Goal: Task Accomplishment & Management: Complete application form

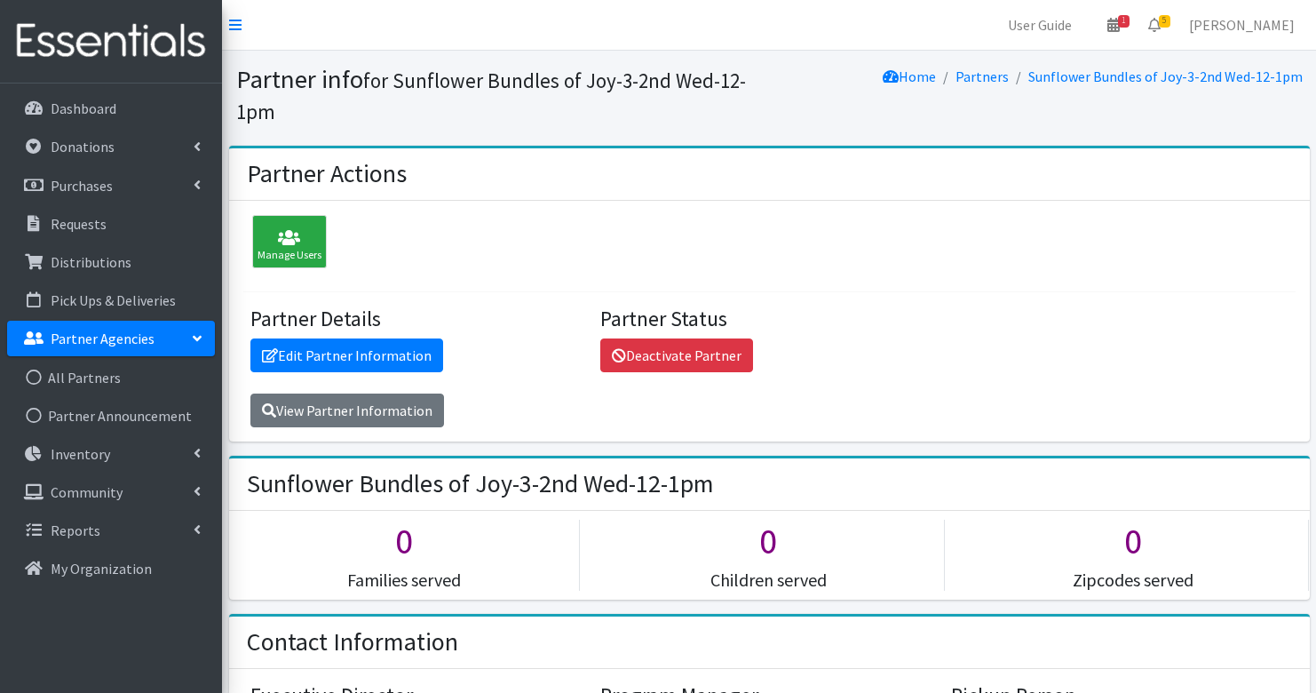
scroll to position [2034, 0]
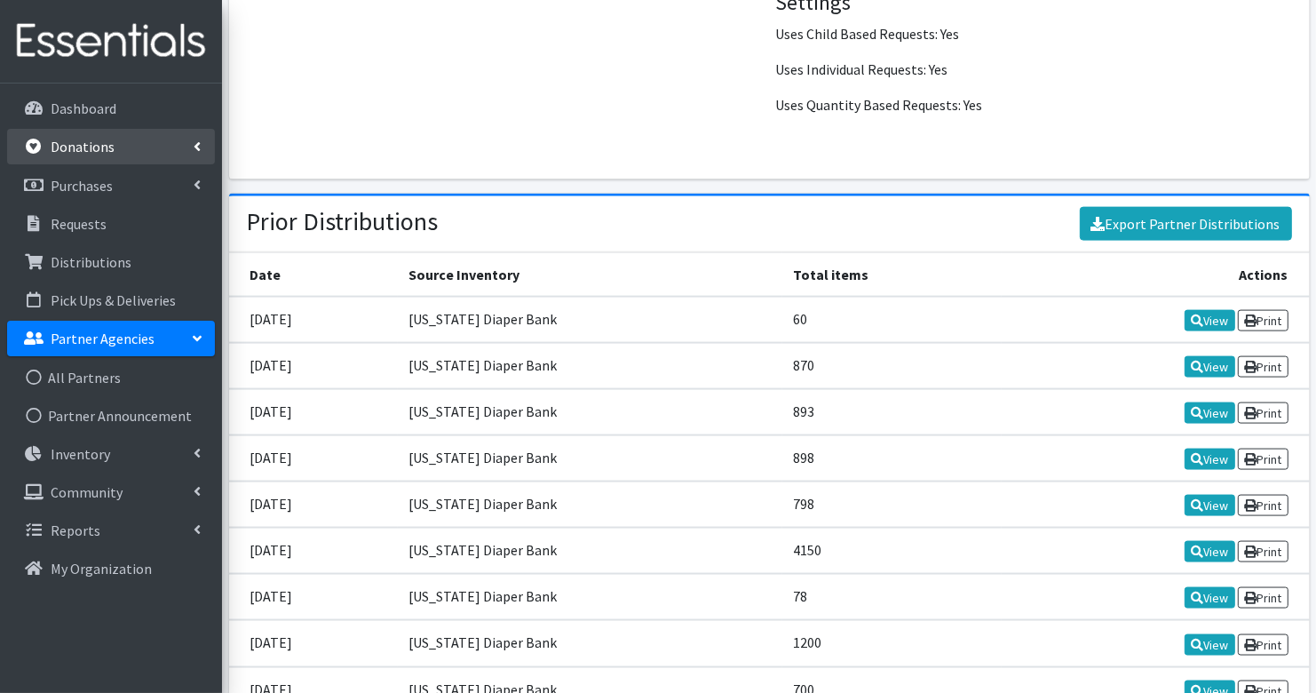
click at [86, 145] on p "Donations" at bounding box center [83, 147] width 64 height 18
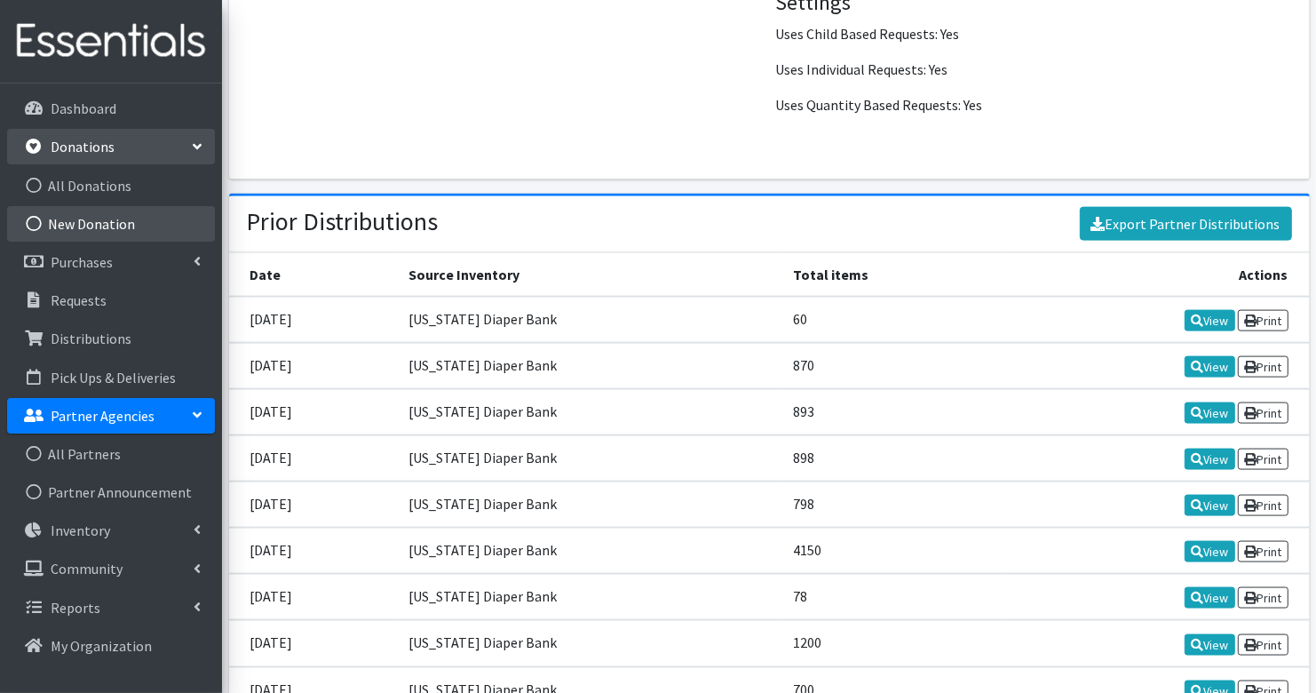
click at [101, 233] on link "New Donation" at bounding box center [111, 224] width 208 height 36
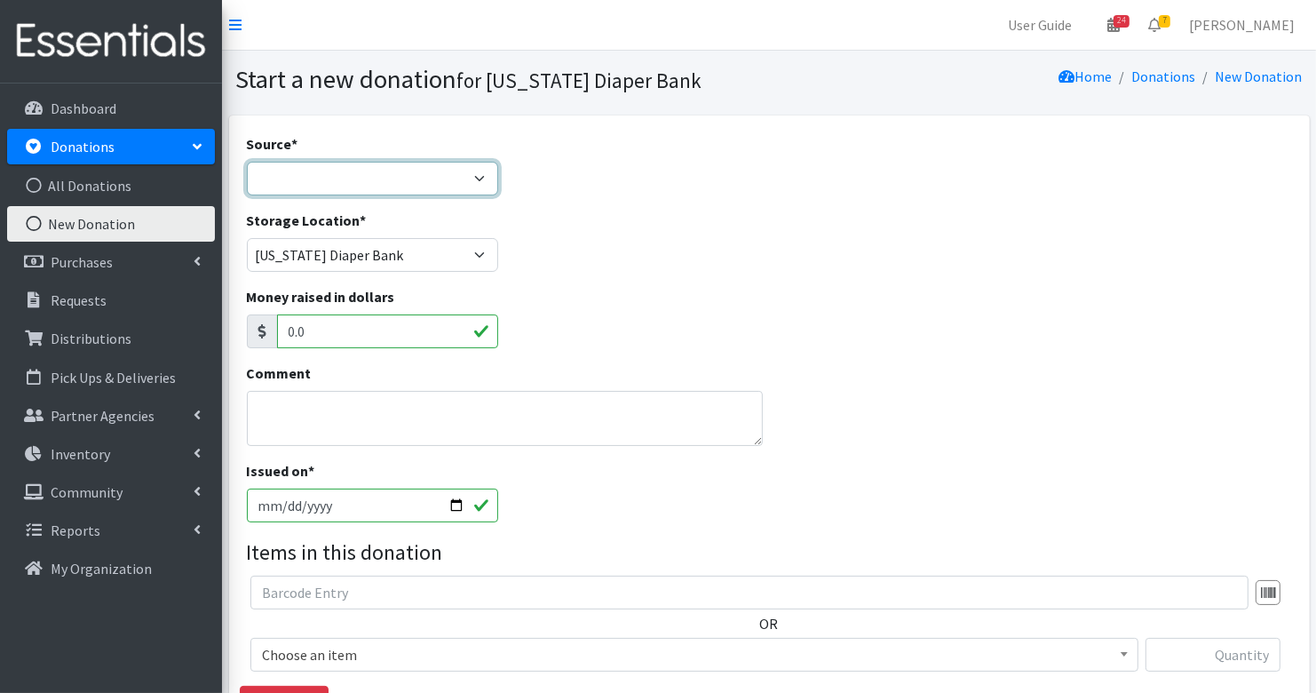
click at [414, 167] on select "Product Drive Manufacturer Donation Site Misc. Donation" at bounding box center [372, 179] width 251 height 34
select select "Manufacturer"
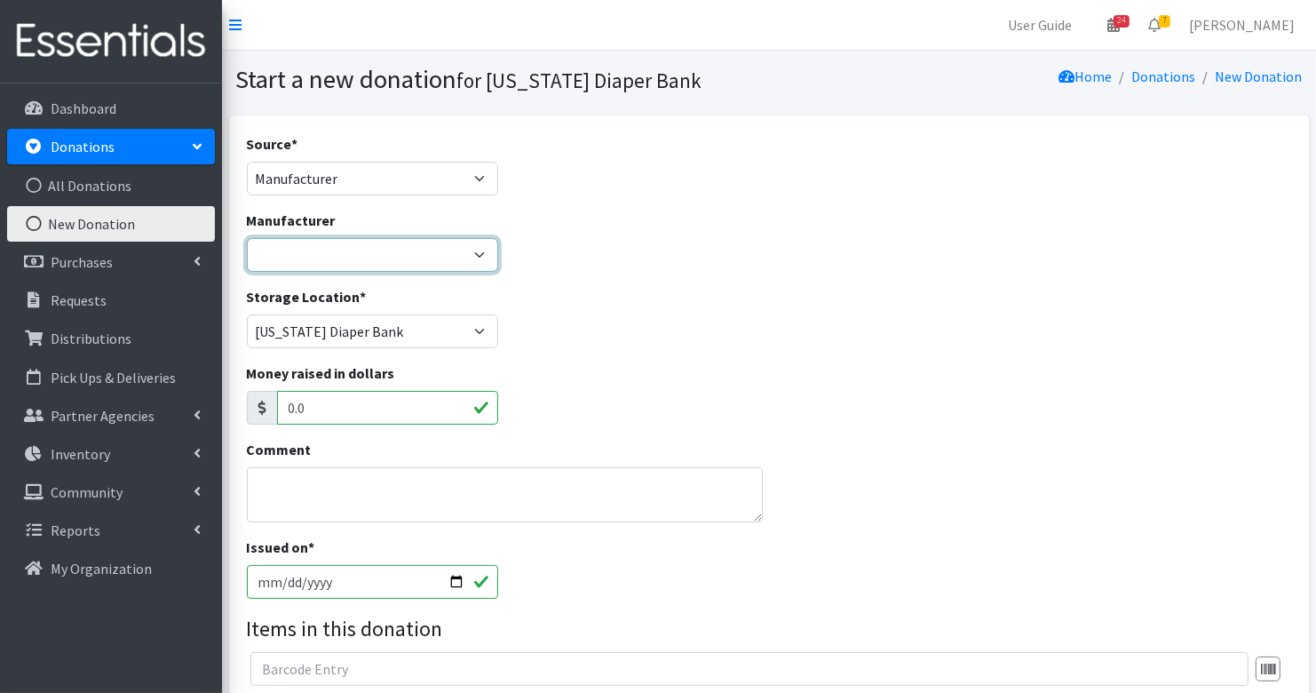
click at [388, 253] on select "Baby2Baby Huggies Target ---Create new Manufacturer---" at bounding box center [372, 255] width 251 height 34
select select "160"
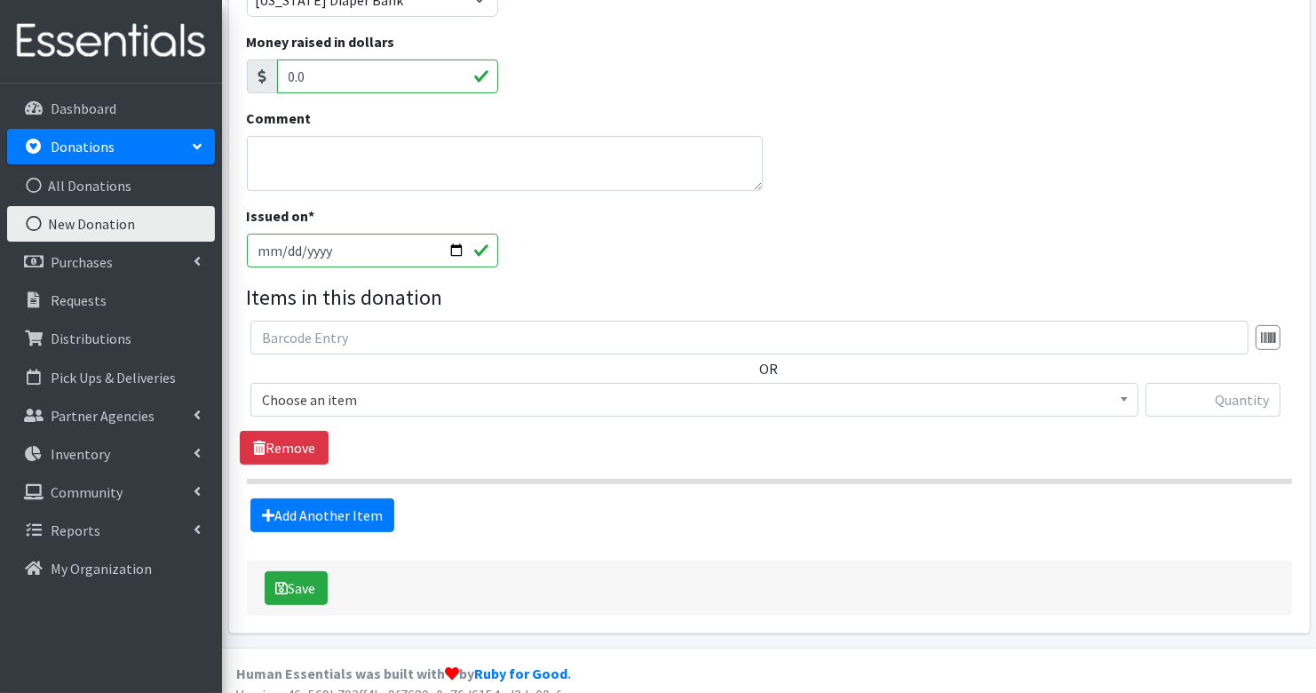
scroll to position [348, 0]
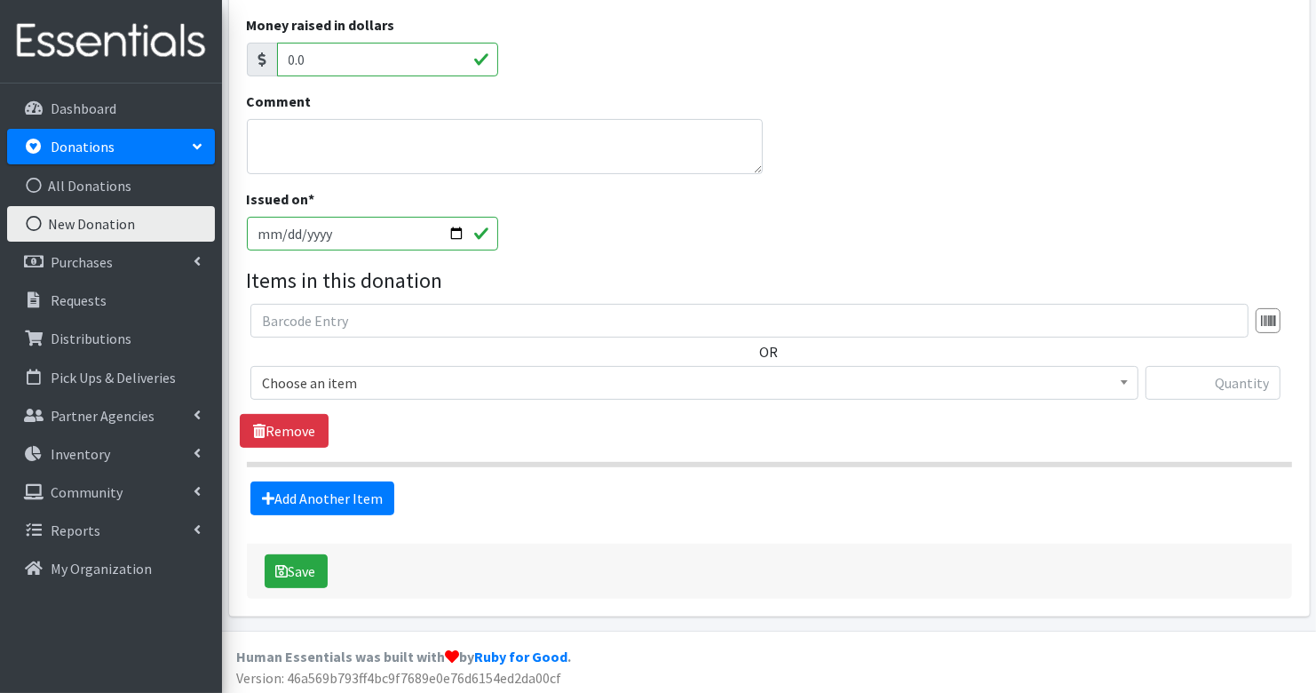
click at [289, 235] on input "2025-08-18" at bounding box center [372, 234] width 251 height 34
type input "2025-08-14"
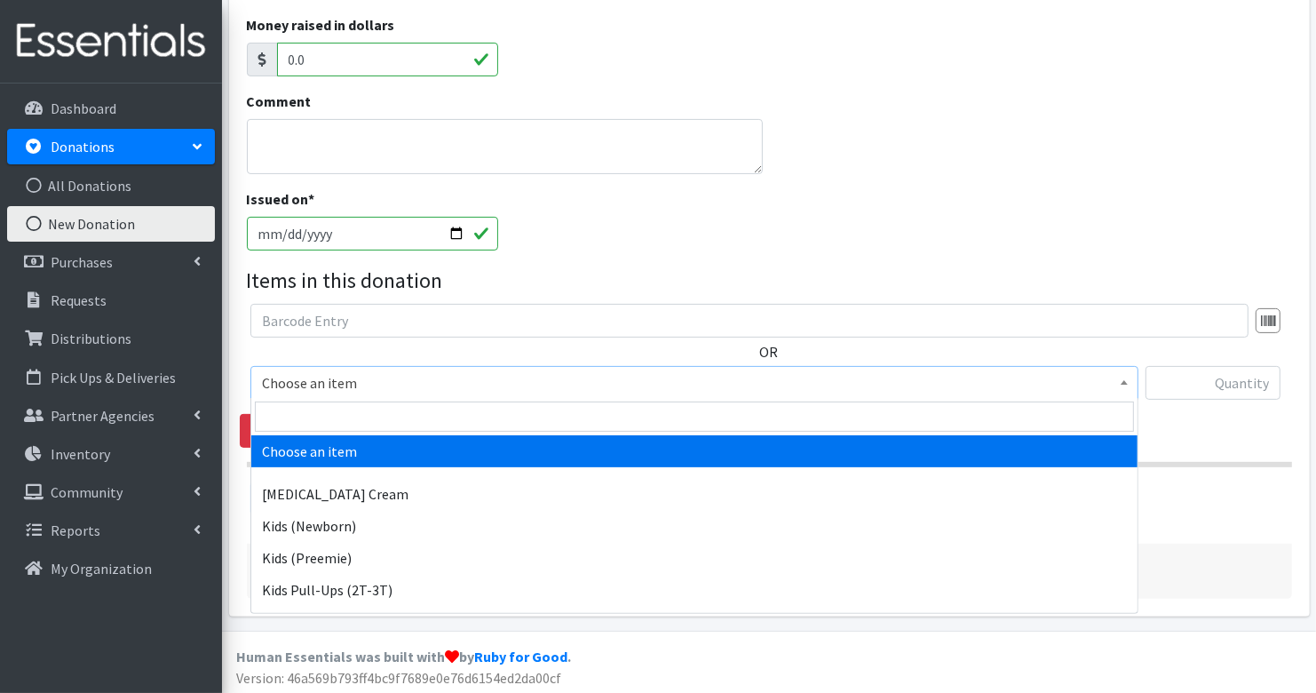
click at [382, 377] on span "Choose an item" at bounding box center [694, 382] width 865 height 25
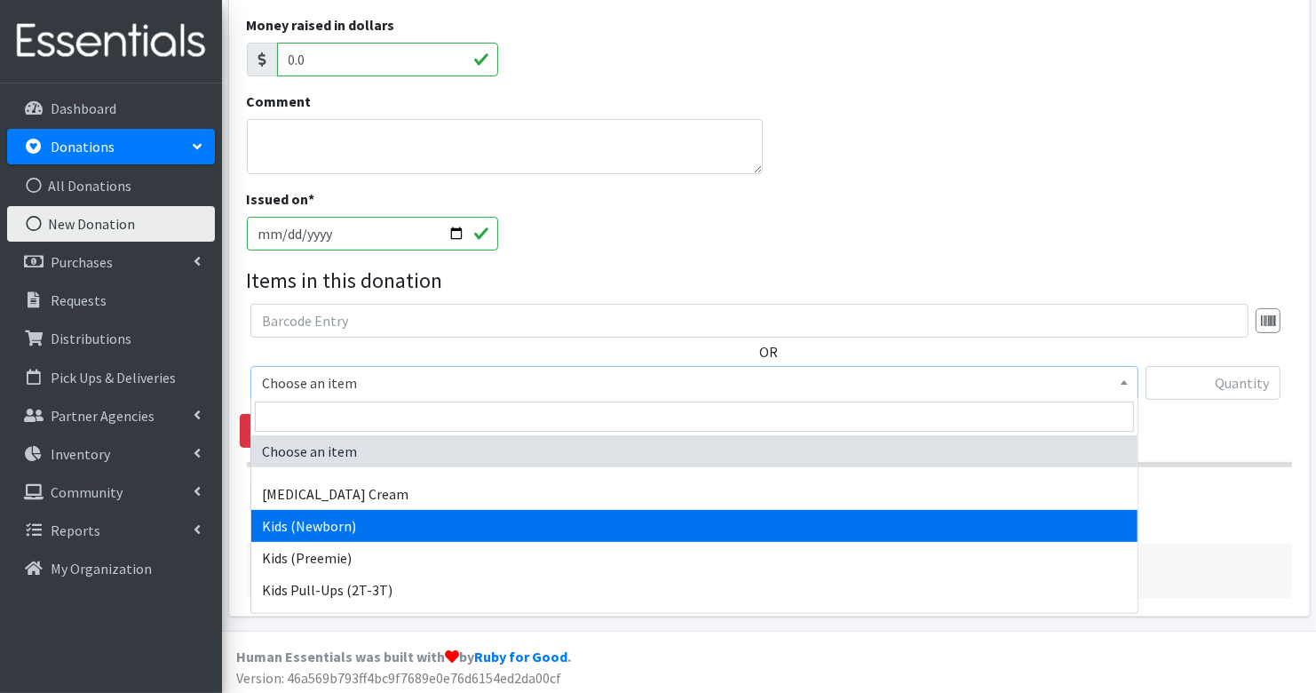
select select "3400"
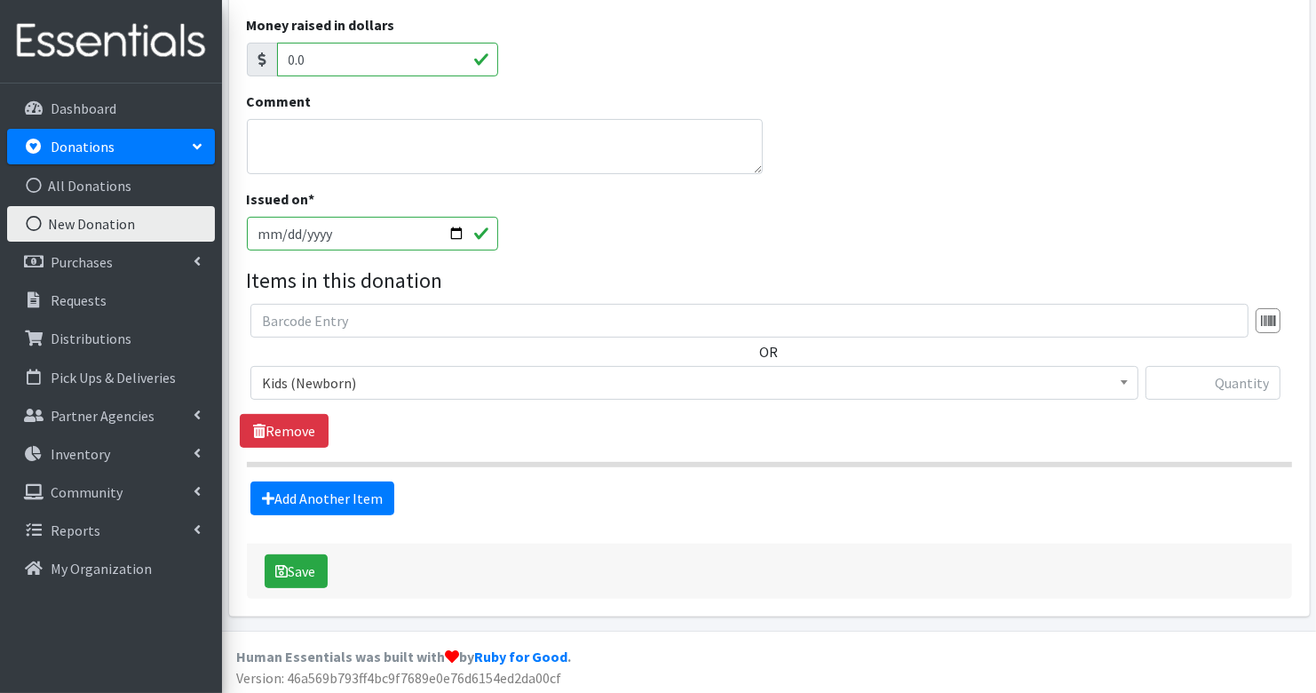
click at [354, 391] on span "Kids (Newborn)" at bounding box center [694, 382] width 865 height 25
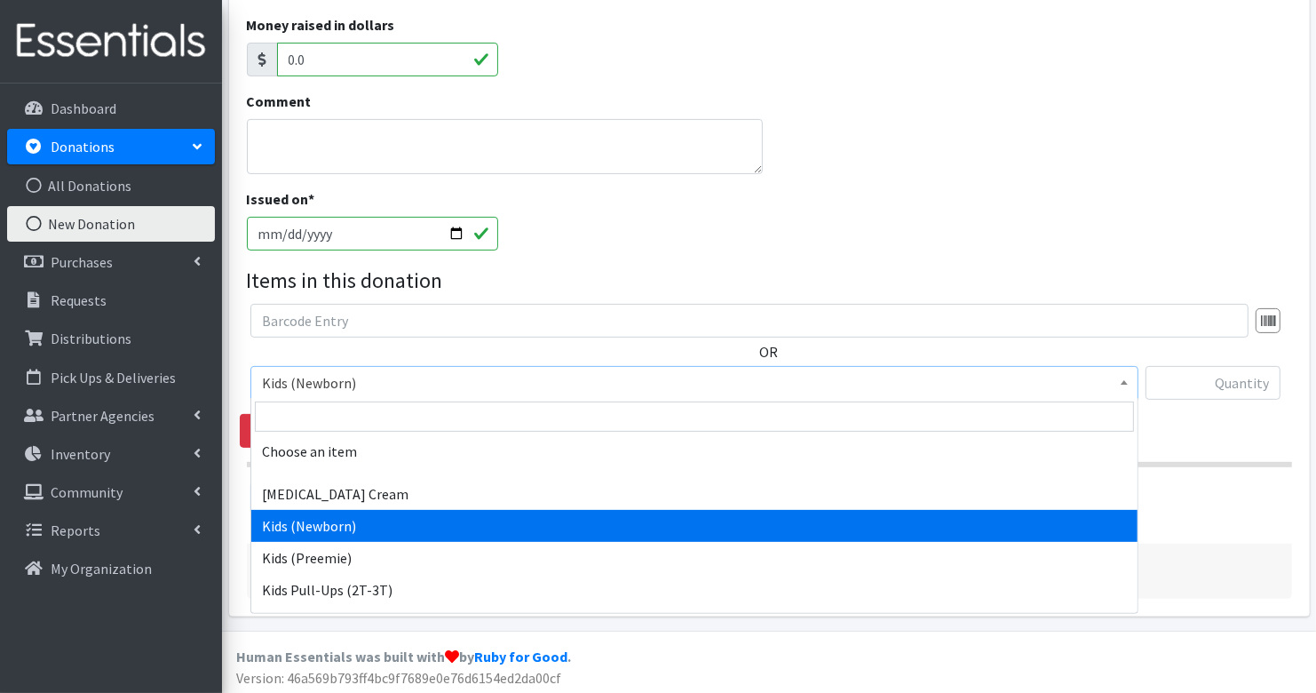
click at [354, 391] on span "Kids (Newborn)" at bounding box center [694, 382] width 865 height 25
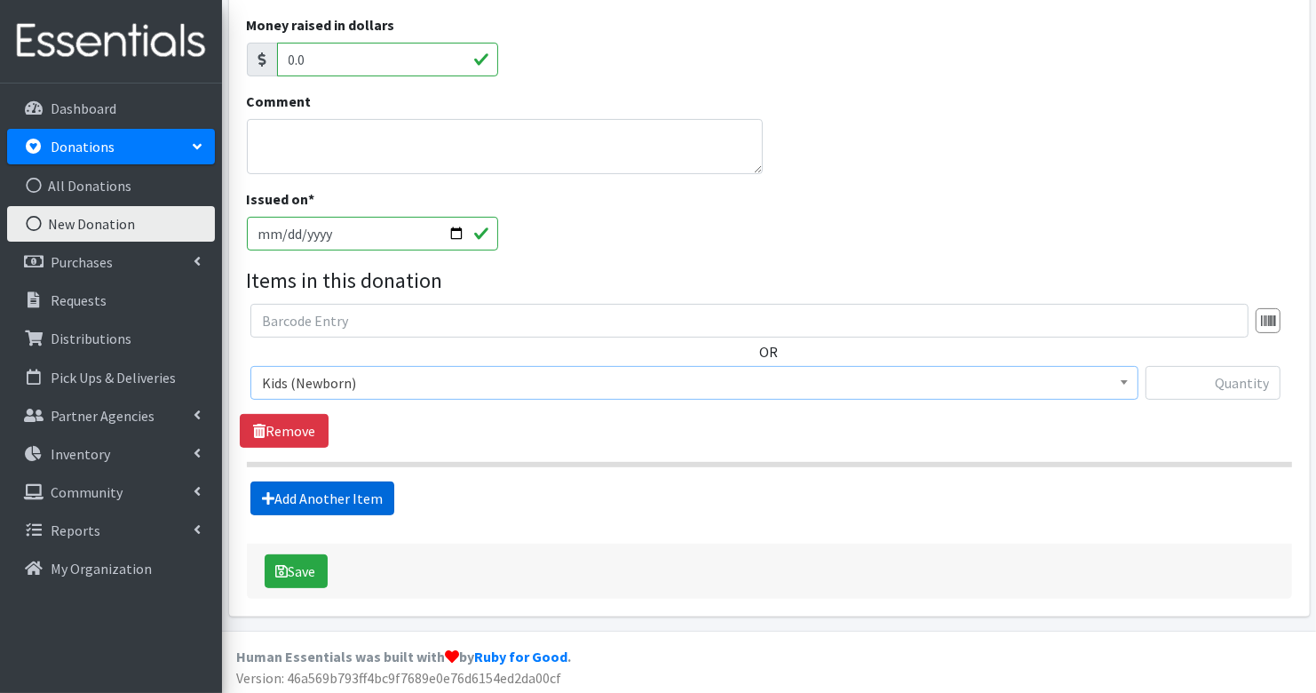
click at [345, 492] on link "Add Another Item" at bounding box center [322, 498] width 144 height 34
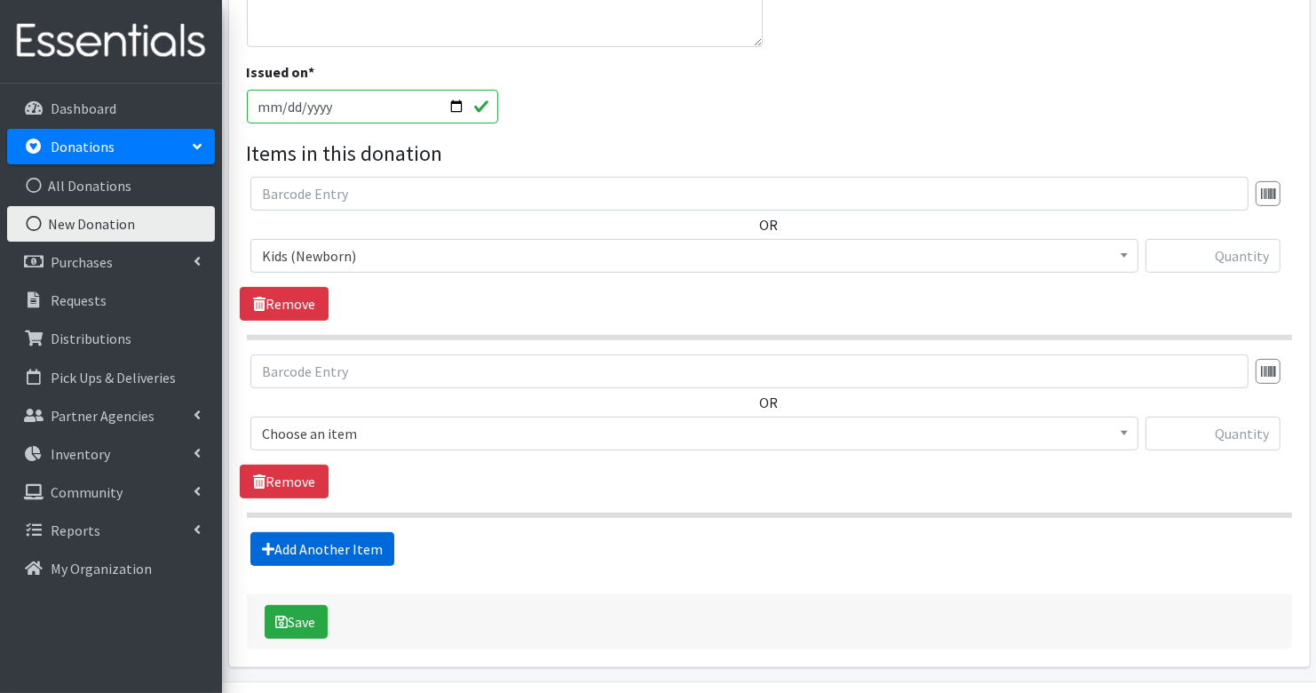
scroll to position [525, 0]
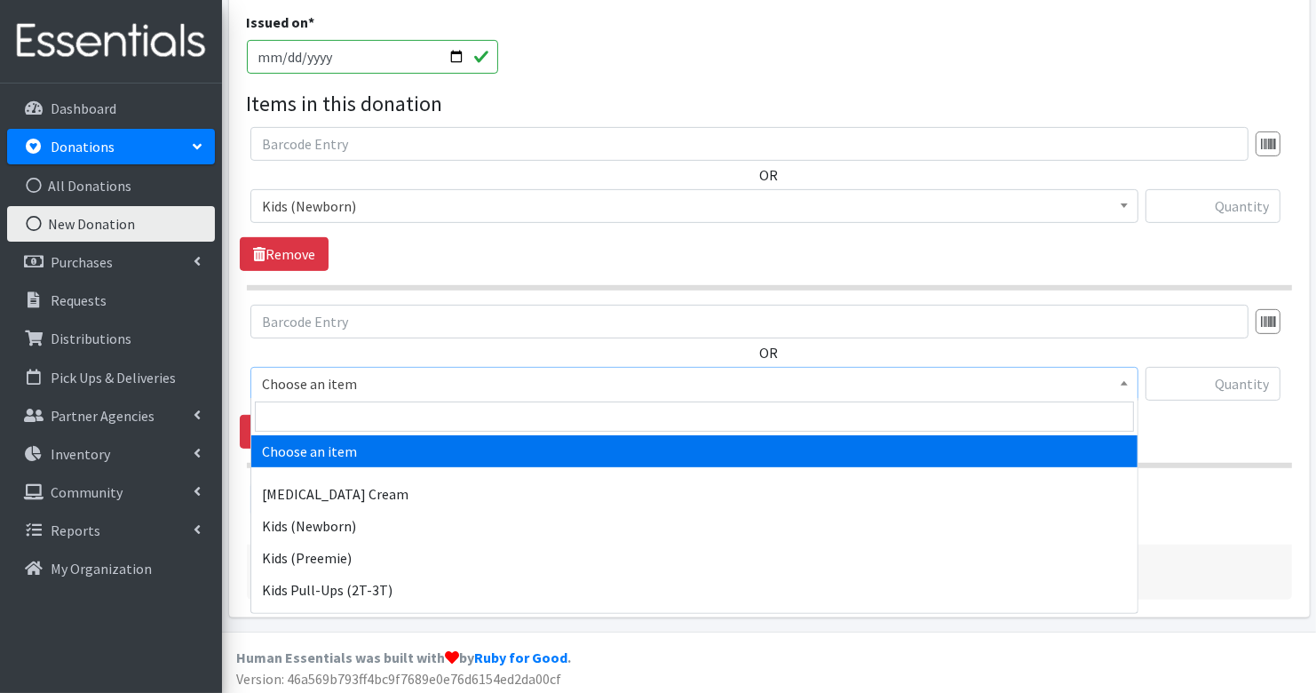
click at [346, 386] on span "Choose an item" at bounding box center [694, 383] width 865 height 25
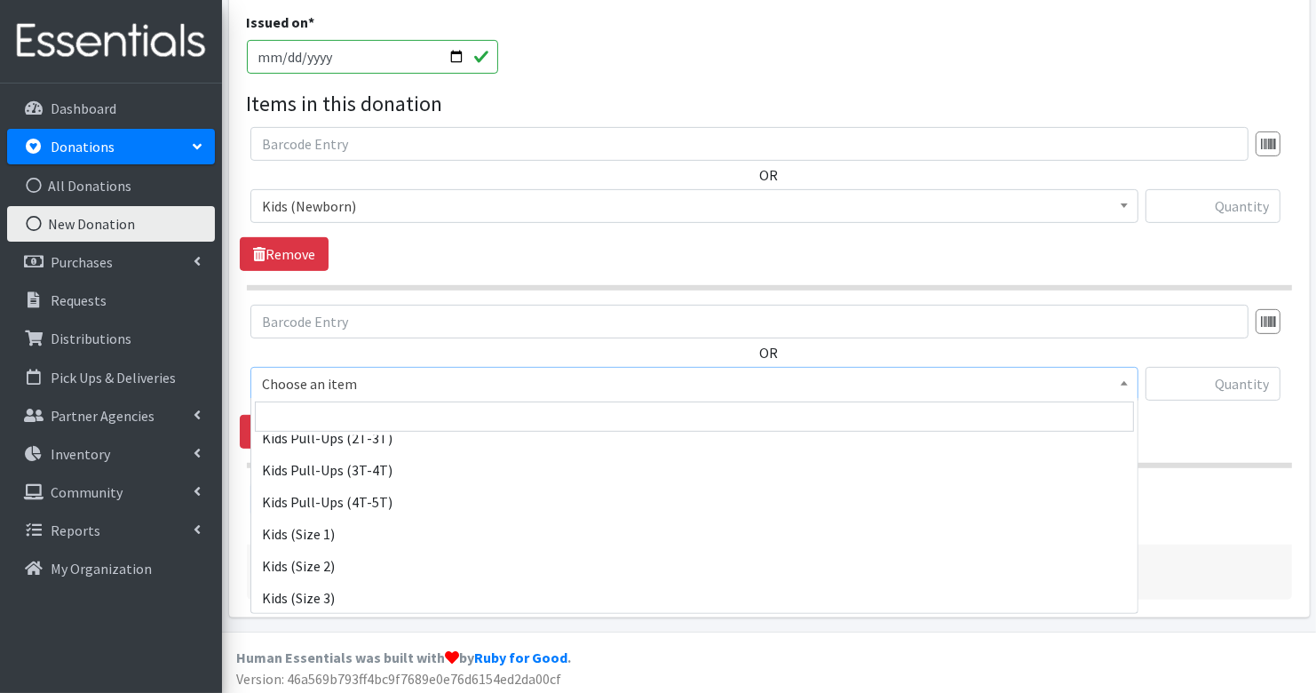
scroll to position [155, 0]
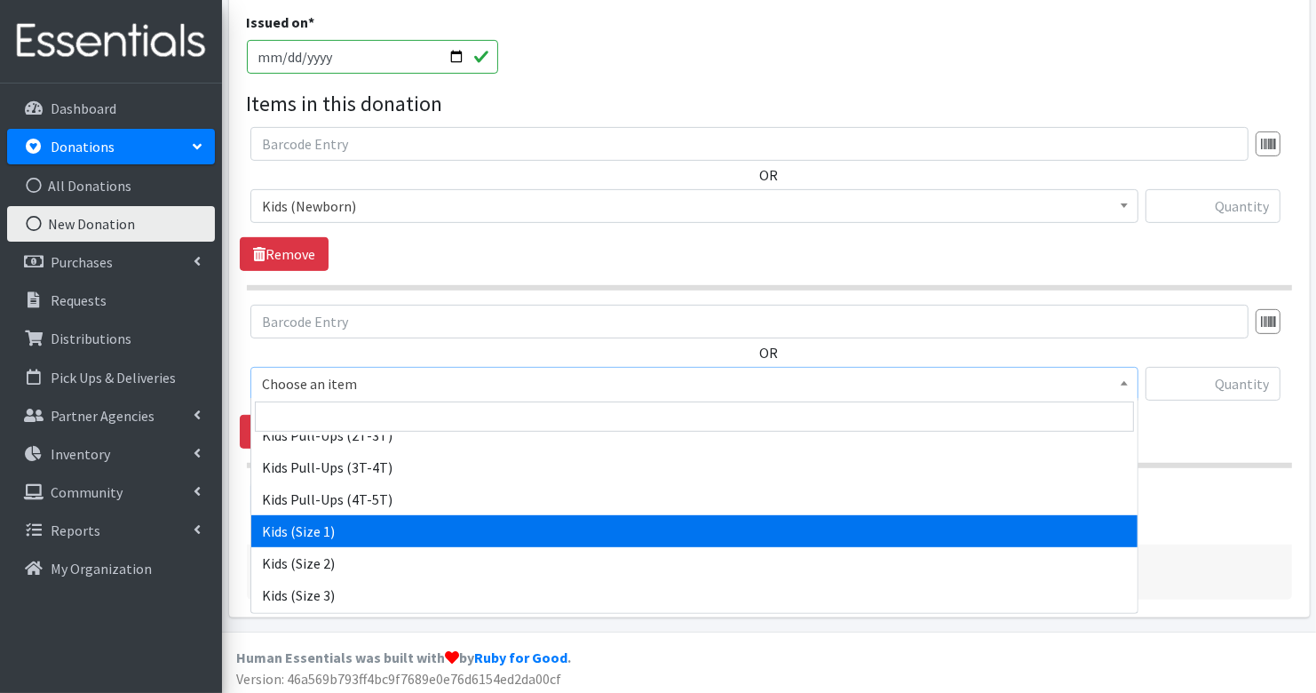
select select "3401"
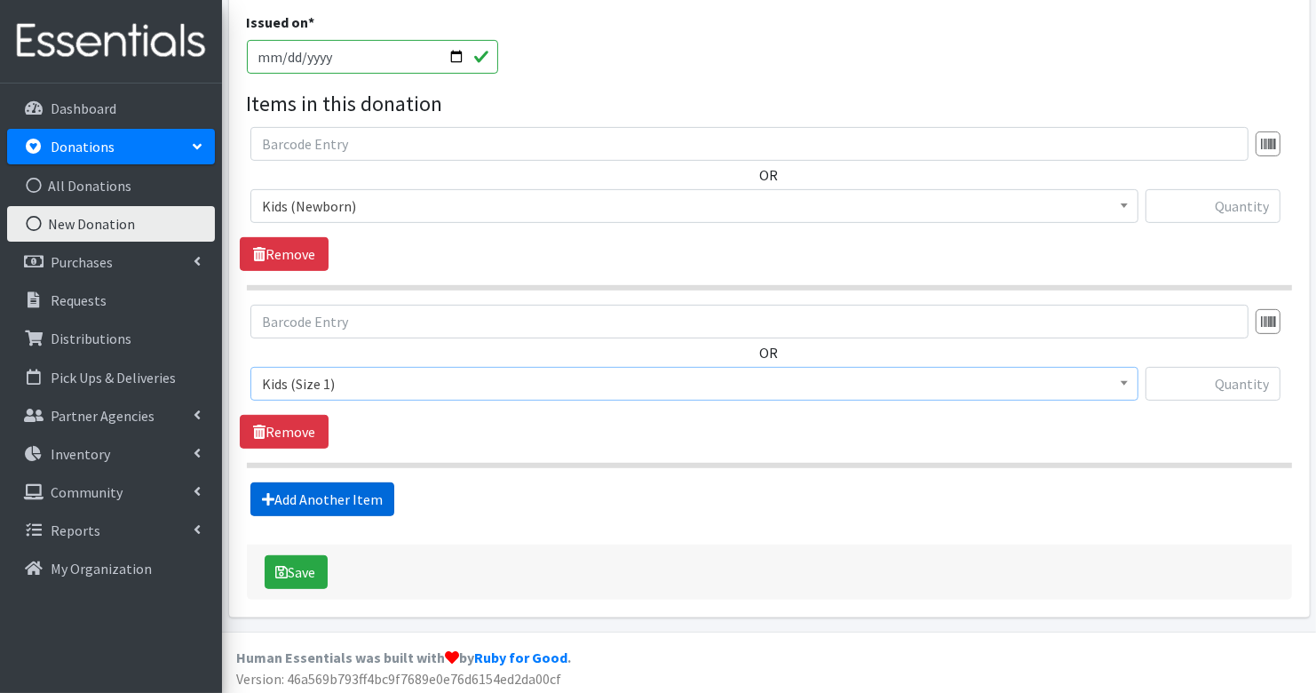
click at [307, 499] on link "Add Another Item" at bounding box center [322, 499] width 144 height 34
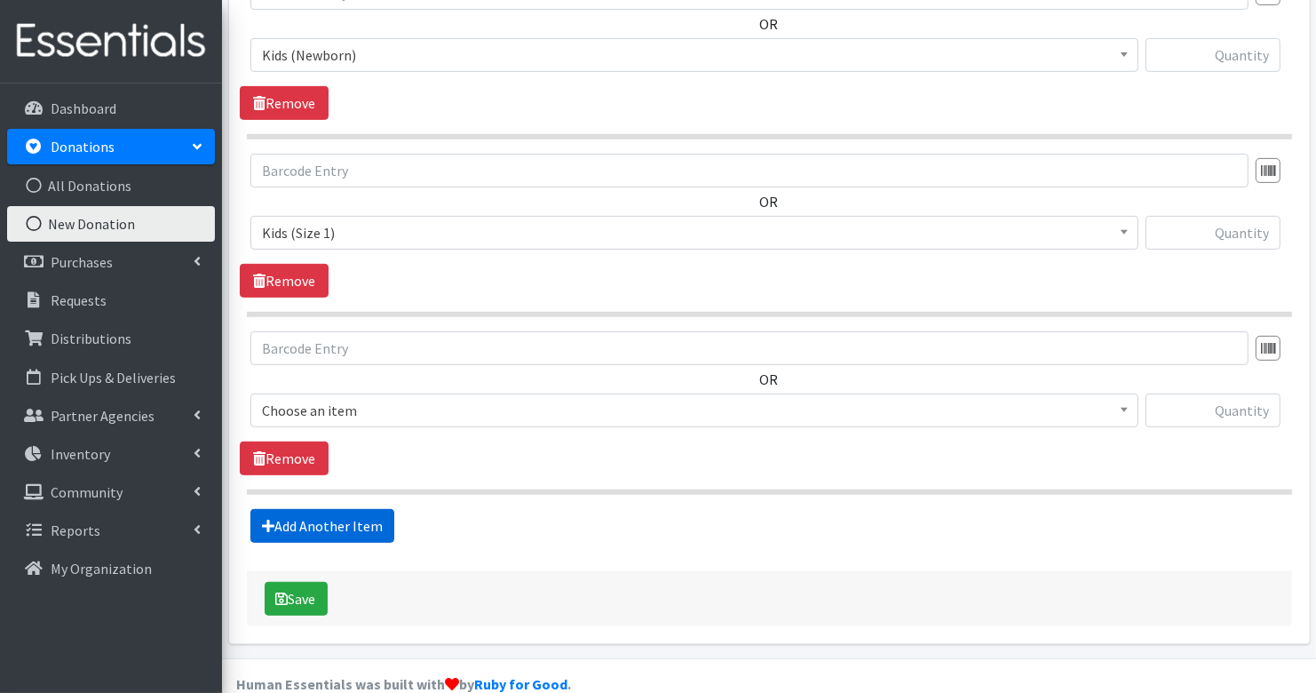
scroll to position [701, 0]
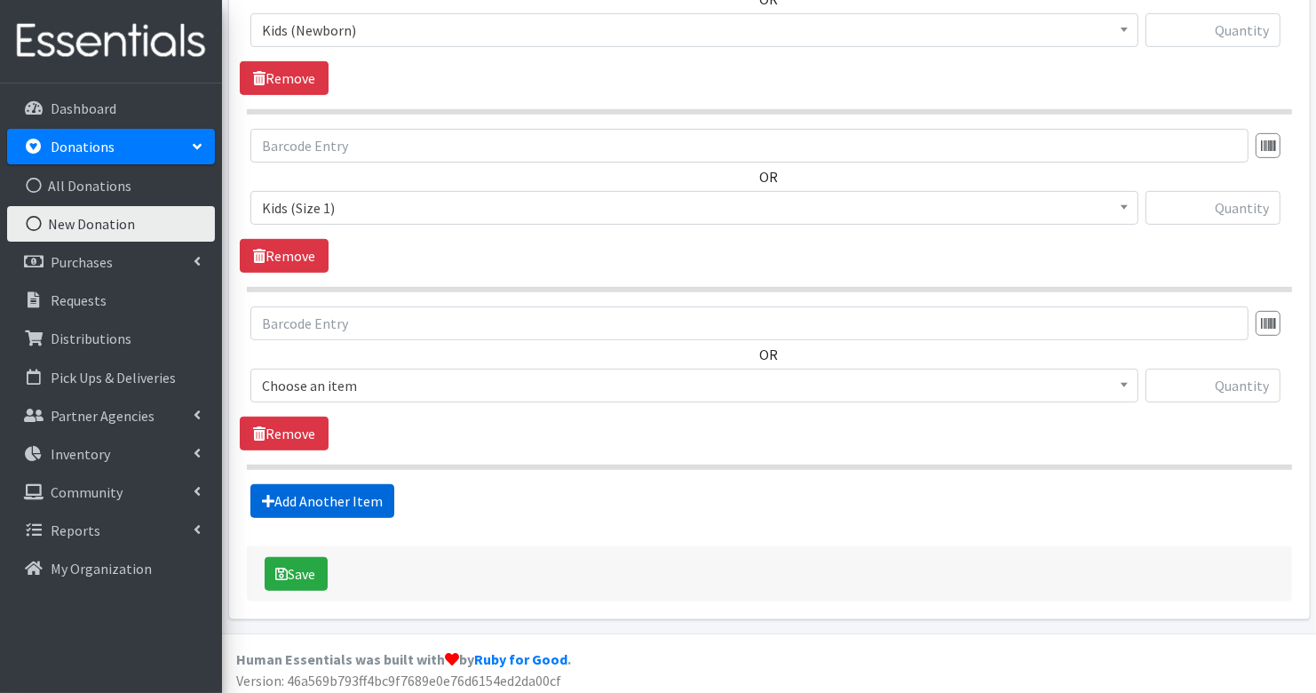
click at [309, 496] on link "Add Another Item" at bounding box center [322, 501] width 144 height 34
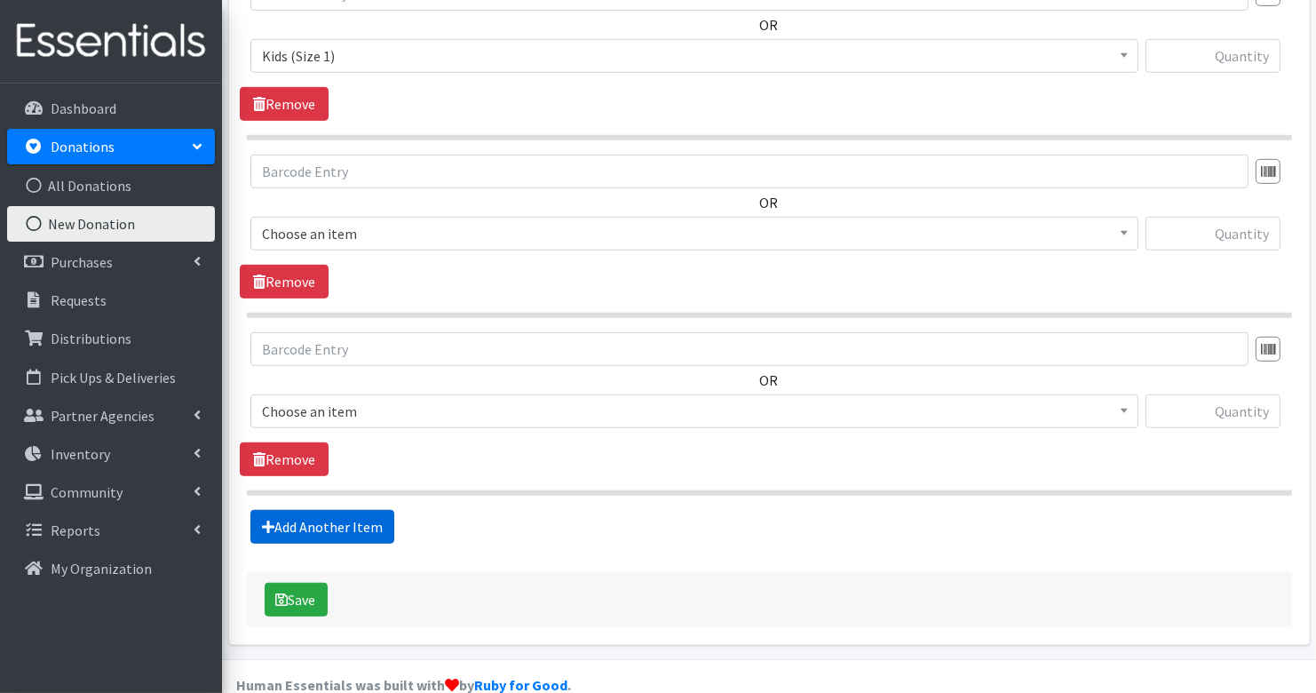
scroll to position [877, 0]
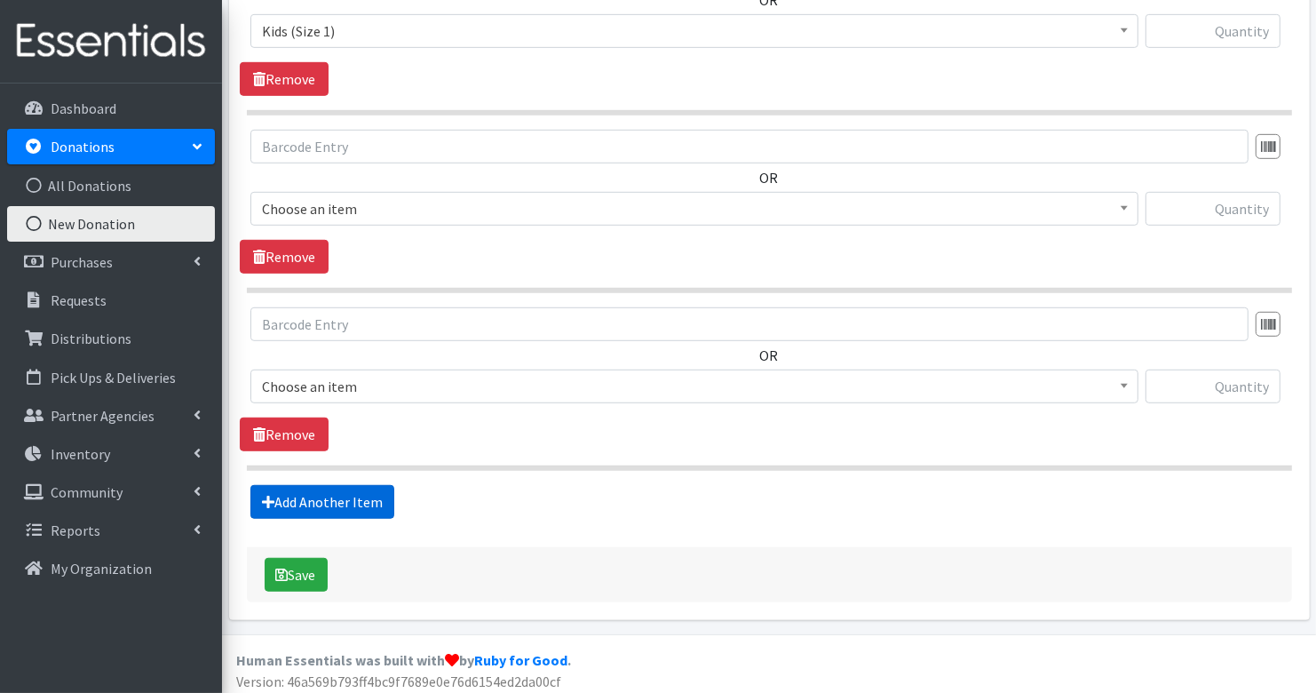
click at [309, 495] on link "Add Another Item" at bounding box center [322, 502] width 144 height 34
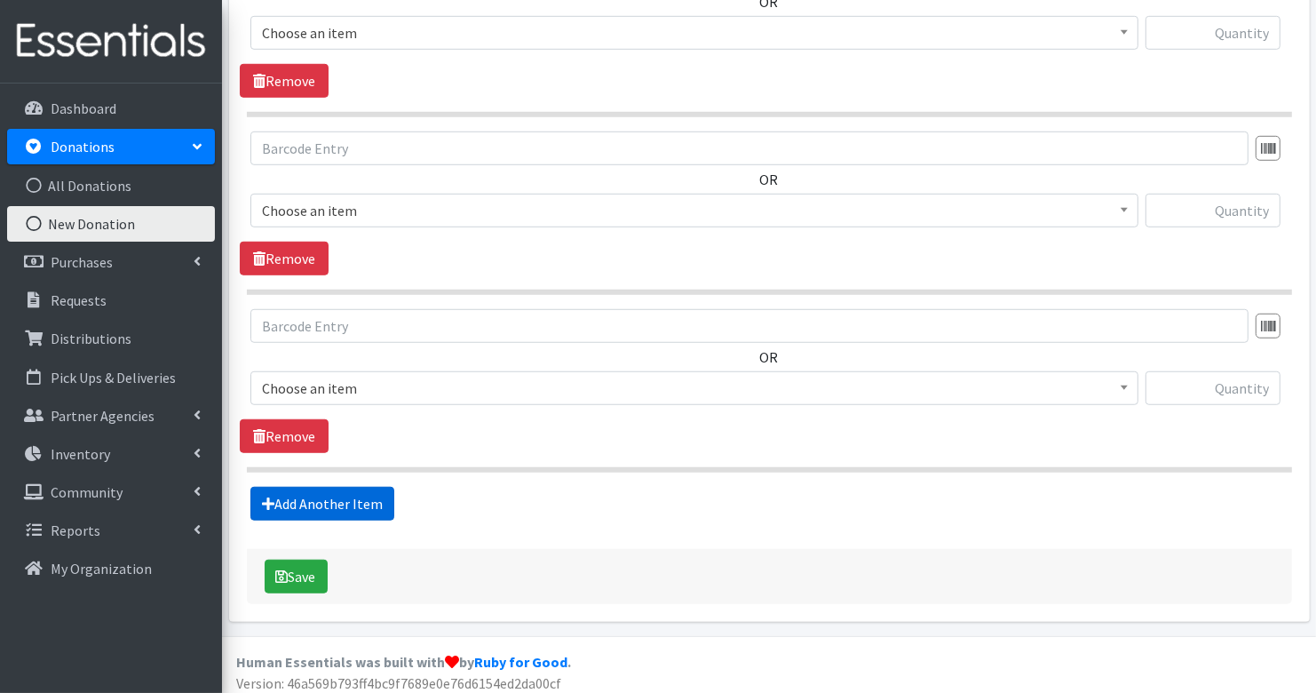
click at [310, 495] on link "Add Another Item" at bounding box center [322, 504] width 144 height 34
click at [310, 495] on link "Add Another Item" at bounding box center [322, 505] width 144 height 34
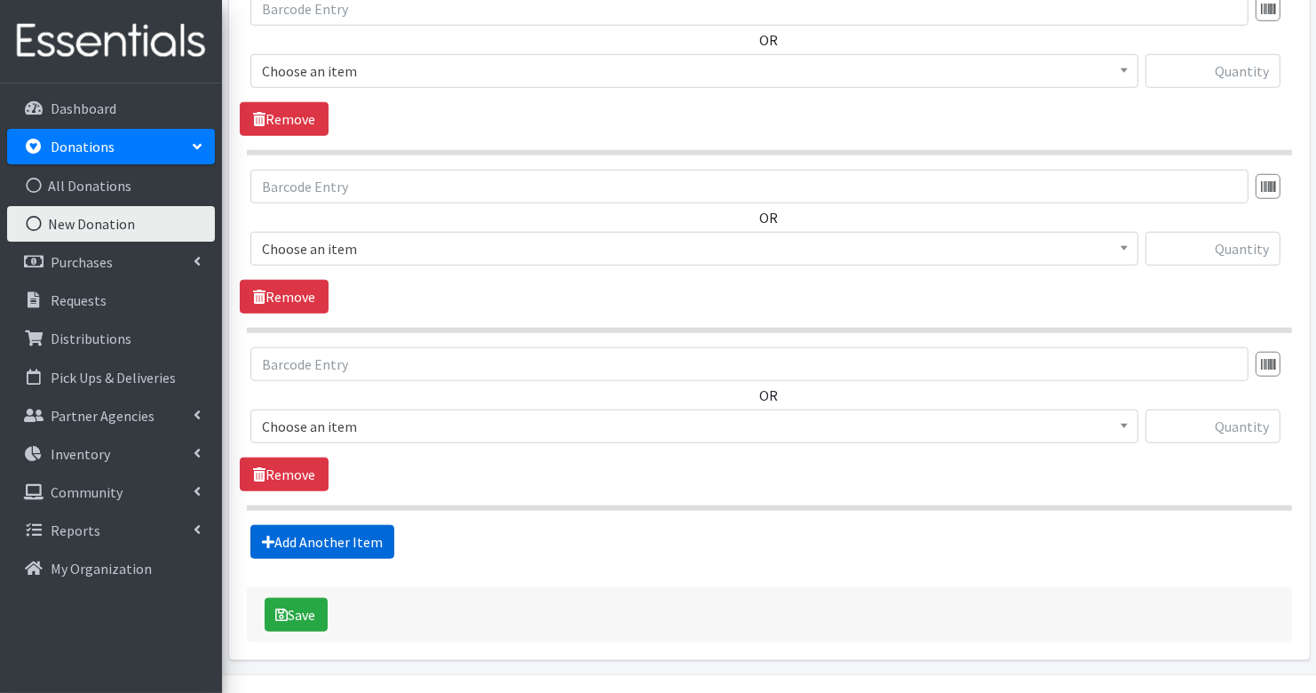
scroll to position [1406, 0]
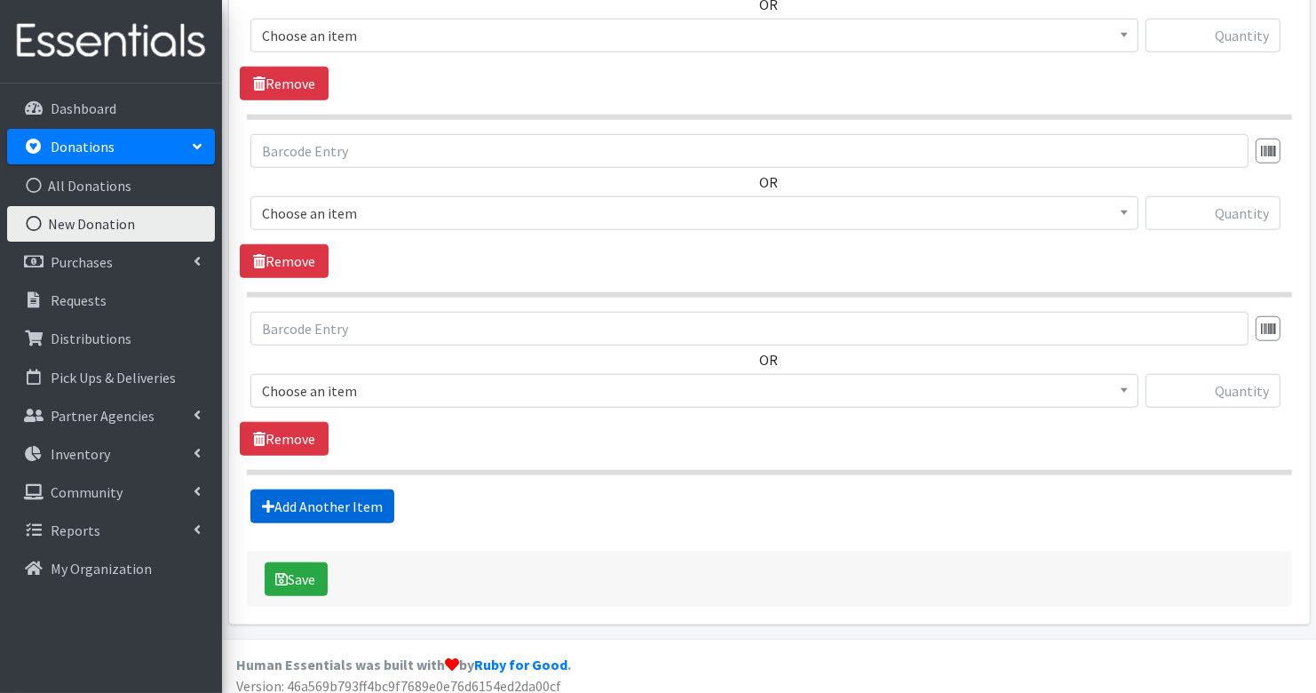
click at [309, 505] on link "Add Another Item" at bounding box center [322, 506] width 144 height 34
click at [310, 500] on link "Add Another Item" at bounding box center [322, 507] width 144 height 34
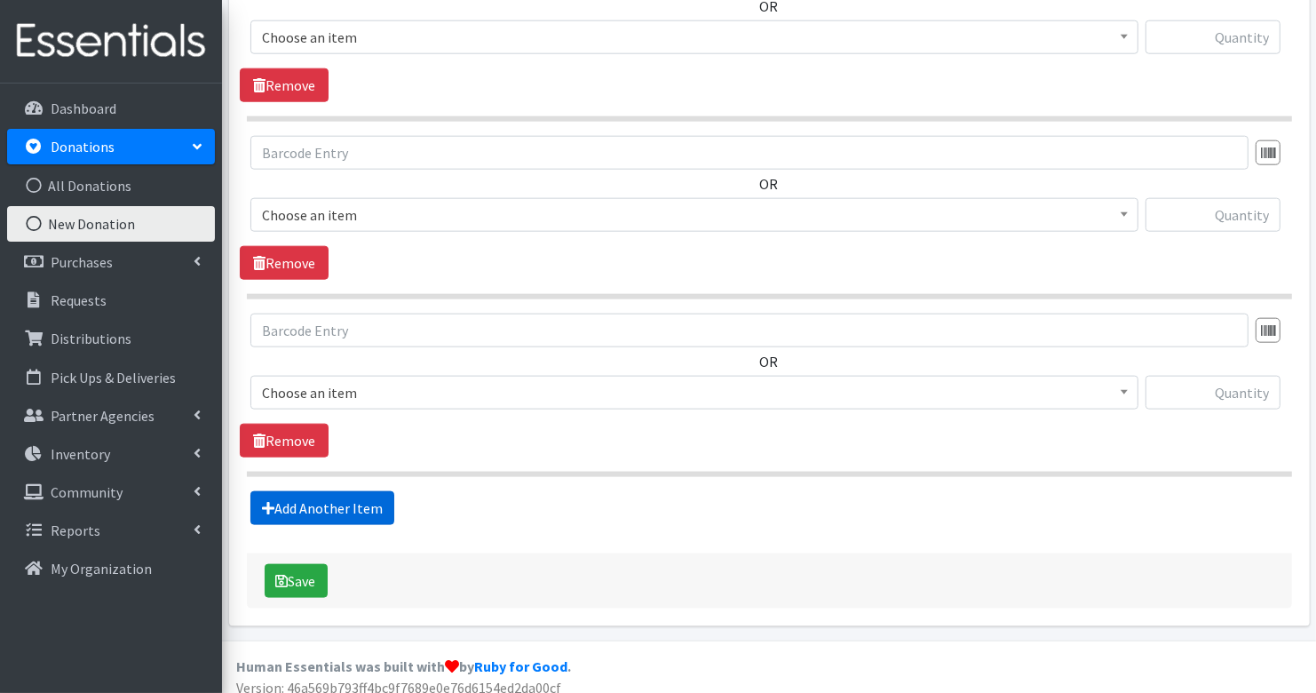
click at [310, 500] on link "Add Another Item" at bounding box center [322, 508] width 144 height 34
click at [310, 500] on link "Add Another Item" at bounding box center [322, 509] width 144 height 34
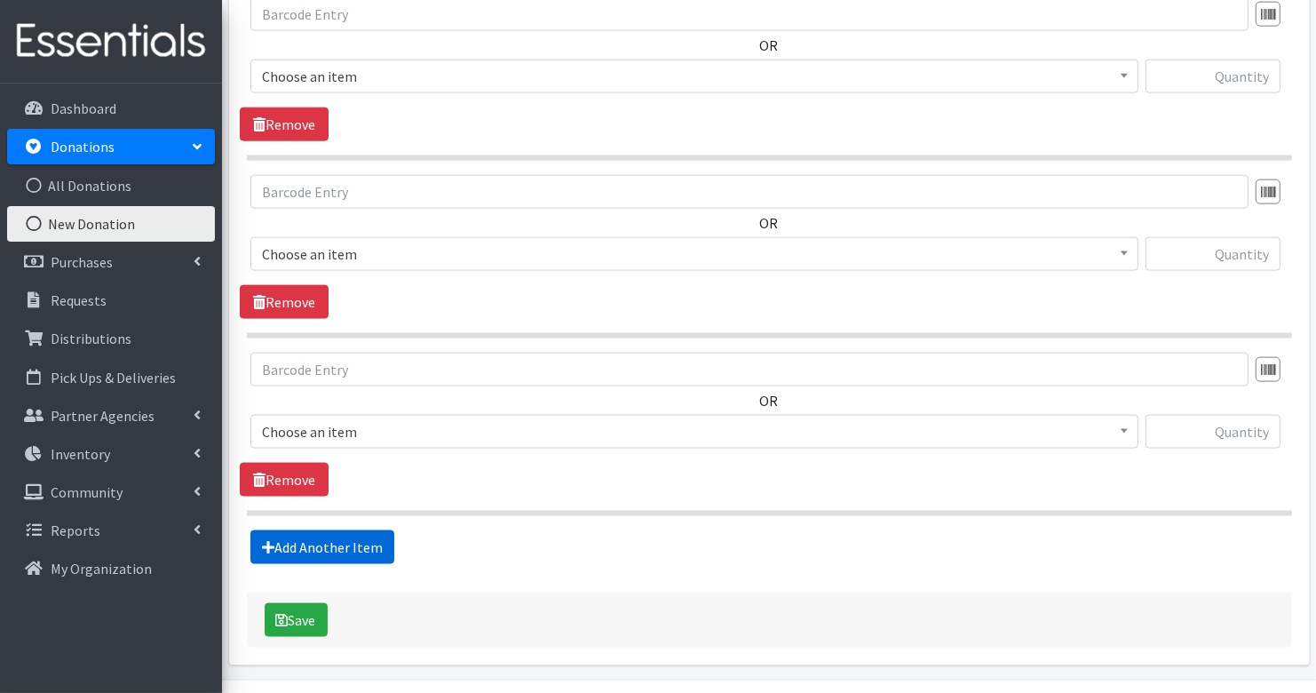
scroll to position [2112, 0]
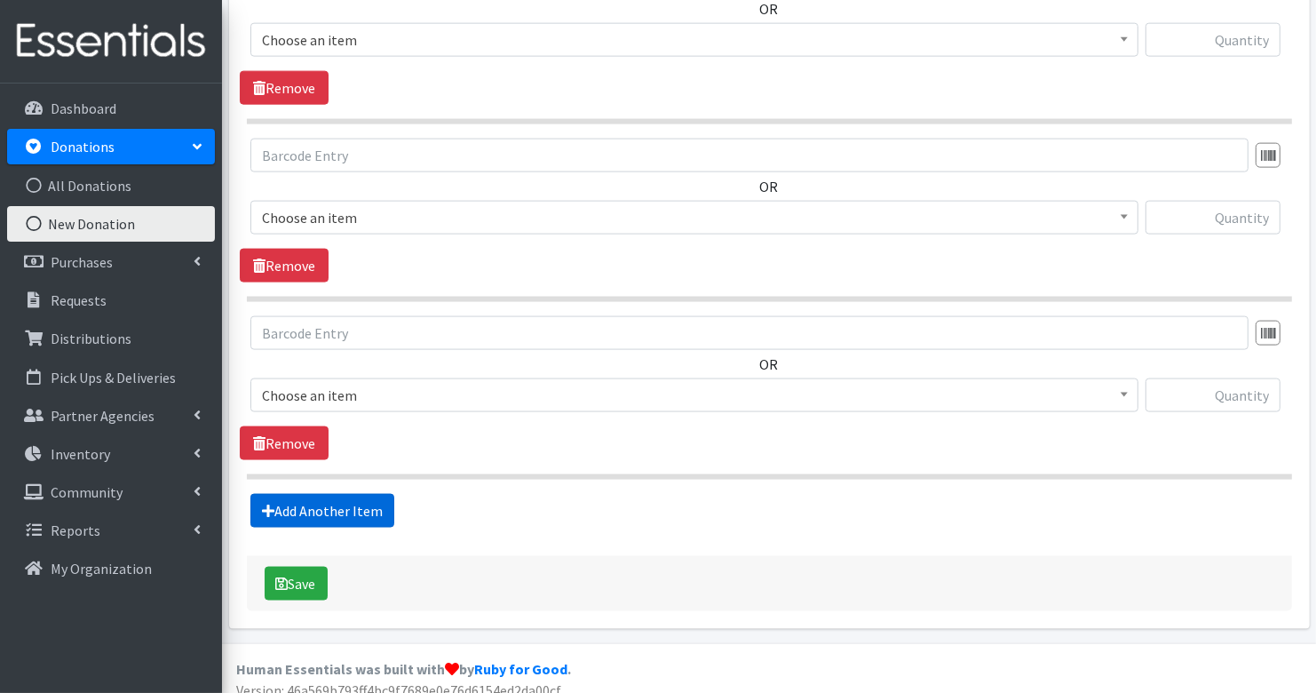
click at [310, 500] on link "Add Another Item" at bounding box center [322, 511] width 144 height 34
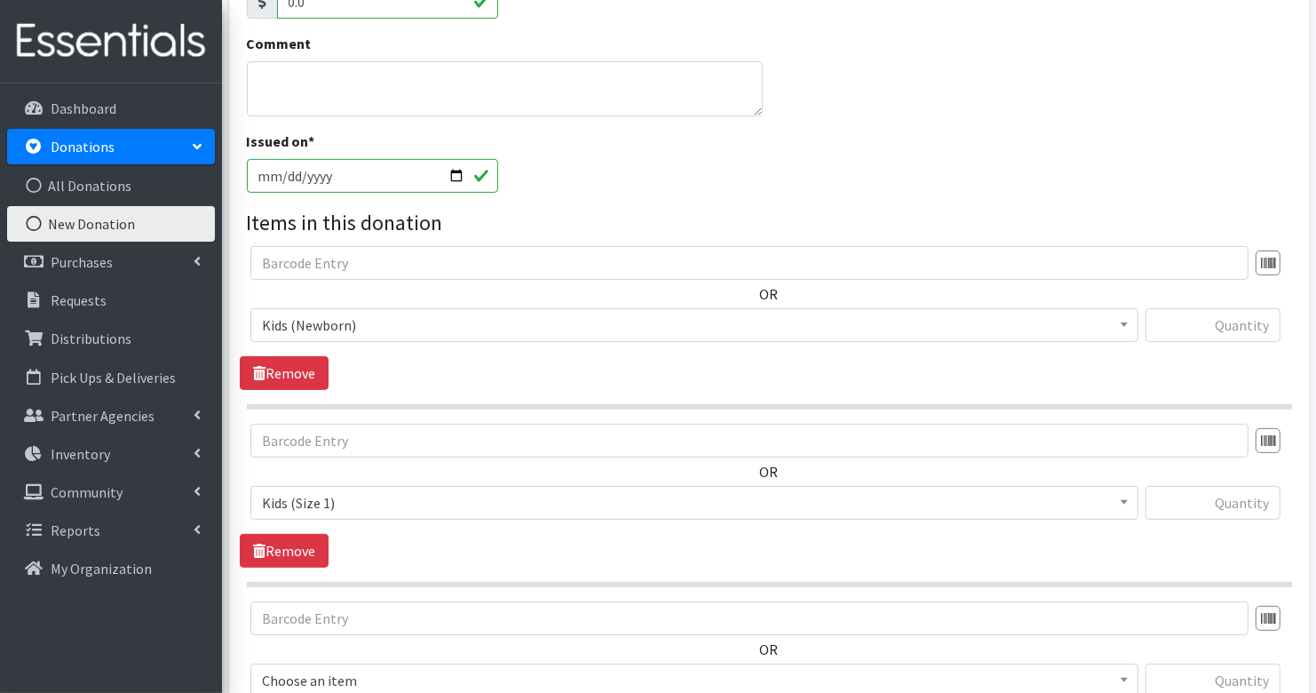
scroll to position [663, 0]
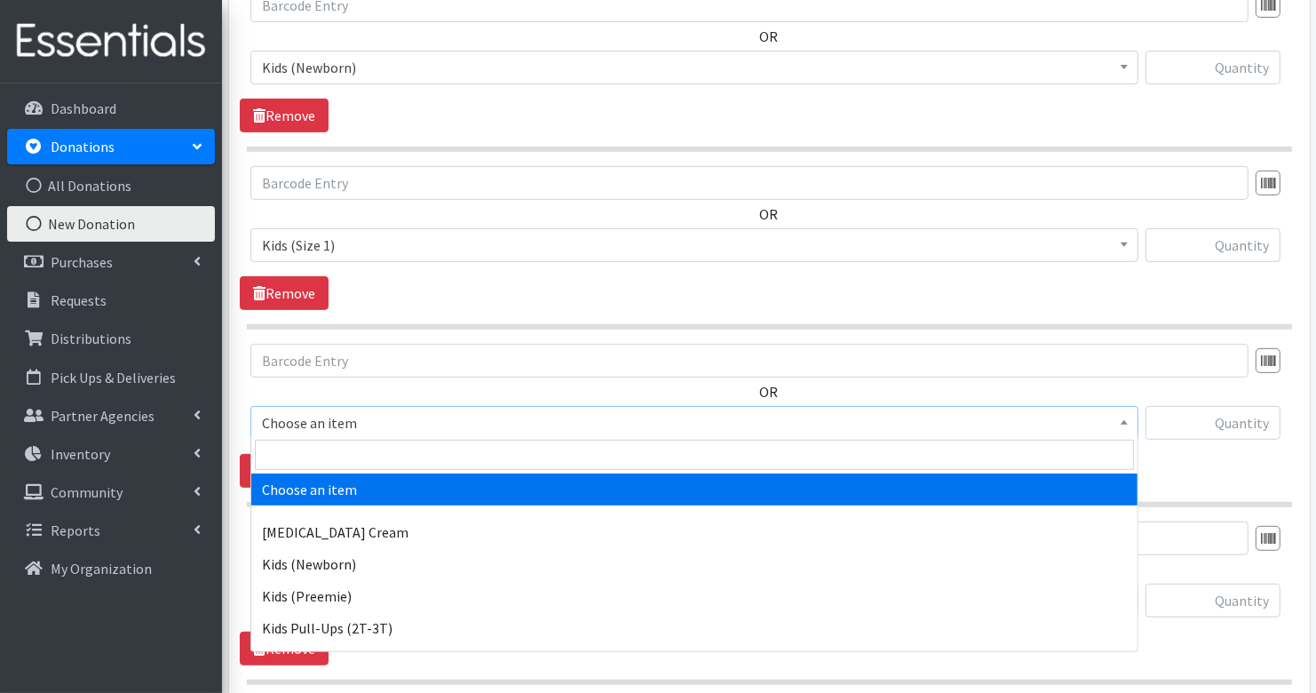
click at [427, 416] on span "Choose an item" at bounding box center [694, 422] width 865 height 25
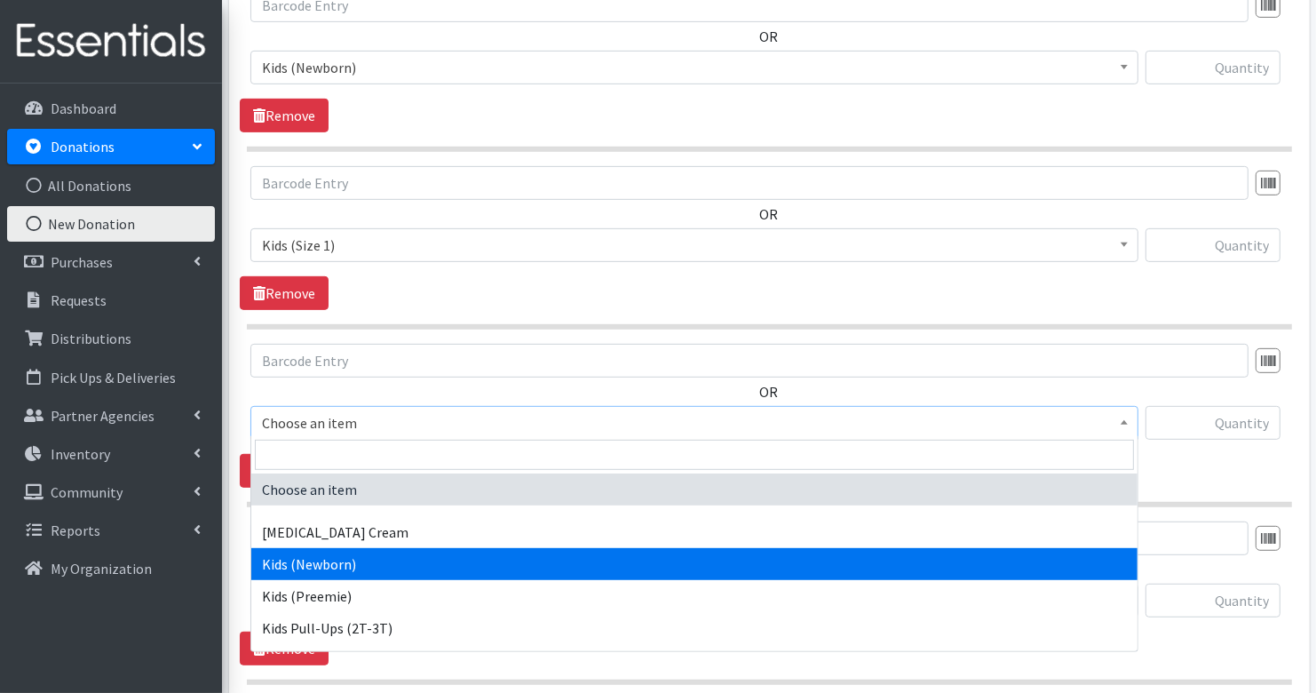
scroll to position [156, 0]
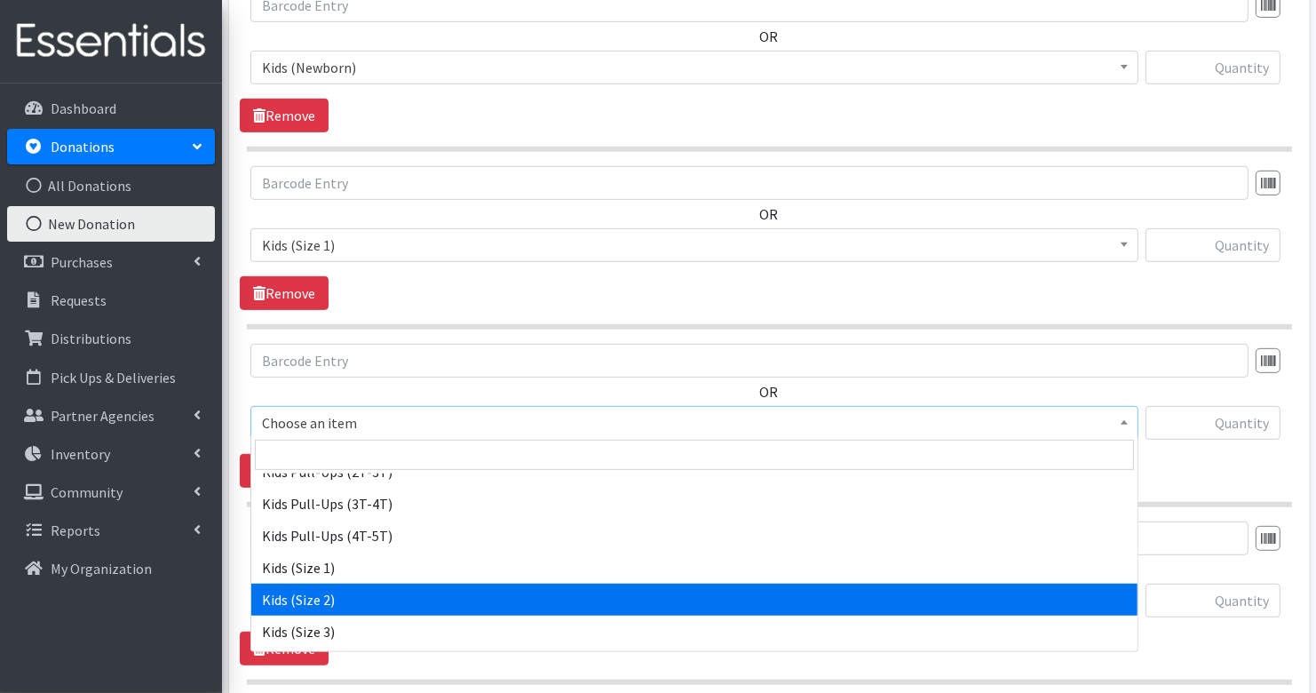
select select "3420"
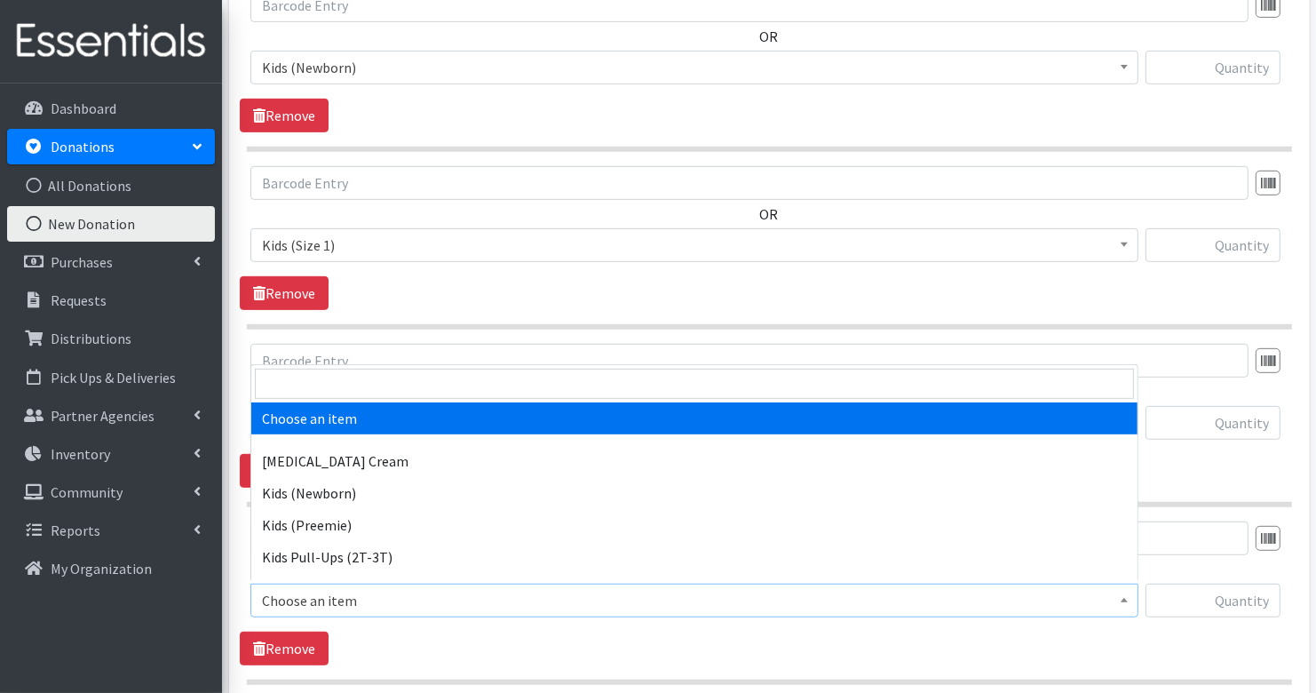
click at [413, 592] on span "Choose an item" at bounding box center [694, 600] width 865 height 25
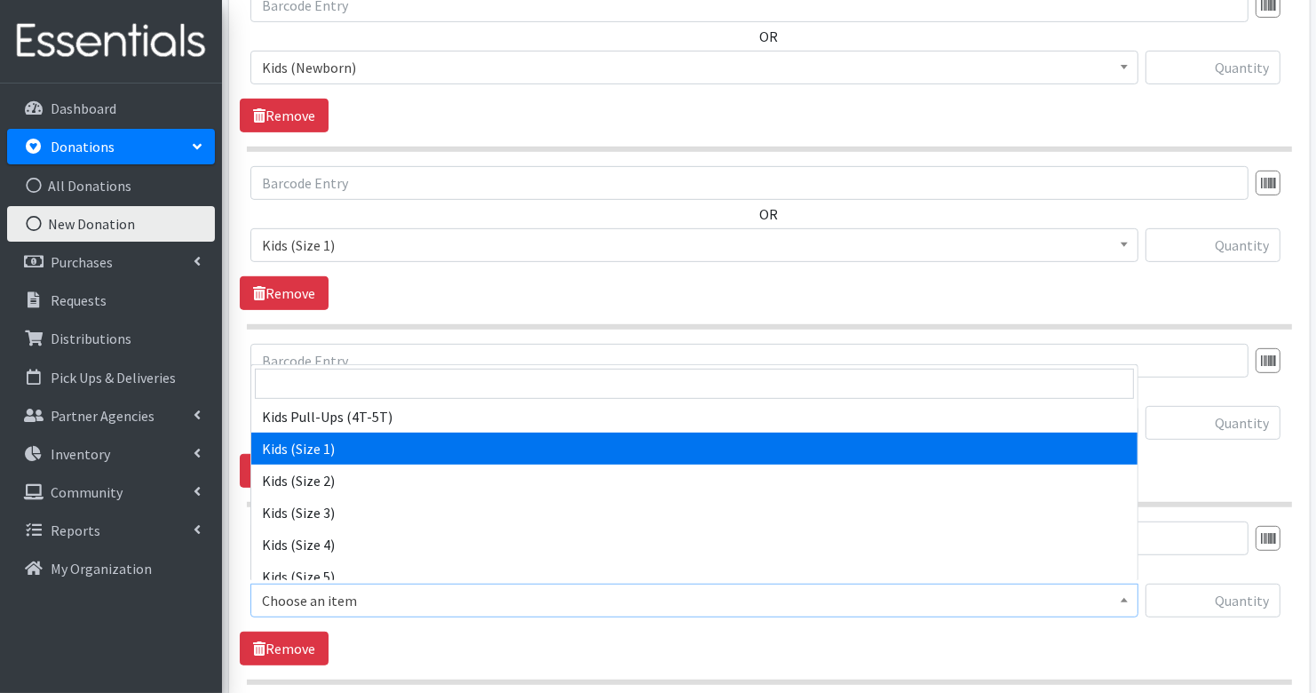
scroll to position [206, 0]
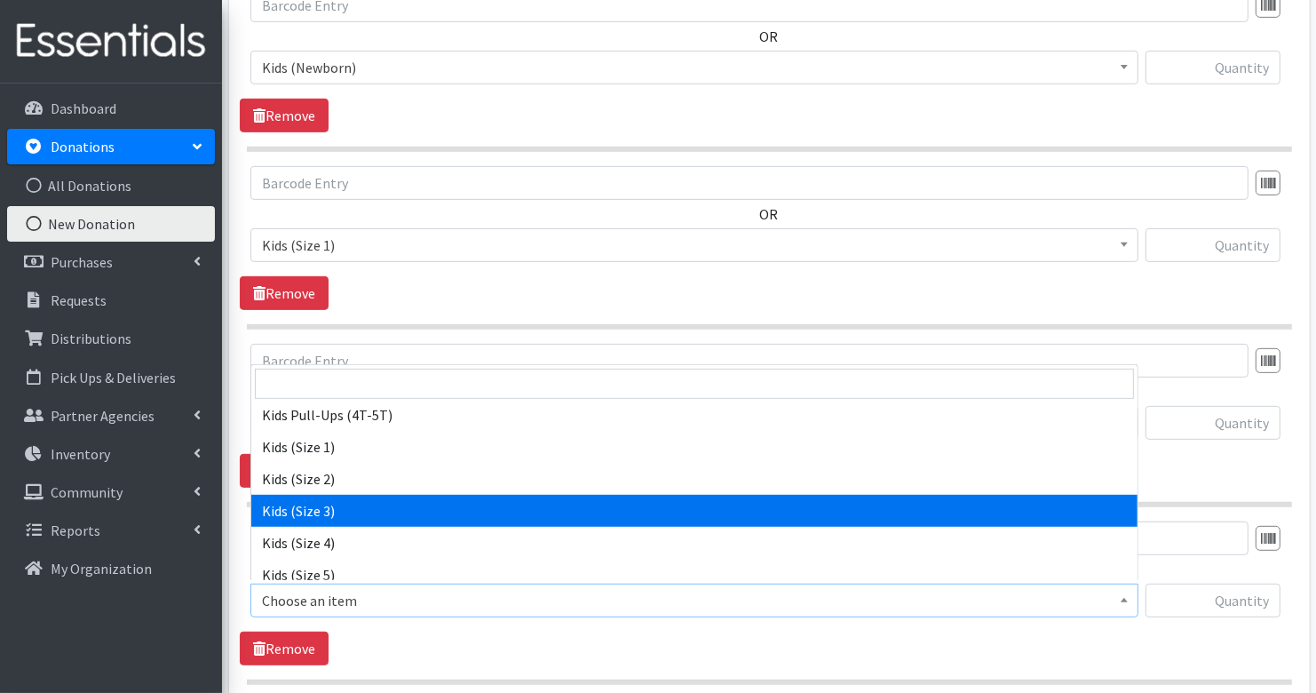
select select "3393"
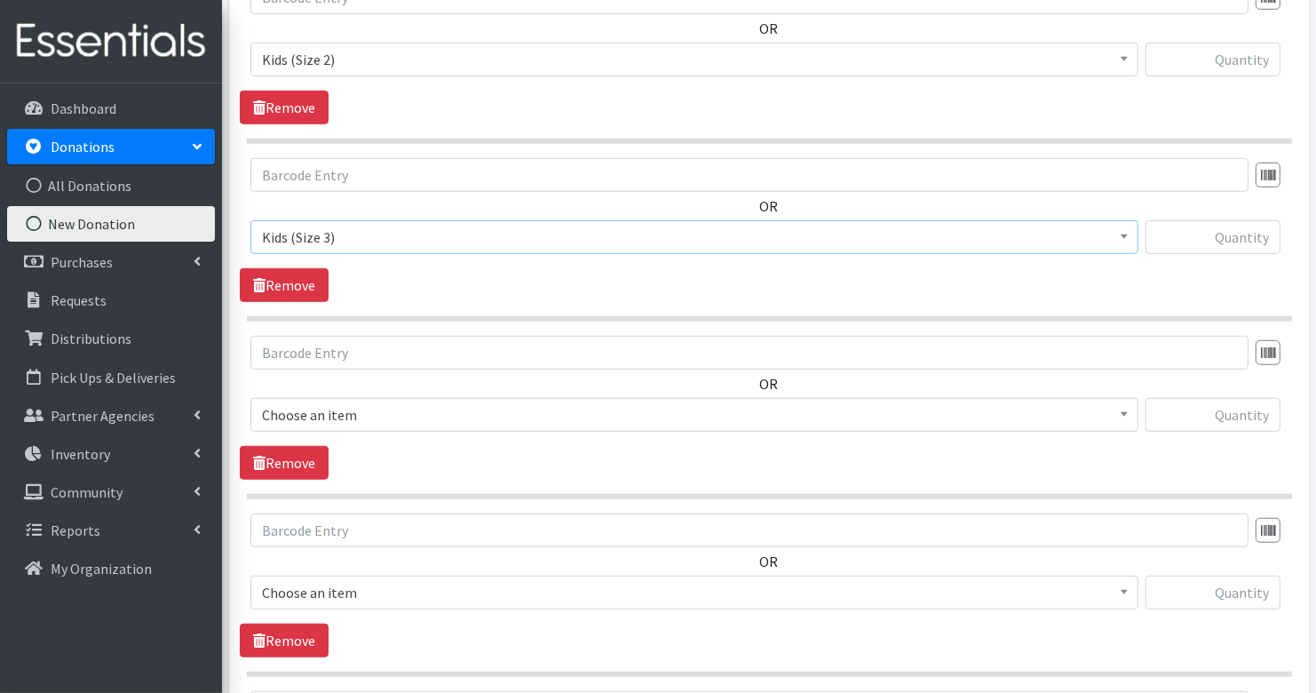
scroll to position [1036, 0]
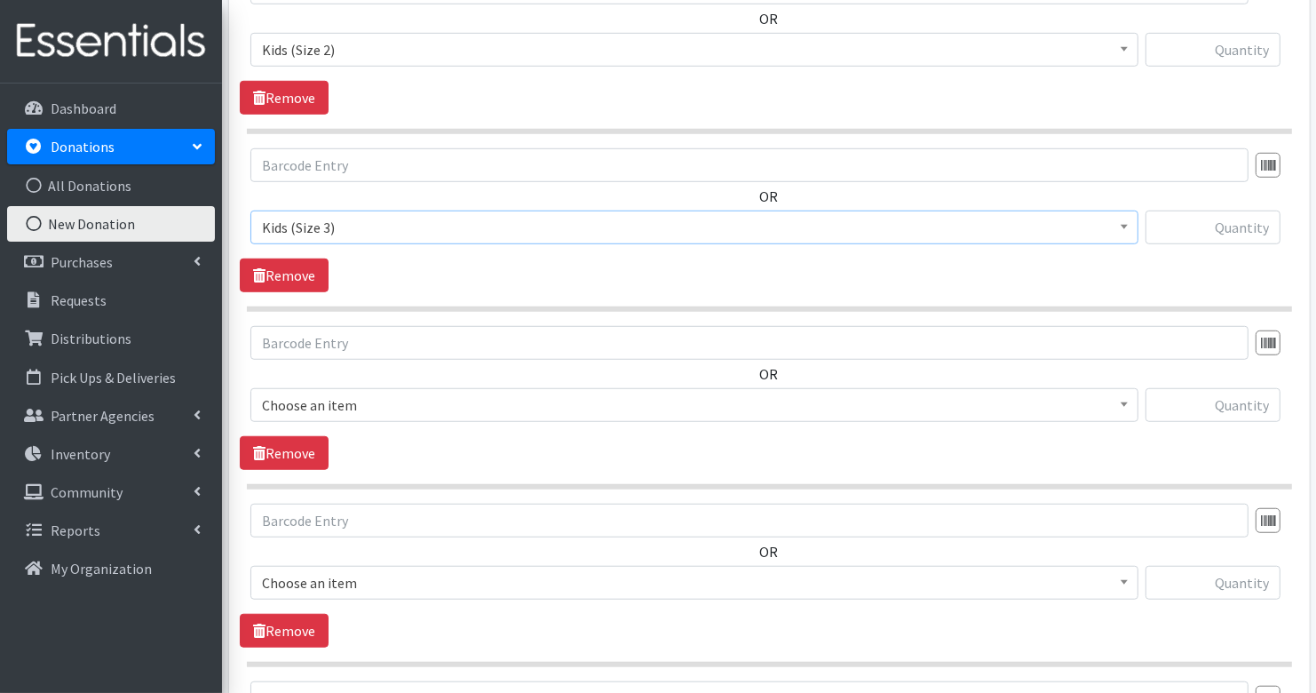
click at [389, 396] on span "Choose an item" at bounding box center [694, 405] width 865 height 25
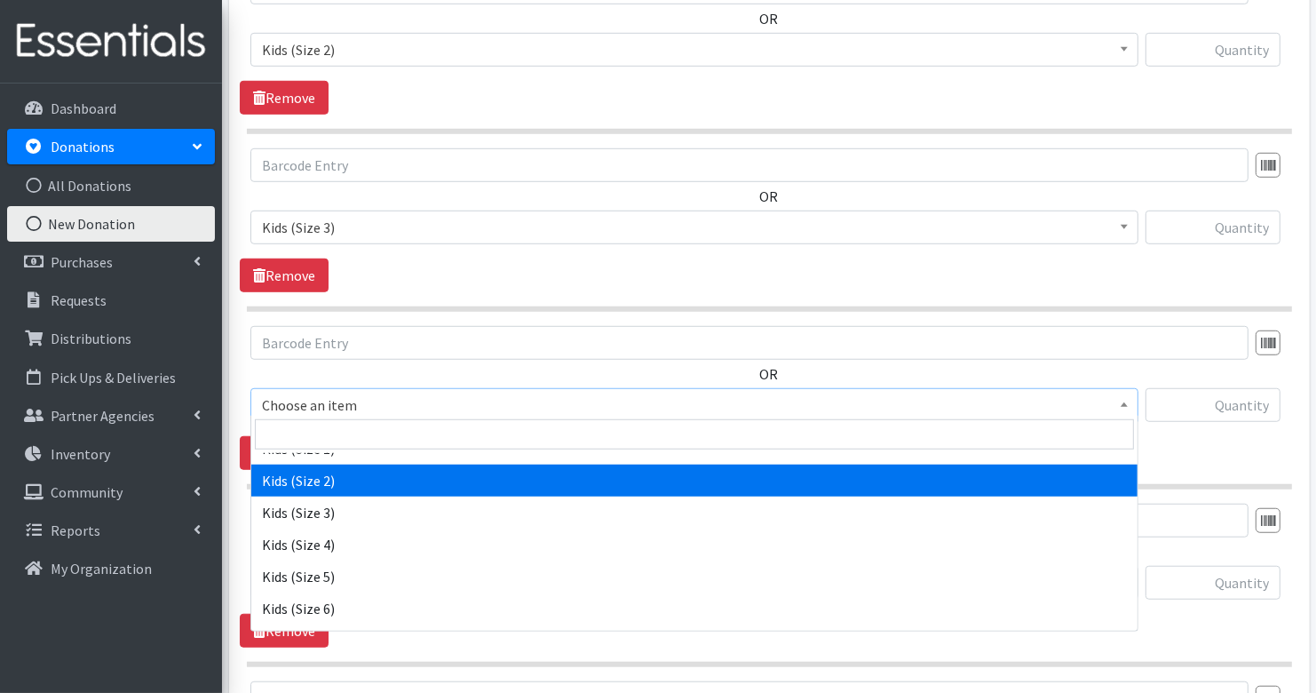
scroll to position [258, 0]
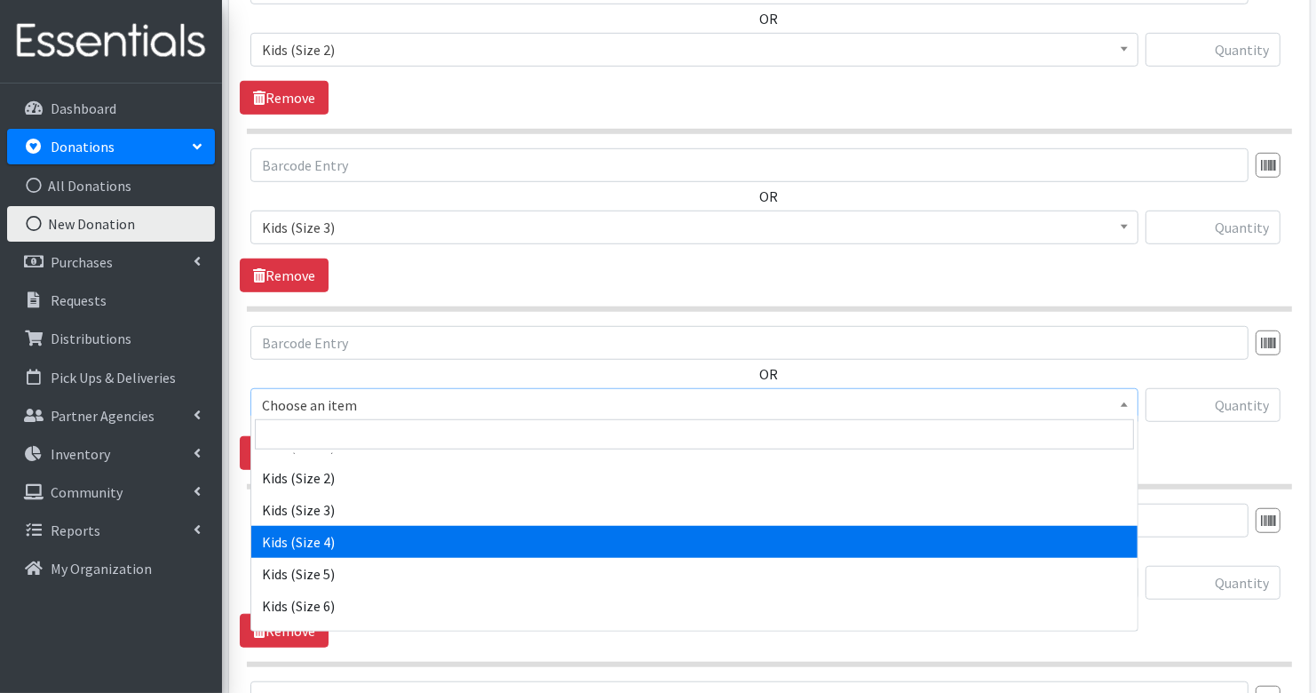
select select "3394"
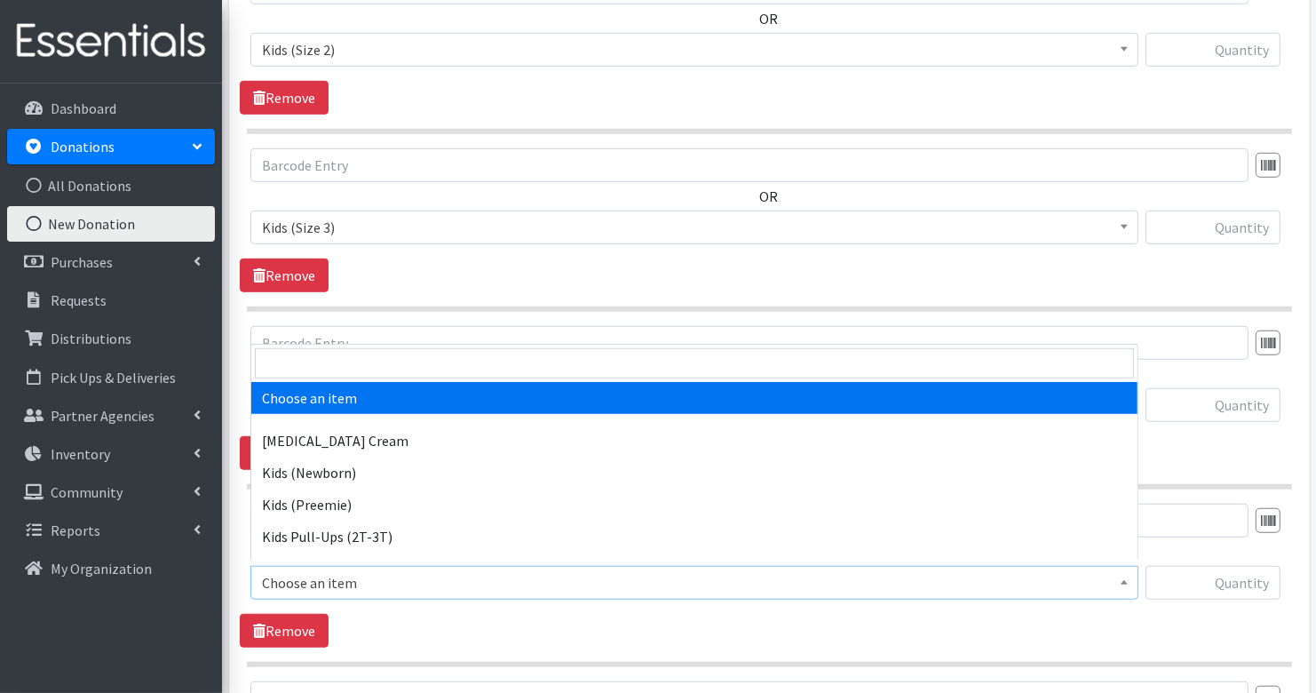
click at [374, 589] on span "Choose an item" at bounding box center [694, 583] width 888 height 34
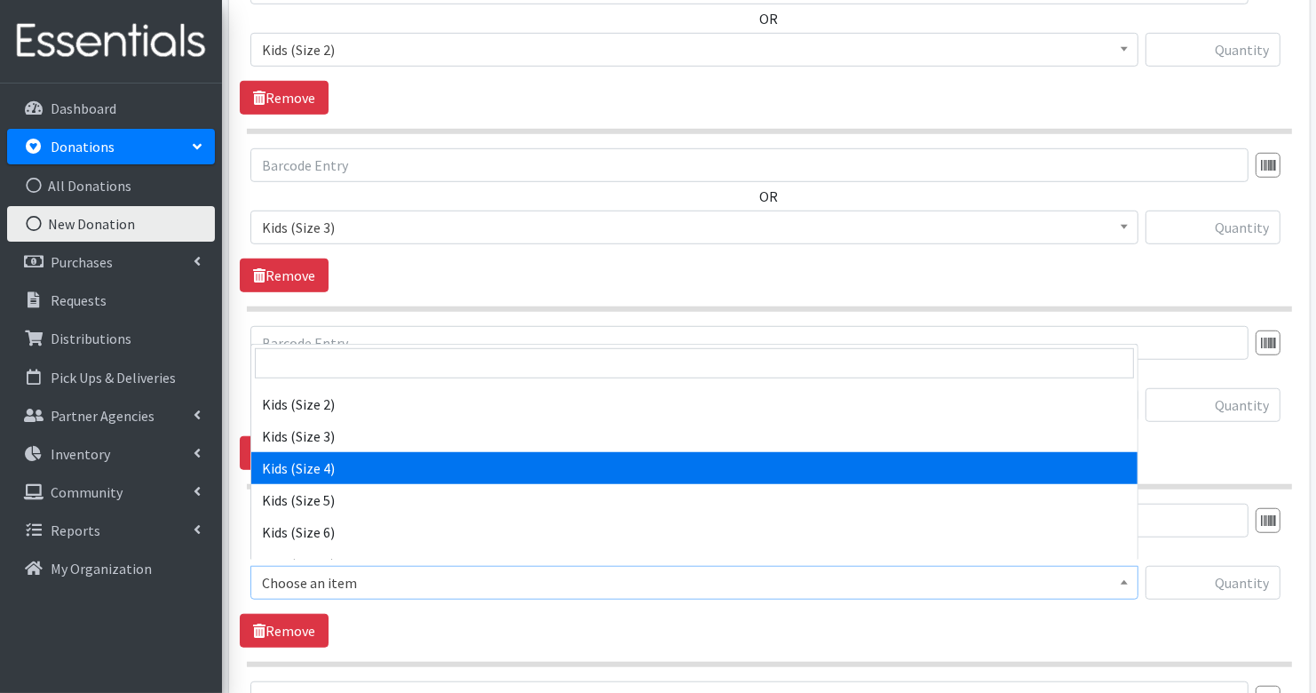
scroll to position [277, 0]
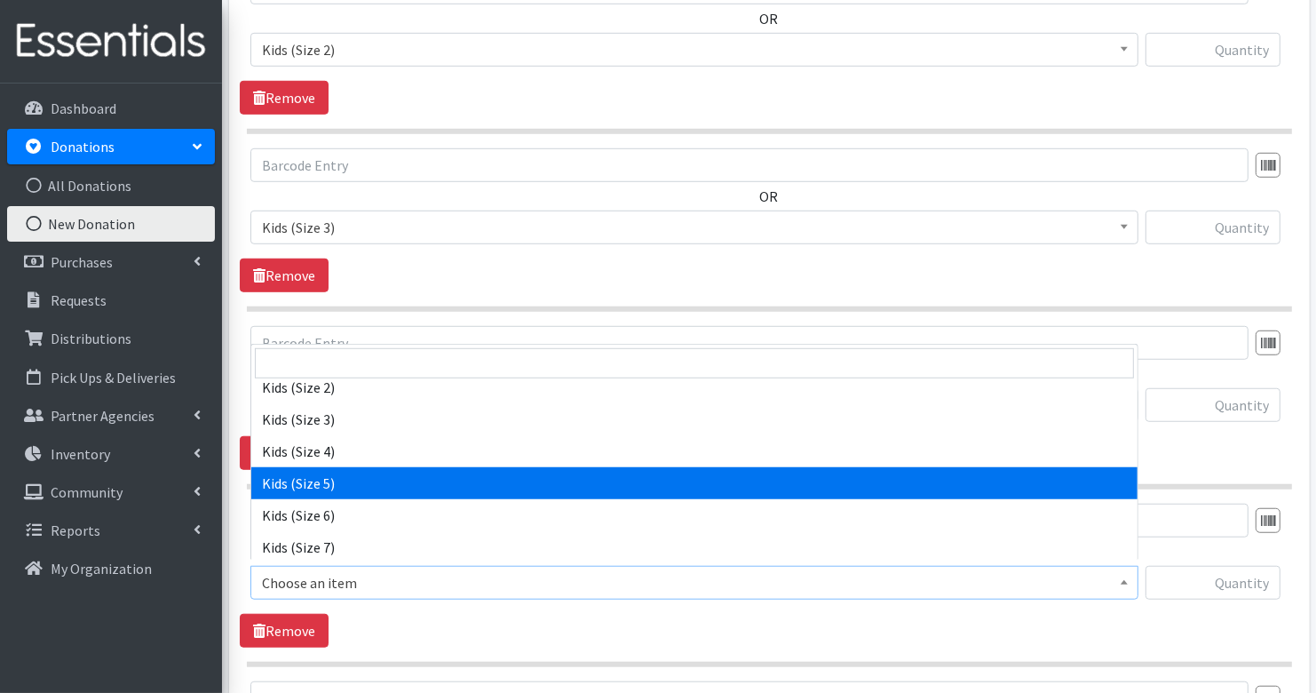
select select "3407"
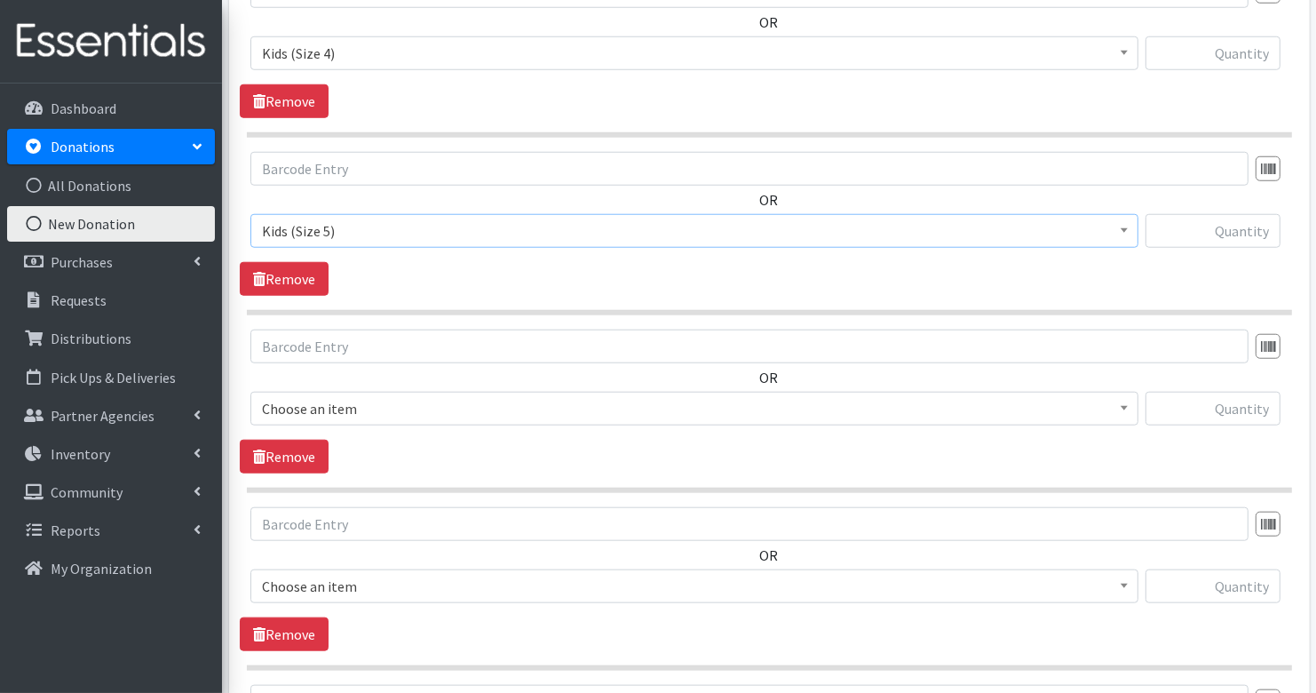
scroll to position [1397, 0]
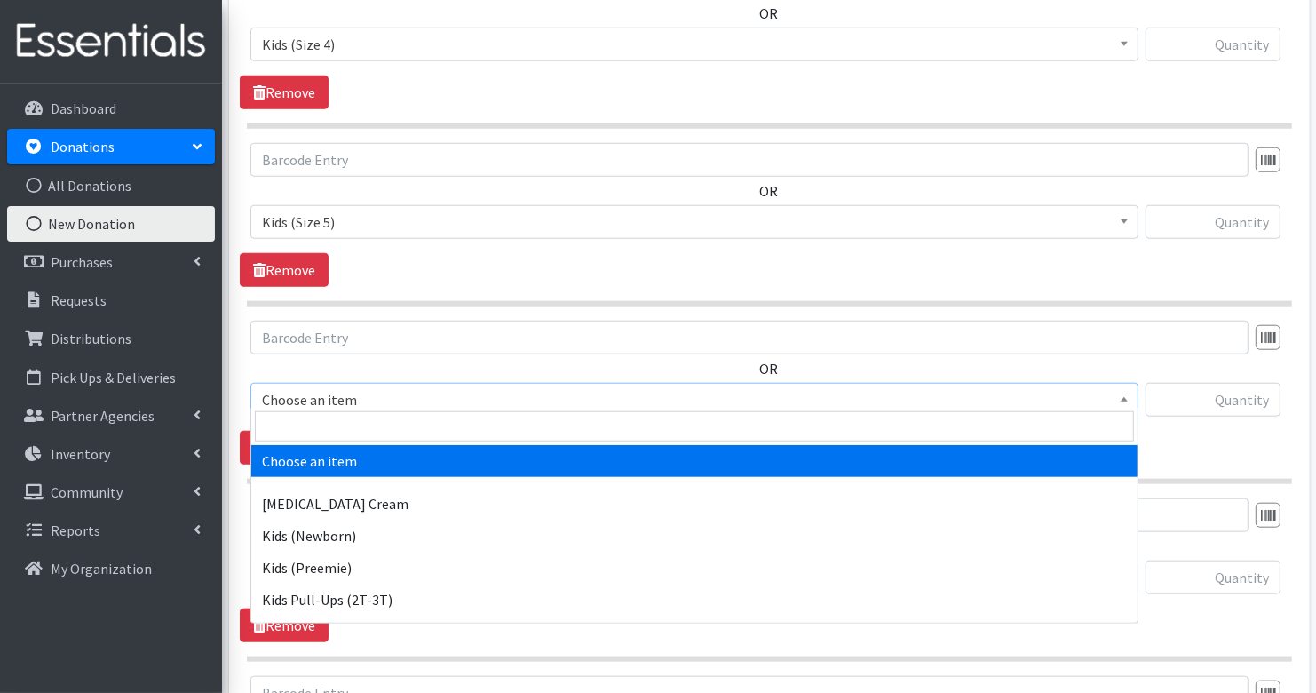
click at [386, 392] on span "Choose an item" at bounding box center [694, 399] width 865 height 25
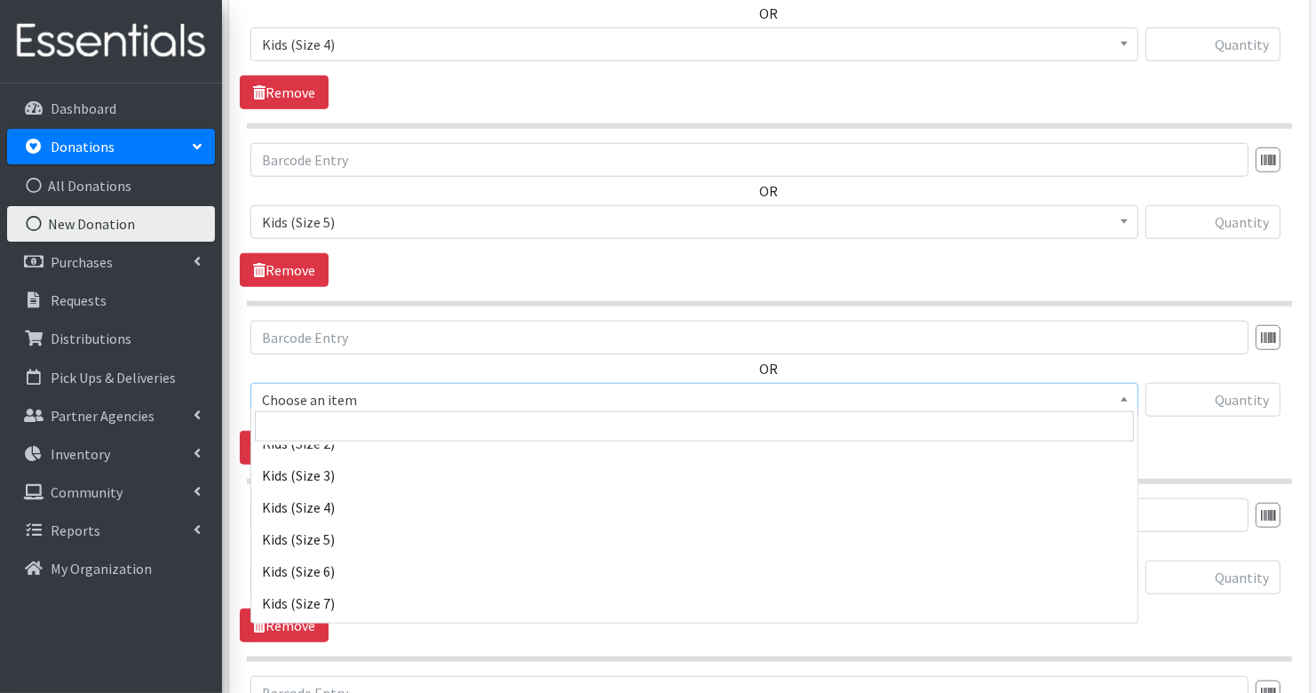
scroll to position [290, 0]
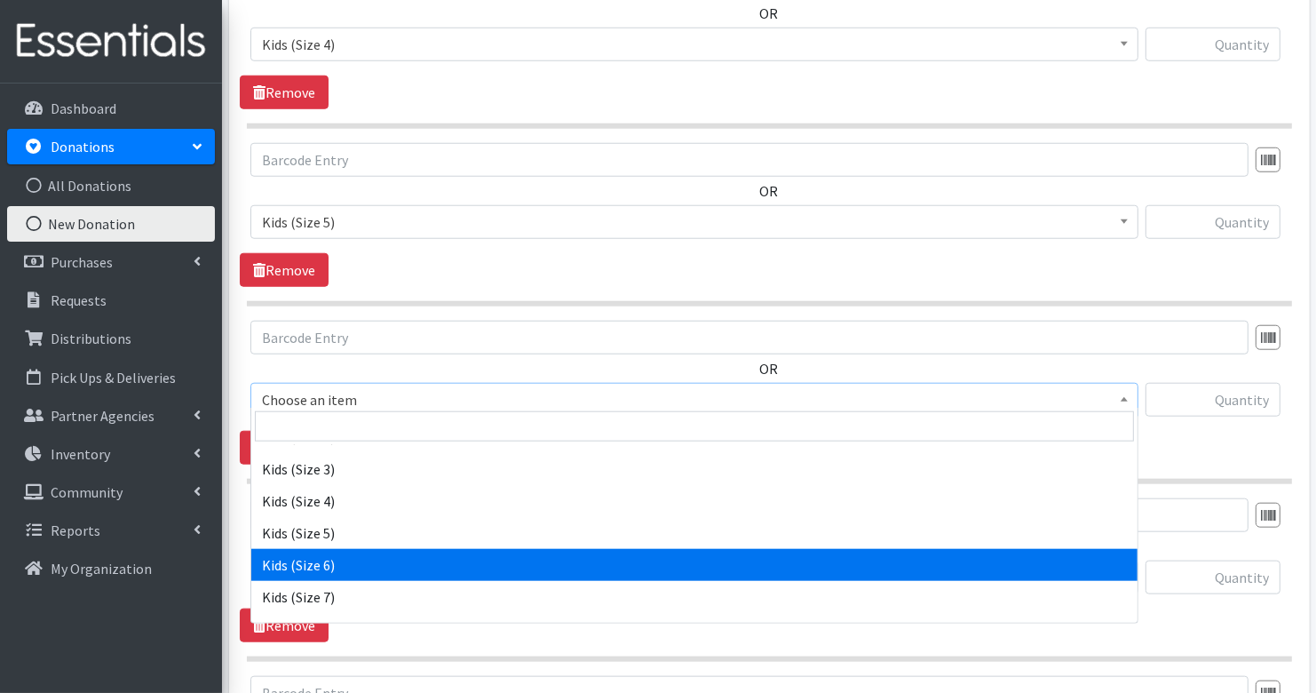
select select "3419"
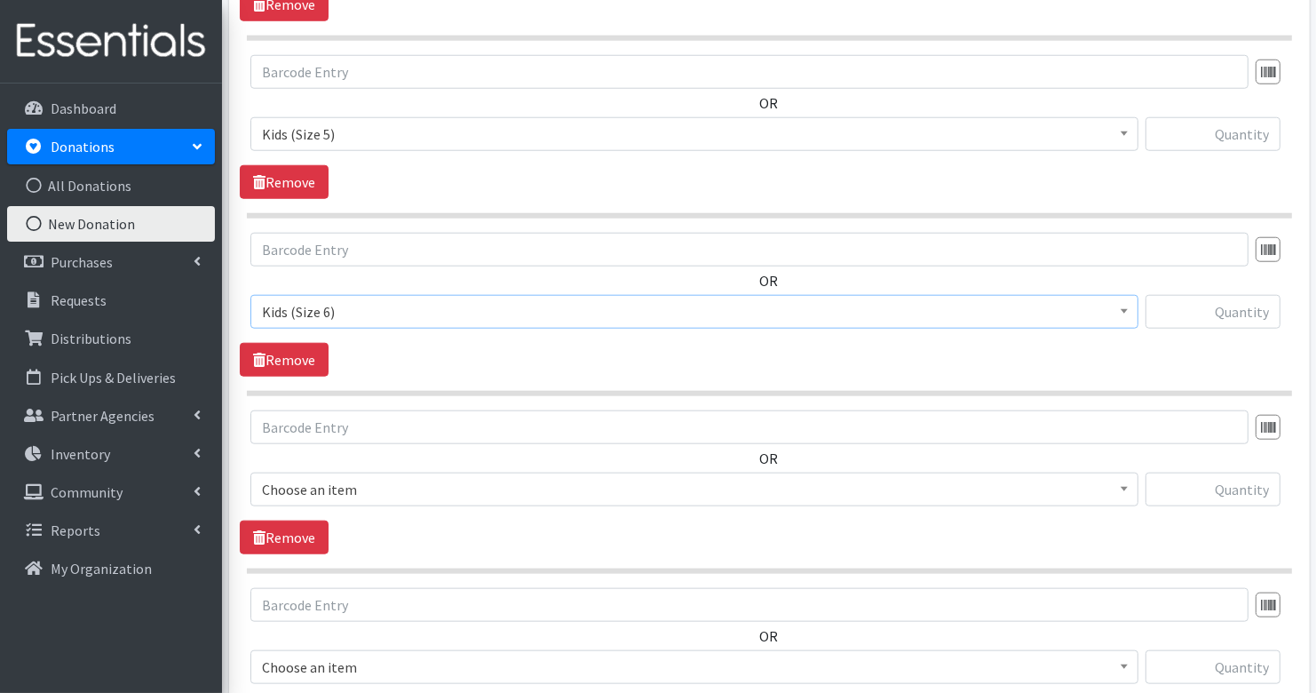
scroll to position [1490, 0]
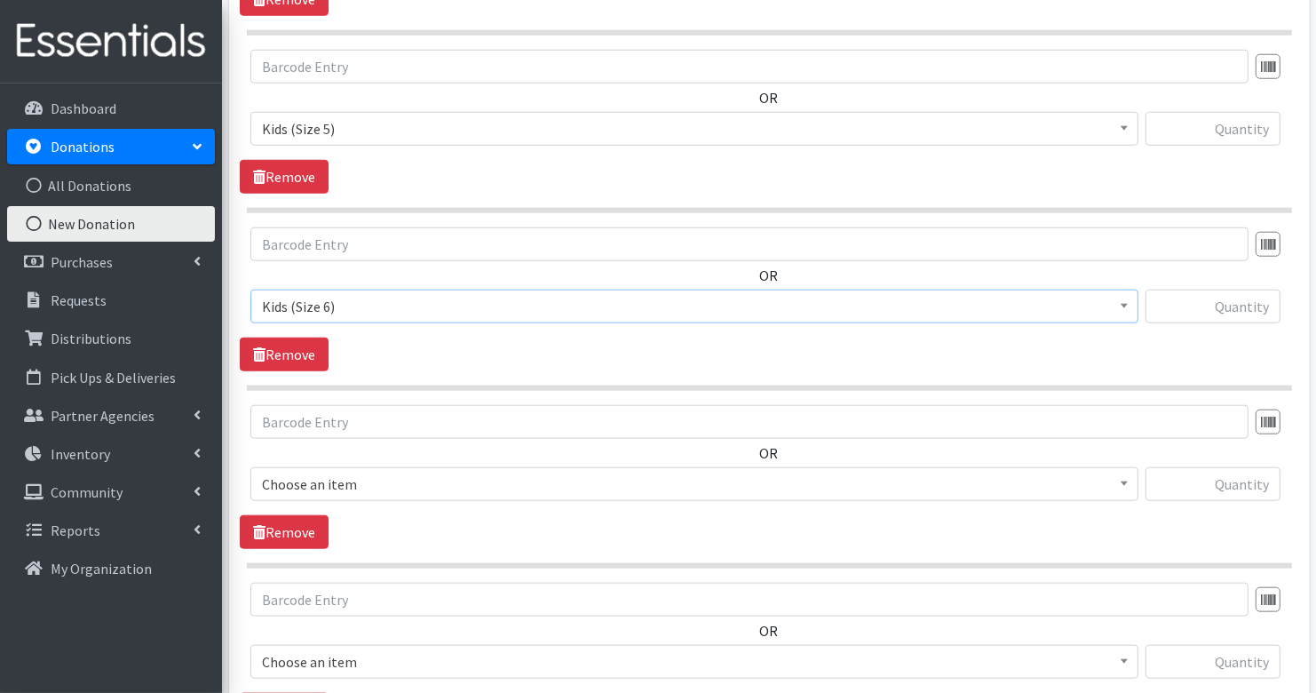
click at [386, 490] on span "Choose an item Diaper Rash Cream Kids (Newborn) Kids (Preemie) Kids Pull-Ups (2…" at bounding box center [694, 491] width 888 height 48
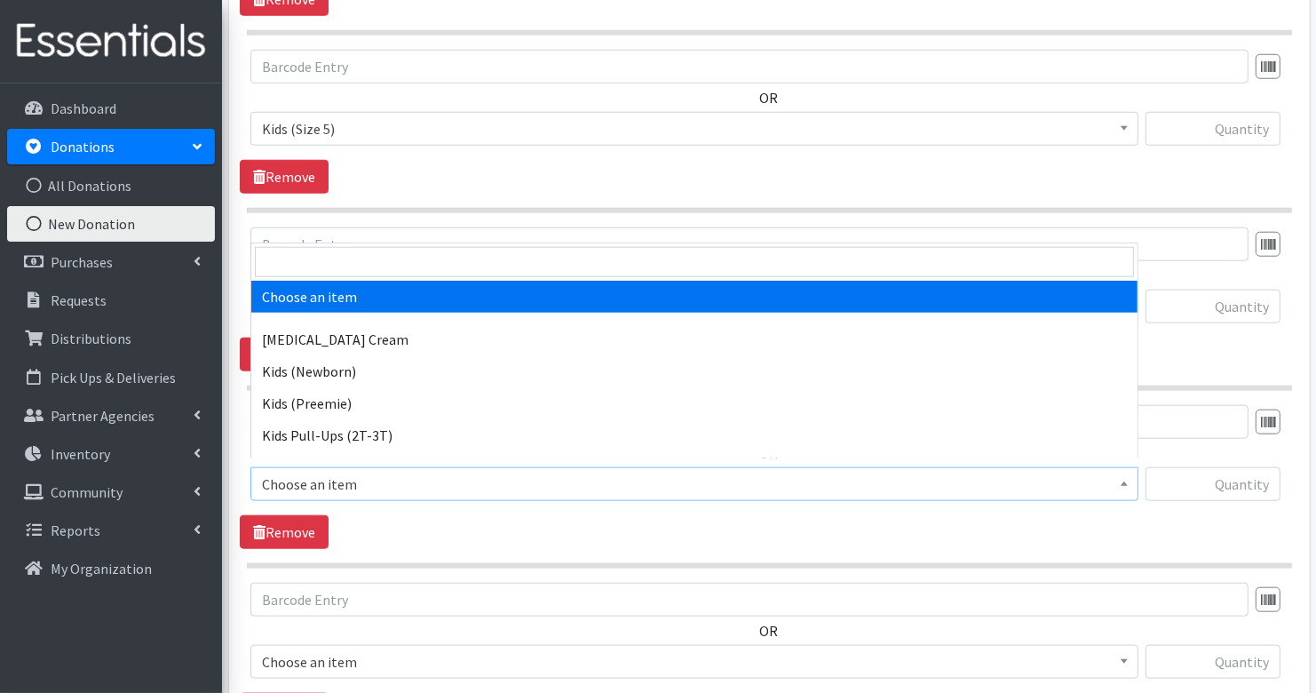
click at [381, 479] on span "Choose an item" at bounding box center [694, 484] width 865 height 25
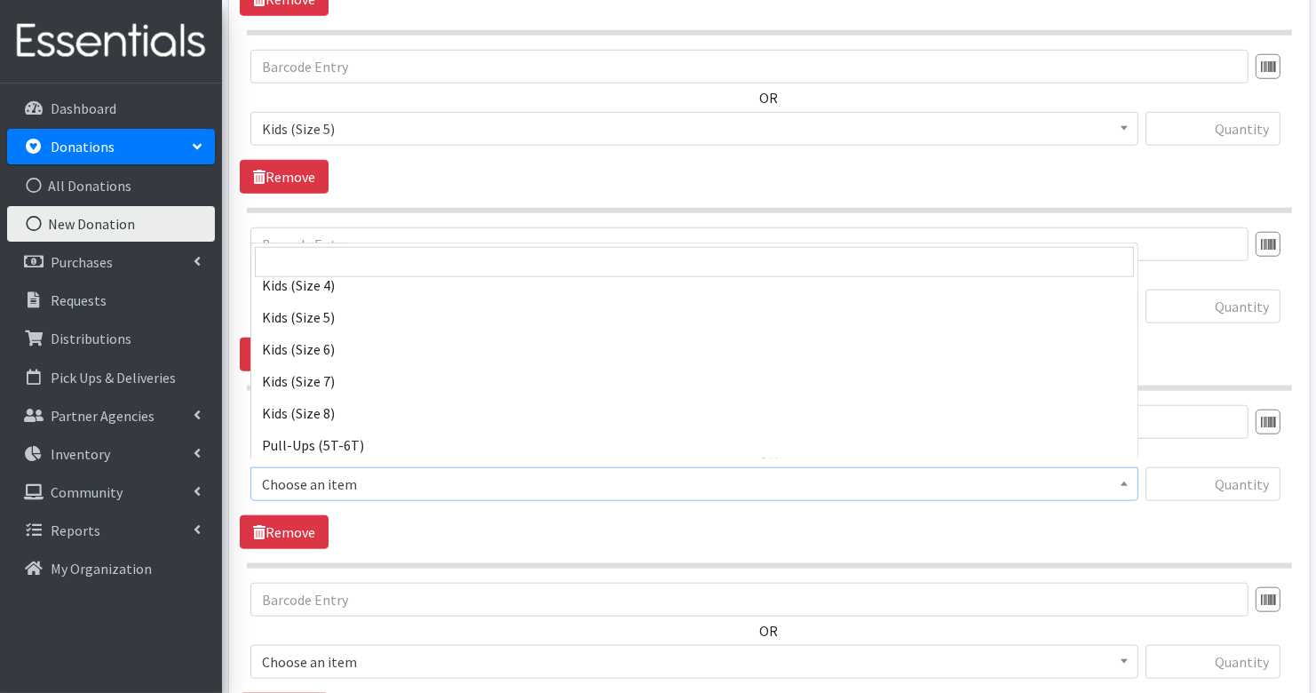
scroll to position [376, 0]
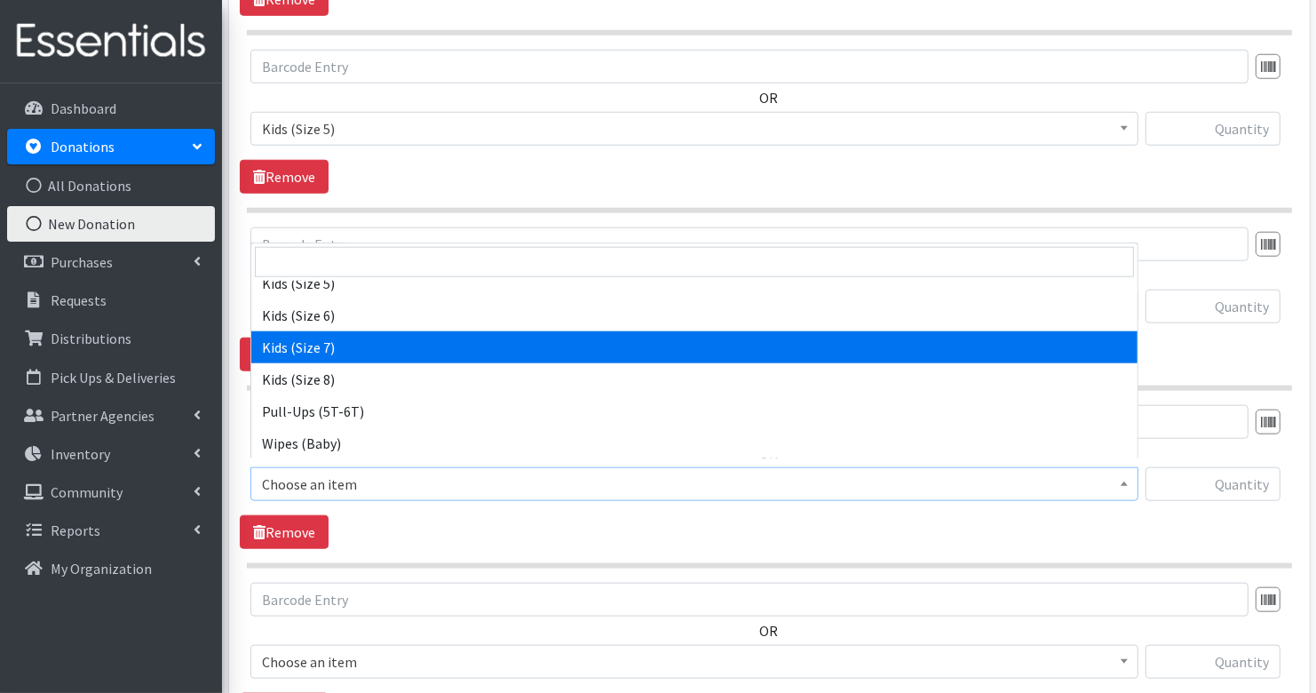
select select "7177"
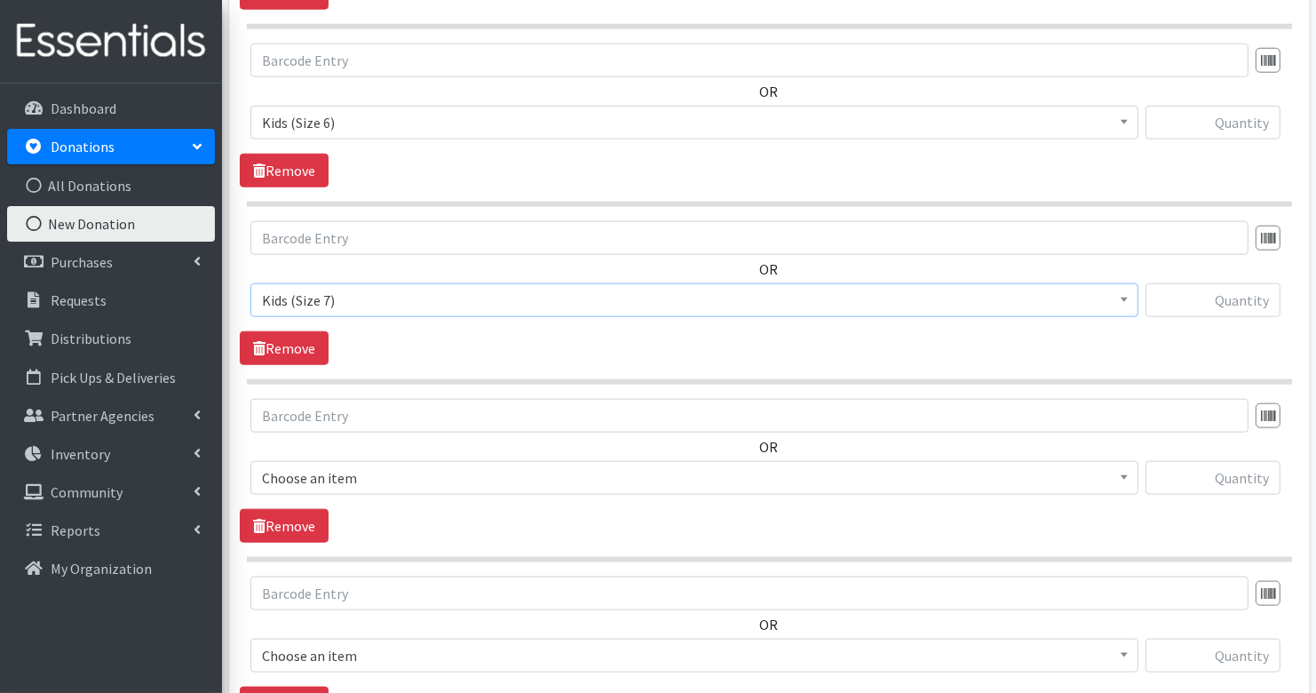
scroll to position [1676, 0]
click at [385, 464] on span "Choose an item" at bounding box center [694, 476] width 865 height 25
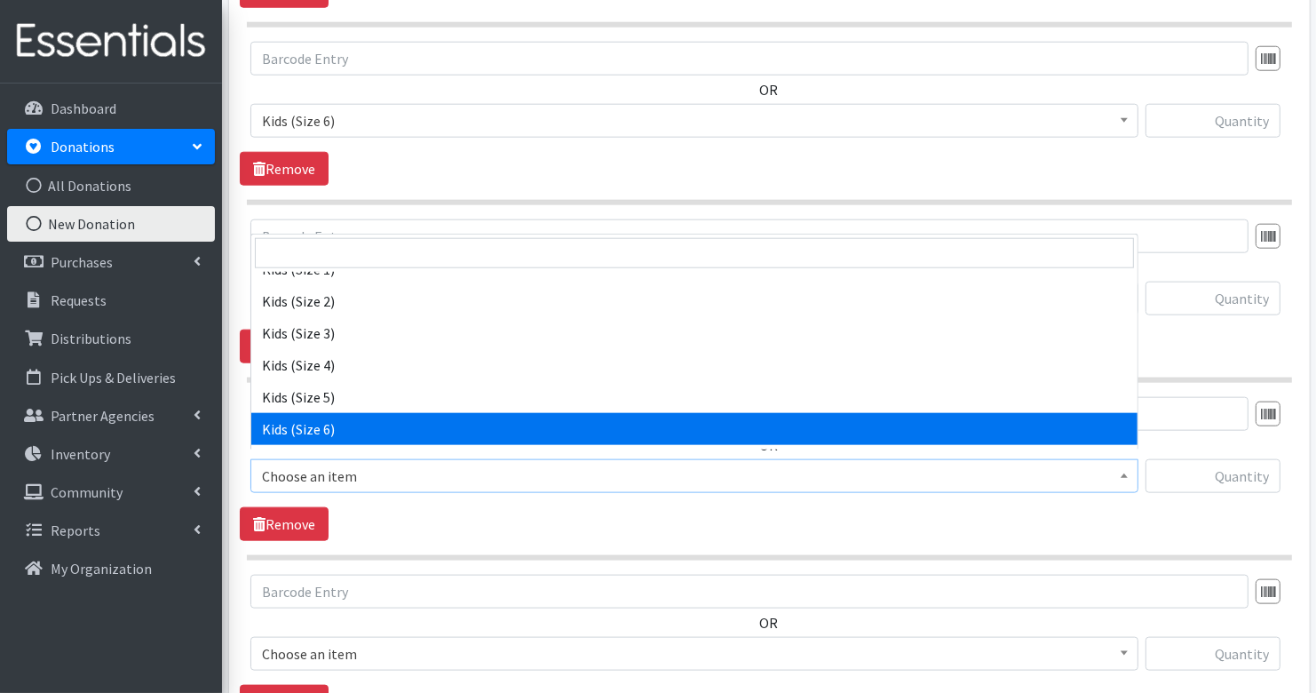
scroll to position [376, 0]
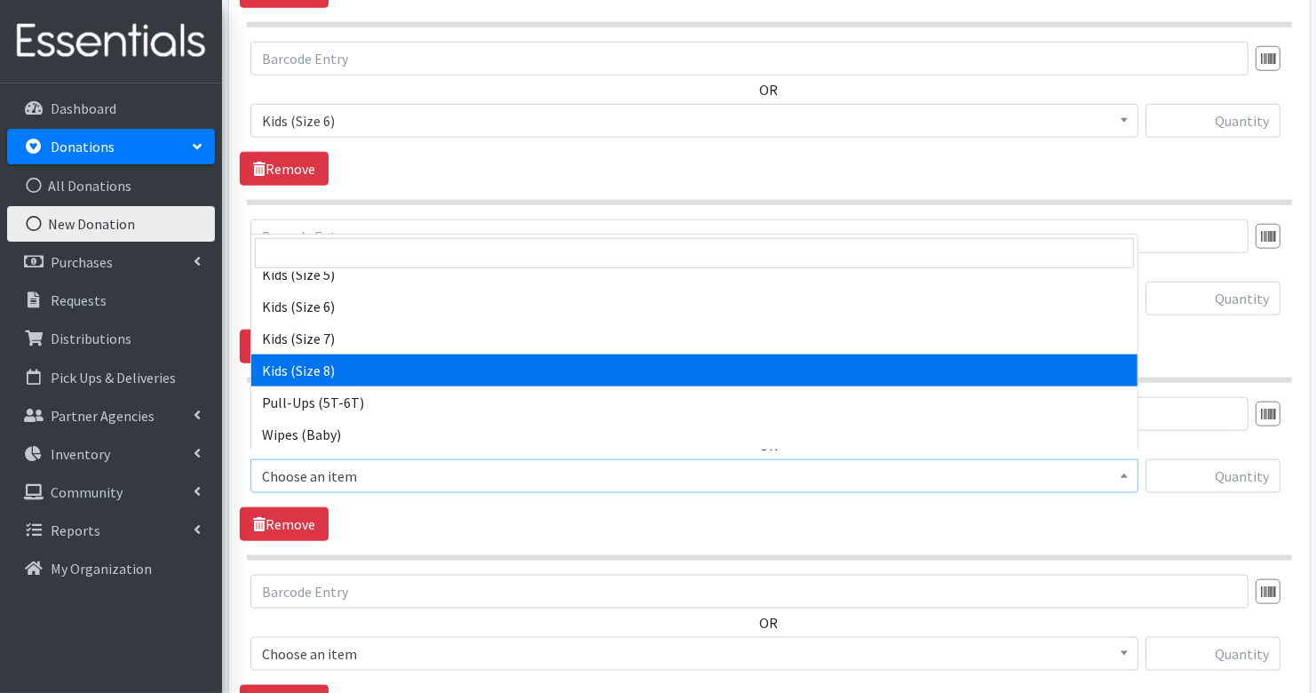
select select "14190"
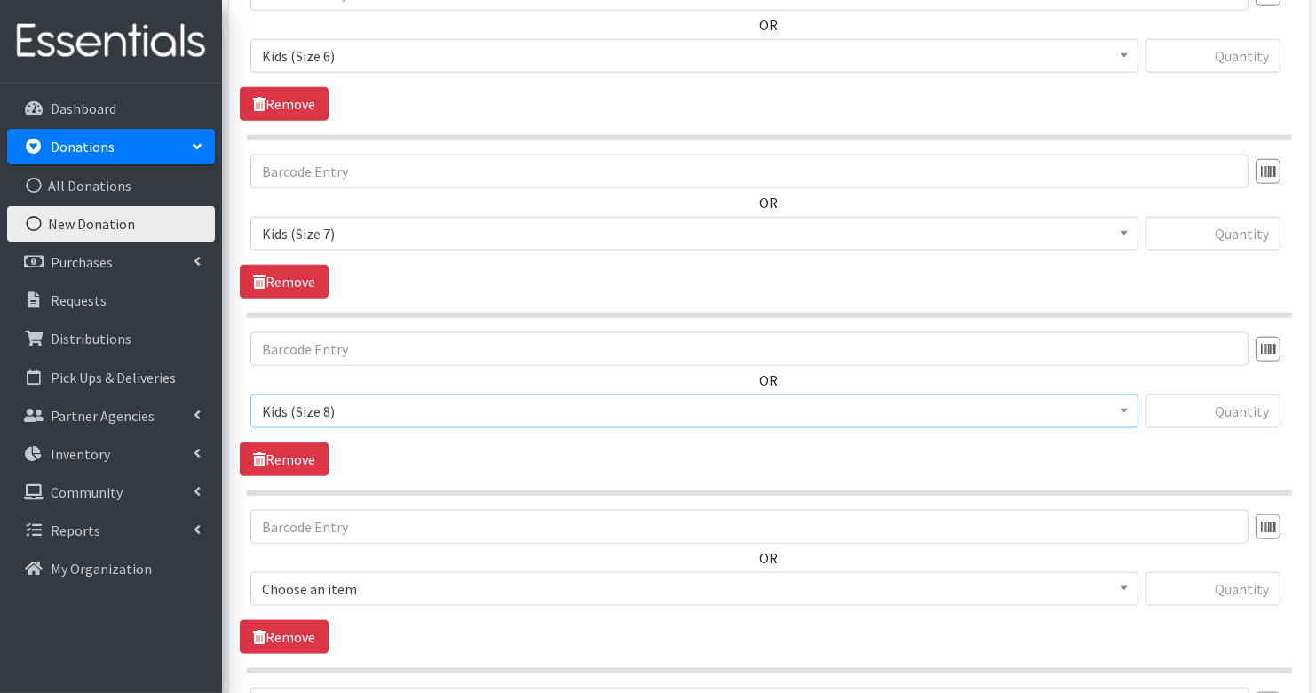
scroll to position [1773, 0]
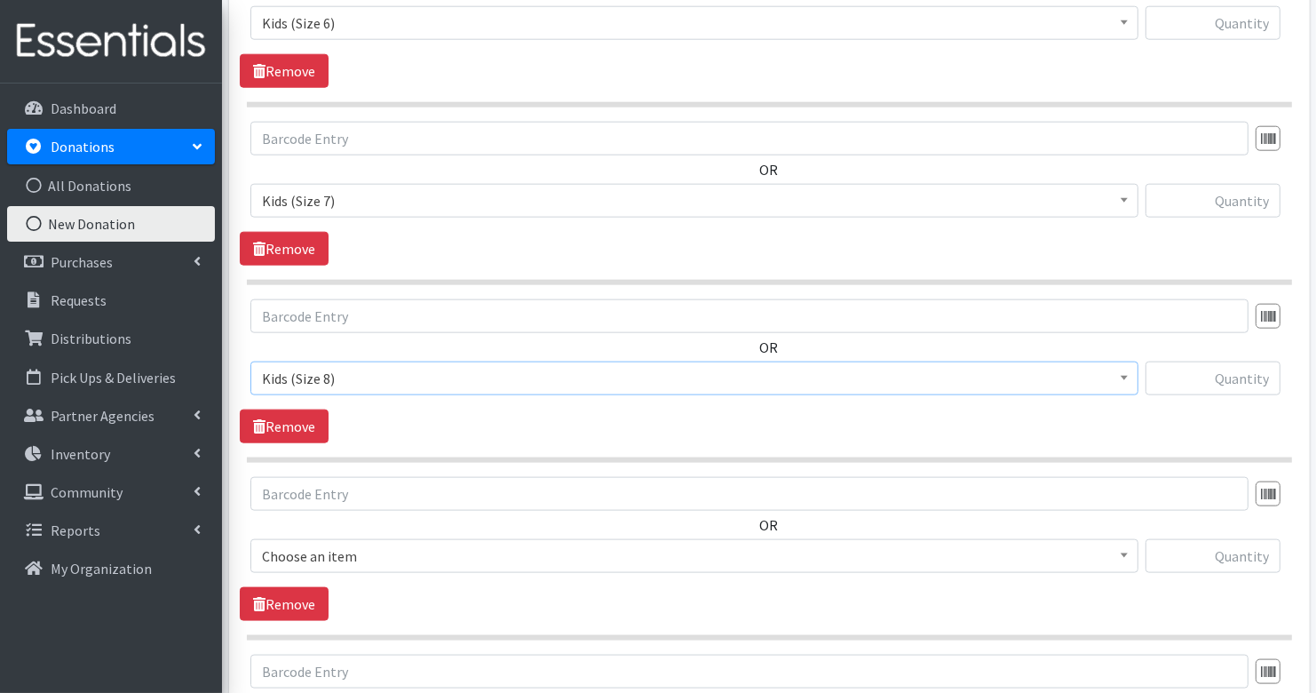
click at [432, 543] on span "Choose an item" at bounding box center [694, 555] width 865 height 25
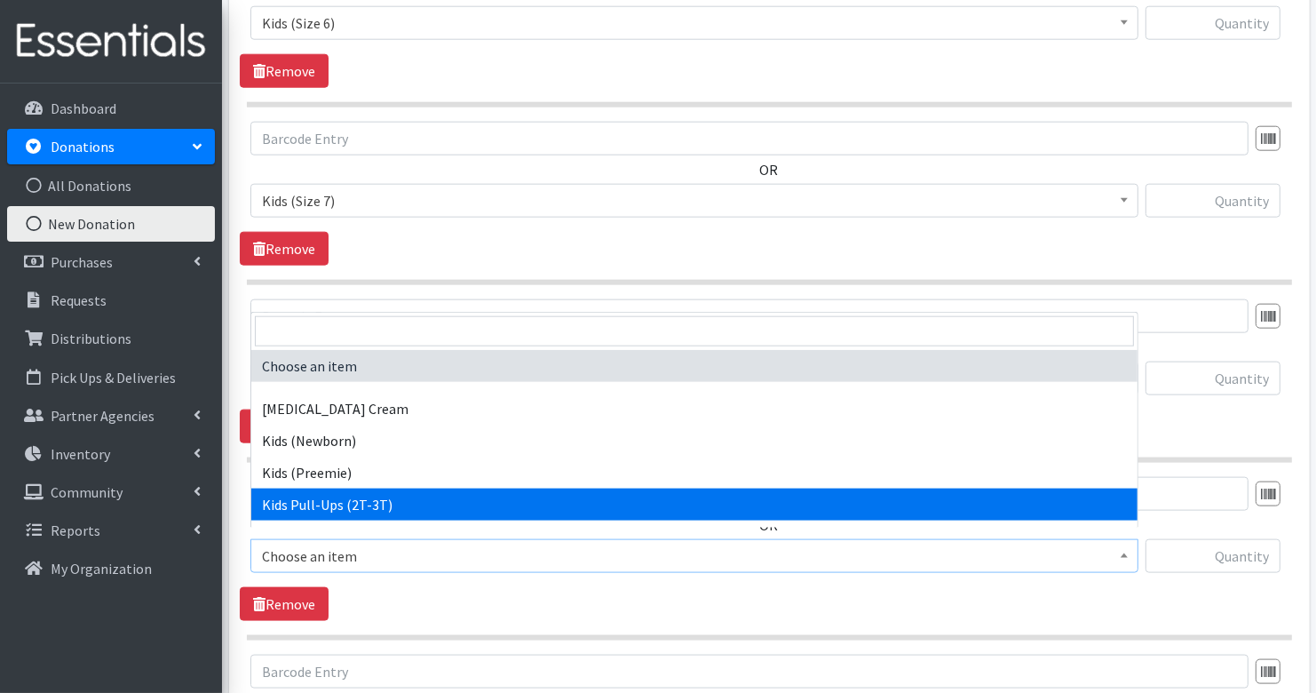
select select "3415"
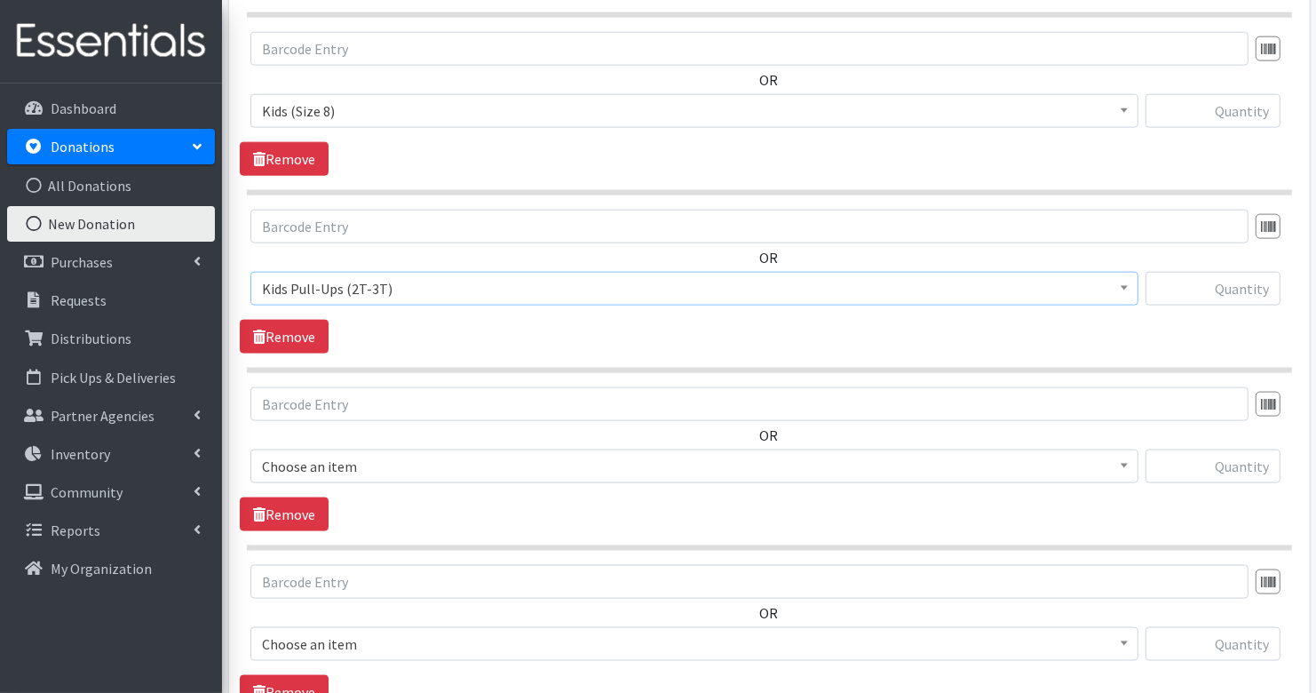
scroll to position [2044, 0]
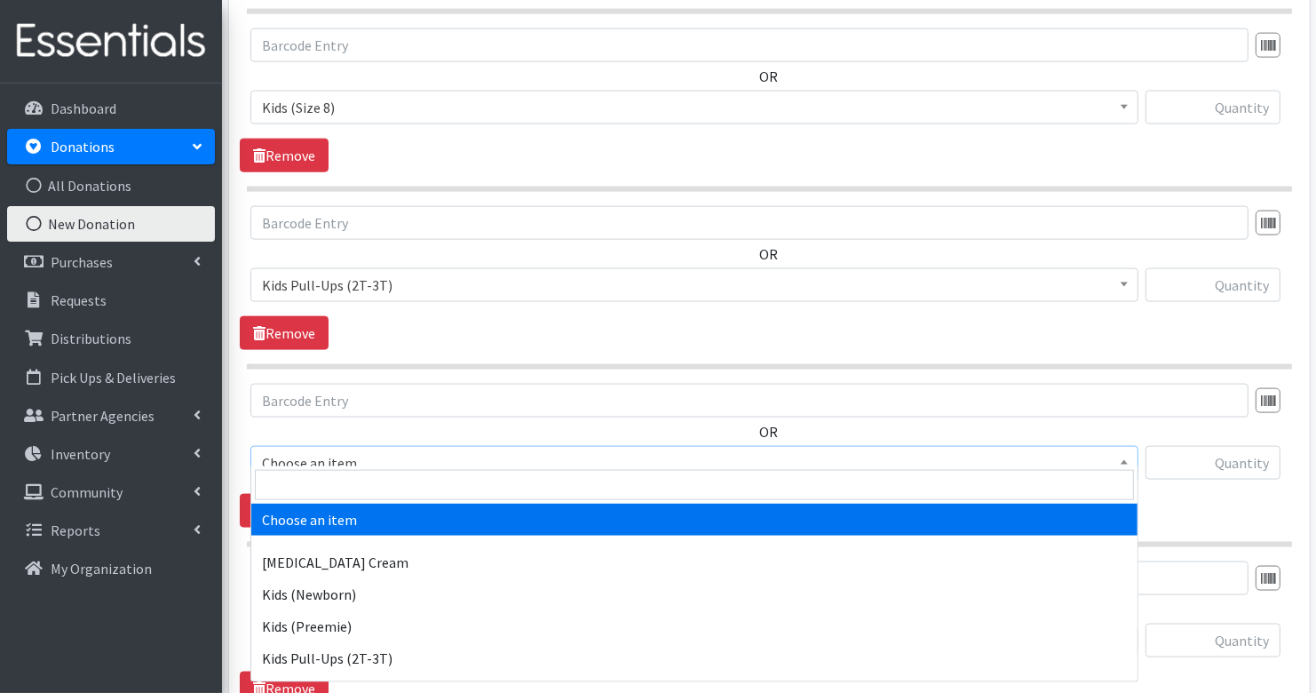
click at [398, 450] on span "Choose an item" at bounding box center [694, 462] width 865 height 25
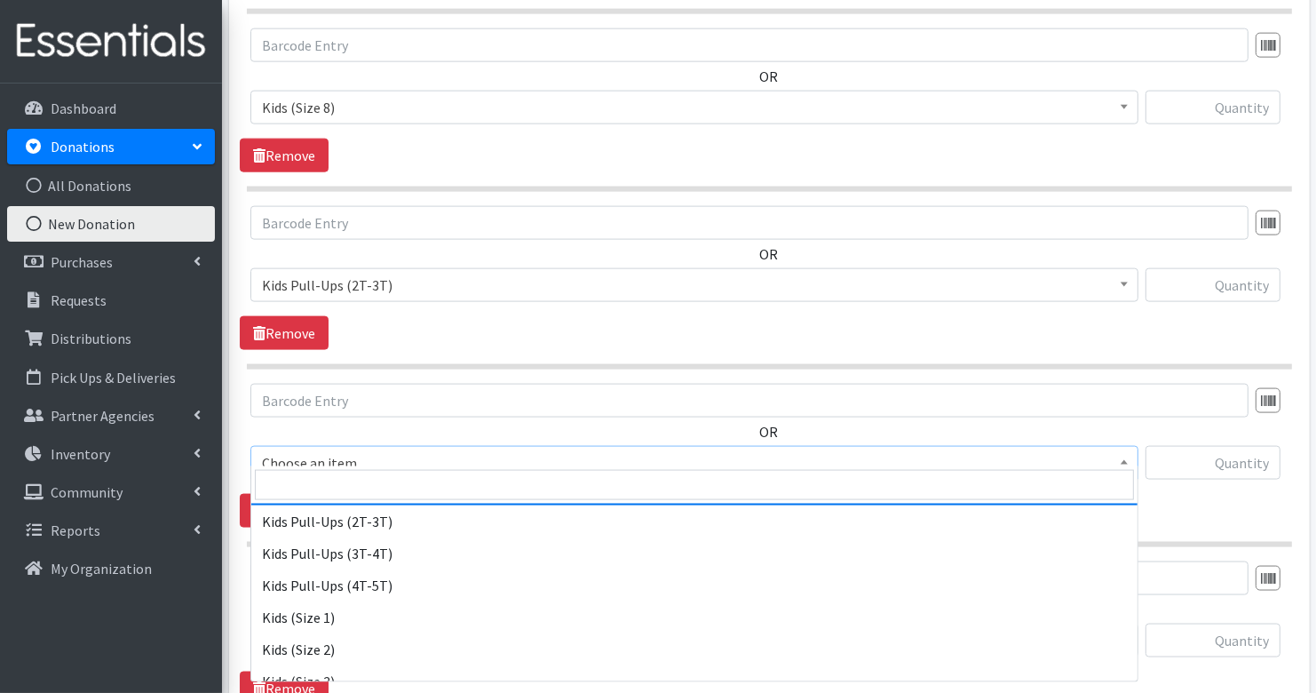
scroll to position [138, 0]
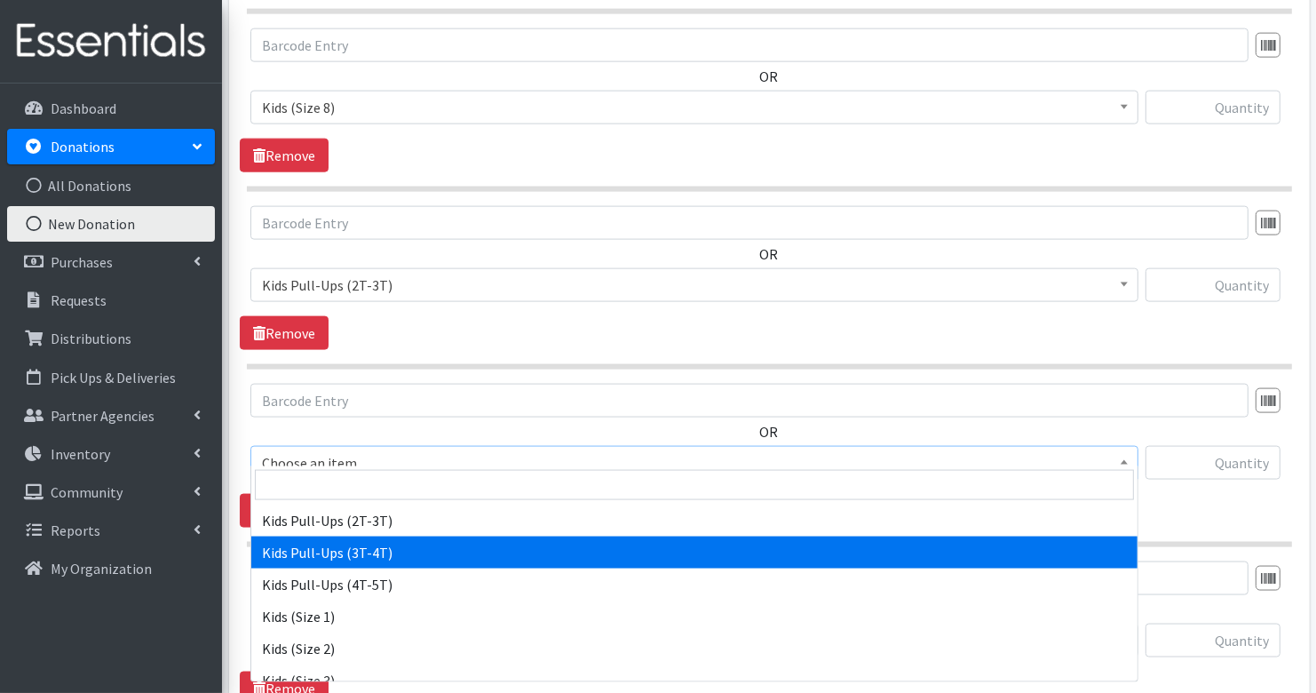
select select "3417"
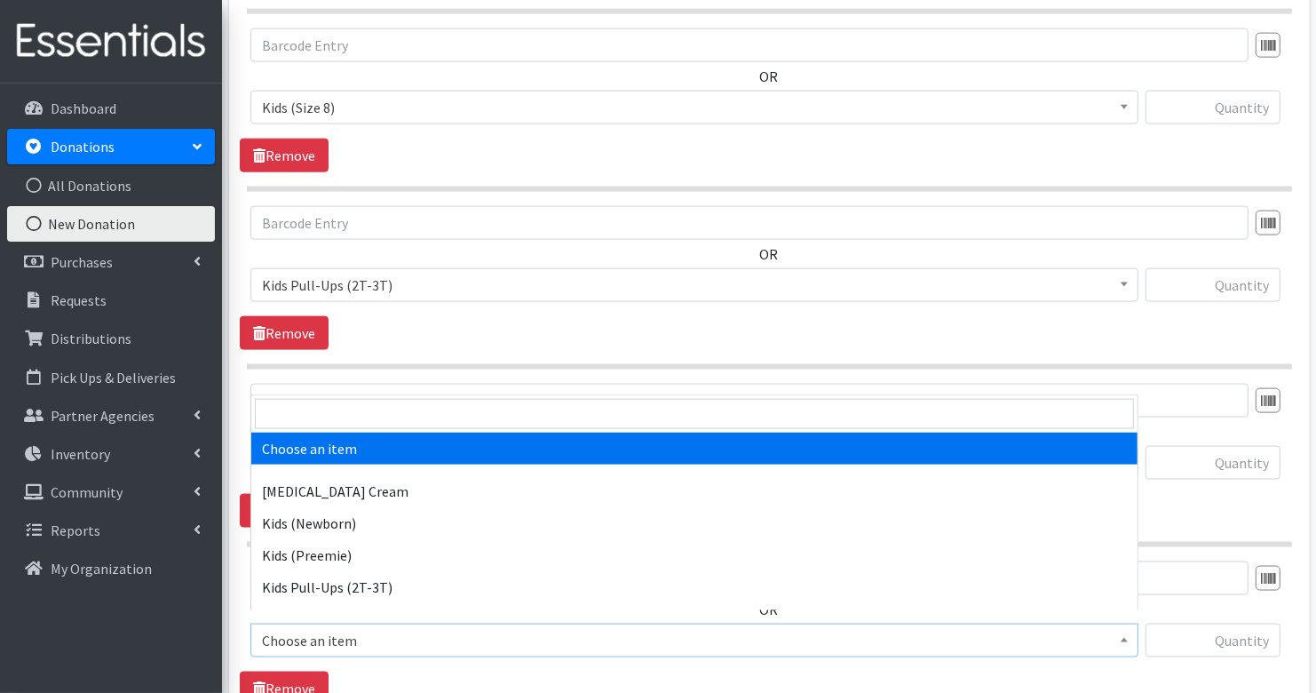
click at [373, 633] on span "Choose an item" at bounding box center [694, 640] width 865 height 25
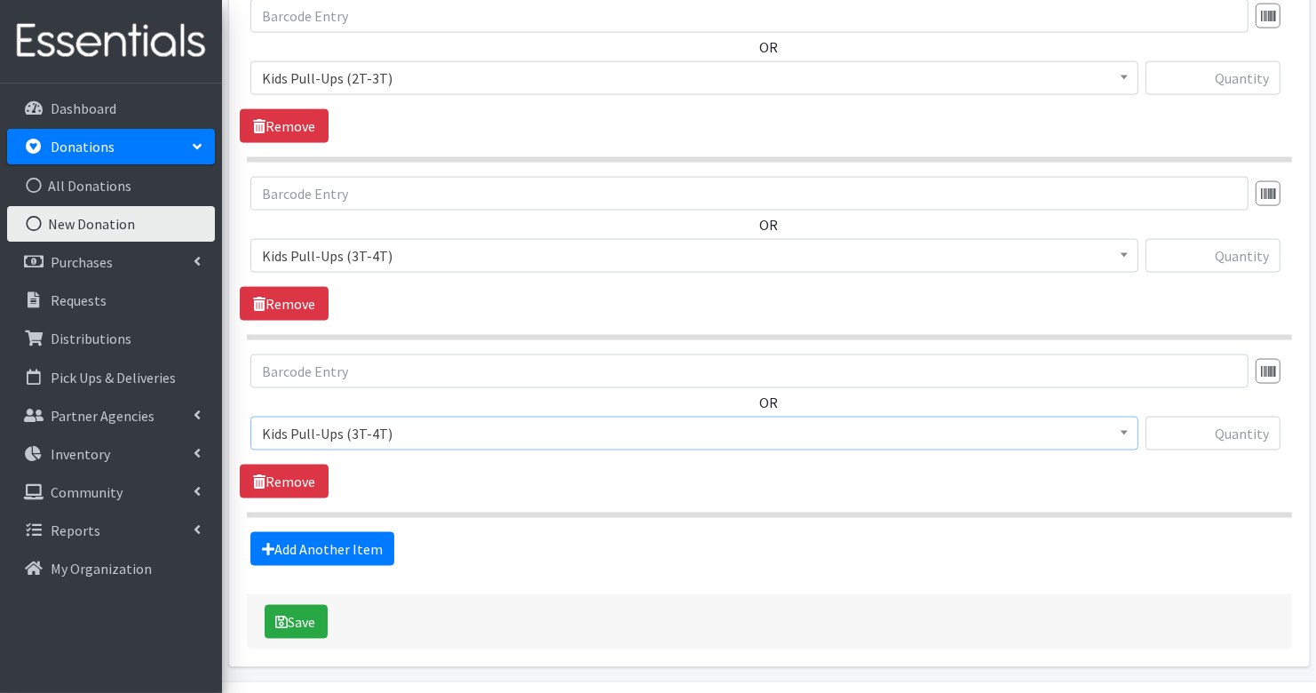
scroll to position [2254, 0]
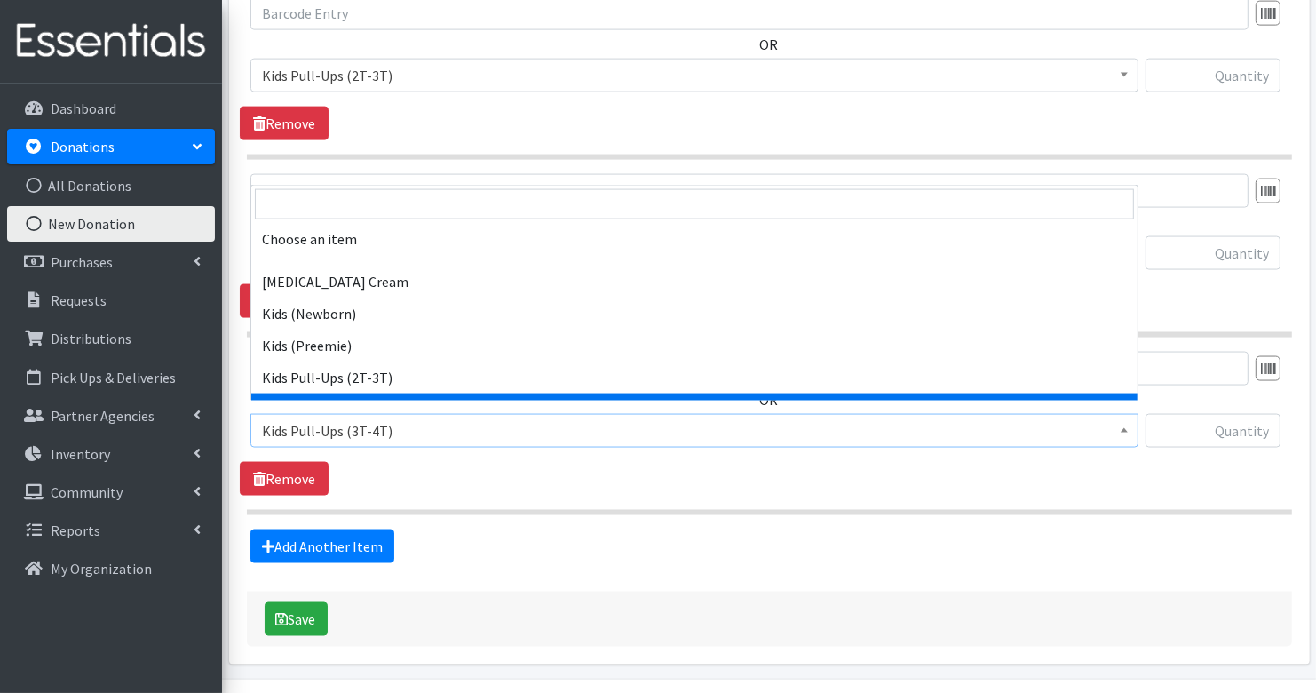
click at [369, 427] on span "Kids Pull-Ups (3T-4T)" at bounding box center [694, 430] width 865 height 25
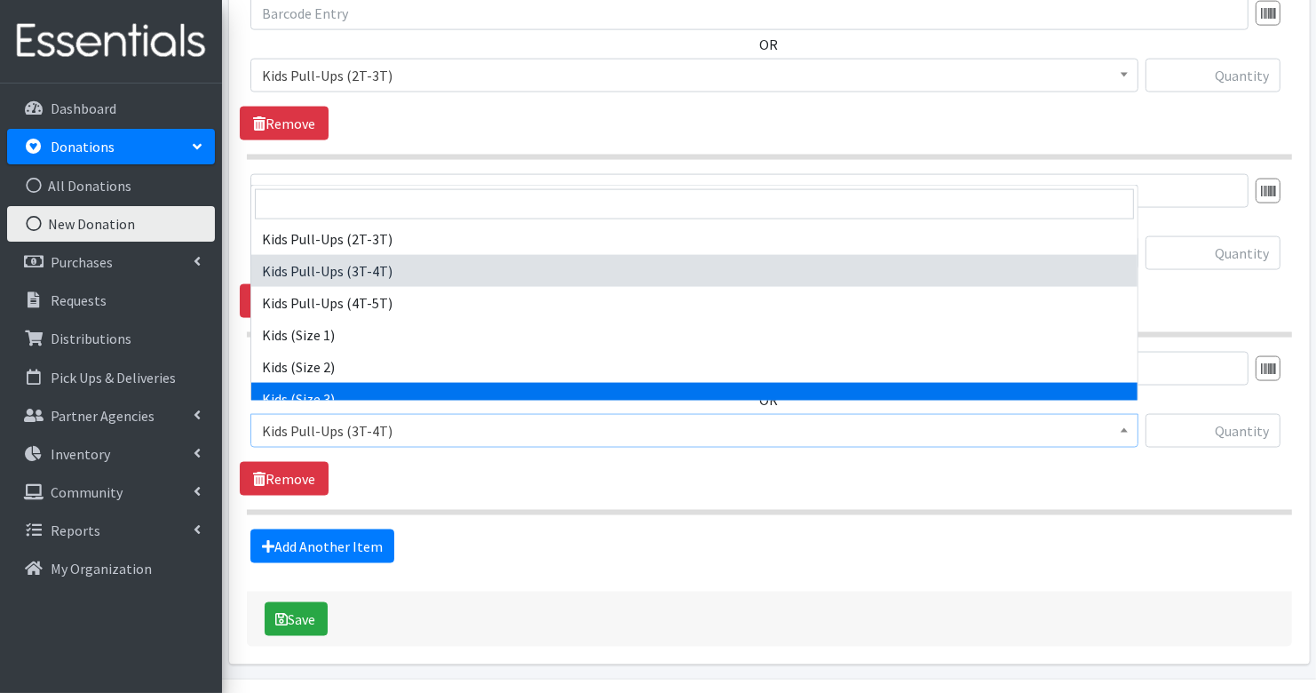
scroll to position [171, 0]
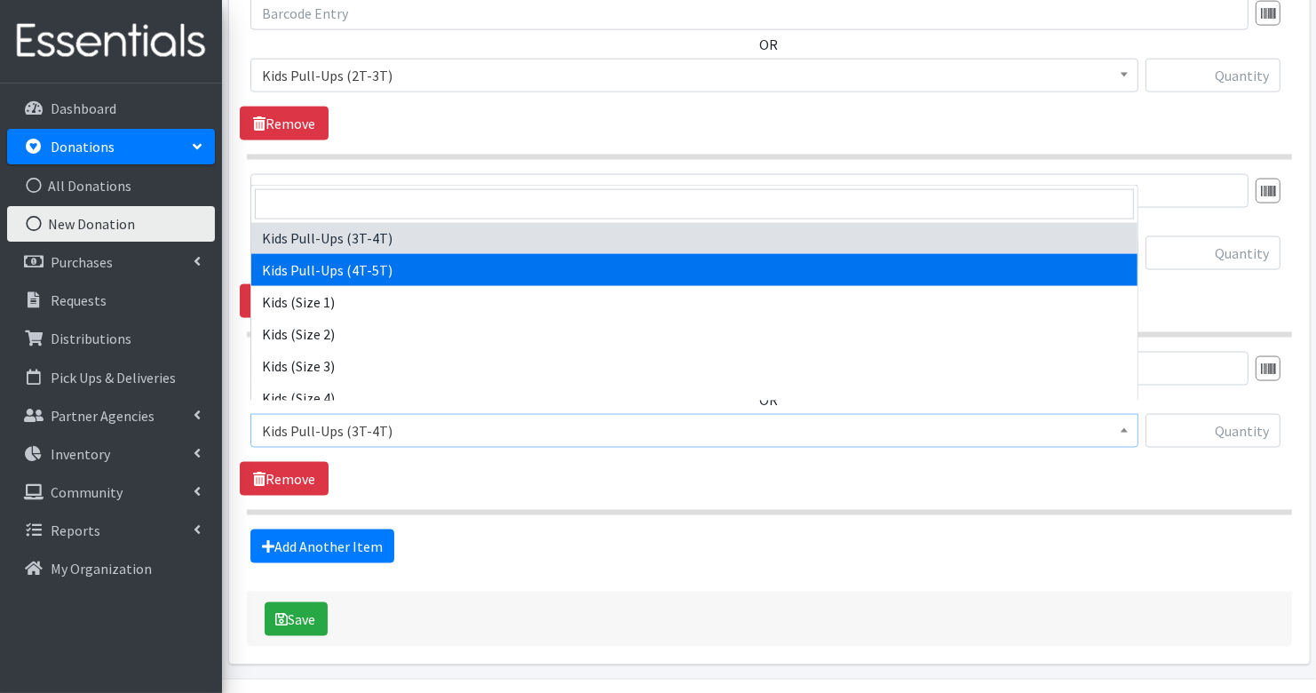
select select "3408"
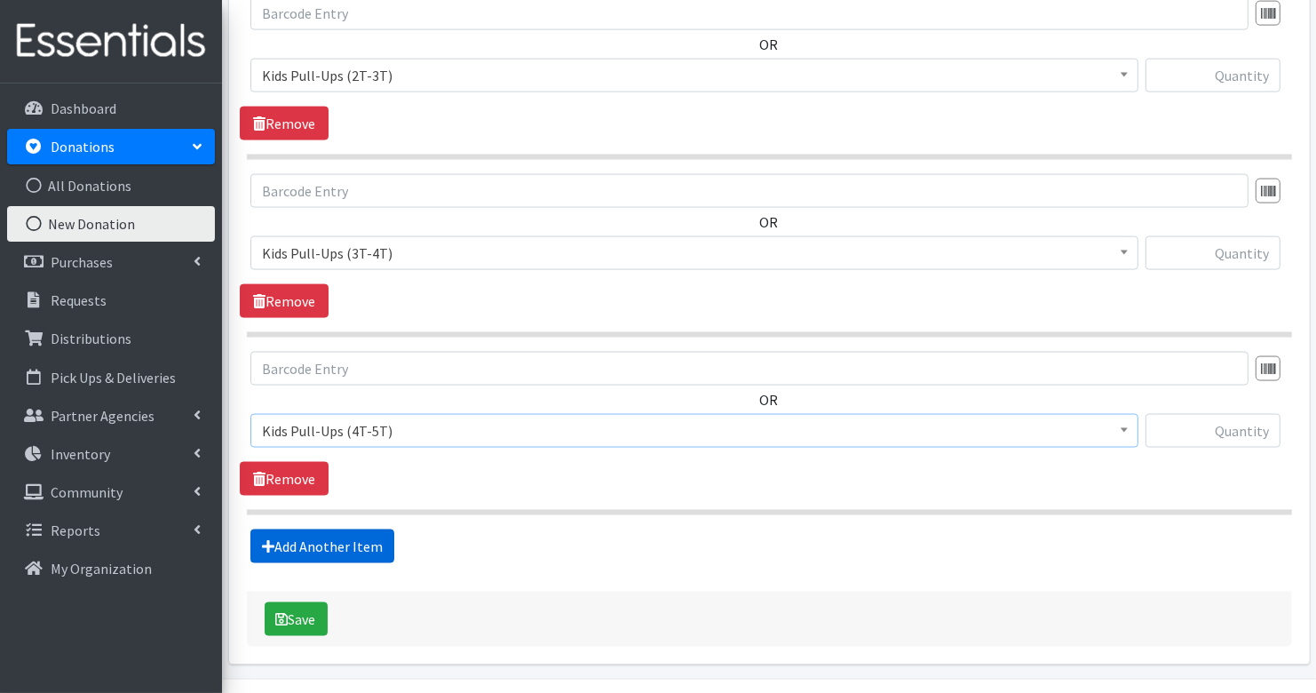
click at [304, 529] on link "Add Another Item" at bounding box center [322, 546] width 144 height 34
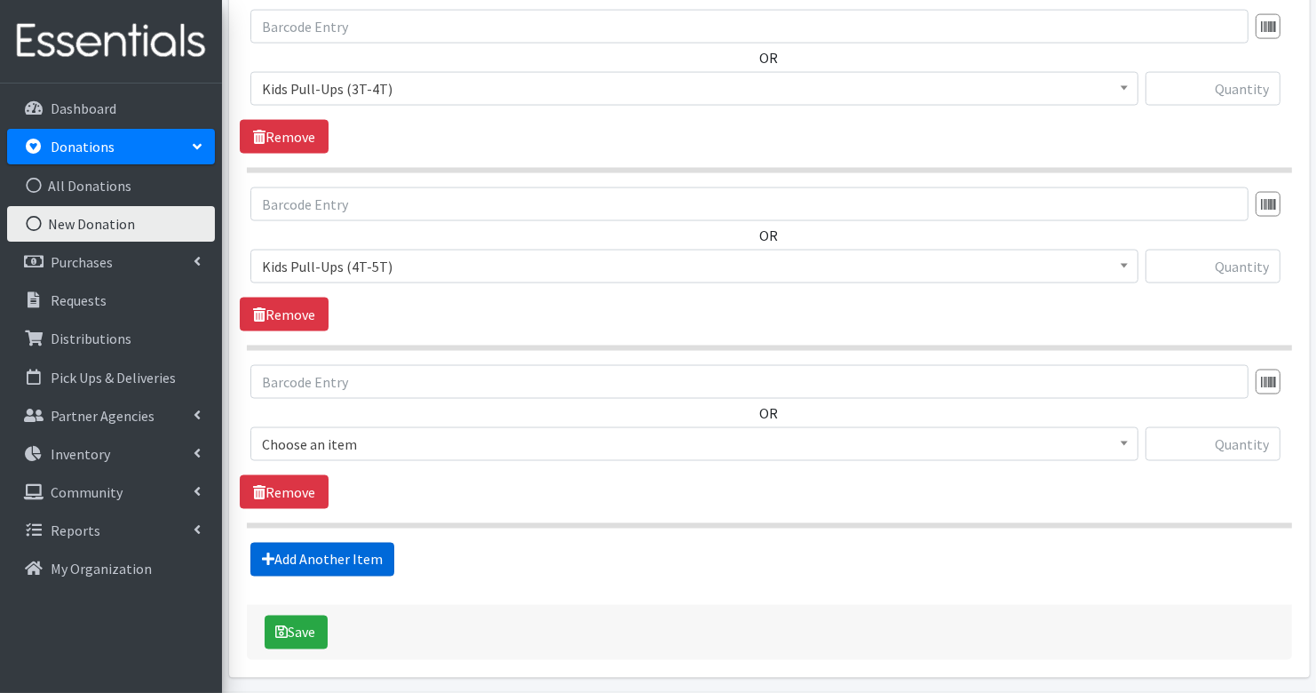
scroll to position [2464, 0]
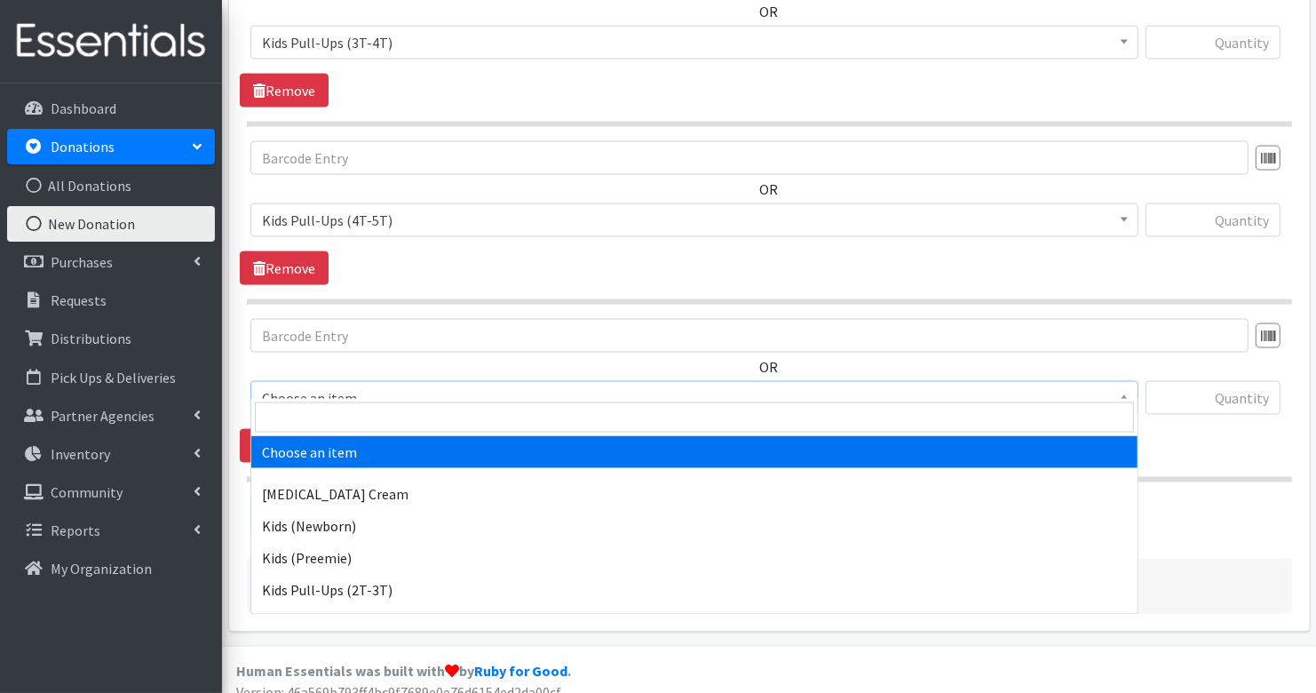
click at [416, 385] on span "Choose an item" at bounding box center [694, 397] width 865 height 25
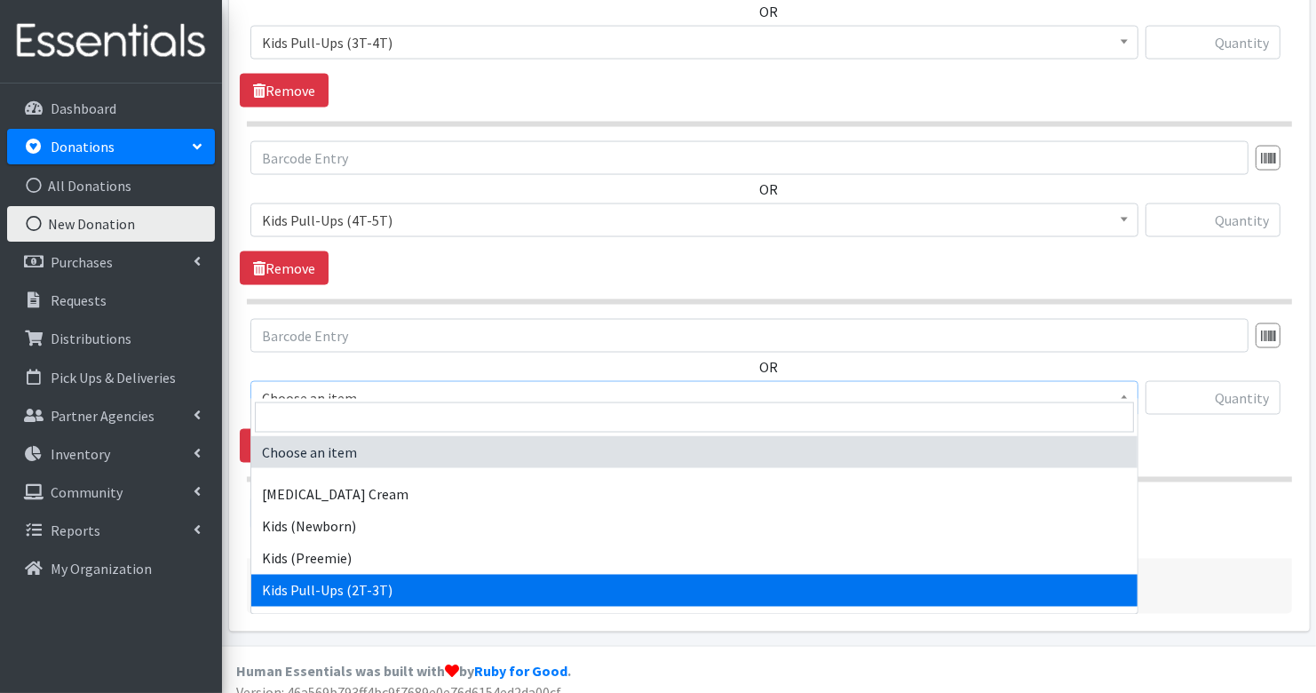
scroll to position [376, 0]
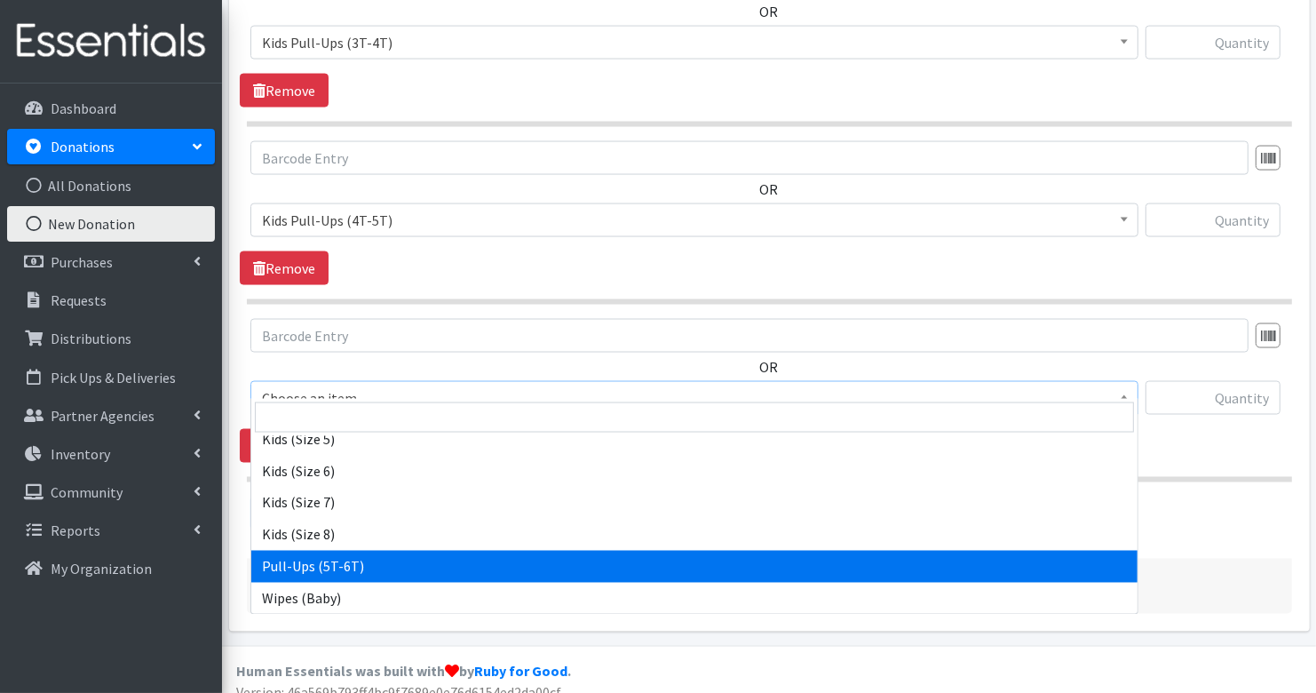
select select "15478"
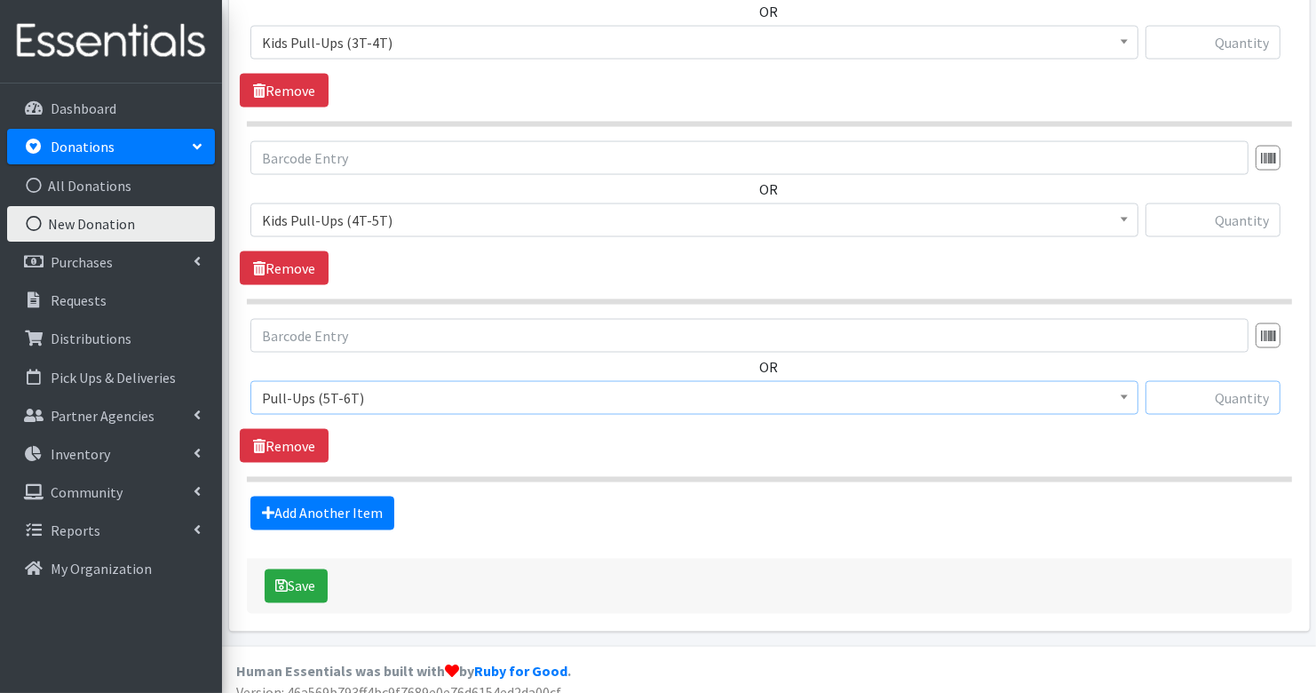
click at [1257, 381] on input "text" at bounding box center [1213, 398] width 135 height 34
type input "213"
click at [1243, 205] on input "text" at bounding box center [1213, 220] width 135 height 34
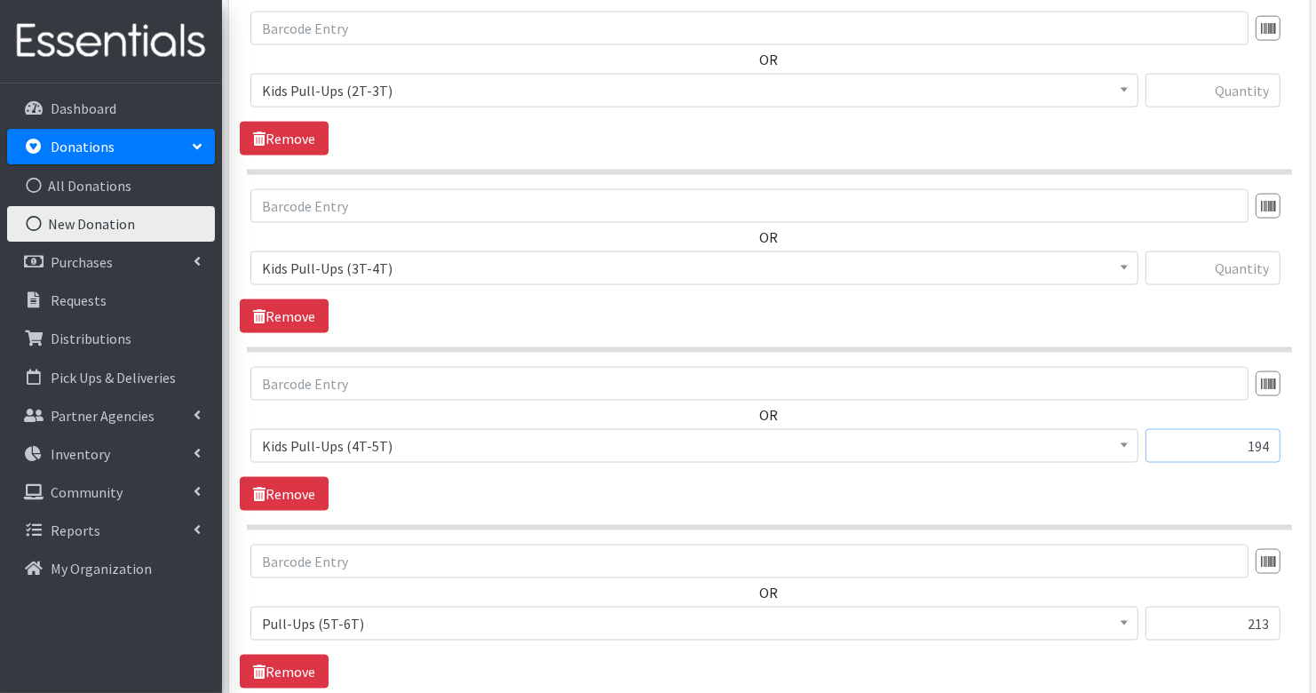
scroll to position [2223, 0]
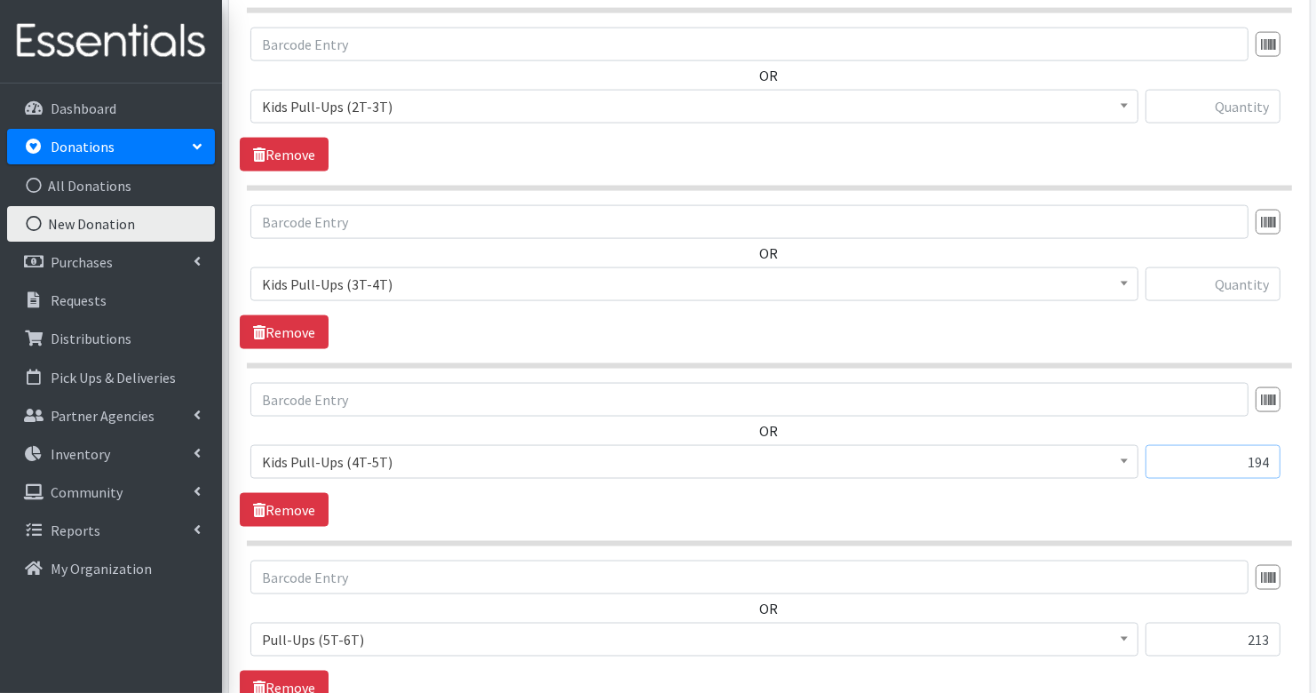
type input "194"
click at [1255, 278] on input "text" at bounding box center [1213, 284] width 135 height 34
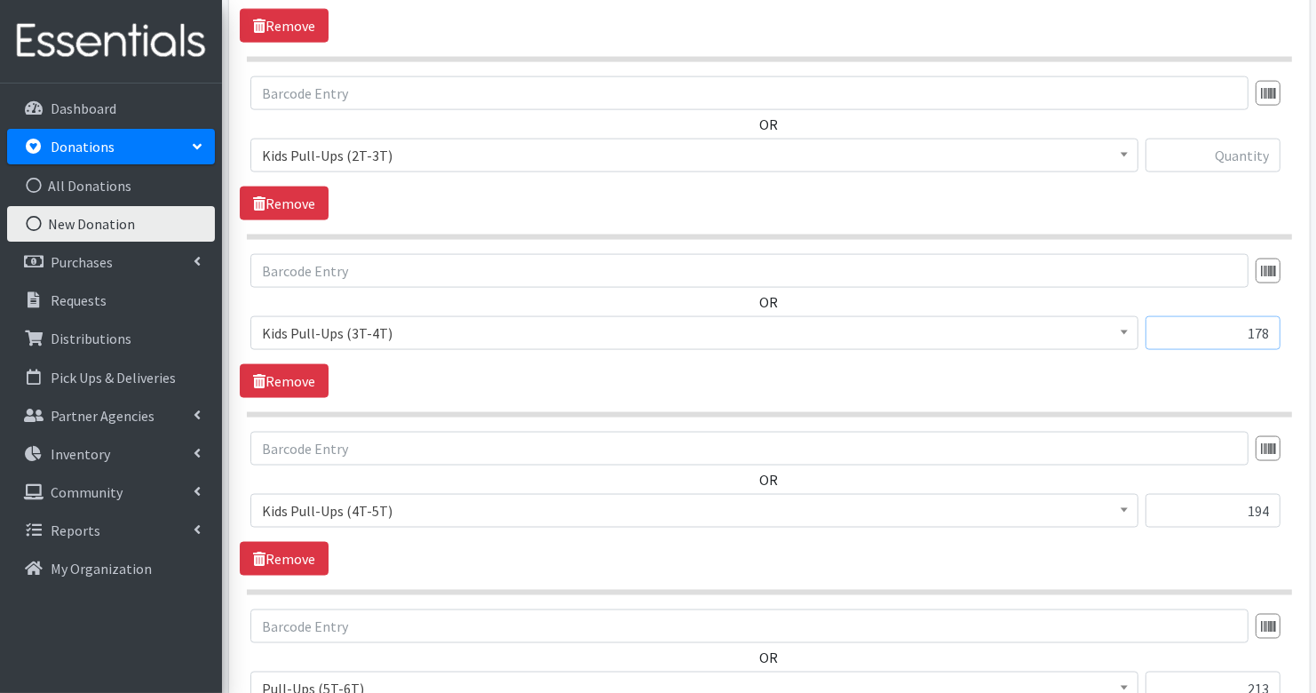
scroll to position [2171, 0]
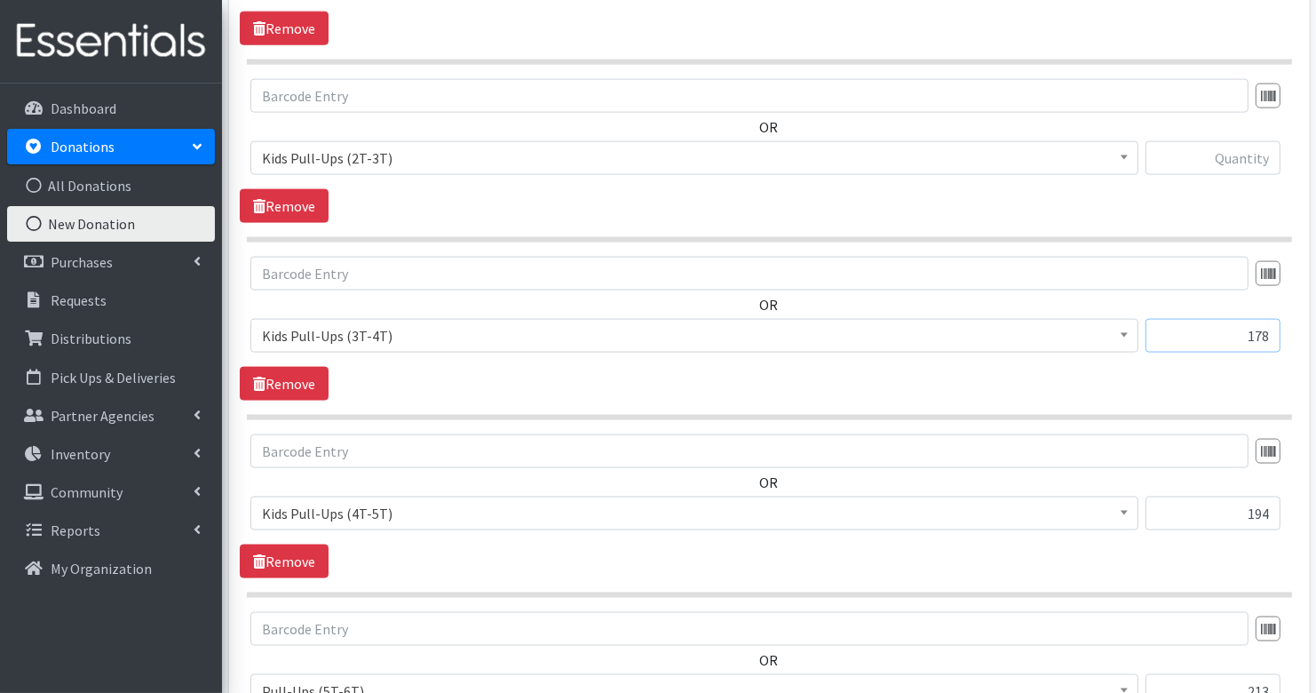
type input "178"
click at [1259, 149] on input "text" at bounding box center [1213, 158] width 135 height 34
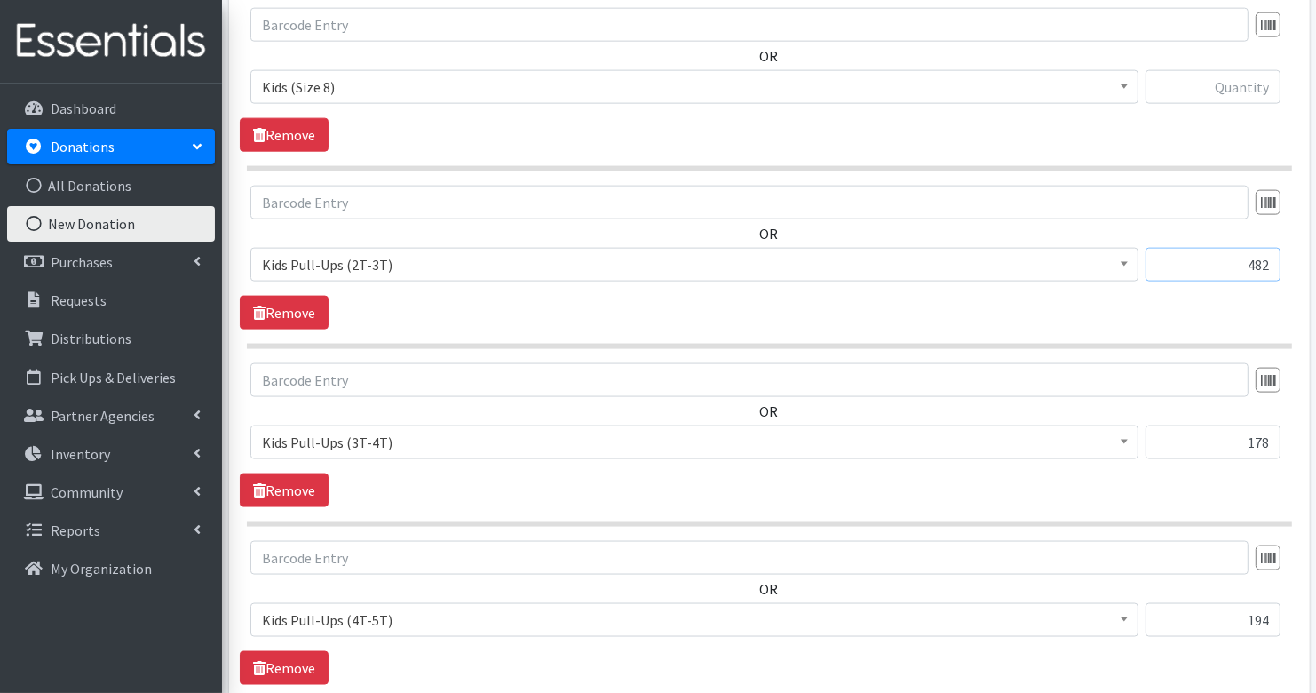
scroll to position [2040, 0]
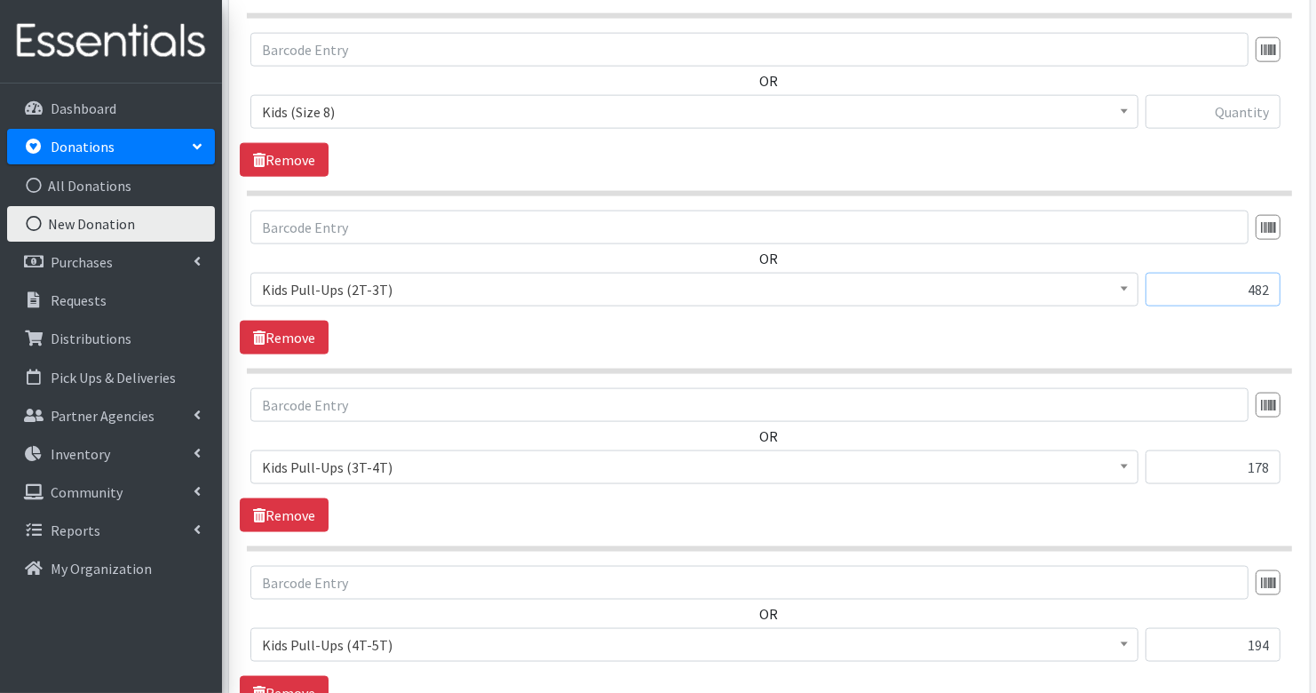
type input "482"
click at [1252, 102] on input "text" at bounding box center [1213, 112] width 135 height 34
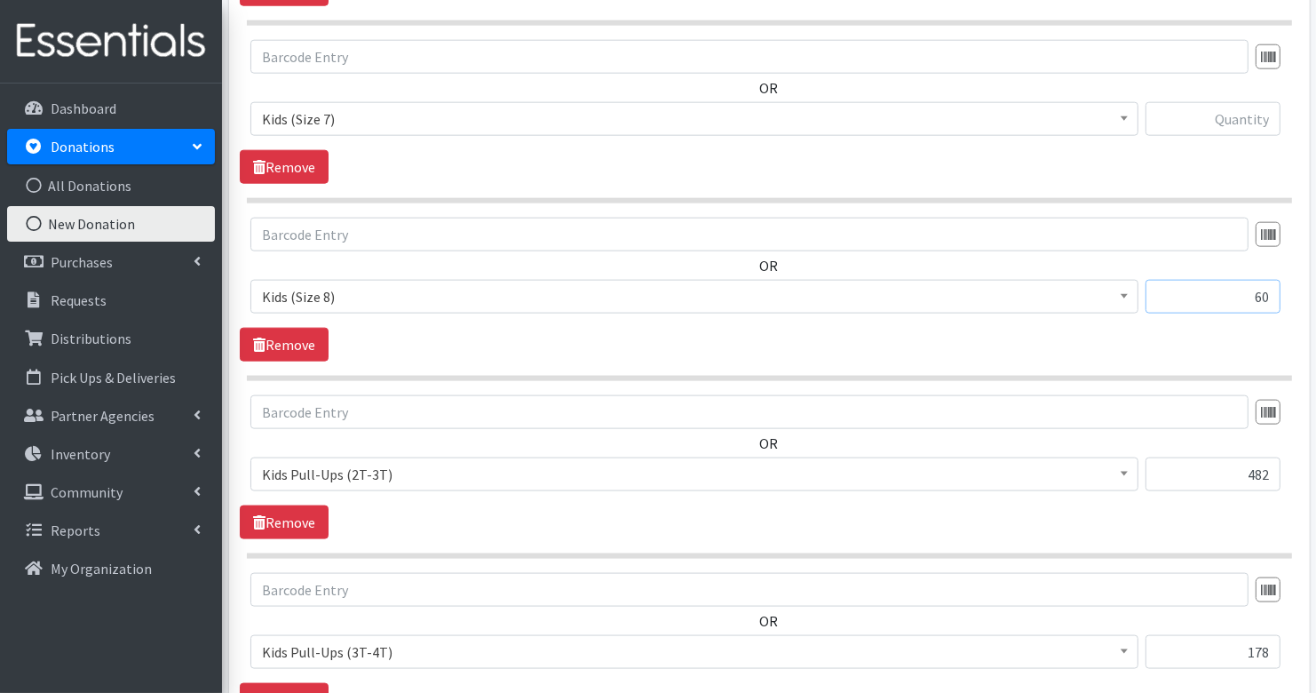
scroll to position [1847, 0]
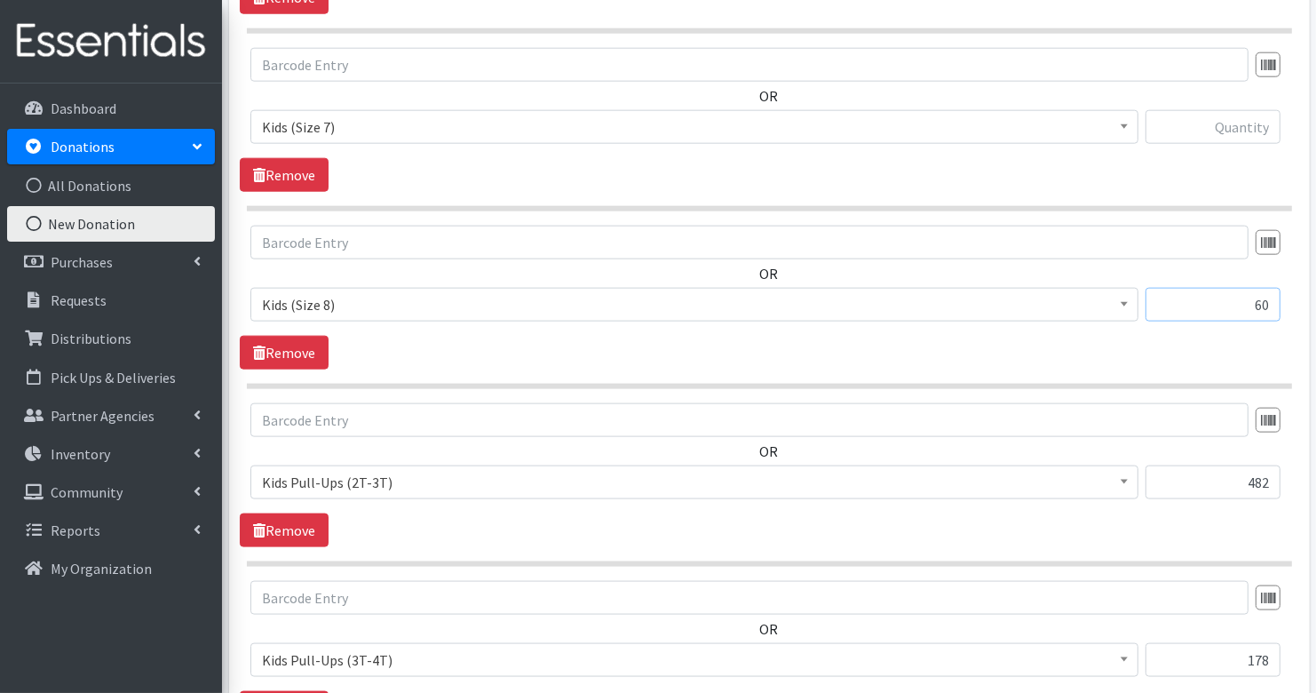
type input "60"
click at [1254, 115] on input "text" at bounding box center [1213, 127] width 135 height 34
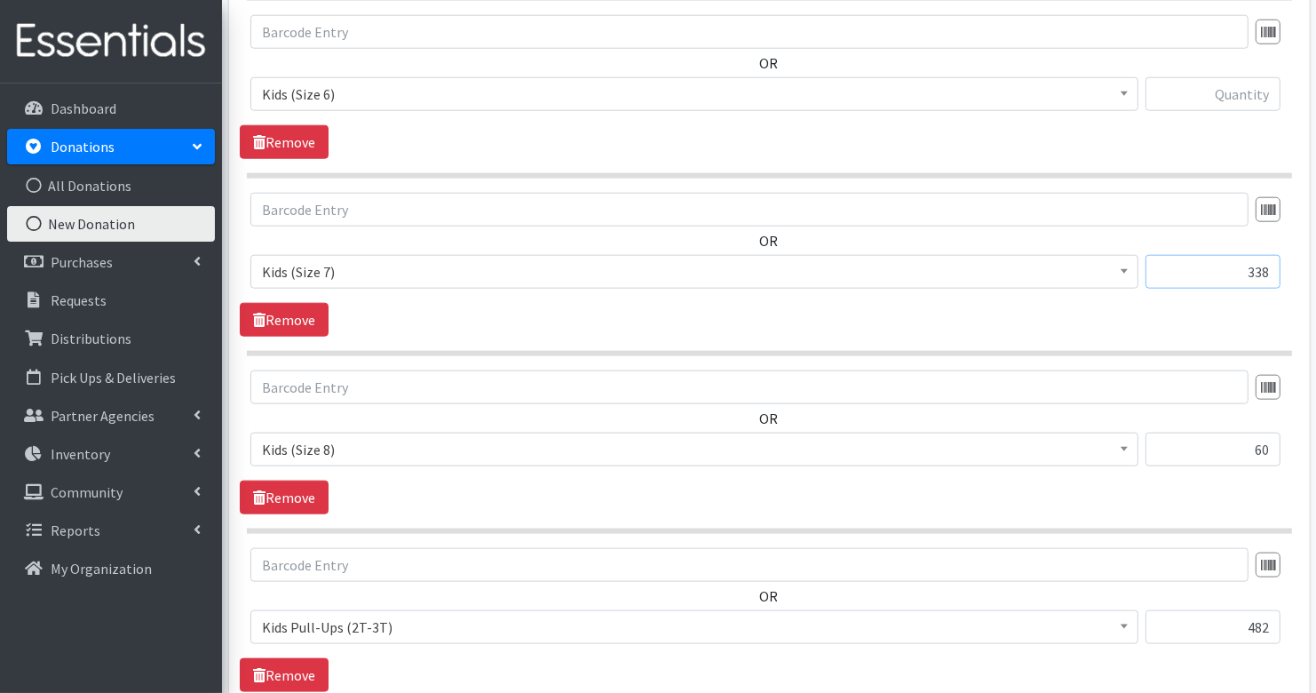
scroll to position [1653, 0]
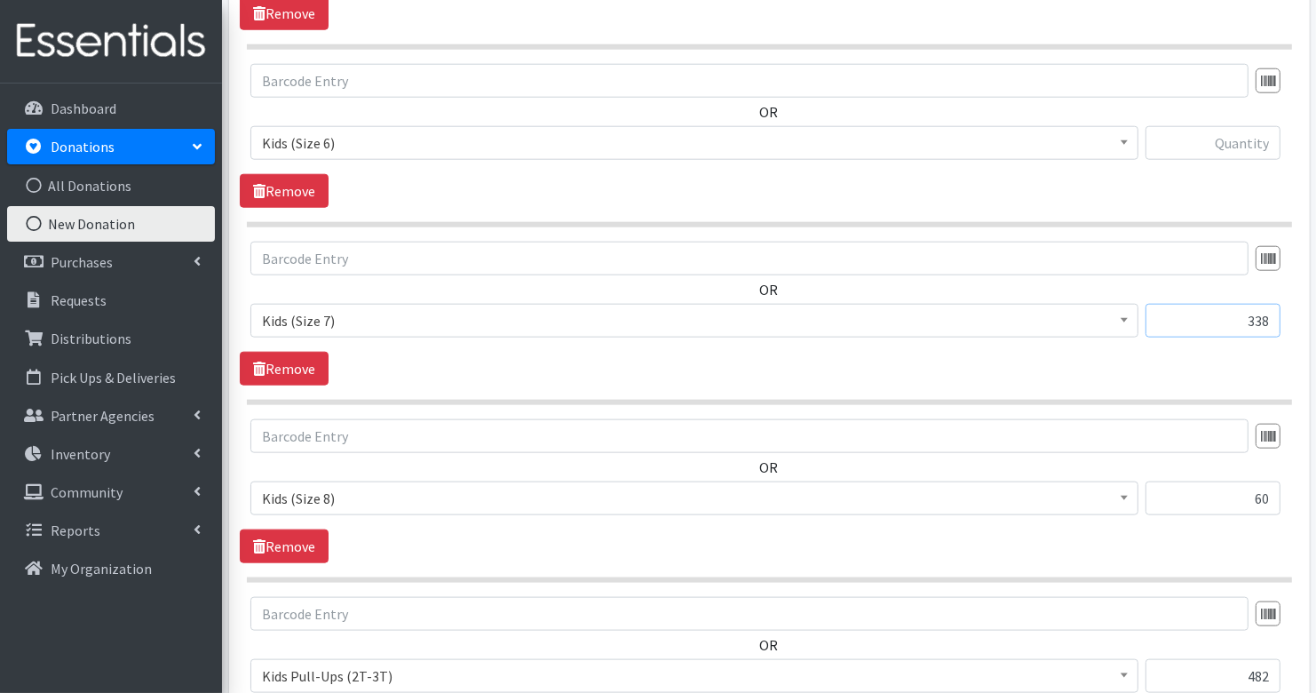
type input "338"
click at [1255, 142] on input "text" at bounding box center [1213, 143] width 135 height 34
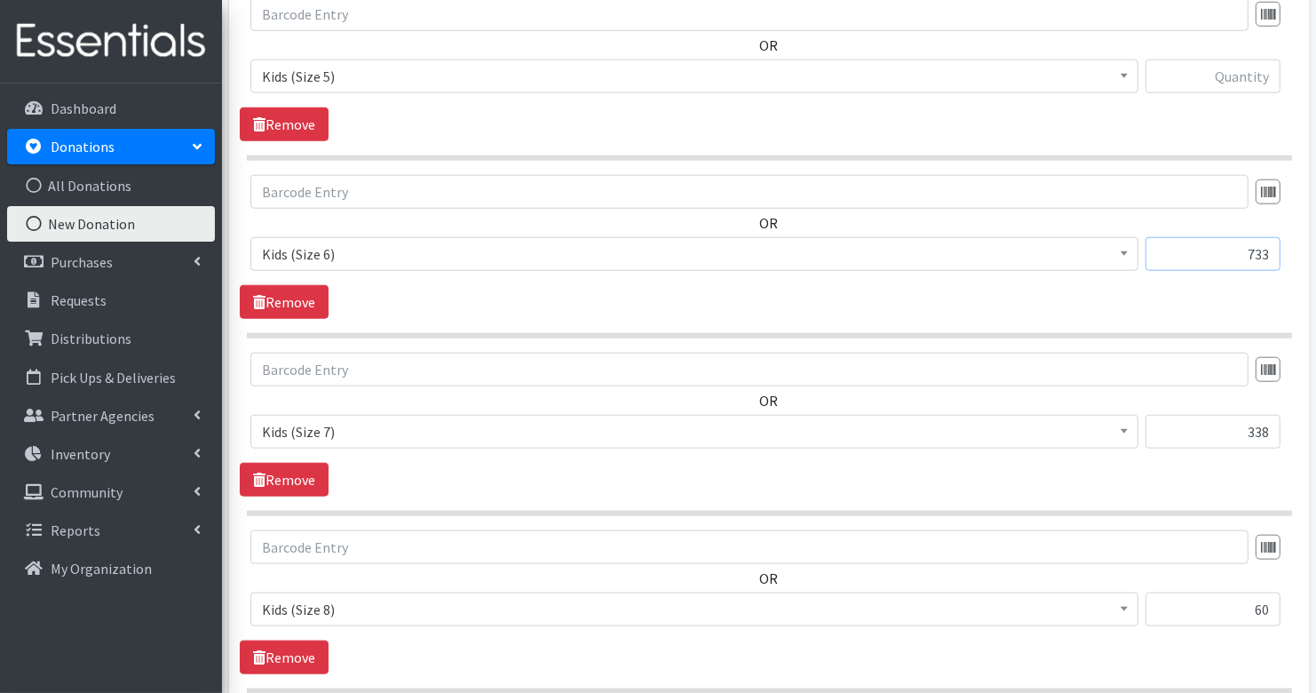
scroll to position [1498, 0]
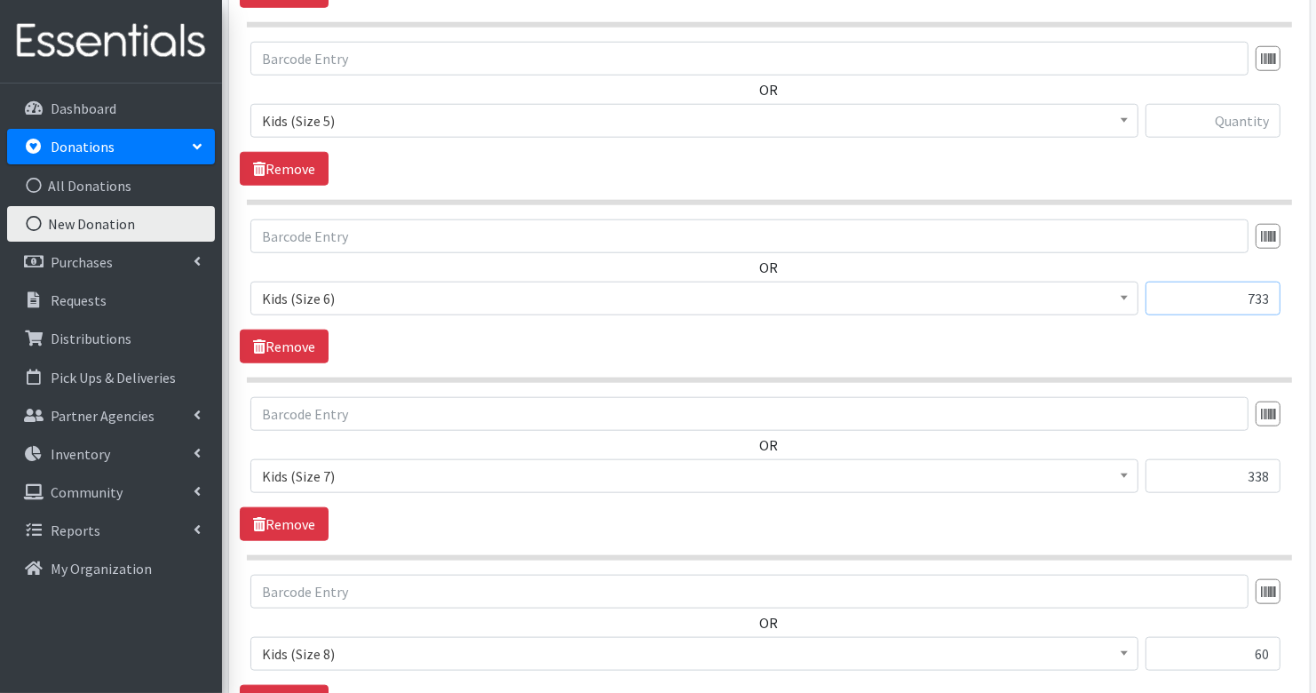
type input "733"
click at [1264, 114] on input "text" at bounding box center [1213, 121] width 135 height 34
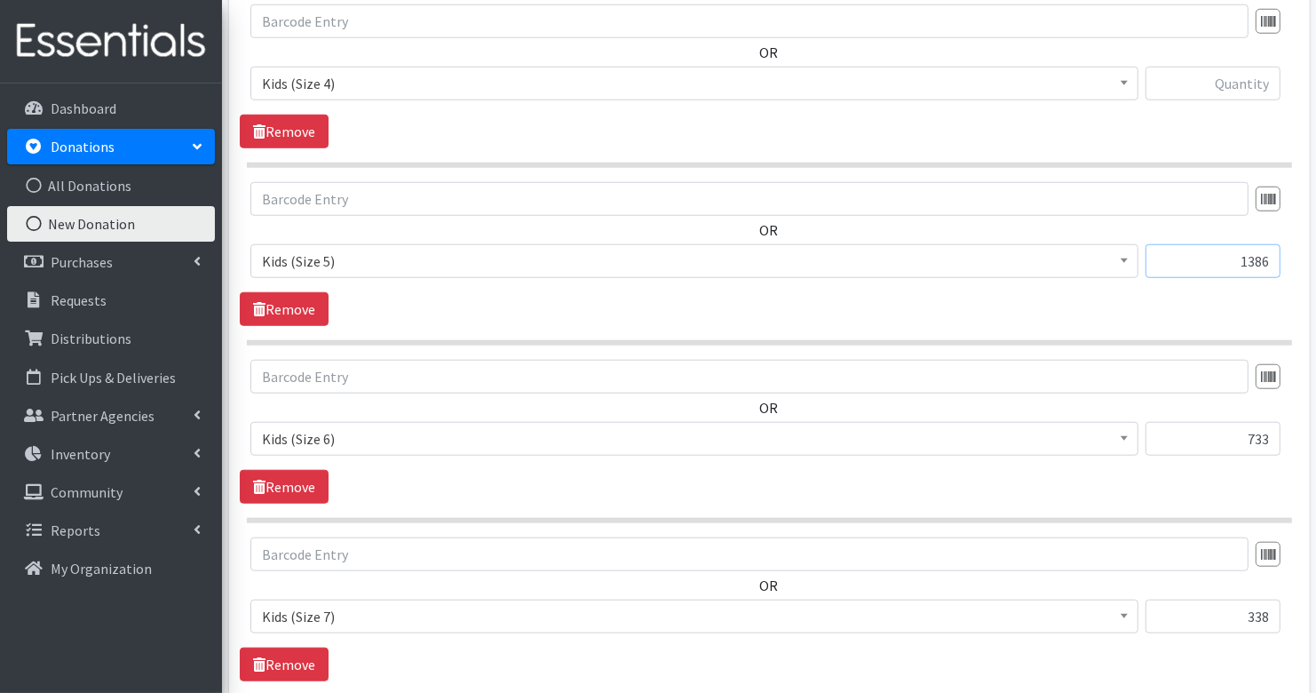
scroll to position [1352, 0]
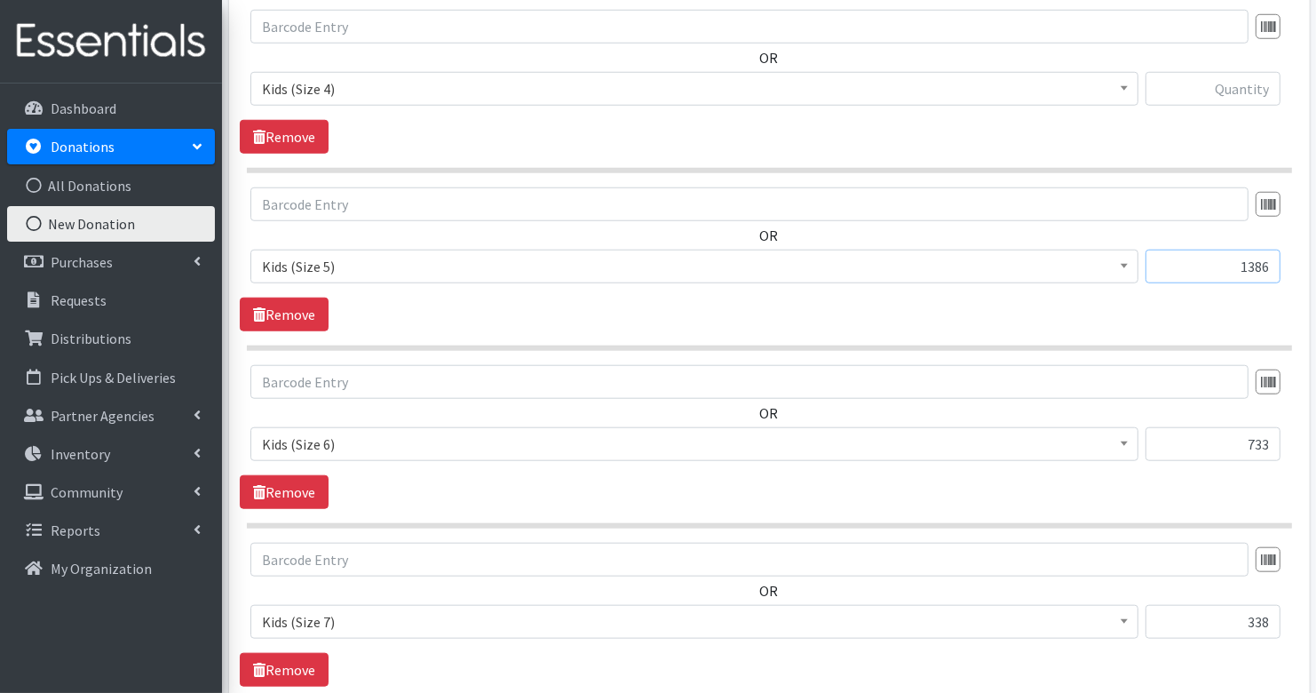
type input "1386"
click at [1251, 84] on input "text" at bounding box center [1213, 89] width 135 height 34
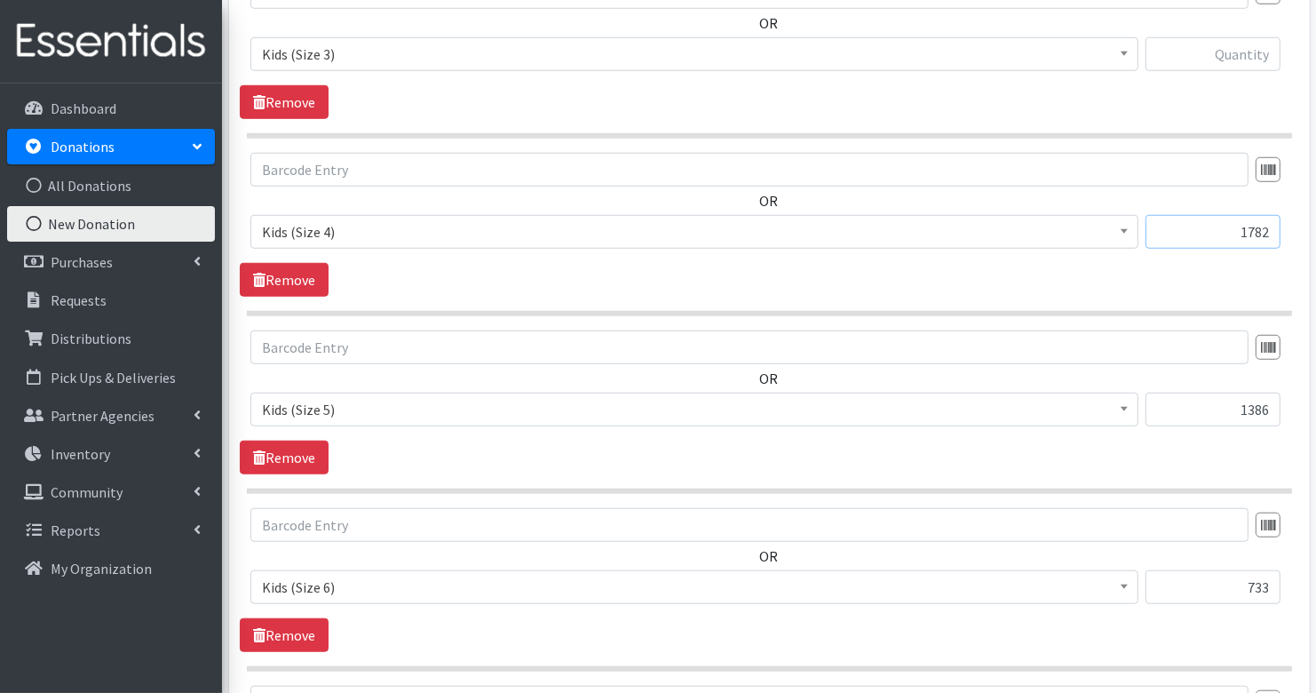
scroll to position [1163, 0]
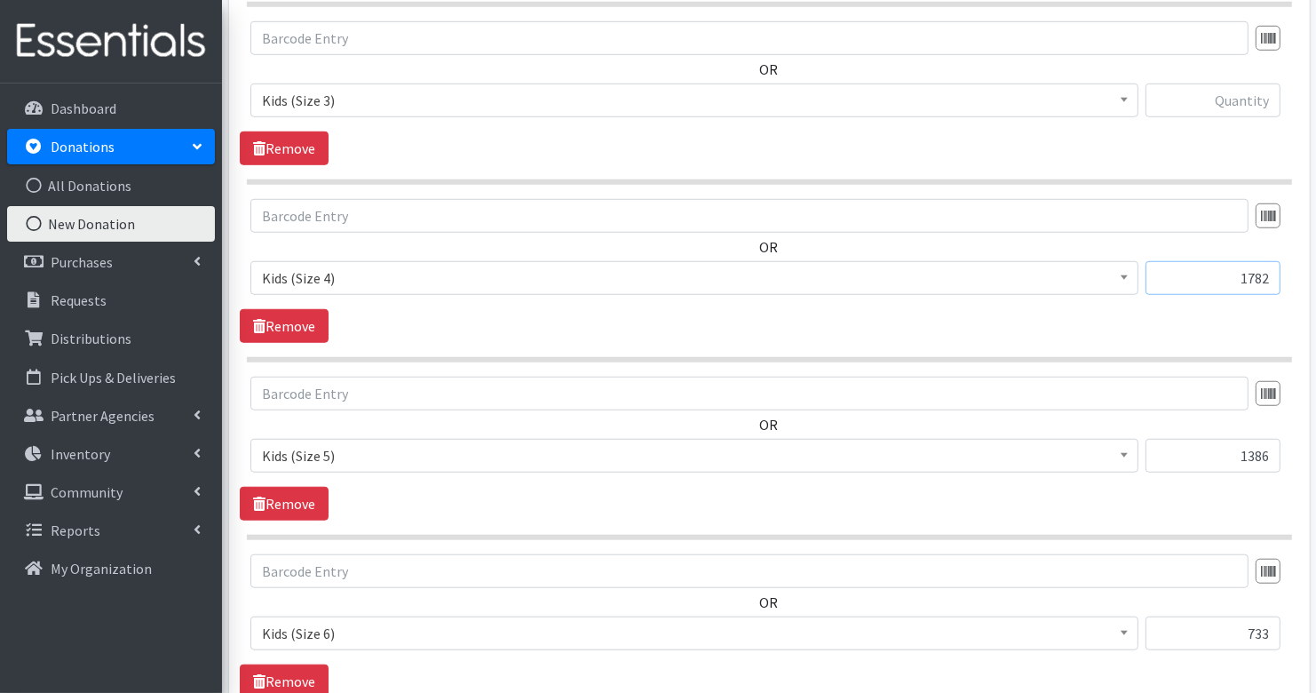
type input "1782"
click at [1257, 91] on input "text" at bounding box center [1213, 100] width 135 height 34
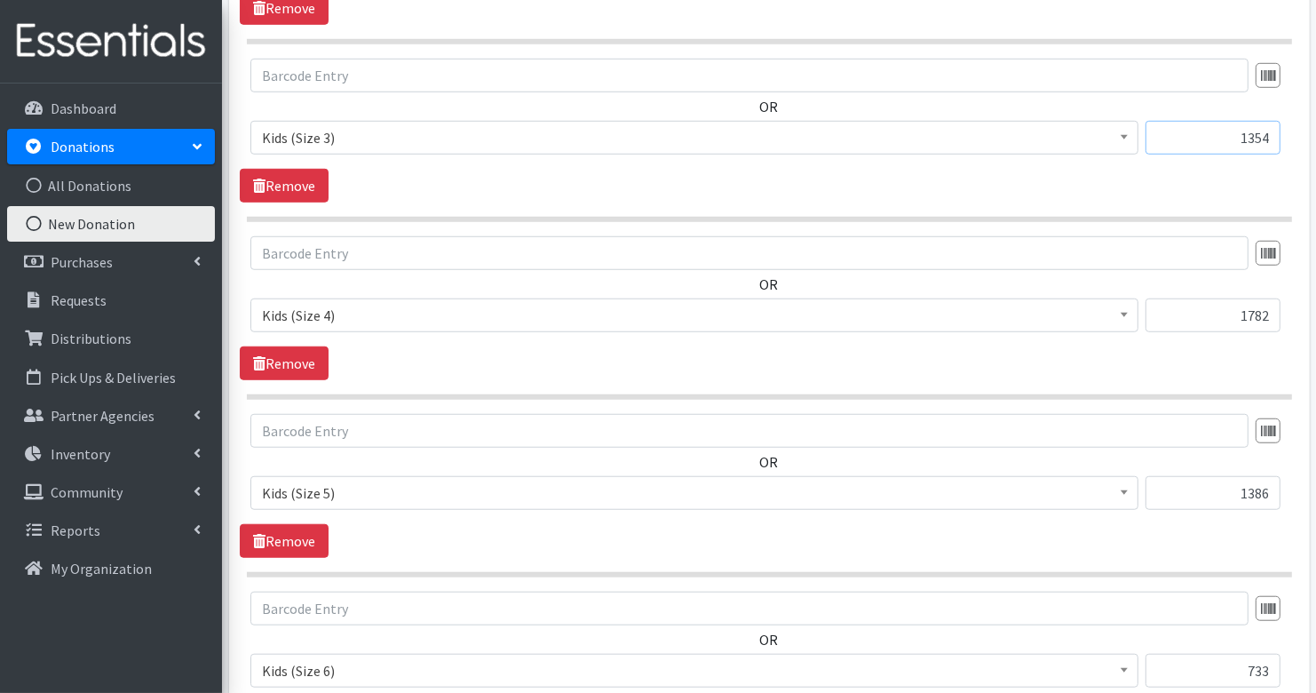
scroll to position [1044, 0]
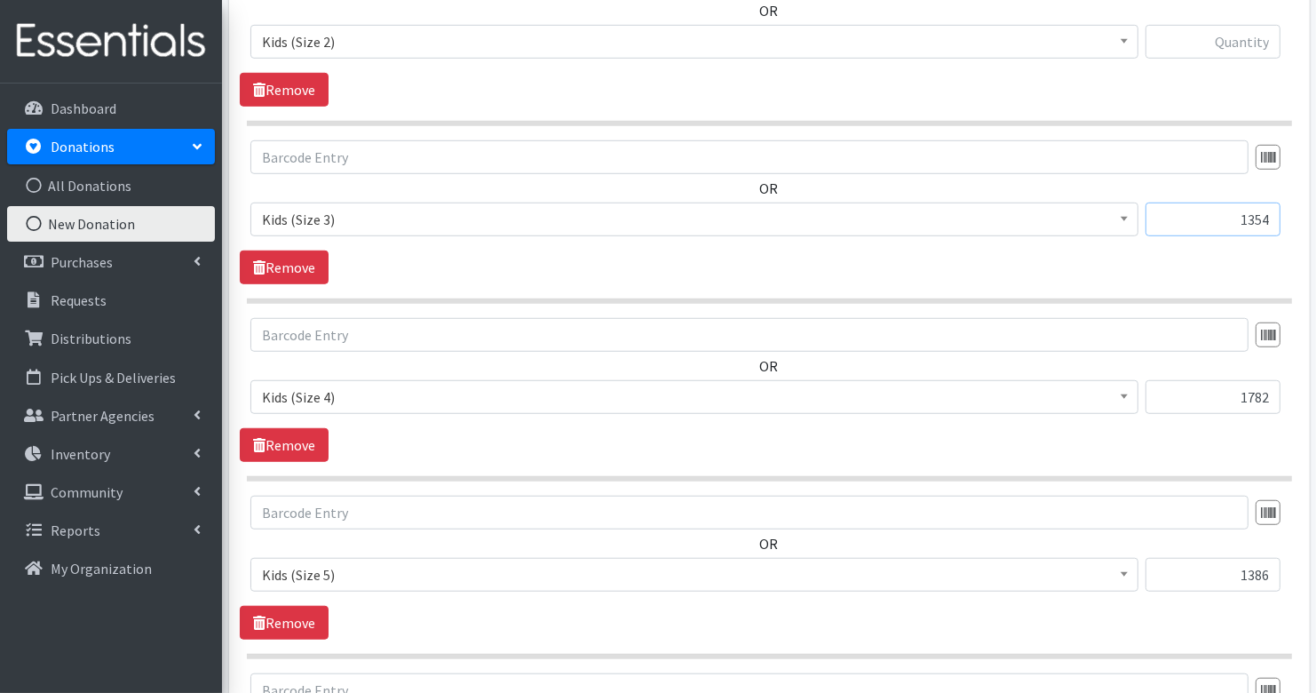
type input "1354"
click at [1245, 38] on input "text" at bounding box center [1213, 42] width 135 height 34
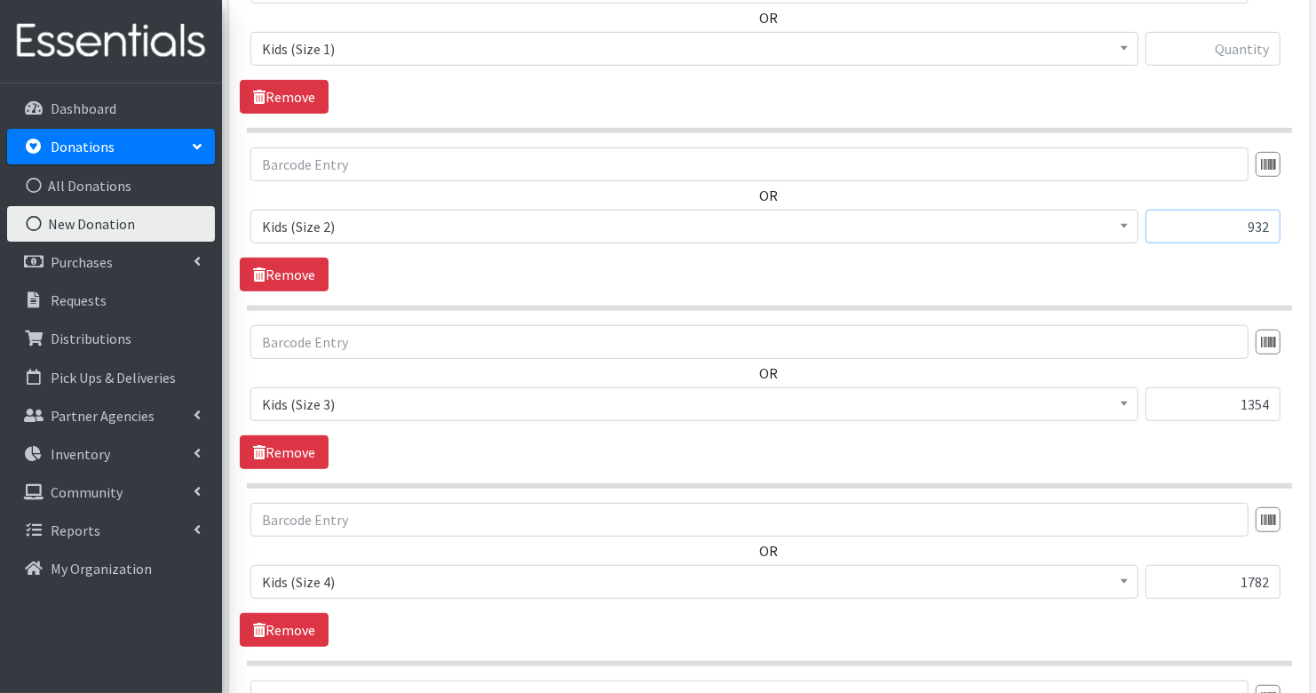
scroll to position [819, 0]
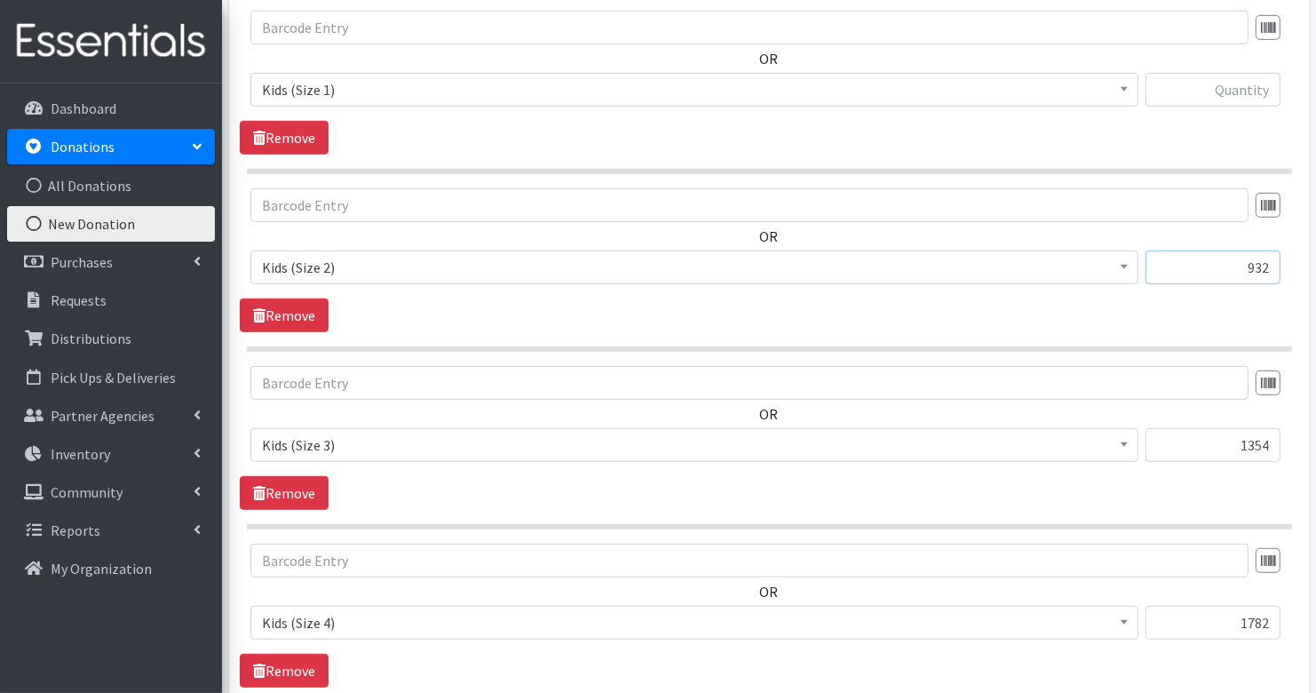
type input "932"
click at [1248, 75] on input "text" at bounding box center [1213, 90] width 135 height 34
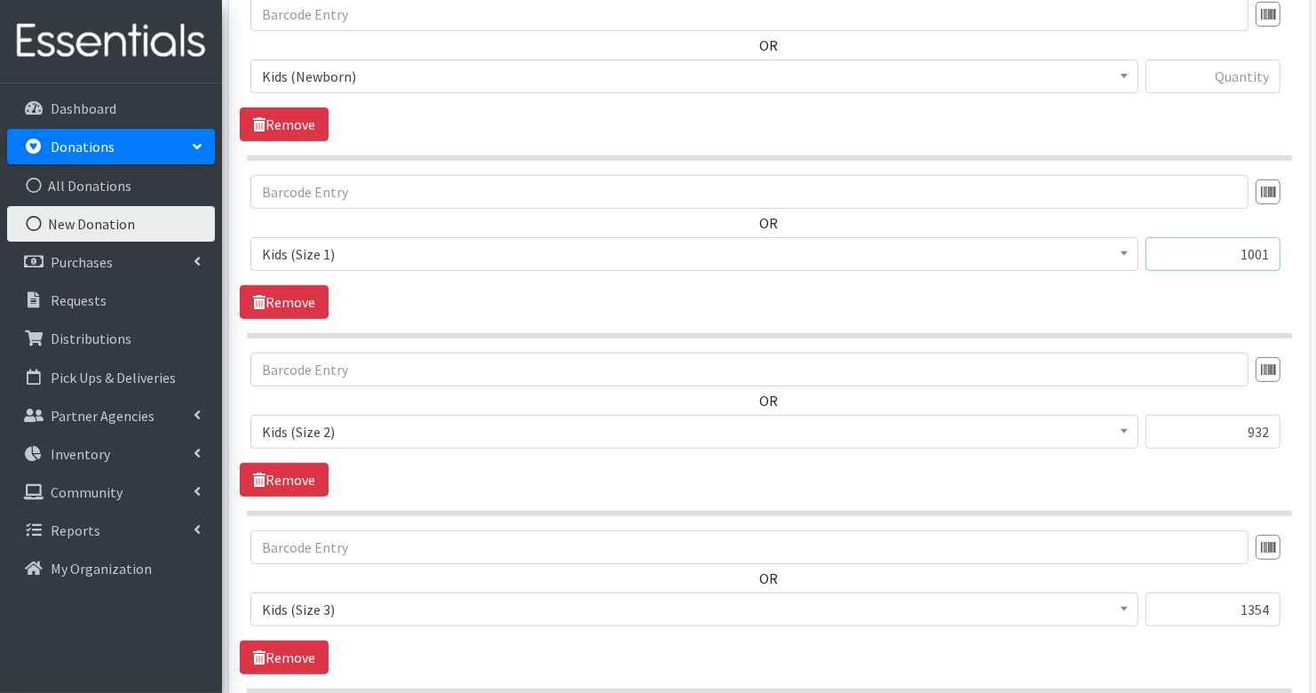
scroll to position [651, 0]
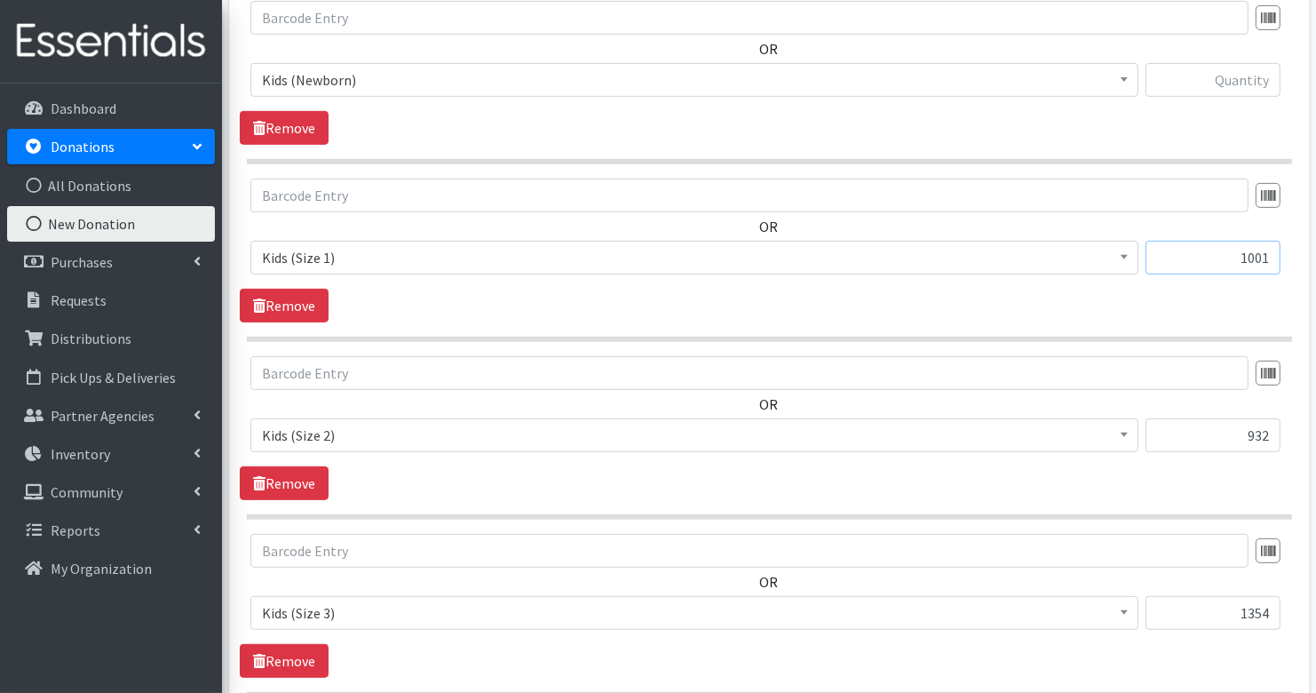
type input "1001"
click at [1241, 85] on input "text" at bounding box center [1213, 80] width 135 height 34
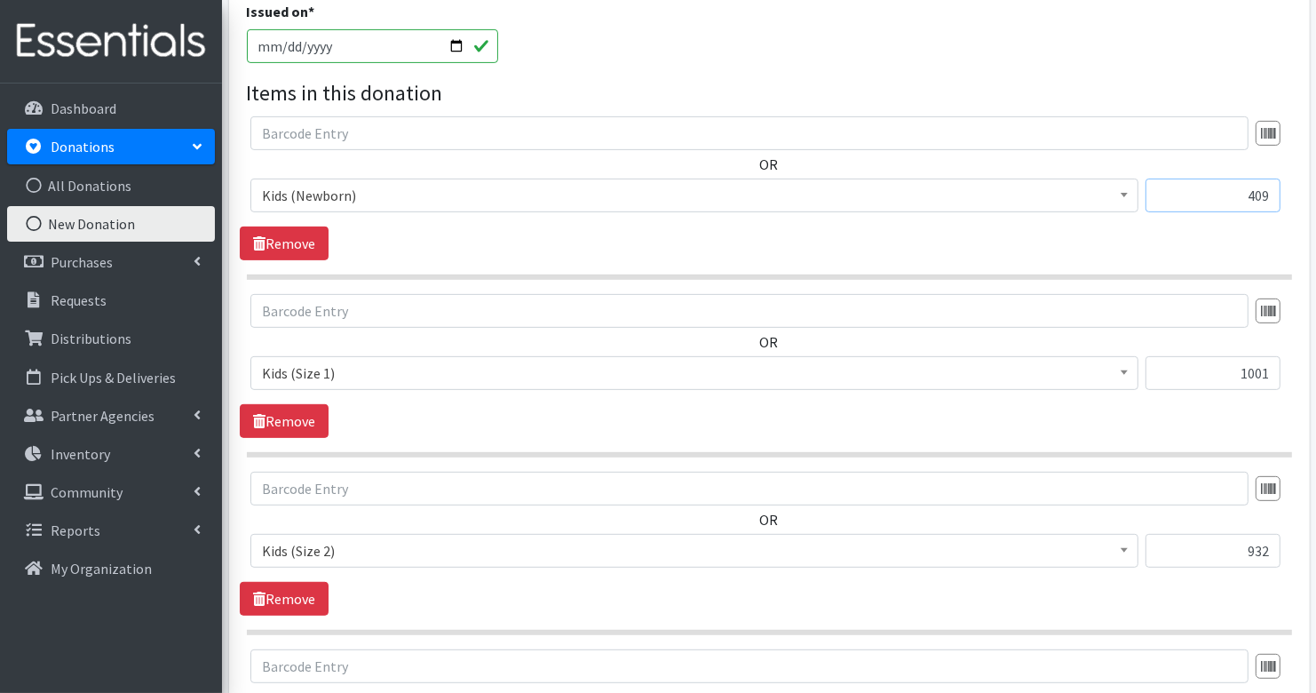
scroll to position [525, 0]
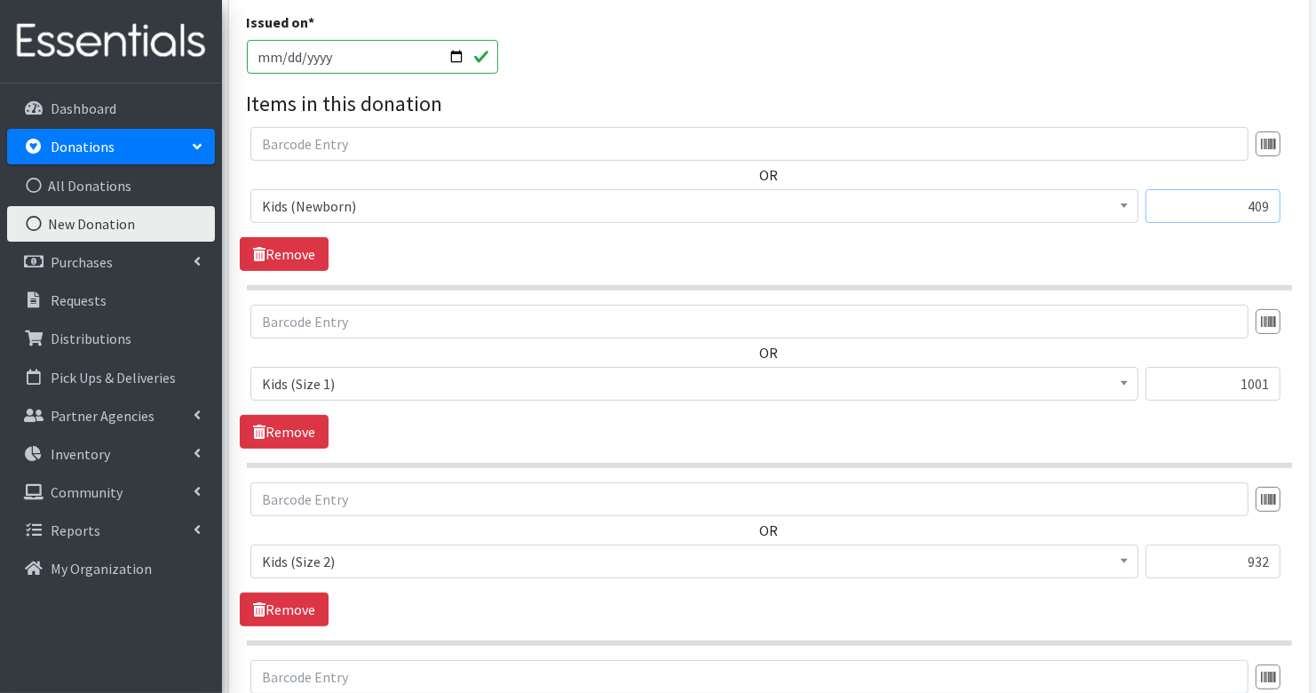
type input "409"
click at [1064, 67] on div "Issued on * 2025-08-14" at bounding box center [769, 50] width 1059 height 76
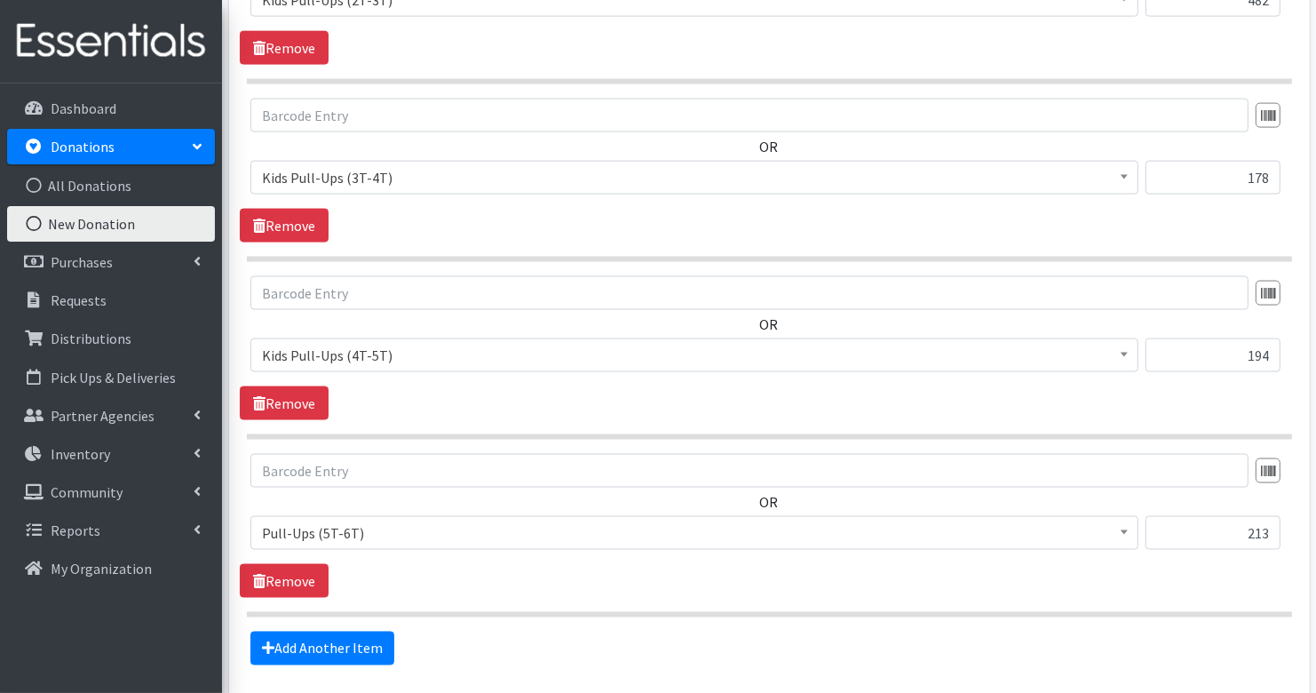
scroll to position [2464, 0]
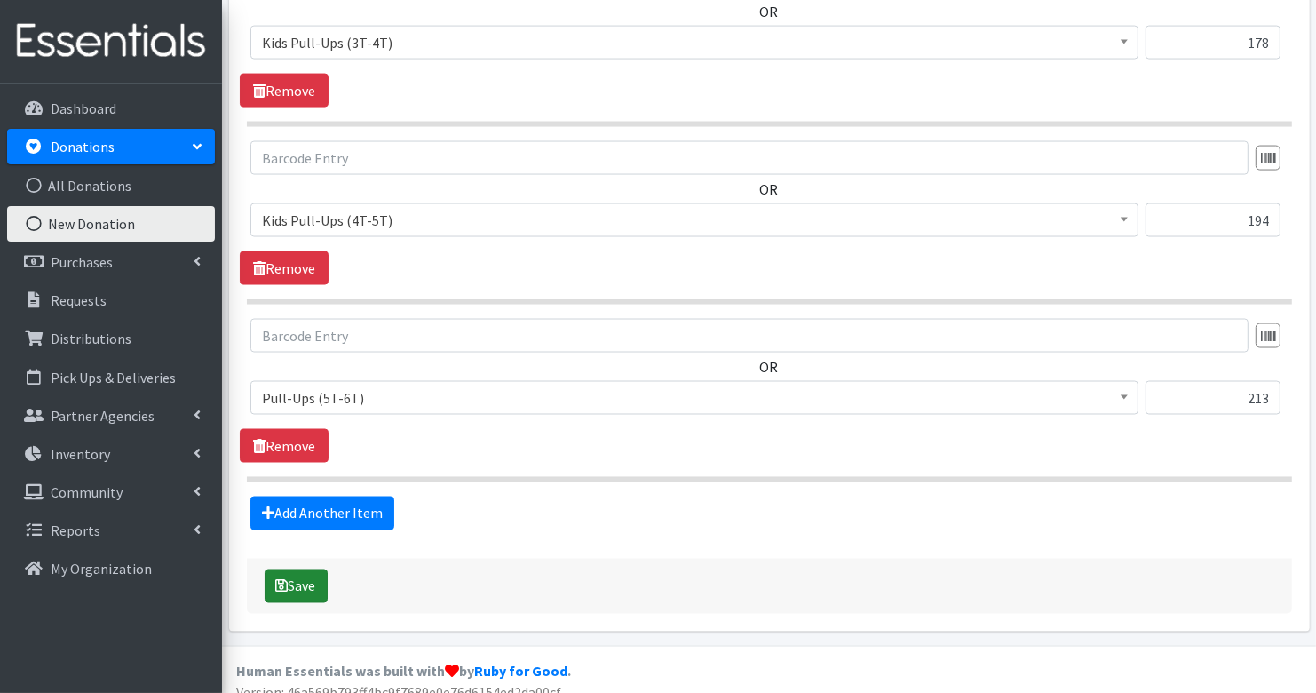
click at [302, 583] on button "Save" at bounding box center [296, 586] width 63 height 34
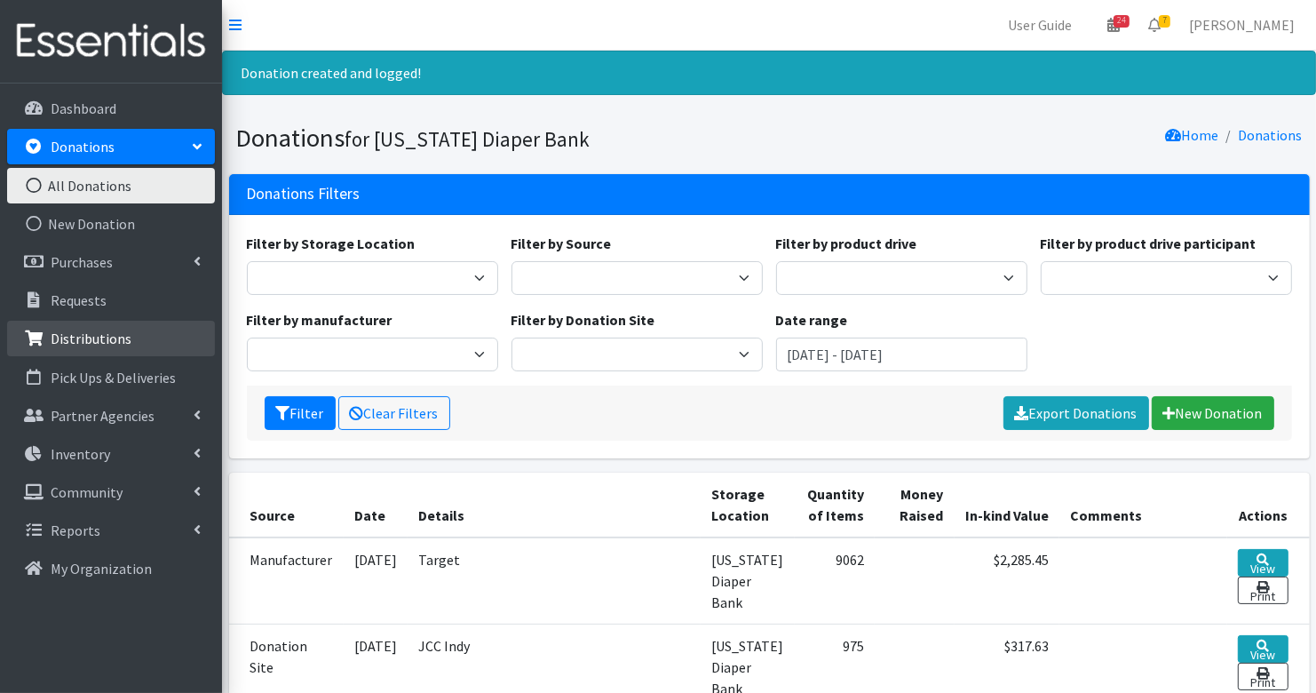
click at [106, 332] on p "Distributions" at bounding box center [91, 338] width 81 height 18
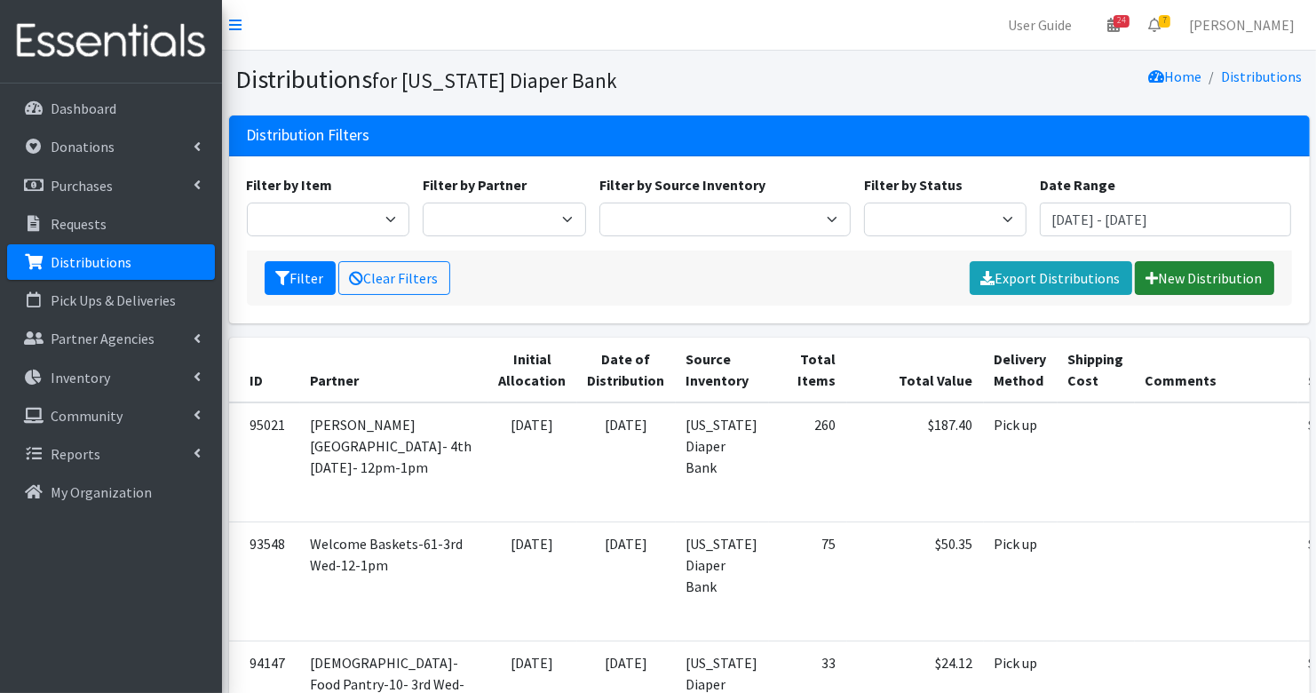
click at [1193, 270] on link "New Distribution" at bounding box center [1204, 278] width 139 height 34
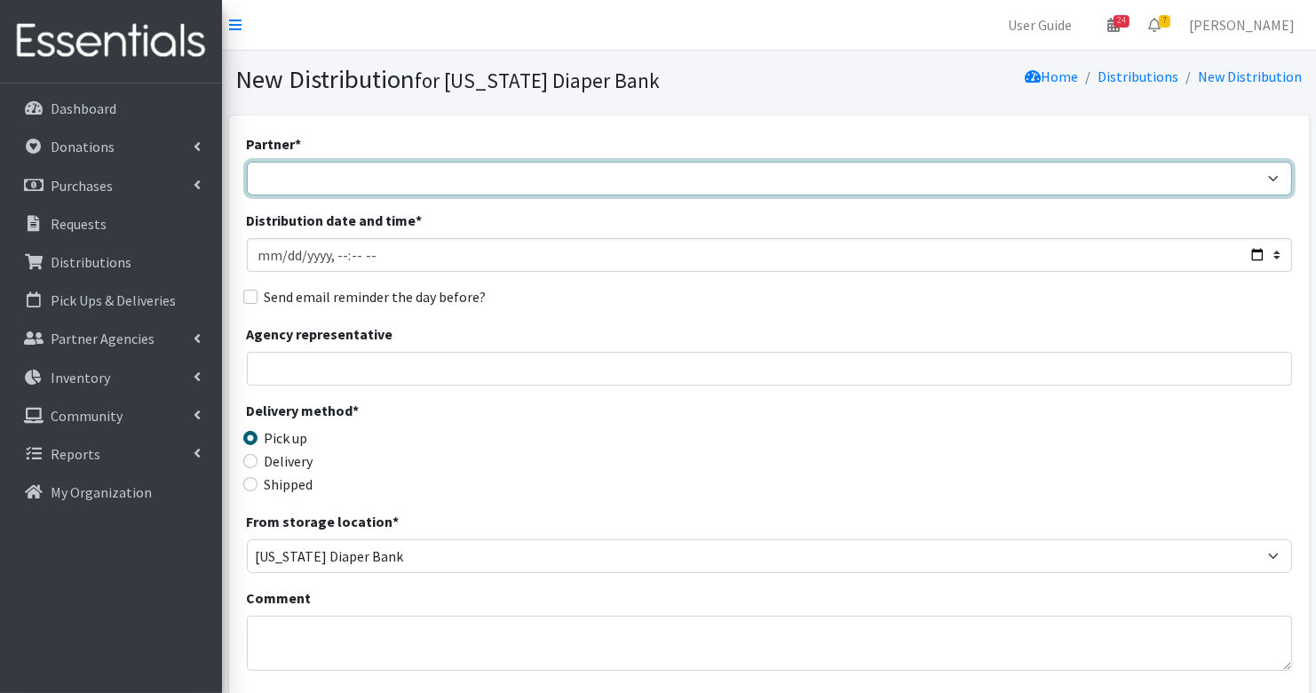
click at [395, 180] on select "ARC [PERSON_NAME] and [GEOGRAPHIC_DATA] [GEOGRAPHIC_DATA] Babies Basic Needs No…" at bounding box center [769, 179] width 1045 height 34
select select "4064"
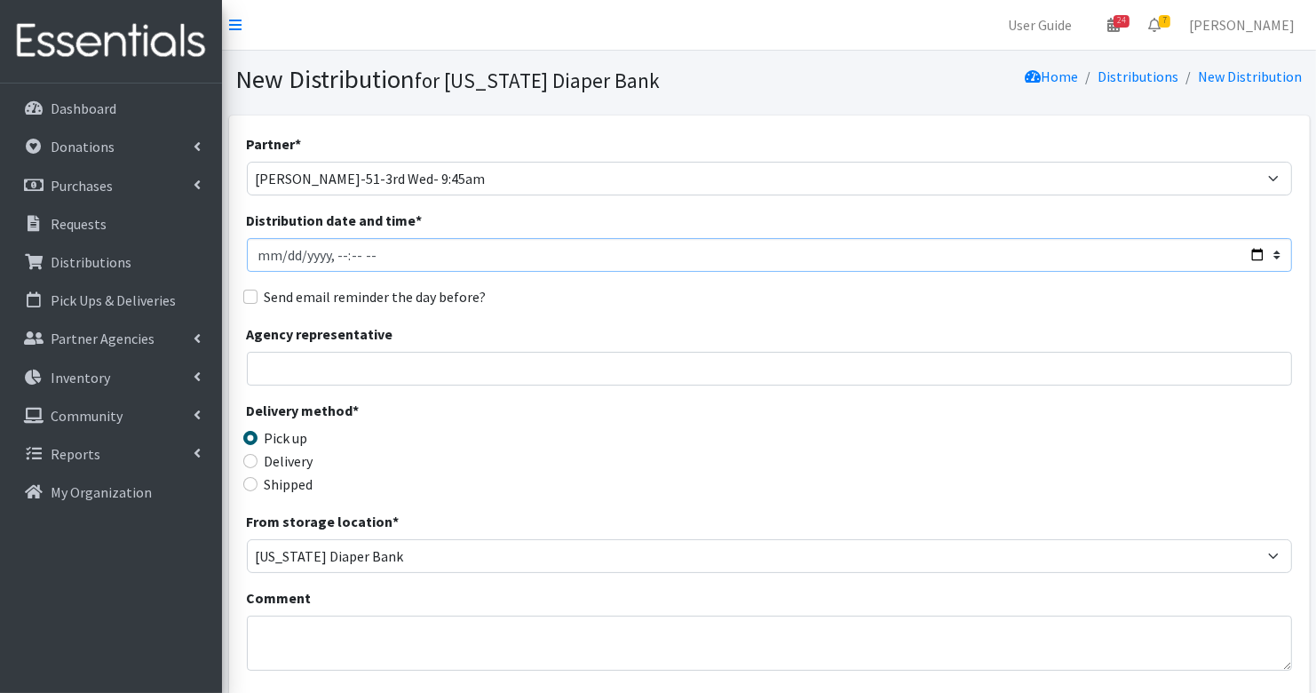
click at [286, 257] on input "Distribution date and time *" at bounding box center [769, 255] width 1045 height 34
click at [337, 258] on input "Distribution date and time *" at bounding box center [769, 255] width 1045 height 34
type input "2025-08-14T11:00"
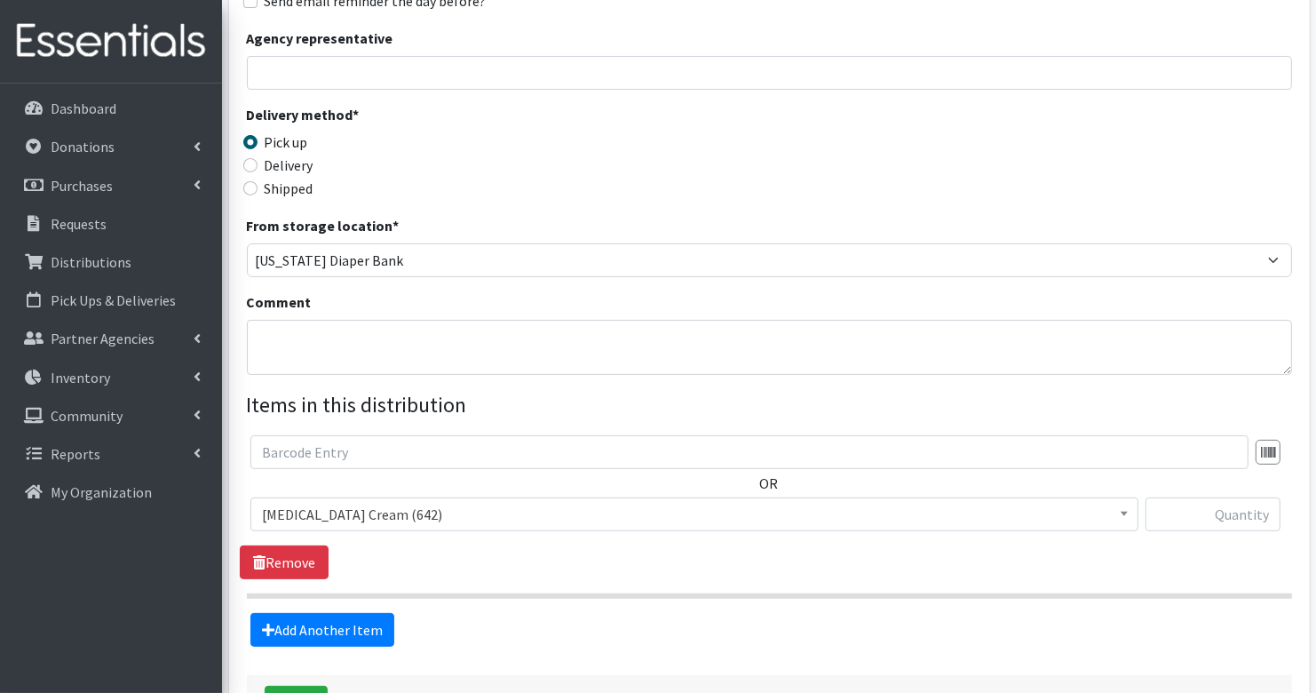
scroll to position [427, 0]
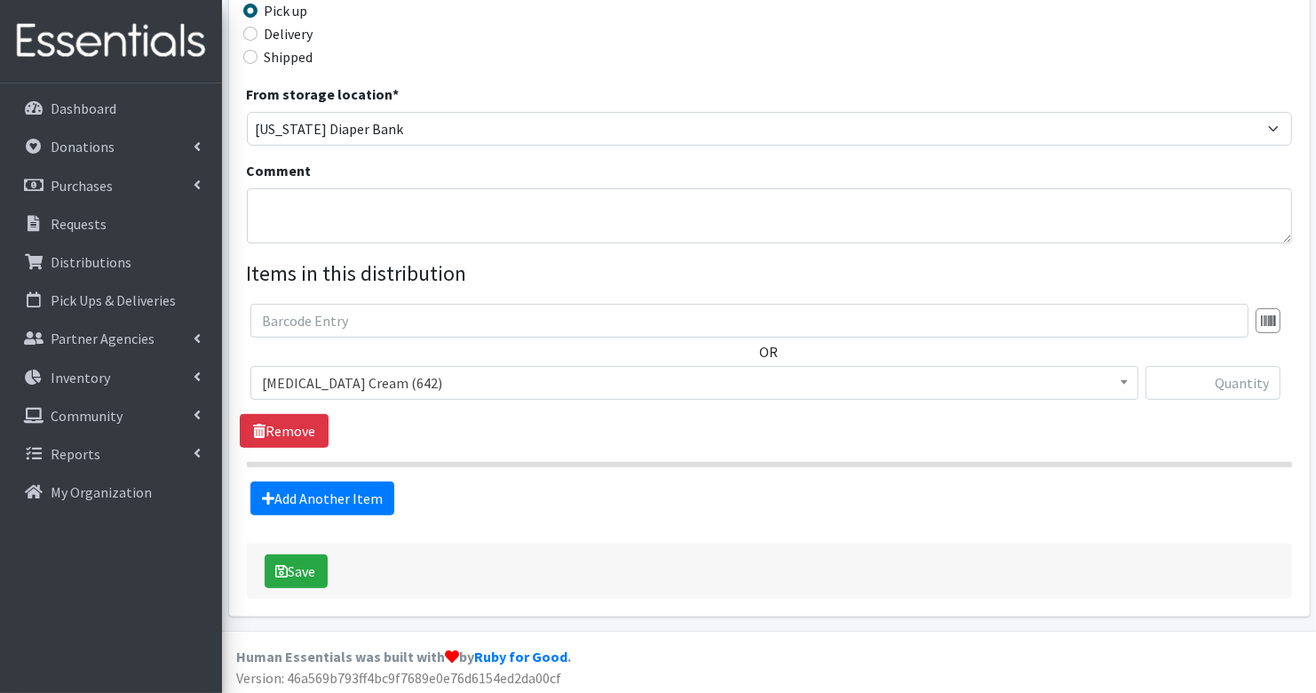
click at [280, 181] on div "Comment" at bounding box center [769, 201] width 1045 height 83
click at [285, 202] on textarea "Comment" at bounding box center [769, 215] width 1045 height 55
type textarea "Partner stock up"
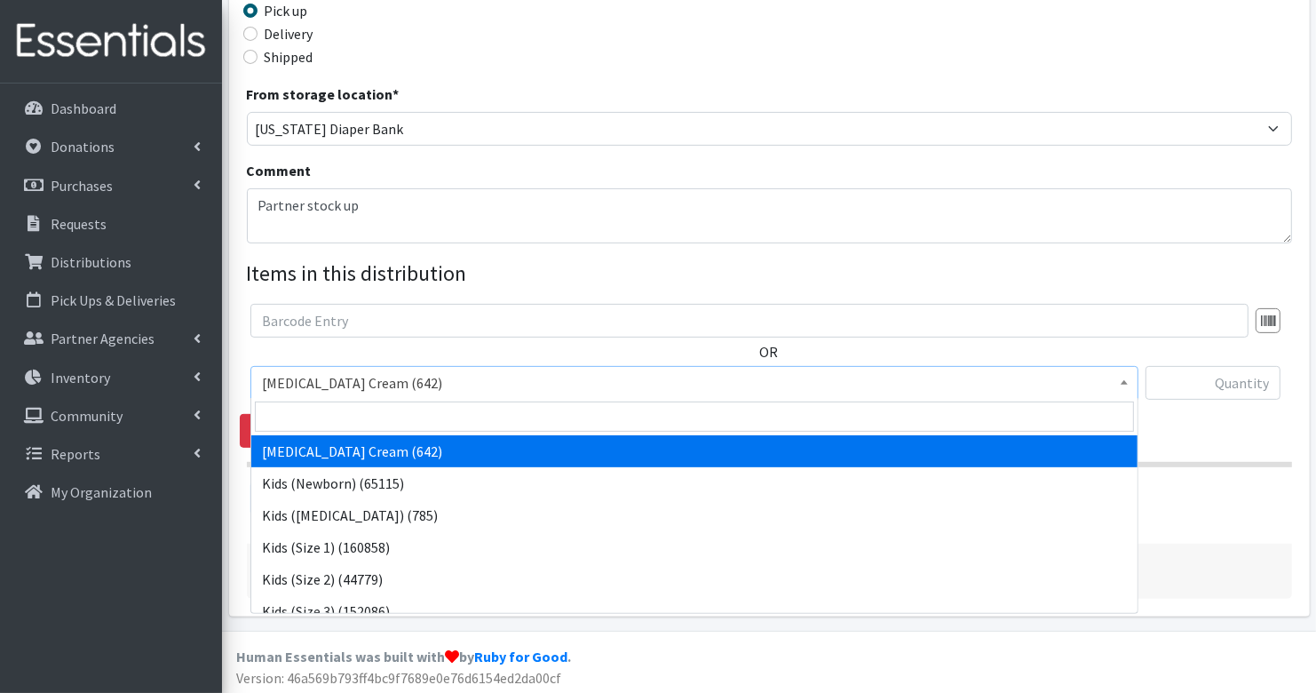
click at [357, 378] on span "Diaper Rash Cream (642)" at bounding box center [694, 382] width 865 height 25
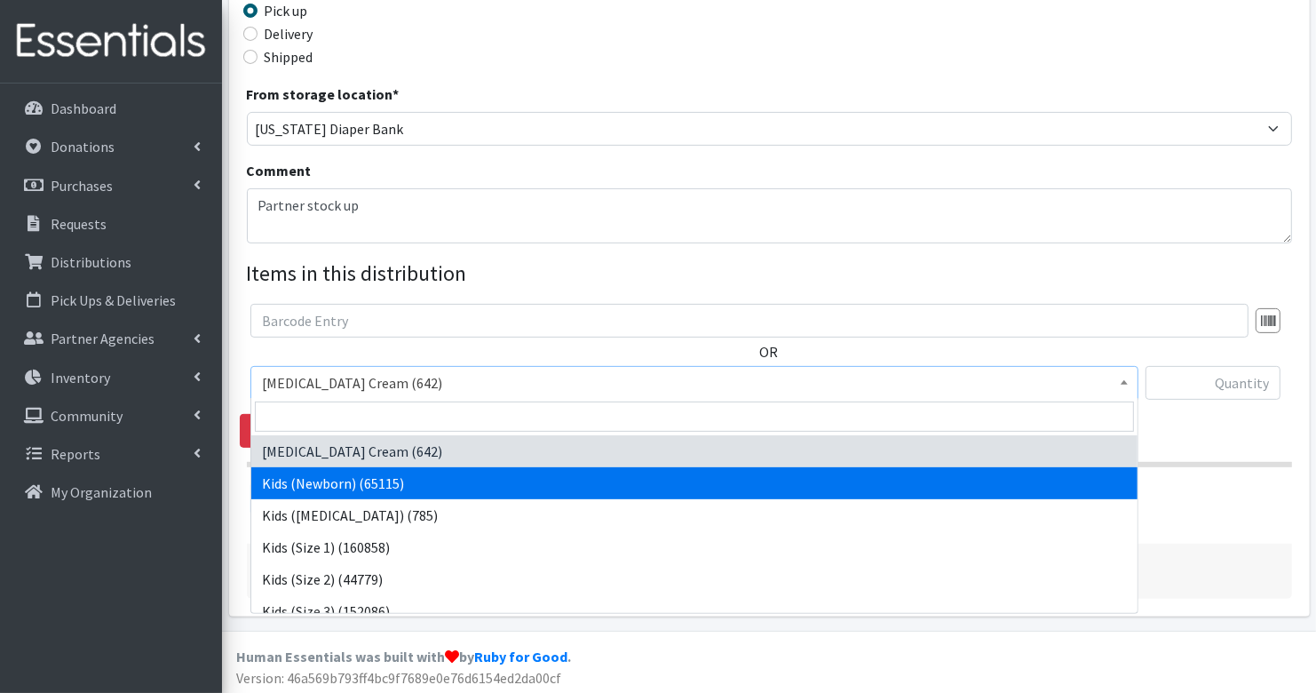
select select "3400"
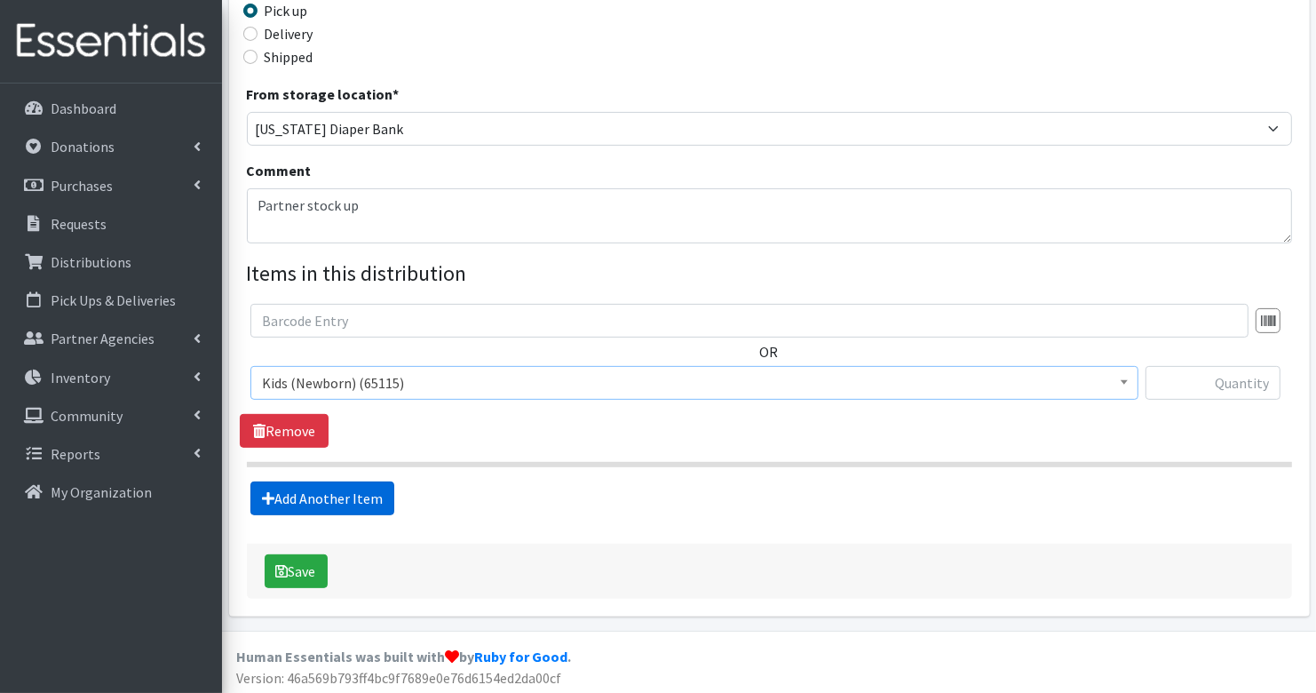
click at [353, 486] on link "Add Another Item" at bounding box center [322, 498] width 144 height 34
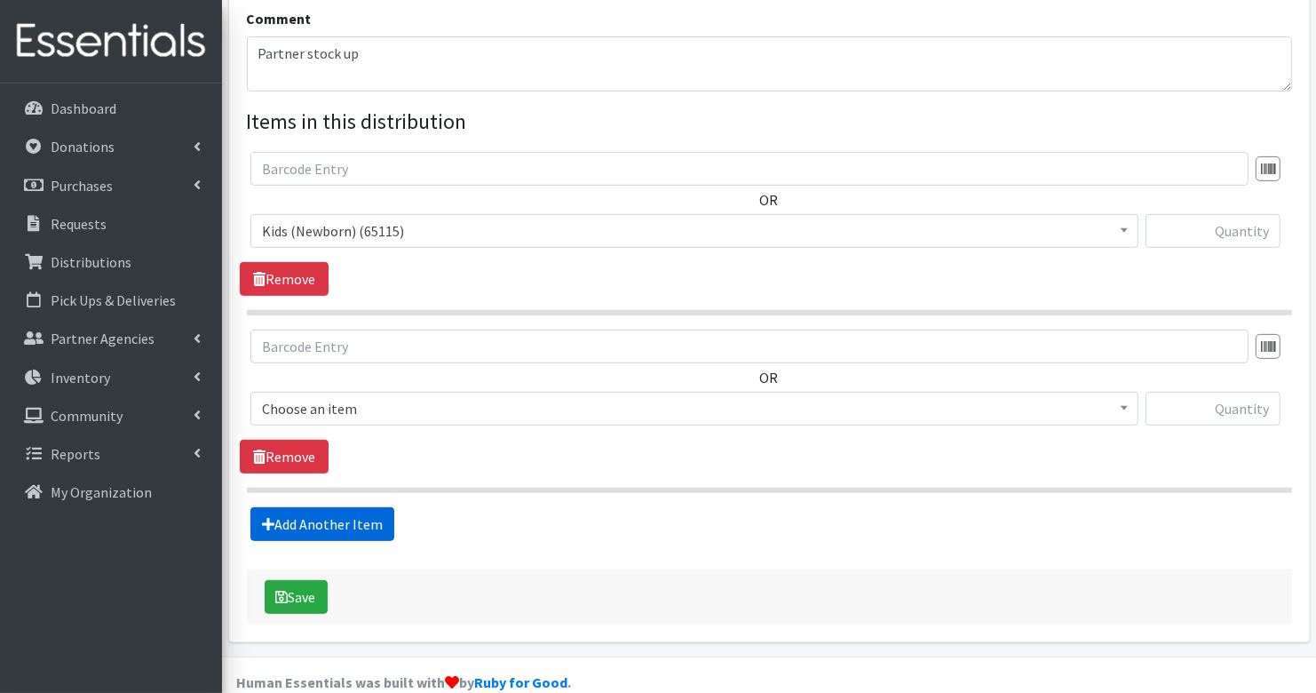
scroll to position [604, 0]
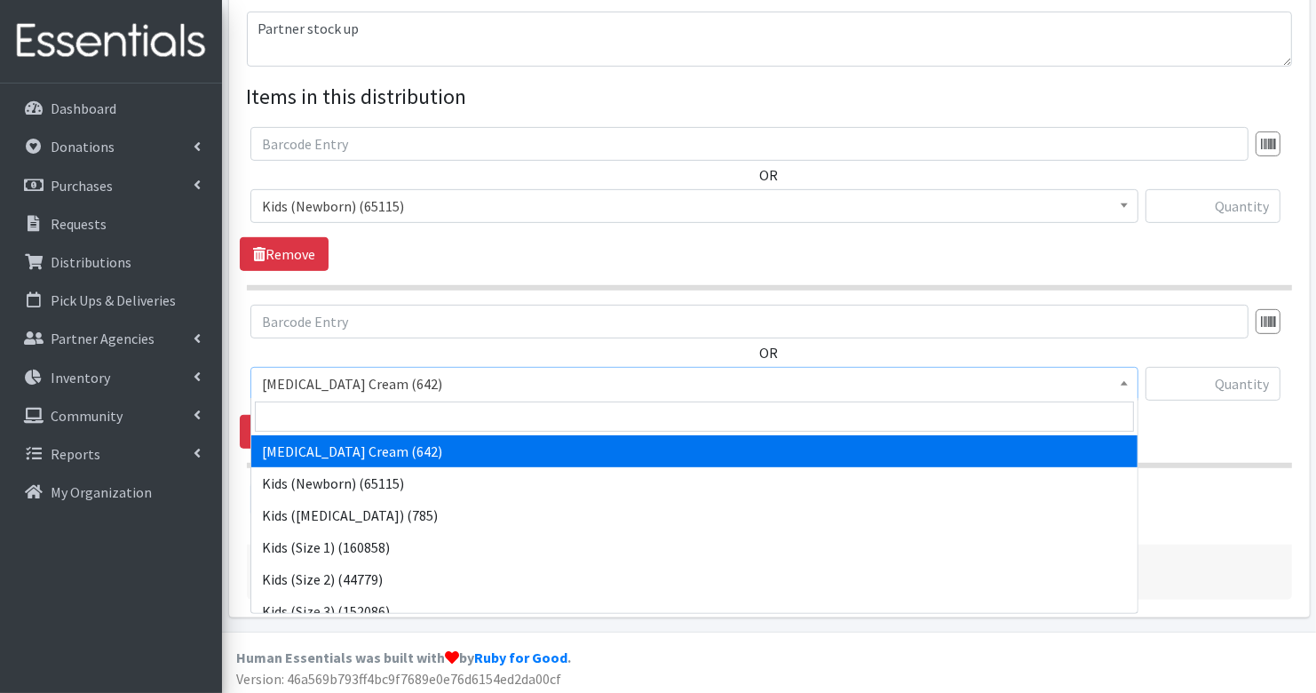
click at [337, 392] on span "[MEDICAL_DATA] Cream (642)" at bounding box center [694, 383] width 865 height 25
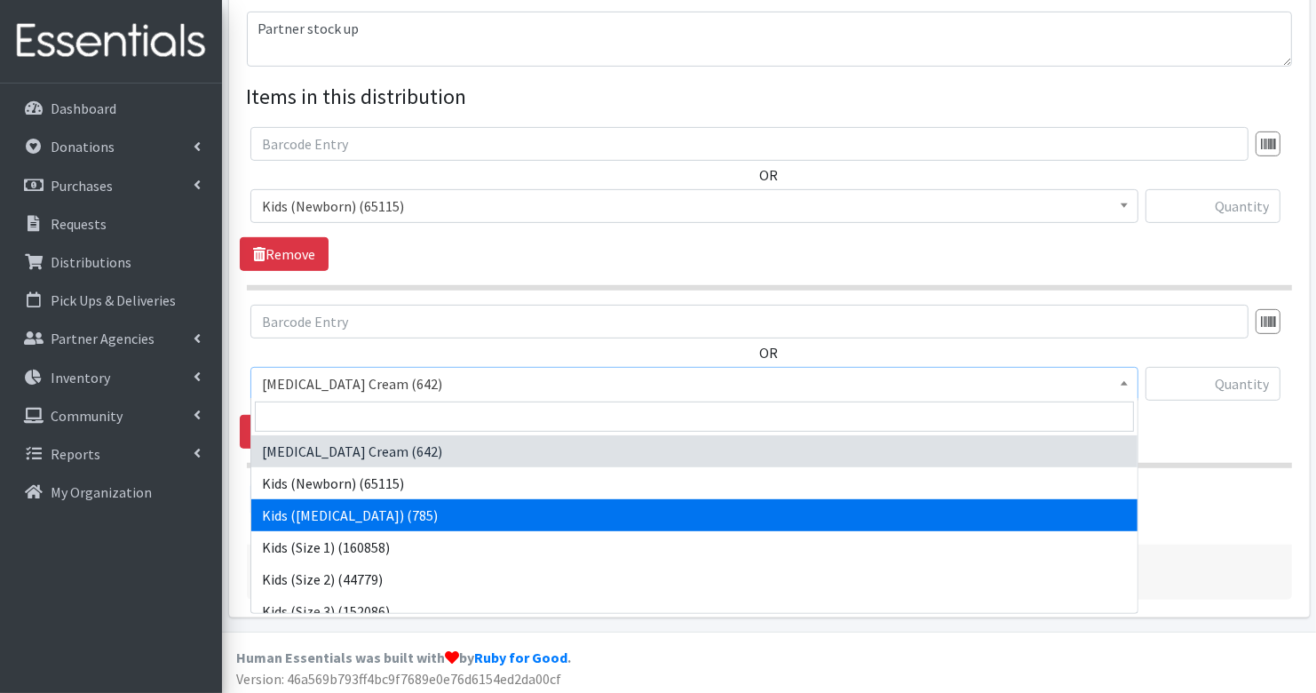
scroll to position [20, 0]
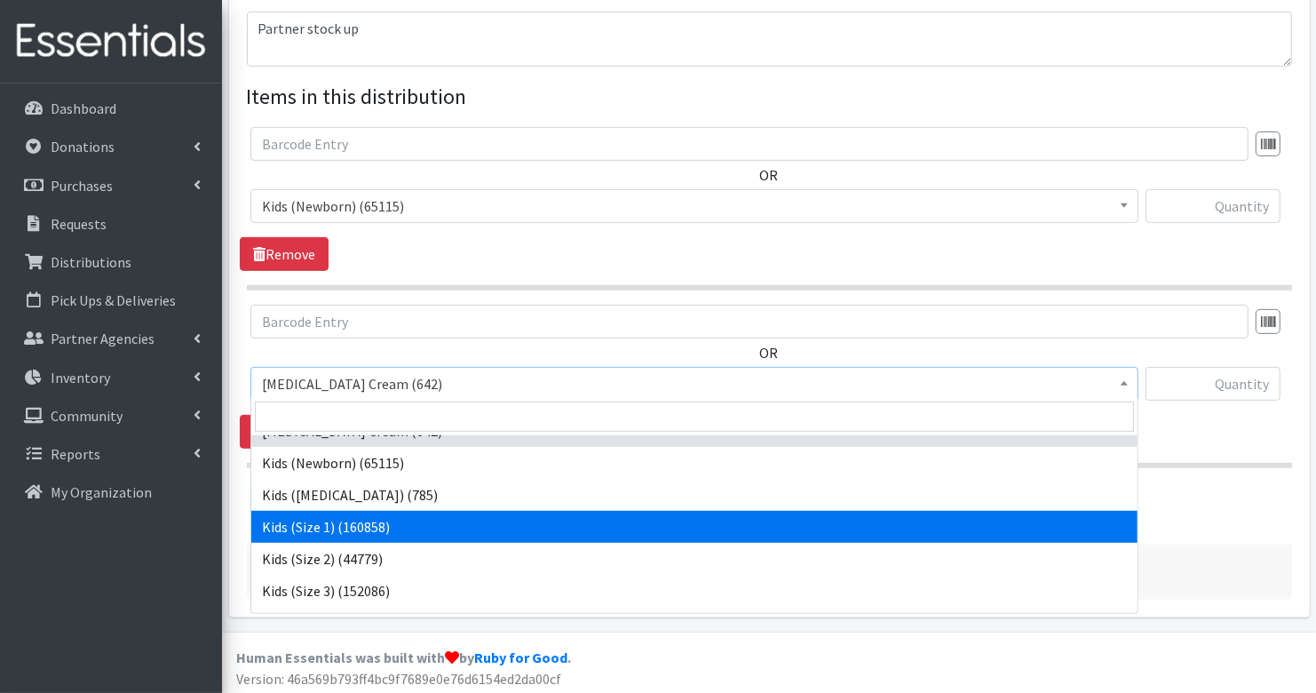
select select "3401"
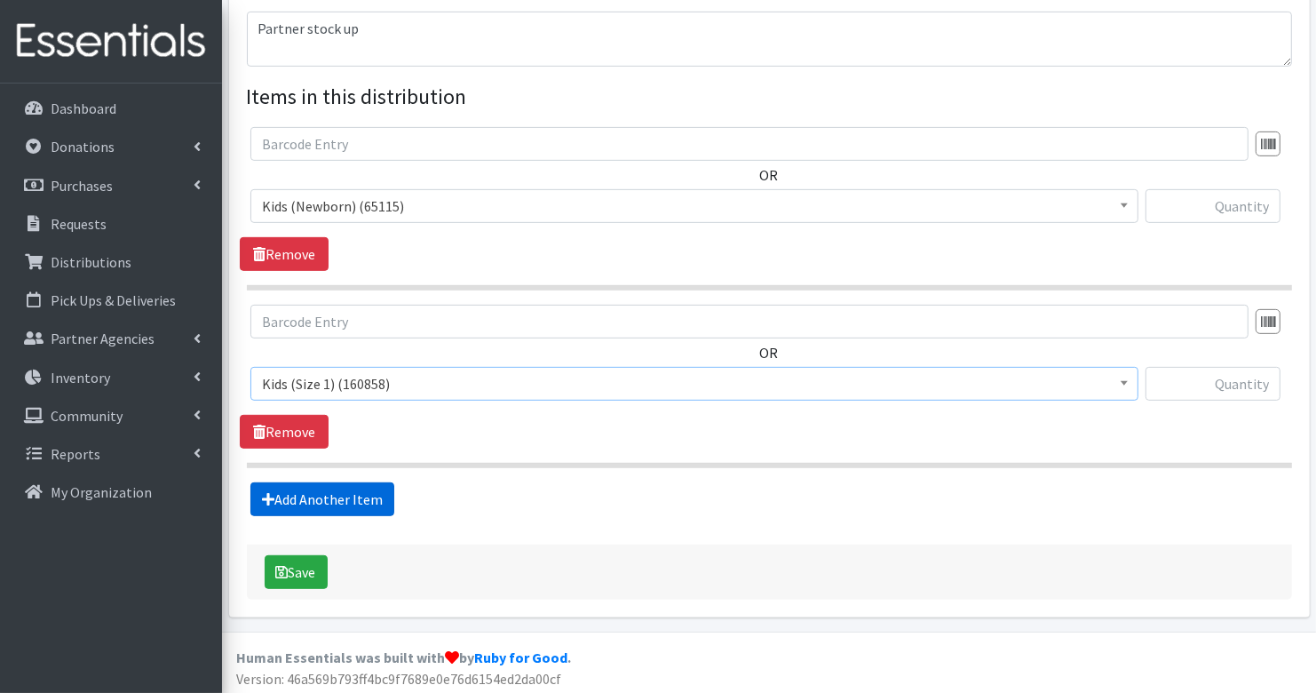
click at [369, 495] on link "Add Another Item" at bounding box center [322, 499] width 144 height 34
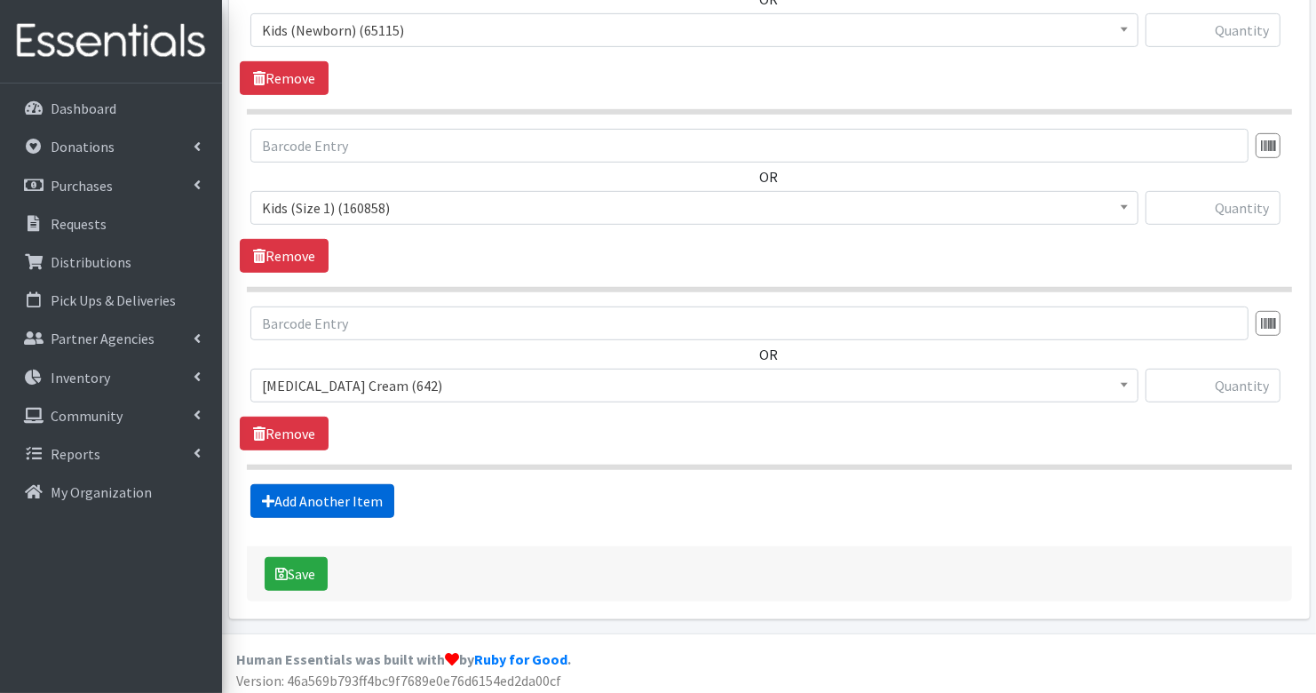
click at [367, 490] on link "Add Another Item" at bounding box center [322, 501] width 144 height 34
click at [367, 490] on link "Add Another Item" at bounding box center [322, 502] width 144 height 34
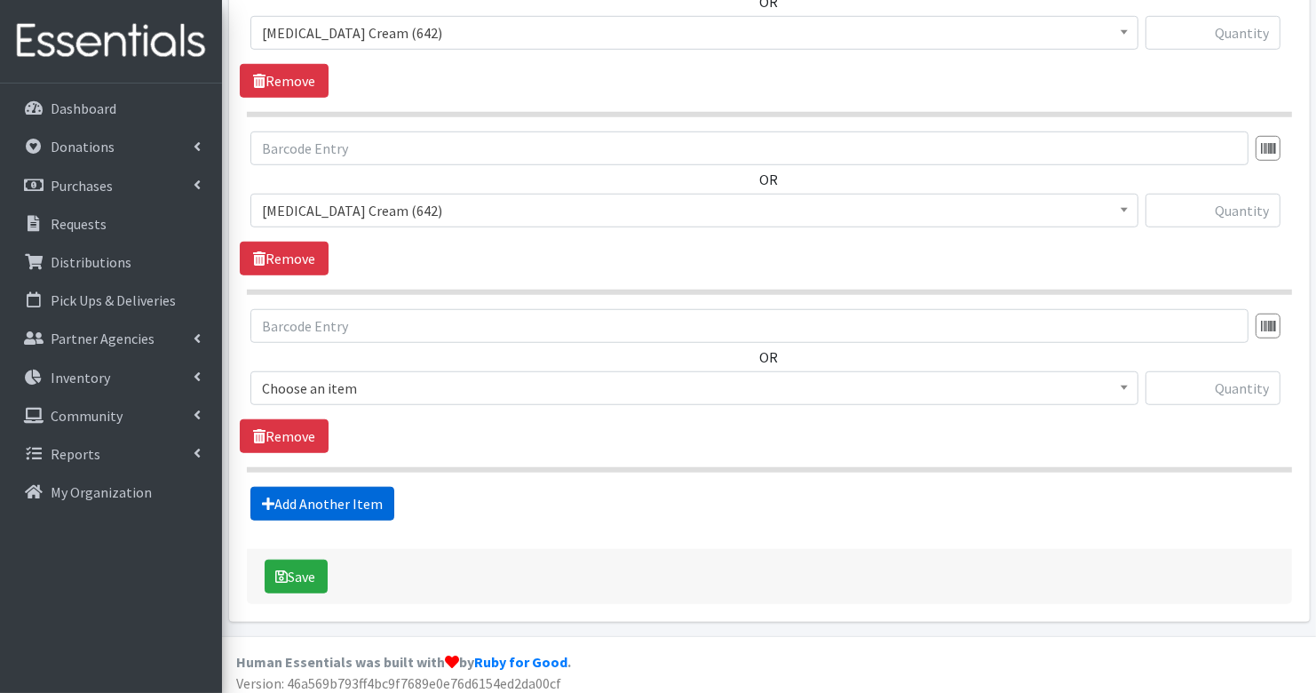
click at [367, 490] on link "Add Another Item" at bounding box center [322, 504] width 144 height 34
click at [367, 490] on link "Add Another Item" at bounding box center [322, 505] width 144 height 34
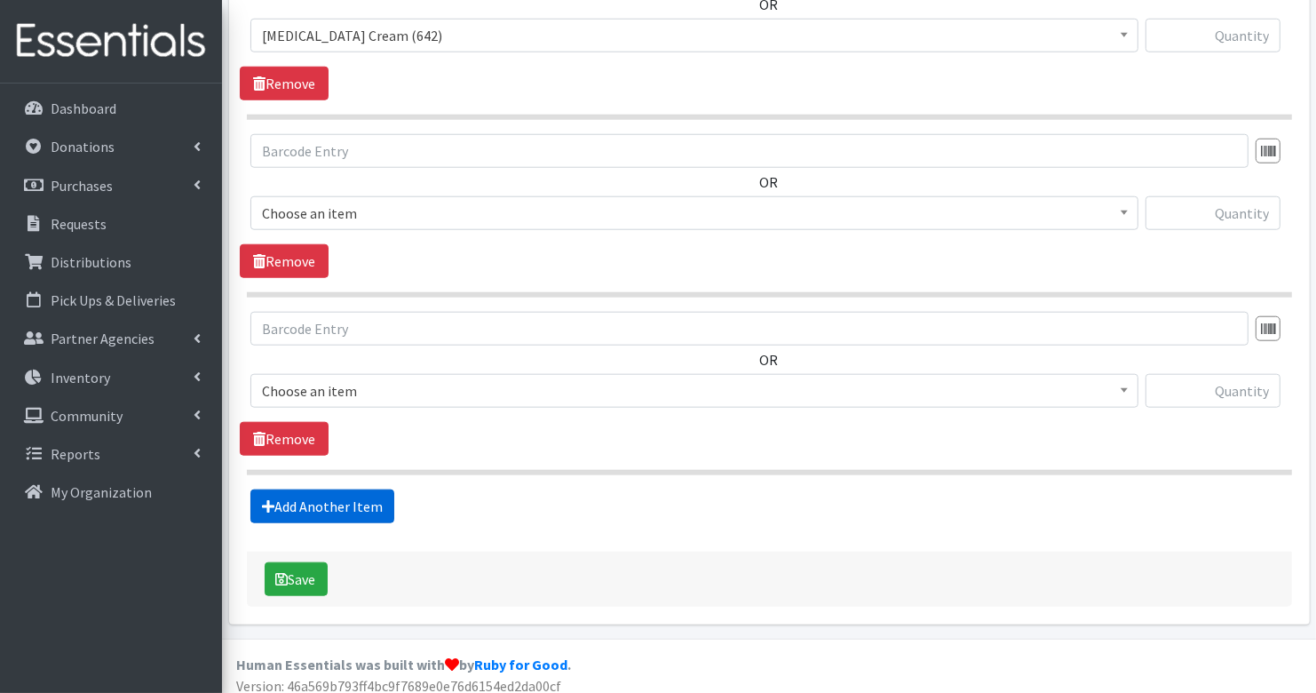
click at [367, 490] on link "Add Another Item" at bounding box center [322, 506] width 144 height 34
click at [367, 490] on link "Add Another Item" at bounding box center [322, 507] width 144 height 34
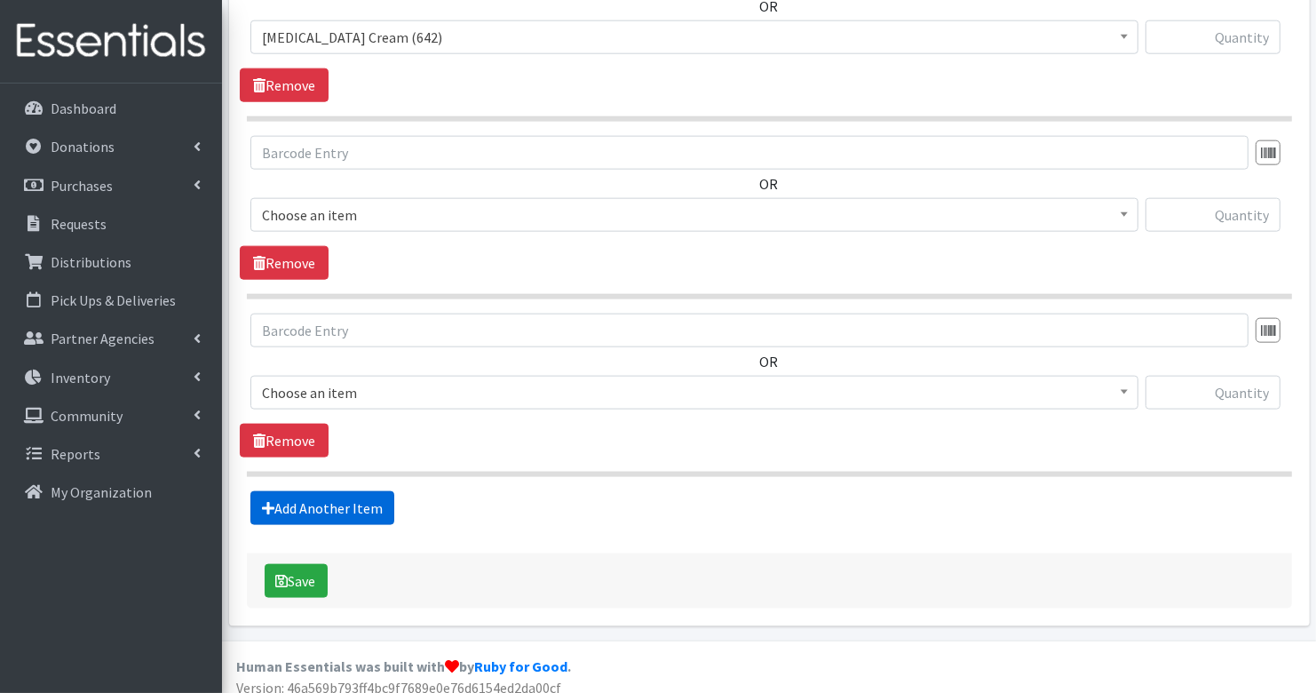
click at [367, 491] on link "Add Another Item" at bounding box center [322, 508] width 144 height 34
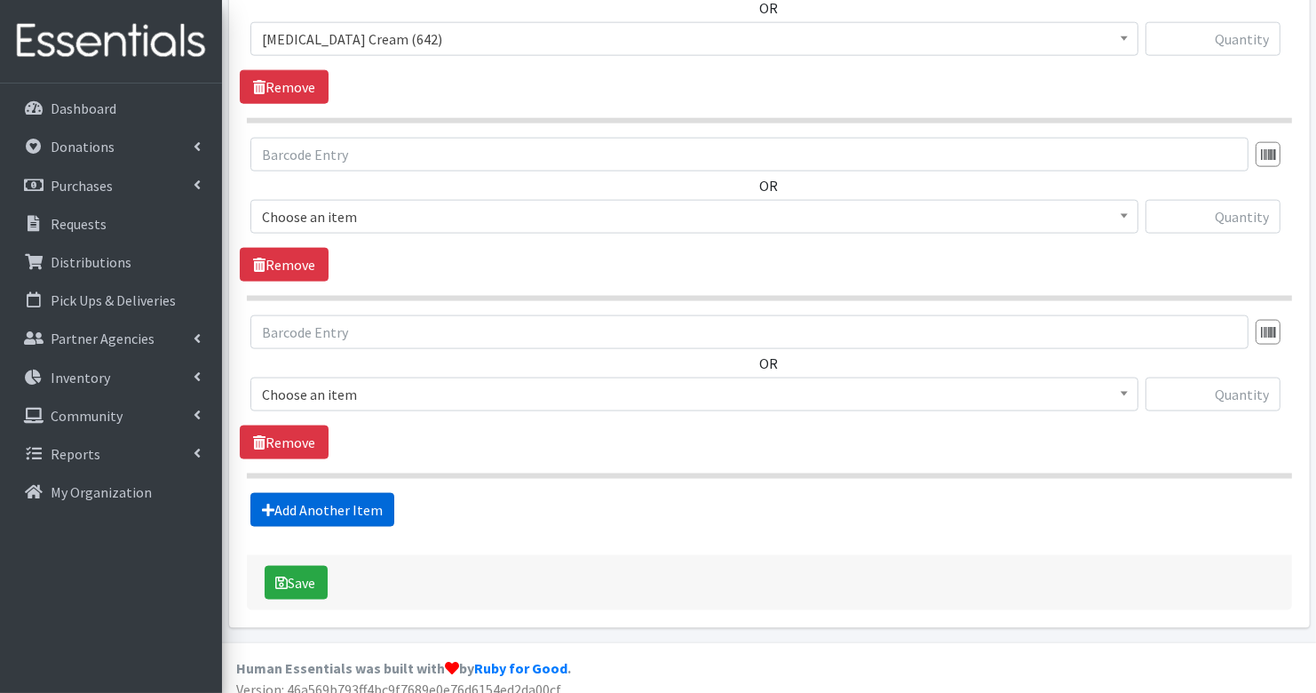
click at [367, 493] on link "Add Another Item" at bounding box center [322, 510] width 144 height 34
click at [367, 494] on link "Add Another Item" at bounding box center [322, 511] width 144 height 34
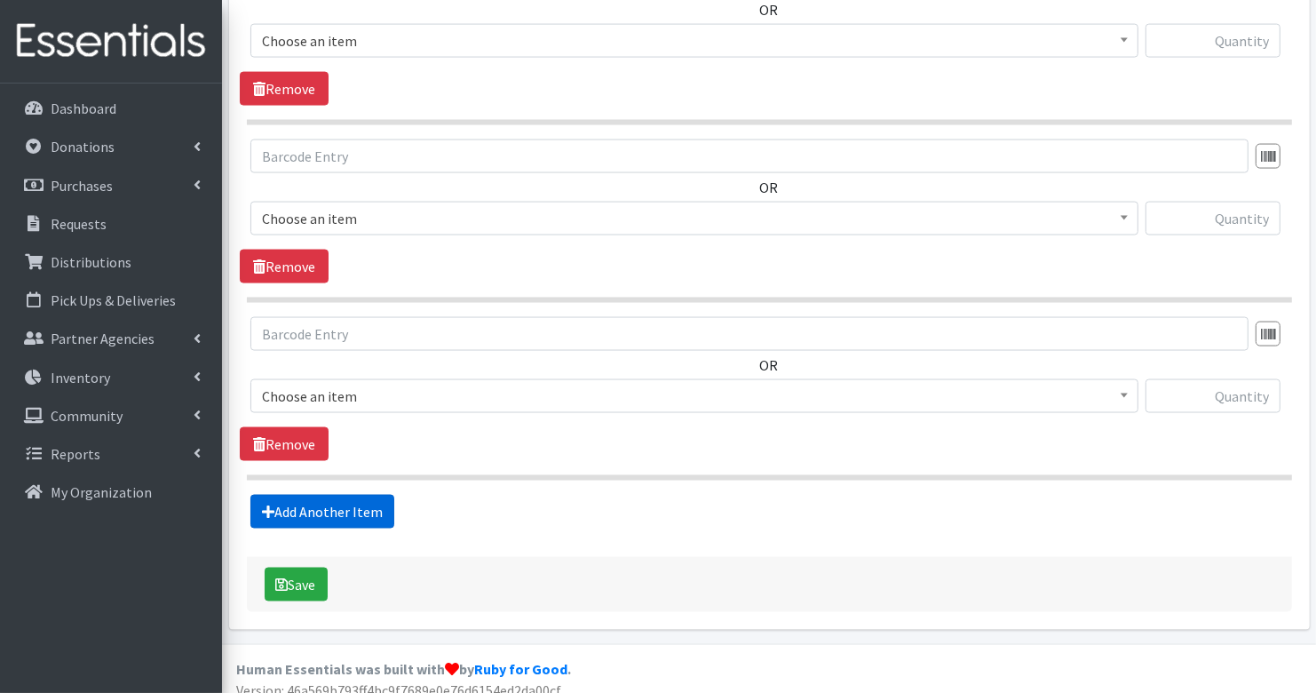
click at [367, 495] on link "Add Another Item" at bounding box center [322, 512] width 144 height 34
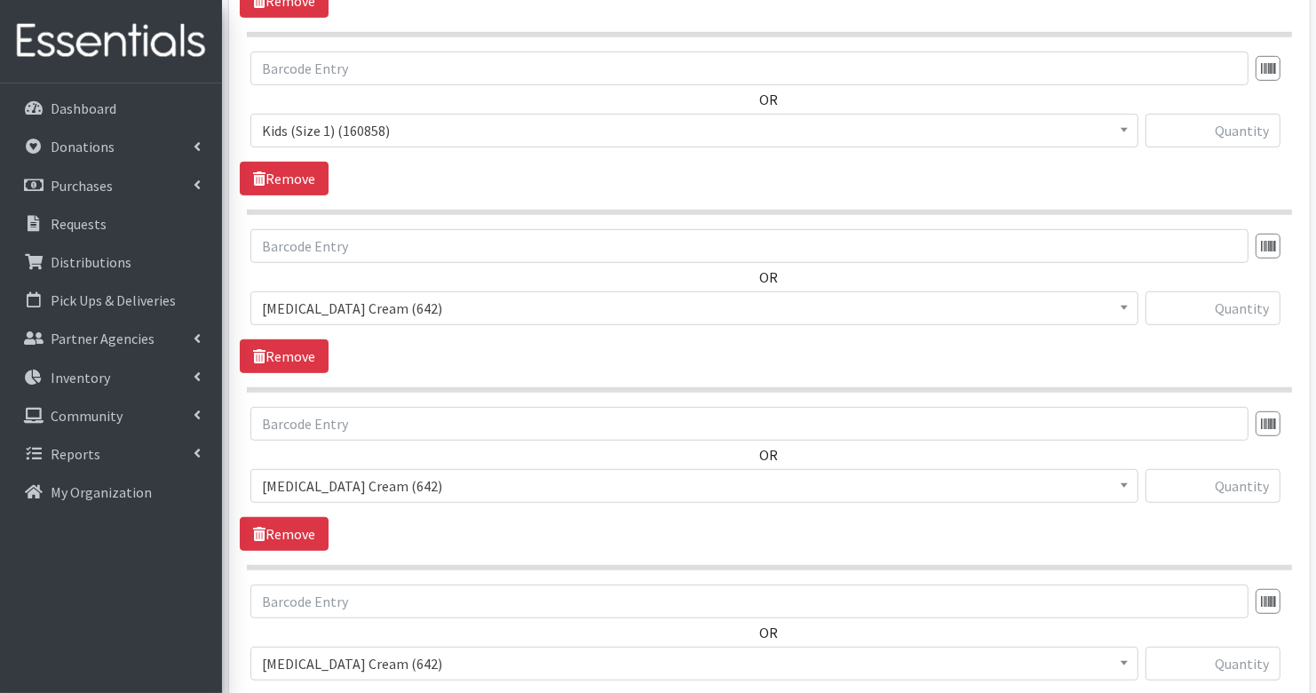
scroll to position [907, 0]
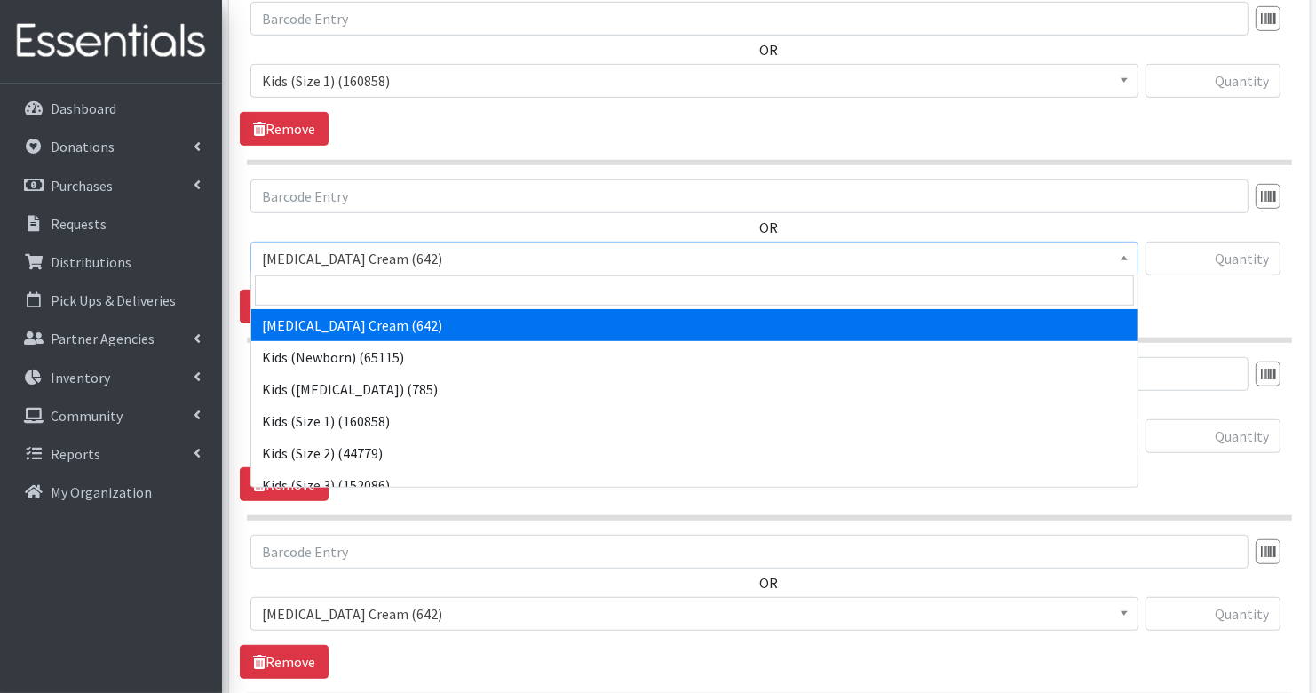
click at [460, 252] on span "[MEDICAL_DATA] Cream (642)" at bounding box center [694, 258] width 865 height 25
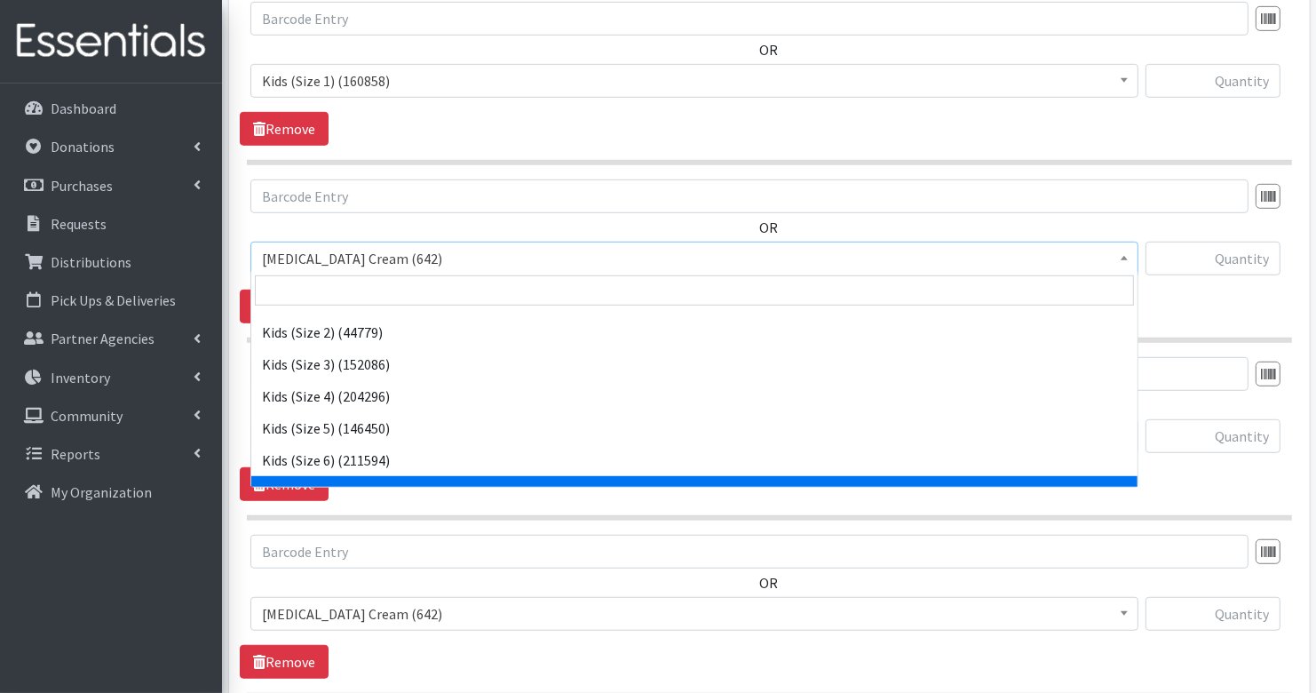
scroll to position [120, 0]
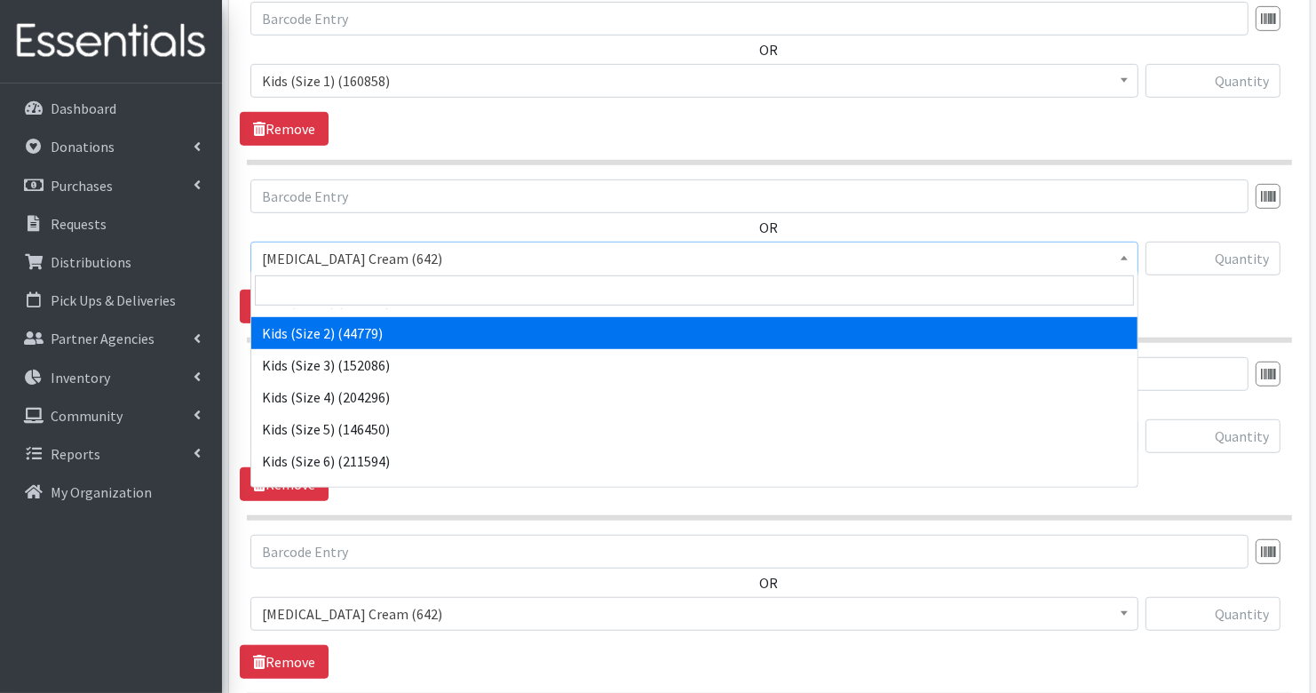
select select "3420"
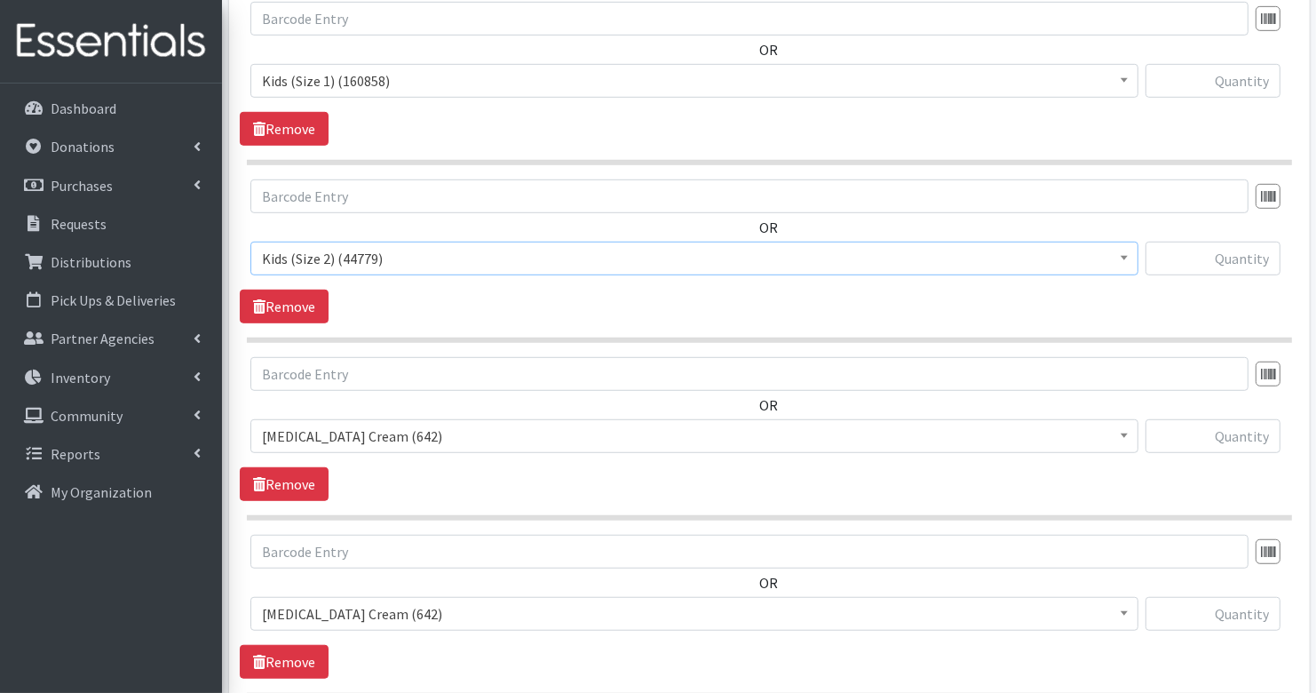
click at [373, 424] on span "[MEDICAL_DATA] Cream (642)" at bounding box center [694, 436] width 865 height 25
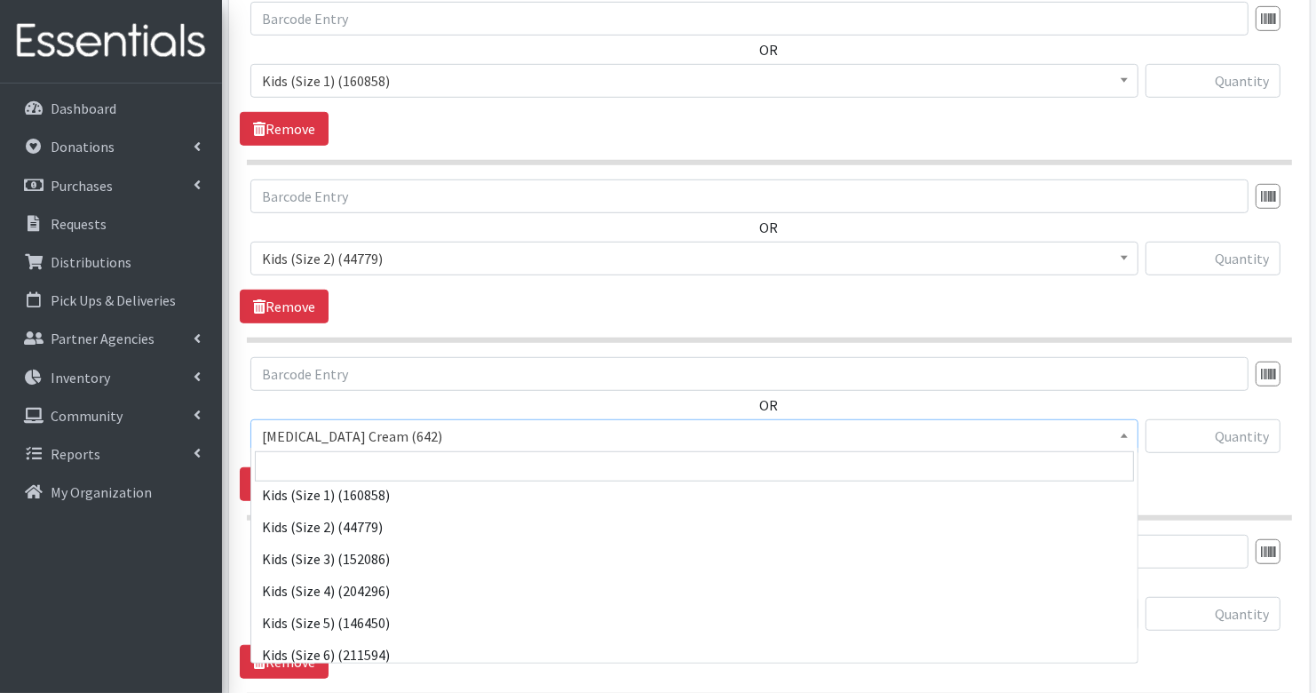
scroll to position [105, 0]
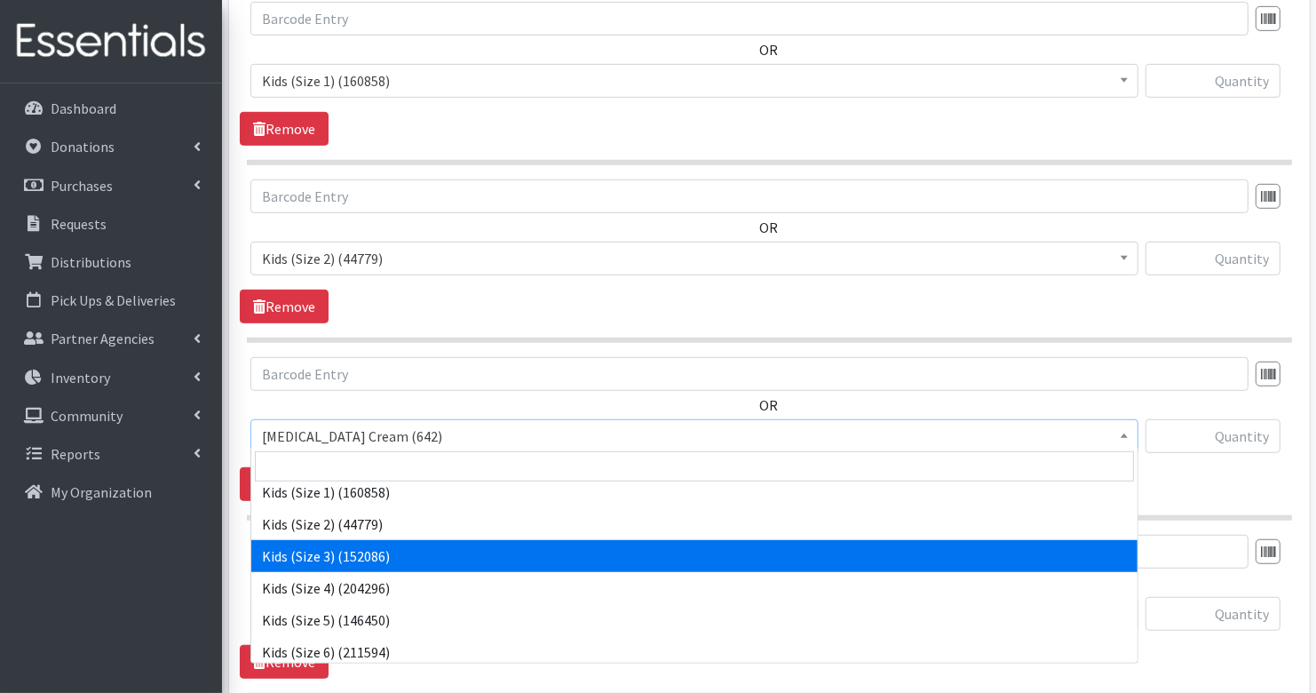
select select "3393"
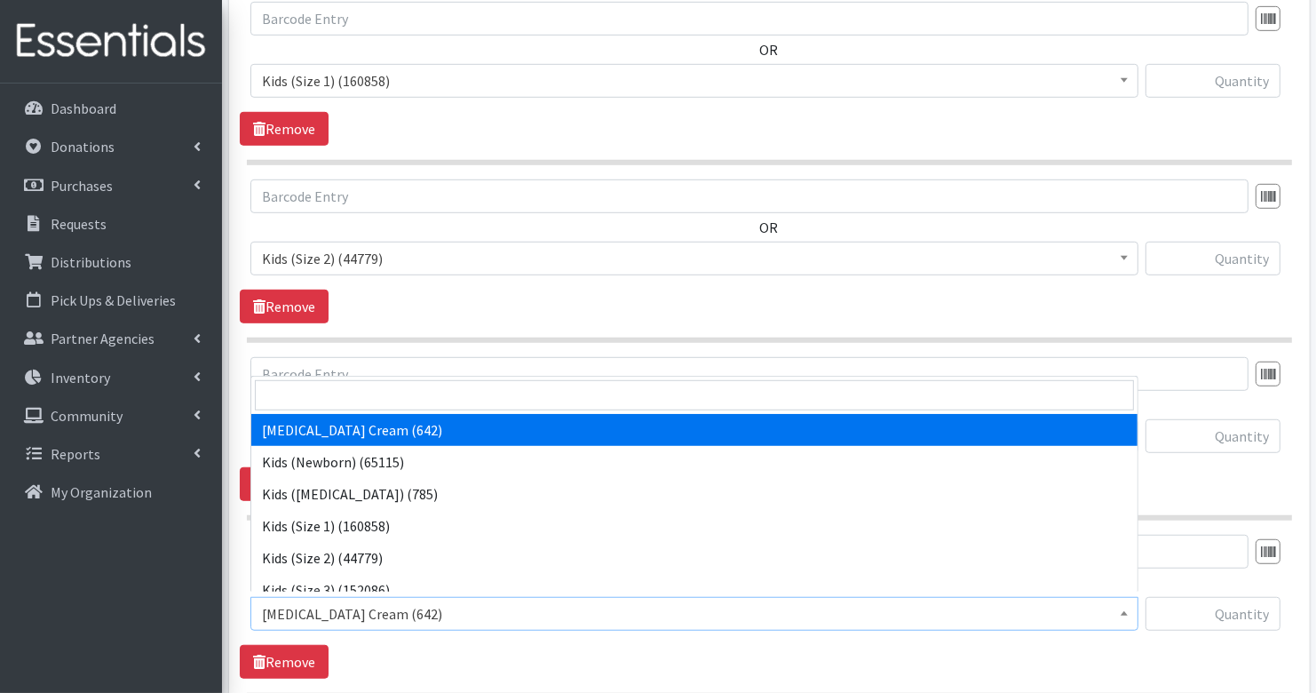
click at [381, 603] on span "[MEDICAL_DATA] Cream (642)" at bounding box center [694, 613] width 865 height 25
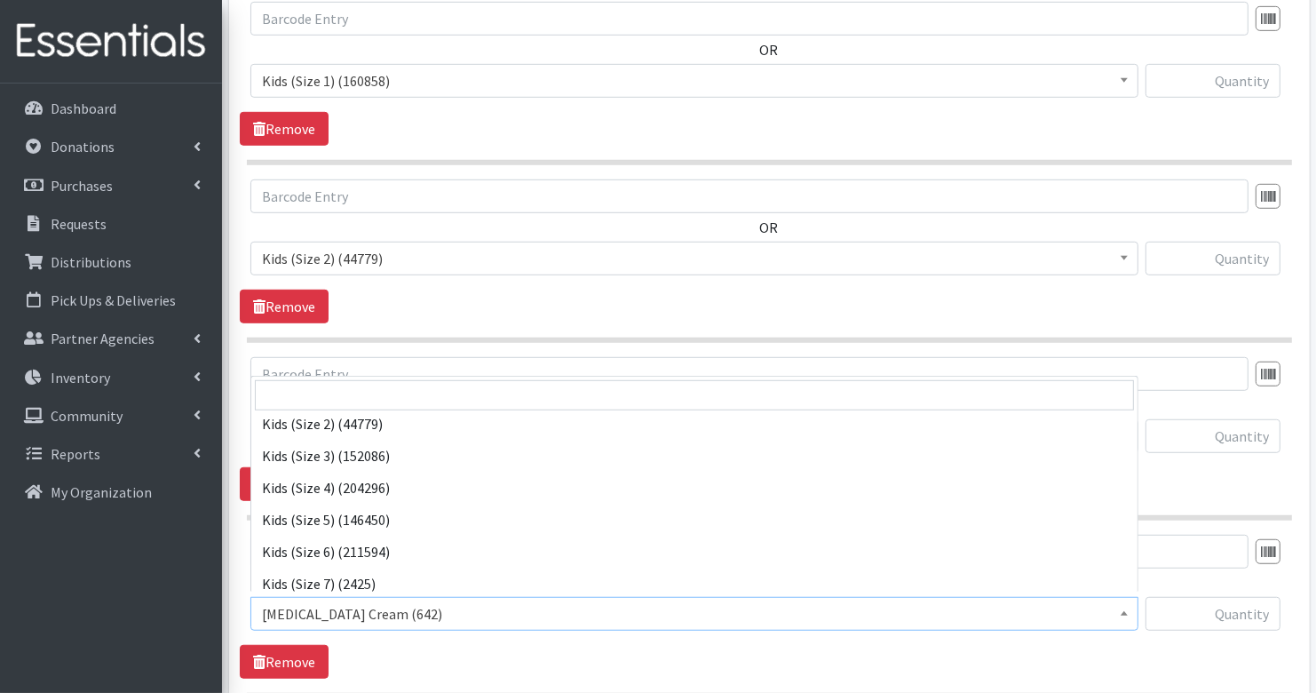
scroll to position [137, 0]
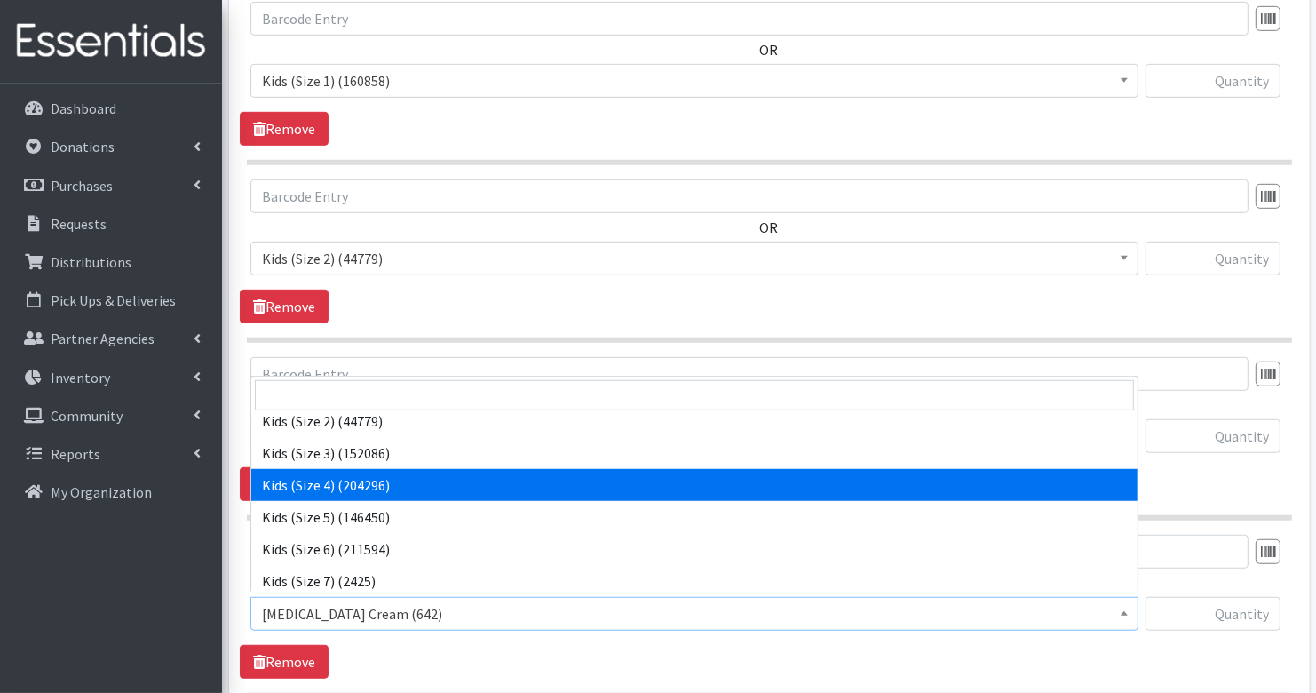
select select "3394"
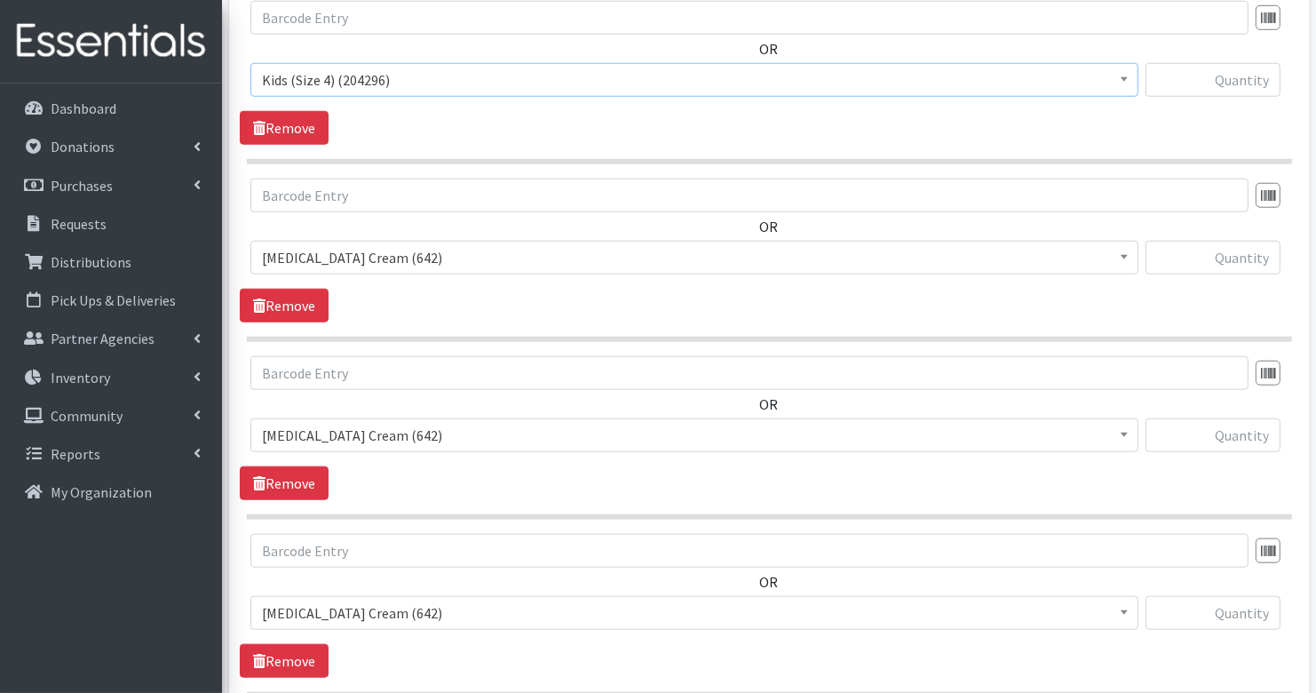
scroll to position [1453, 0]
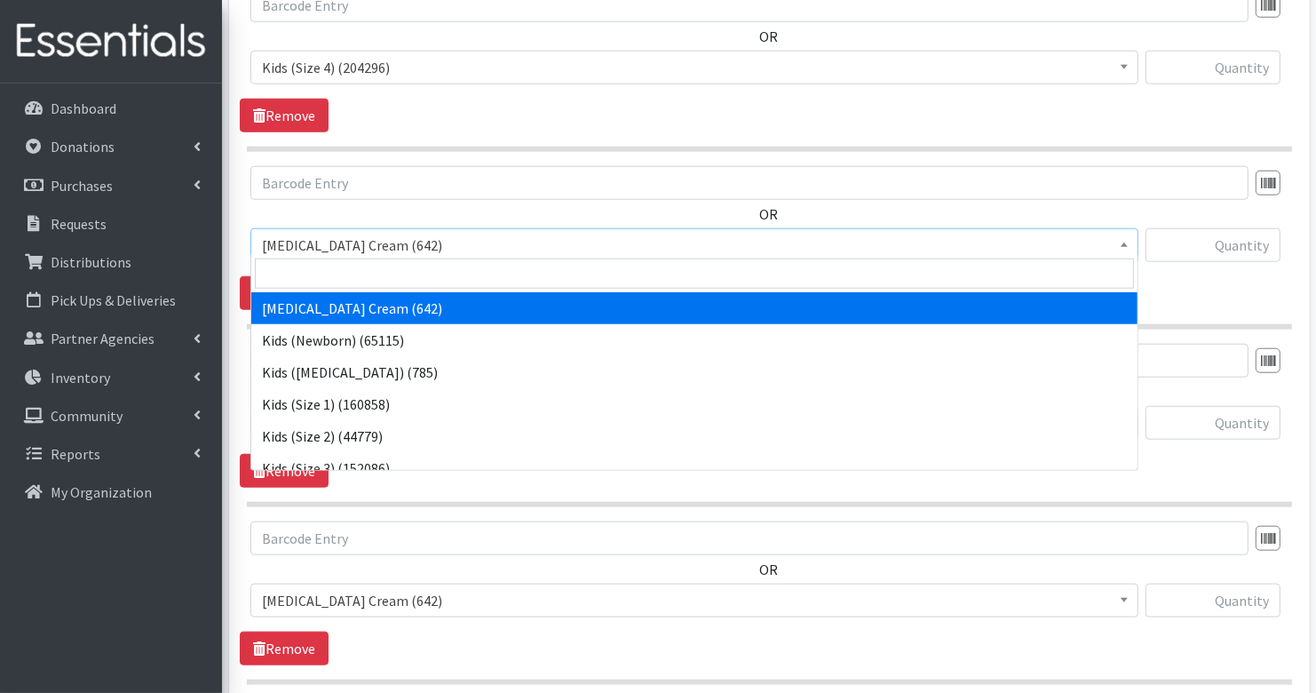
click at [364, 237] on span "[MEDICAL_DATA] Cream (642)" at bounding box center [694, 245] width 865 height 25
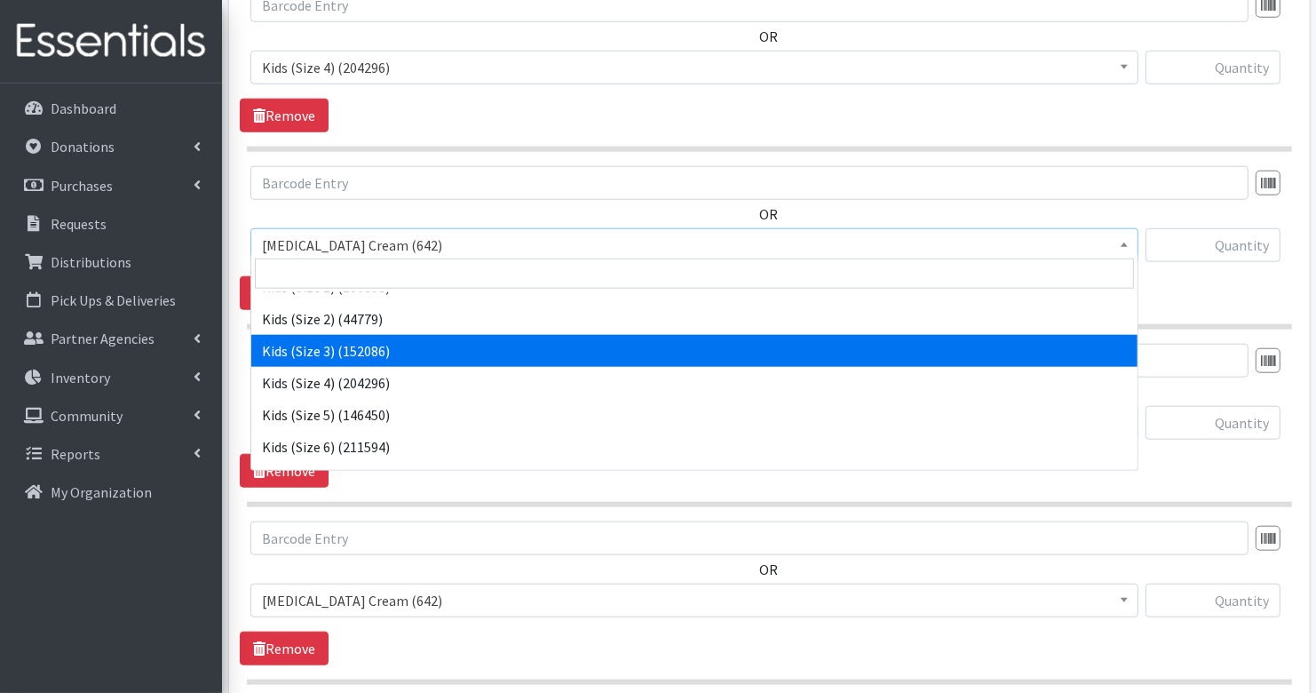
scroll to position [120, 0]
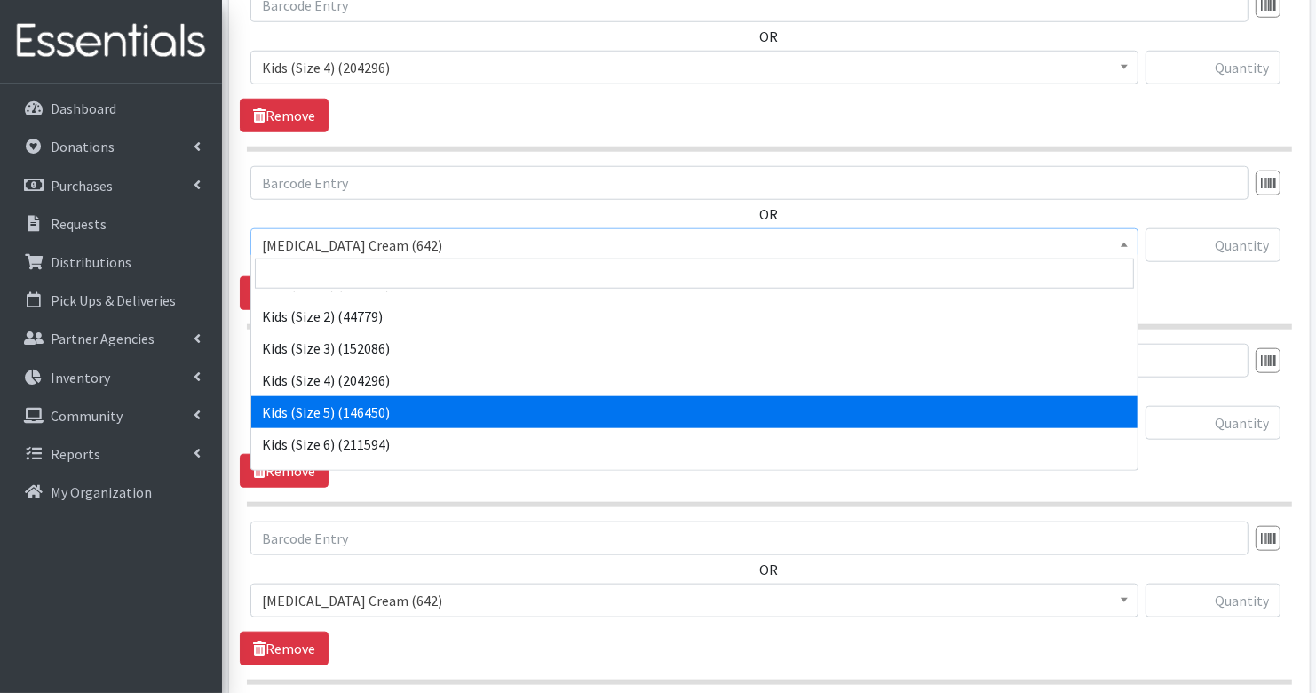
select select "3407"
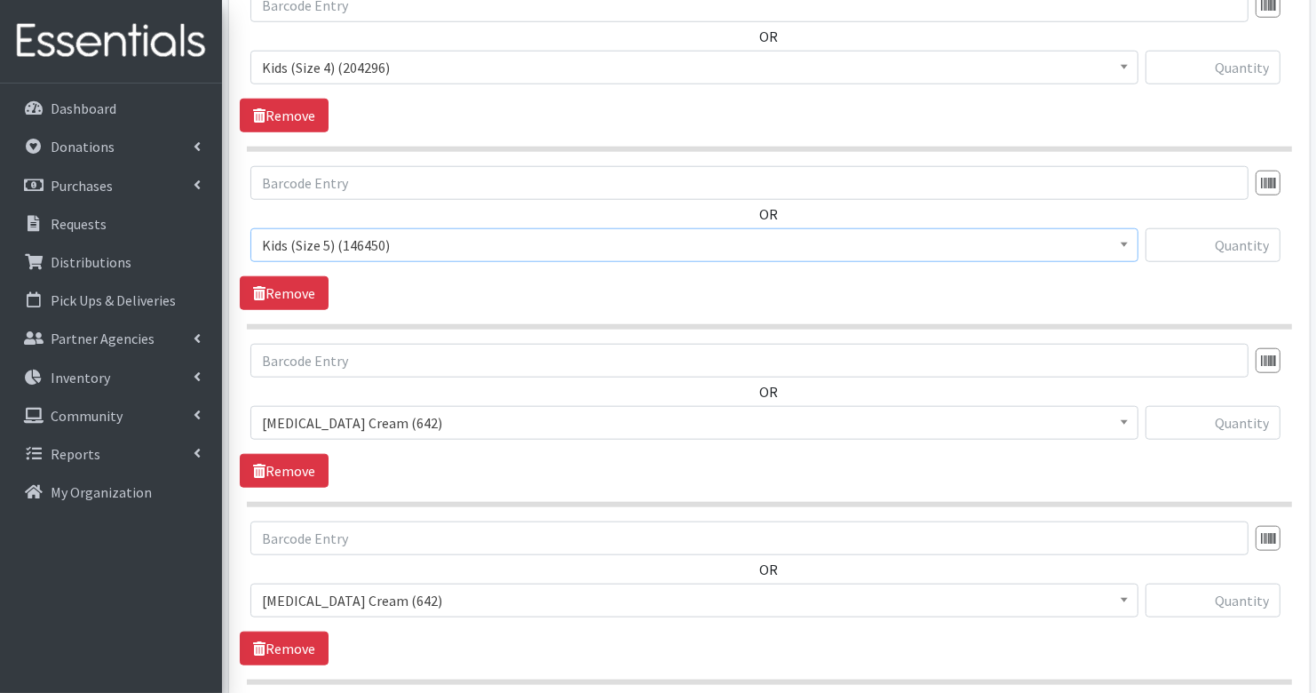
click at [432, 410] on span "[MEDICAL_DATA] Cream (642)" at bounding box center [694, 422] width 865 height 25
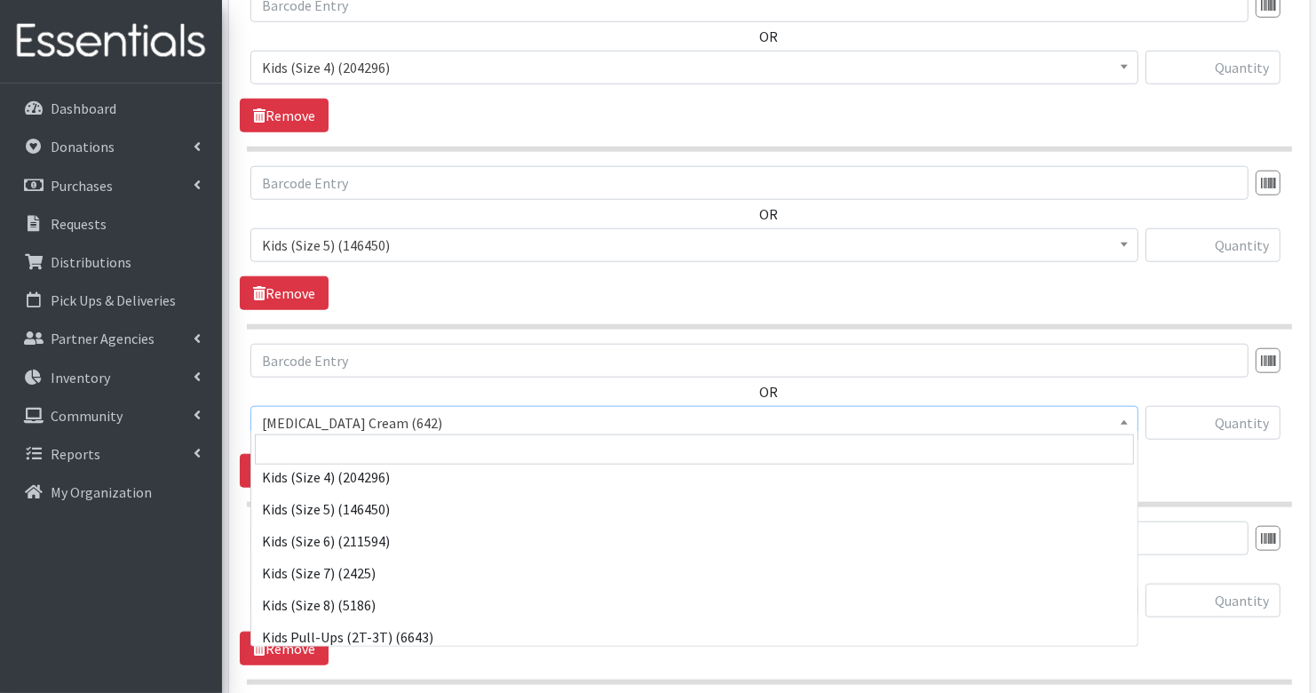
scroll to position [200, 0]
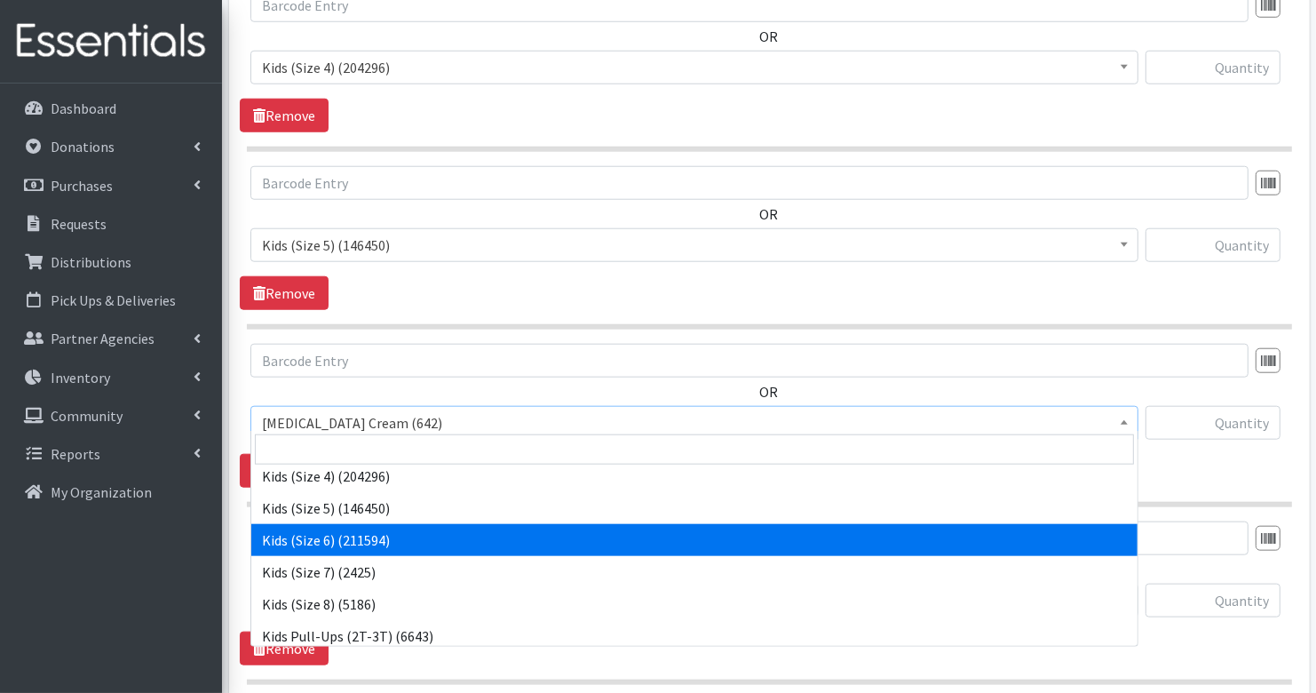
select select "3419"
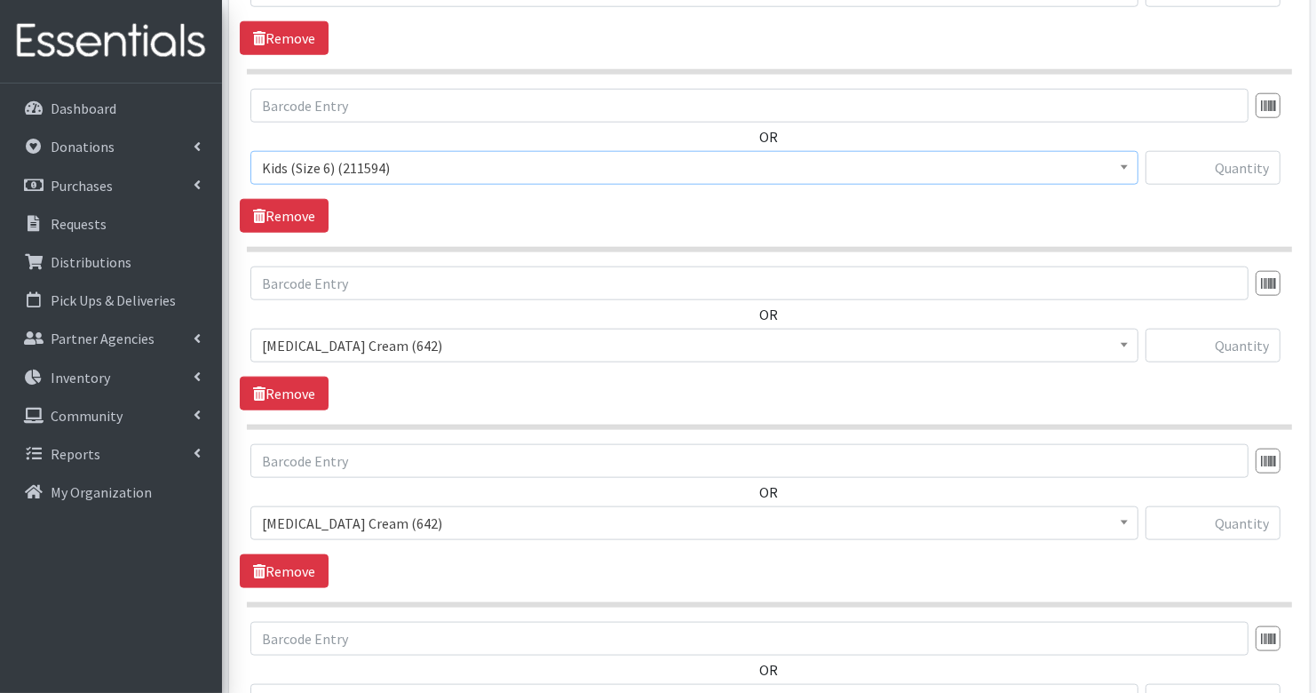
scroll to position [1716, 0]
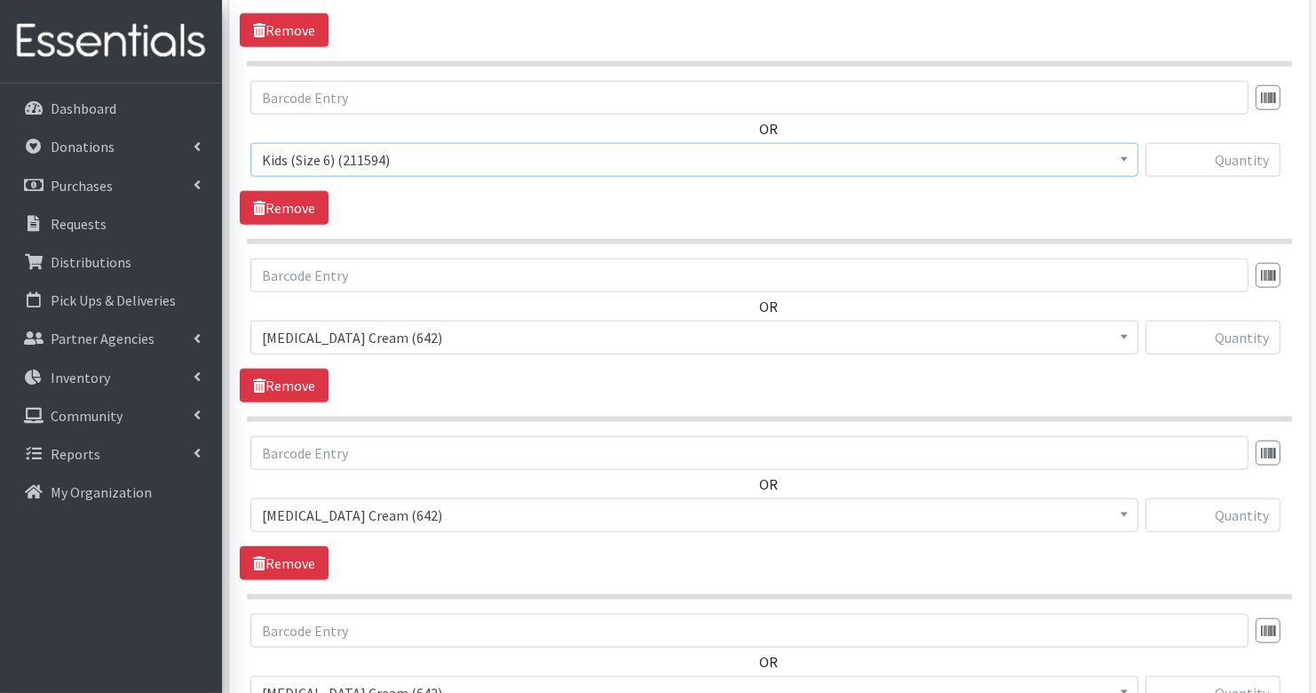
click at [433, 337] on span "Diaper Rash Cream (642)" at bounding box center [694, 337] width 865 height 25
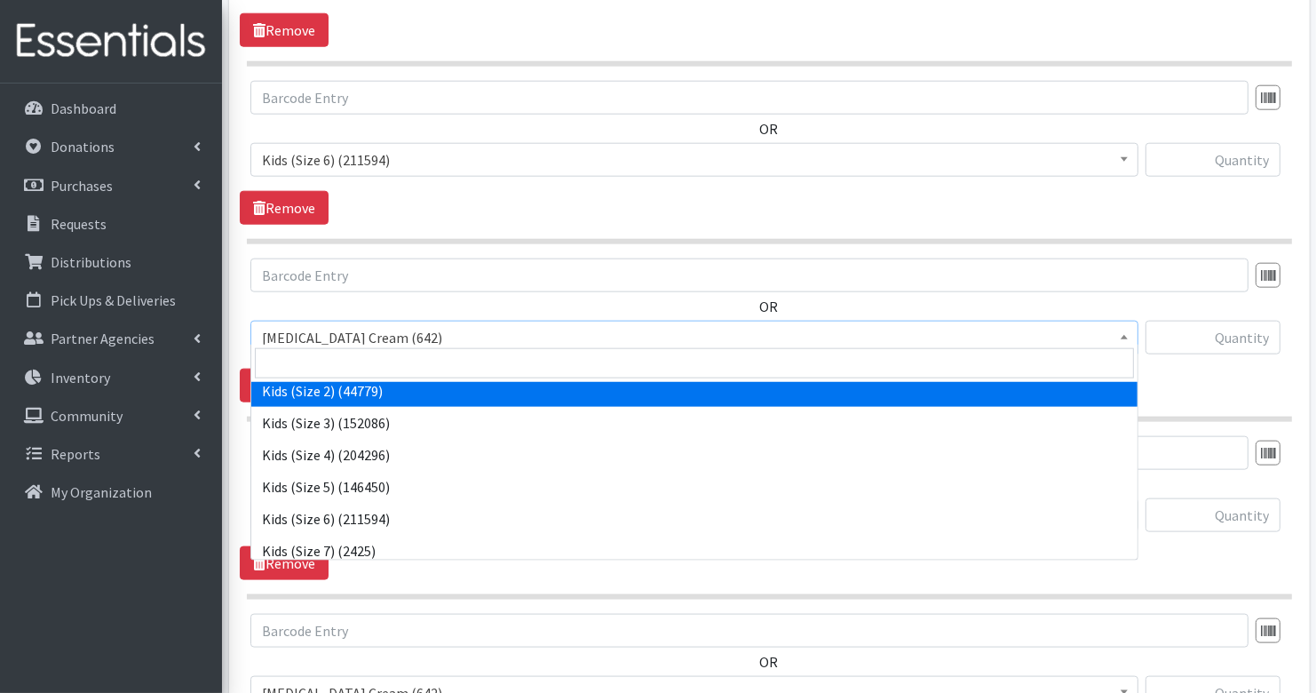
scroll to position [147, 0]
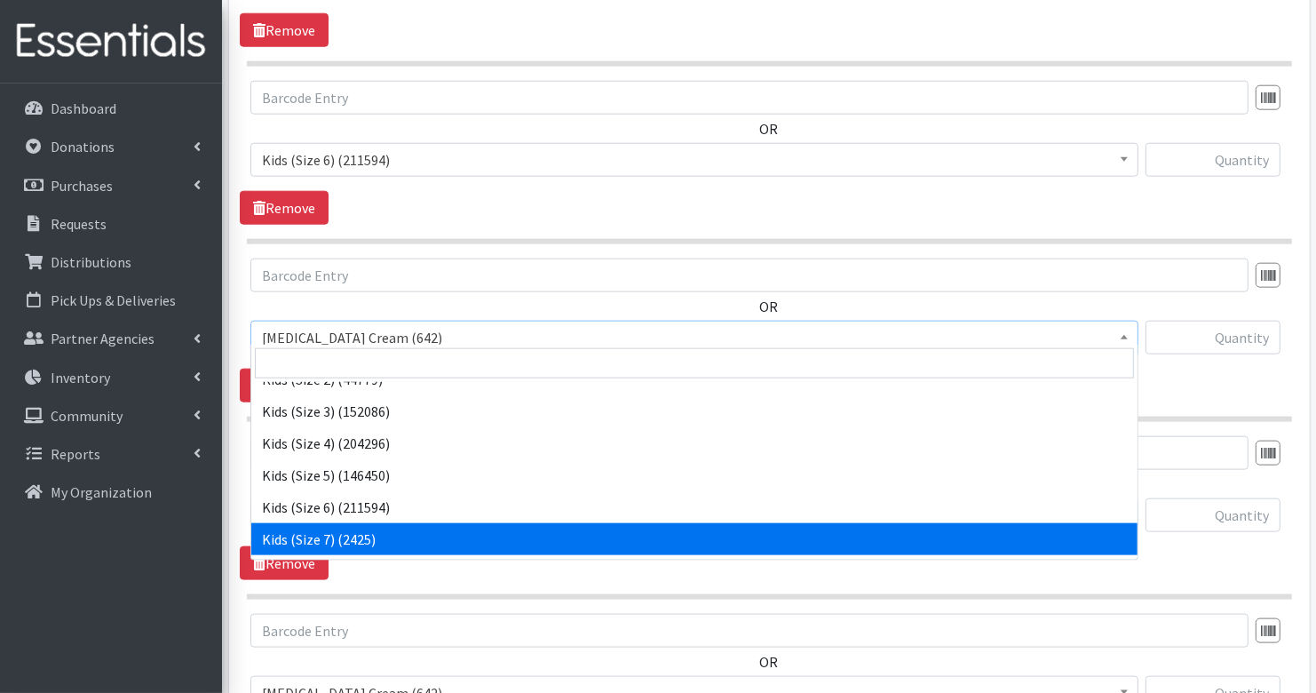
select select "7177"
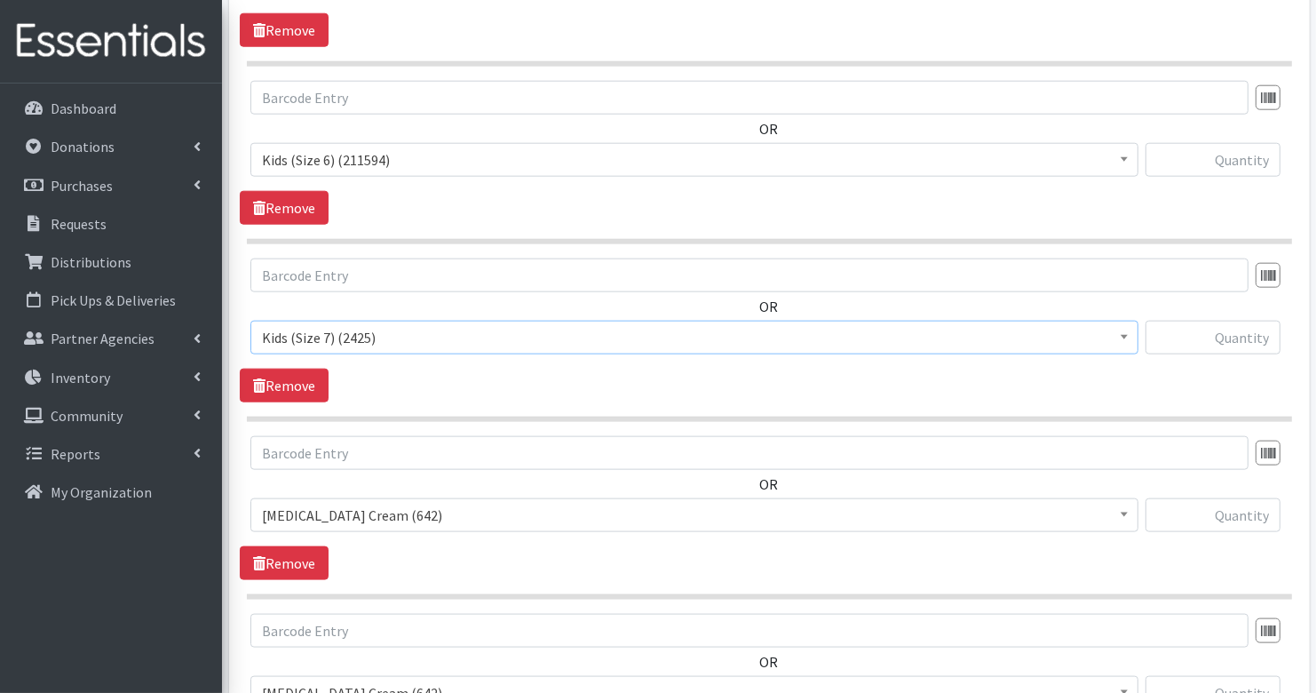
click at [416, 504] on span "Diaper Rash Cream (642)" at bounding box center [694, 515] width 865 height 25
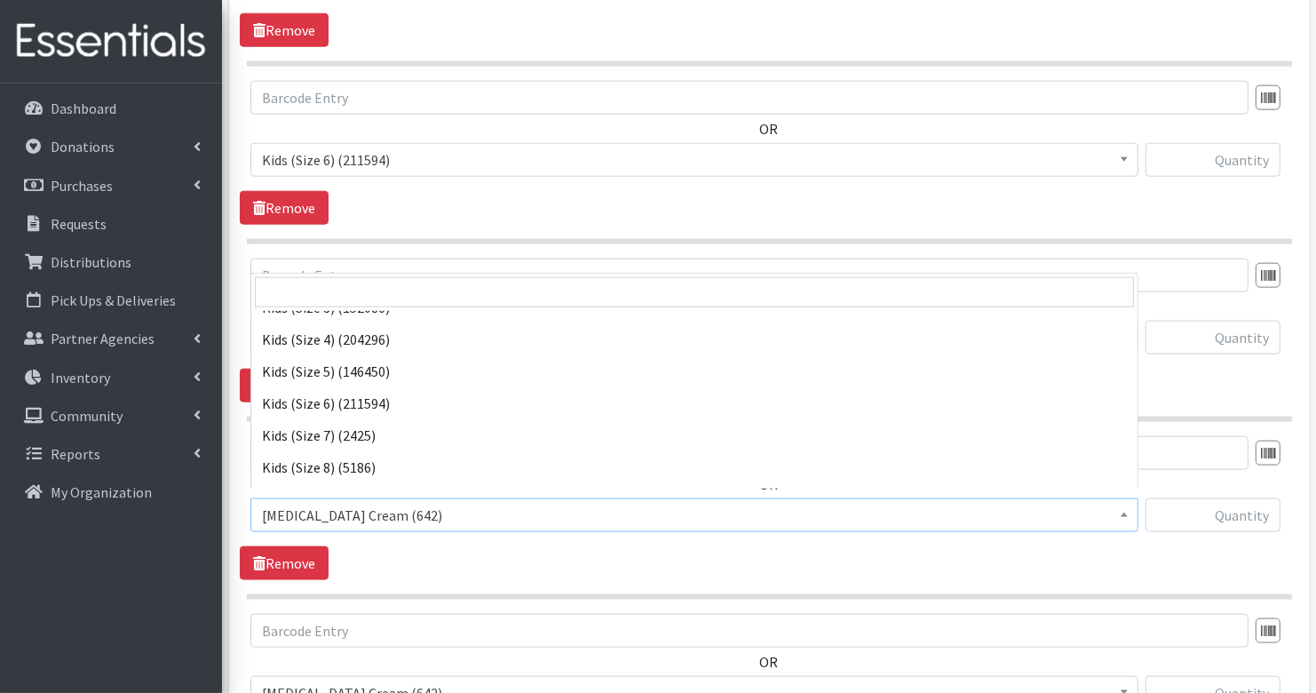
scroll to position [193, 0]
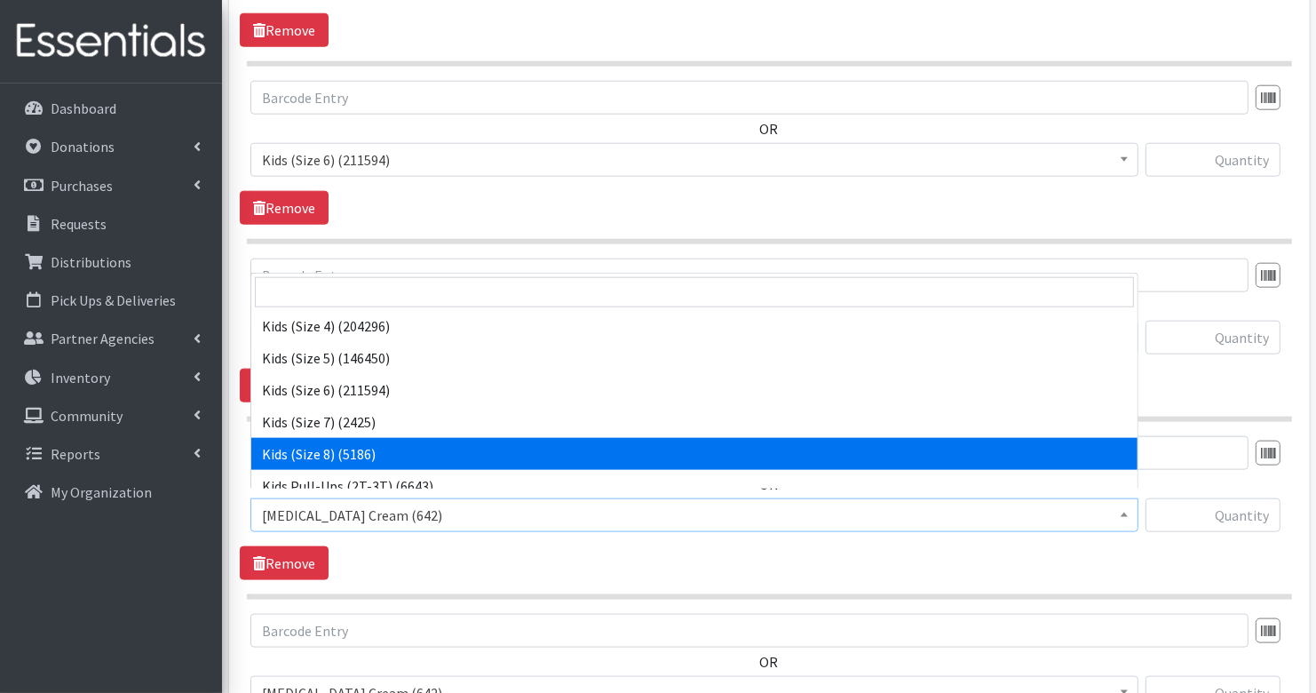
select select "14190"
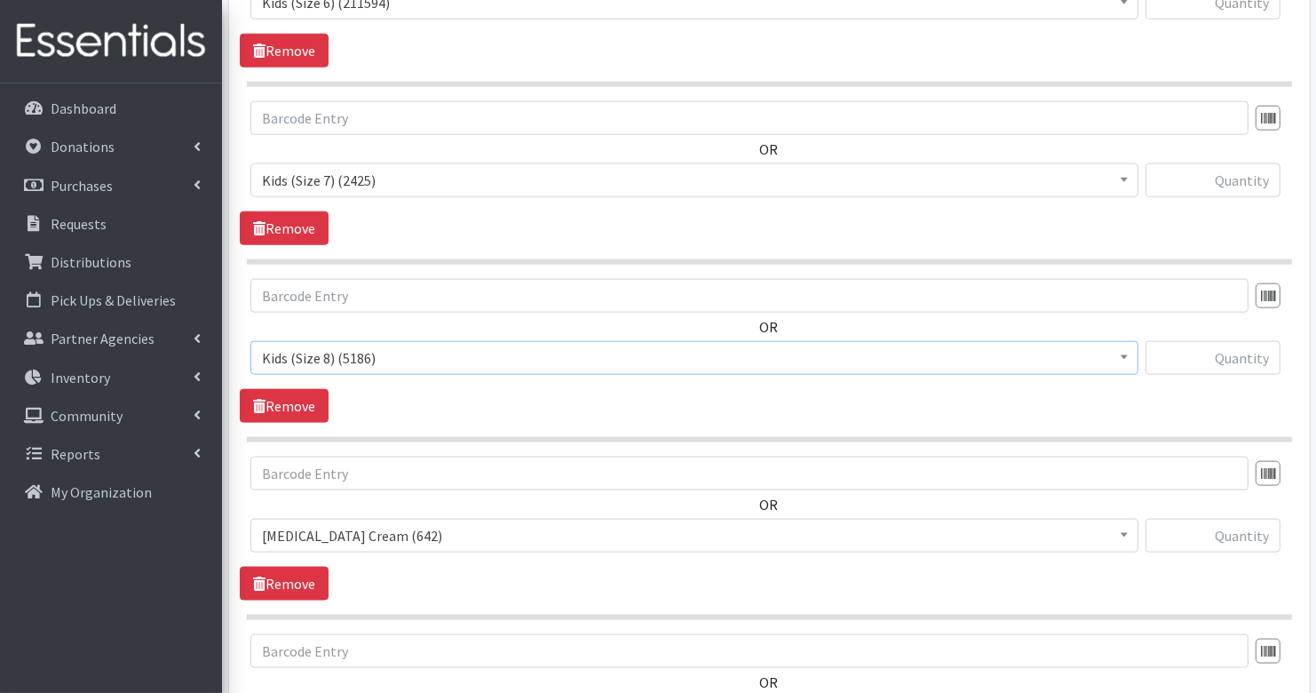
scroll to position [1878, 0]
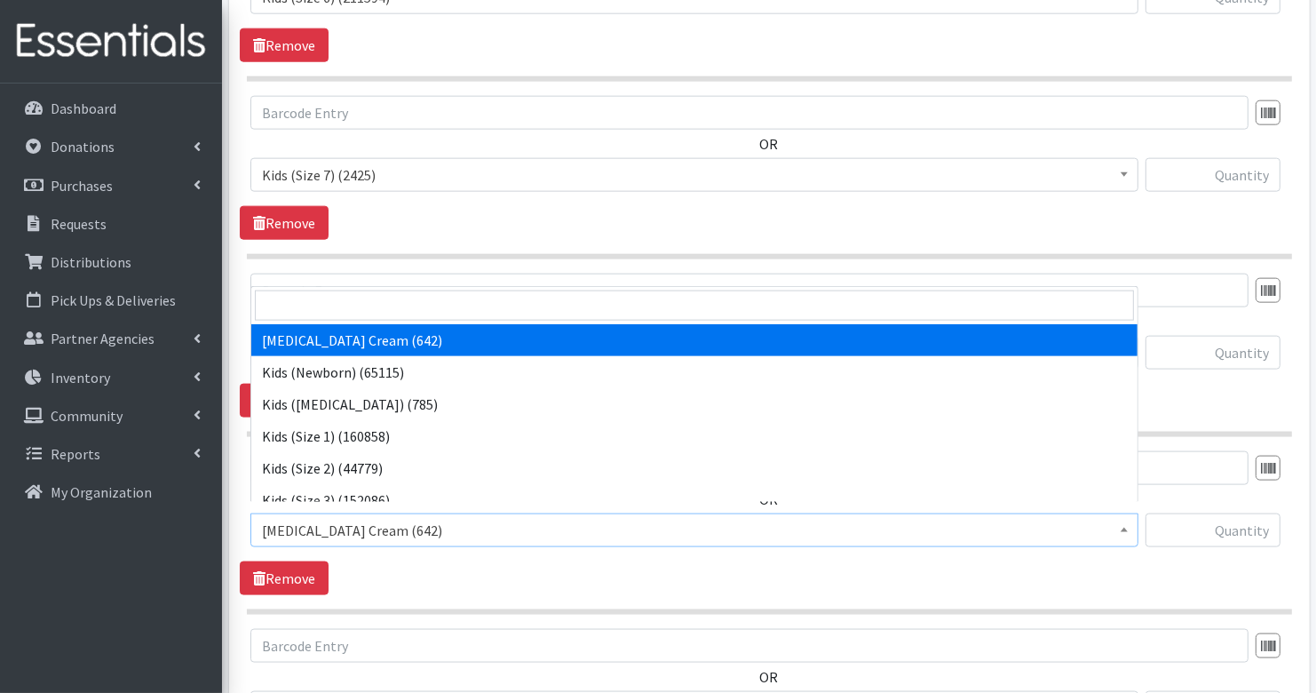
click at [423, 518] on span "Diaper Rash Cream (642)" at bounding box center [694, 530] width 865 height 25
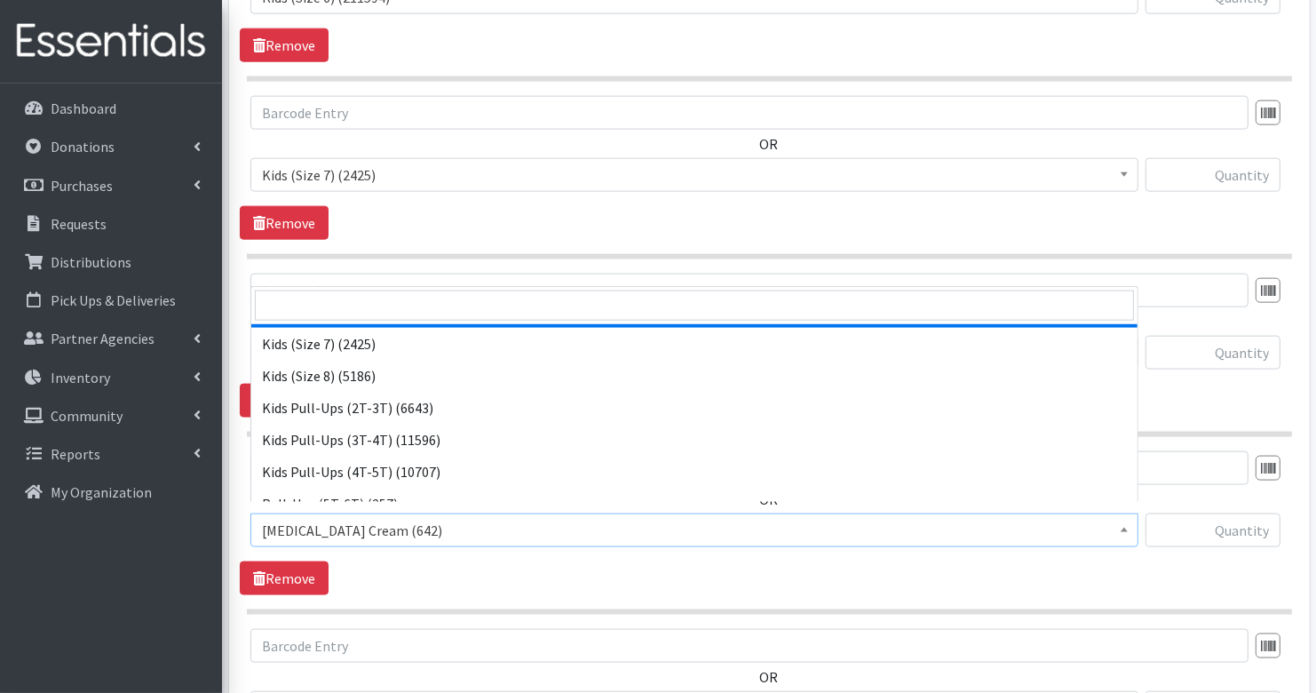
scroll to position [286, 0]
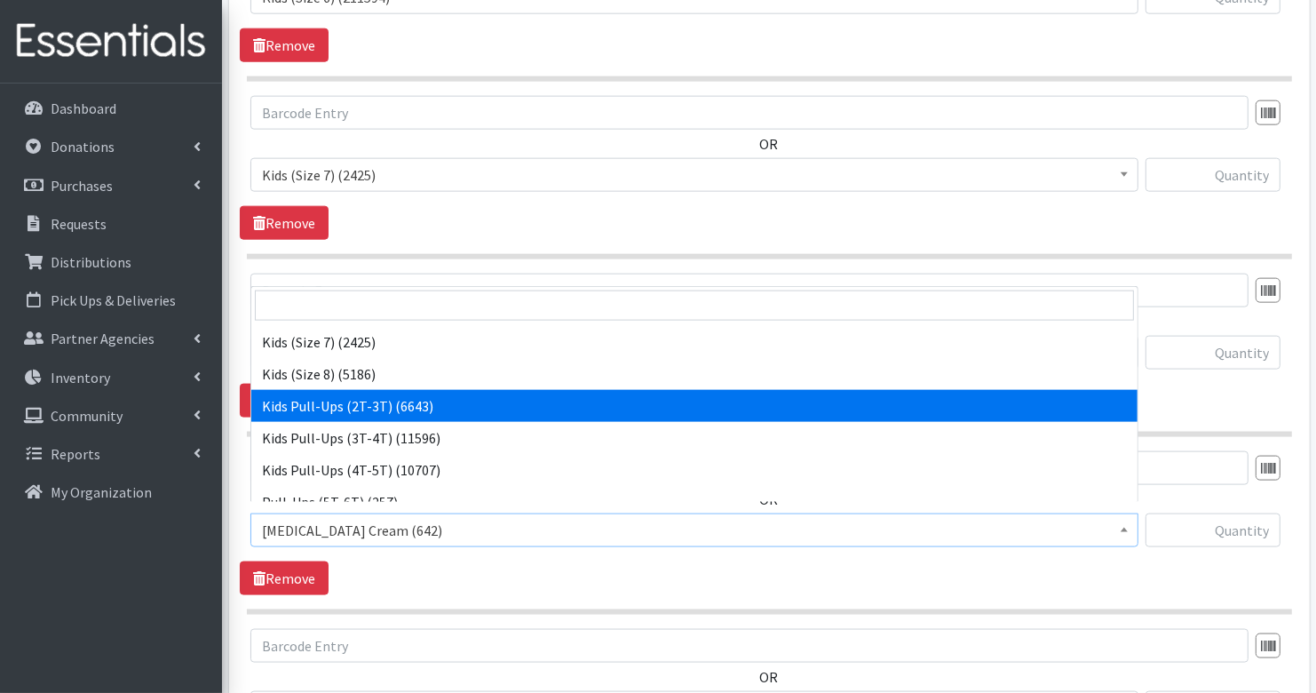
select select "3415"
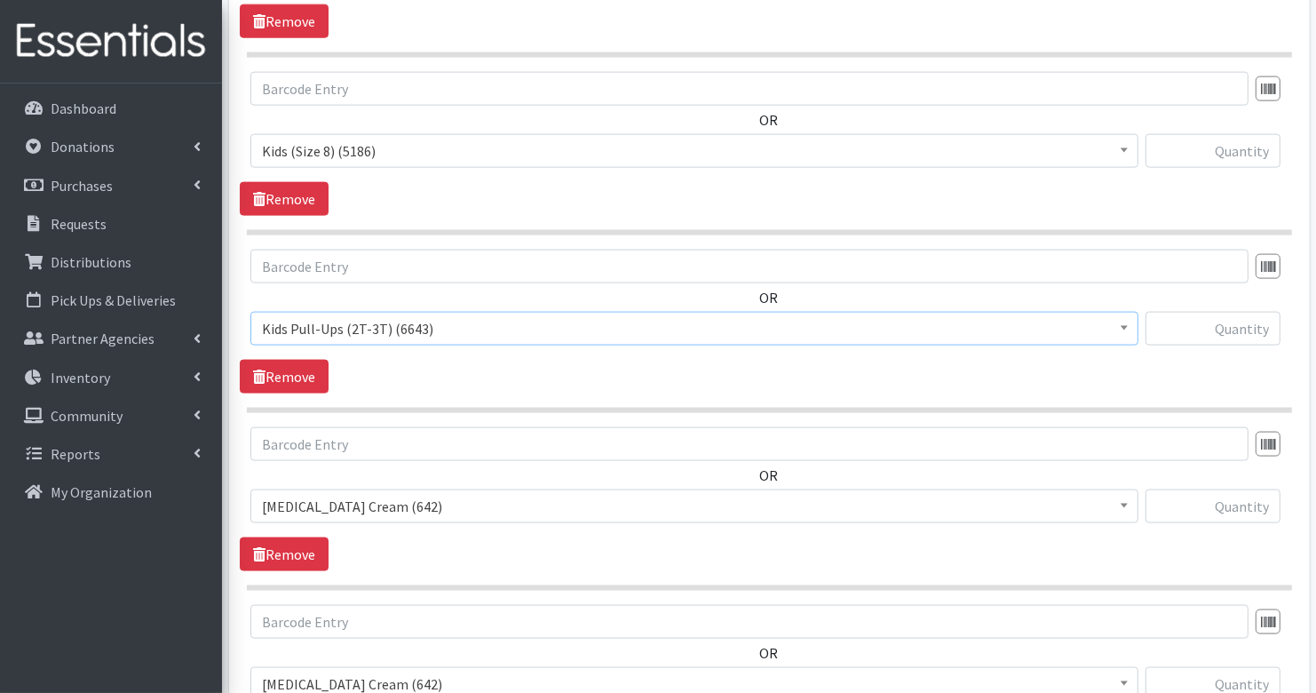
scroll to position [2085, 0]
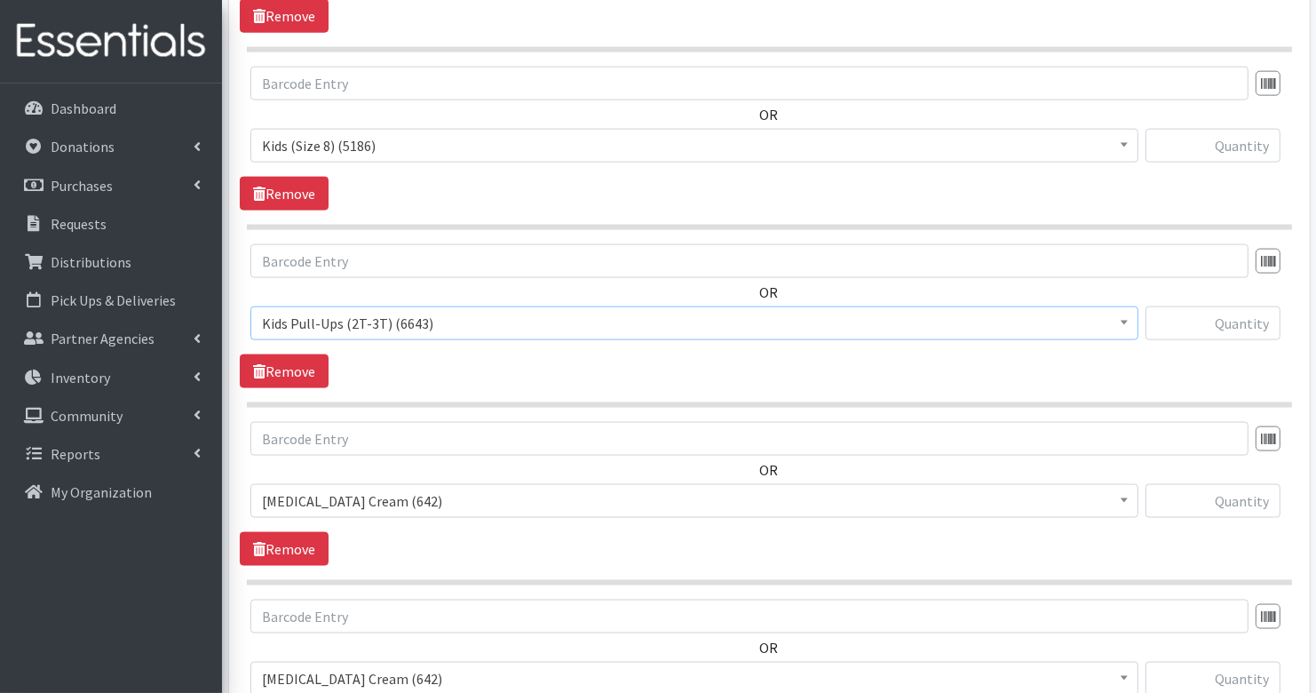
click at [432, 488] on span "Diaper Rash Cream (642)" at bounding box center [694, 500] width 865 height 25
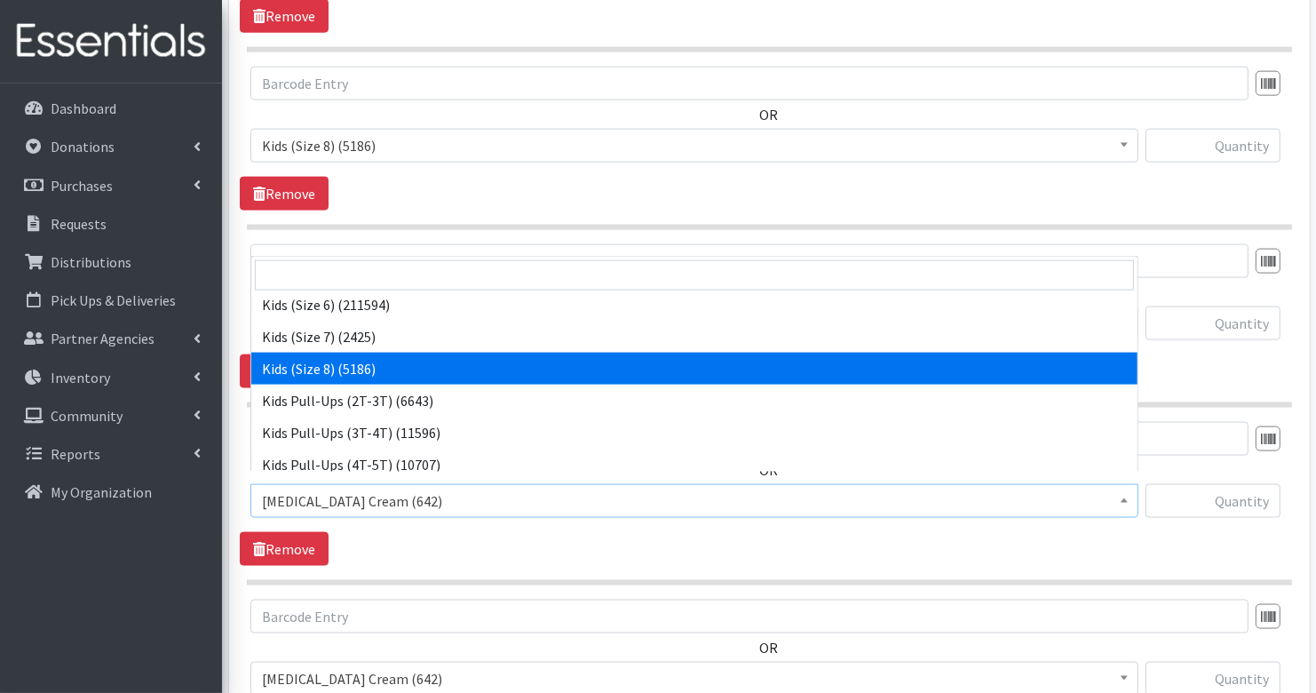
scroll to position [269, 0]
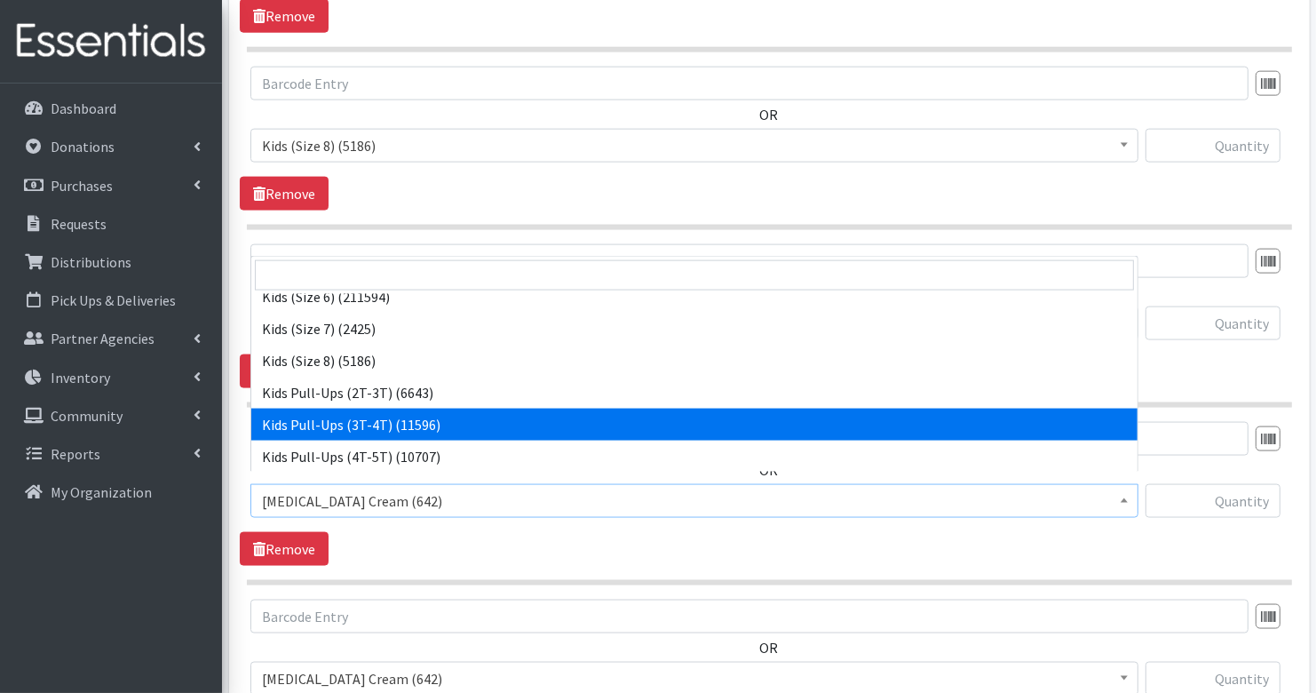
select select "3417"
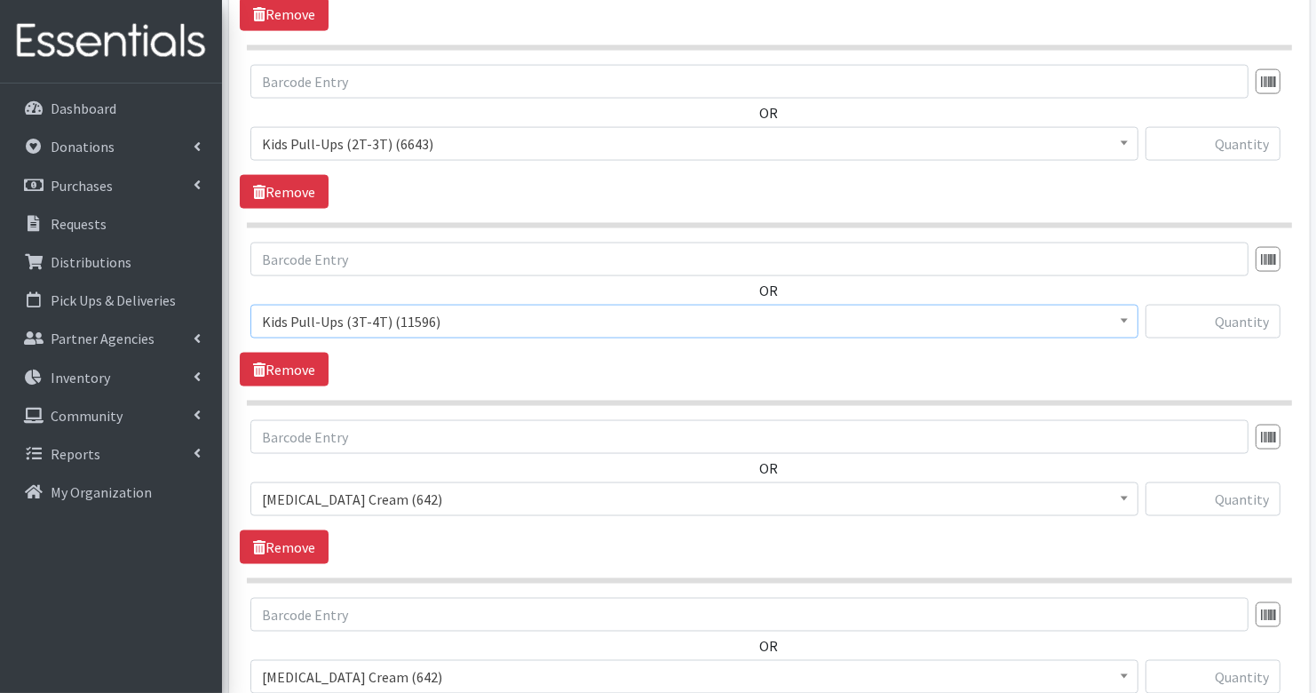
scroll to position [2266, 0]
click at [446, 485] on span "Diaper Rash Cream (642)" at bounding box center [694, 497] width 865 height 25
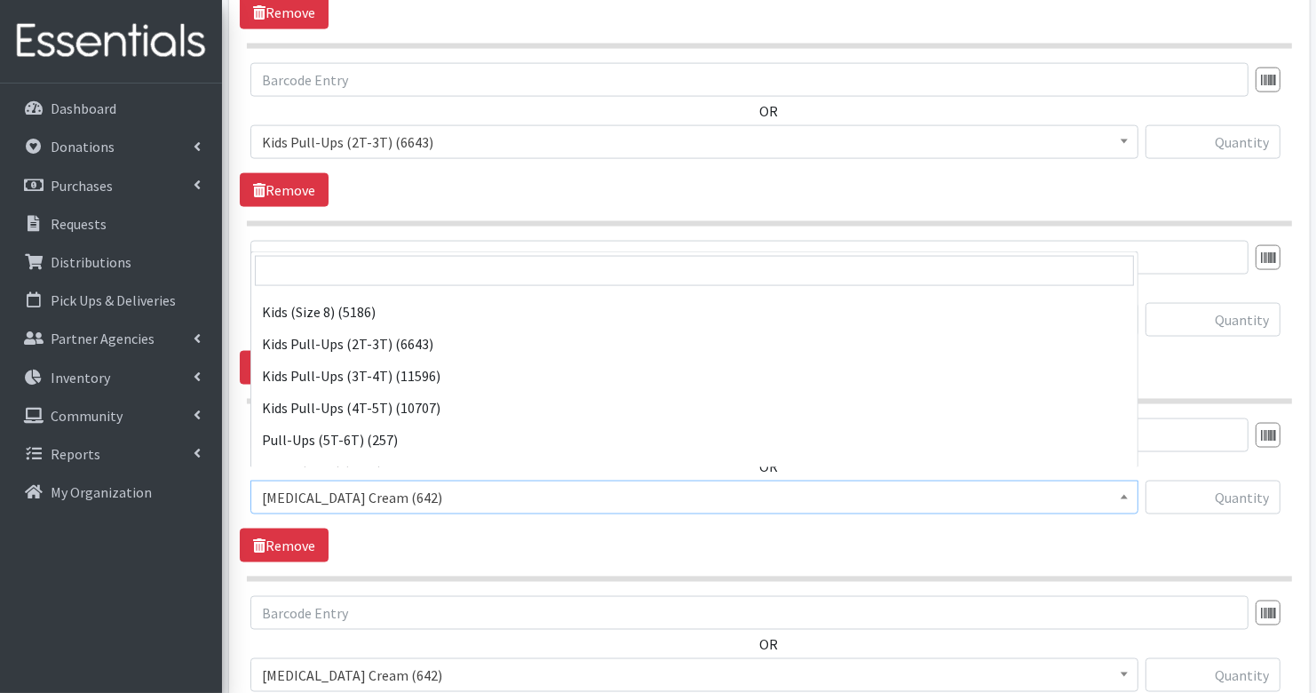
scroll to position [323, 0]
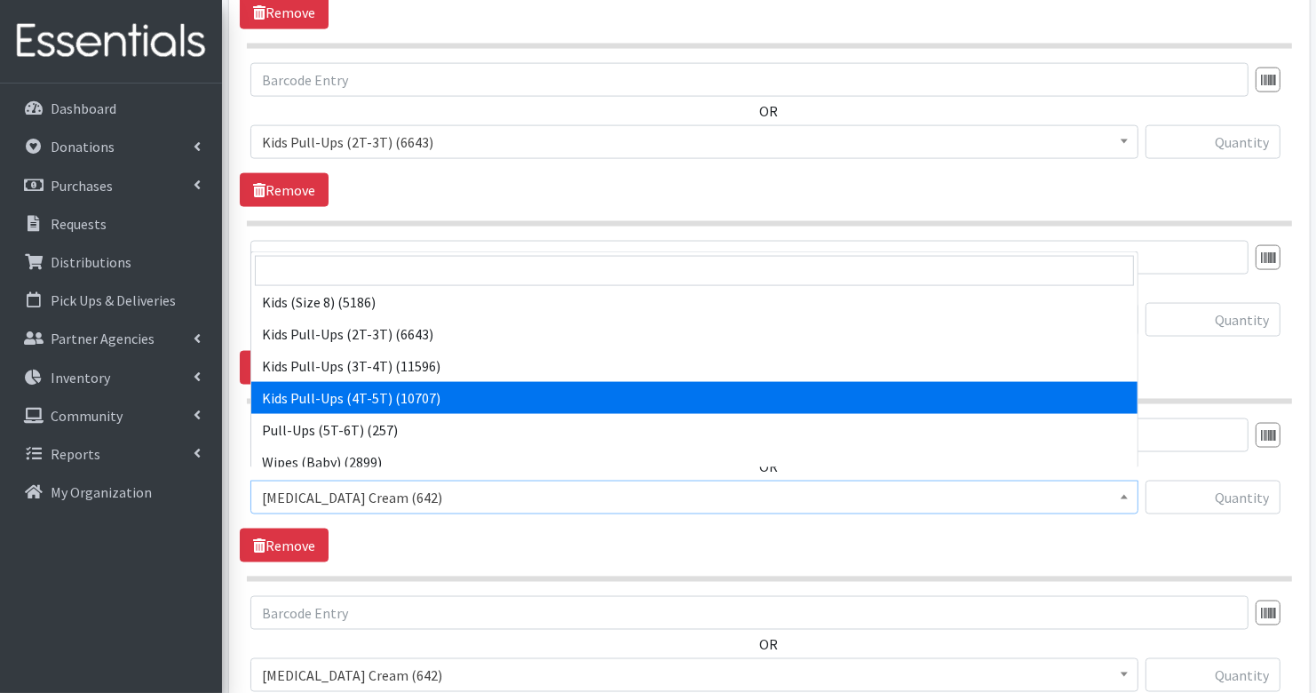
select select "3408"
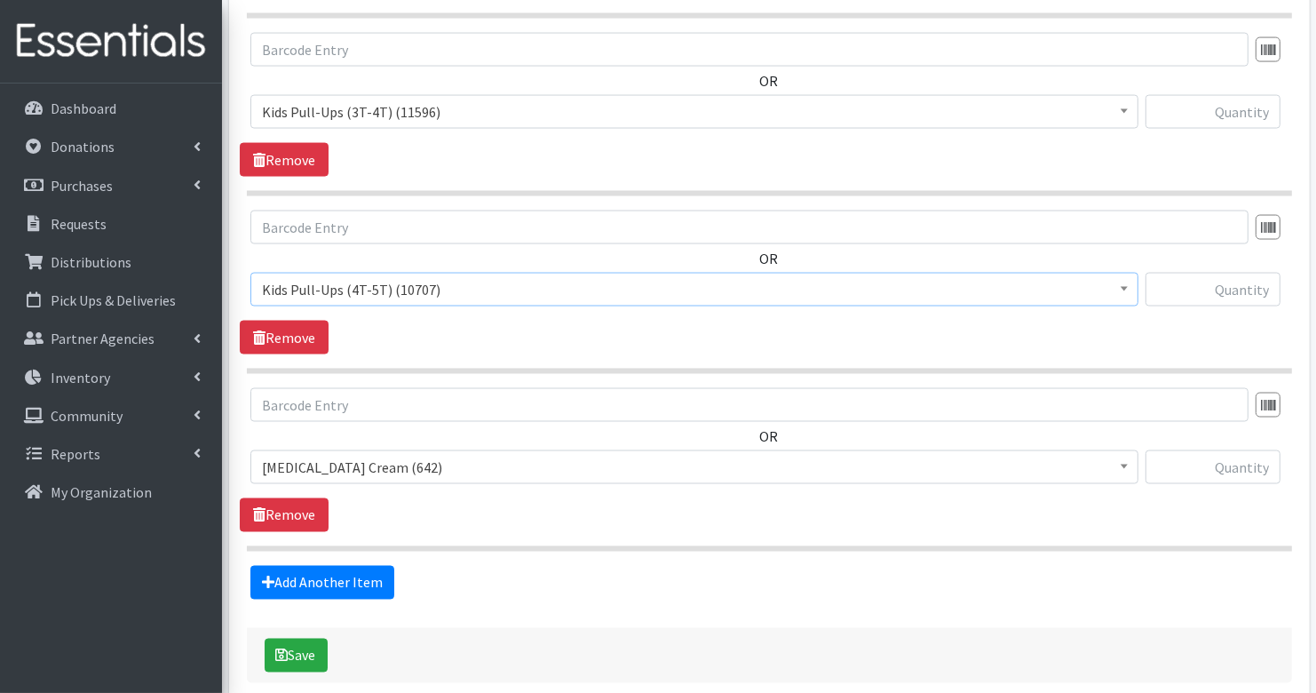
scroll to position [2478, 0]
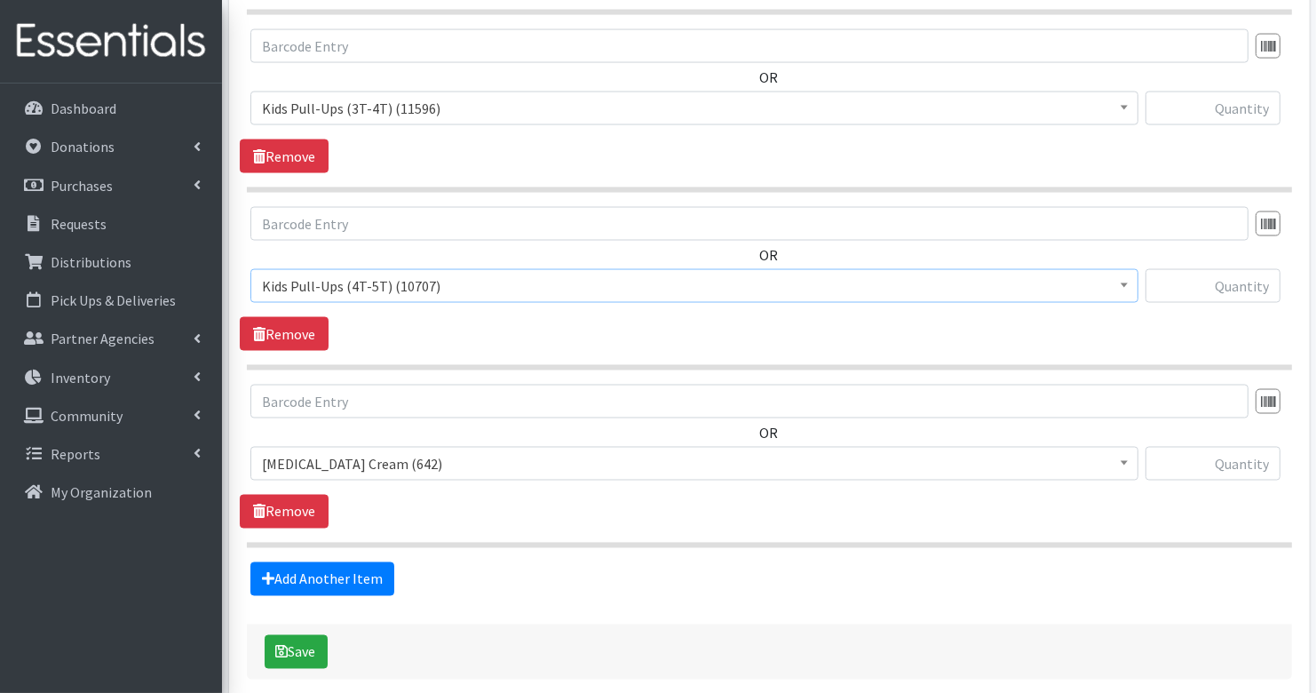
click at [432, 451] on span "Diaper Rash Cream (642)" at bounding box center [694, 463] width 865 height 25
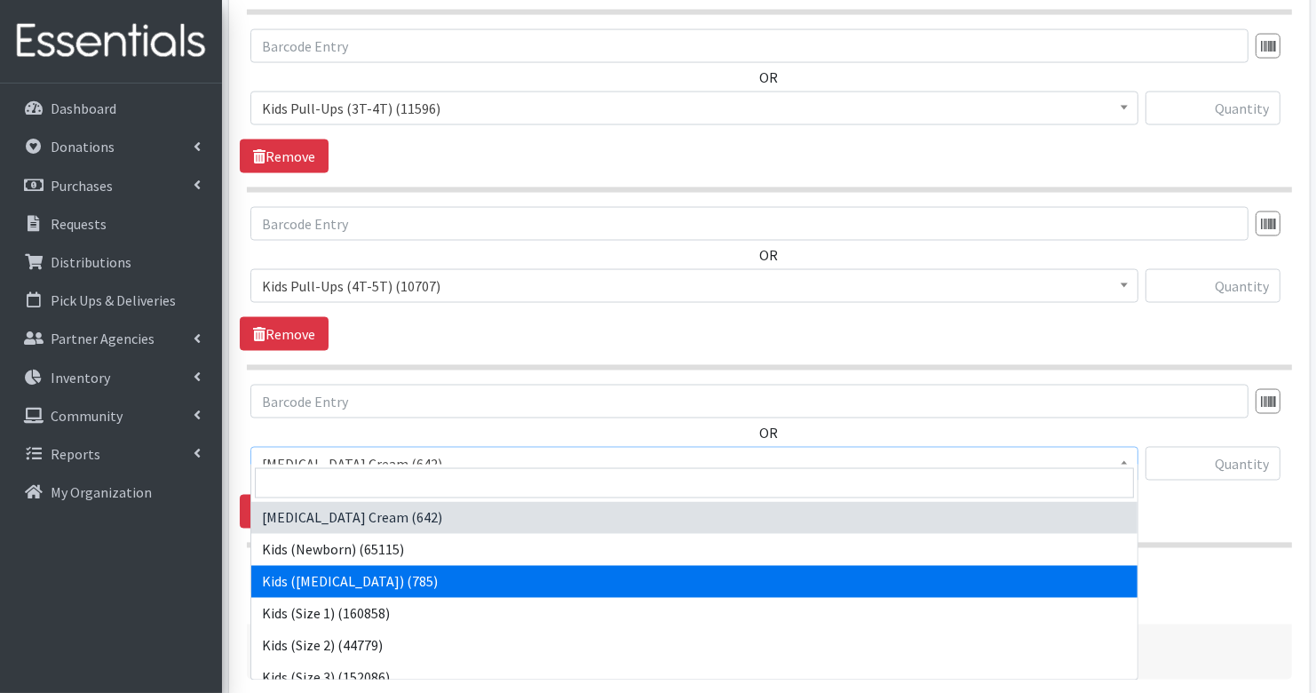
scroll to position [334, 0]
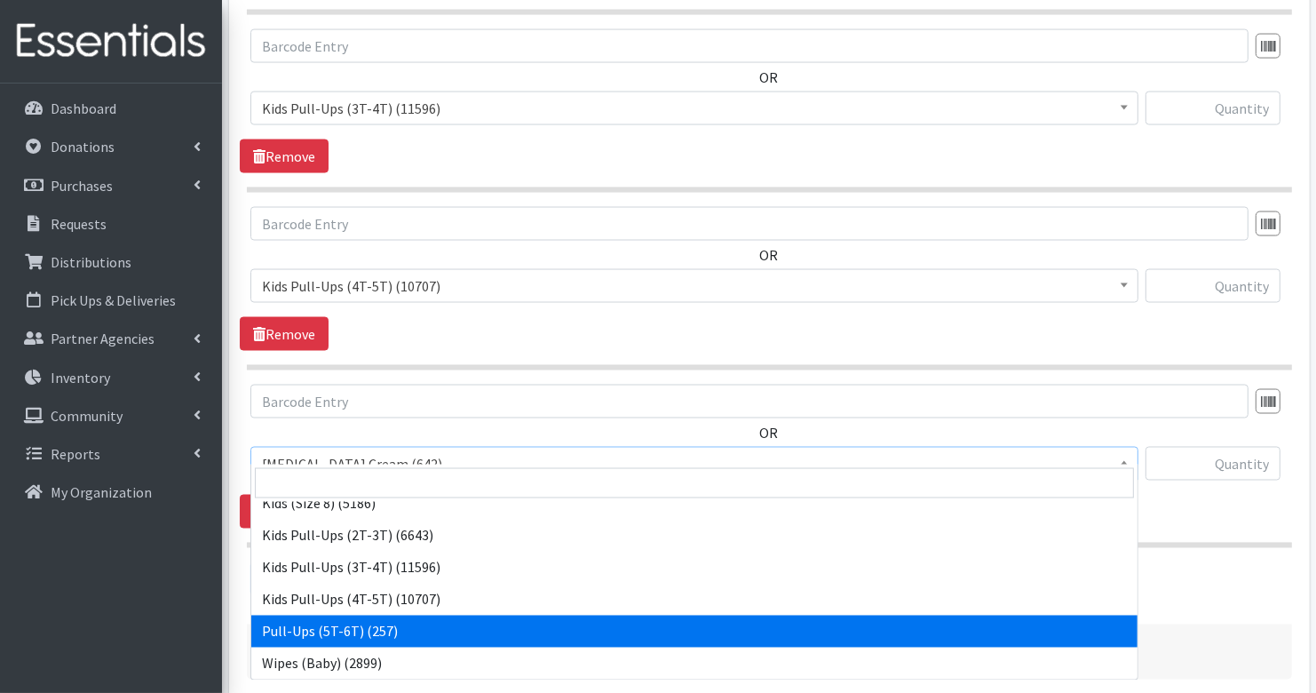
select select "15478"
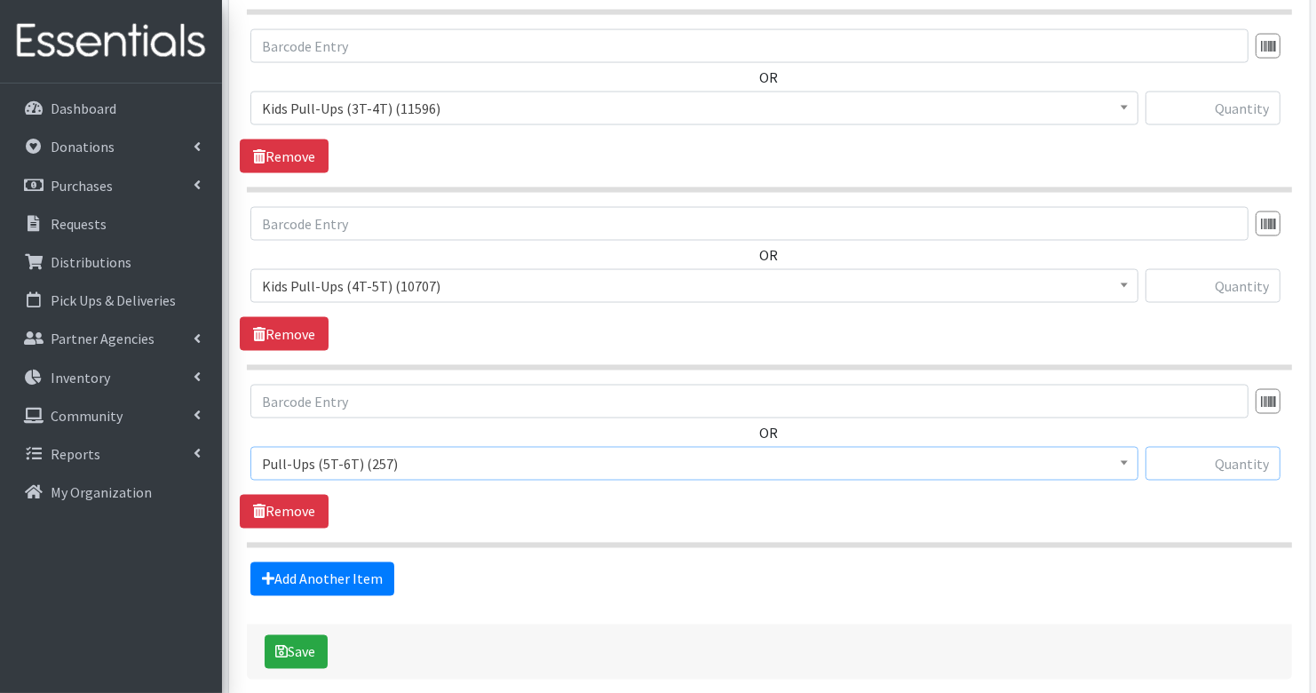
click at [1231, 454] on input "text" at bounding box center [1213, 464] width 135 height 34
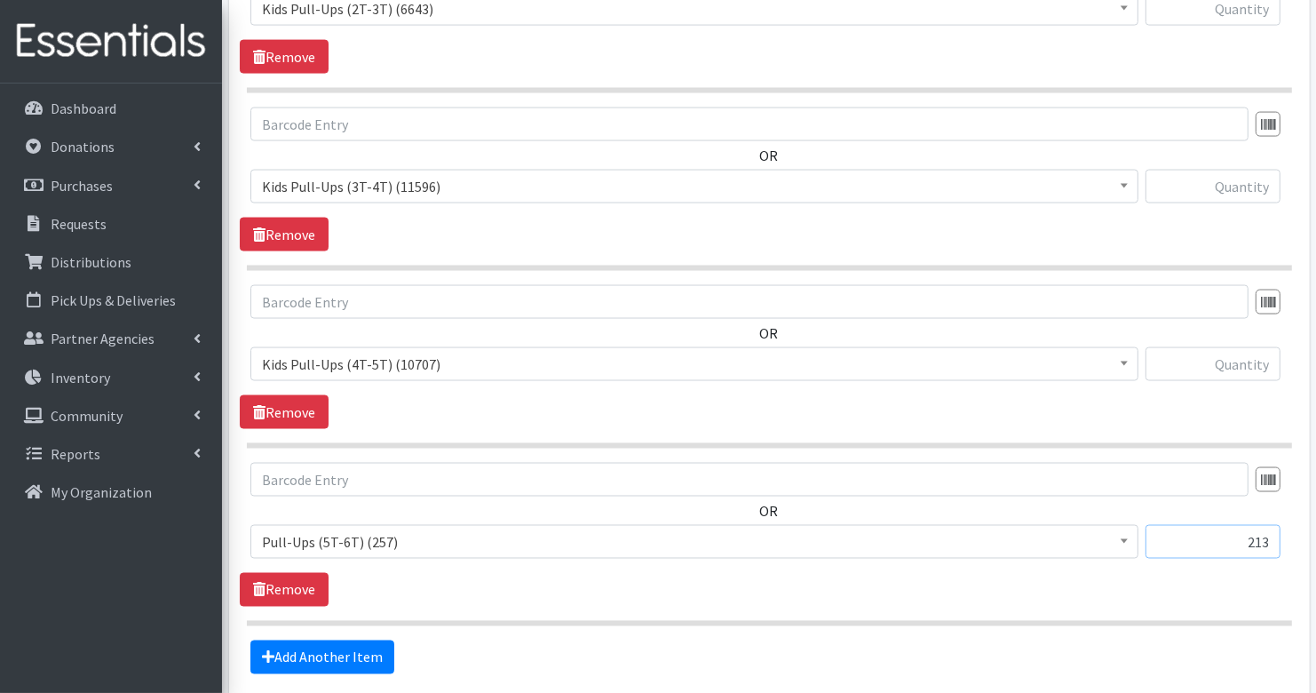
scroll to position [2370, 0]
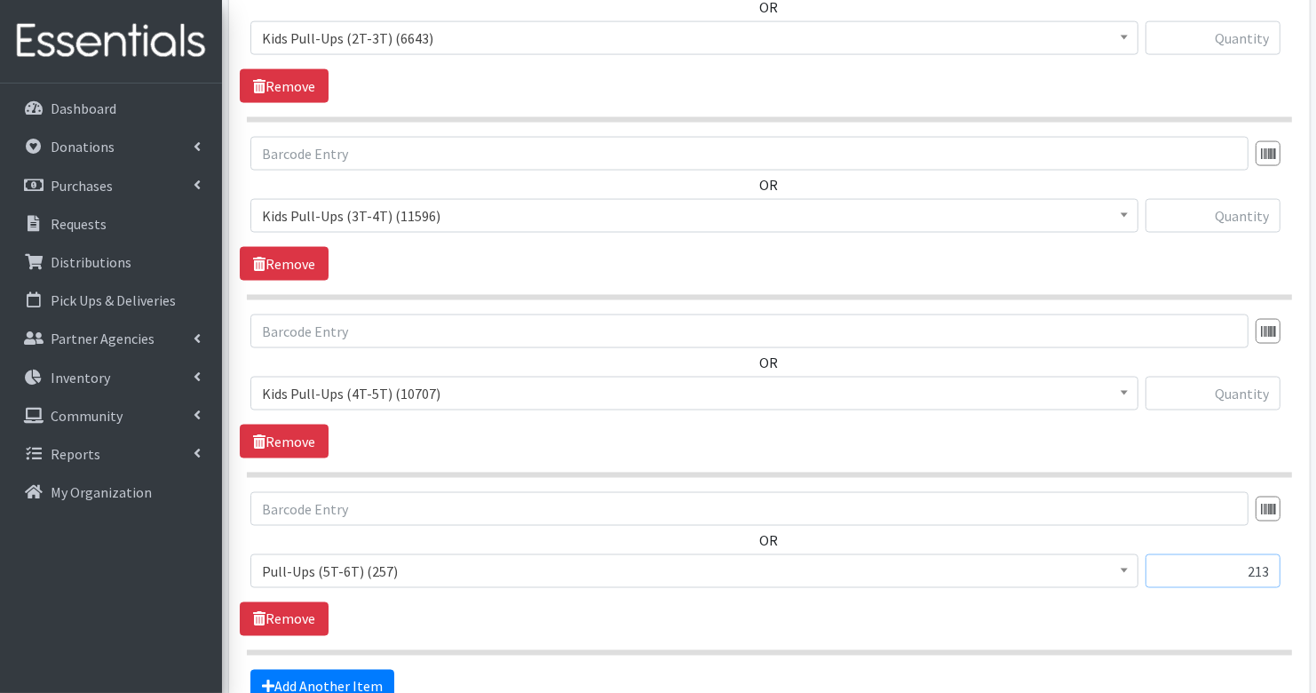
type input "213"
click at [1256, 383] on input "text" at bounding box center [1213, 394] width 135 height 34
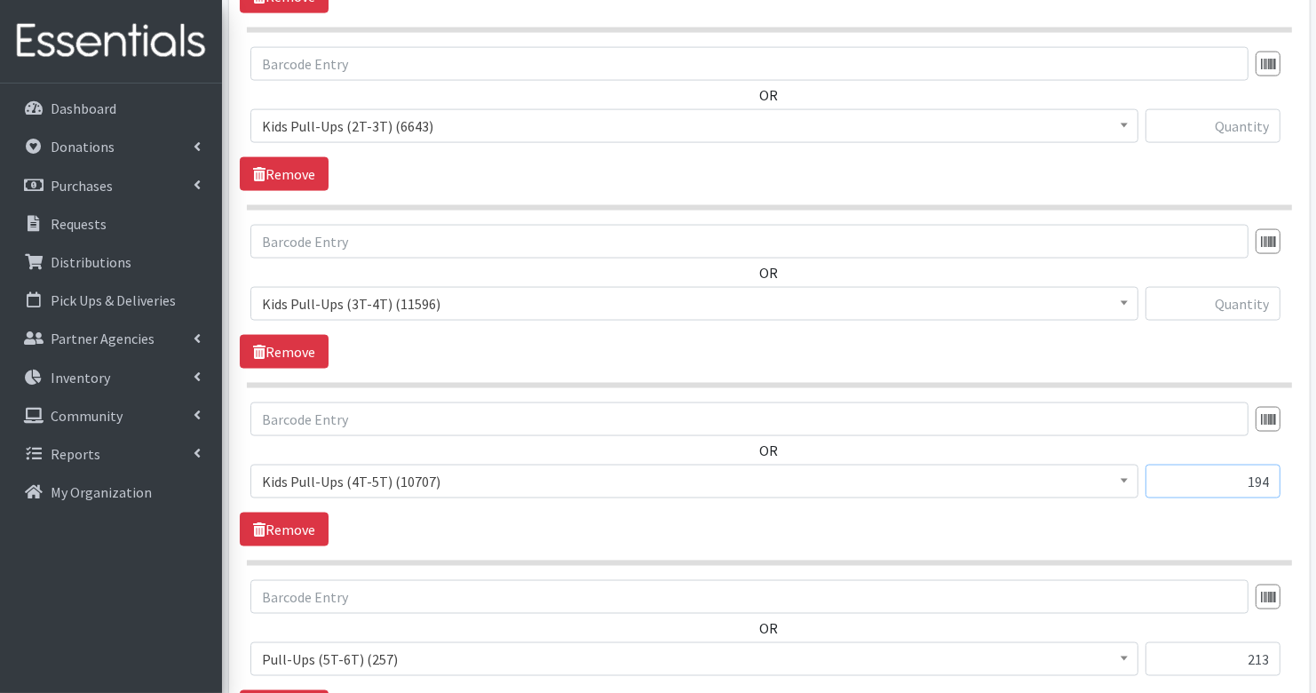
scroll to position [2238, 0]
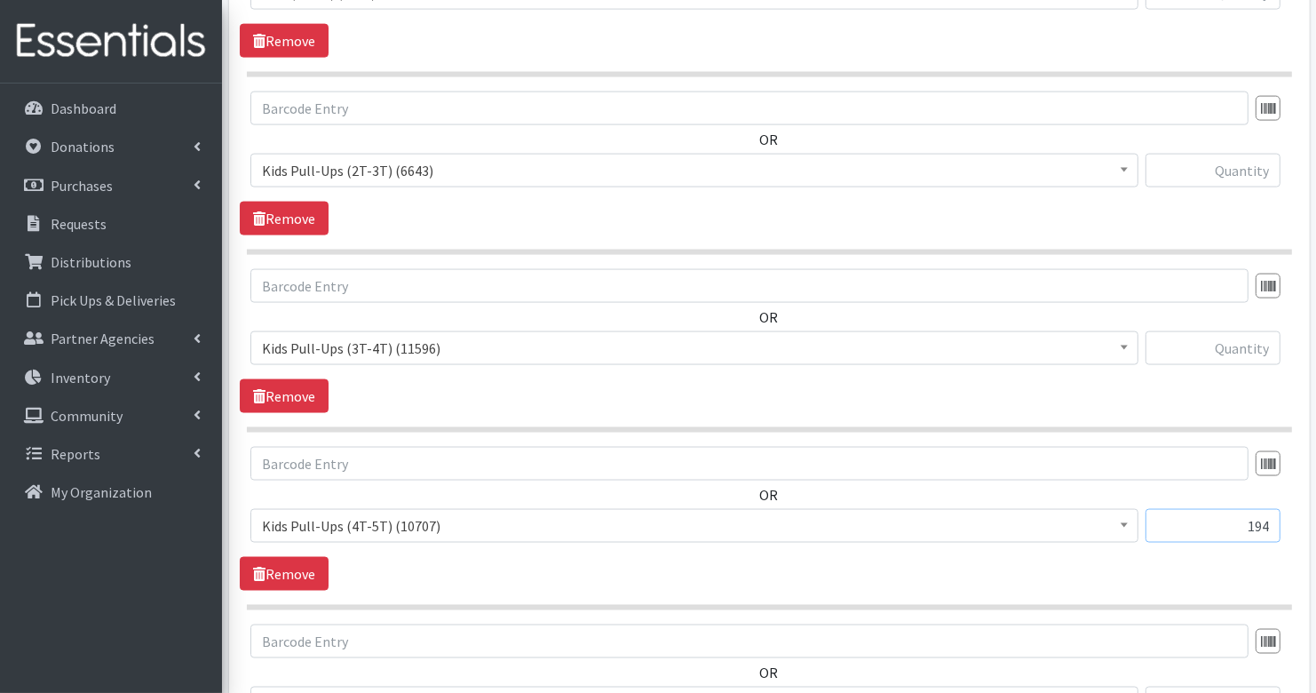
type input "194"
click at [1256, 341] on input "text" at bounding box center [1213, 348] width 135 height 34
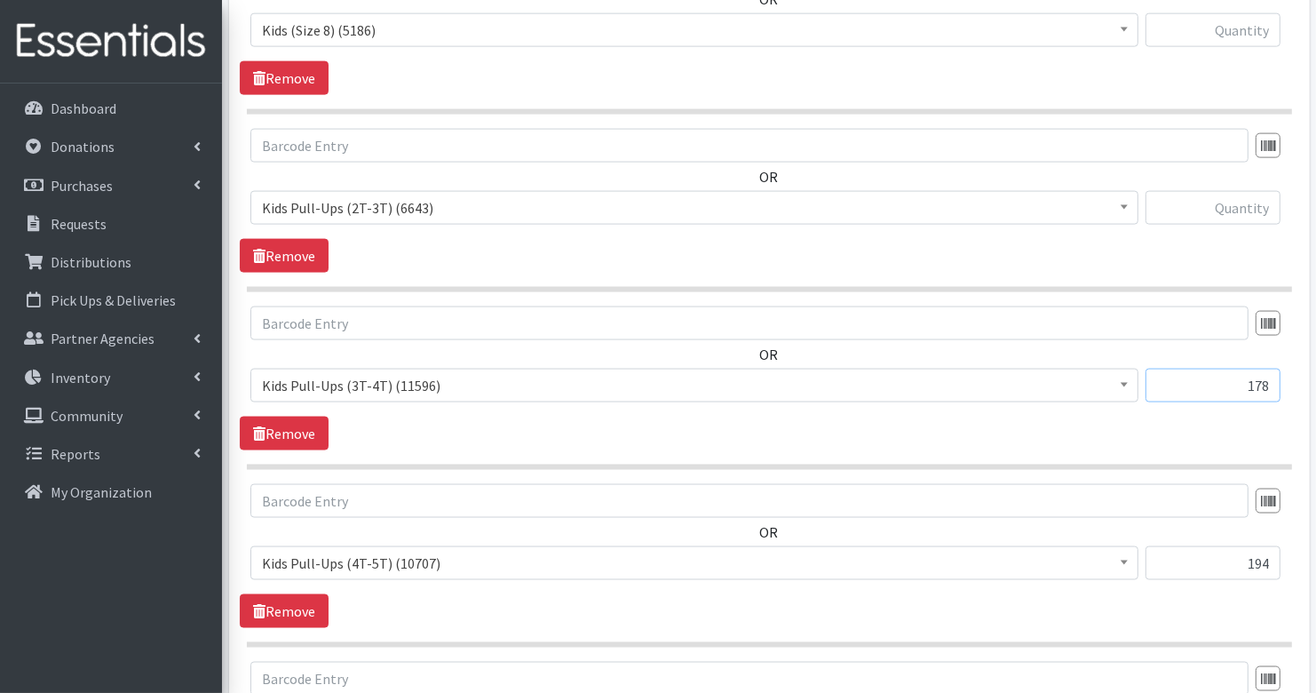
scroll to position [2190, 0]
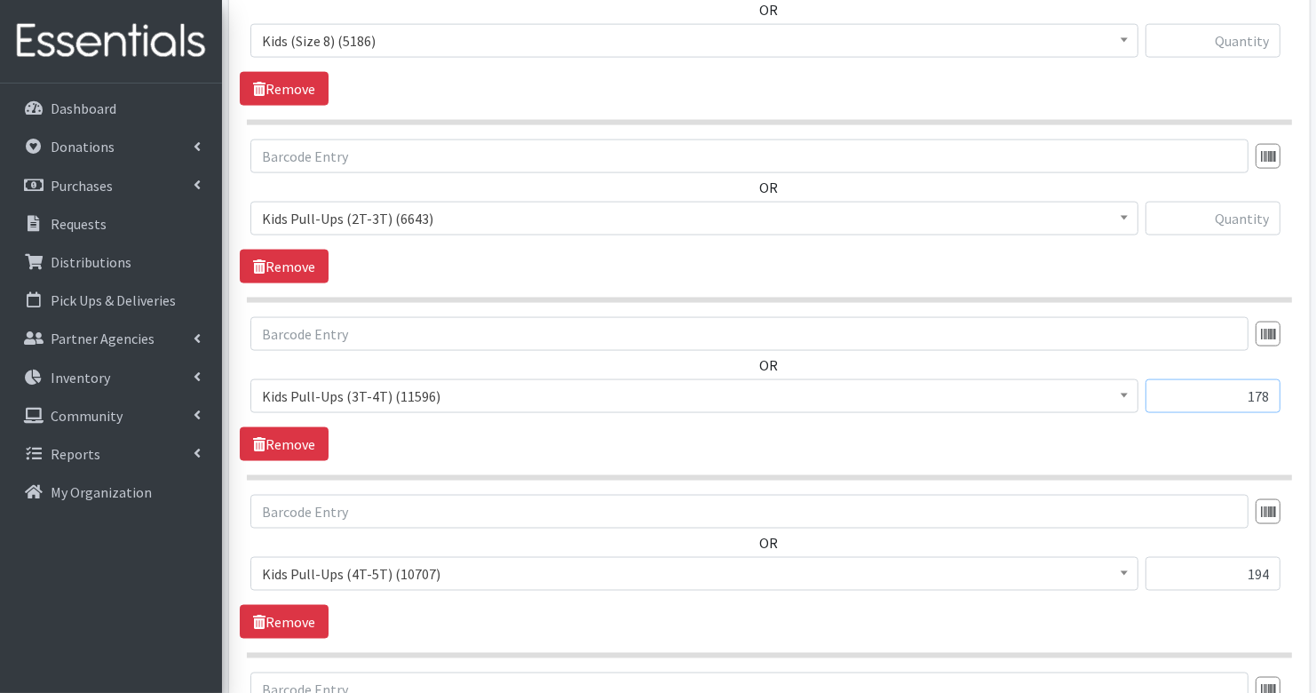
type input "178"
click at [1251, 208] on input "text" at bounding box center [1213, 219] width 135 height 34
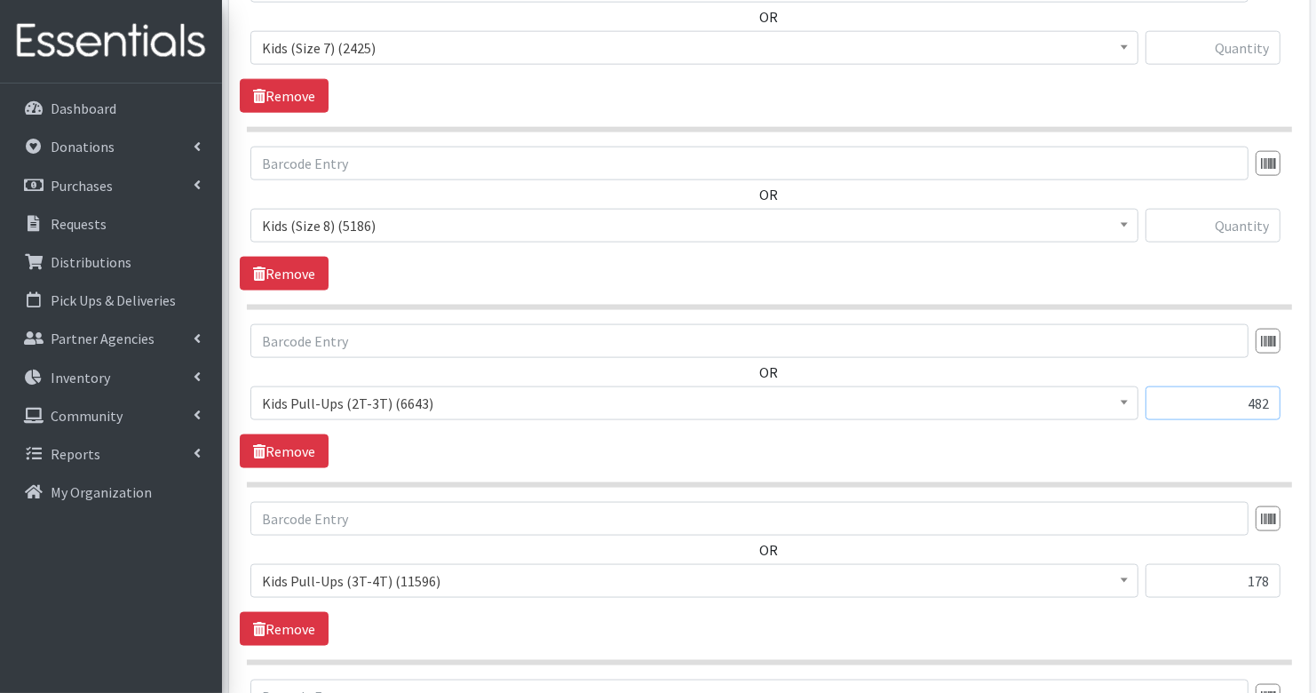
scroll to position [1994, 0]
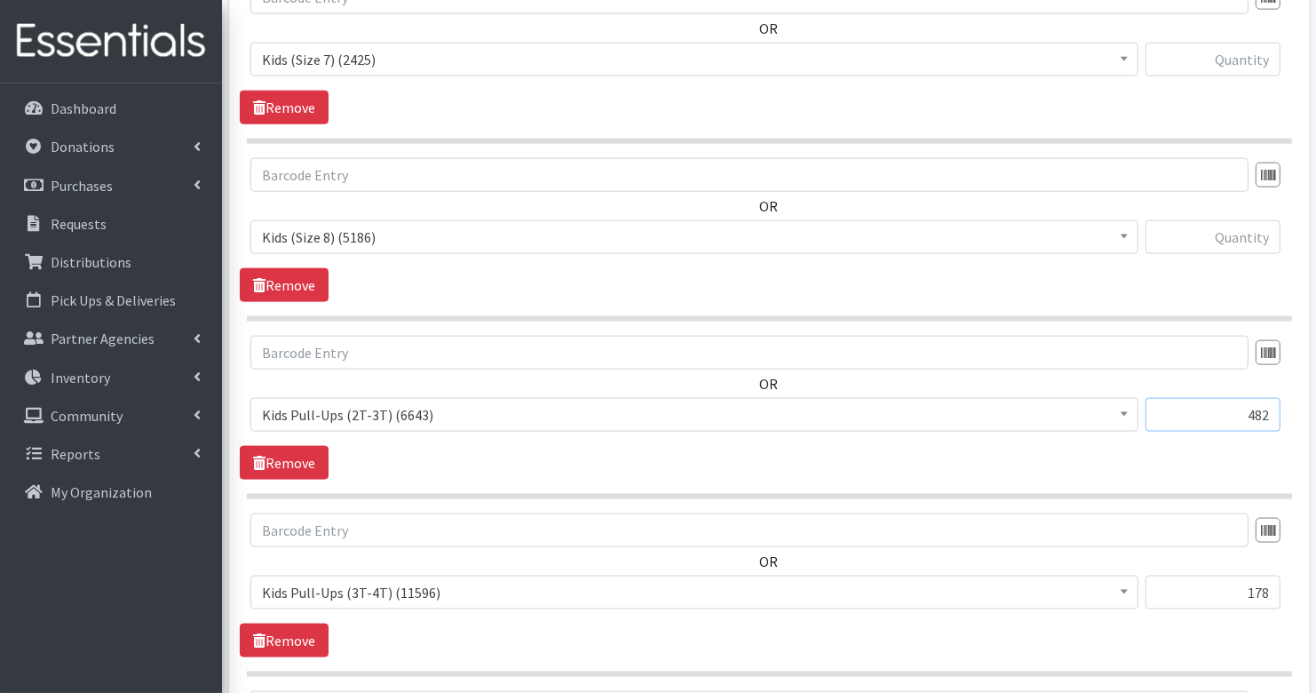
type input "482"
click at [1252, 226] on input "text" at bounding box center [1213, 237] width 135 height 34
type input "60"
click at [1255, 56] on input "text" at bounding box center [1213, 60] width 135 height 34
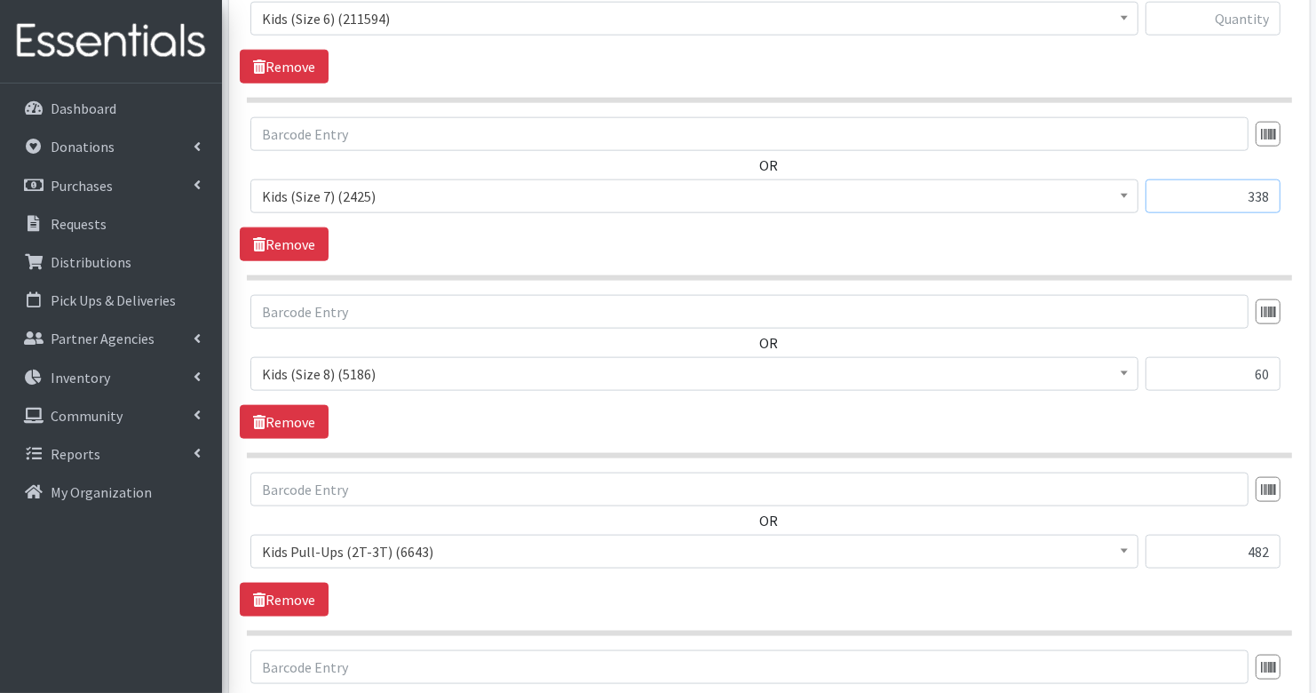
scroll to position [1816, 0]
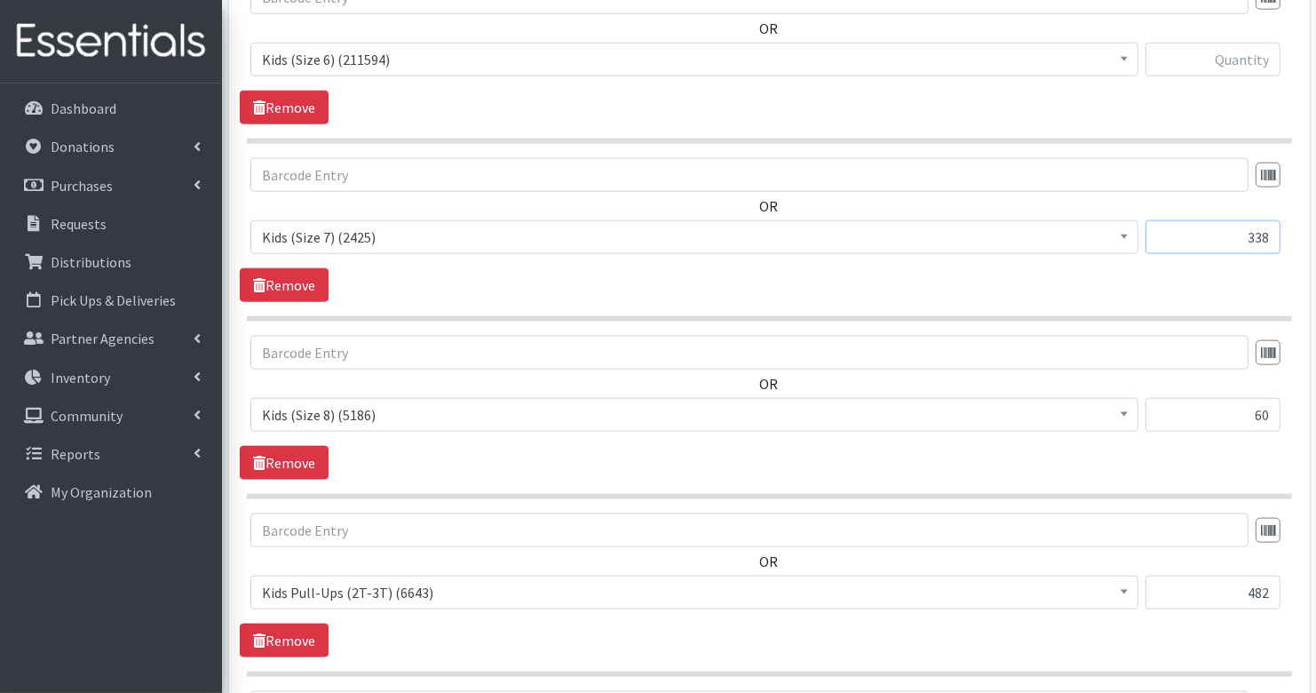
type input "338"
click at [1250, 50] on input "text" at bounding box center [1213, 60] width 135 height 34
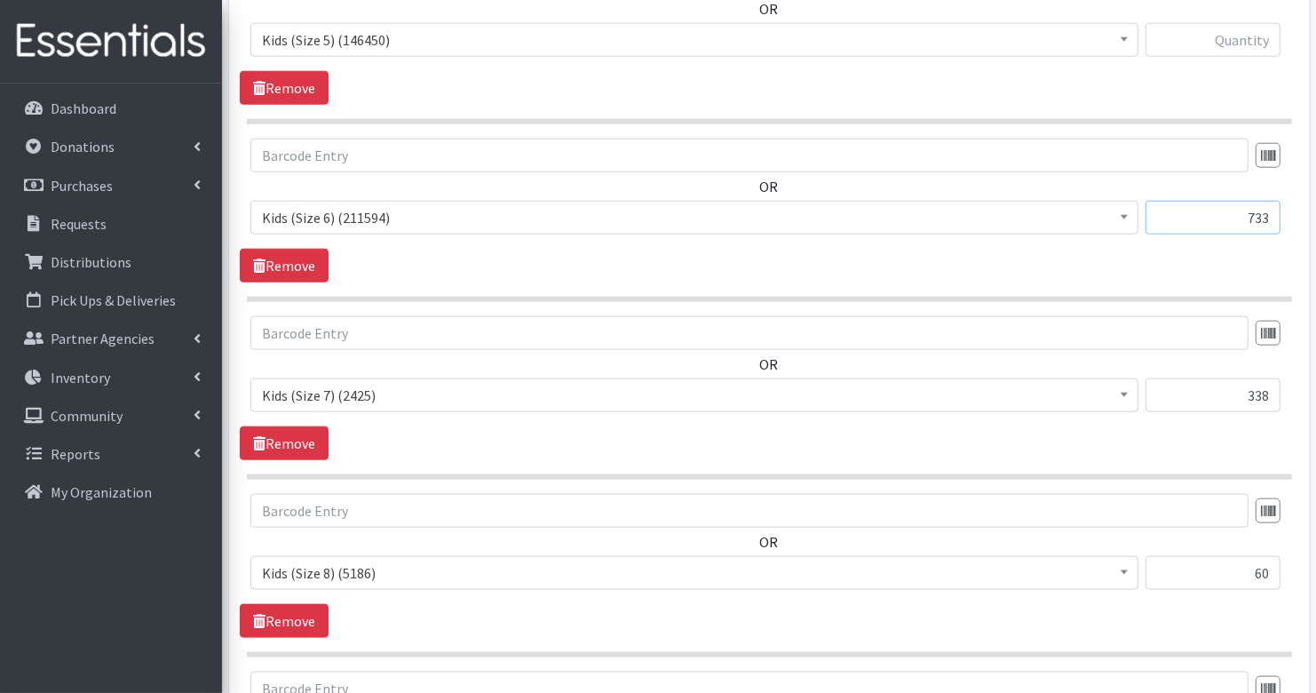
scroll to position [1609, 0]
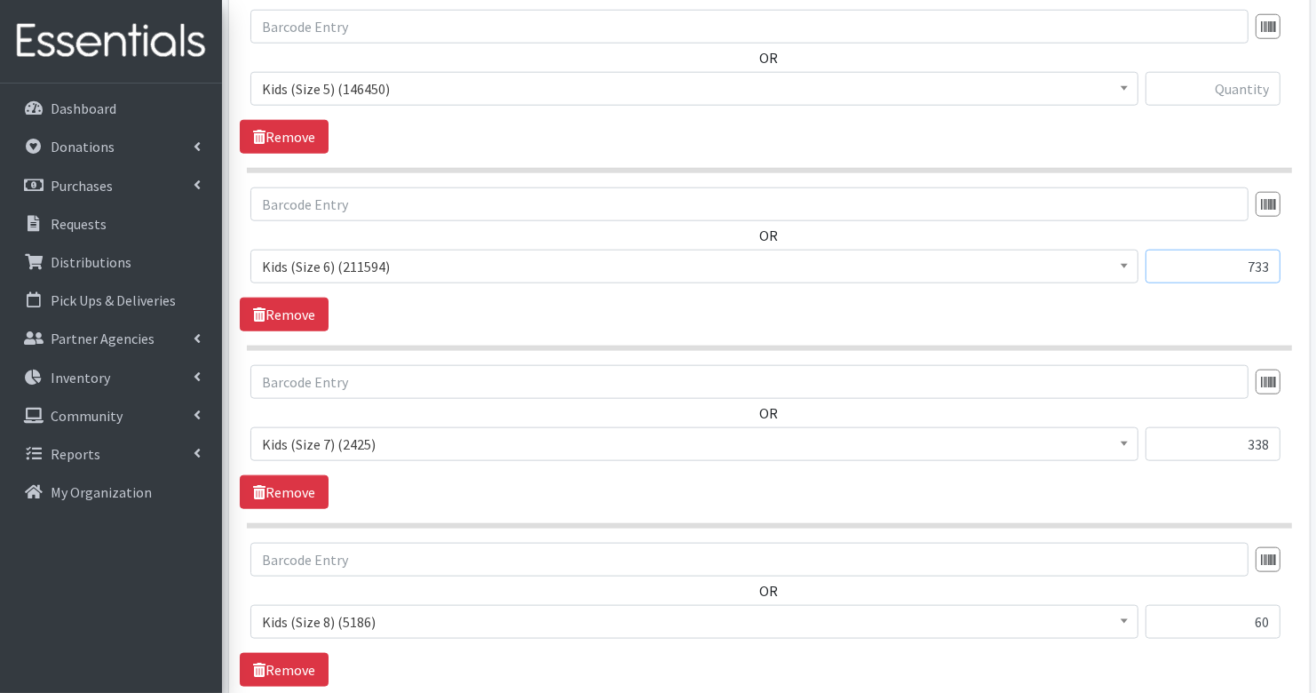
type input "733"
click at [1248, 77] on input "text" at bounding box center [1213, 89] width 135 height 34
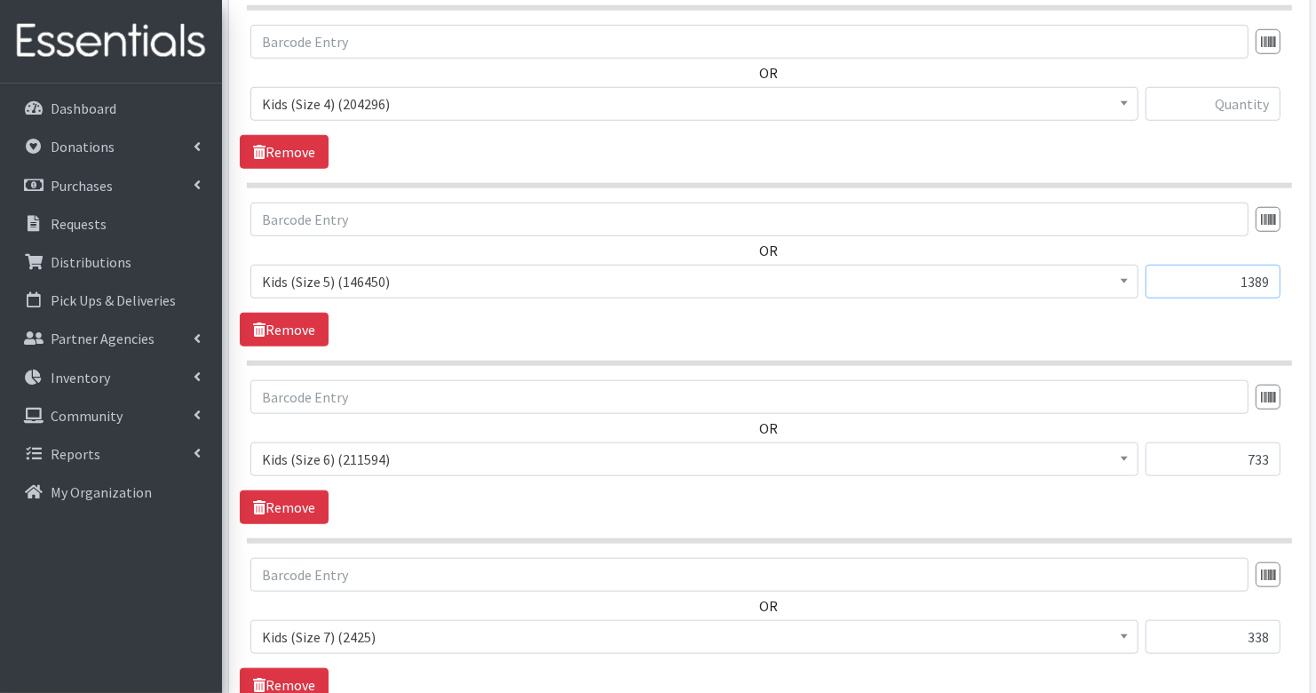
type input "1389"
click at [1266, 106] on input "text" at bounding box center [1213, 104] width 135 height 34
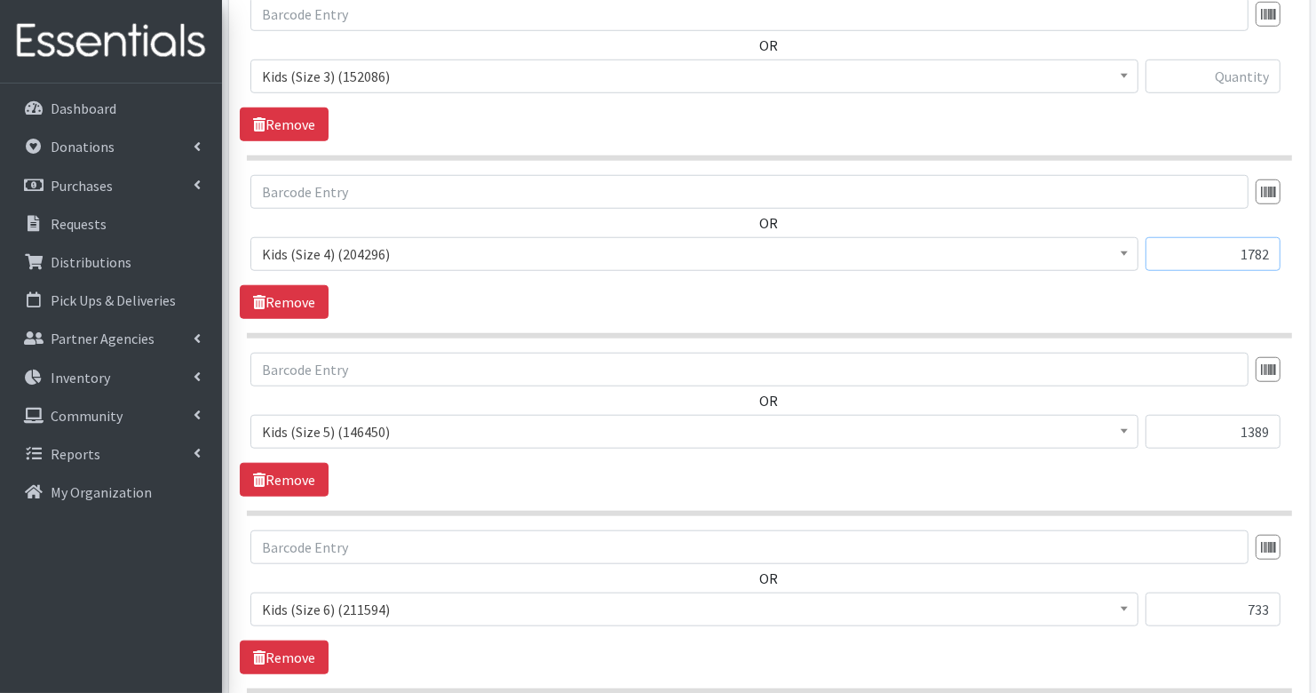
scroll to position [1222, 0]
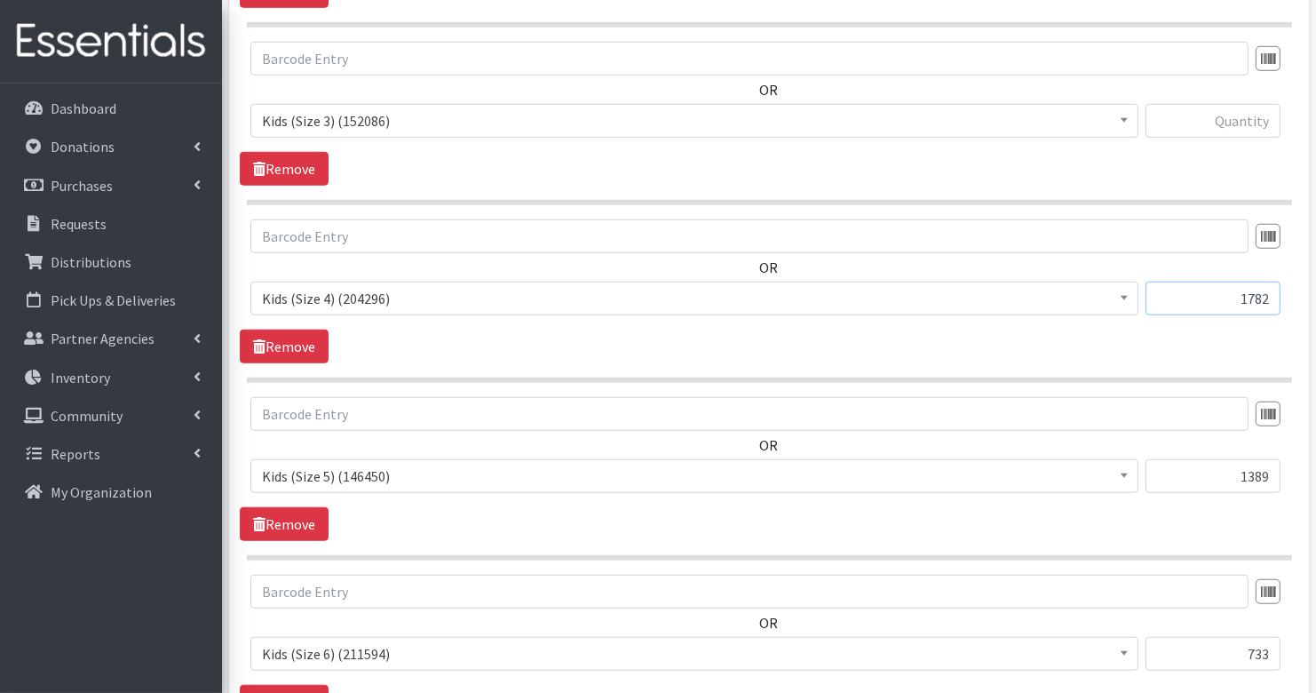
type input "1782"
click at [1254, 122] on input "text" at bounding box center [1213, 121] width 135 height 34
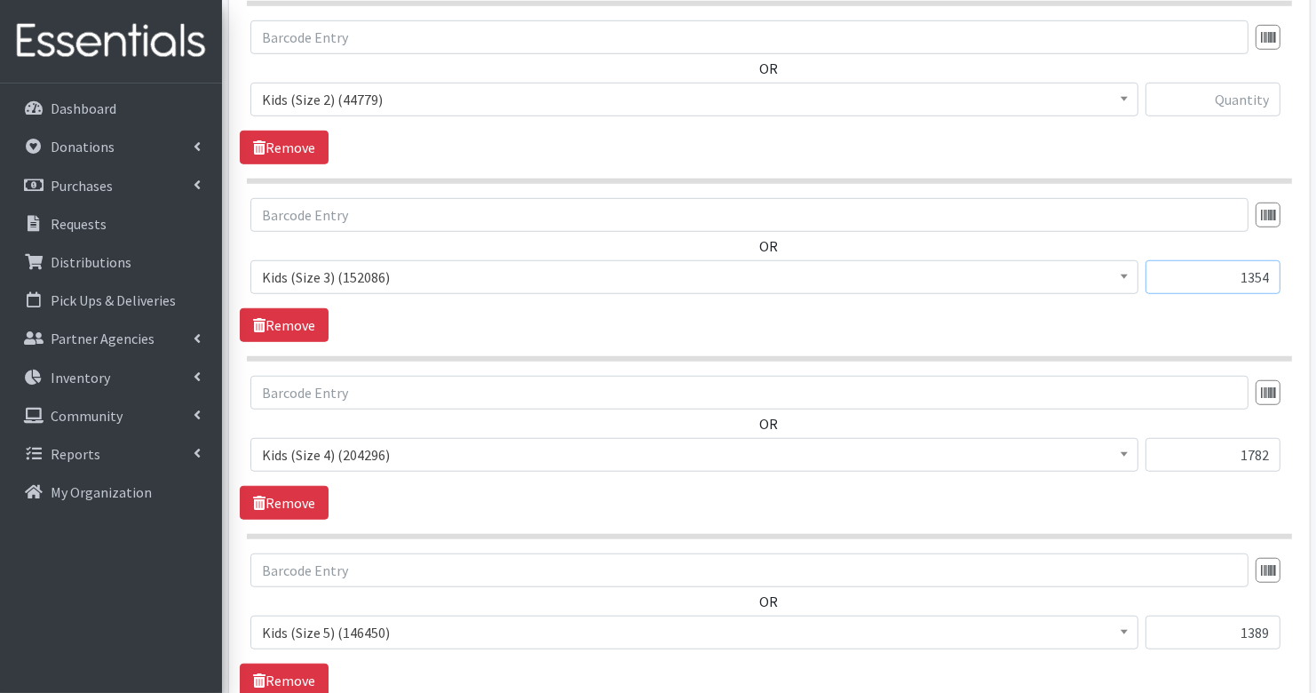
scroll to position [1038, 0]
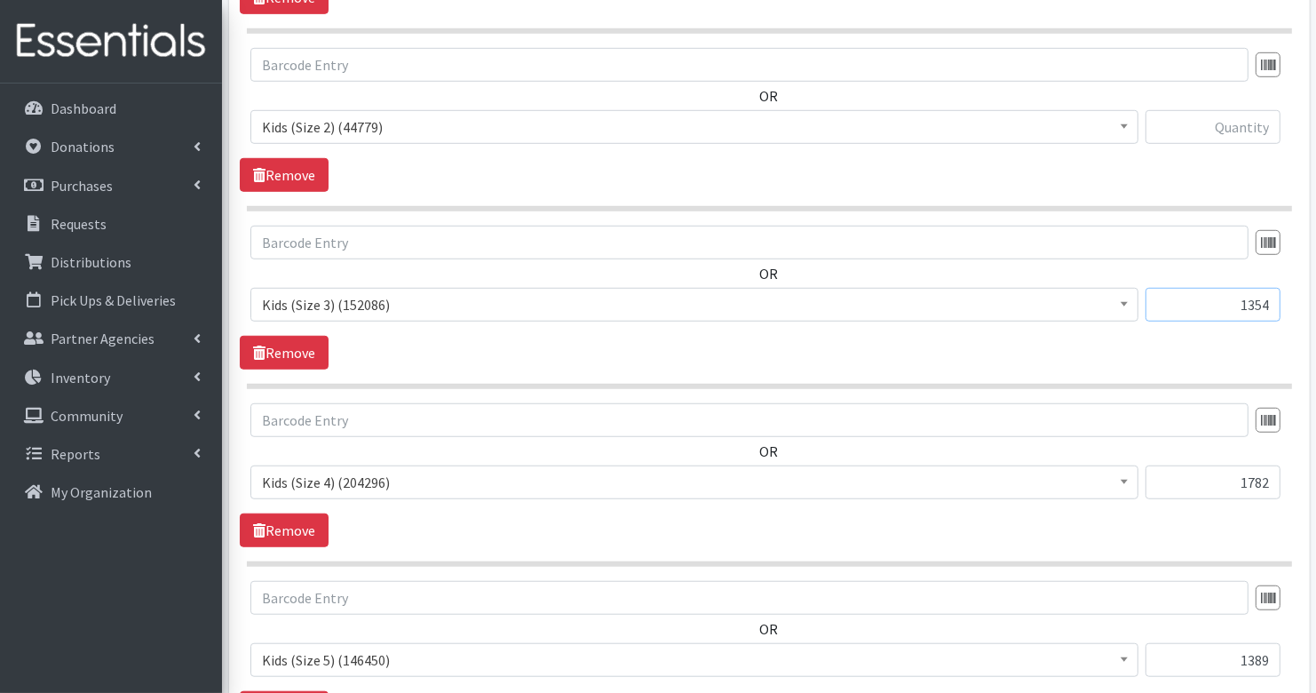
type input "1354"
click at [1253, 117] on input "text" at bounding box center [1213, 127] width 135 height 34
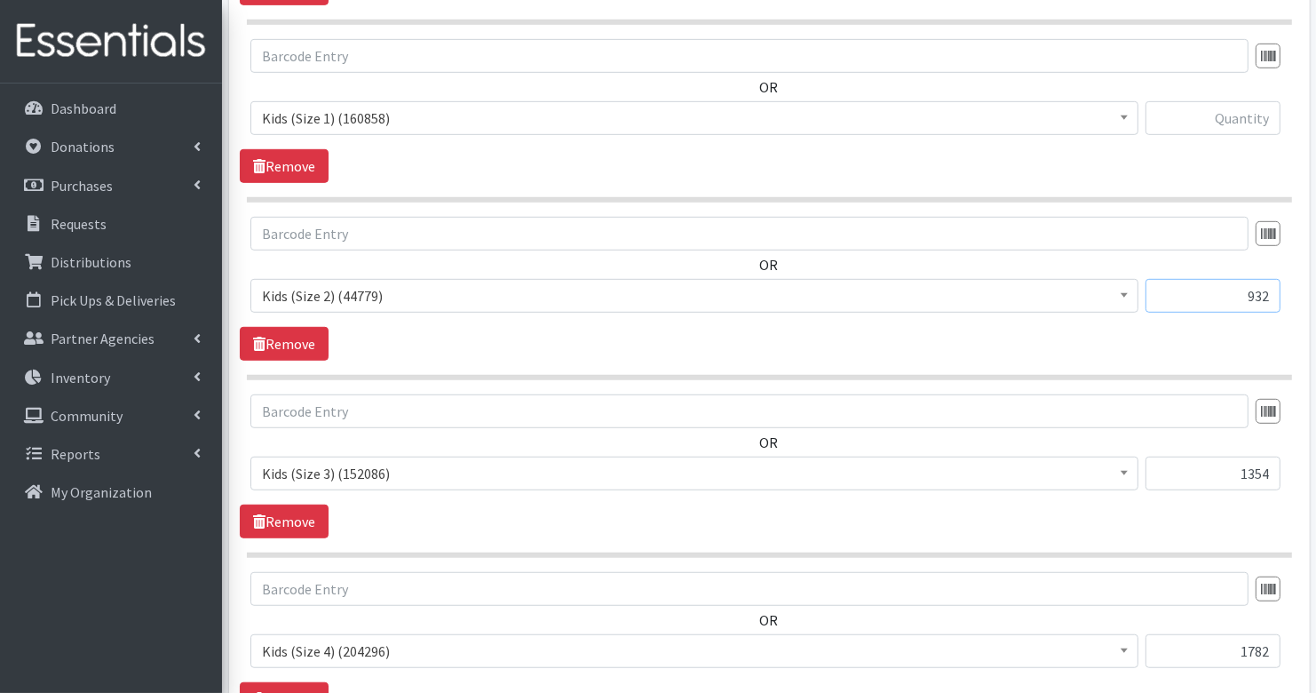
scroll to position [860, 0]
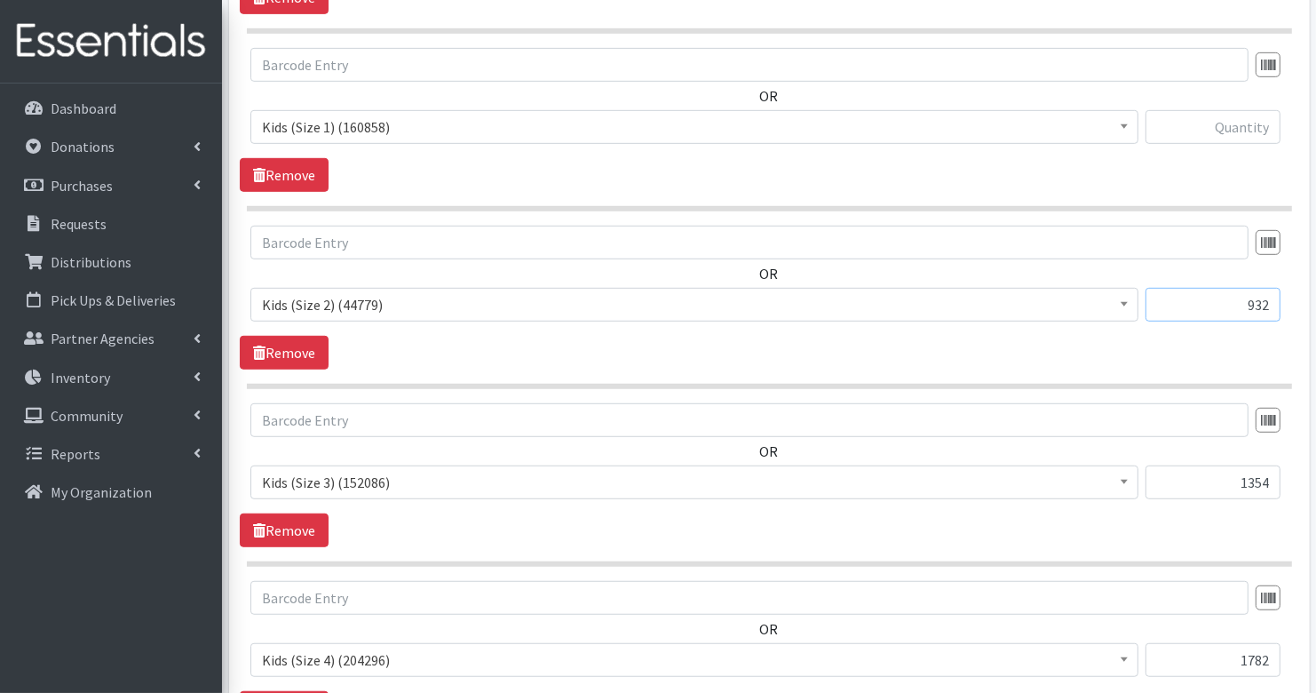
type input "932"
click at [1232, 145] on div at bounding box center [1213, 134] width 135 height 48
click at [1232, 124] on input "text" at bounding box center [1213, 127] width 135 height 34
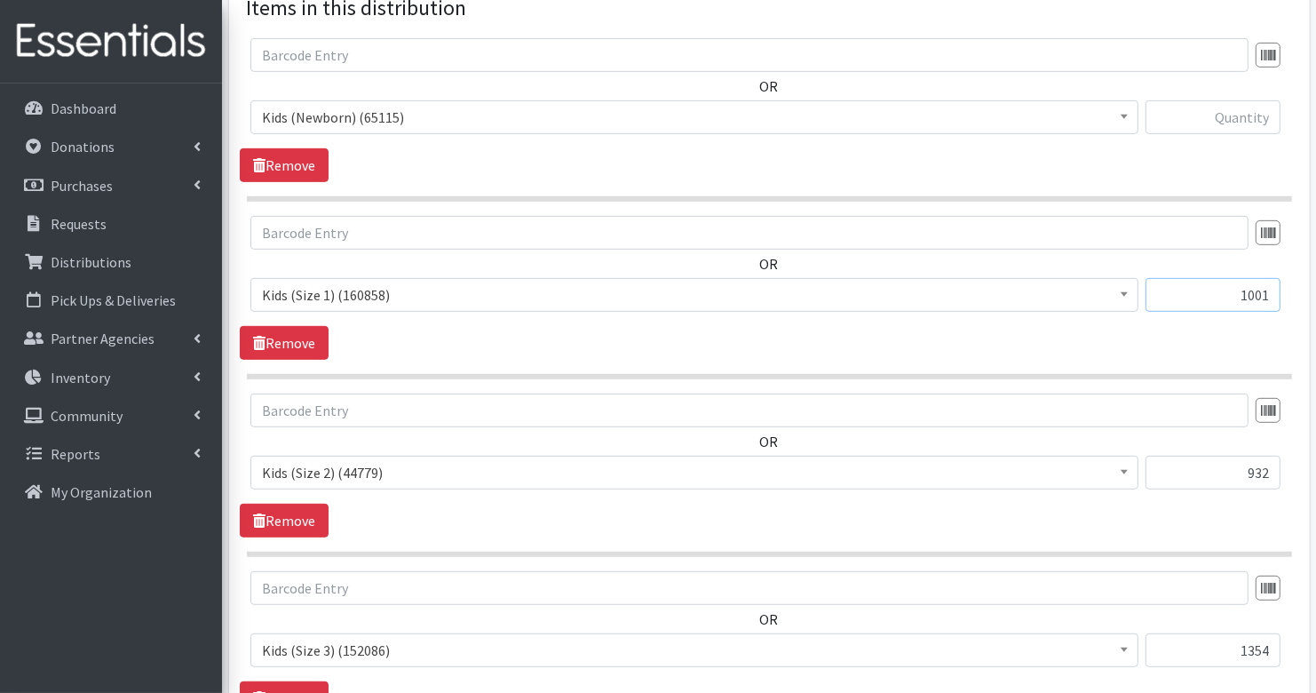
scroll to position [688, 0]
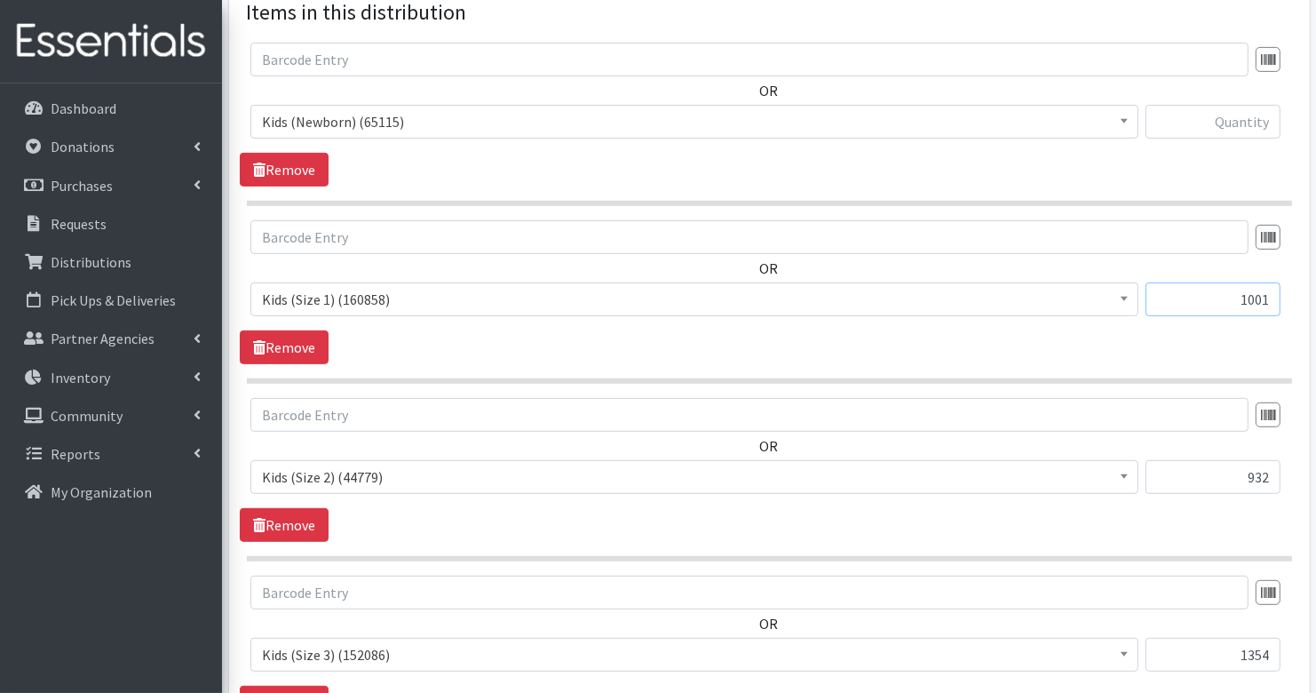
type input "1001"
click at [1239, 114] on input "text" at bounding box center [1213, 122] width 135 height 34
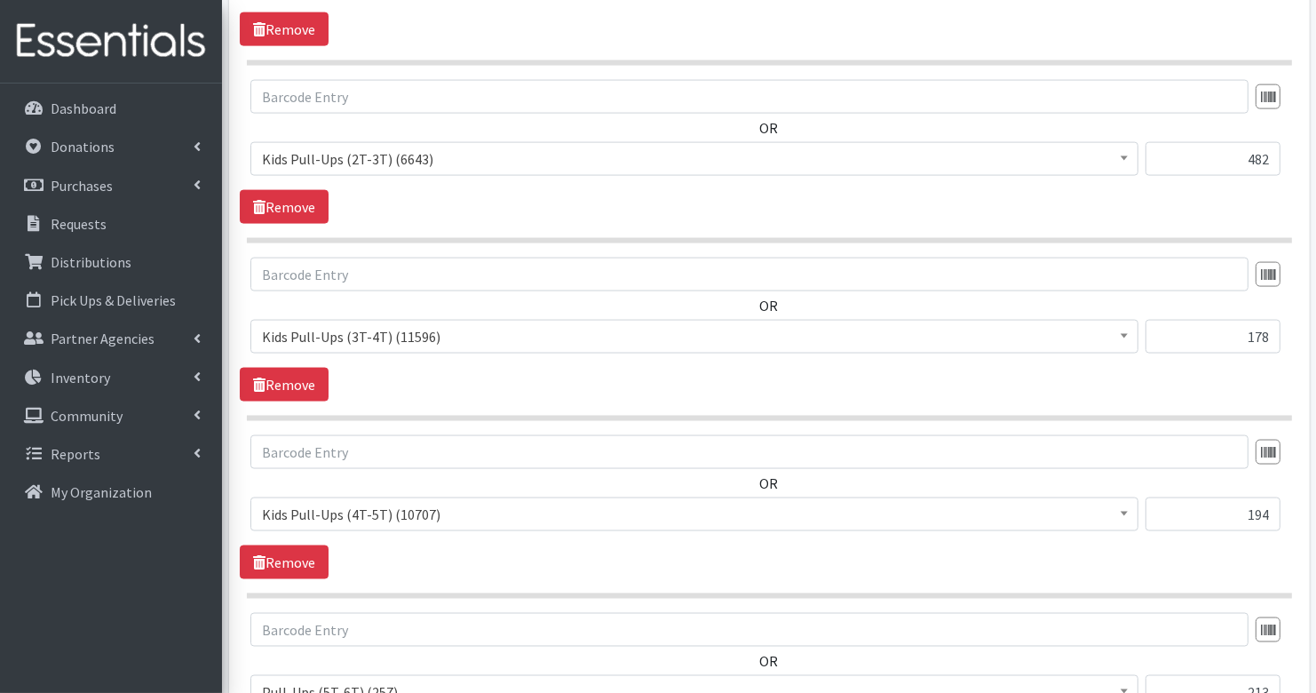
scroll to position [2544, 0]
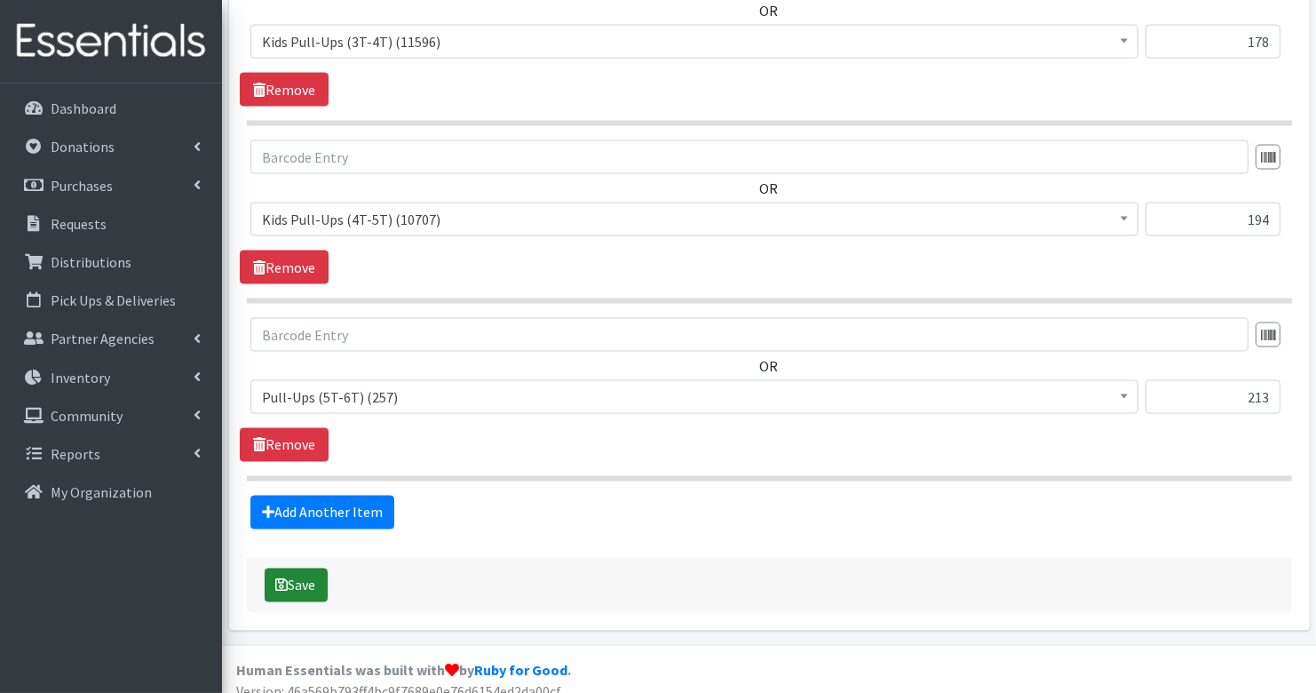
type input "409"
click at [302, 568] on button "Save" at bounding box center [296, 585] width 63 height 34
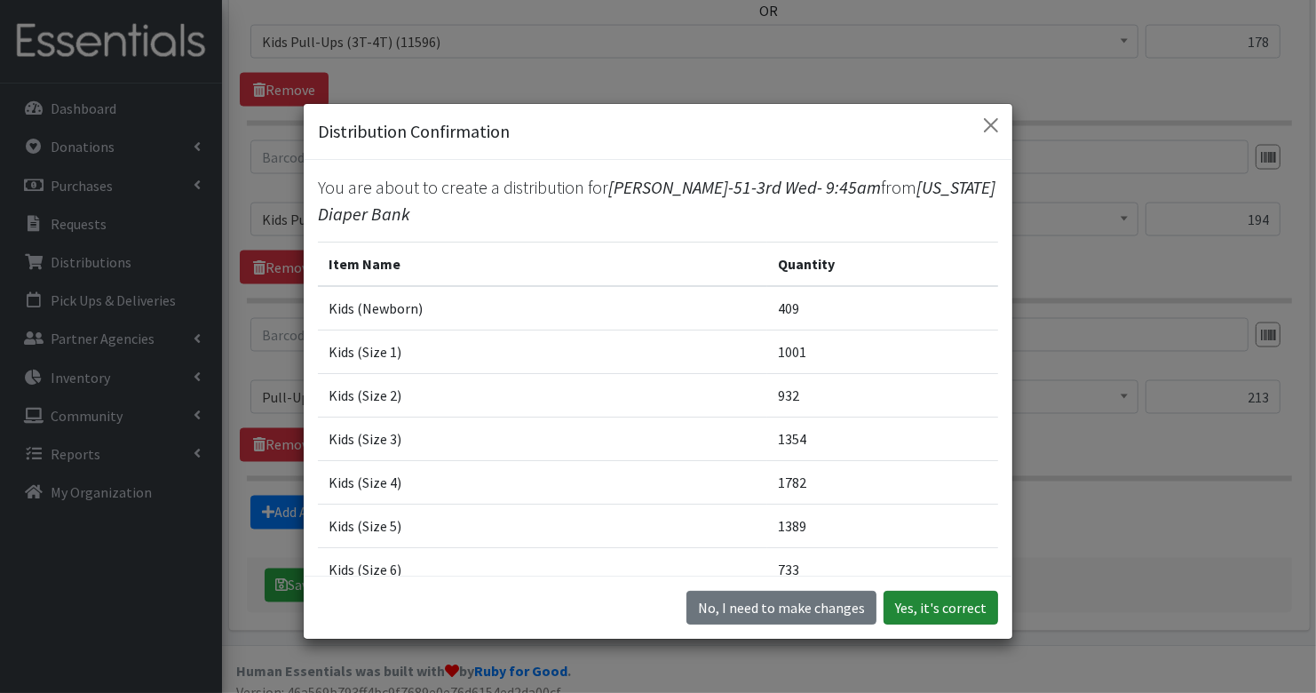
click at [952, 601] on button "Yes, it's correct" at bounding box center [941, 608] width 115 height 34
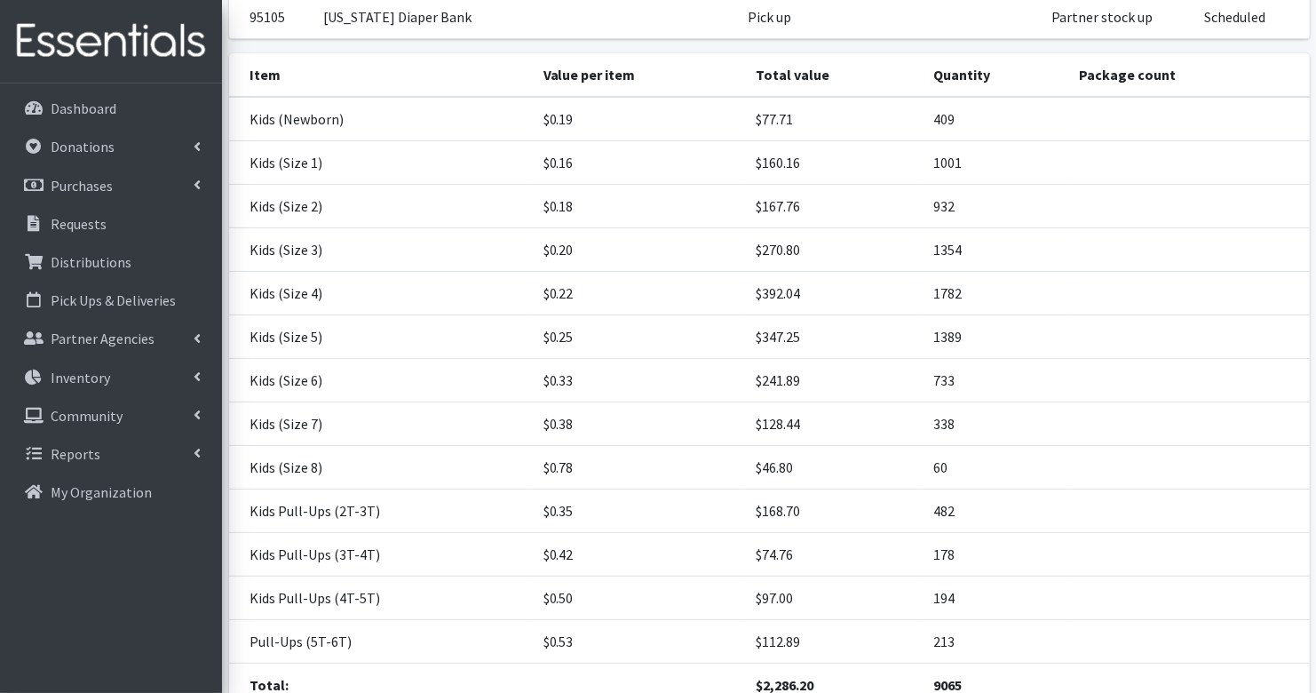
scroll to position [395, 0]
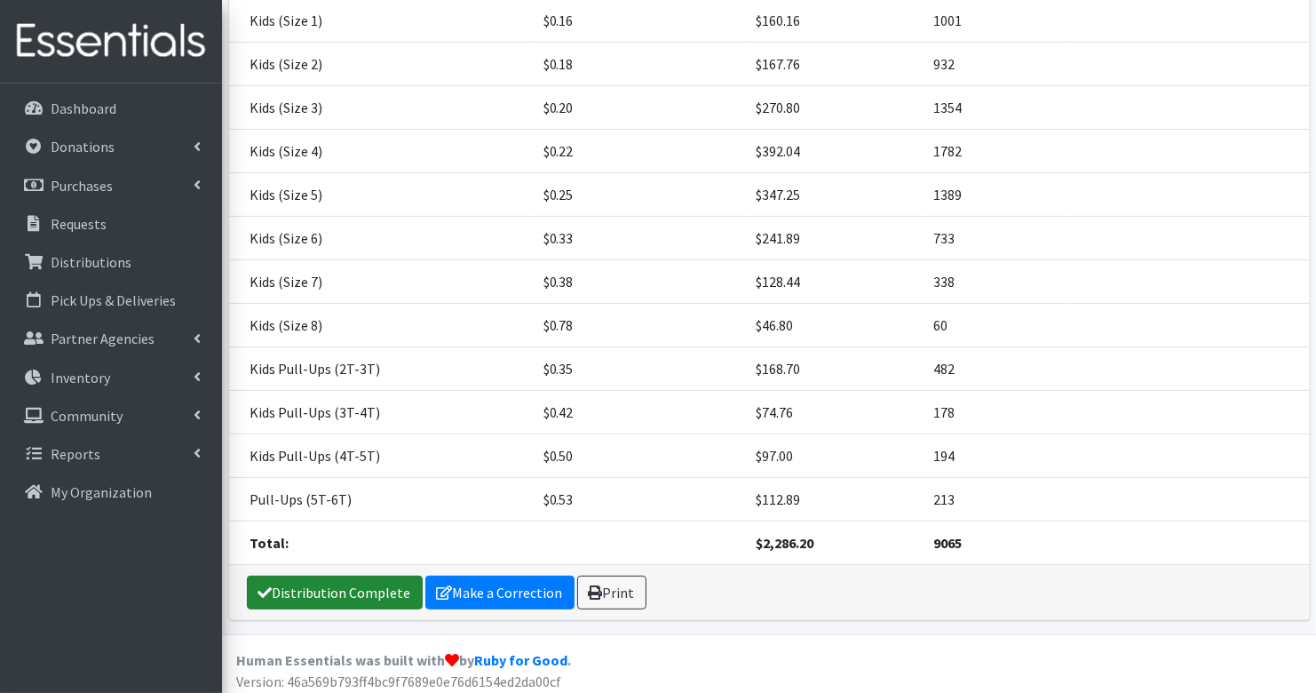
click at [351, 587] on link "Distribution Complete" at bounding box center [335, 592] width 176 height 34
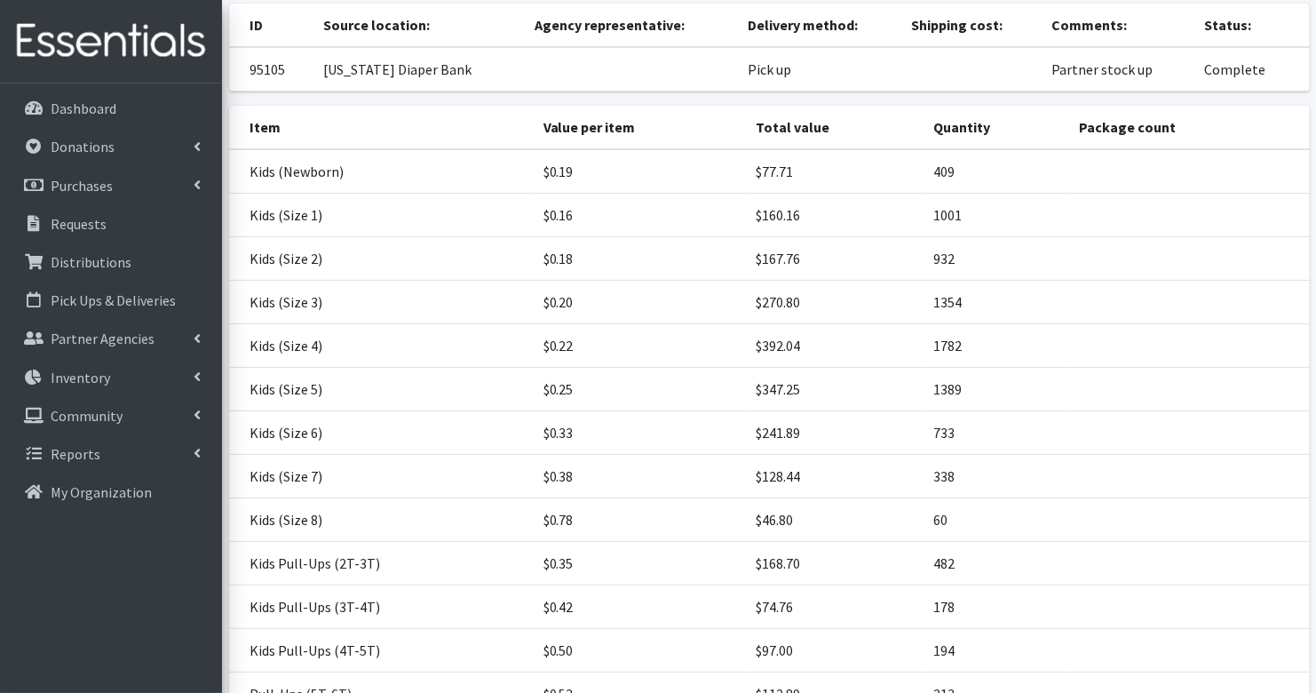
scroll to position [0, 0]
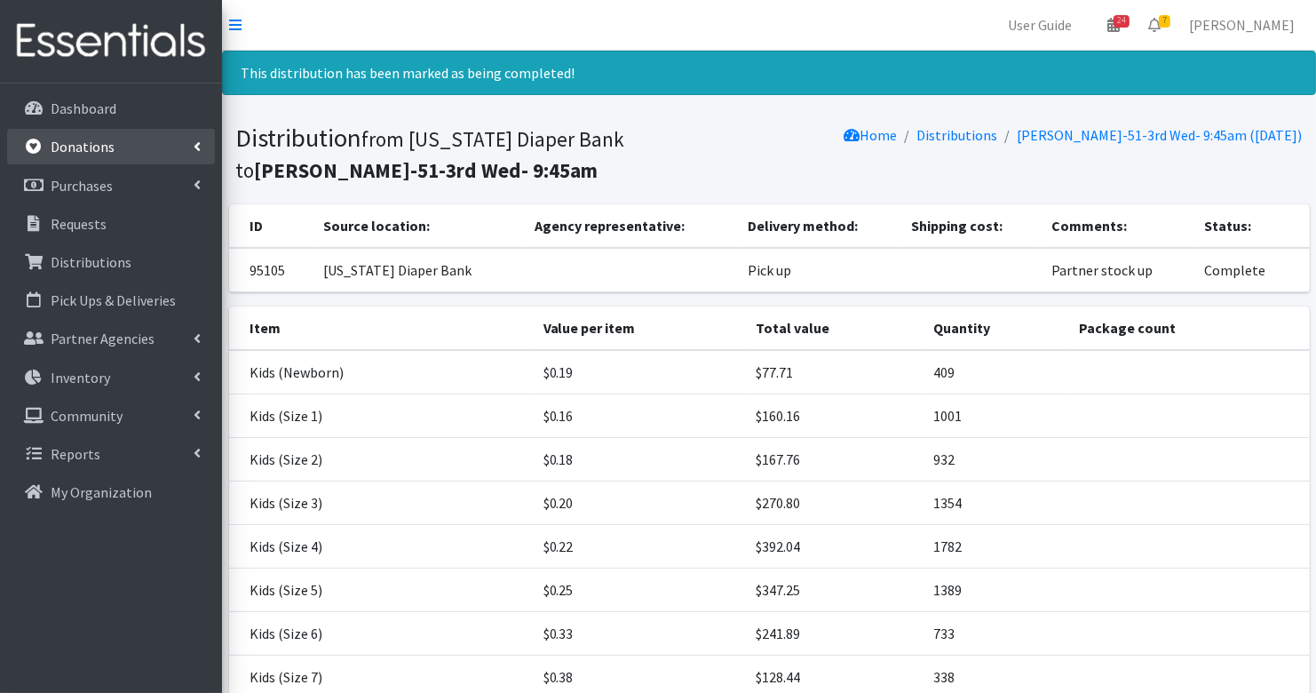
click at [57, 151] on p "Donations" at bounding box center [83, 147] width 64 height 18
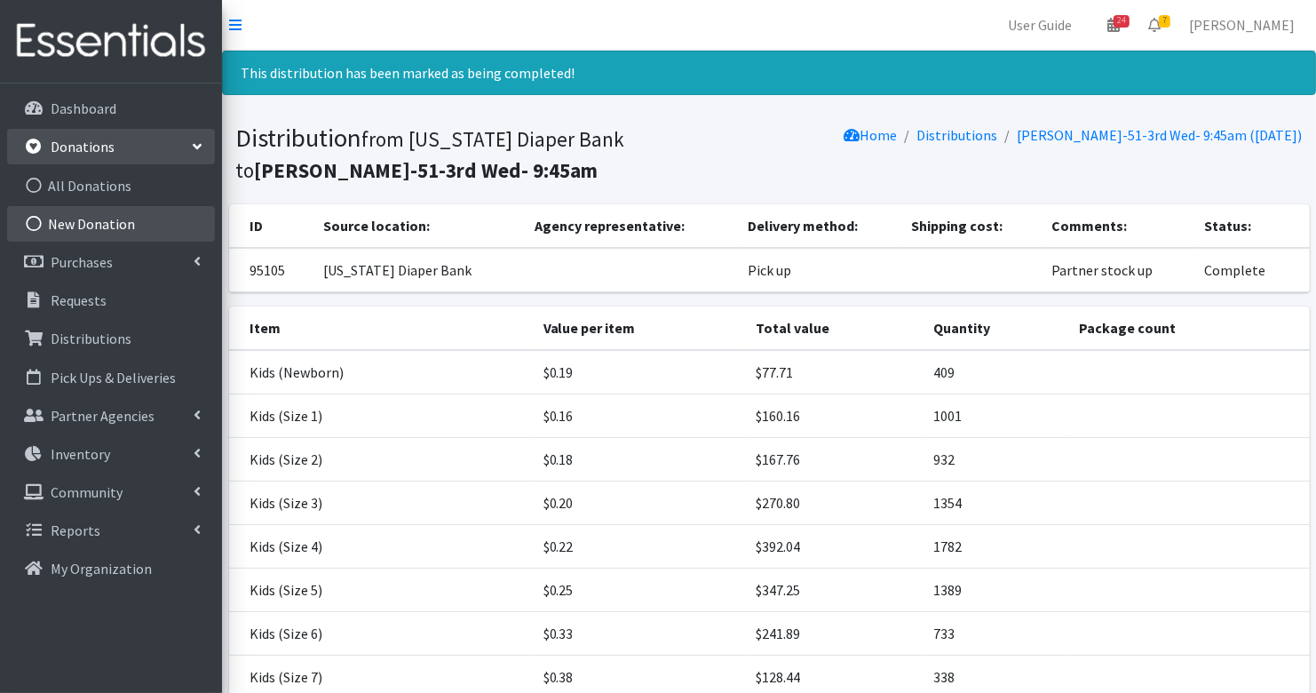
click at [73, 214] on link "New Donation" at bounding box center [111, 224] width 208 height 36
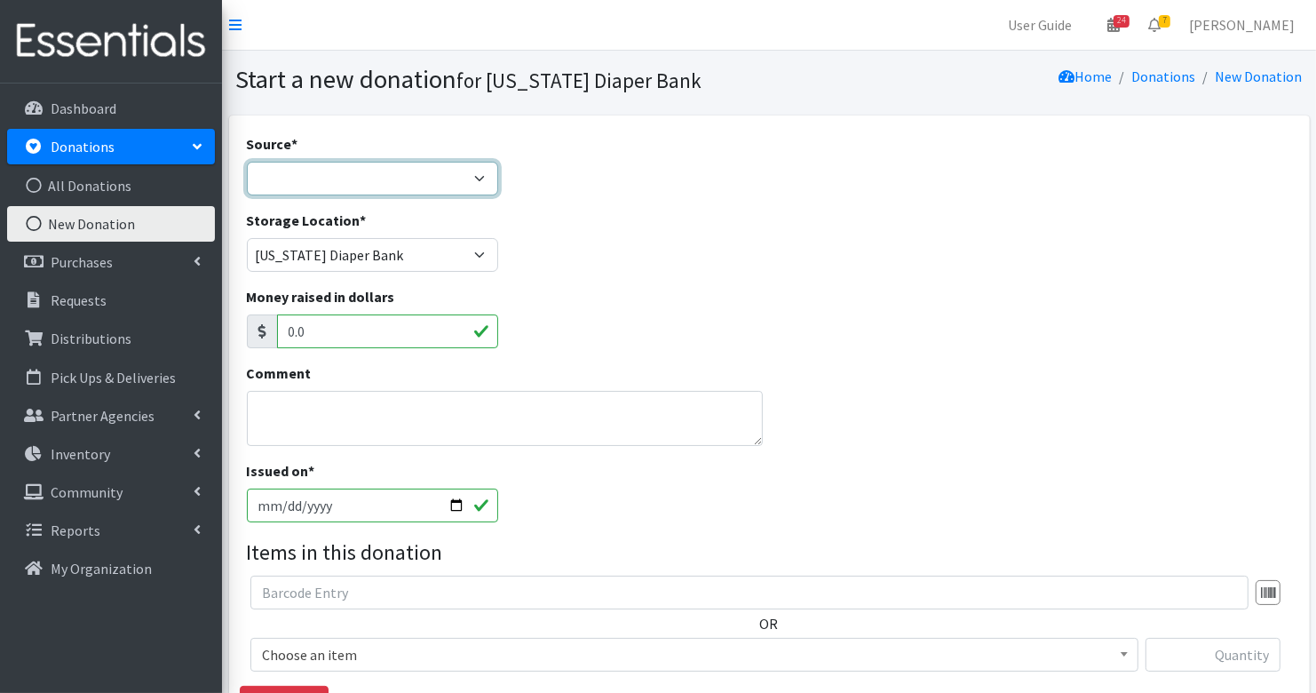
click at [343, 171] on select "Product Drive Manufacturer Donation Site Misc. Donation" at bounding box center [372, 179] width 251 height 34
select select "Manufacturer"
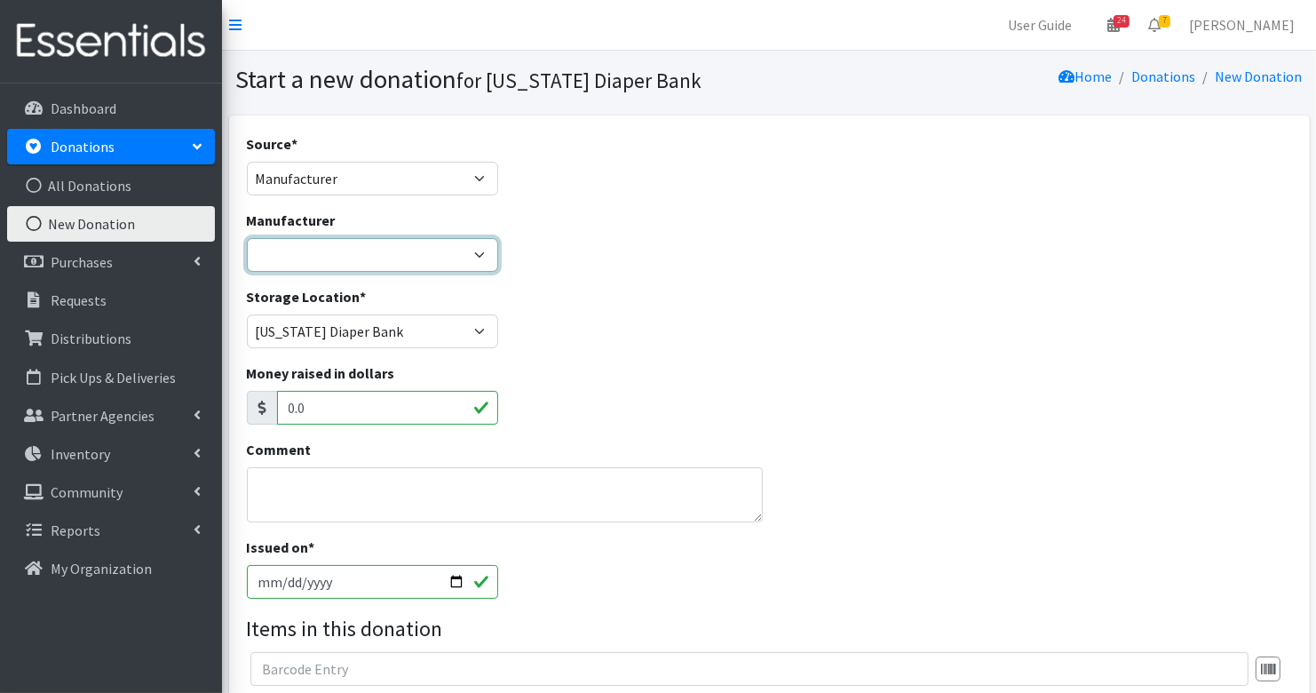
click at [361, 258] on select "Baby2Baby Huggies Target ---Create new Manufacturer---" at bounding box center [372, 255] width 251 height 34
select select "160"
click at [286, 576] on input "2025-08-18" at bounding box center [372, 582] width 251 height 34
type input "2025-08-14"
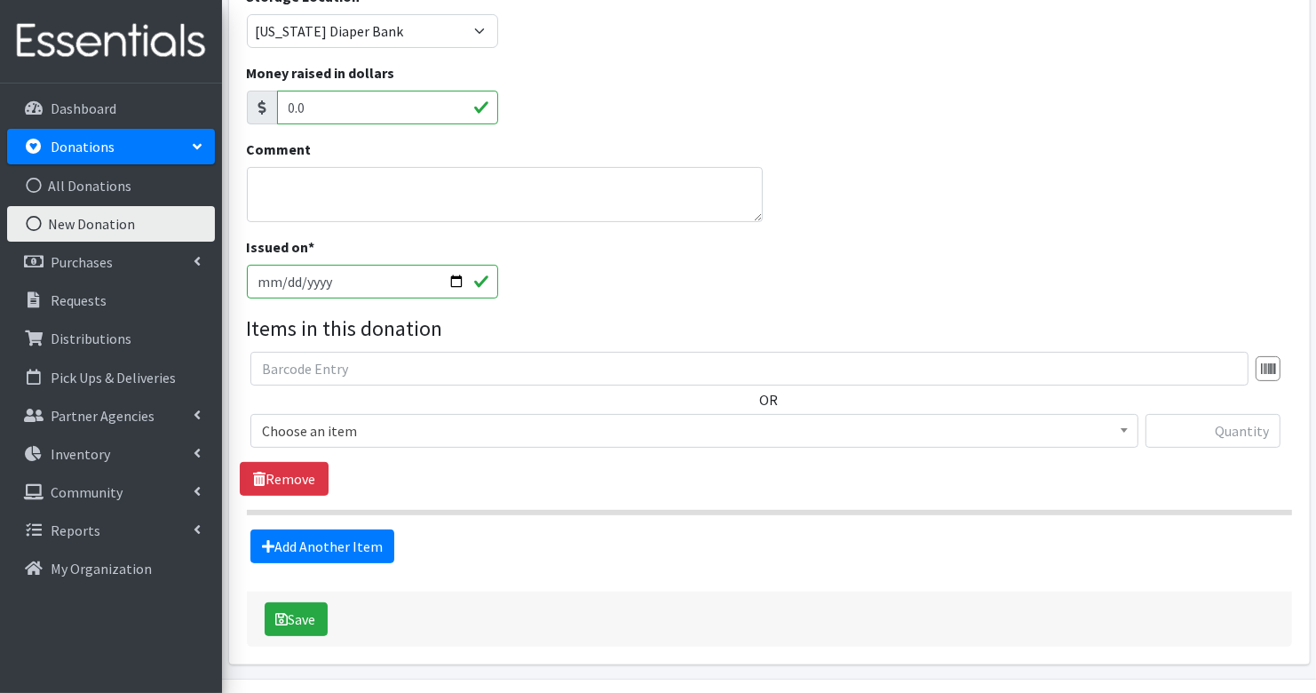
scroll to position [348, 0]
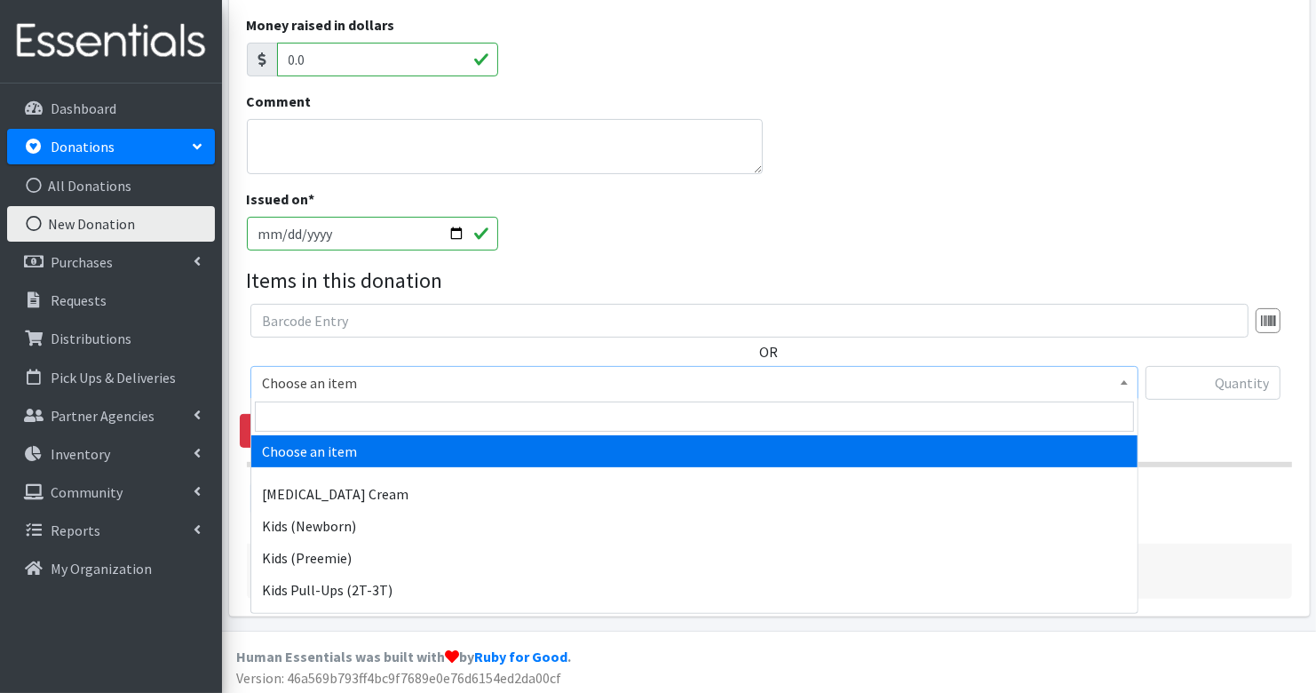
click at [344, 384] on span "Choose an item" at bounding box center [694, 382] width 865 height 25
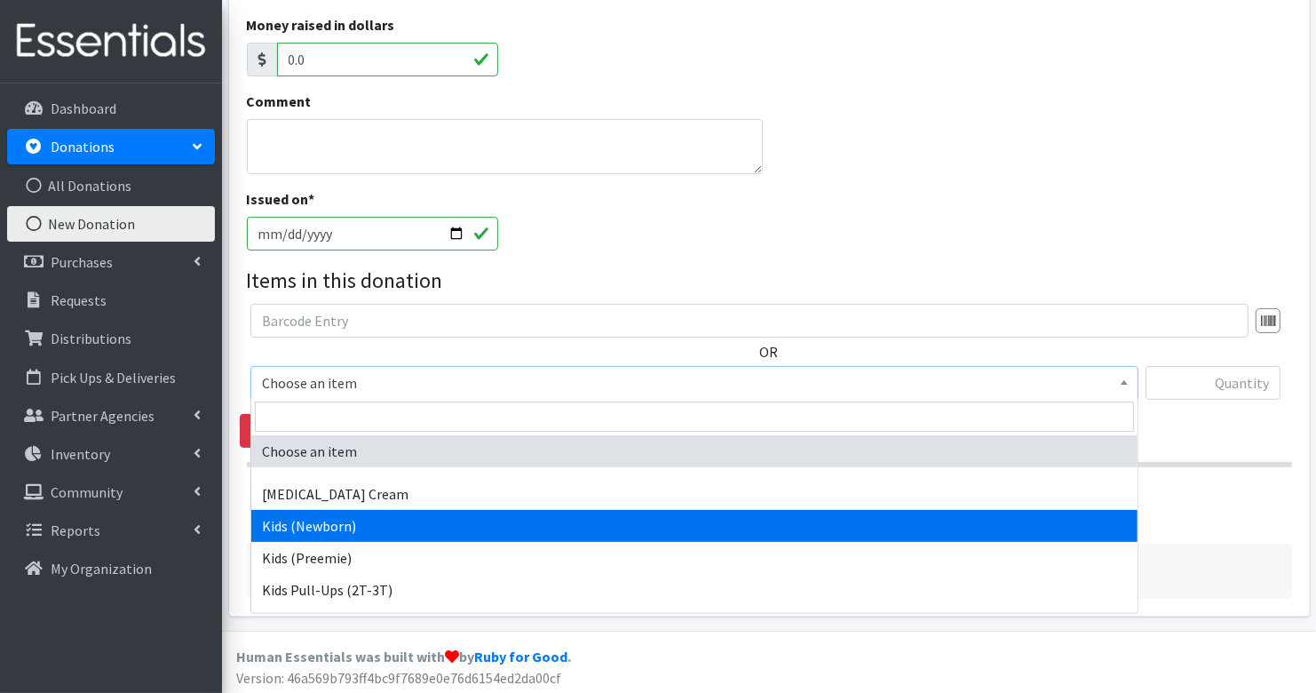
select select "3400"
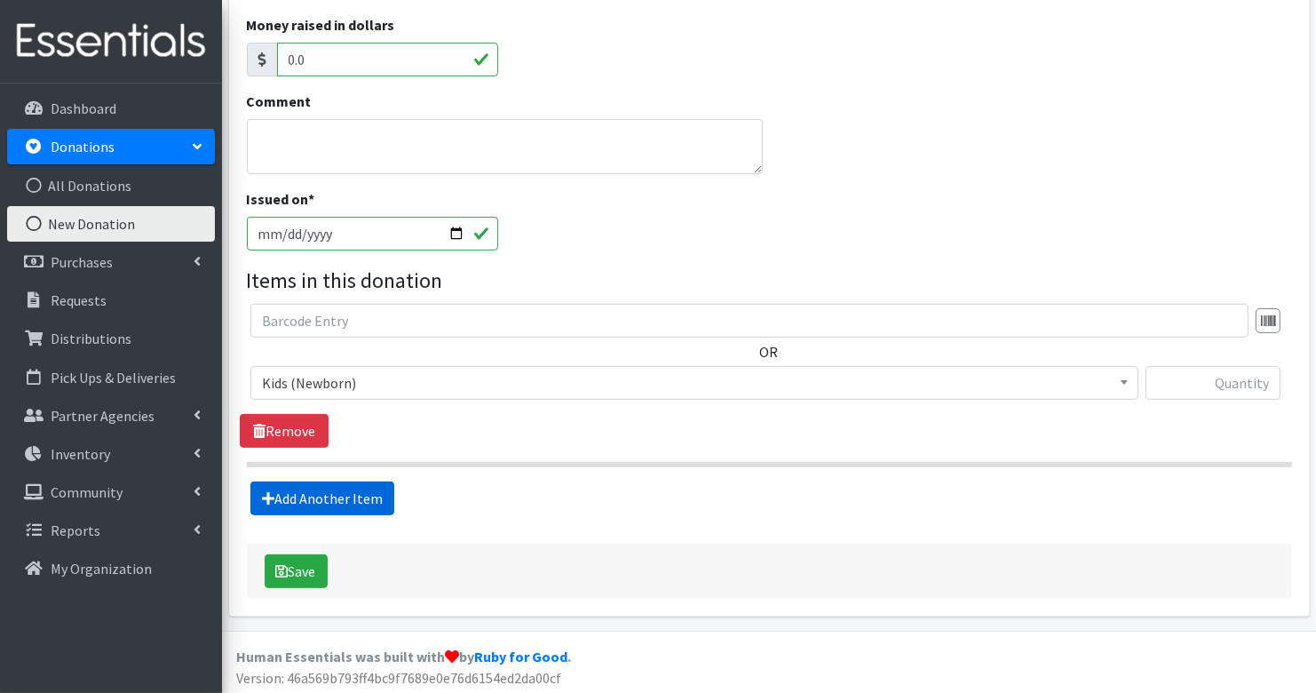
click at [295, 486] on link "Add Another Item" at bounding box center [322, 498] width 144 height 34
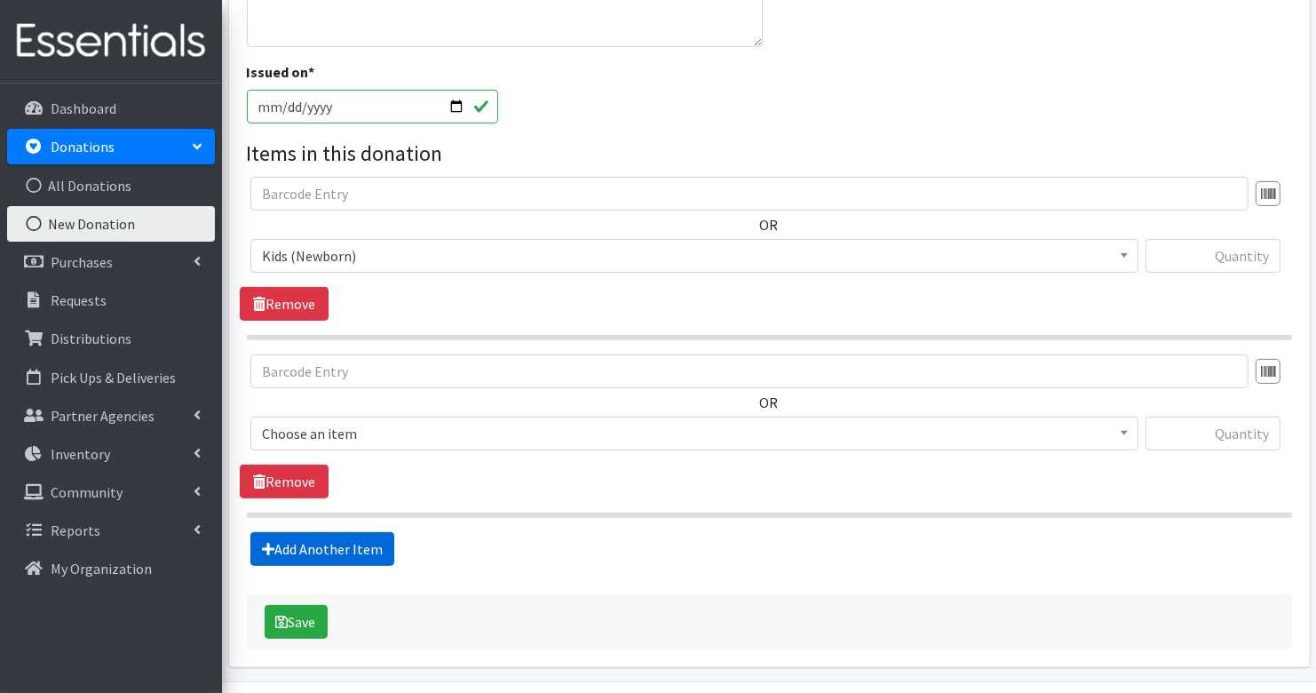
scroll to position [525, 0]
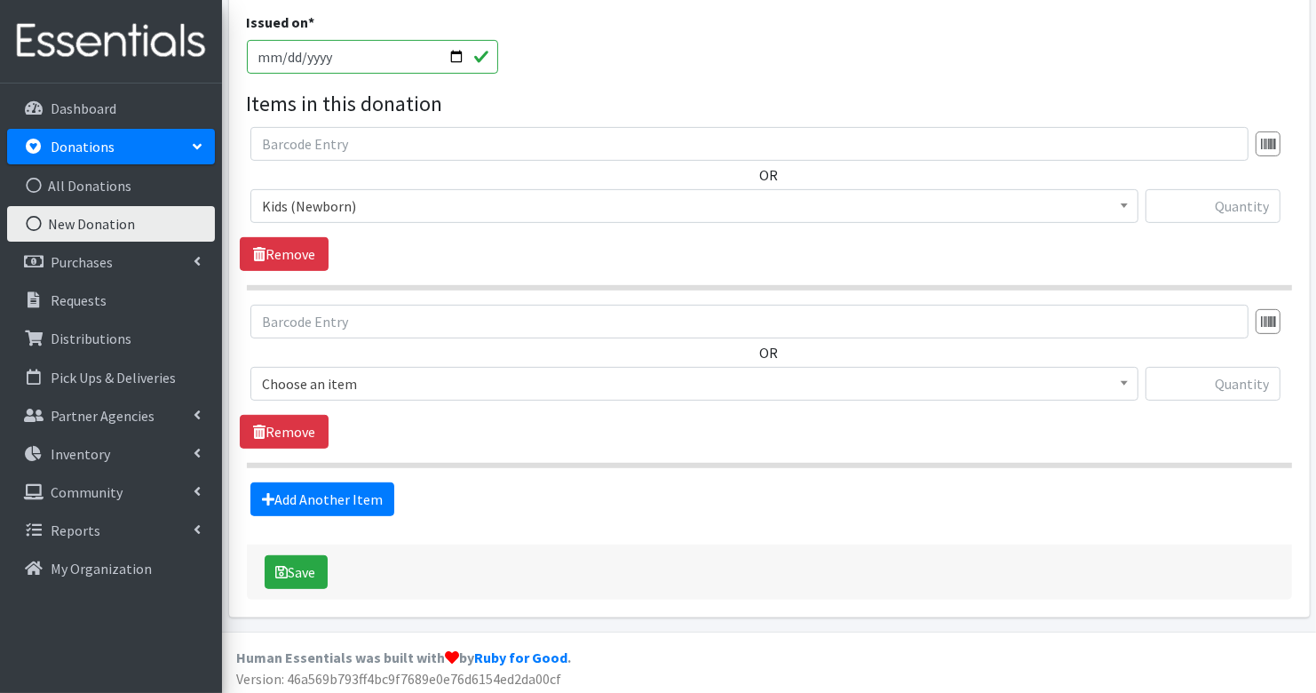
click at [329, 379] on span "Choose an item" at bounding box center [694, 383] width 865 height 25
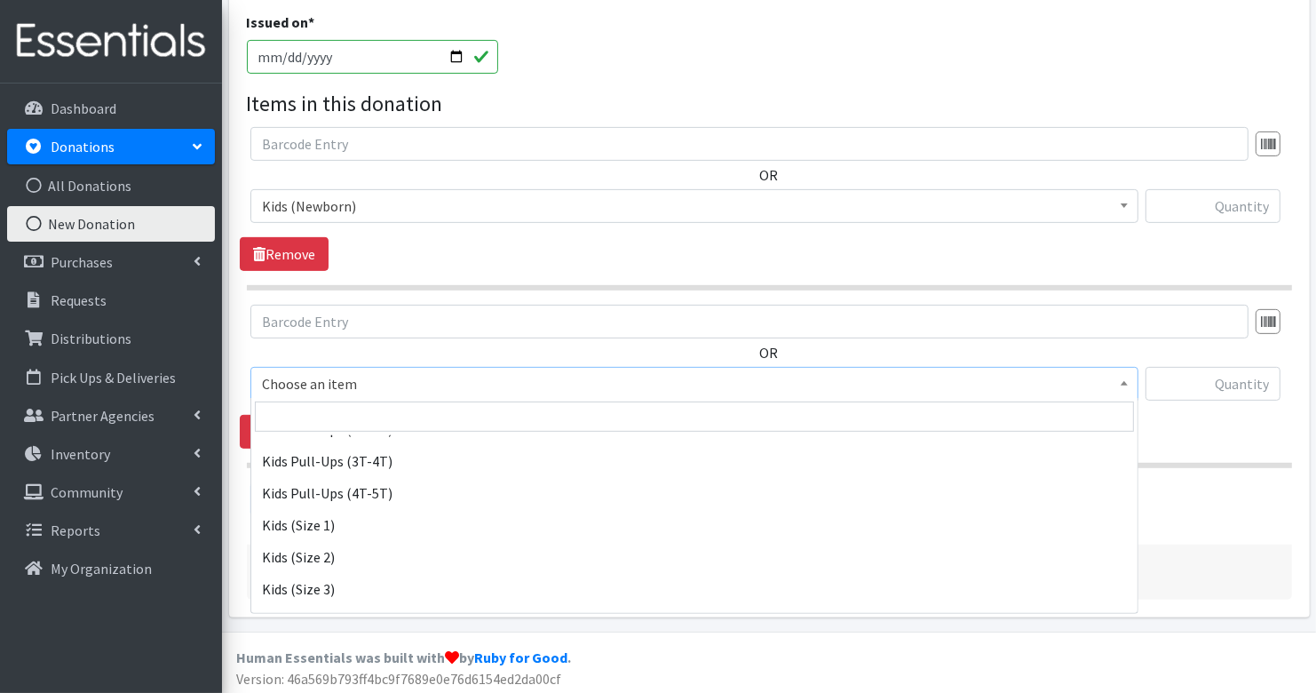
scroll to position [169, 0]
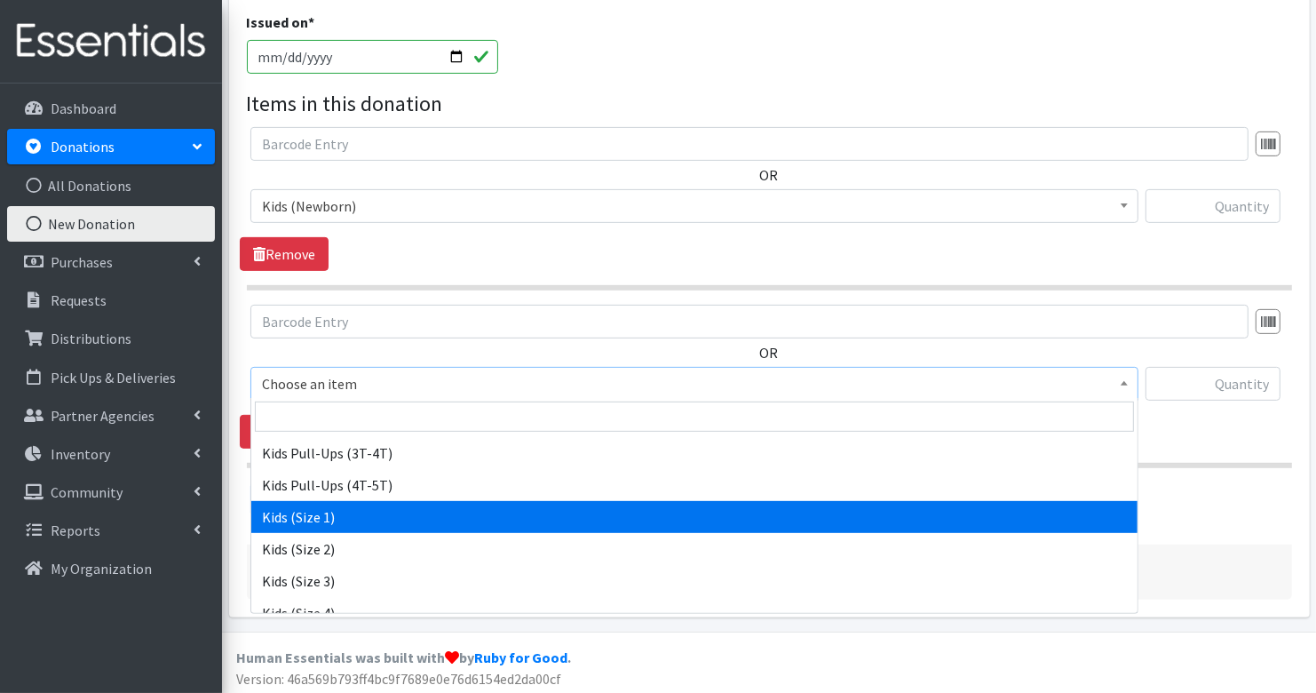
select select "3401"
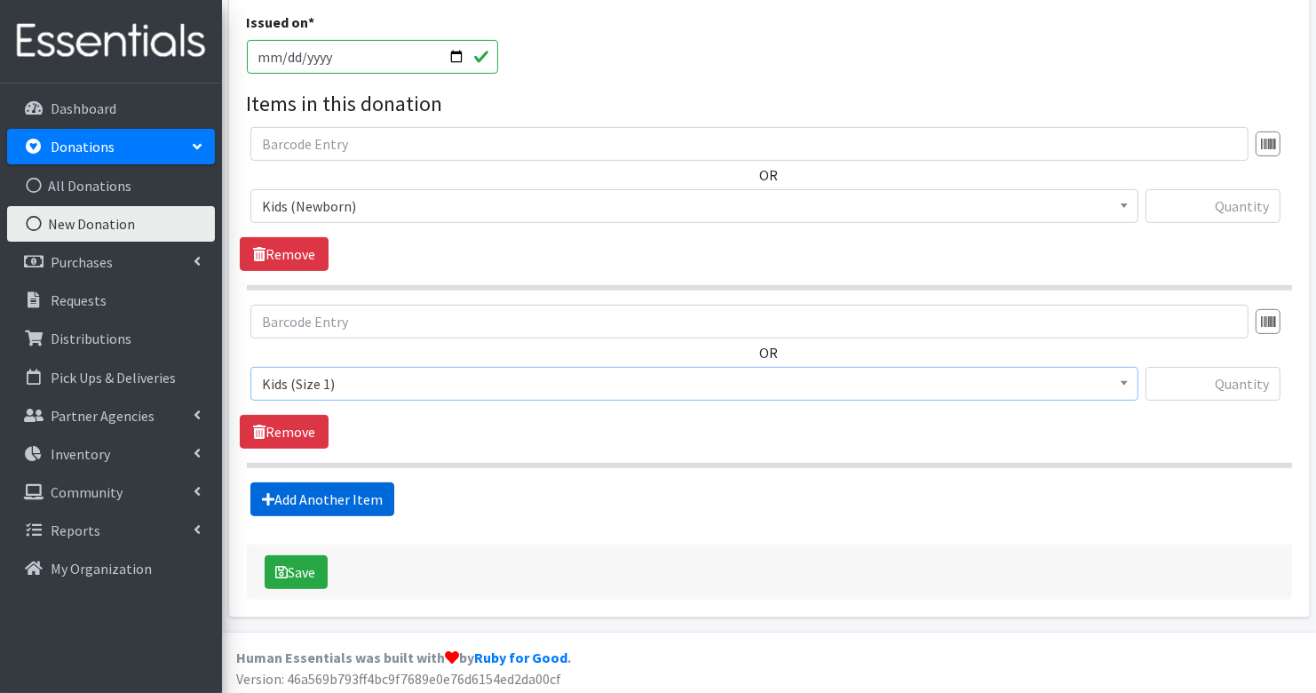
click at [336, 497] on link "Add Another Item" at bounding box center [322, 499] width 144 height 34
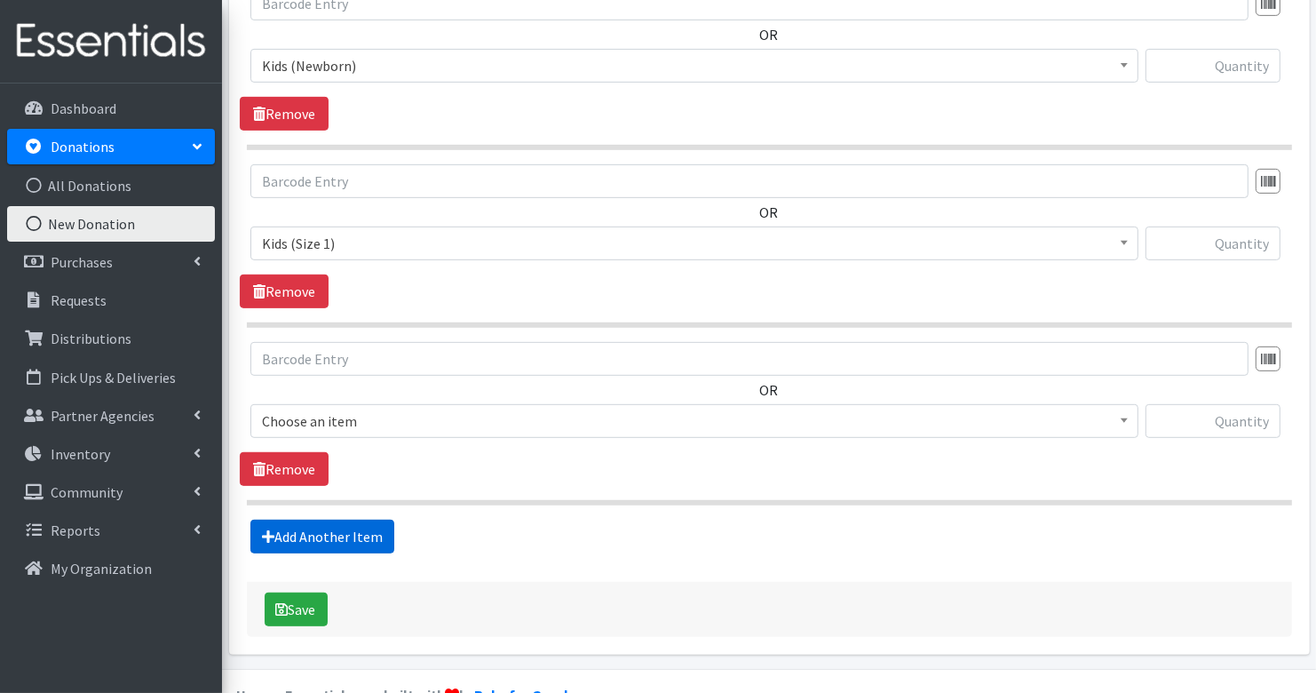
scroll to position [701, 0]
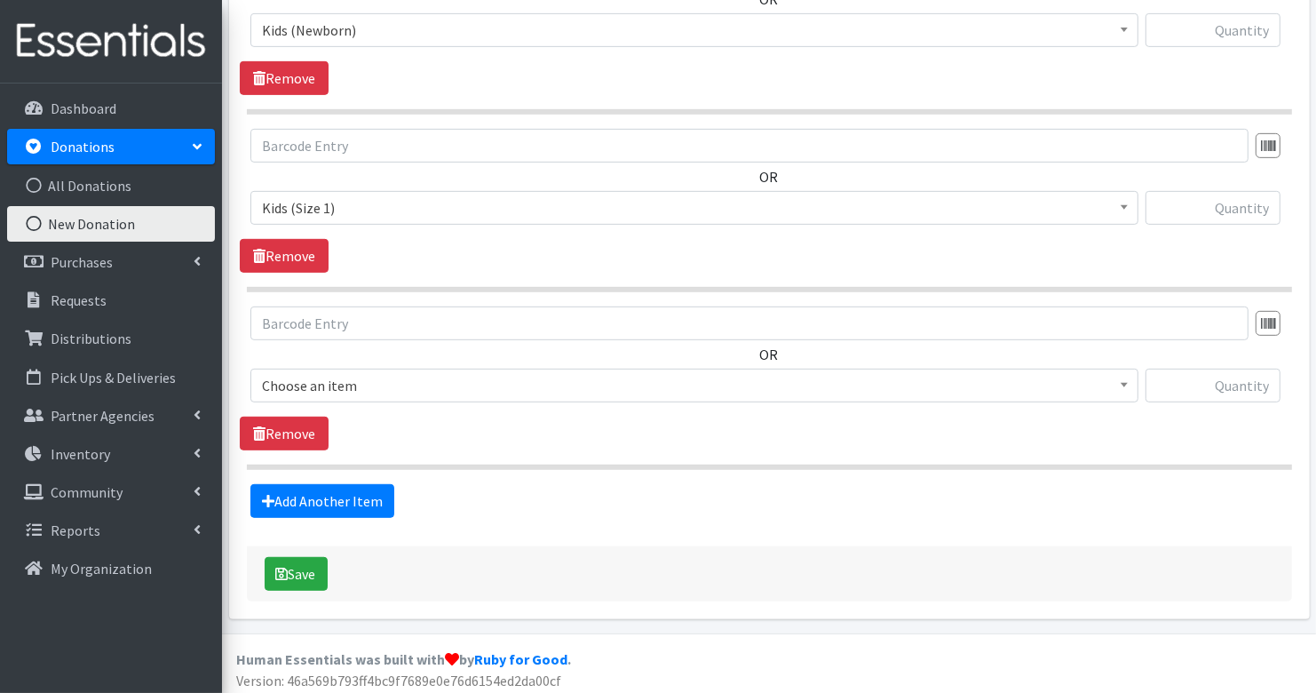
click at [348, 373] on span "Choose an item" at bounding box center [694, 385] width 865 height 25
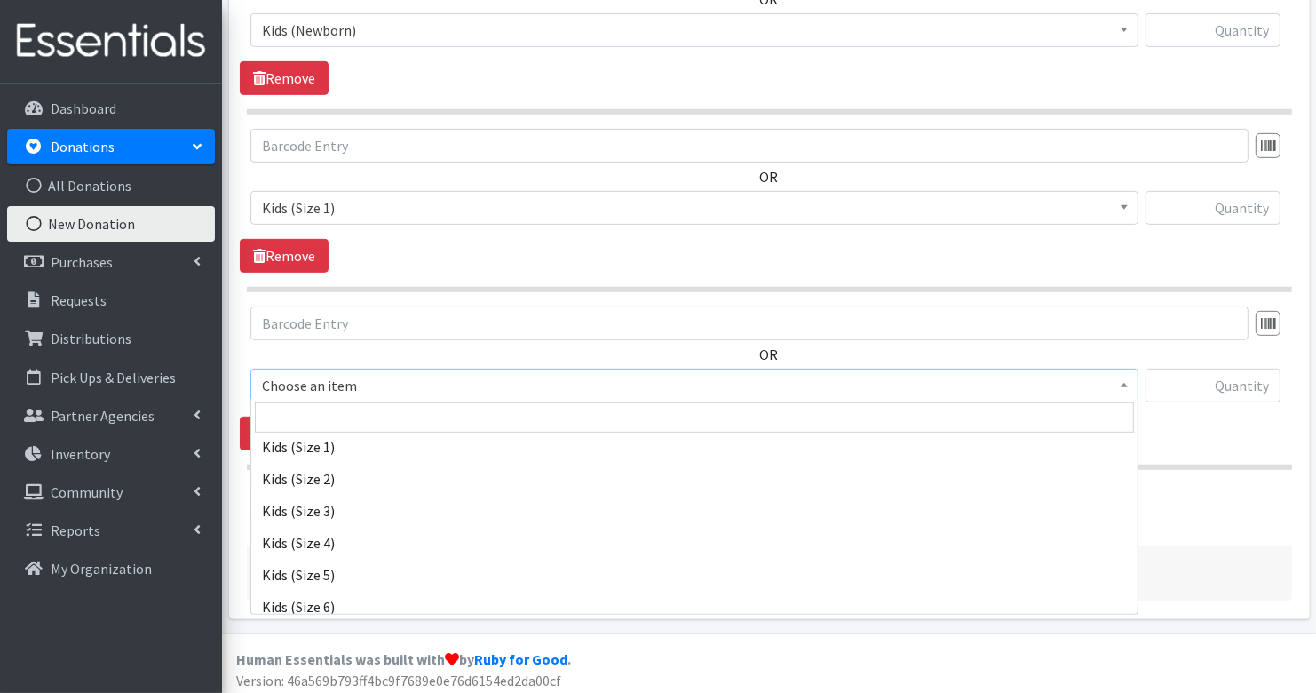
scroll to position [242, 0]
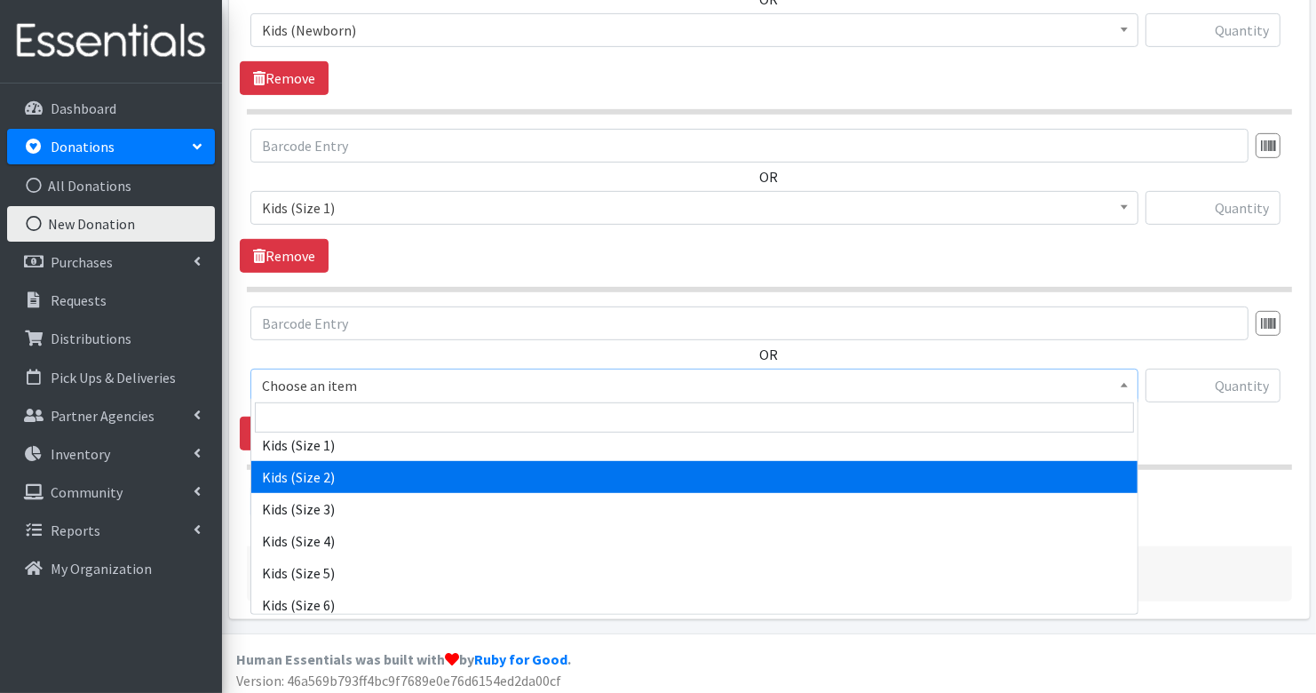
select select "3420"
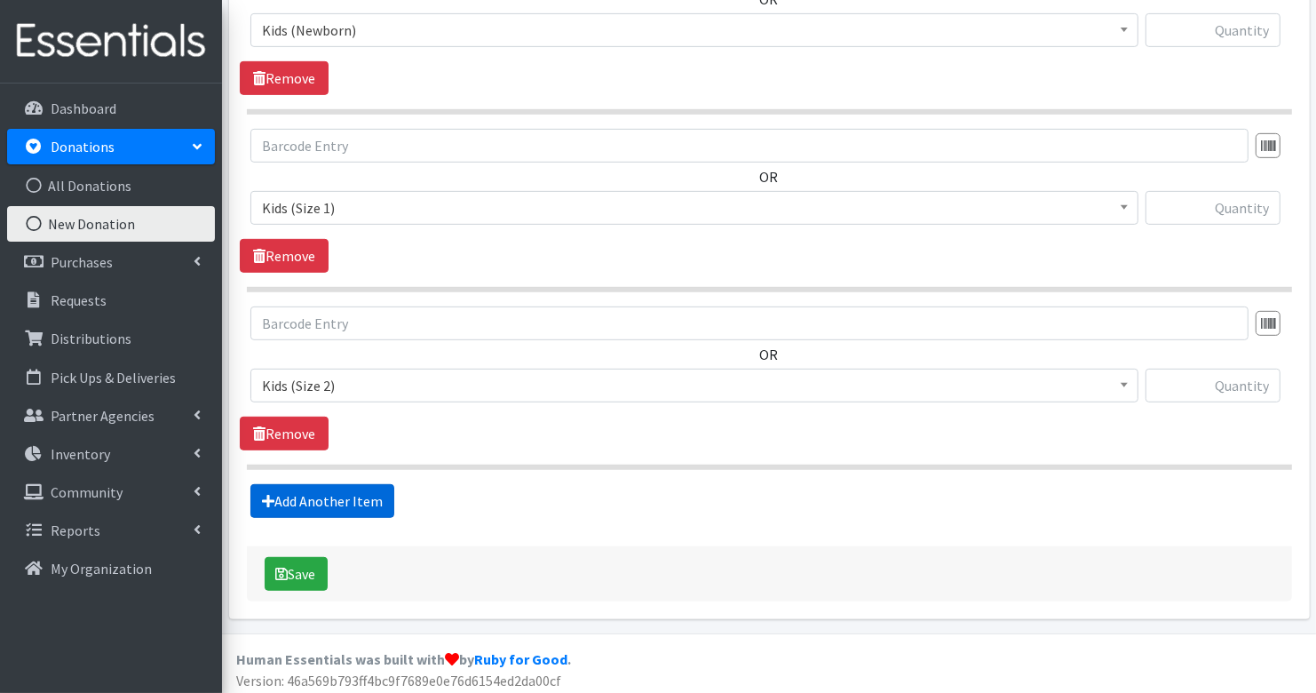
click at [361, 496] on link "Add Another Item" at bounding box center [322, 501] width 144 height 34
click at [361, 496] on link "Add Another Item" at bounding box center [322, 502] width 144 height 34
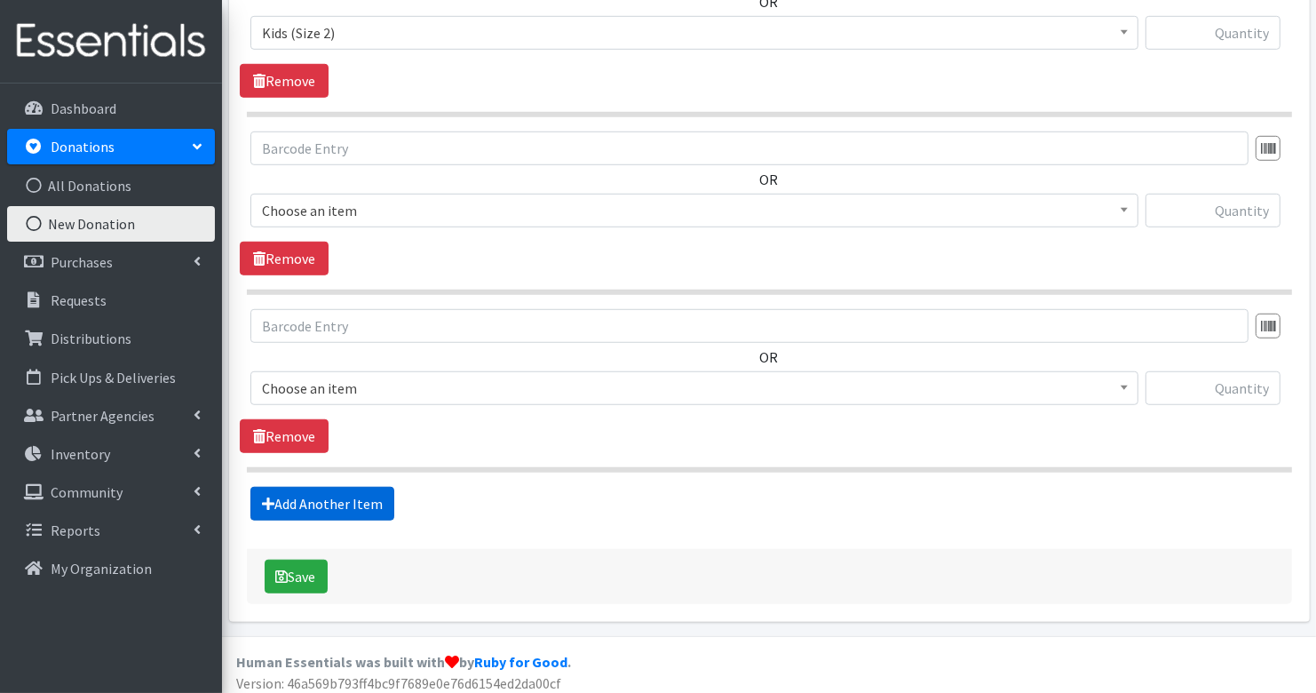
click at [361, 490] on link "Add Another Item" at bounding box center [322, 504] width 144 height 34
click at [361, 494] on link "Add Another Item" at bounding box center [322, 505] width 144 height 34
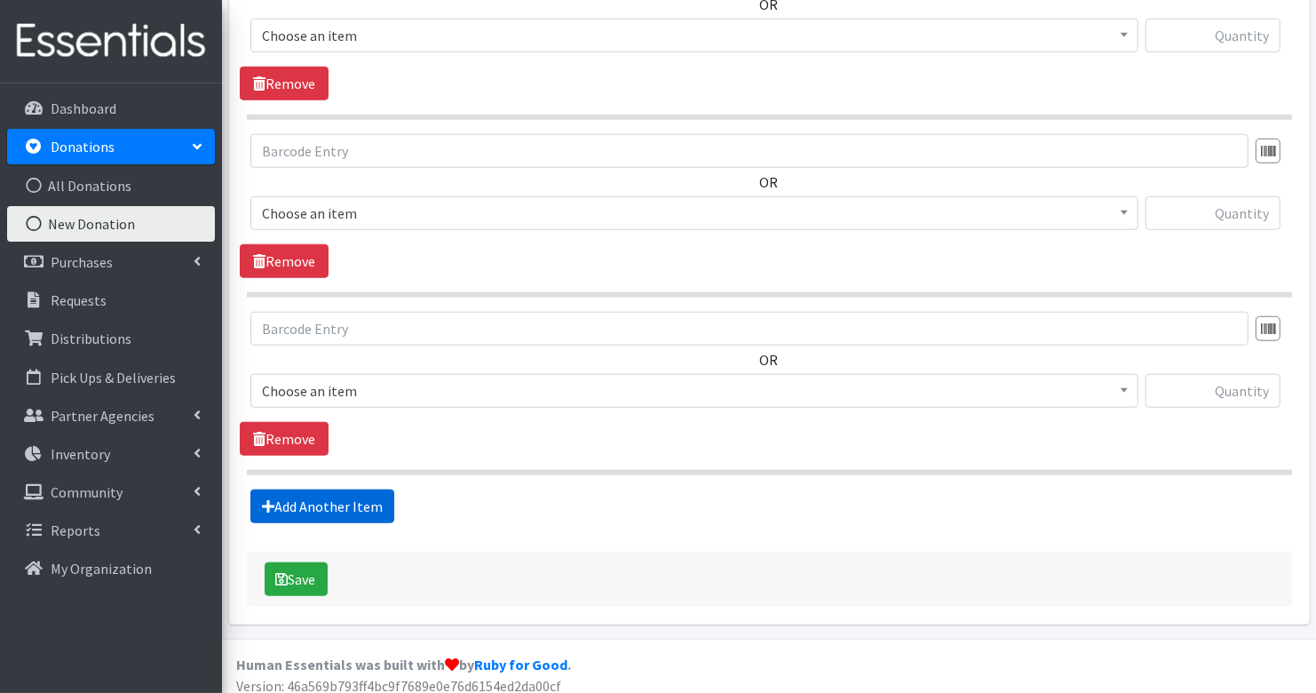
click at [361, 499] on link "Add Another Item" at bounding box center [322, 506] width 144 height 34
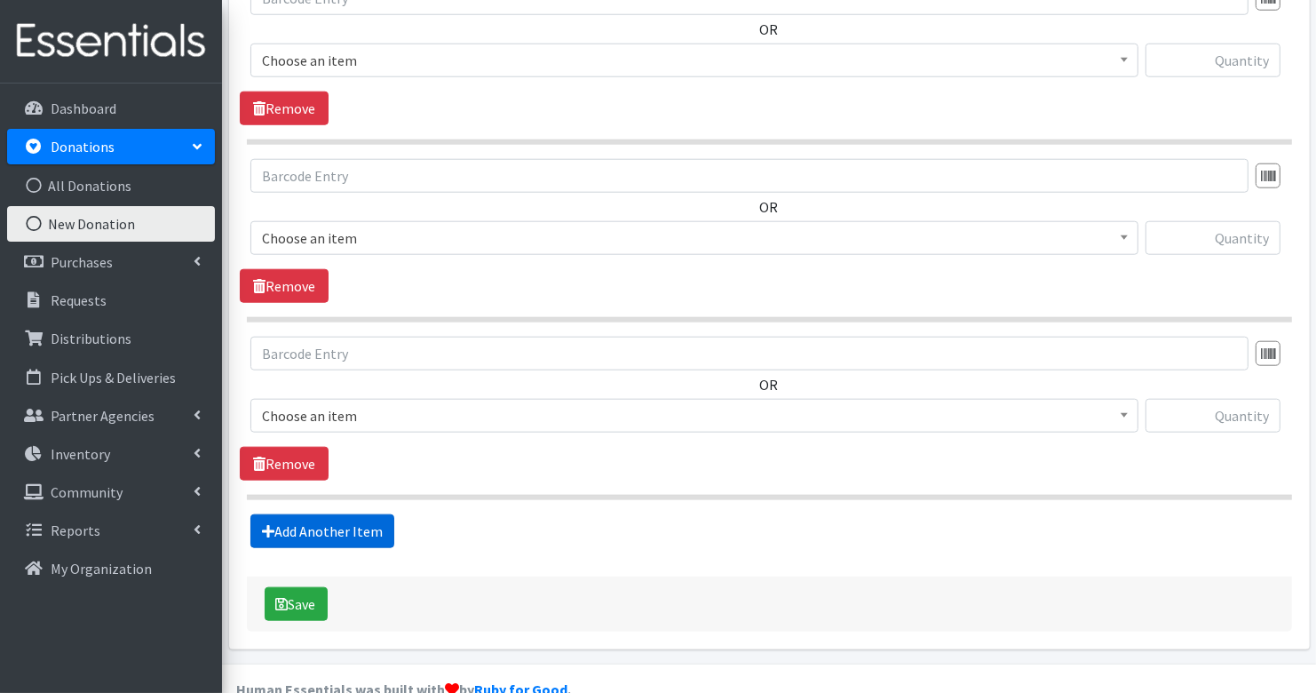
scroll to position [1582, 0]
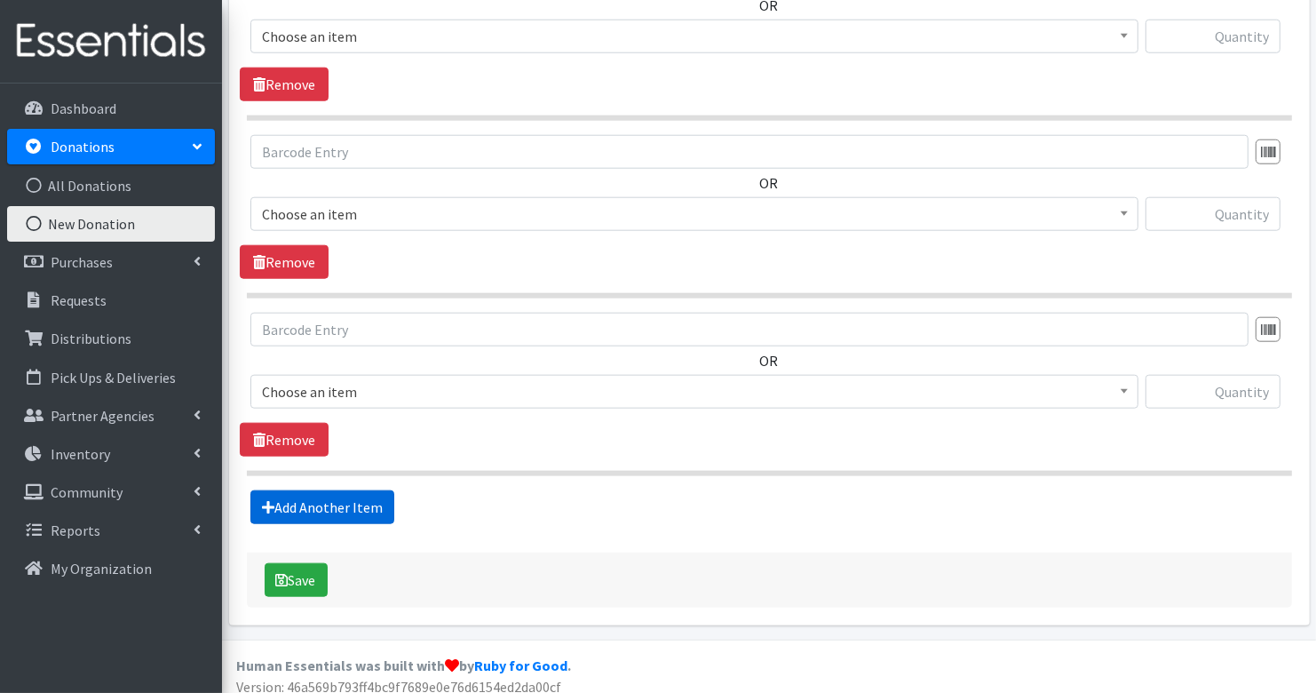
click at [361, 499] on link "Add Another Item" at bounding box center [322, 507] width 144 height 34
click at [361, 499] on link "Add Another Item" at bounding box center [322, 508] width 144 height 34
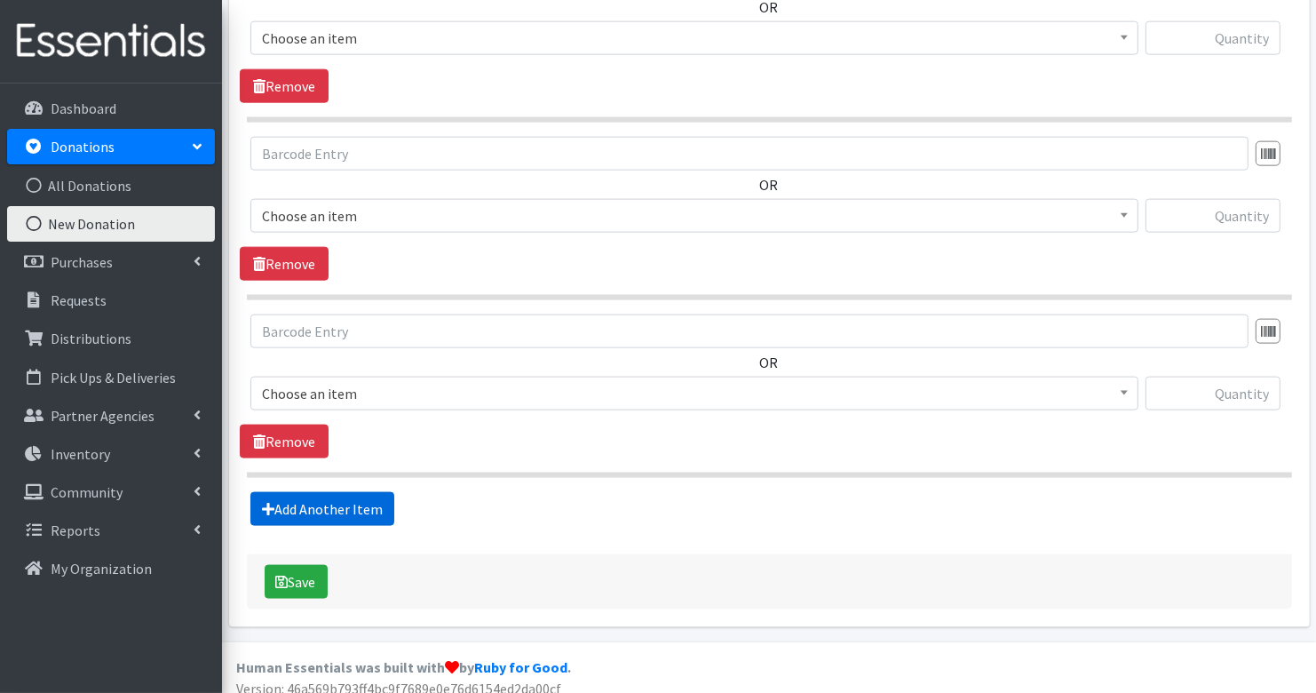
click at [358, 496] on link "Add Another Item" at bounding box center [322, 509] width 144 height 34
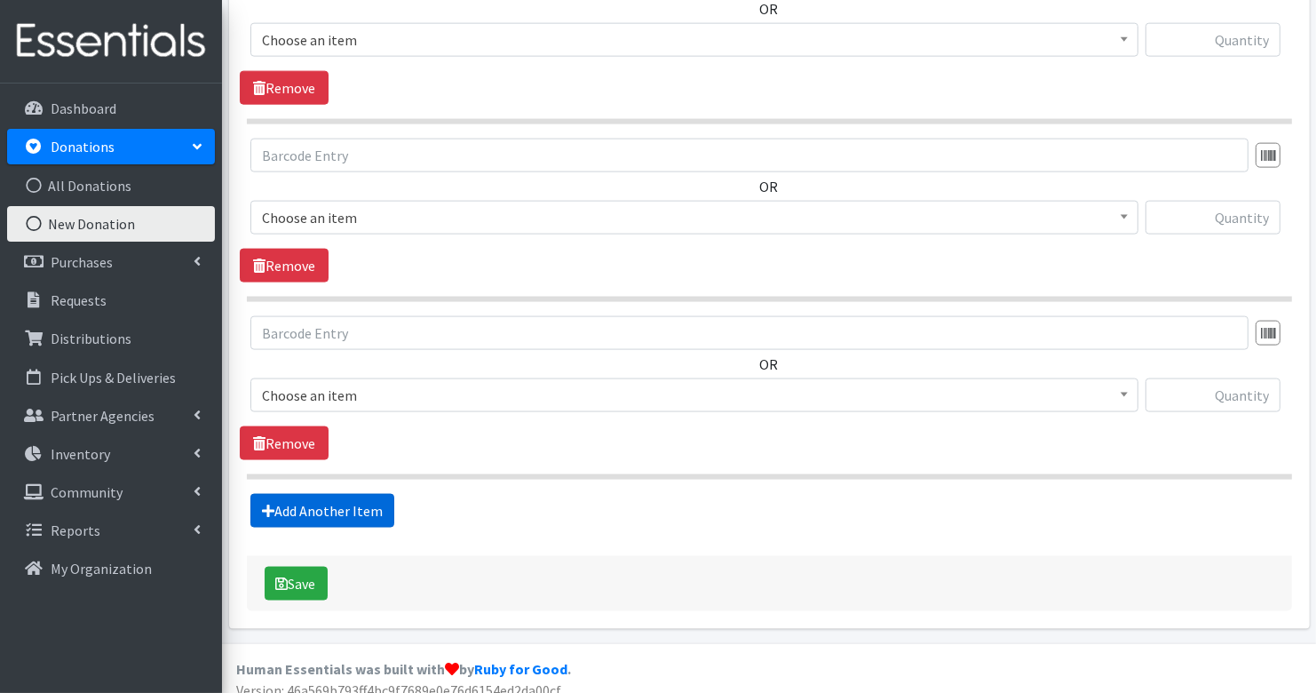
click at [358, 496] on link "Add Another Item" at bounding box center [322, 511] width 144 height 34
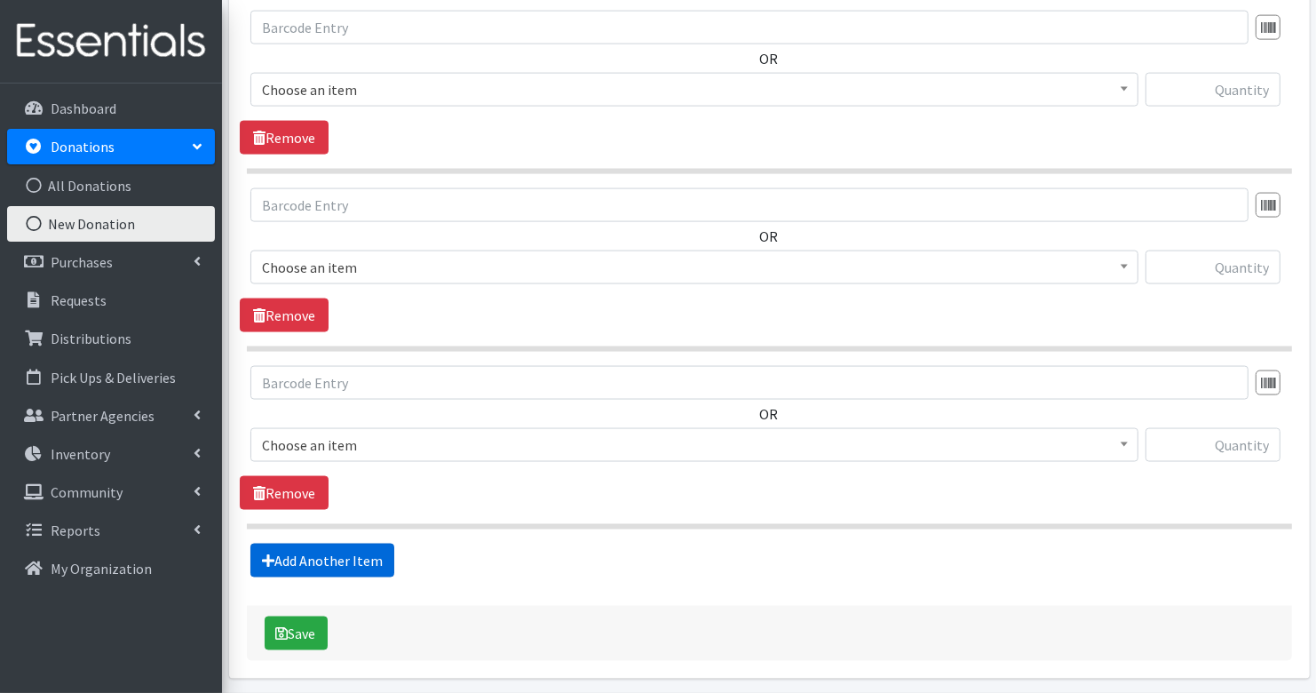
scroll to position [2288, 0]
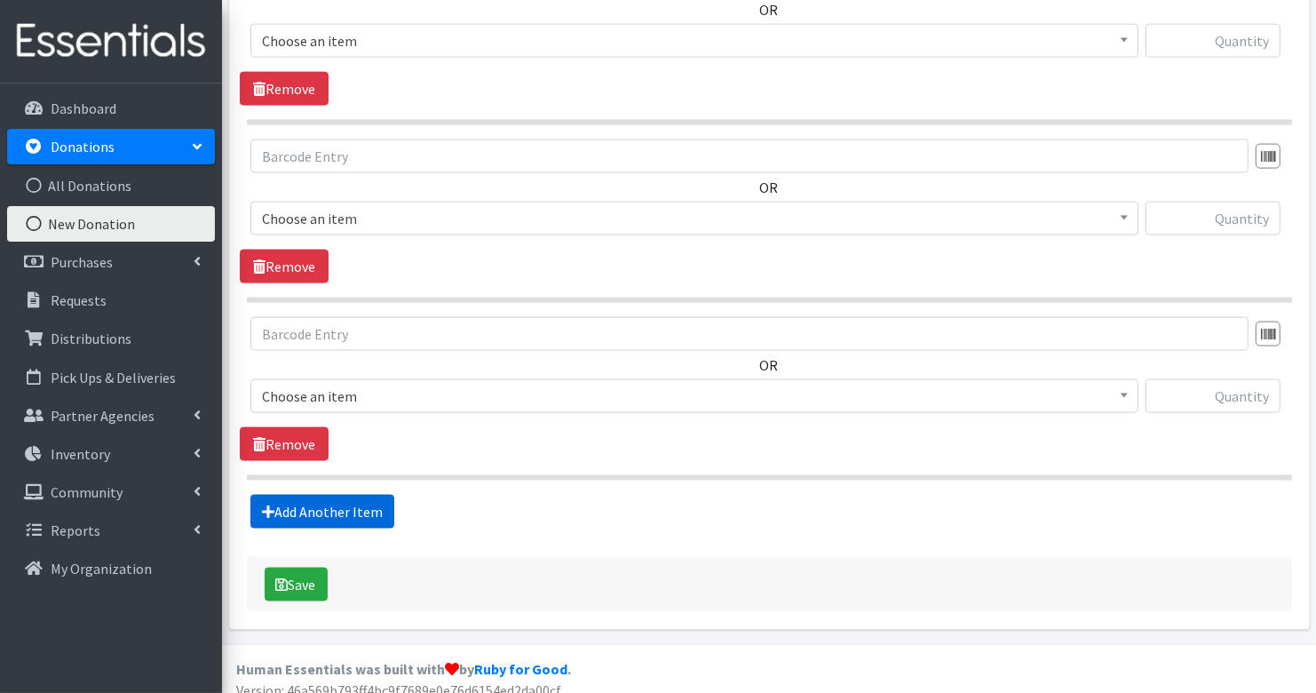
click at [358, 496] on link "Add Another Item" at bounding box center [322, 512] width 144 height 34
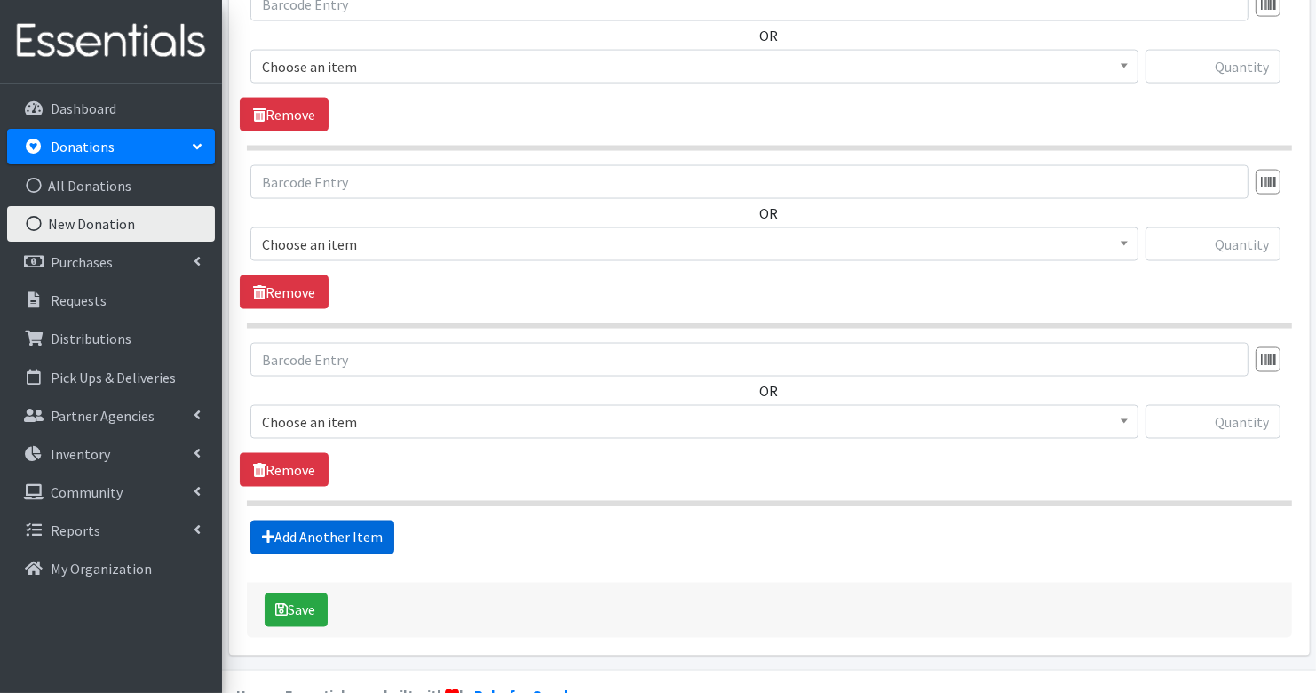
scroll to position [2464, 0]
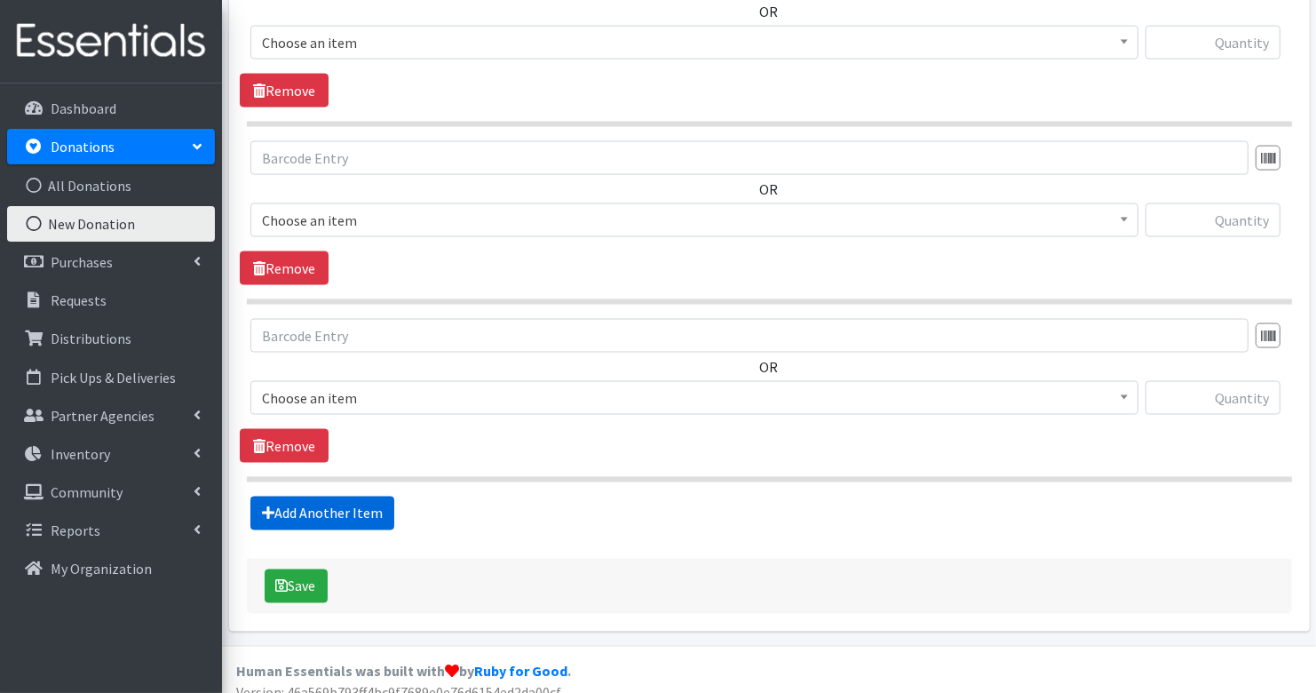
click at [358, 496] on link "Add Another Item" at bounding box center [322, 513] width 144 height 34
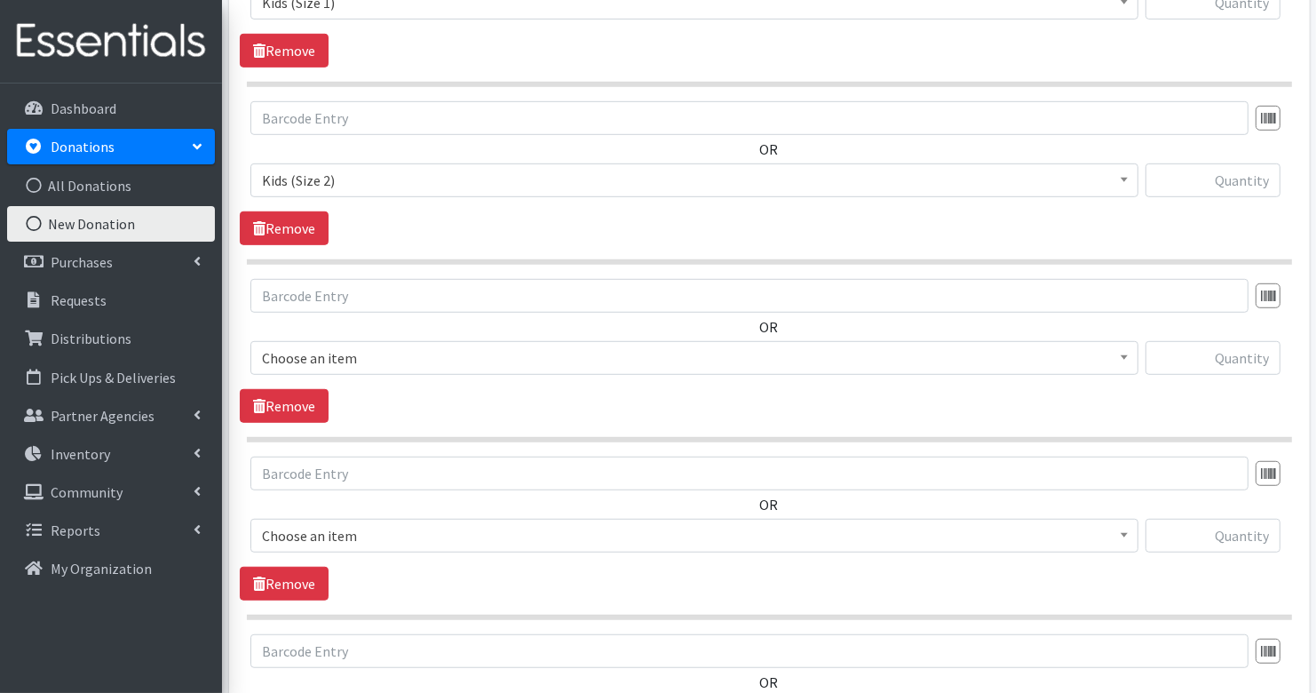
scroll to position [910, 0]
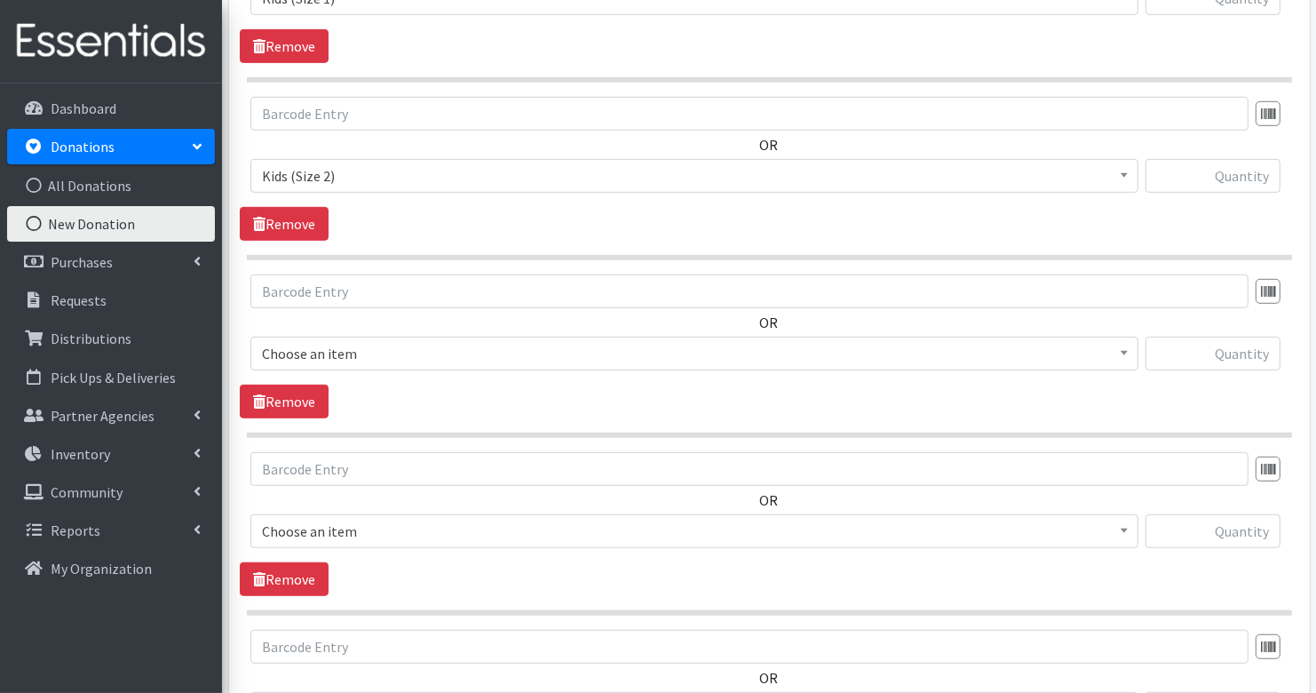
click at [401, 355] on span "Choose an item" at bounding box center [694, 353] width 865 height 25
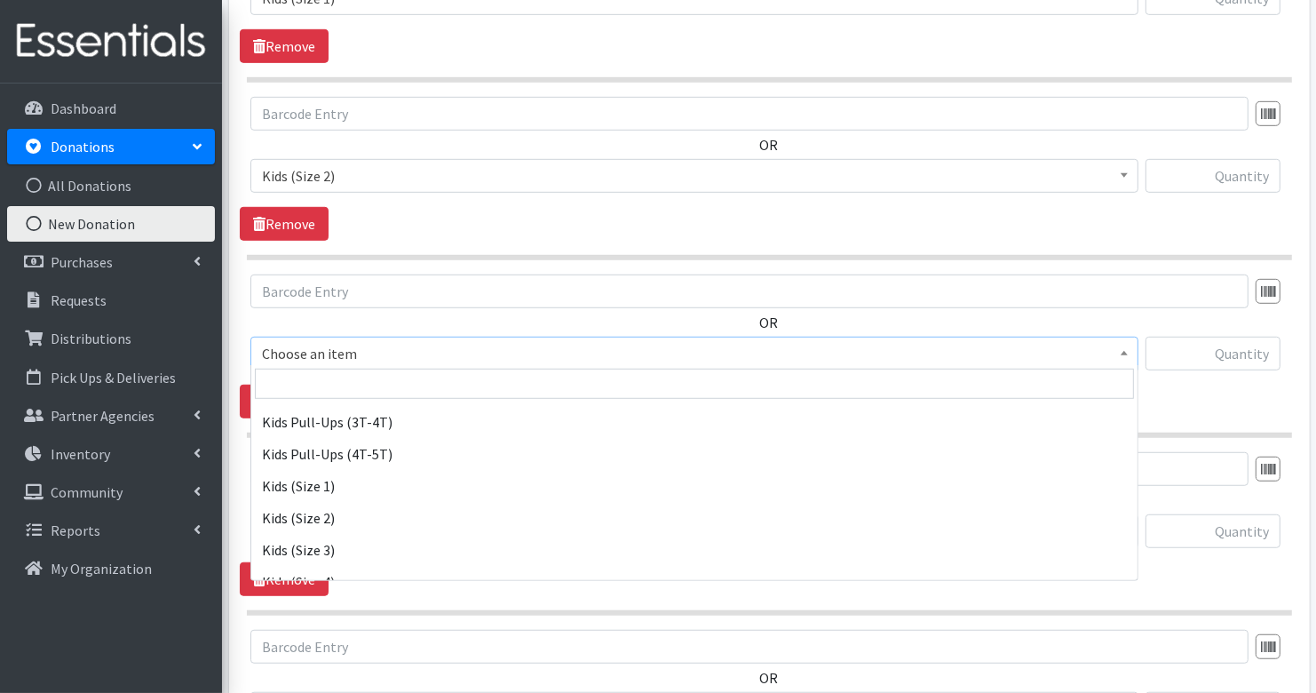
scroll to position [176, 0]
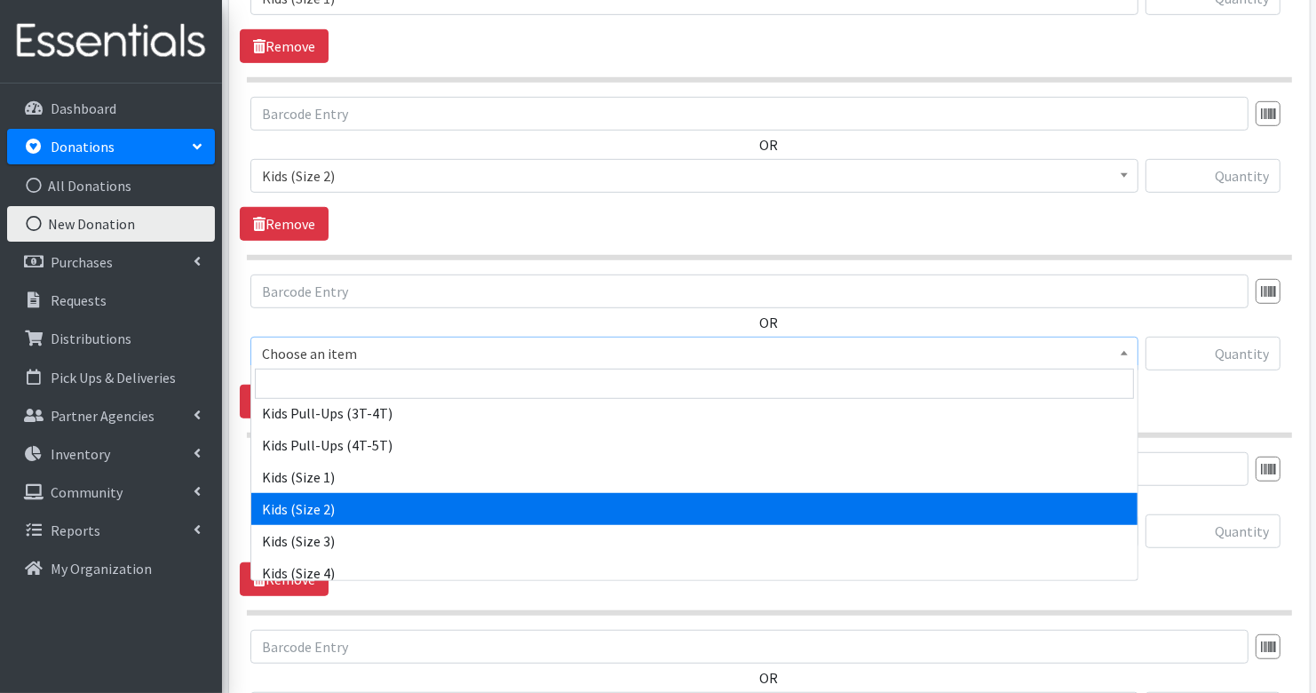
select select "3420"
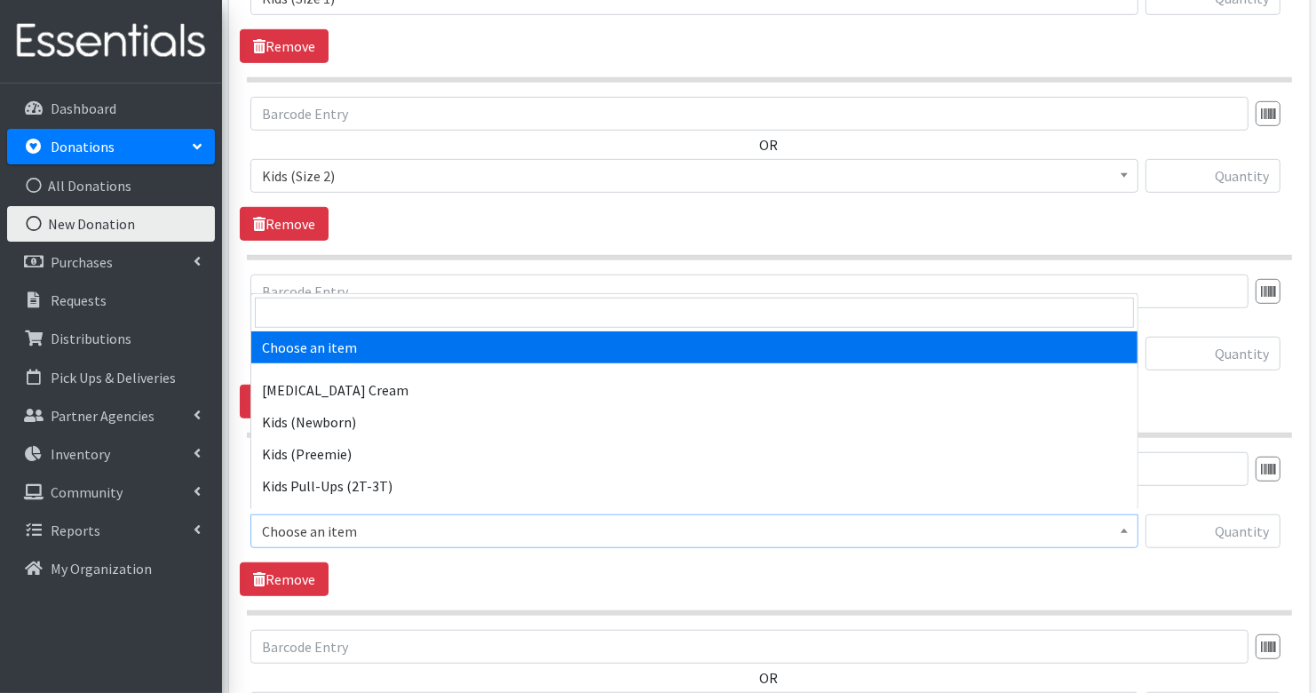
click at [413, 521] on span "Choose an item" at bounding box center [694, 531] width 865 height 25
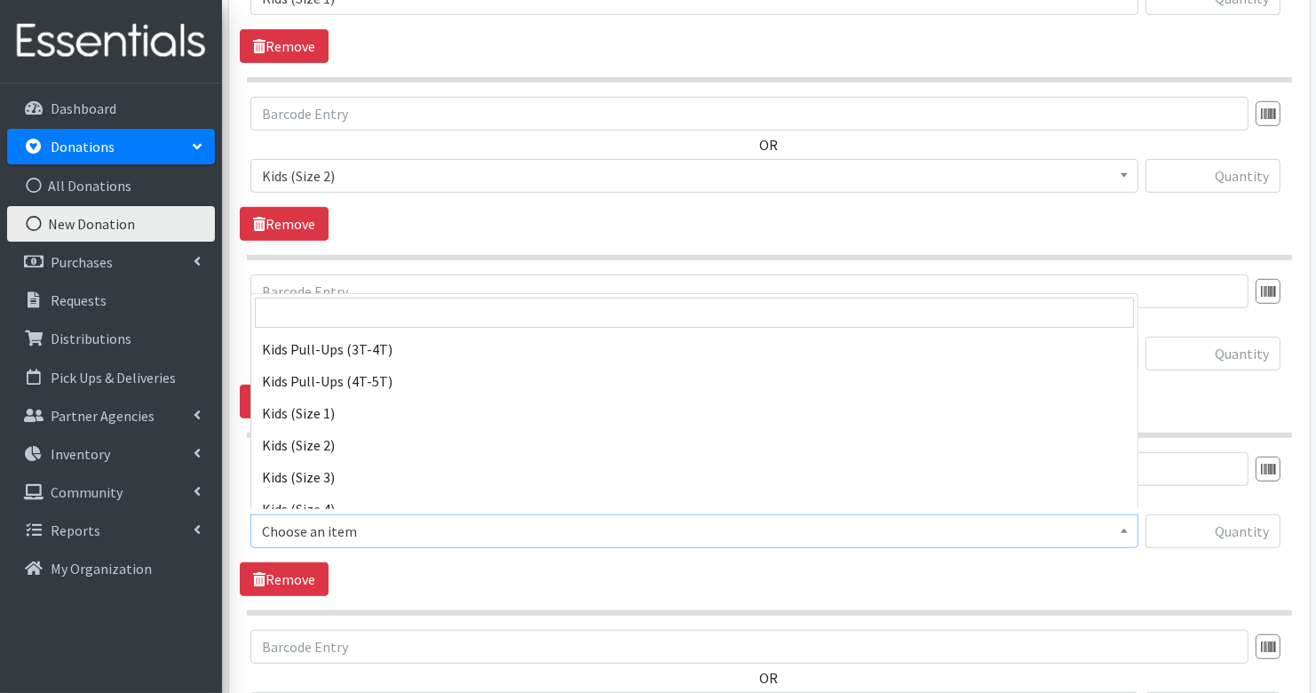
scroll to position [172, 0]
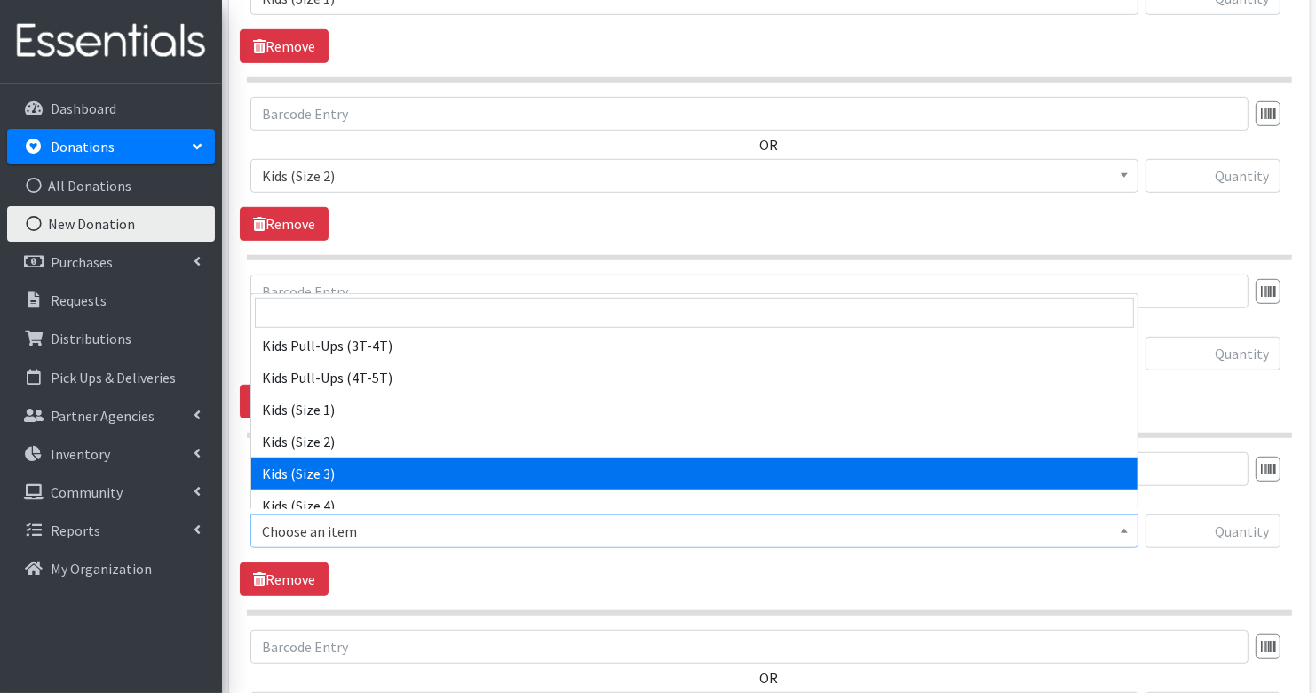
select select "3393"
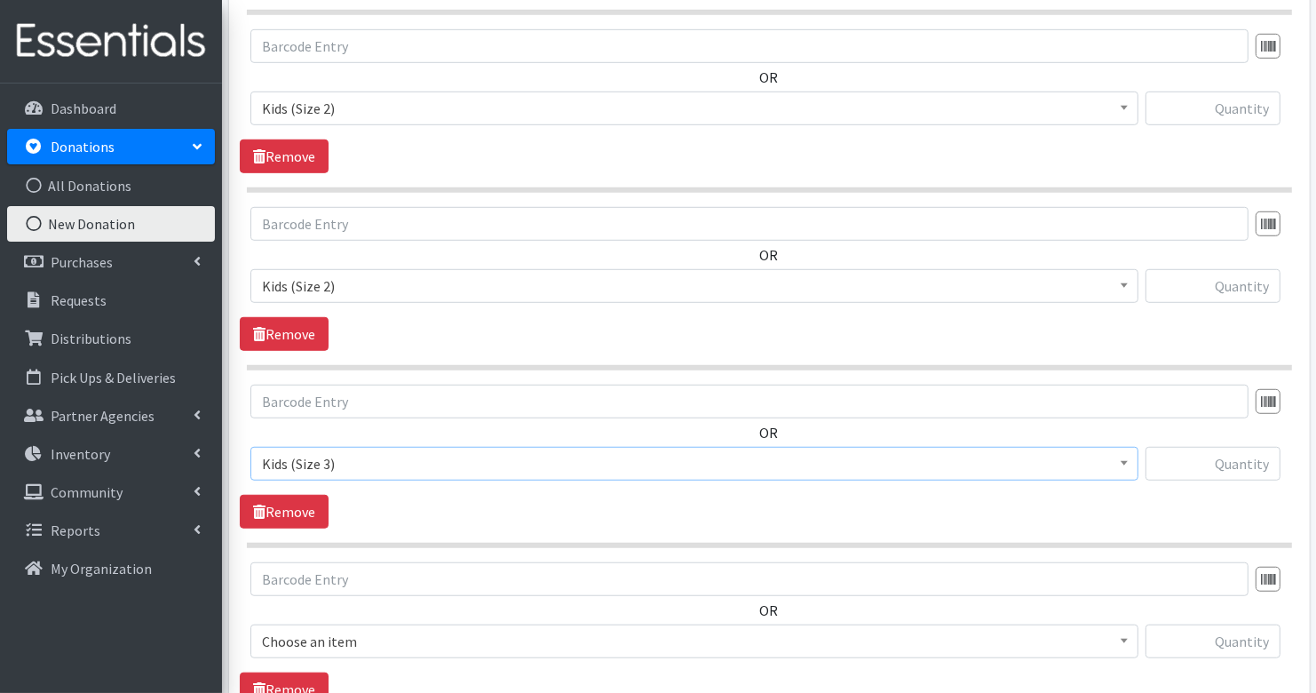
scroll to position [979, 0]
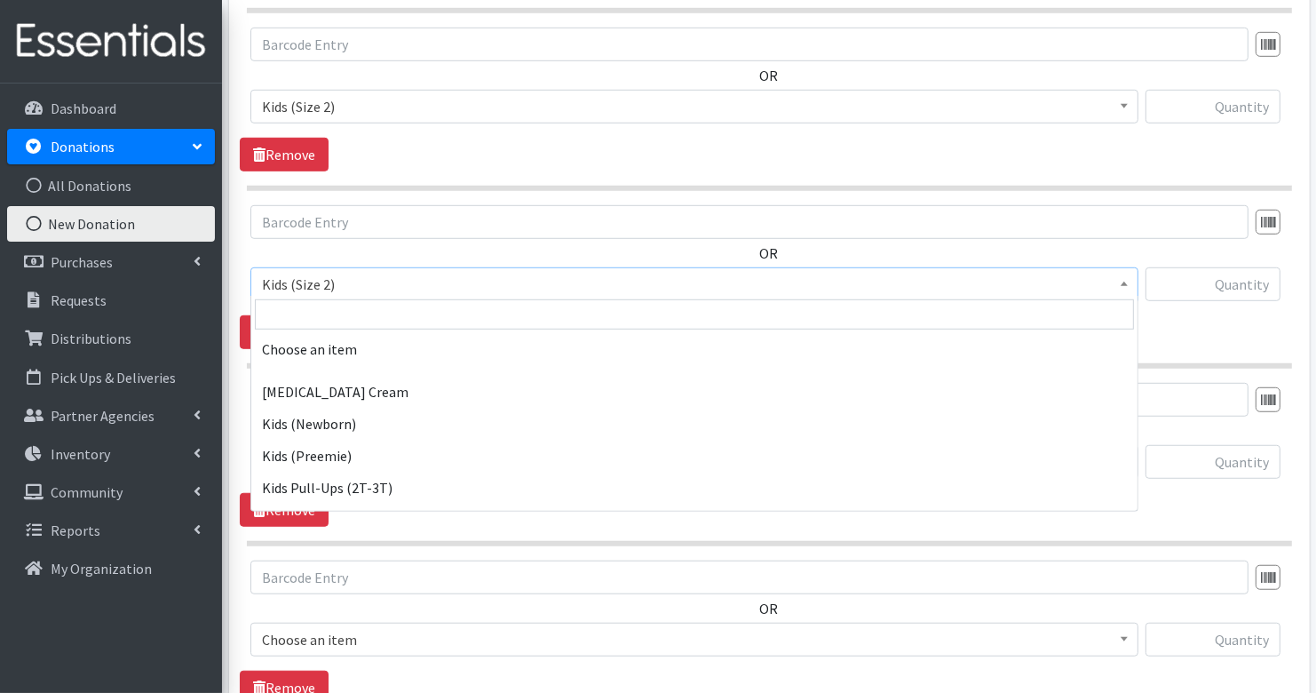
click at [378, 276] on span "Kids (Size 2)" at bounding box center [694, 284] width 865 height 25
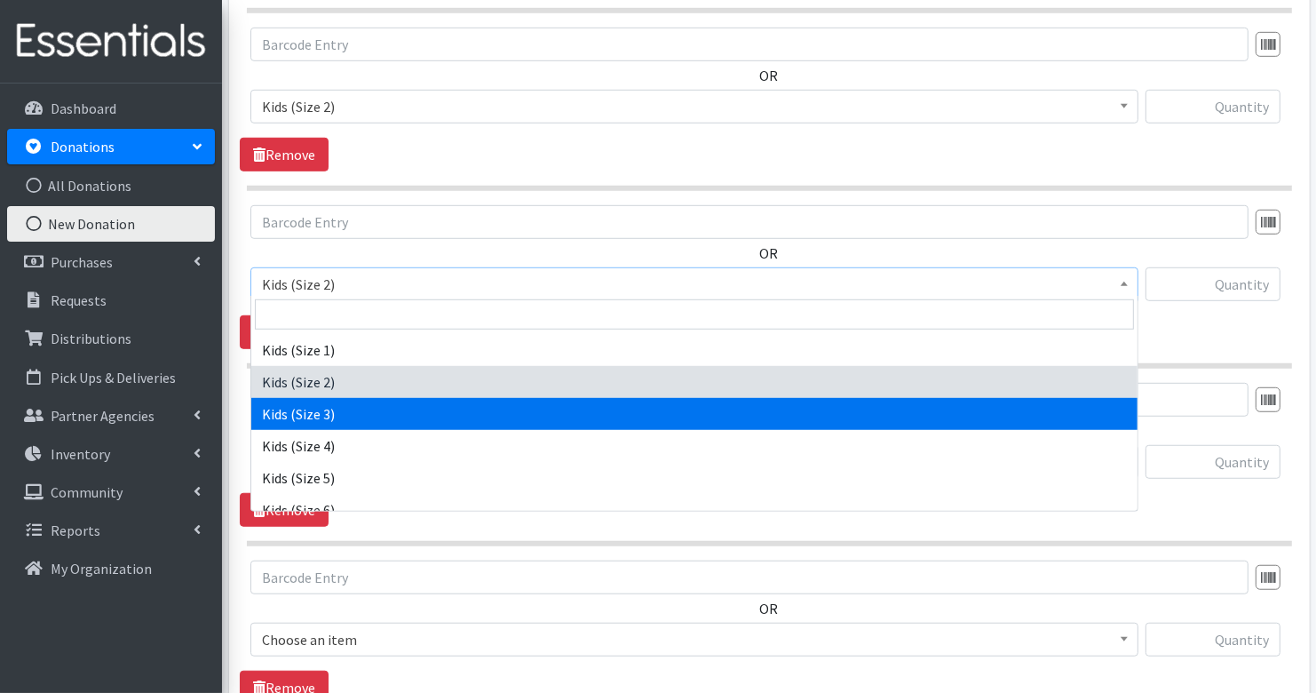
select select "3393"
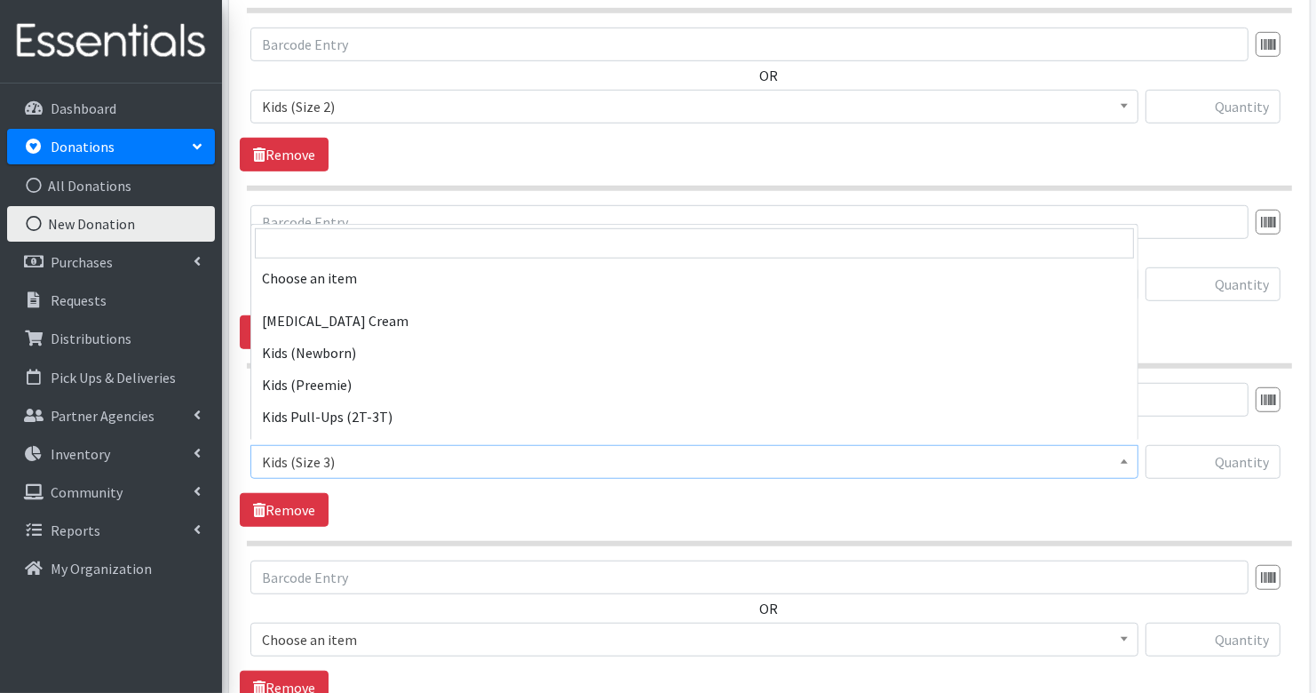
click at [378, 453] on span "Kids (Size 3)" at bounding box center [694, 461] width 865 height 25
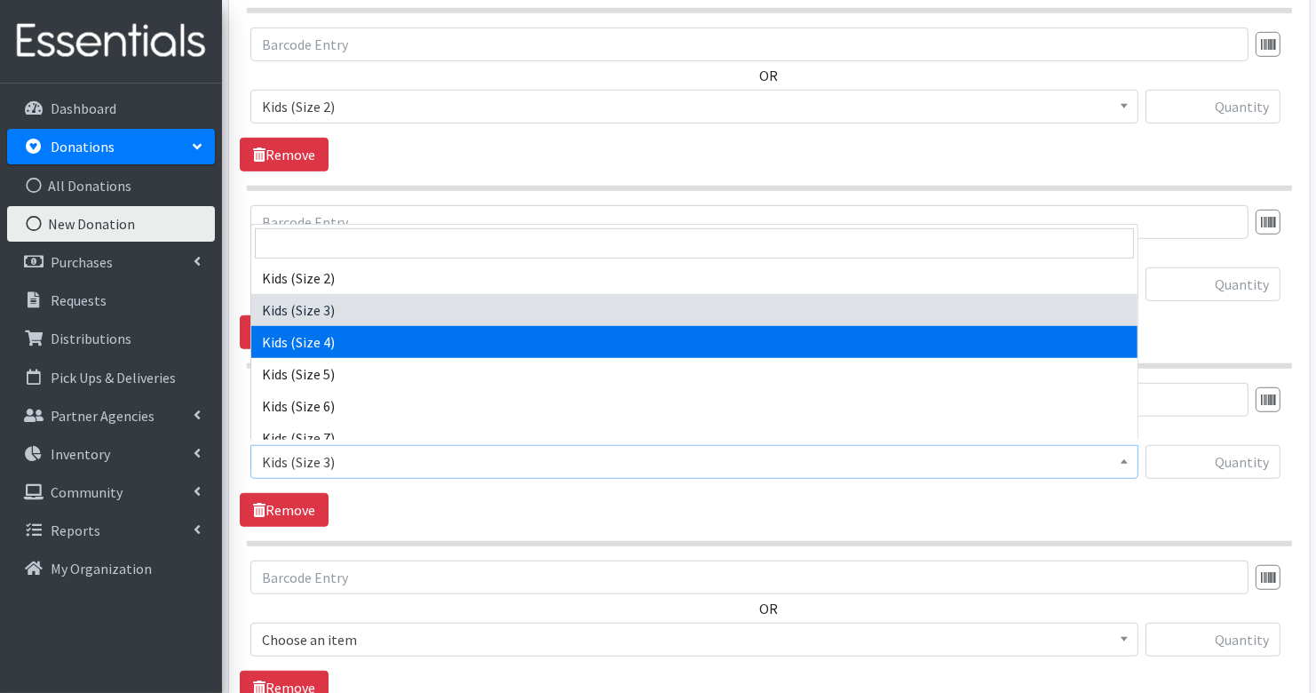
select select "3394"
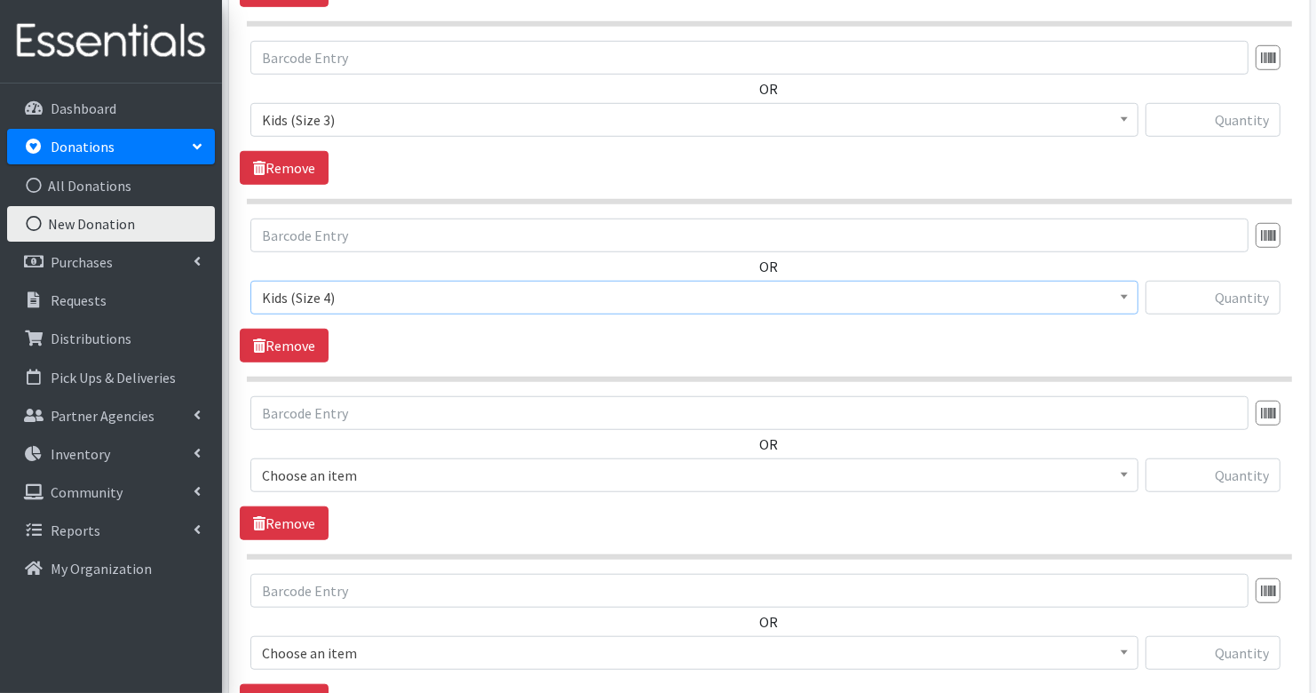
scroll to position [1160, 0]
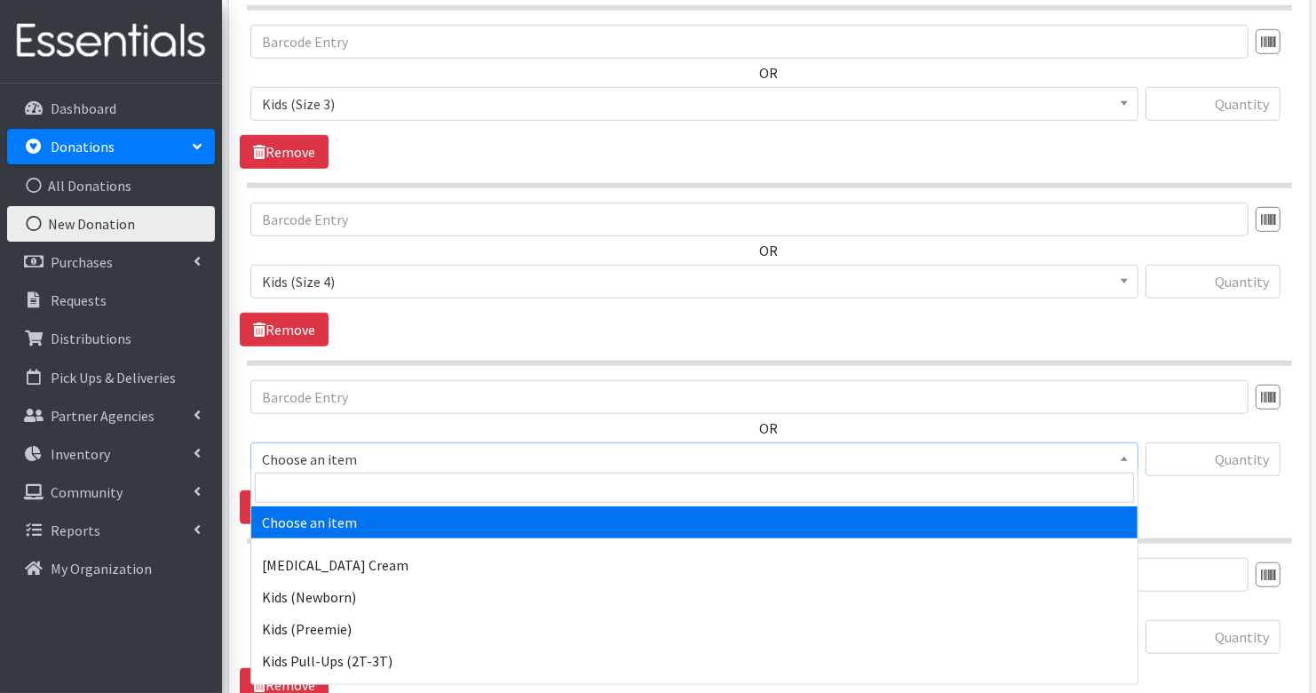
click at [379, 448] on span "Choose an item" at bounding box center [694, 459] width 865 height 25
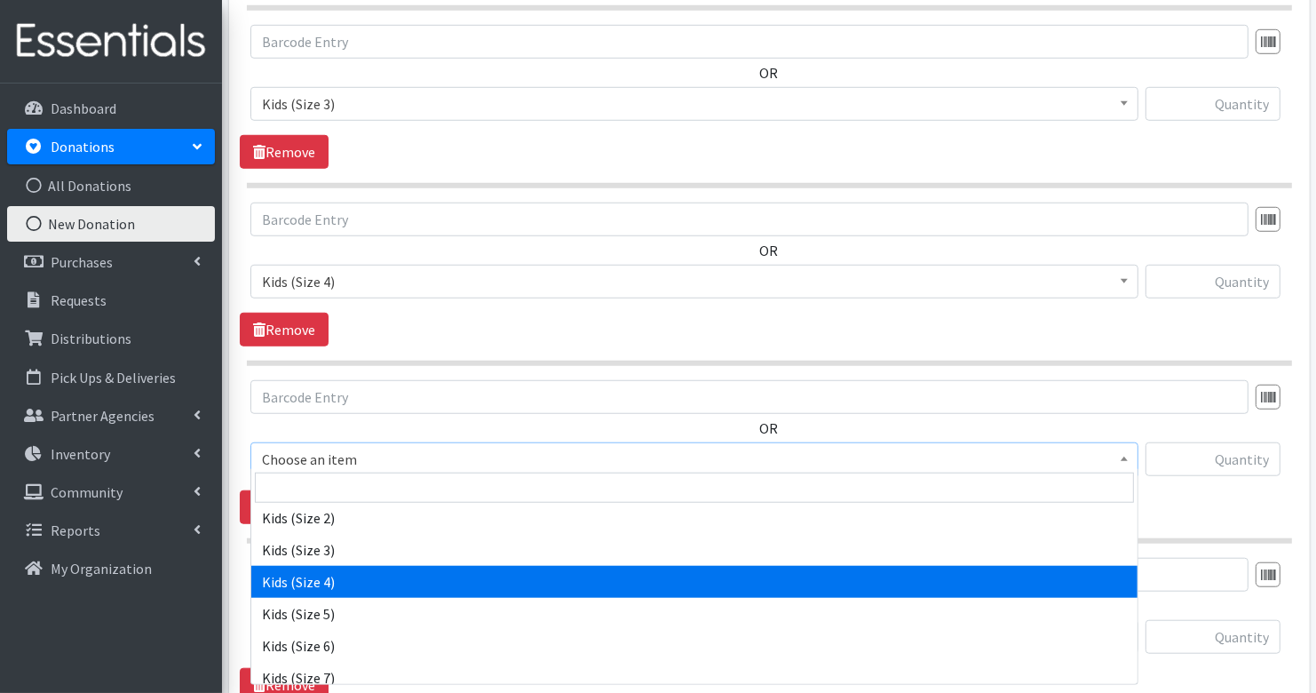
scroll to position [276, 0]
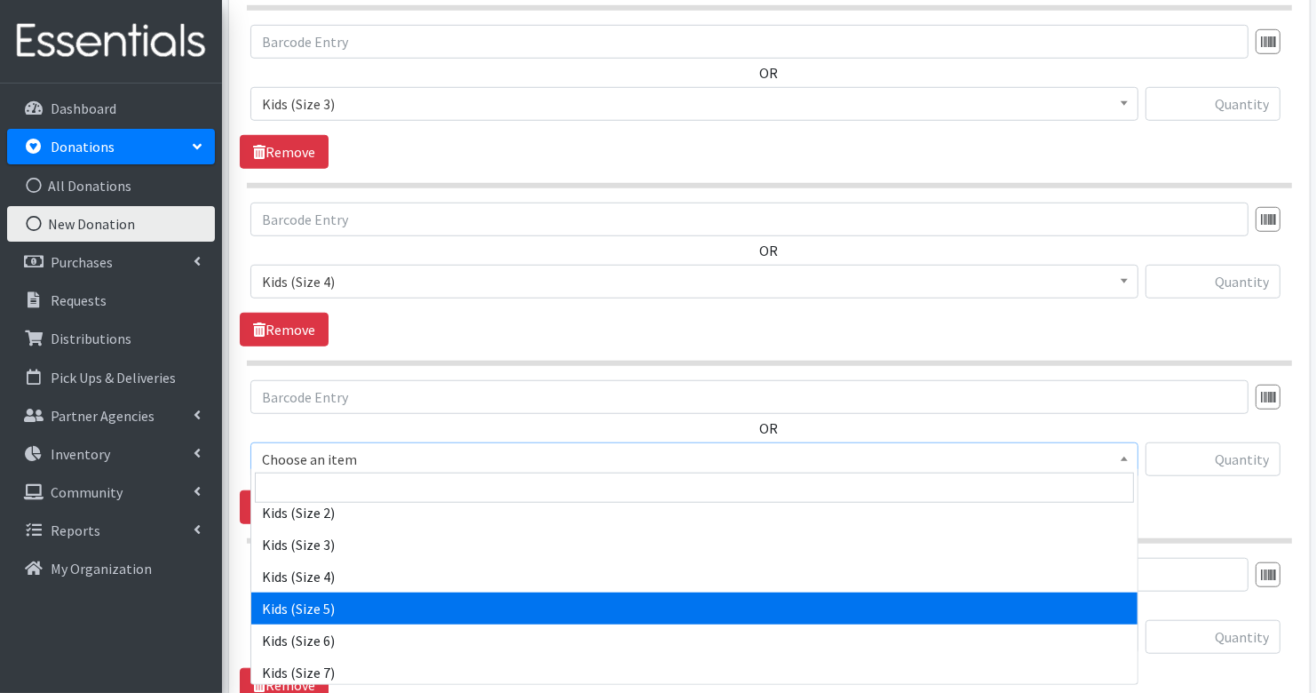
select select "3407"
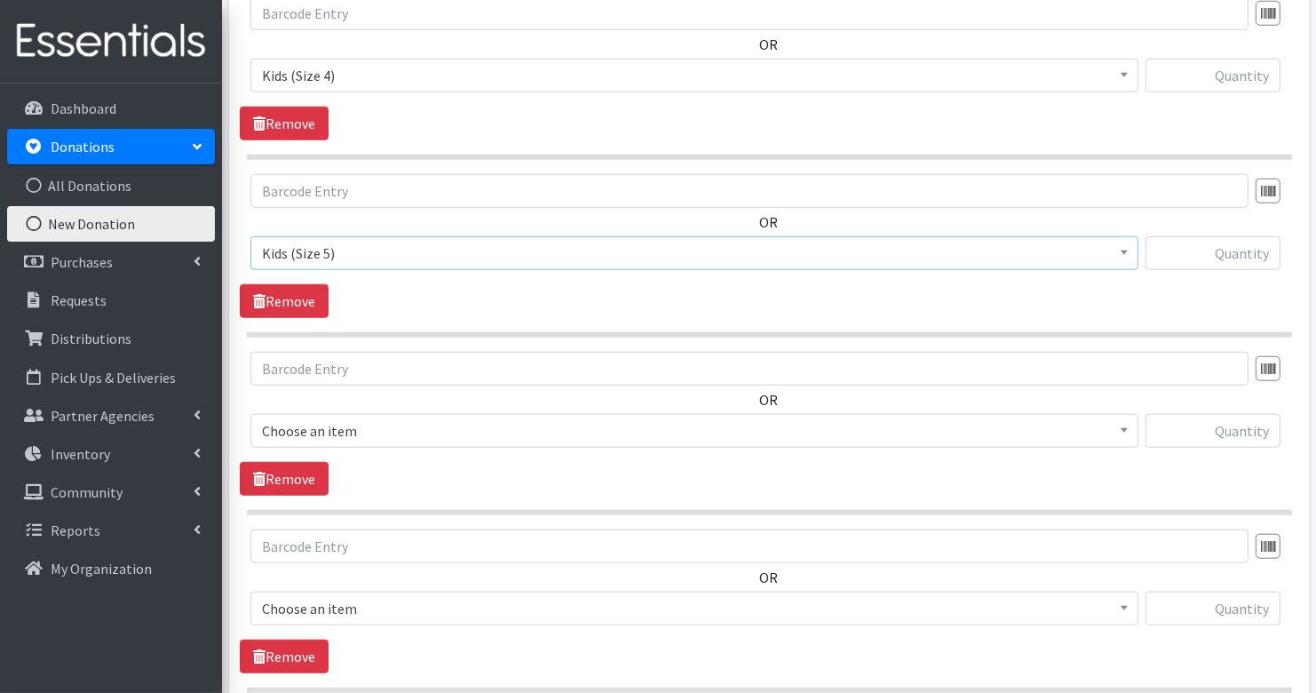
scroll to position [1373, 0]
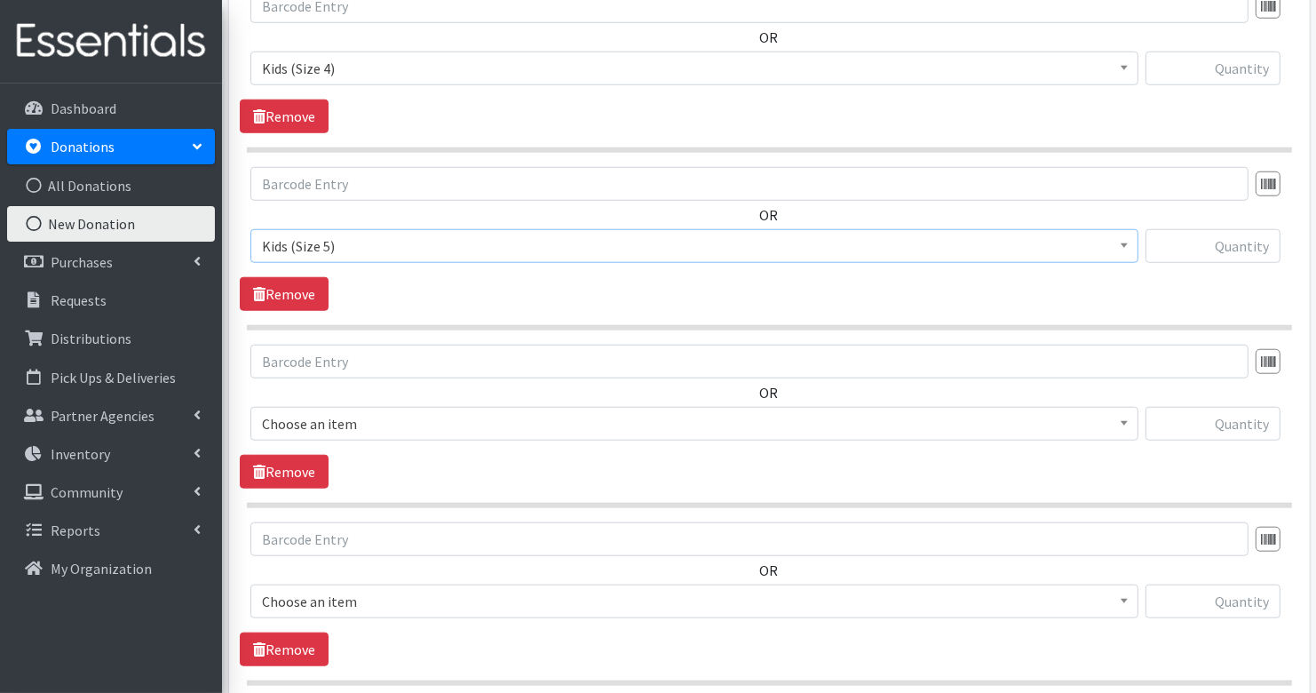
click at [390, 414] on span "Choose an item" at bounding box center [694, 423] width 865 height 25
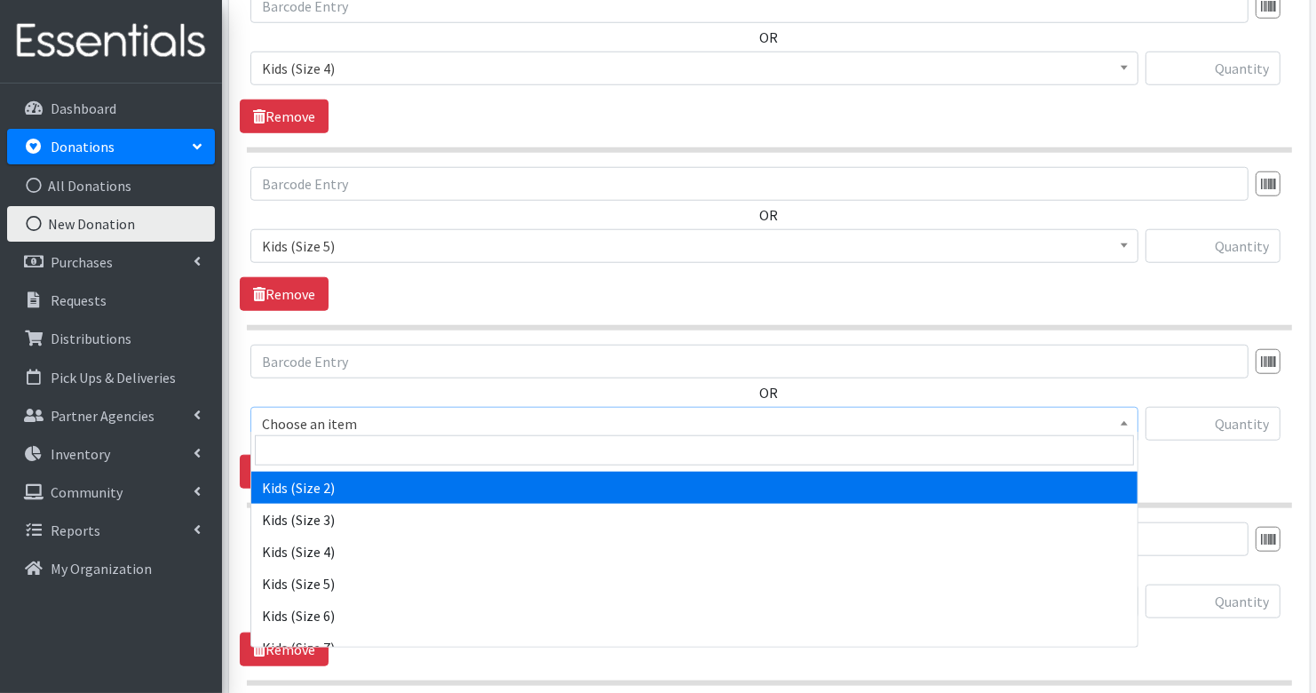
scroll to position [270, 0]
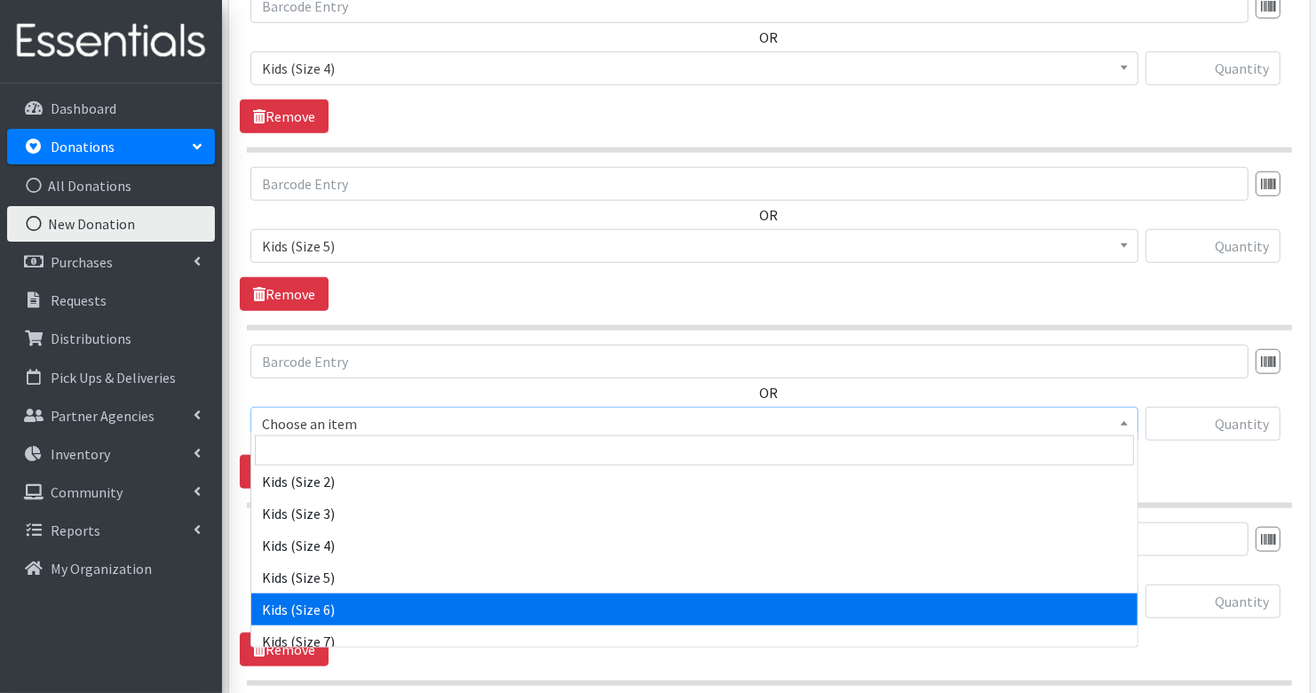
select select "3419"
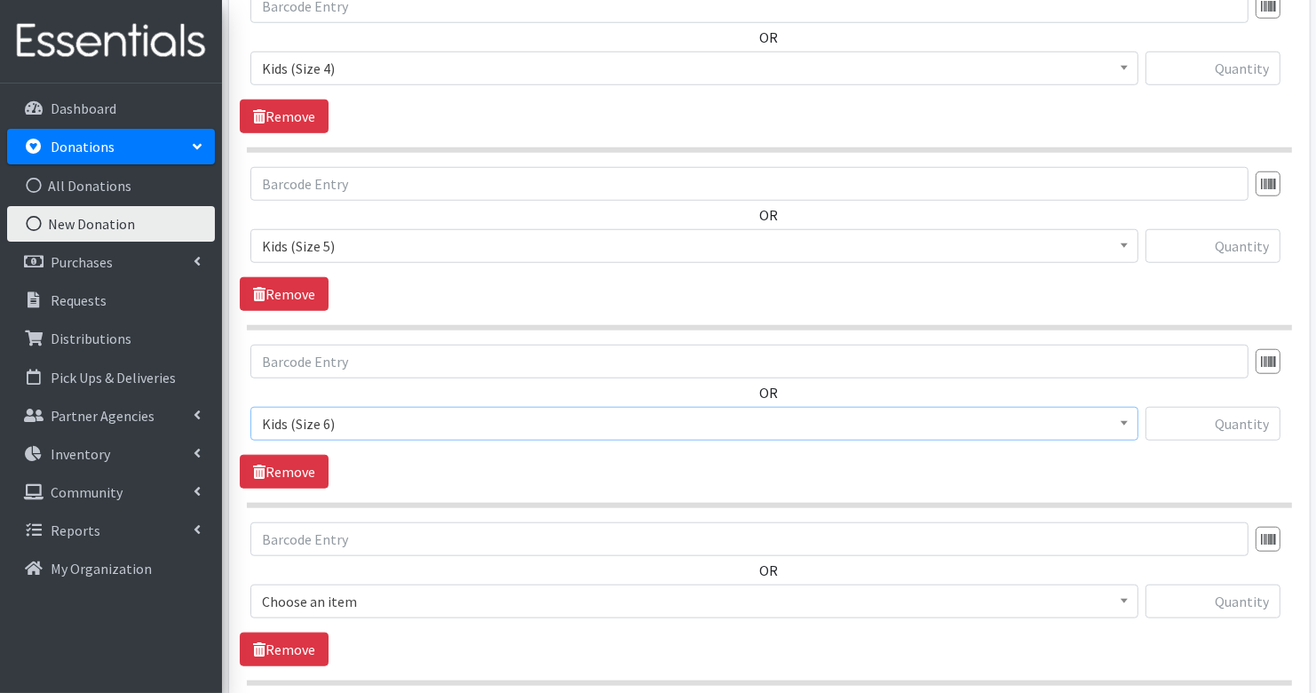
click at [391, 590] on span "Choose an item" at bounding box center [694, 601] width 865 height 25
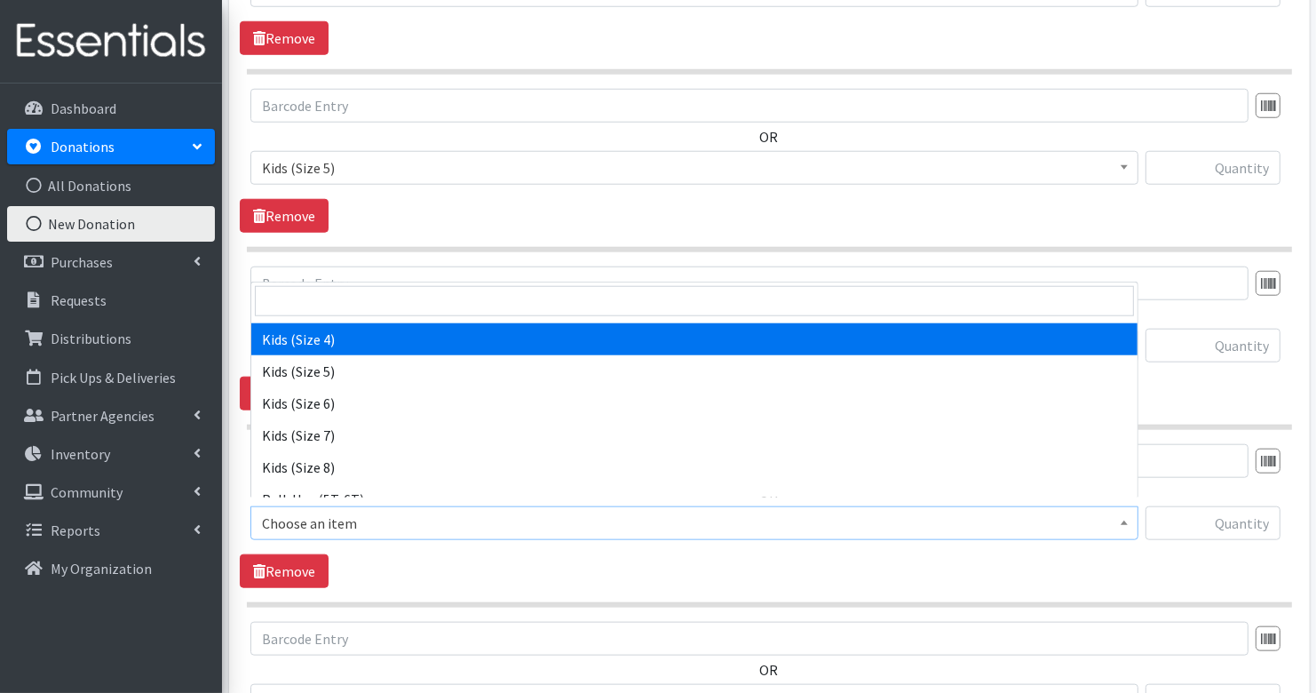
scroll to position [333, 0]
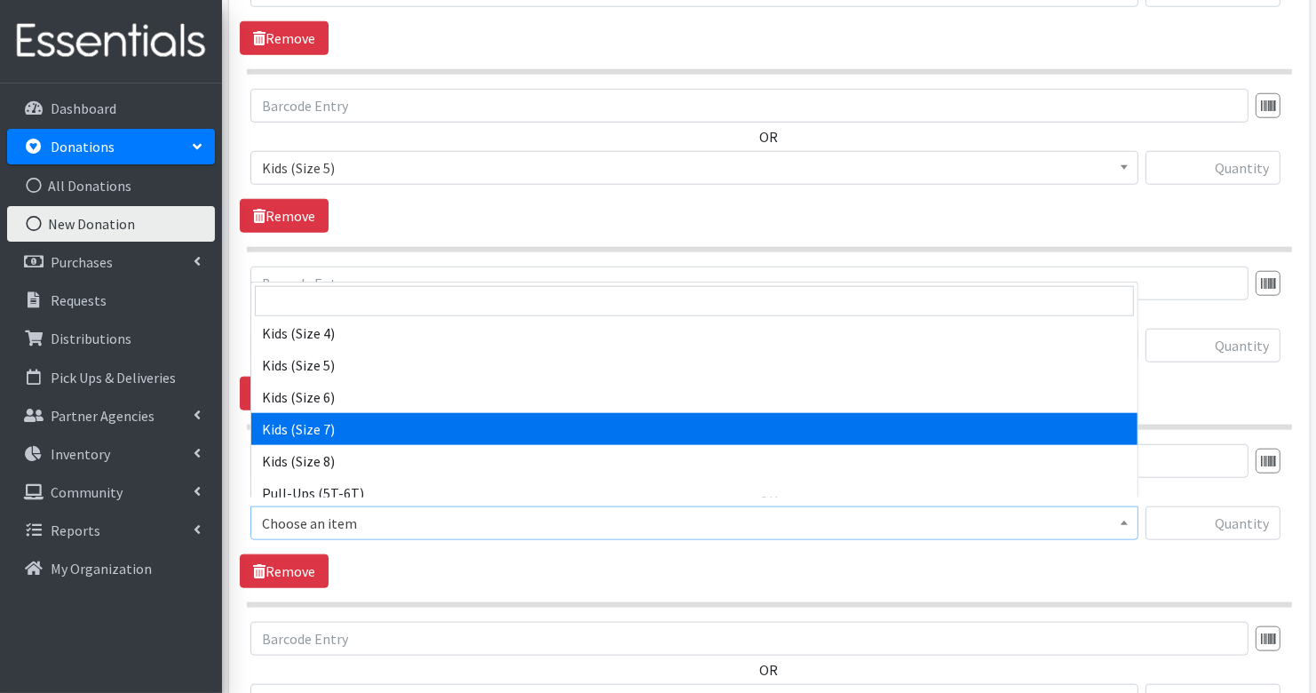
select select "7177"
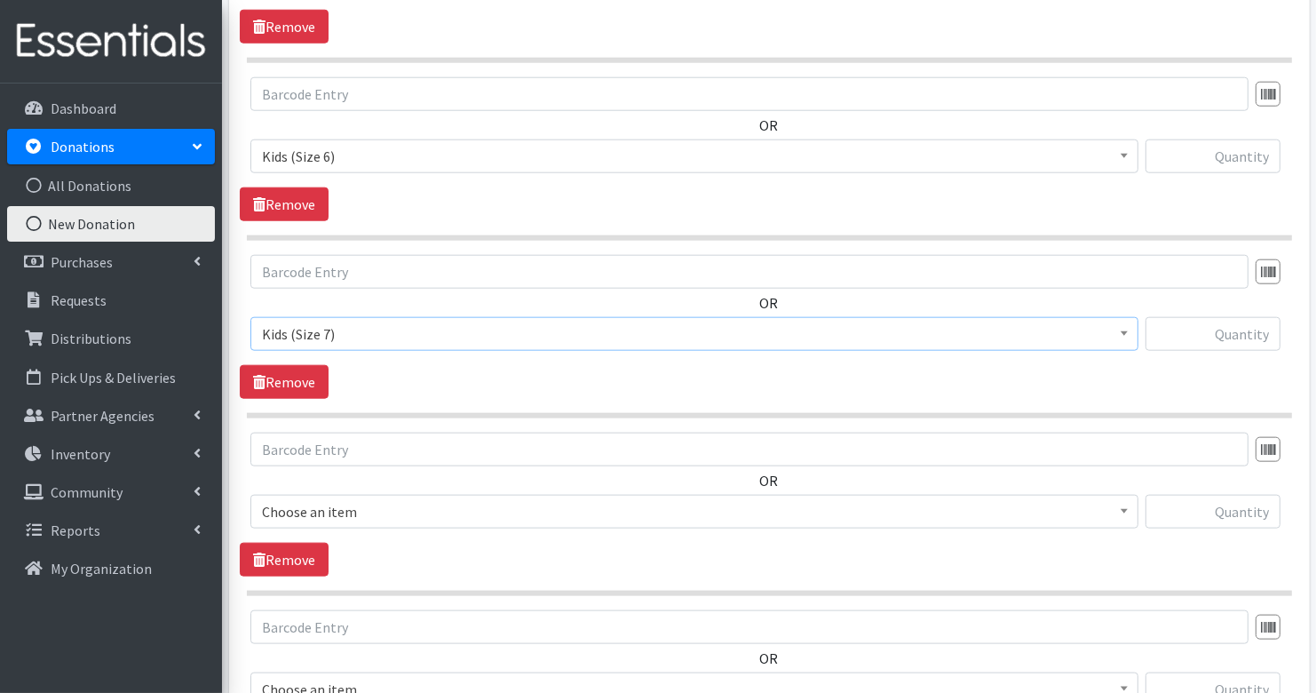
scroll to position [1641, 0]
click at [403, 500] on span "Choose an item" at bounding box center [694, 510] width 865 height 25
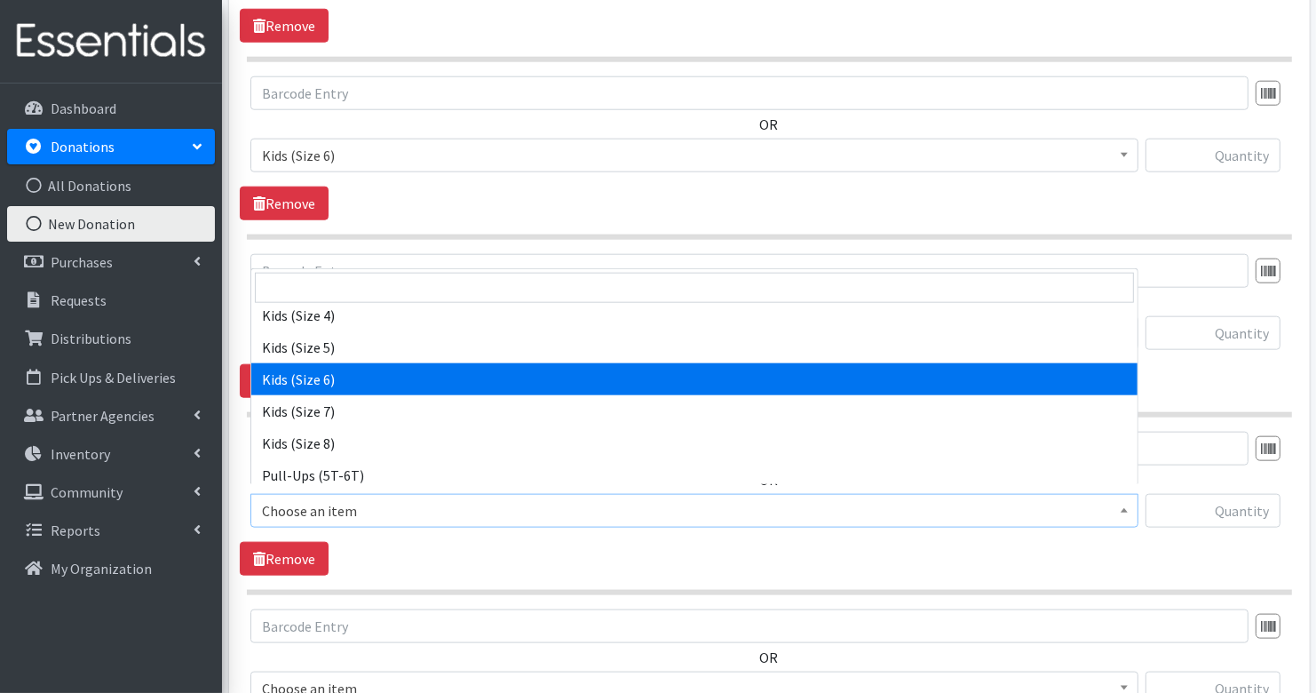
scroll to position [339, 0]
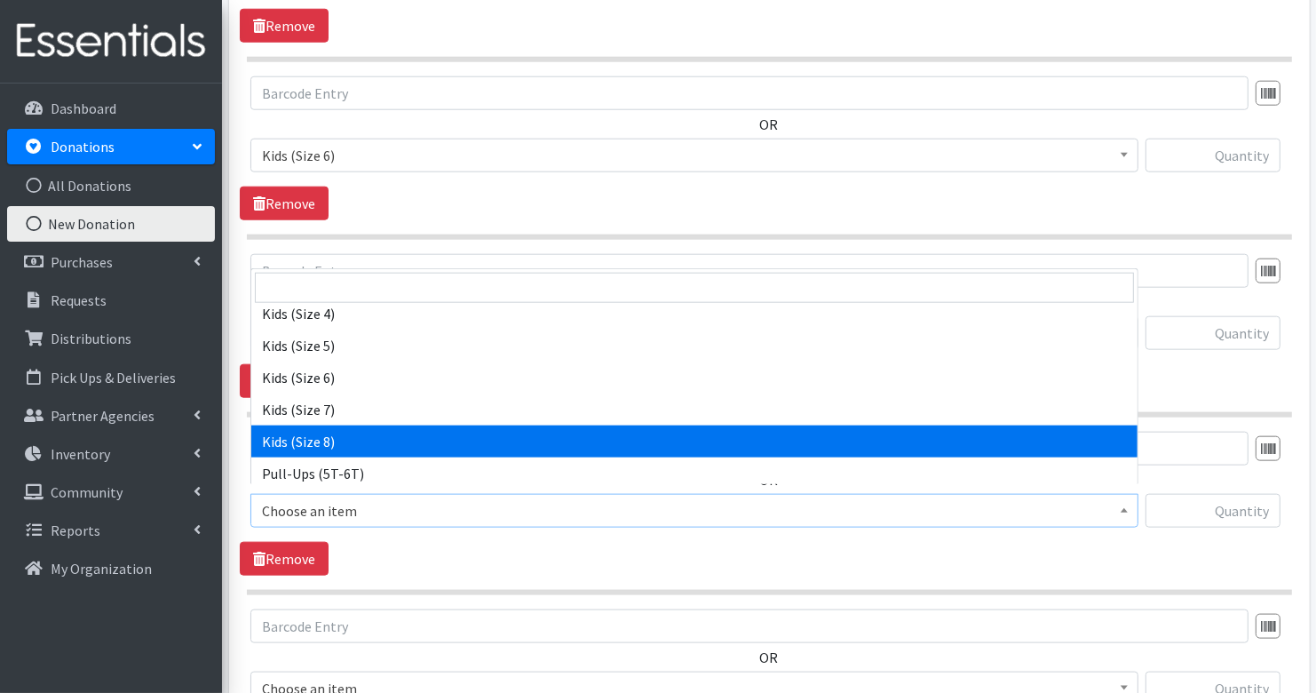
select select "14190"
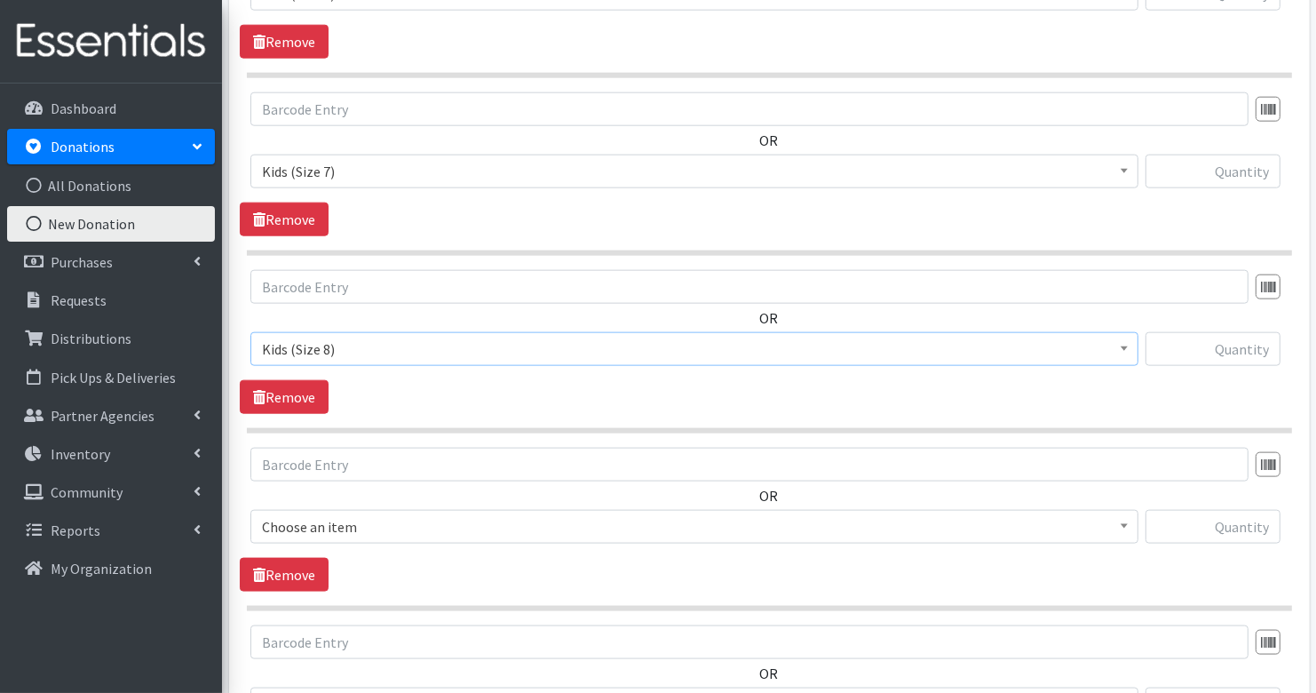
scroll to position [1815, 0]
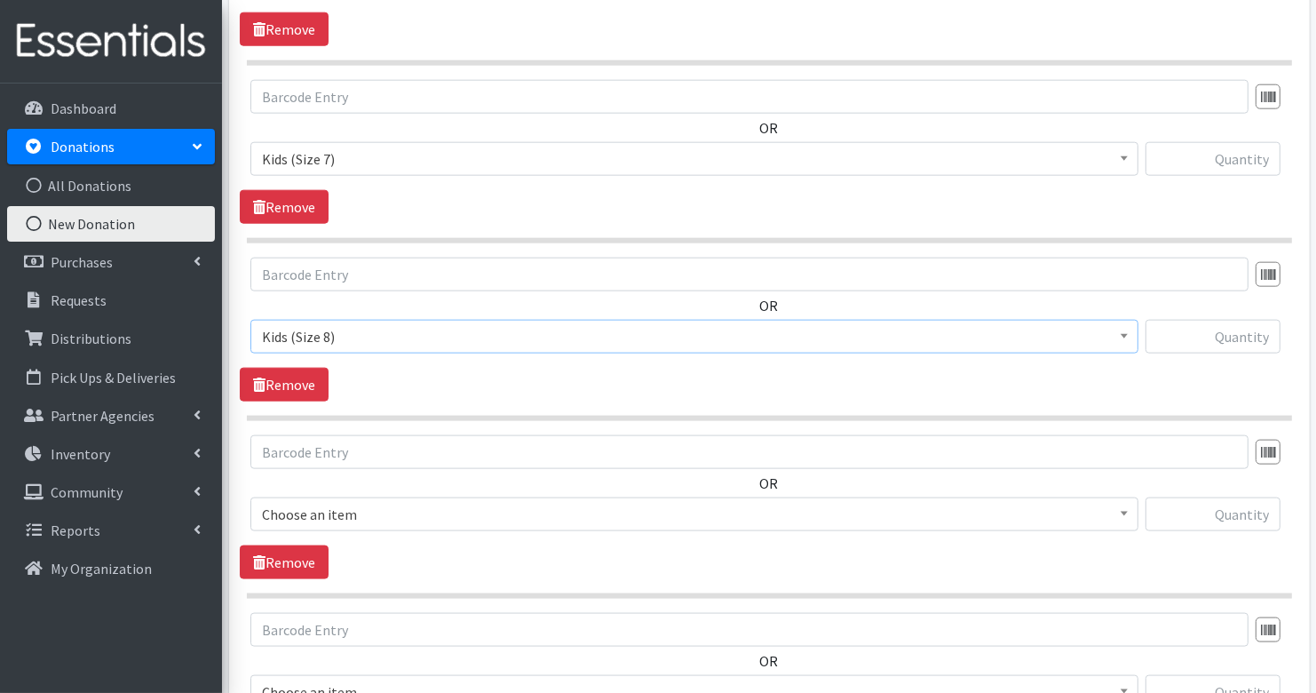
click at [399, 502] on span "Choose an item" at bounding box center [694, 514] width 865 height 25
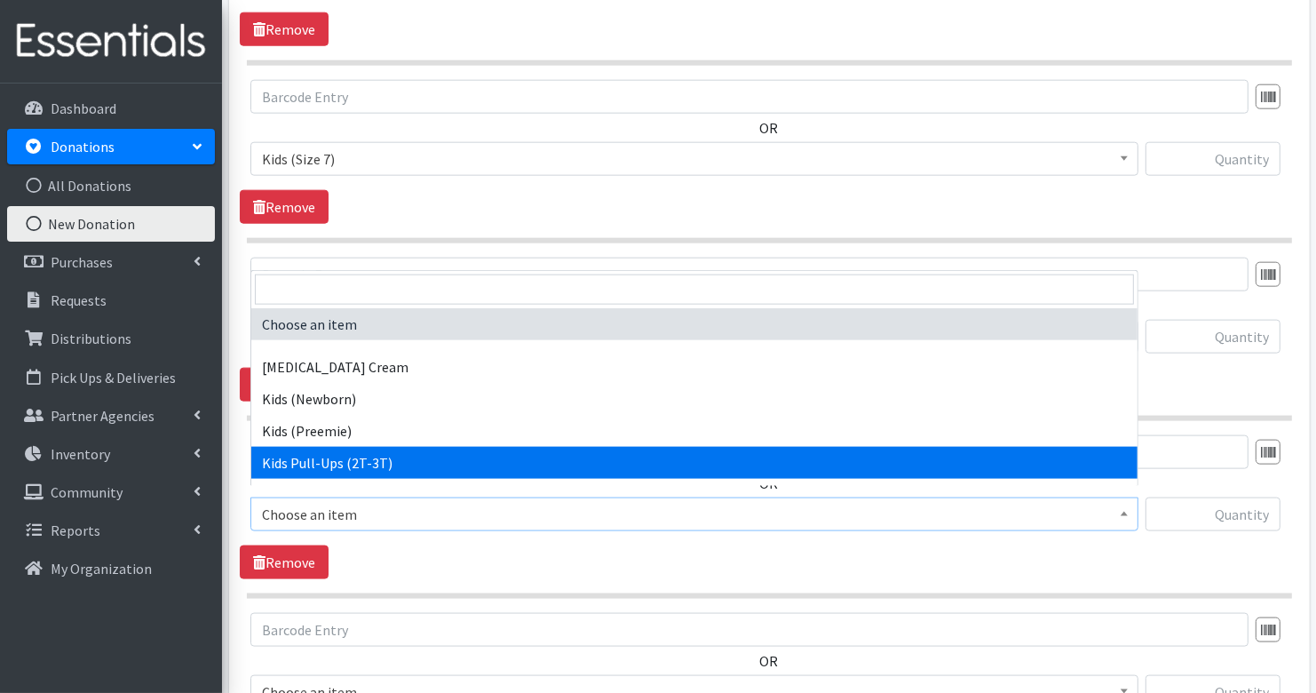
select select "3415"
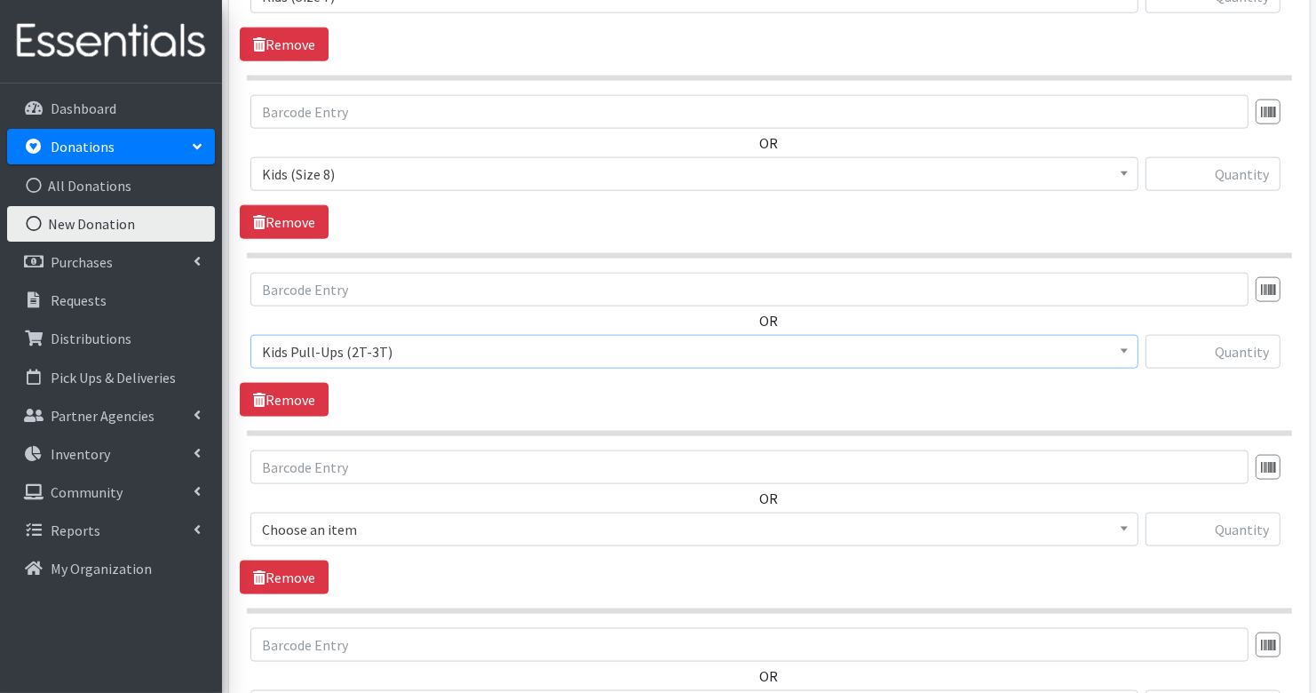
scroll to position [1978, 0]
click at [422, 518] on span "Choose an item" at bounding box center [694, 528] width 865 height 25
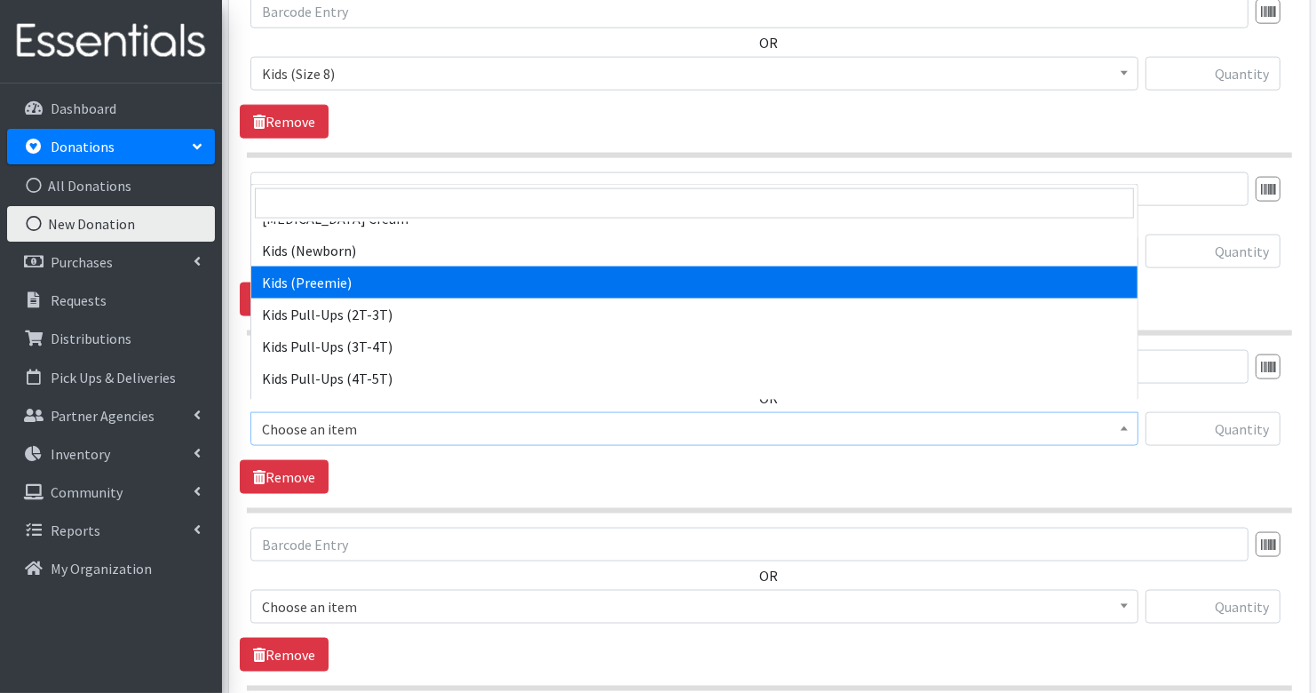
scroll to position [72, 0]
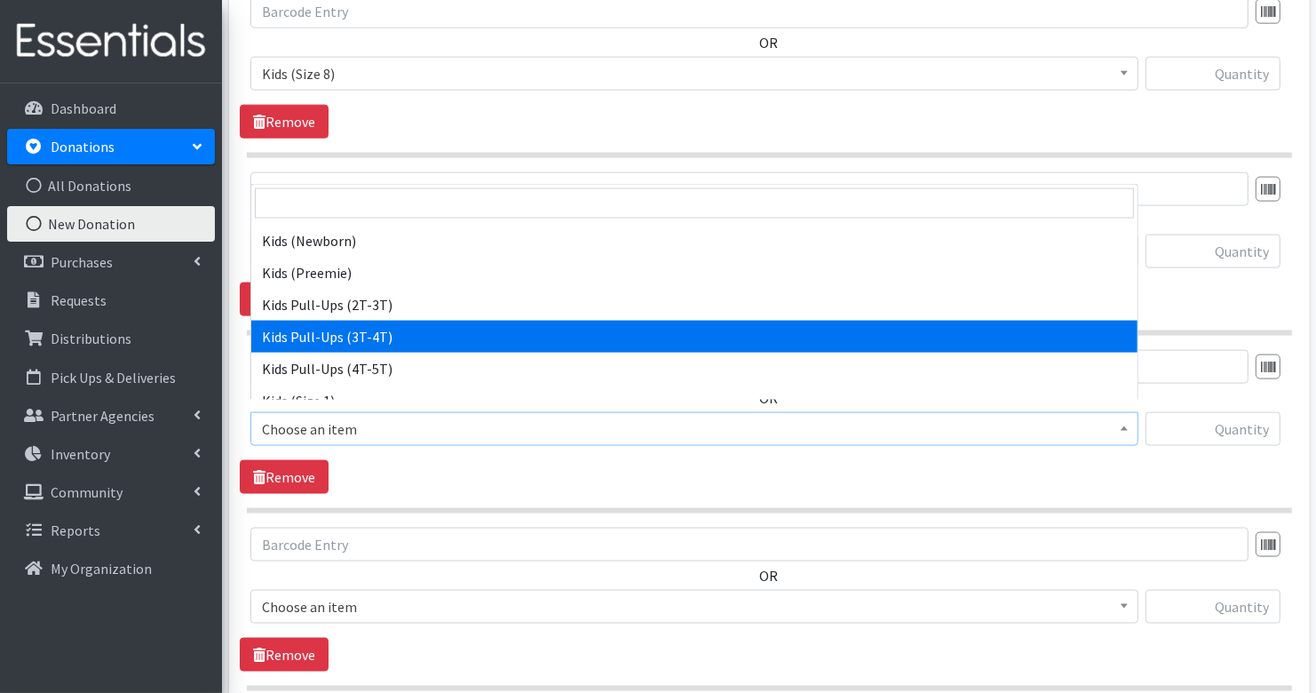
select select "3417"
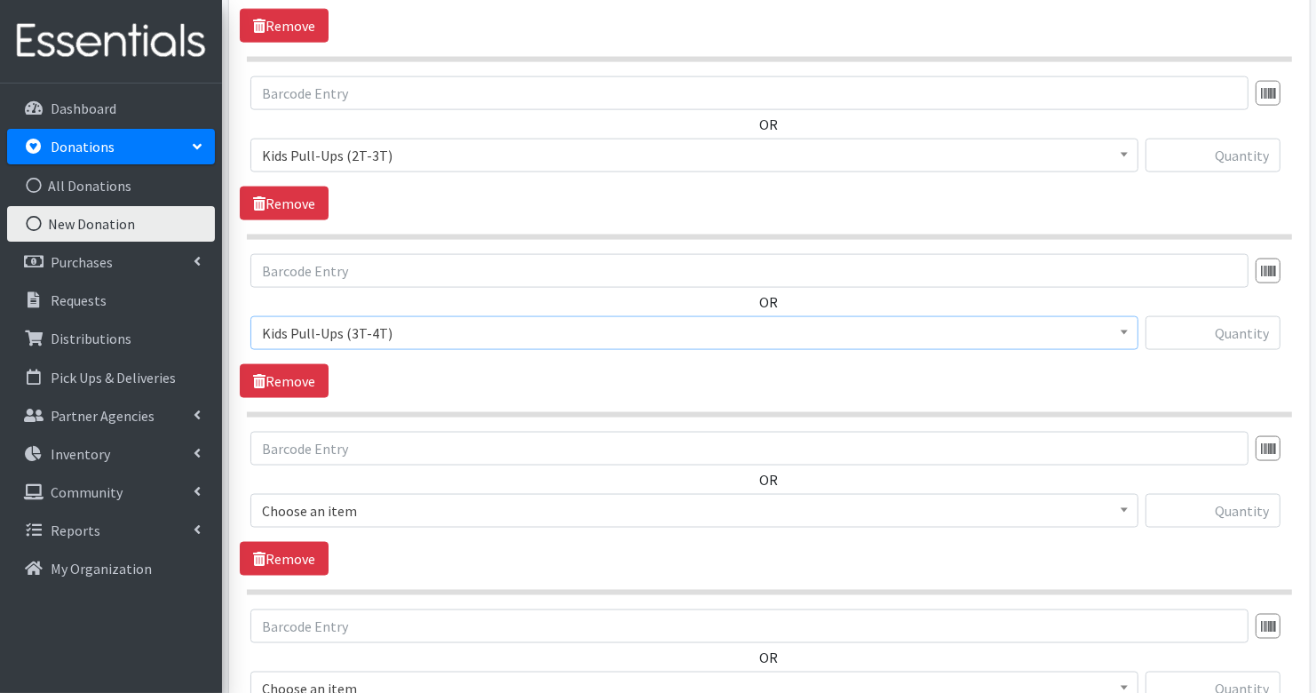
scroll to position [2182, 0]
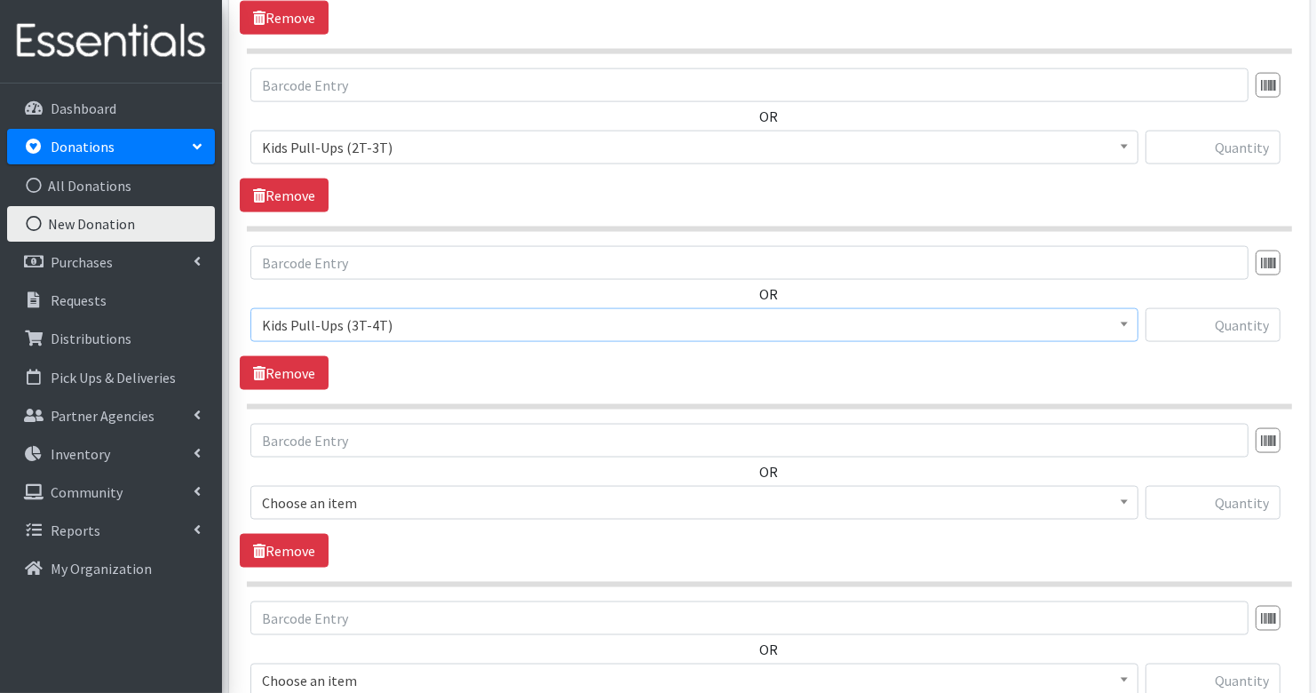
click at [387, 490] on span "Choose an item" at bounding box center [694, 502] width 865 height 25
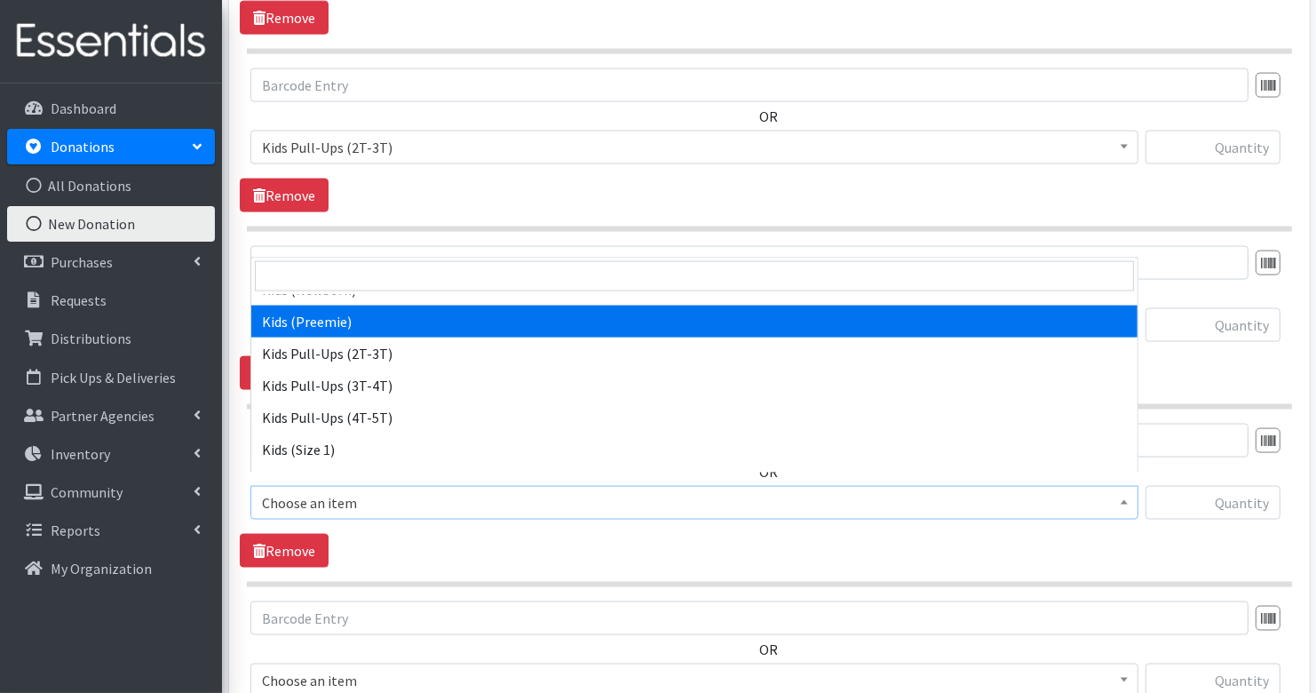
scroll to position [117, 0]
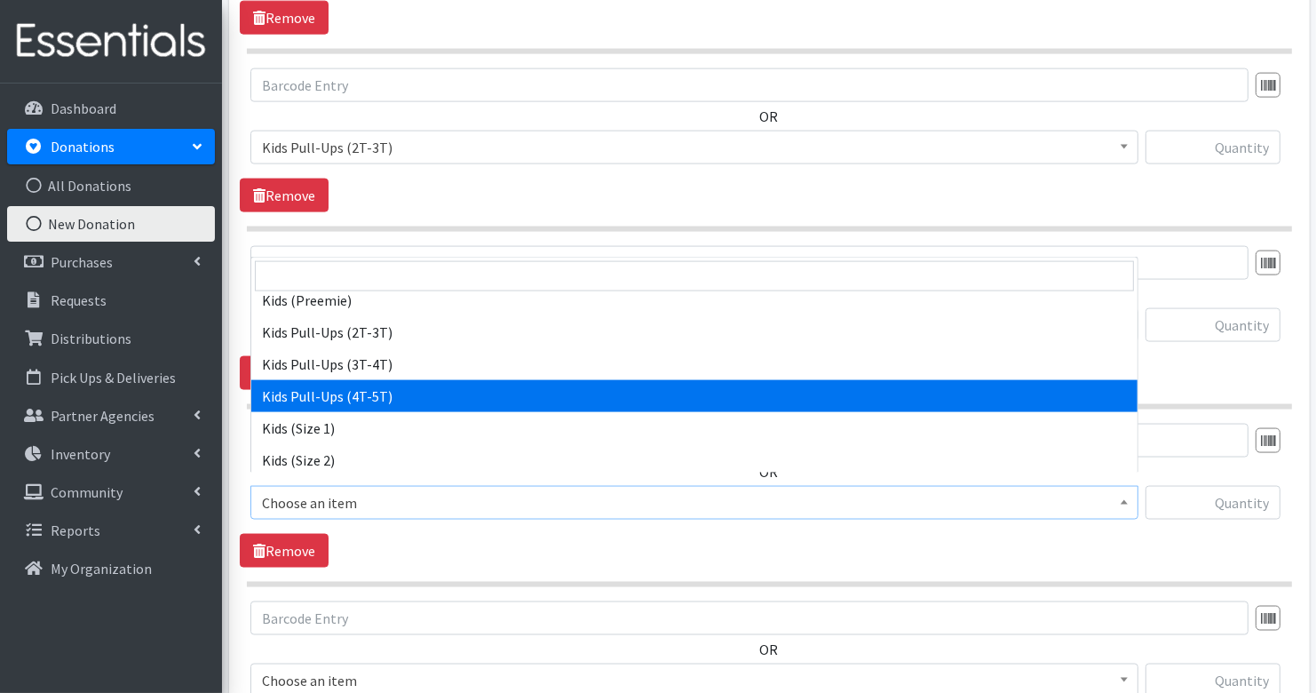
select select "3408"
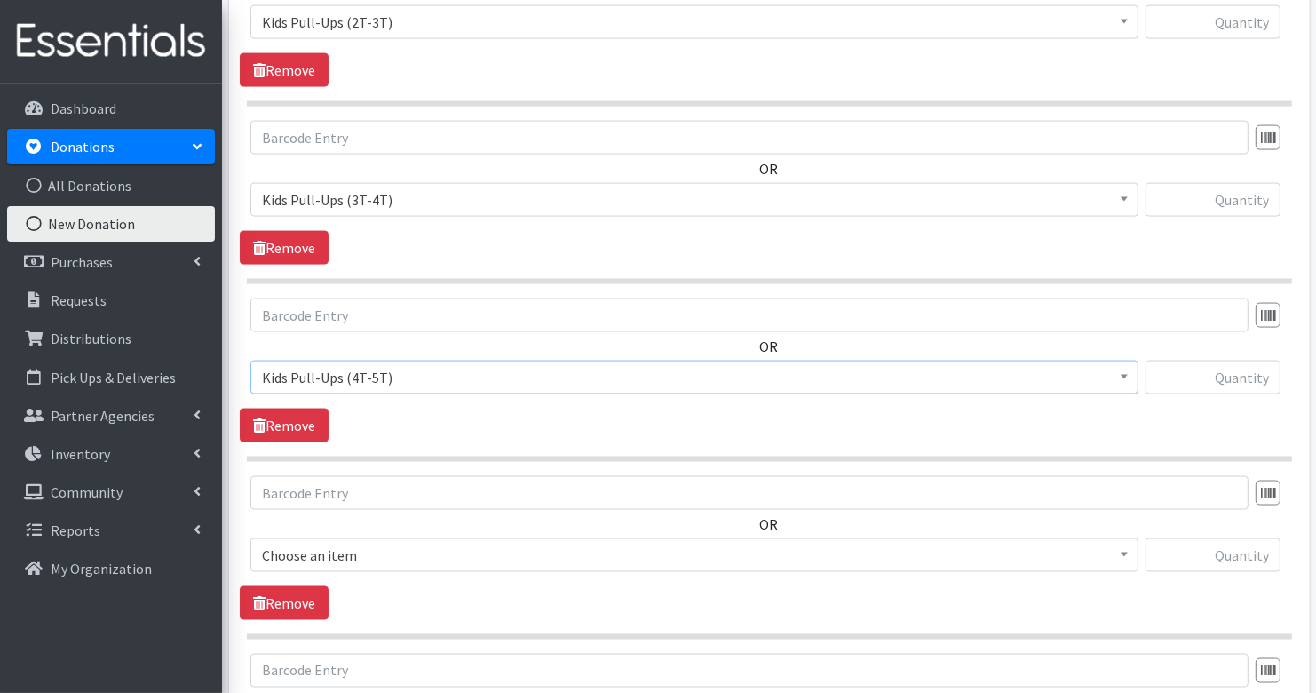
scroll to position [2309, 0]
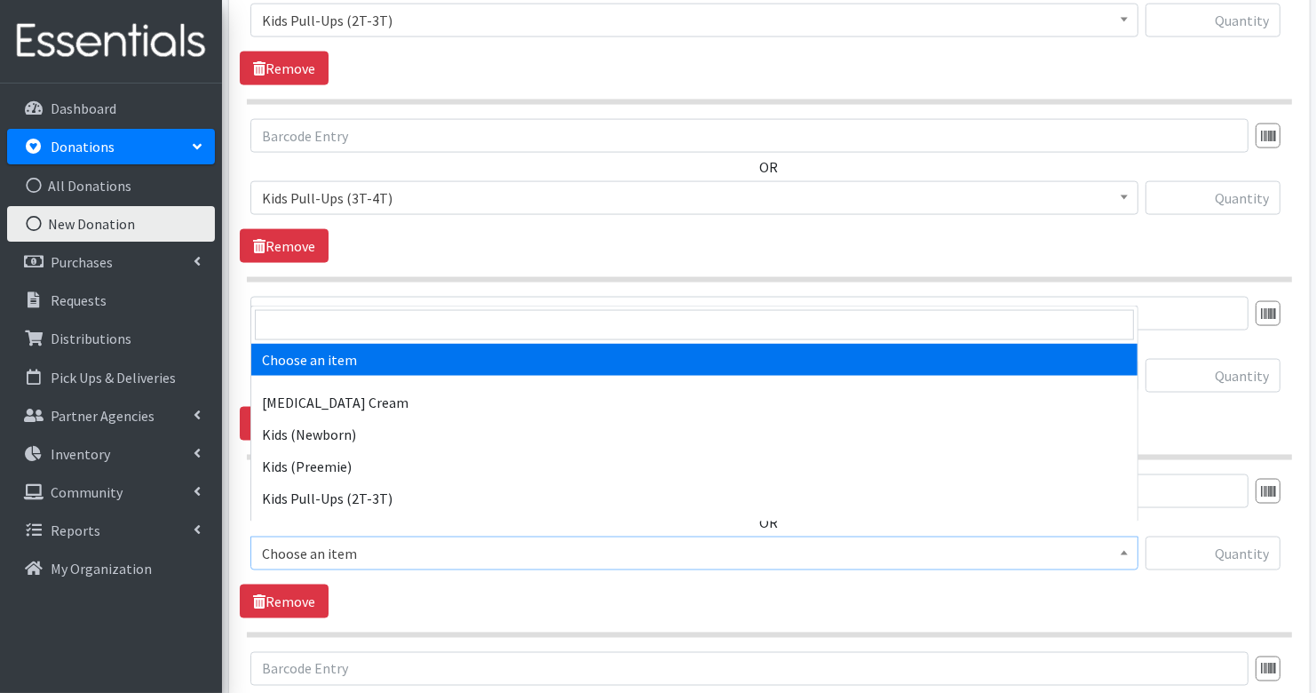
click at [399, 541] on span "Choose an item" at bounding box center [694, 553] width 865 height 25
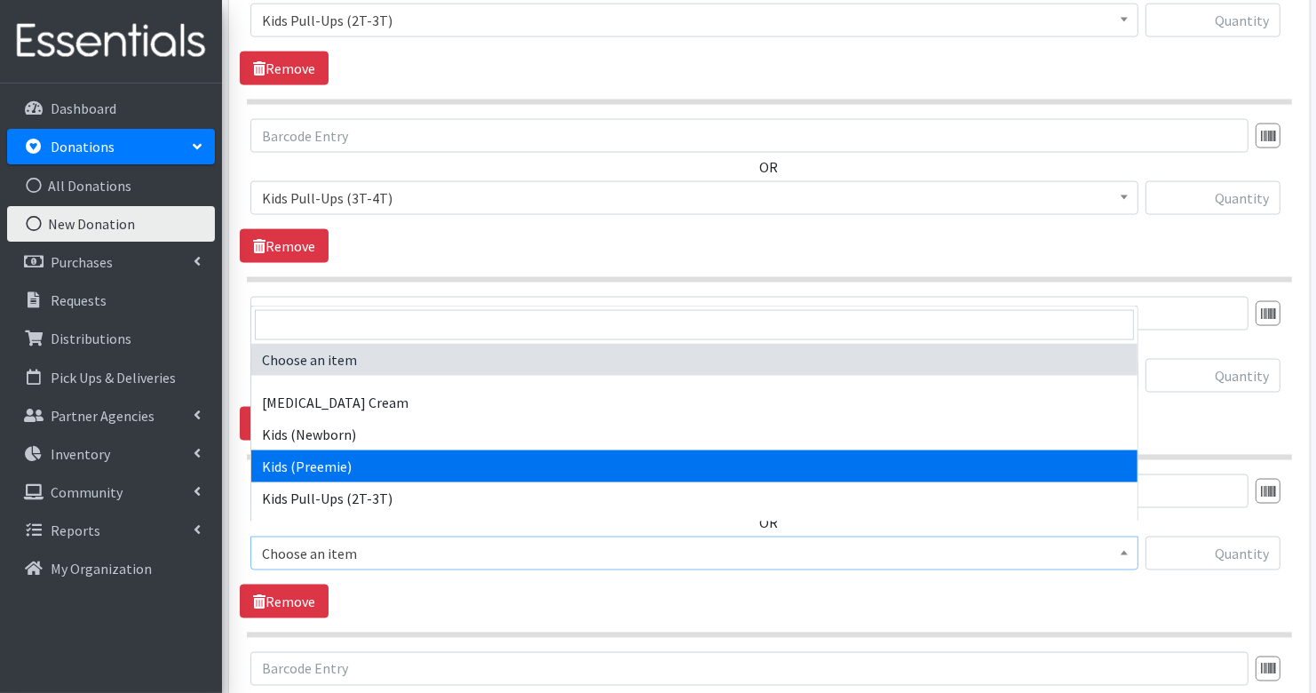
scroll to position [376, 0]
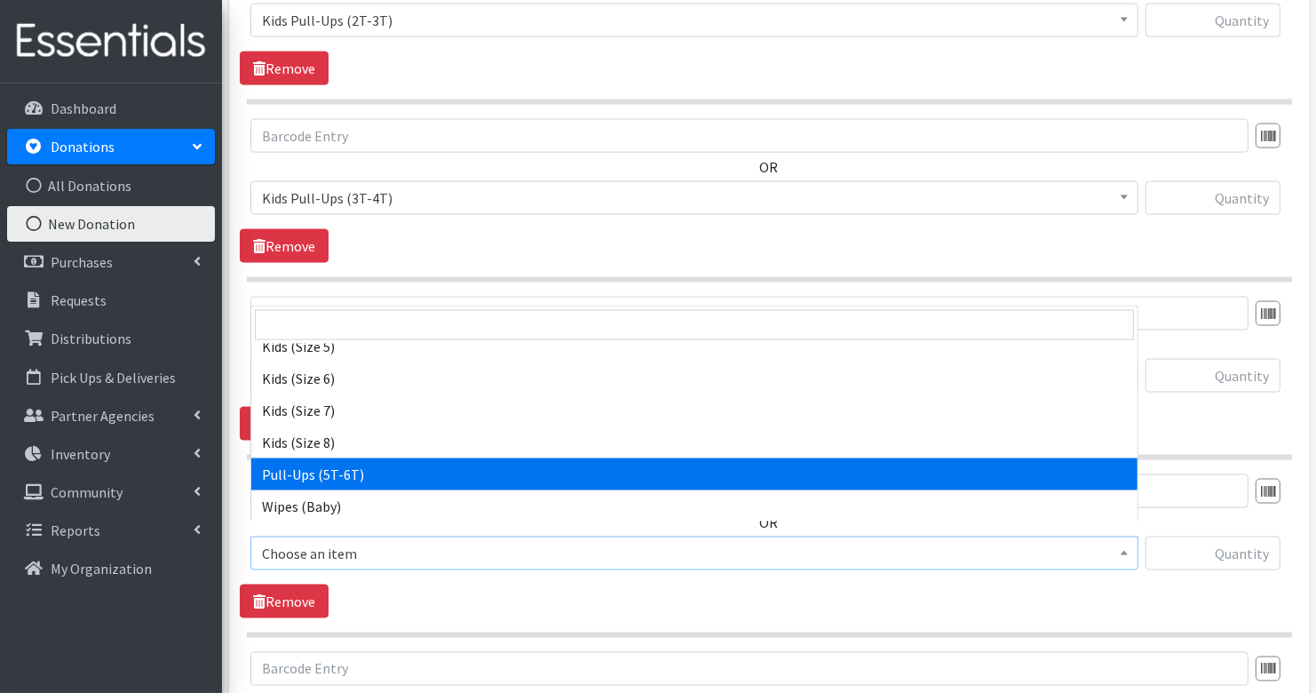
select select "15478"
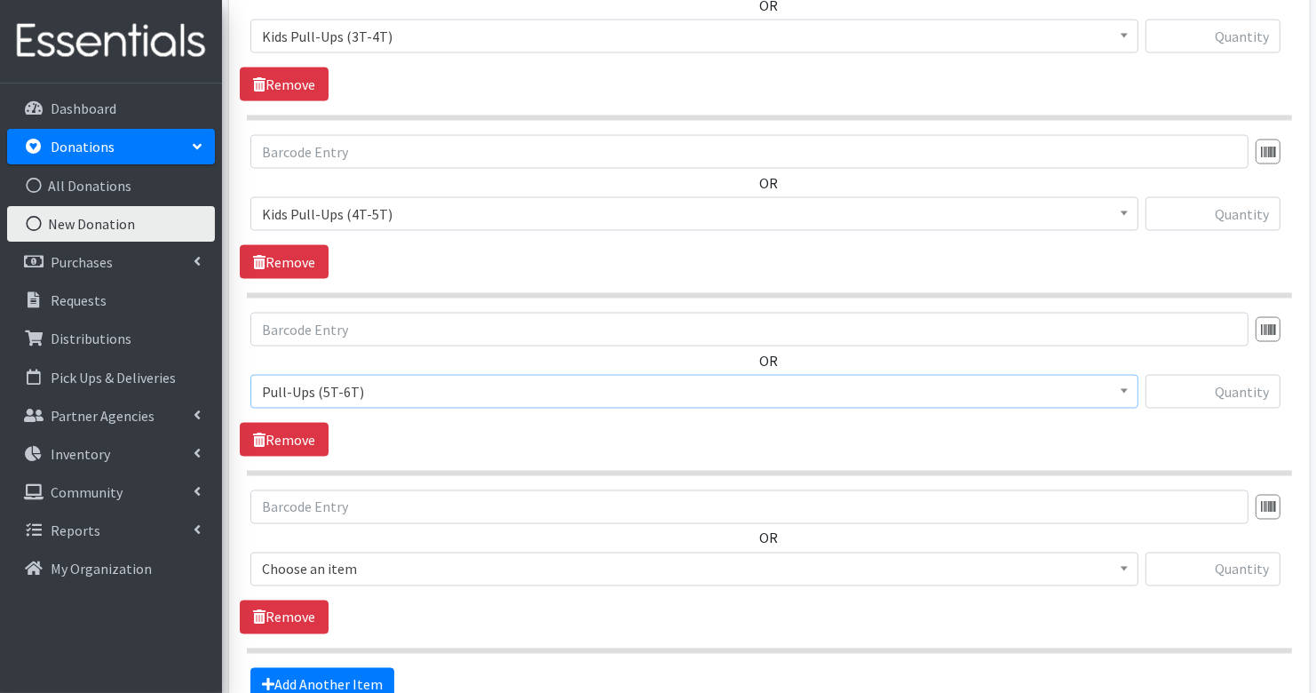
scroll to position [2641, 0]
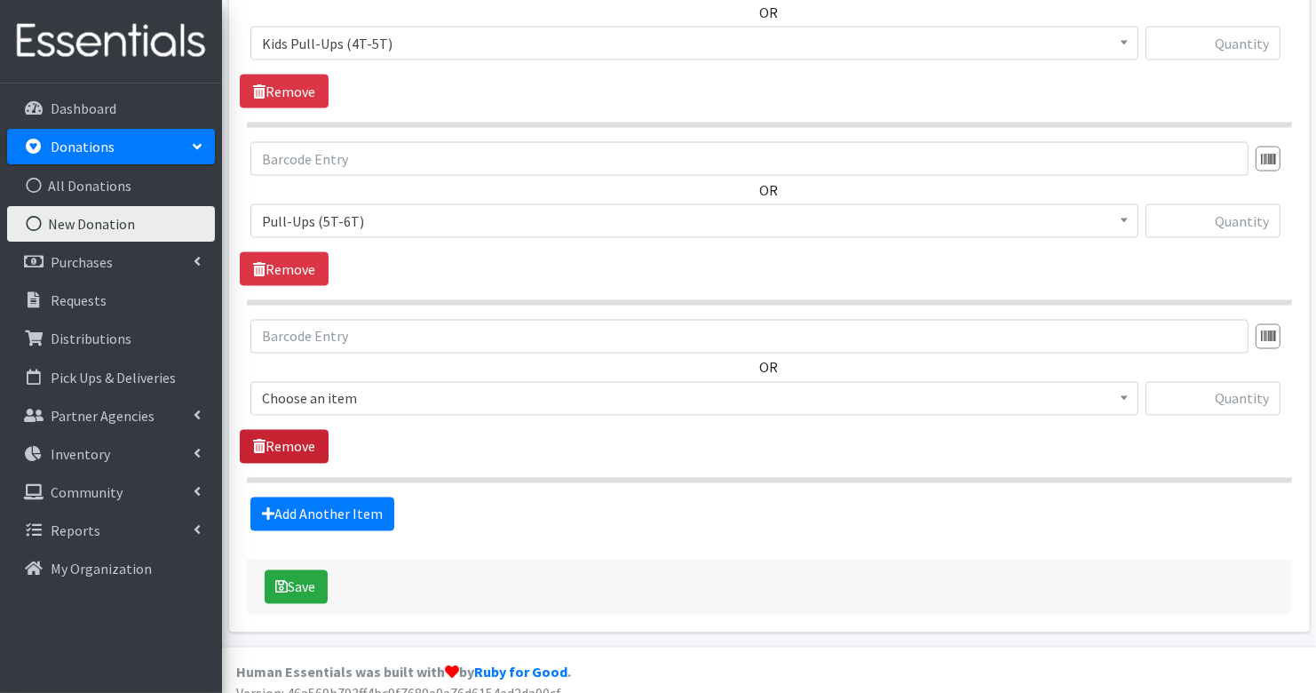
click at [270, 430] on link "Remove" at bounding box center [284, 447] width 89 height 34
click at [1226, 382] on input "text" at bounding box center [1213, 398] width 135 height 34
type input "264"
click at [1254, 203] on input "text" at bounding box center [1213, 220] width 135 height 34
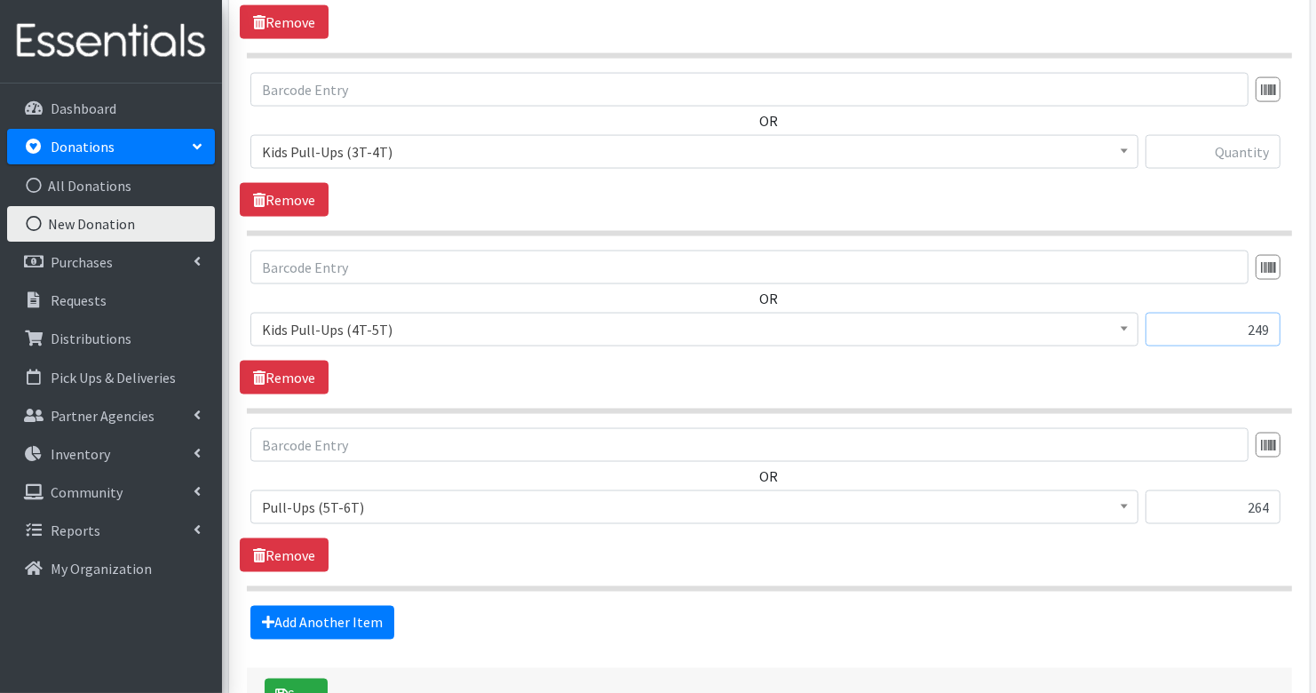
scroll to position [2337, 0]
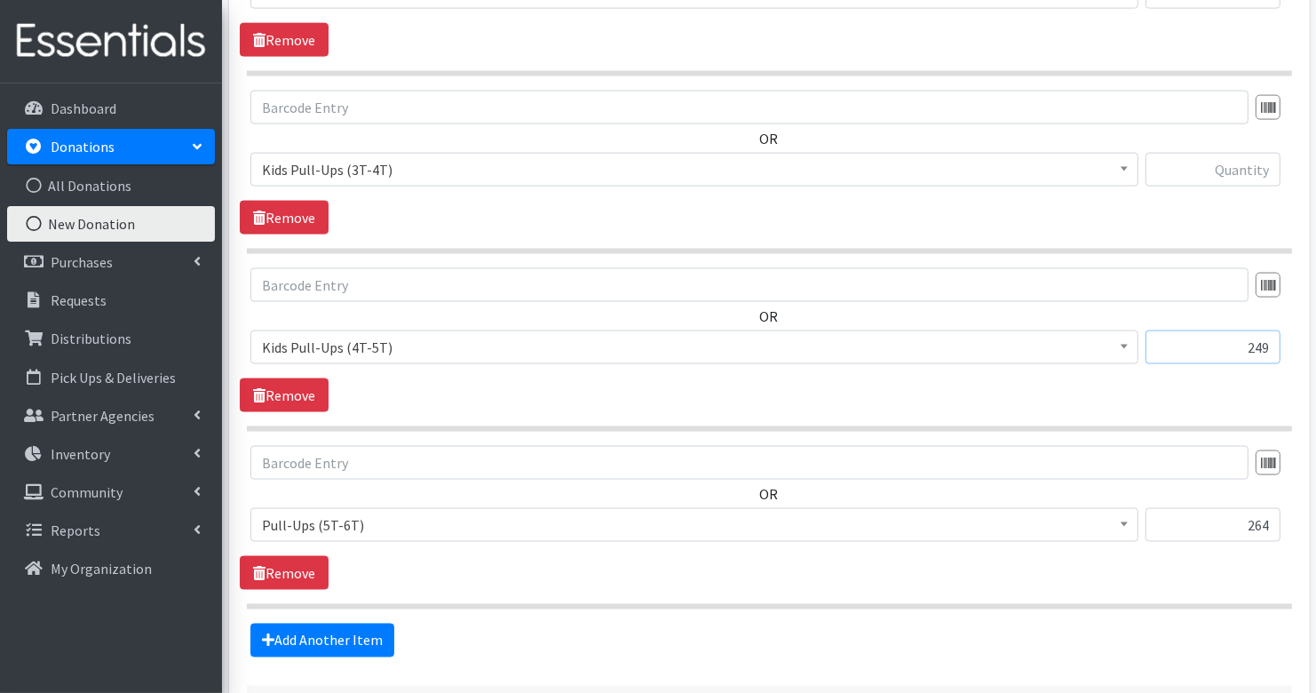
type input "249"
click at [1257, 159] on input "text" at bounding box center [1213, 170] width 135 height 34
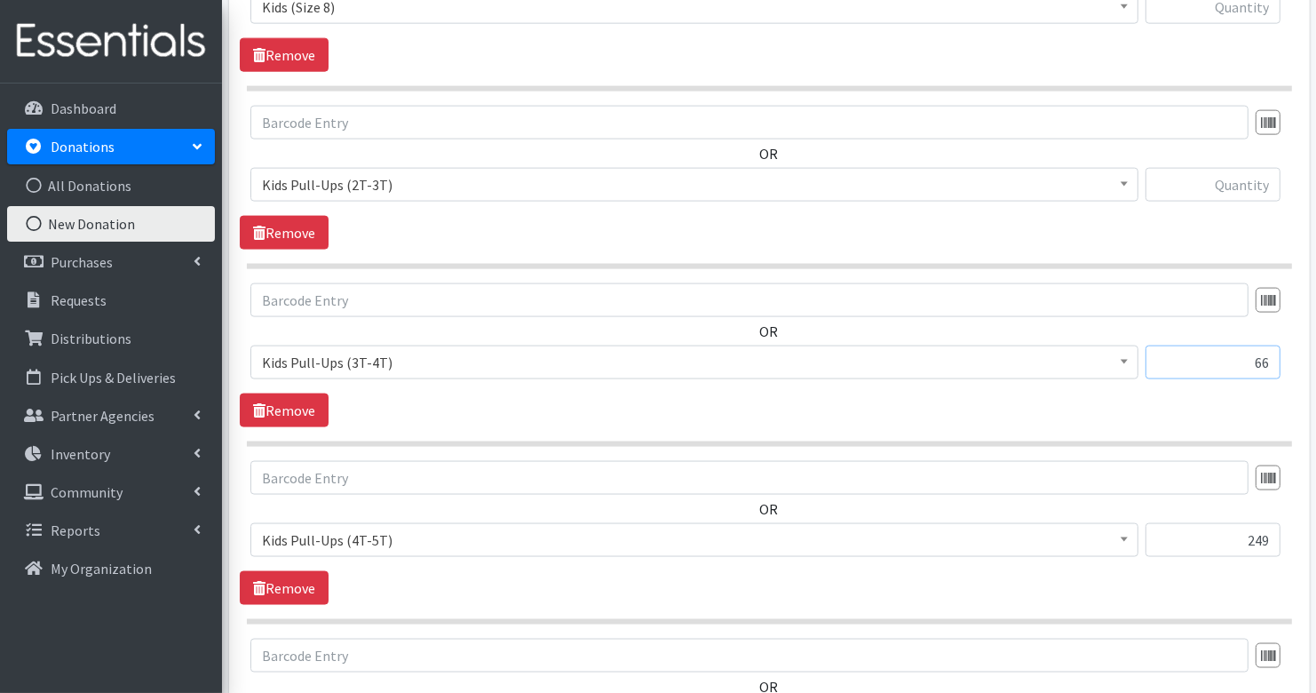
scroll to position [2121, 0]
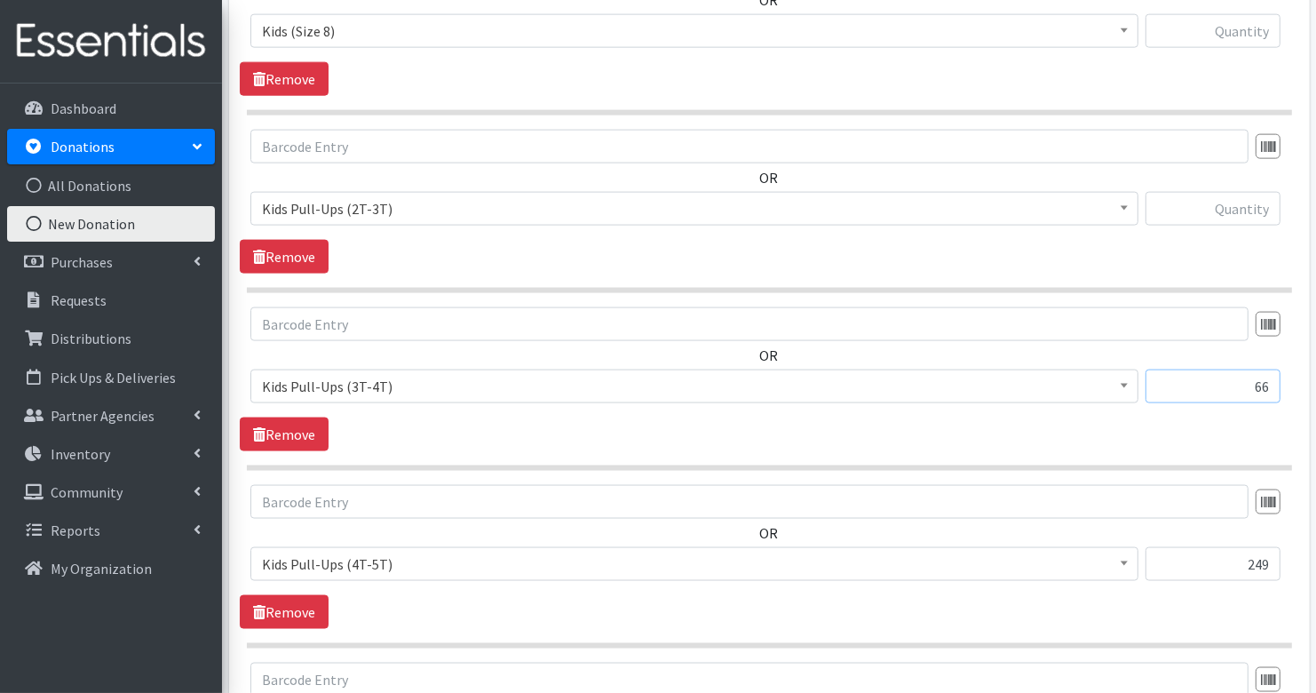
type input "66"
click at [1255, 201] on input "text" at bounding box center [1213, 209] width 135 height 34
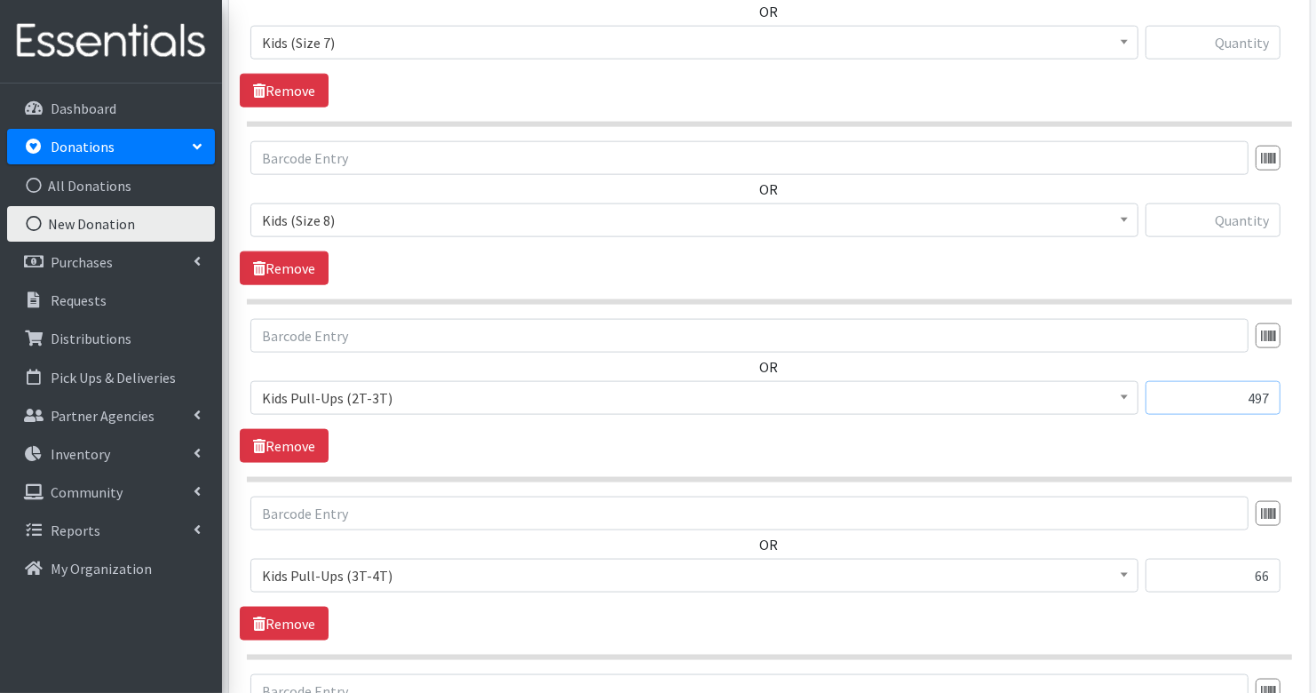
scroll to position [1915, 0]
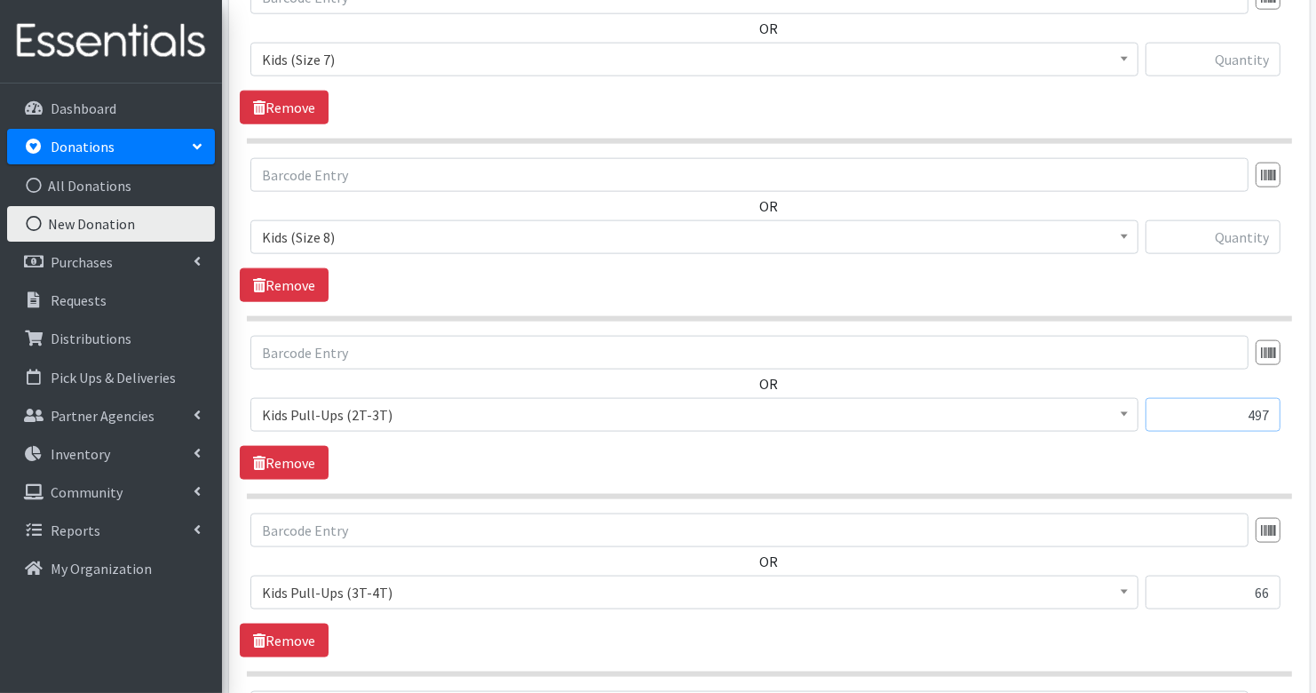
type input "497"
click at [1222, 223] on input "text" at bounding box center [1213, 237] width 135 height 34
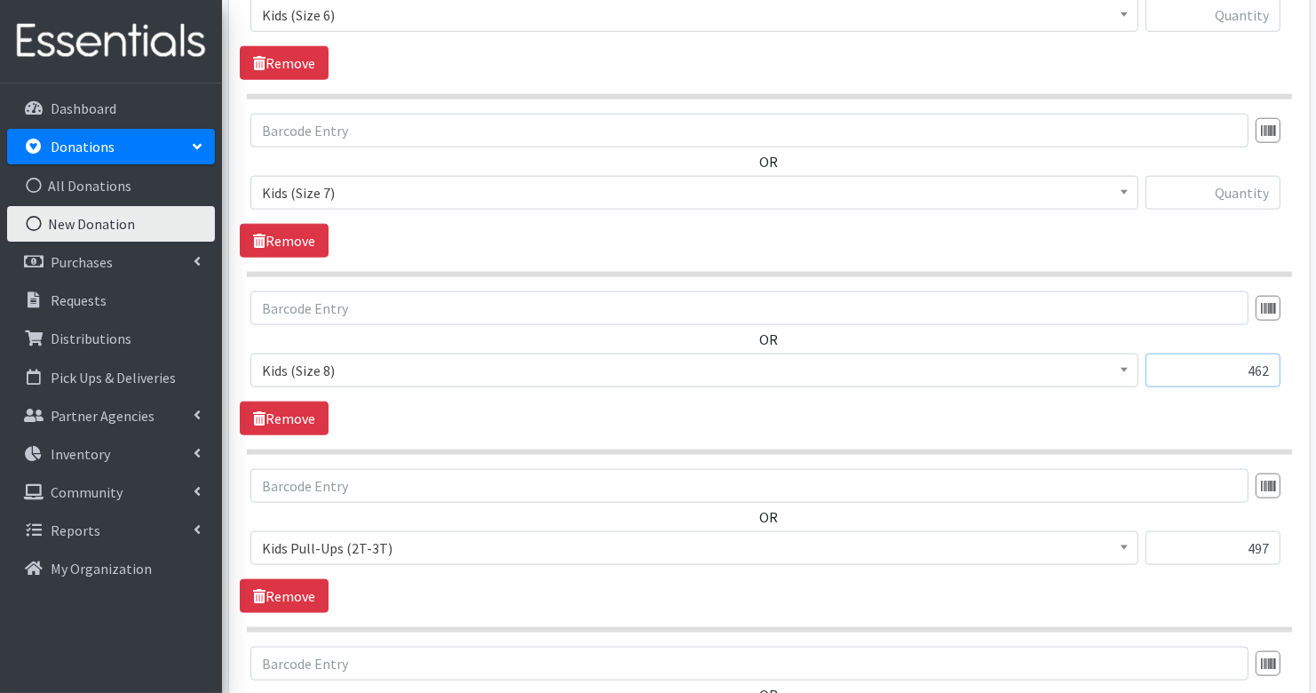
scroll to position [1742, 0]
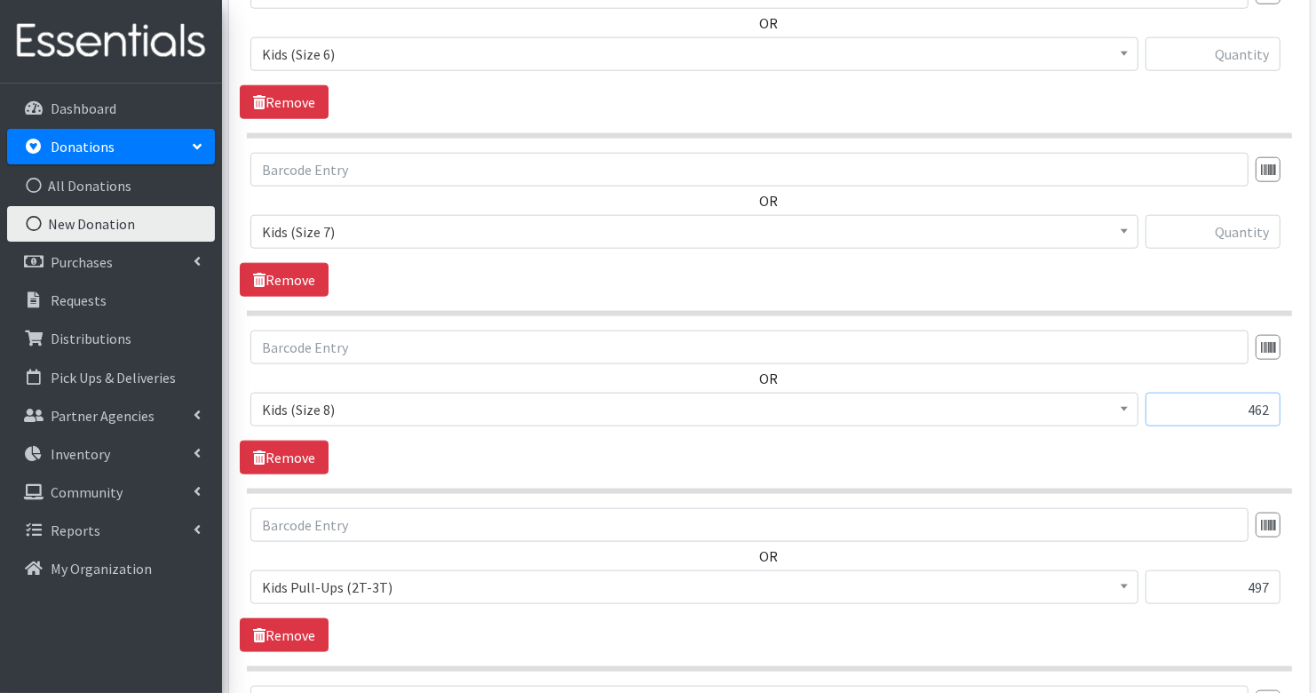
type input "462"
click at [1237, 225] on input "text" at bounding box center [1213, 232] width 135 height 34
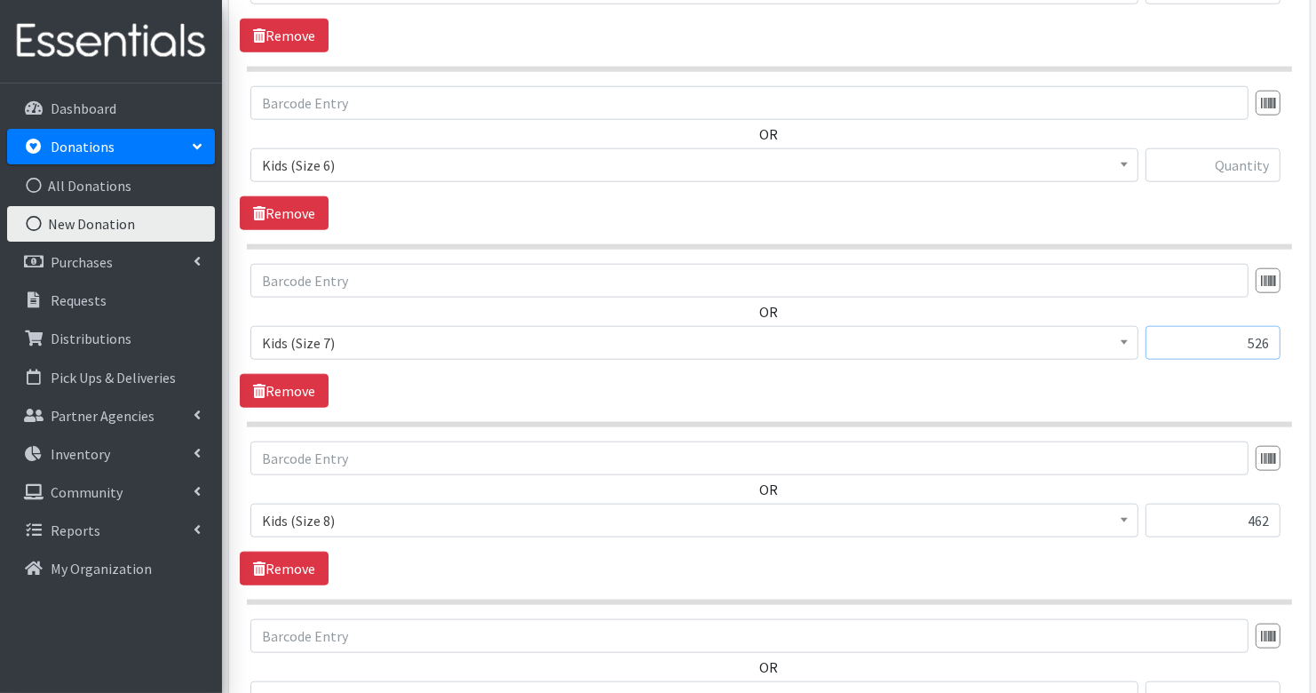
scroll to position [1630, 0]
type input "526"
click at [1246, 160] on input "text" at bounding box center [1213, 166] width 135 height 34
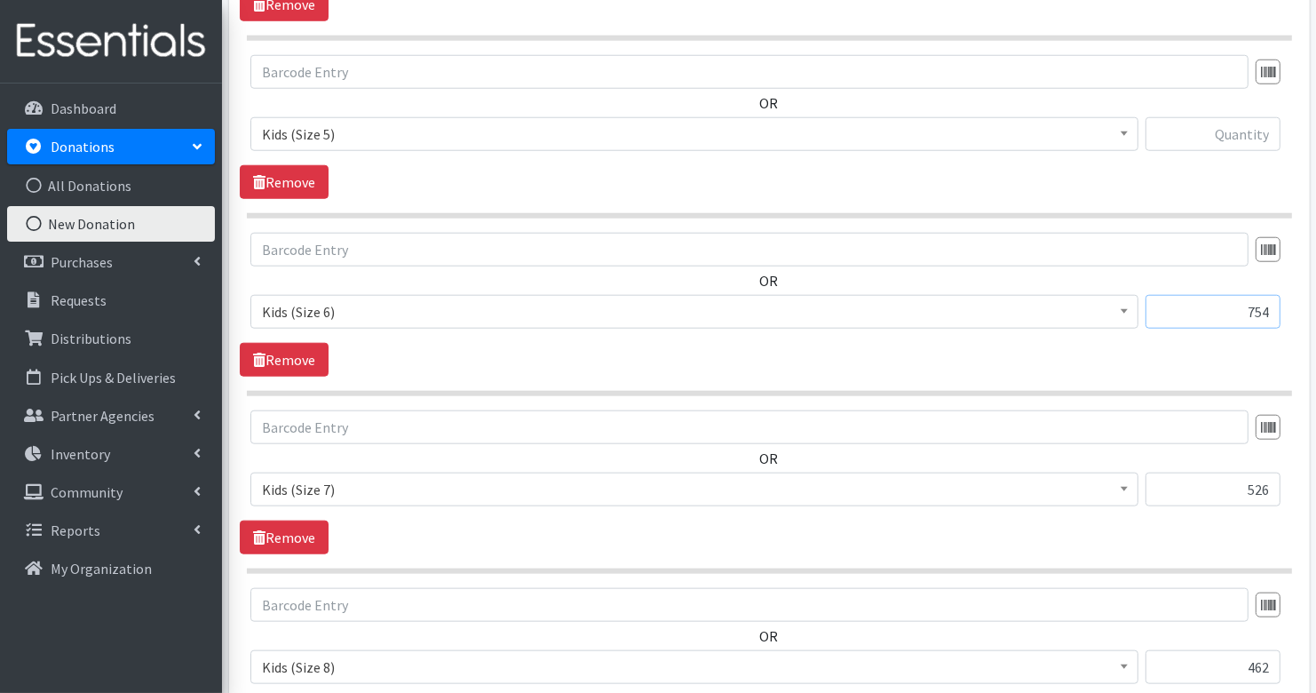
scroll to position [1474, 0]
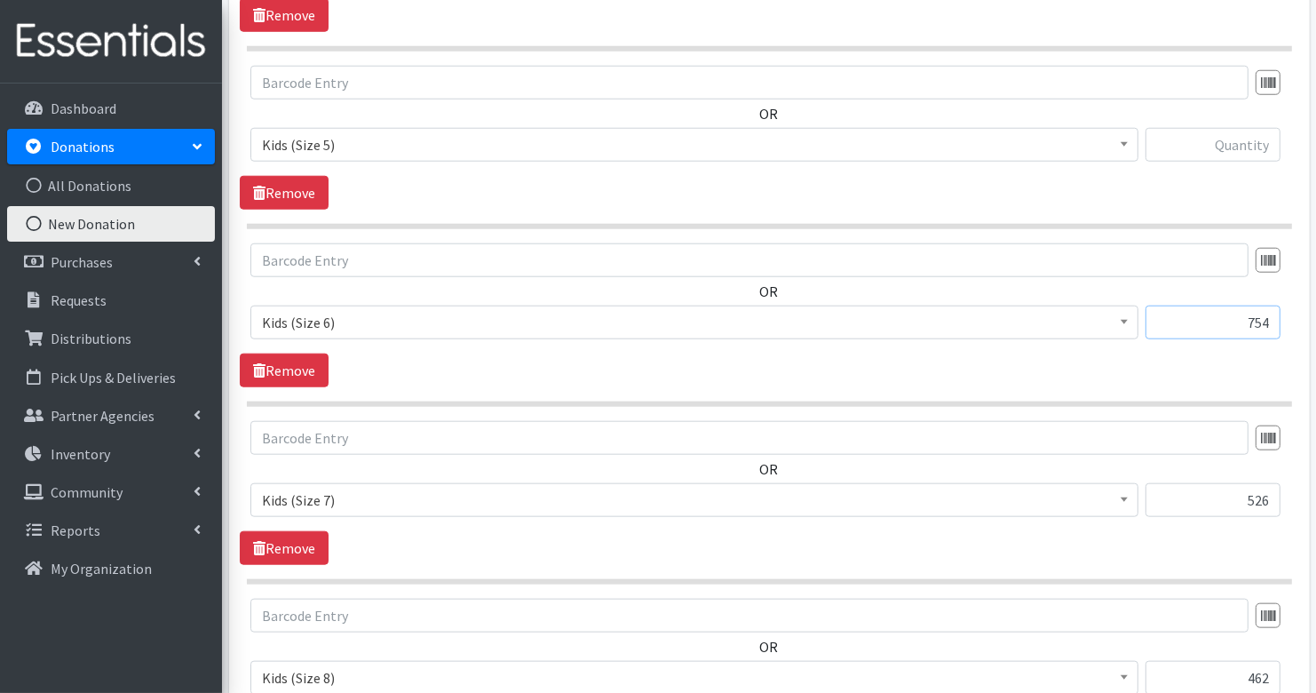
type input "754"
click at [1257, 134] on input "text" at bounding box center [1213, 145] width 135 height 34
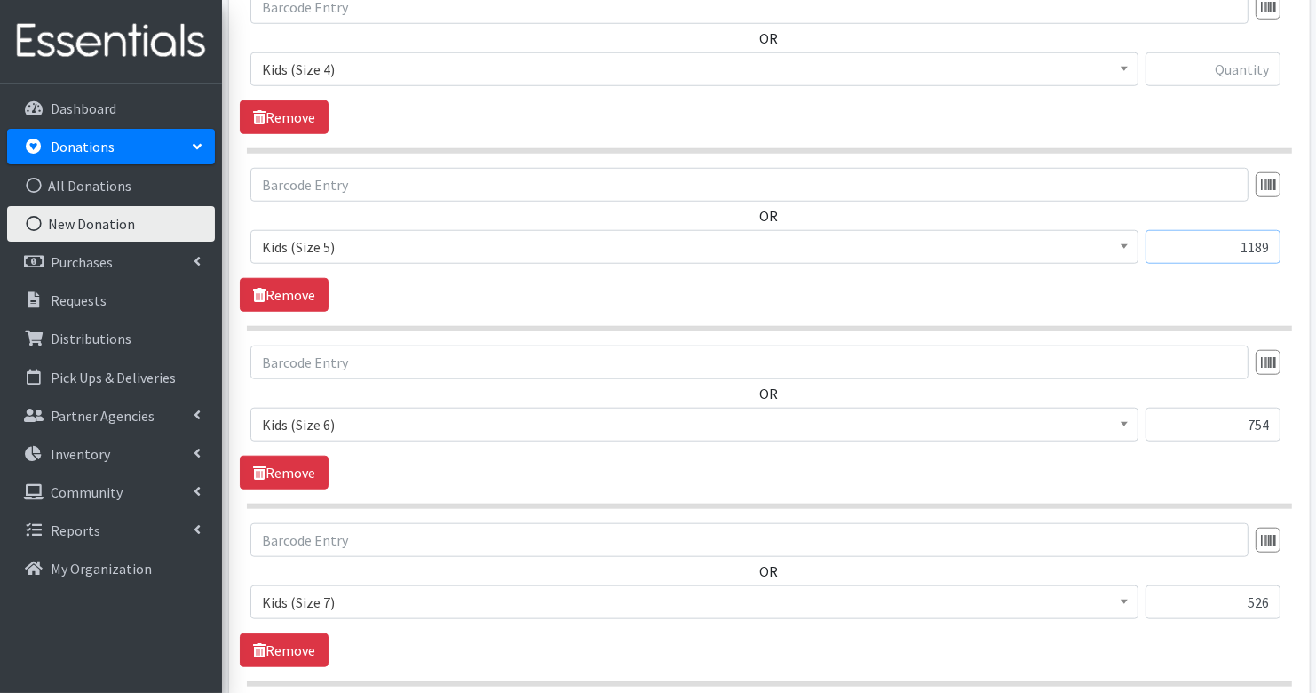
scroll to position [1336, 0]
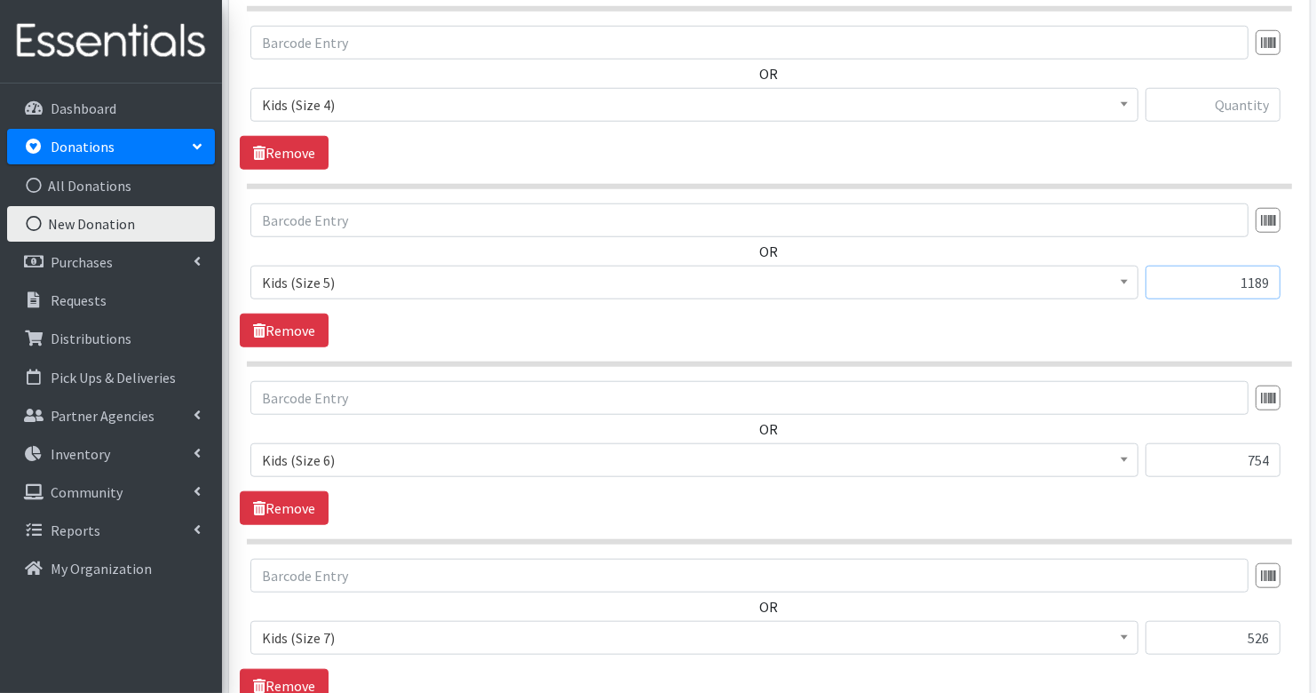
type input "1189"
click at [1258, 95] on input "text" at bounding box center [1213, 105] width 135 height 34
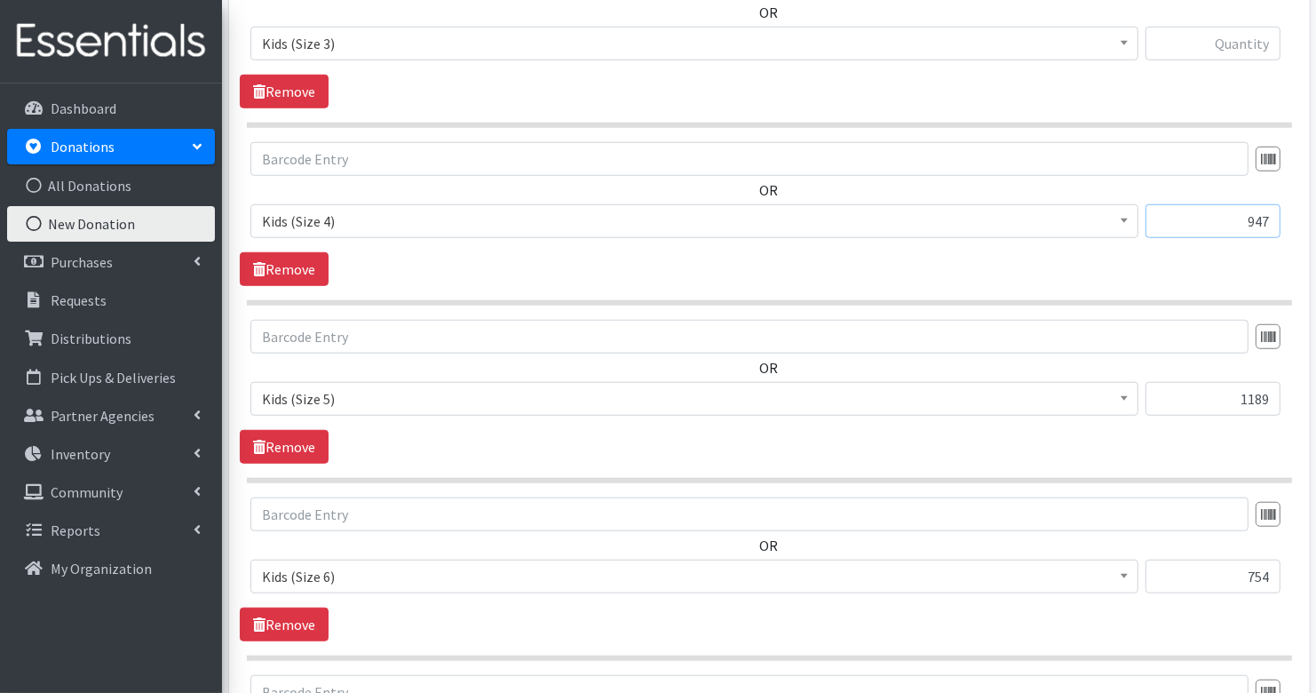
scroll to position [1157, 0]
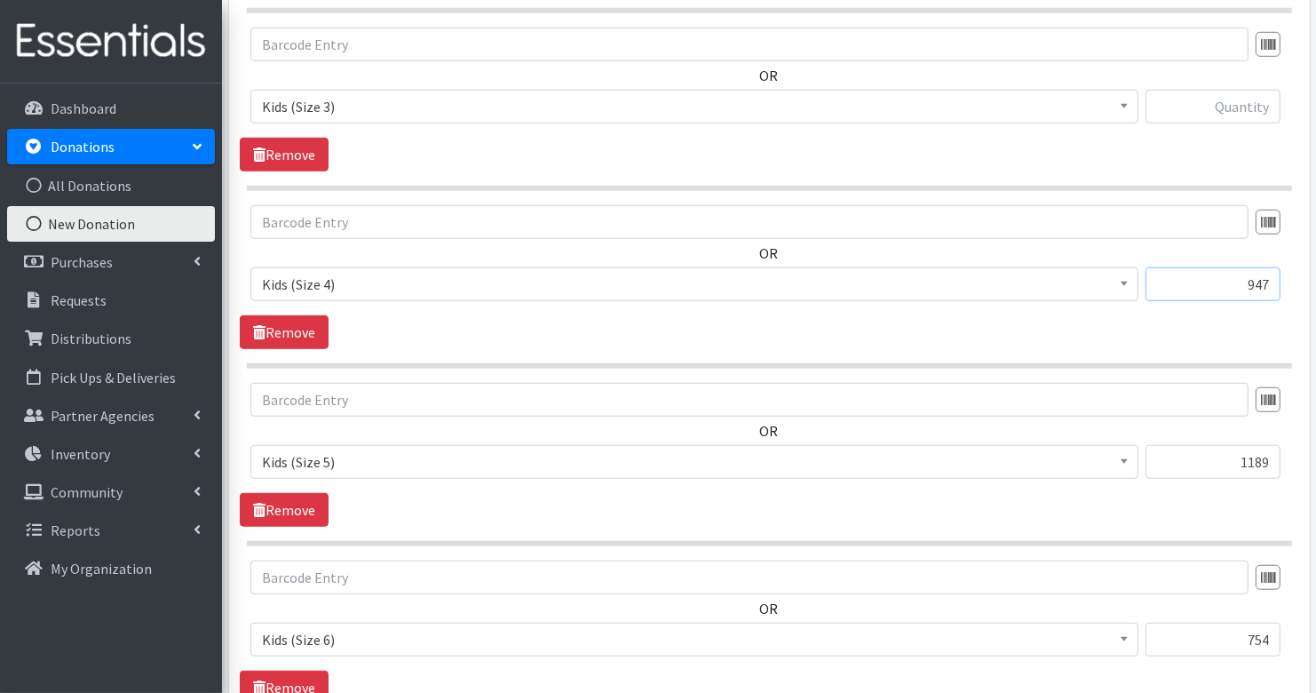
type input "947"
click at [1257, 107] on input "text" at bounding box center [1213, 107] width 135 height 34
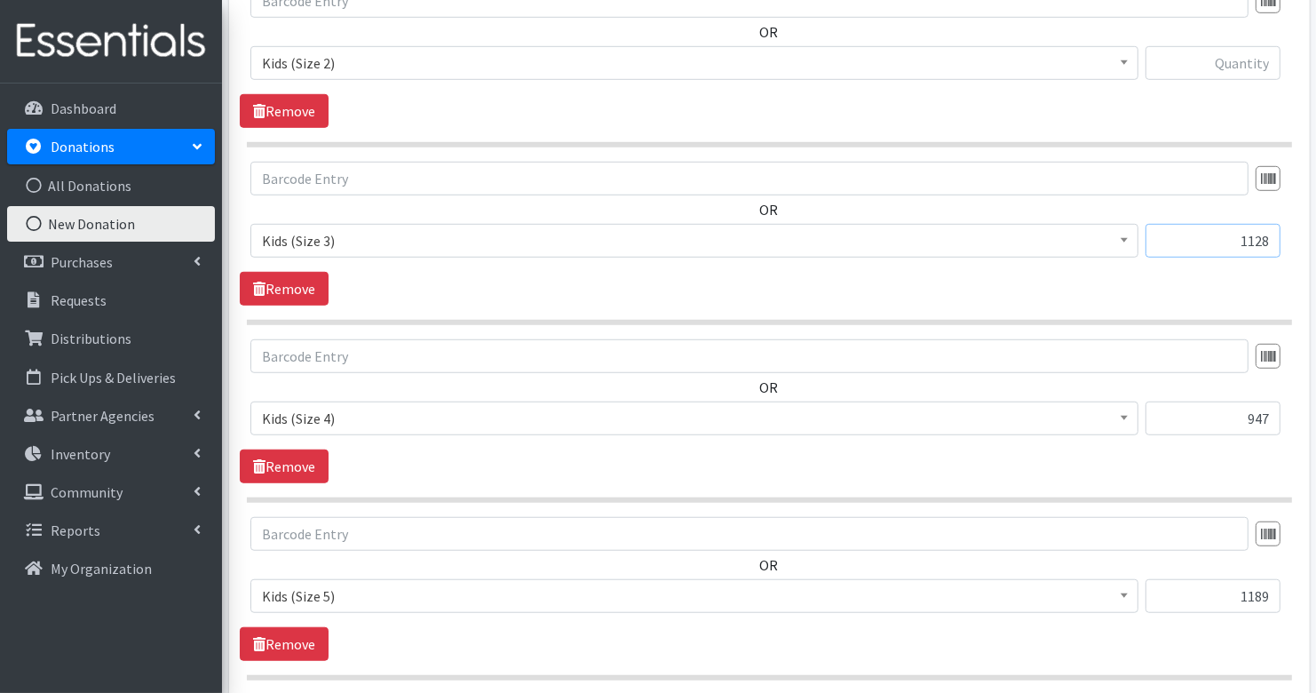
scroll to position [980, 0]
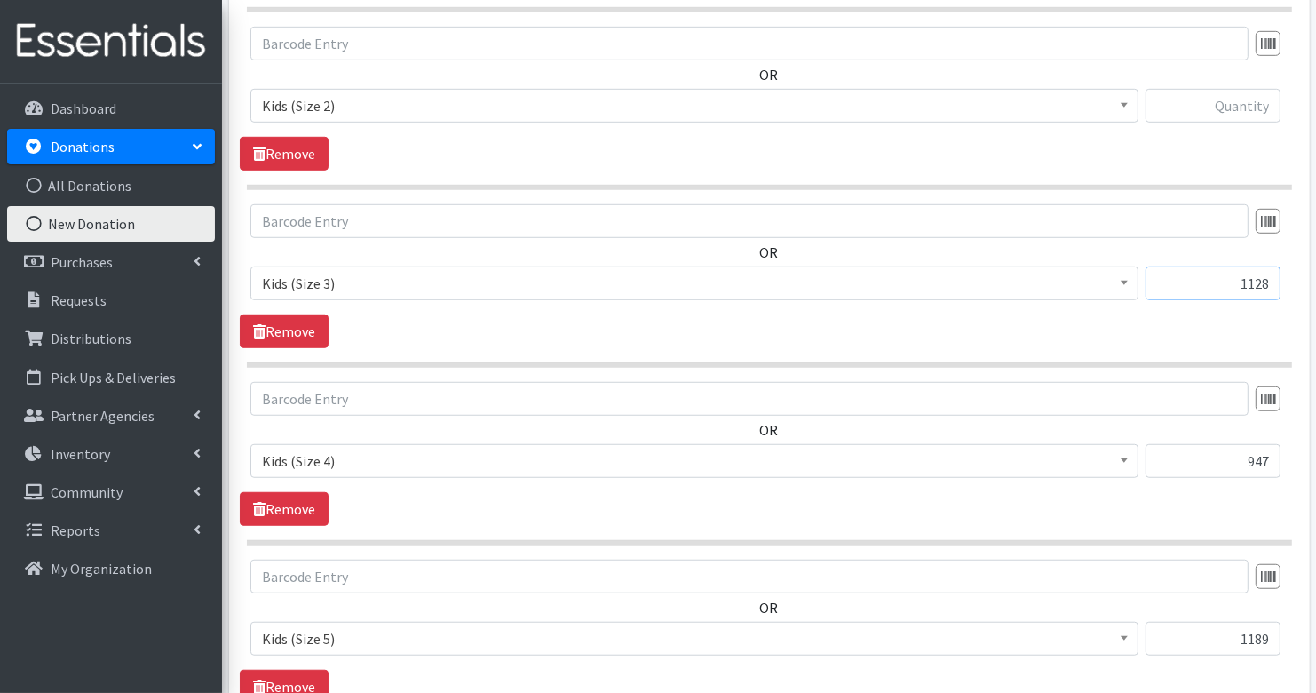
type input "1128"
click at [1263, 104] on input "text" at bounding box center [1213, 106] width 135 height 34
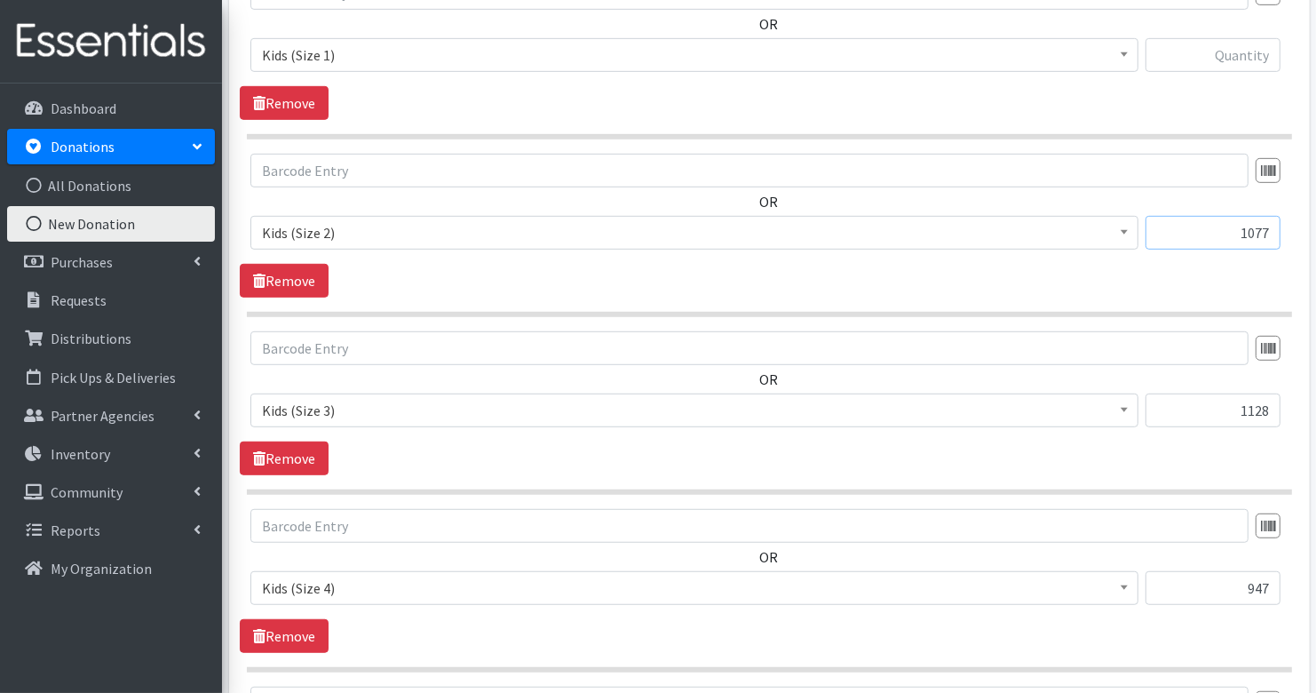
scroll to position [846, 0]
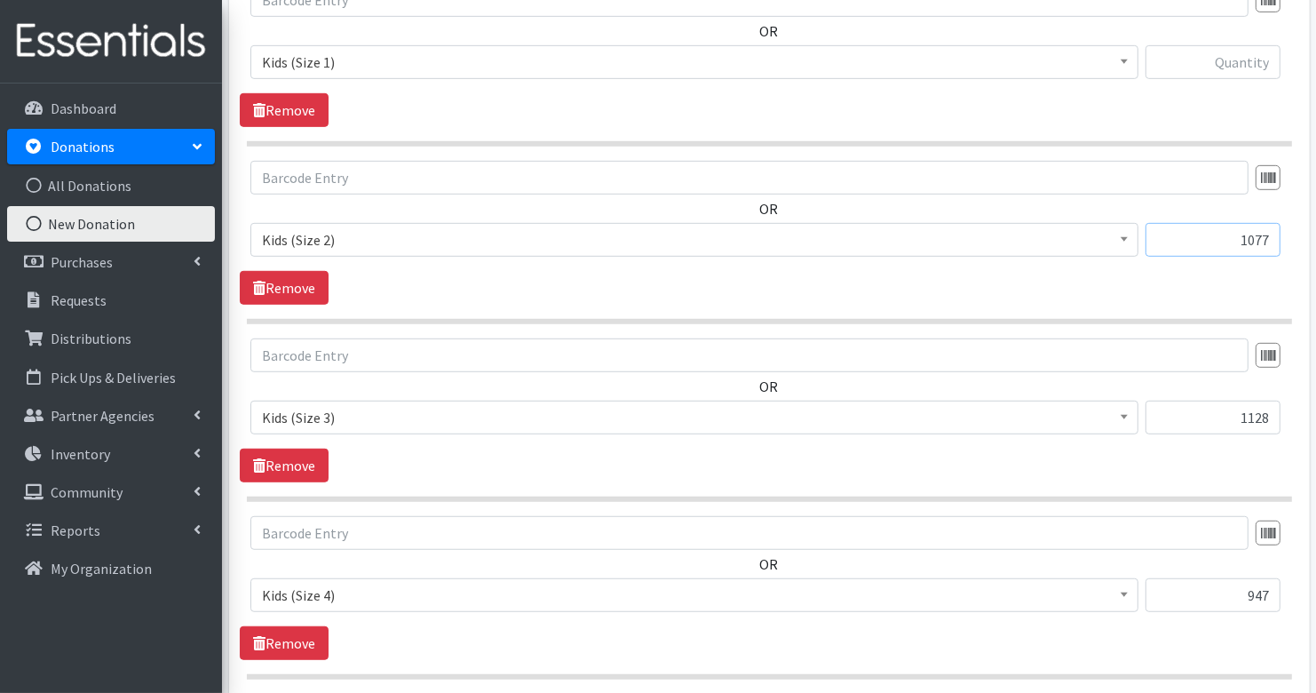
type input "1077"
click at [1252, 62] on input "text" at bounding box center [1213, 62] width 135 height 34
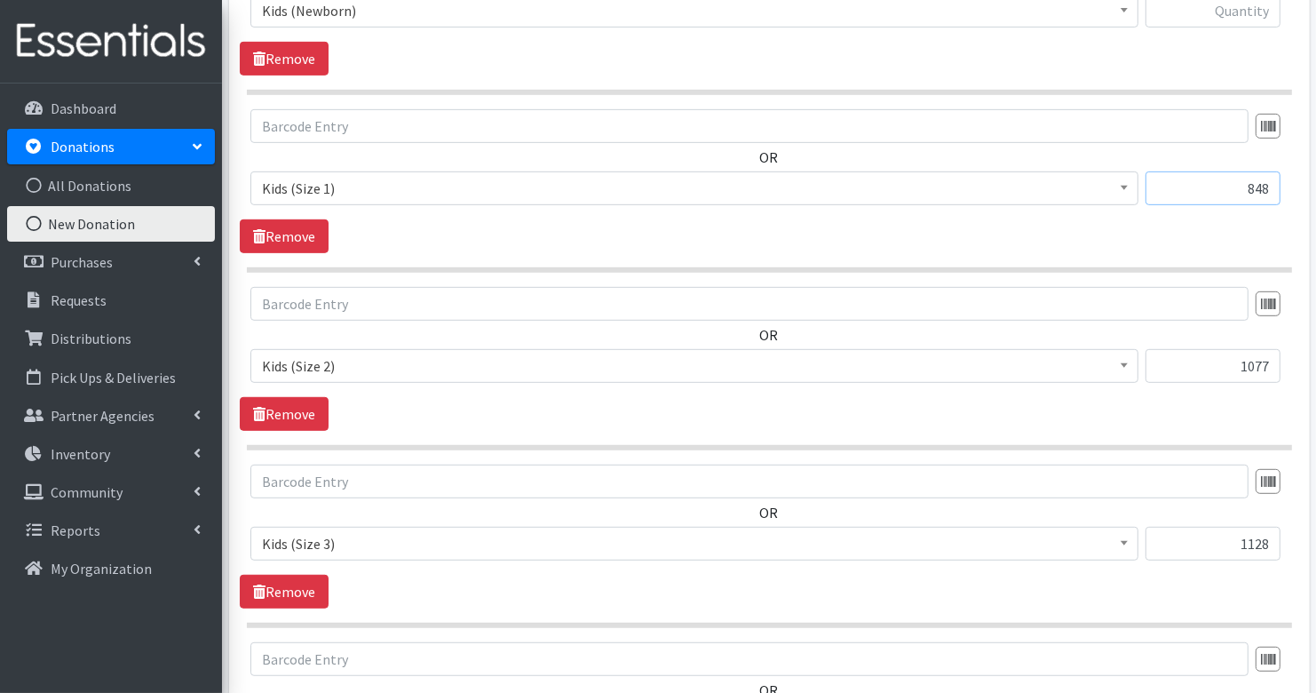
scroll to position [697, 0]
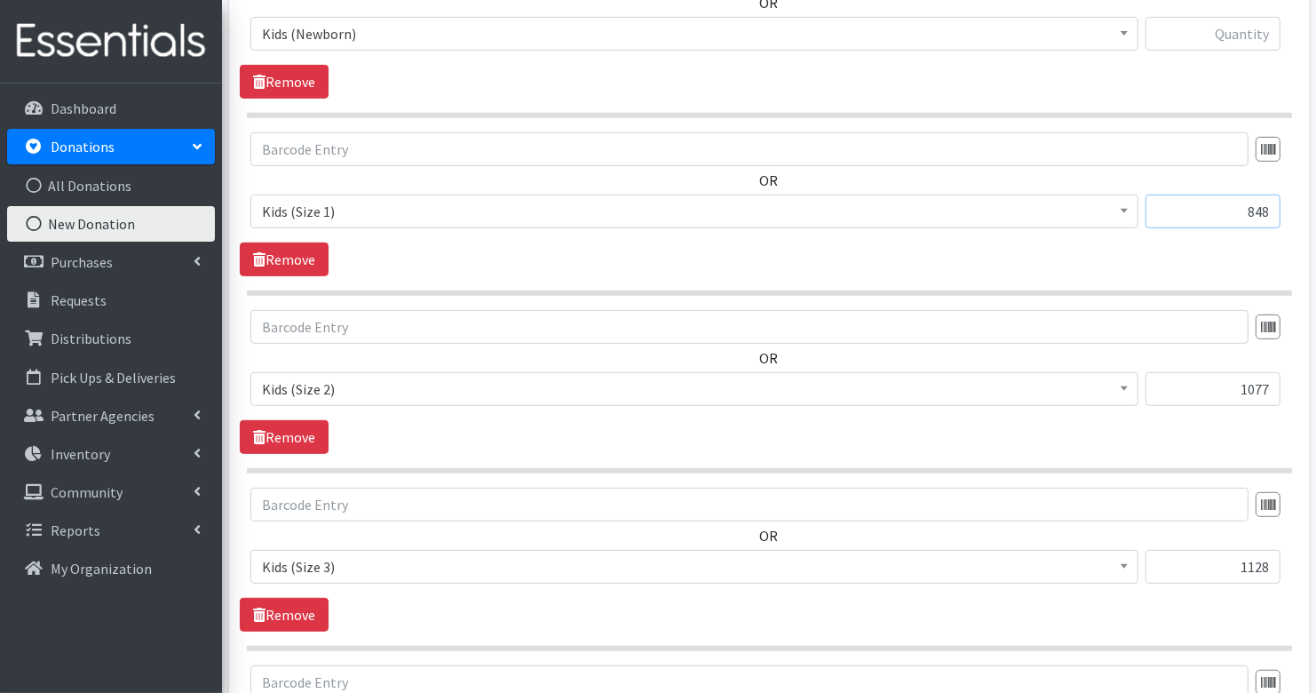
type input "848"
click at [1258, 36] on input "text" at bounding box center [1213, 34] width 135 height 34
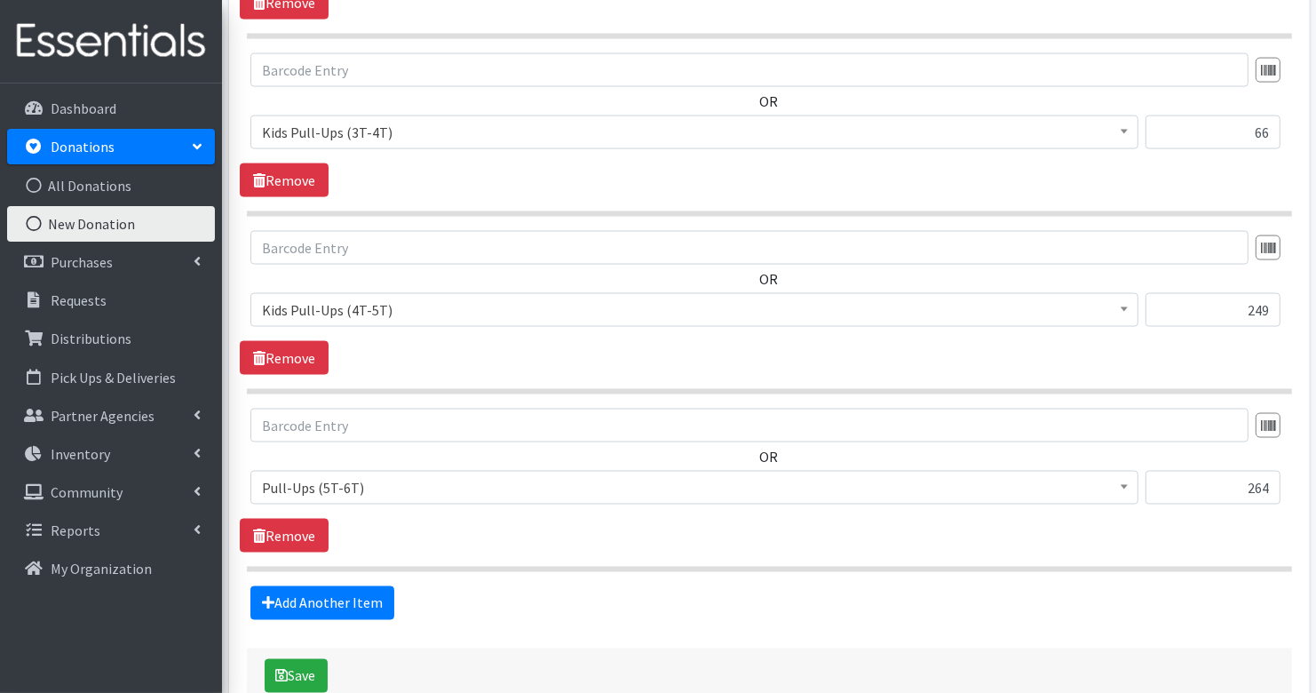
scroll to position [2464, 0]
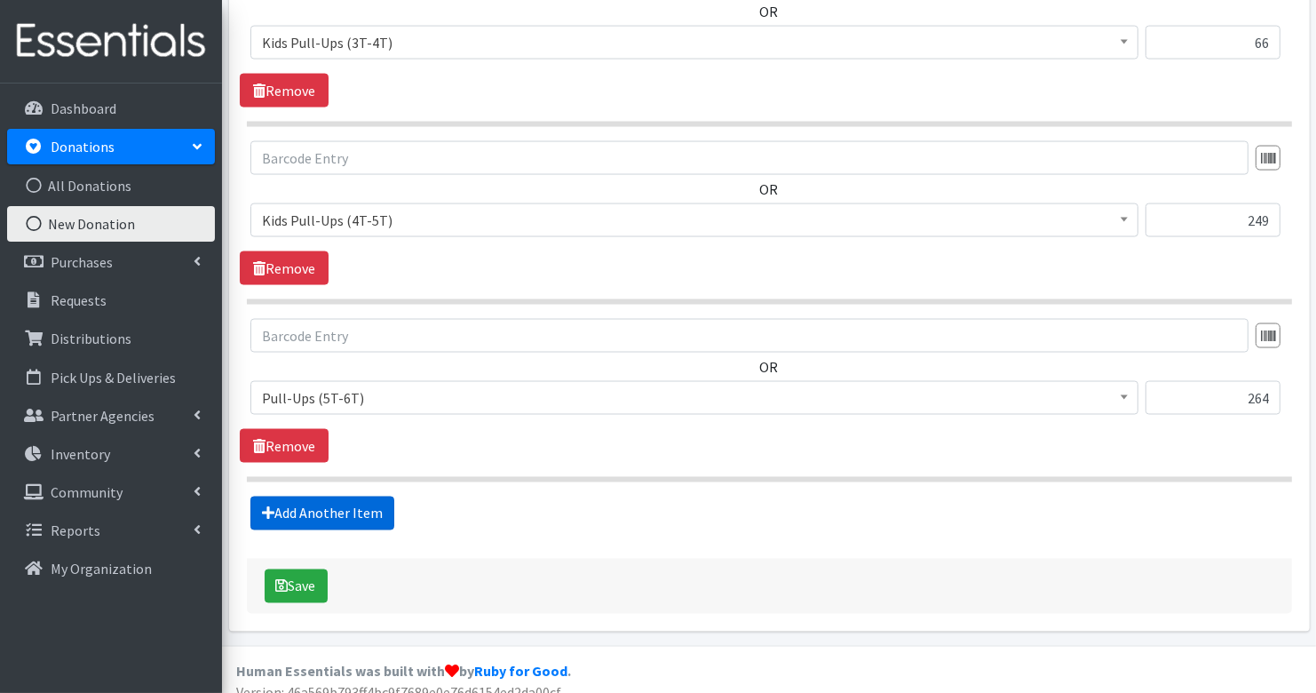
type input "879"
click at [388, 499] on link "Add Another Item" at bounding box center [322, 513] width 144 height 34
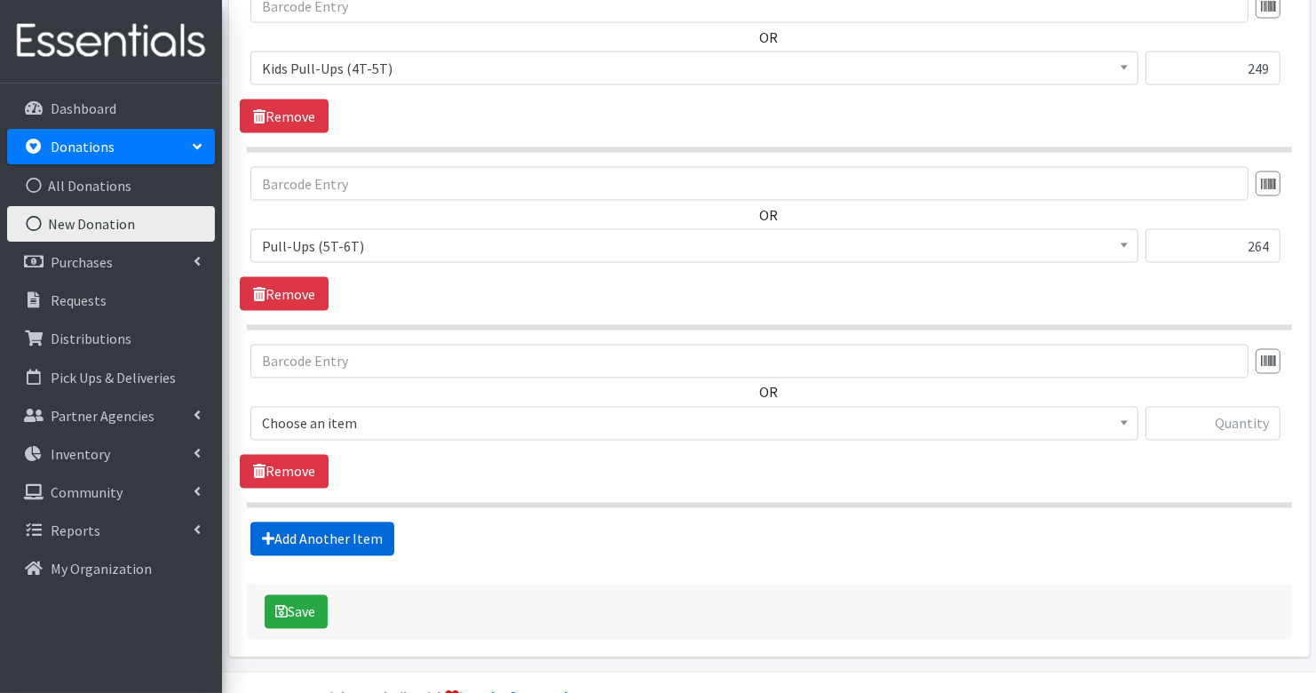
scroll to position [2641, 0]
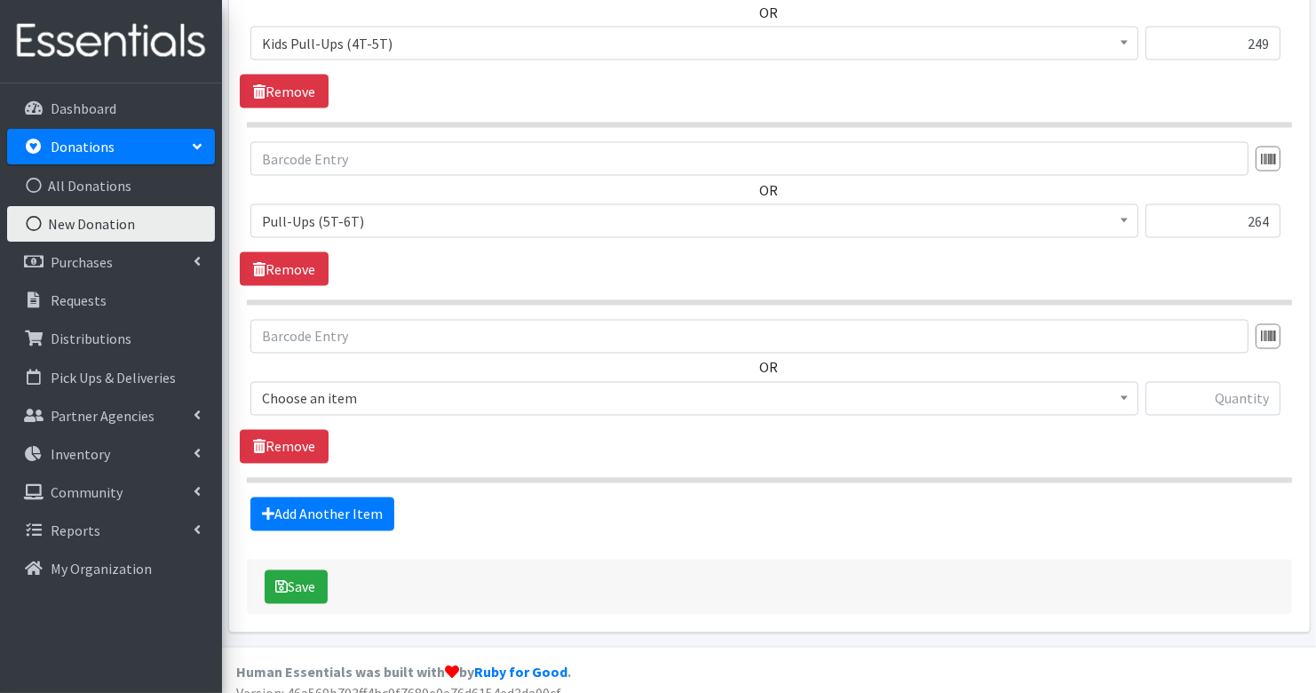
click at [375, 386] on span "Choose an item" at bounding box center [694, 398] width 865 height 25
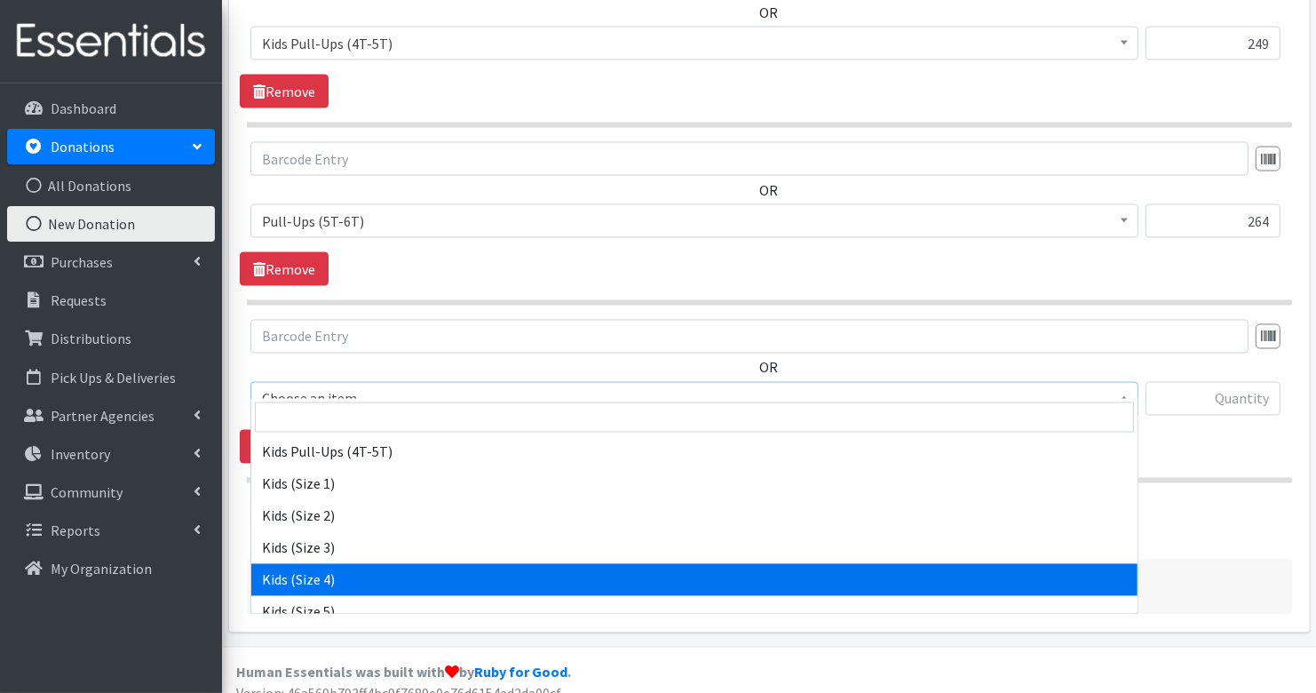
scroll to position [376, 0]
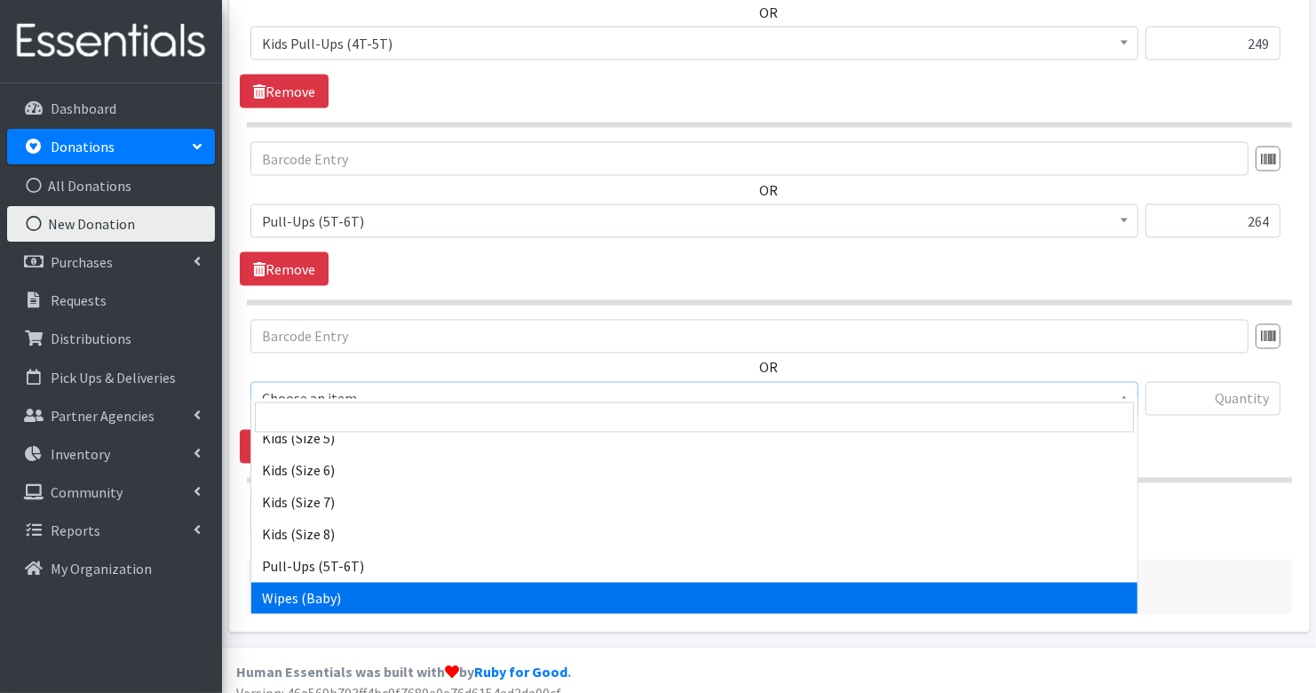
select select "3418"
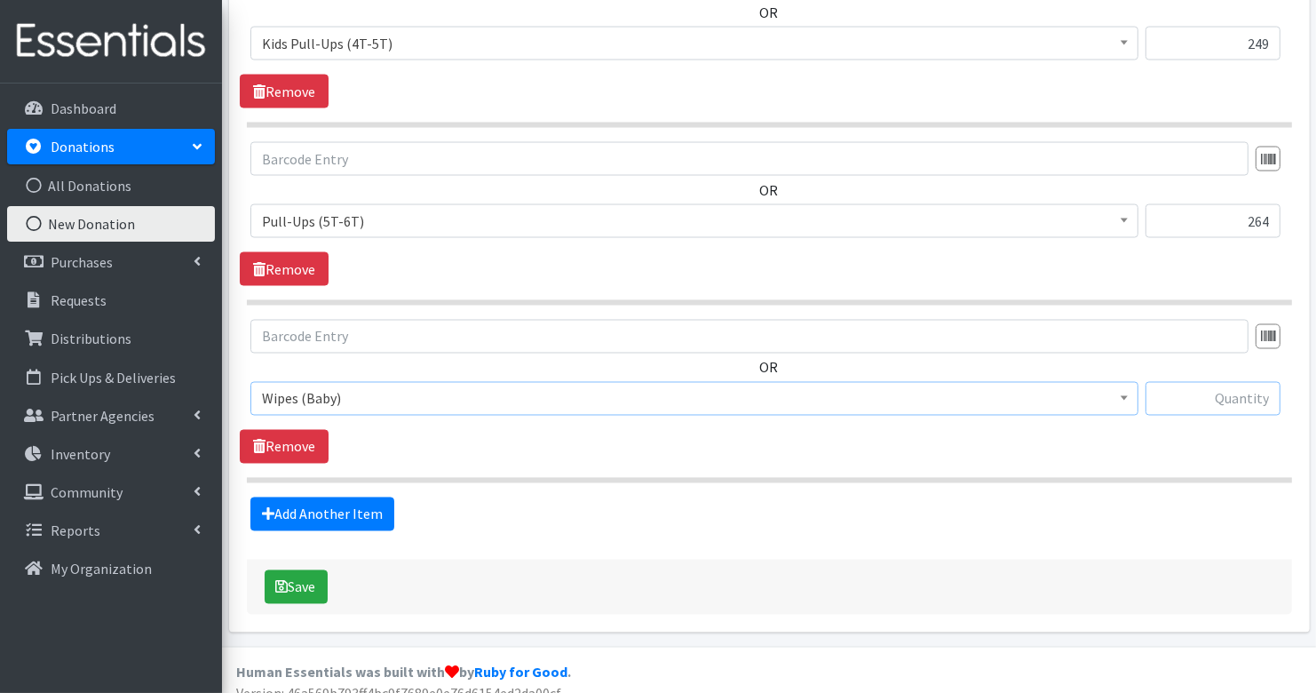
click at [1255, 382] on input "text" at bounding box center [1213, 399] width 135 height 34
type input "5"
click at [312, 573] on button "Save" at bounding box center [296, 587] width 63 height 34
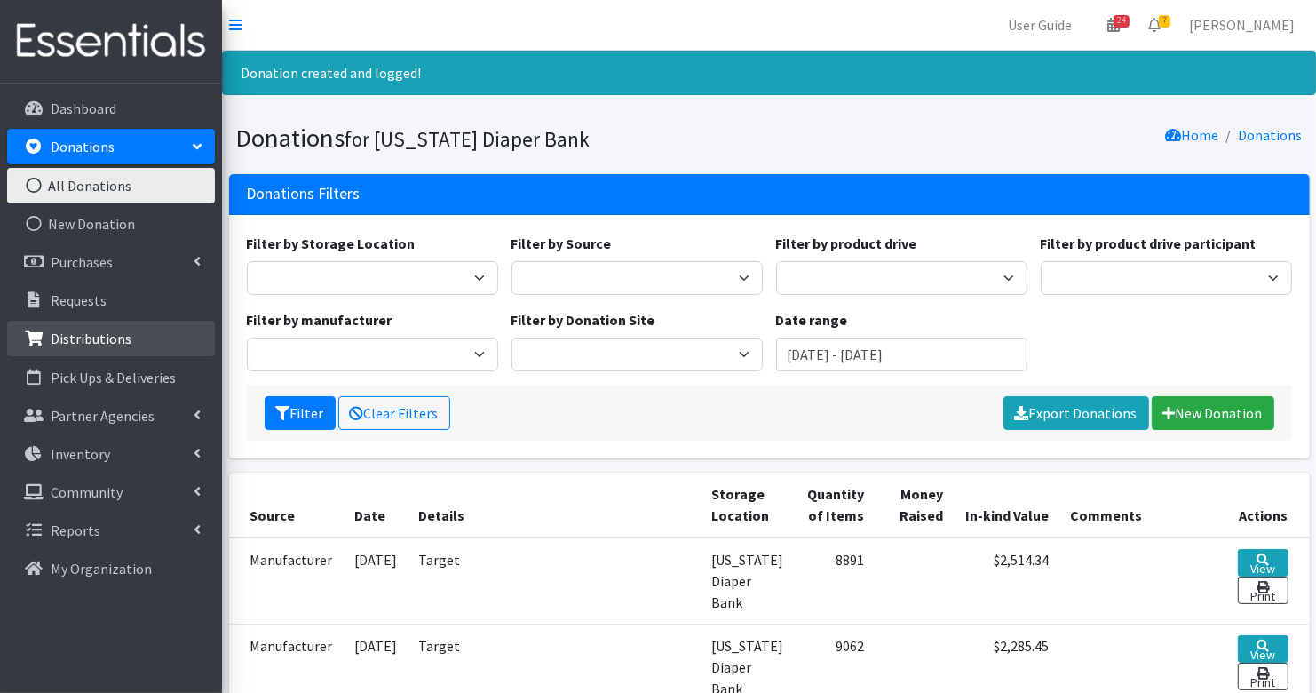
click at [115, 335] on p "Distributions" at bounding box center [91, 338] width 81 height 18
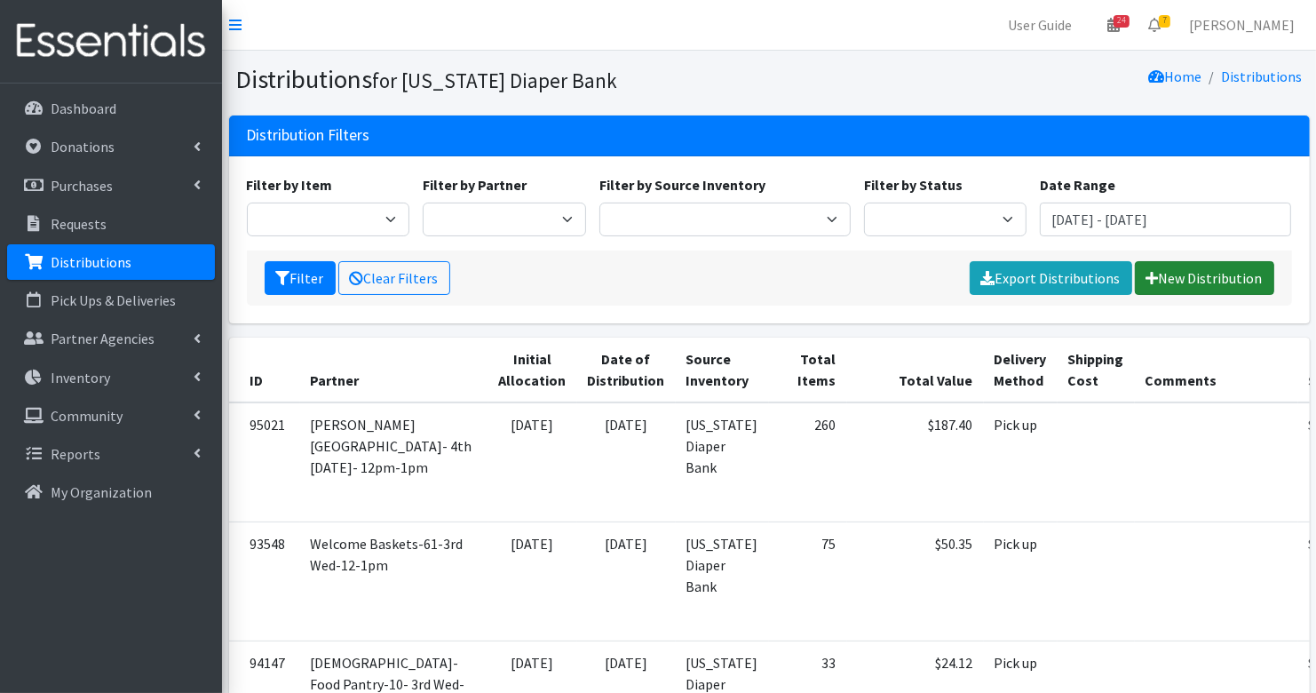
click at [1203, 281] on link "New Distribution" at bounding box center [1204, 278] width 139 height 34
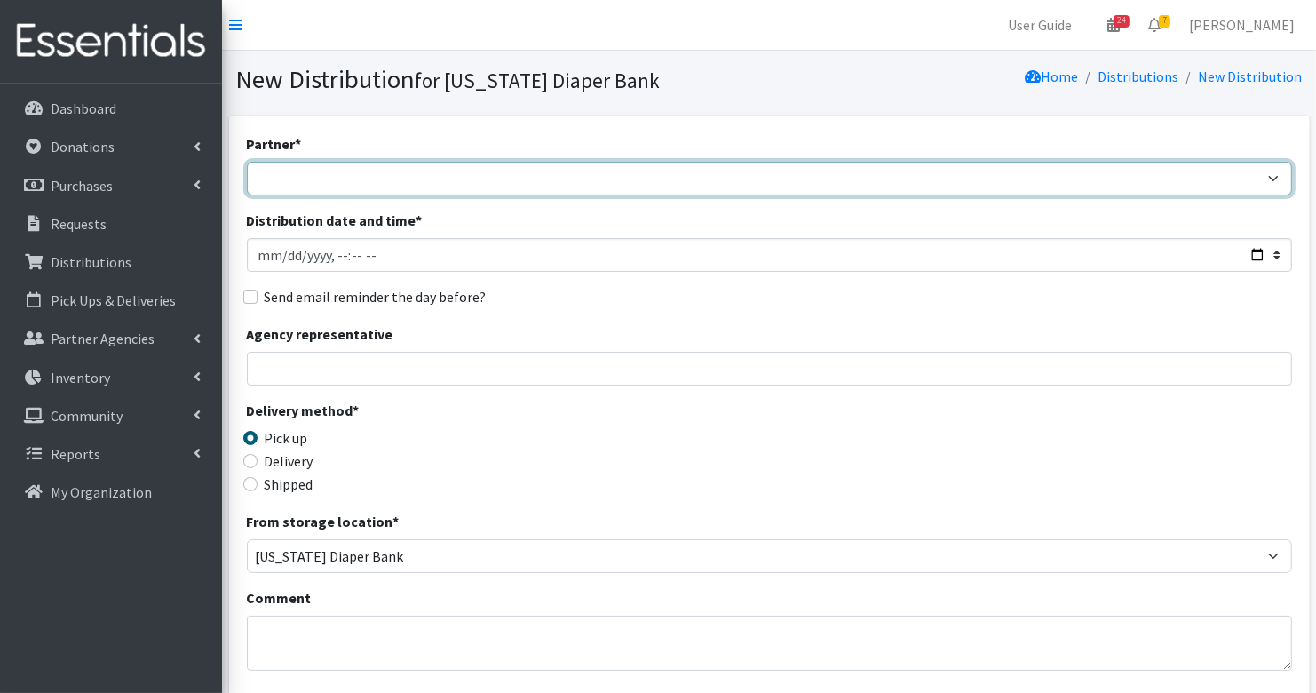
click at [432, 183] on select "ARC [PERSON_NAME] and [GEOGRAPHIC_DATA] [GEOGRAPHIC_DATA] Babies Basic Needs No…" at bounding box center [769, 179] width 1045 height 34
select select "5446"
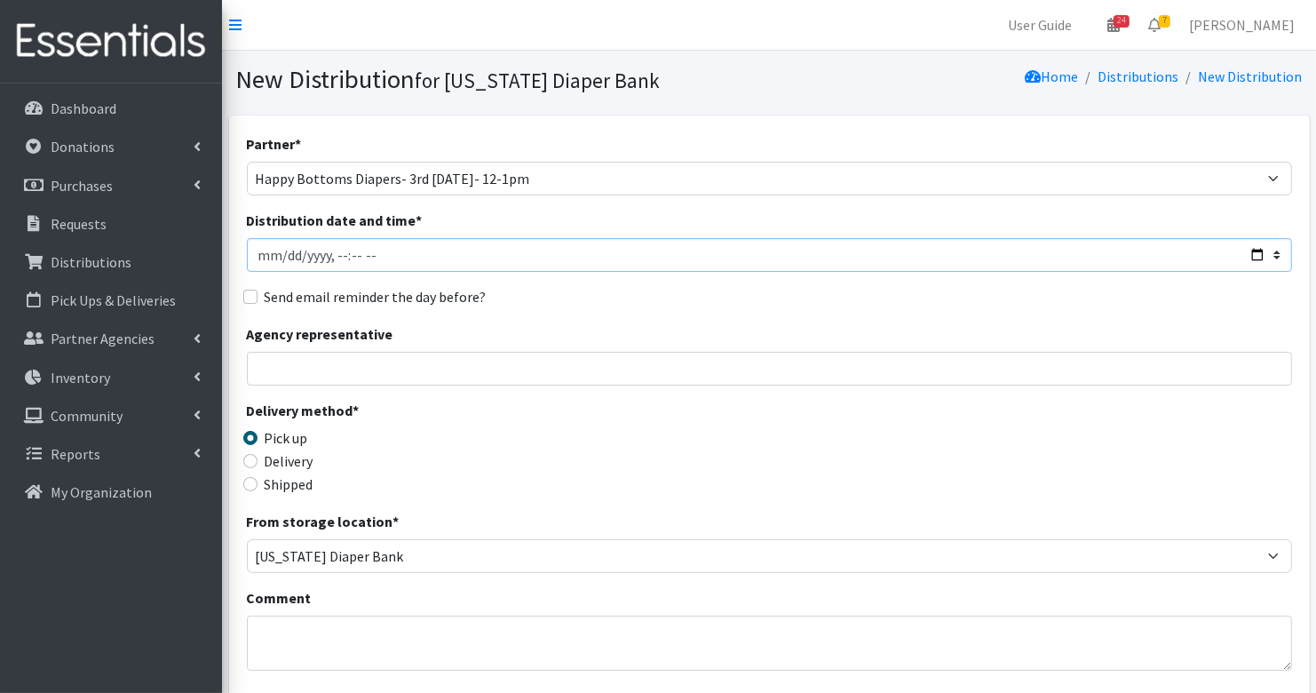
click at [285, 256] on input "Distribution date and time *" at bounding box center [769, 255] width 1045 height 34
click at [361, 257] on input "Distribution date and time *" at bounding box center [769, 255] width 1045 height 34
type input "[DATE]T23:00"
click at [378, 255] on input "Distribution date and time *" at bounding box center [769, 255] width 1045 height 34
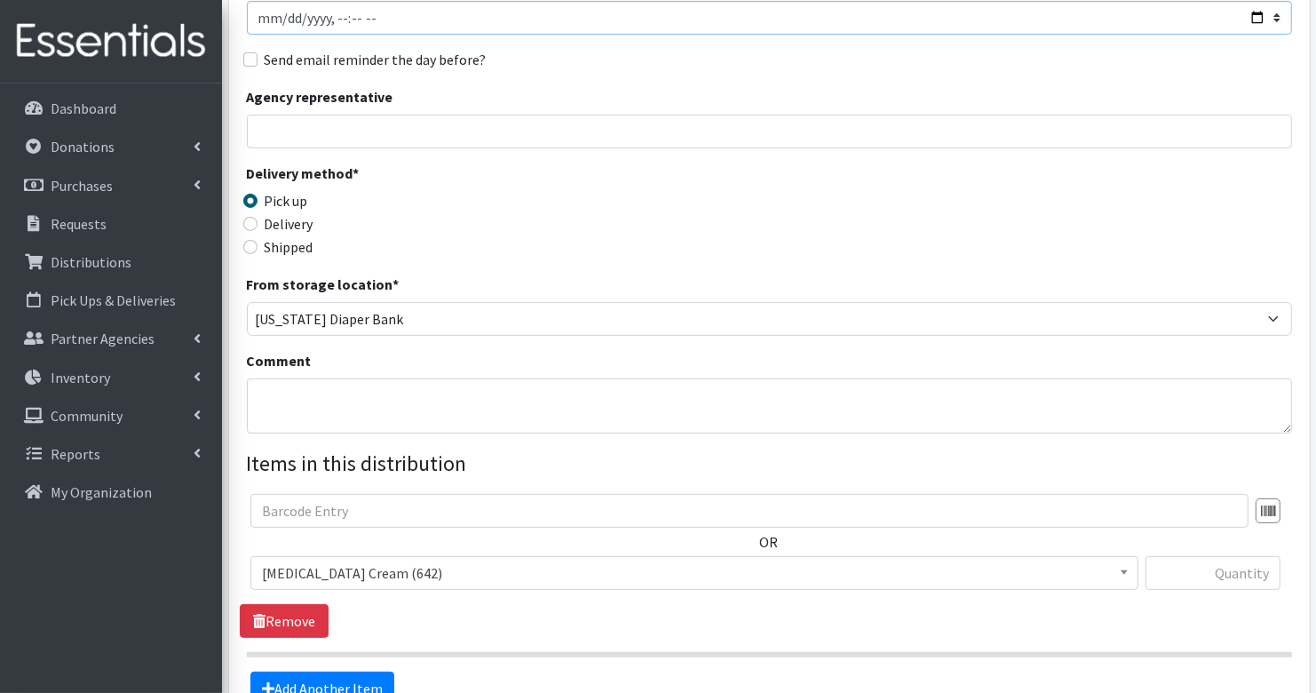
scroll to position [308, 0]
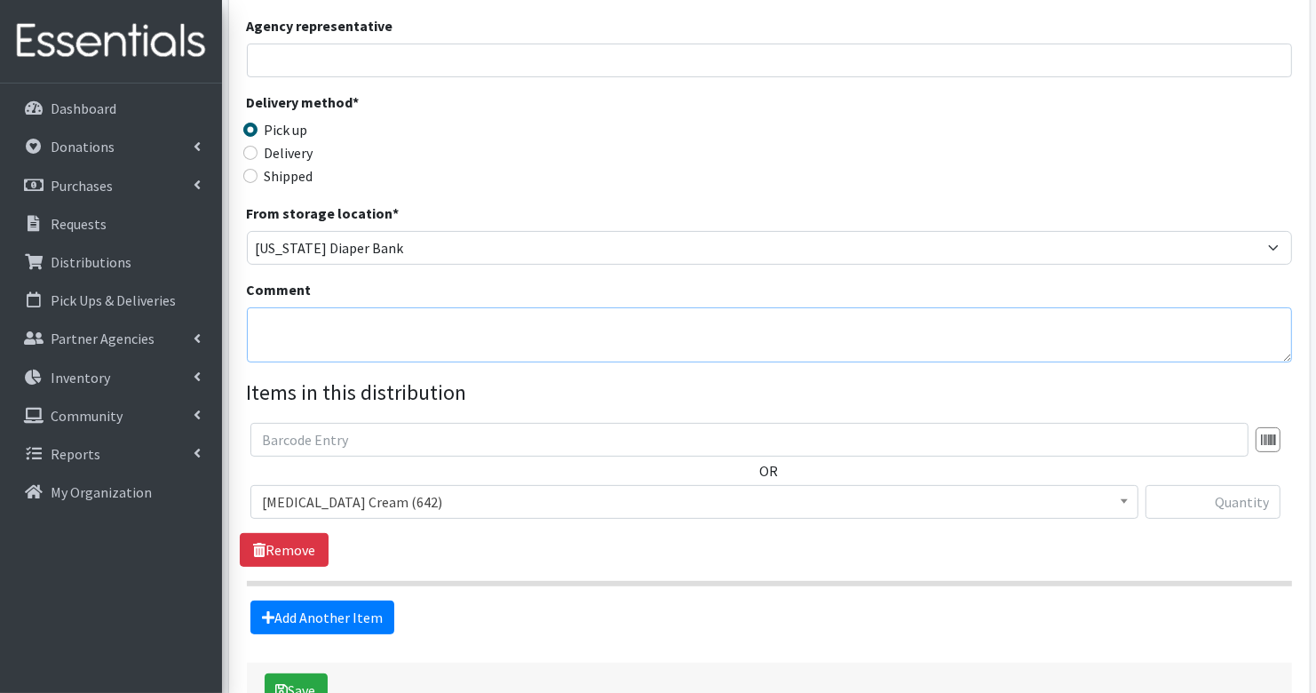
click at [314, 340] on textarea "Comment" at bounding box center [769, 334] width 1045 height 55
type textarea "Partner stock up"
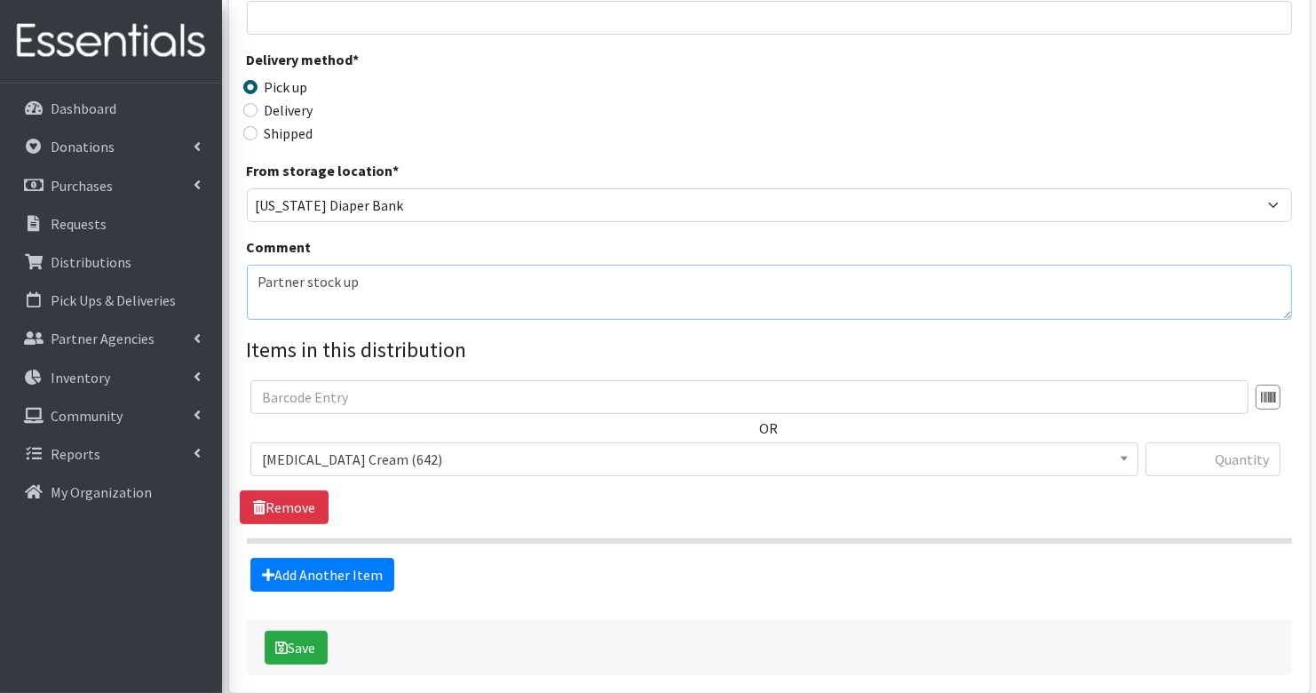
scroll to position [427, 0]
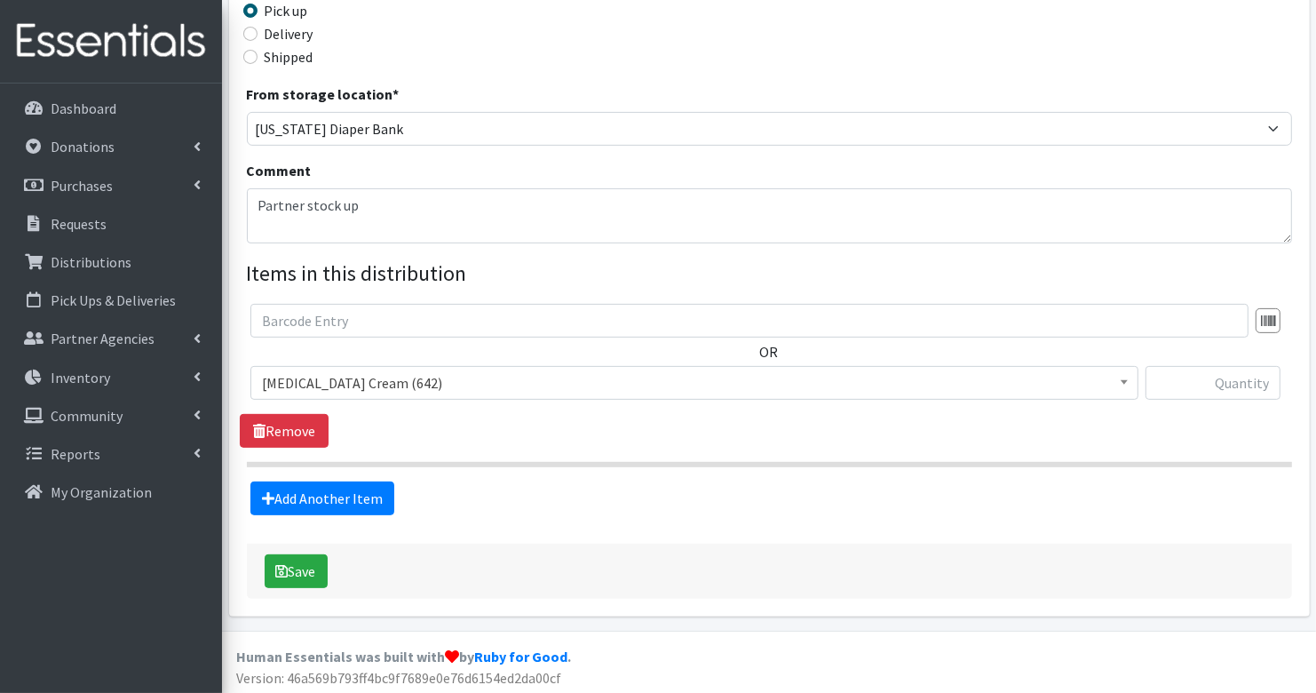
click at [390, 373] on span "[MEDICAL_DATA] Cream (642)" at bounding box center [694, 382] width 865 height 25
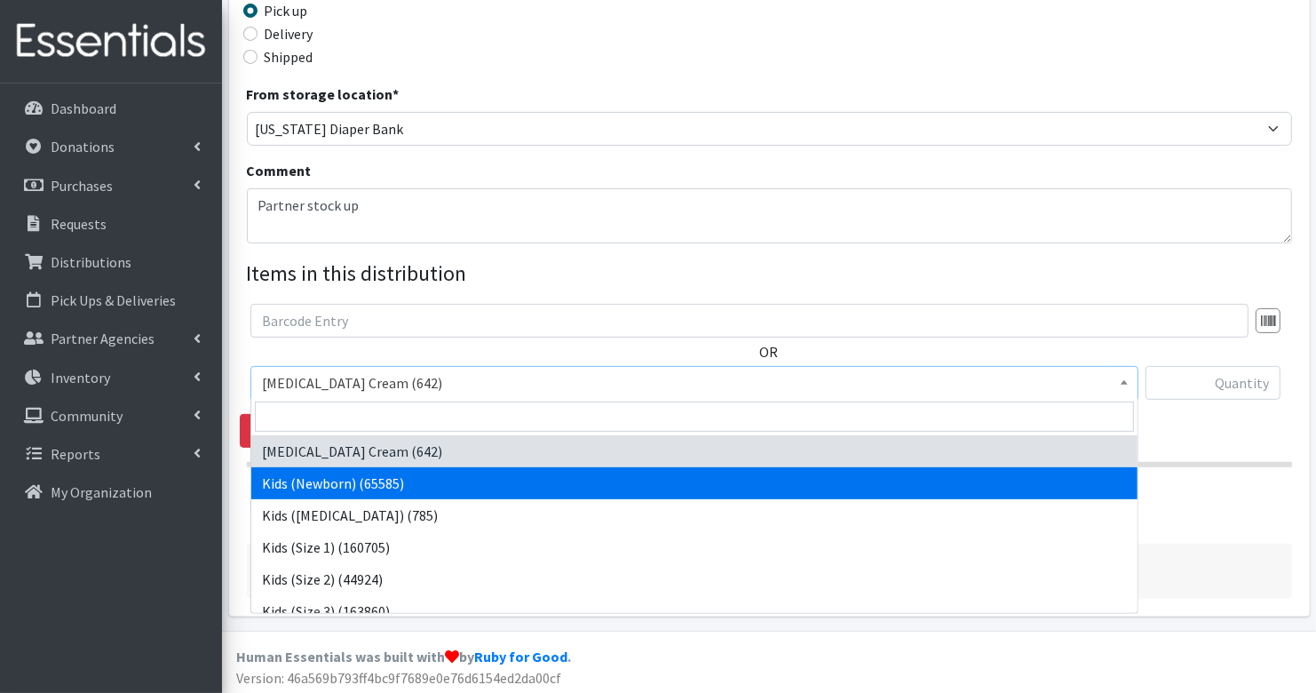
select select "3400"
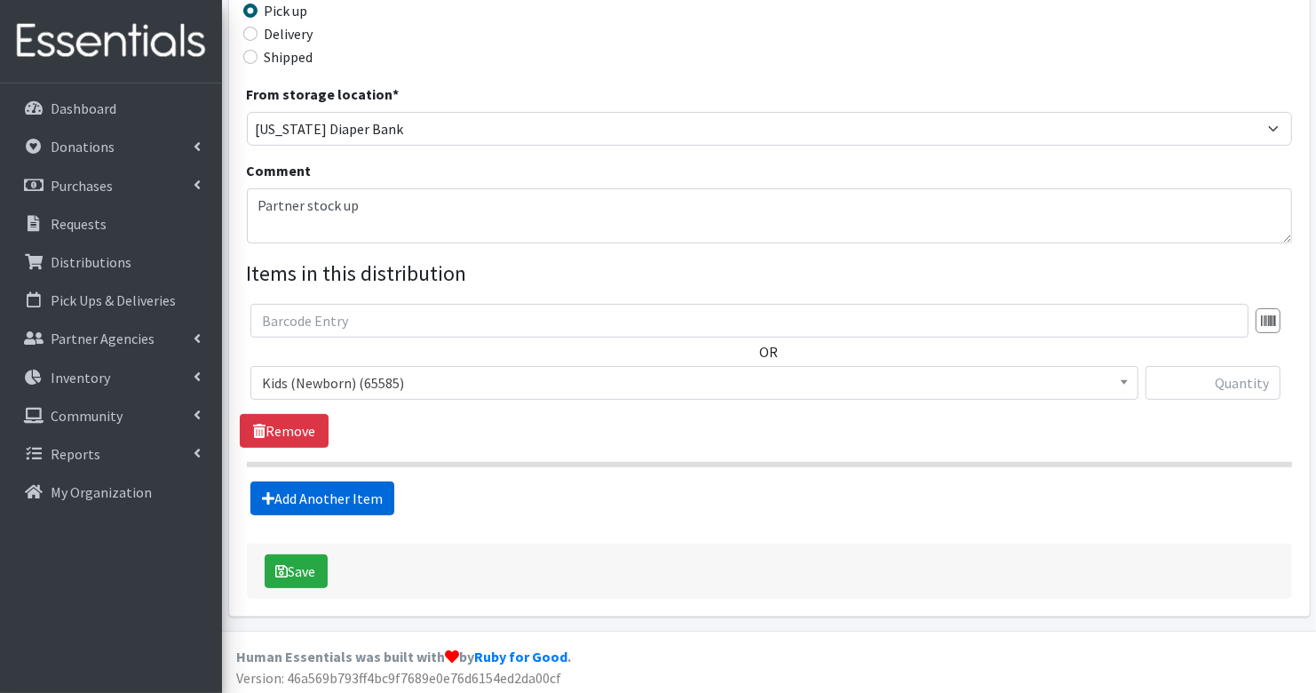
click at [345, 489] on link "Add Another Item" at bounding box center [322, 498] width 144 height 34
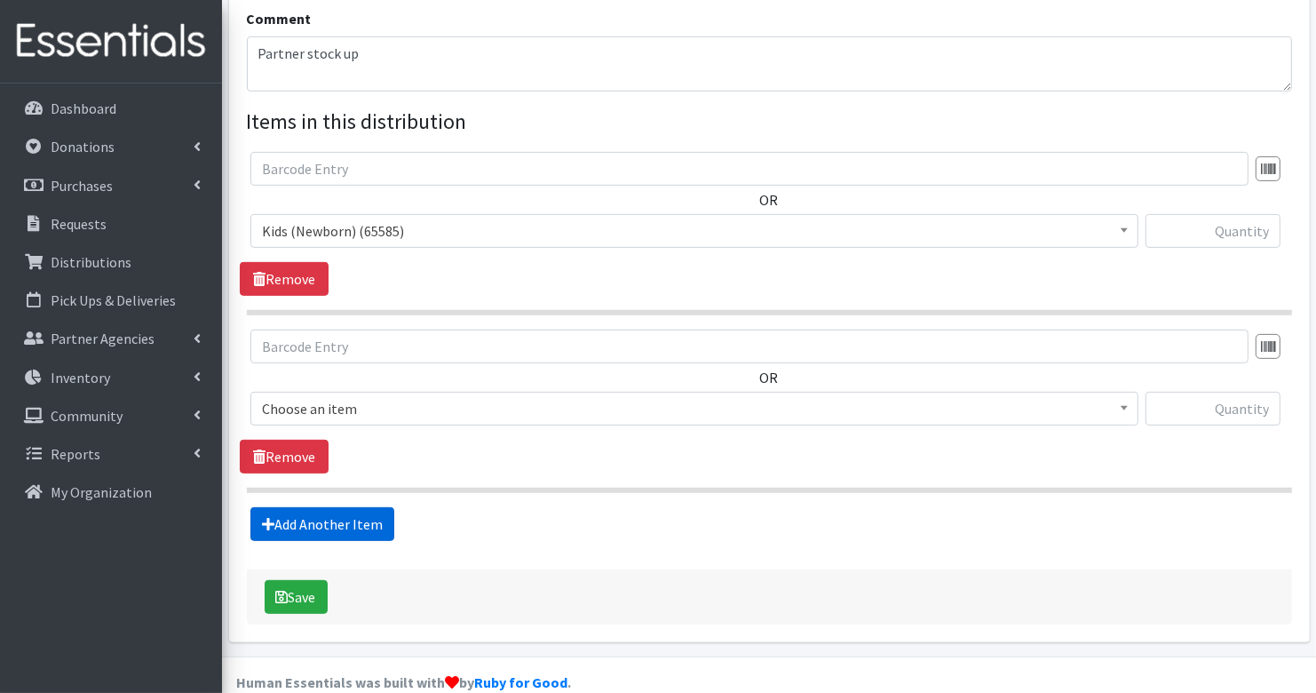
scroll to position [604, 0]
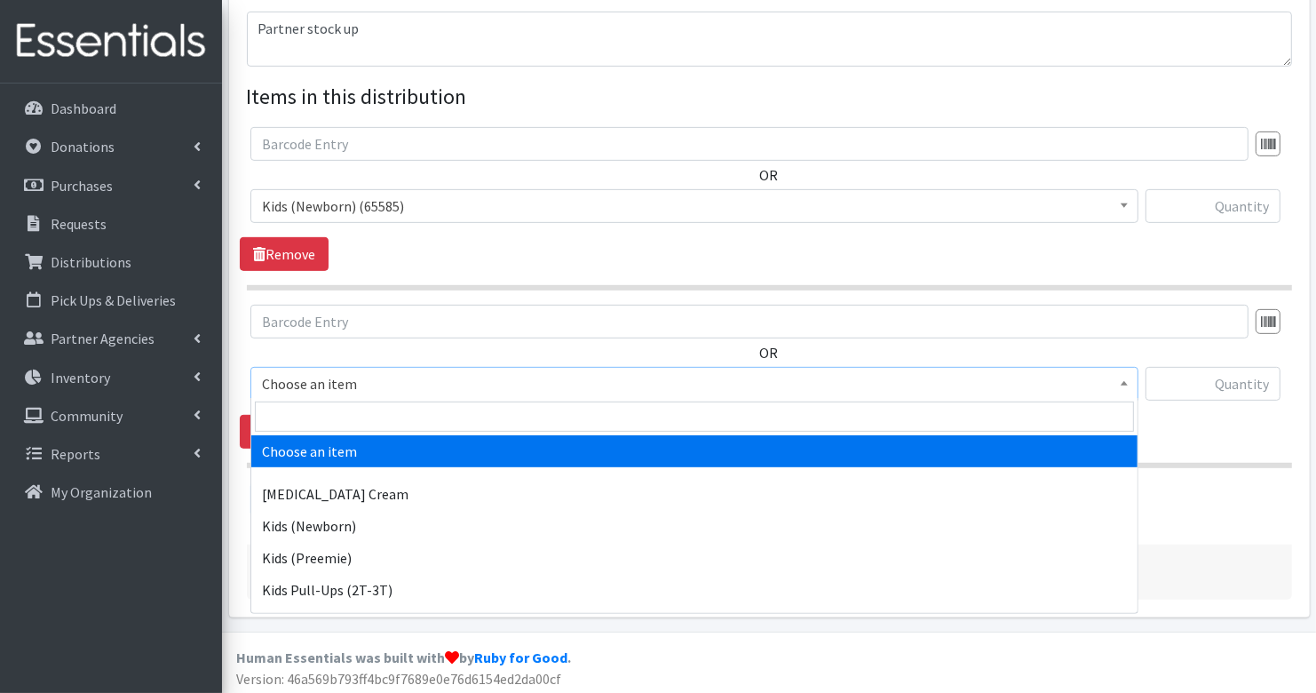
click at [388, 383] on span "Choose an item" at bounding box center [694, 383] width 865 height 25
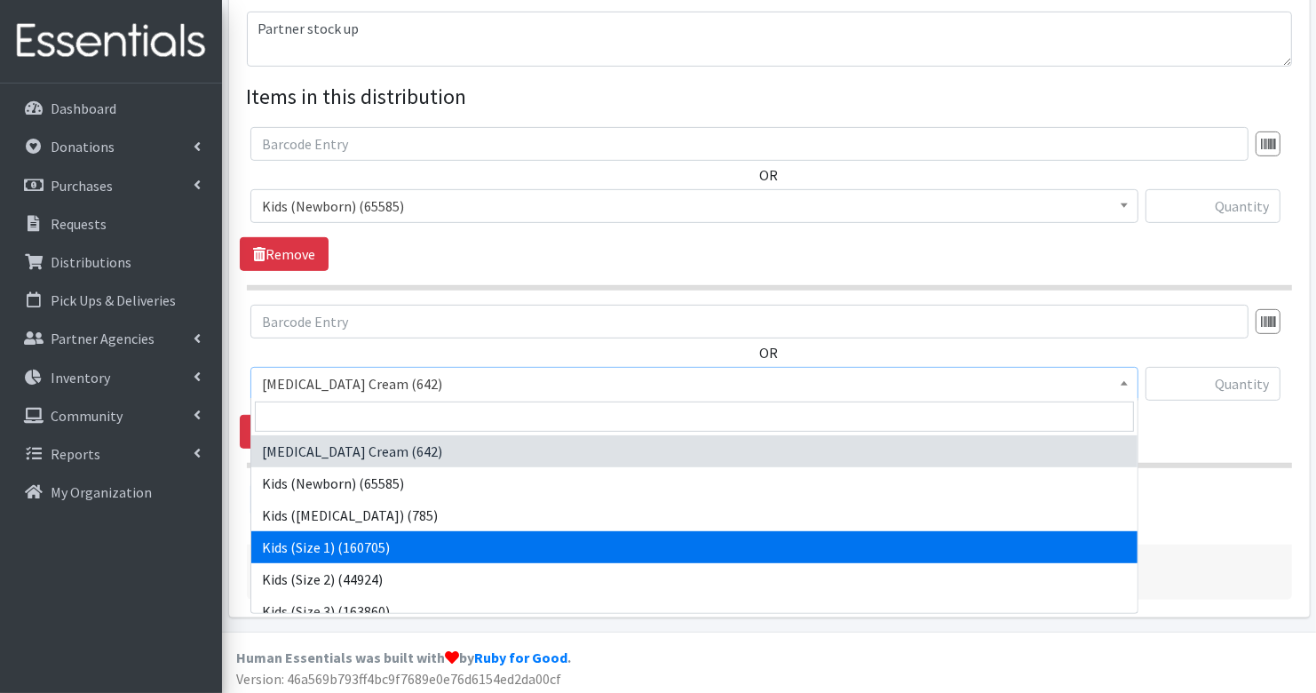
select select "3401"
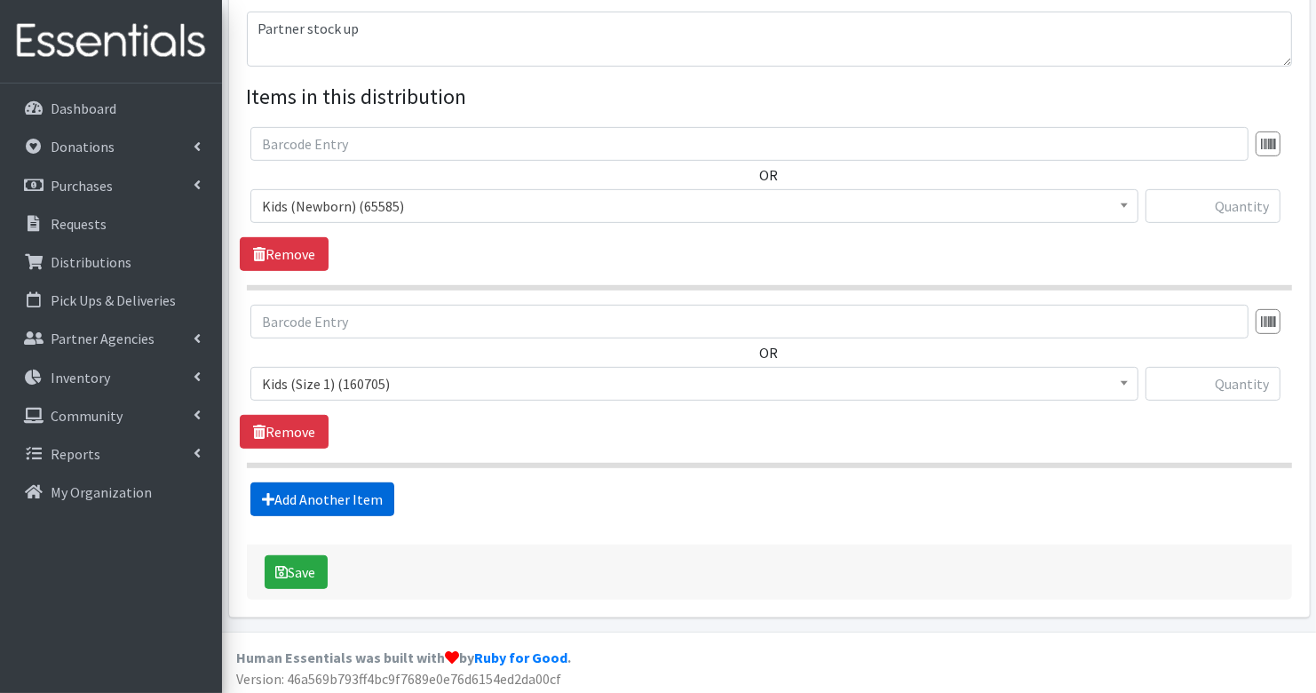
click at [324, 483] on link "Add Another Item" at bounding box center [322, 499] width 144 height 34
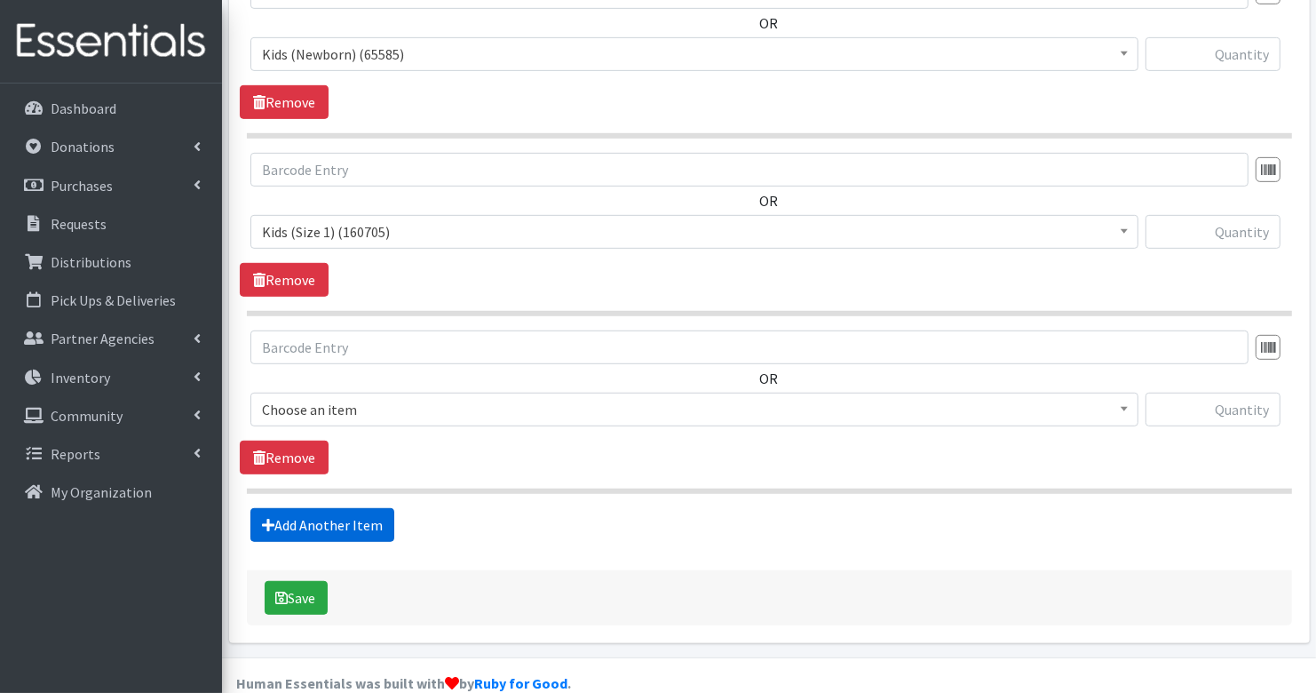
scroll to position [780, 0]
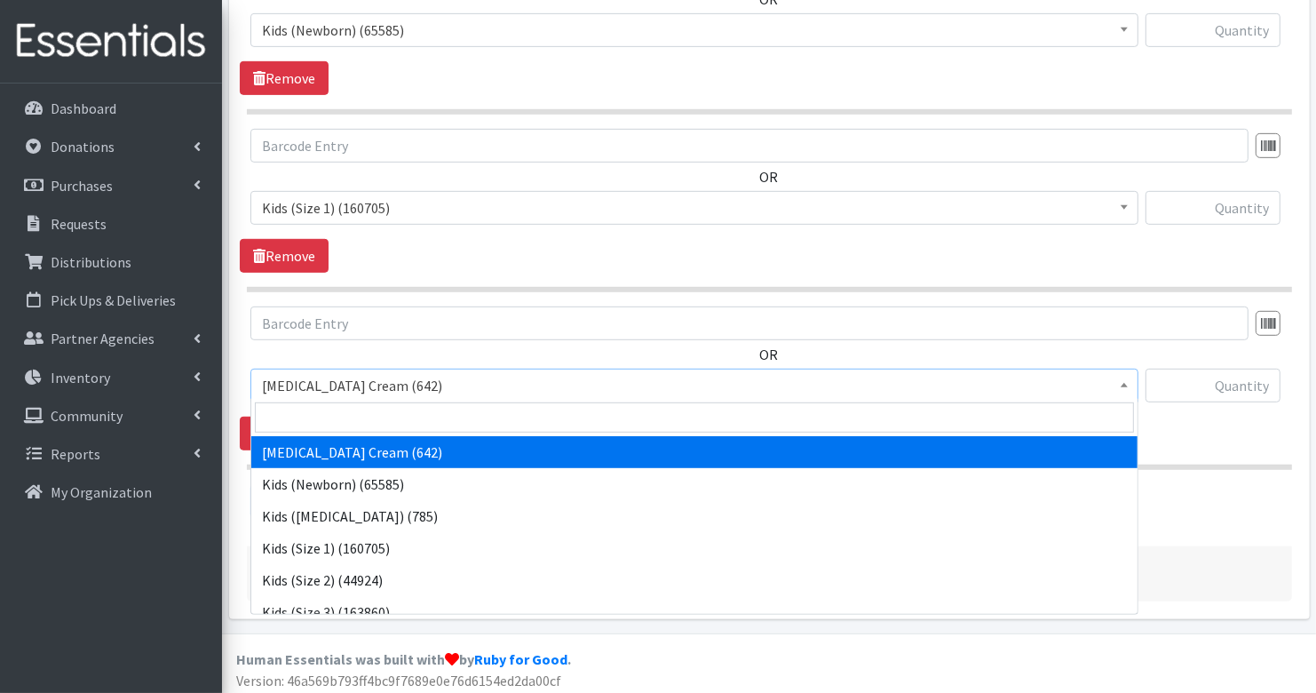
click at [335, 376] on span "Diaper Rash Cream (642)" at bounding box center [694, 385] width 865 height 25
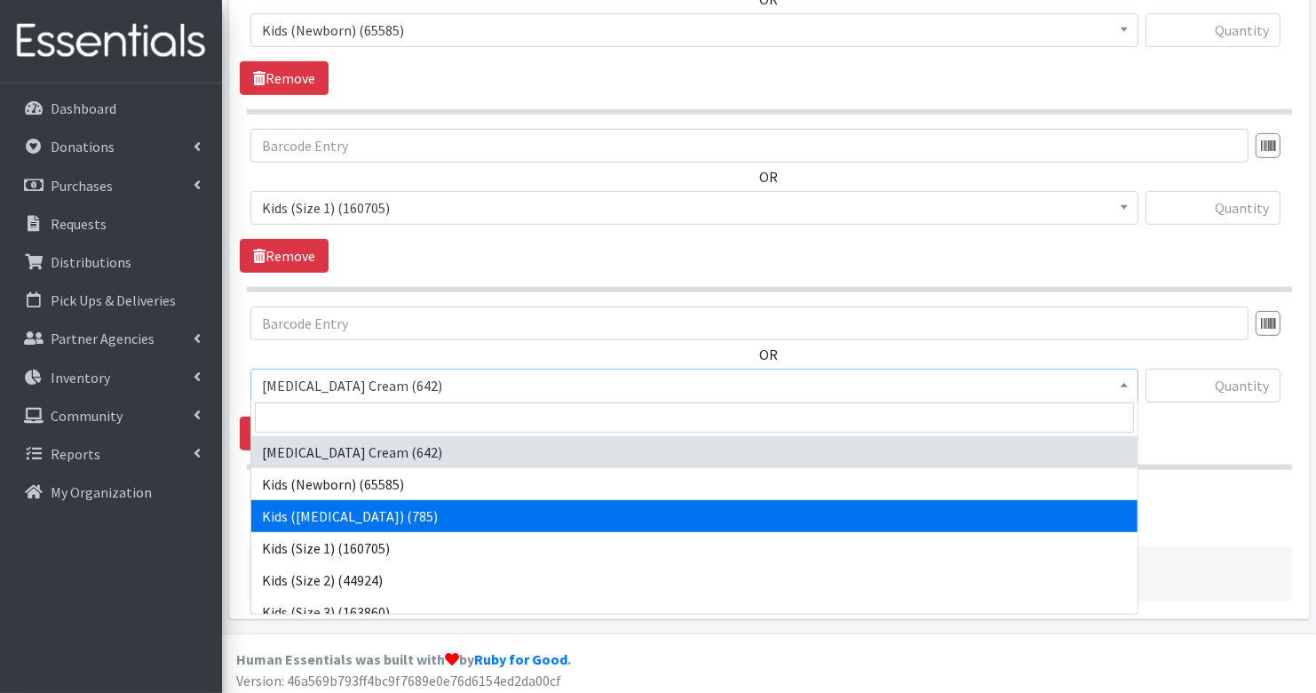
scroll to position [30, 0]
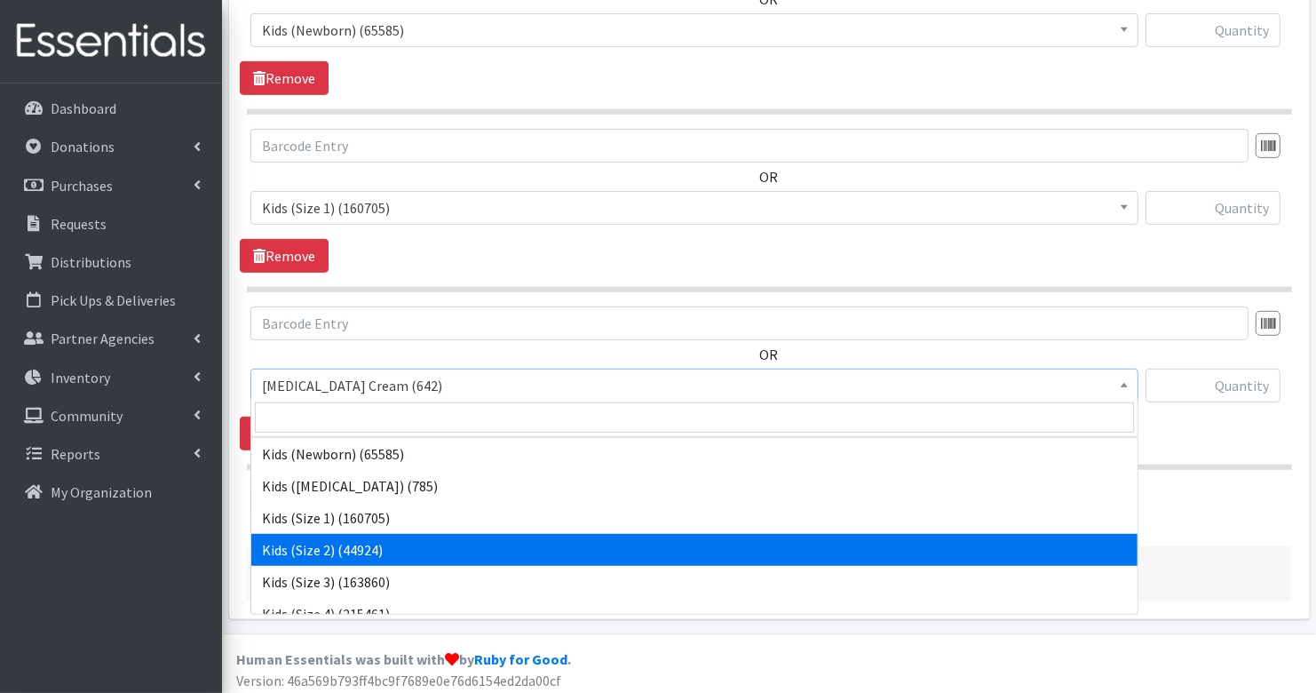
select select "3420"
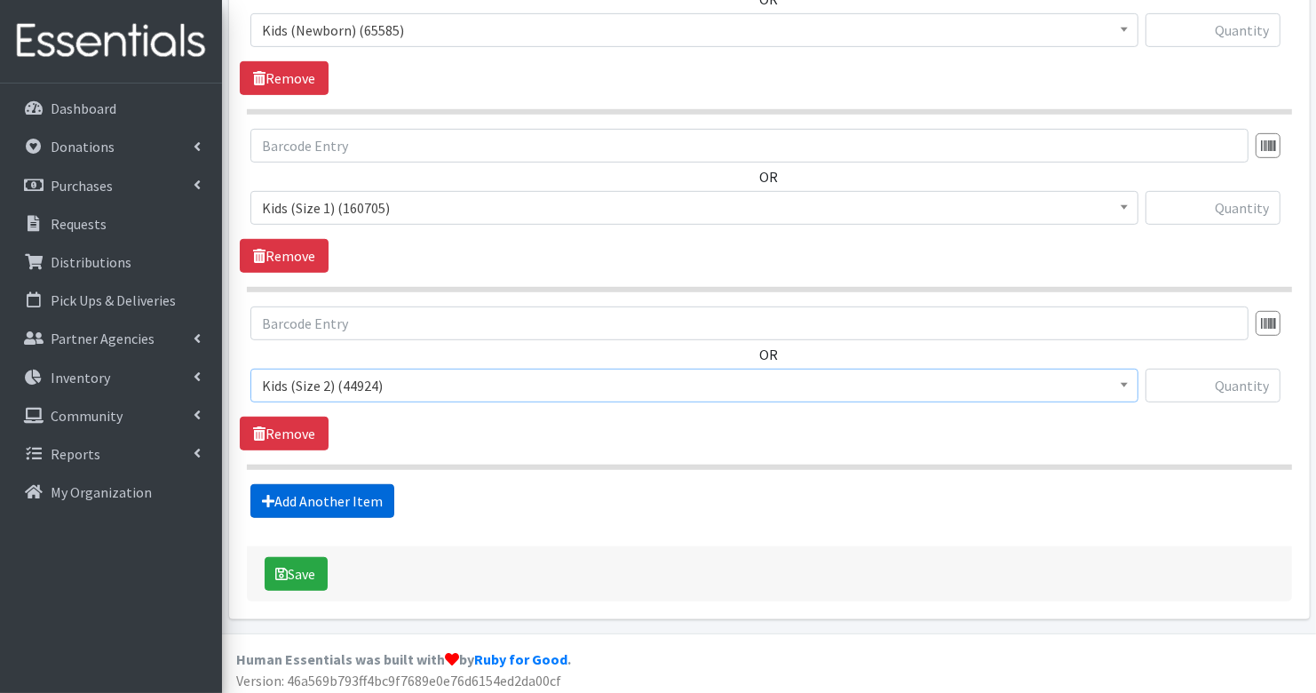
click at [337, 495] on link "Add Another Item" at bounding box center [322, 501] width 144 height 34
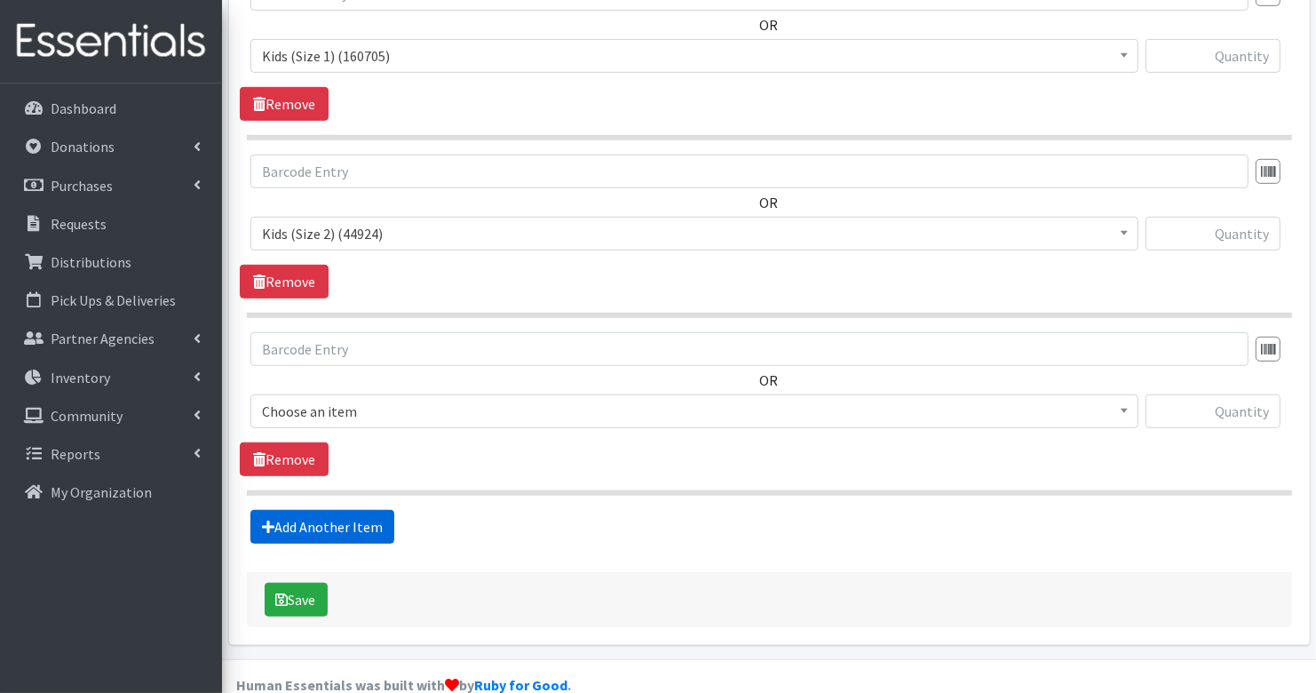
scroll to position [956, 0]
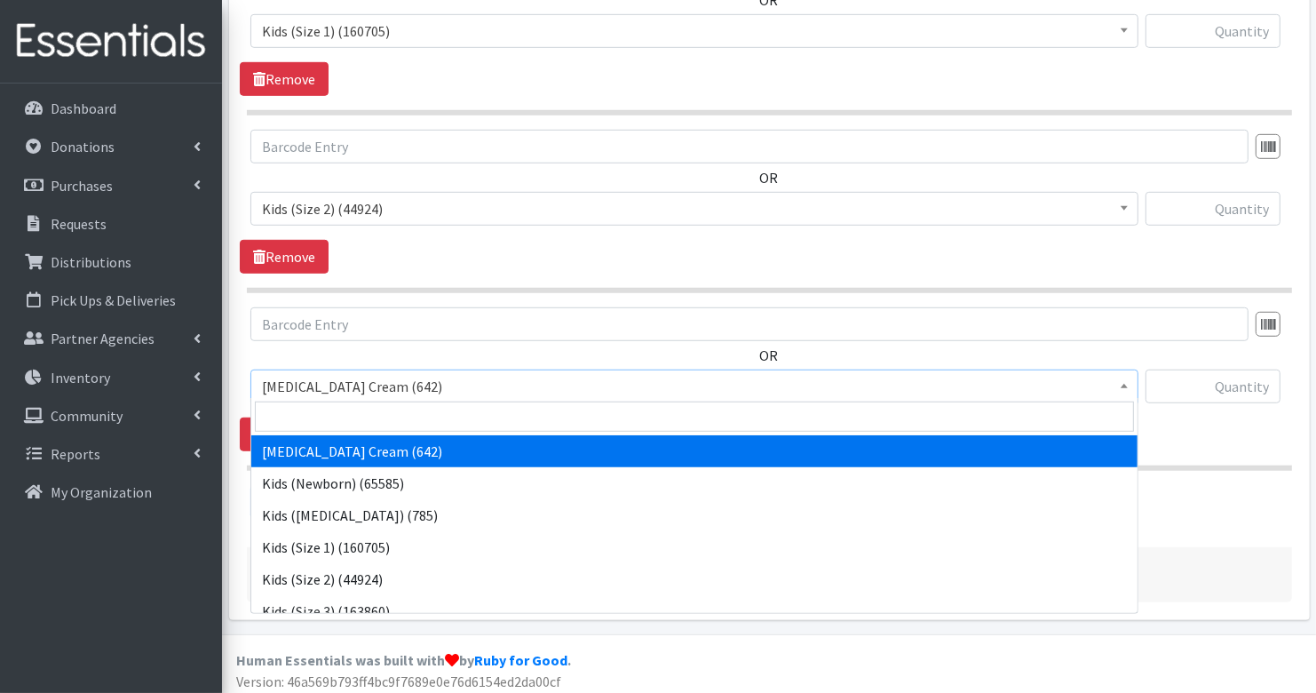
click at [353, 381] on span "Diaper Rash Cream (642)" at bounding box center [694, 386] width 865 height 25
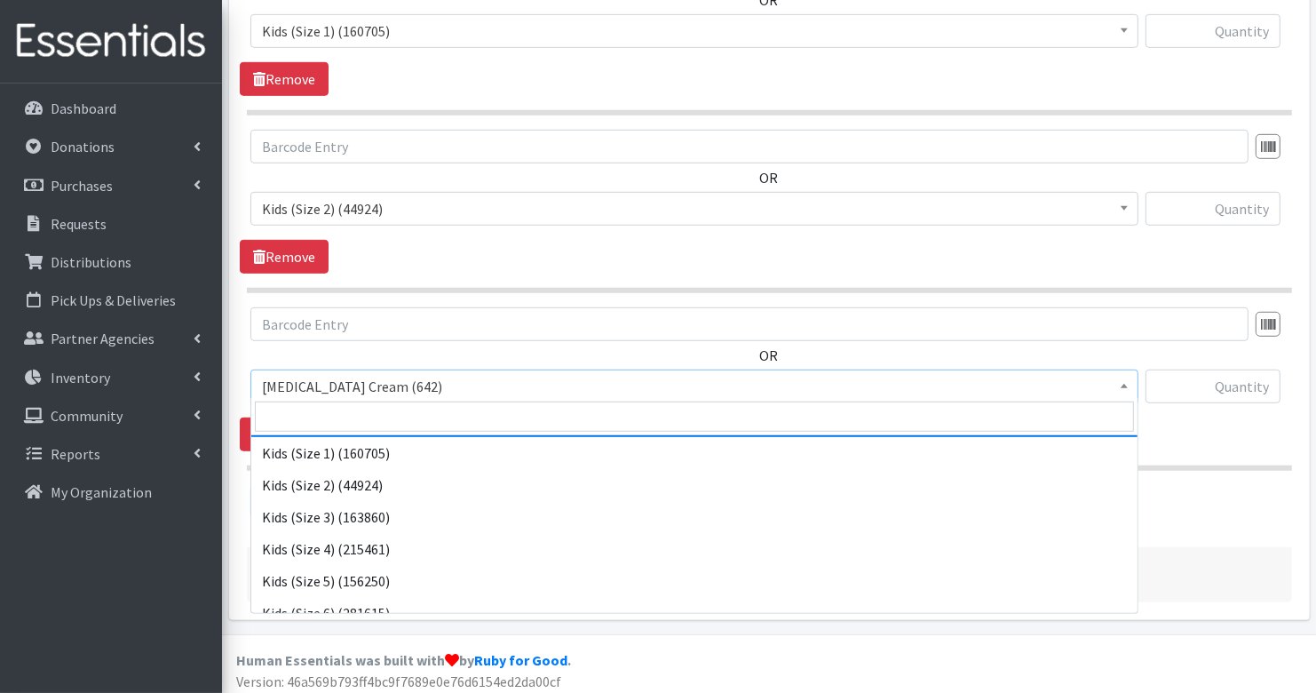
scroll to position [99, 0]
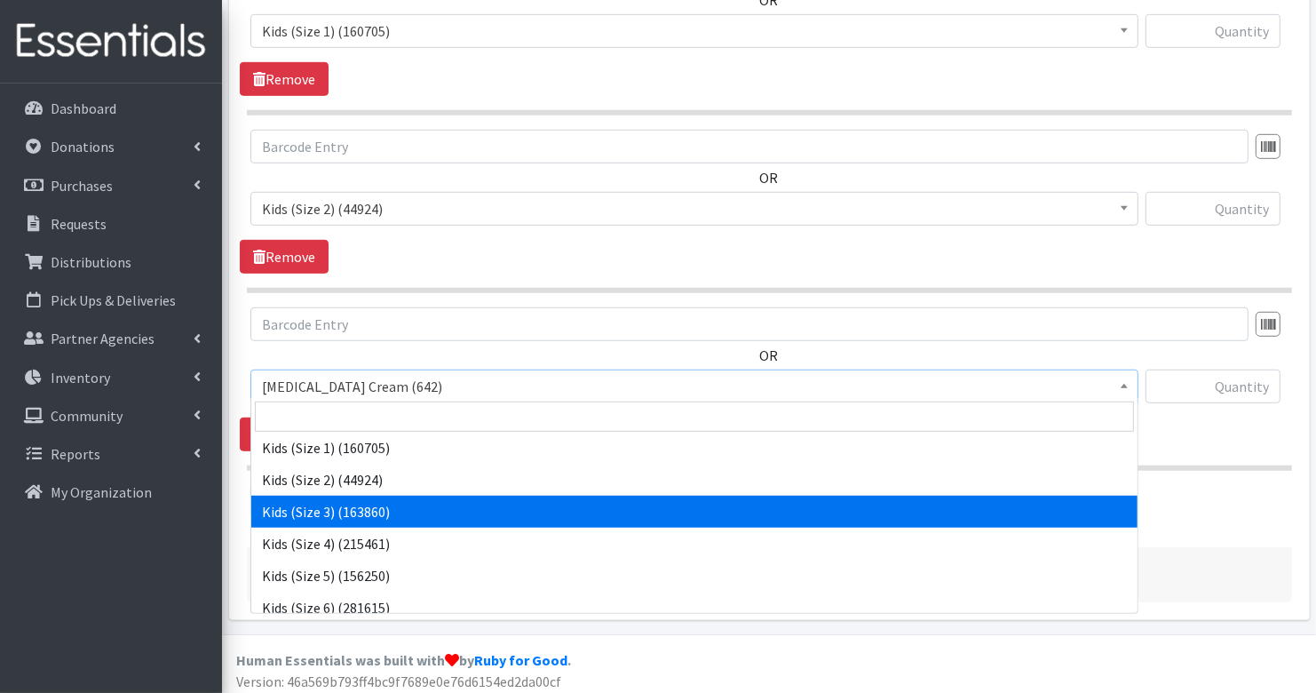
select select "3393"
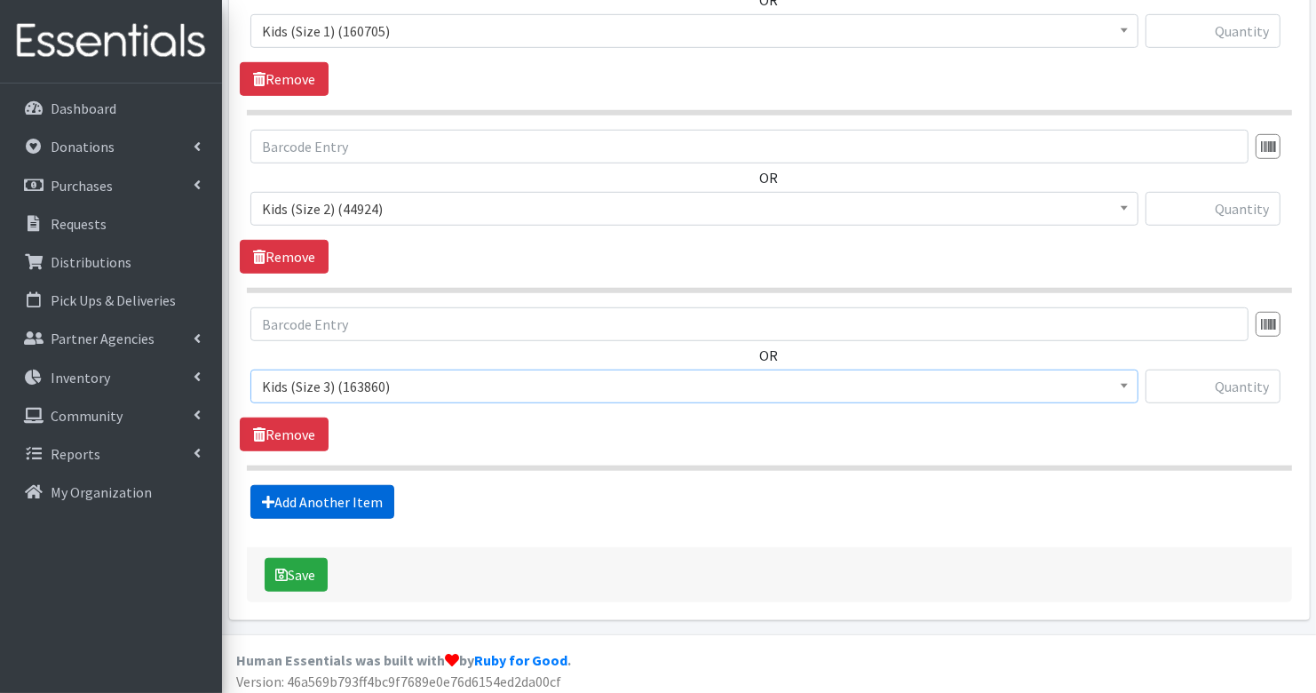
click at [361, 497] on link "Add Another Item" at bounding box center [322, 502] width 144 height 34
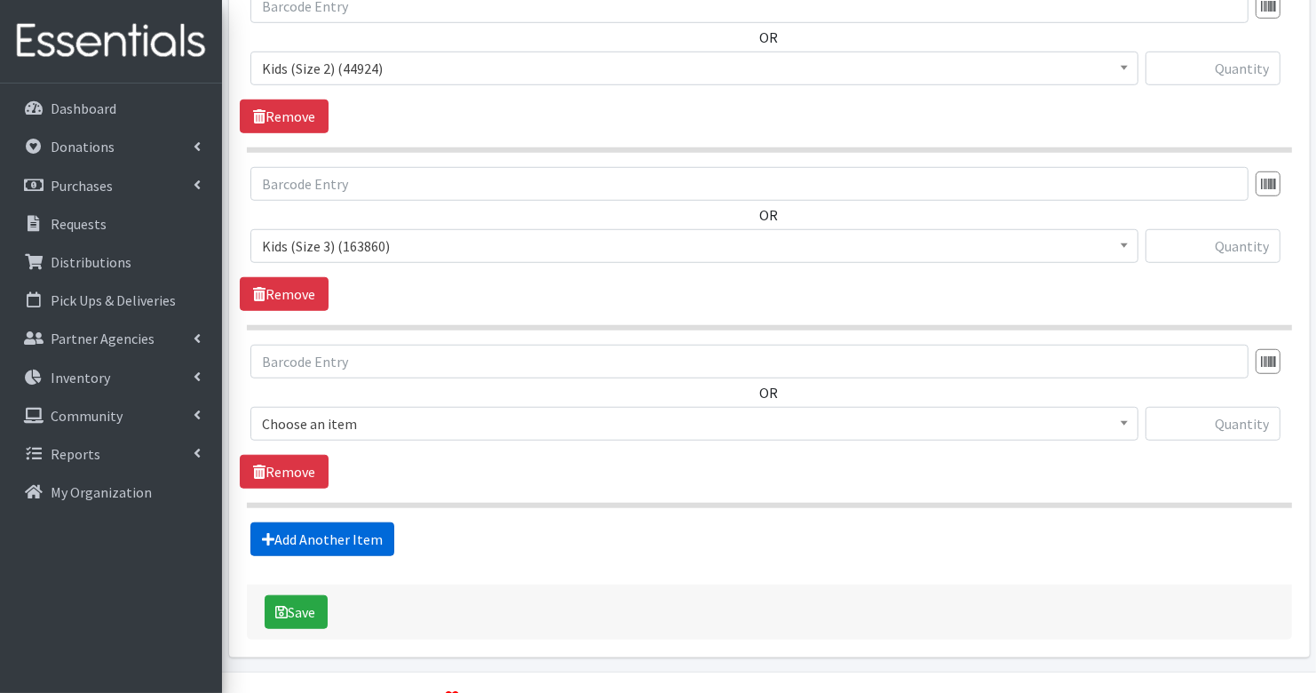
scroll to position [1132, 0]
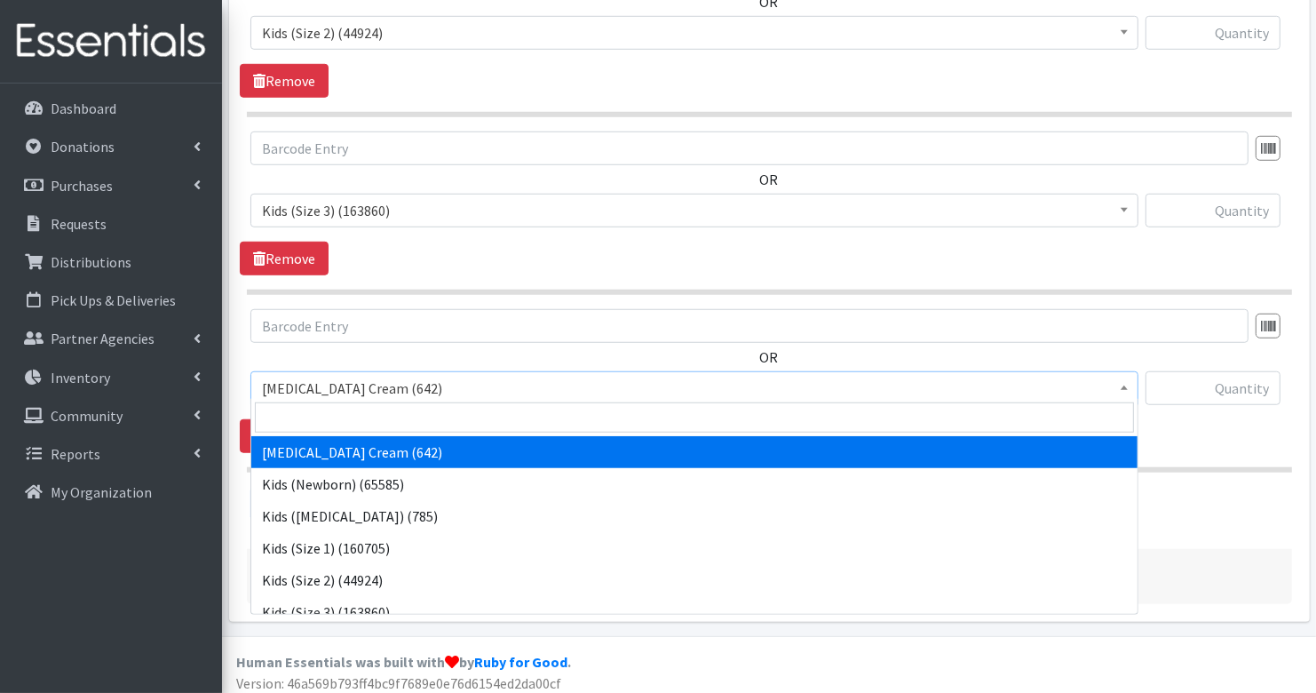
click at [364, 371] on span "Diaper Rash Cream (642)" at bounding box center [694, 388] width 888 height 34
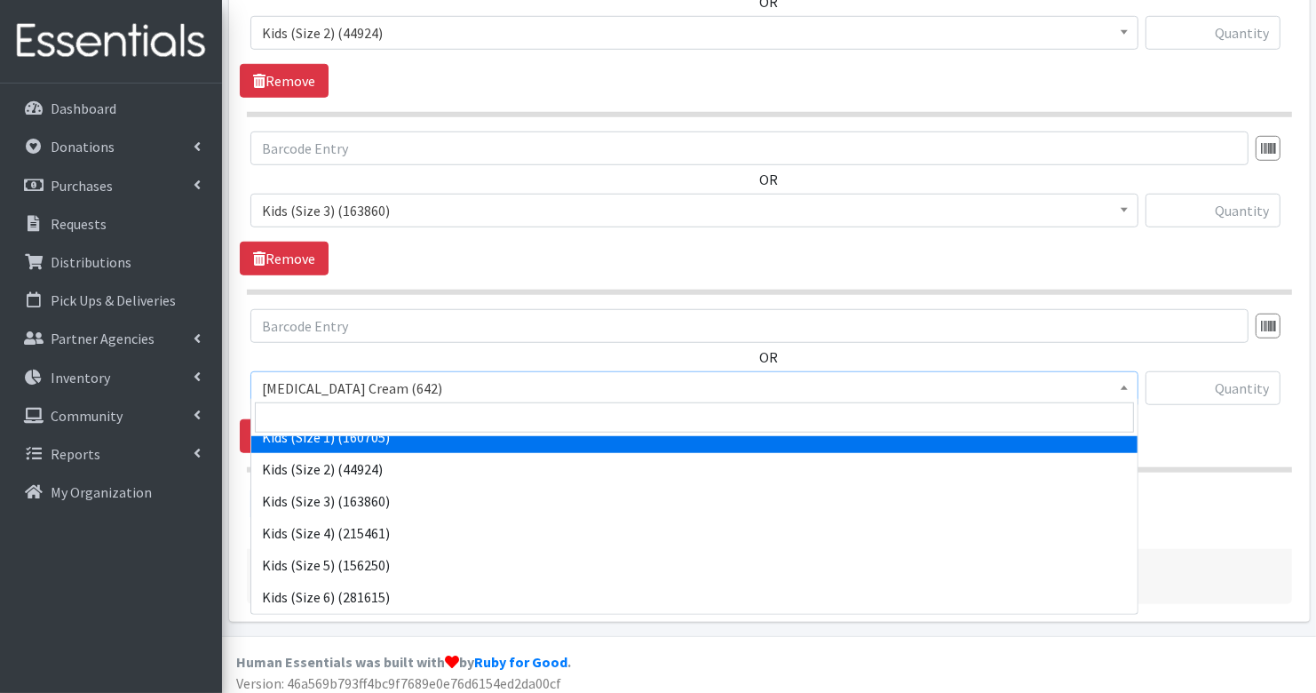
scroll to position [118, 0]
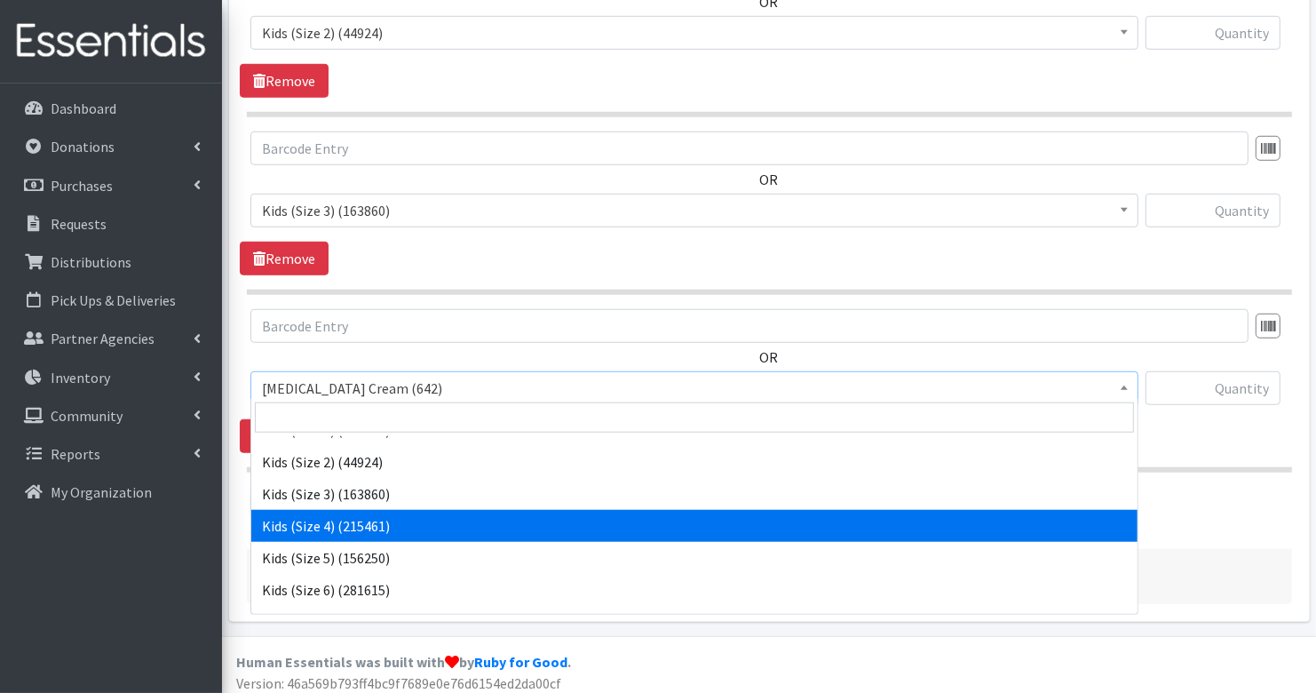
select select "3394"
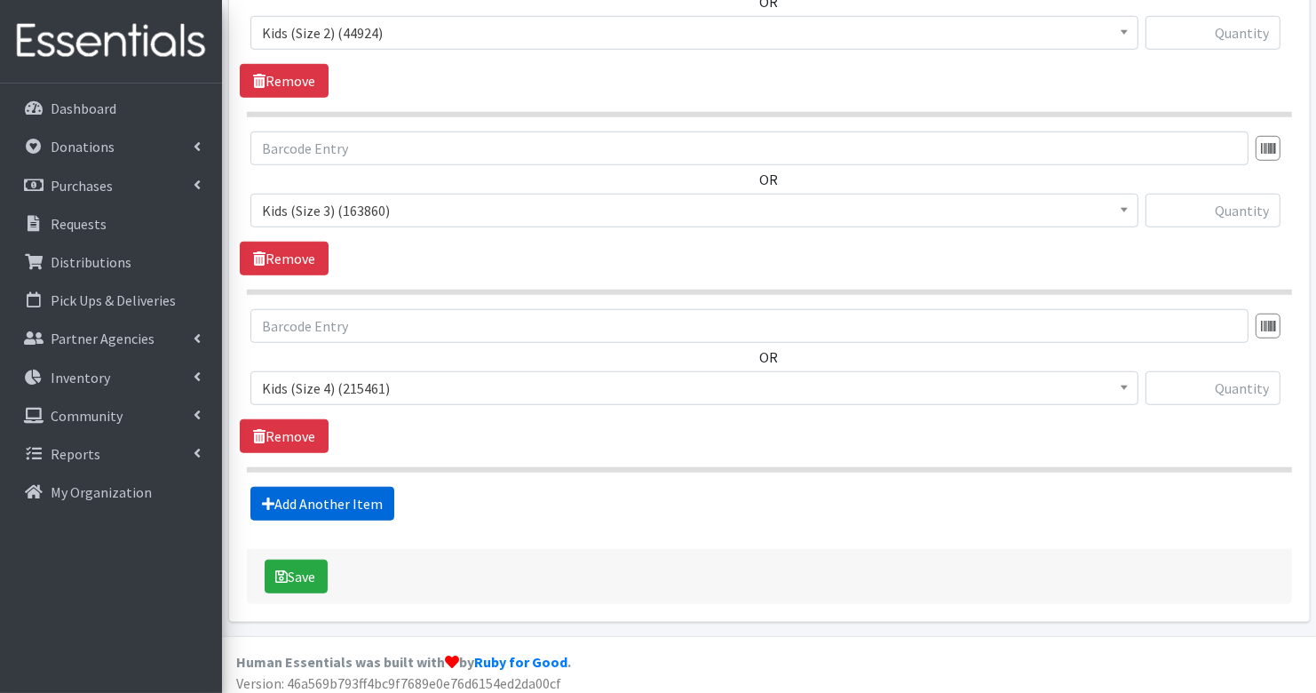
click at [348, 491] on link "Add Another Item" at bounding box center [322, 504] width 144 height 34
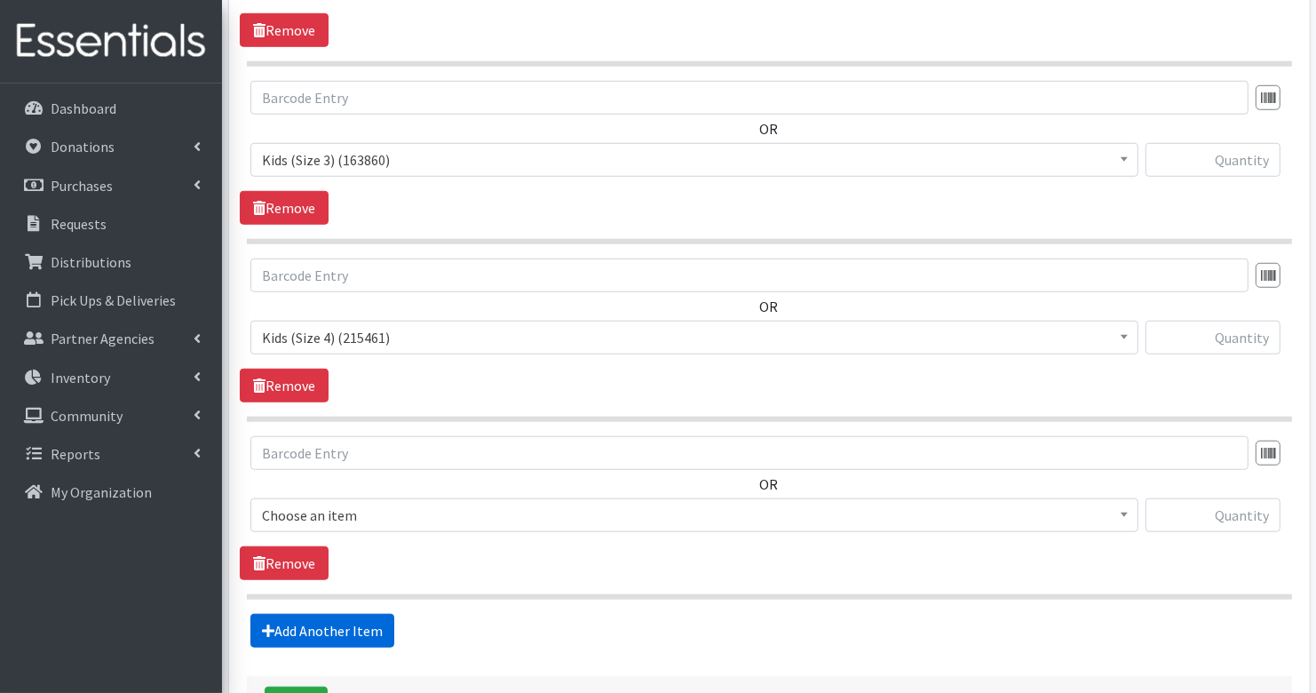
scroll to position [1309, 0]
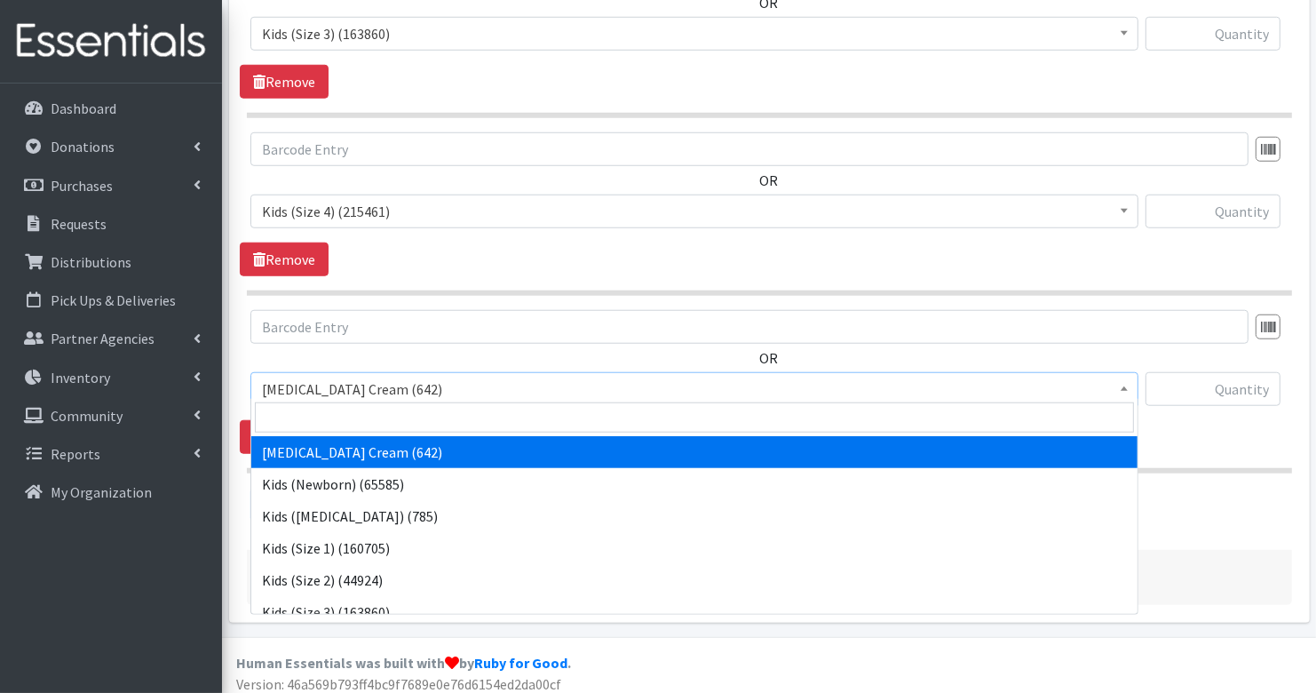
click at [373, 382] on span "Diaper Rash Cream (642)" at bounding box center [694, 389] width 865 height 25
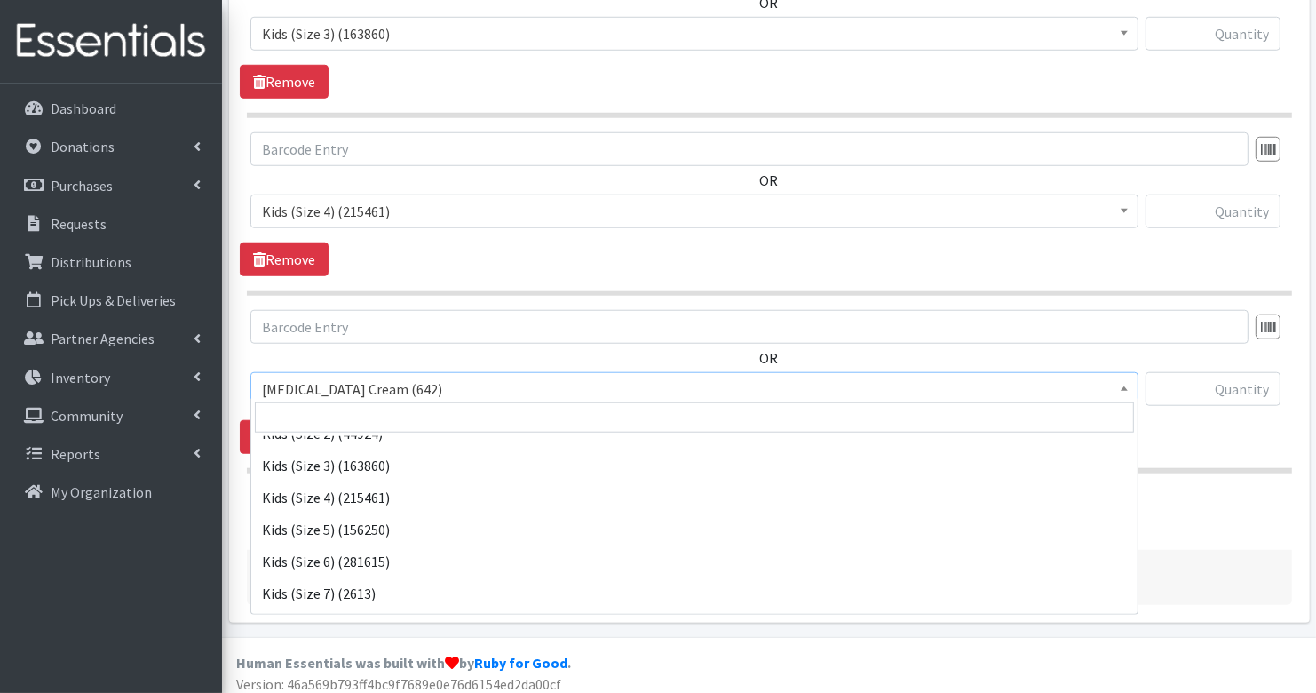
scroll to position [147, 0]
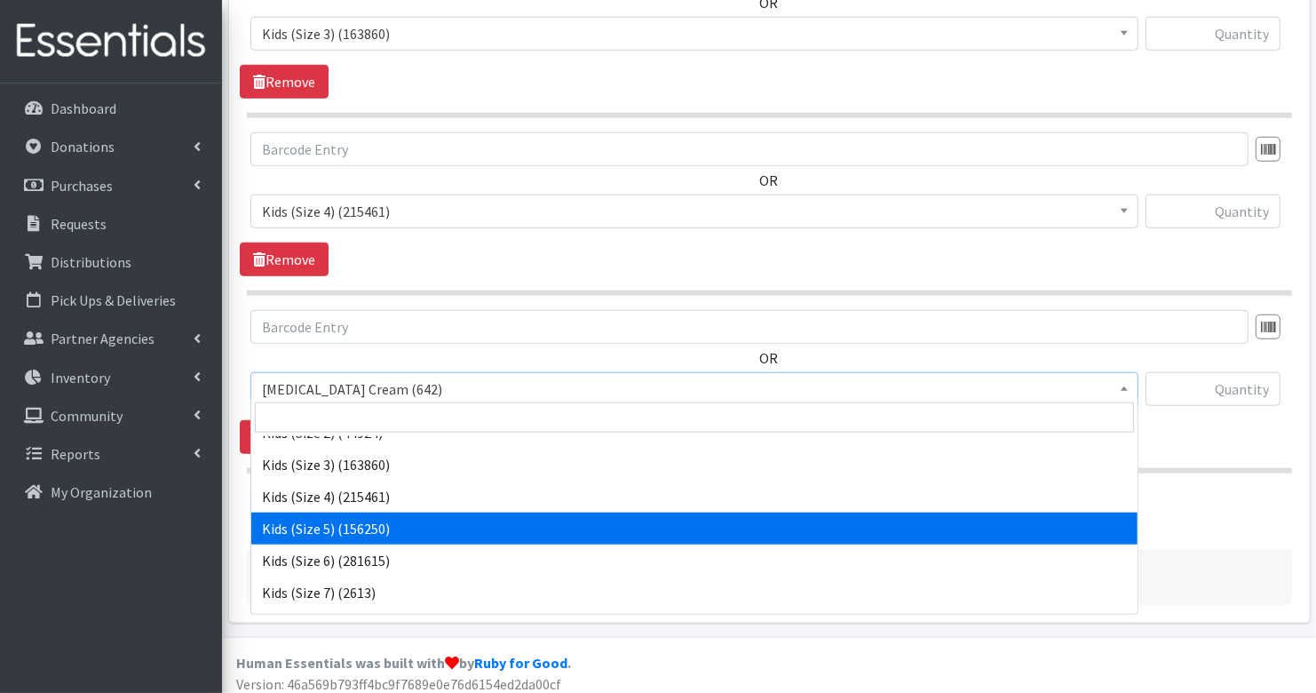
select select "3407"
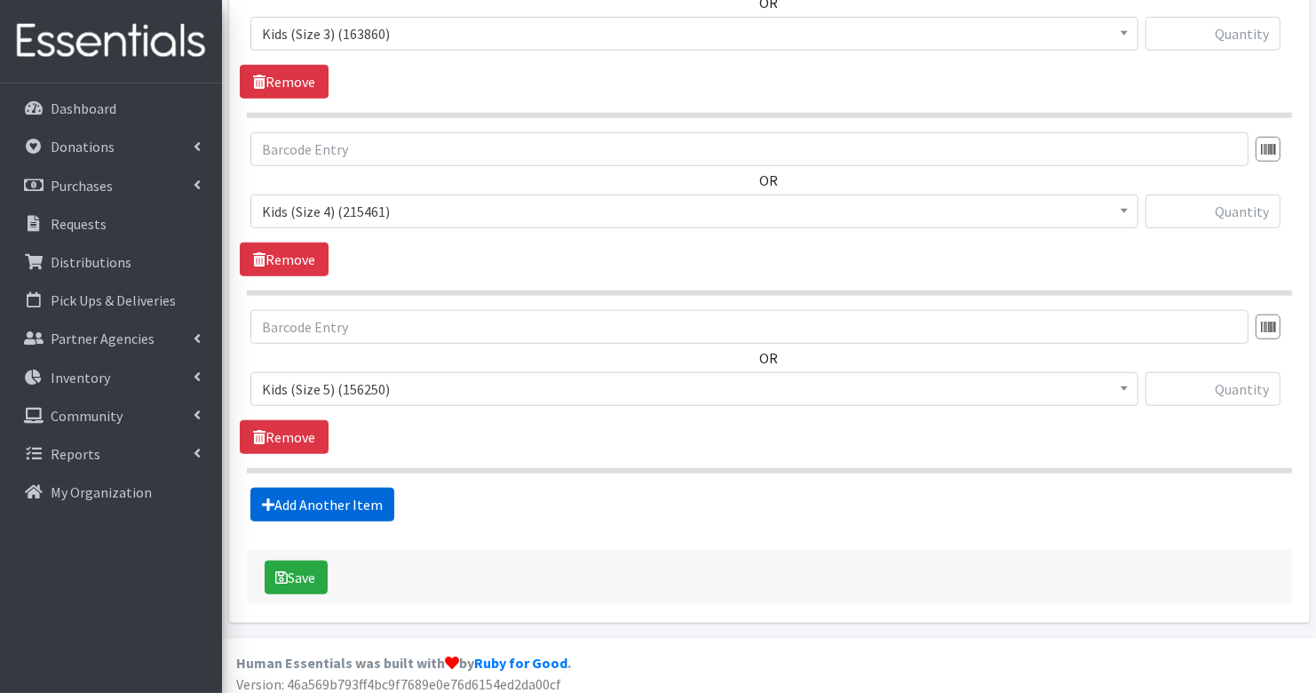
click at [316, 500] on link "Add Another Item" at bounding box center [322, 505] width 144 height 34
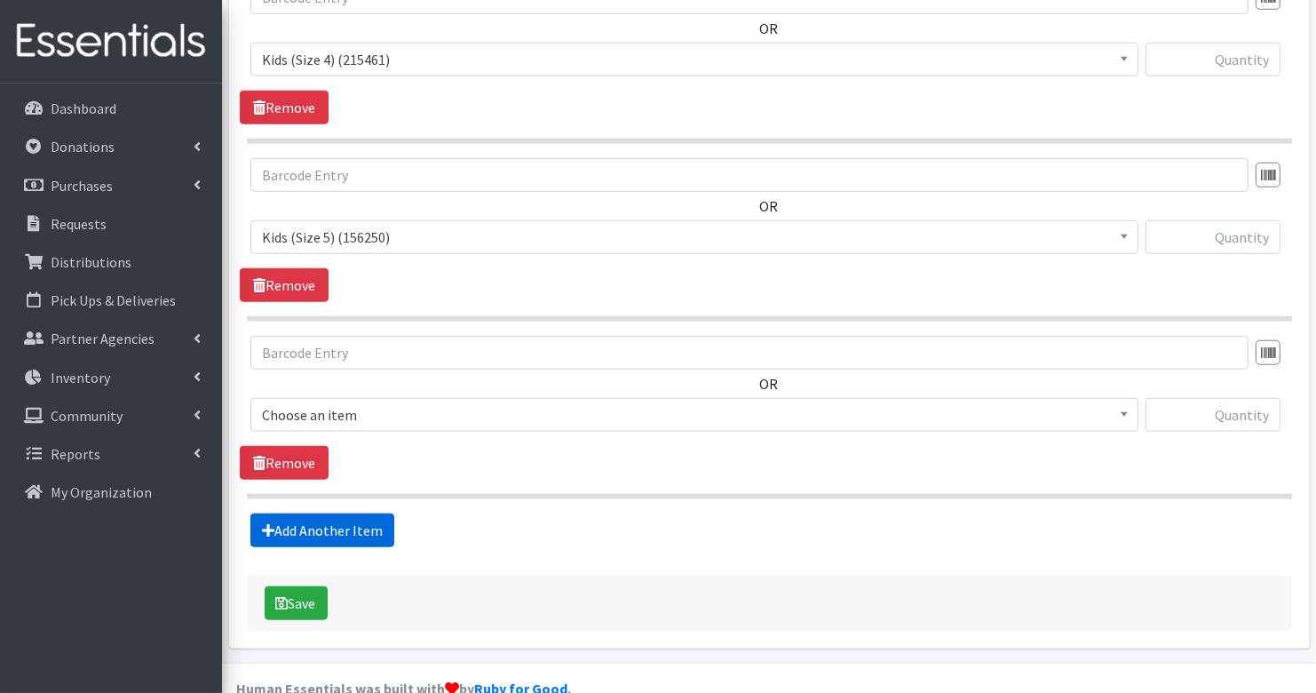
scroll to position [1485, 0]
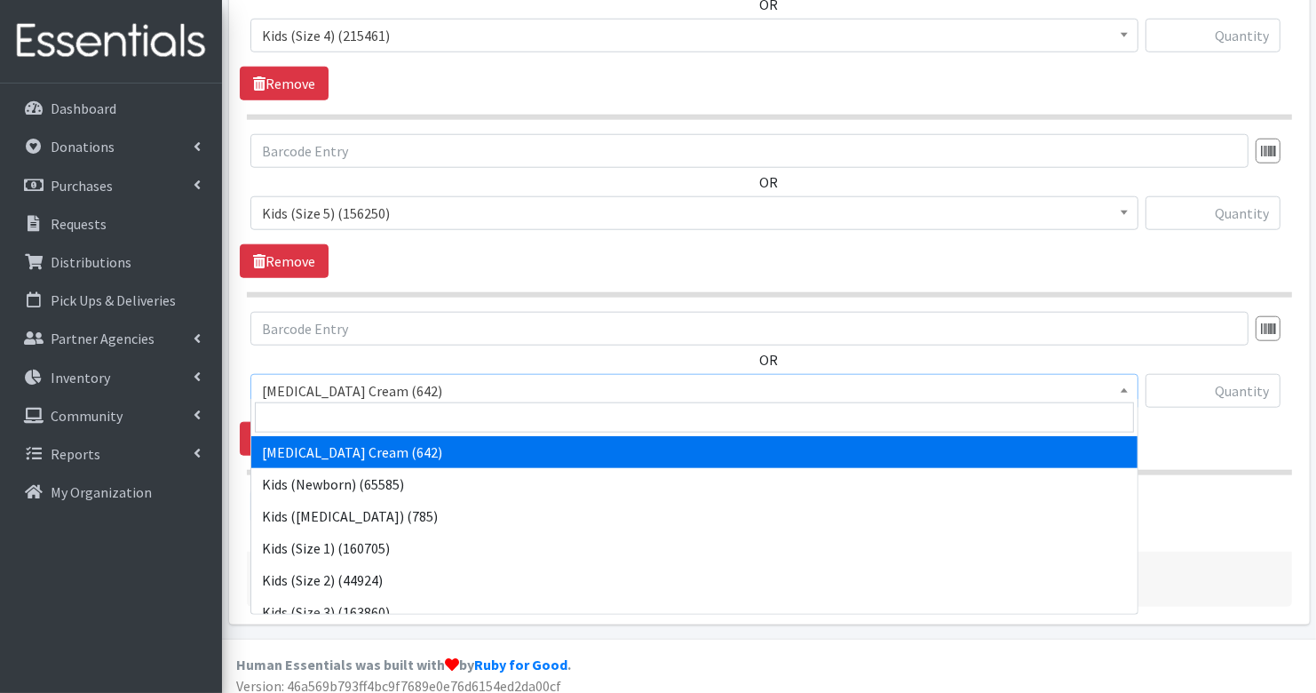
click at [334, 378] on span "[MEDICAL_DATA] Cream (642)" at bounding box center [694, 390] width 865 height 25
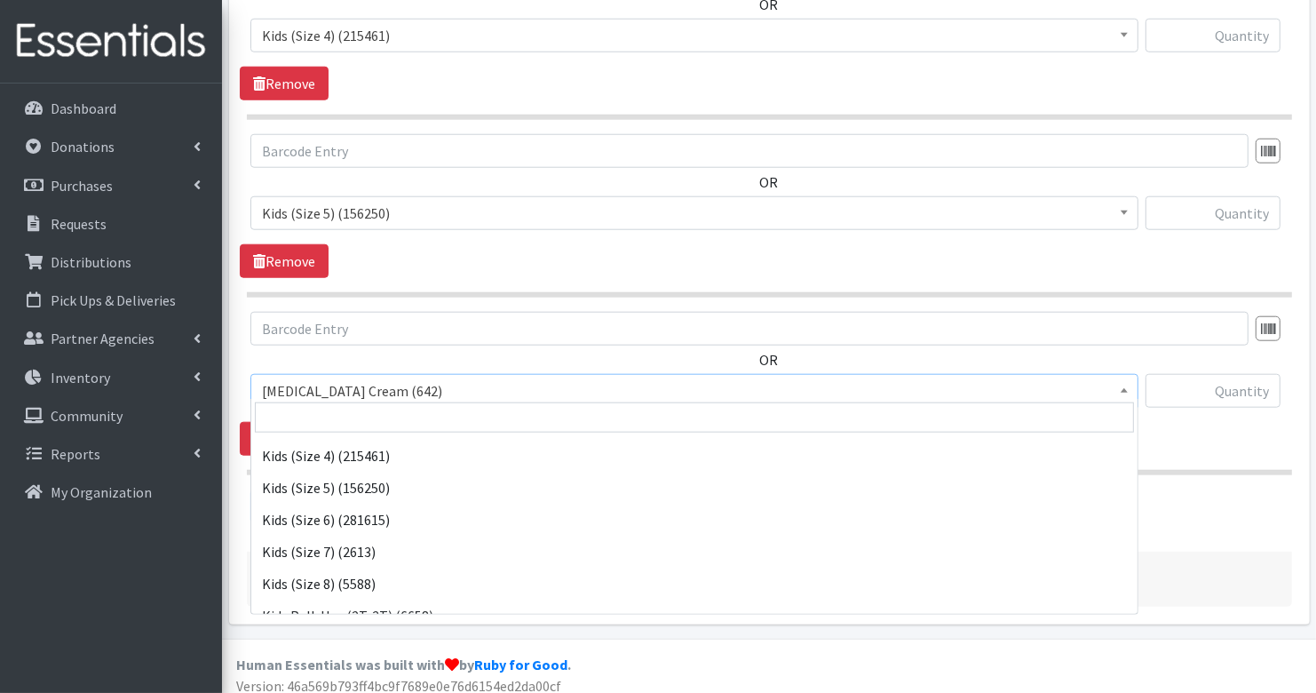
scroll to position [192, 0]
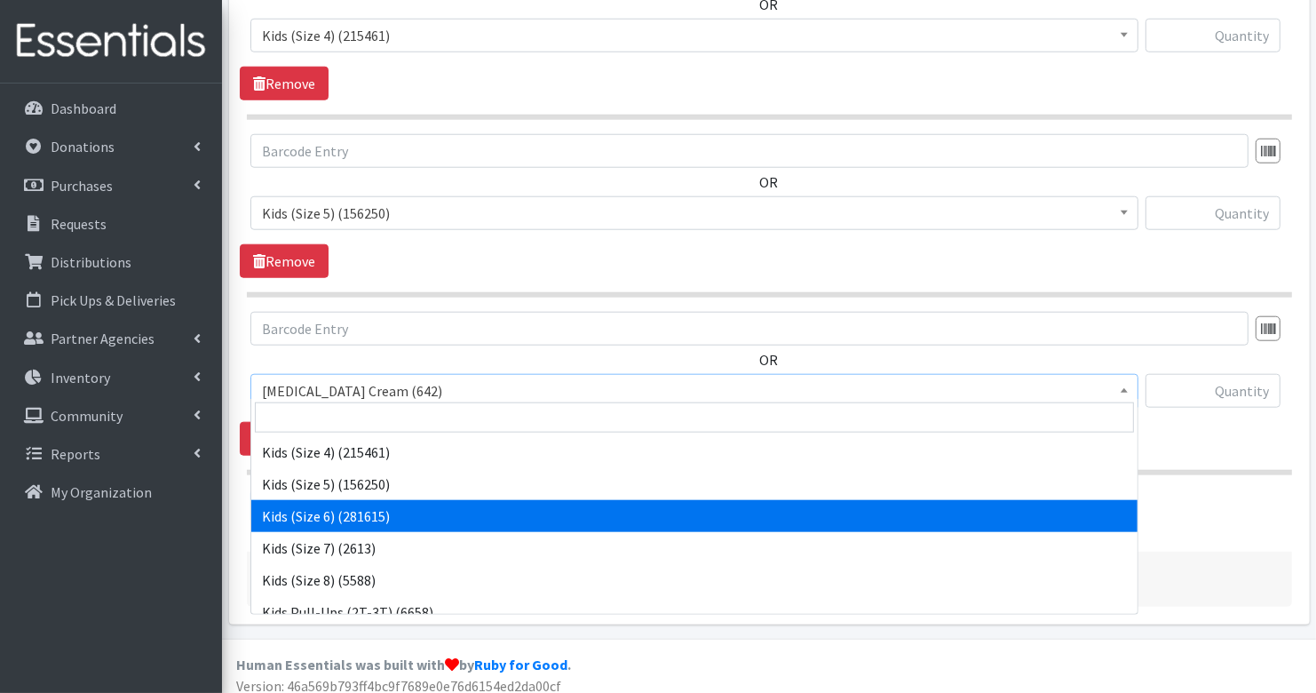
select select "3419"
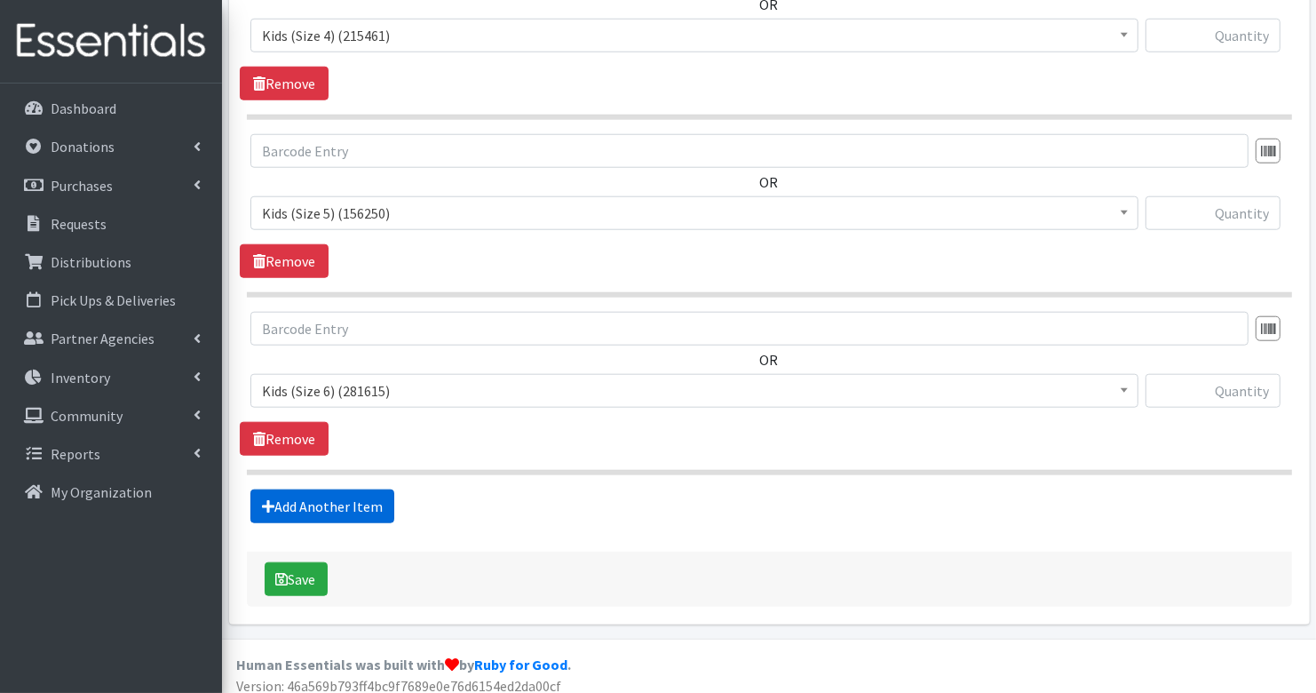
click at [372, 491] on link "Add Another Item" at bounding box center [322, 506] width 144 height 34
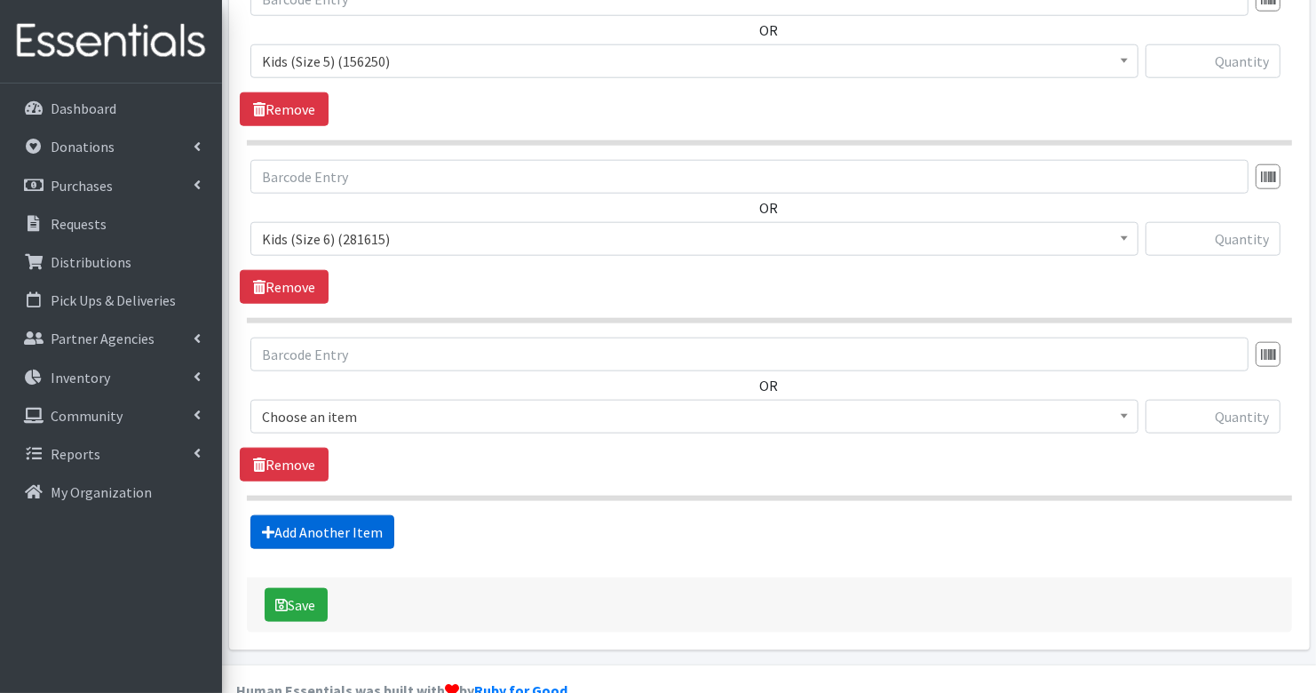
scroll to position [1661, 0]
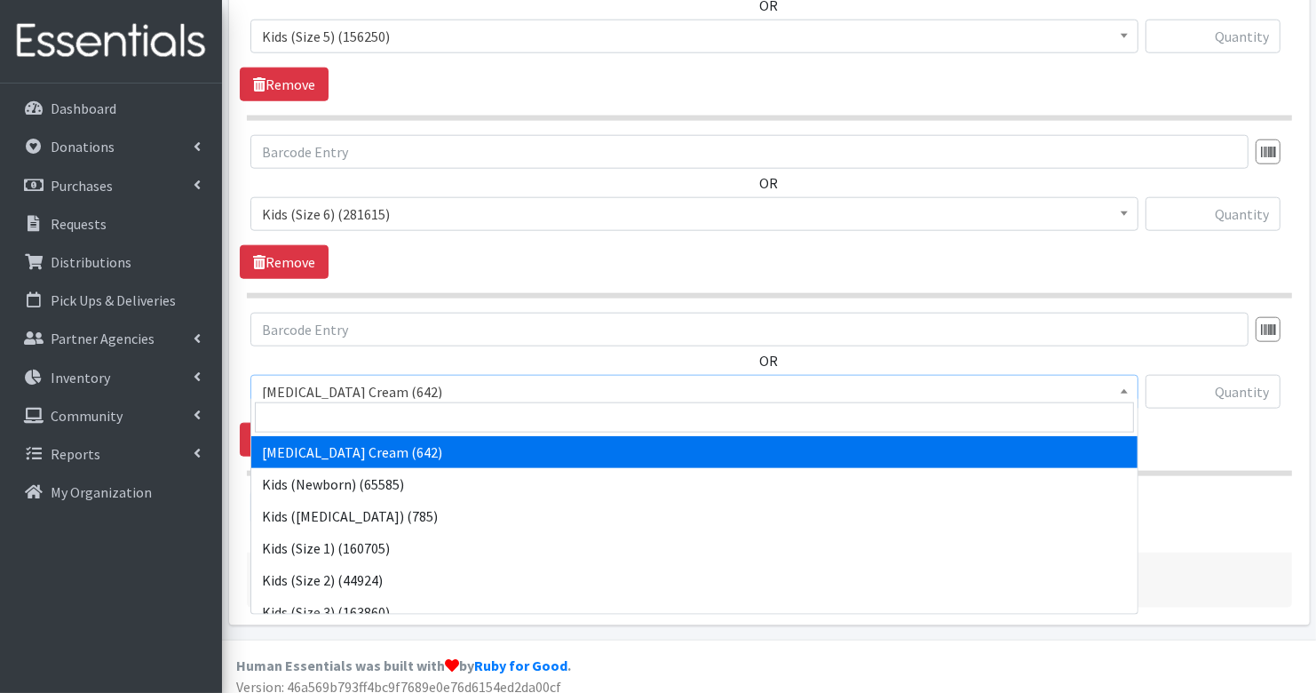
click at [360, 379] on span "Diaper Rash Cream (642)" at bounding box center [694, 391] width 865 height 25
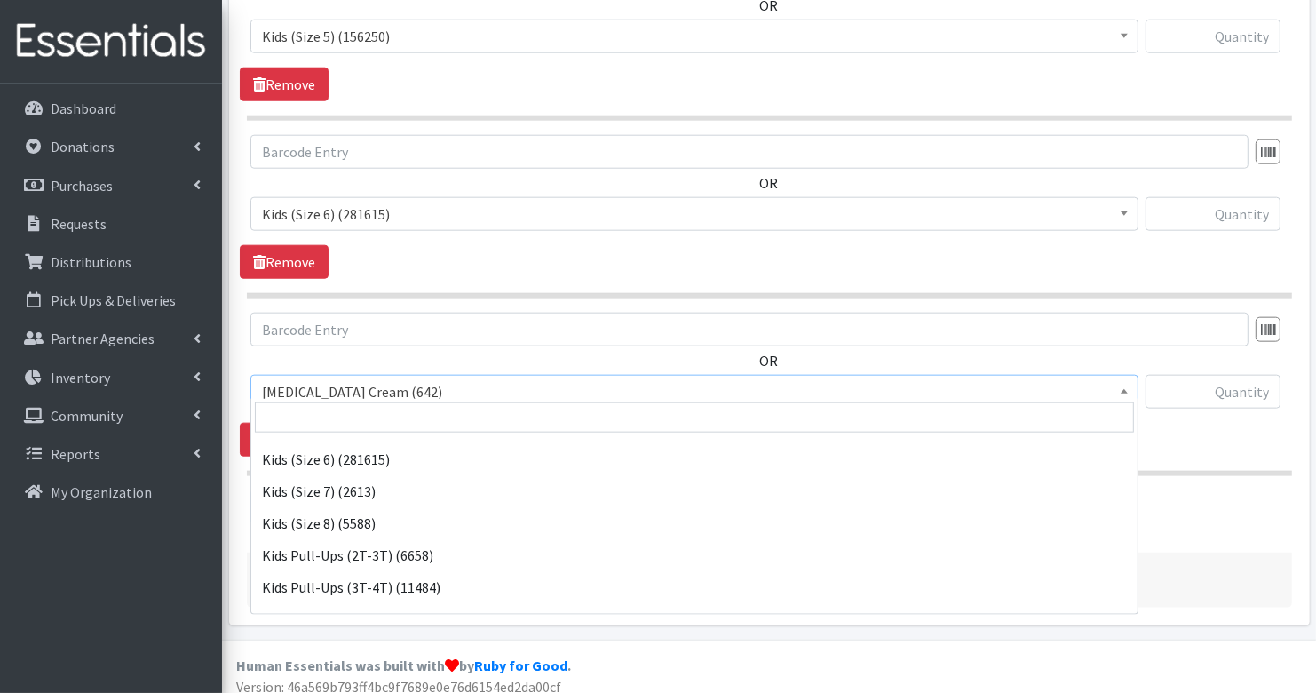
scroll to position [250, 0]
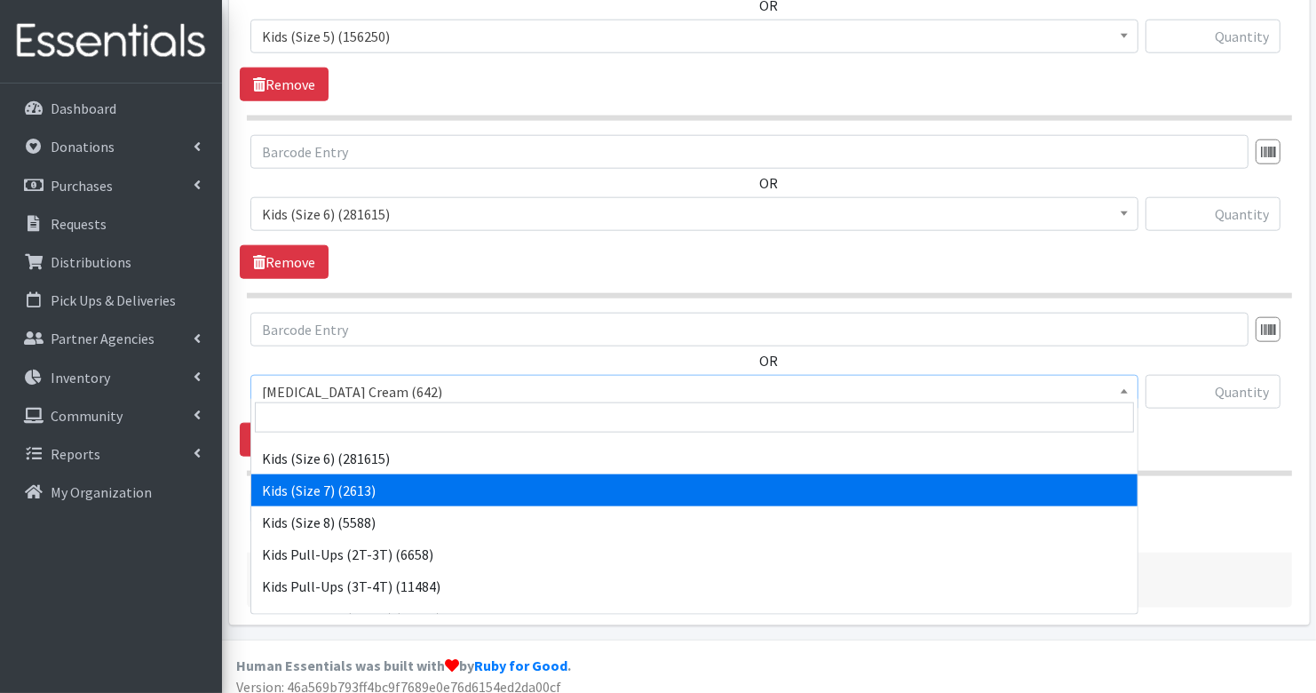
select select "7177"
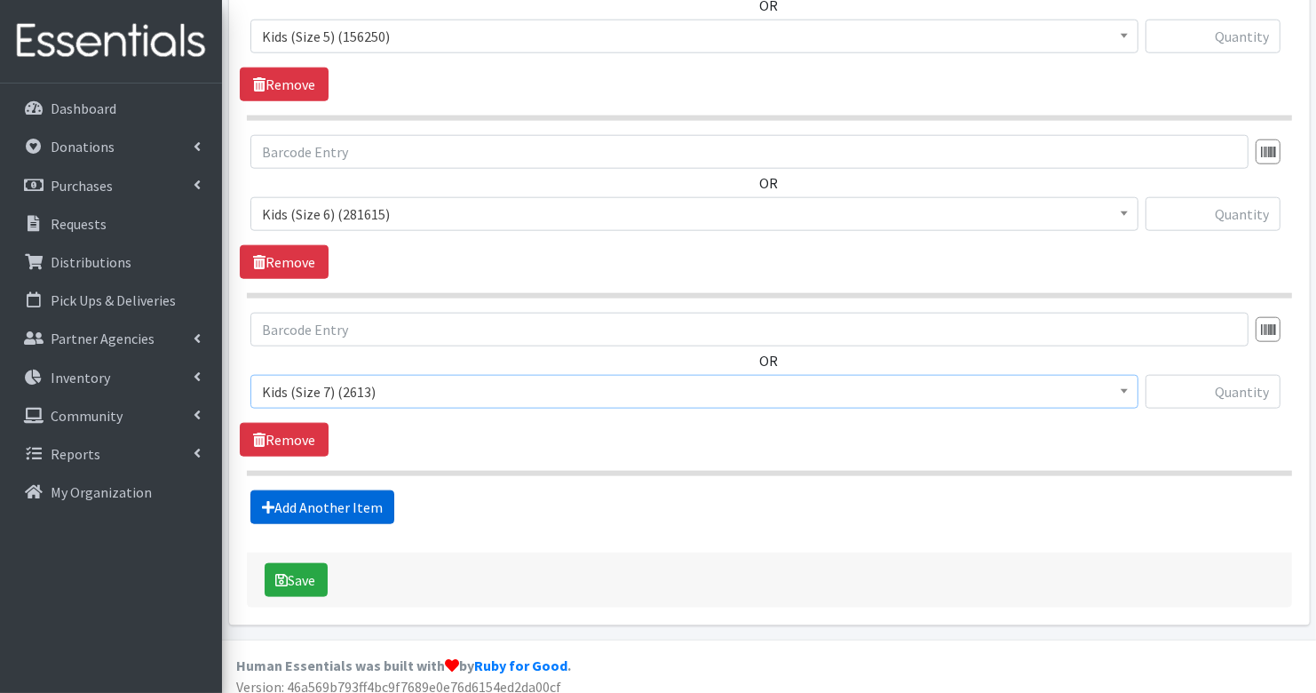
click at [367, 495] on link "Add Another Item" at bounding box center [322, 507] width 144 height 34
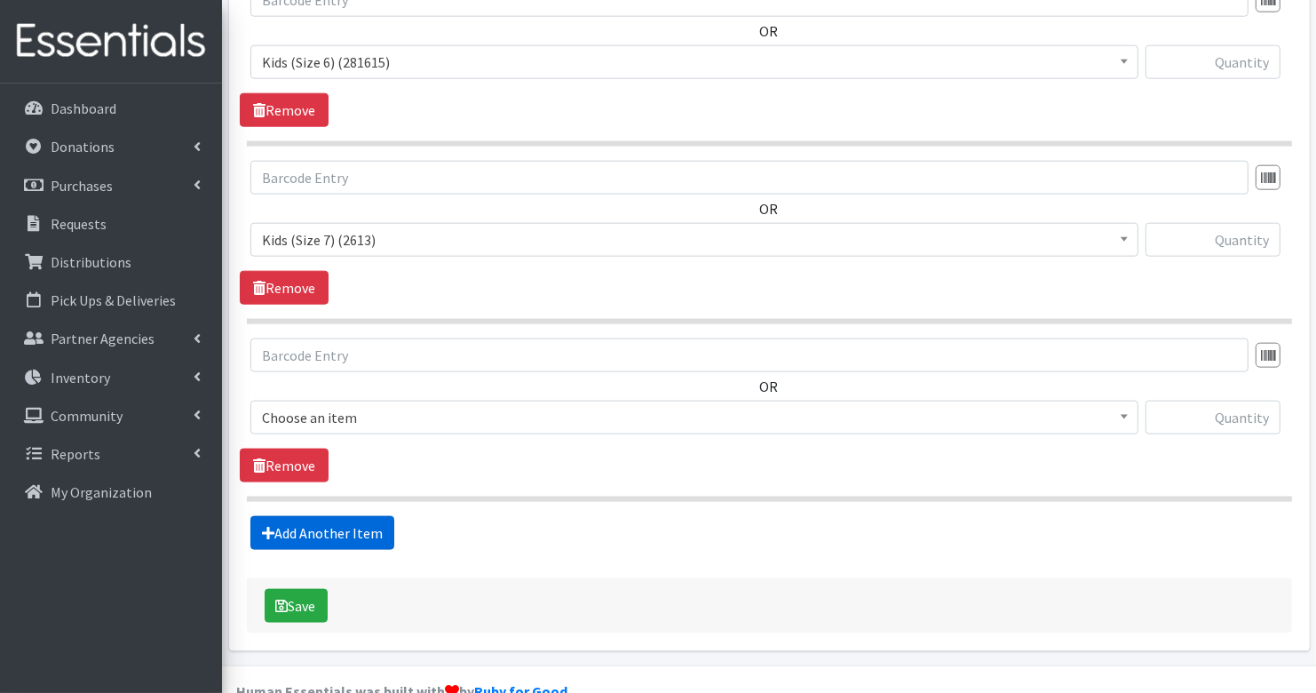
scroll to position [1838, 0]
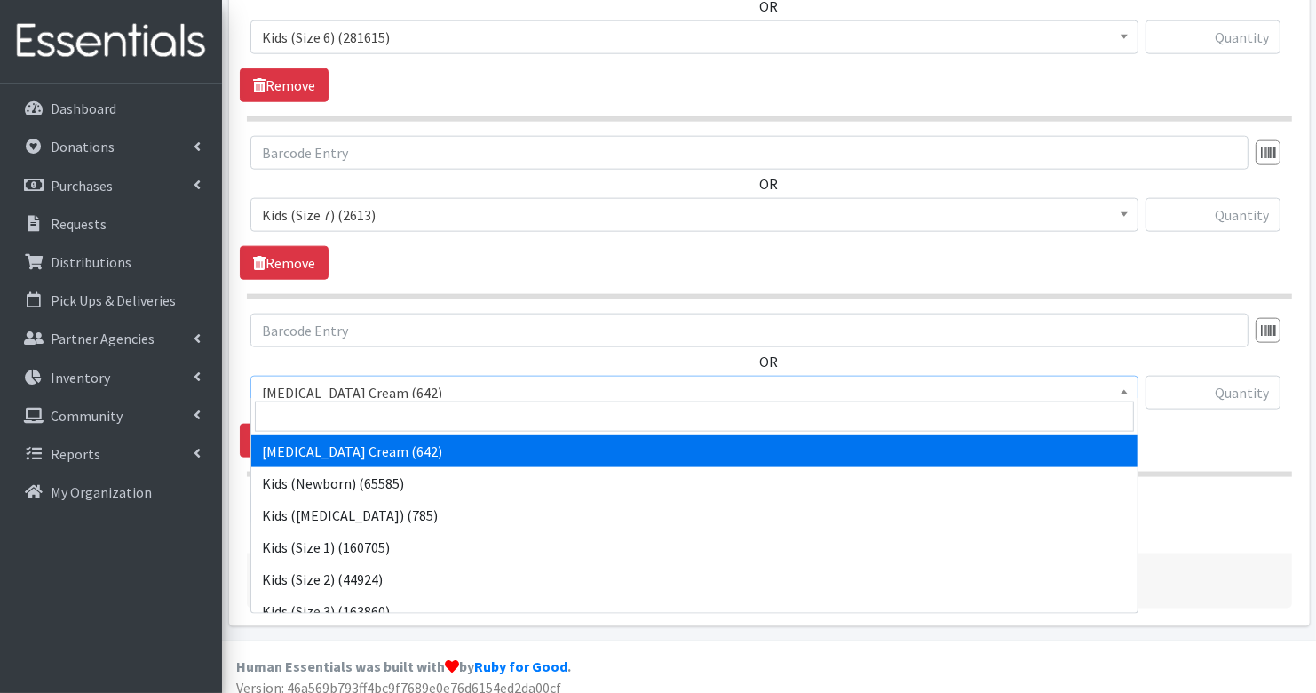
click at [368, 387] on span "Diaper Rash Cream (642)" at bounding box center [694, 392] width 865 height 25
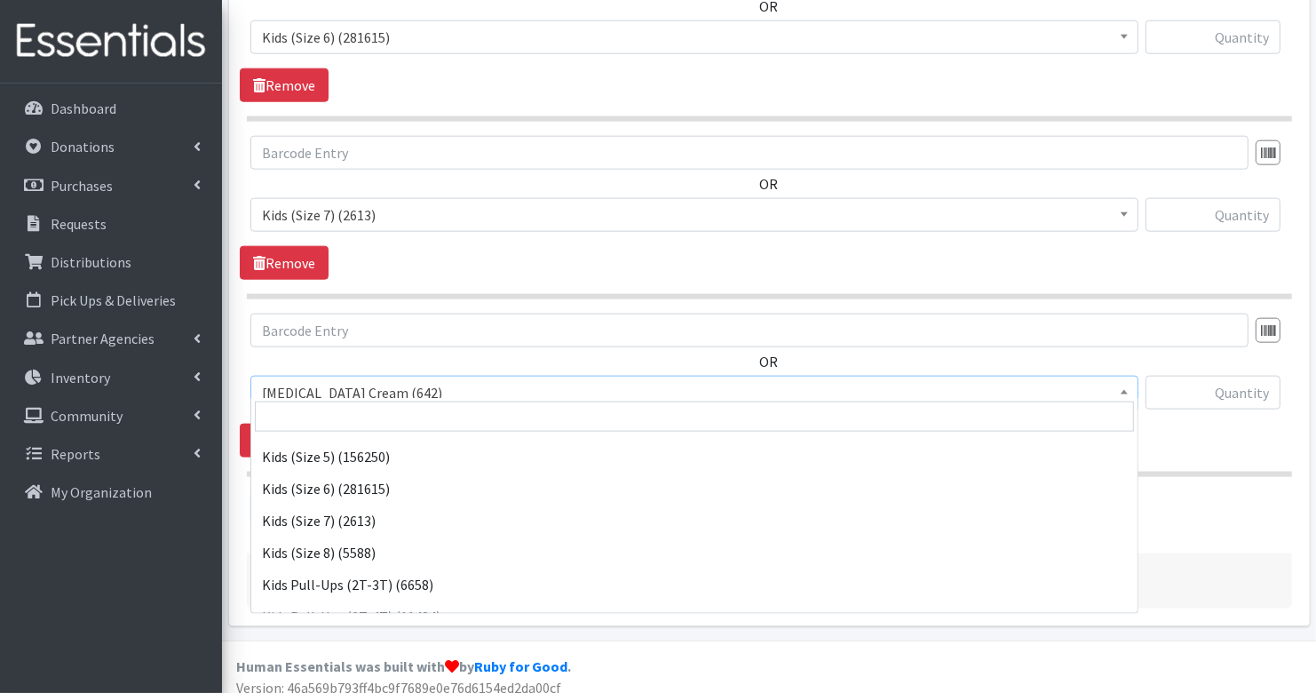
scroll to position [220, 0]
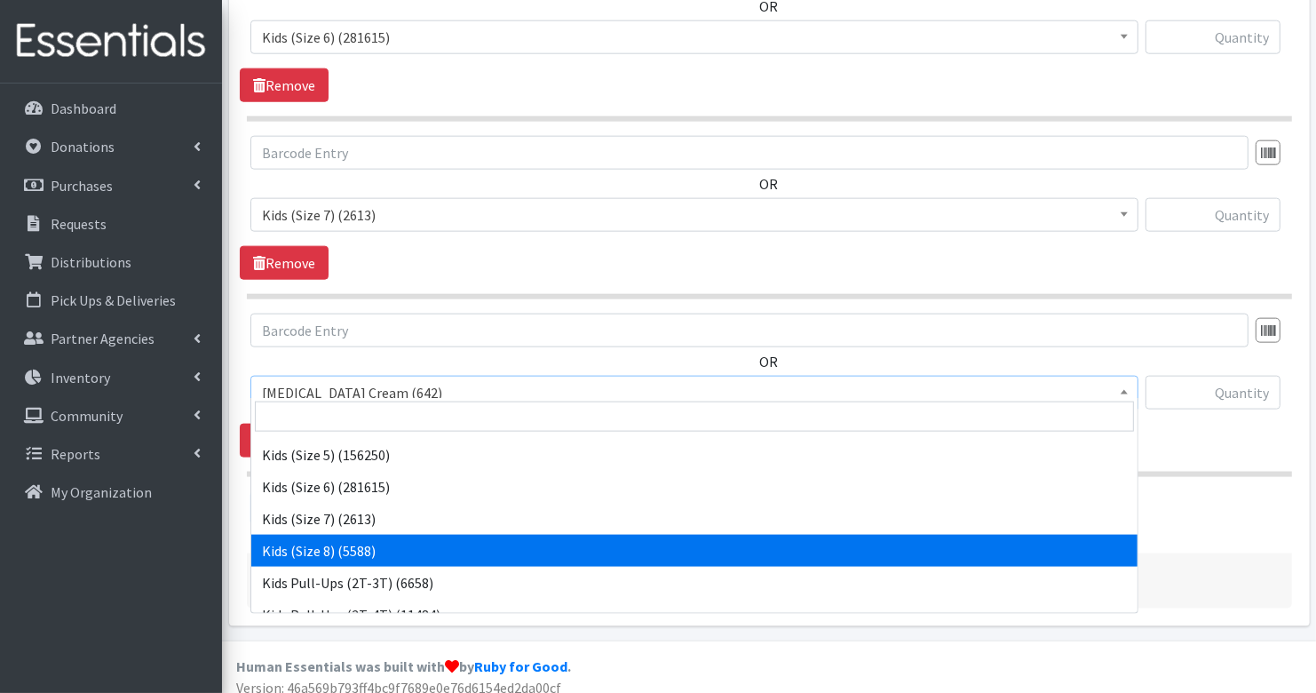
select select "14190"
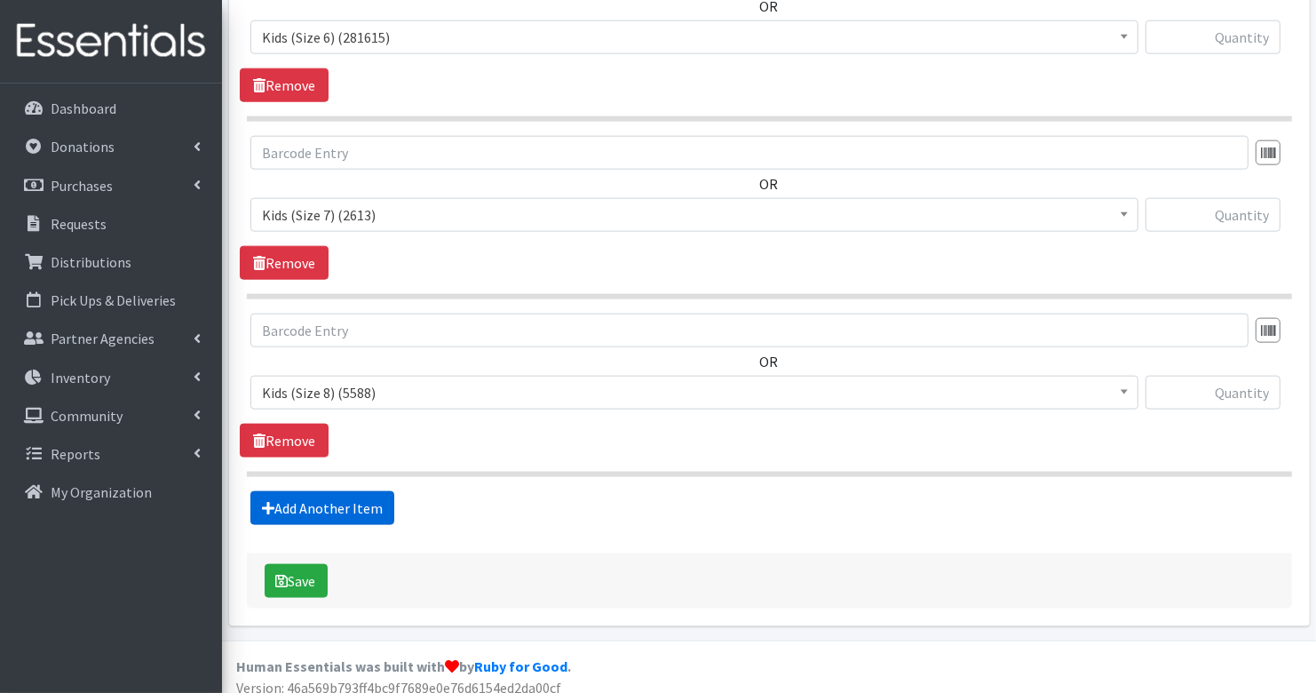
click at [353, 496] on link "Add Another Item" at bounding box center [322, 508] width 144 height 34
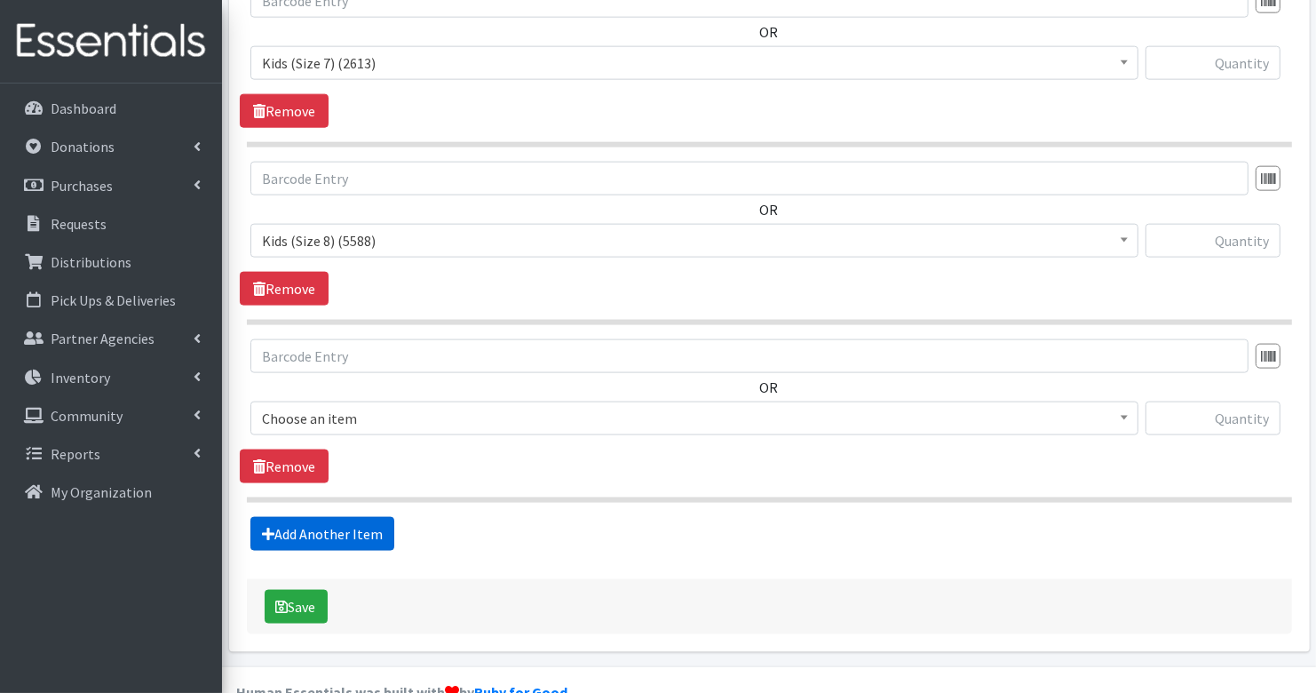
scroll to position [2014, 0]
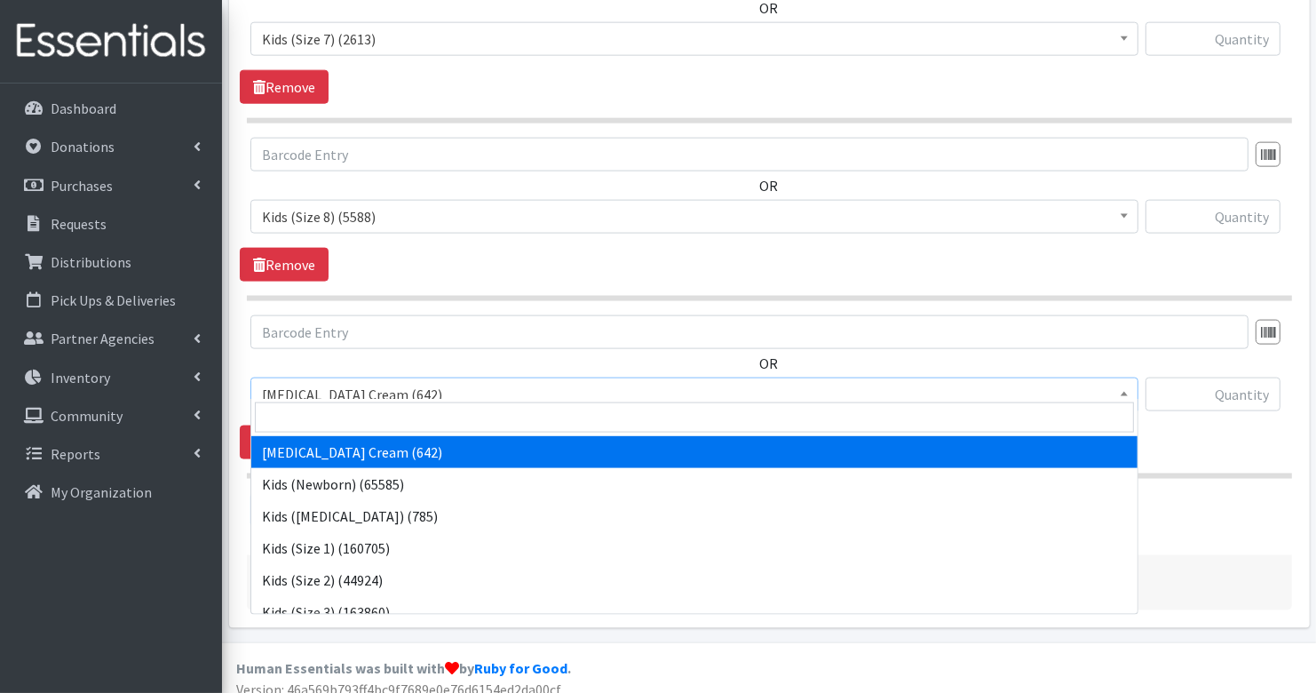
click at [380, 382] on span "Diaper Rash Cream (642)" at bounding box center [694, 394] width 865 height 25
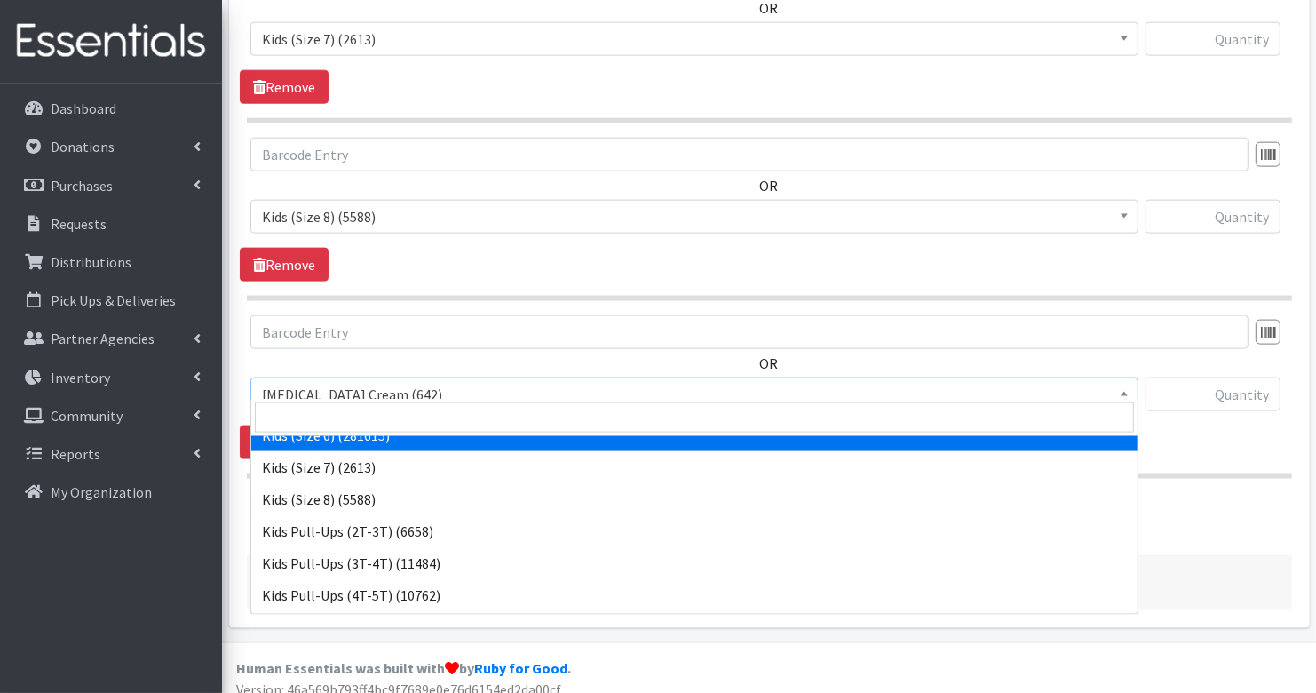
scroll to position [299, 0]
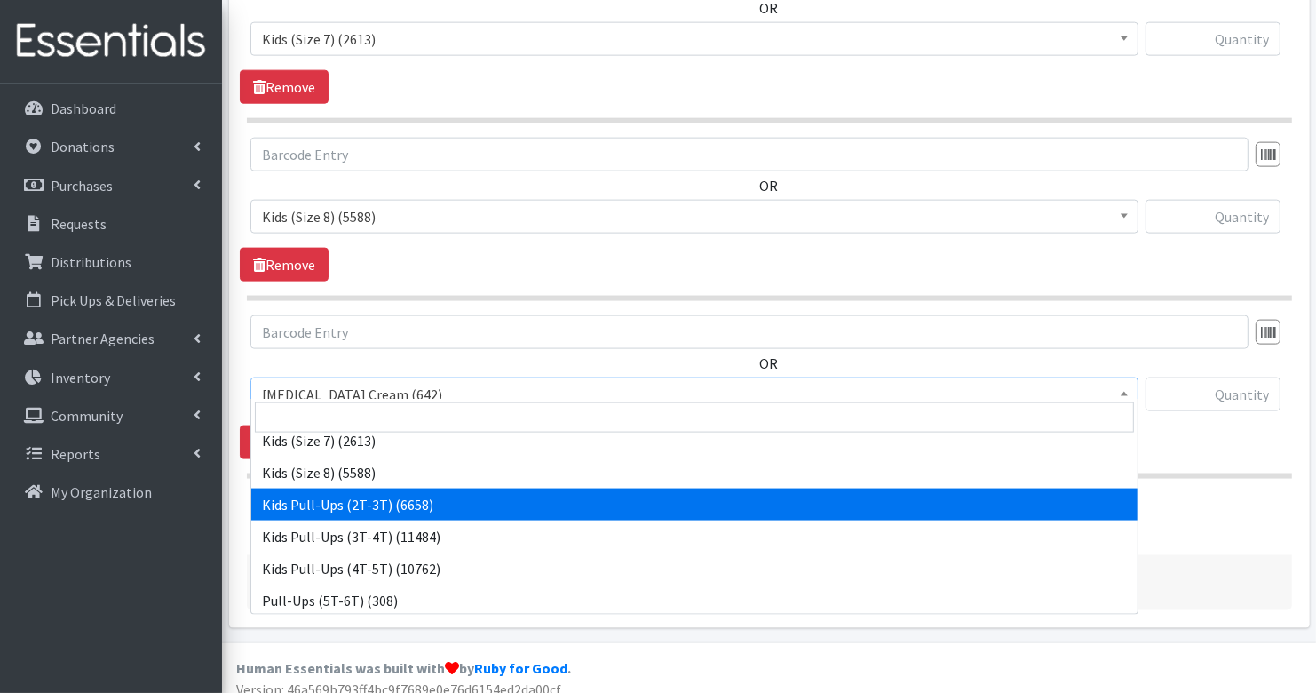
select select "3415"
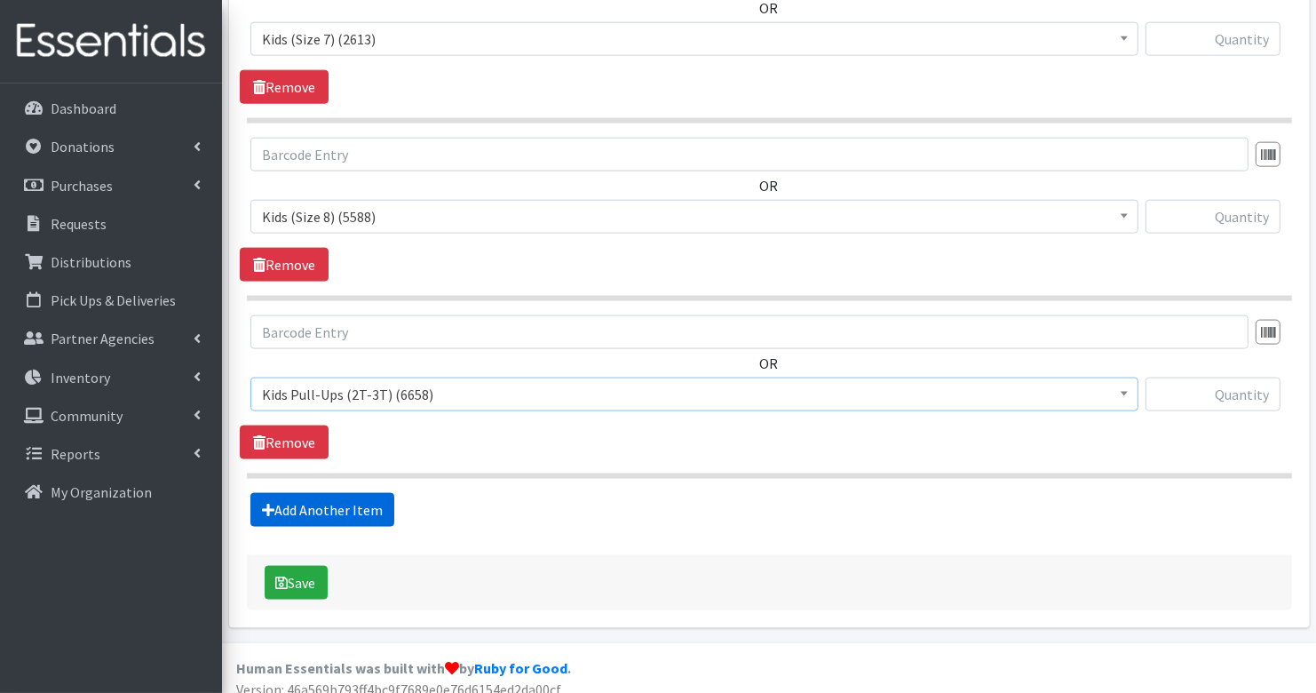
click at [363, 495] on link "Add Another Item" at bounding box center [322, 510] width 144 height 34
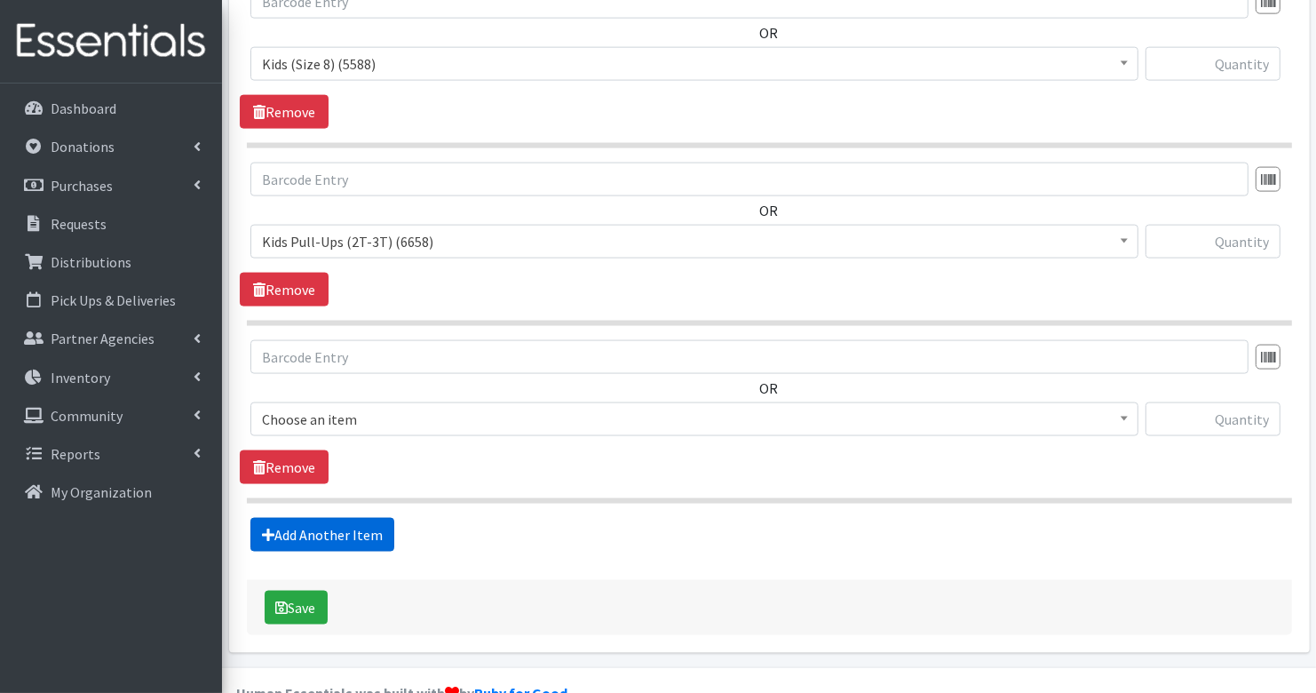
scroll to position [2191, 0]
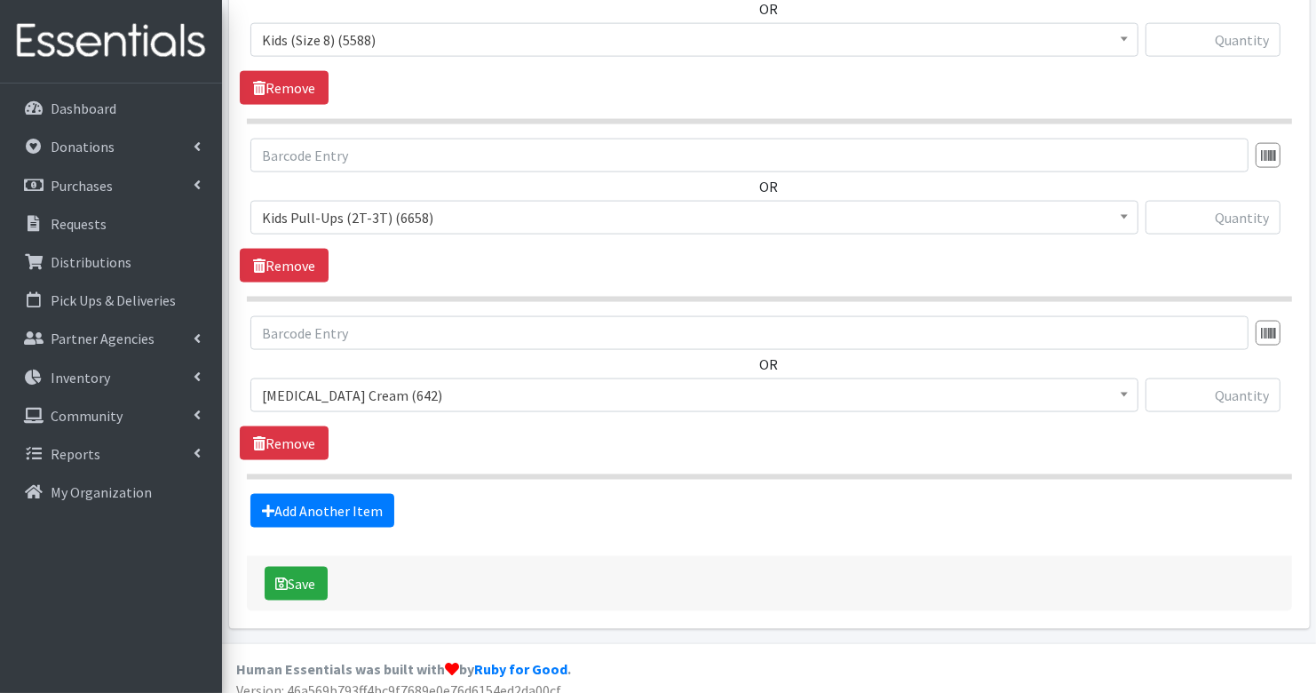
click at [330, 383] on span "Diaper Rash Cream (642)" at bounding box center [694, 395] width 865 height 25
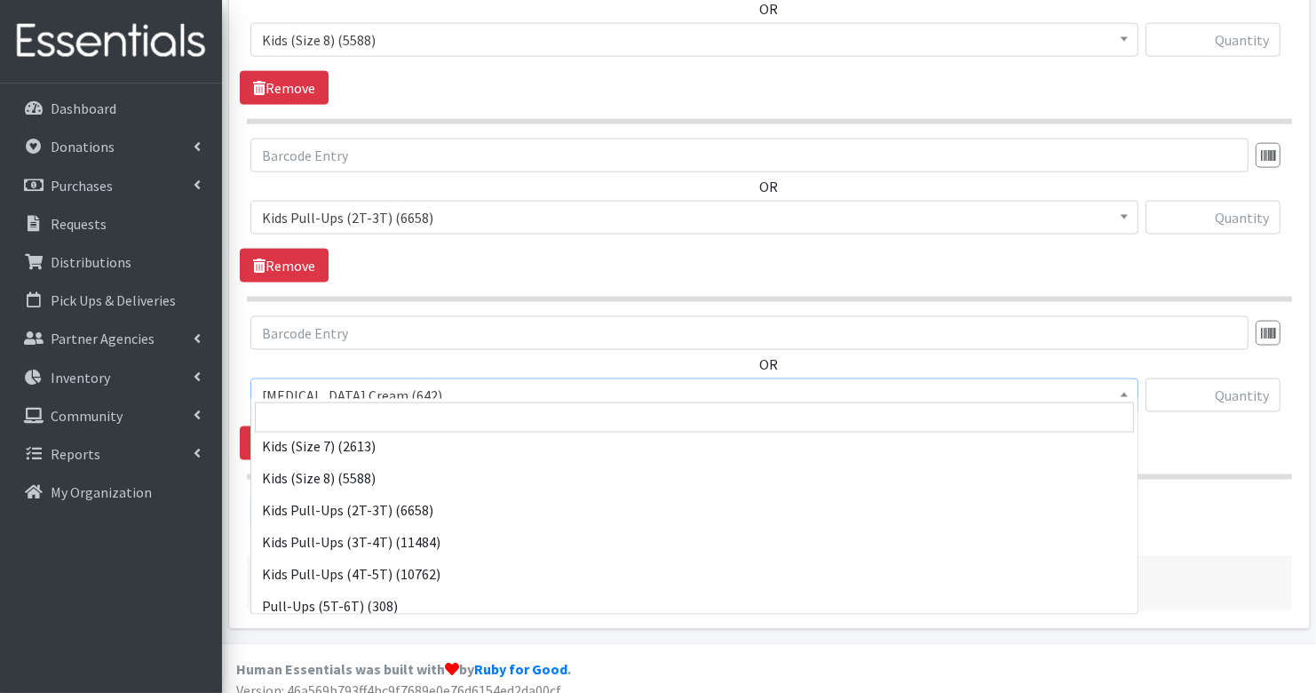
scroll to position [300, 0]
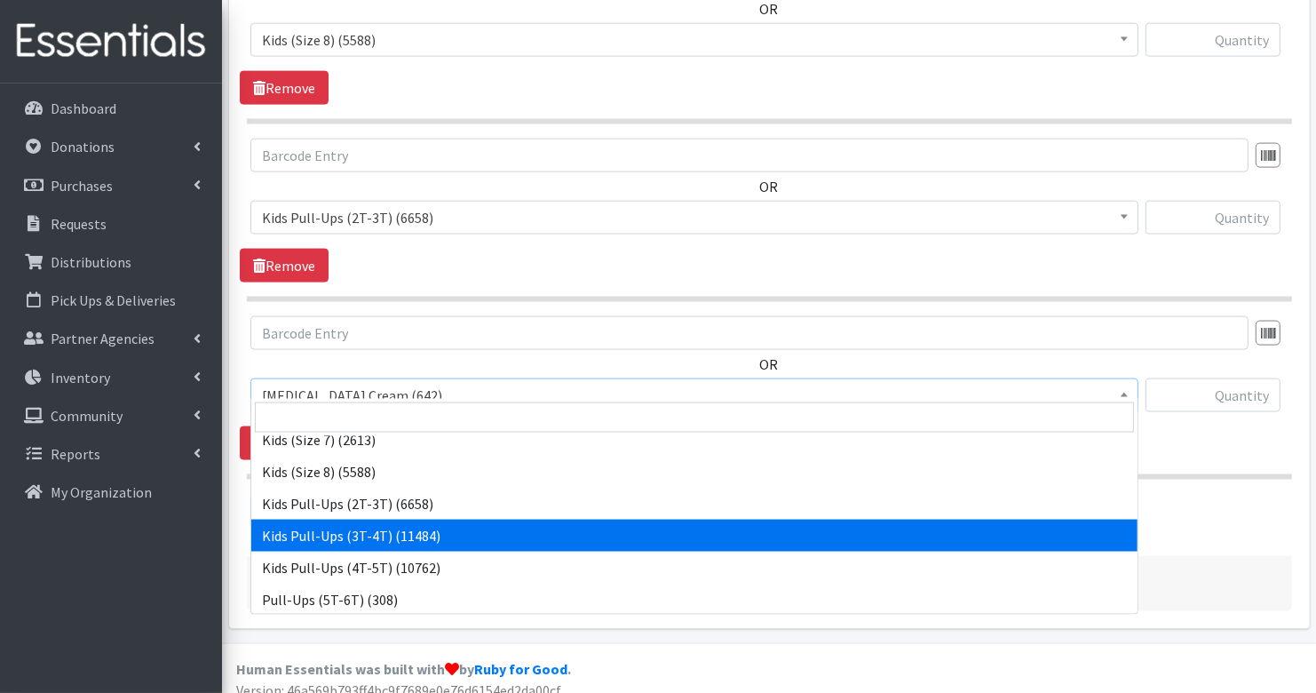
select select "3417"
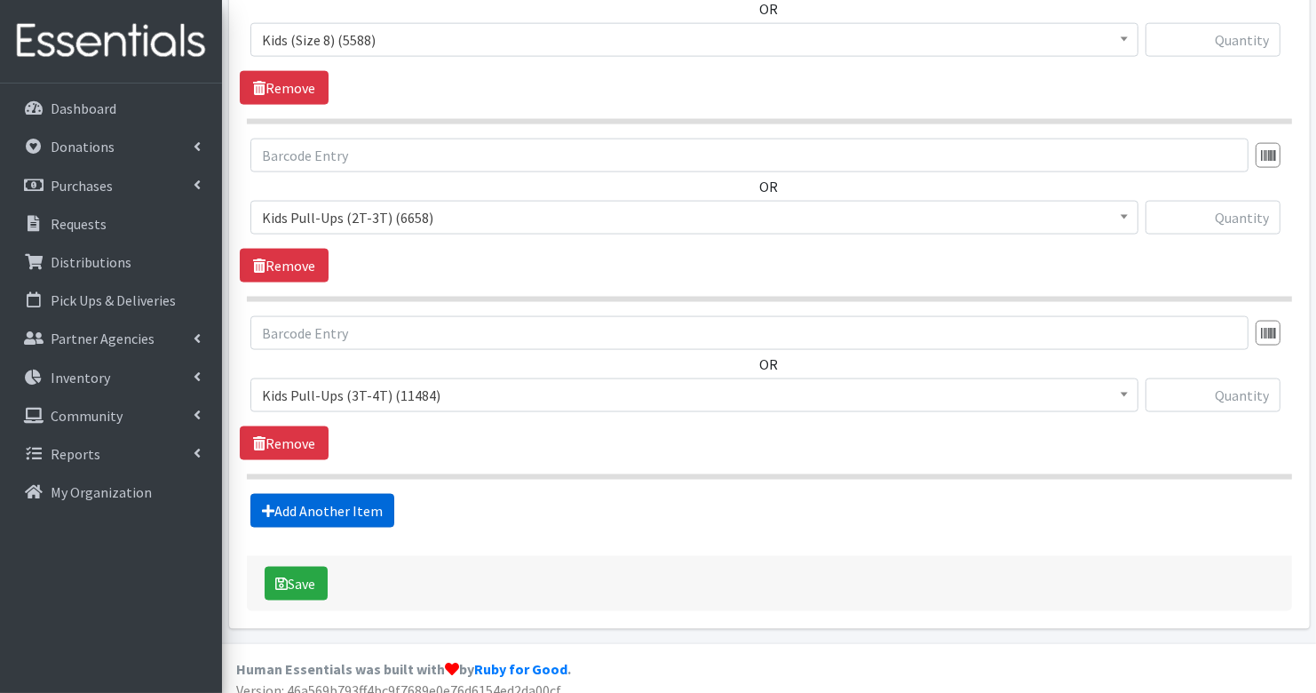
click at [375, 500] on link "Add Another Item" at bounding box center [322, 511] width 144 height 34
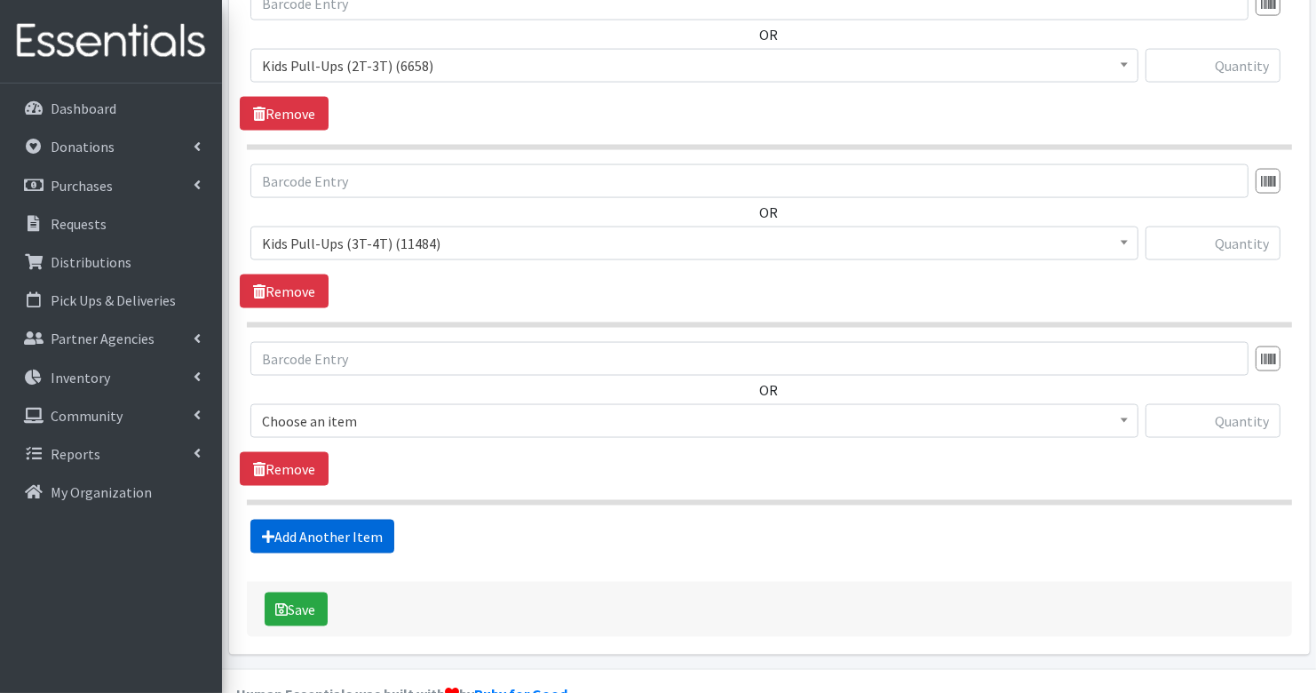
scroll to position [2367, 0]
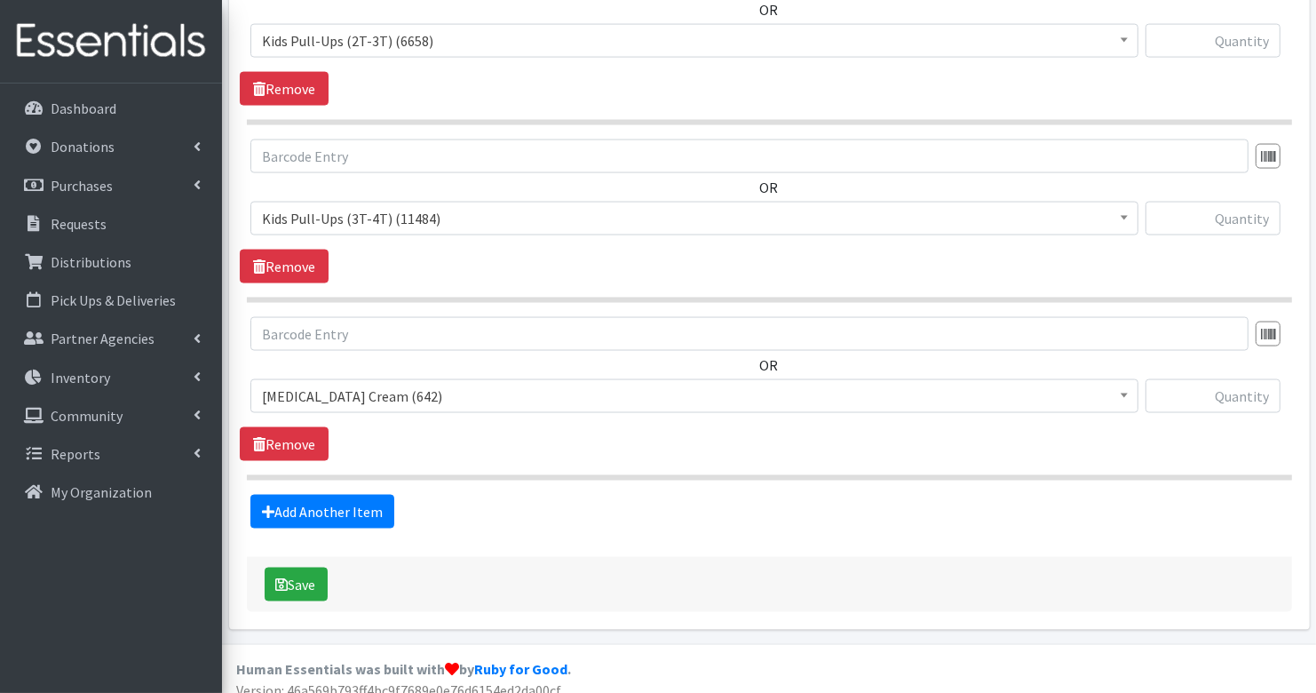
click at [361, 389] on span "Diaper Rash Cream (642)" at bounding box center [694, 396] width 865 height 25
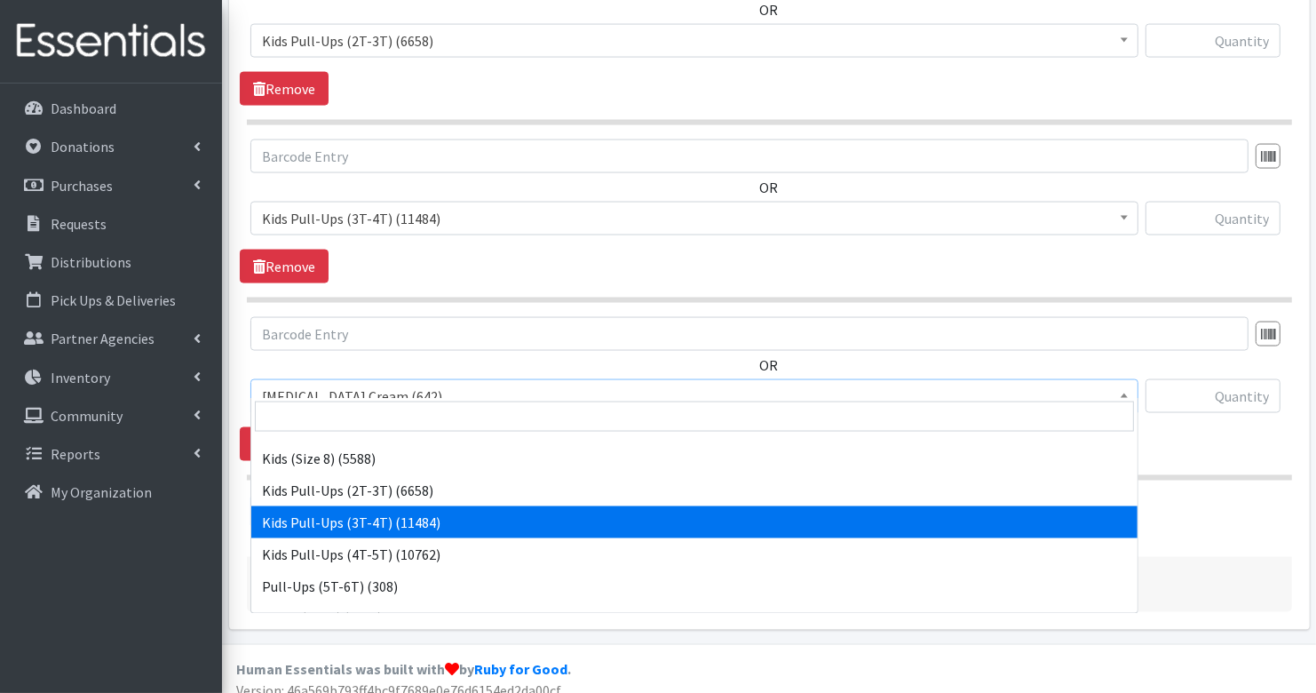
scroll to position [315, 0]
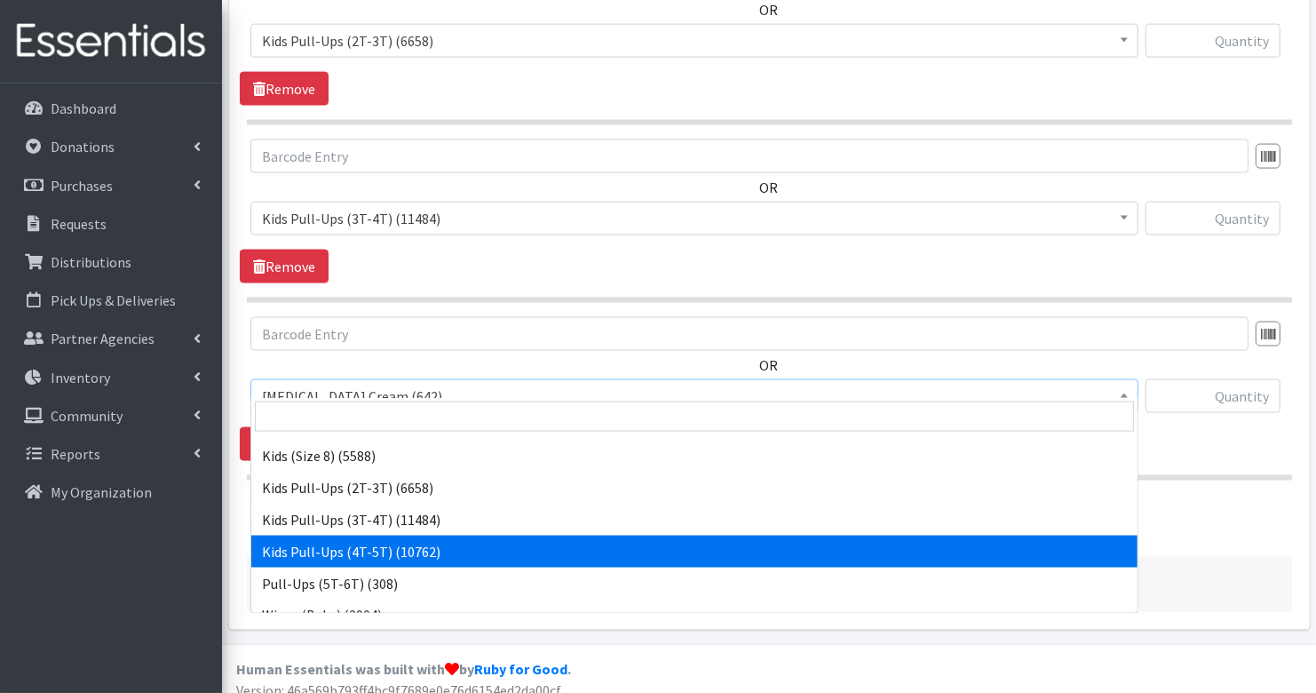
select select "3408"
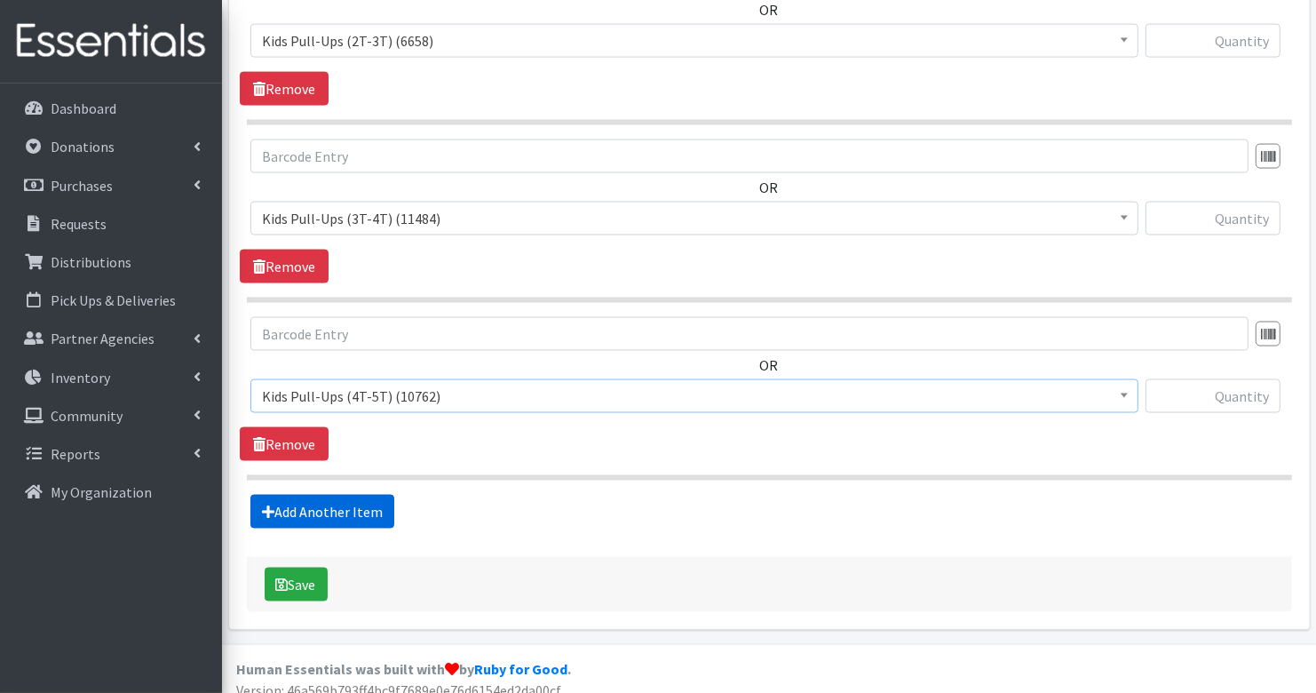
click at [351, 498] on link "Add Another Item" at bounding box center [322, 512] width 144 height 34
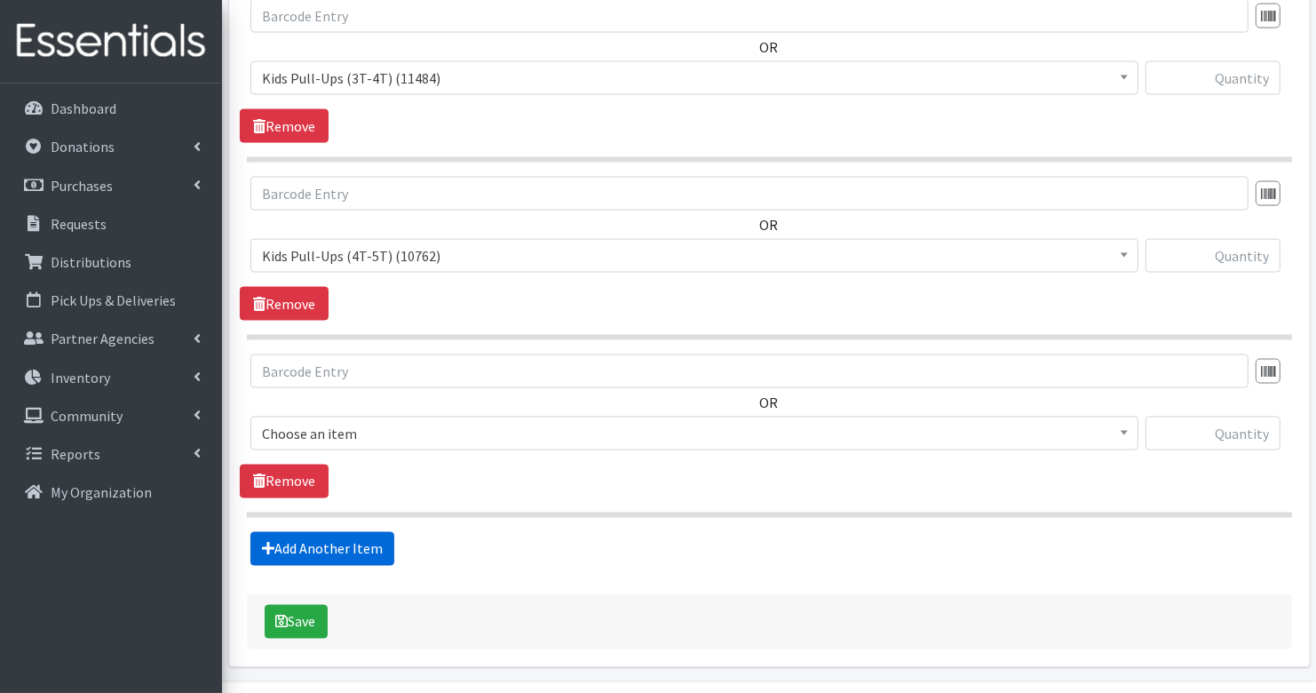
scroll to position [2544, 0]
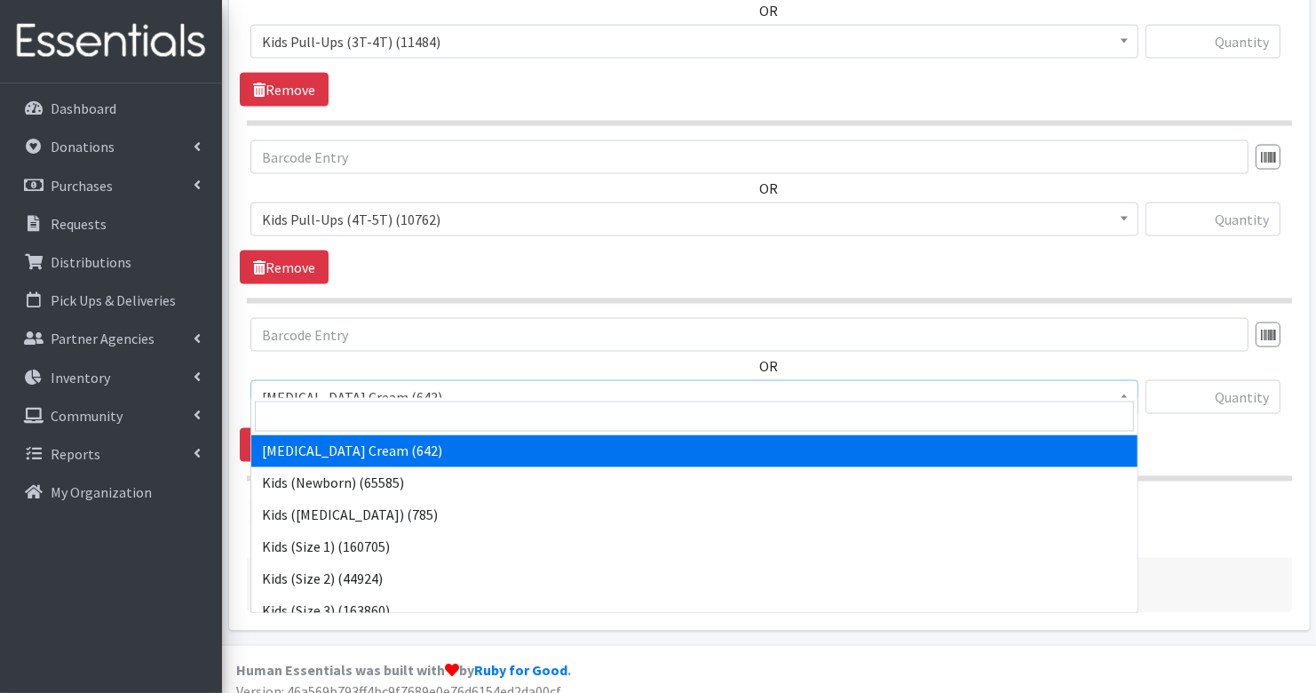
click at [376, 386] on span "Diaper Rash Cream (642)" at bounding box center [694, 397] width 865 height 25
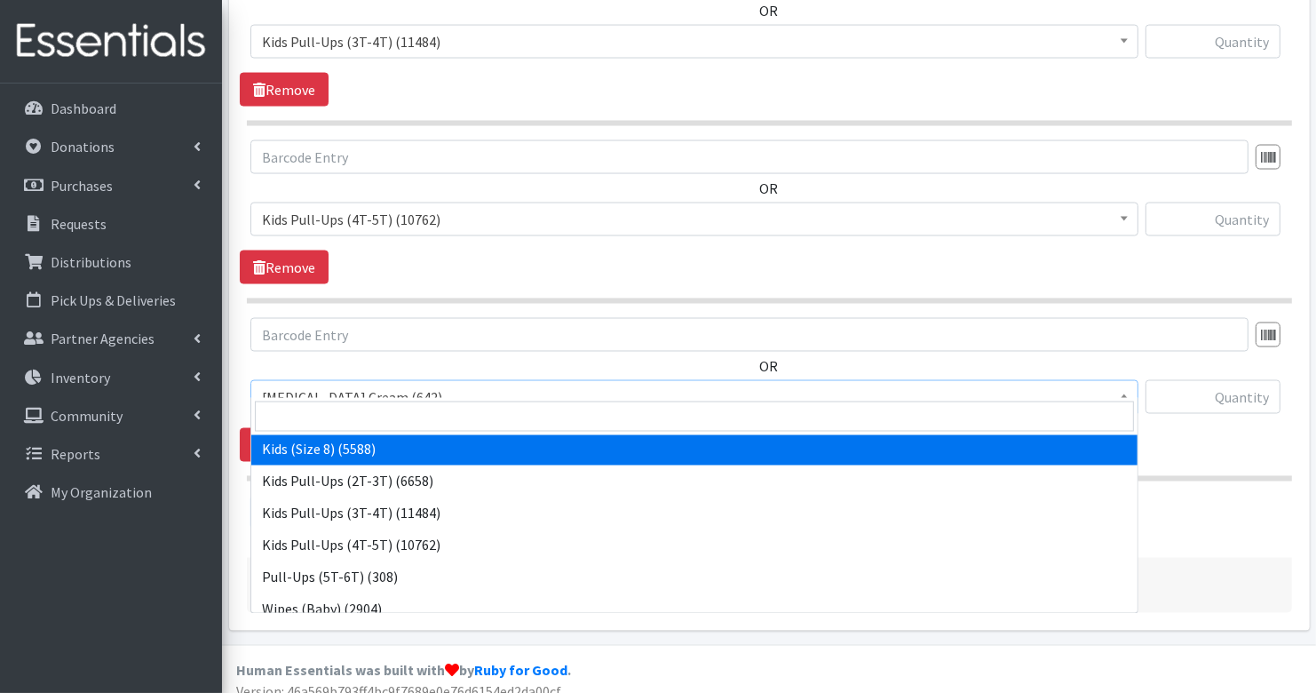
scroll to position [334, 0]
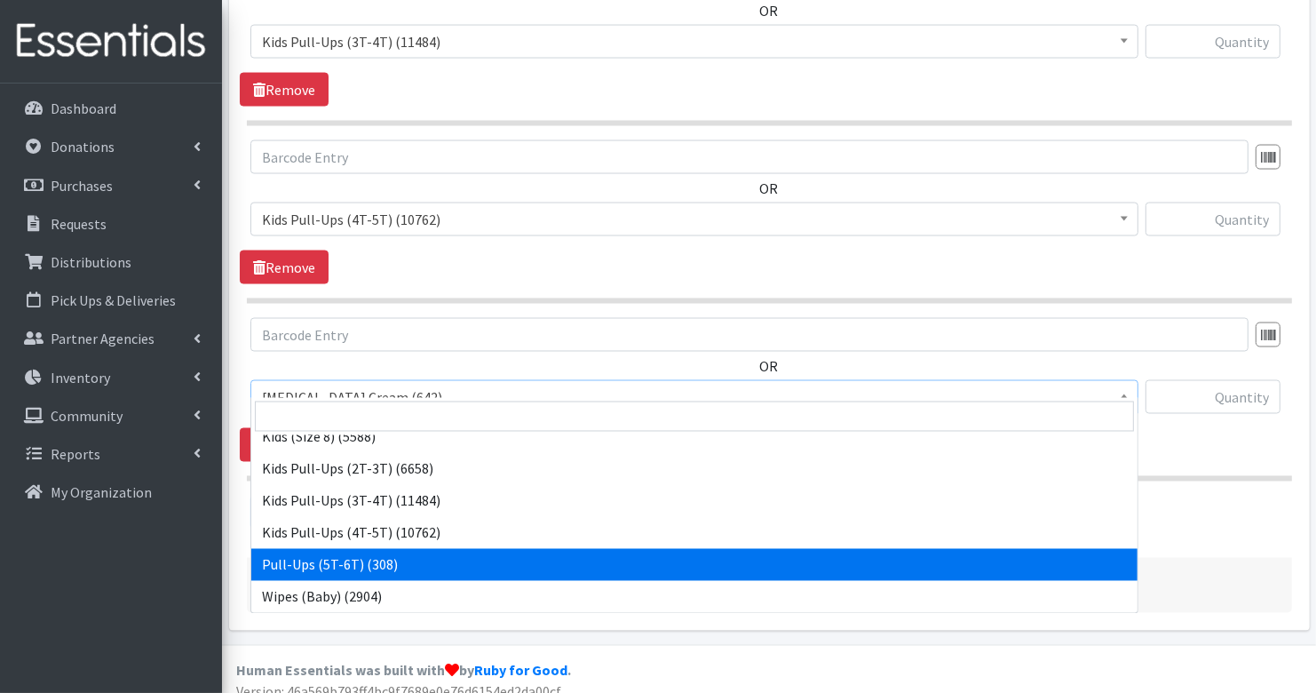
select select "15478"
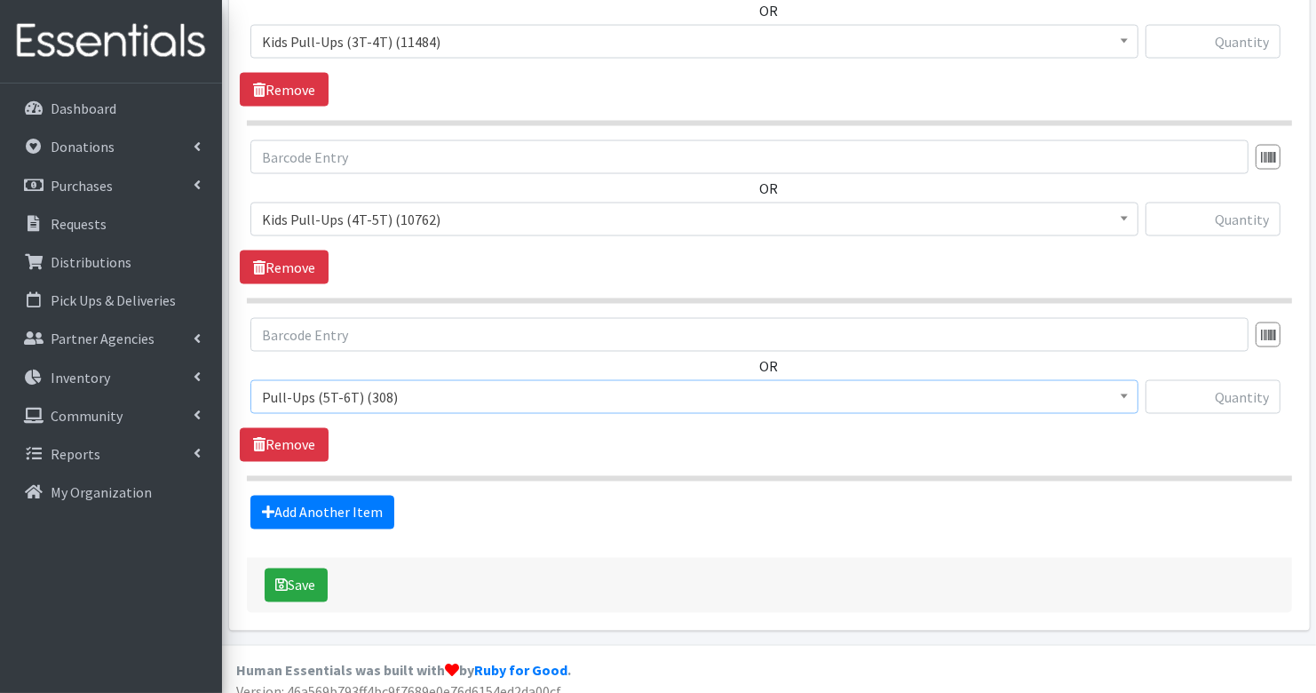
click at [329, 504] on link "Add Another Item" at bounding box center [322, 513] width 144 height 34
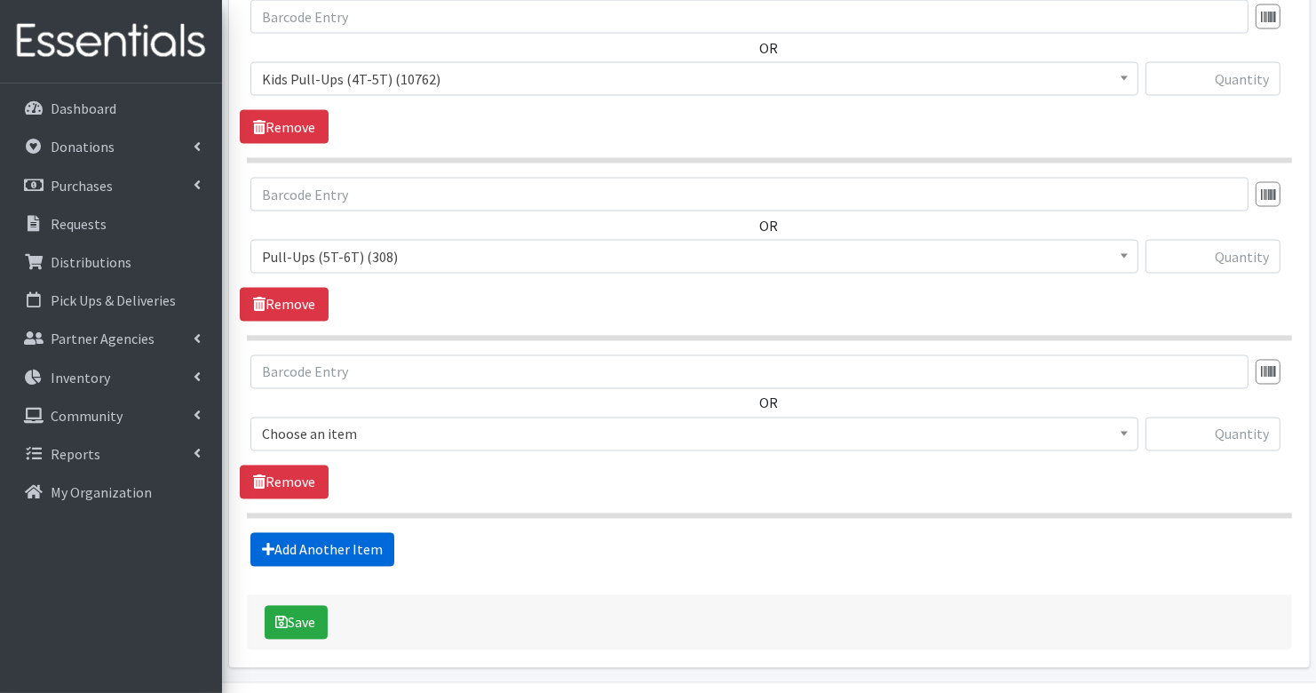
scroll to position [2720, 0]
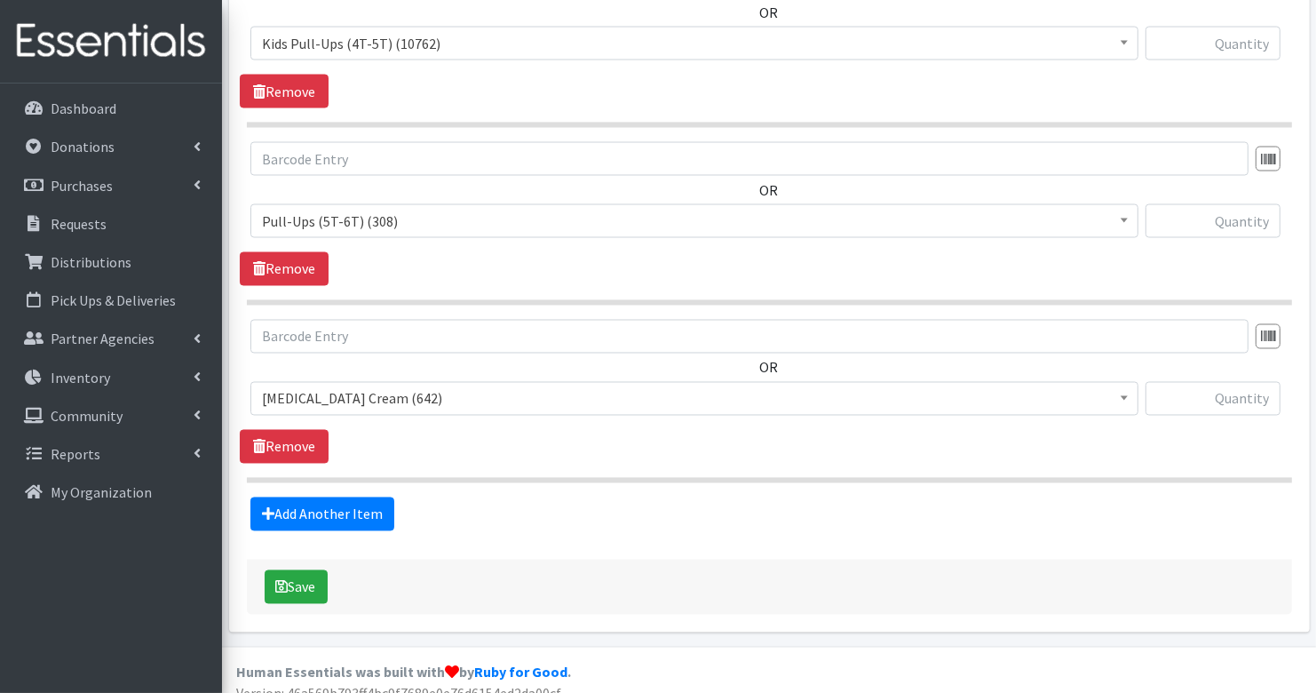
click at [407, 386] on span "Diaper Rash Cream (642)" at bounding box center [694, 398] width 865 height 25
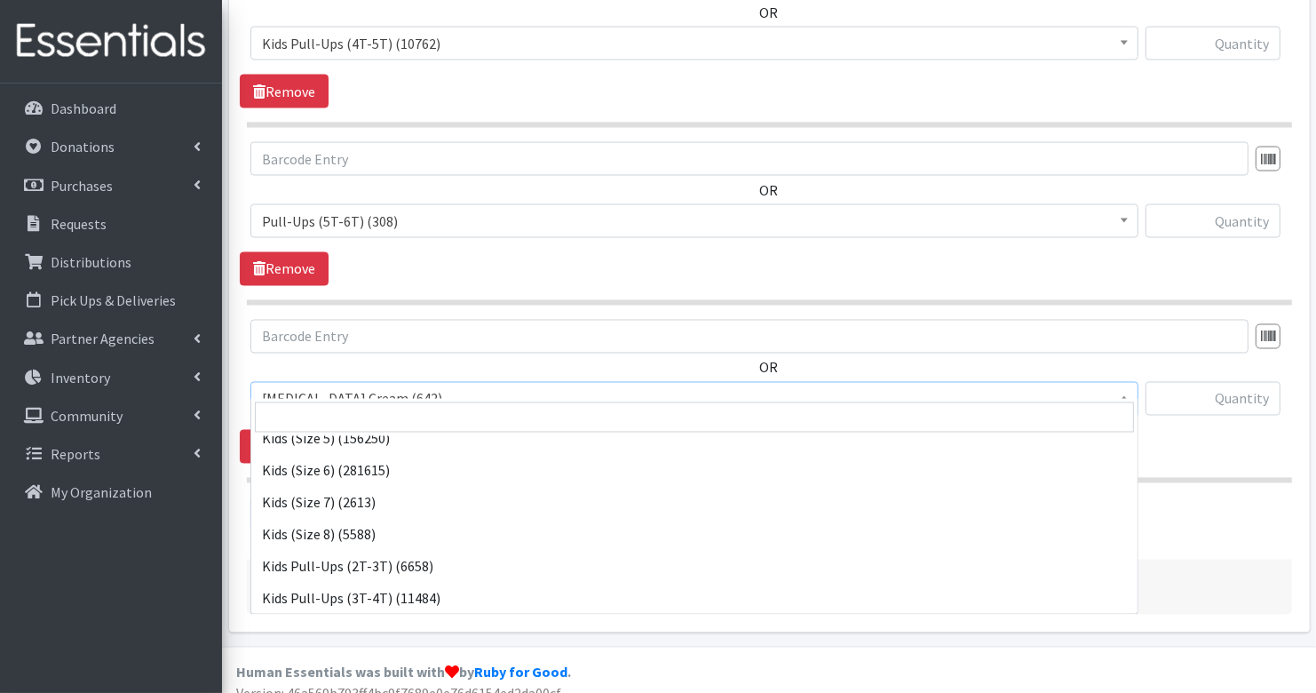
scroll to position [333, 0]
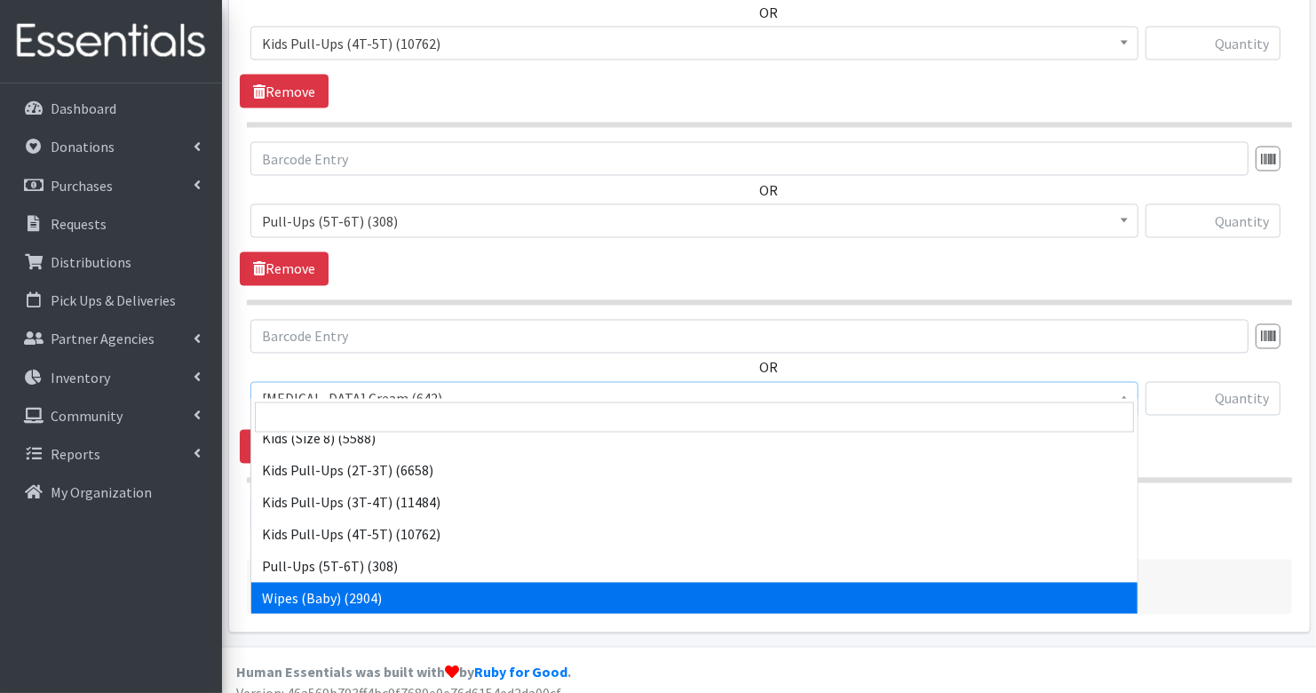
select select "3418"
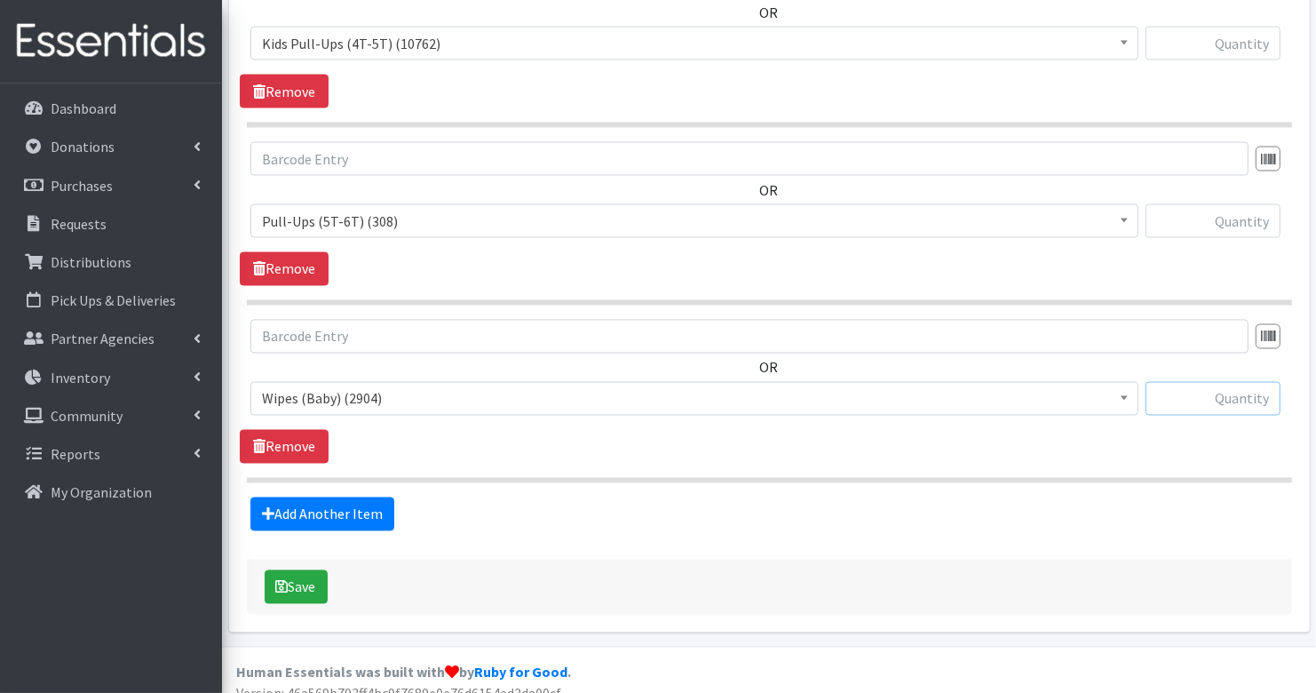
click at [1240, 385] on input "text" at bounding box center [1213, 399] width 135 height 34
type input "5"
click at [1253, 204] on input "text" at bounding box center [1213, 221] width 135 height 34
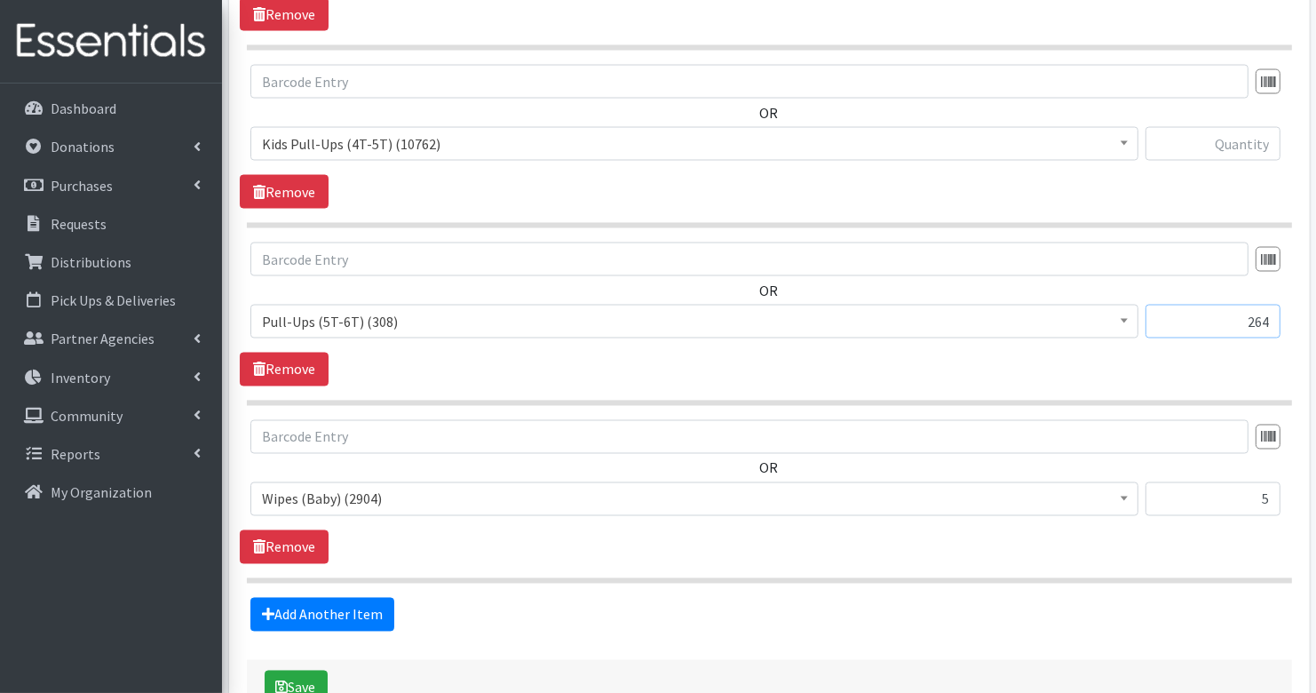
scroll to position [2618, 0]
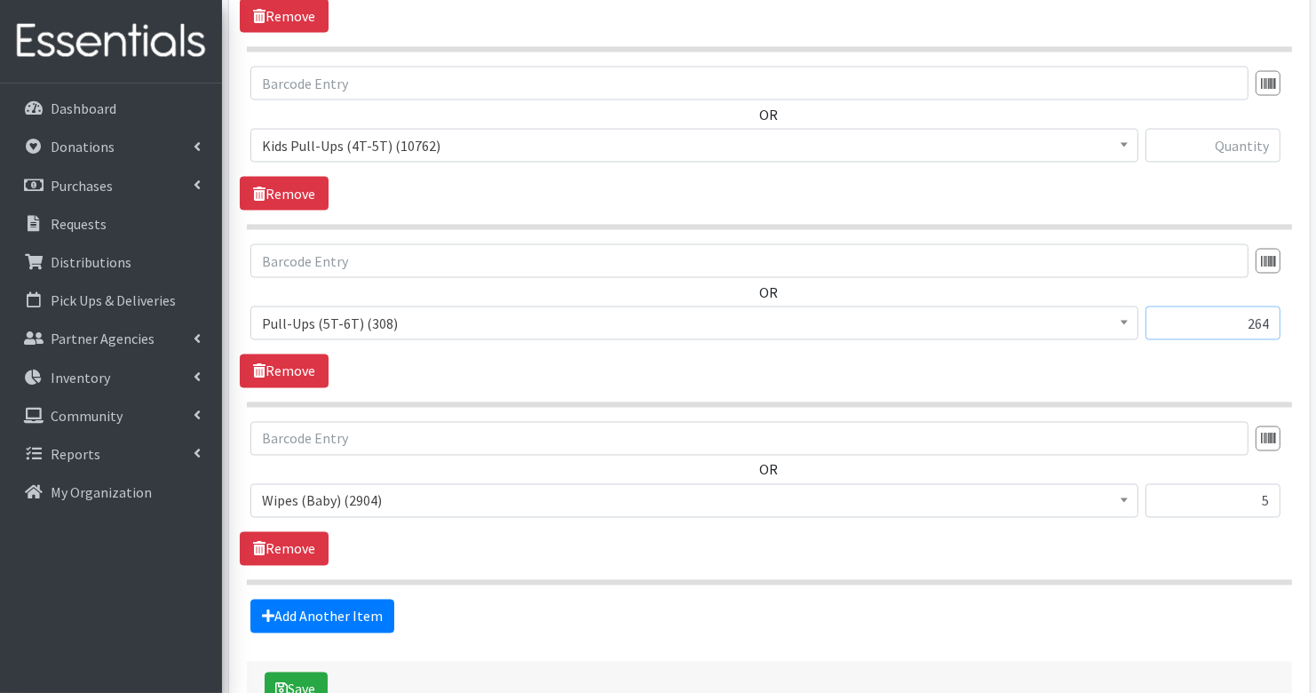
type input "264"
click at [1244, 129] on input "text" at bounding box center [1213, 146] width 135 height 34
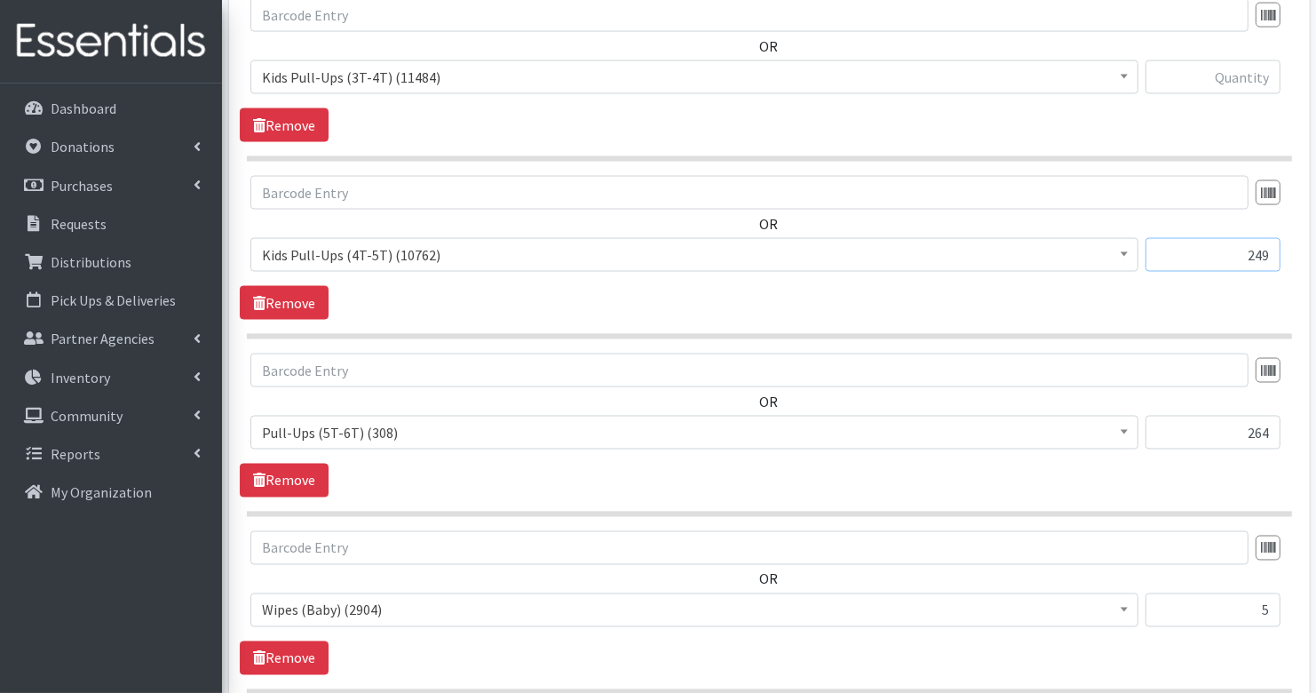
scroll to position [2504, 0]
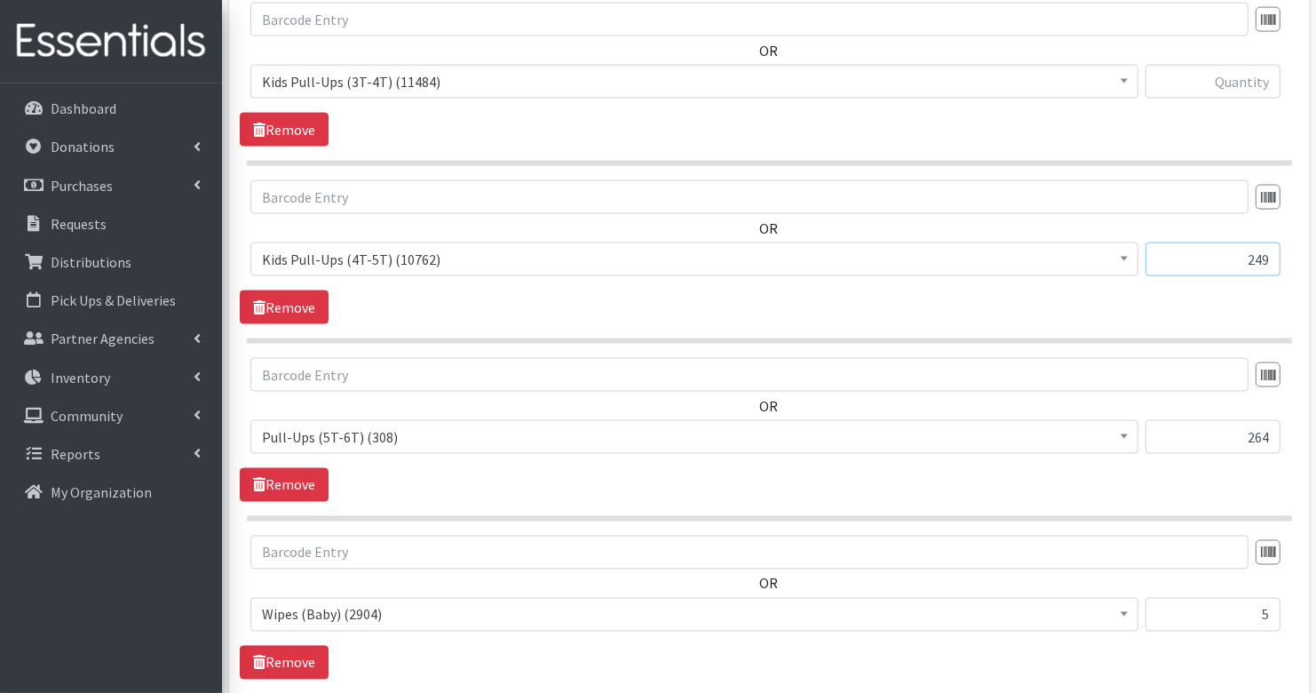
type input "249"
click at [1252, 68] on input "text" at bounding box center [1213, 82] width 135 height 34
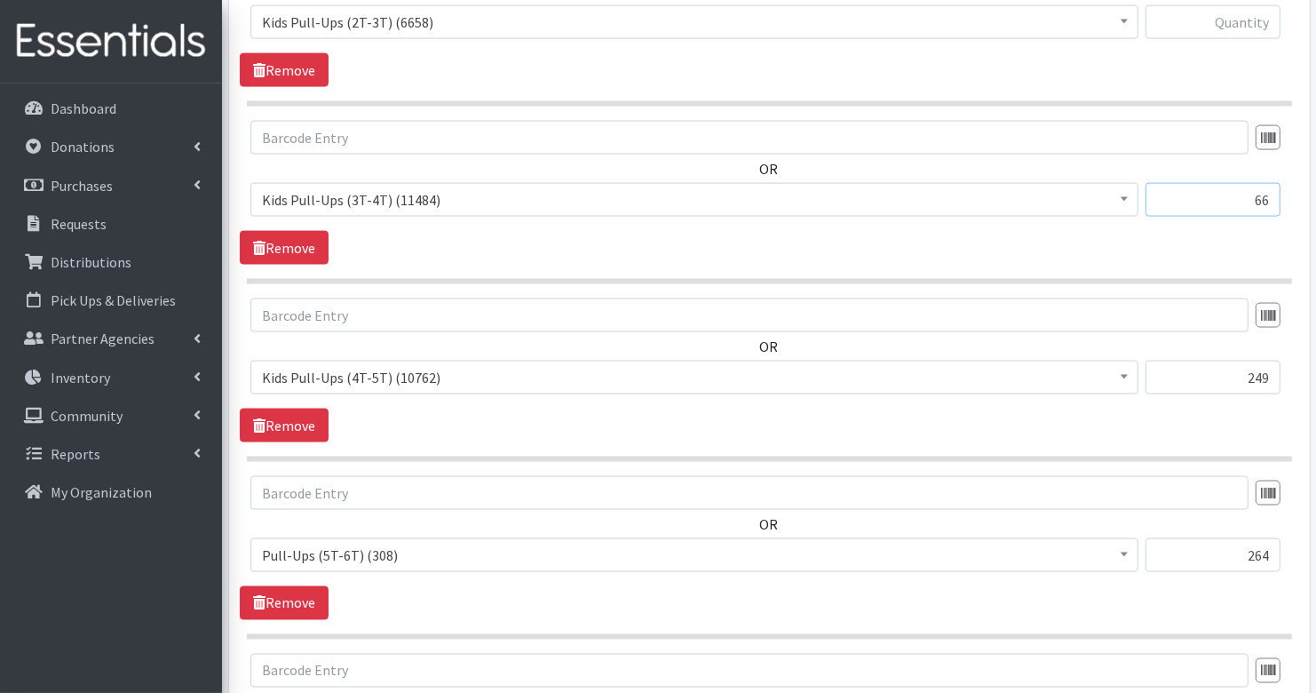
scroll to position [2343, 0]
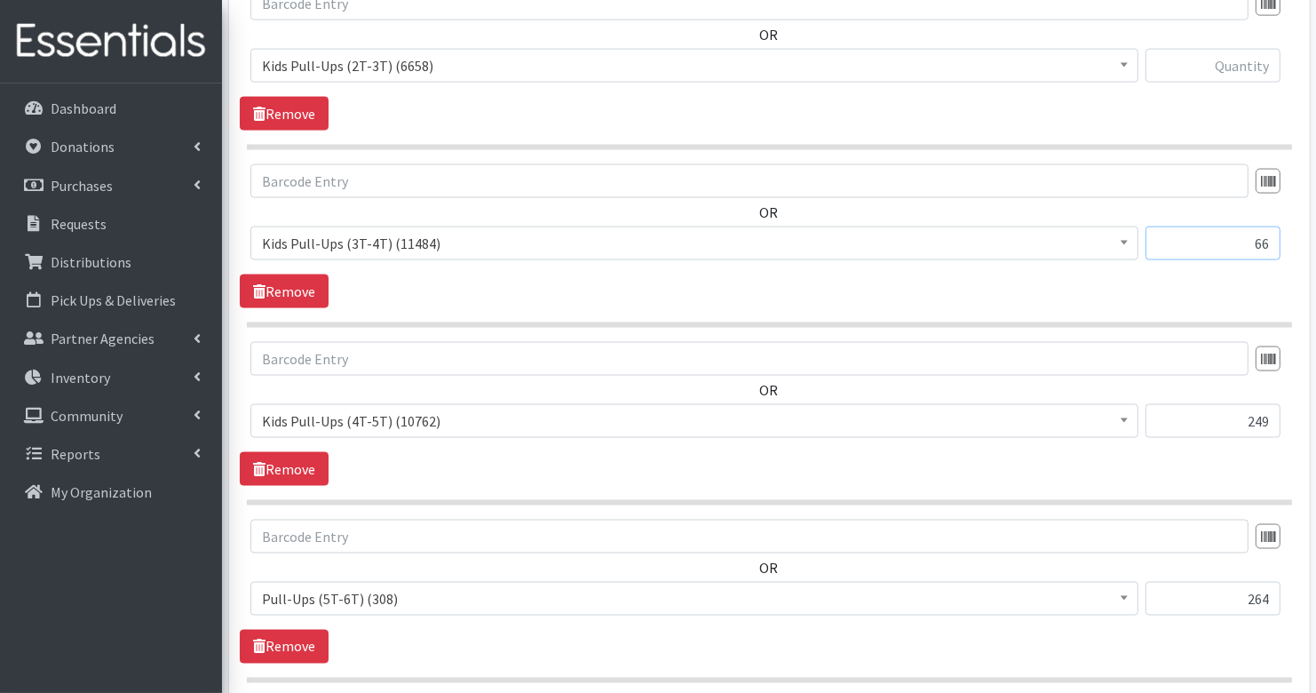
type input "66"
click at [1257, 52] on input "text" at bounding box center [1213, 66] width 135 height 34
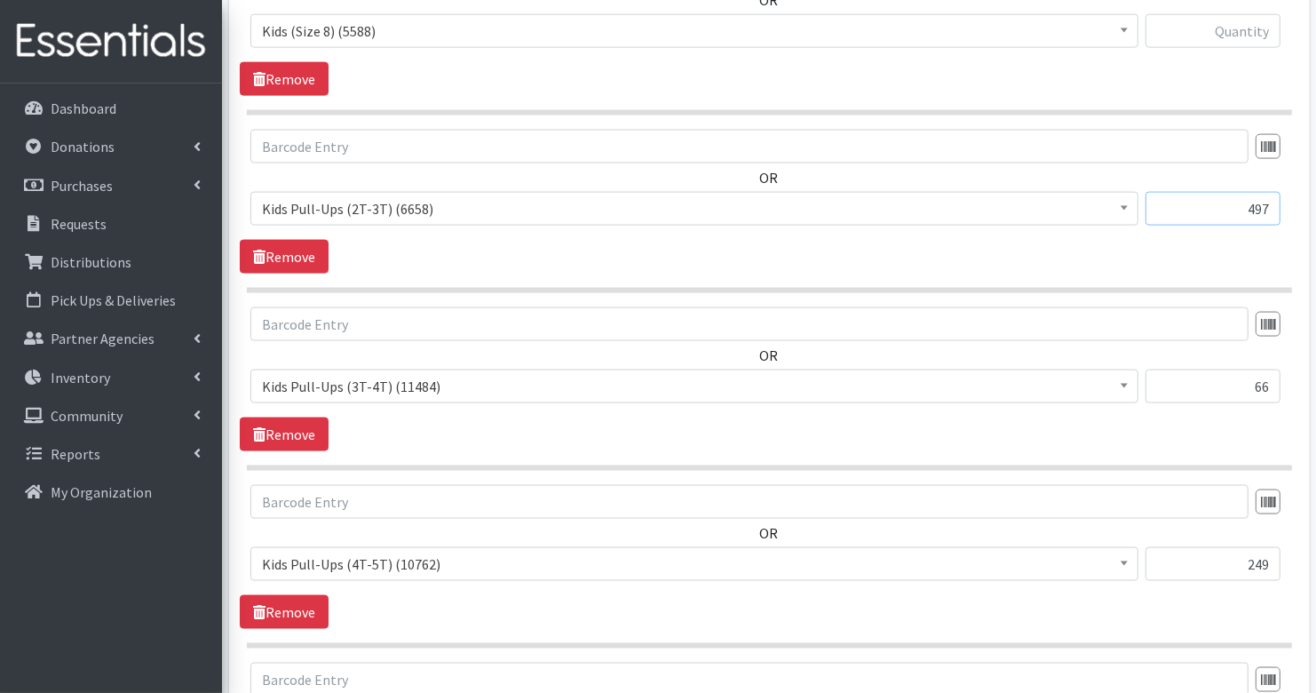
scroll to position [2169, 0]
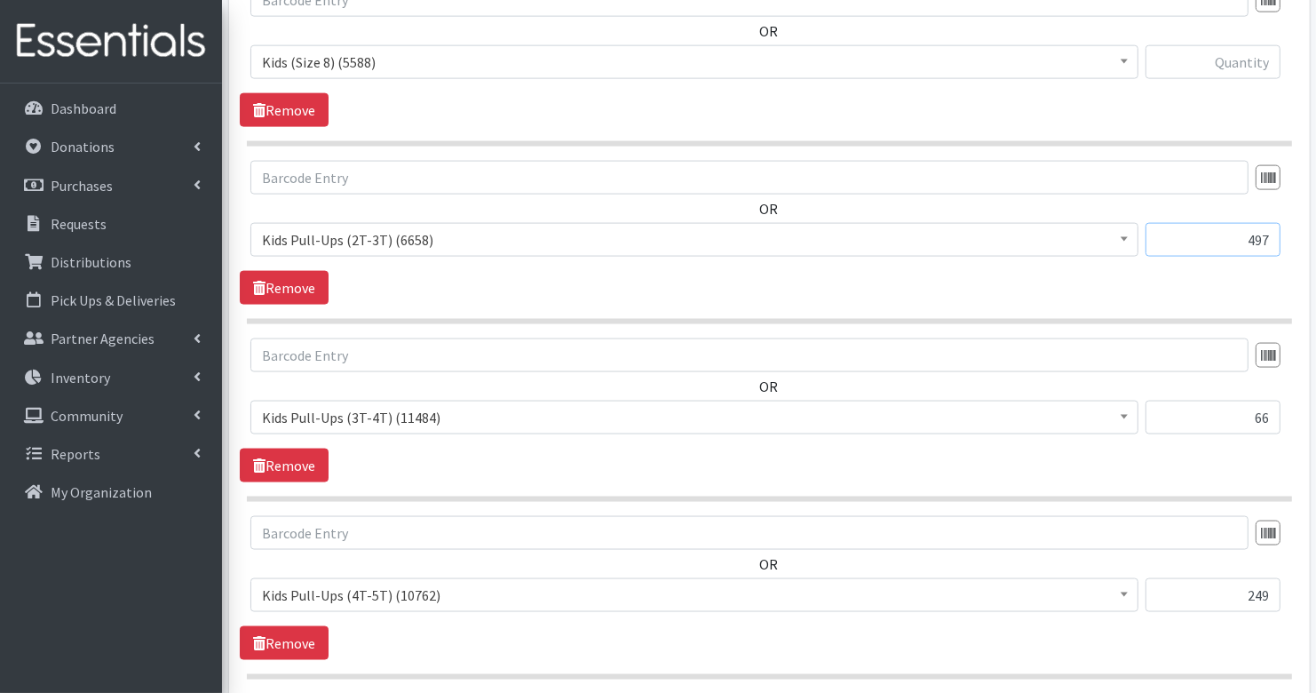
type input "497"
click at [1263, 59] on input "text" at bounding box center [1213, 62] width 135 height 34
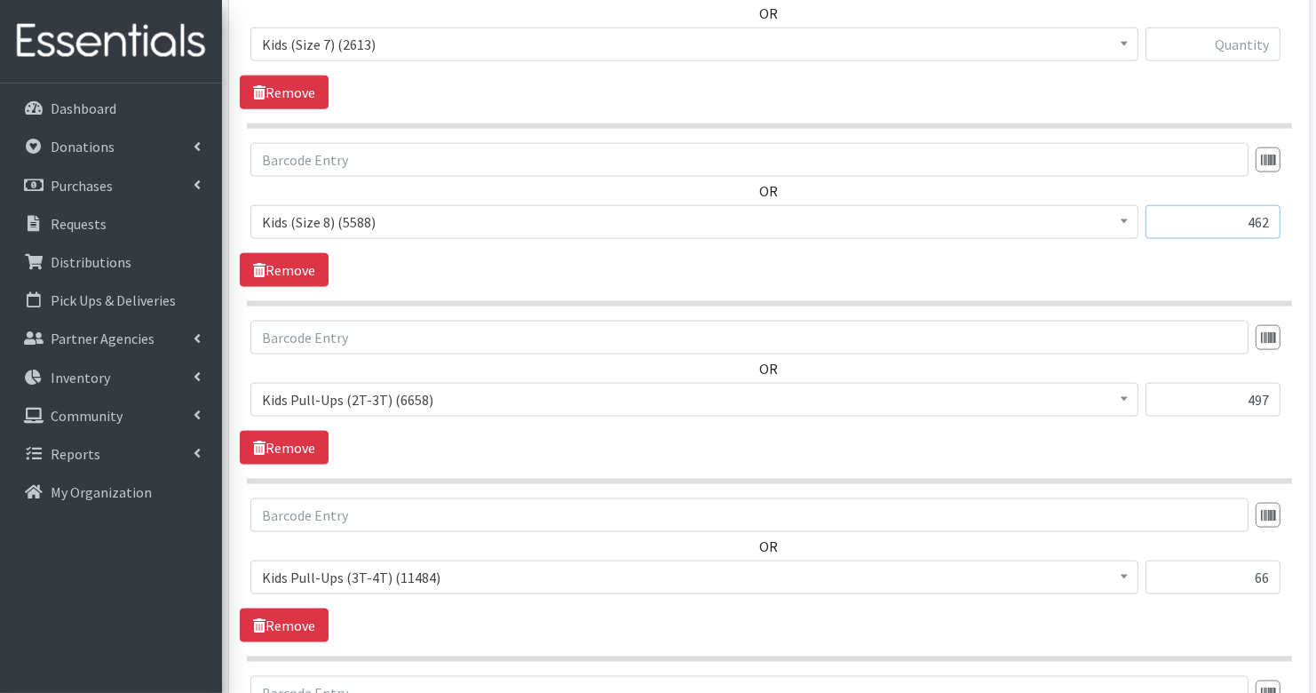
scroll to position [2002, 0]
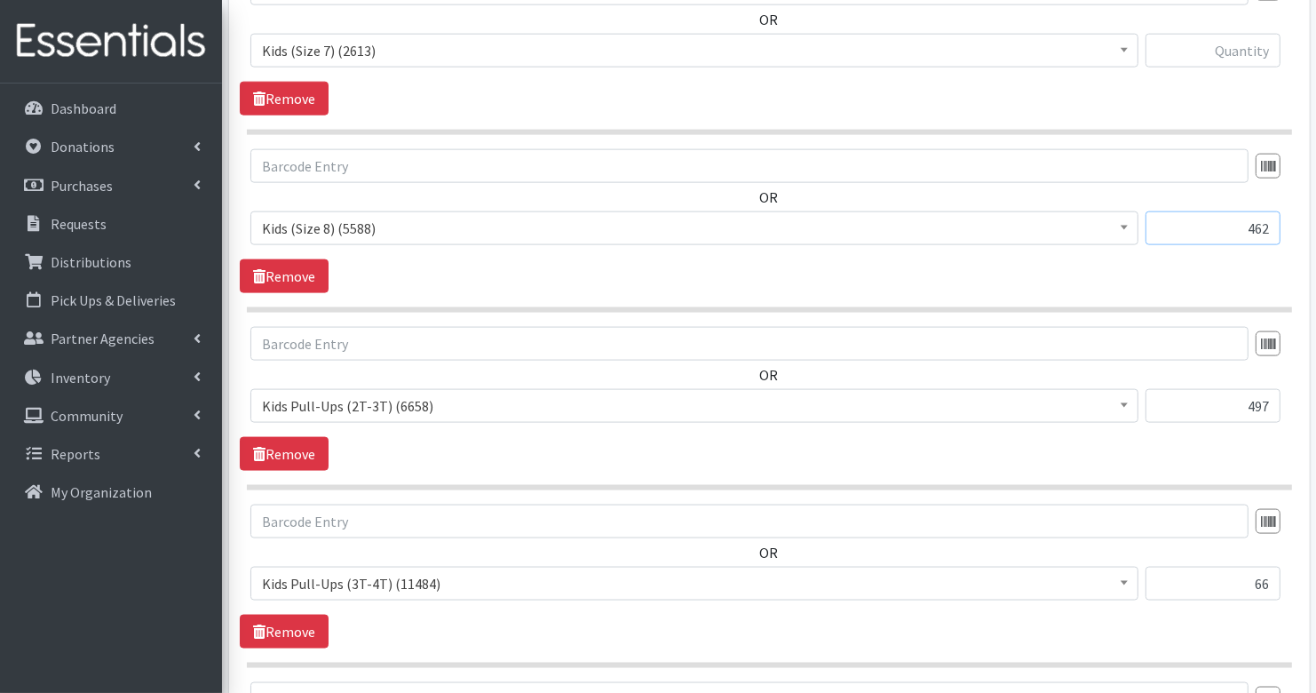
type input "462"
click at [1249, 40] on input "text" at bounding box center [1213, 51] width 135 height 34
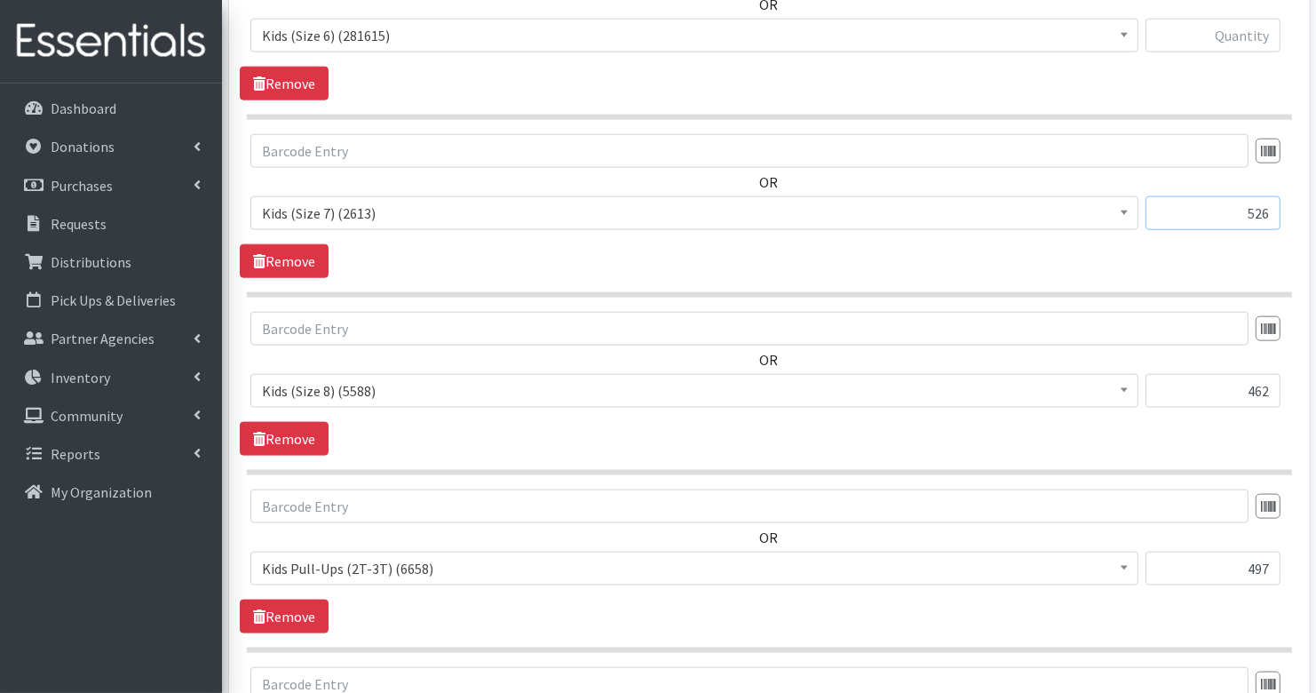
scroll to position [1834, 0]
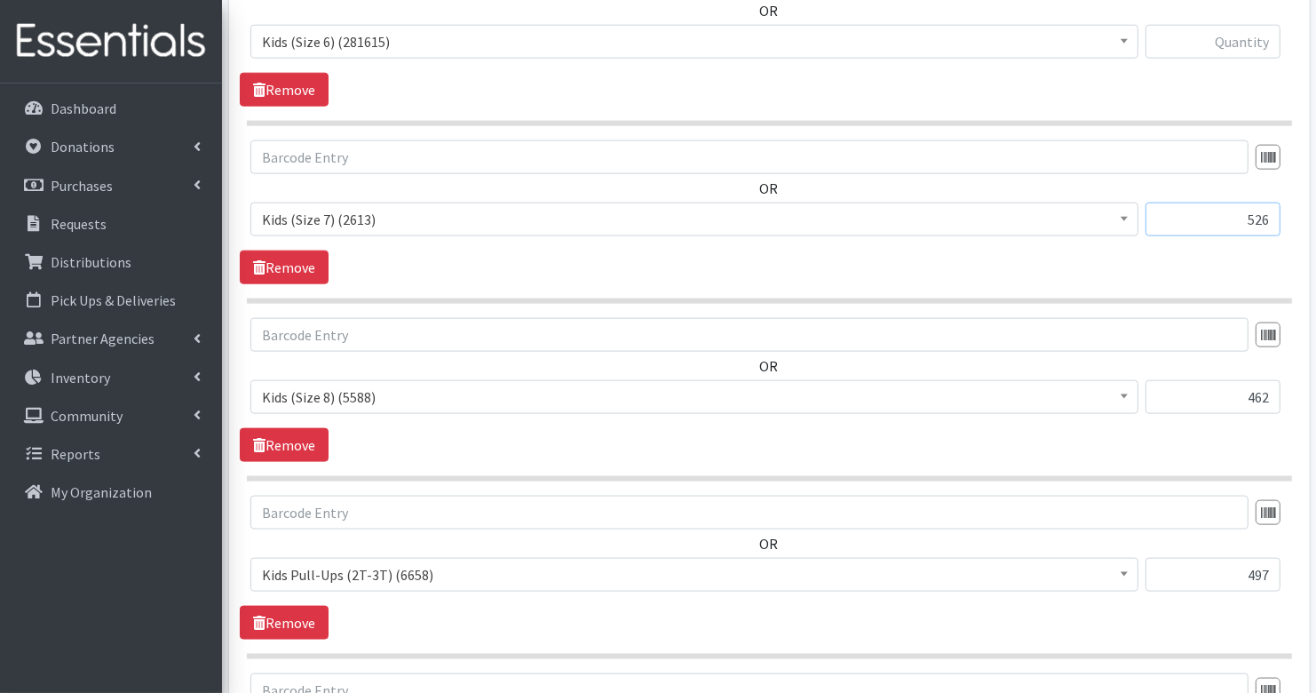
type input "526"
click at [1266, 41] on input "text" at bounding box center [1213, 42] width 135 height 34
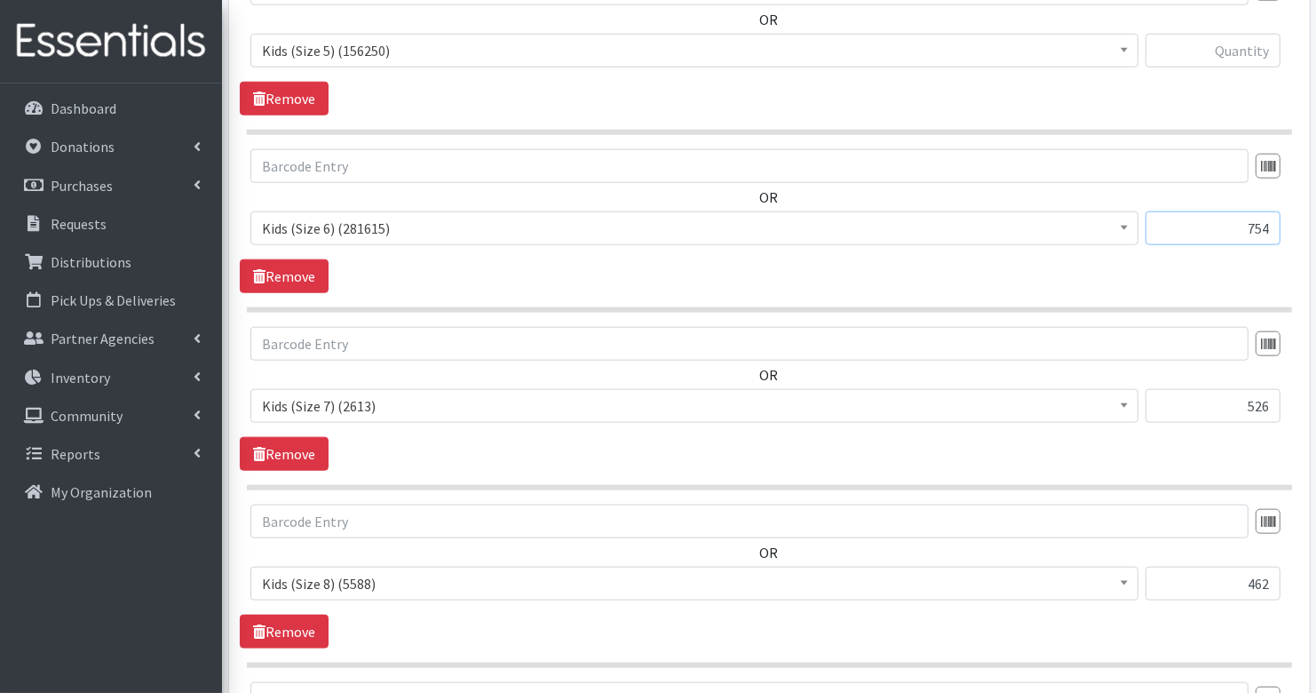
scroll to position [1643, 0]
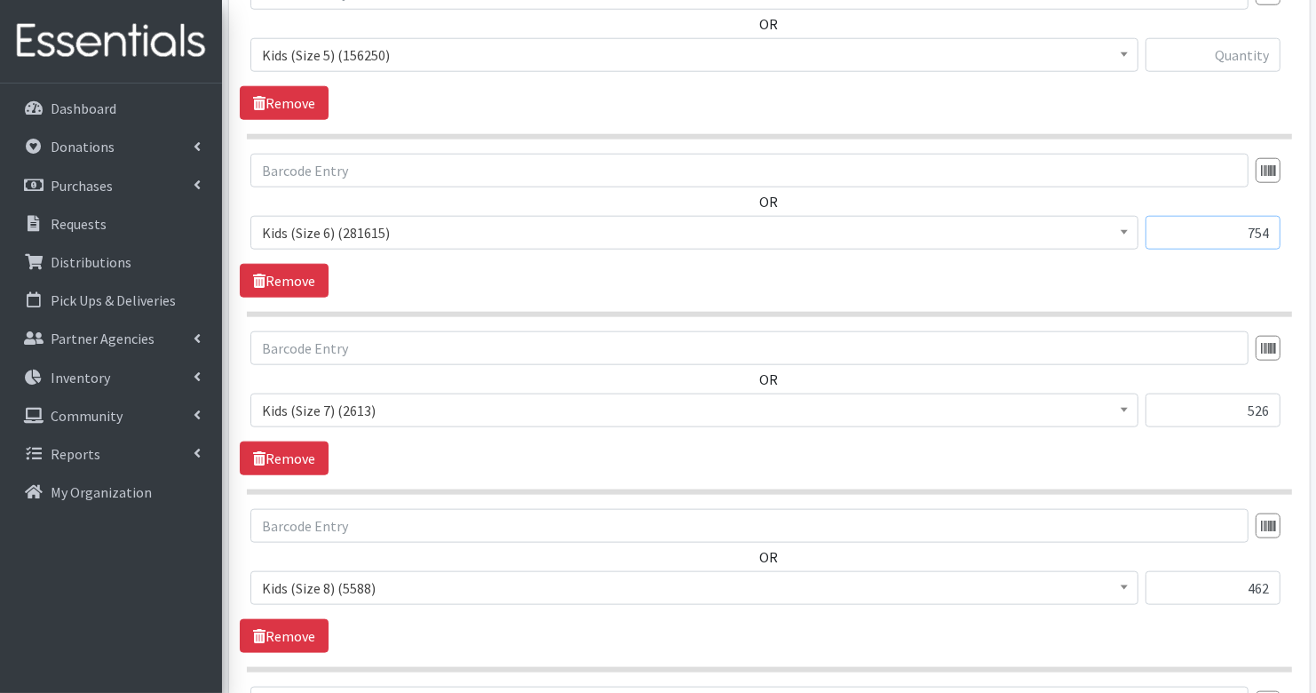
type input "754"
click at [1226, 52] on input "text" at bounding box center [1213, 55] width 135 height 34
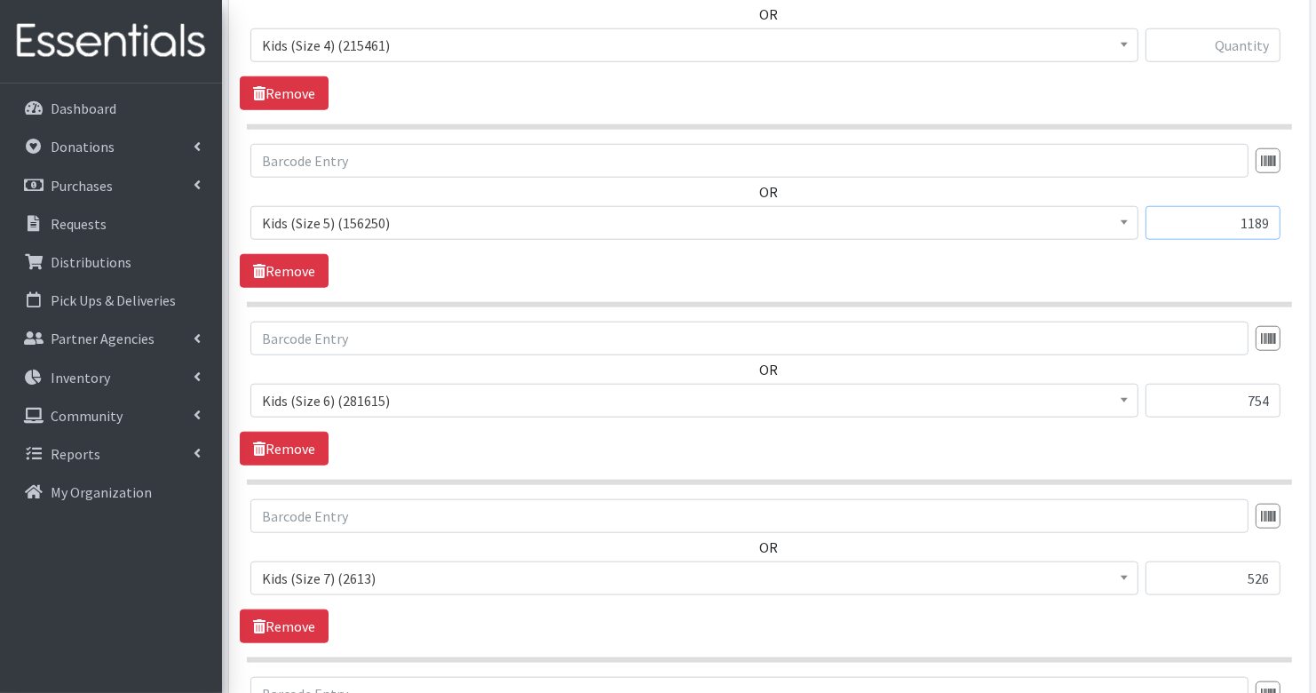
scroll to position [1446, 0]
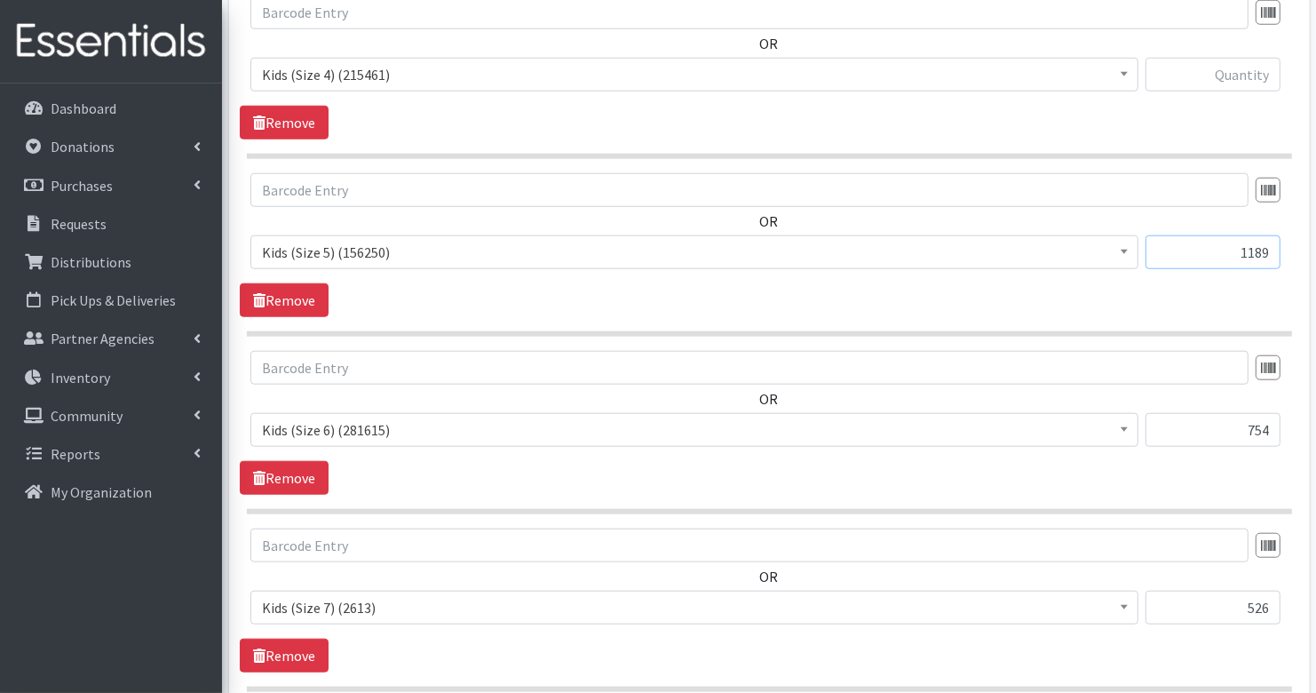
type input "1189"
click at [1255, 71] on input "text" at bounding box center [1213, 75] width 135 height 34
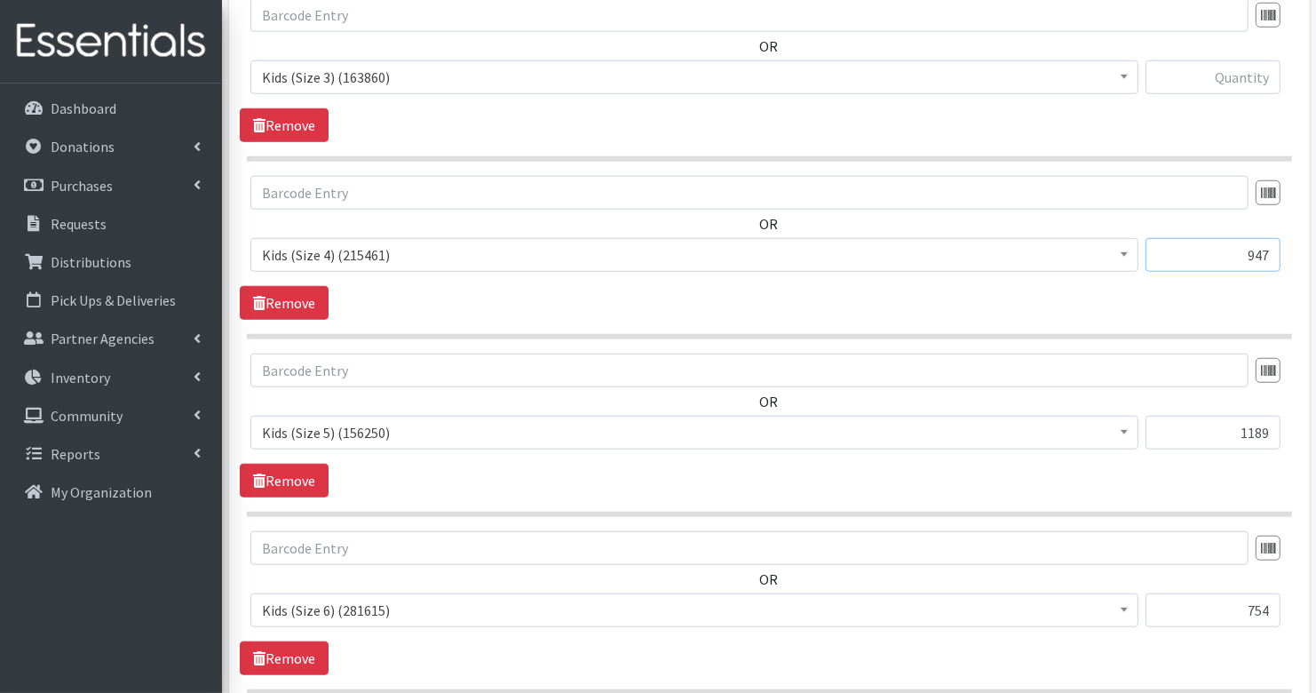
type input "947"
click at [1224, 75] on input "text" at bounding box center [1213, 77] width 135 height 34
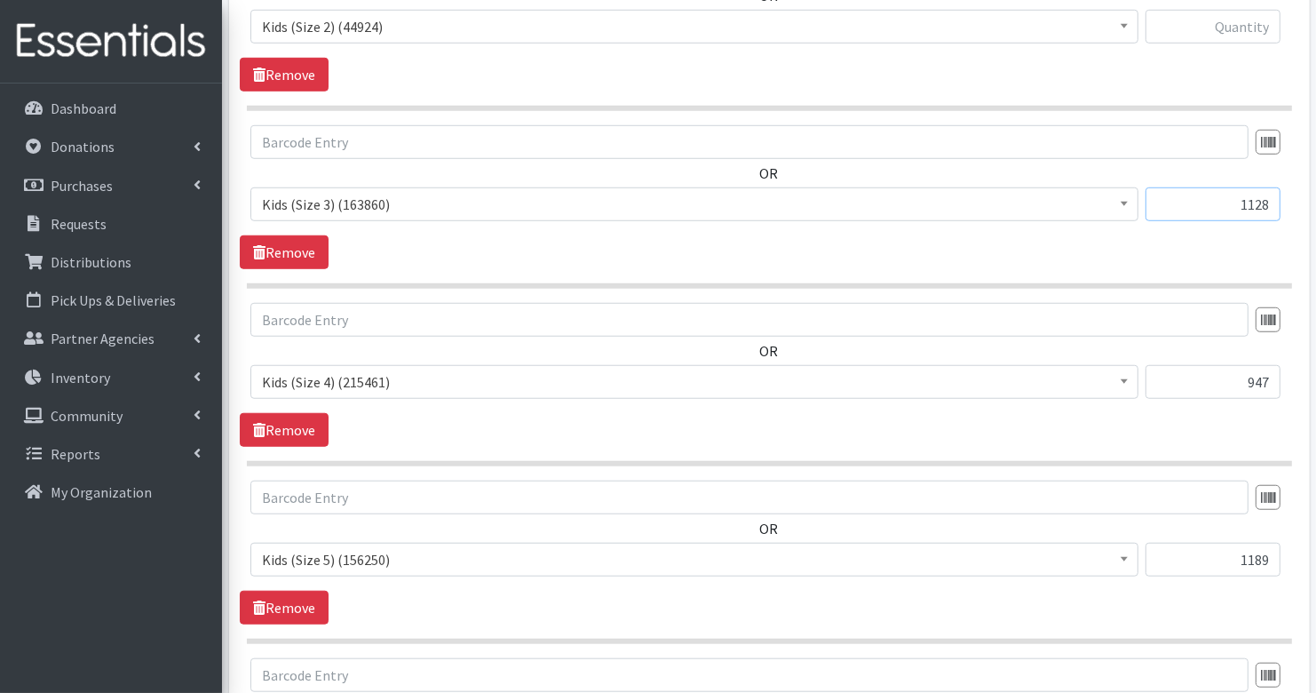
scroll to position [1131, 0]
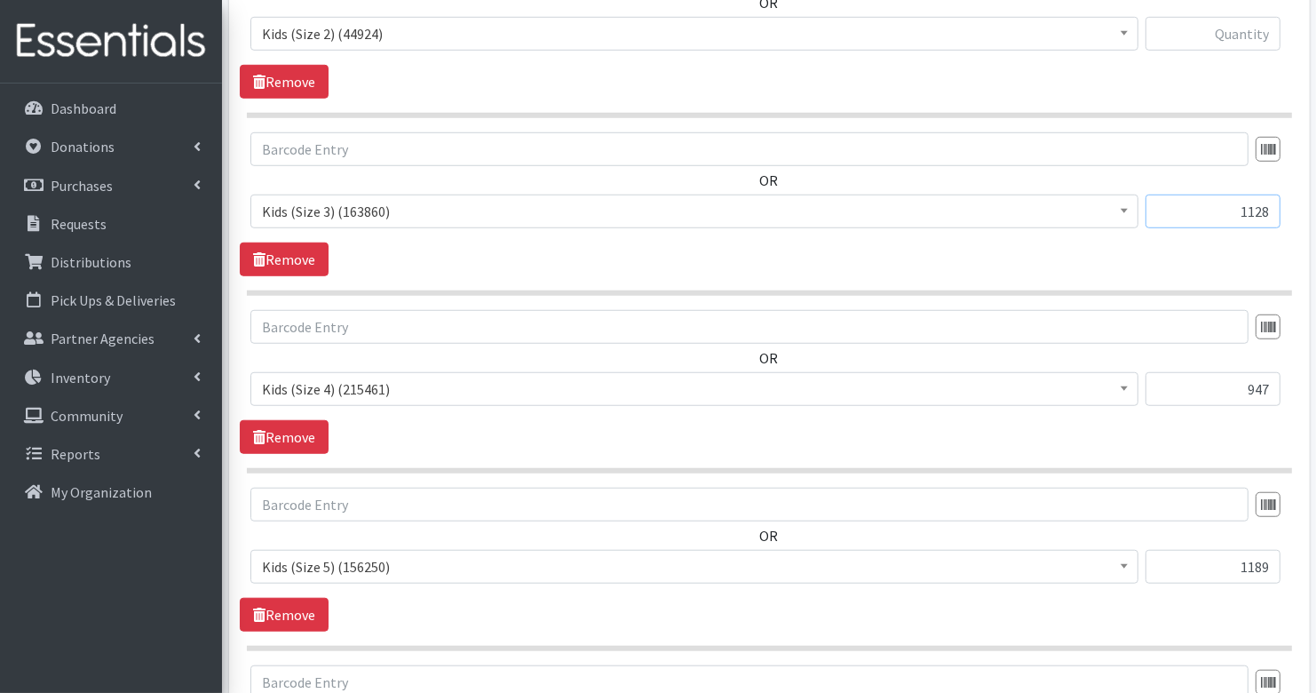
type input "1128"
click at [1238, 28] on input "text" at bounding box center [1213, 34] width 135 height 34
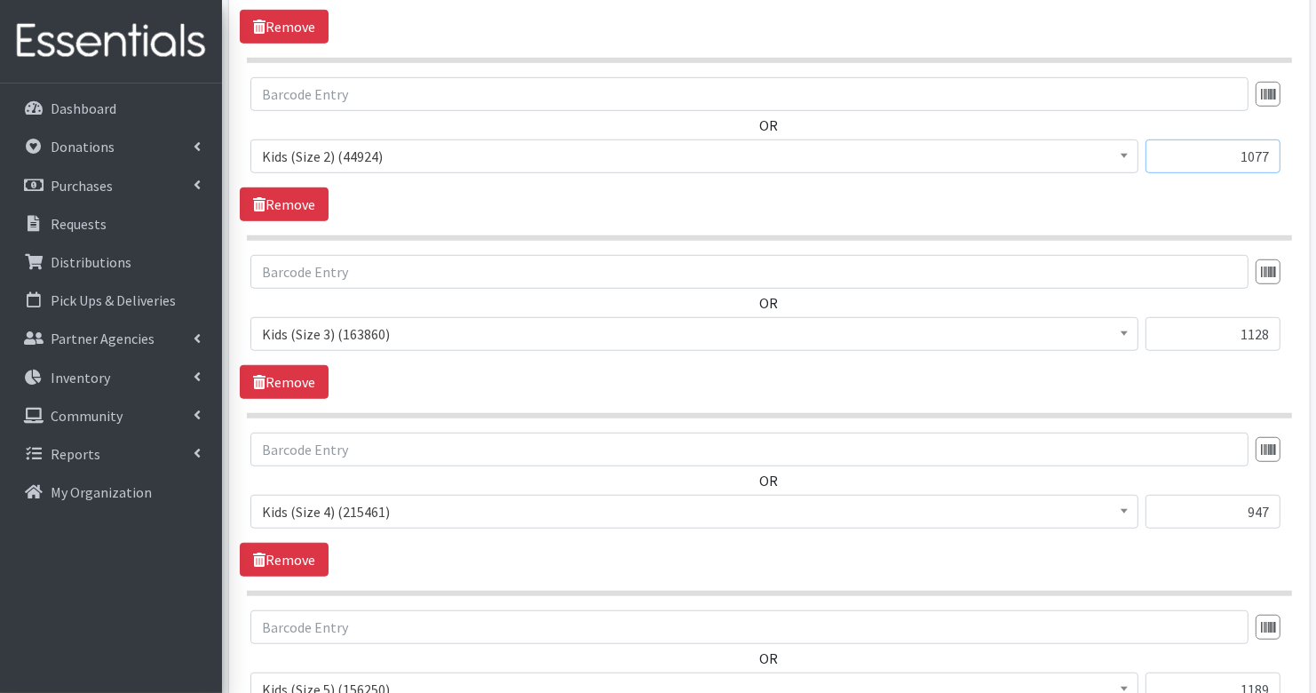
scroll to position [977, 0]
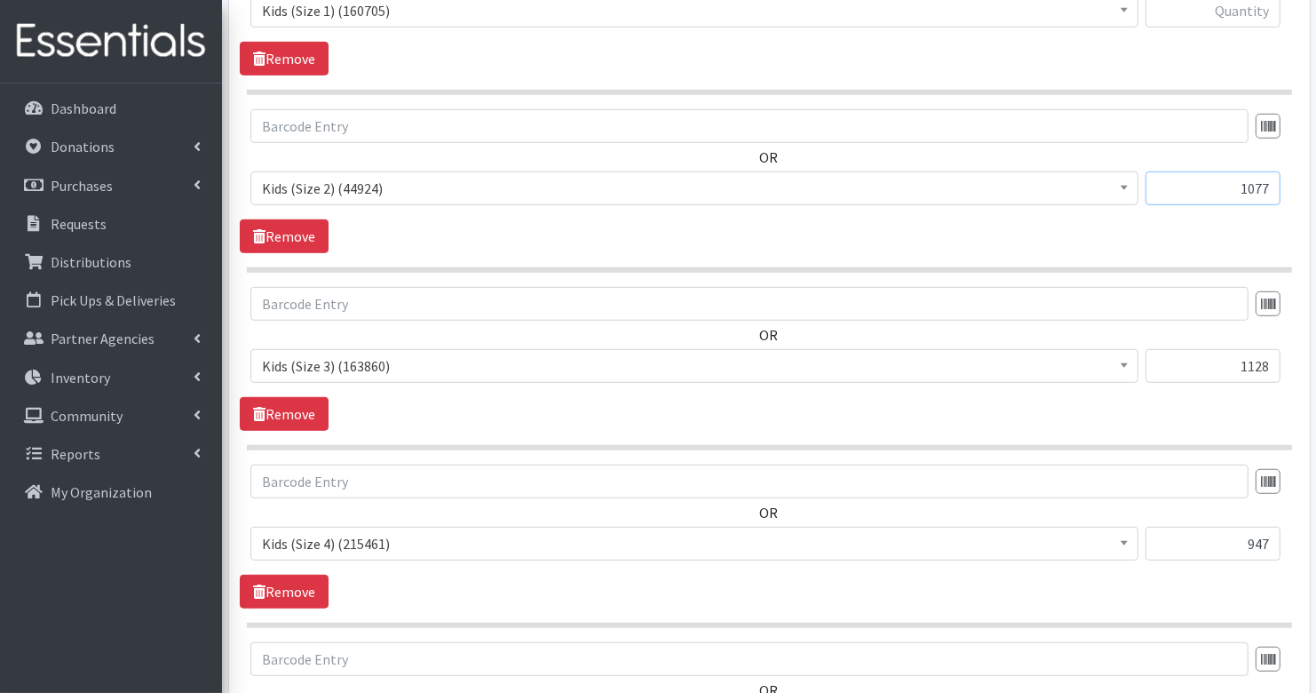
type input "1077"
click at [1257, 16] on input "text" at bounding box center [1213, 11] width 135 height 34
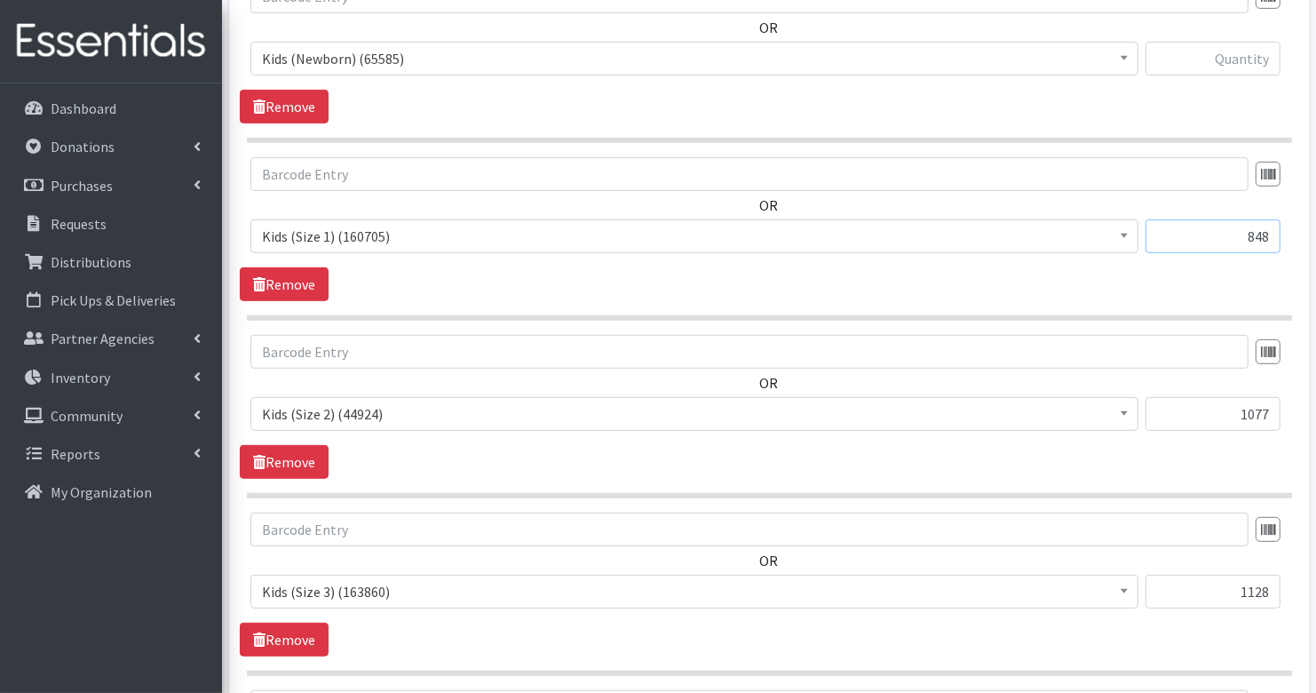
scroll to position [733, 0]
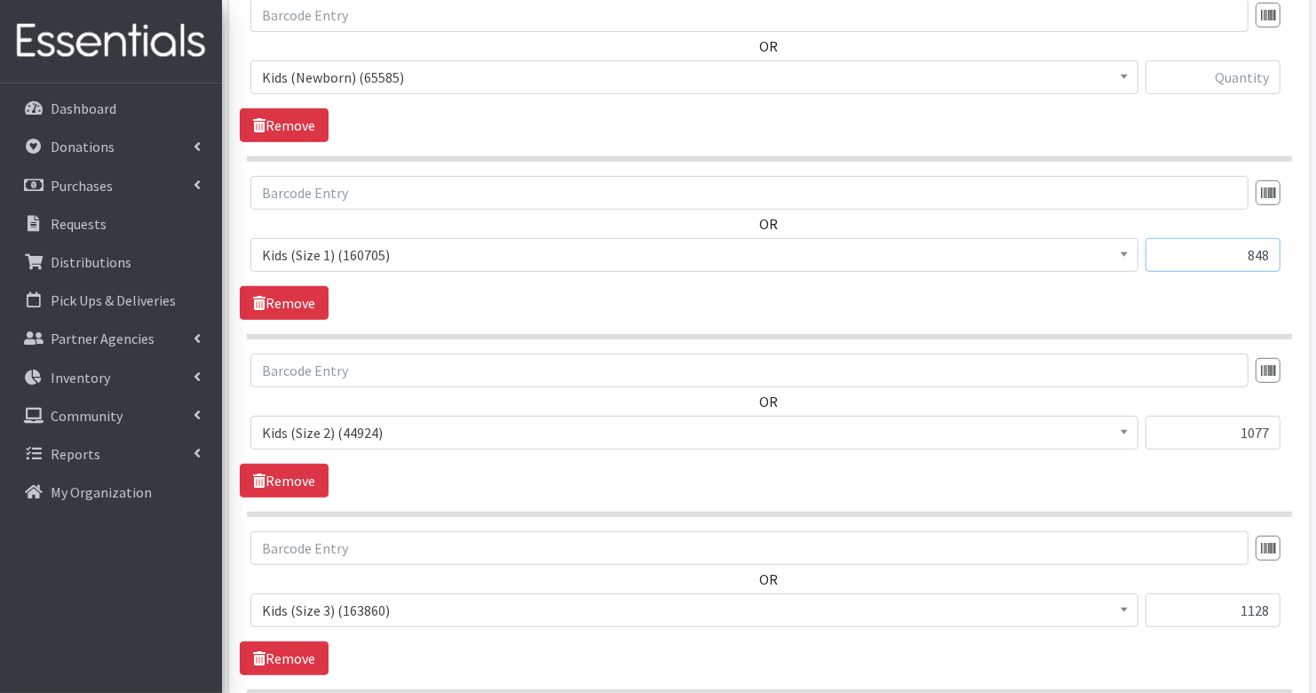
type input "848"
click at [1257, 83] on input "text" at bounding box center [1213, 77] width 135 height 34
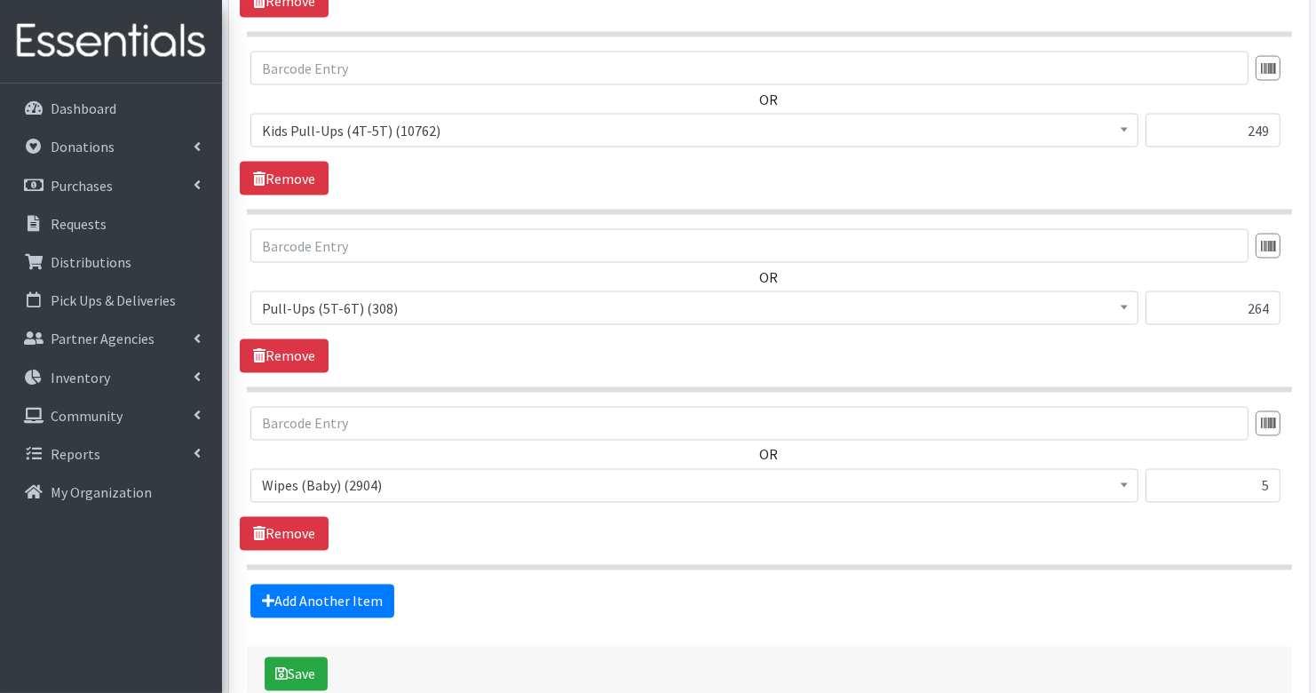
scroll to position [2720, 0]
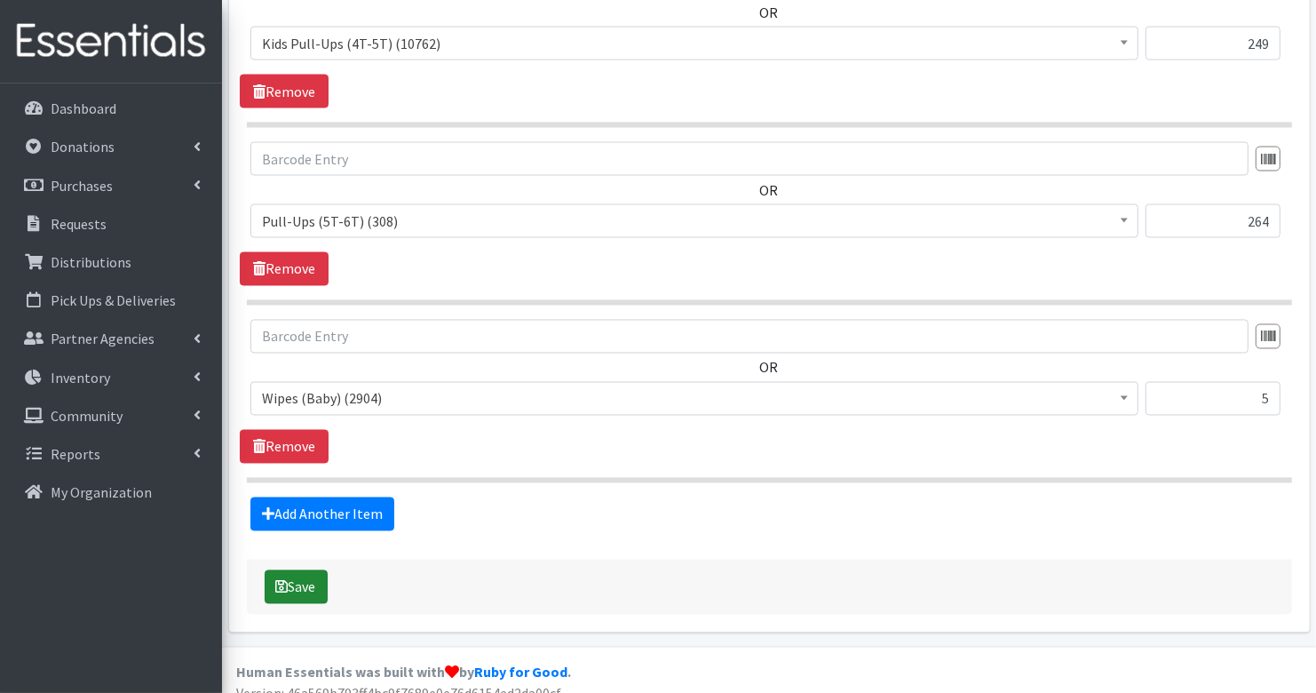
type input "879"
click at [286, 580] on icon "submit" at bounding box center [282, 587] width 12 height 14
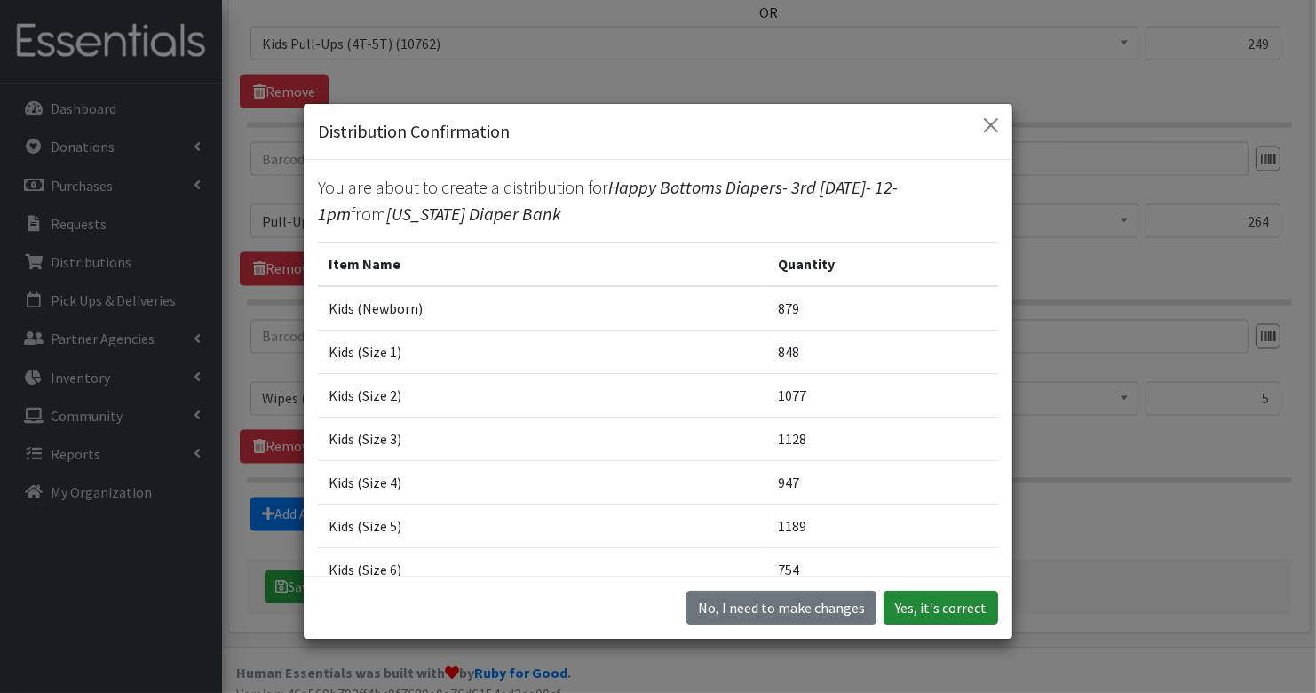
click at [906, 615] on button "Yes, it's correct" at bounding box center [941, 608] width 115 height 34
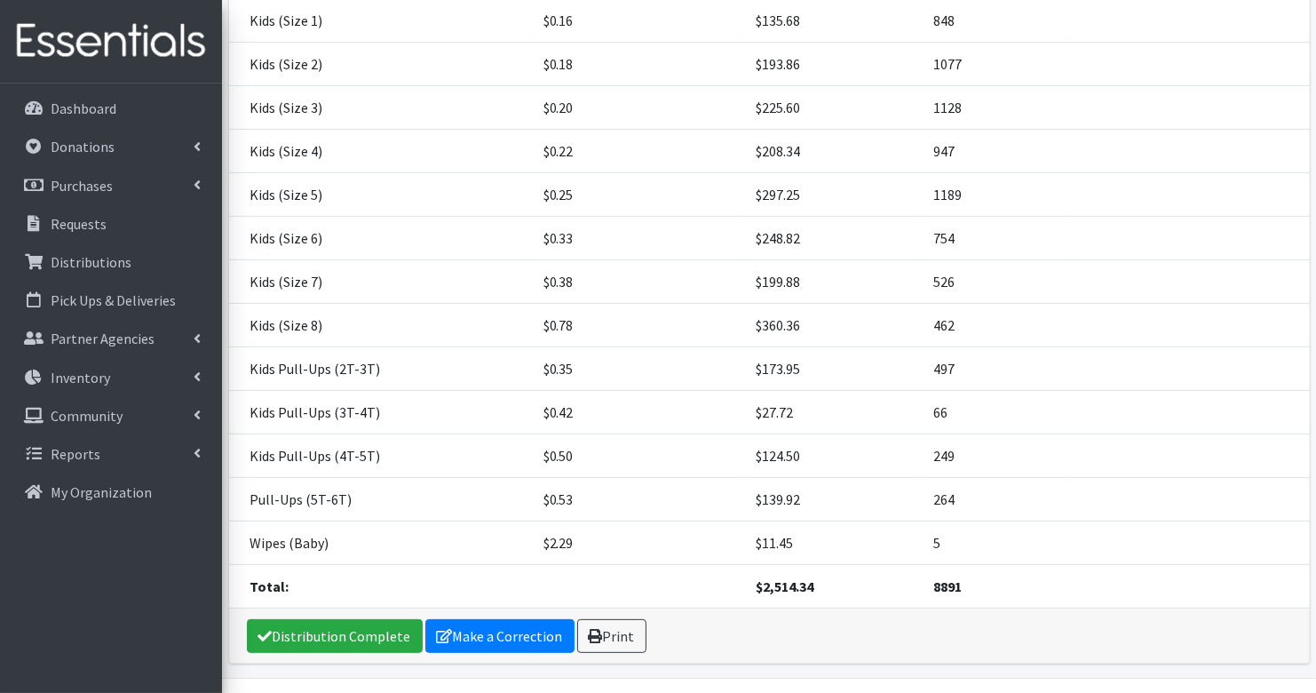
scroll to position [438, 0]
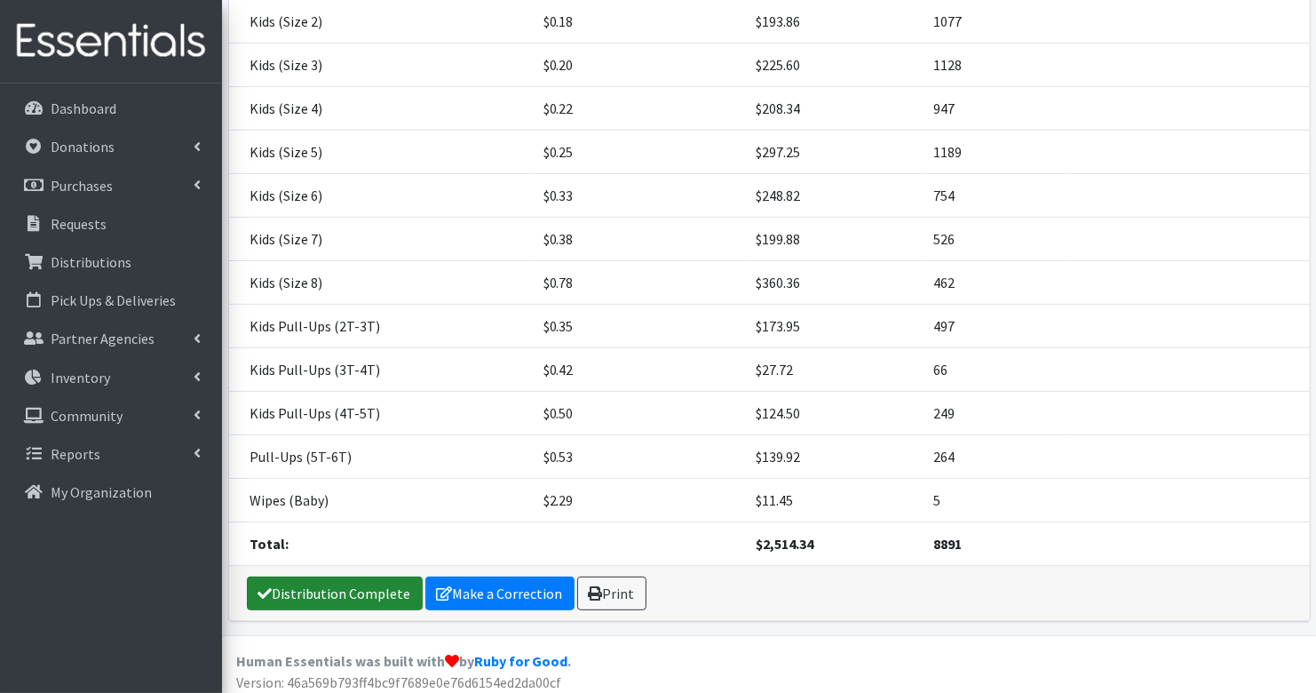
click at [380, 591] on link "Distribution Complete" at bounding box center [335, 593] width 176 height 34
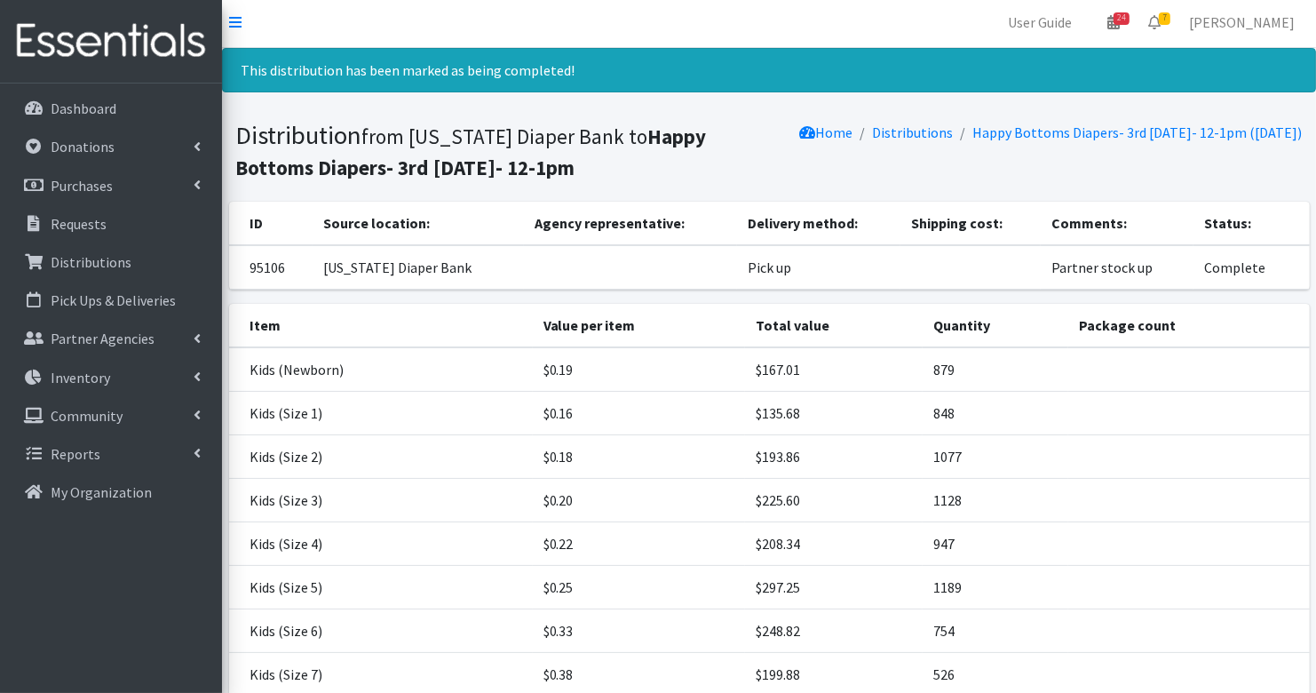
scroll to position [0, 0]
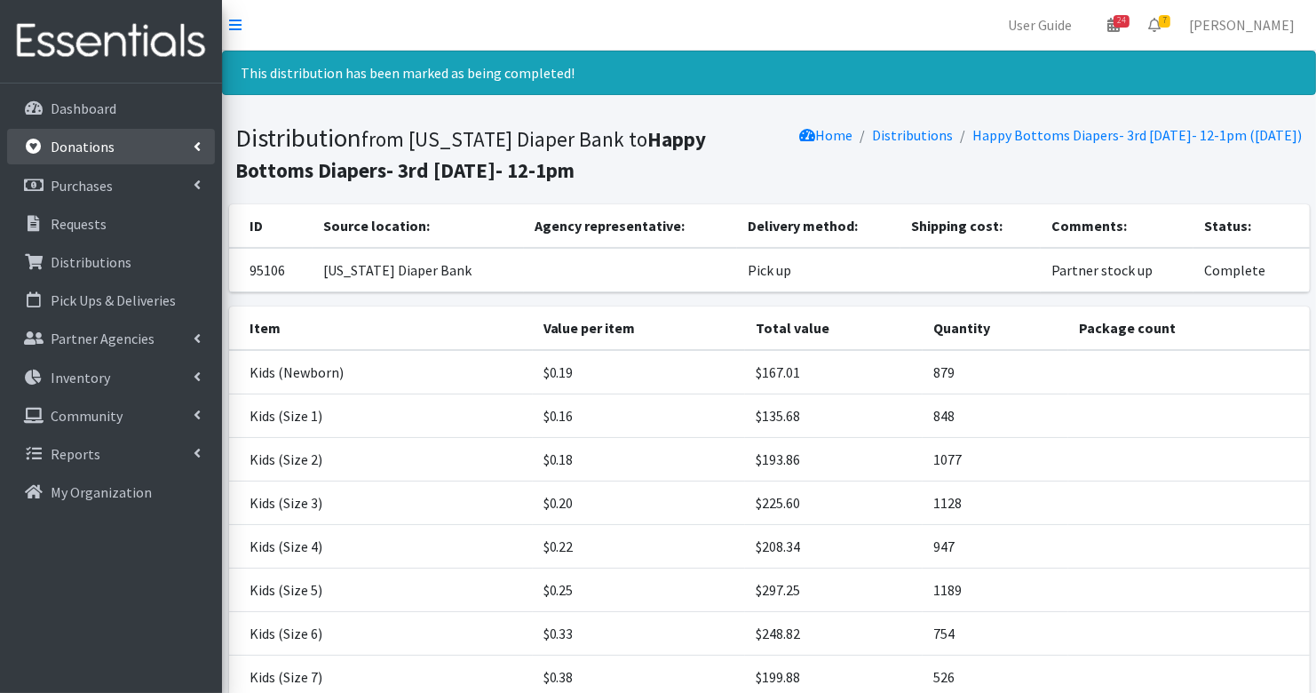
click at [113, 146] on link "Donations" at bounding box center [111, 147] width 208 height 36
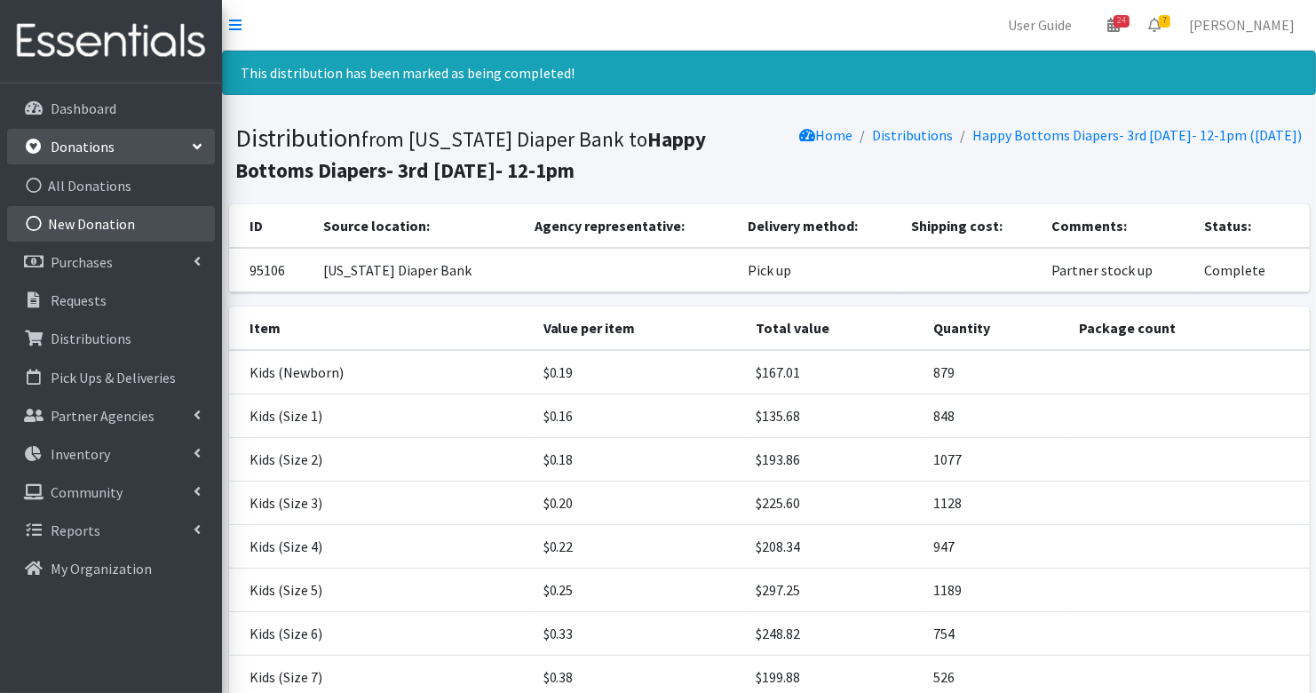
click at [101, 217] on link "New Donation" at bounding box center [111, 224] width 208 height 36
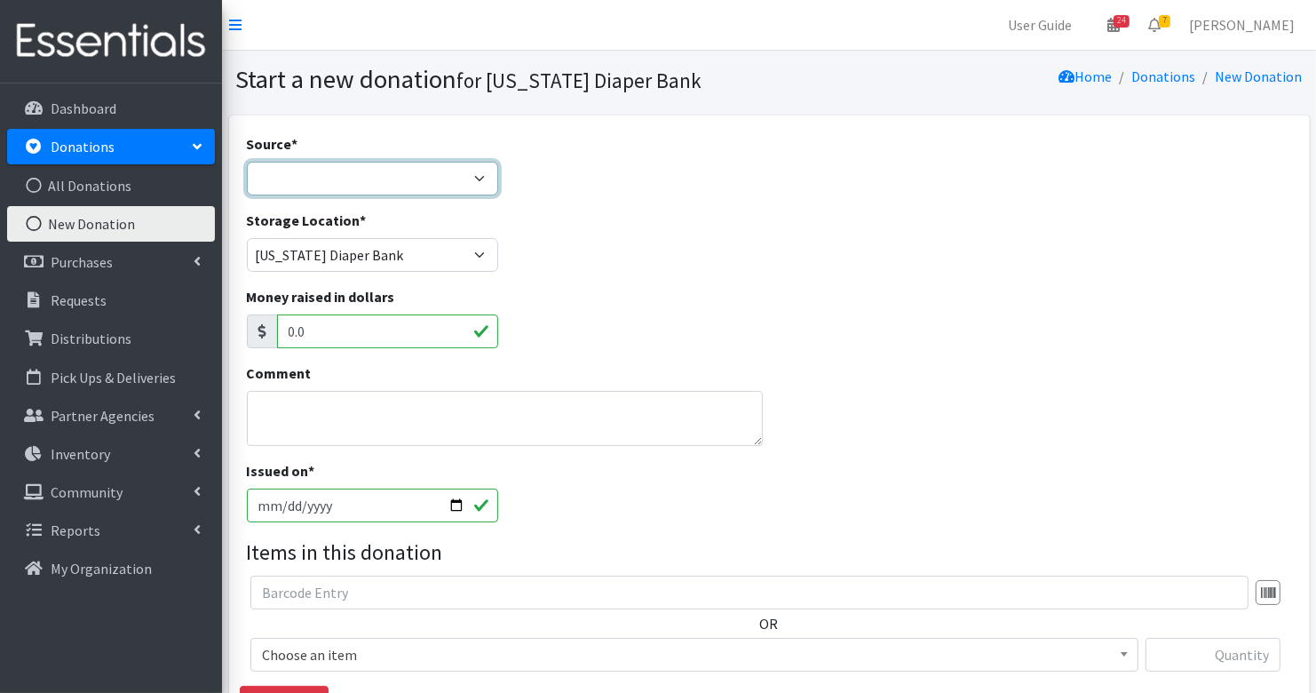
click at [271, 171] on select "Product Drive Manufacturer Donation Site Misc. Donation" at bounding box center [372, 179] width 251 height 34
select select "Manufacturer"
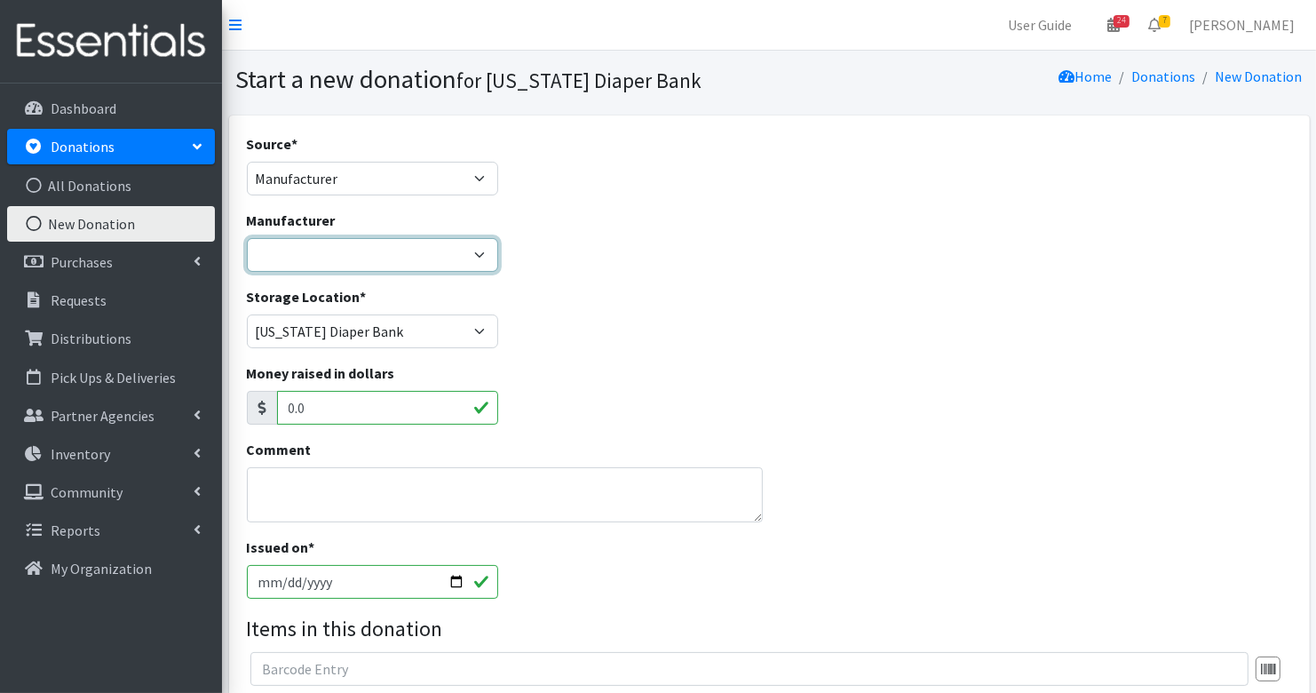
click at [299, 251] on select "Baby2Baby Huggies Target ---Create new Manufacturer---" at bounding box center [372, 255] width 251 height 34
select select "160"
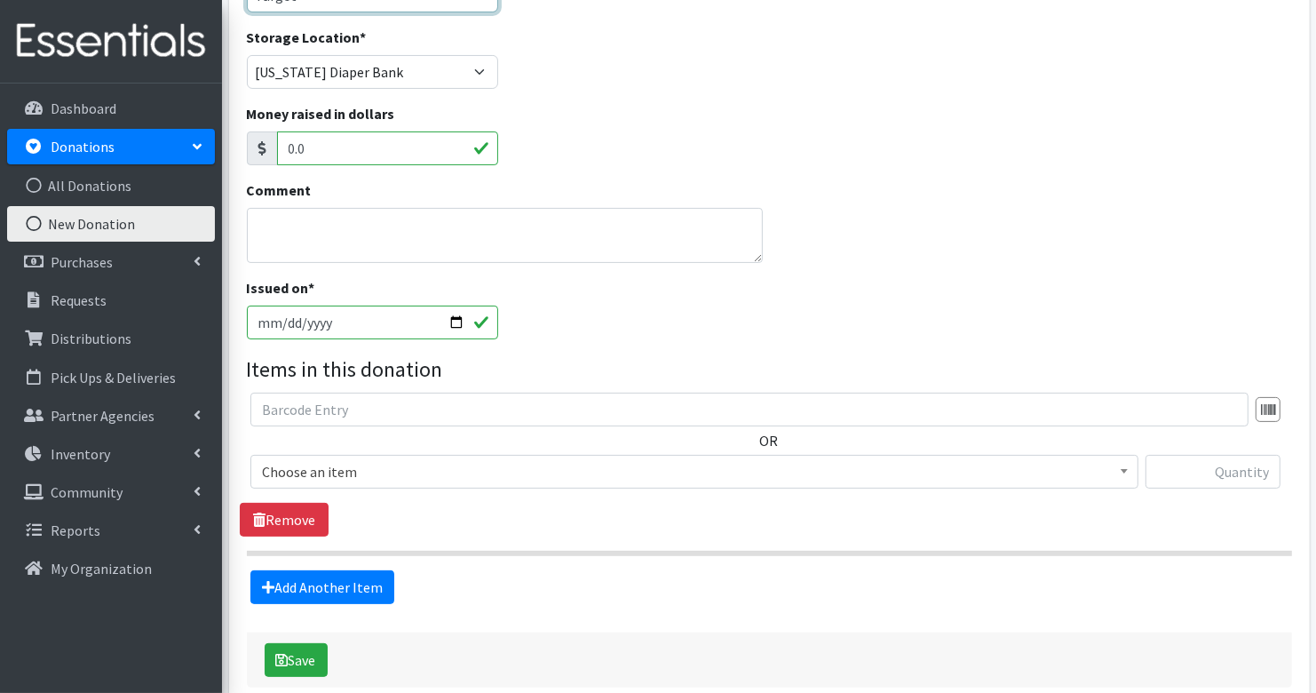
scroll to position [264, 0]
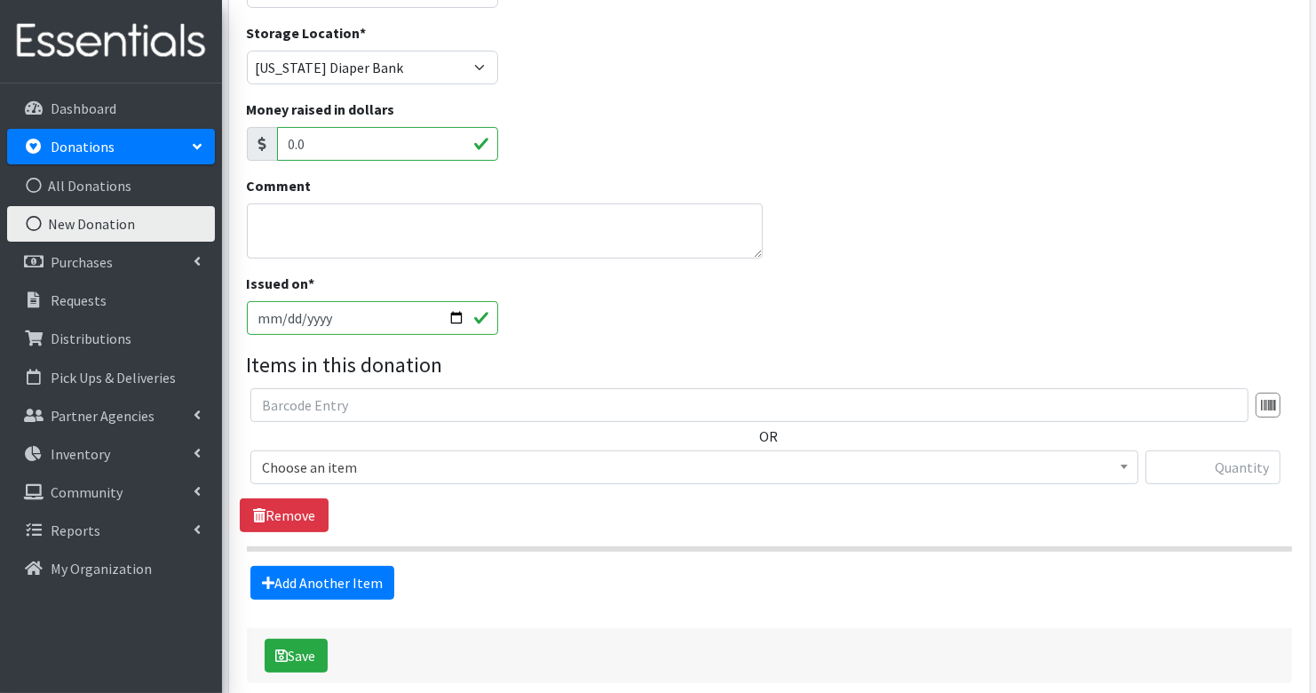
click at [285, 320] on input "[DATE]" at bounding box center [372, 318] width 251 height 34
type input "[DATE]"
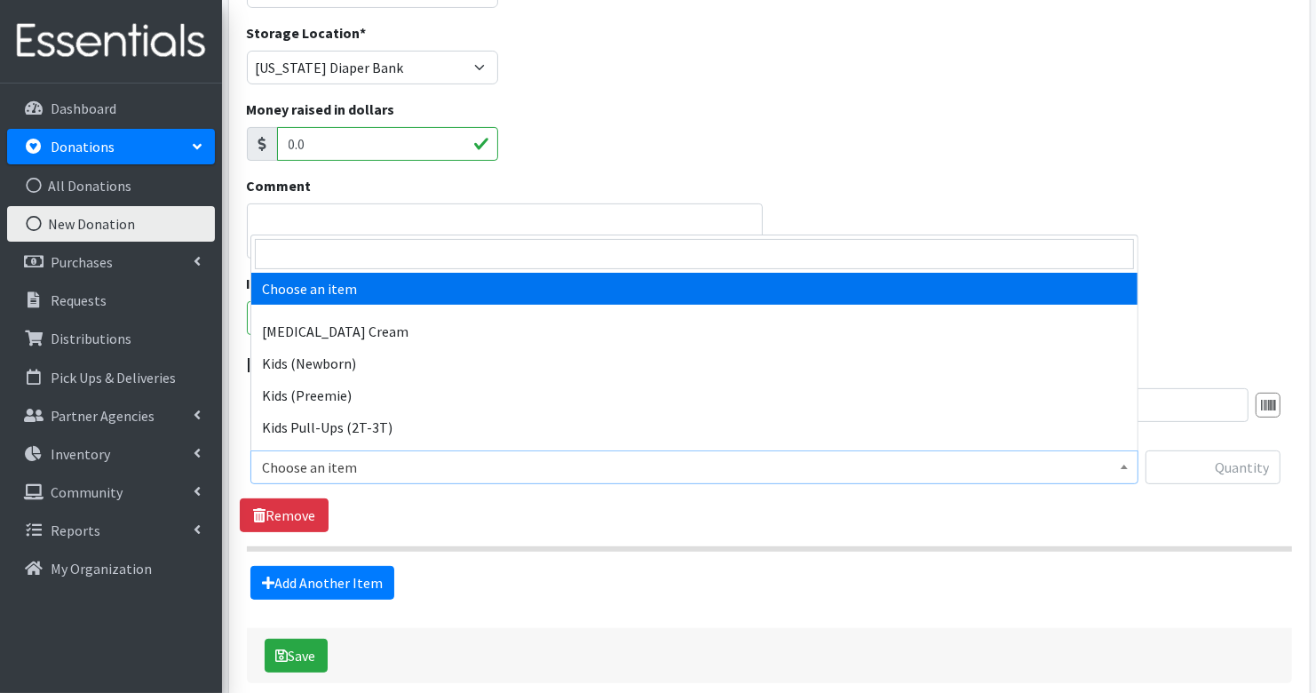
click at [419, 466] on span "Choose an item" at bounding box center [694, 467] width 865 height 25
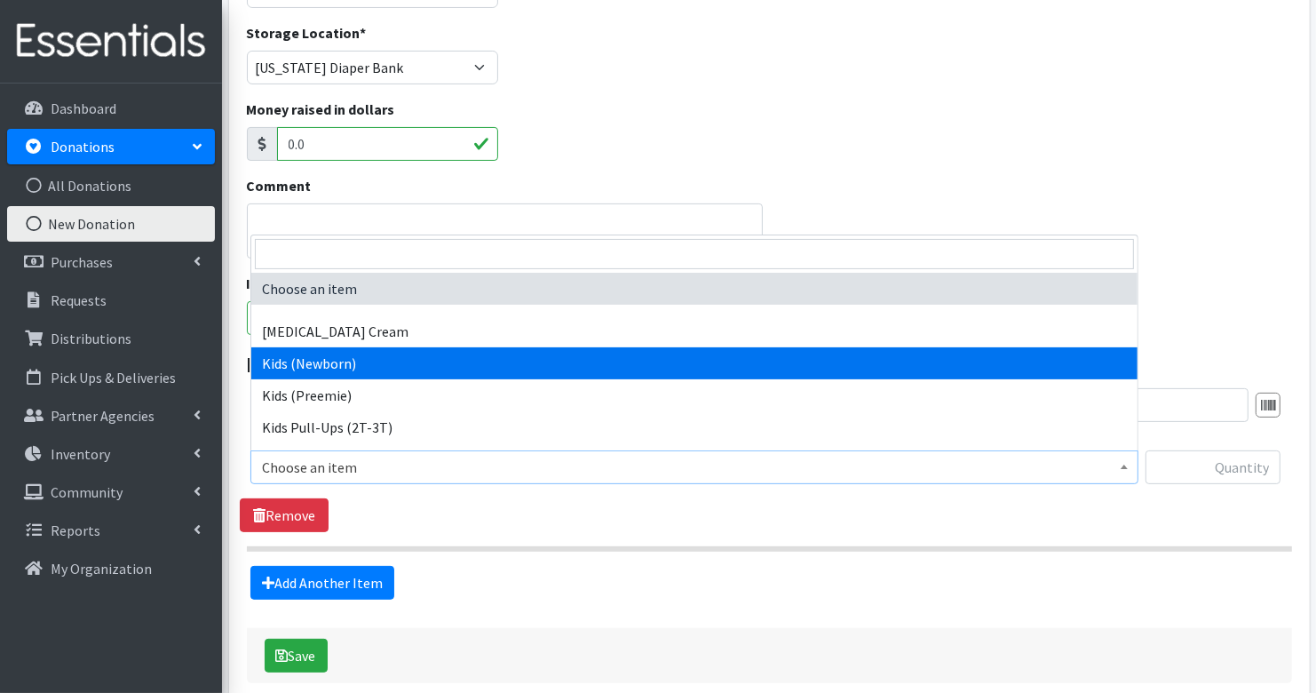
select select "3400"
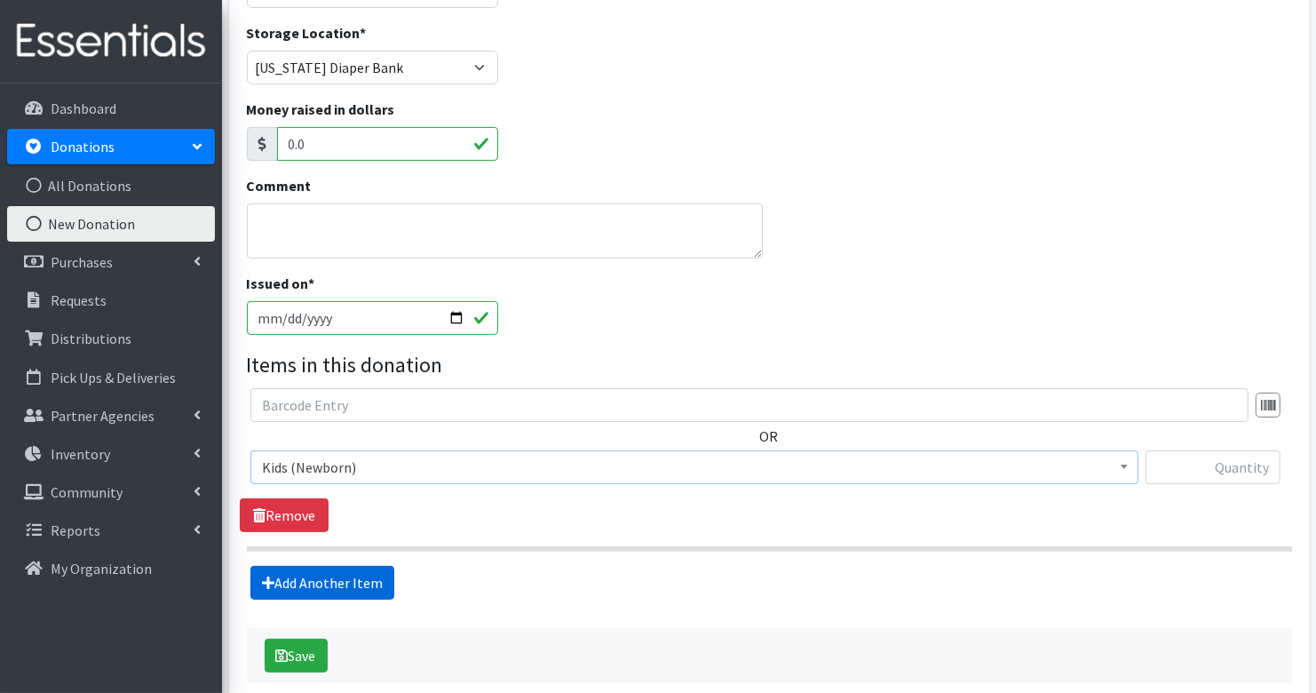
click at [302, 580] on link "Add Another Item" at bounding box center [322, 583] width 144 height 34
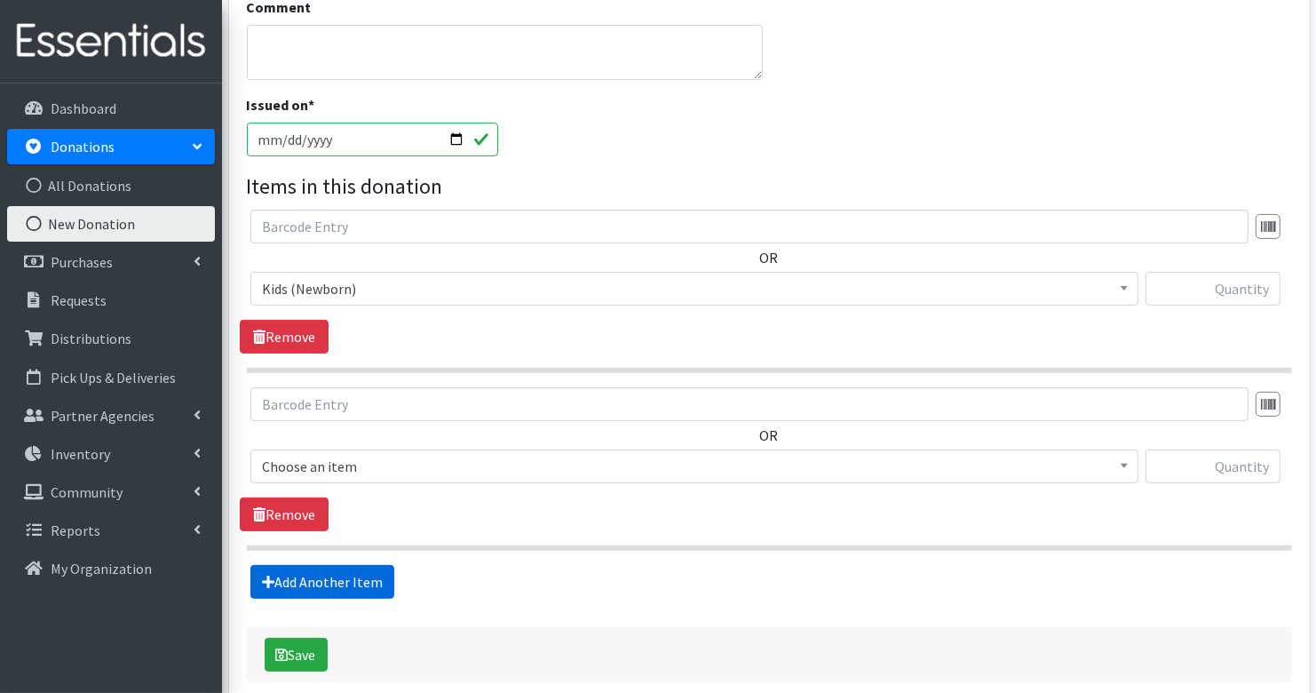
scroll to position [525, 0]
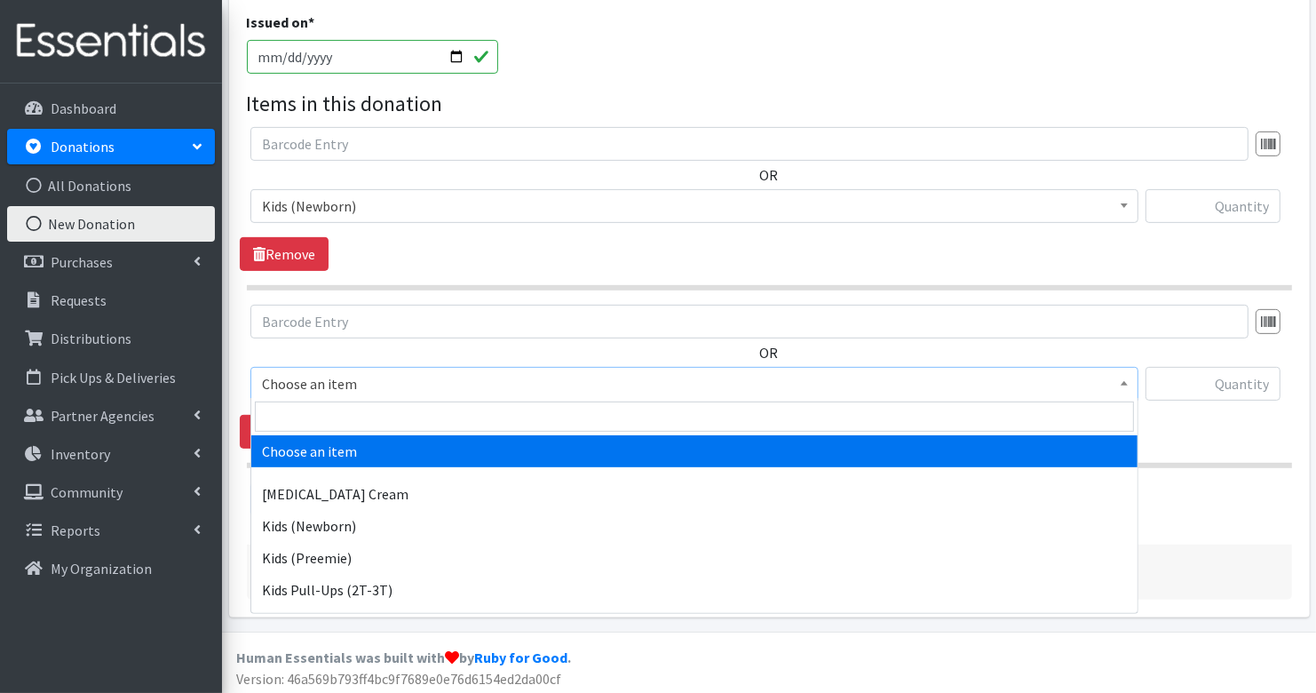
click at [338, 377] on span "Choose an item" at bounding box center [694, 383] width 865 height 25
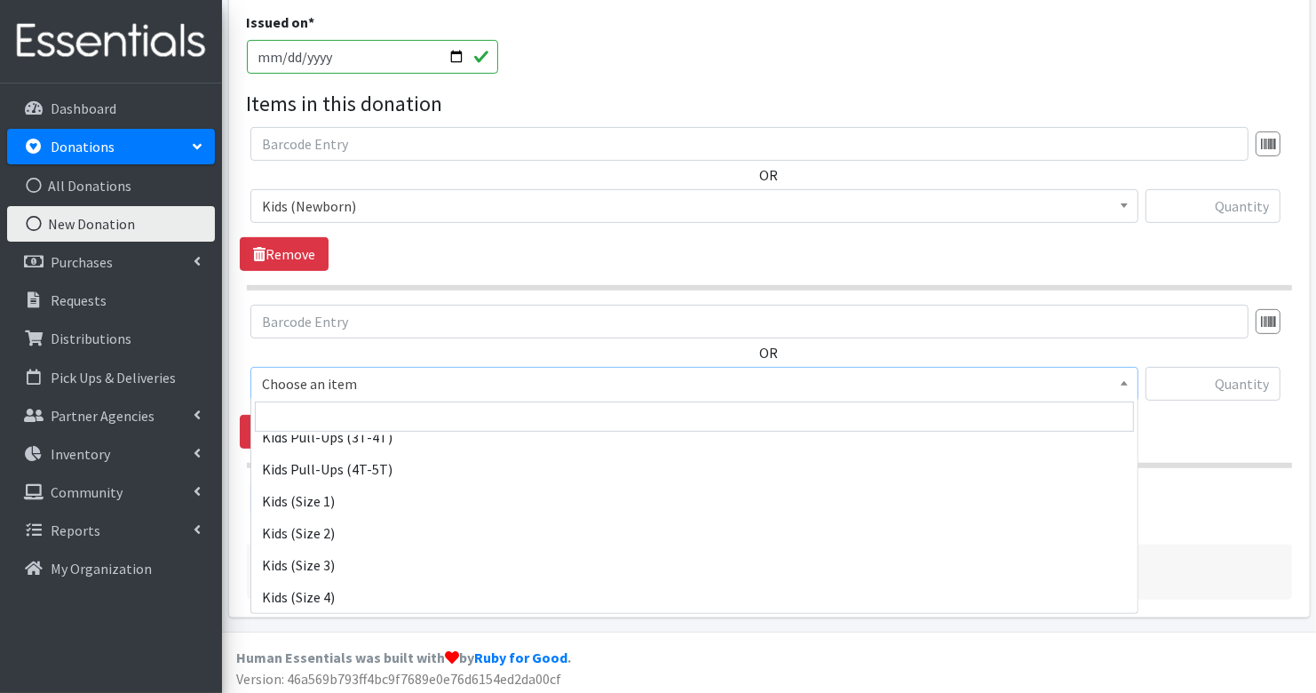
scroll to position [190, 0]
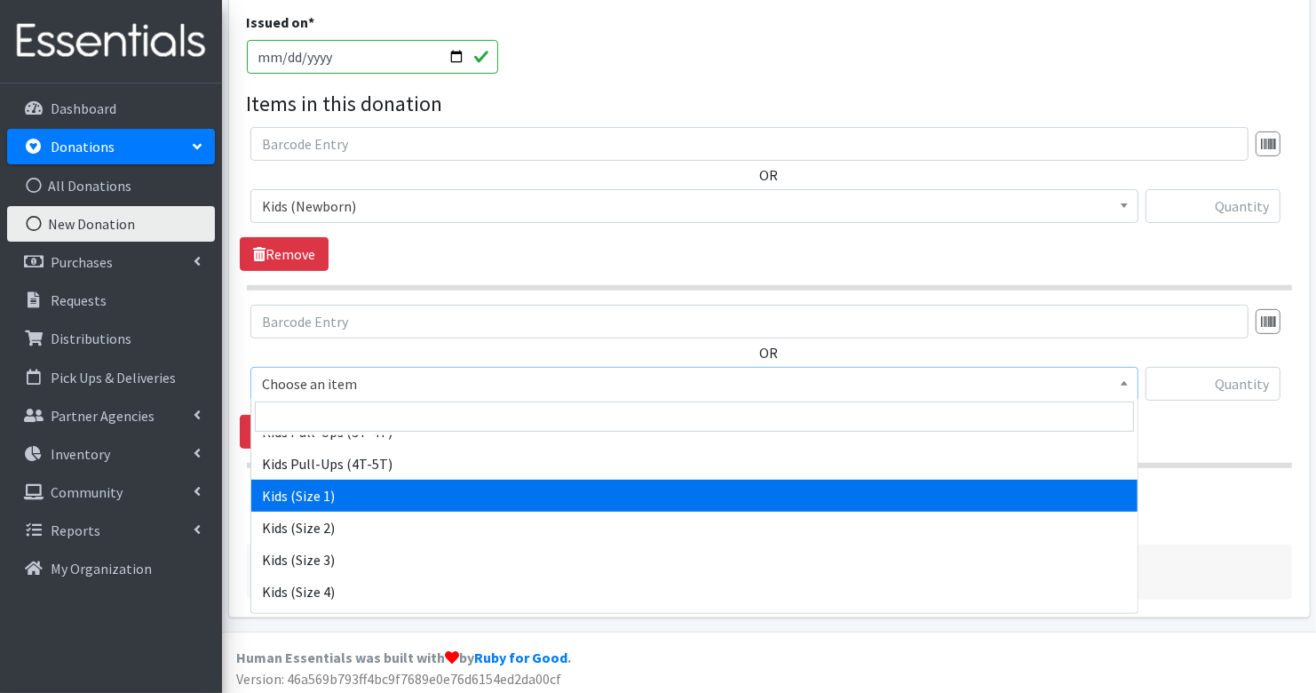
select select "3401"
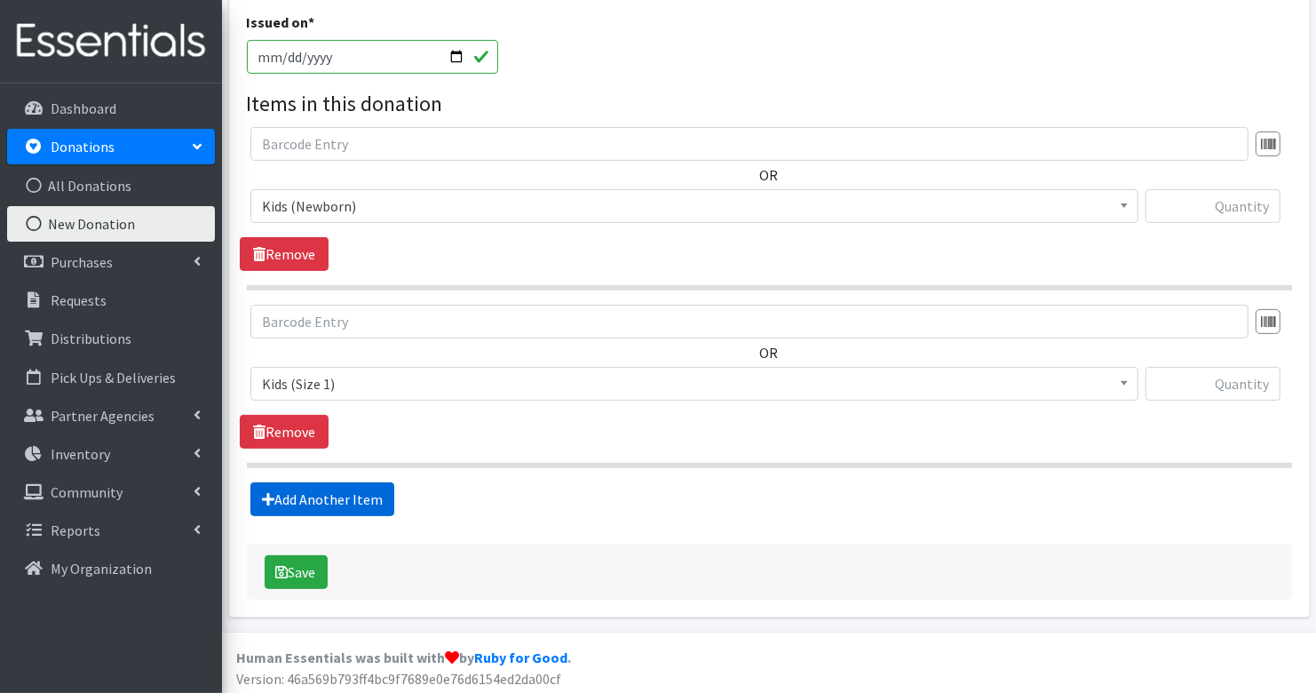
click at [343, 495] on link "Add Another Item" at bounding box center [322, 499] width 144 height 34
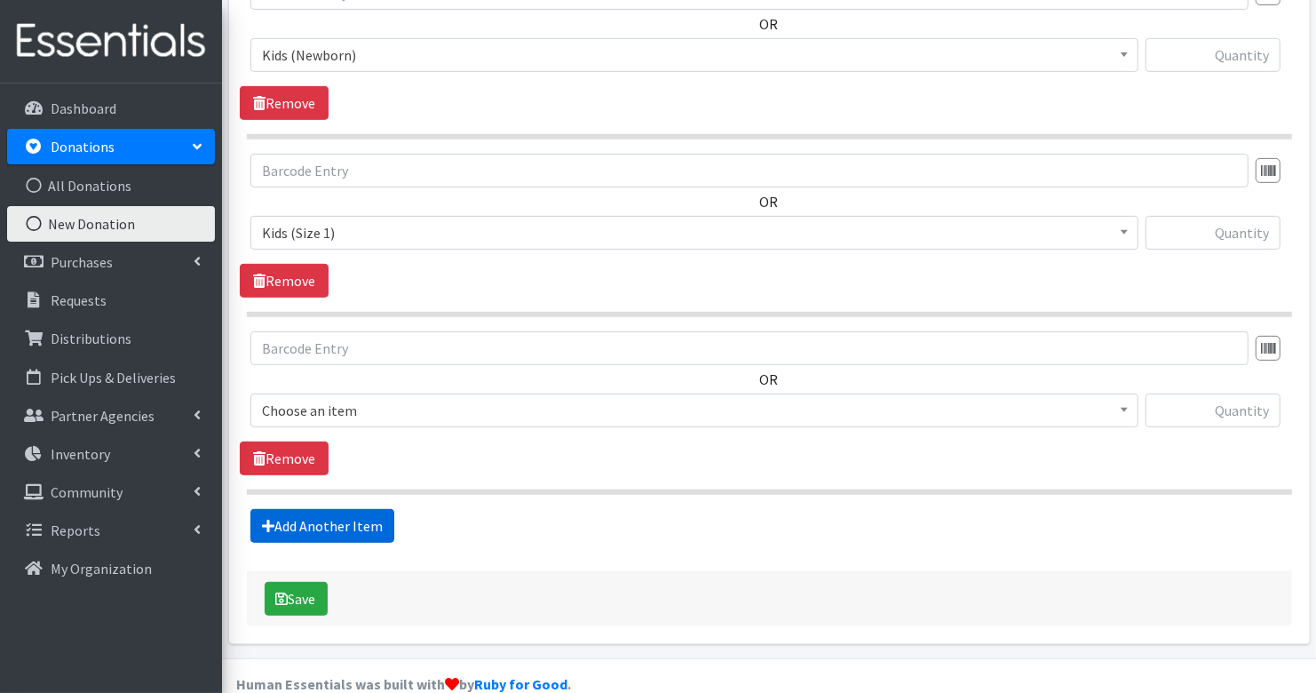
scroll to position [701, 0]
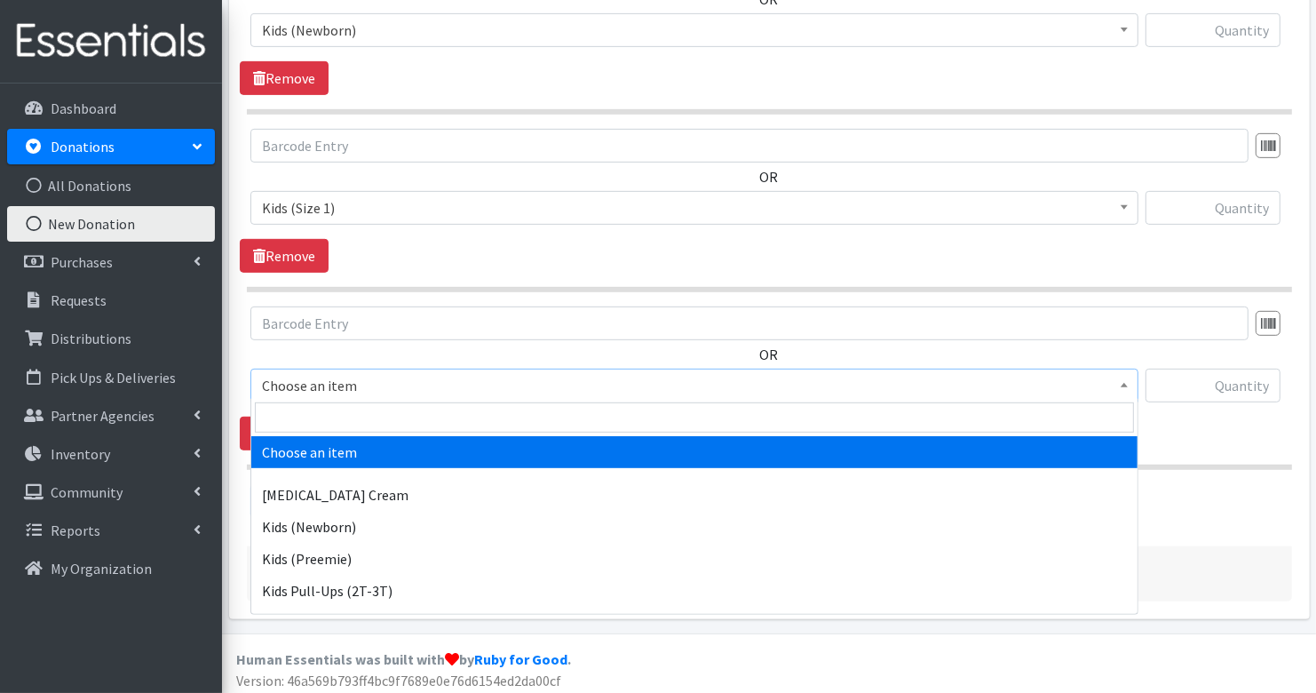
click at [353, 386] on span "Choose an item" at bounding box center [694, 385] width 865 height 25
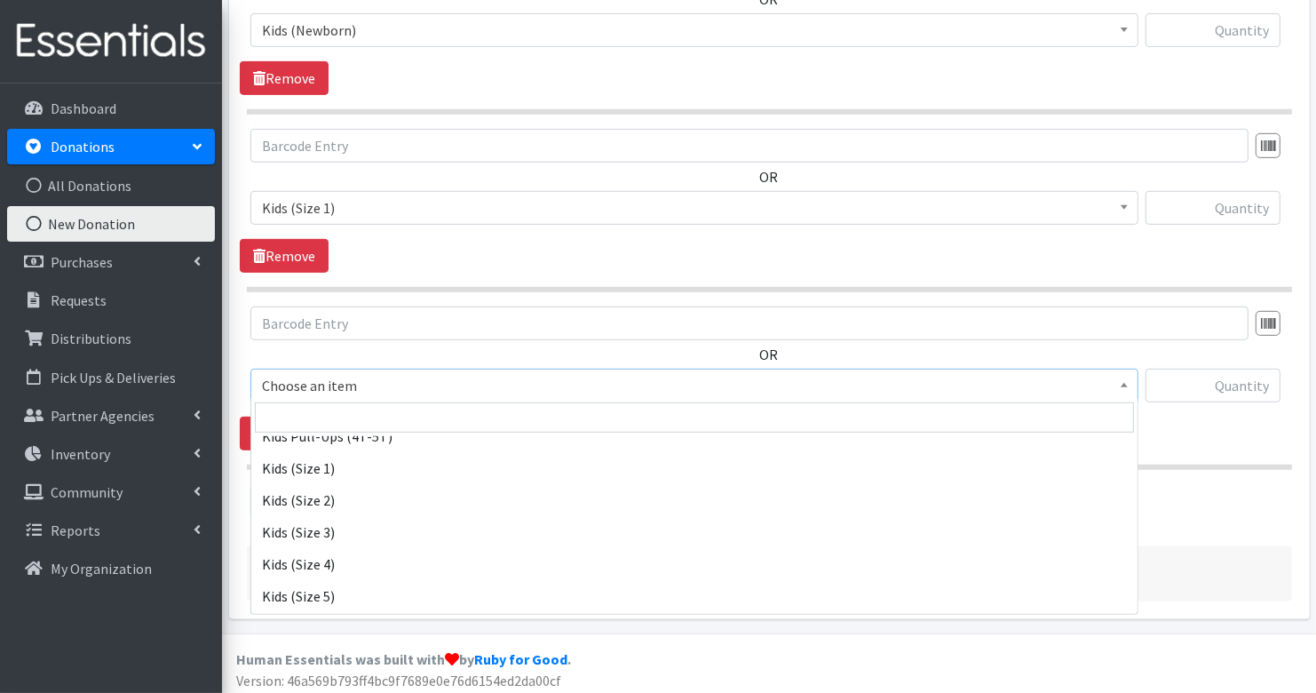
scroll to position [224, 0]
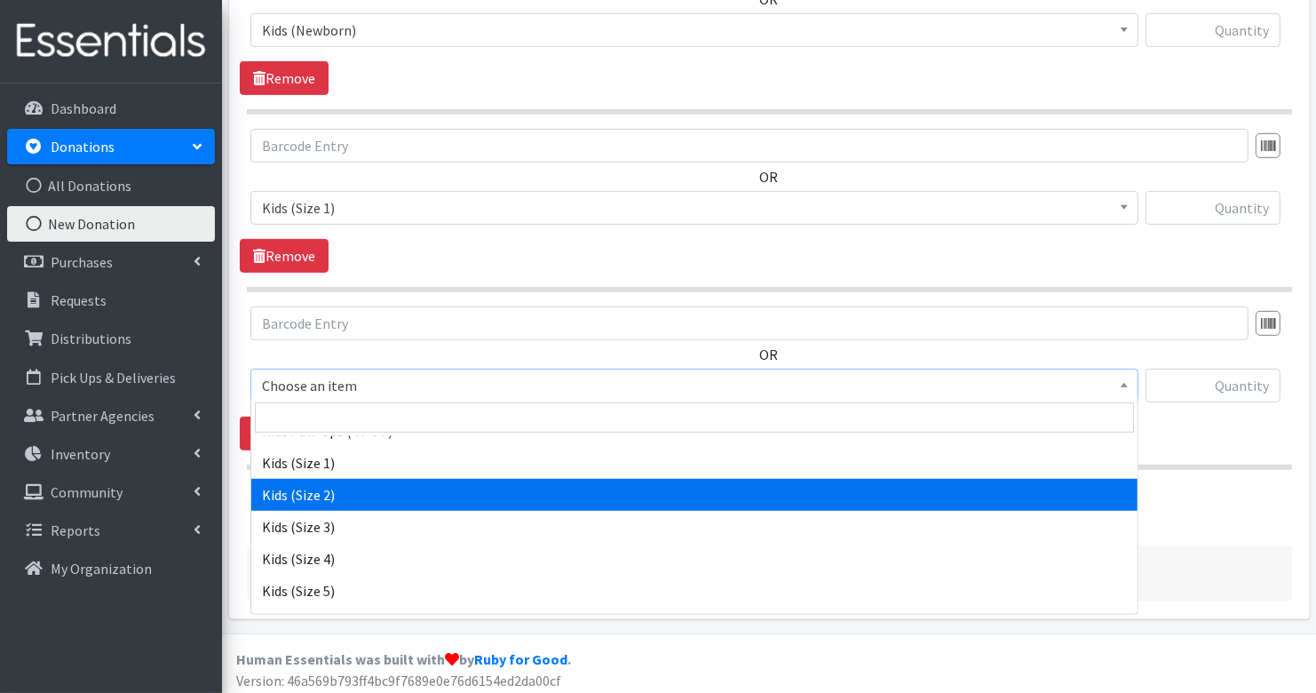
select select "3420"
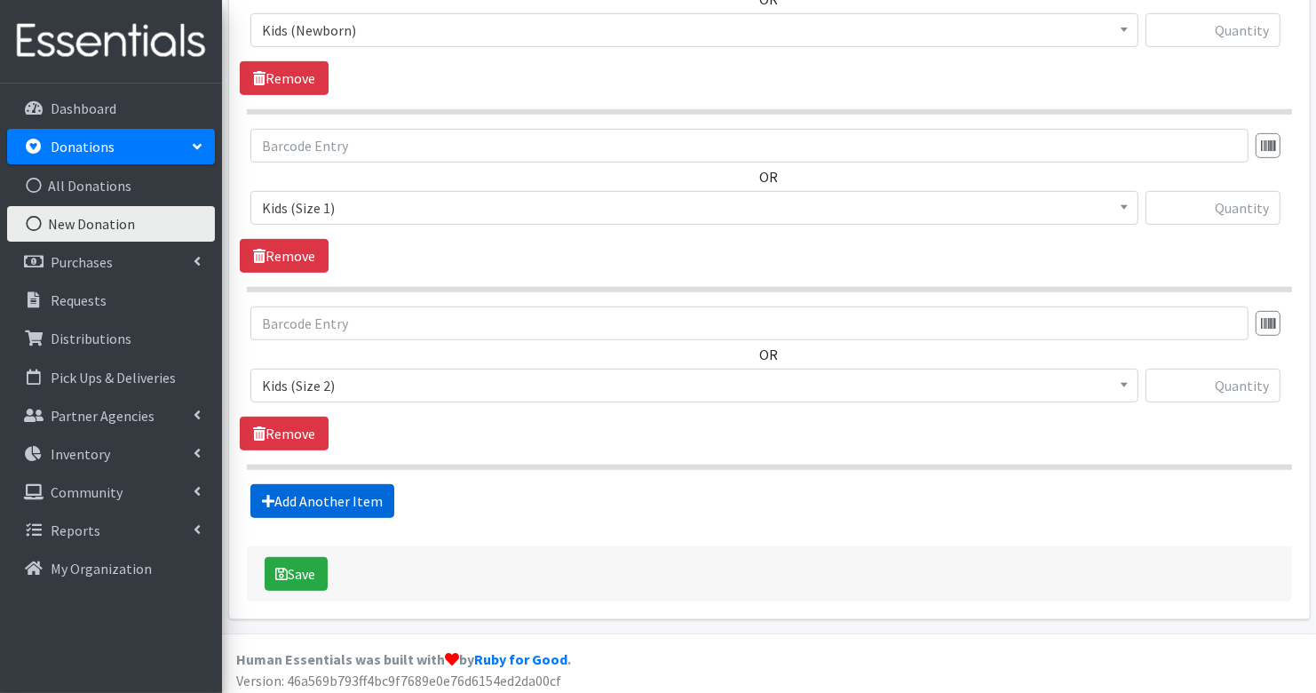
click at [349, 495] on link "Add Another Item" at bounding box center [322, 501] width 144 height 34
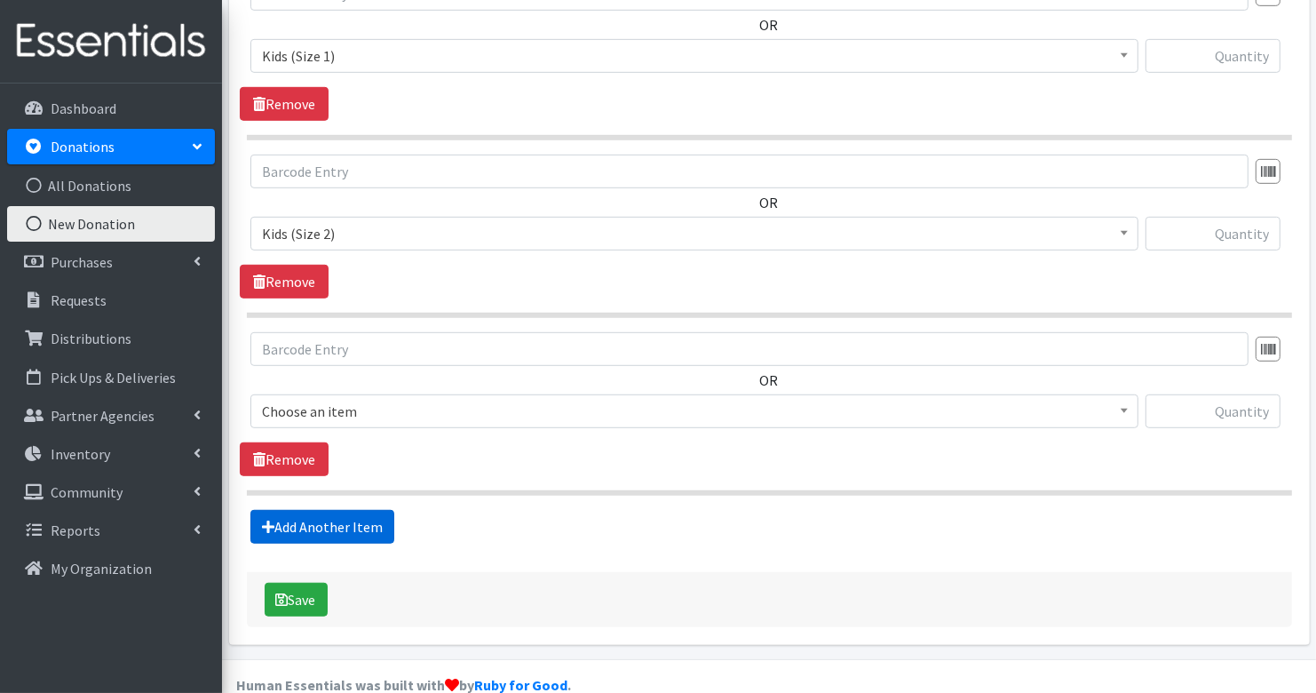
scroll to position [877, 0]
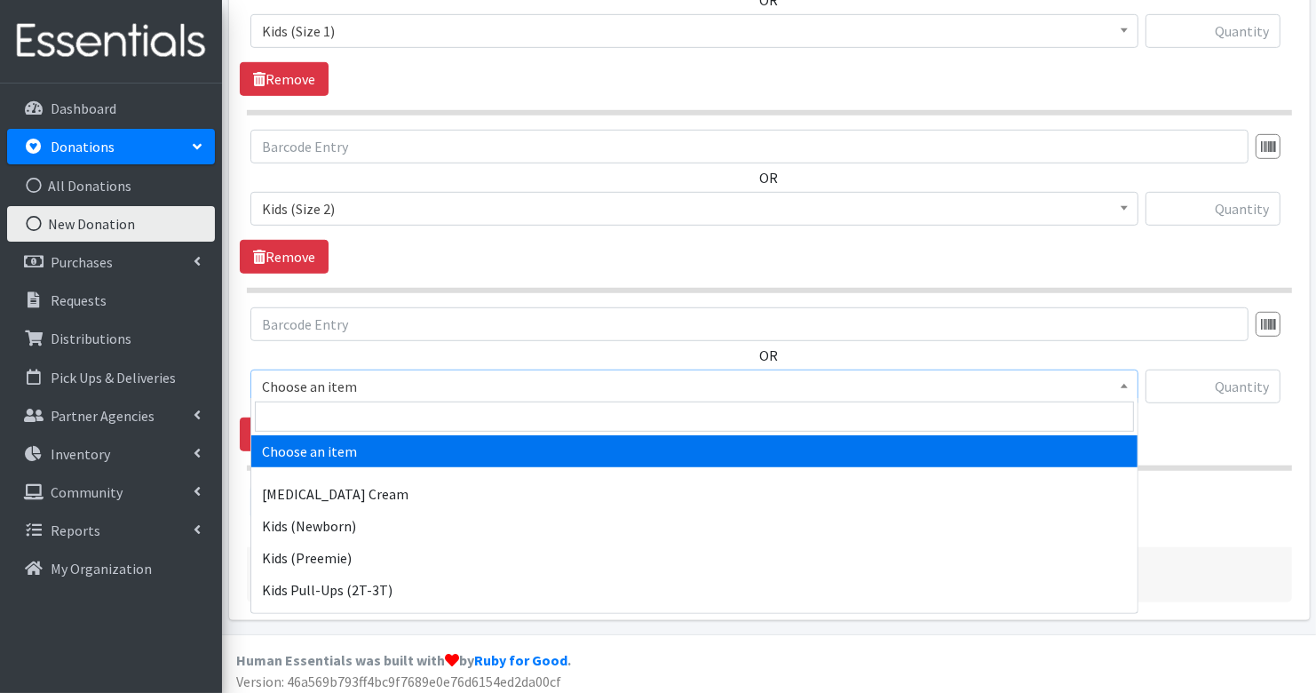
click at [360, 374] on span "Choose an item" at bounding box center [694, 386] width 865 height 25
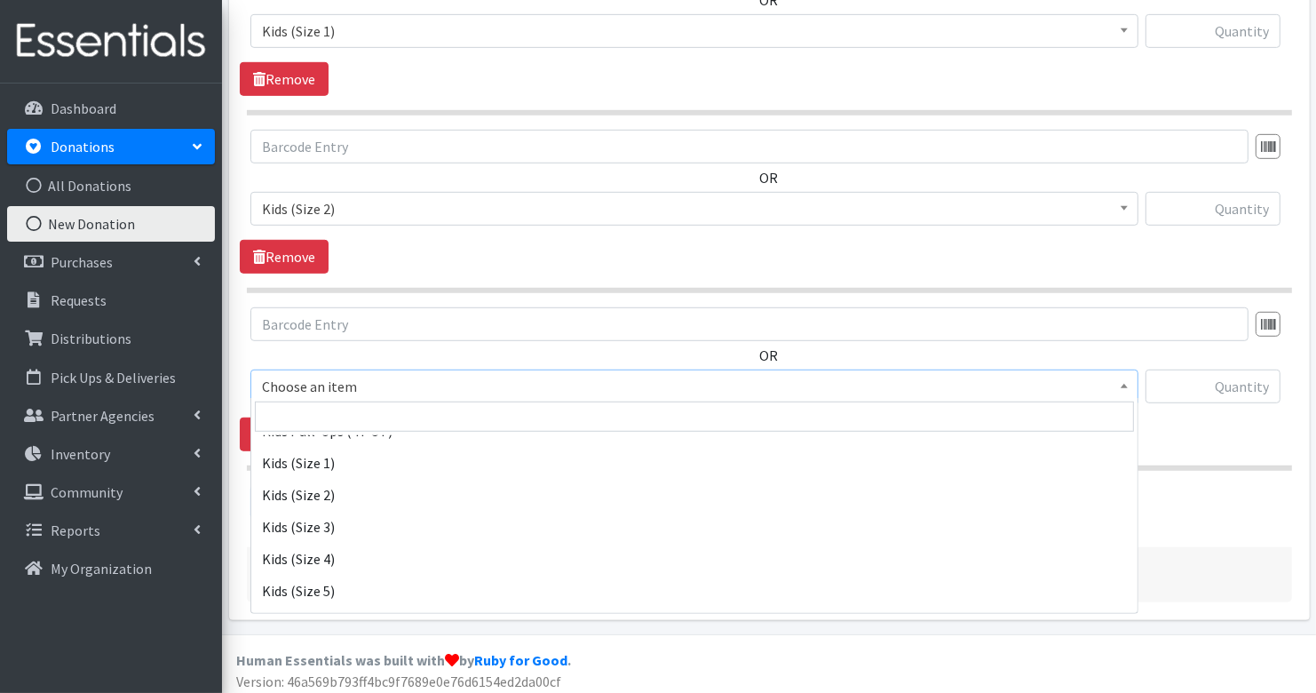
scroll to position [238, 0]
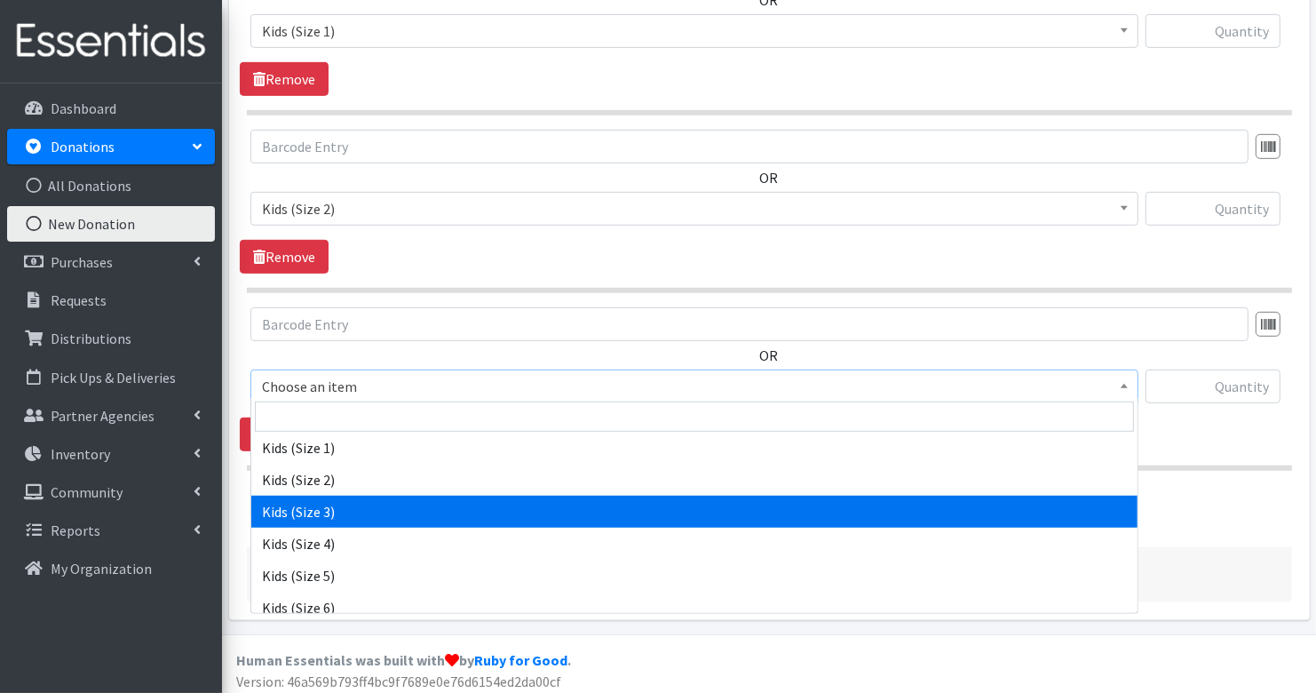
select select "3393"
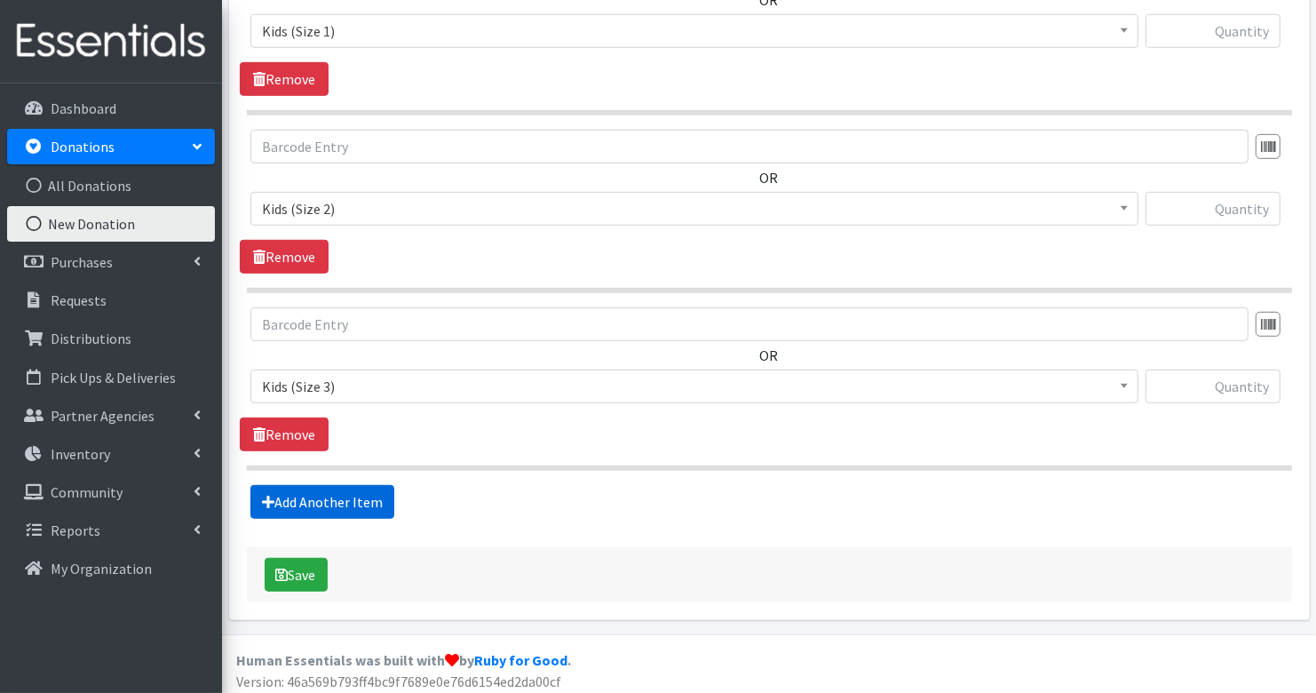
click at [361, 493] on link "Add Another Item" at bounding box center [322, 502] width 144 height 34
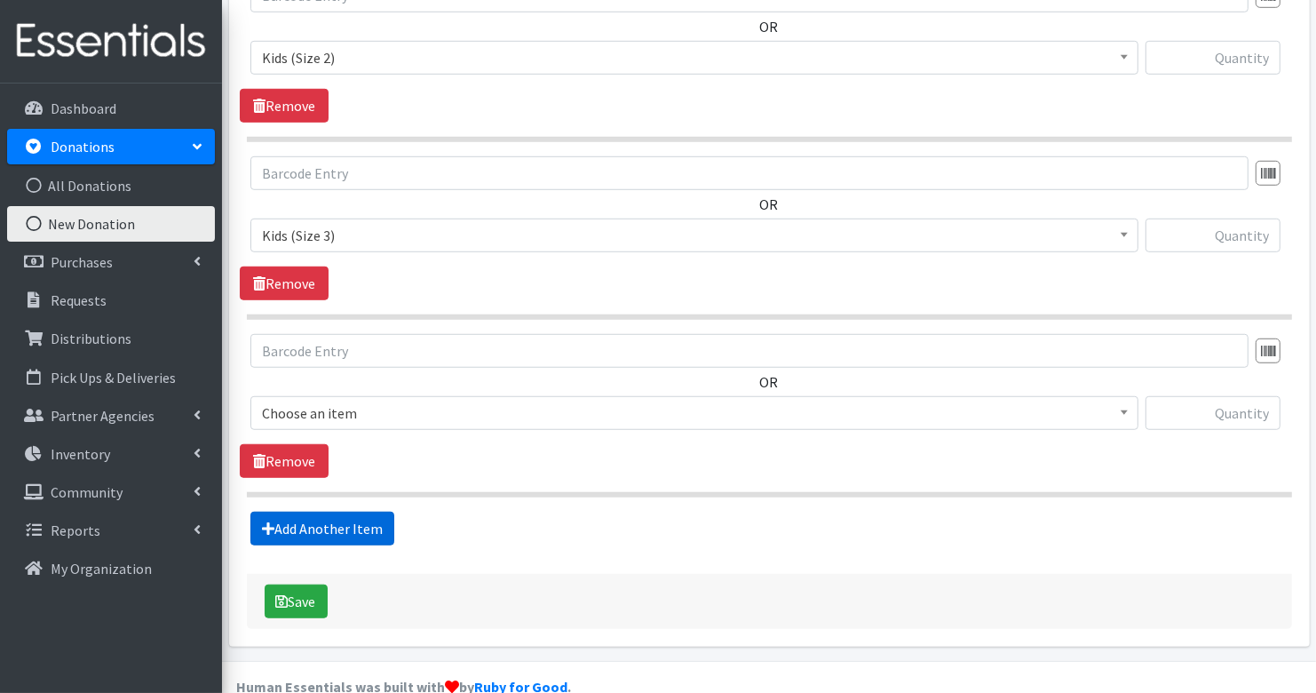
scroll to position [1053, 0]
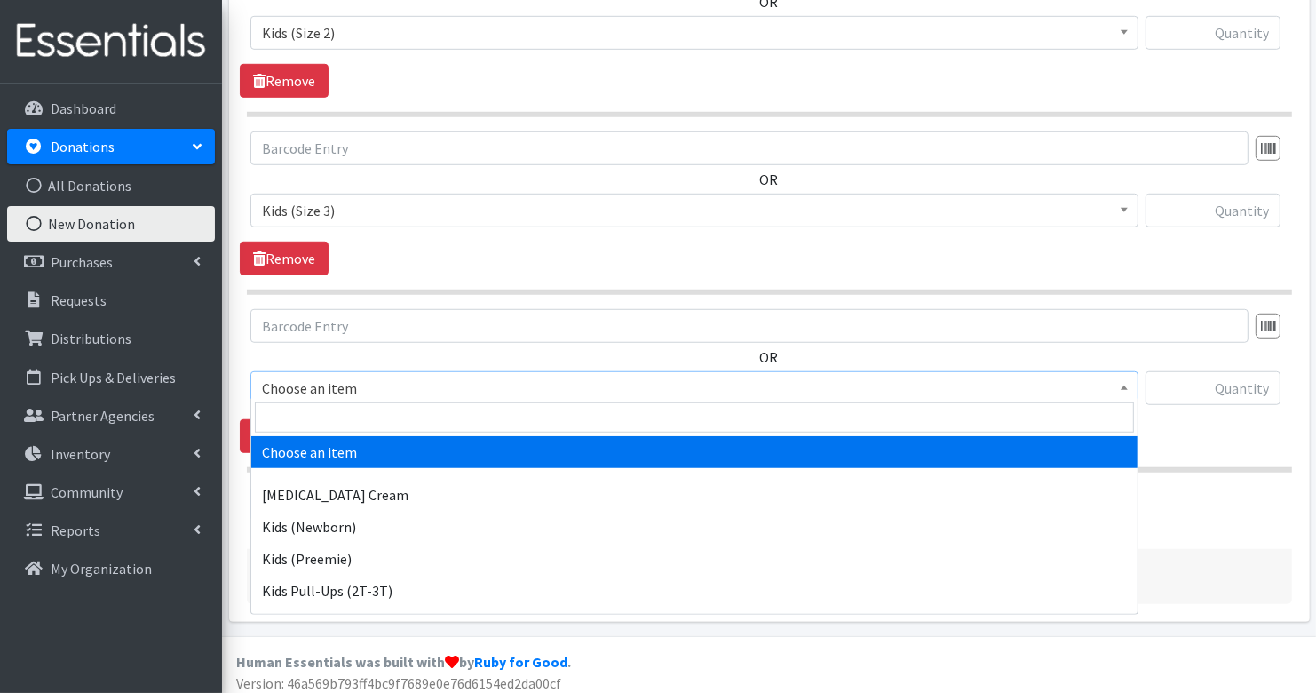
click at [346, 385] on span "Choose an item" at bounding box center [694, 388] width 865 height 25
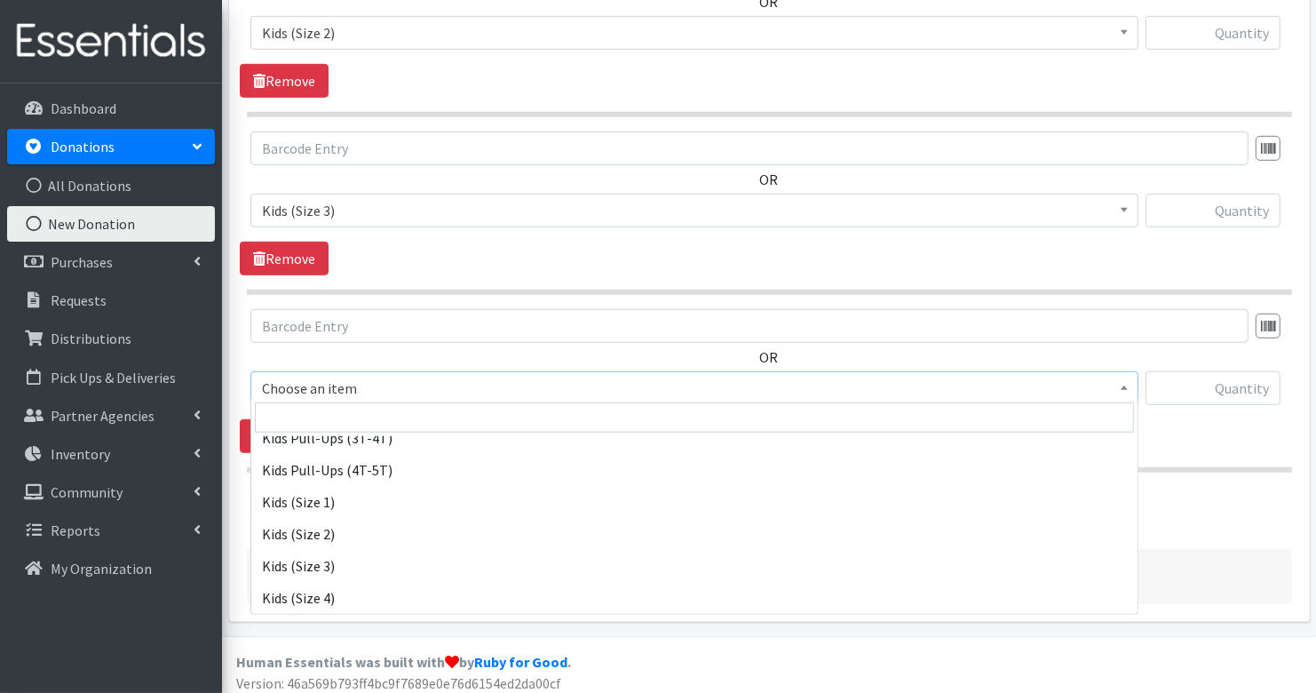
scroll to position [240, 0]
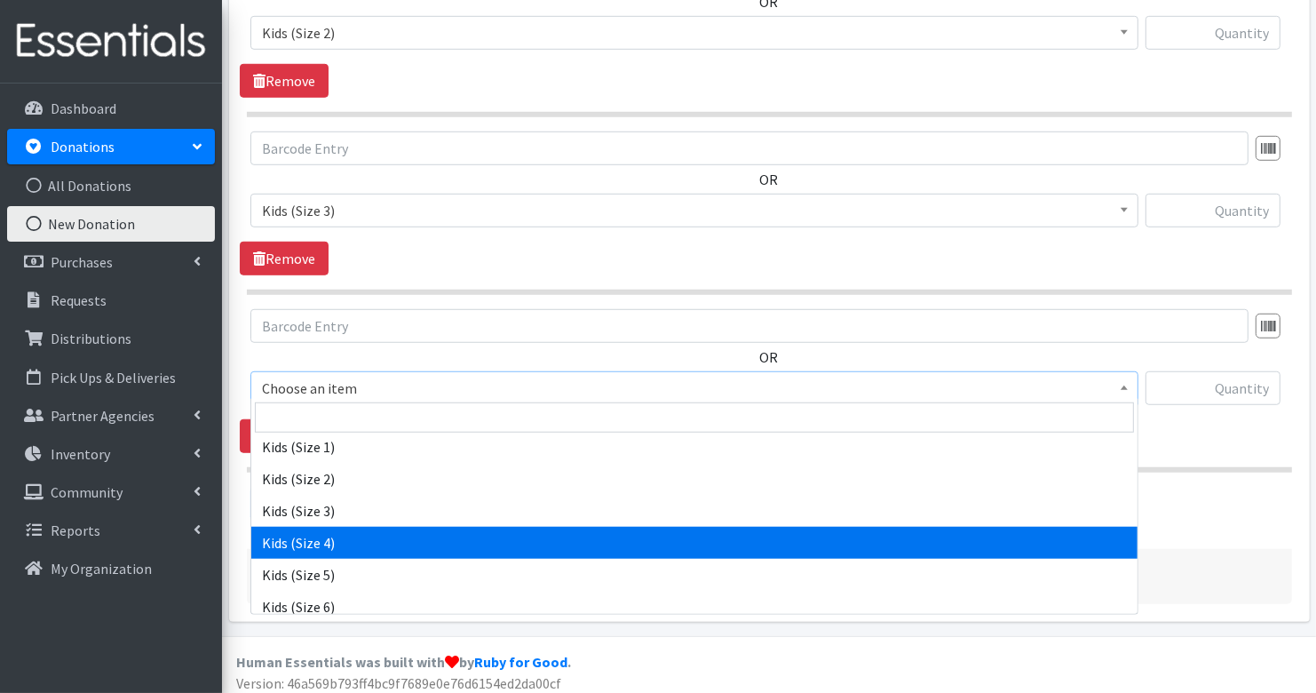
select select "3394"
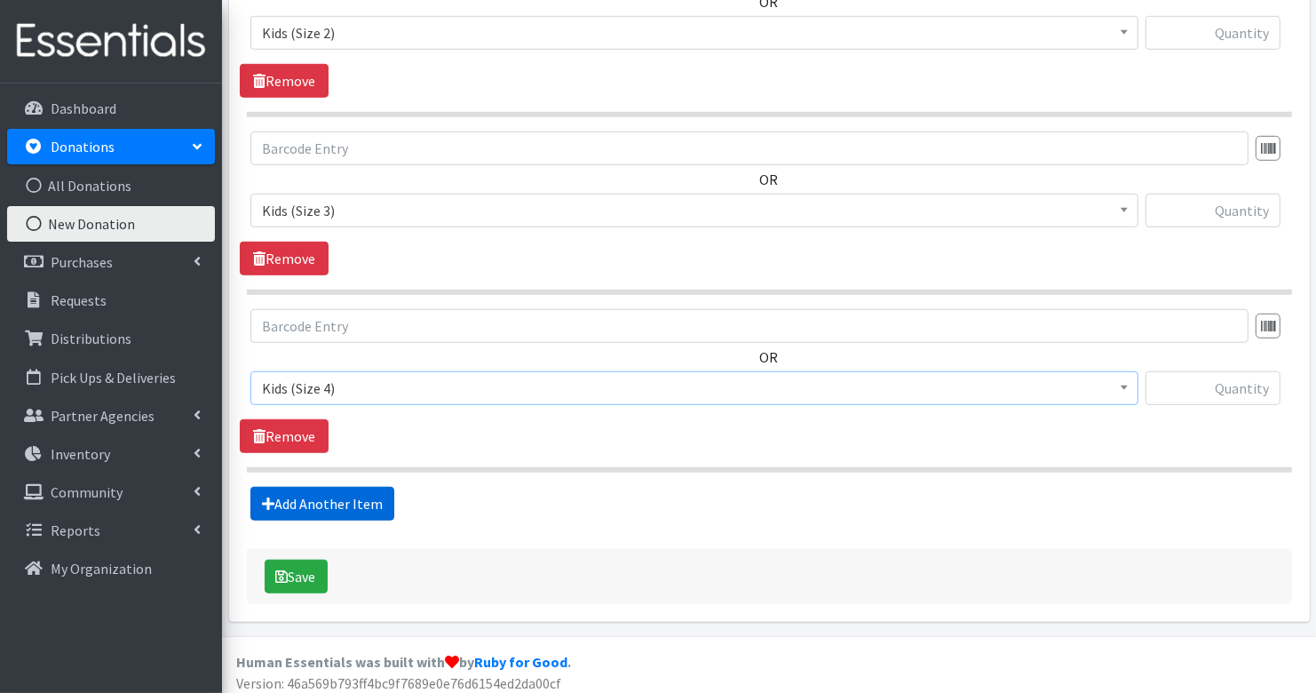
click at [370, 487] on link "Add Another Item" at bounding box center [322, 504] width 144 height 34
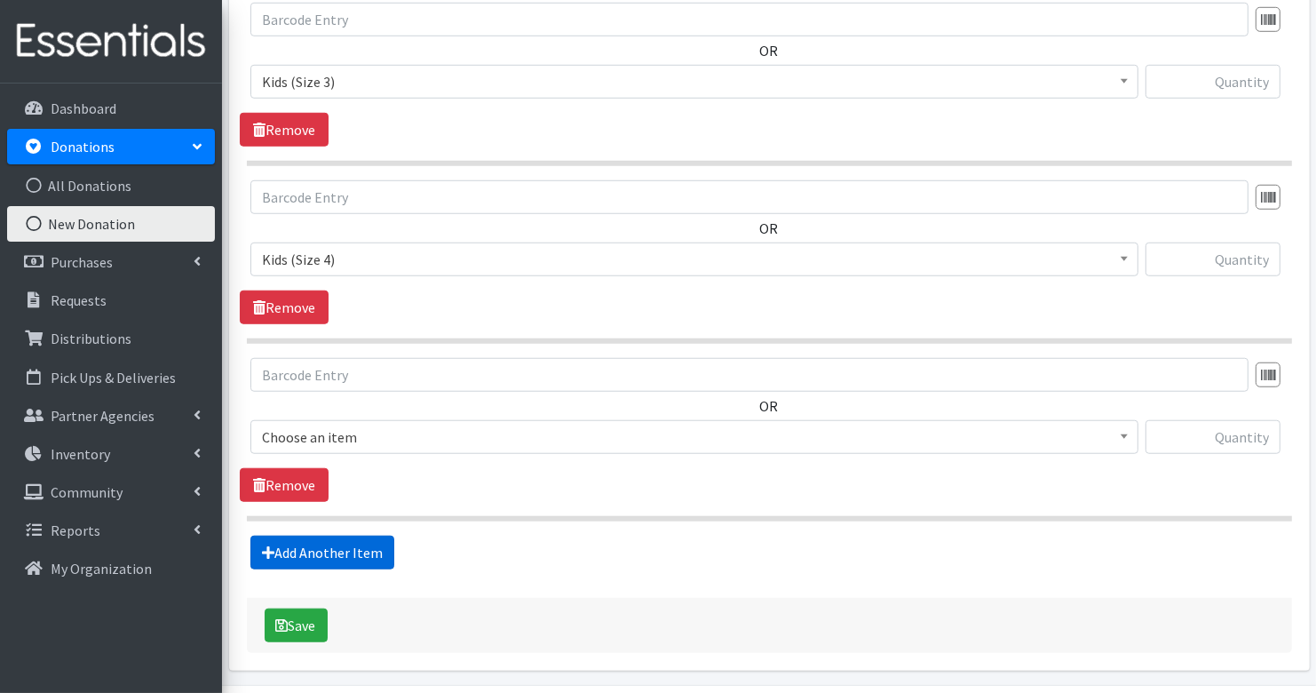
scroll to position [1230, 0]
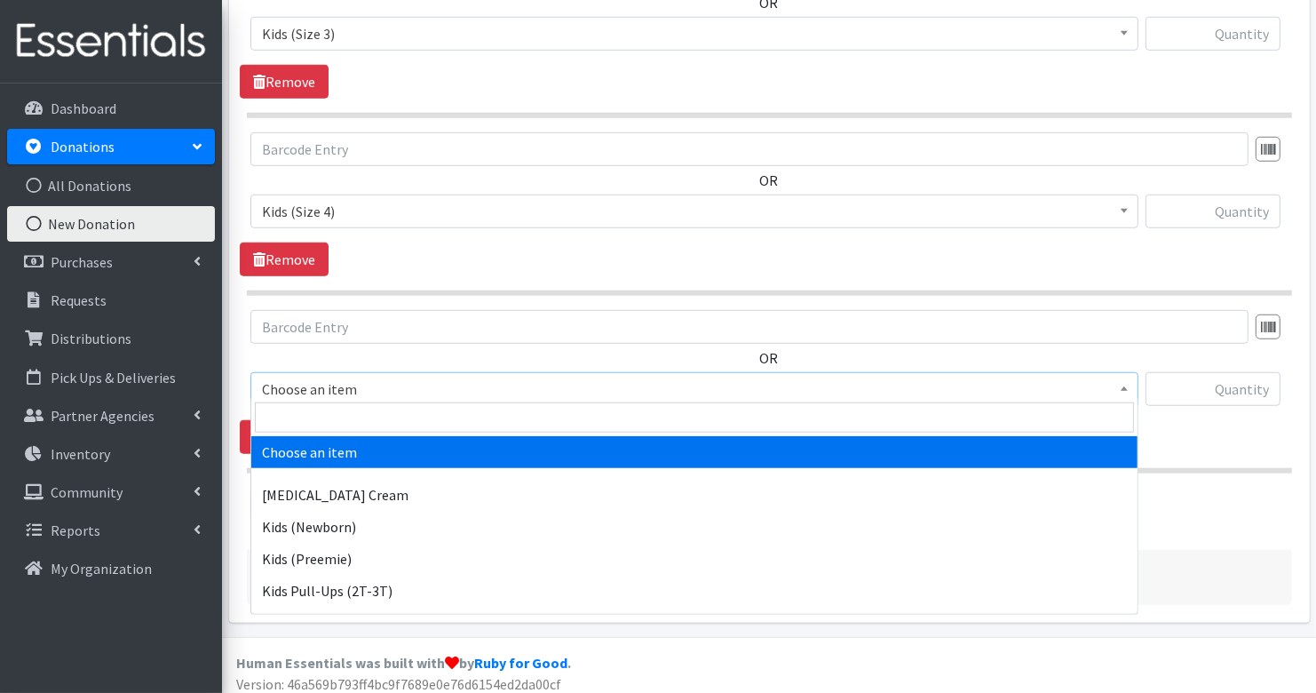
click at [342, 383] on span "Choose an item" at bounding box center [694, 389] width 865 height 25
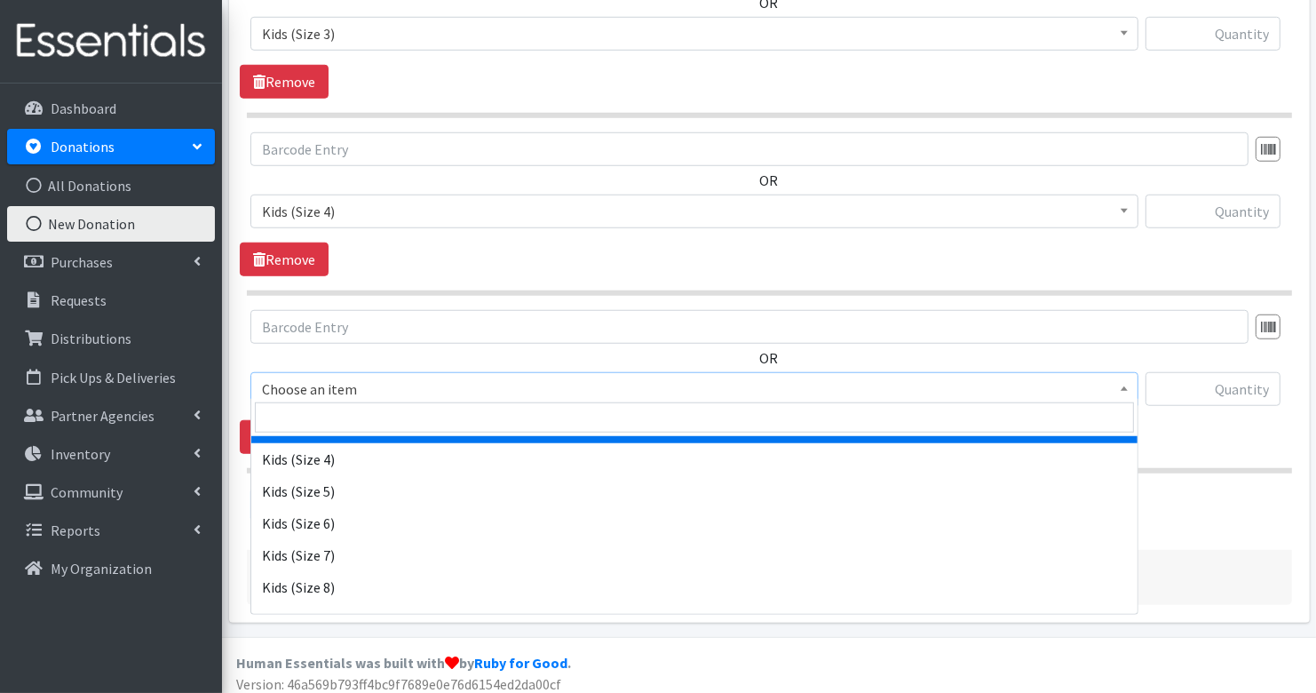
scroll to position [326, 0]
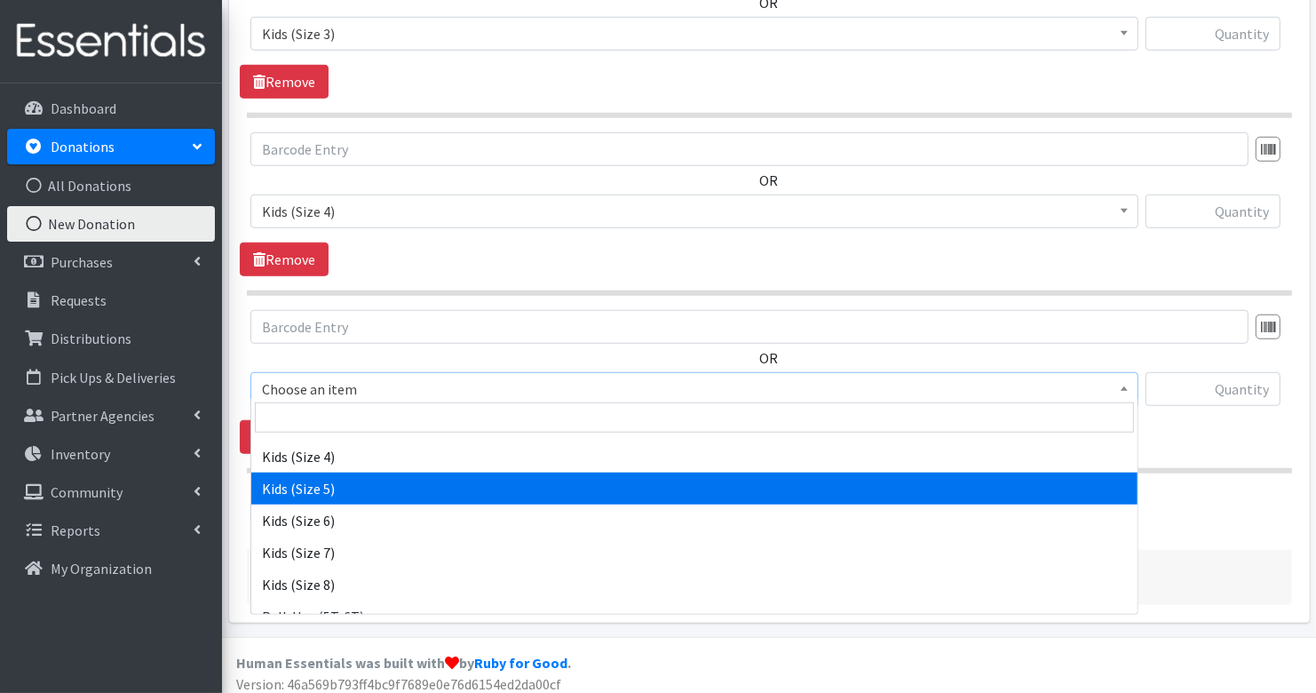
select select "3407"
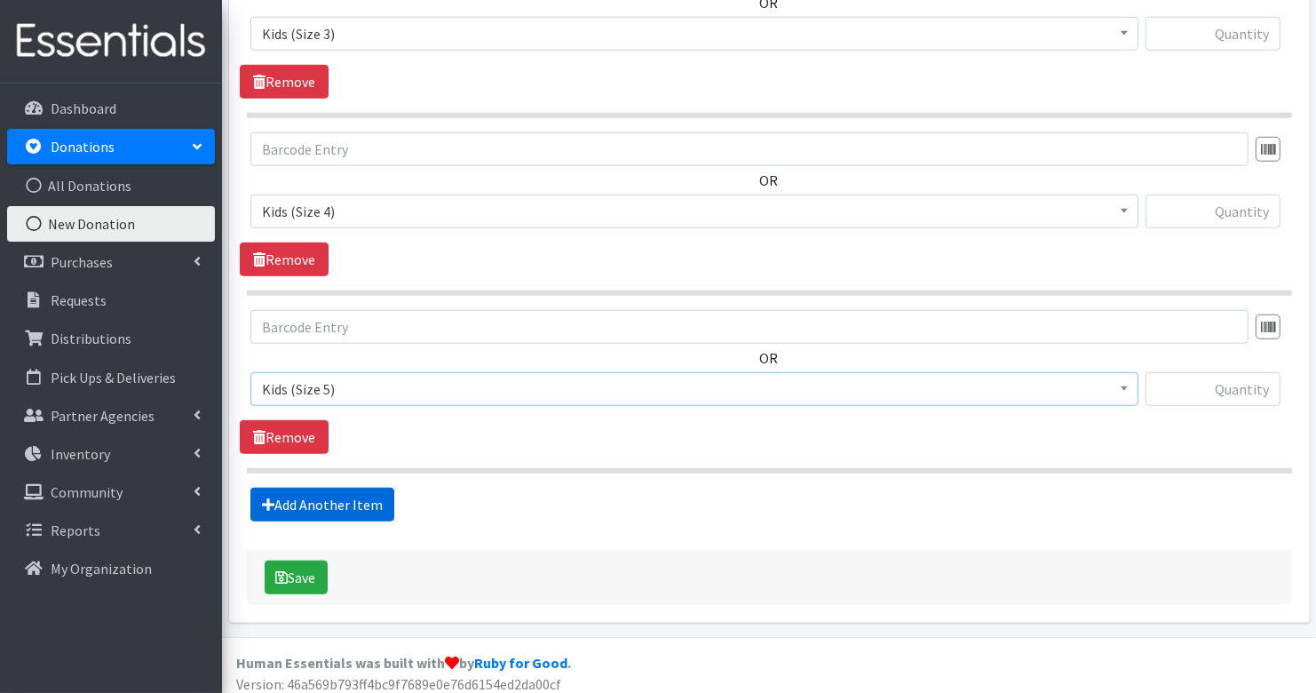
click at [350, 493] on link "Add Another Item" at bounding box center [322, 505] width 144 height 34
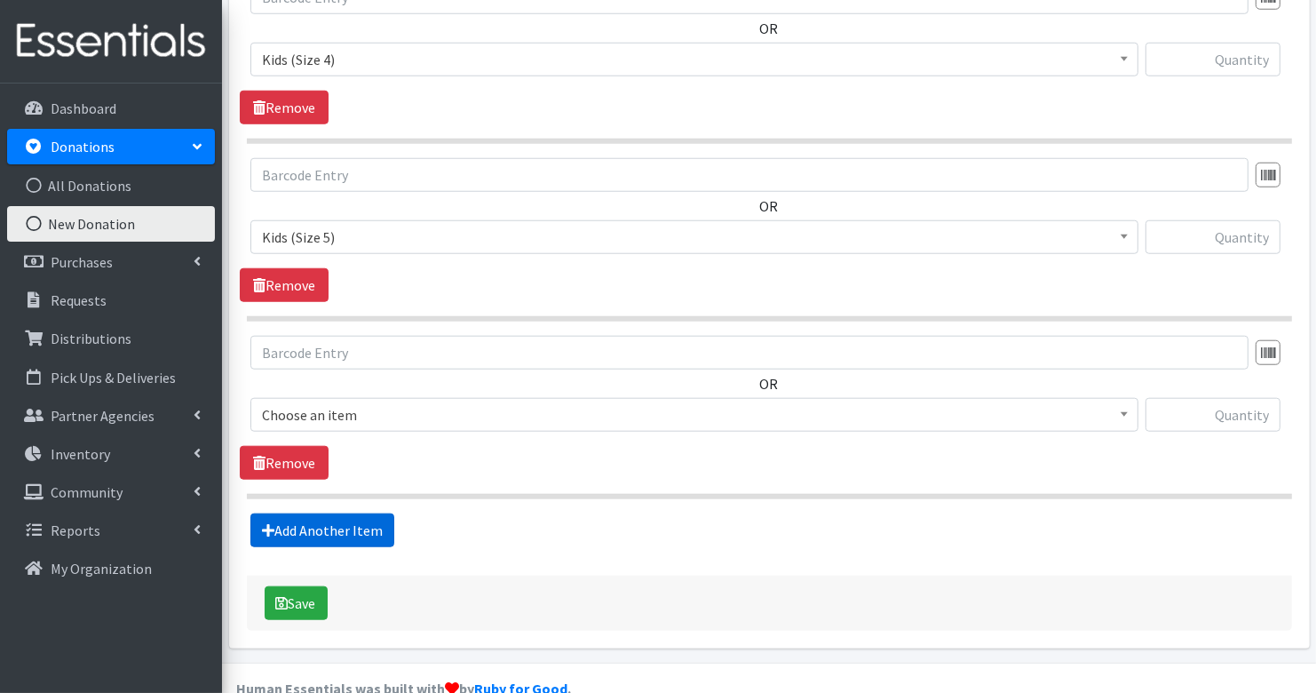
scroll to position [1406, 0]
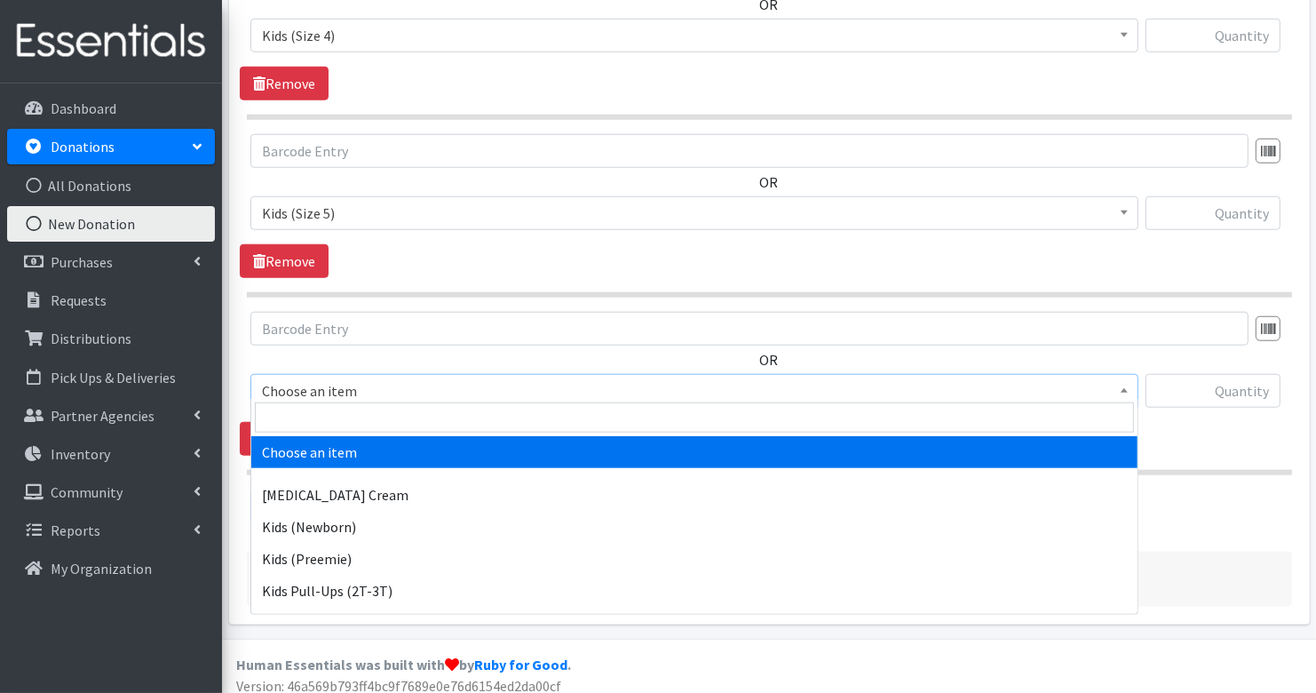
click at [351, 387] on span "Choose an item" at bounding box center [694, 390] width 865 height 25
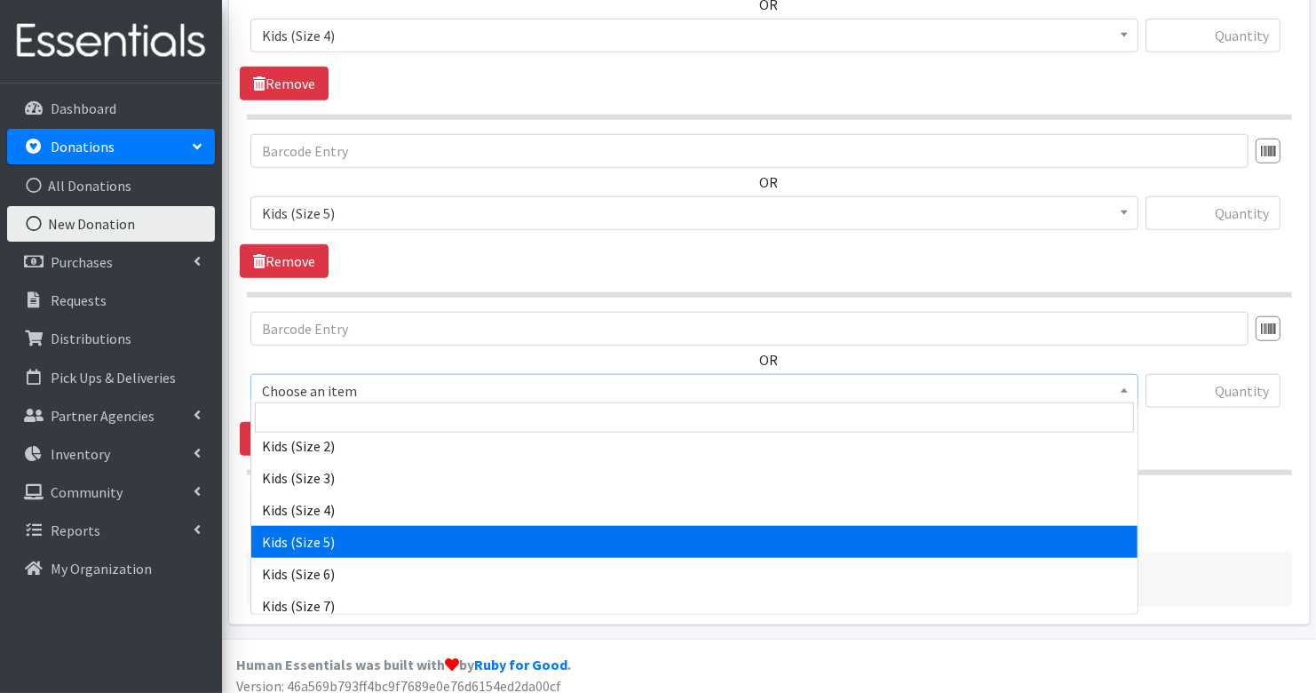
scroll to position [275, 0]
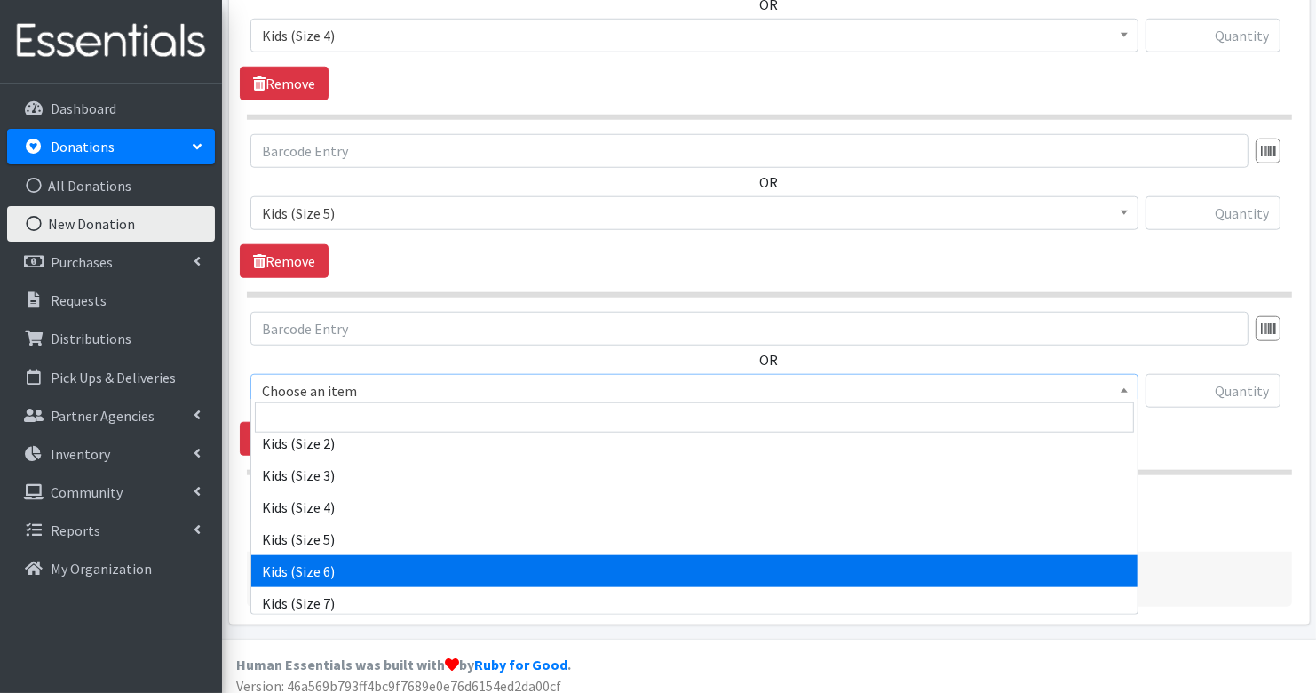
select select "3419"
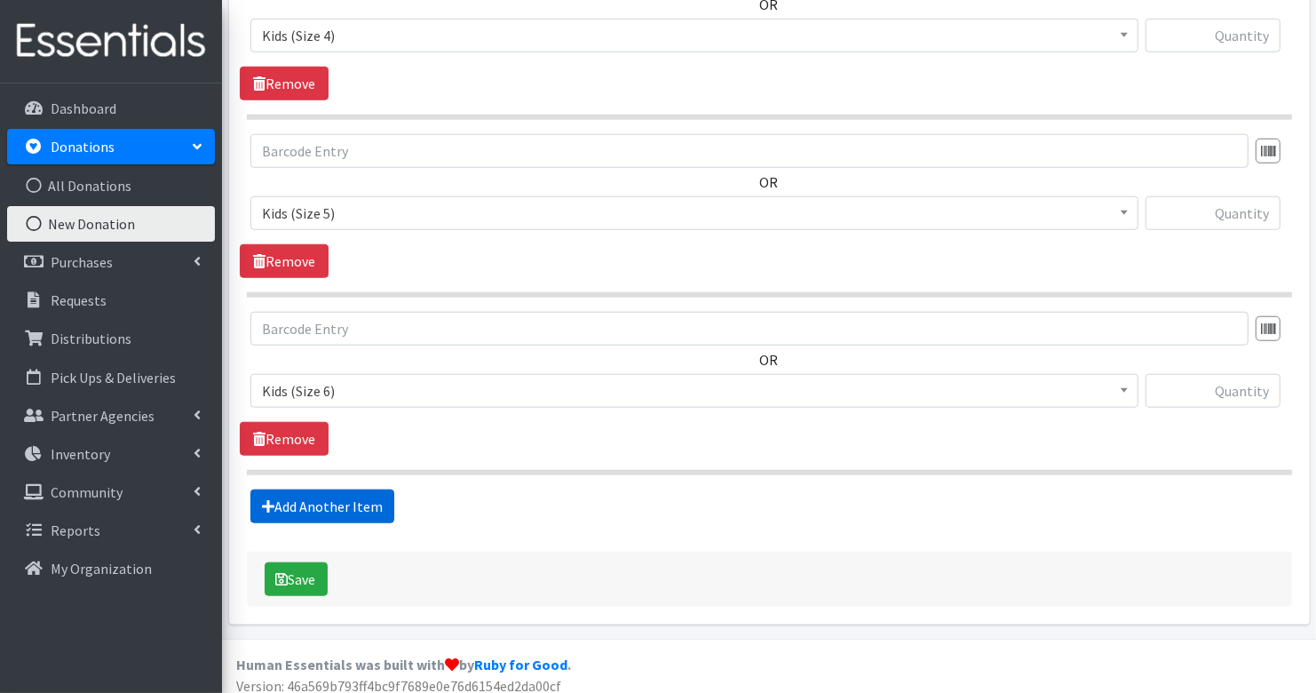
click at [326, 496] on link "Add Another Item" at bounding box center [322, 506] width 144 height 34
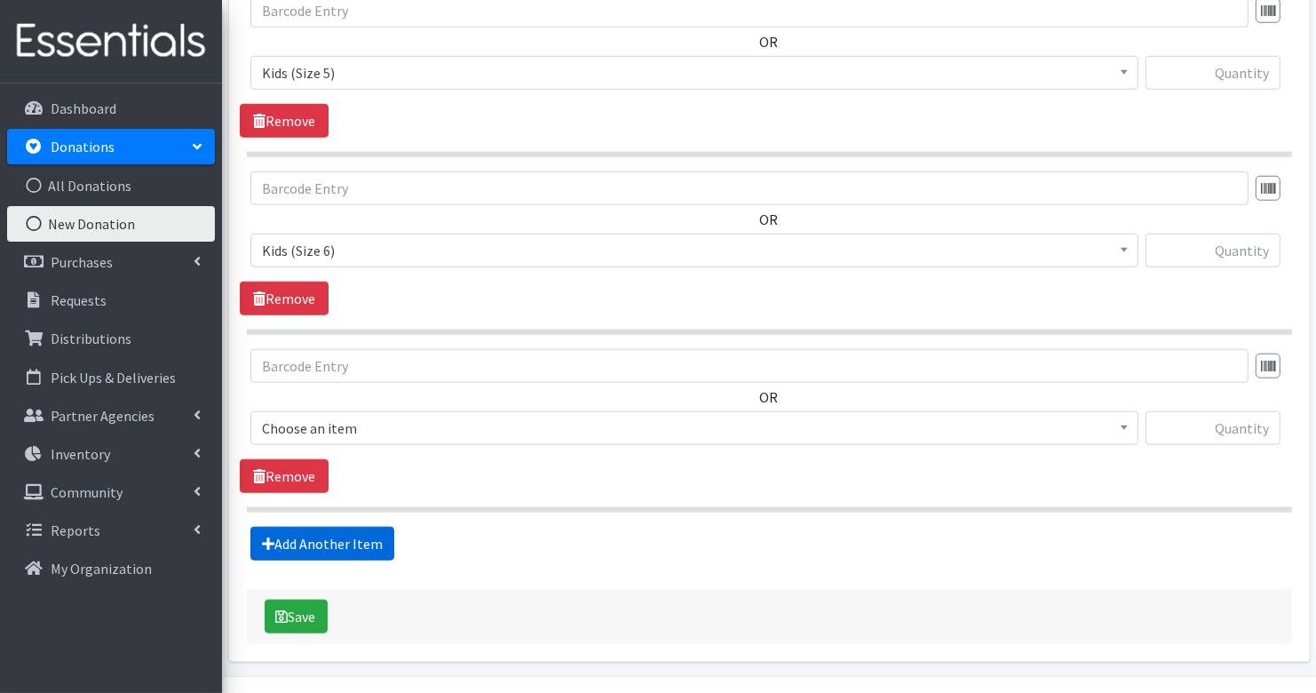
scroll to position [1582, 0]
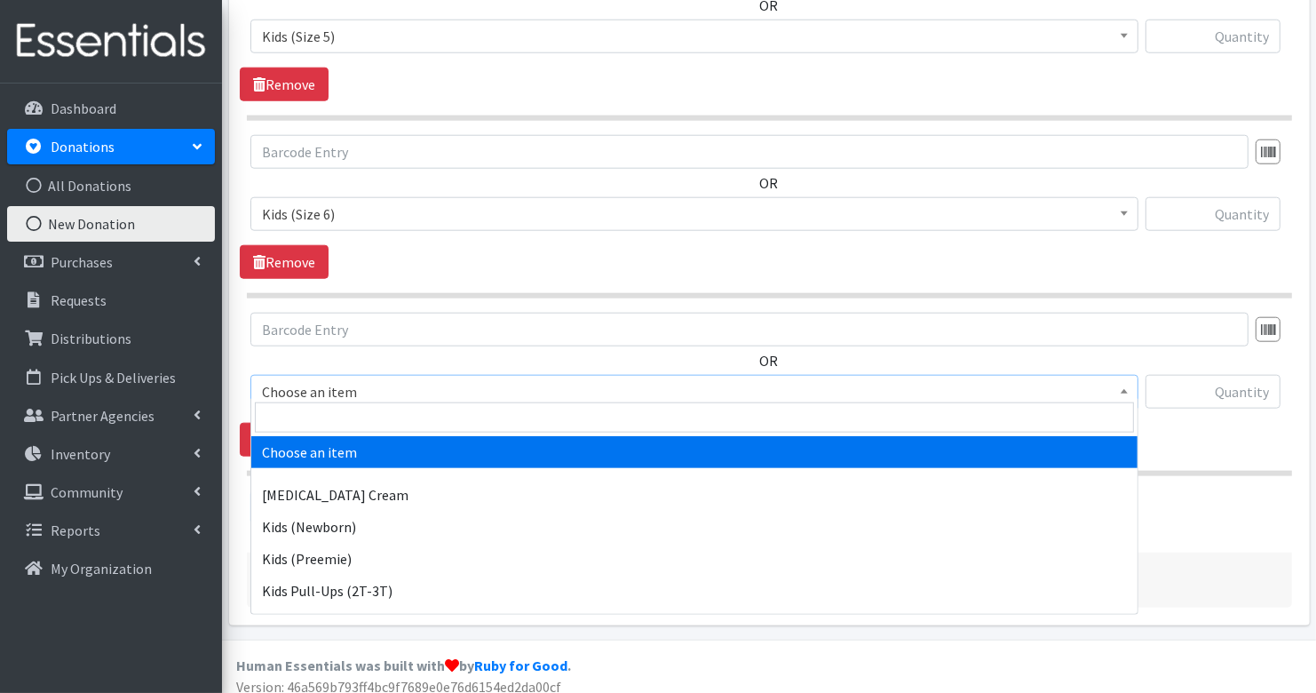
click at [323, 379] on span "Choose an item" at bounding box center [694, 391] width 865 height 25
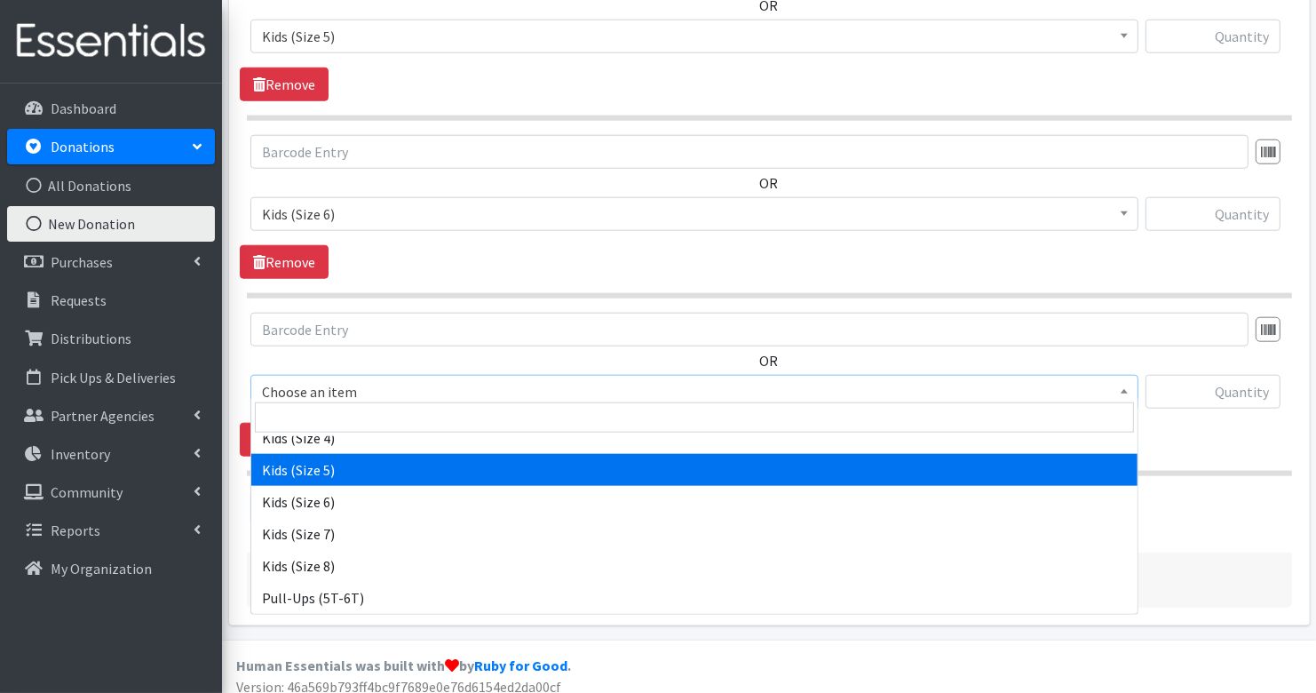
scroll to position [348, 0]
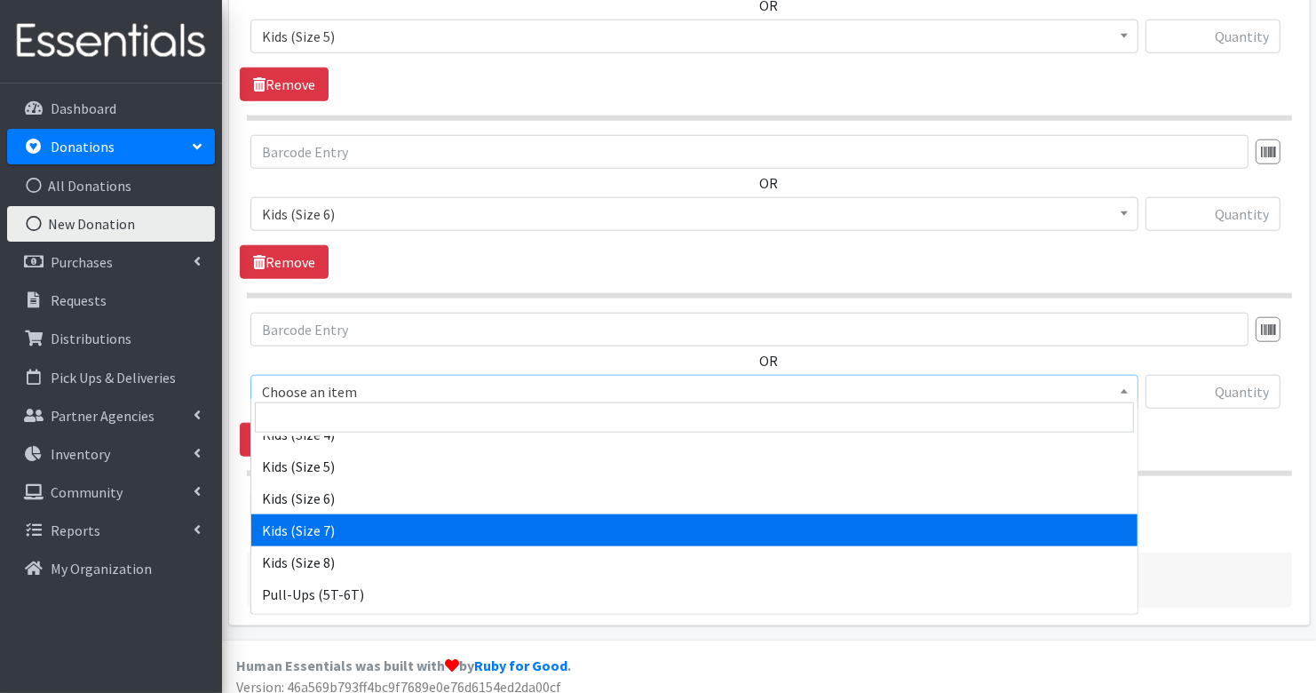
select select "7177"
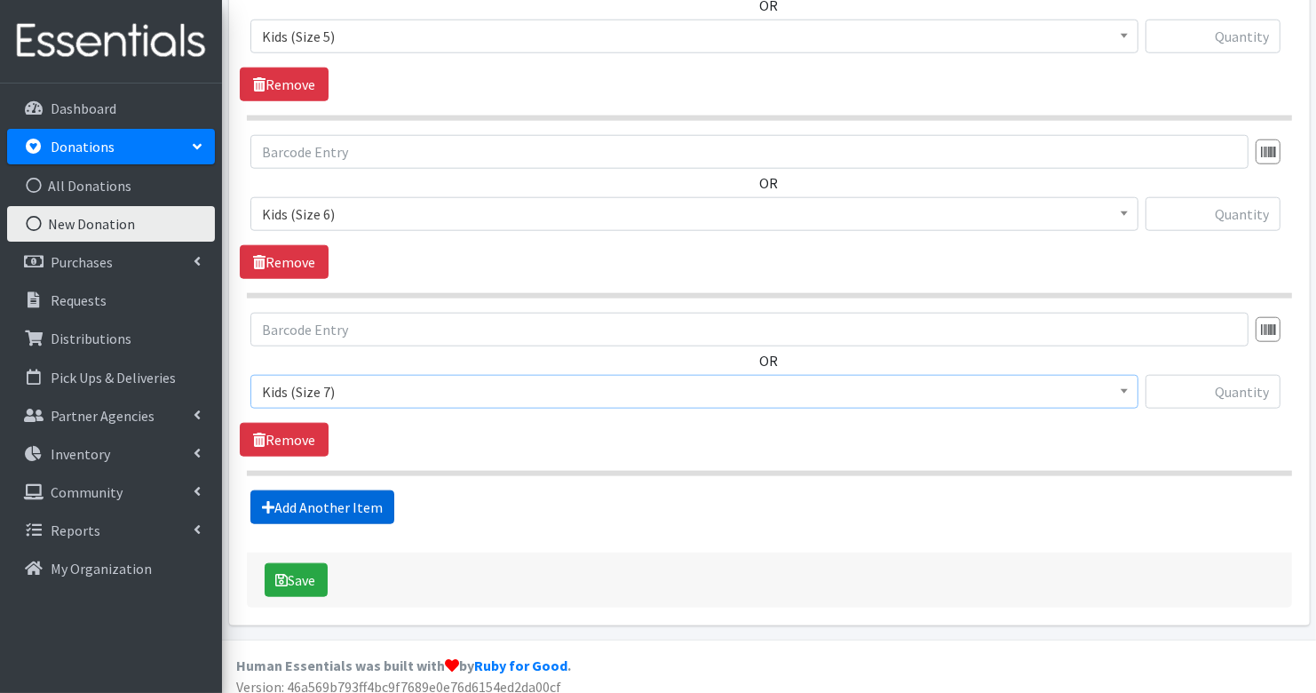
click at [345, 496] on link "Add Another Item" at bounding box center [322, 507] width 144 height 34
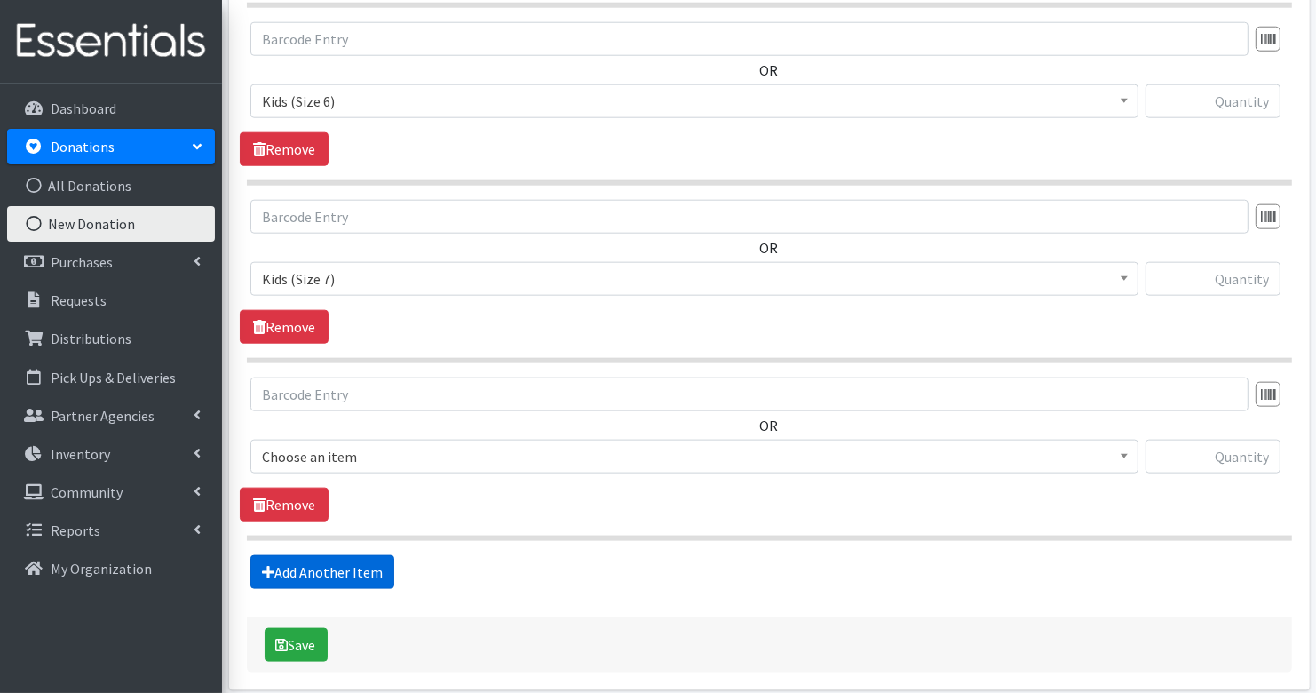
scroll to position [1759, 0]
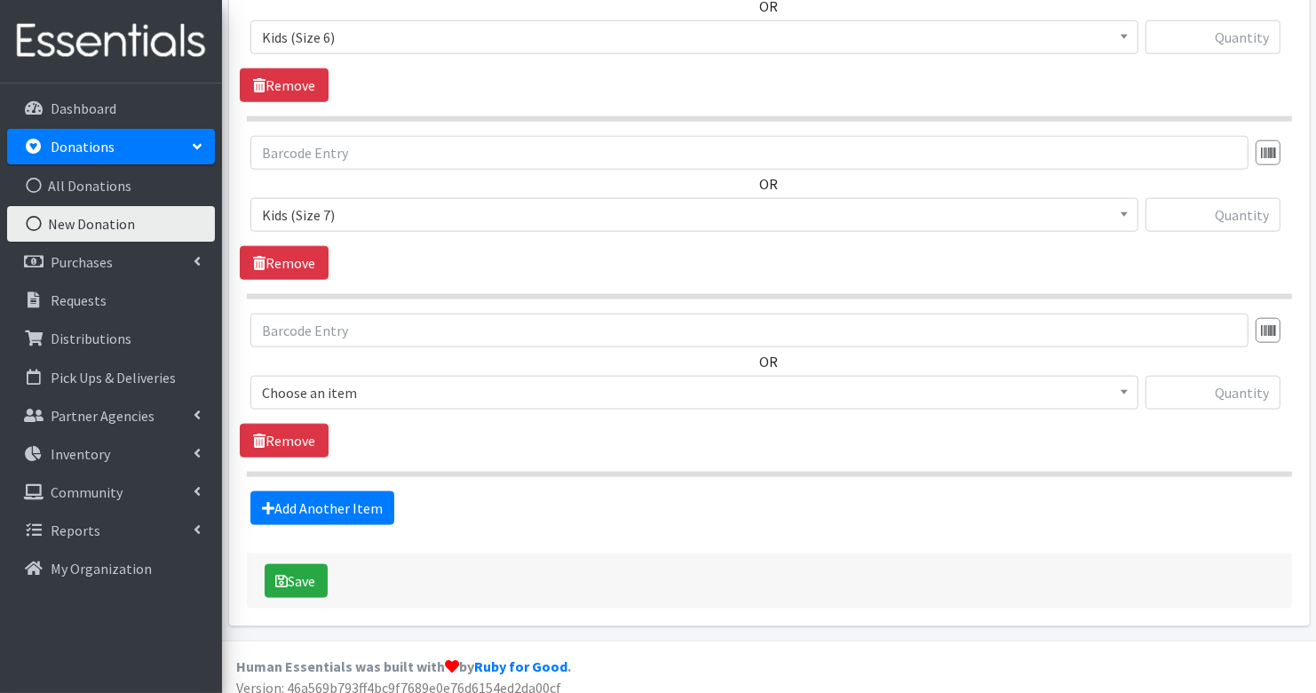
click at [343, 380] on span "Choose an item" at bounding box center [694, 392] width 865 height 25
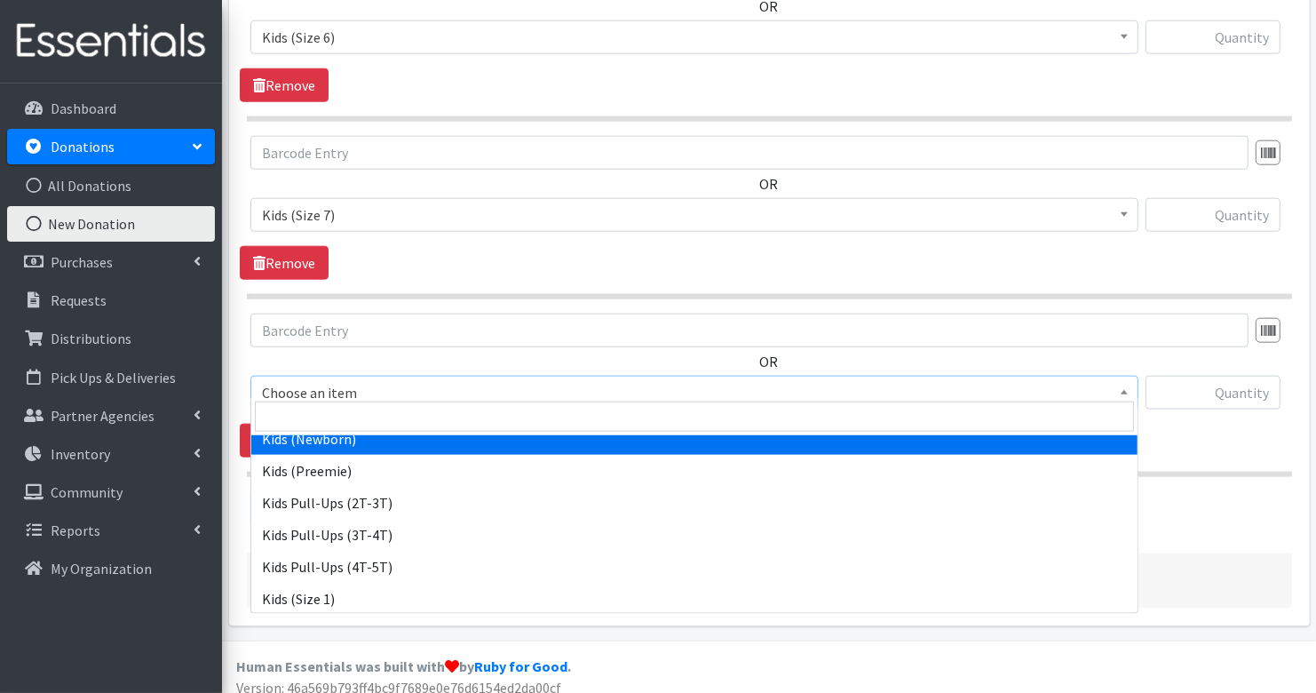
scroll to position [91, 0]
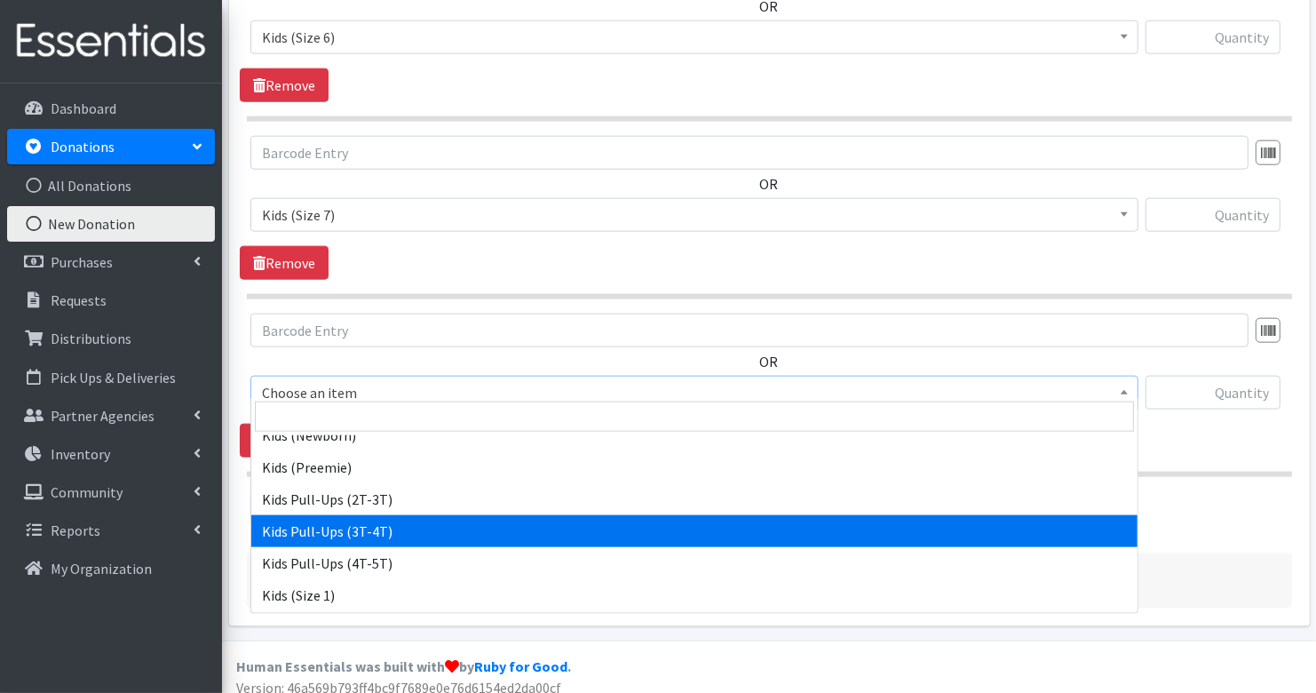
select select "3417"
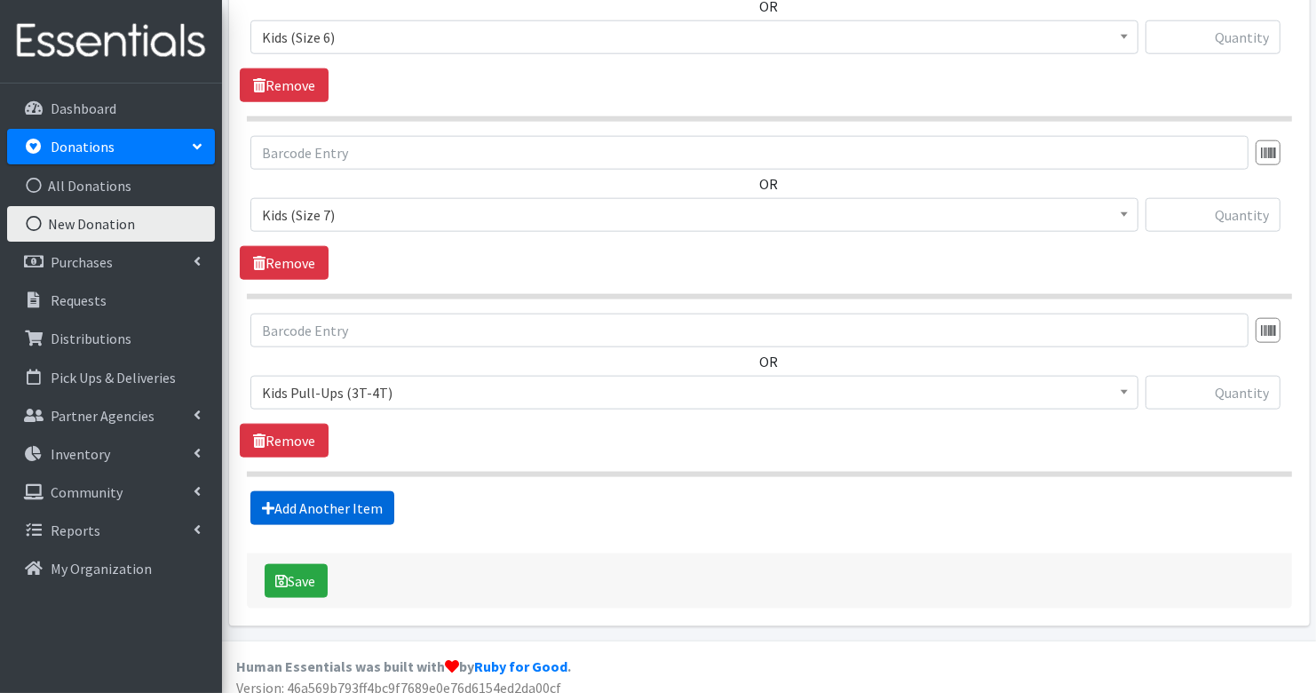
click at [346, 497] on link "Add Another Item" at bounding box center [322, 508] width 144 height 34
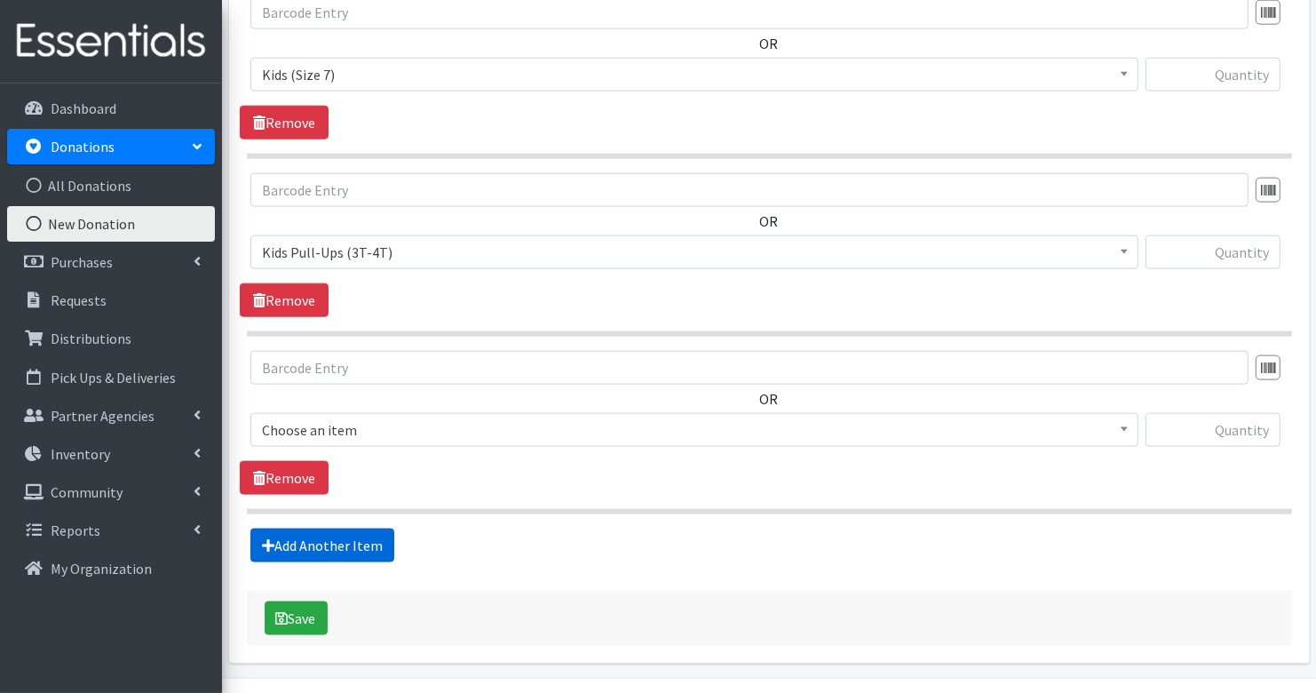
scroll to position [1936, 0]
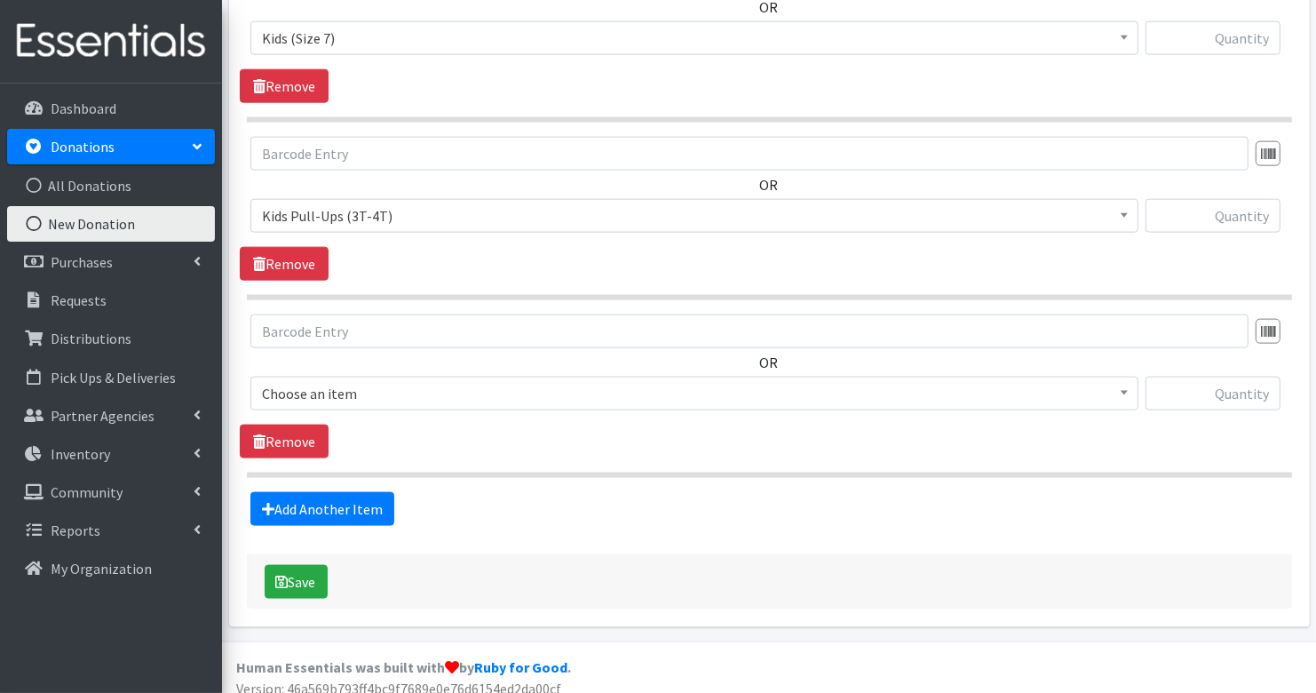
click at [319, 381] on span "Choose an item" at bounding box center [694, 393] width 865 height 25
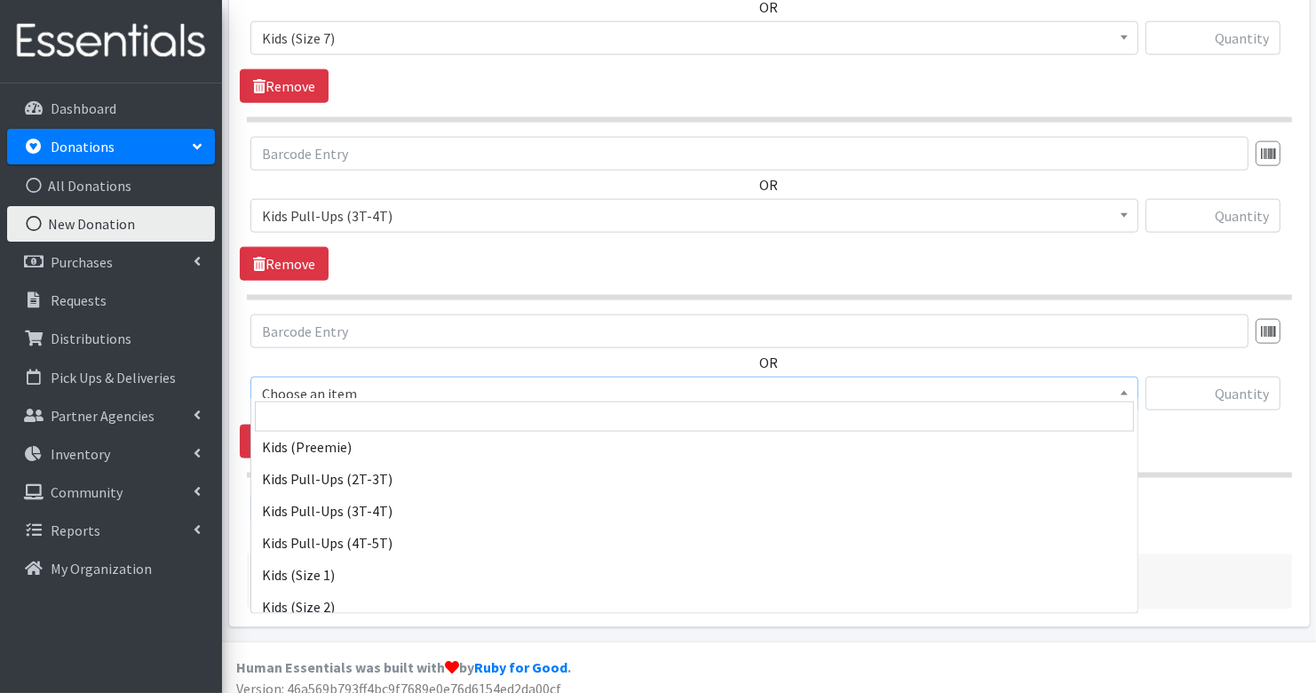
scroll to position [115, 0]
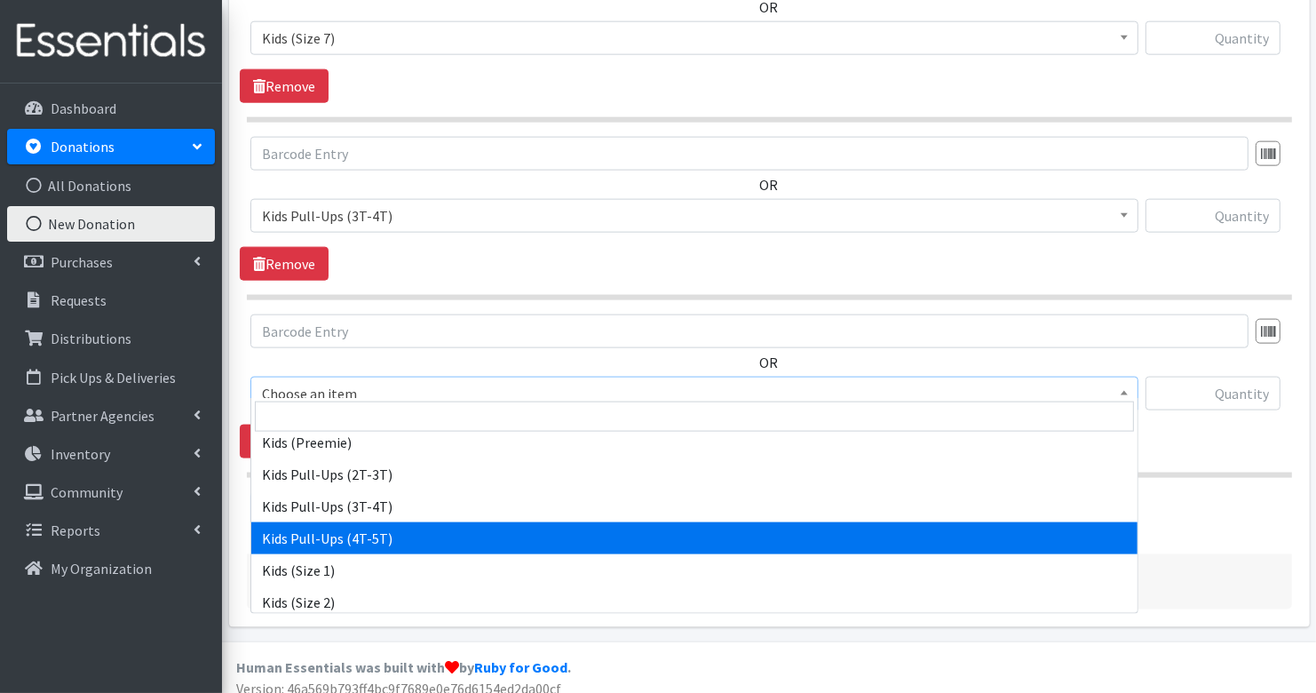
select select "3408"
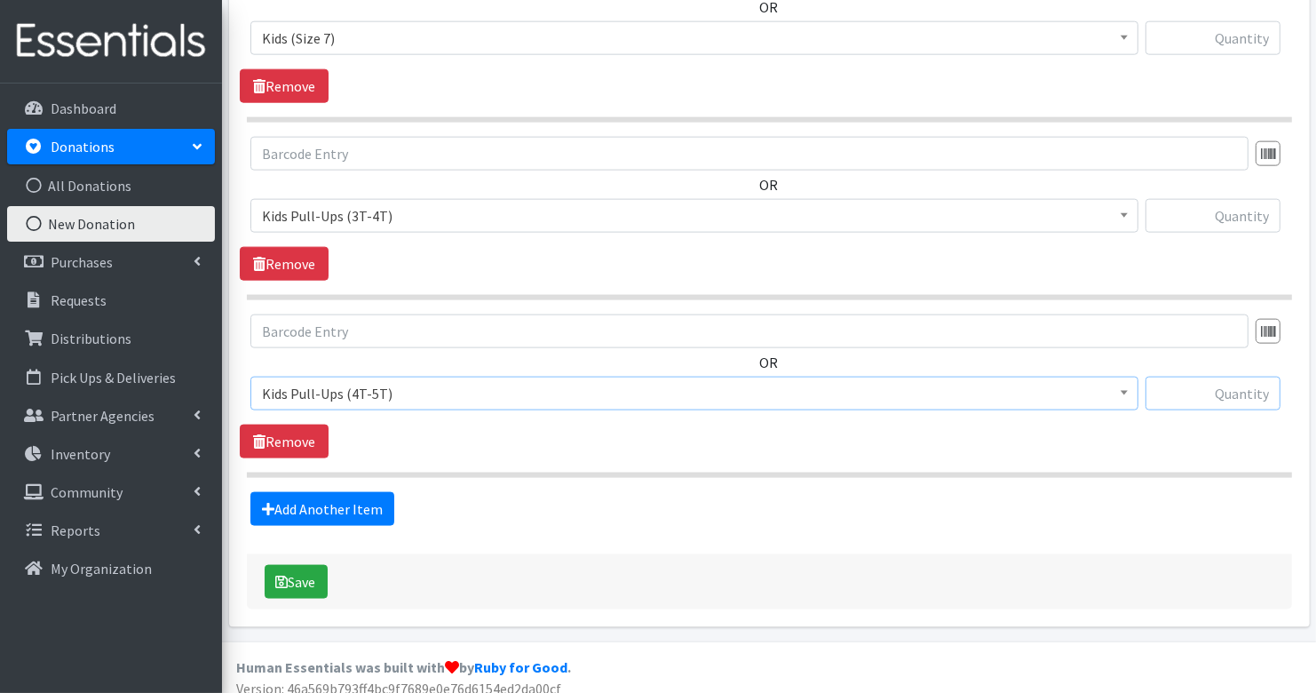
click at [1251, 389] on input "text" at bounding box center [1213, 394] width 135 height 34
type input "100"
click at [1231, 199] on input "text" at bounding box center [1213, 216] width 135 height 34
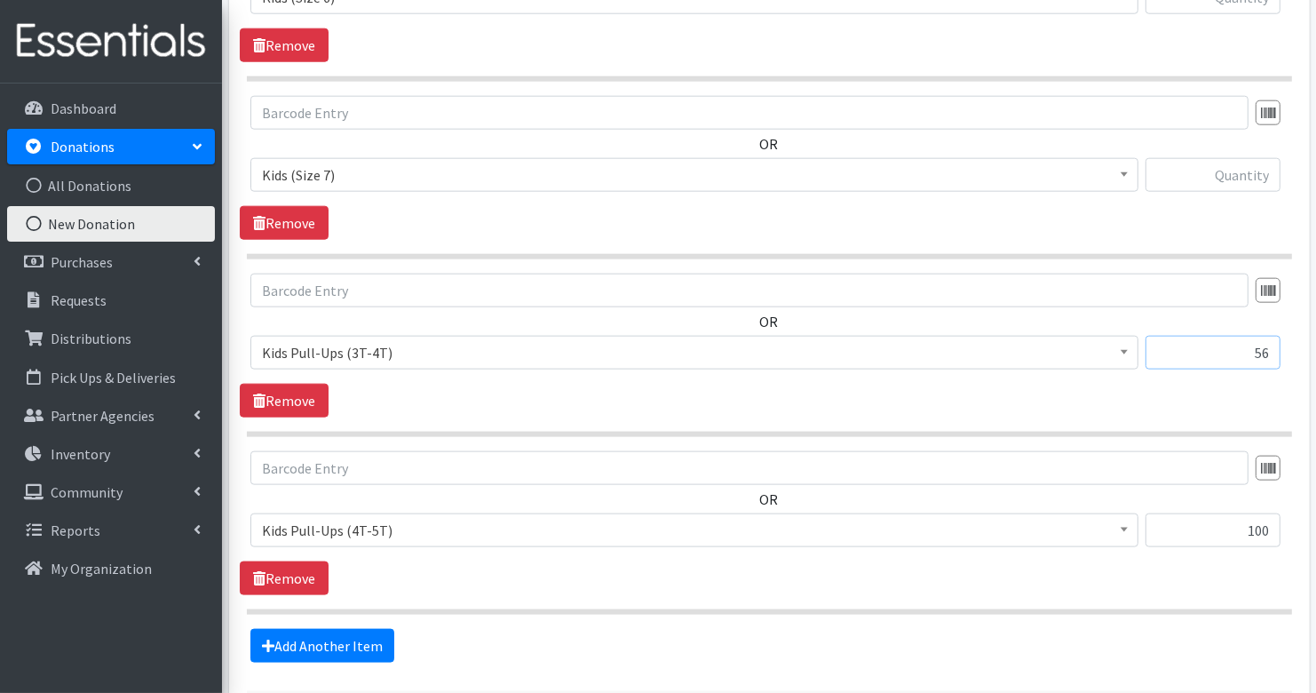
scroll to position [1754, 0]
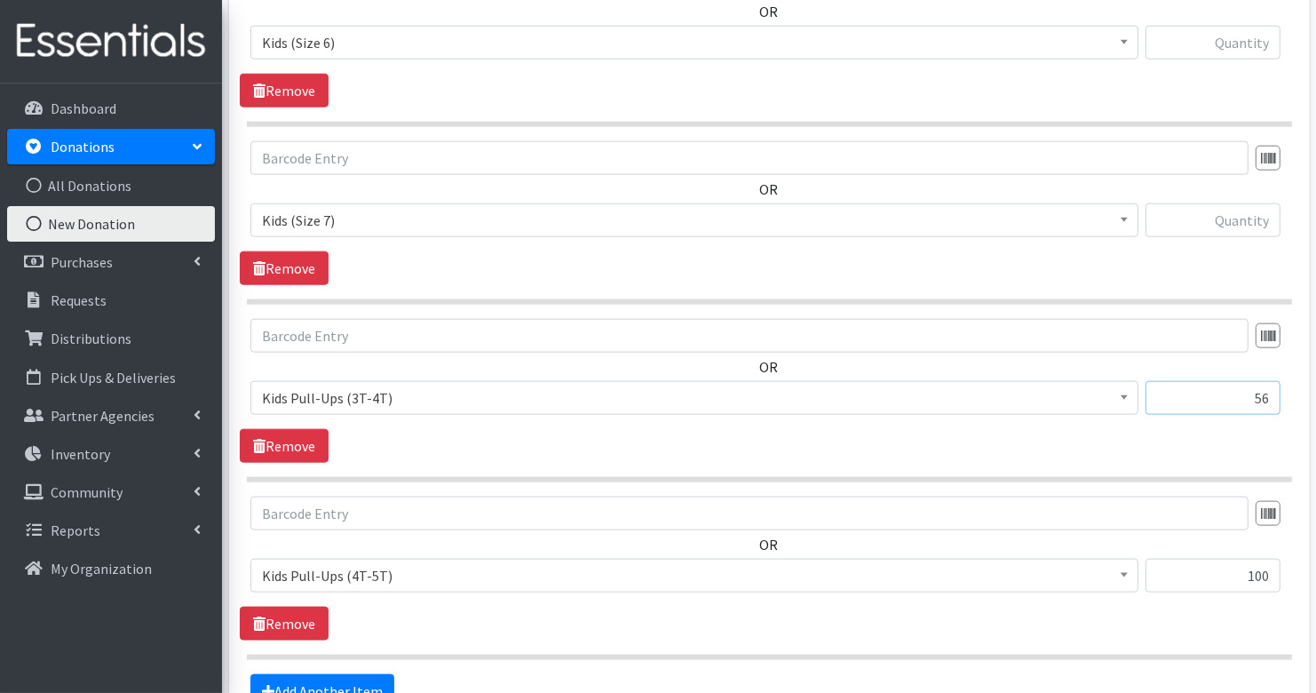
type input "56"
click at [1246, 217] on input "text" at bounding box center [1213, 220] width 135 height 34
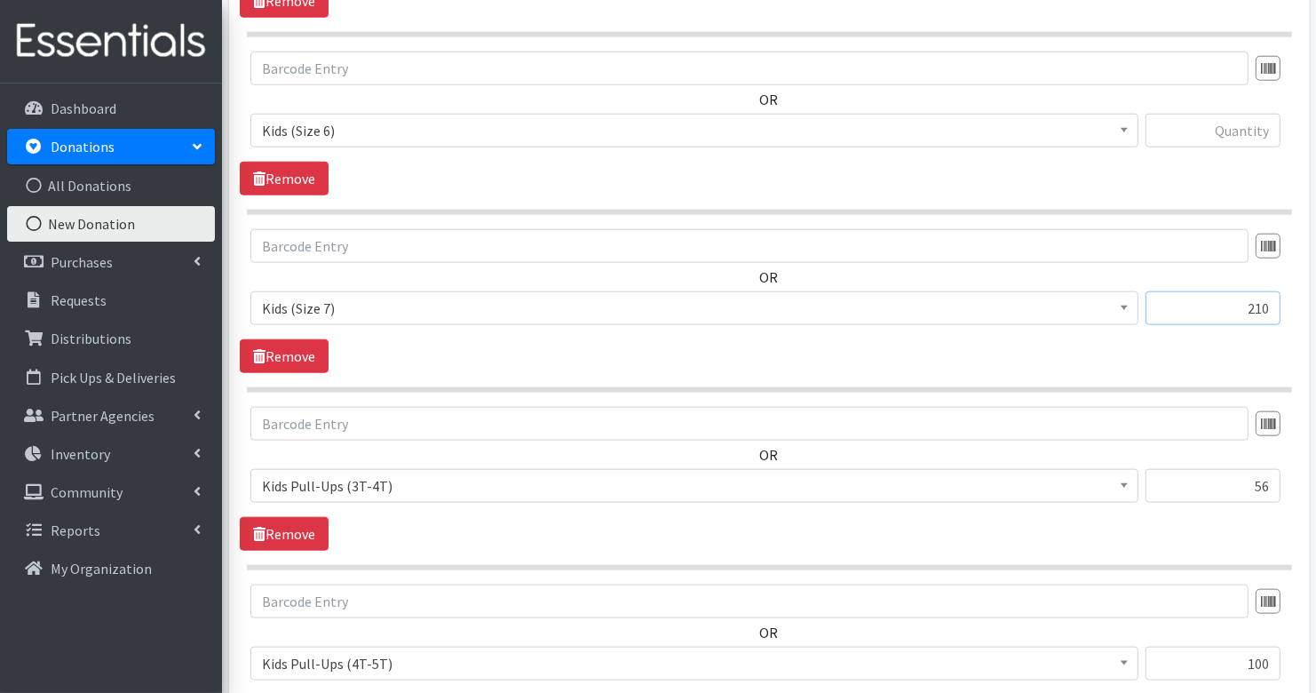
scroll to position [1665, 0]
type input "210"
click at [1245, 139] on div at bounding box center [1213, 139] width 135 height 48
click at [1239, 123] on input "text" at bounding box center [1213, 132] width 135 height 34
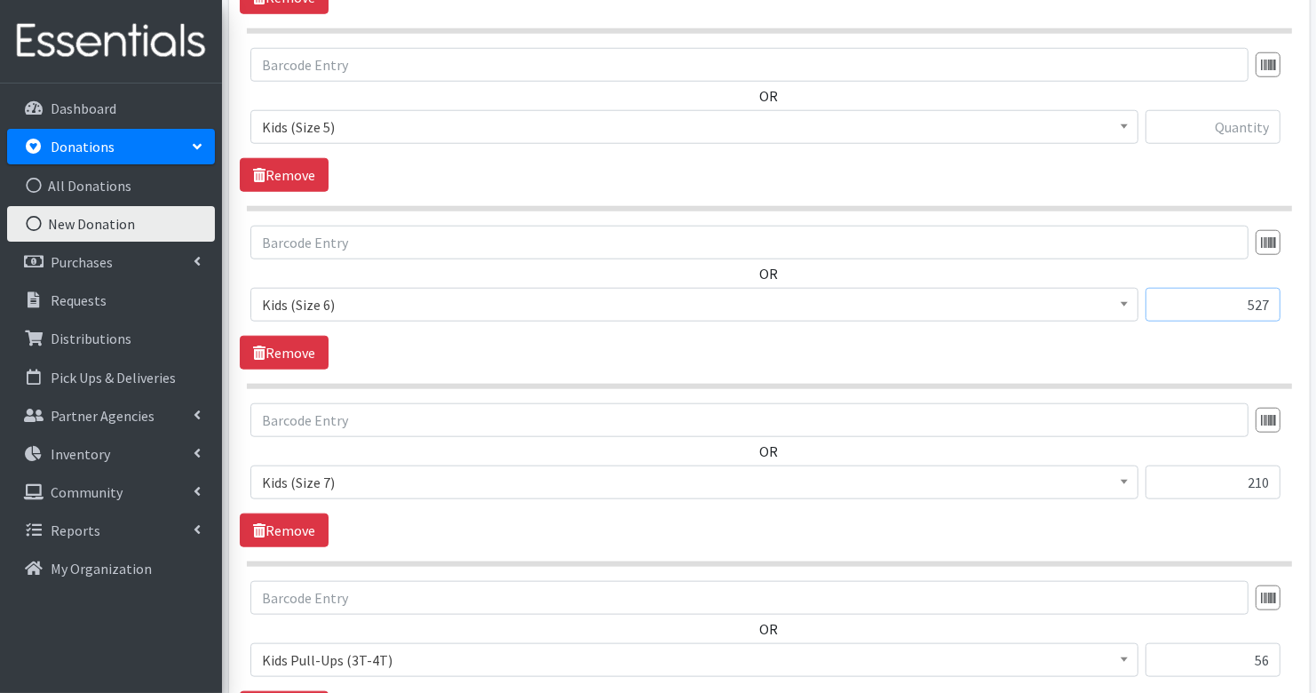
scroll to position [1472, 0]
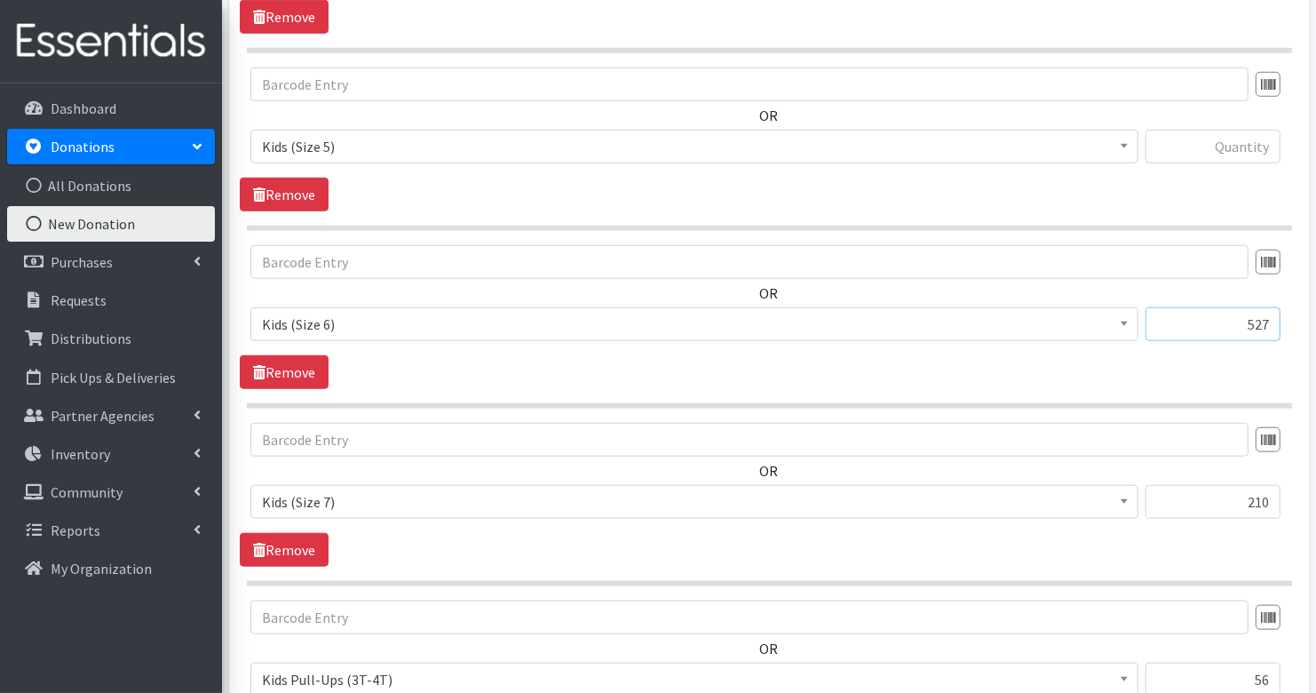
type input "527"
click at [1240, 133] on input "text" at bounding box center [1213, 147] width 135 height 34
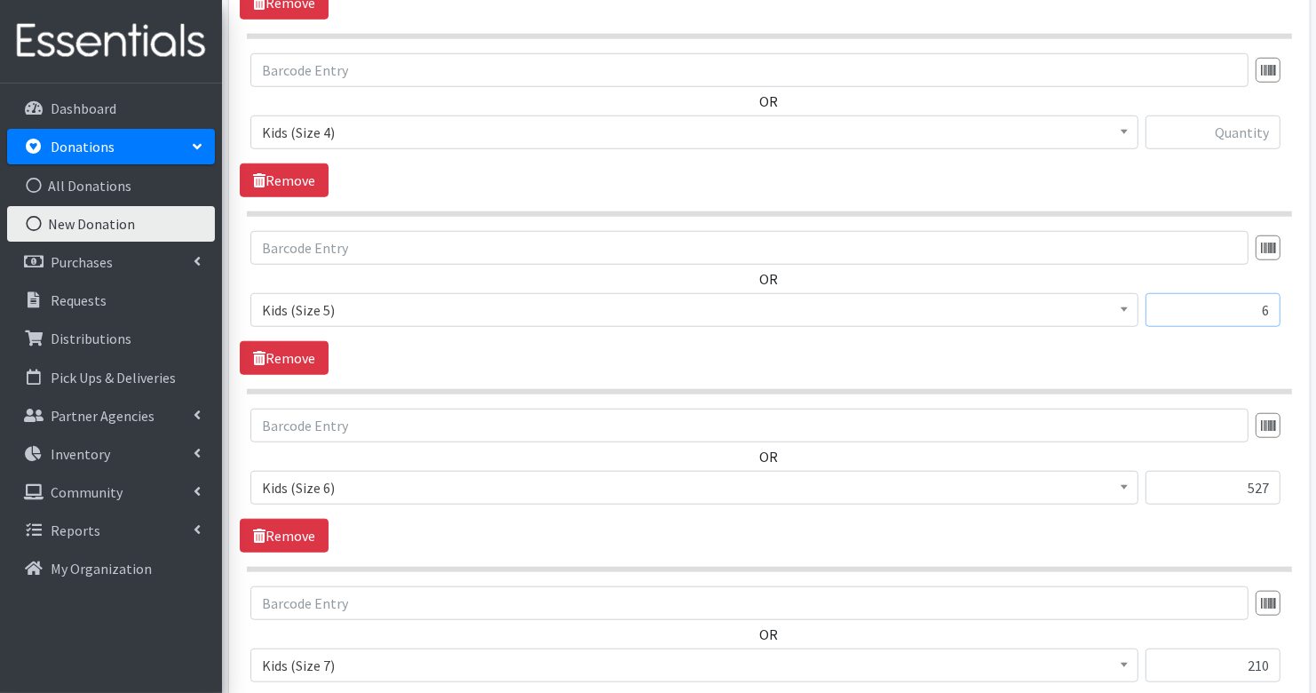
scroll to position [1293, 0]
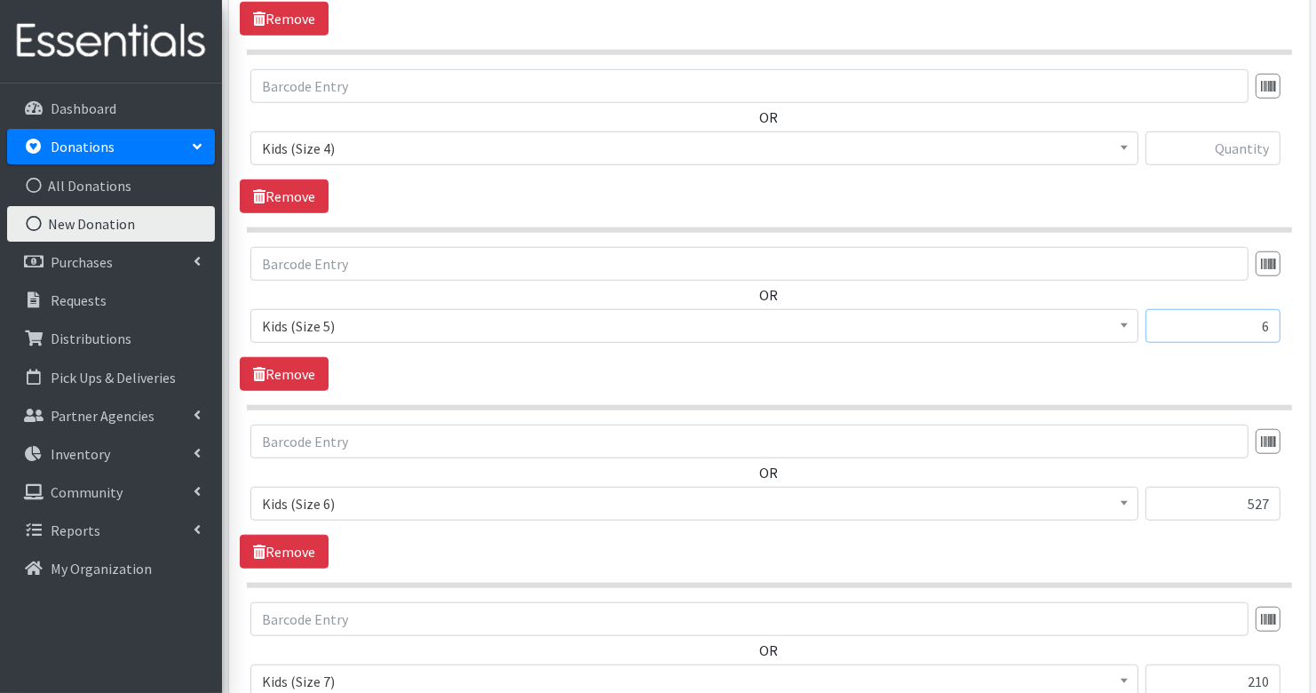
type input "6"
click at [1257, 141] on input "text" at bounding box center [1213, 148] width 135 height 34
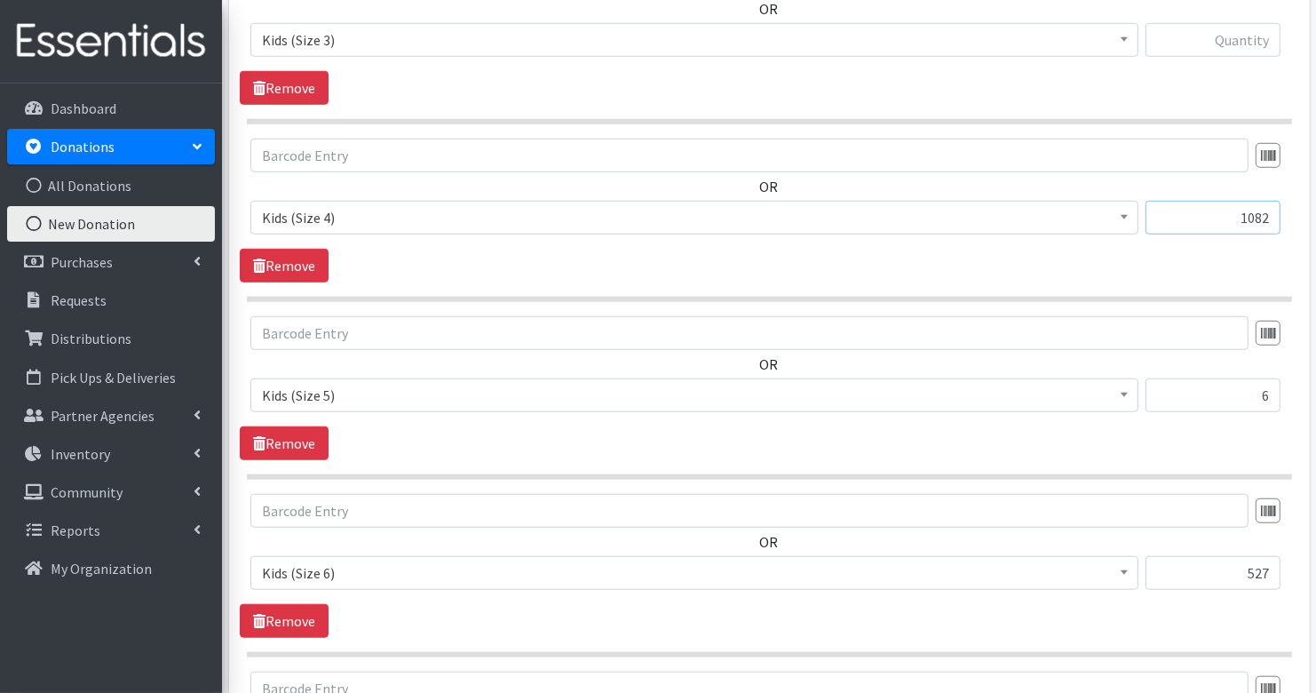
scroll to position [1210, 0]
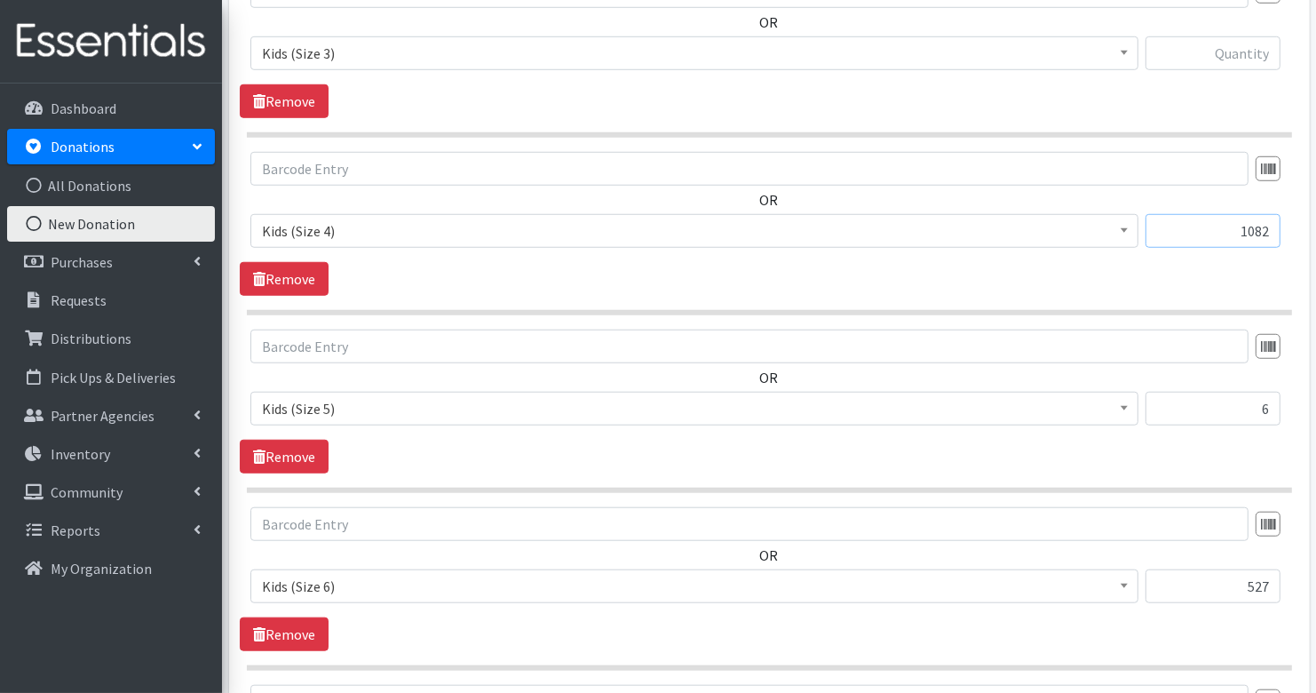
type input "1082"
click at [1241, 45] on input "text" at bounding box center [1213, 53] width 135 height 34
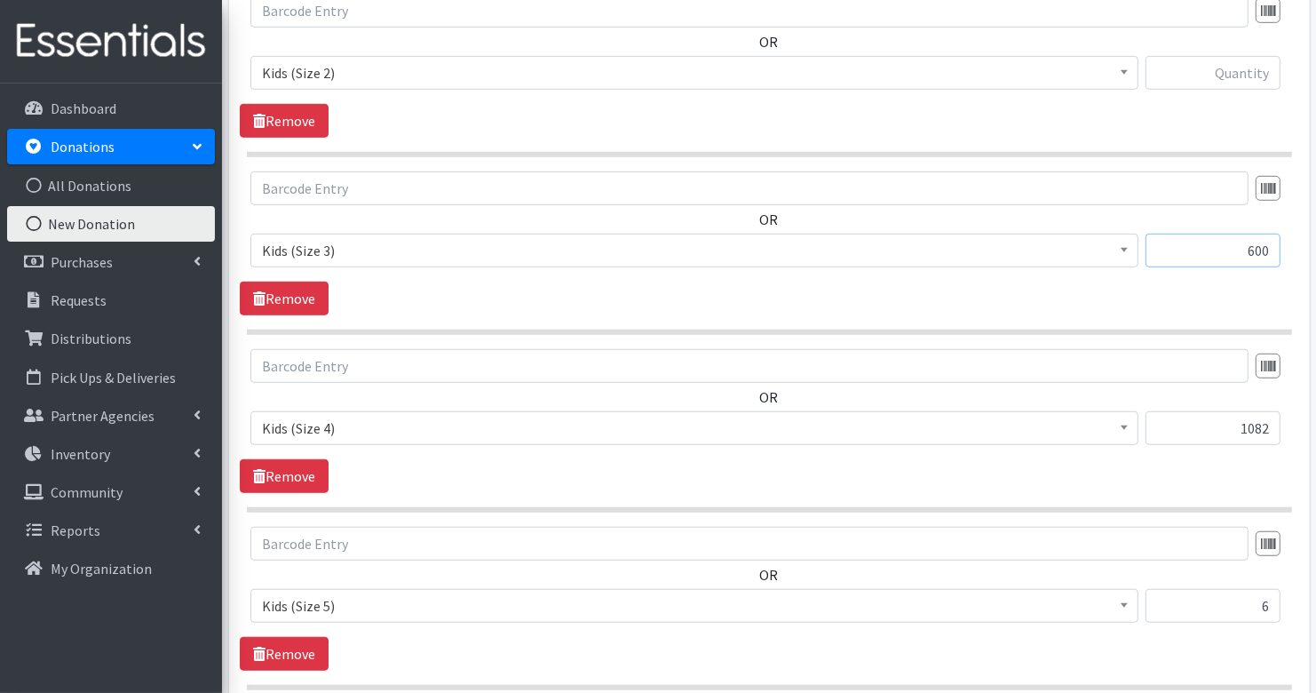
scroll to position [1008, 0]
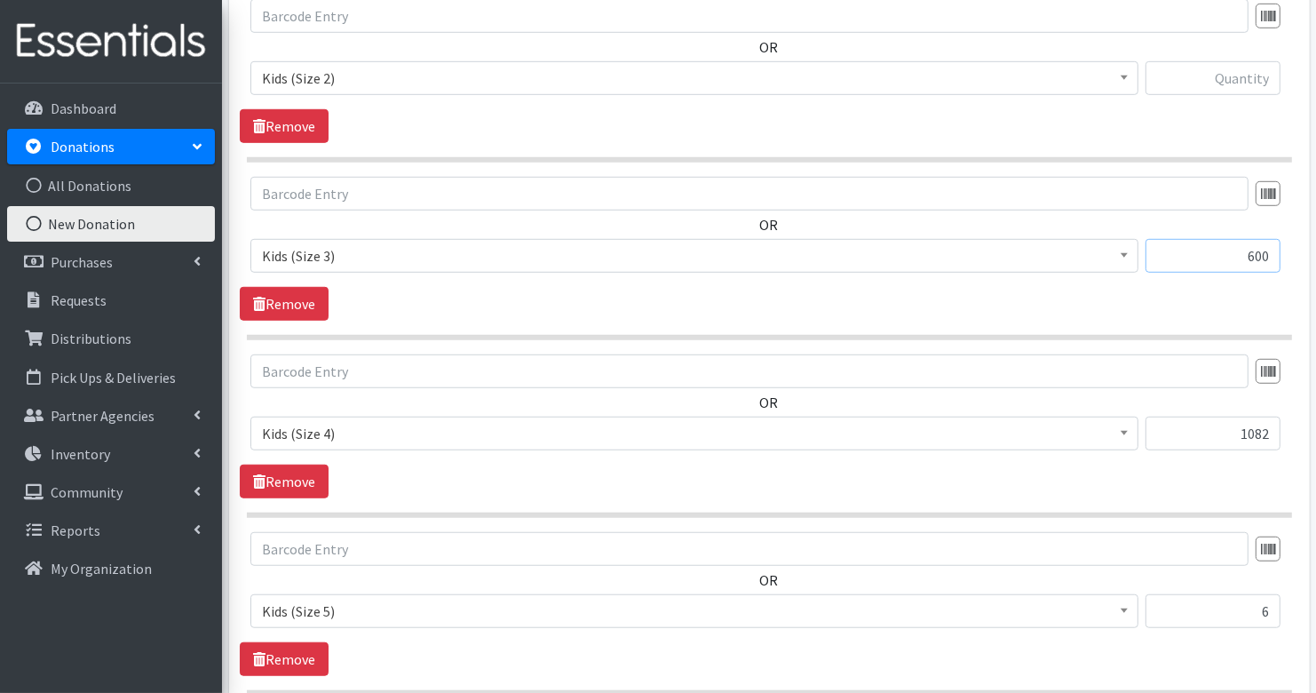
type input "600"
click at [1243, 82] on input "text" at bounding box center [1213, 78] width 135 height 34
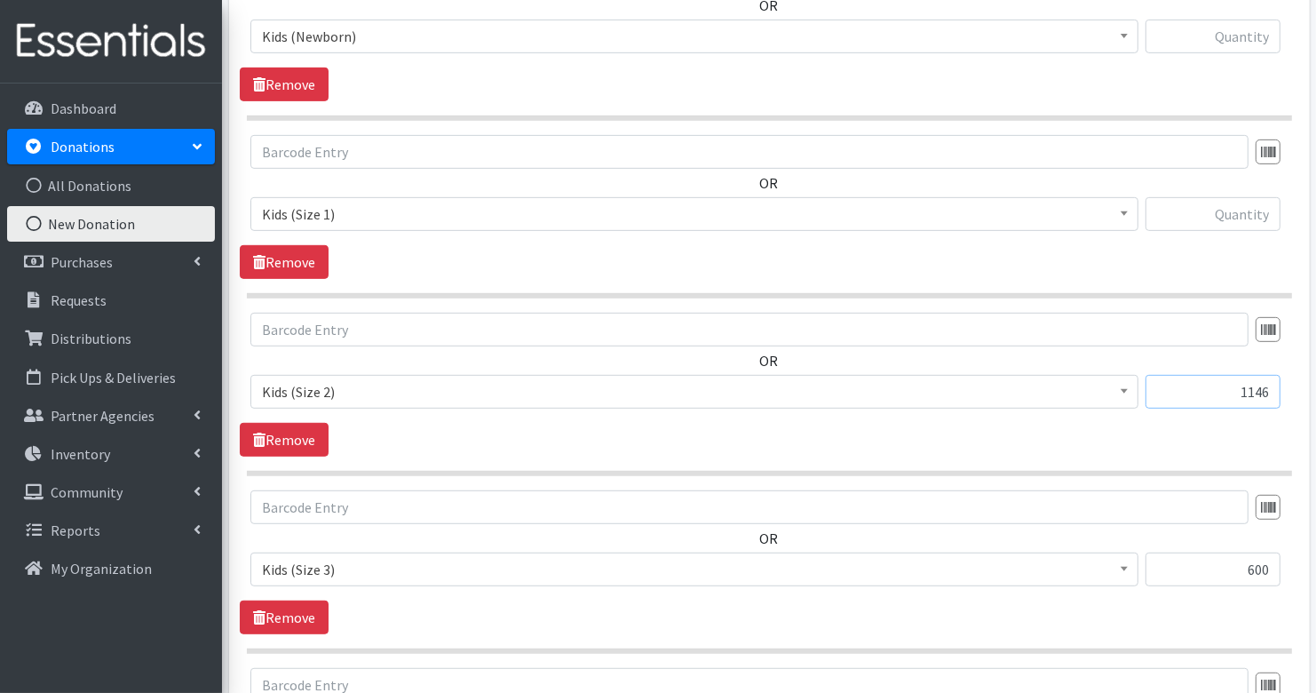
scroll to position [688, 0]
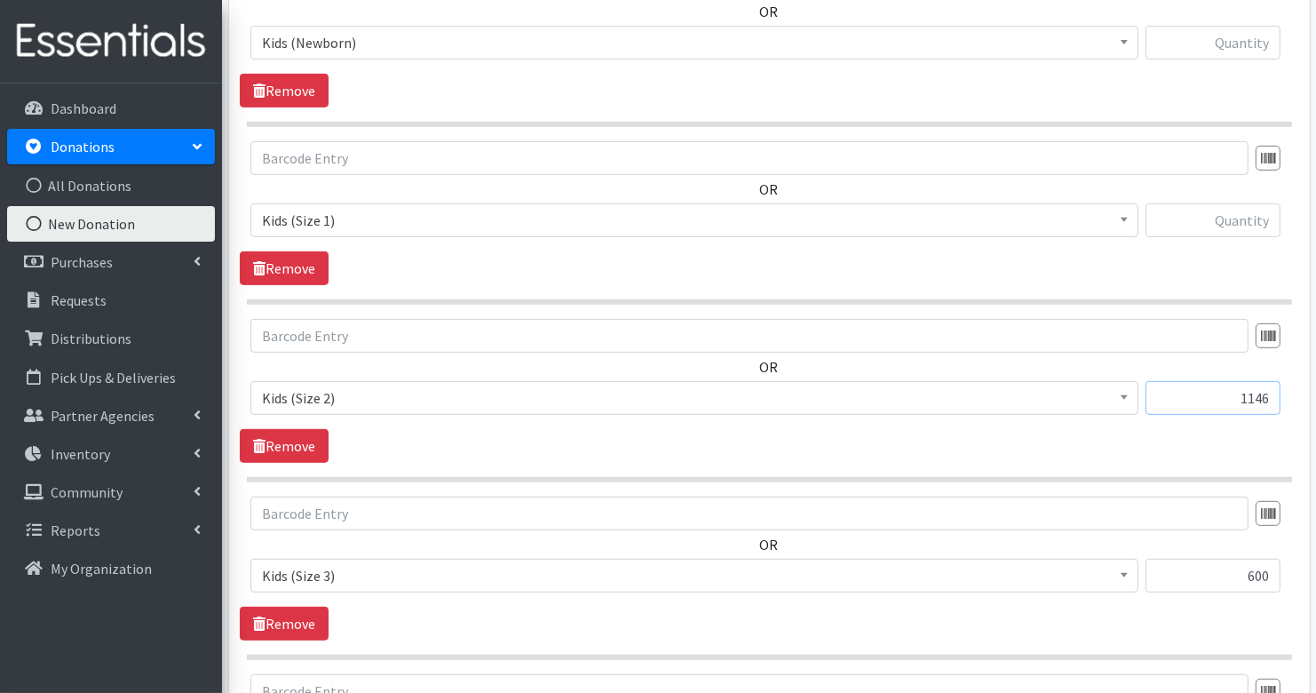
type input "1146"
click at [1221, 210] on input "text" at bounding box center [1213, 220] width 135 height 34
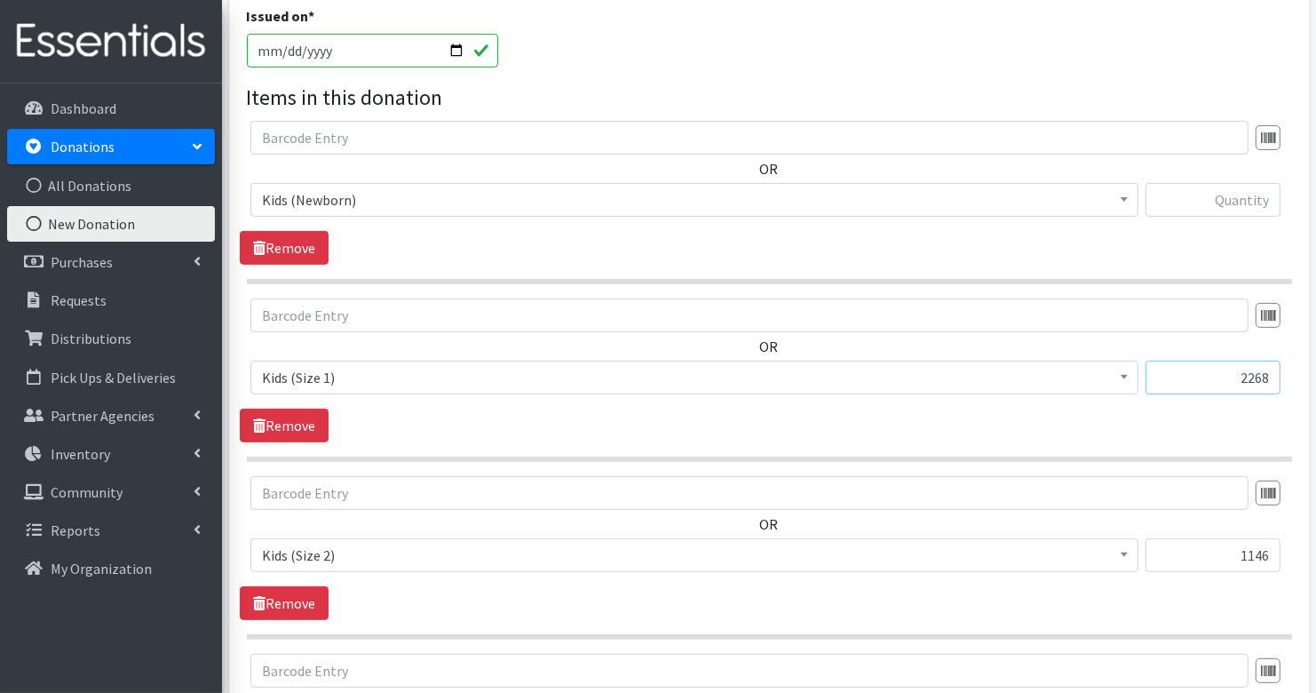
scroll to position [513, 0]
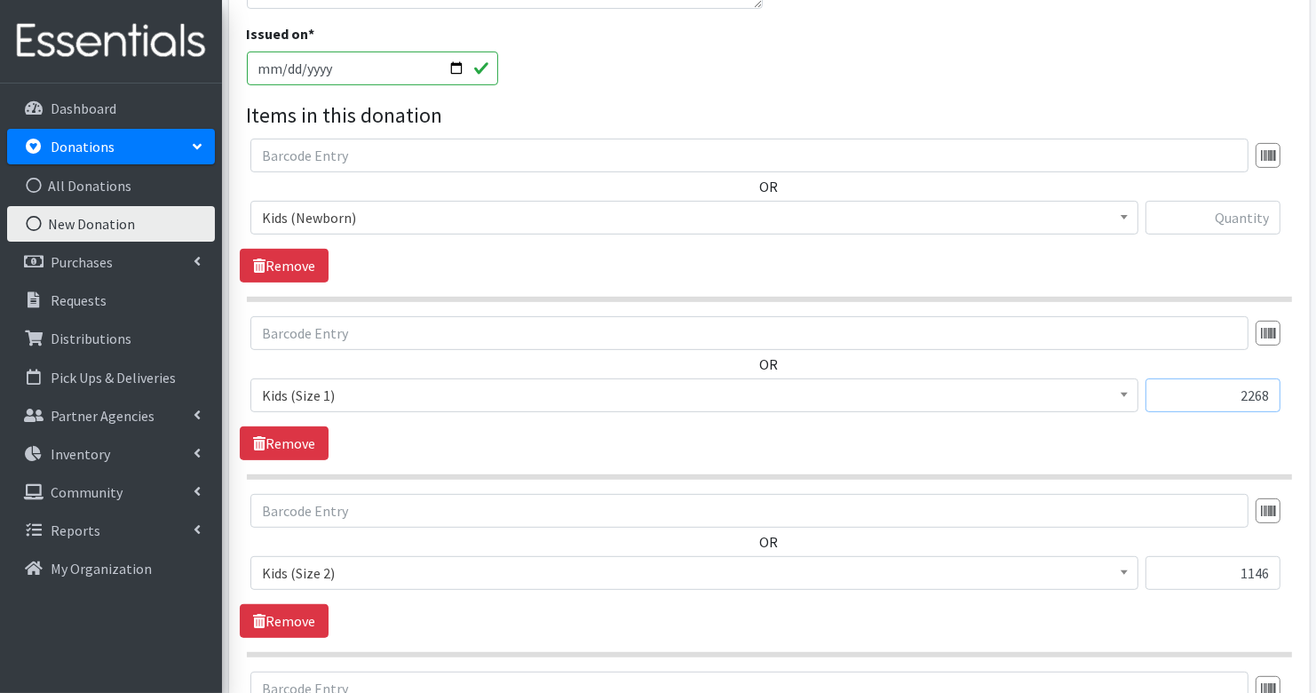
type input "2268"
click at [1240, 211] on input "text" at bounding box center [1213, 218] width 135 height 34
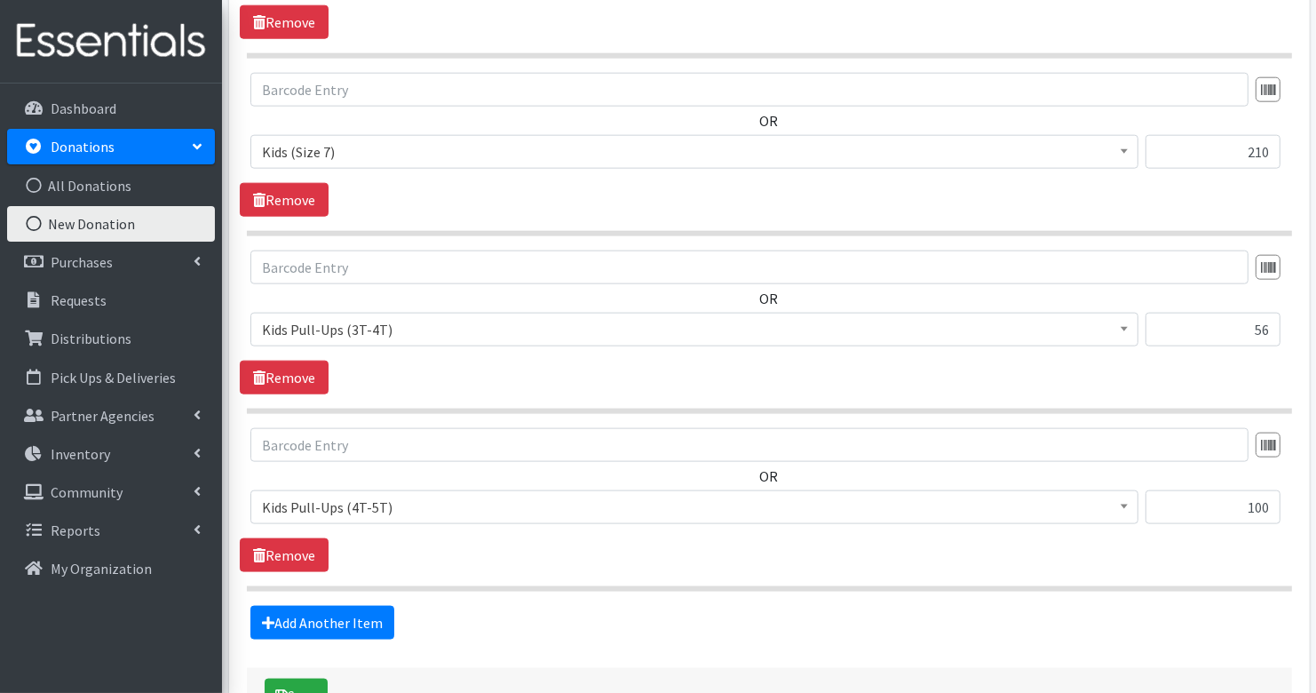
scroll to position [1936, 0]
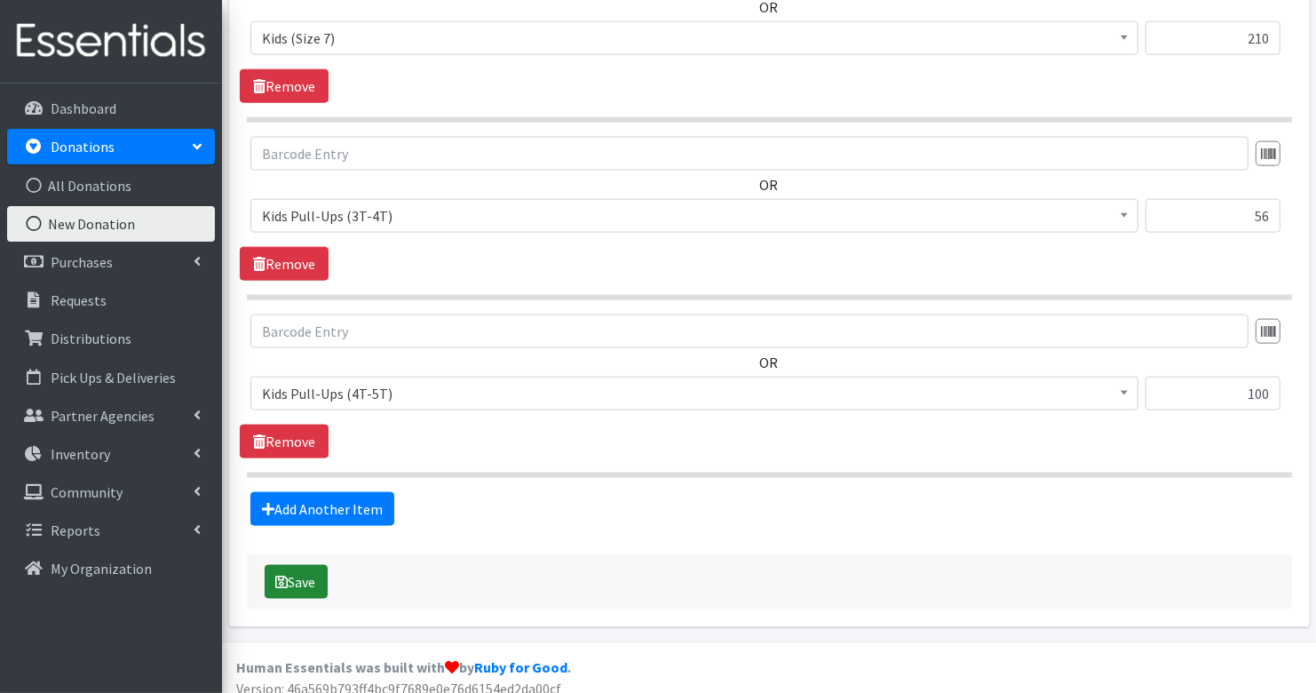
type input "255"
click at [303, 565] on button "Save" at bounding box center [296, 582] width 63 height 34
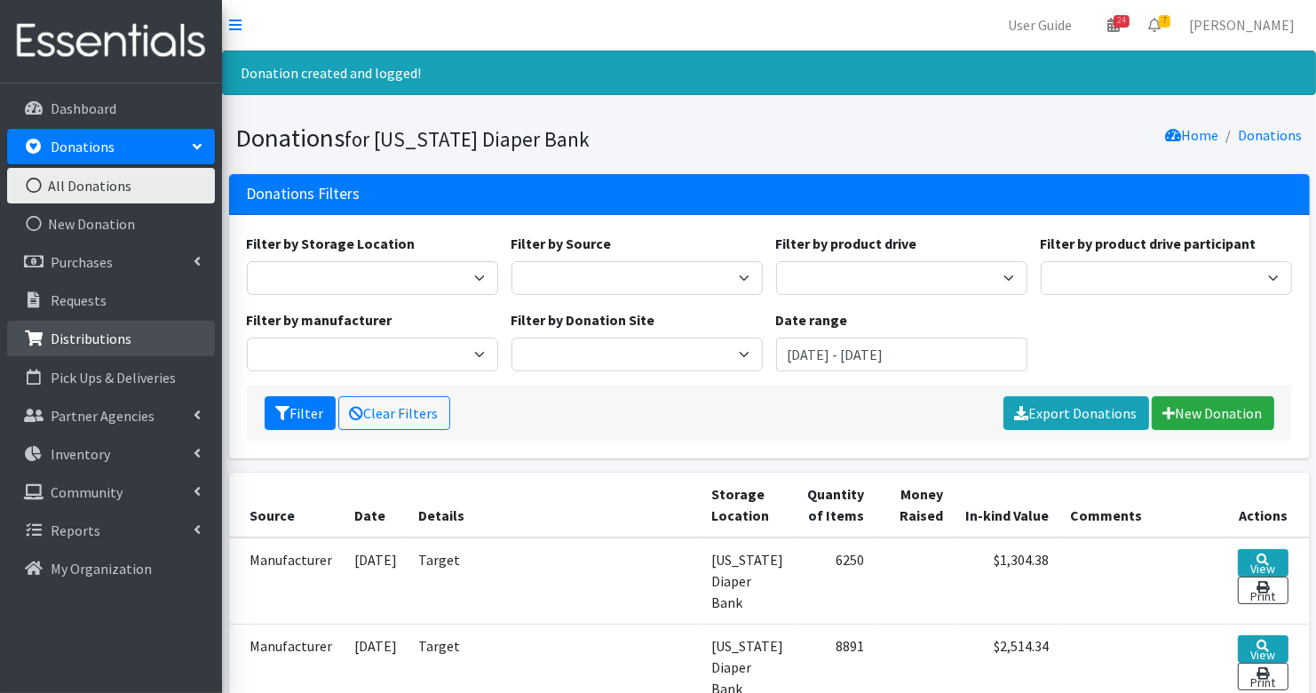
click at [108, 342] on p "Distributions" at bounding box center [91, 338] width 81 height 18
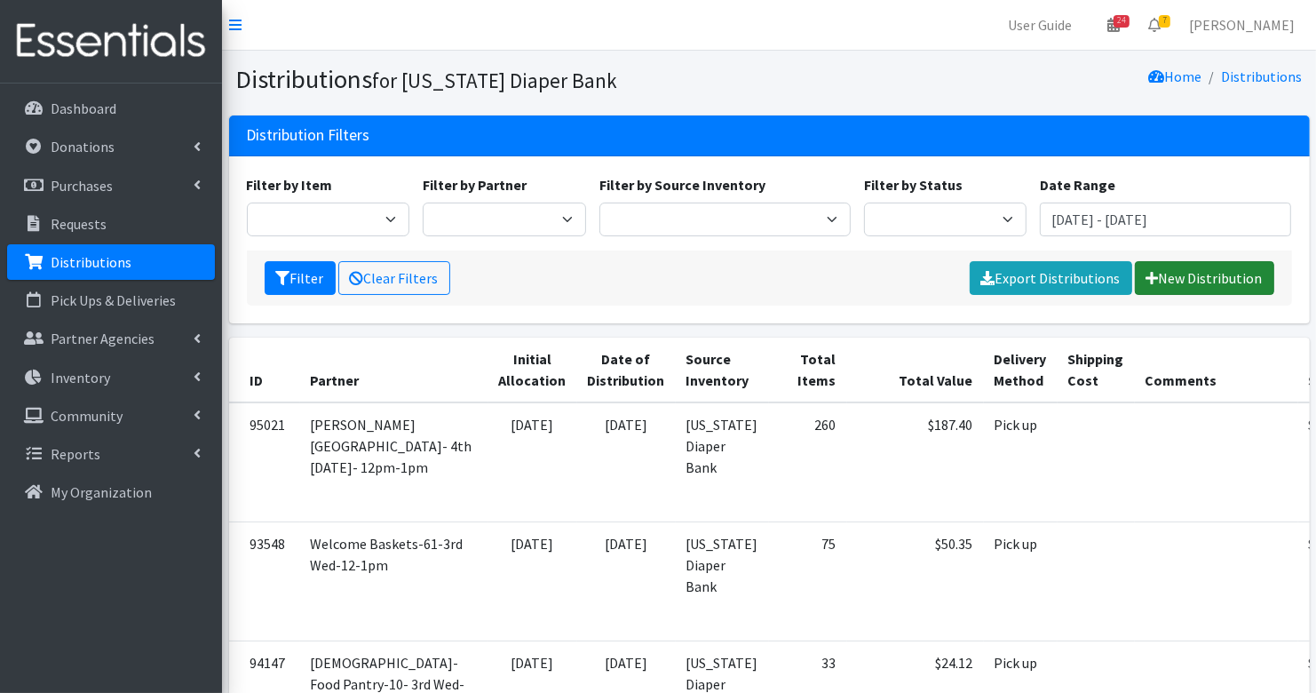
click at [1190, 277] on link "New Distribution" at bounding box center [1204, 278] width 139 height 34
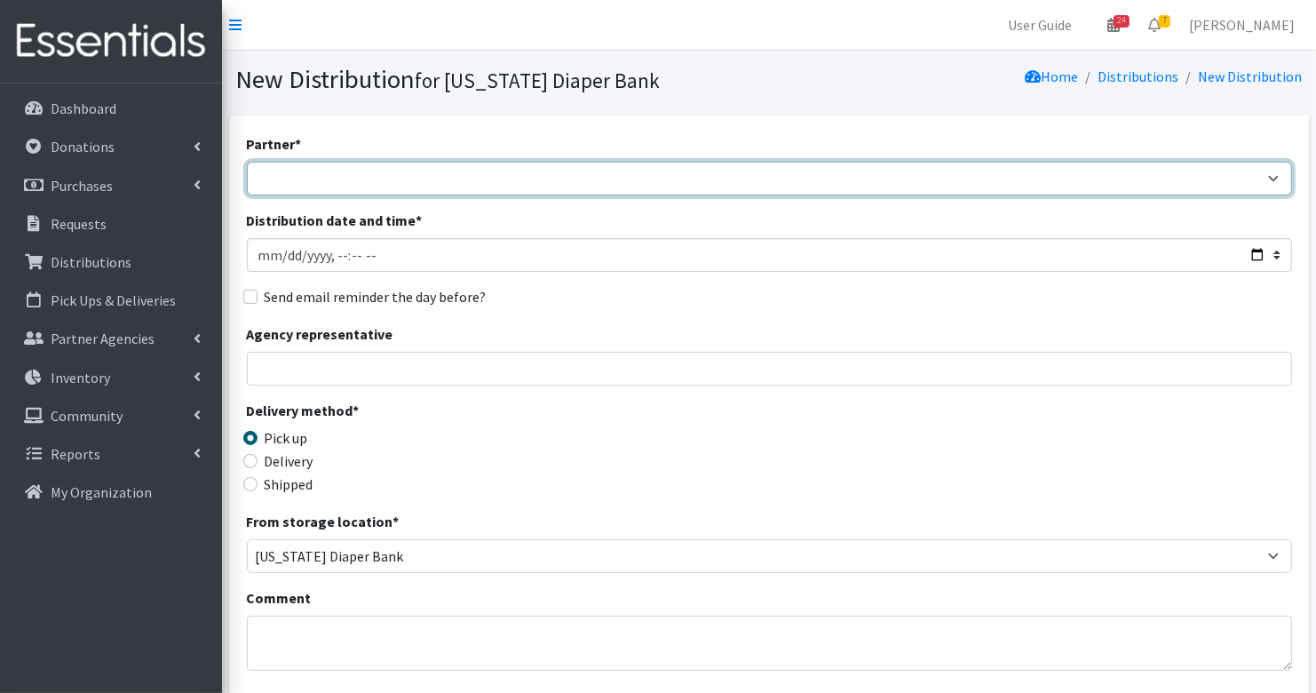
click at [303, 179] on select "ARC [PERSON_NAME] and [GEOGRAPHIC_DATA] [GEOGRAPHIC_DATA] Babies Basic Needs No…" at bounding box center [769, 179] width 1045 height 34
select select "2693"
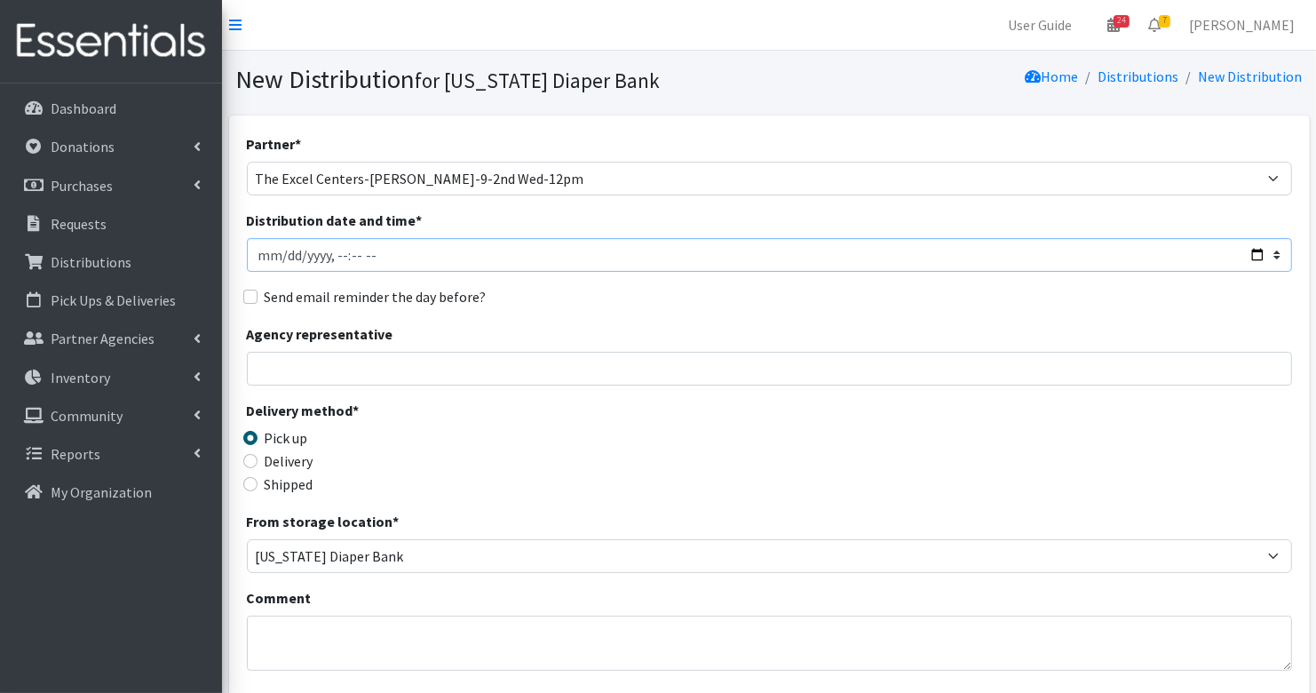
click at [287, 257] on input "Distribution date and time *" at bounding box center [769, 255] width 1045 height 34
type input "[DATE]T23:59"
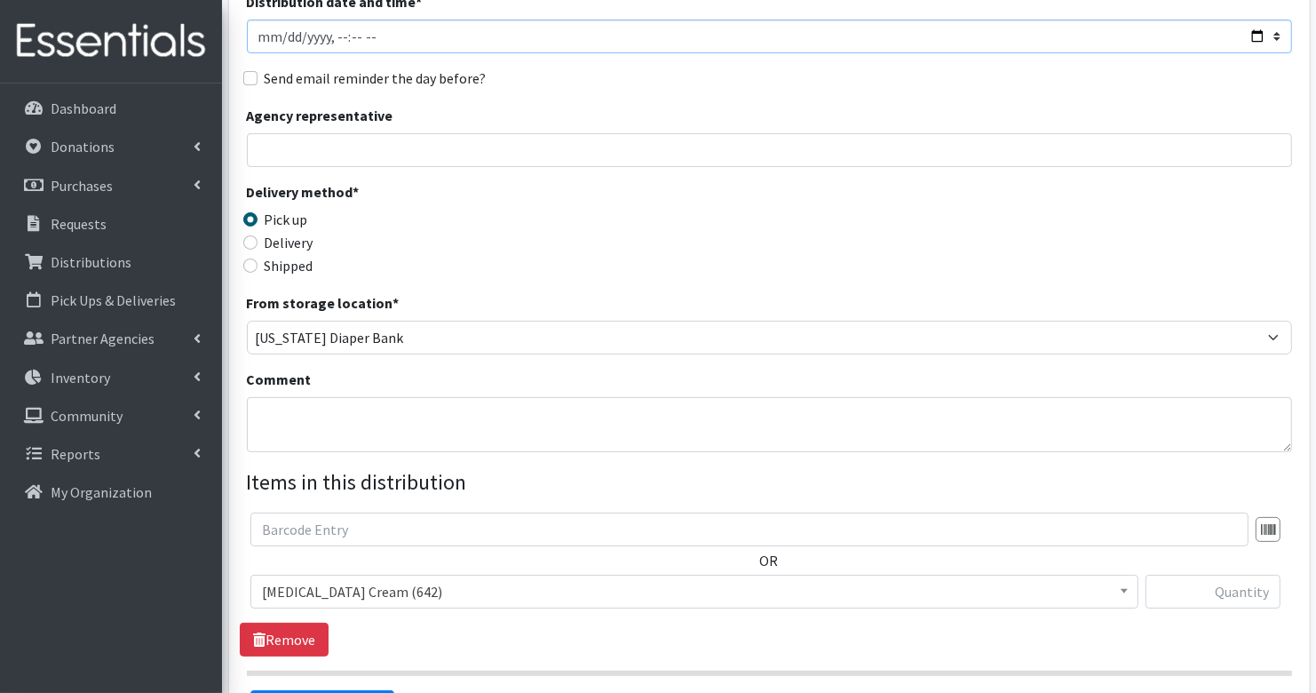
scroll to position [219, 0]
click at [381, 426] on textarea "Comment" at bounding box center [769, 423] width 1045 height 55
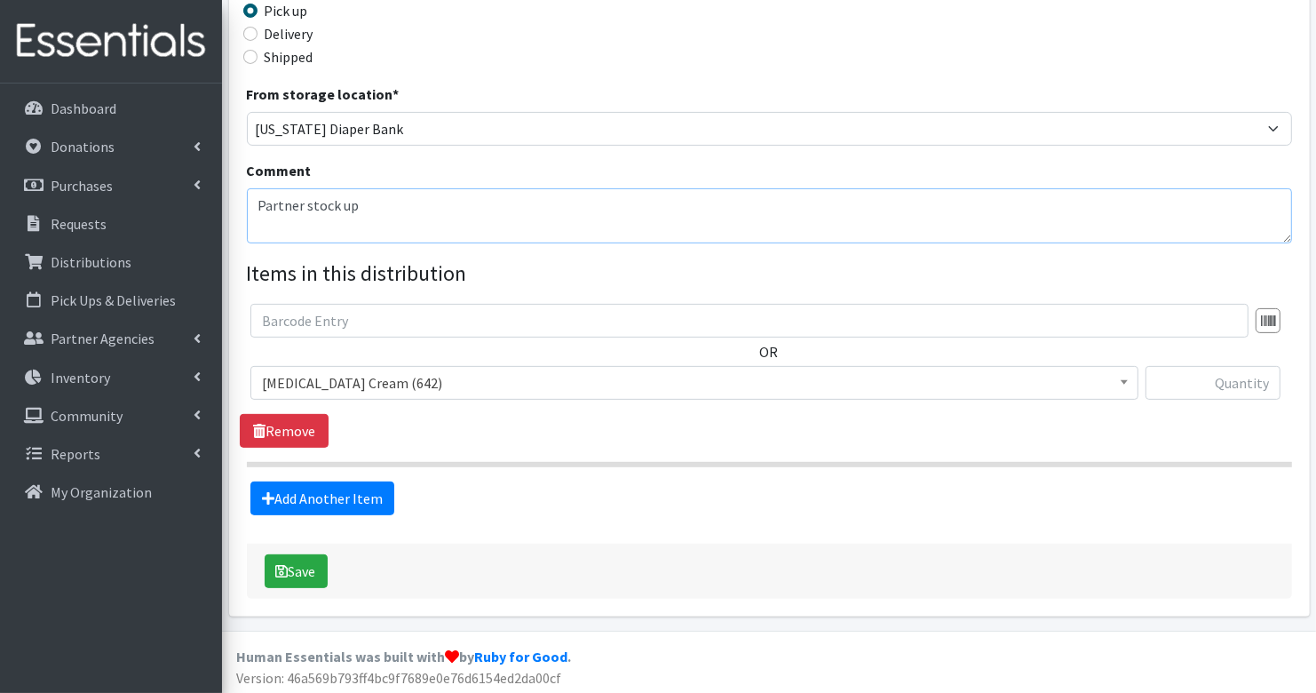
type textarea "Partner stock up"
click at [417, 382] on span "Diaper Rash Cream (642)" at bounding box center [694, 382] width 865 height 25
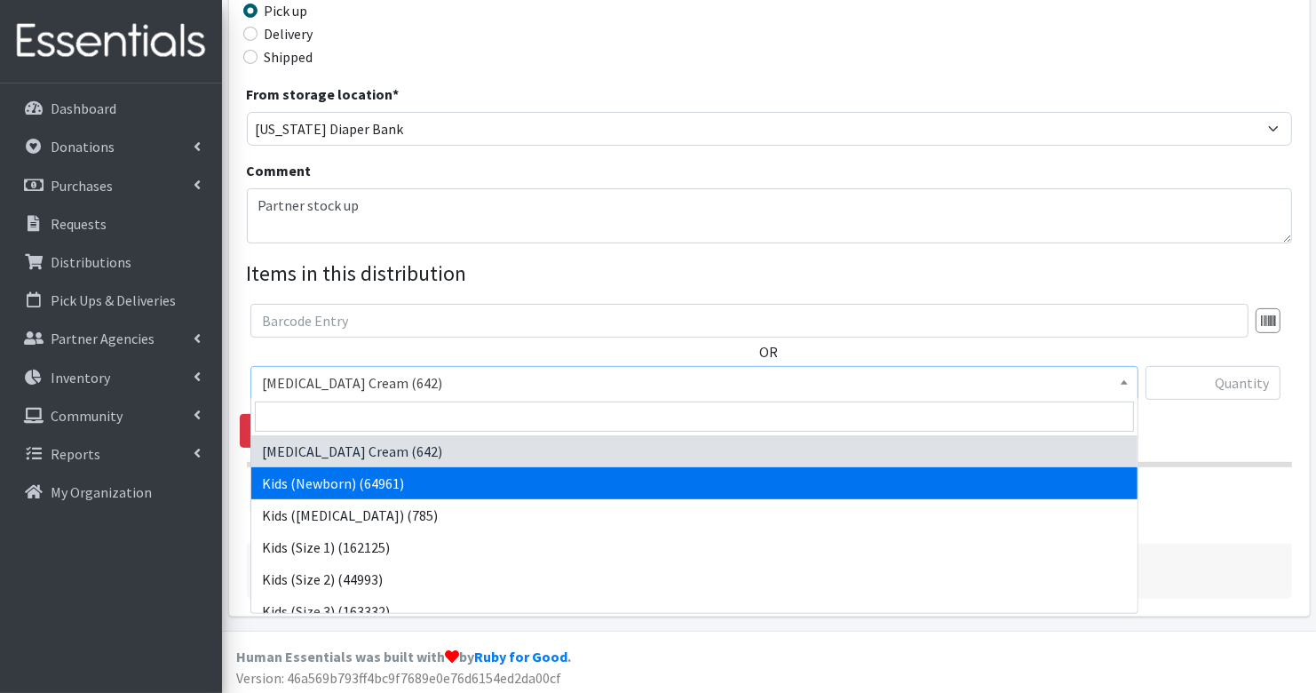
select select "3400"
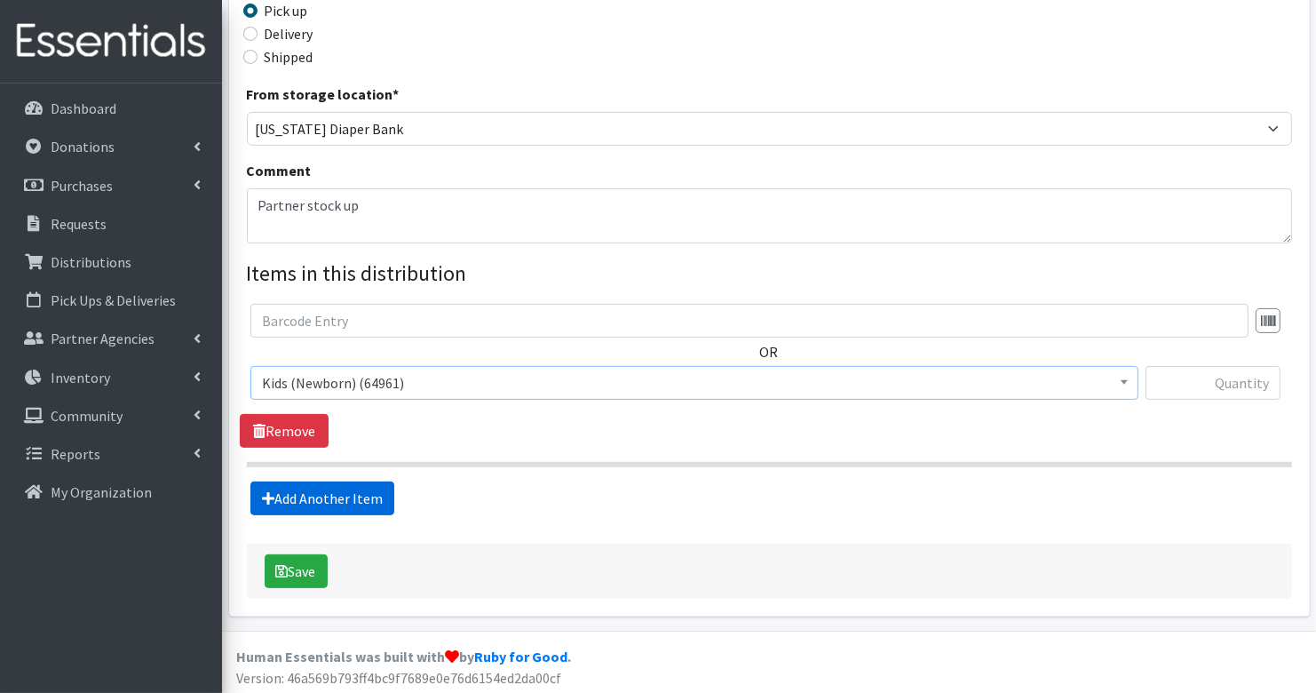
click at [302, 495] on link "Add Another Item" at bounding box center [322, 498] width 144 height 34
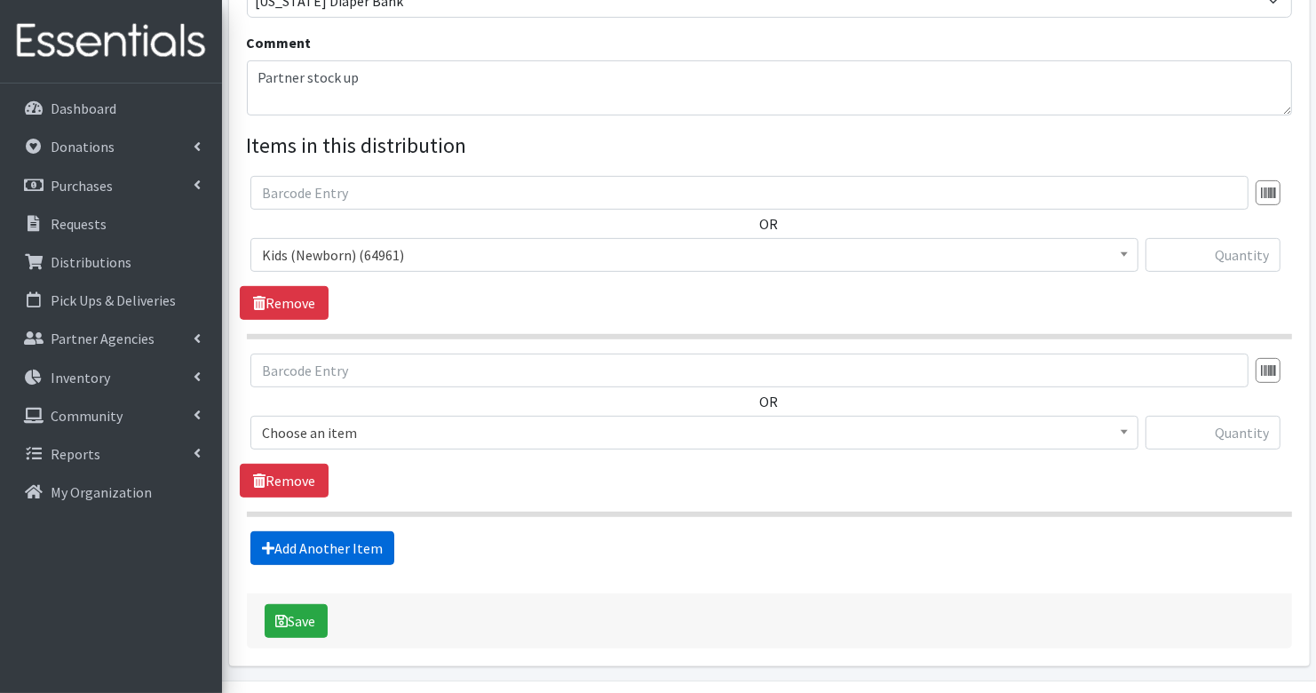
scroll to position [604, 0]
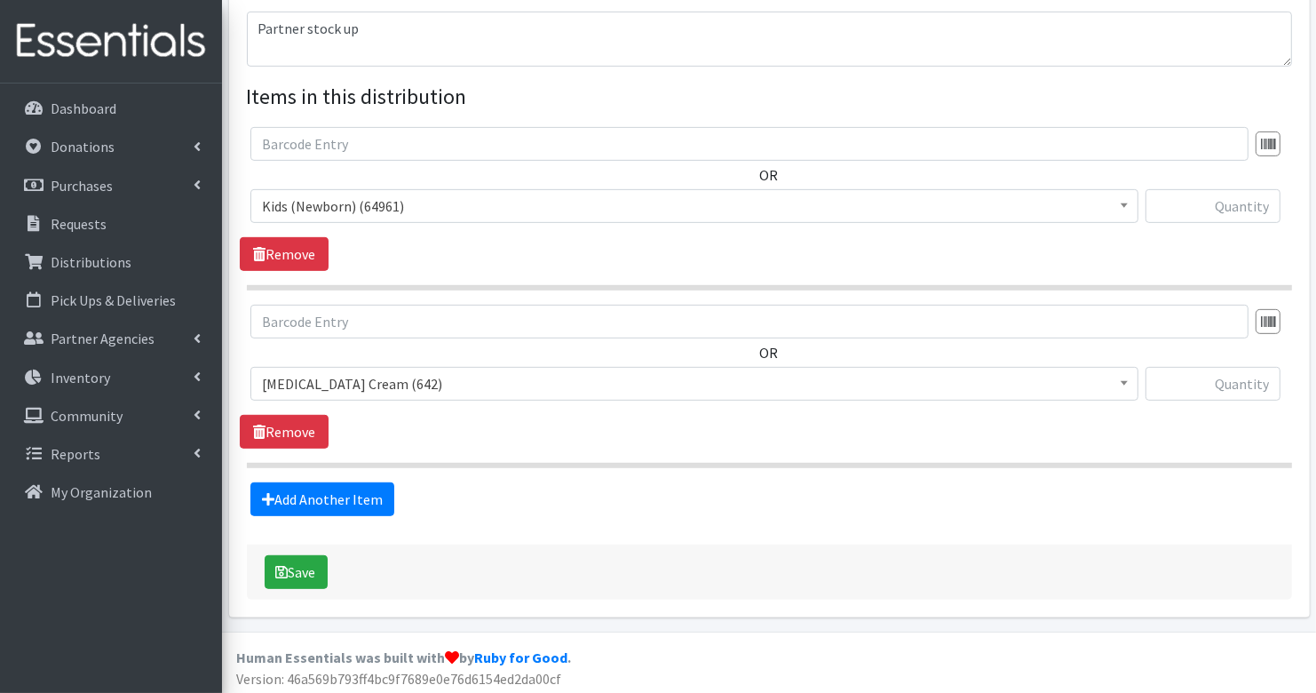
click at [353, 379] on span "Diaper Rash Cream (642)" at bounding box center [694, 383] width 865 height 25
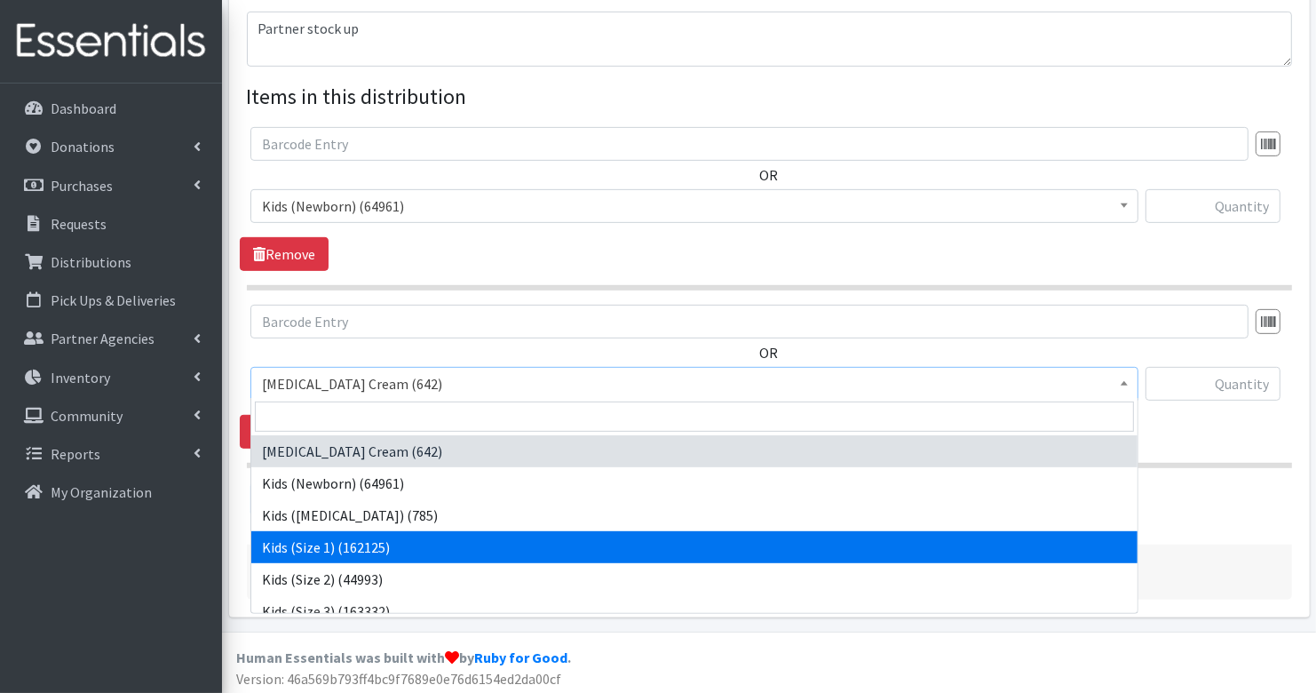
select select "3401"
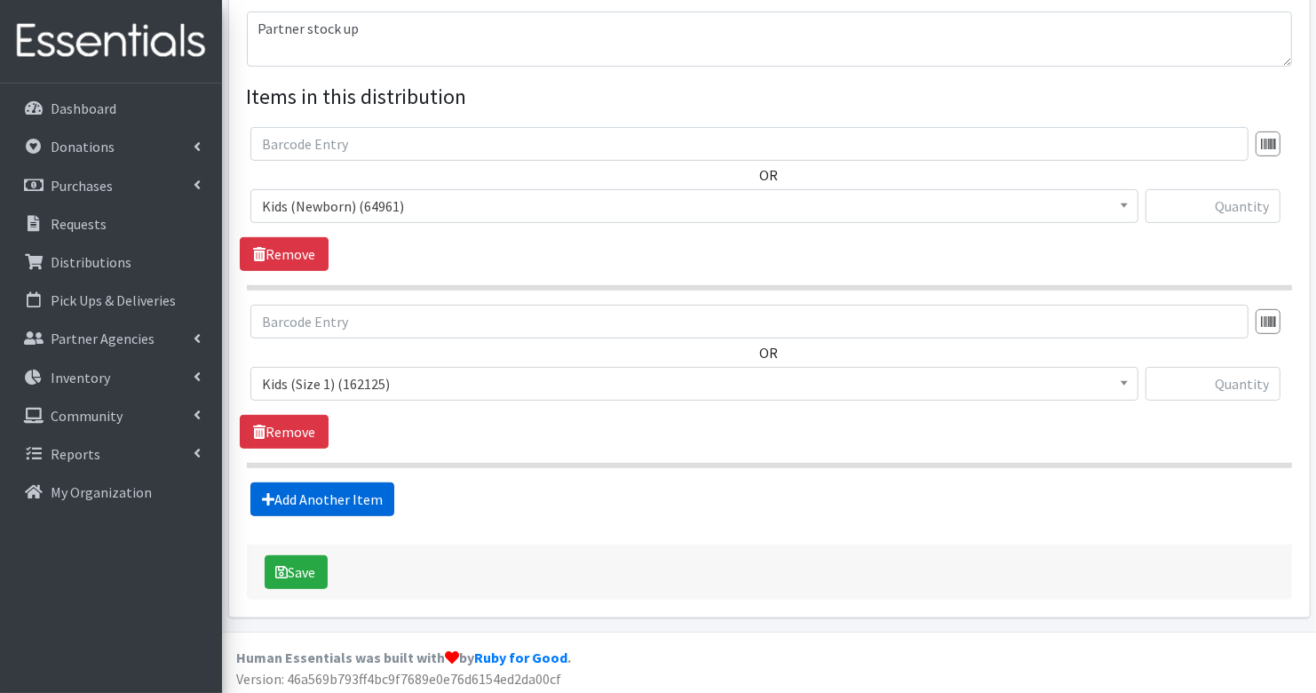
click at [307, 498] on link "Add Another Item" at bounding box center [322, 499] width 144 height 34
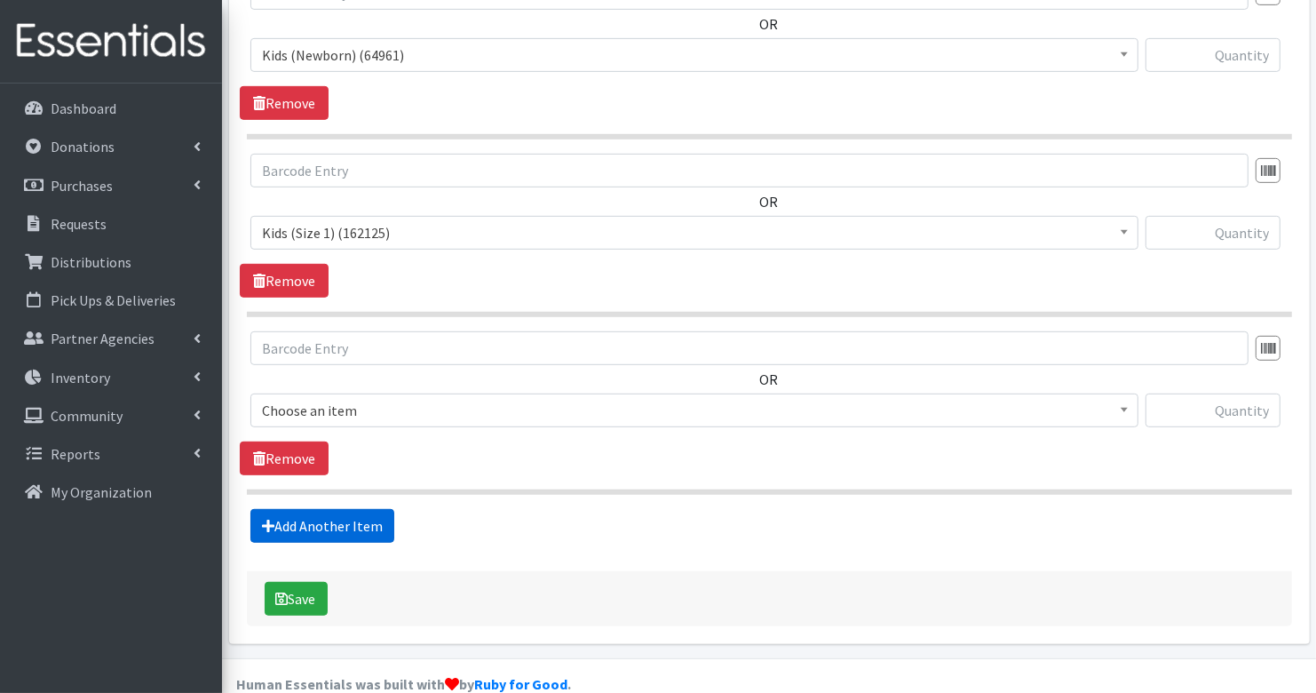
scroll to position [780, 0]
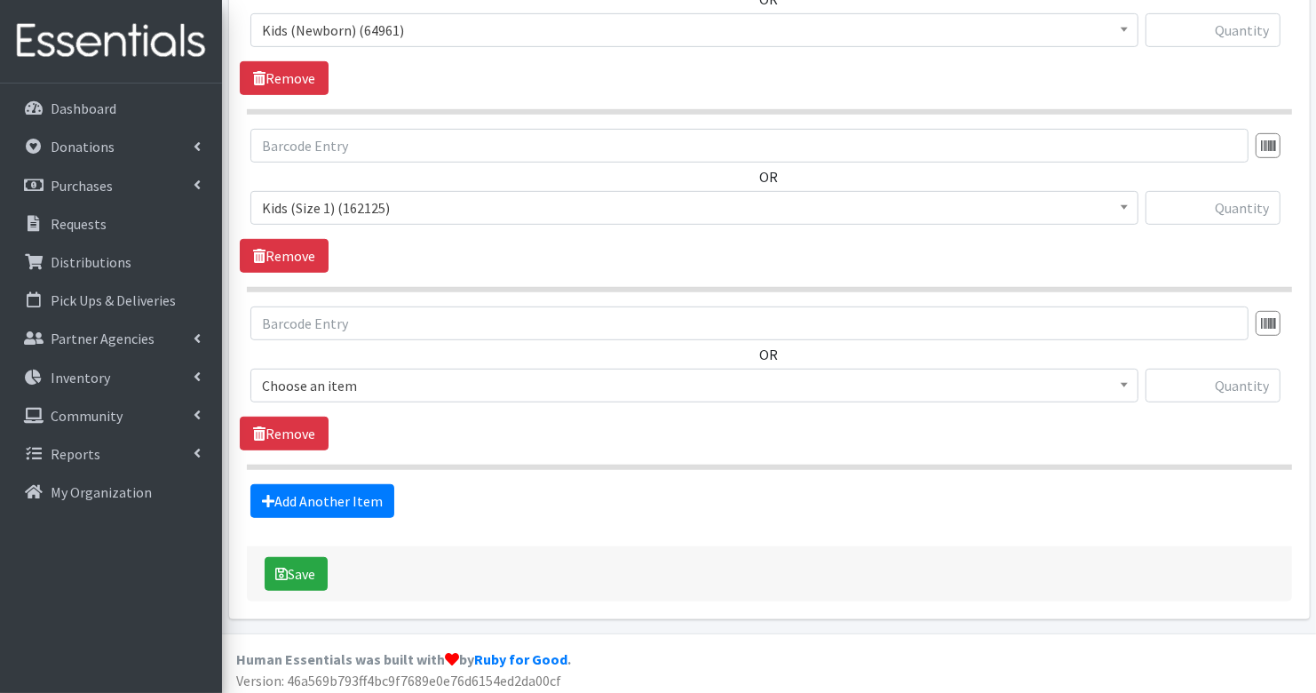
click at [299, 380] on span "Choose an item" at bounding box center [694, 385] width 865 height 25
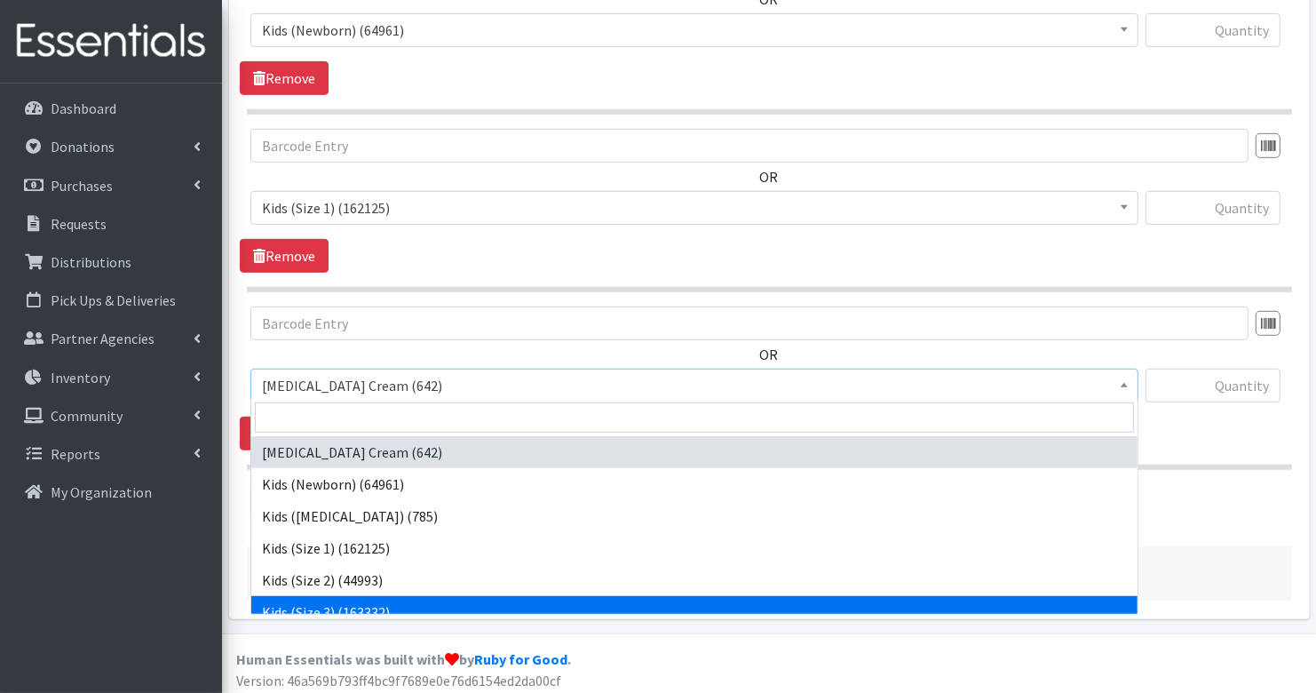
scroll to position [76, 0]
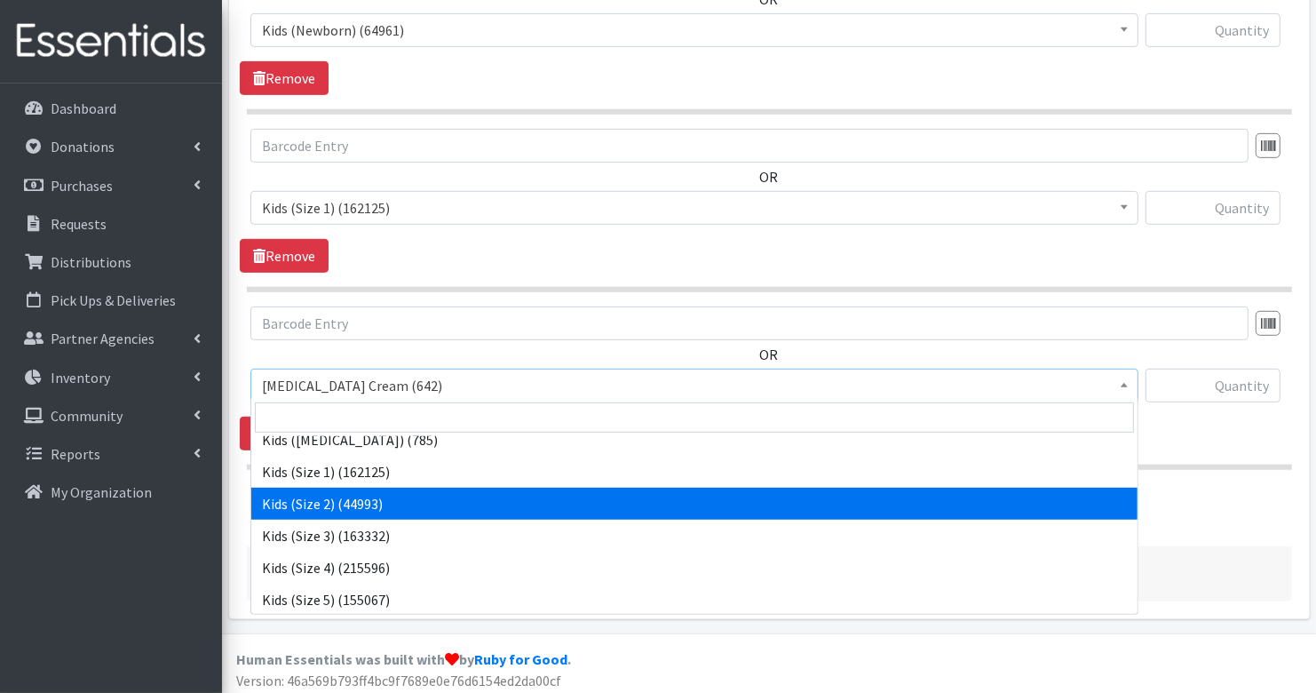
select select "3420"
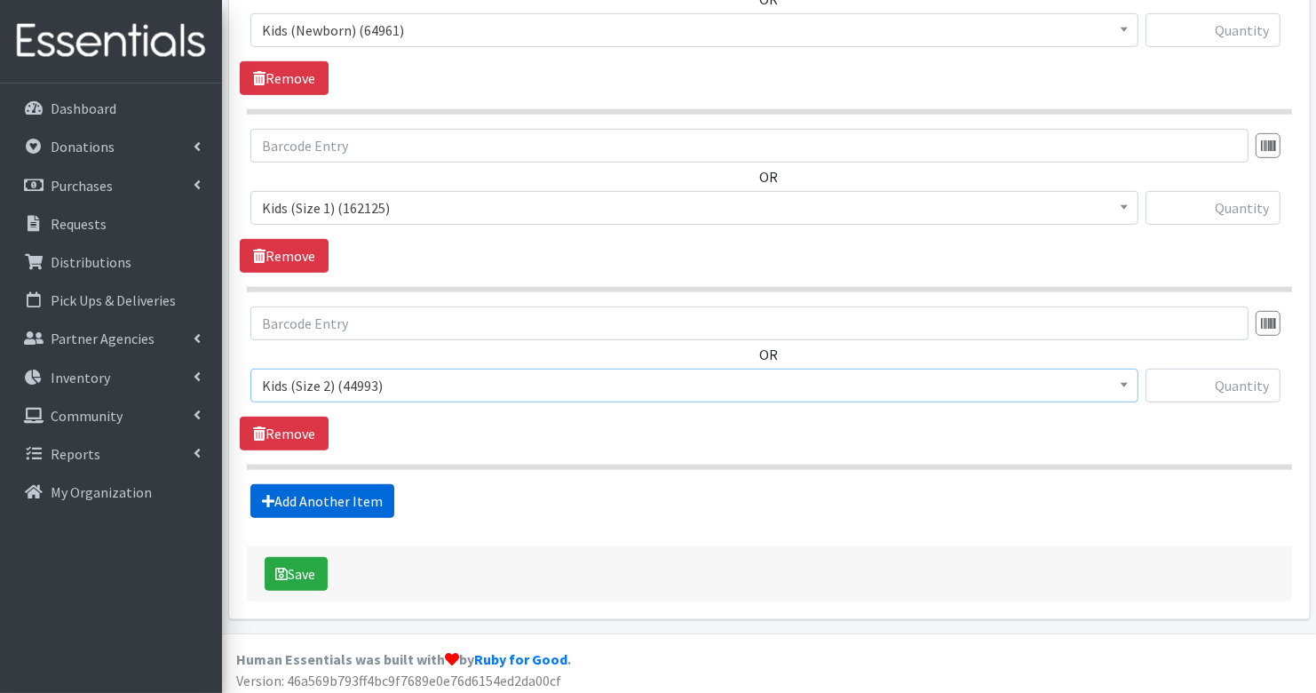
click at [322, 503] on link "Add Another Item" at bounding box center [322, 501] width 144 height 34
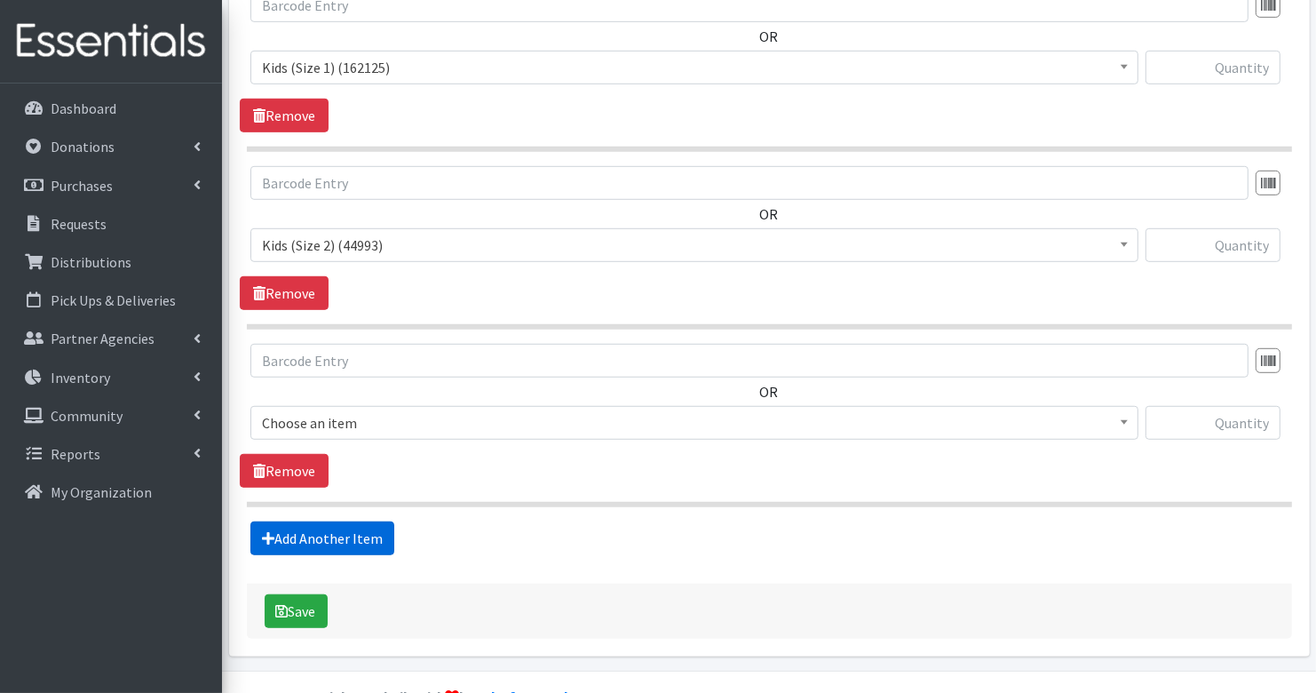
scroll to position [956, 0]
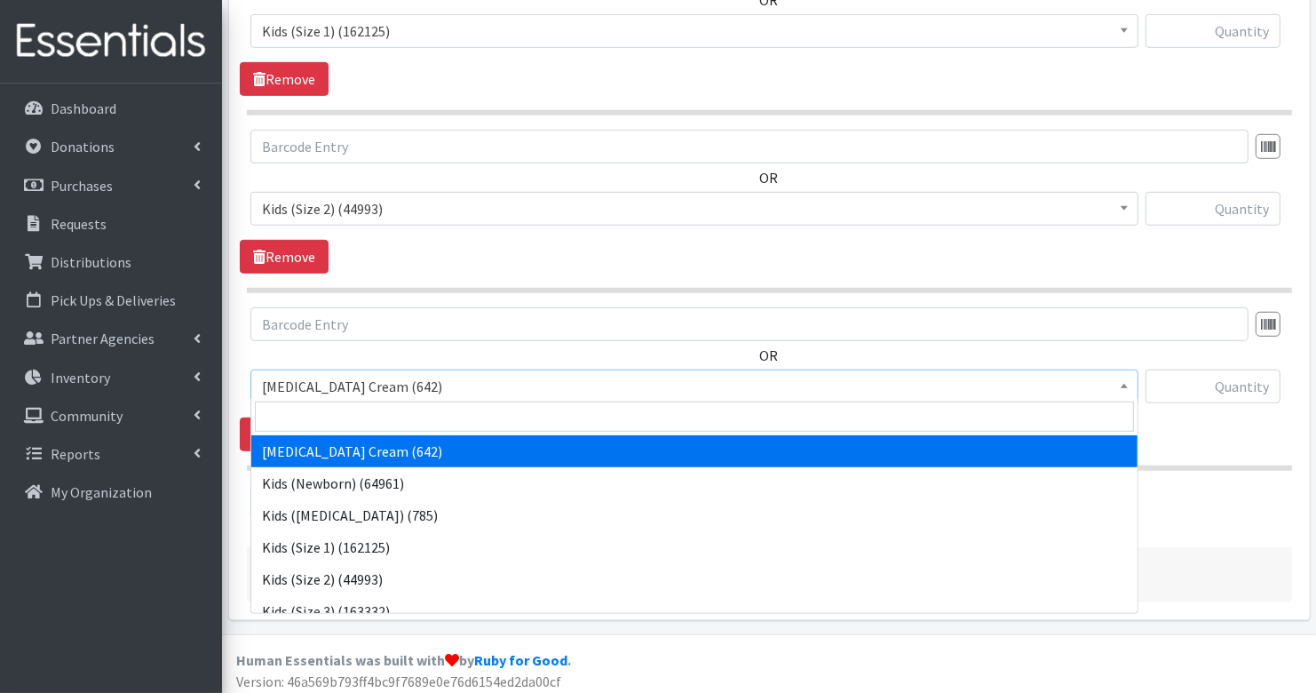
click at [337, 377] on span "Diaper Rash Cream (642)" at bounding box center [694, 386] width 865 height 25
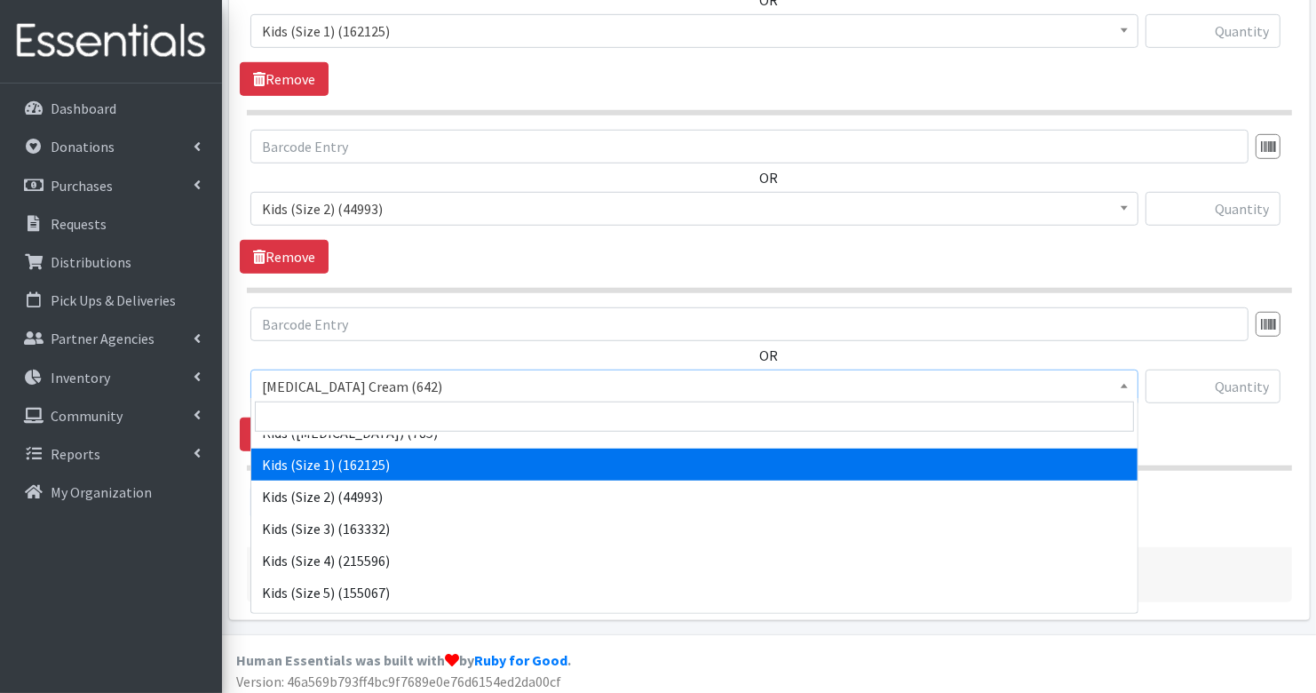
scroll to position [85, 0]
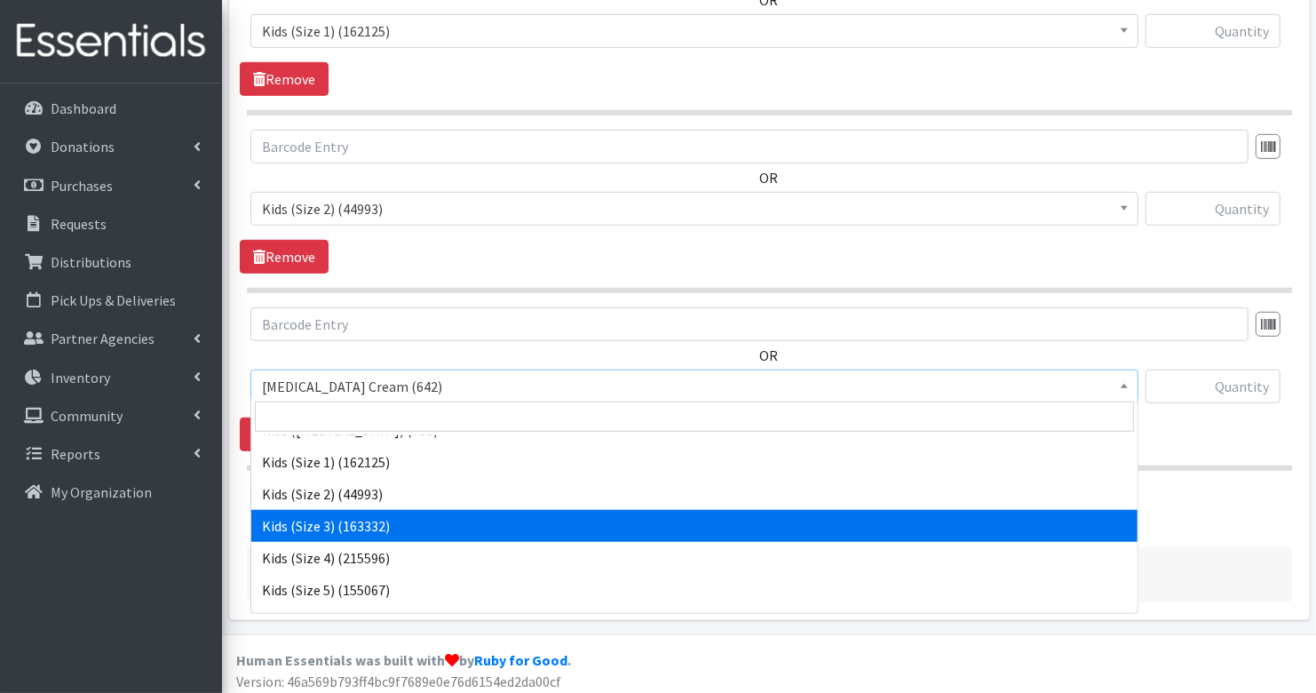
select select "3393"
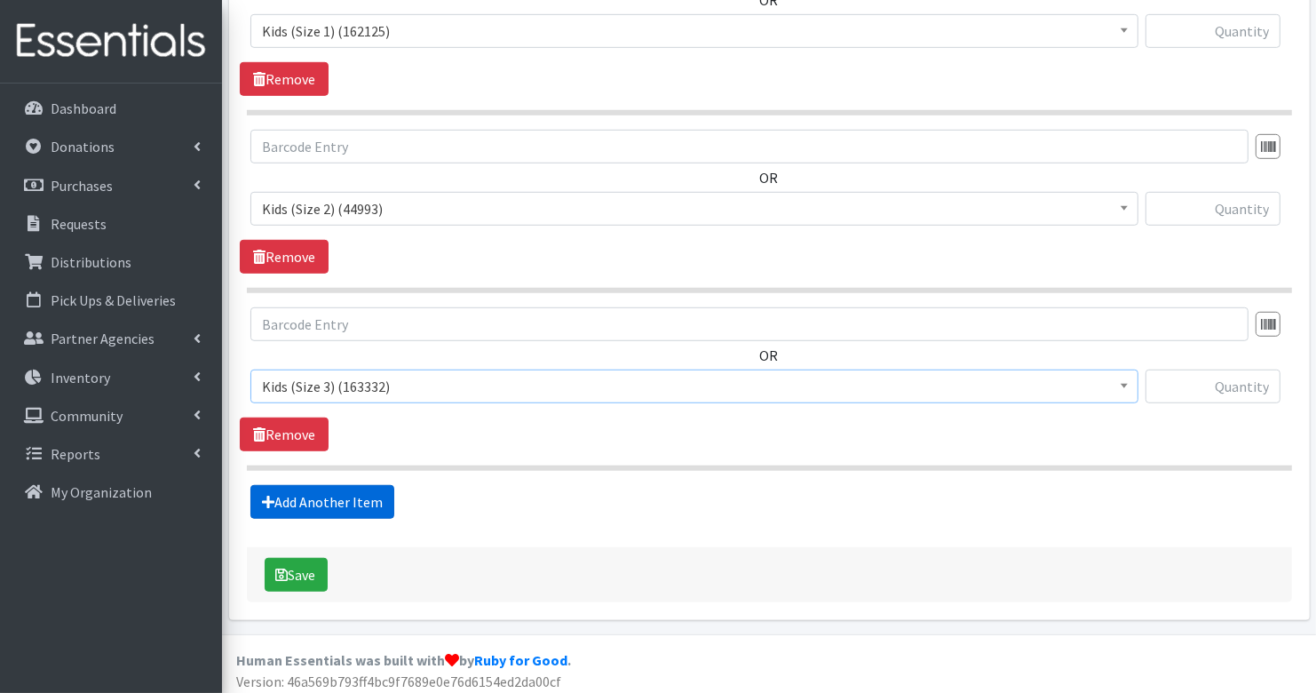
click at [330, 502] on link "Add Another Item" at bounding box center [322, 502] width 144 height 34
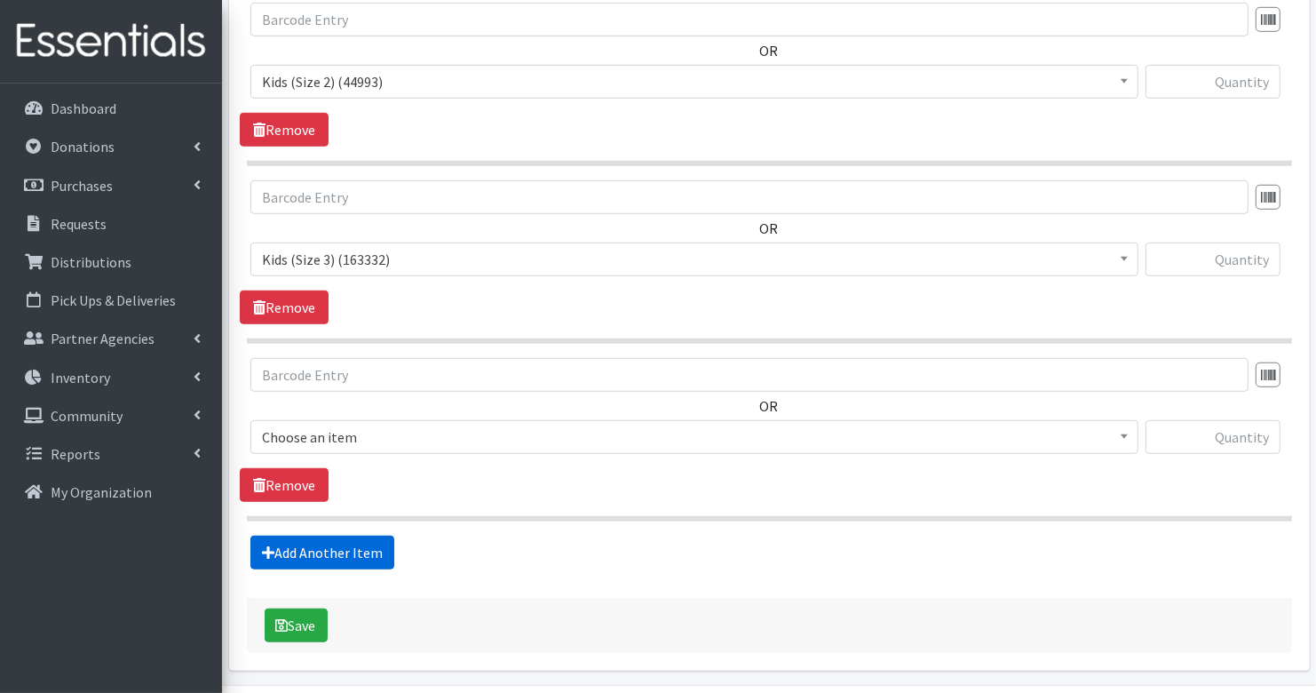
scroll to position [1132, 0]
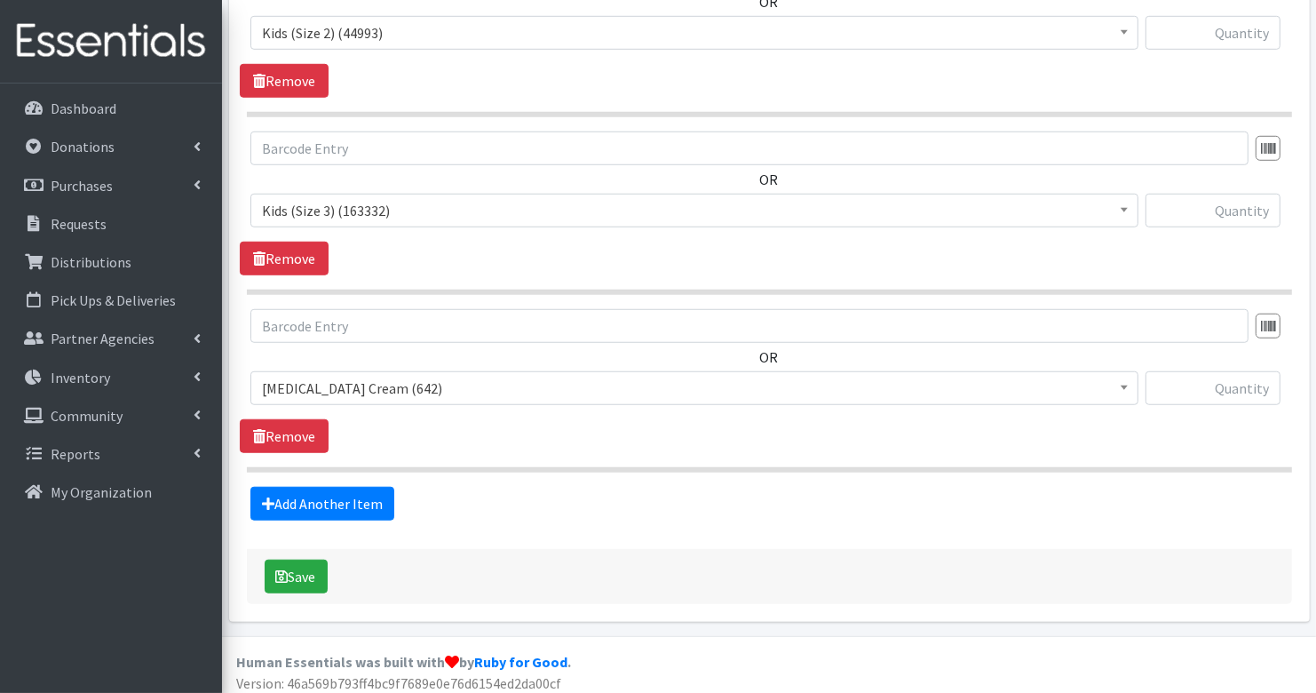
click at [325, 361] on div "OR Diaper Rash Cream (642) Kids (Newborn) (64961) Kids (Preemie) (785) Kids (Si…" at bounding box center [769, 364] width 1059 height 110
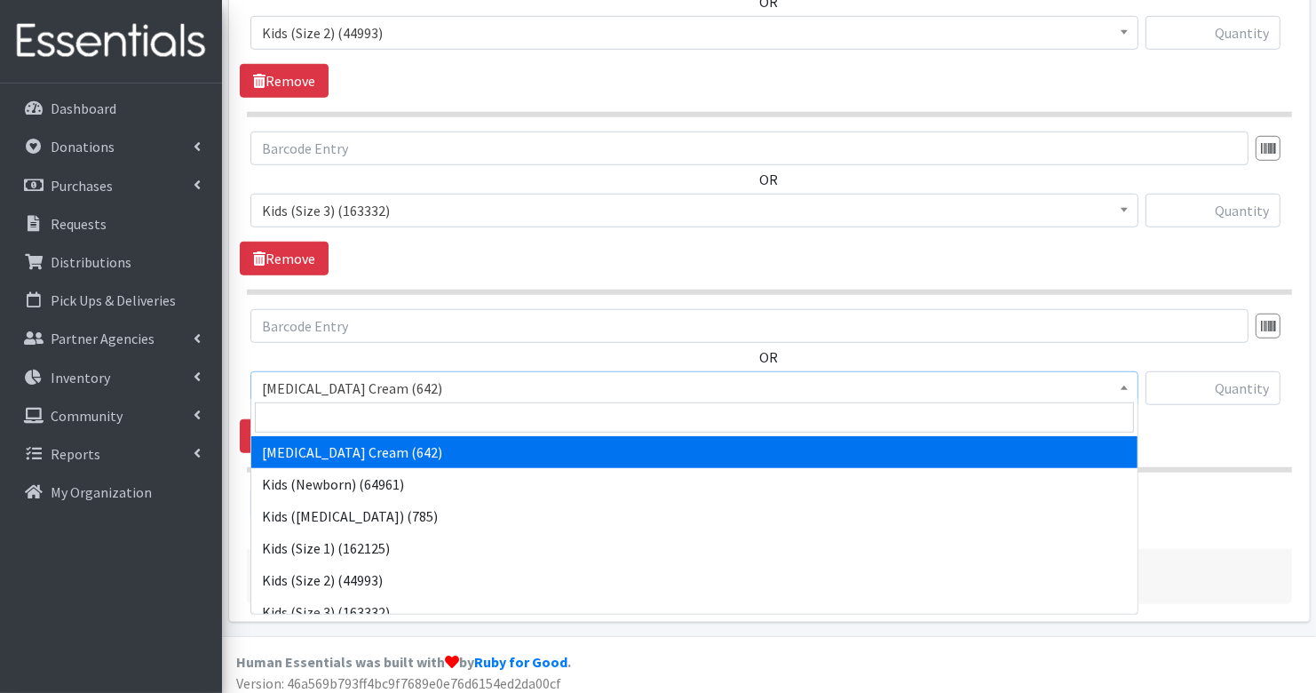
click at [325, 379] on span "Diaper Rash Cream (642)" at bounding box center [694, 388] width 865 height 25
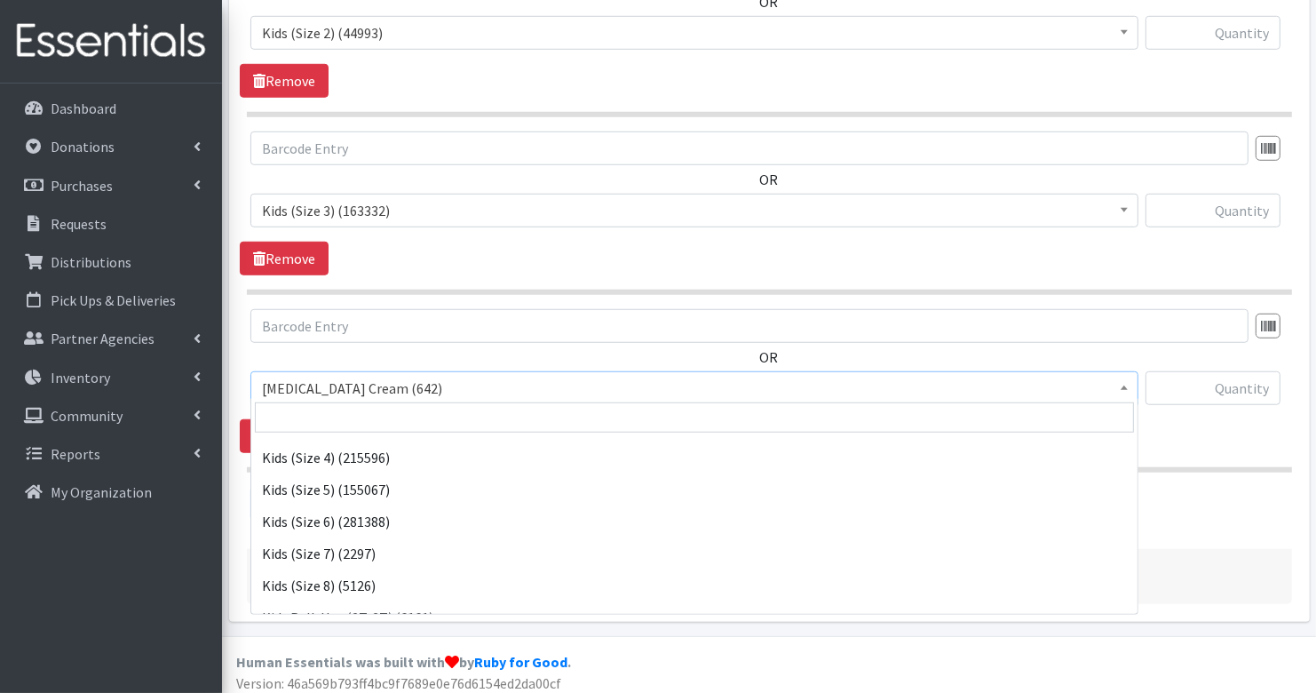
scroll to position [190, 0]
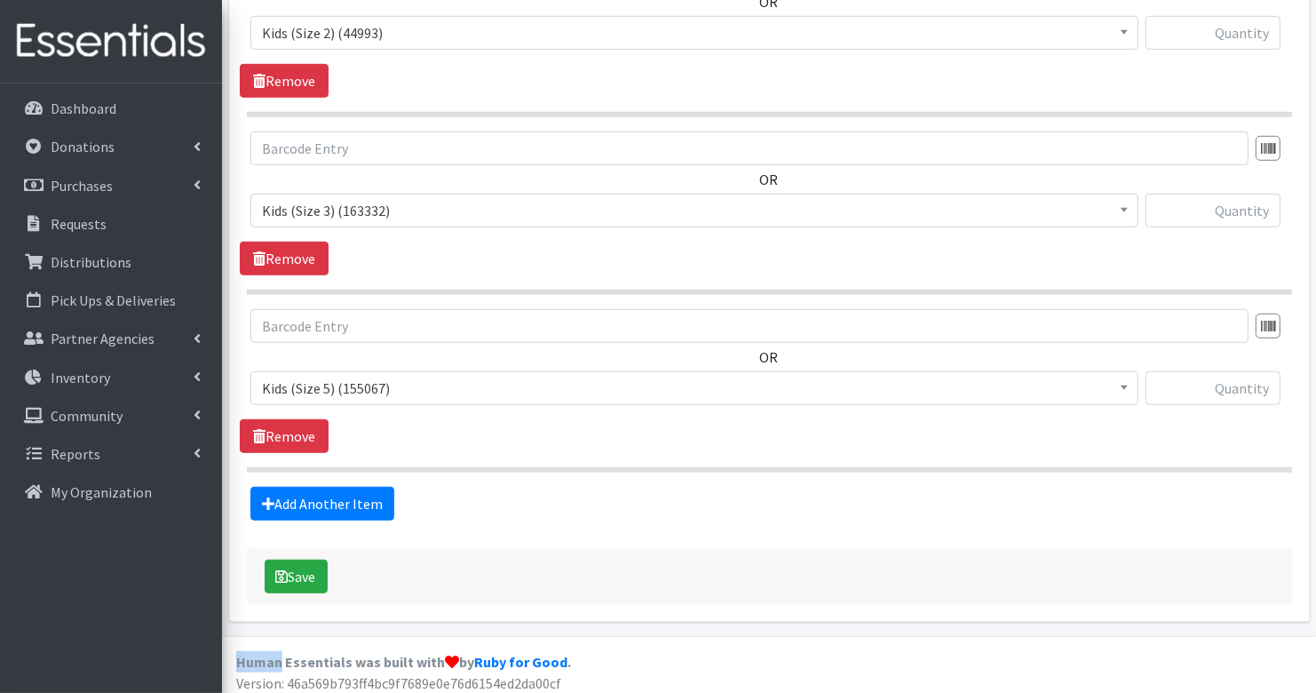
click at [343, 472] on fieldset "Items in this distribution OR Diaper Rash Cream (642) Kids (Newborn) (64961) Ki…" at bounding box center [769, 36] width 1045 height 968
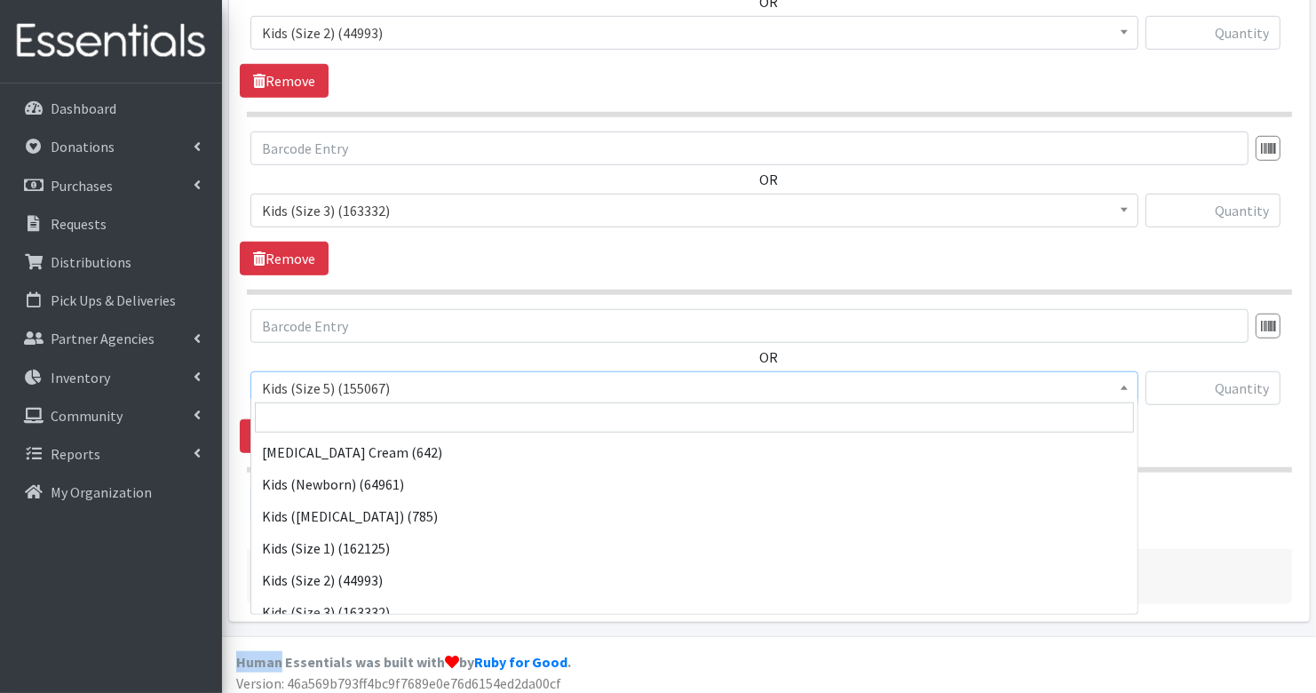
click at [323, 376] on span "Kids (Size 5) (155067)" at bounding box center [694, 388] width 865 height 25
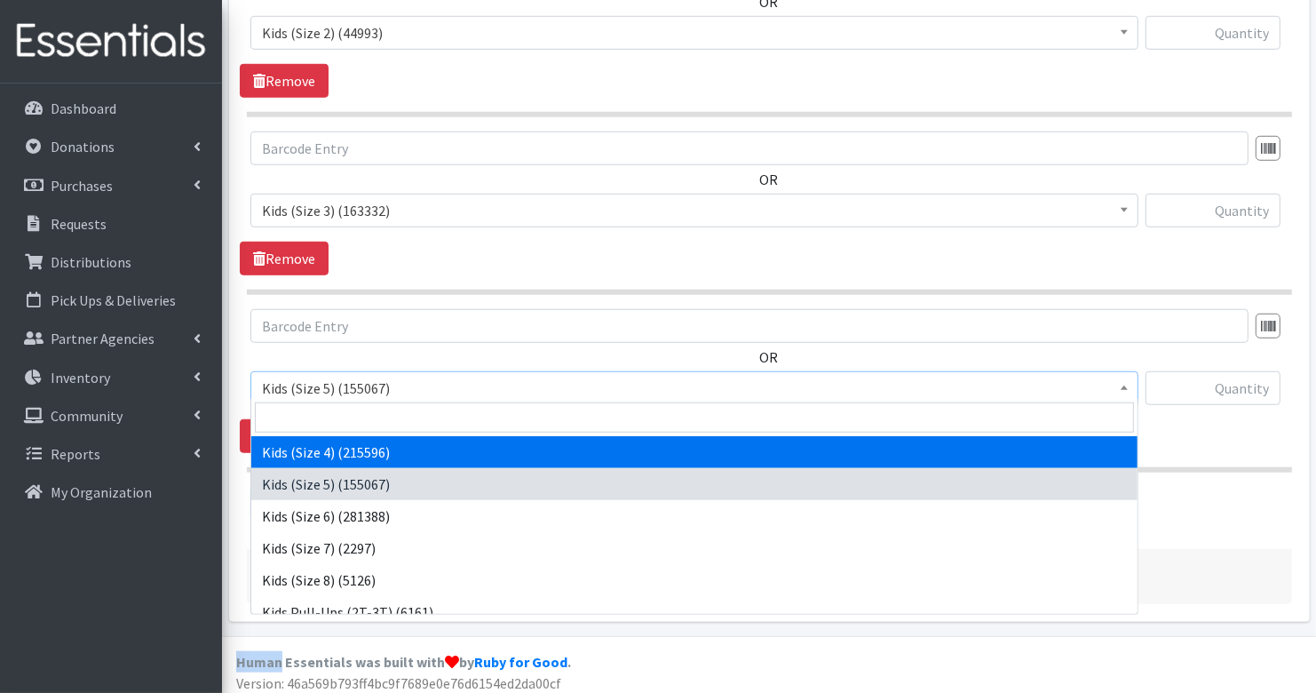
select select "3394"
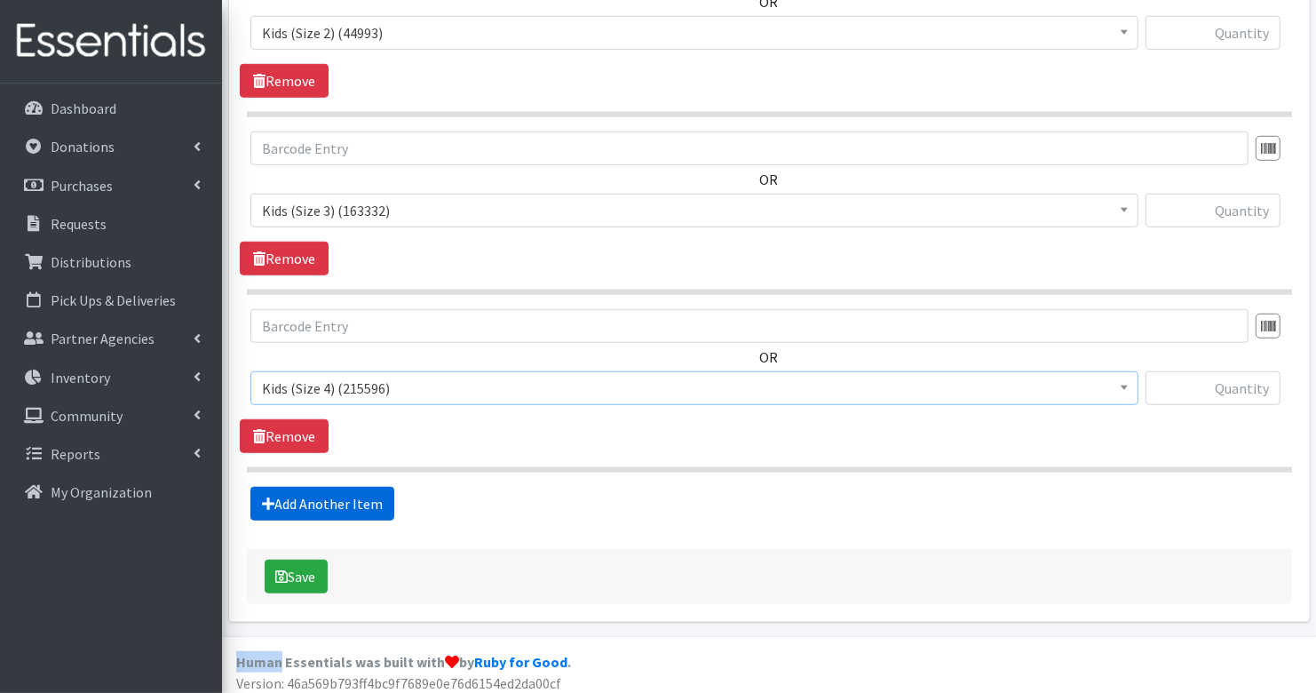
click at [320, 493] on link "Add Another Item" at bounding box center [322, 504] width 144 height 34
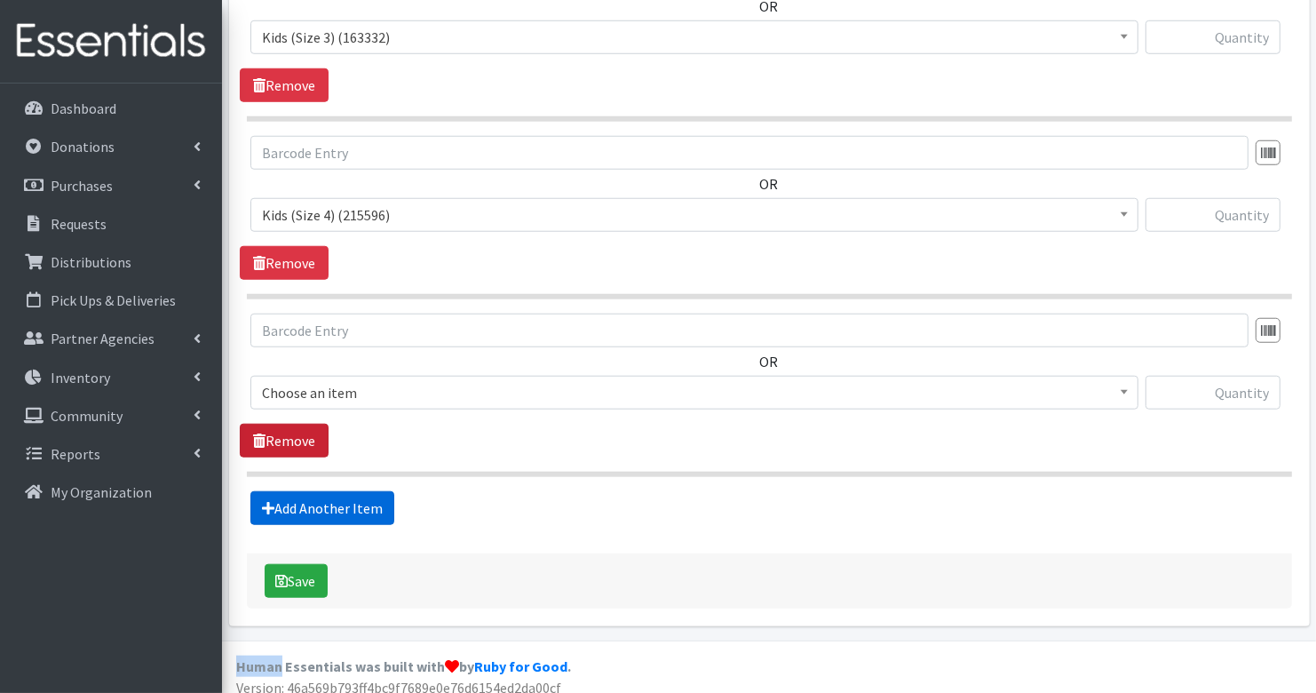
scroll to position [1309, 0]
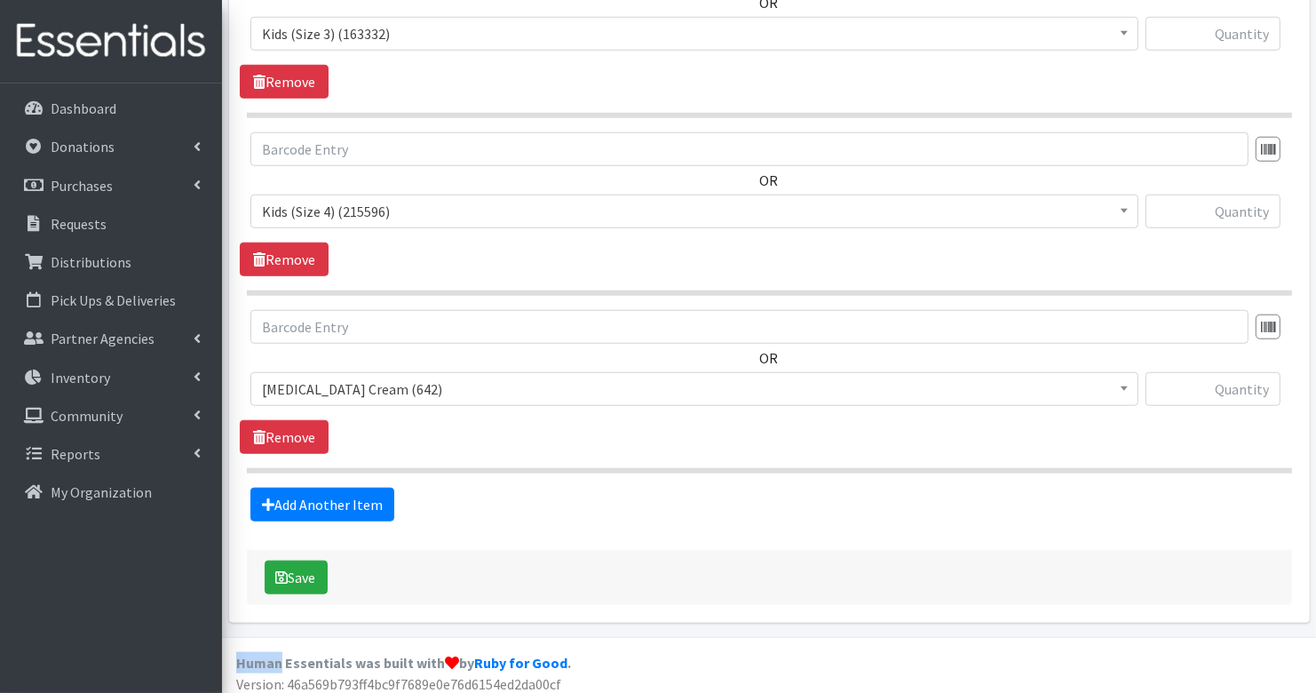
click at [315, 381] on span "Diaper Rash Cream (642)" at bounding box center [694, 389] width 865 height 25
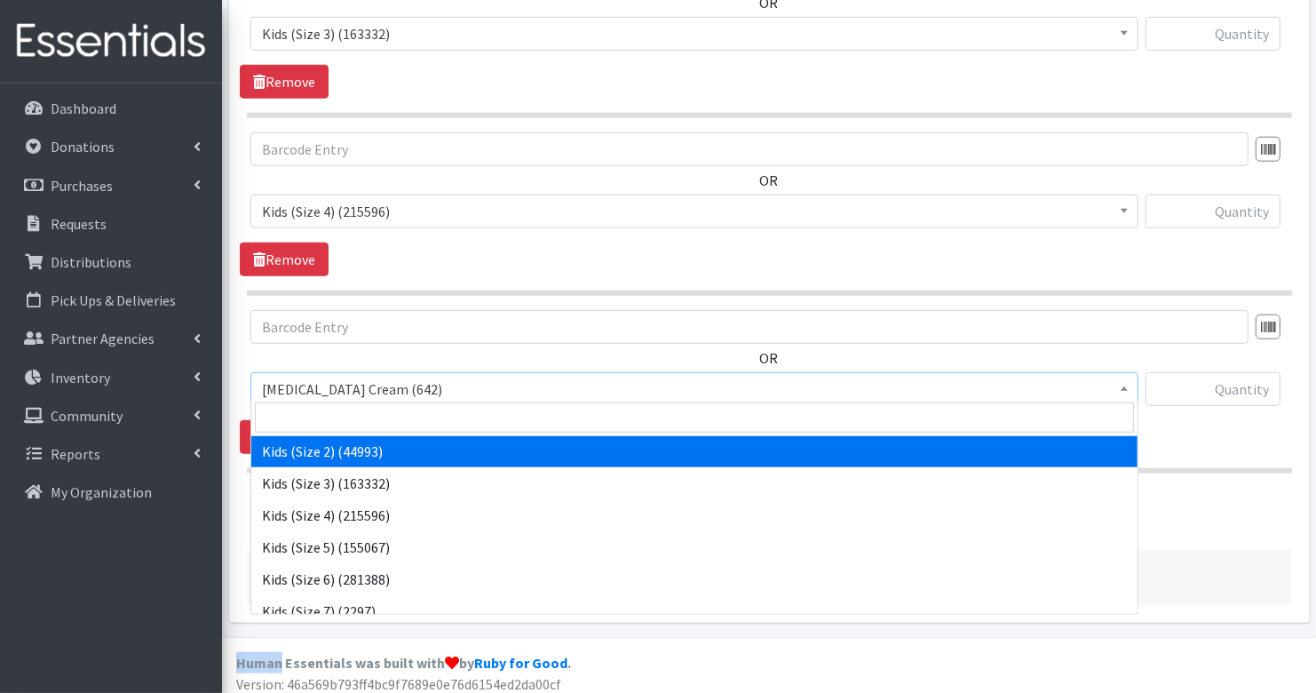
scroll to position [131, 0]
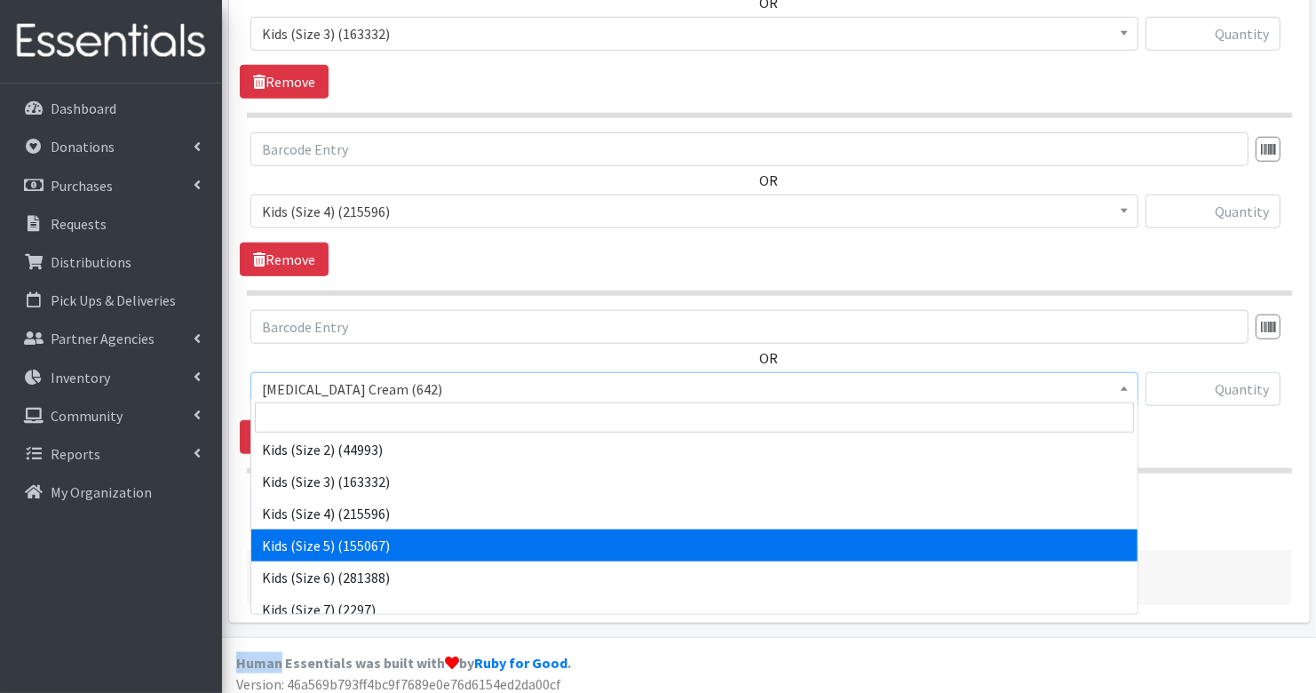
select select "3407"
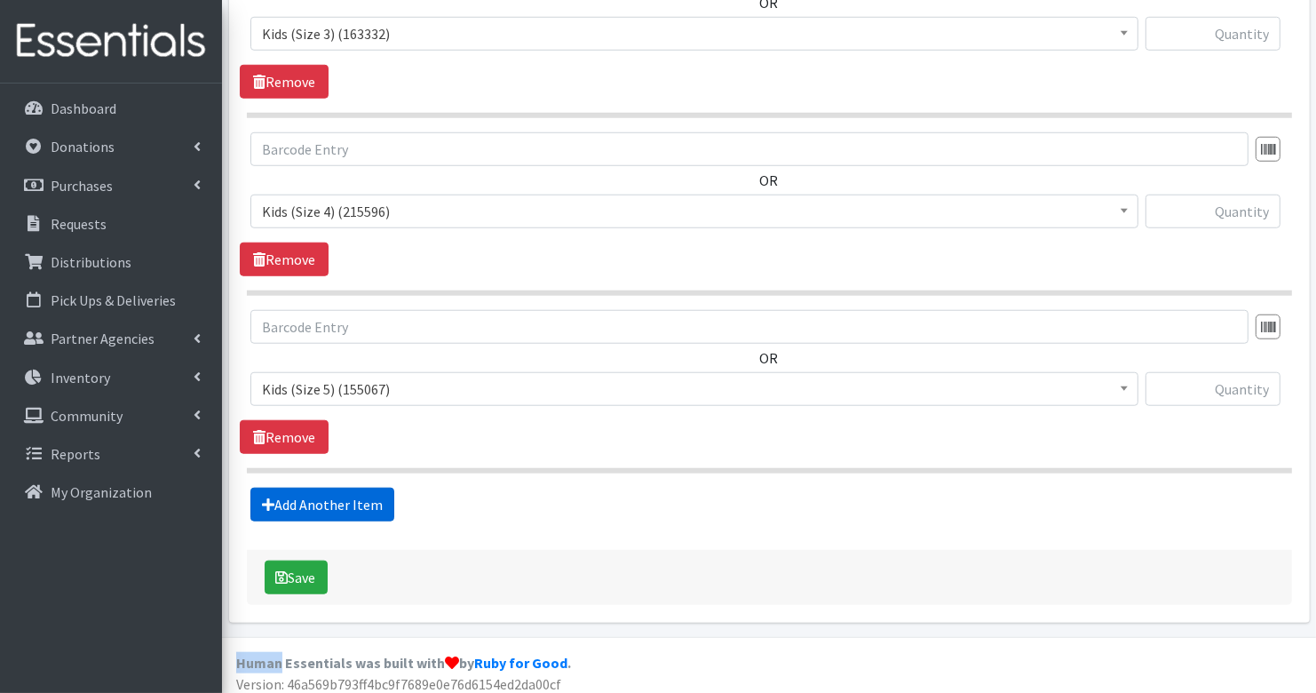
click at [342, 502] on link "Add Another Item" at bounding box center [322, 505] width 144 height 34
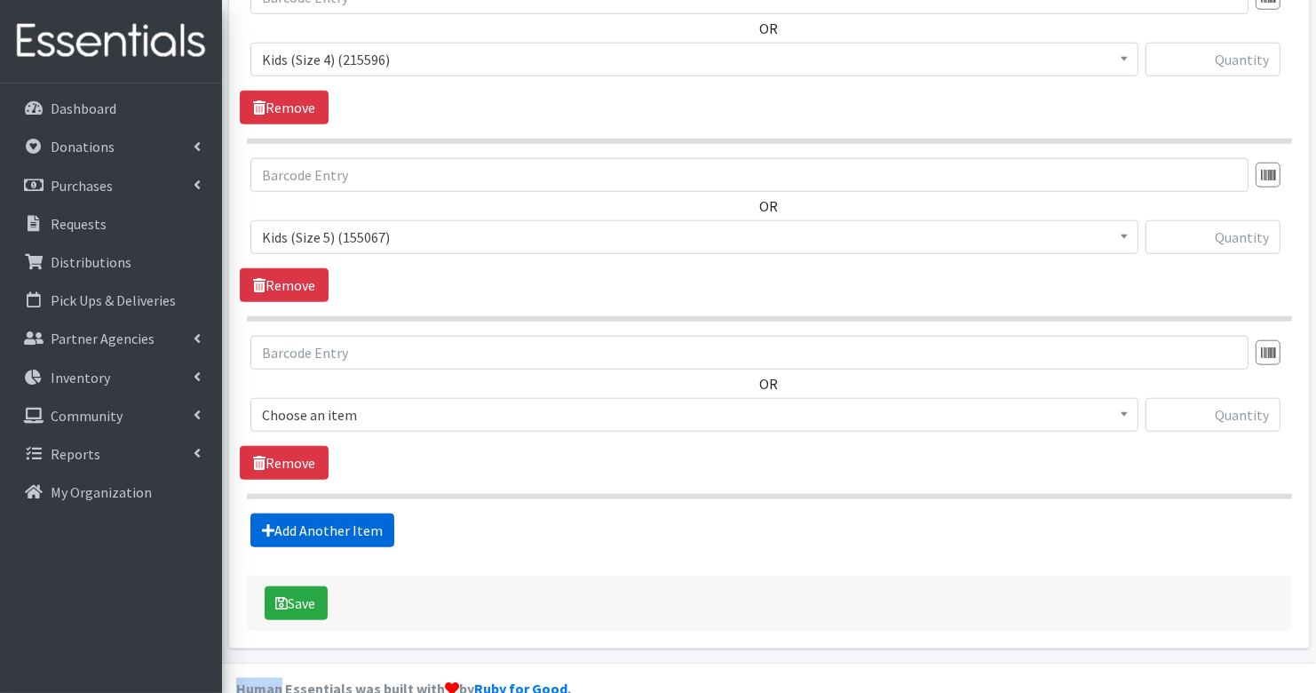
scroll to position [1485, 0]
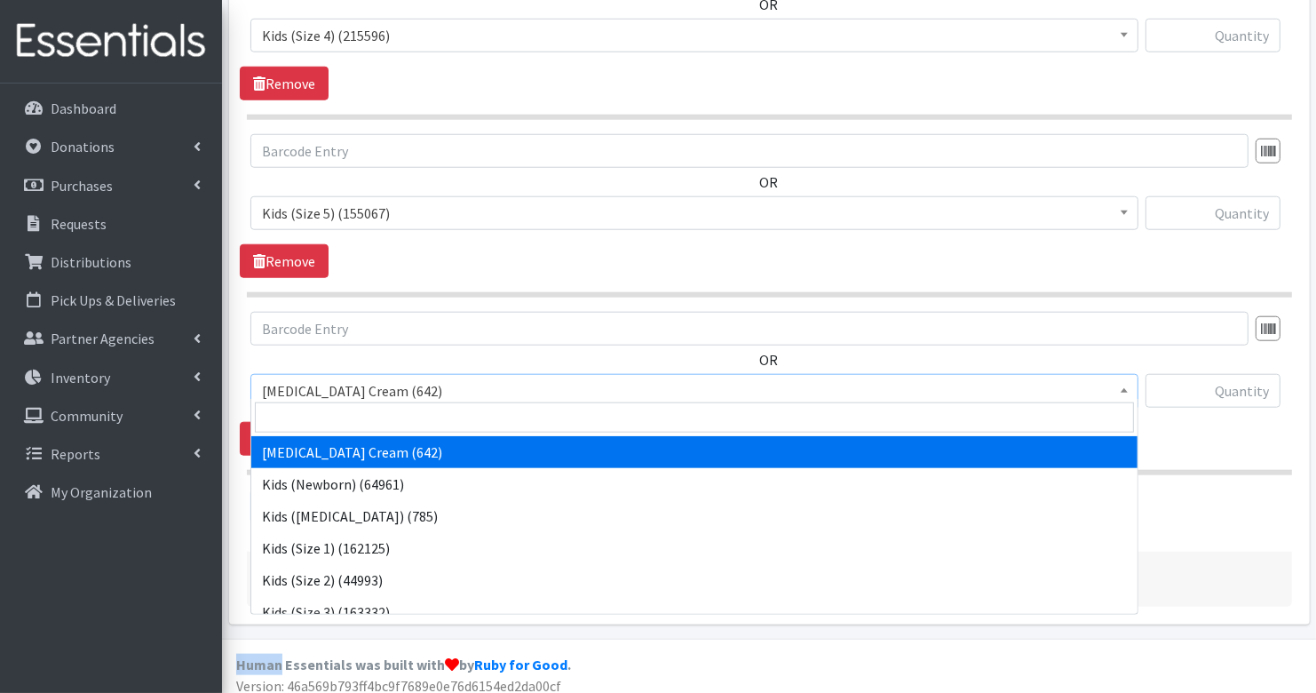
click at [367, 378] on span "Diaper Rash Cream (642)" at bounding box center [694, 390] width 865 height 25
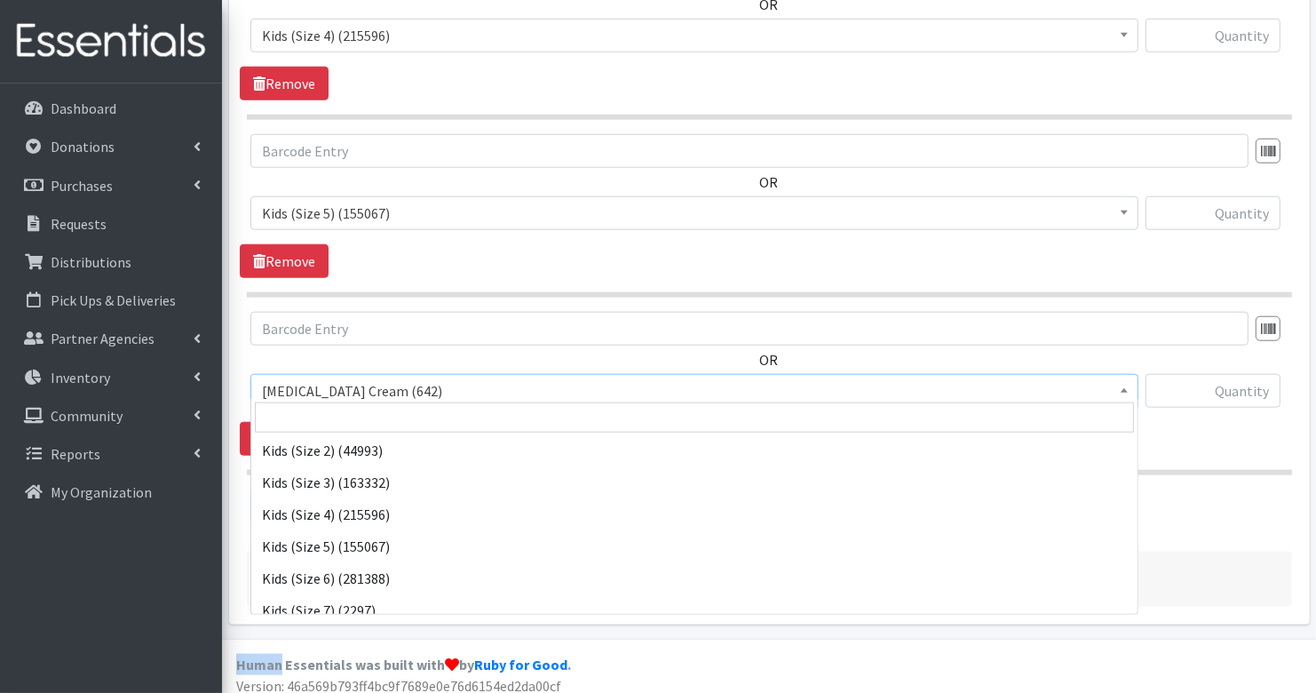
scroll to position [135, 0]
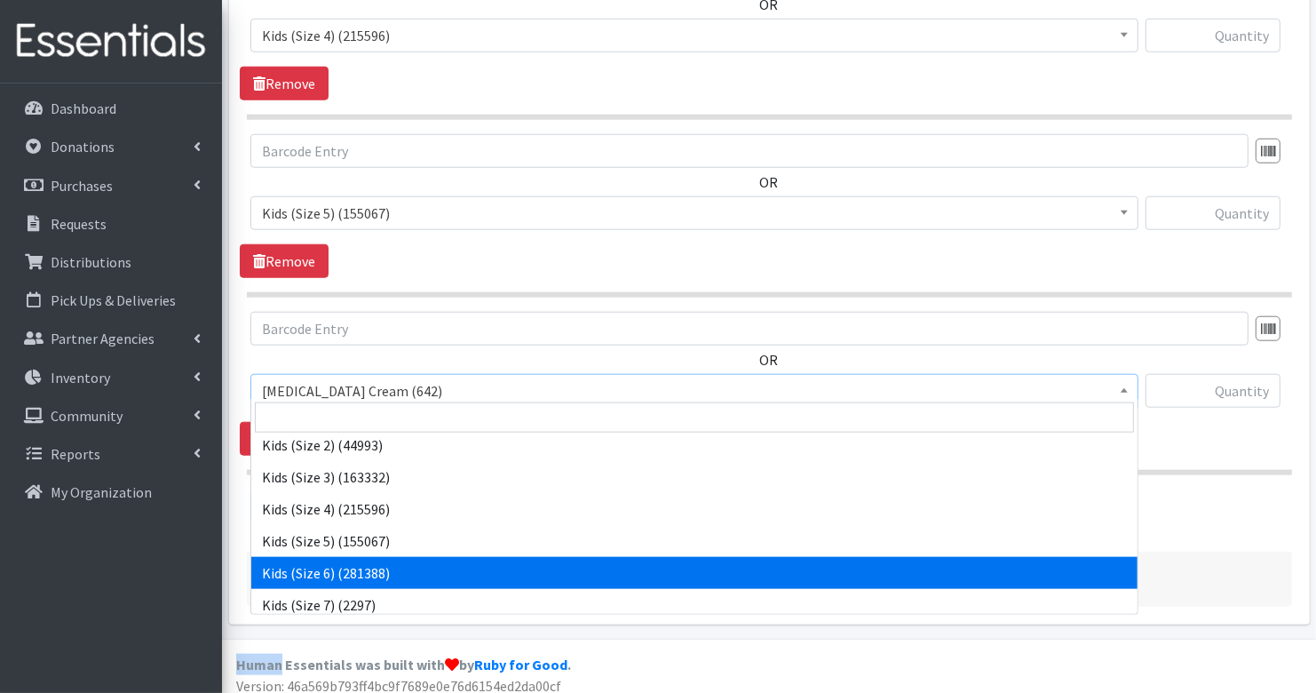
select select "3419"
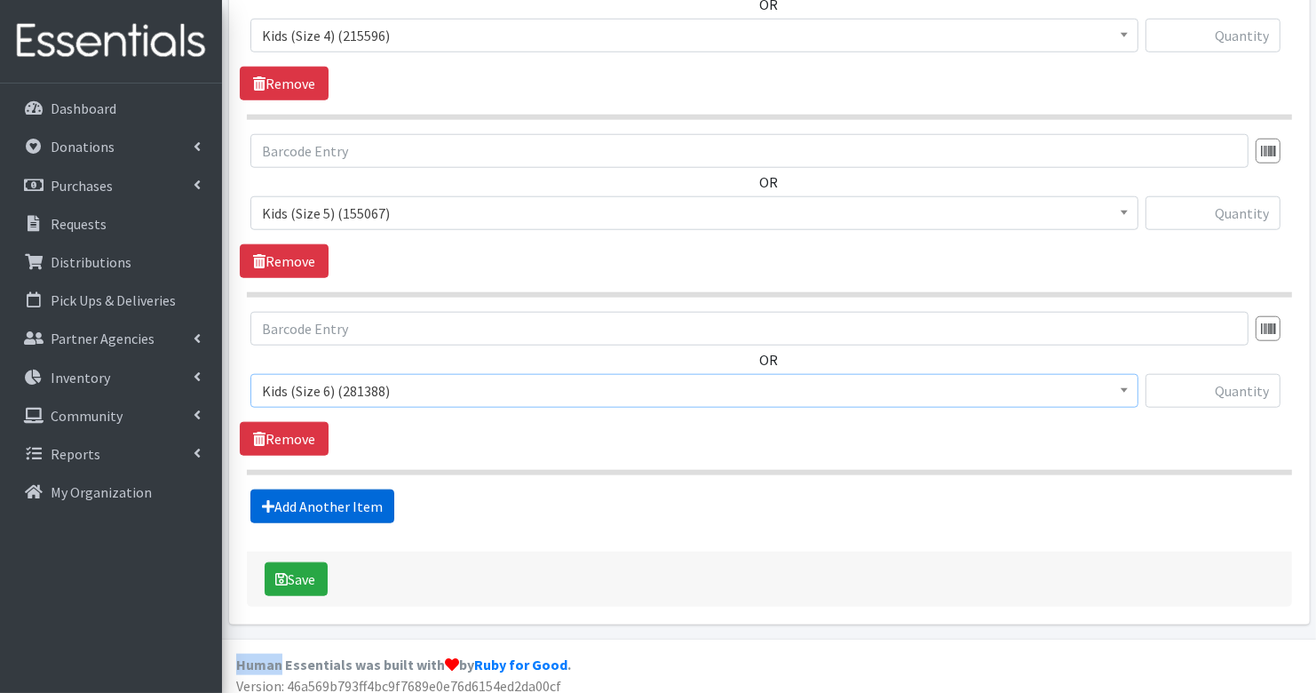
click at [374, 502] on link "Add Another Item" at bounding box center [322, 506] width 144 height 34
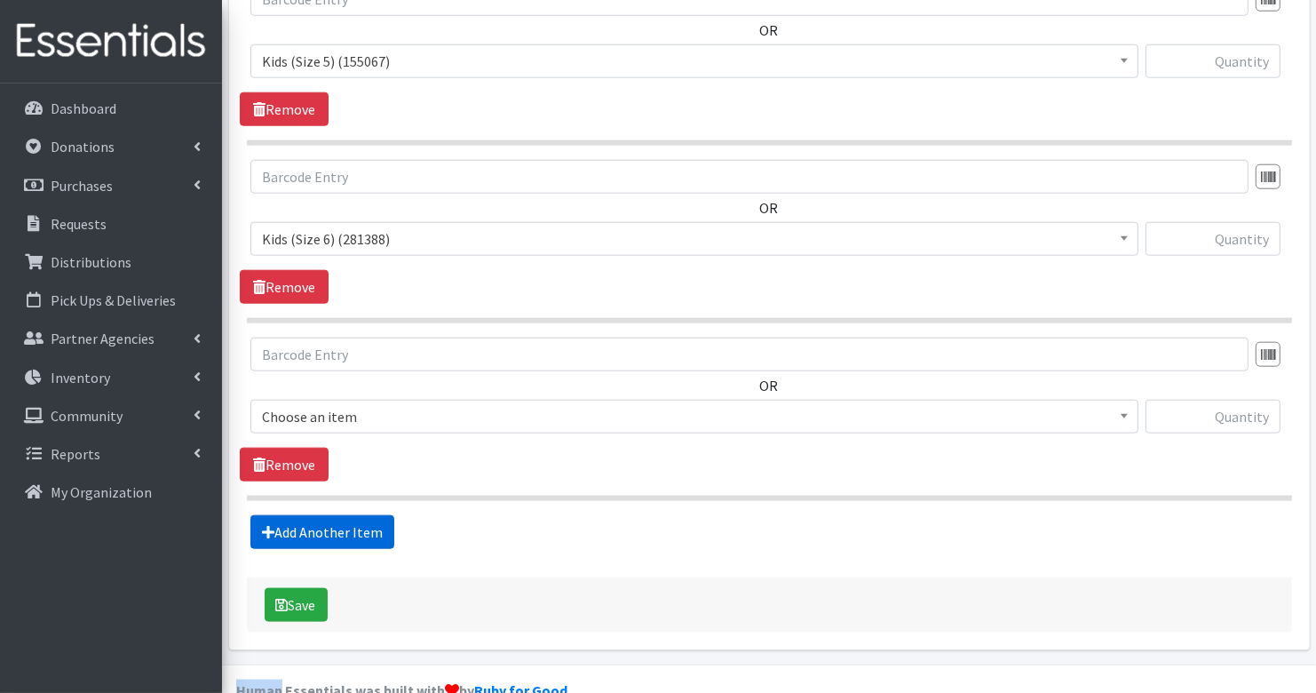
scroll to position [1661, 0]
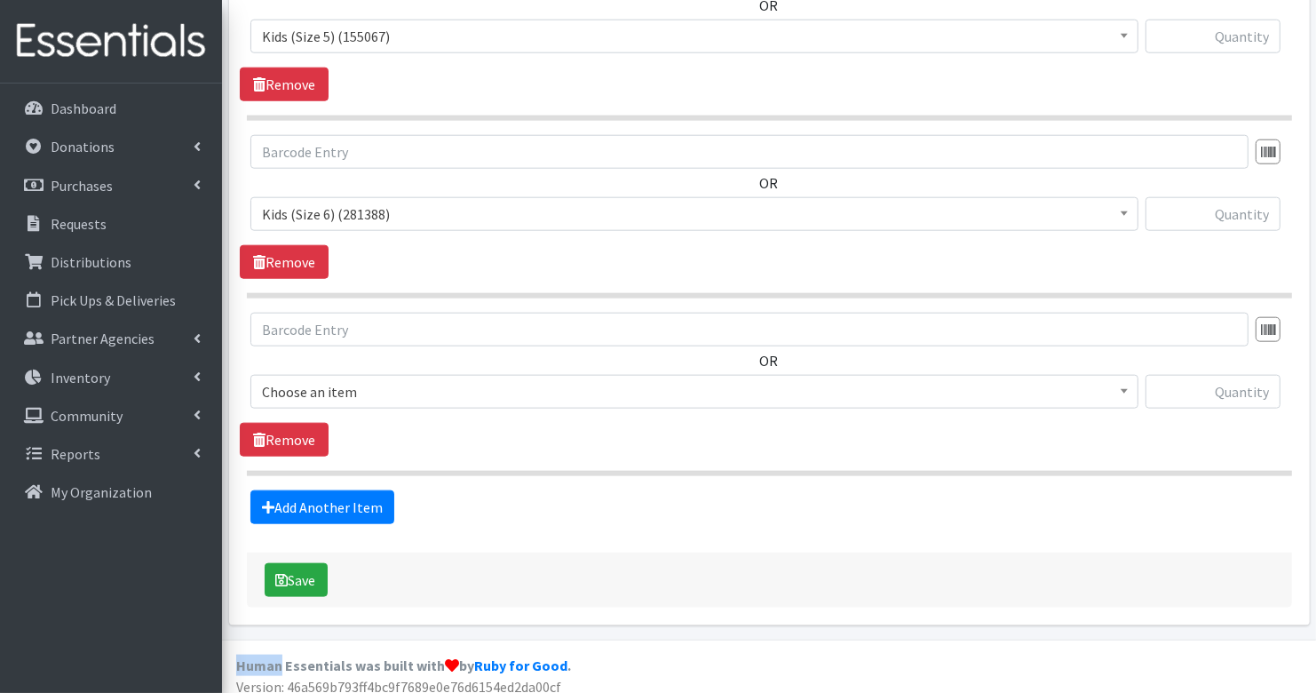
click at [369, 379] on span "Choose an item" at bounding box center [694, 391] width 865 height 25
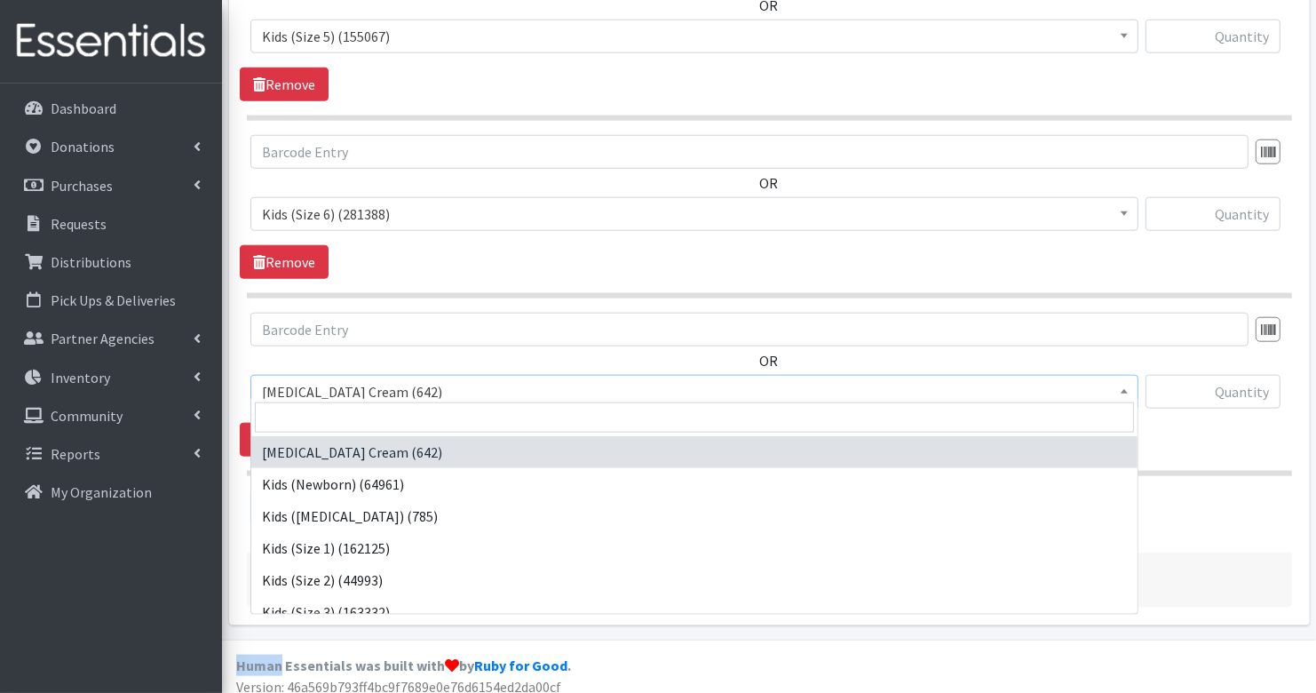
scroll to position [151, 0]
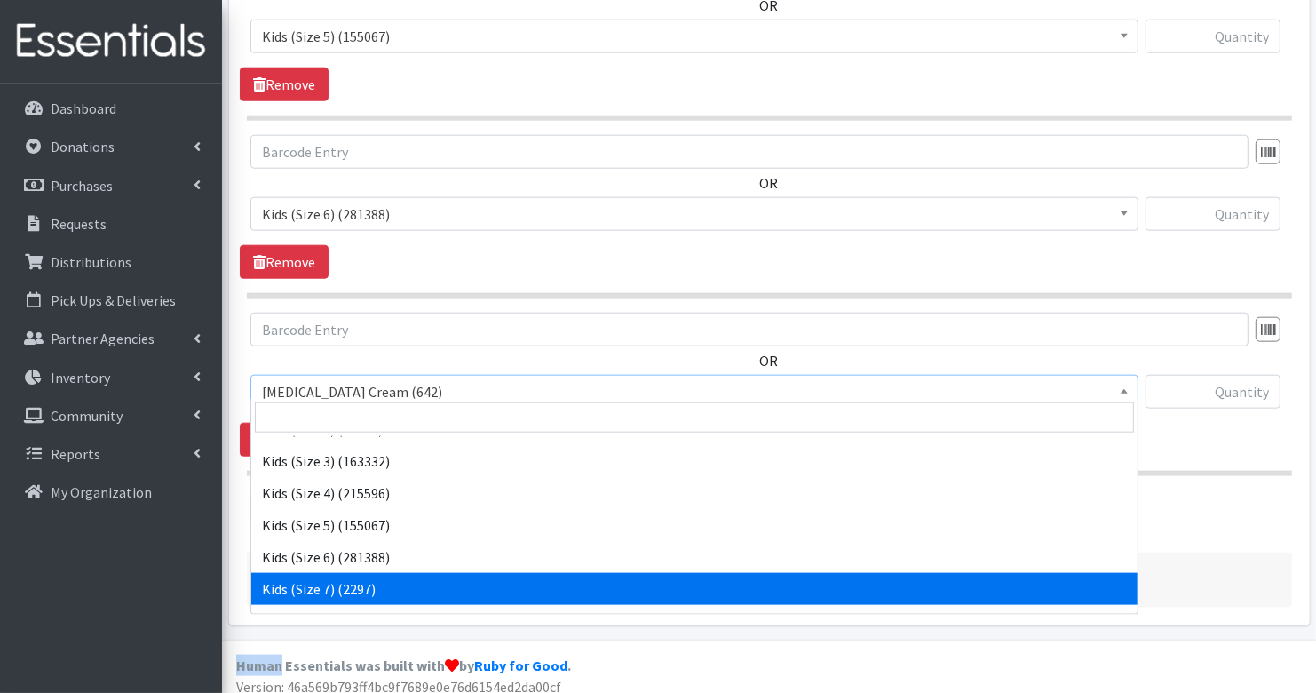
select select "7177"
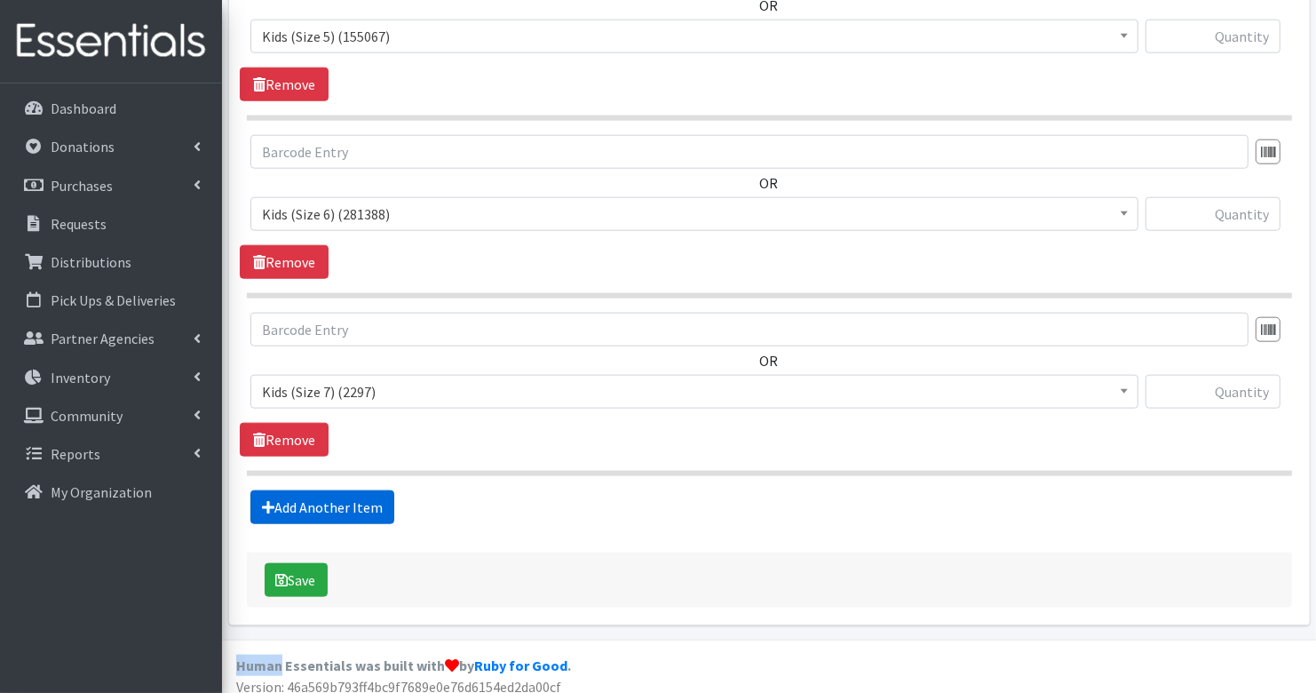
click at [329, 490] on link "Add Another Item" at bounding box center [322, 507] width 144 height 34
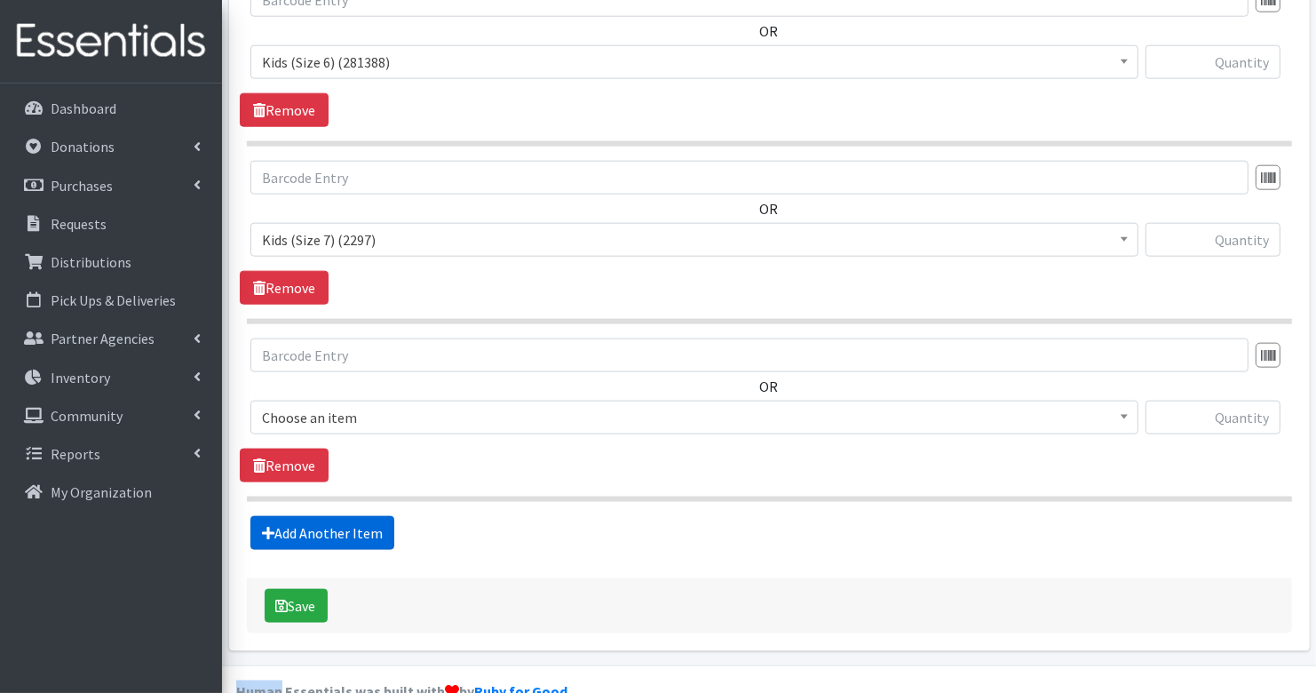
scroll to position [1838, 0]
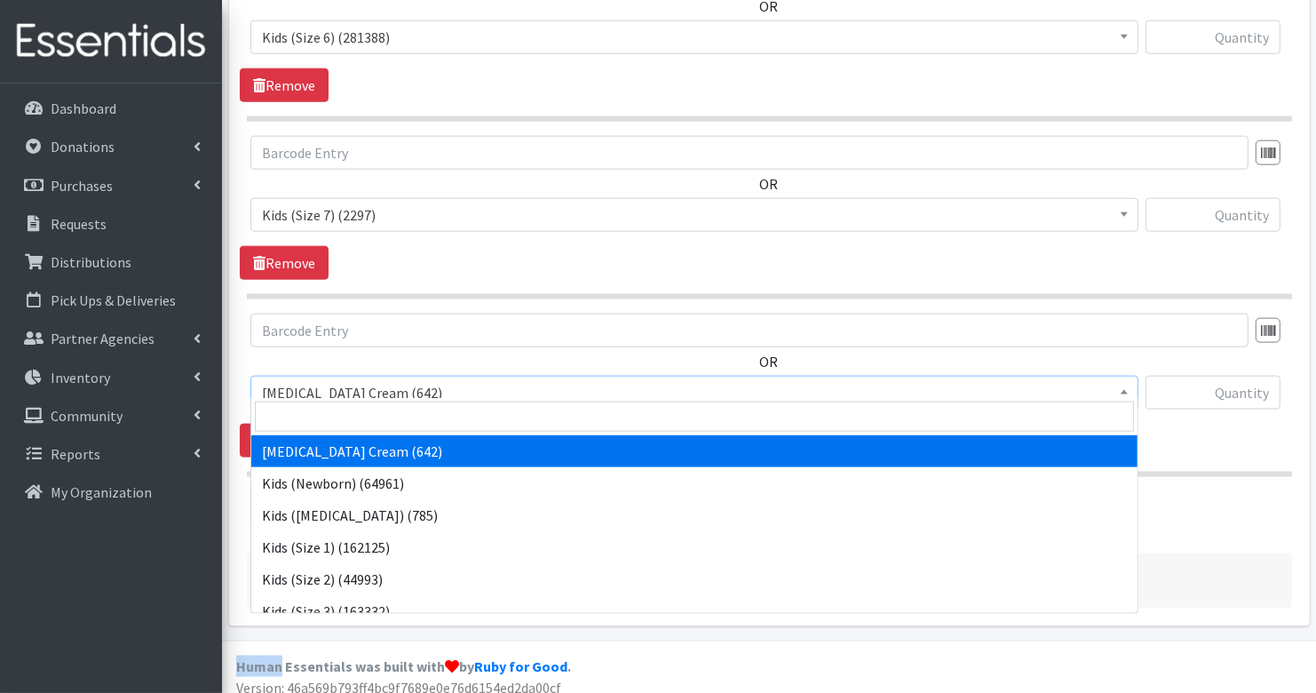
click at [329, 383] on span "Diaper Rash Cream (642)" at bounding box center [694, 392] width 865 height 25
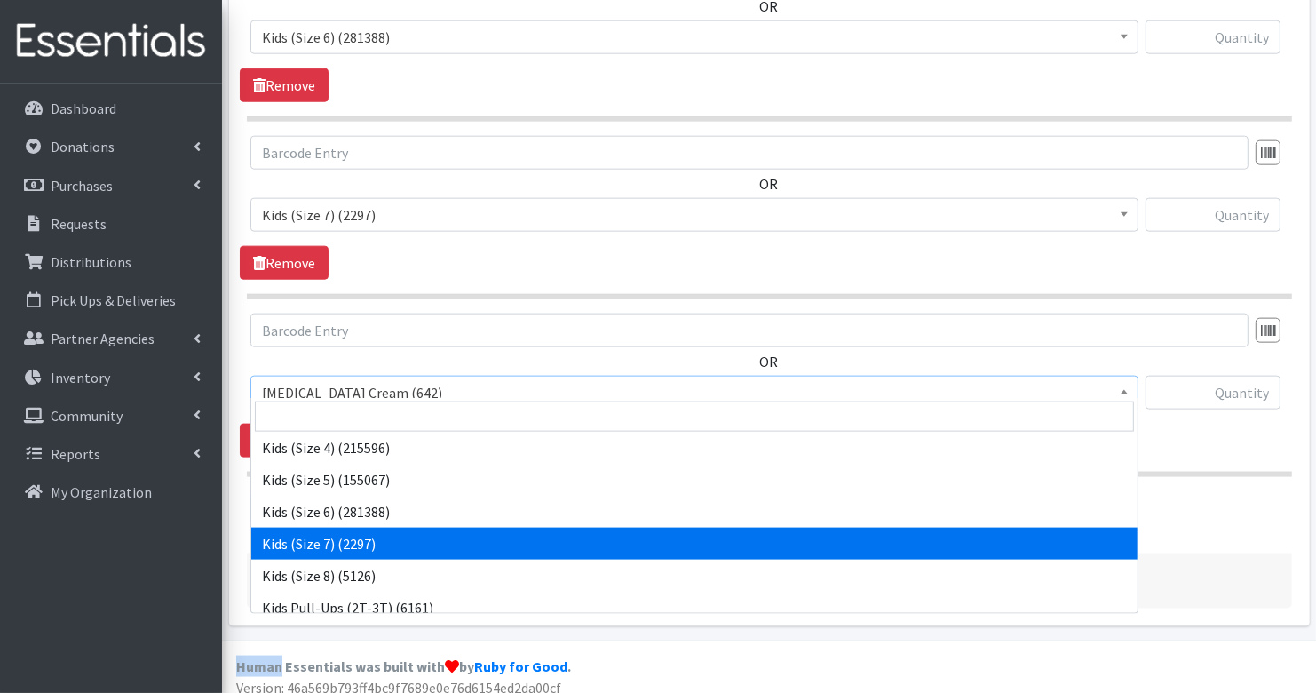
scroll to position [271, 0]
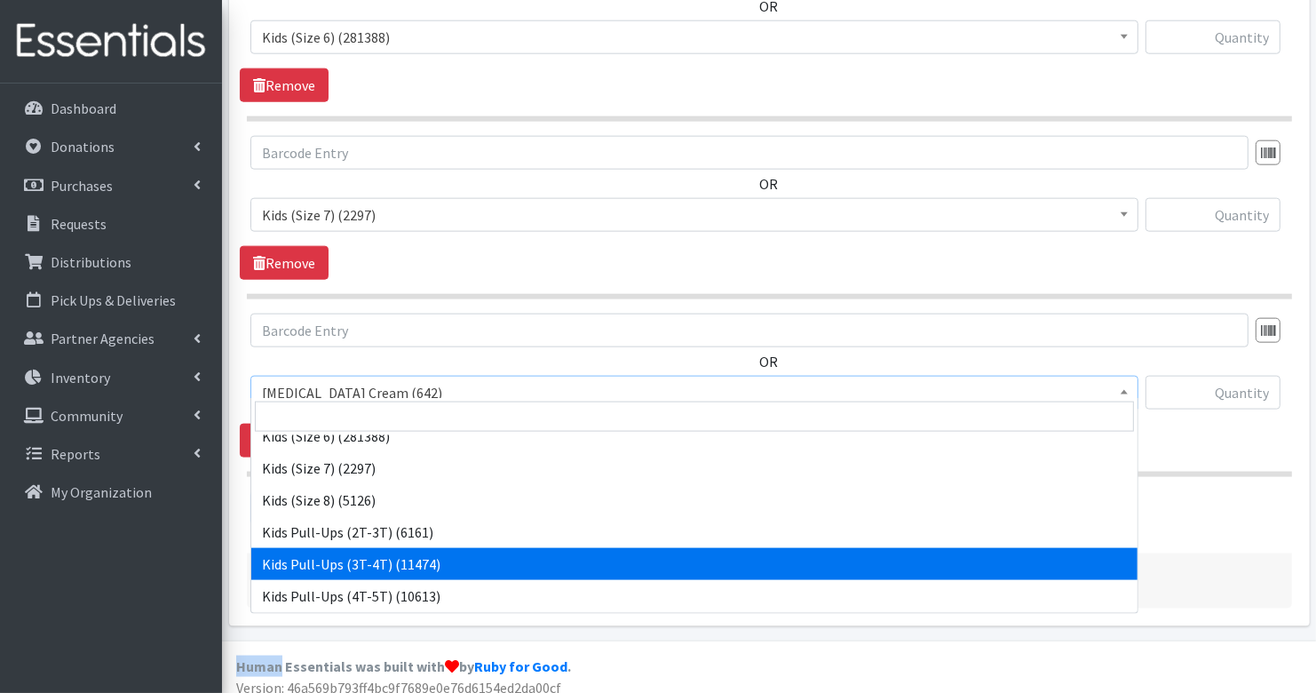
select select "3417"
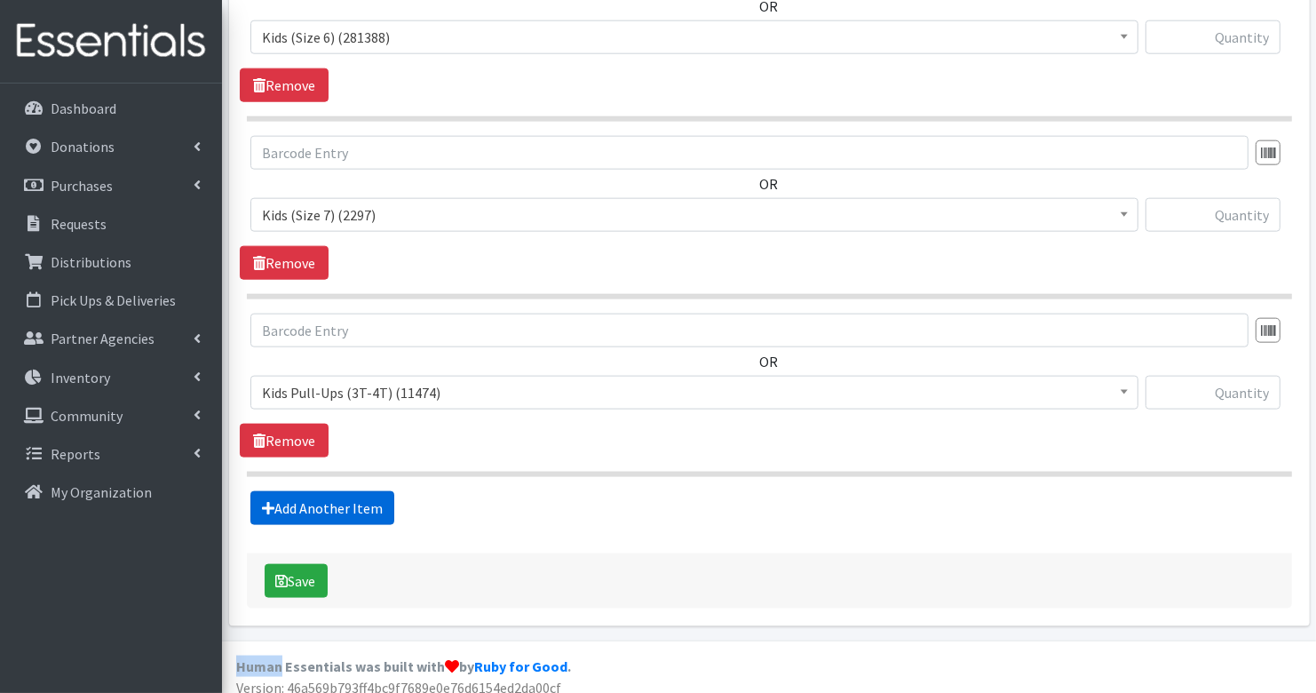
click at [317, 491] on link "Add Another Item" at bounding box center [322, 508] width 144 height 34
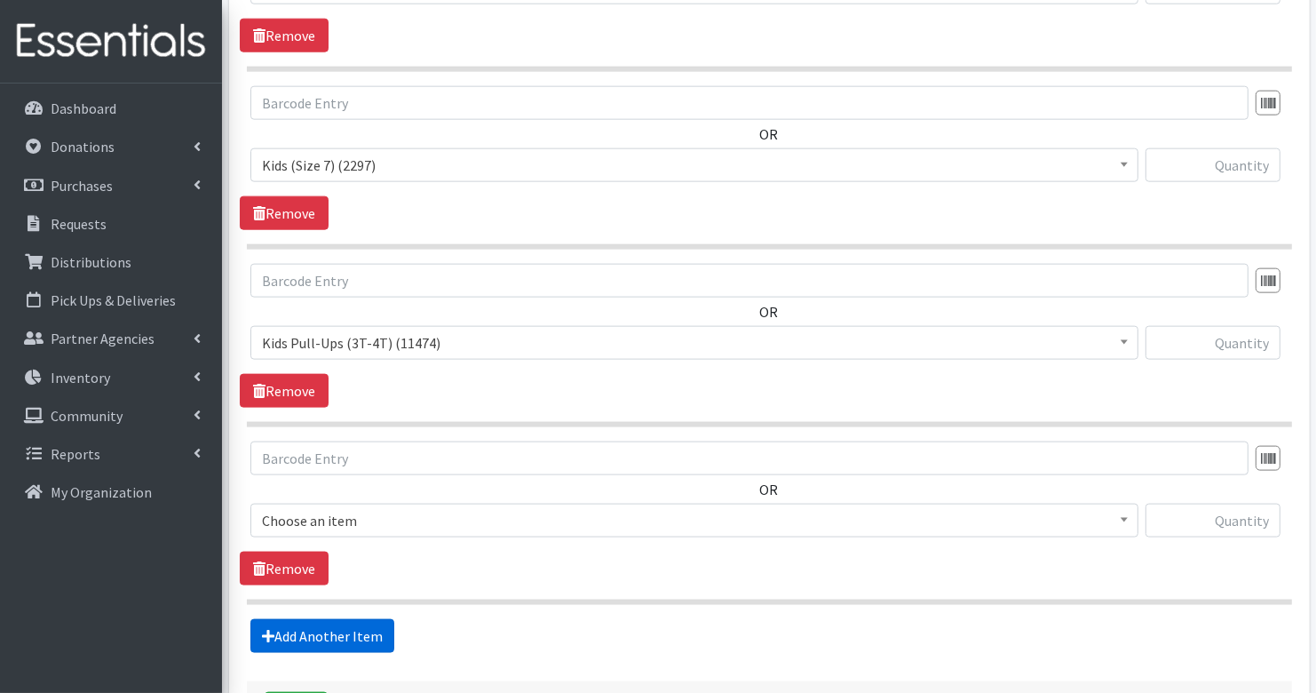
scroll to position [2014, 0]
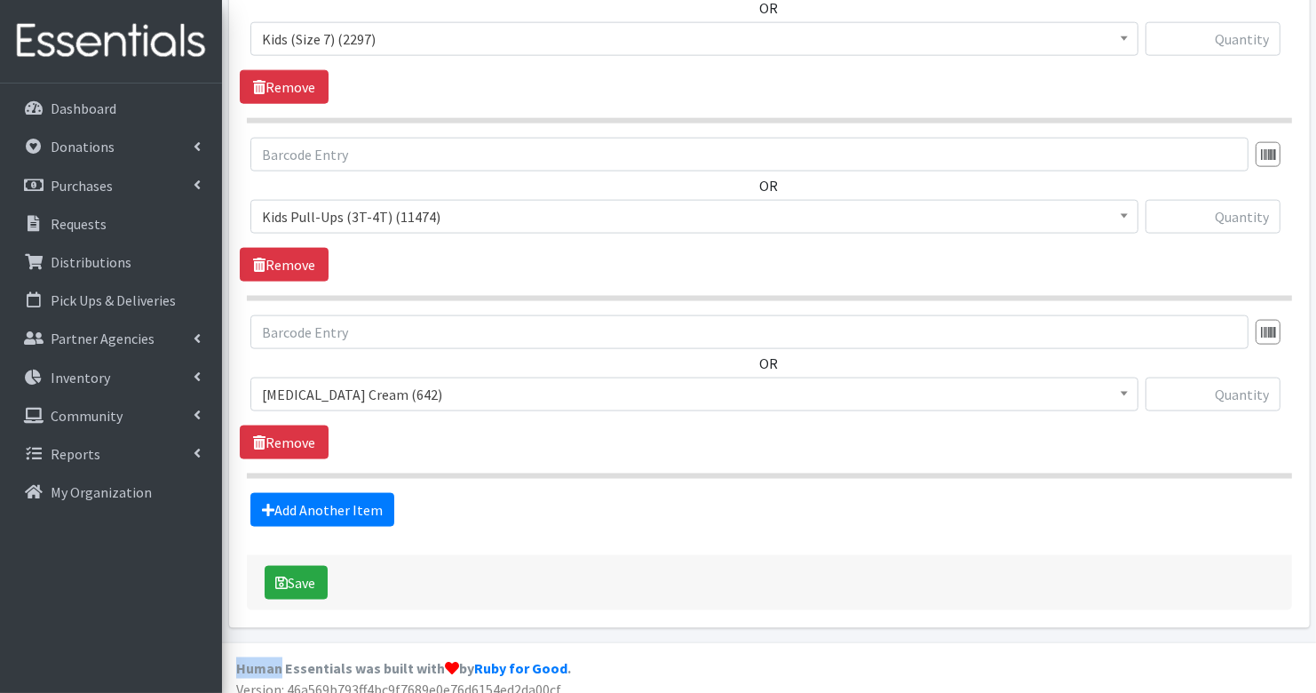
click at [369, 386] on span "Diaper Rash Cream (642)" at bounding box center [694, 394] width 865 height 25
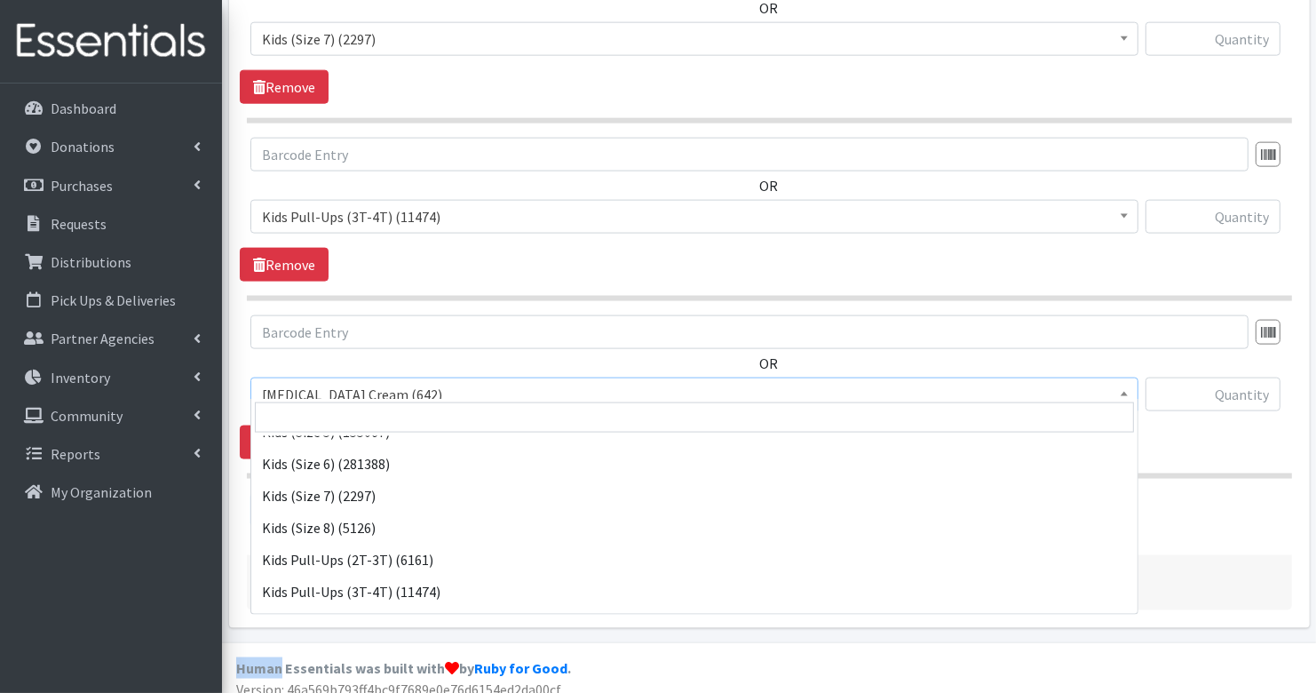
scroll to position [333, 0]
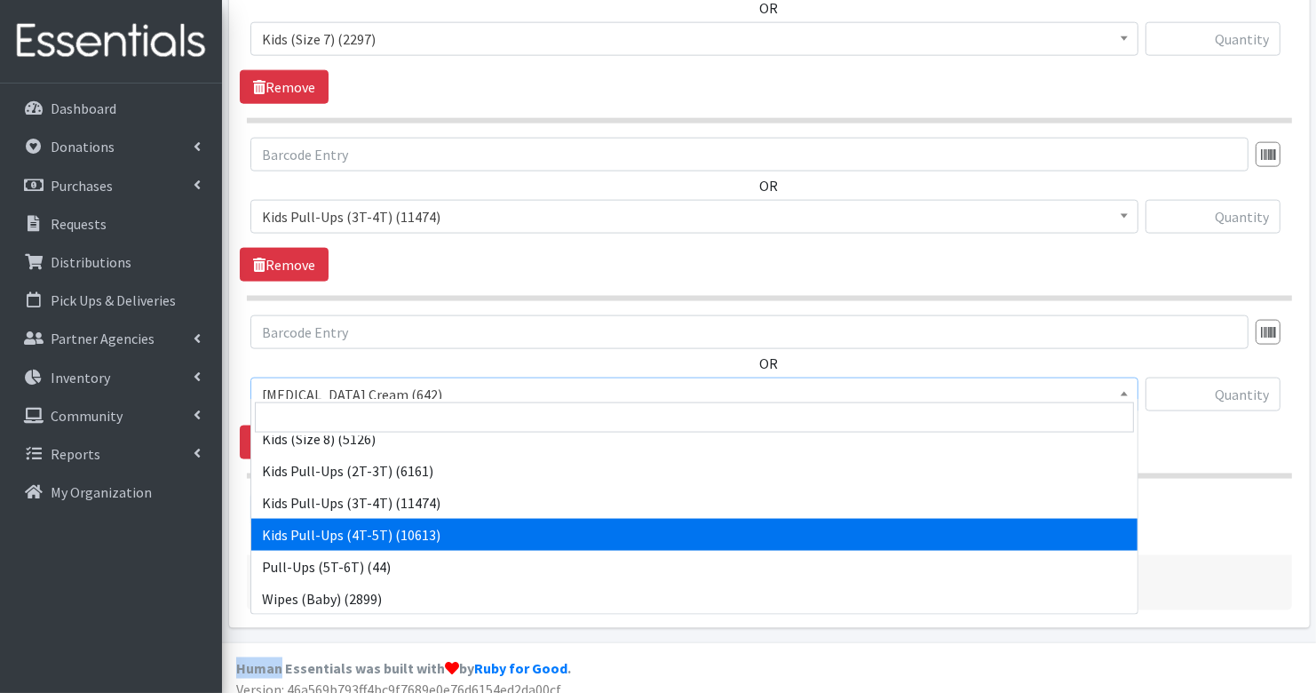
select select "3408"
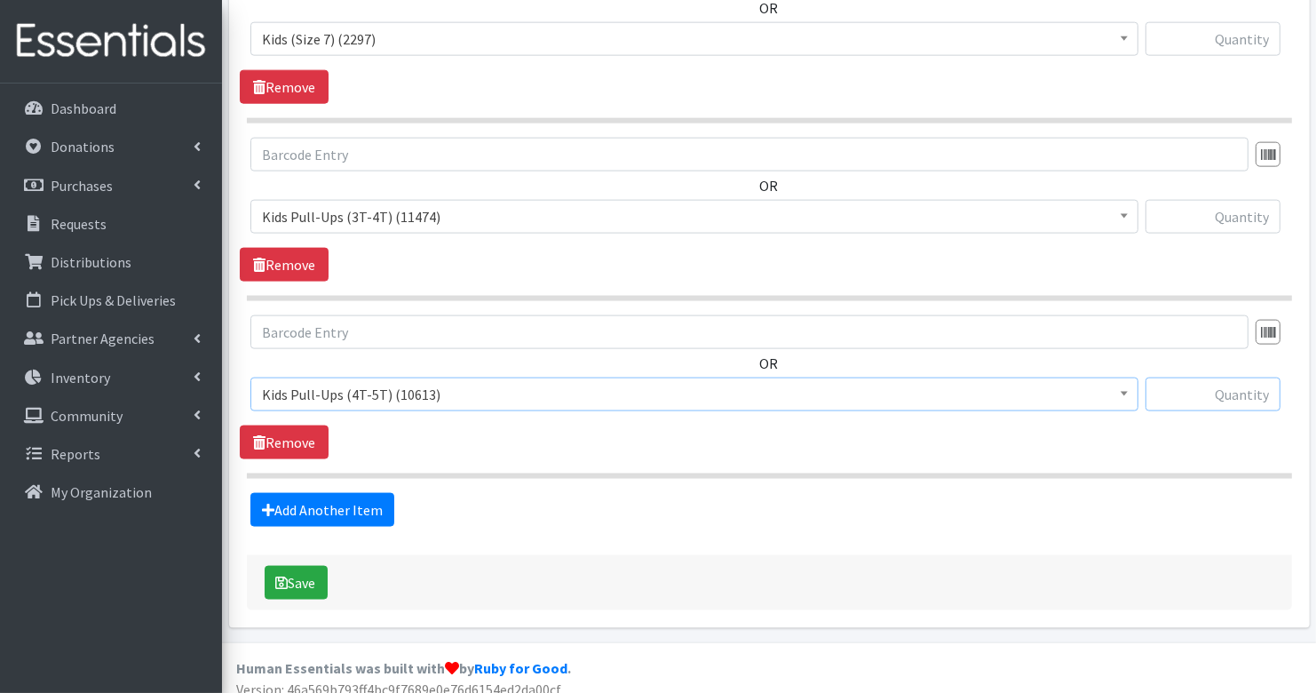
click at [1218, 386] on input "text" at bounding box center [1213, 394] width 135 height 34
type input "100"
click at [1255, 215] on input "text" at bounding box center [1213, 217] width 135 height 34
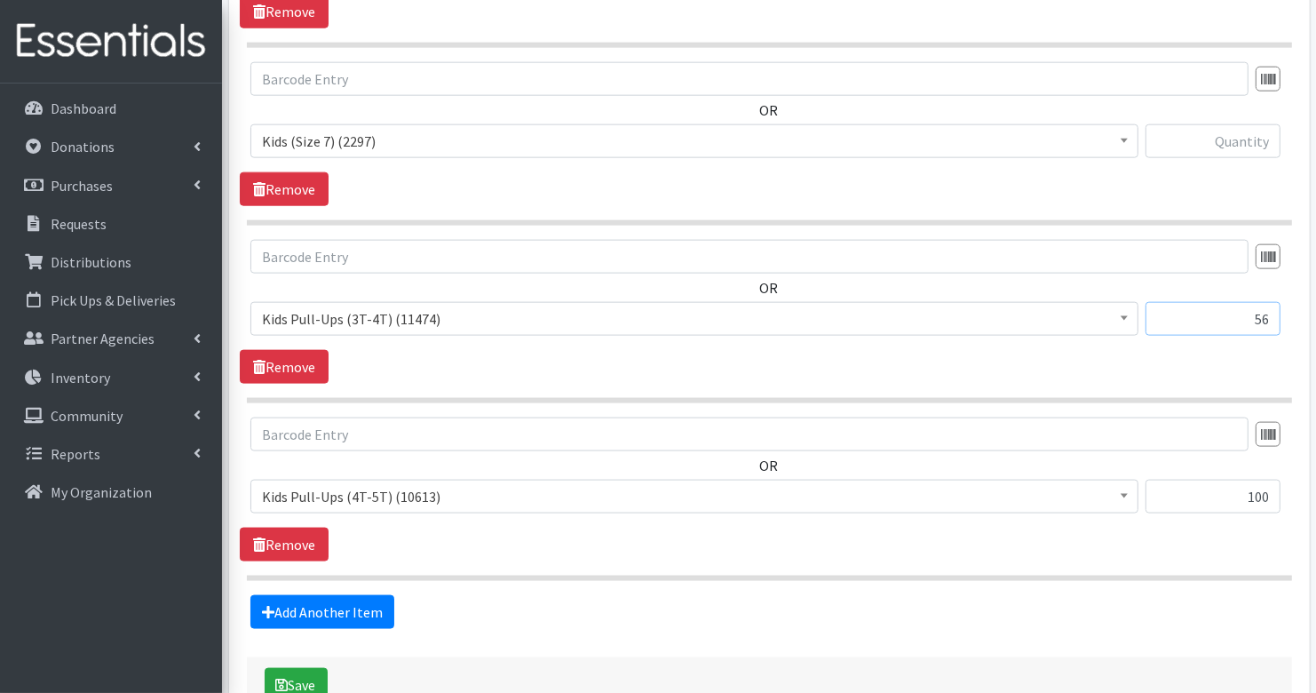
scroll to position [1883, 0]
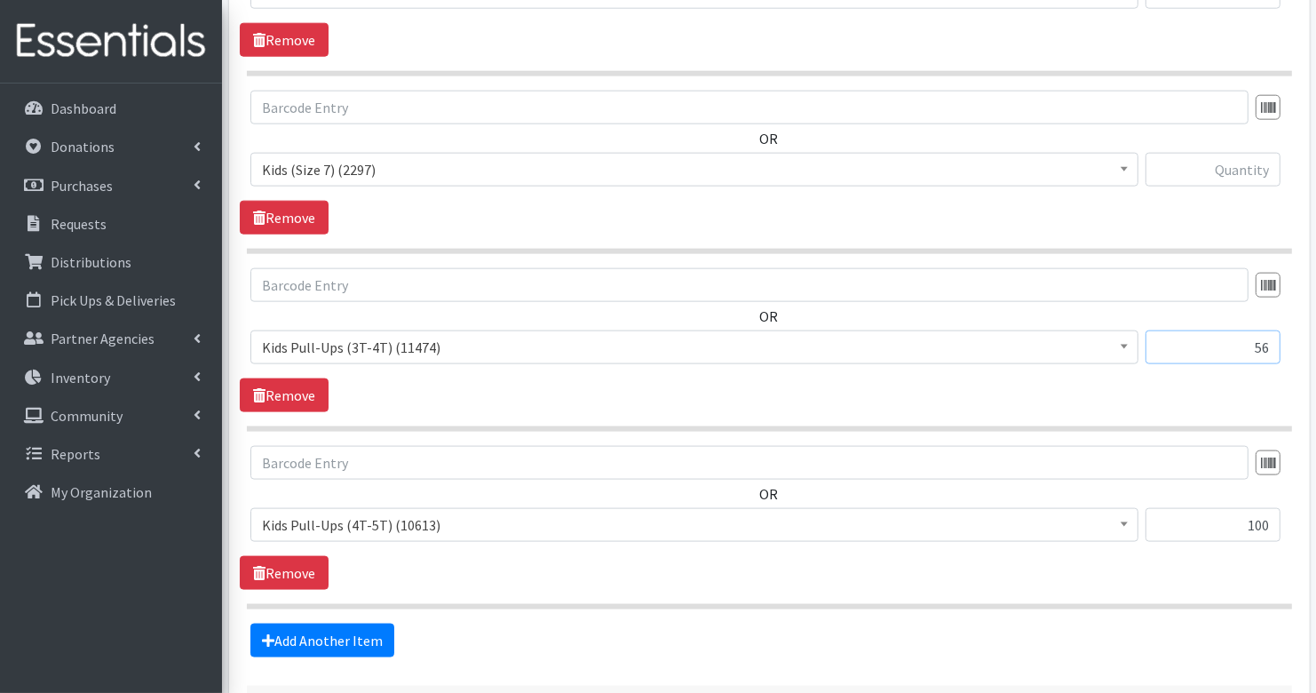
type input "56"
click at [1225, 163] on input "text" at bounding box center [1213, 170] width 135 height 34
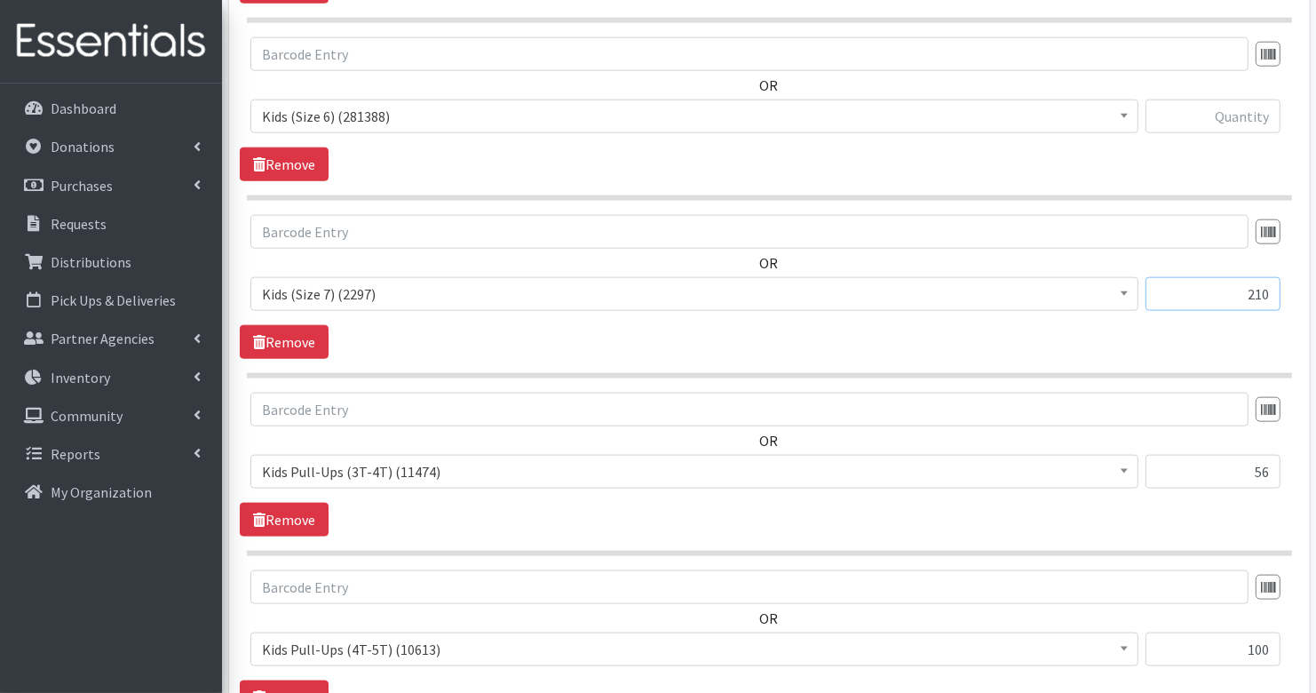
scroll to position [1745, 0]
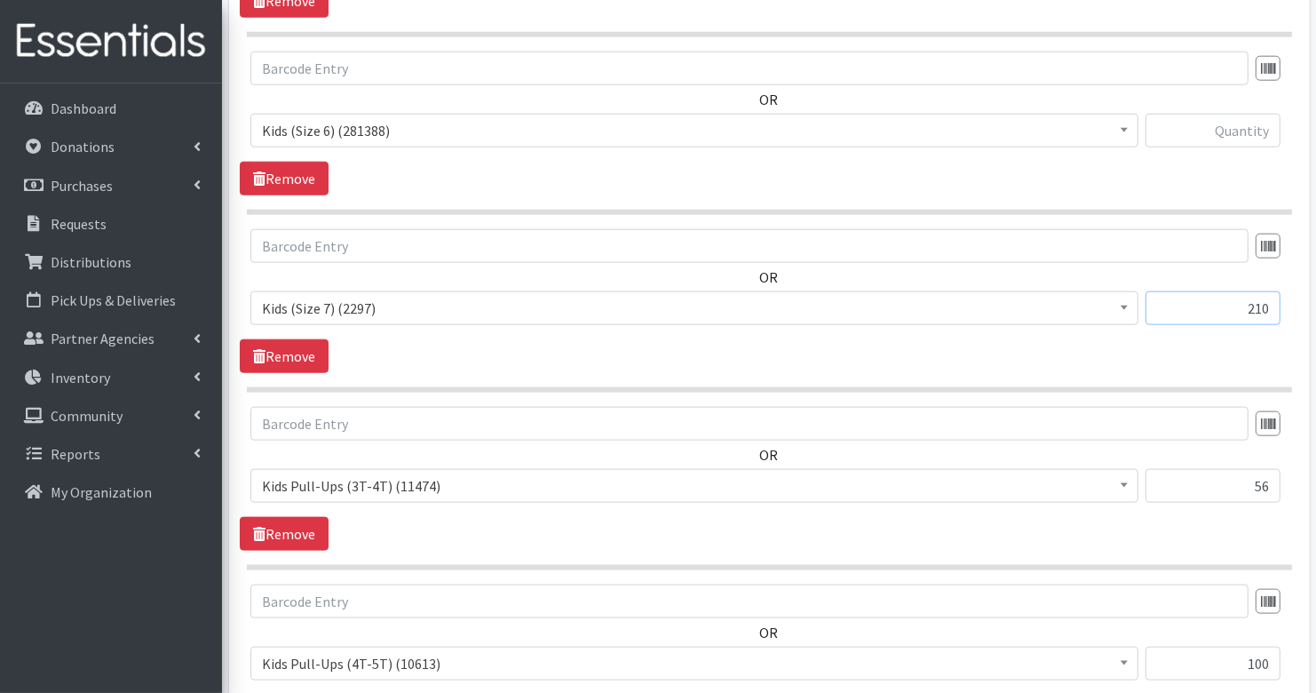
type input "210"
click at [1233, 135] on input "text" at bounding box center [1213, 131] width 135 height 34
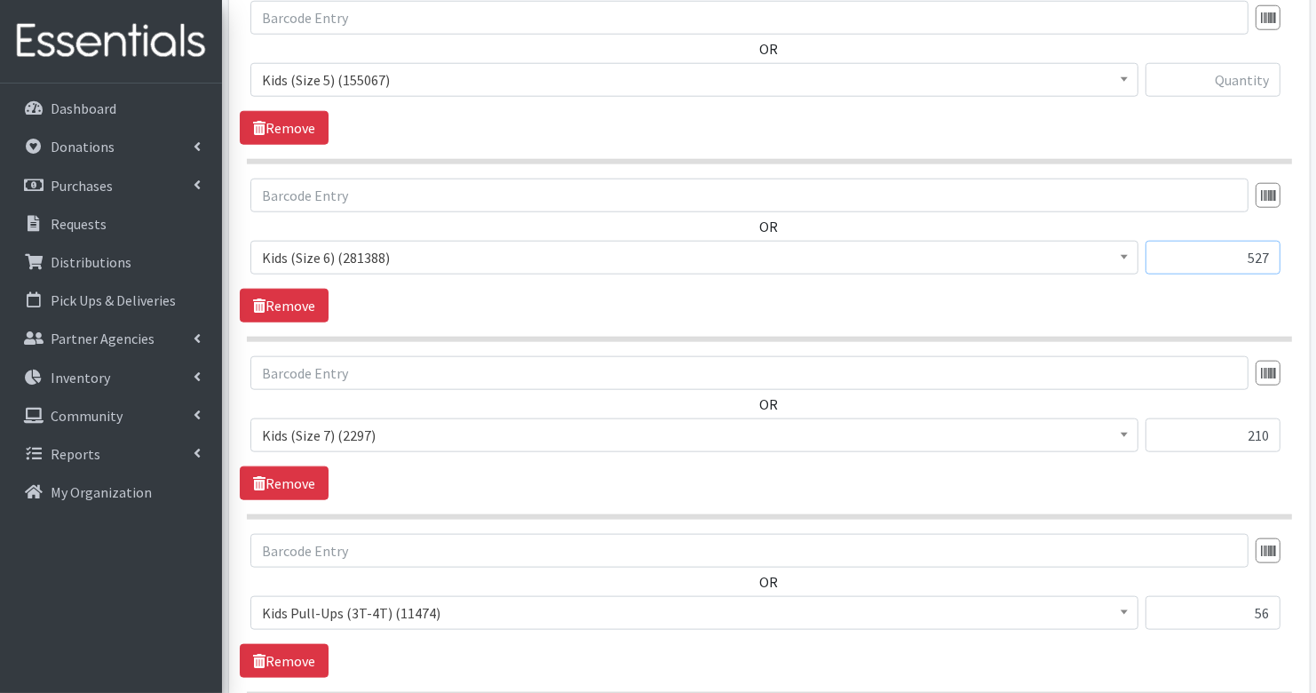
scroll to position [1597, 0]
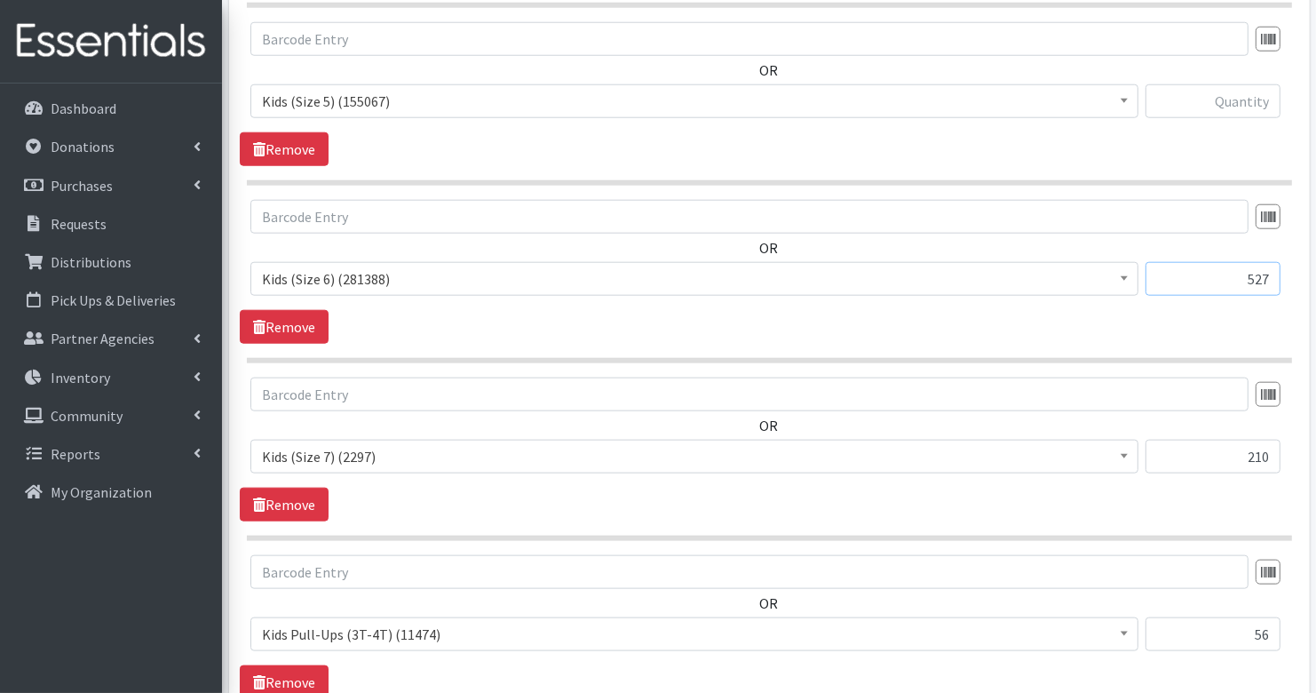
type input "527"
click at [1242, 93] on input "text" at bounding box center [1213, 101] width 135 height 34
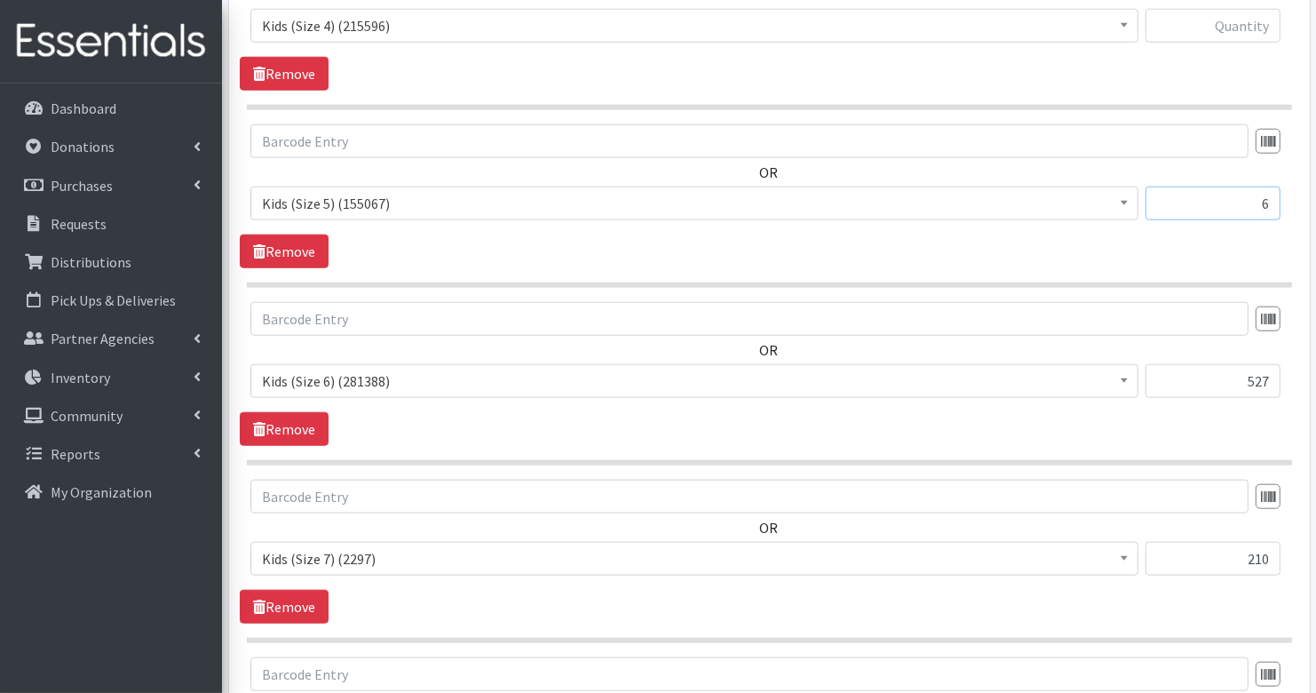
scroll to position [1433, 0]
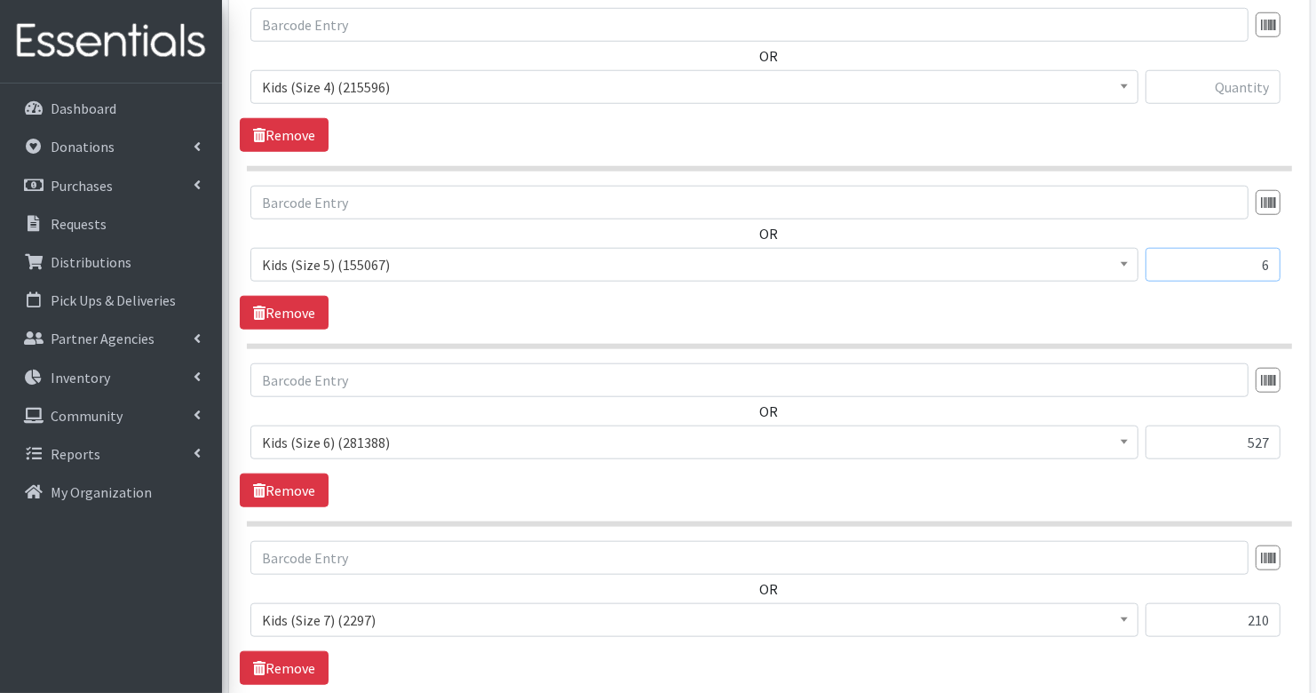
type input "6"
click at [1264, 74] on input "text" at bounding box center [1213, 87] width 135 height 34
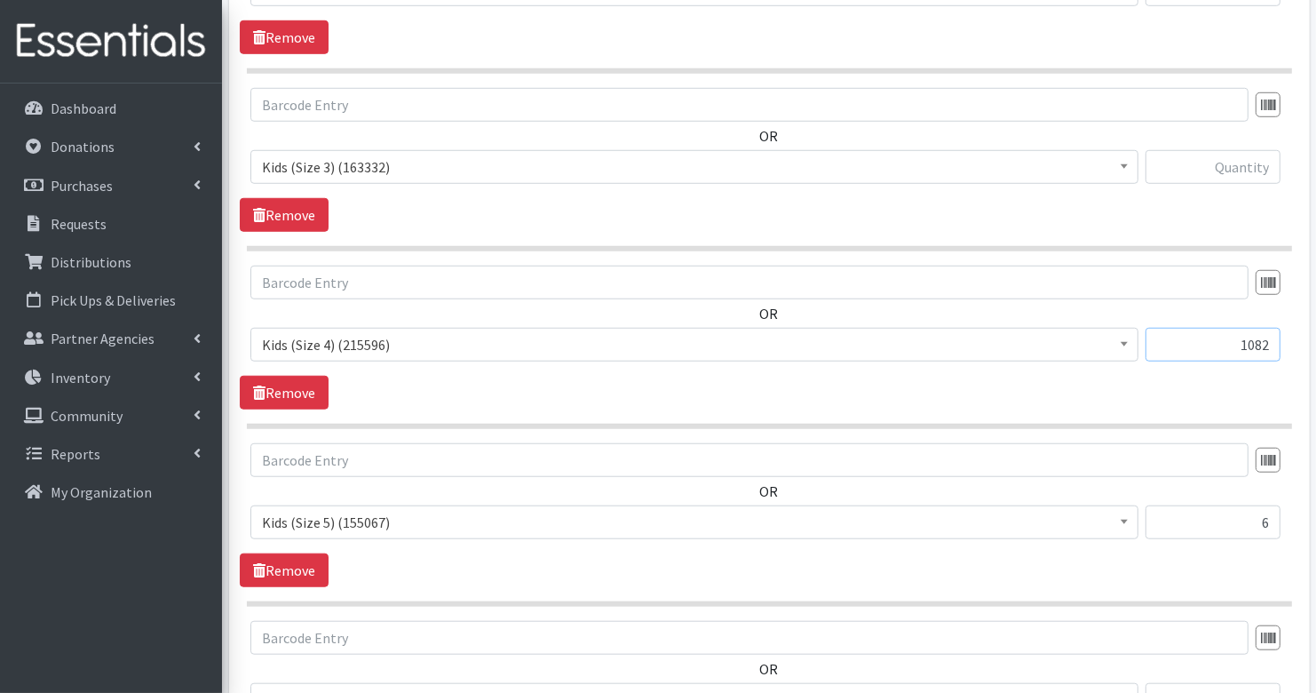
scroll to position [1163, 0]
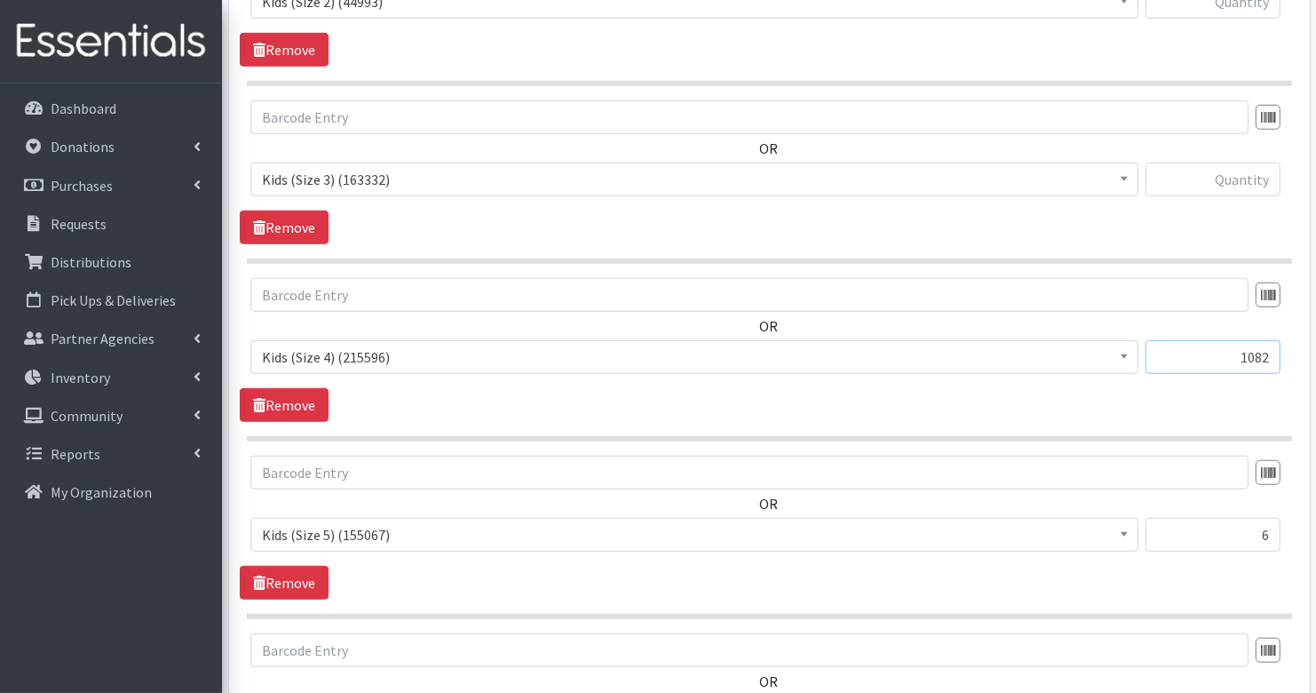
type input "1082"
click at [1243, 169] on input "text" at bounding box center [1213, 180] width 135 height 34
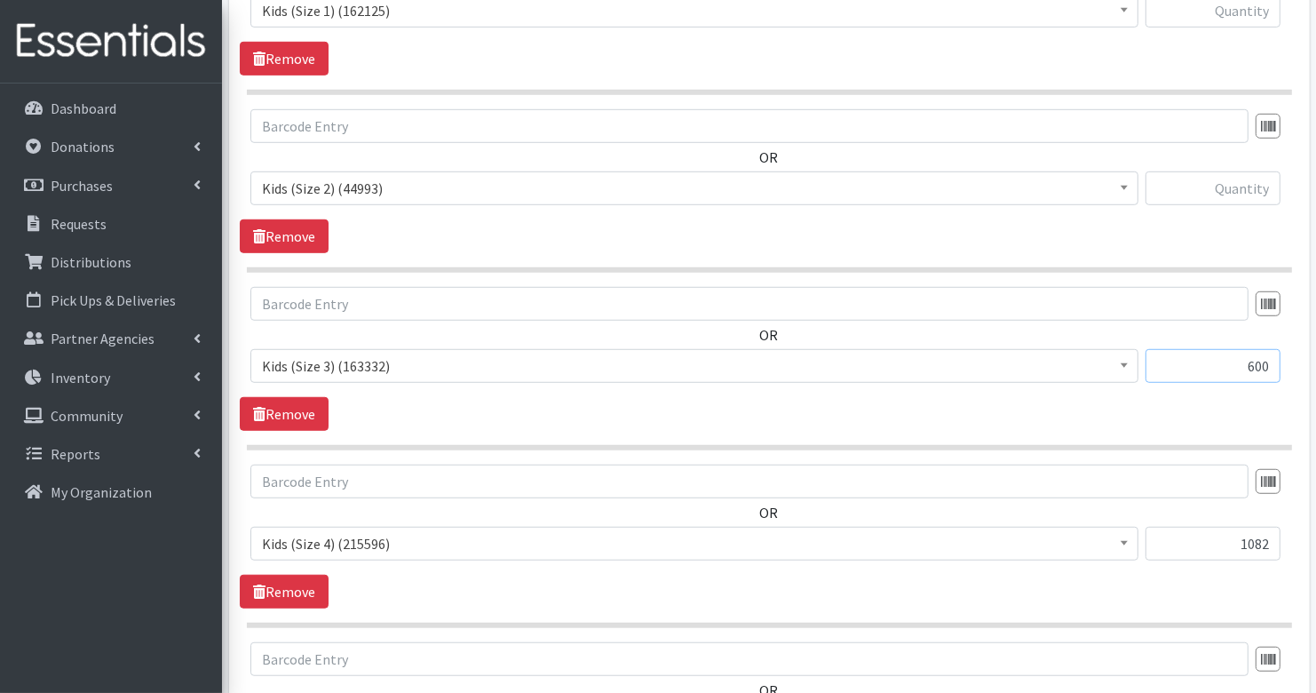
scroll to position [926, 0]
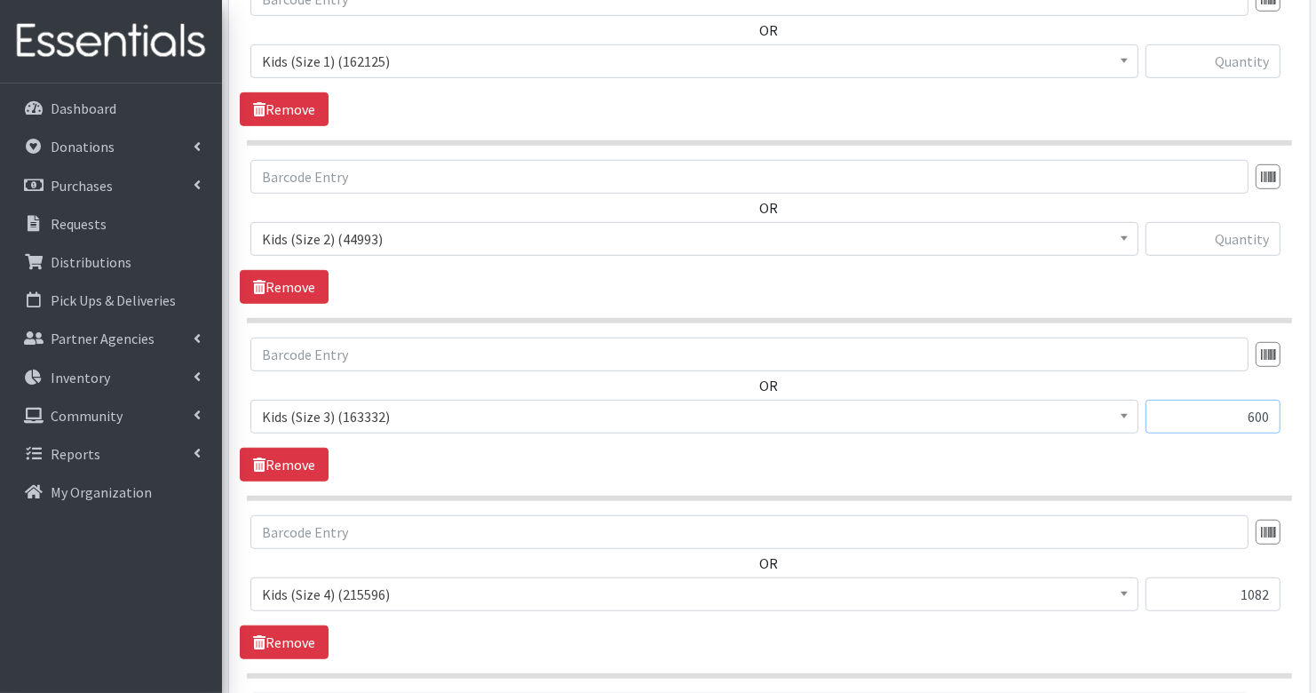
type input "600"
click at [1241, 236] on input "text" at bounding box center [1213, 239] width 135 height 34
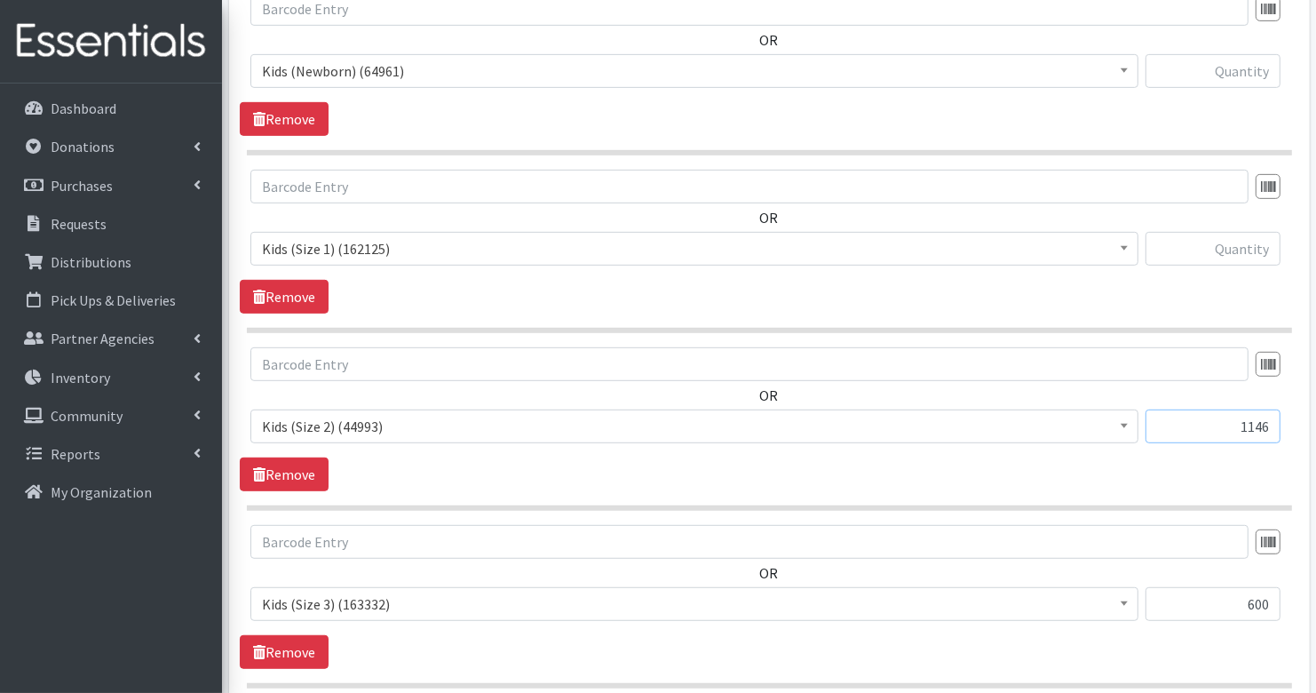
scroll to position [677, 0]
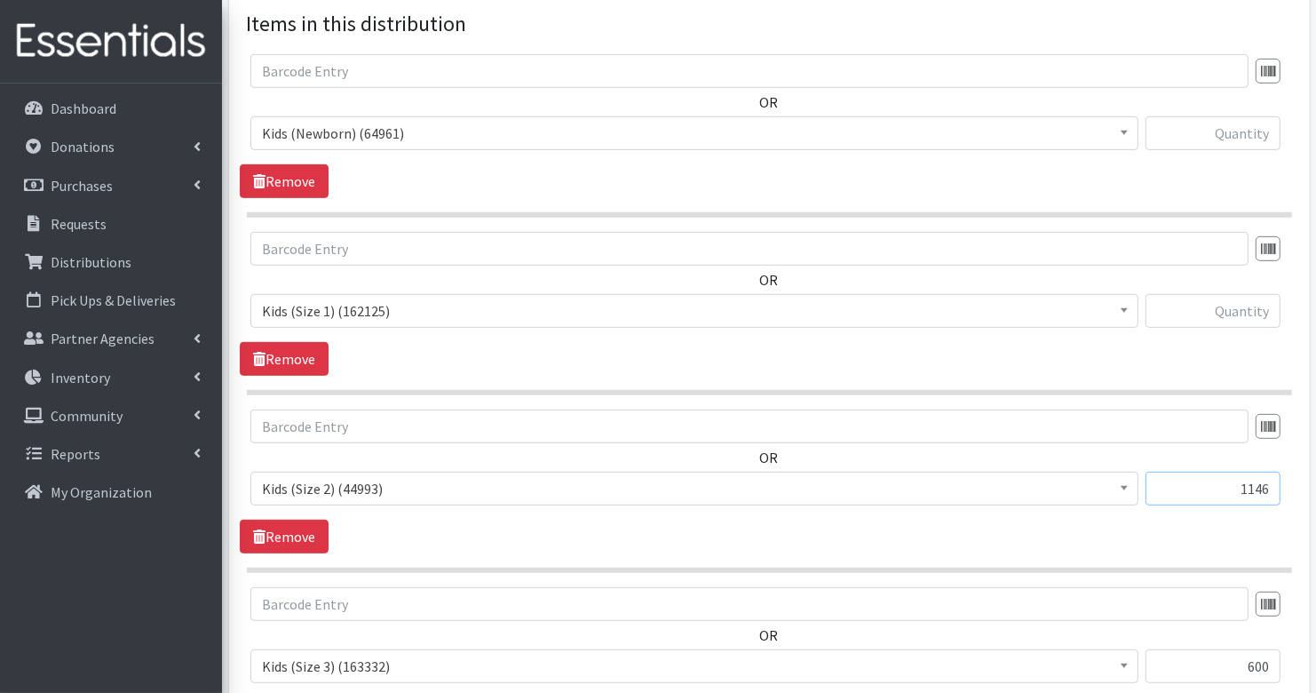
type input "1146"
click at [1230, 316] on input "text" at bounding box center [1213, 311] width 135 height 34
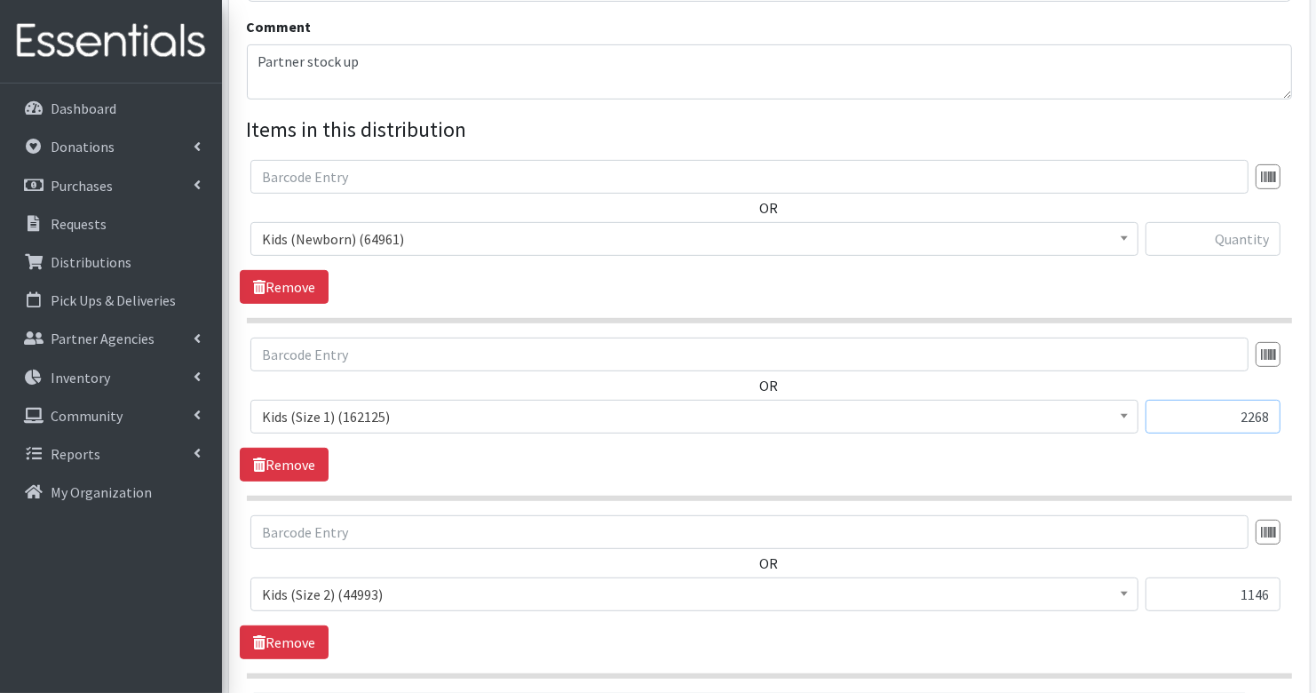
scroll to position [569, 0]
type input "2268"
click at [1238, 237] on input "text" at bounding box center [1213, 241] width 135 height 34
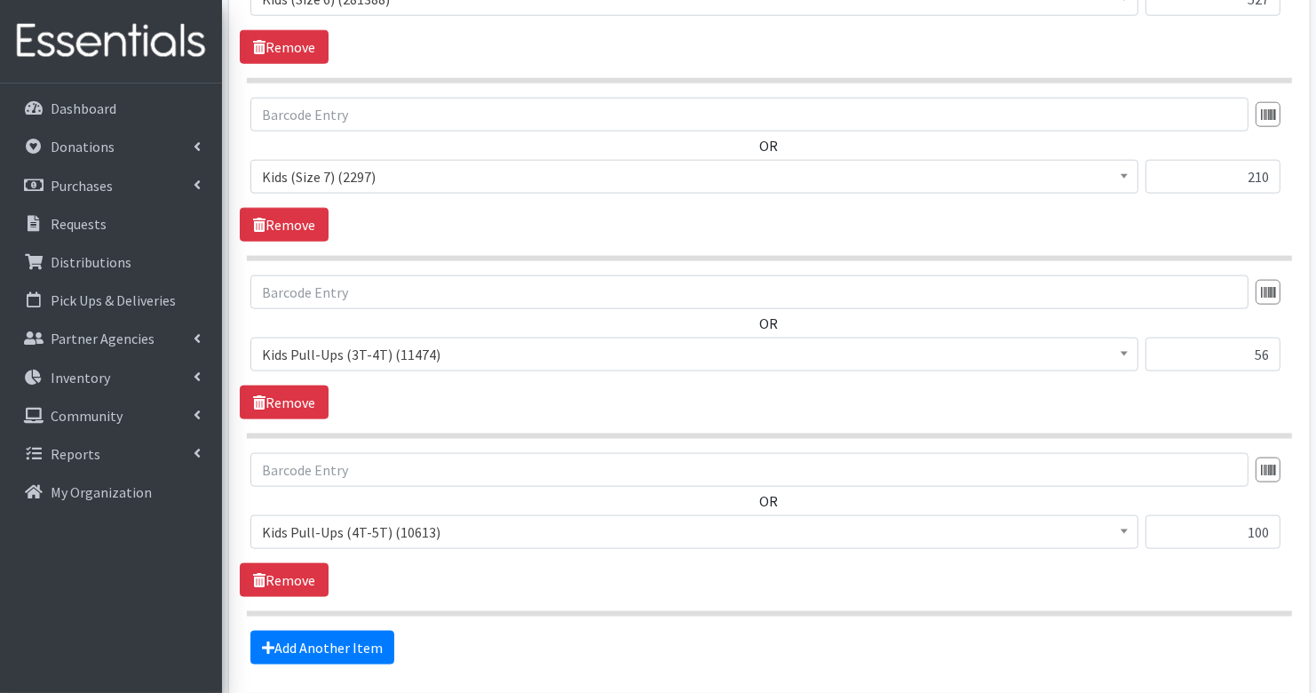
scroll to position [2014, 0]
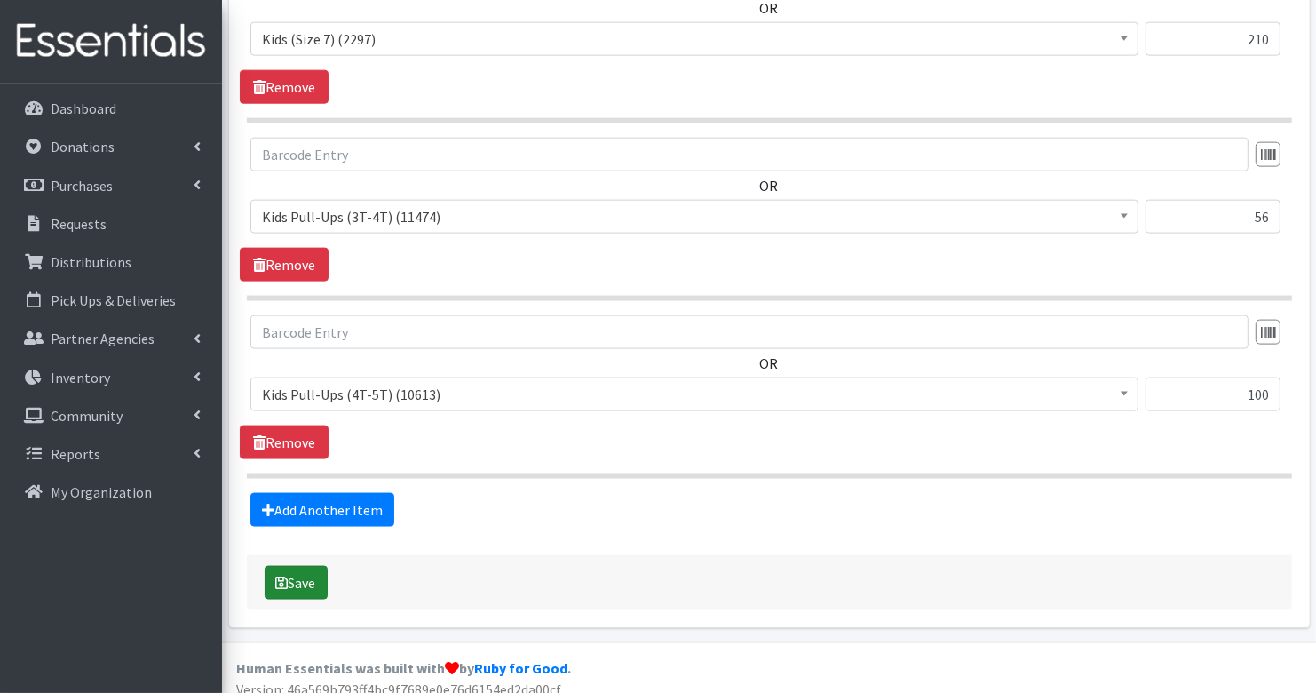
type input "255"
click at [311, 567] on button "Save" at bounding box center [296, 583] width 63 height 34
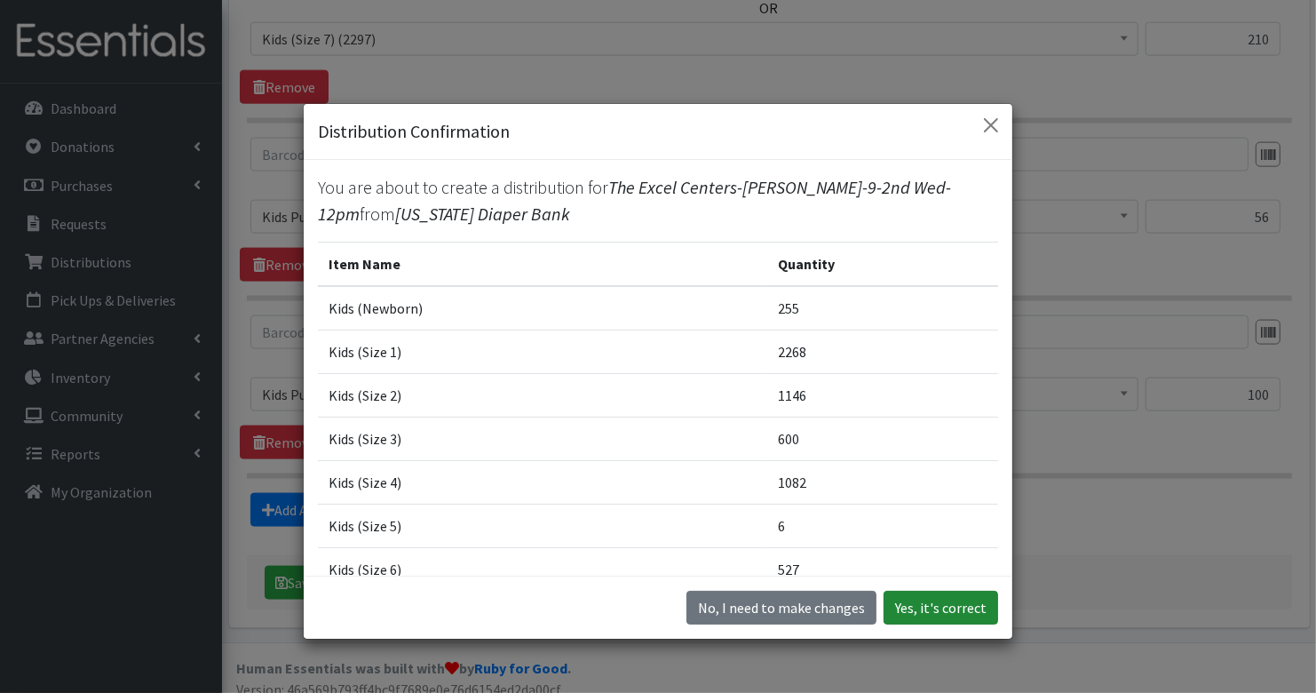
click at [948, 593] on button "Yes, it's correct" at bounding box center [941, 608] width 115 height 34
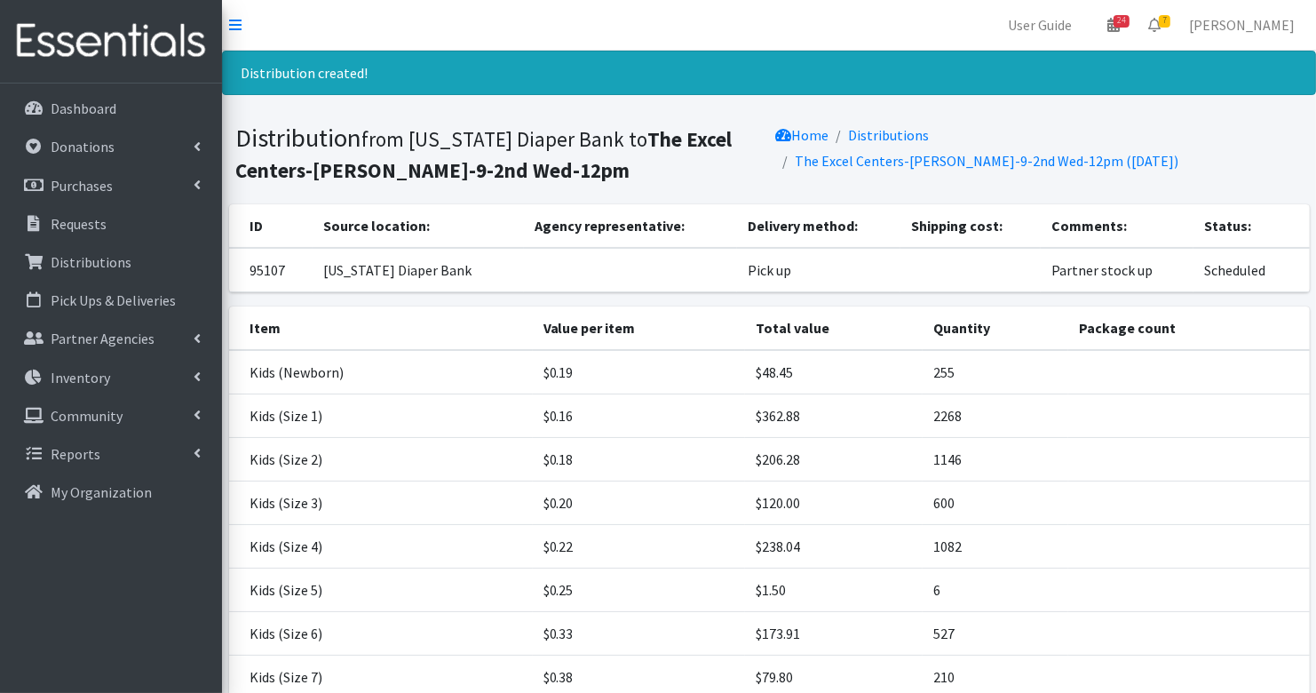
scroll to position [265, 0]
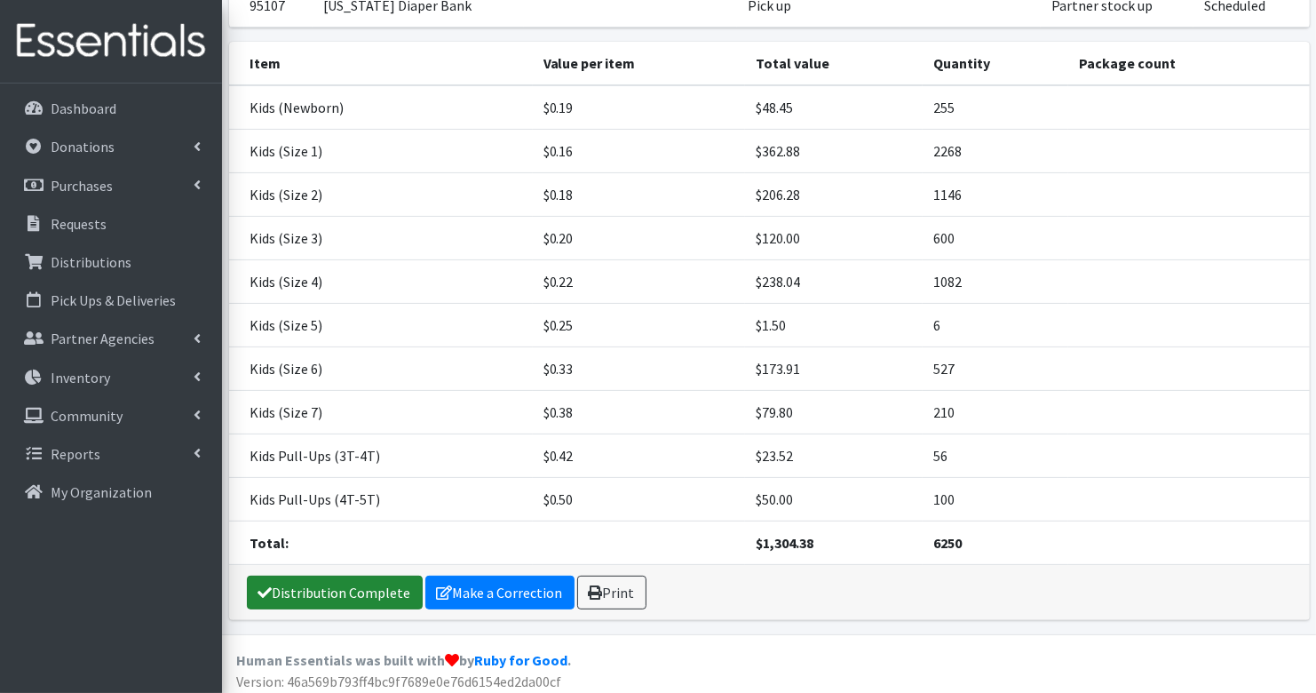
click at [357, 580] on link "Distribution Complete" at bounding box center [335, 592] width 176 height 34
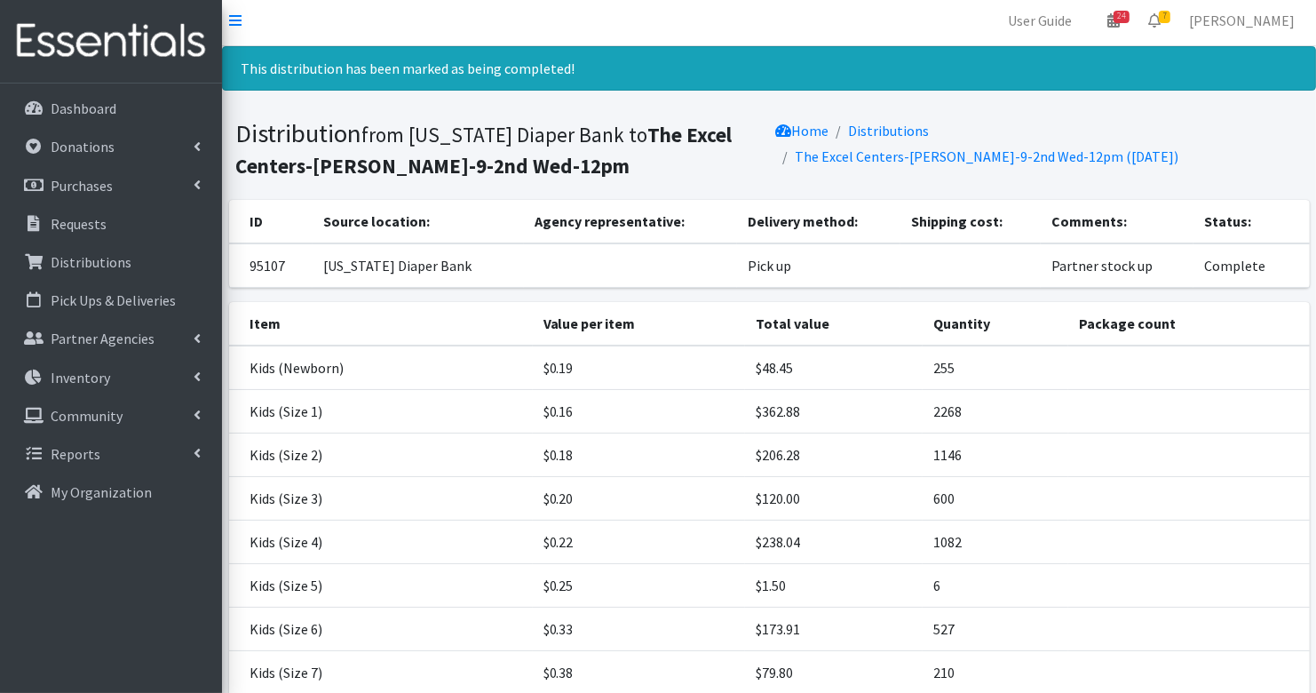
scroll to position [0, 0]
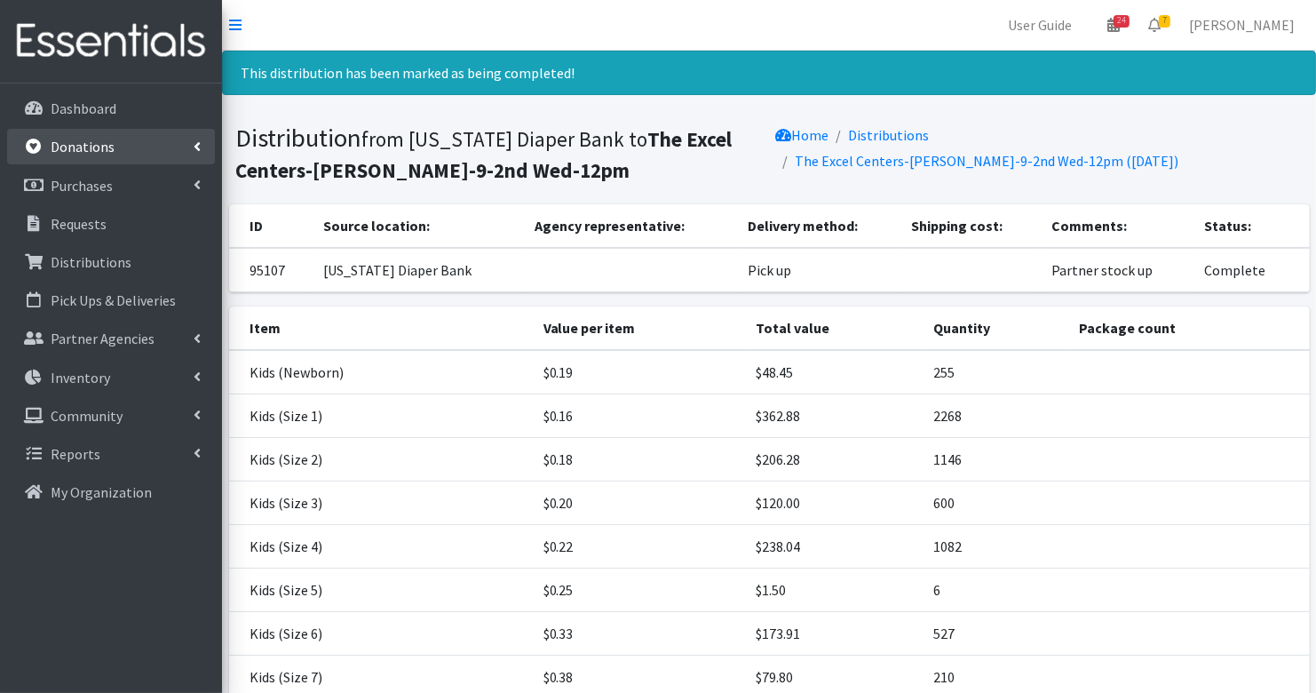
click at [98, 131] on link "Donations" at bounding box center [111, 147] width 208 height 36
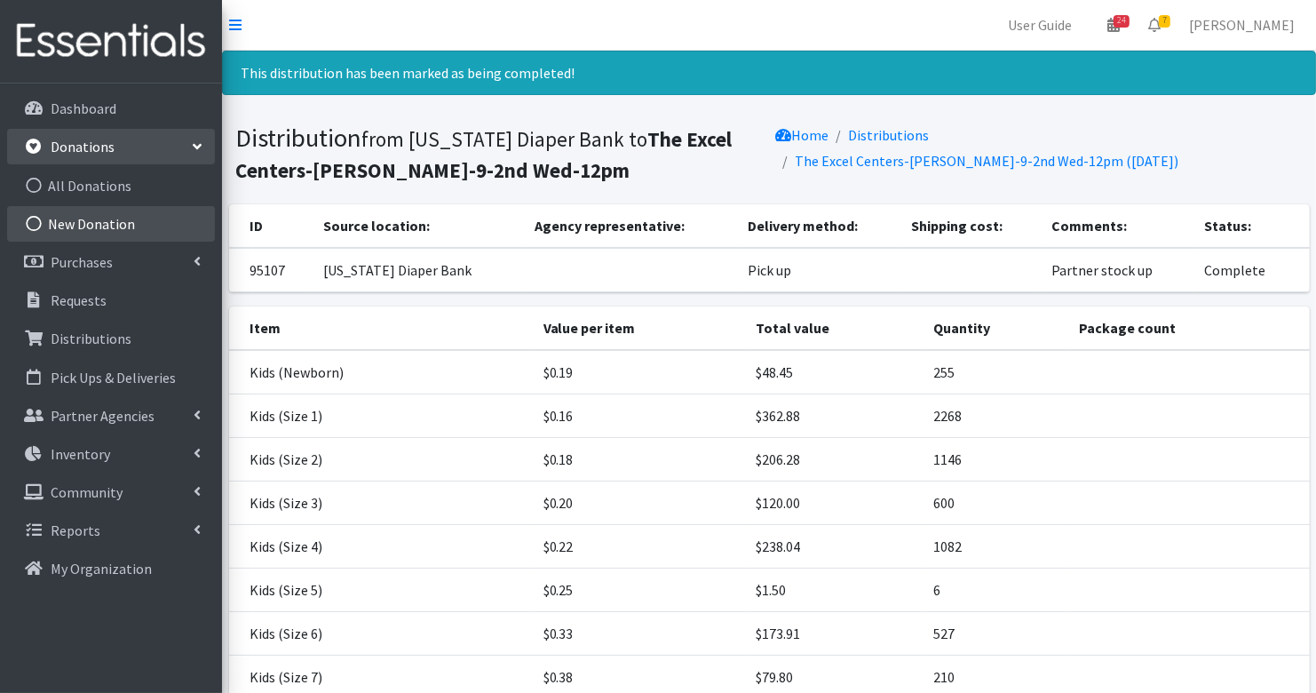
click at [104, 226] on link "New Donation" at bounding box center [111, 224] width 208 height 36
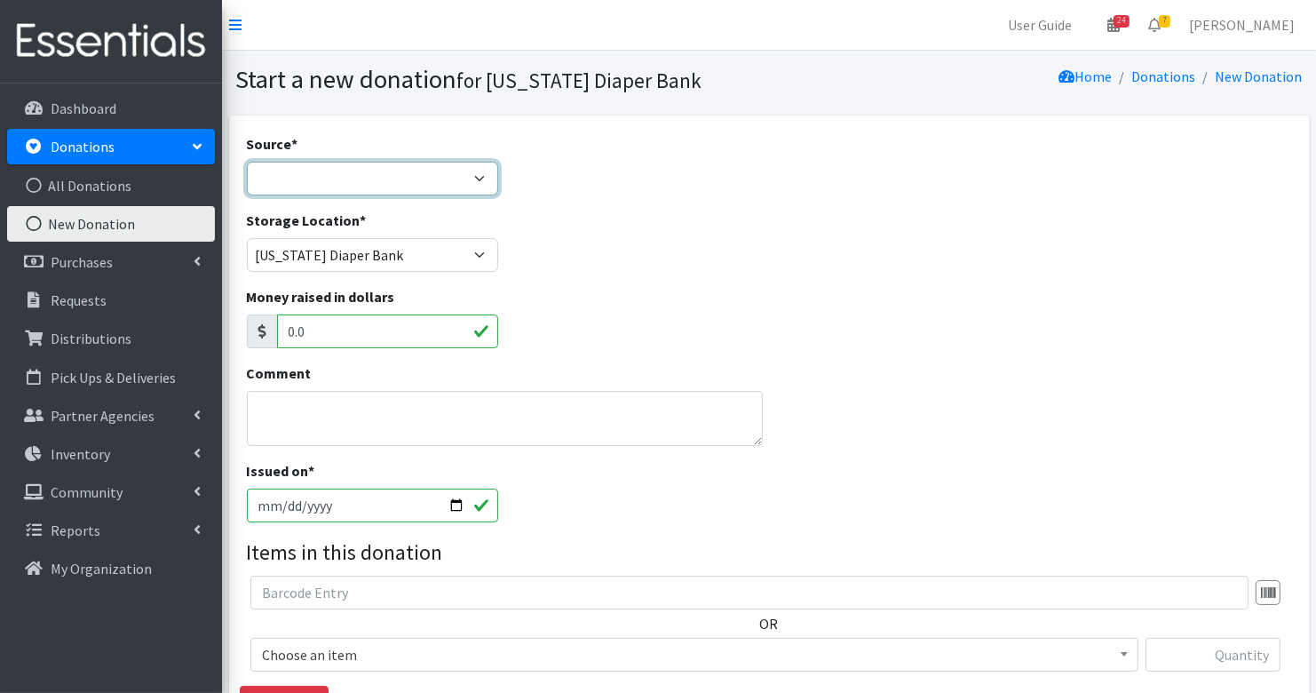
click at [324, 165] on select "Product Drive Manufacturer Donation Site Misc. Donation" at bounding box center [372, 179] width 251 height 34
select select "Manufacturer"
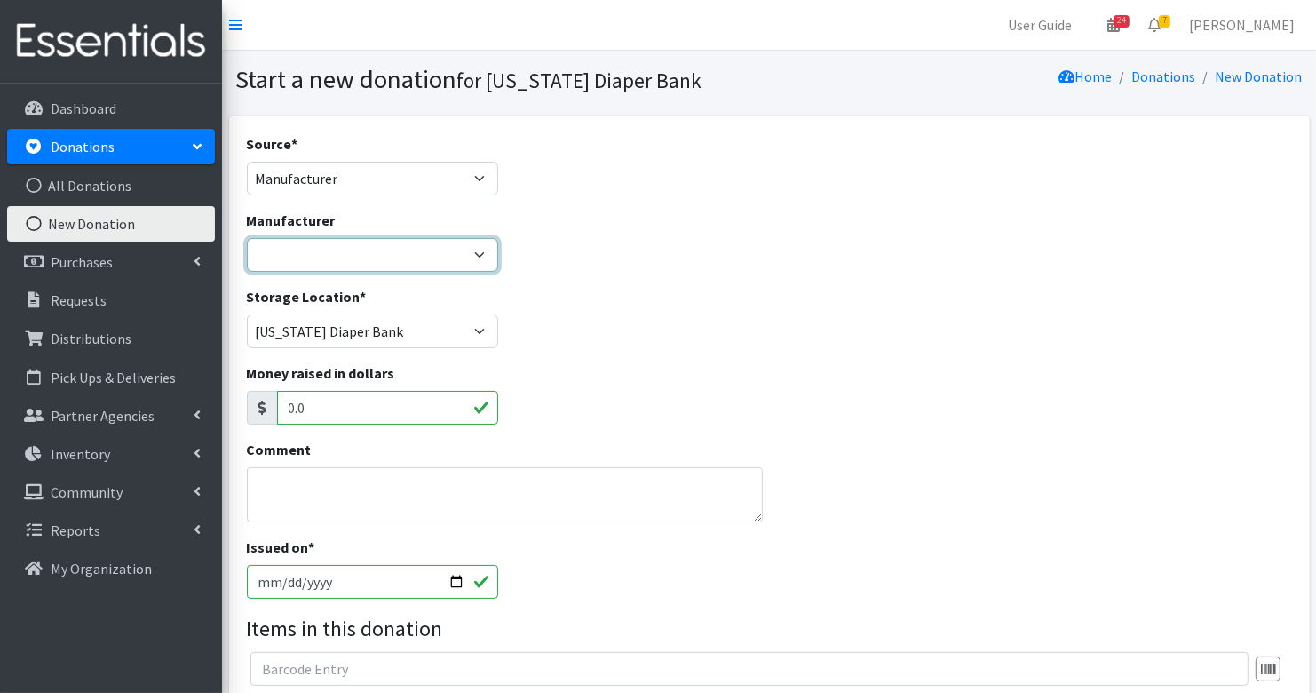
click at [324, 269] on select "Baby2Baby Huggies Target ---Create new Manufacturer---" at bounding box center [372, 255] width 251 height 34
select select "160"
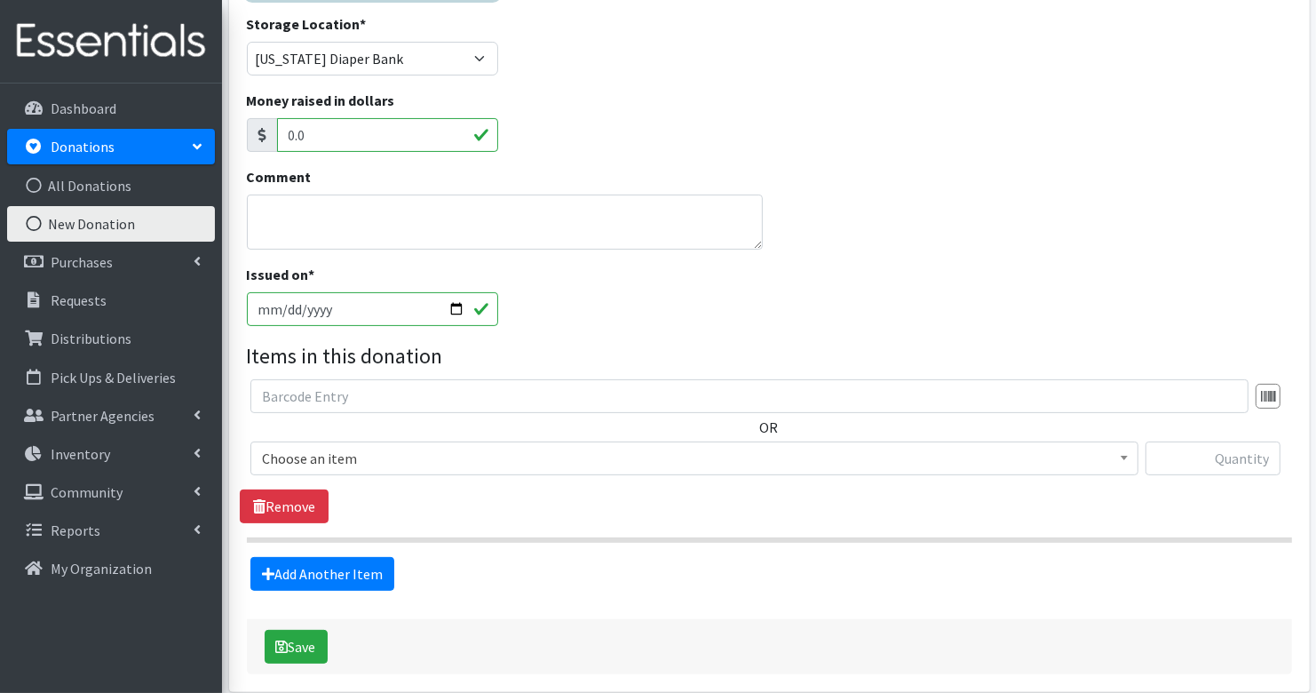
scroll to position [348, 0]
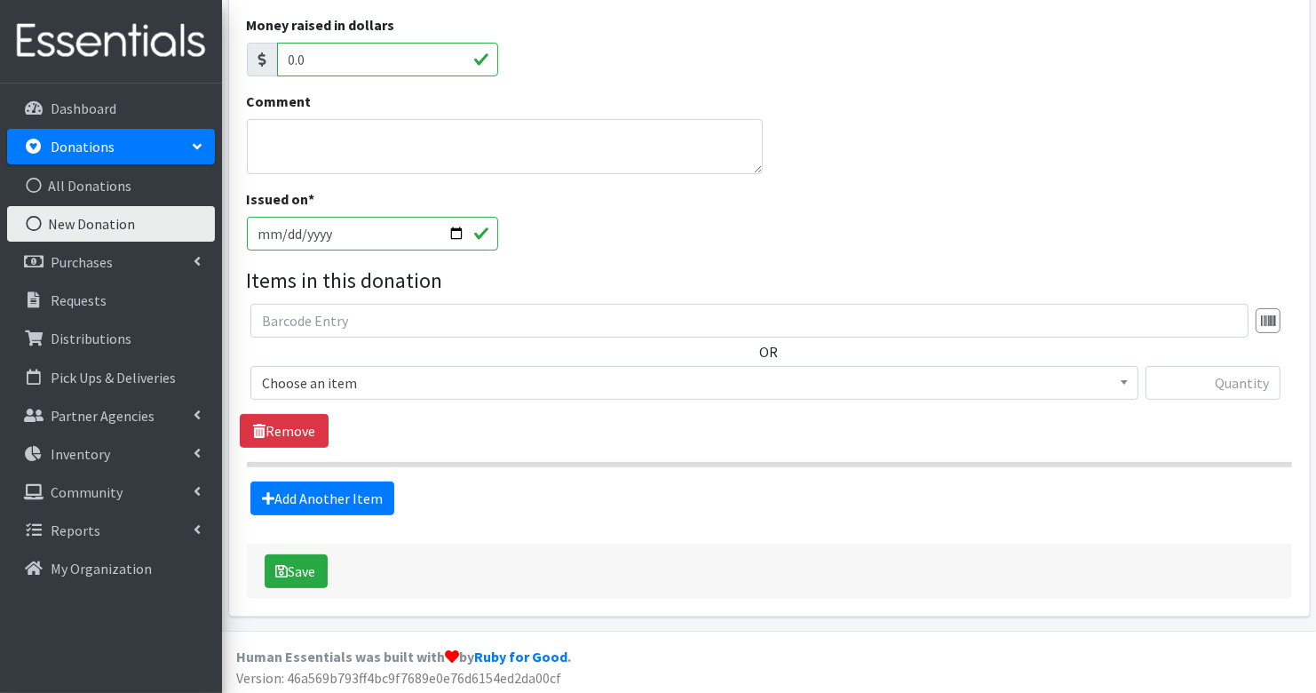
click at [284, 230] on input "[DATE]" at bounding box center [372, 234] width 251 height 34
type input "[DATE]"
click at [400, 388] on span "Choose an item" at bounding box center [694, 382] width 865 height 25
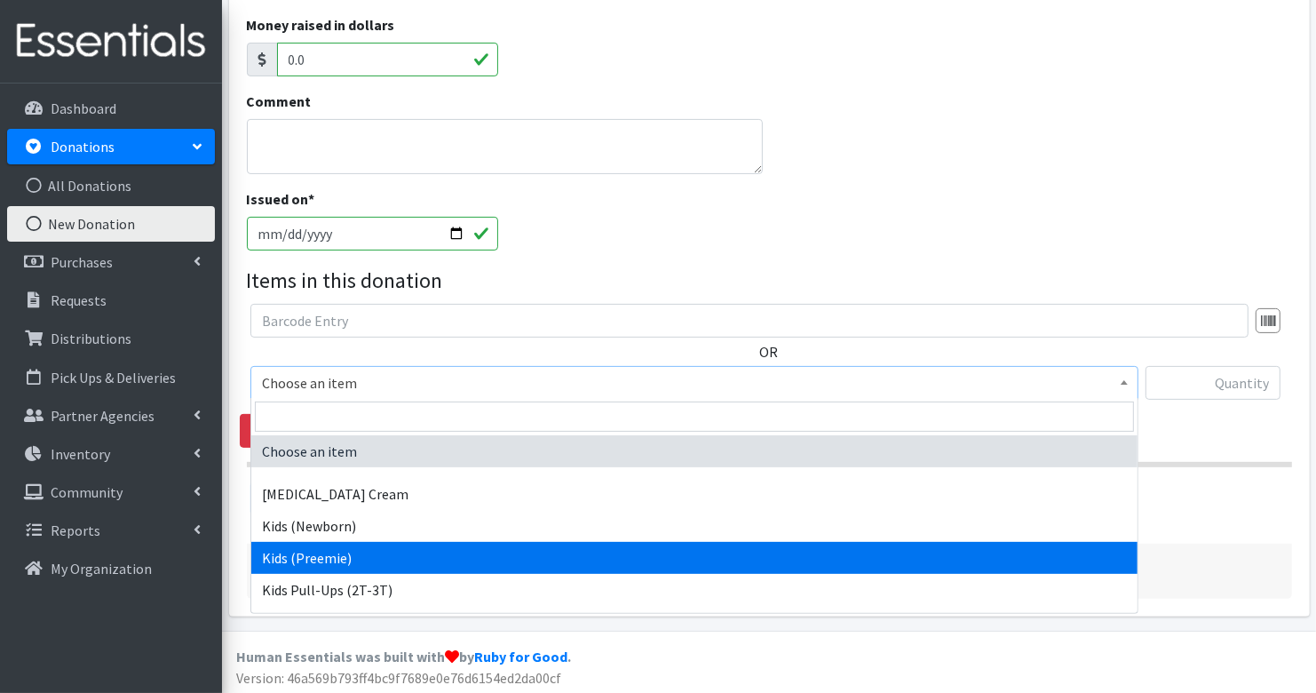
select select "3413"
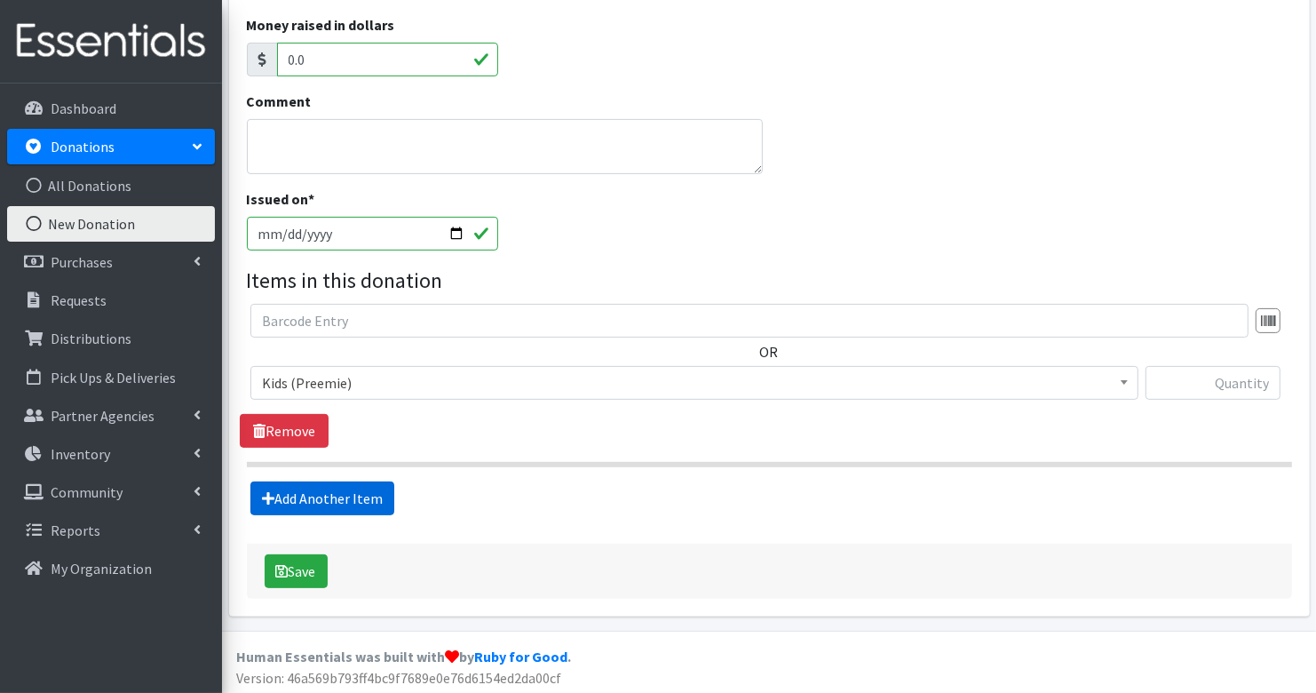
click at [340, 493] on link "Add Another Item" at bounding box center [322, 498] width 144 height 34
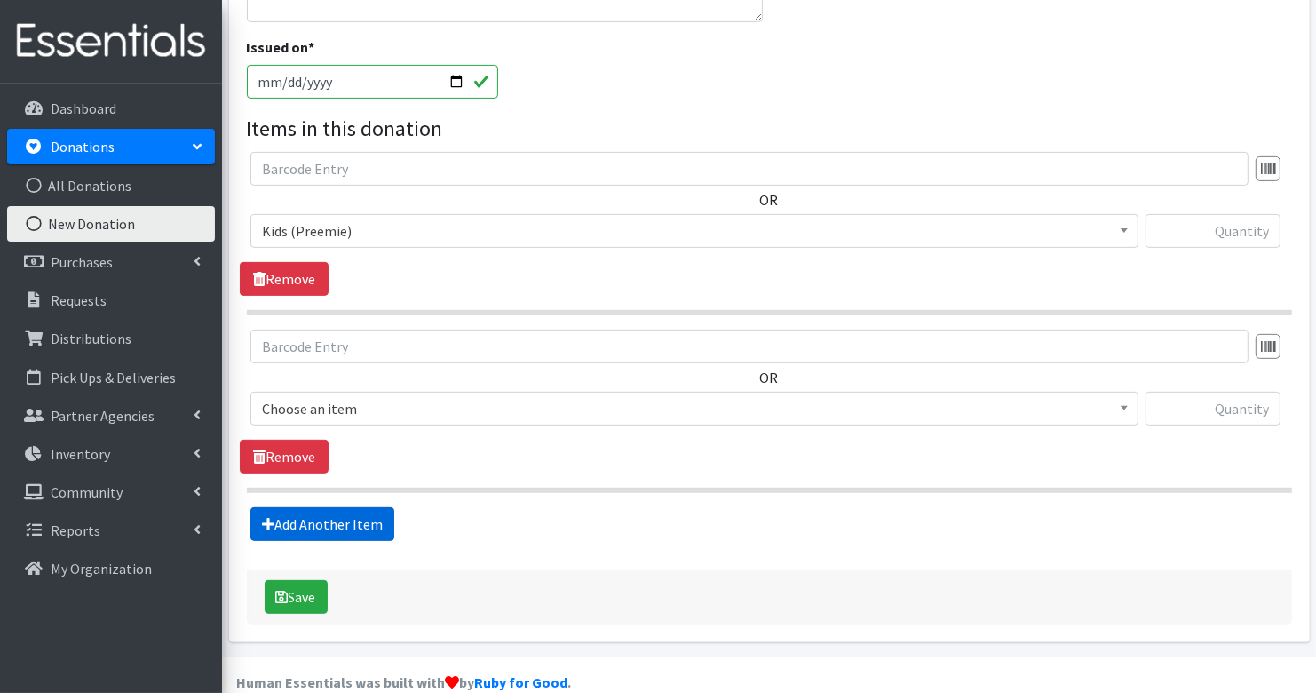
scroll to position [525, 0]
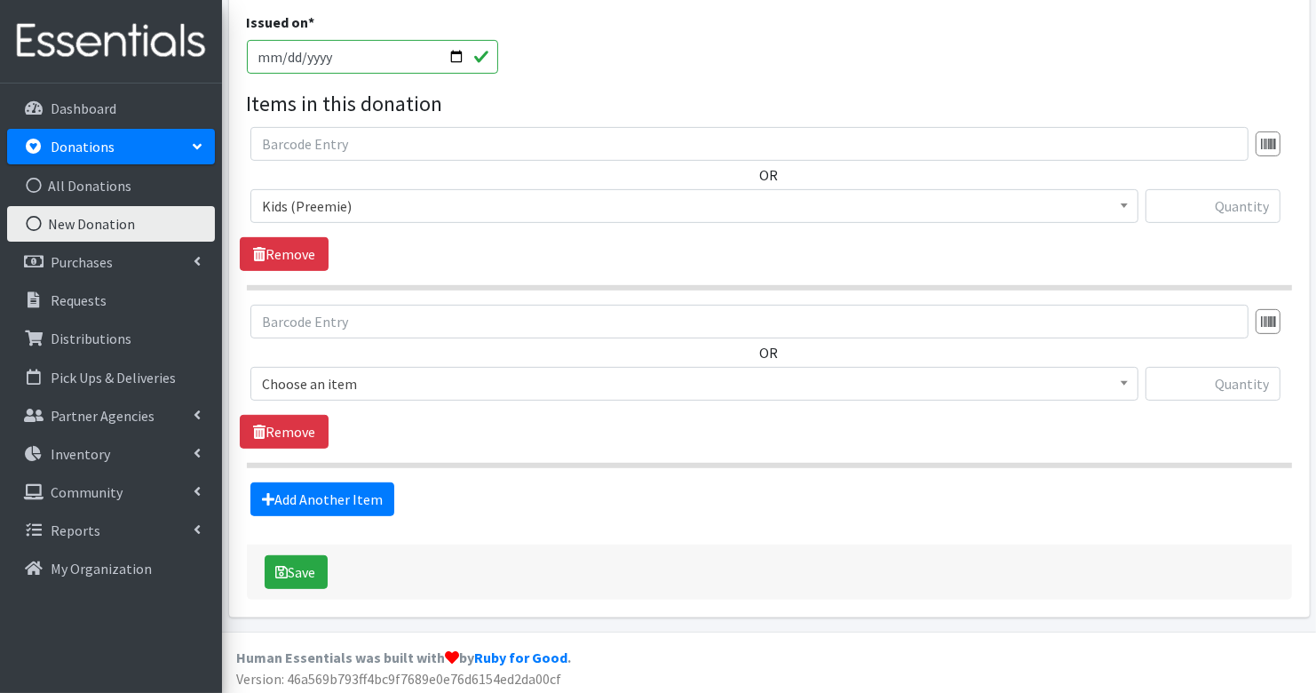
click at [358, 382] on span "Choose an item" at bounding box center [694, 383] width 865 height 25
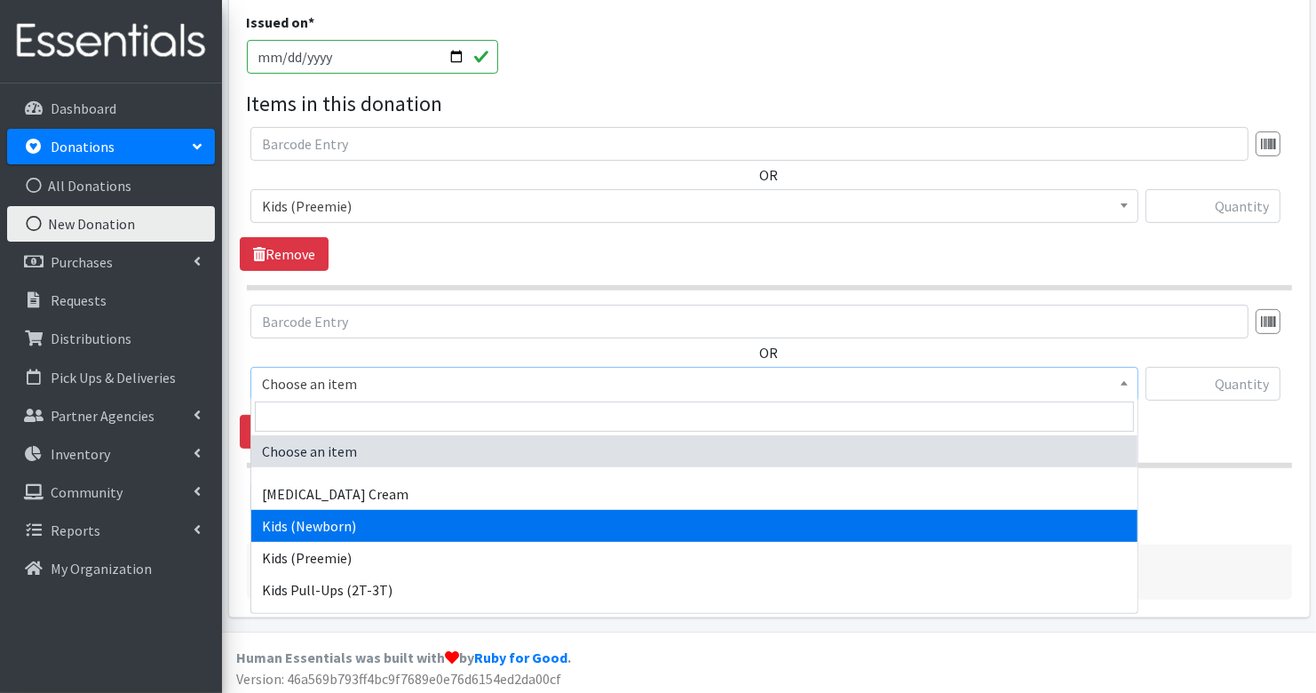
select select "3400"
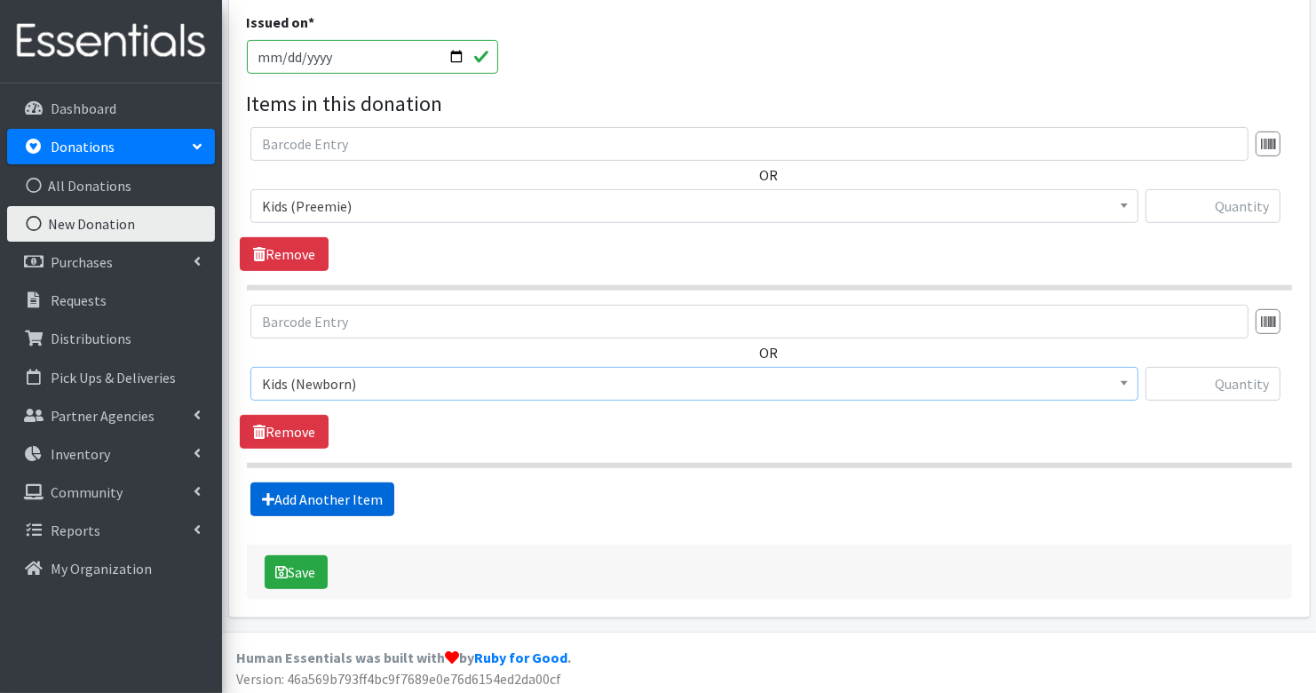
click at [344, 496] on link "Add Another Item" at bounding box center [322, 499] width 144 height 34
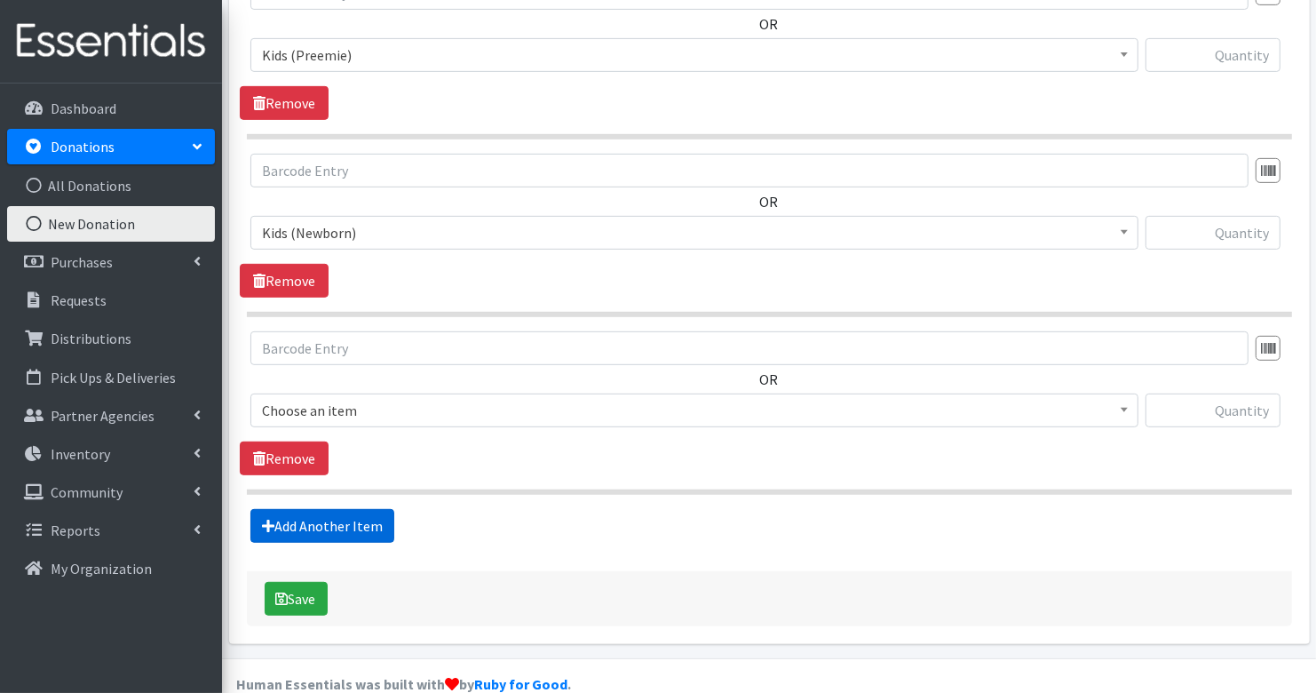
scroll to position [701, 0]
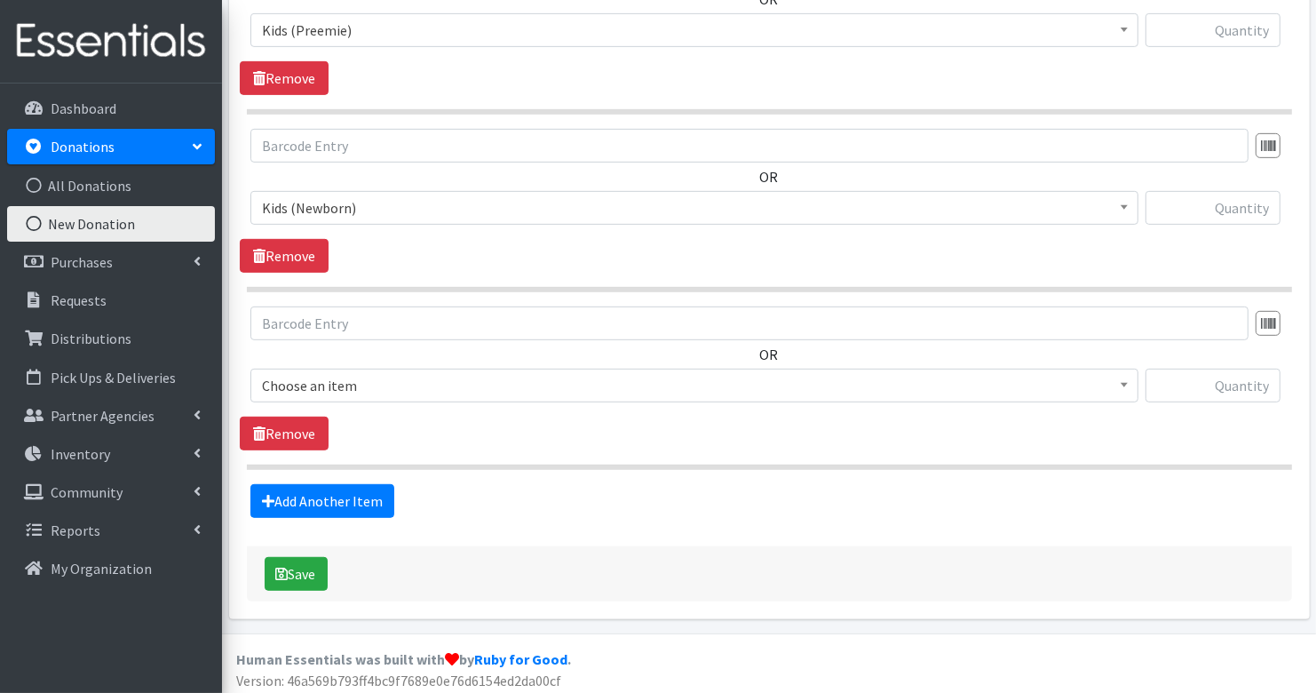
click at [341, 382] on span "Choose an item" at bounding box center [694, 385] width 865 height 25
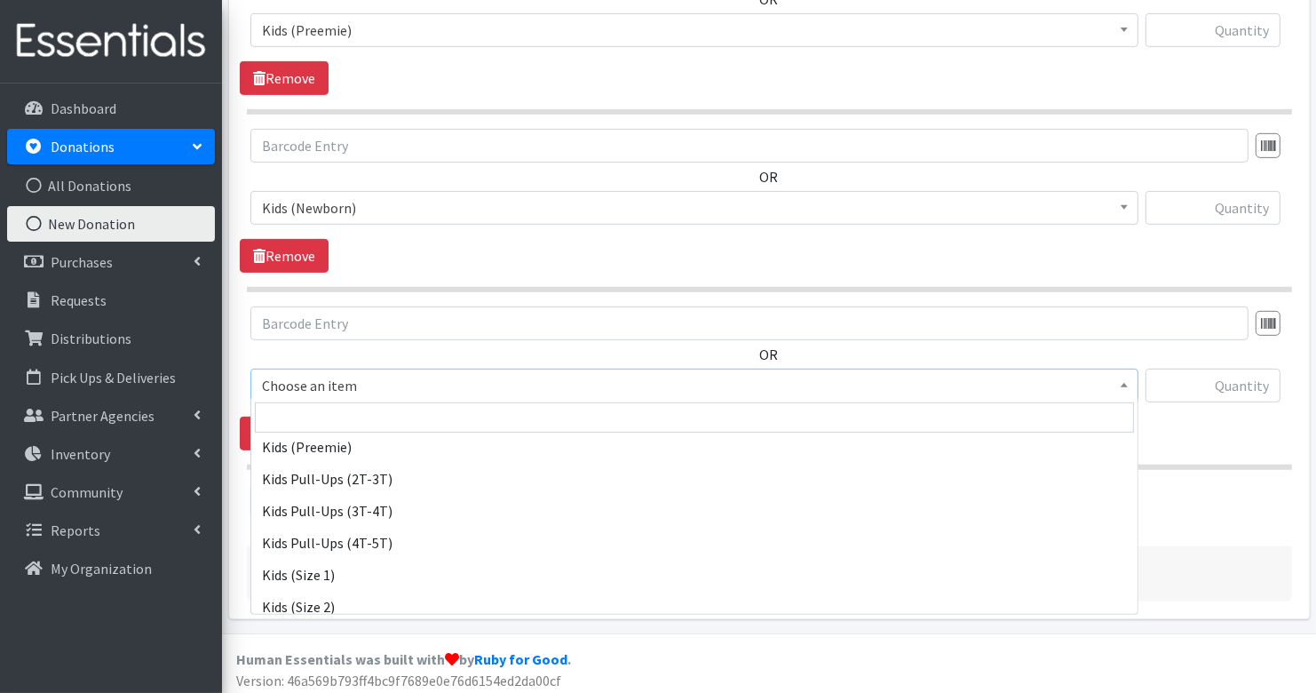
scroll to position [122, 0]
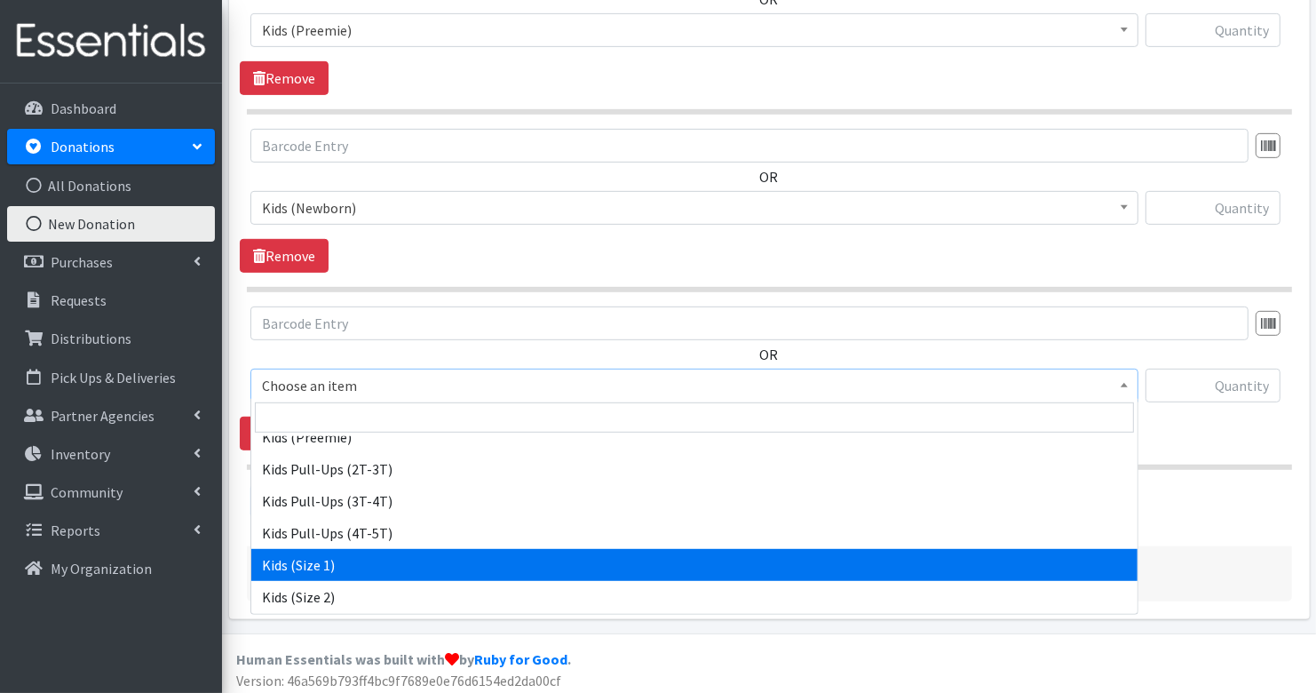
select select "3401"
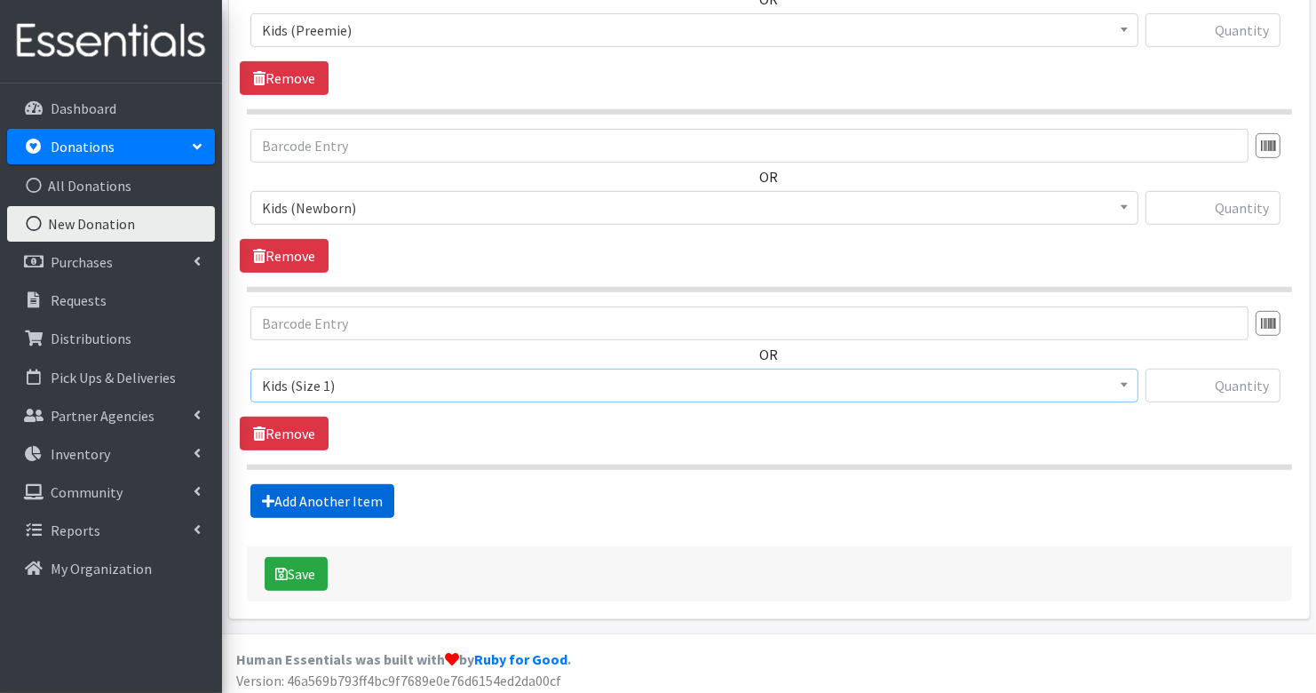
click at [345, 488] on link "Add Another Item" at bounding box center [322, 501] width 144 height 34
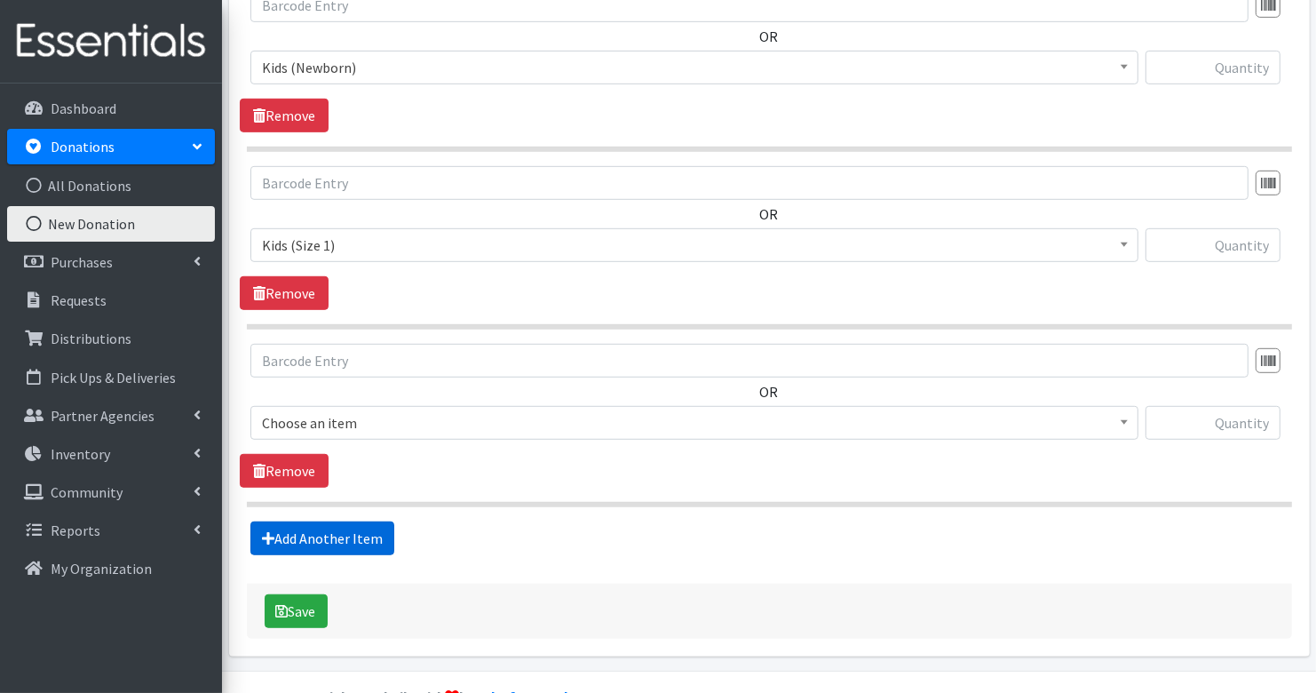
scroll to position [877, 0]
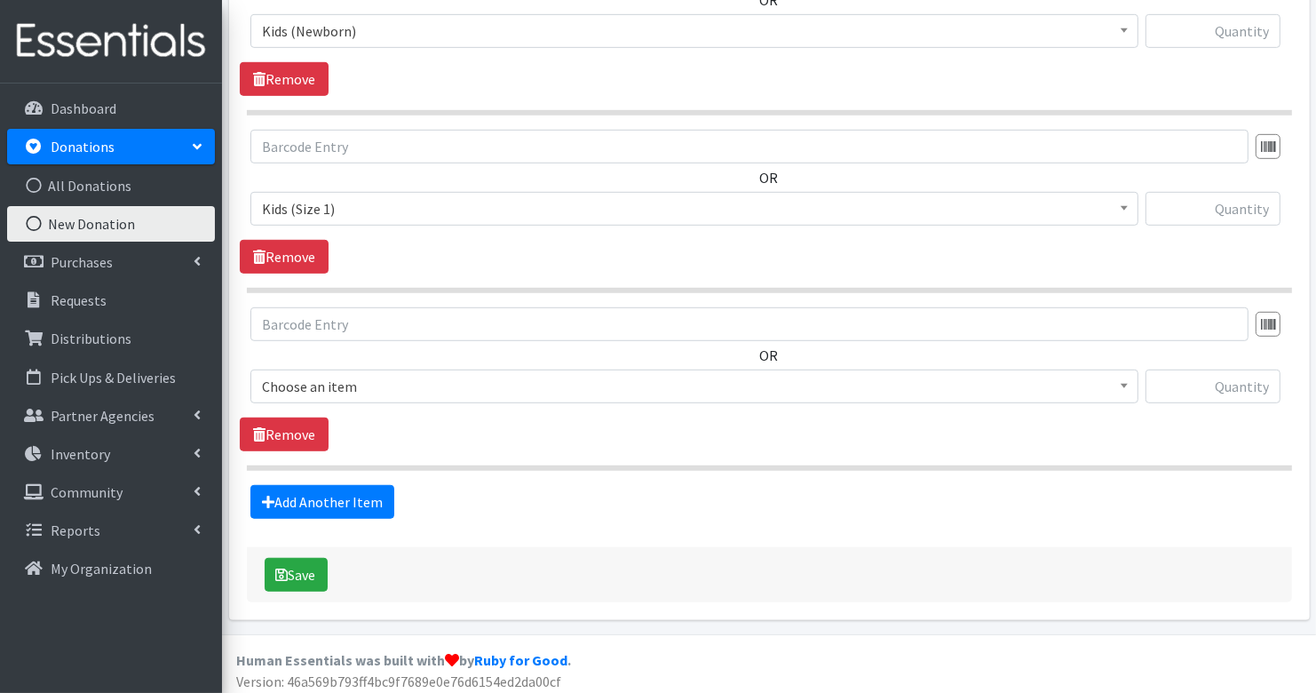
click at [355, 383] on span "Choose an item" at bounding box center [694, 386] width 865 height 25
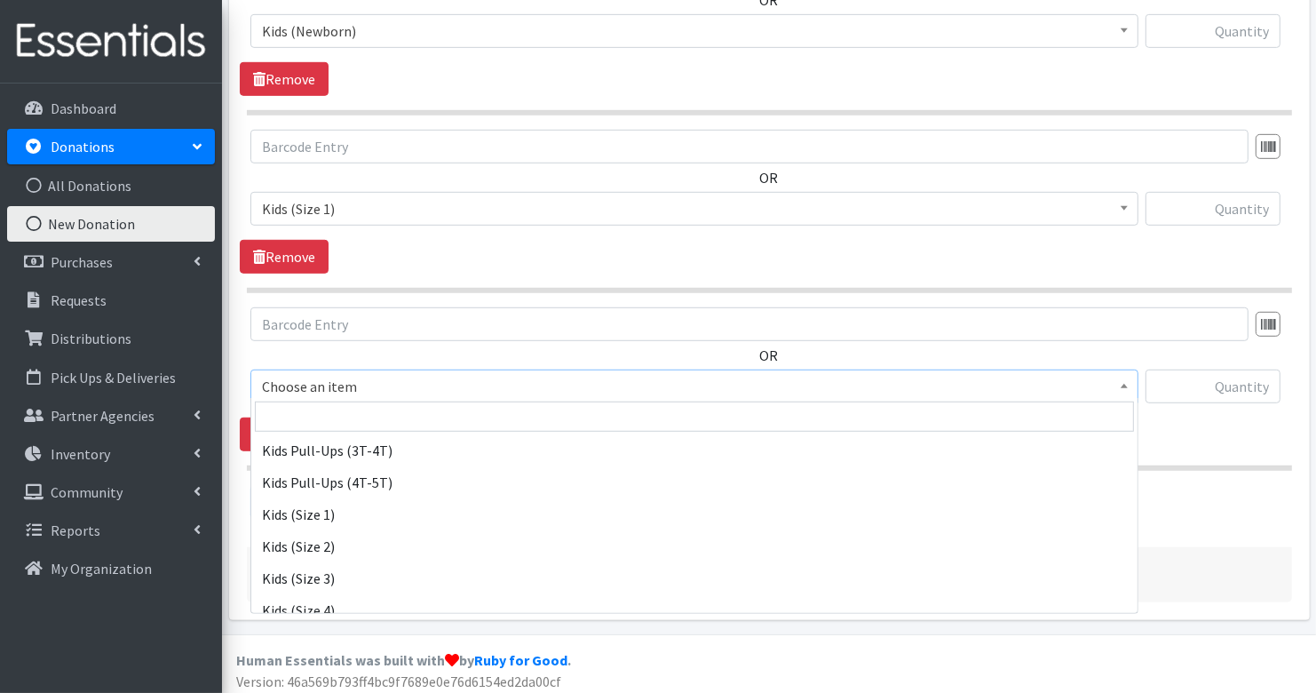
scroll to position [173, 0]
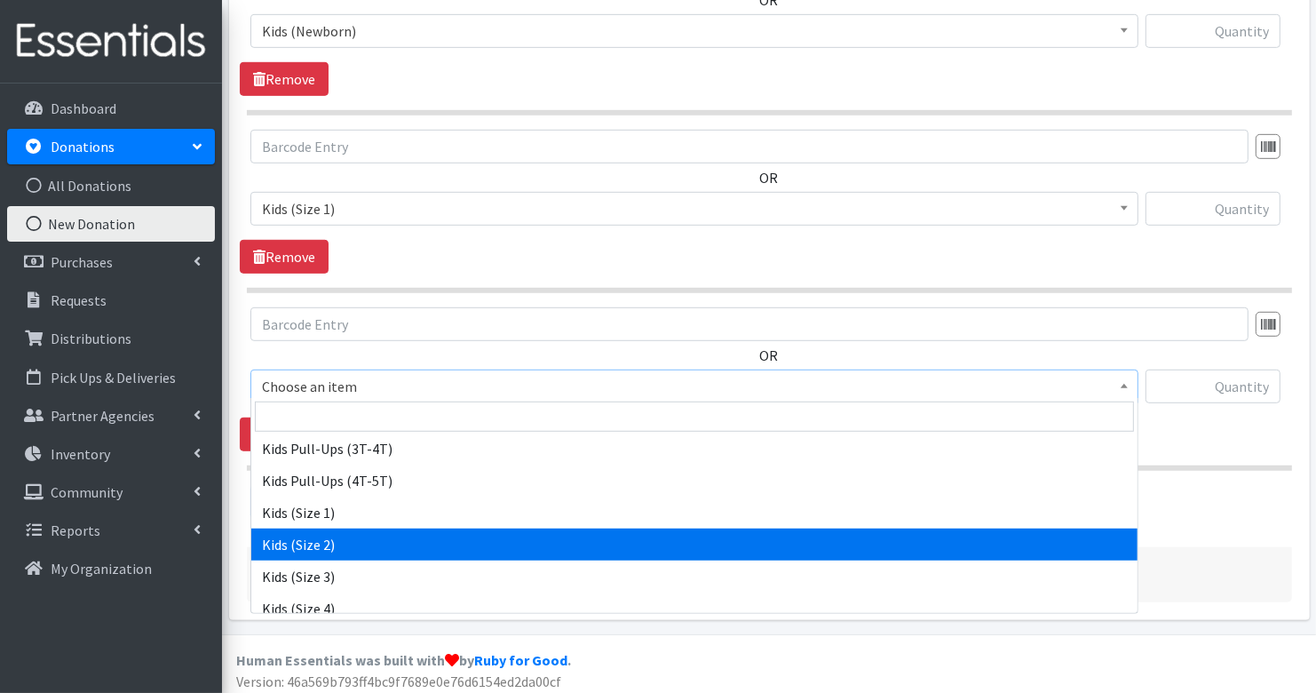
select select "3420"
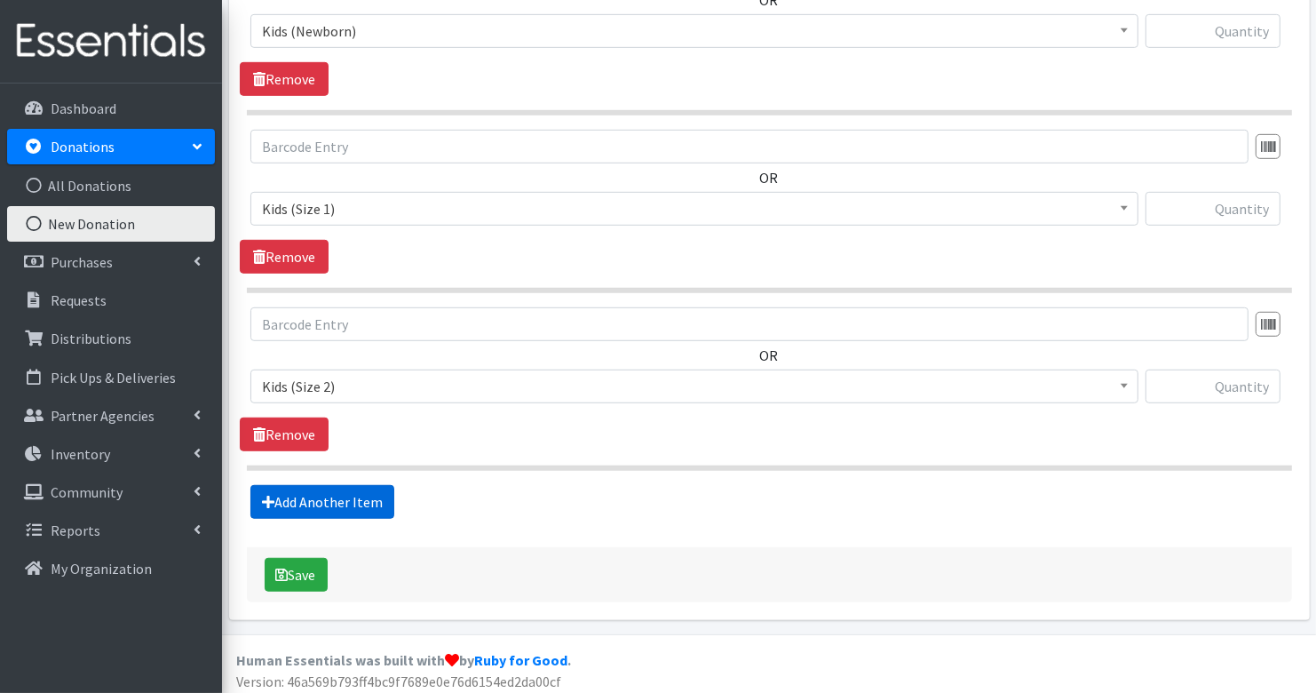
click at [317, 491] on link "Add Another Item" at bounding box center [322, 502] width 144 height 34
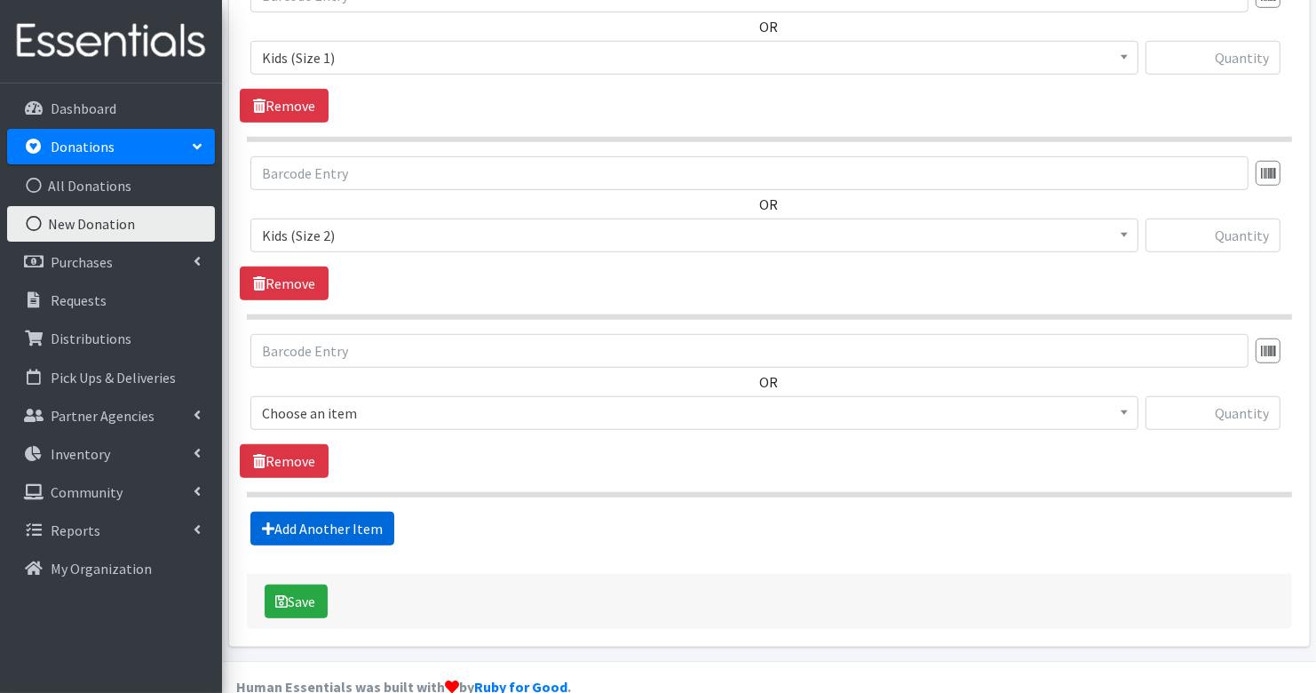
scroll to position [1053, 0]
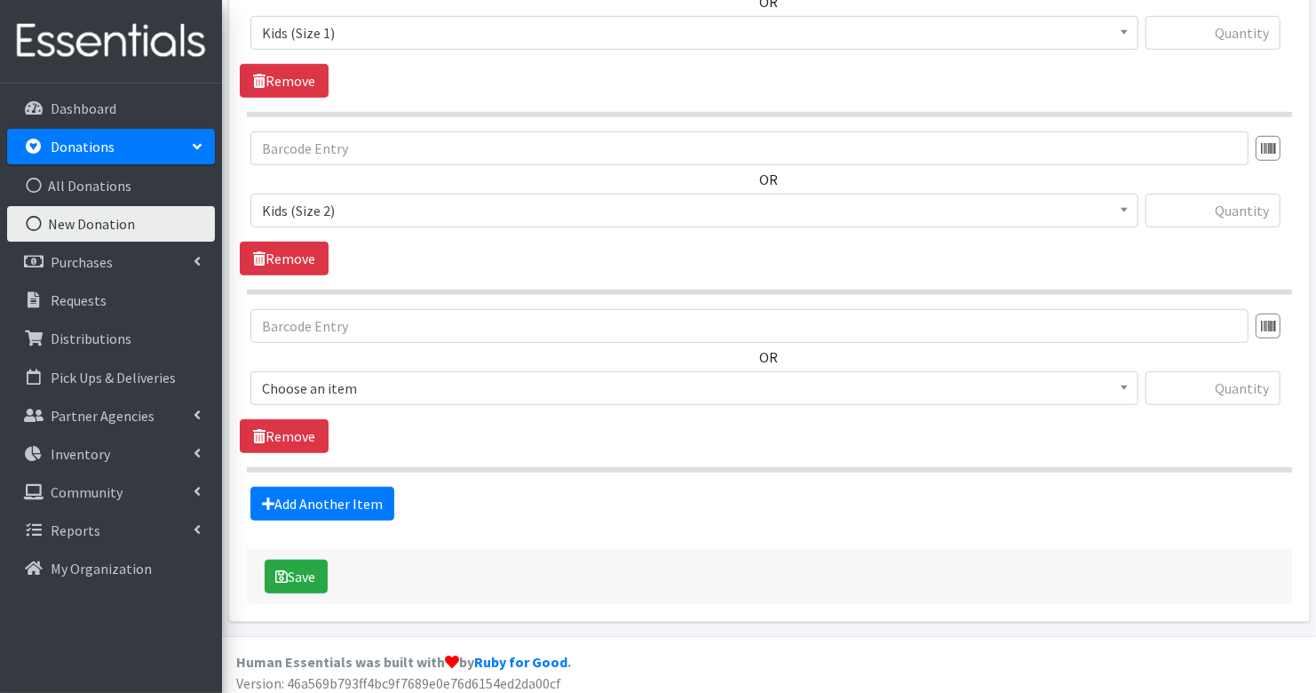
click at [354, 376] on span "Choose an item" at bounding box center [694, 388] width 865 height 25
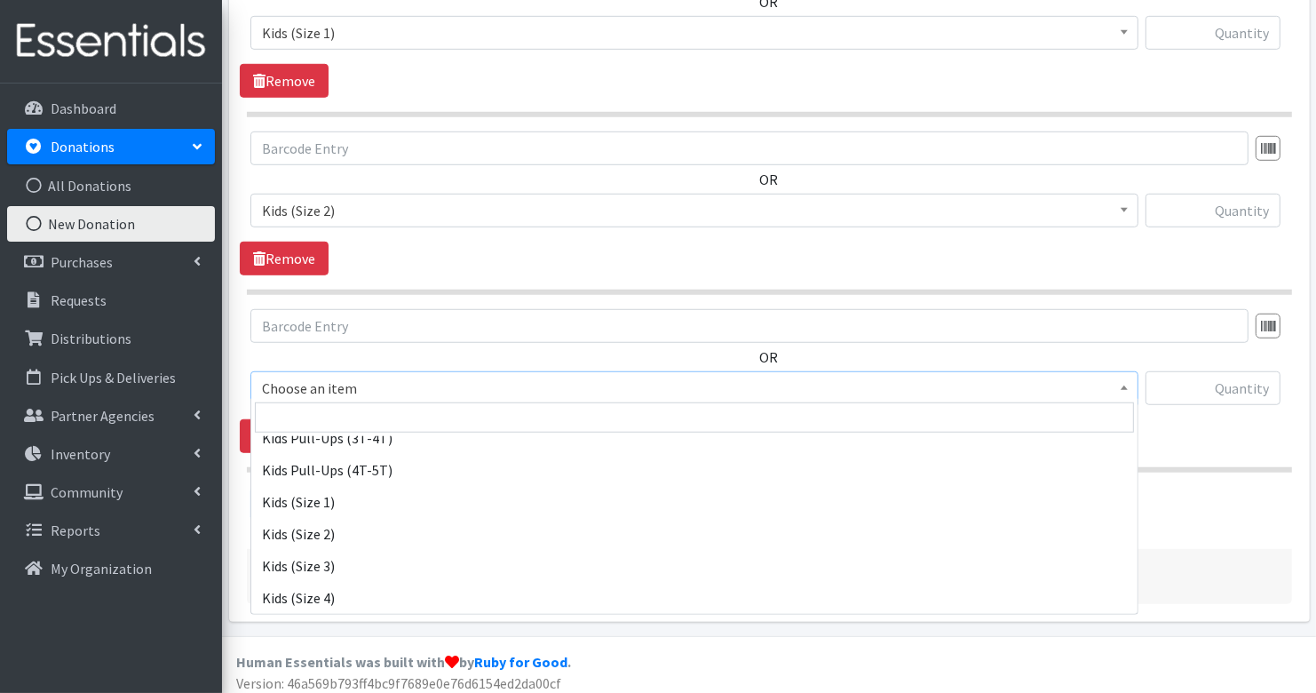
scroll to position [208, 0]
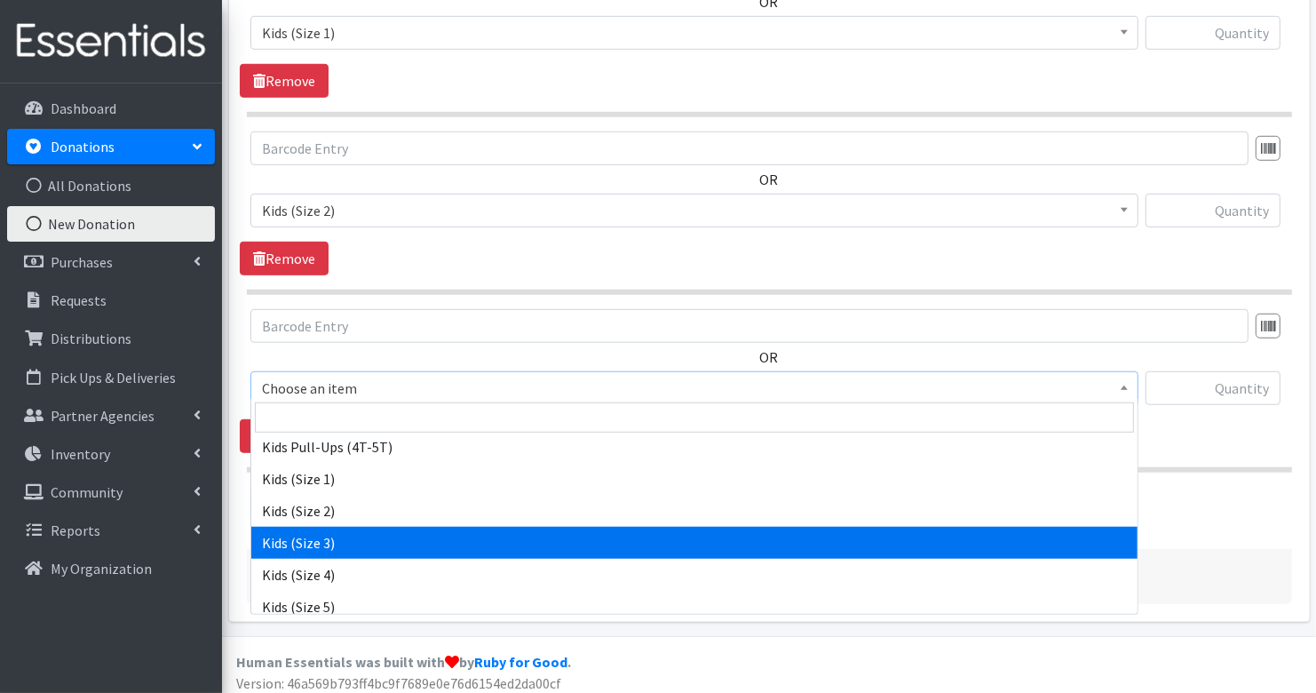
select select "3393"
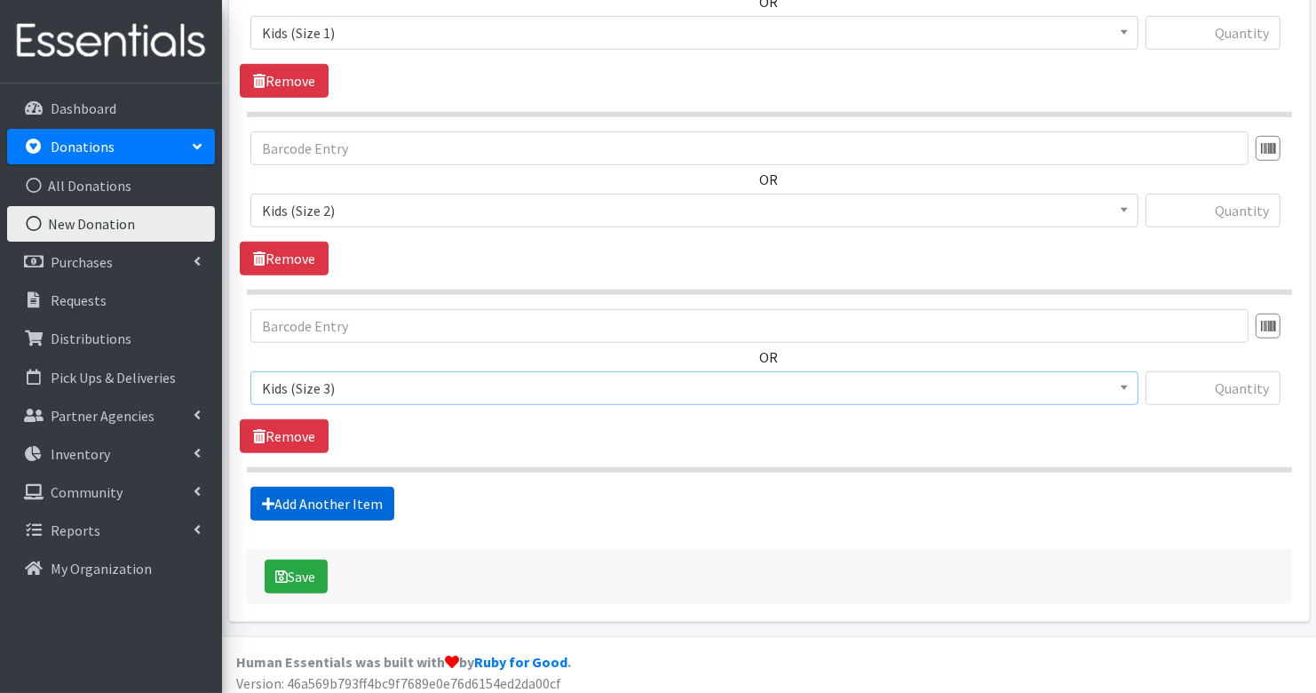
click at [326, 493] on link "Add Another Item" at bounding box center [322, 504] width 144 height 34
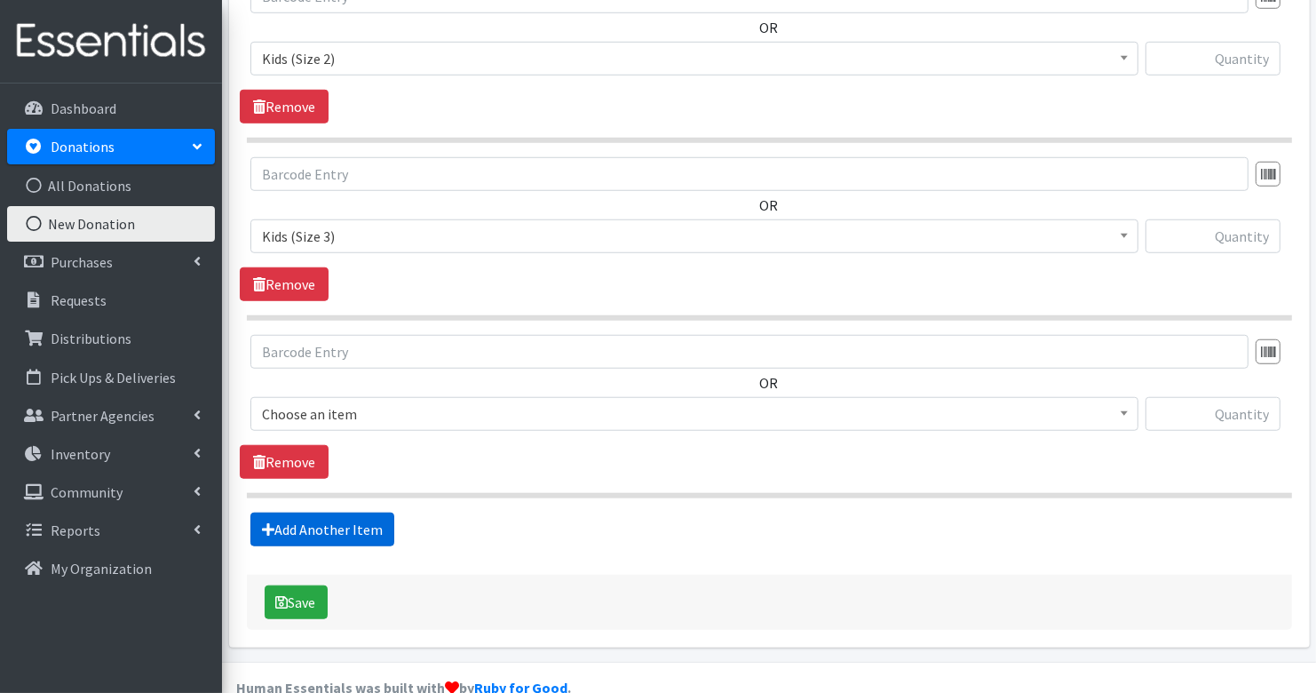
scroll to position [1230, 0]
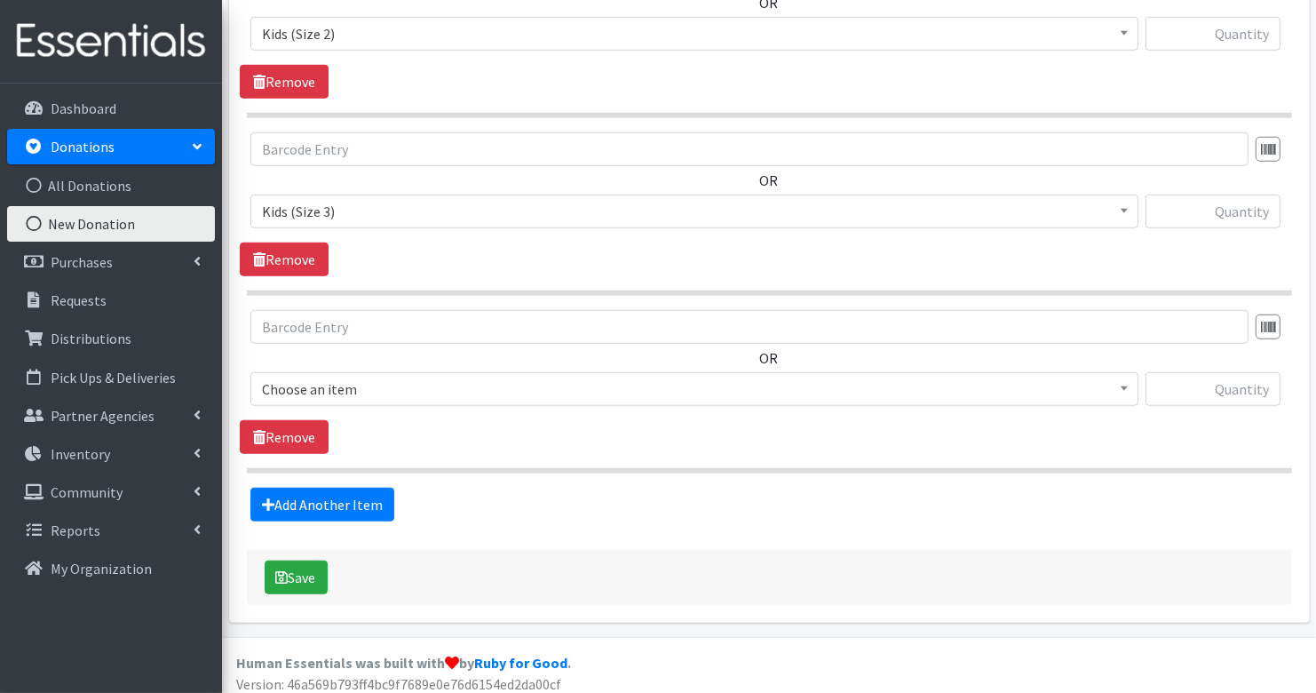
click at [418, 392] on span "Choose an item" at bounding box center [694, 389] width 865 height 25
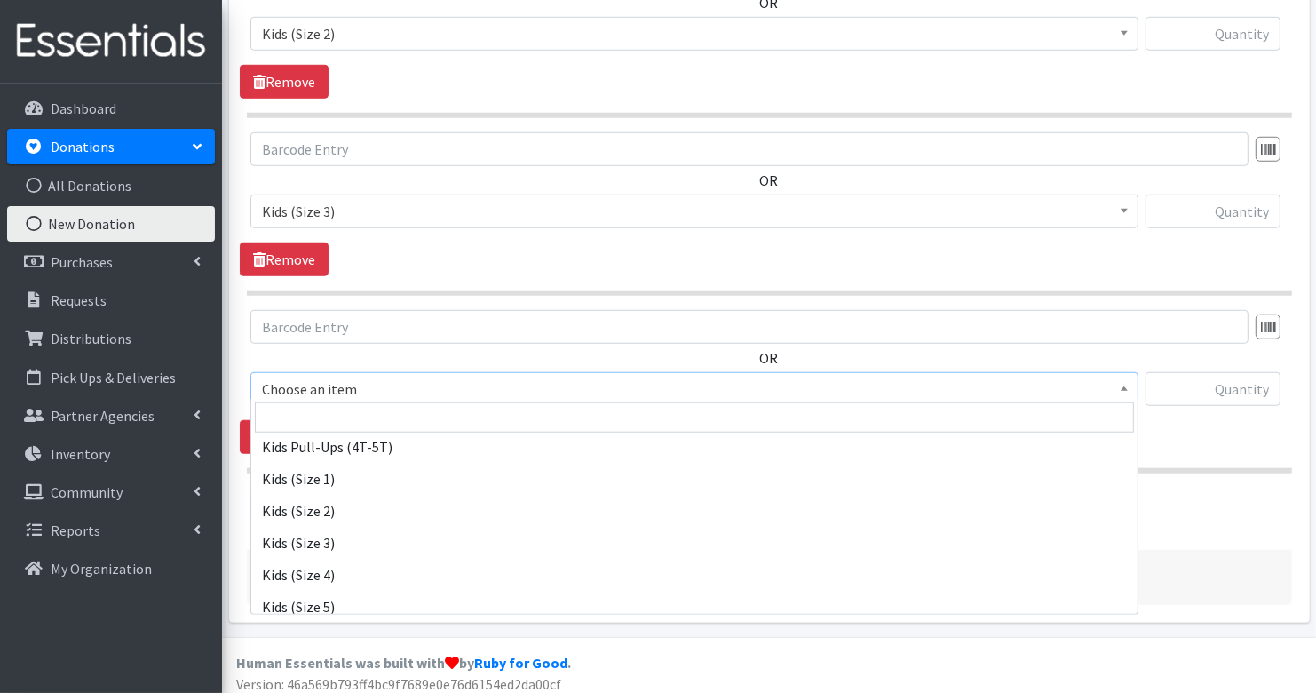
scroll to position [217, 0]
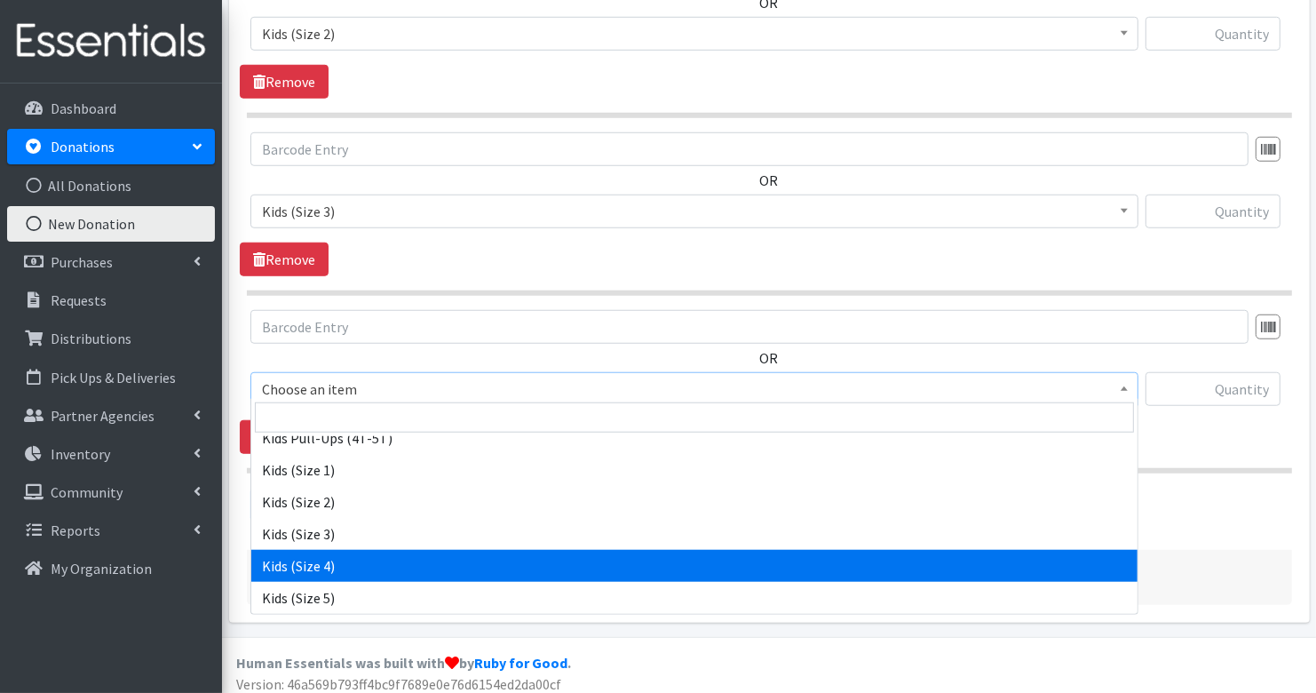
select select "3394"
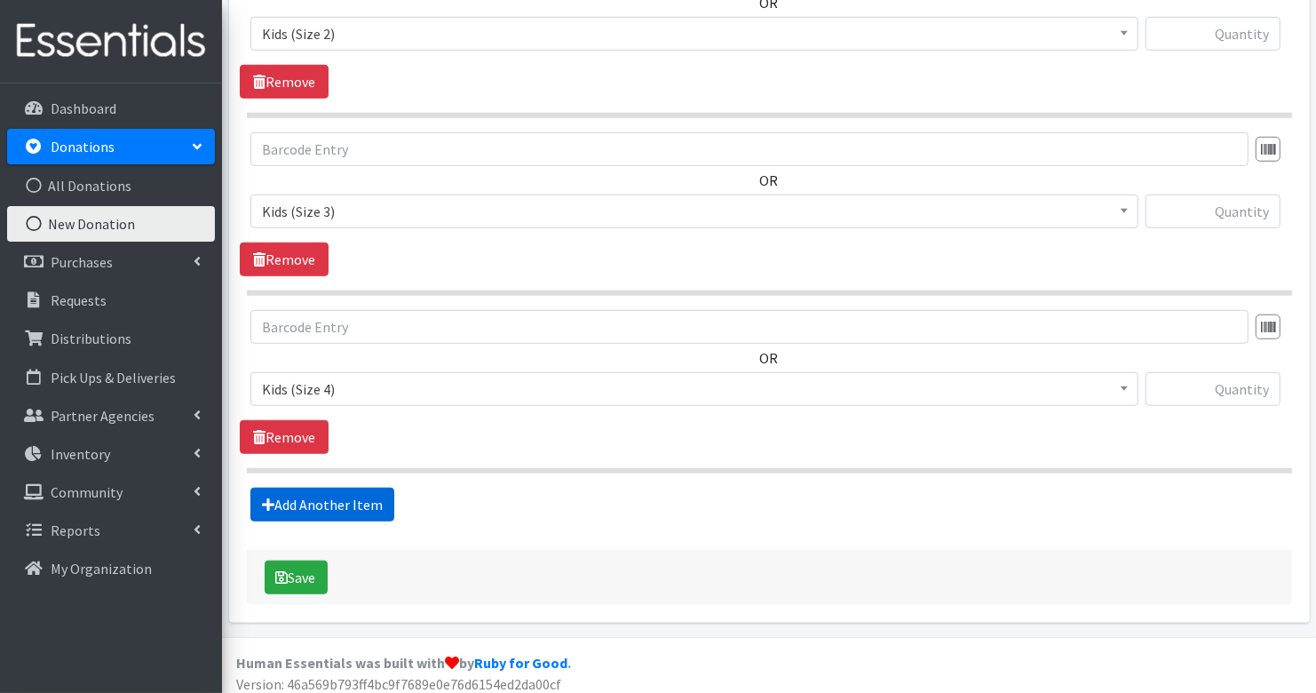
click at [374, 488] on link "Add Another Item" at bounding box center [322, 505] width 144 height 34
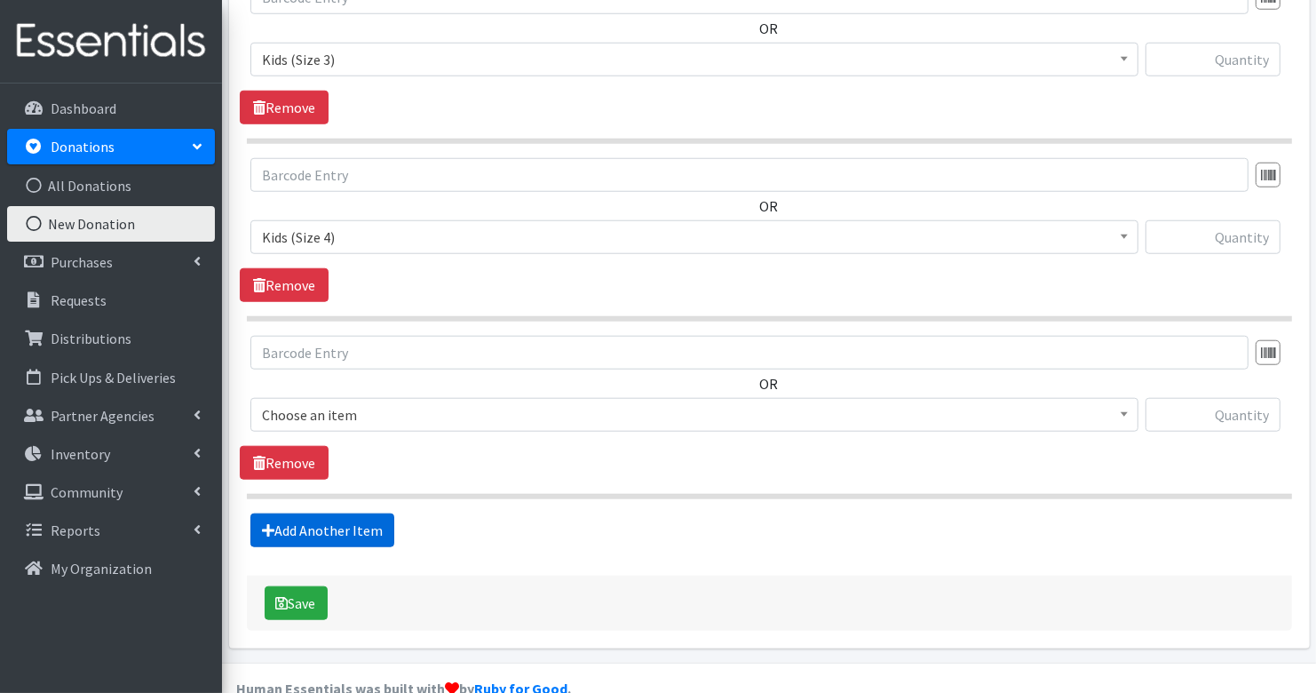
scroll to position [1406, 0]
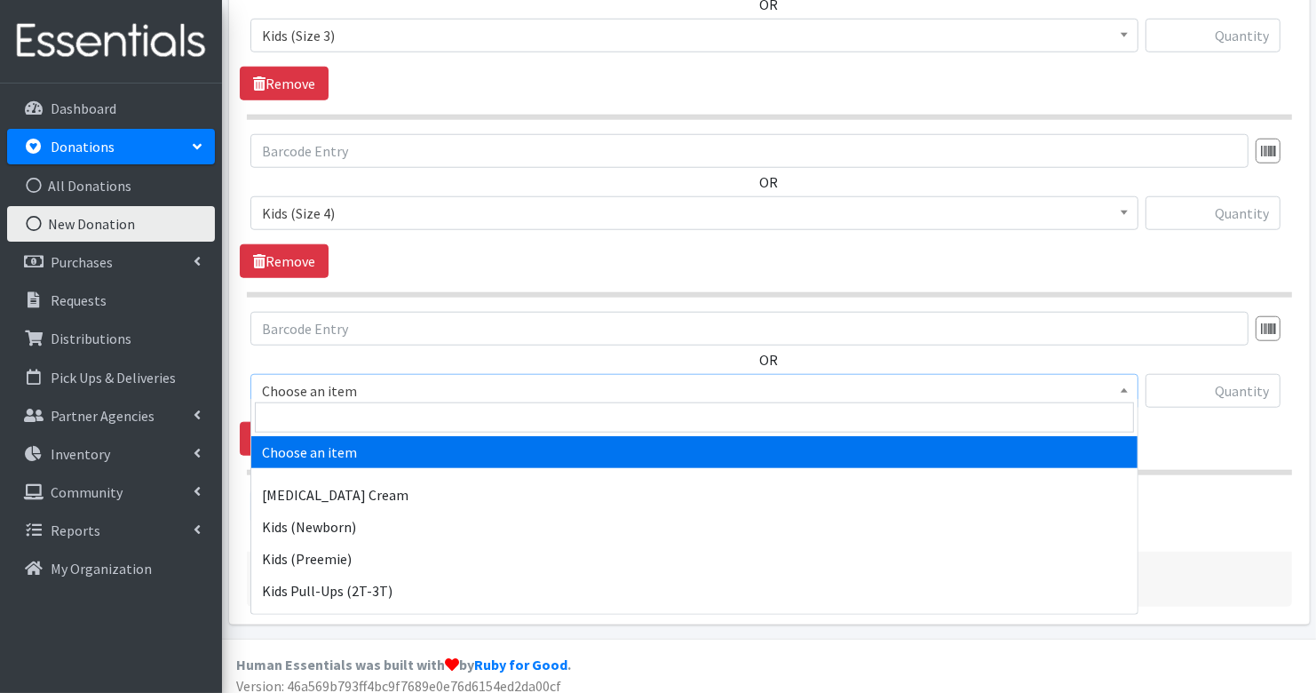
click at [378, 378] on span "Choose an item" at bounding box center [694, 390] width 865 height 25
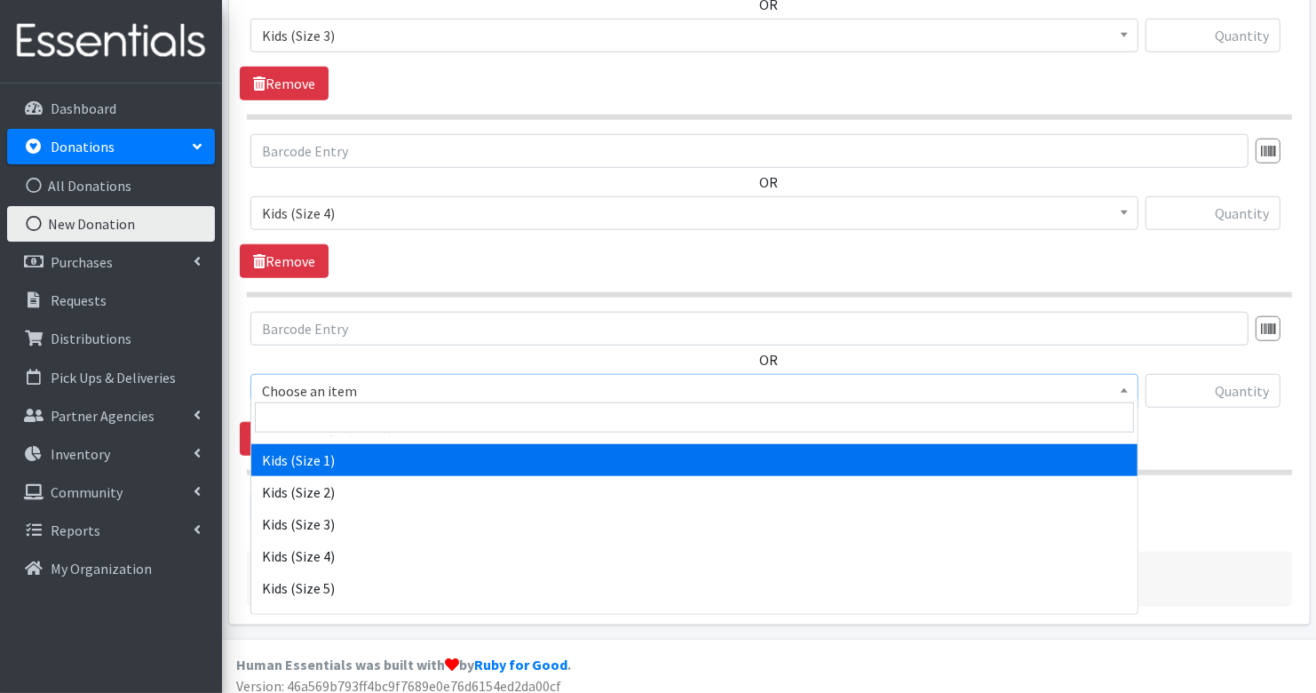
scroll to position [237, 0]
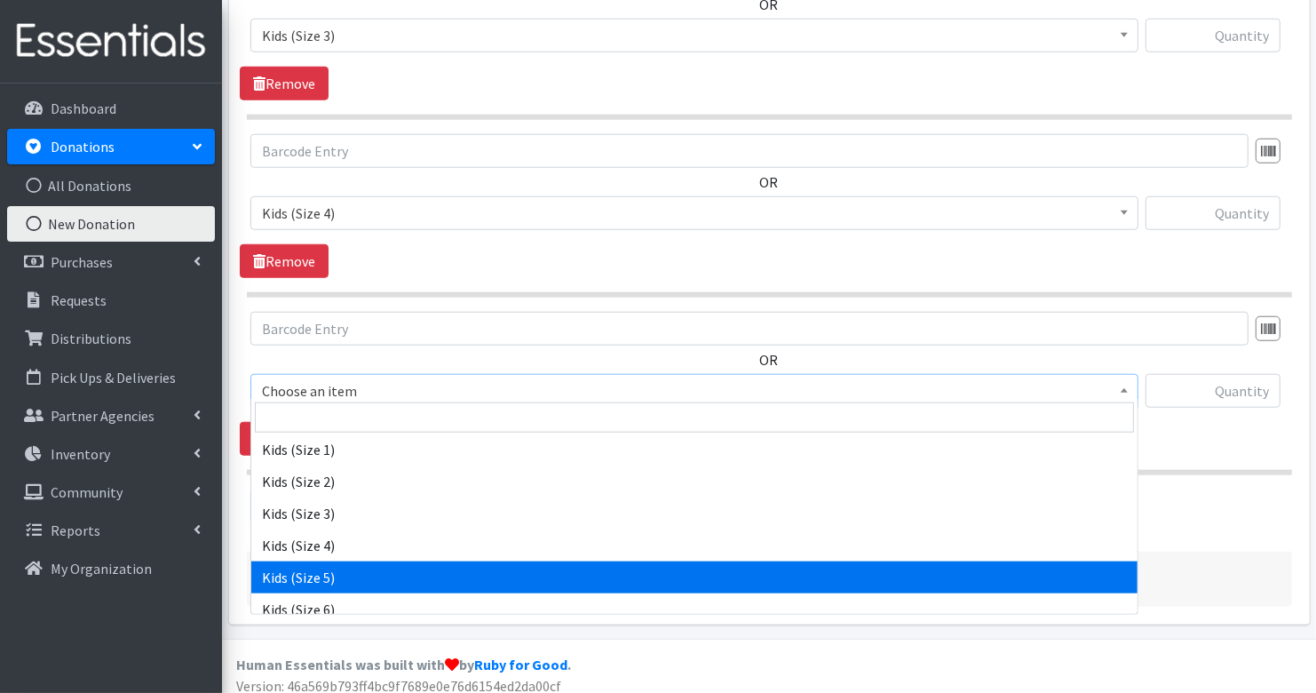
select select "3407"
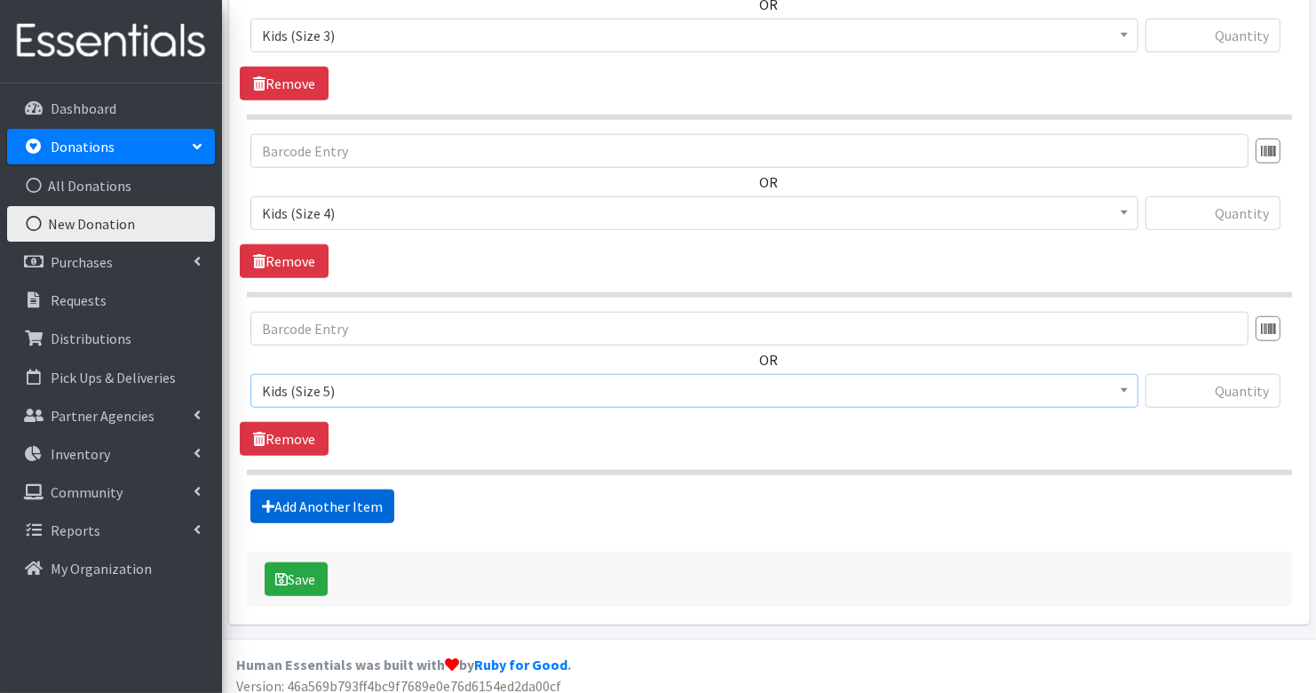
click at [356, 489] on link "Add Another Item" at bounding box center [322, 506] width 144 height 34
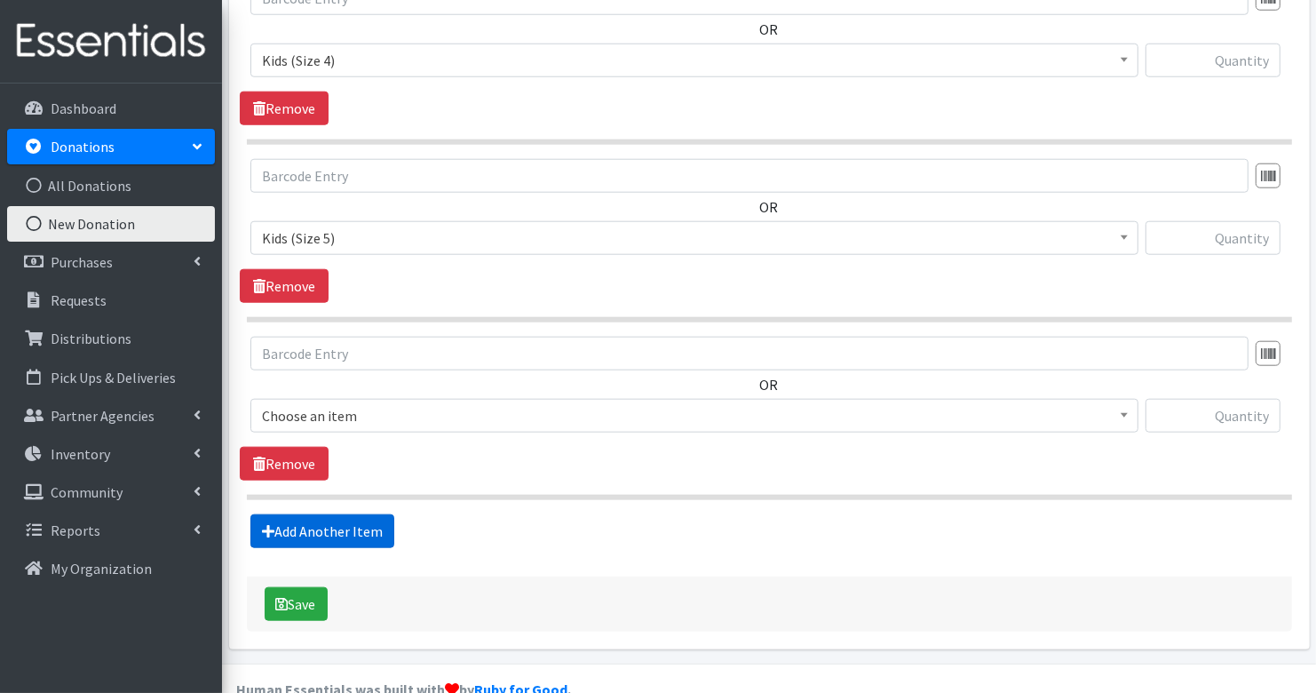
scroll to position [1582, 0]
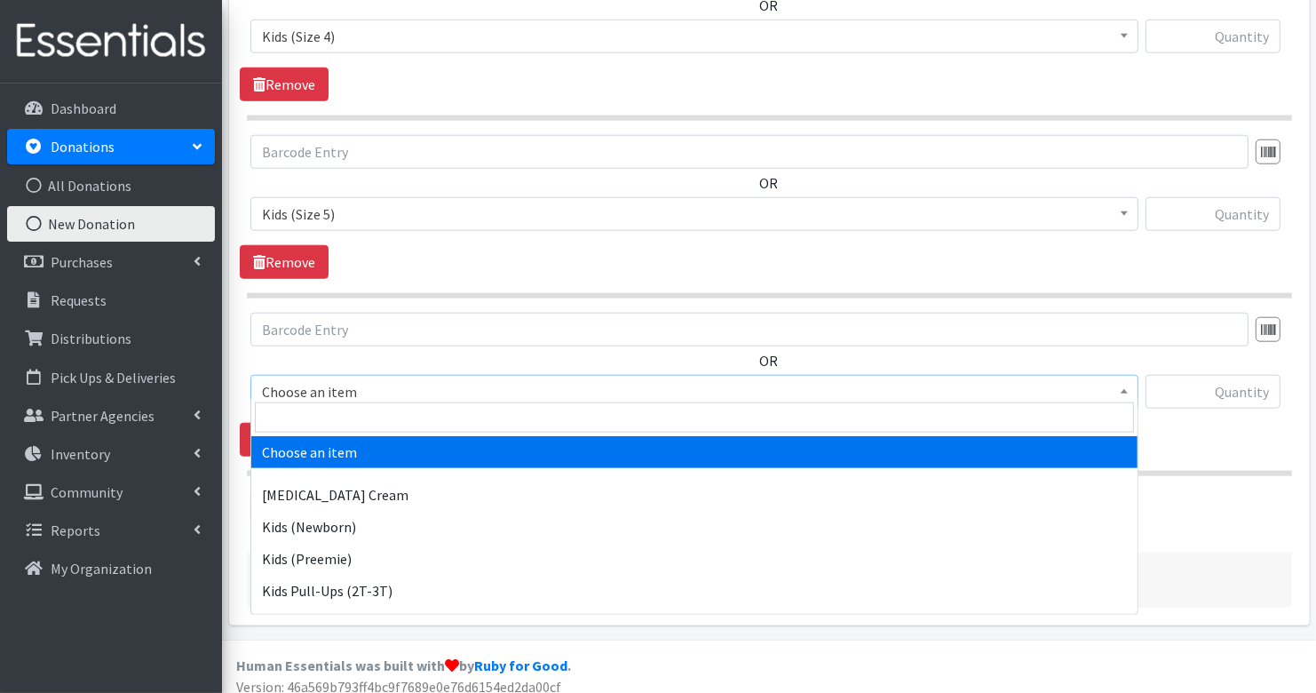
click at [384, 379] on span "Choose an item" at bounding box center [694, 391] width 865 height 25
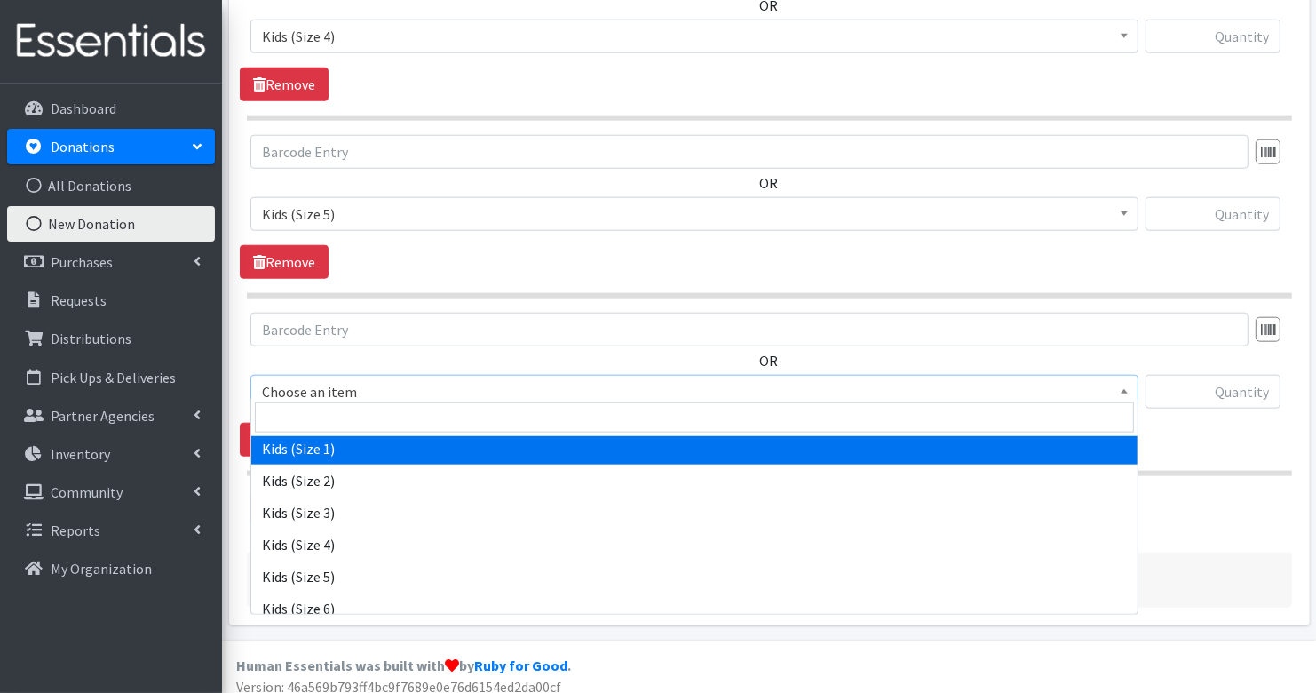
scroll to position [259, 0]
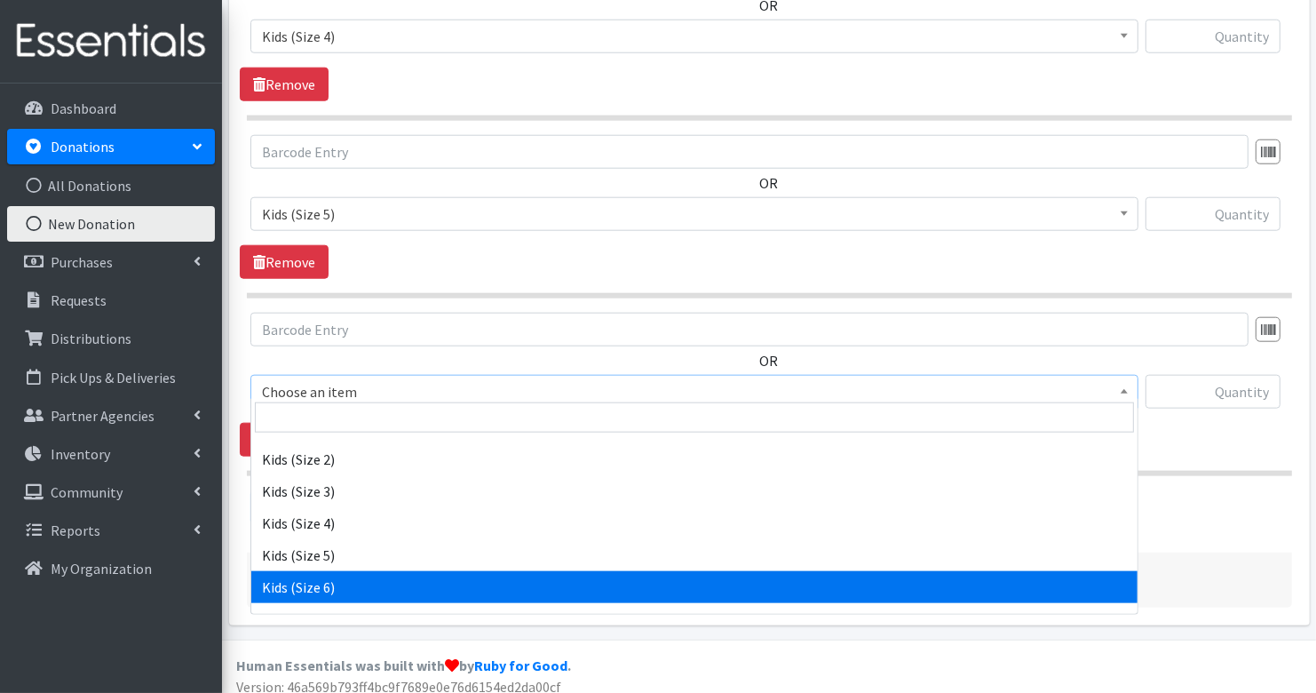
select select "3419"
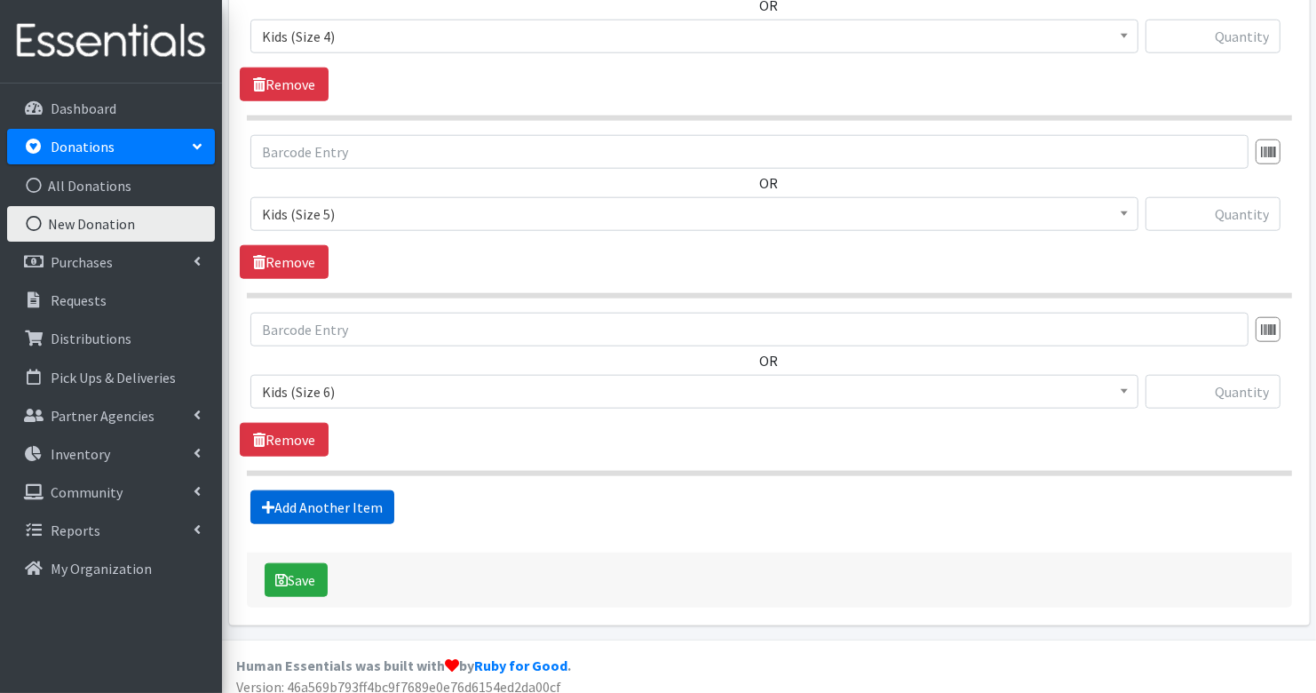
click at [353, 490] on link "Add Another Item" at bounding box center [322, 507] width 144 height 34
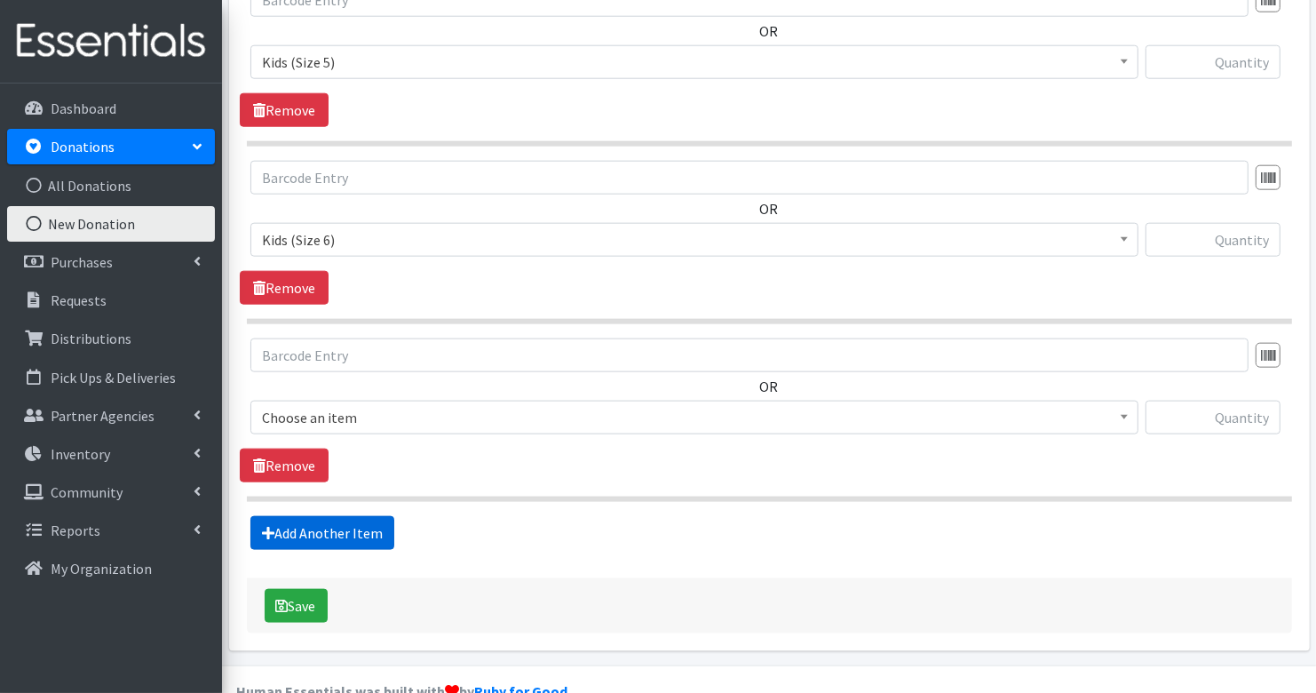
scroll to position [1759, 0]
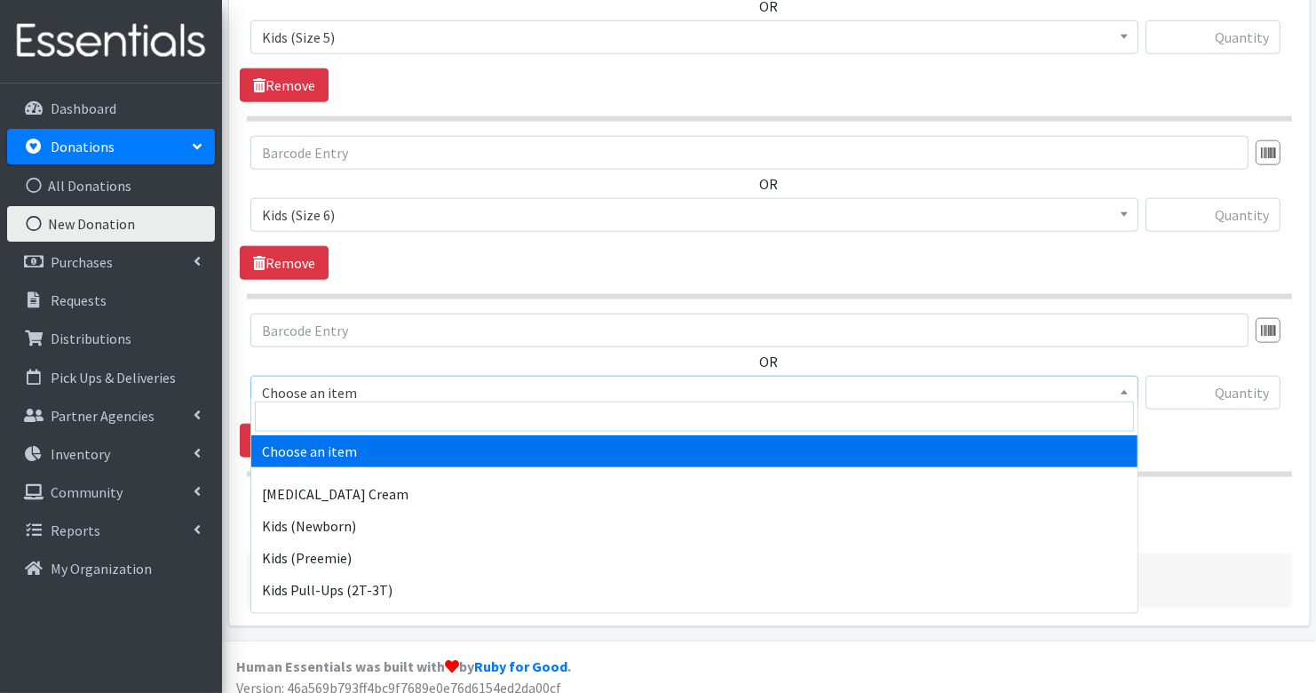
click at [365, 395] on span "Choose an item" at bounding box center [694, 393] width 888 height 34
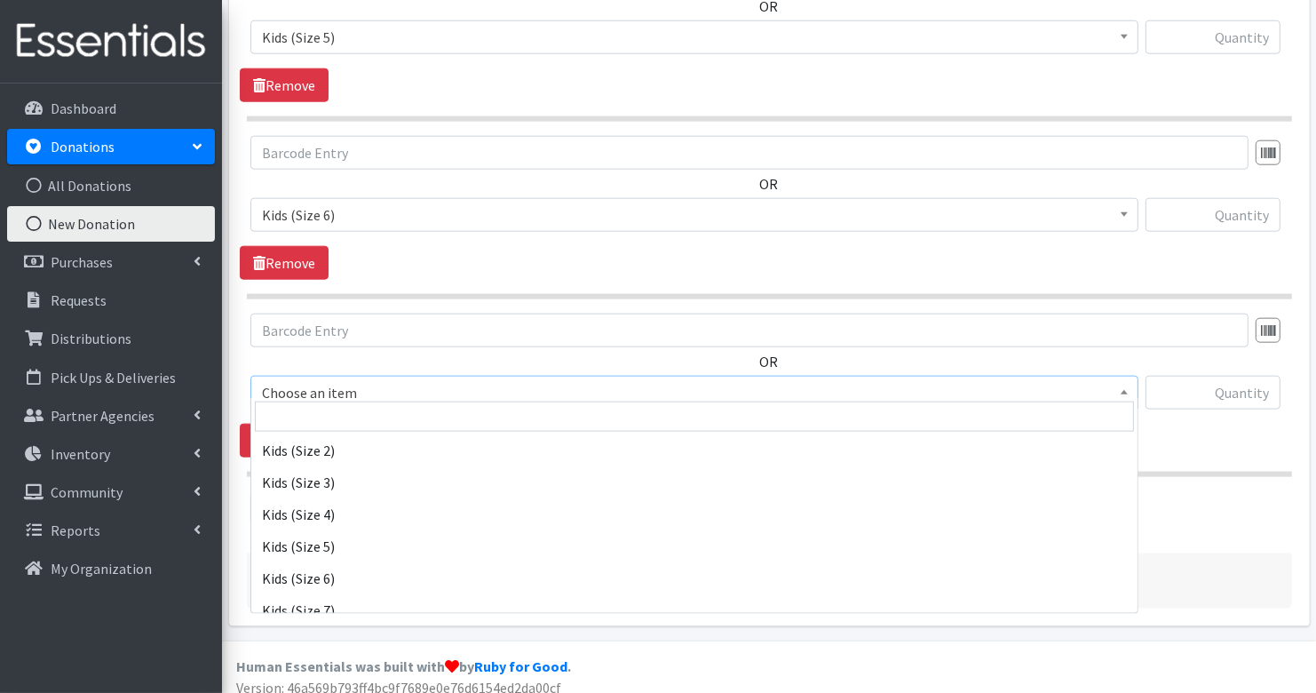
scroll to position [300, 0]
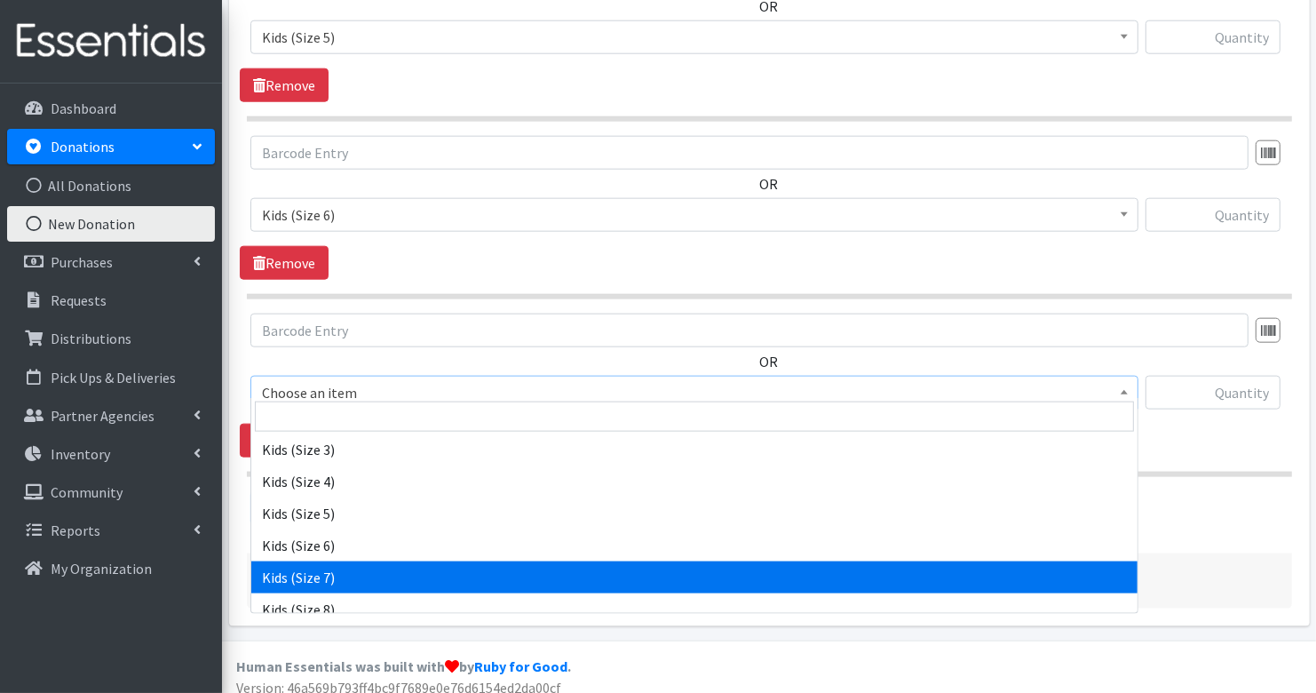
select select "7177"
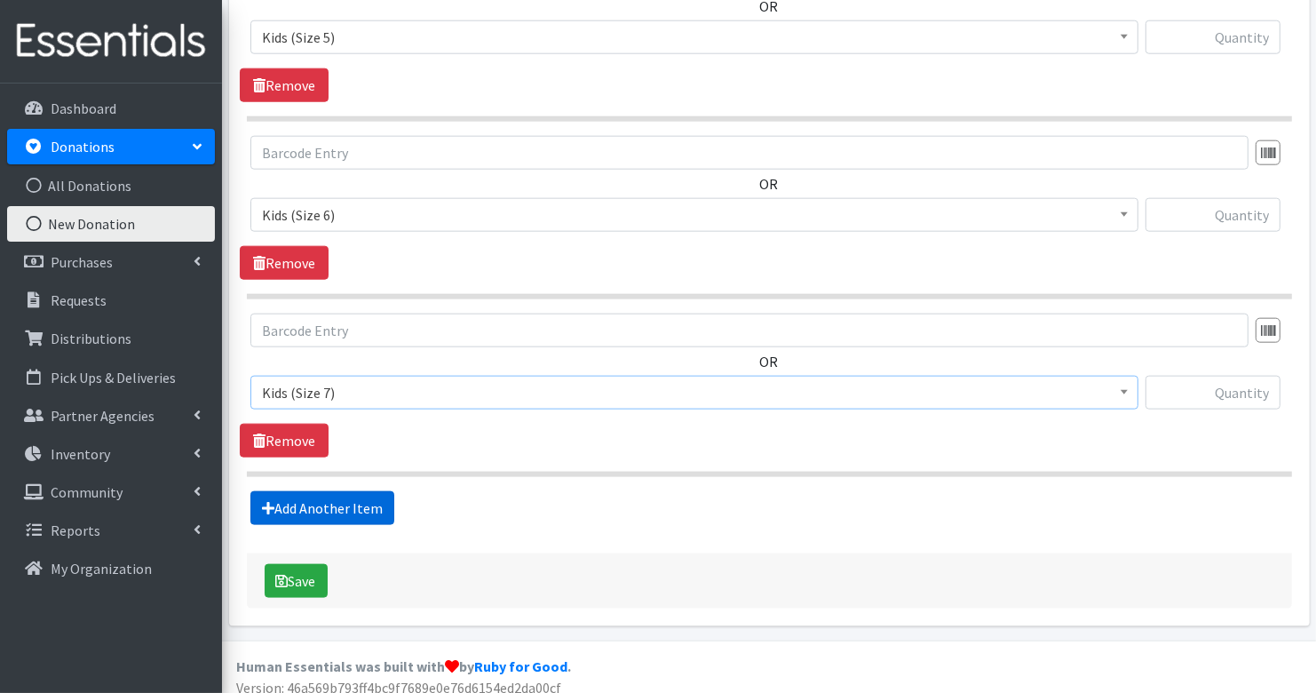
click at [364, 492] on link "Add Another Item" at bounding box center [322, 508] width 144 height 34
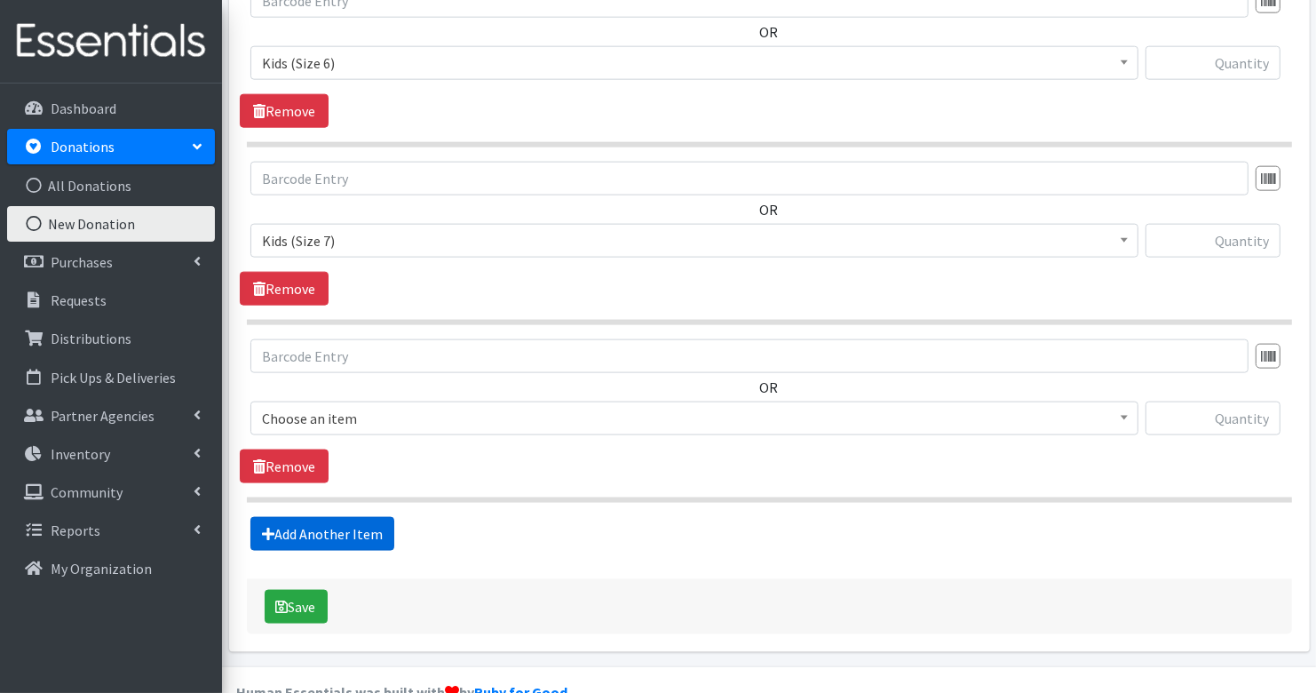
scroll to position [1936, 0]
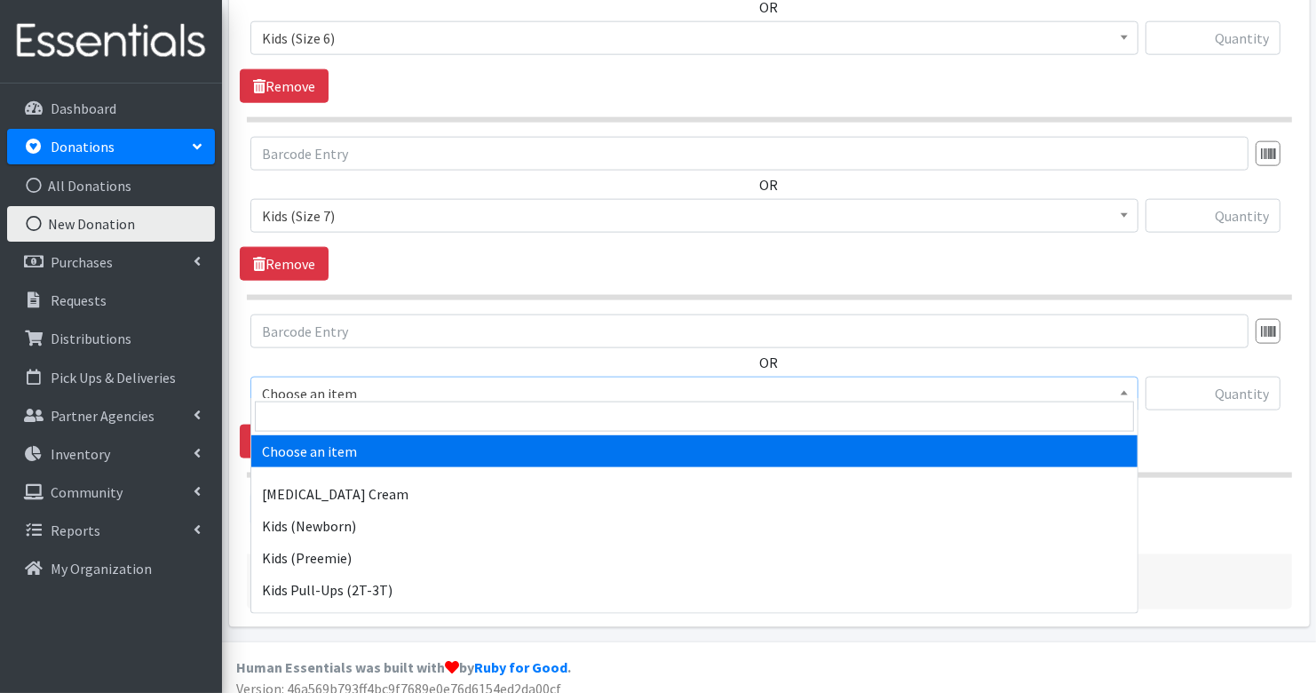
click at [368, 384] on span "Choose an item" at bounding box center [694, 393] width 865 height 25
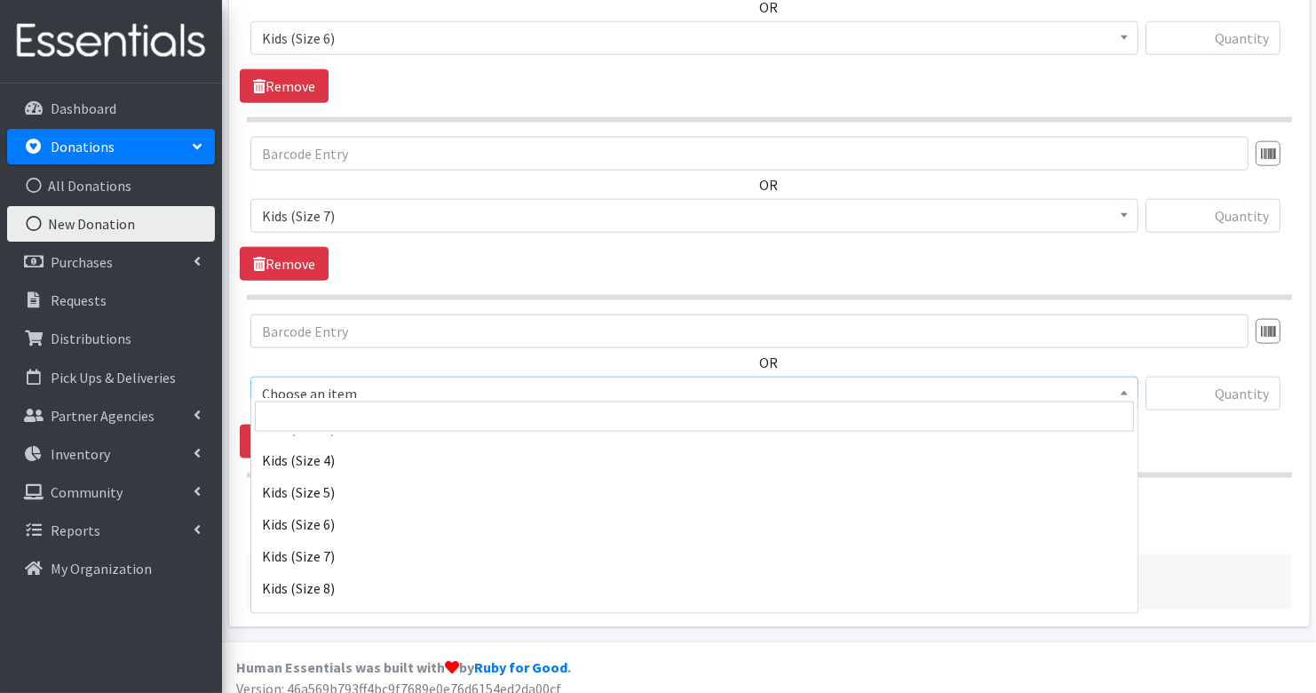
scroll to position [376, 0]
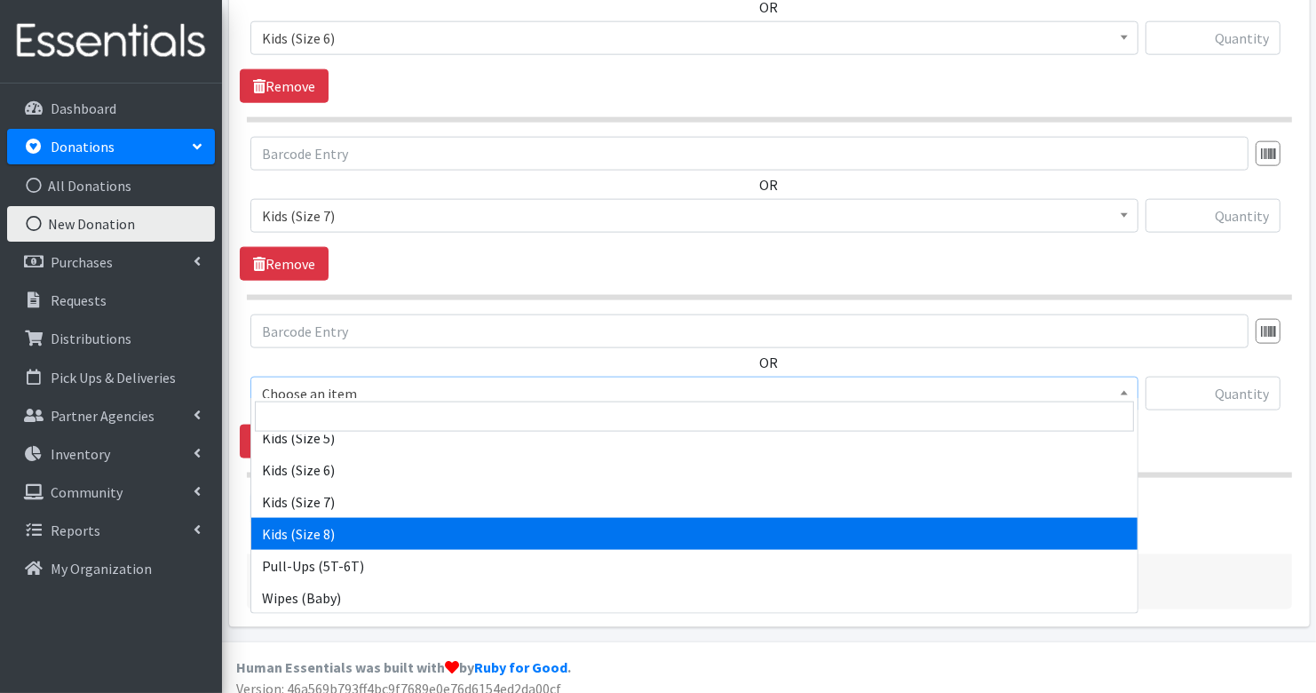
select select "14190"
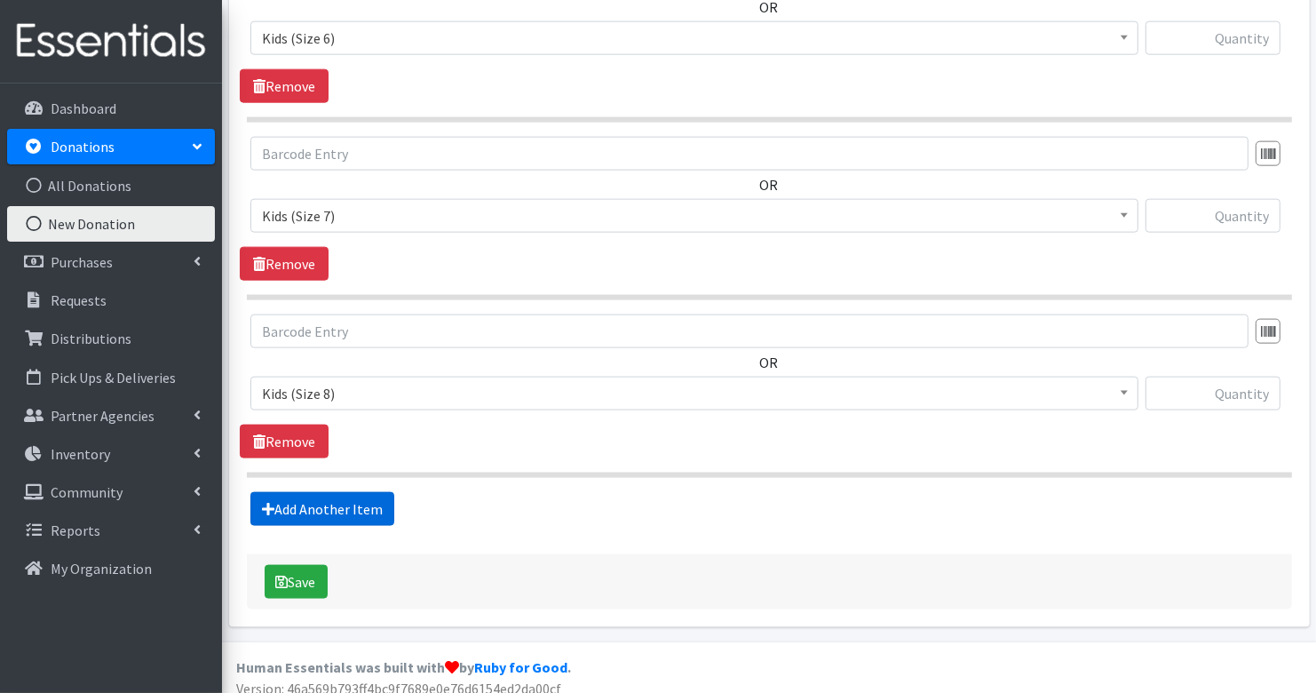
click at [337, 492] on link "Add Another Item" at bounding box center [322, 509] width 144 height 34
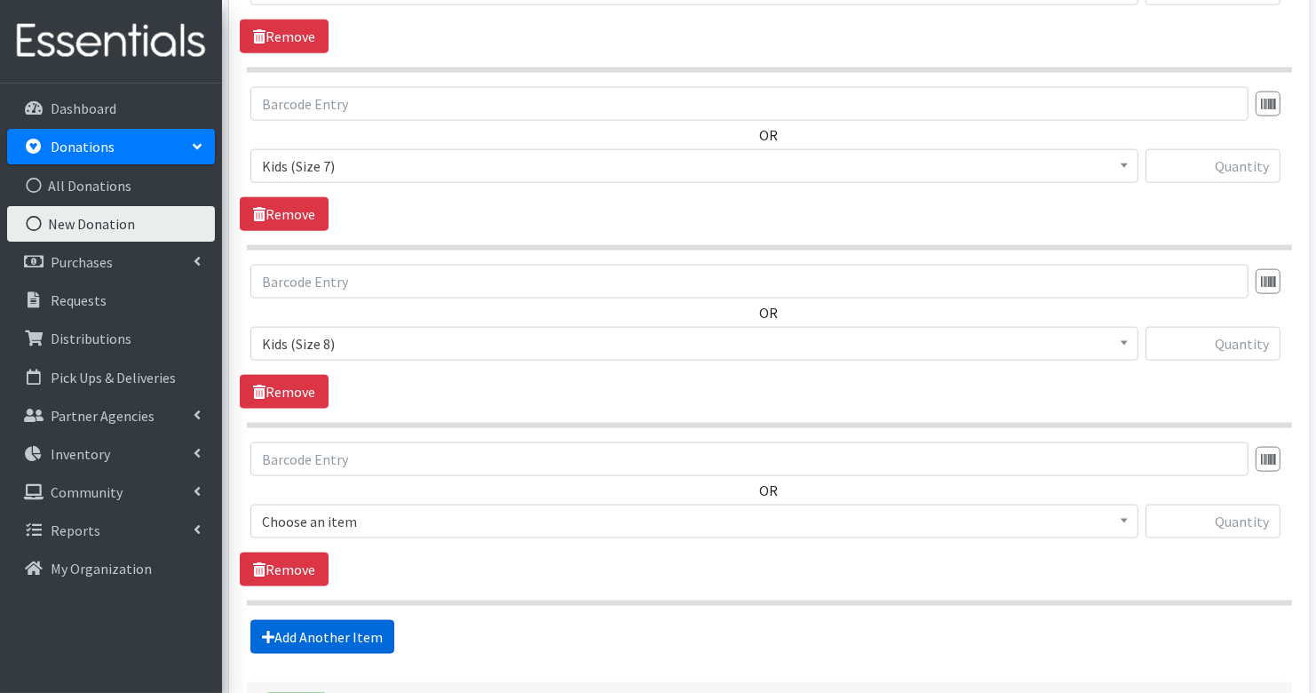
scroll to position [2112, 0]
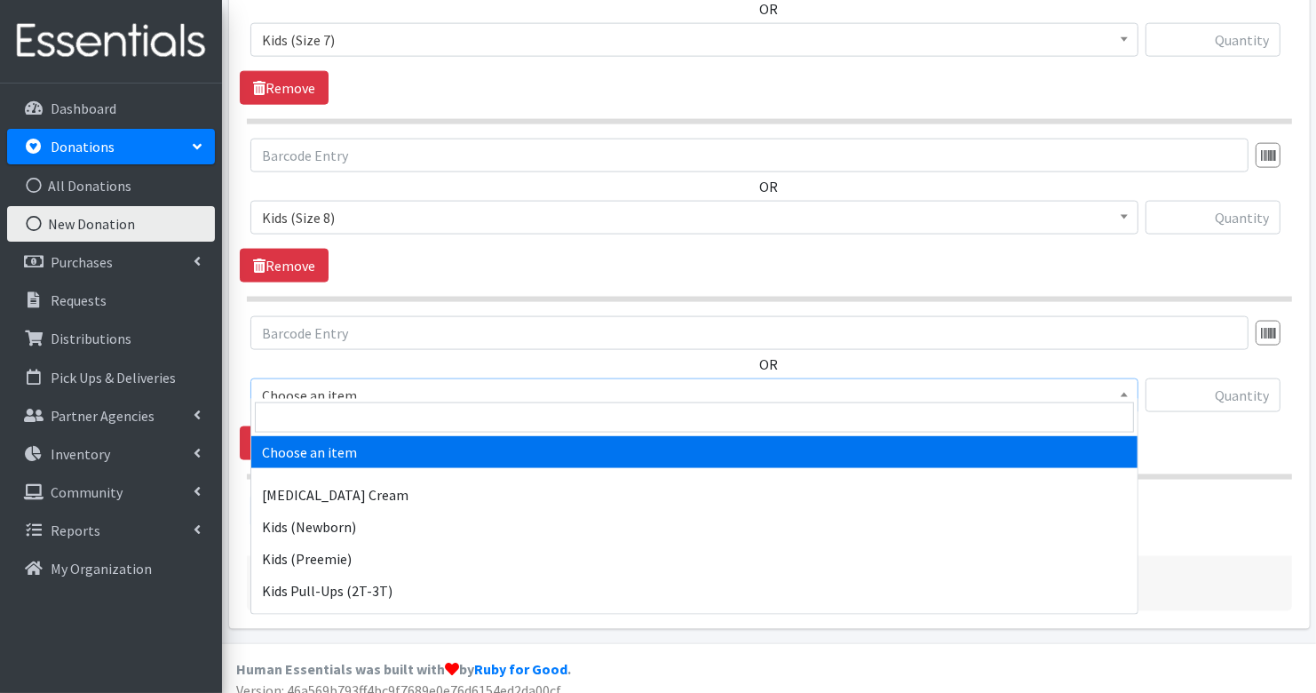
click at [356, 384] on span "Choose an item" at bounding box center [694, 395] width 865 height 25
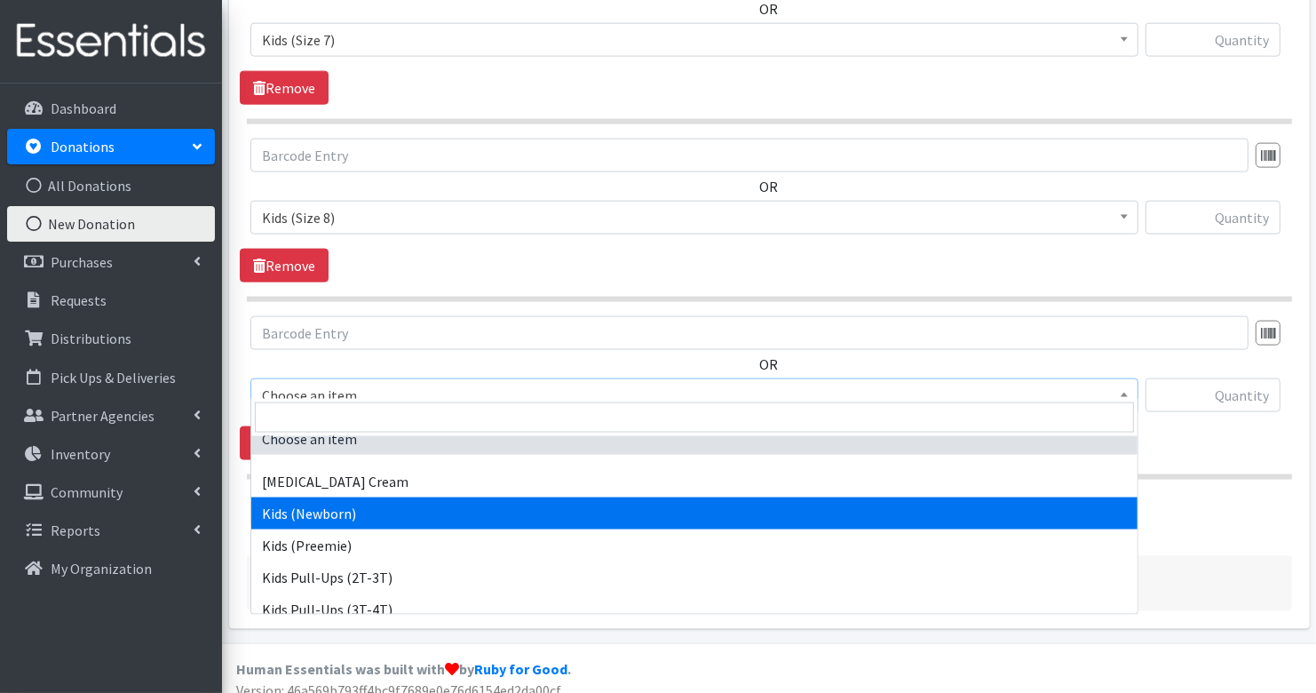
scroll to position [16, 0]
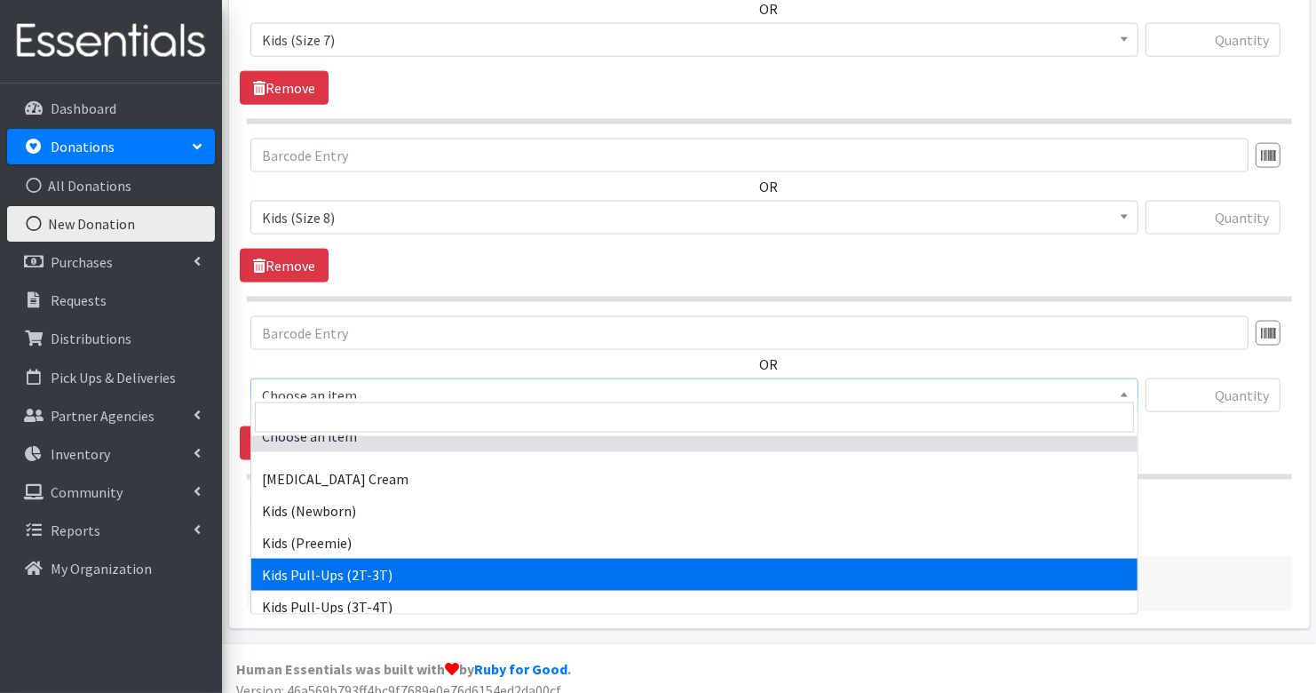
select select "3415"
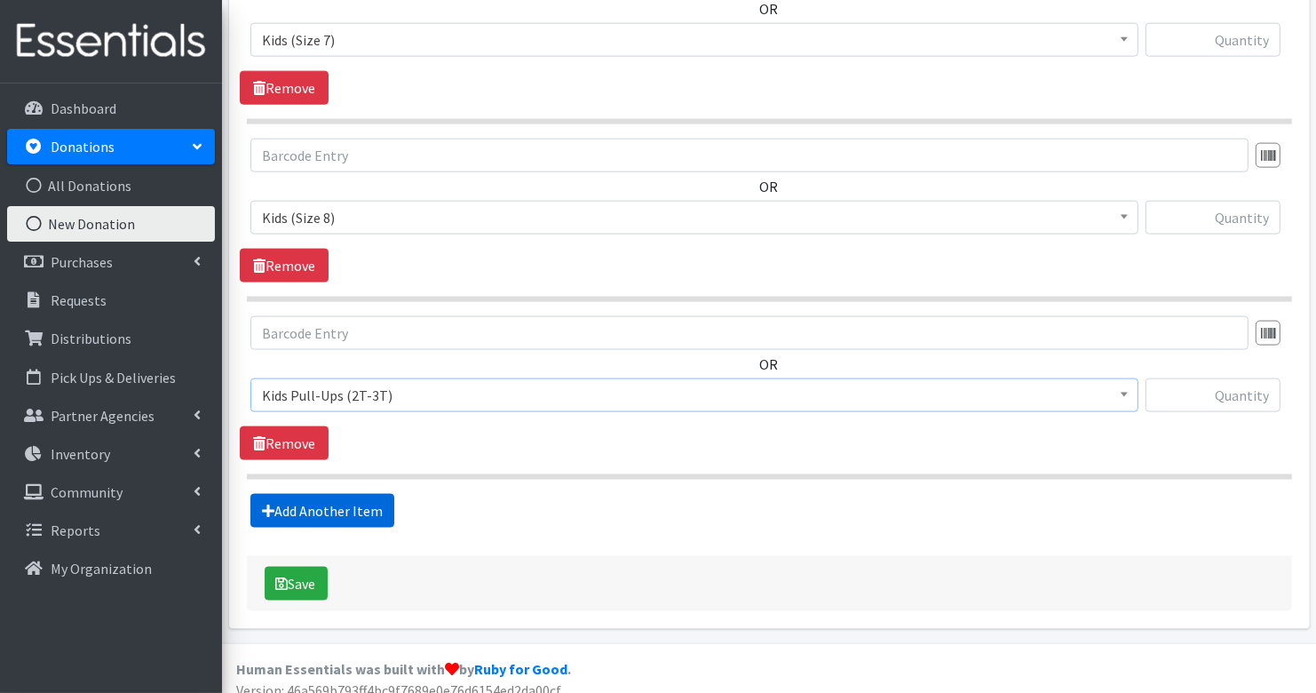
click at [353, 494] on link "Add Another Item" at bounding box center [322, 511] width 144 height 34
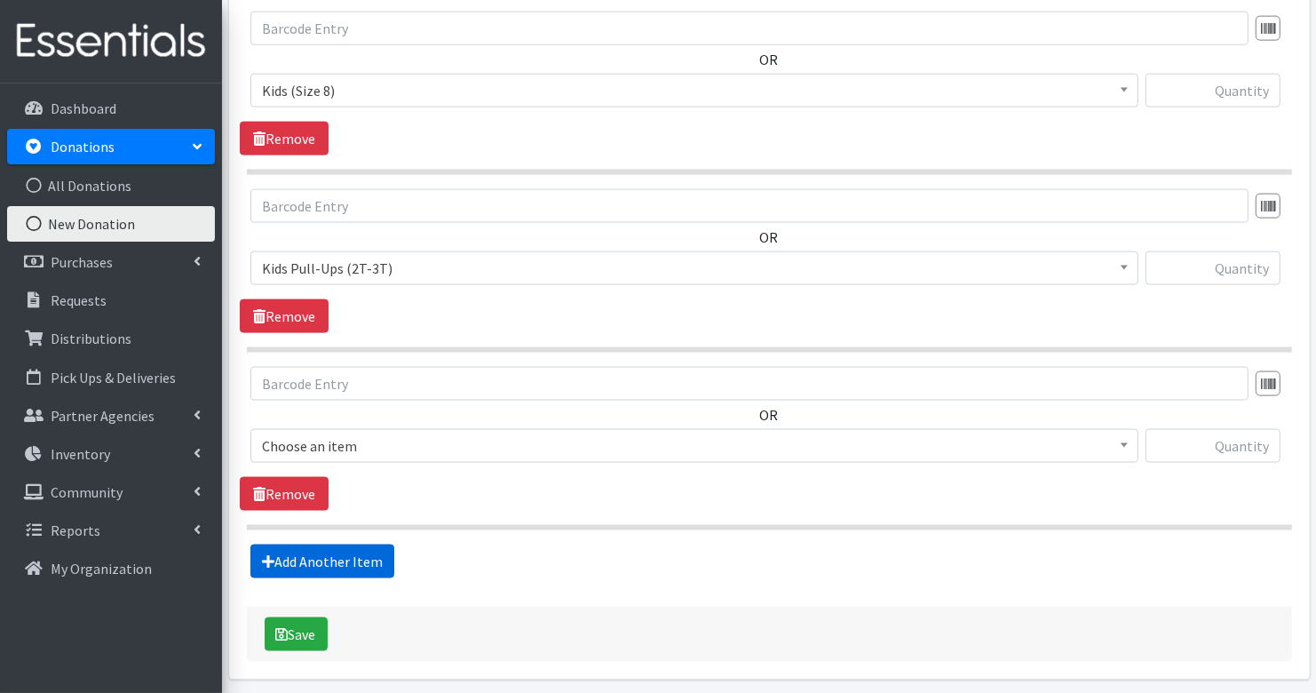
scroll to position [2288, 0]
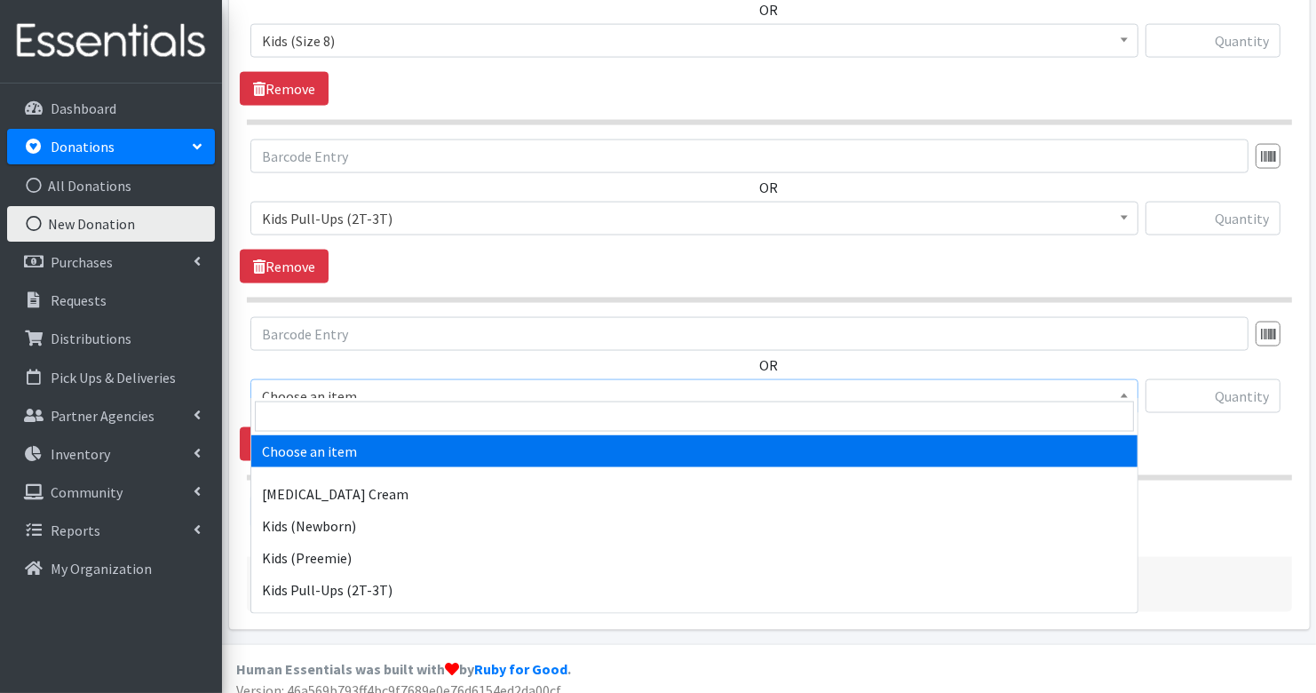
click at [357, 384] on span "Choose an item" at bounding box center [694, 396] width 865 height 25
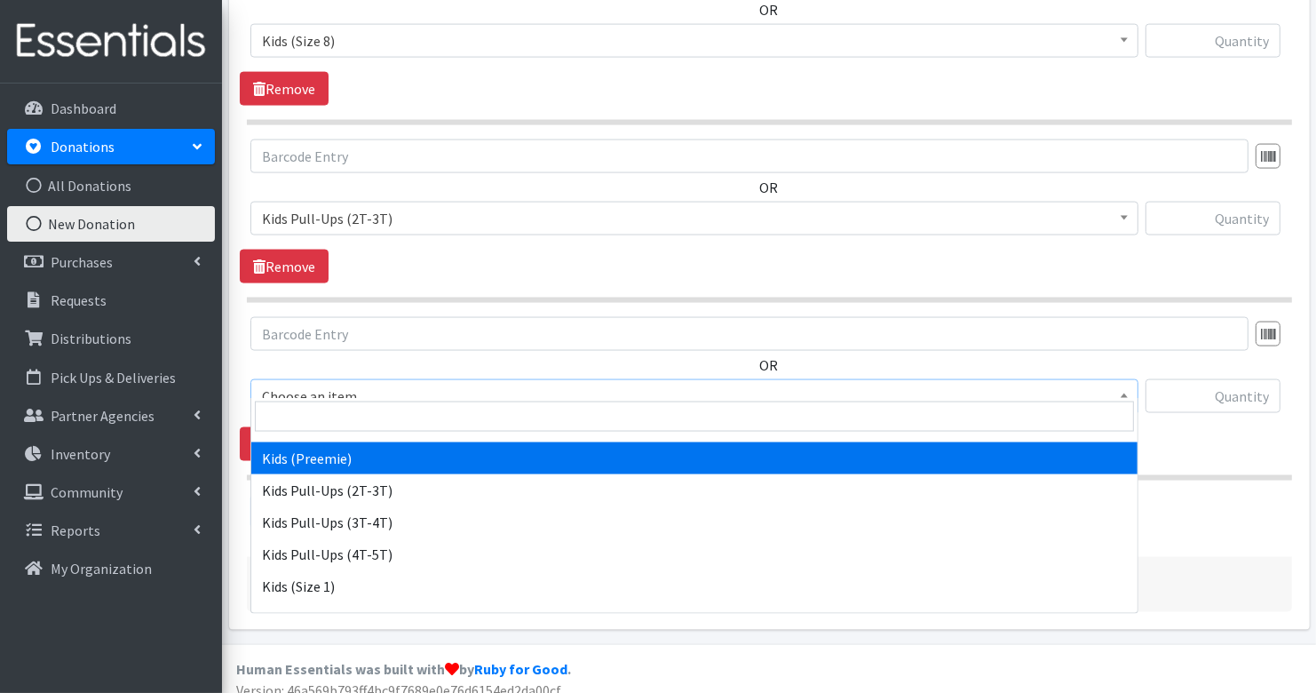
scroll to position [104, 0]
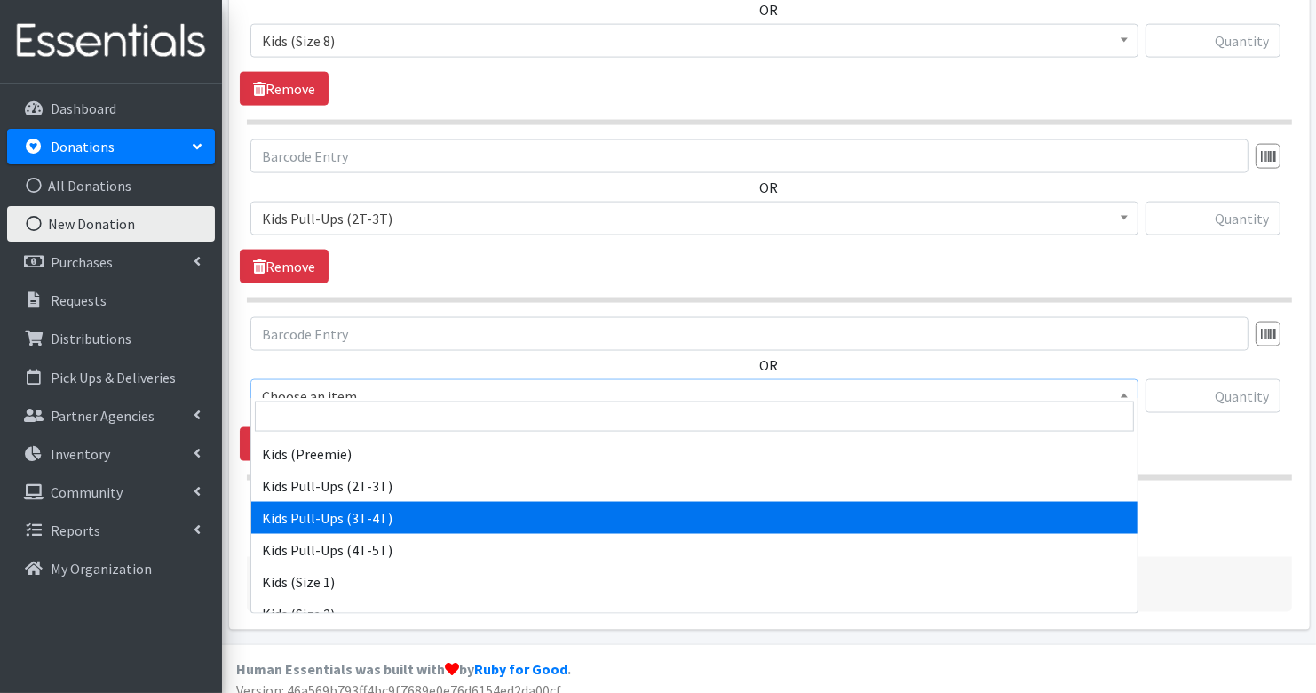
select select "3417"
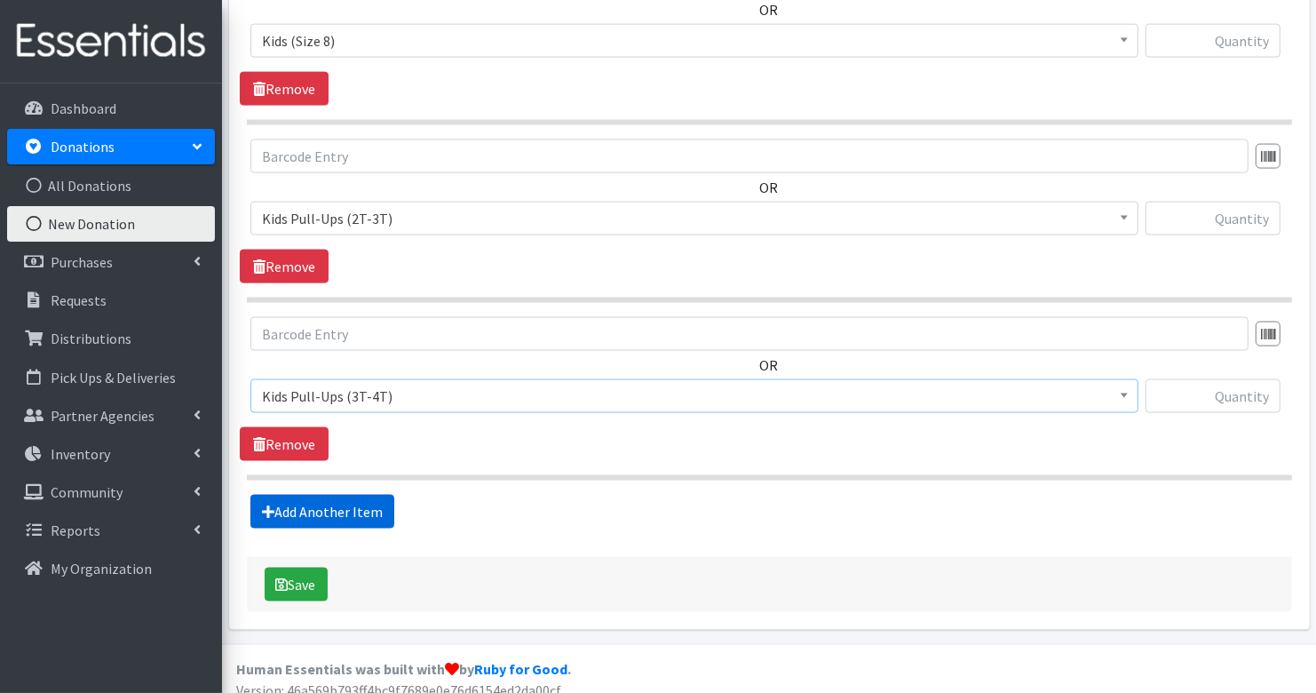
click at [351, 496] on link "Add Another Item" at bounding box center [322, 512] width 144 height 34
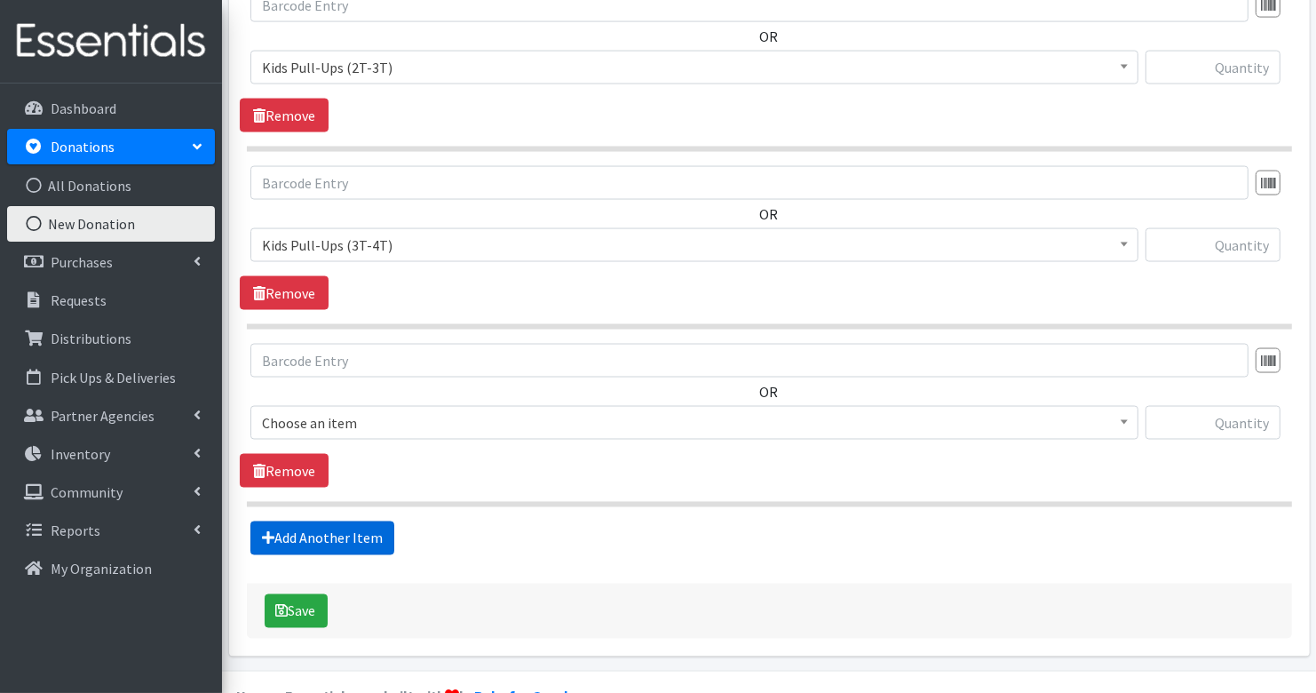
scroll to position [2464, 0]
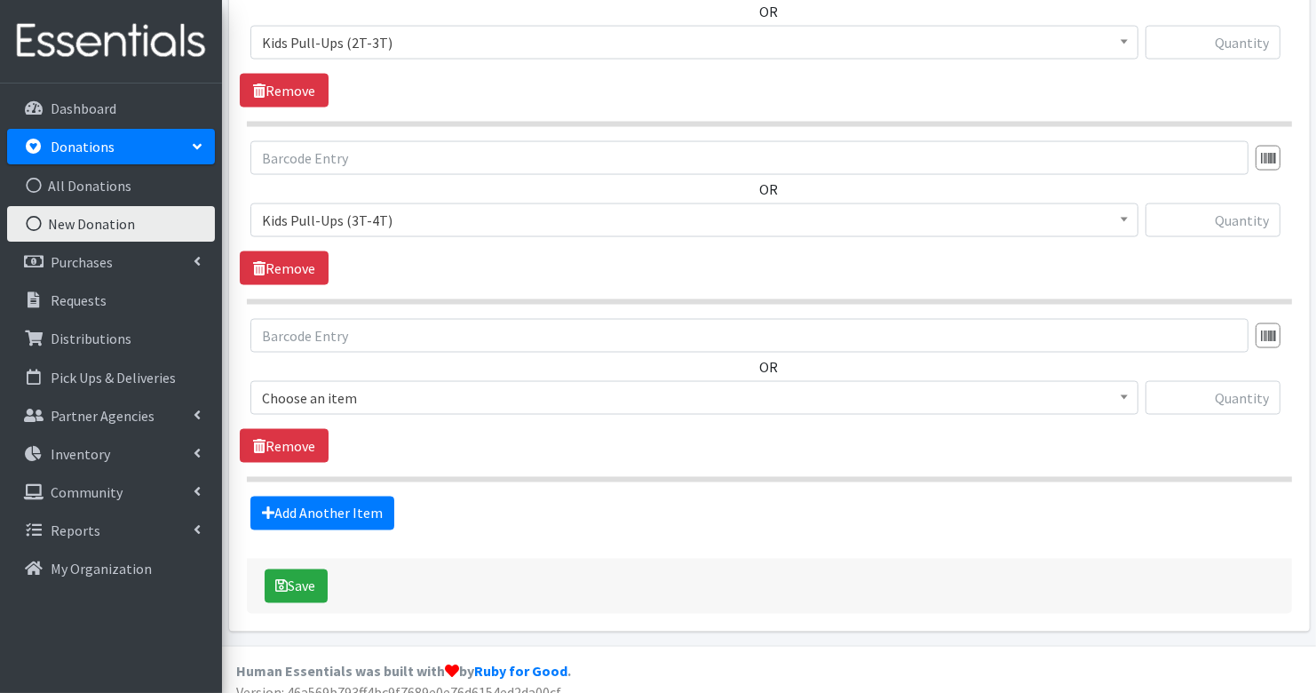
click at [359, 385] on span "Choose an item" at bounding box center [694, 397] width 865 height 25
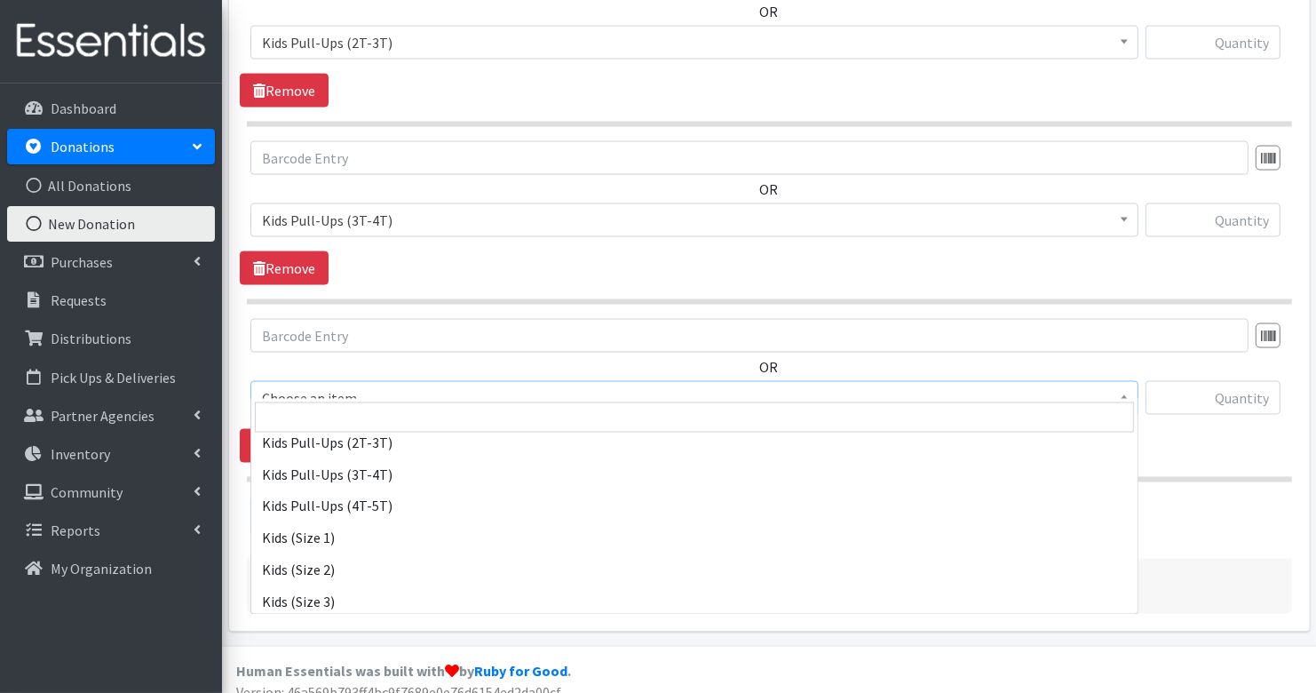
scroll to position [151, 0]
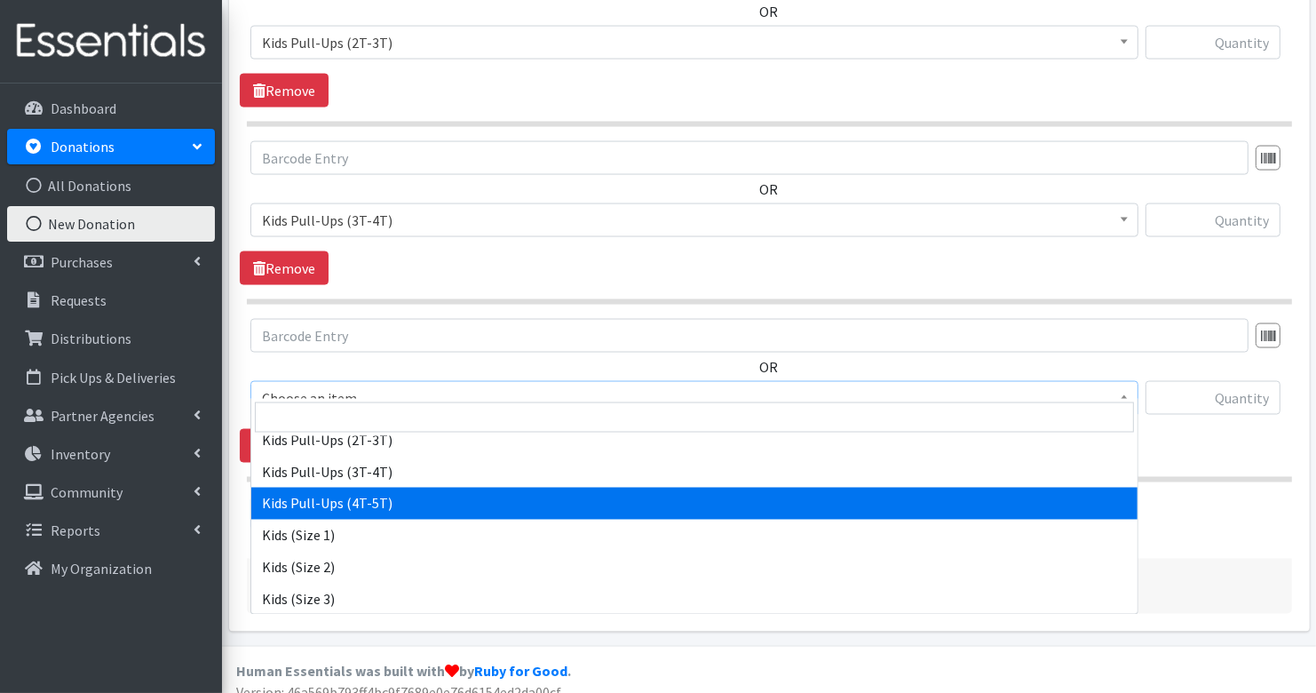
select select "3408"
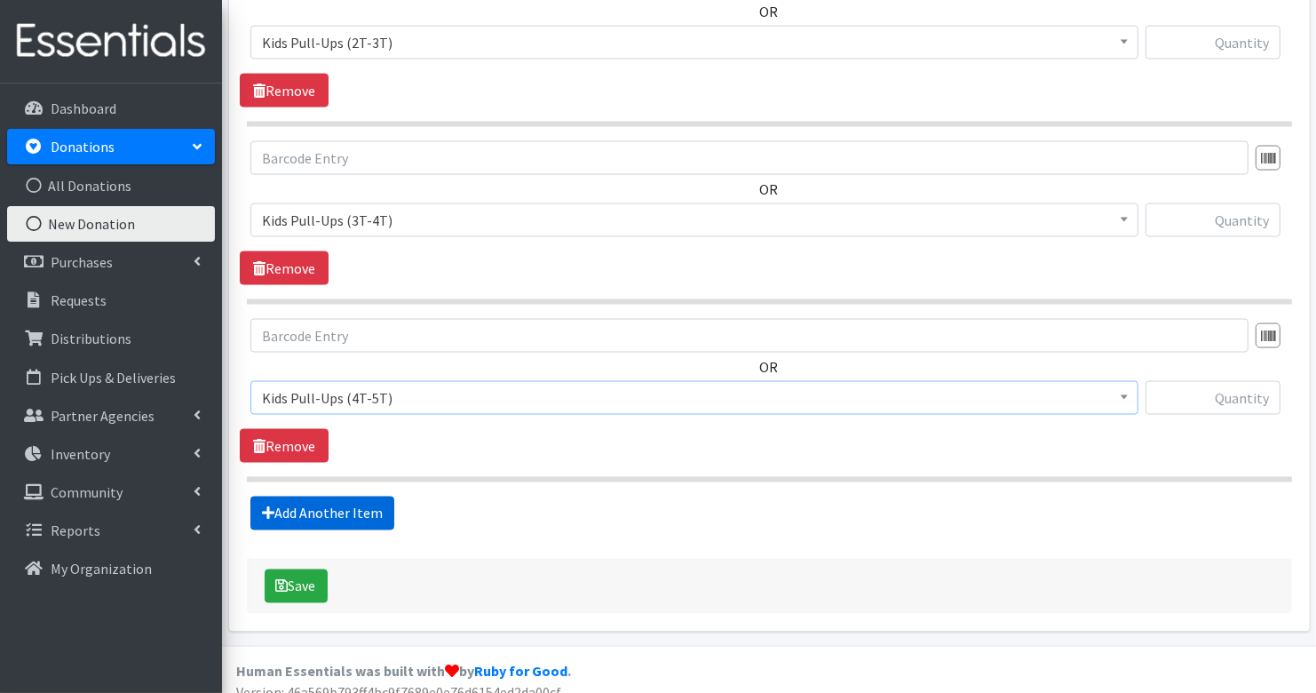
click at [333, 496] on link "Add Another Item" at bounding box center [322, 513] width 144 height 34
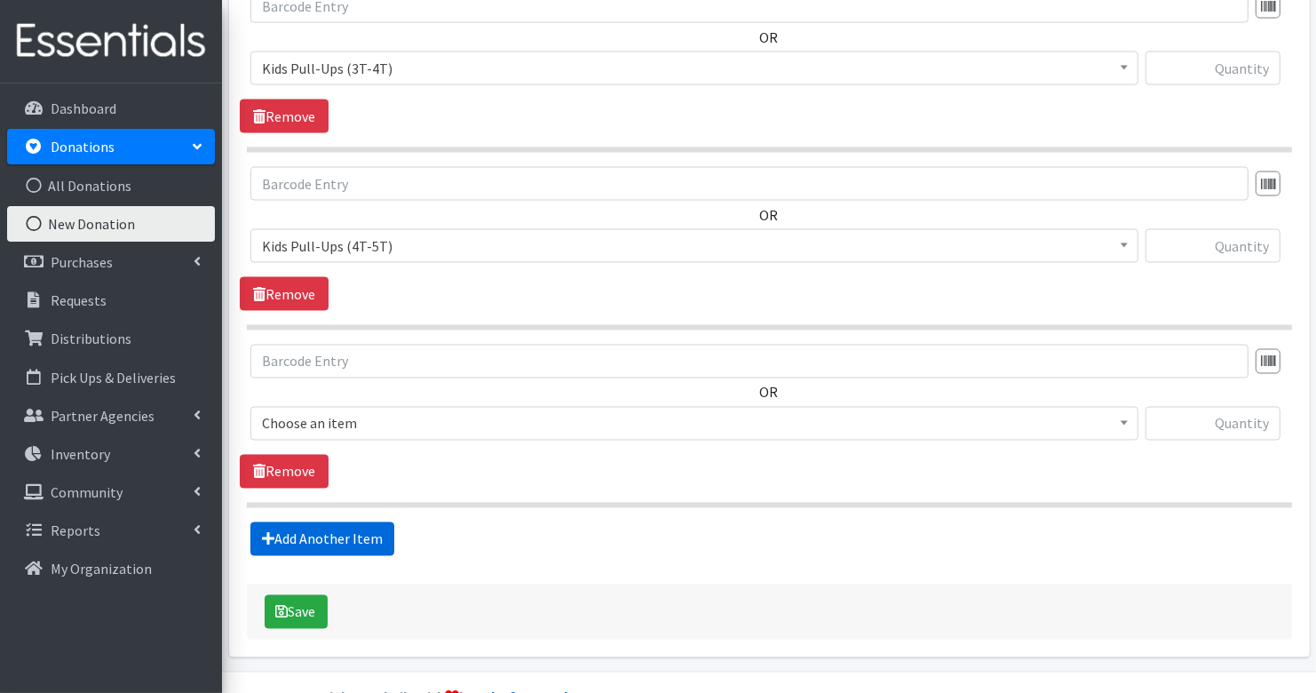
scroll to position [2641, 0]
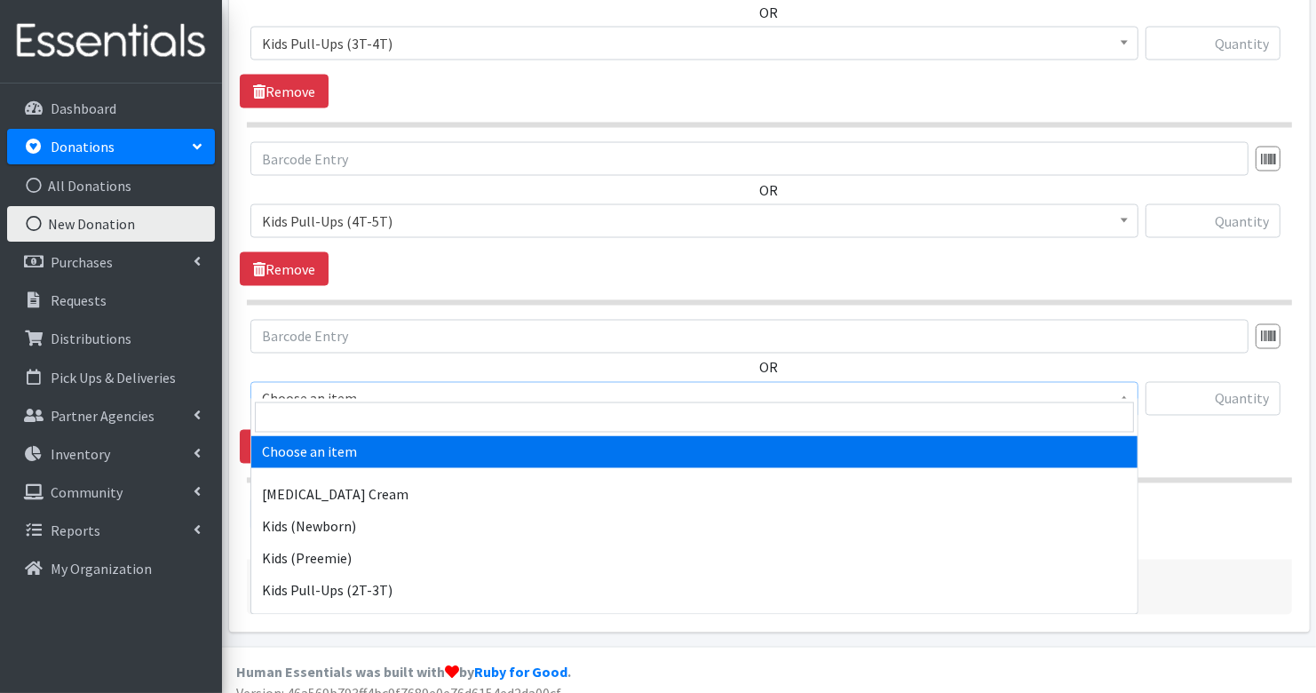
click at [385, 386] on span "Choose an item" at bounding box center [694, 398] width 865 height 25
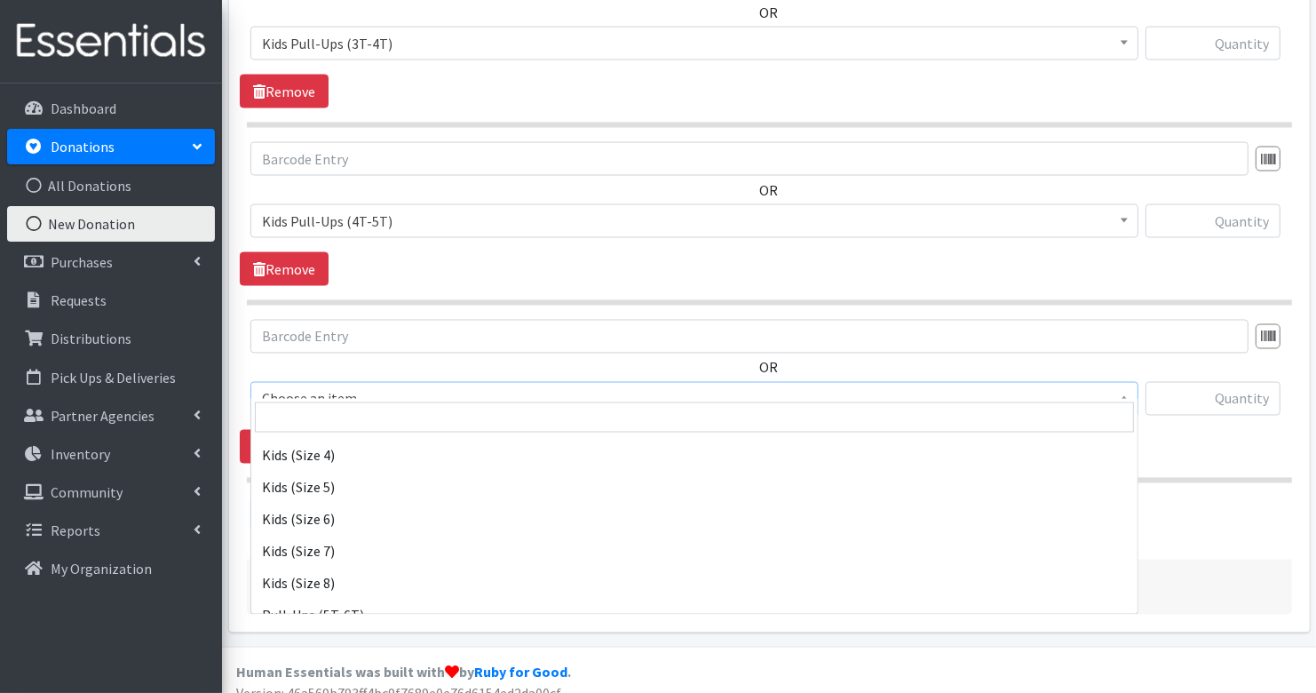
scroll to position [376, 0]
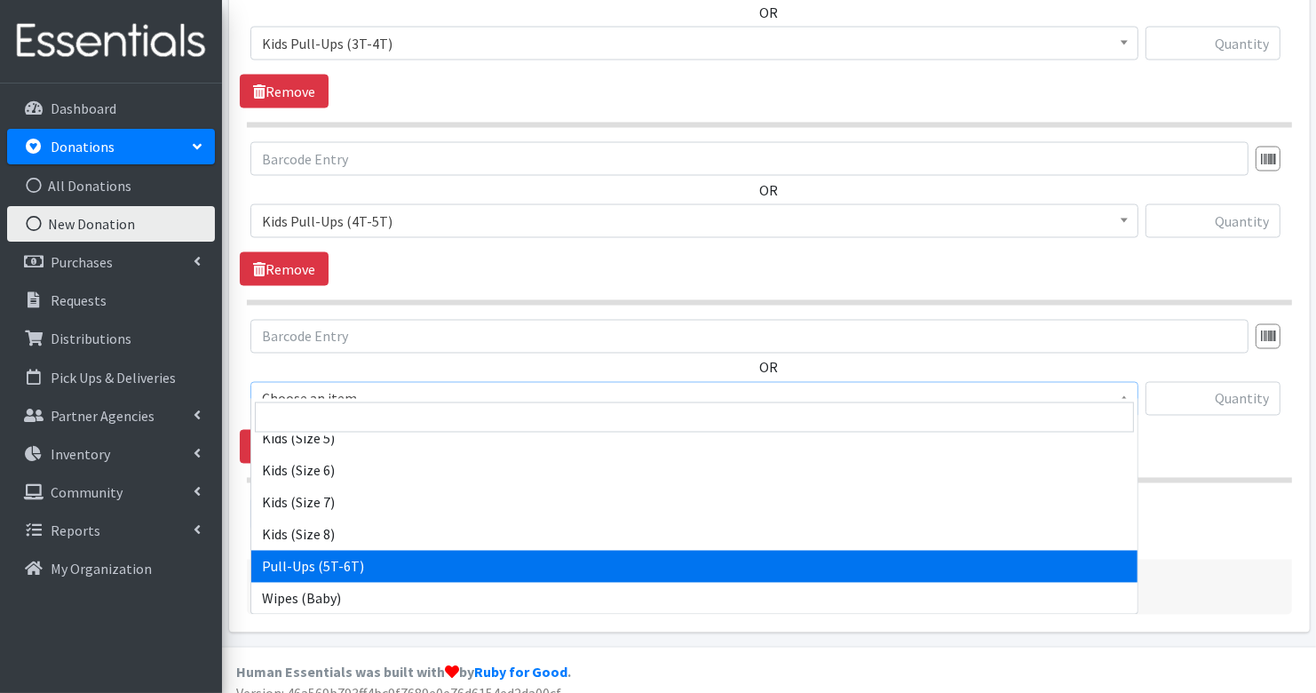
select select "15478"
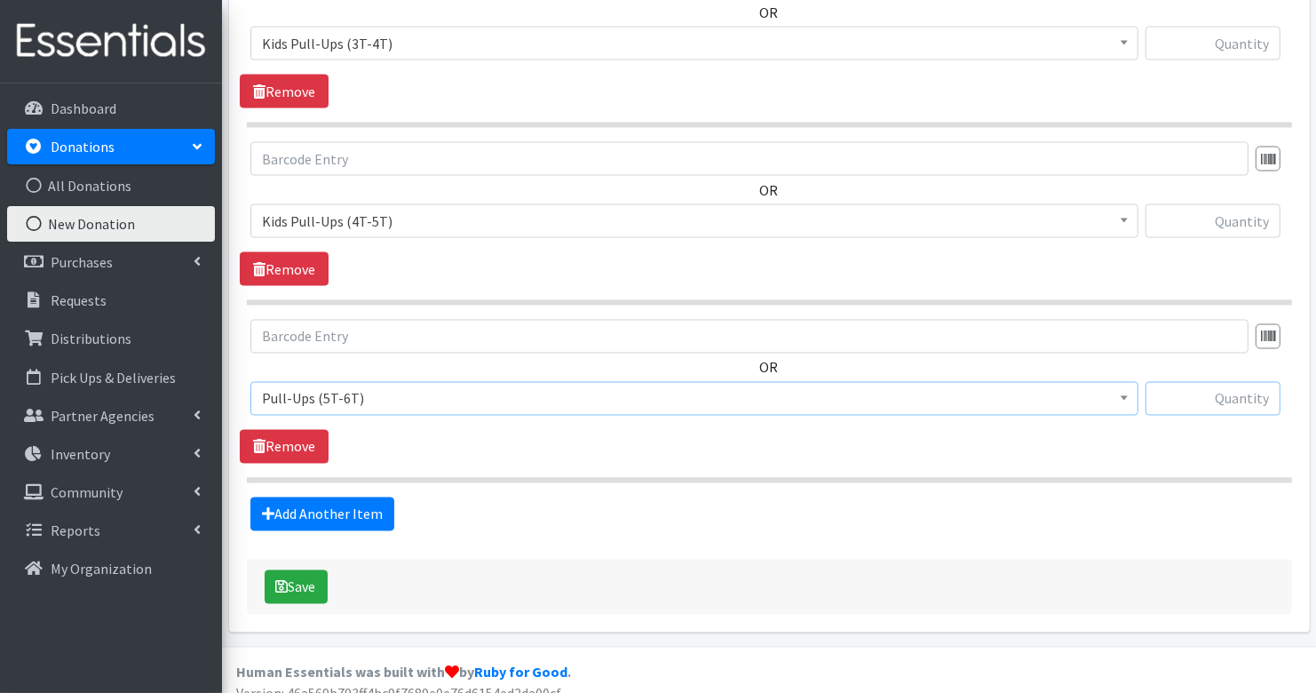
click at [1260, 393] on input "text" at bounding box center [1213, 399] width 135 height 34
type input "186"
click at [1234, 204] on input "text" at bounding box center [1213, 221] width 135 height 34
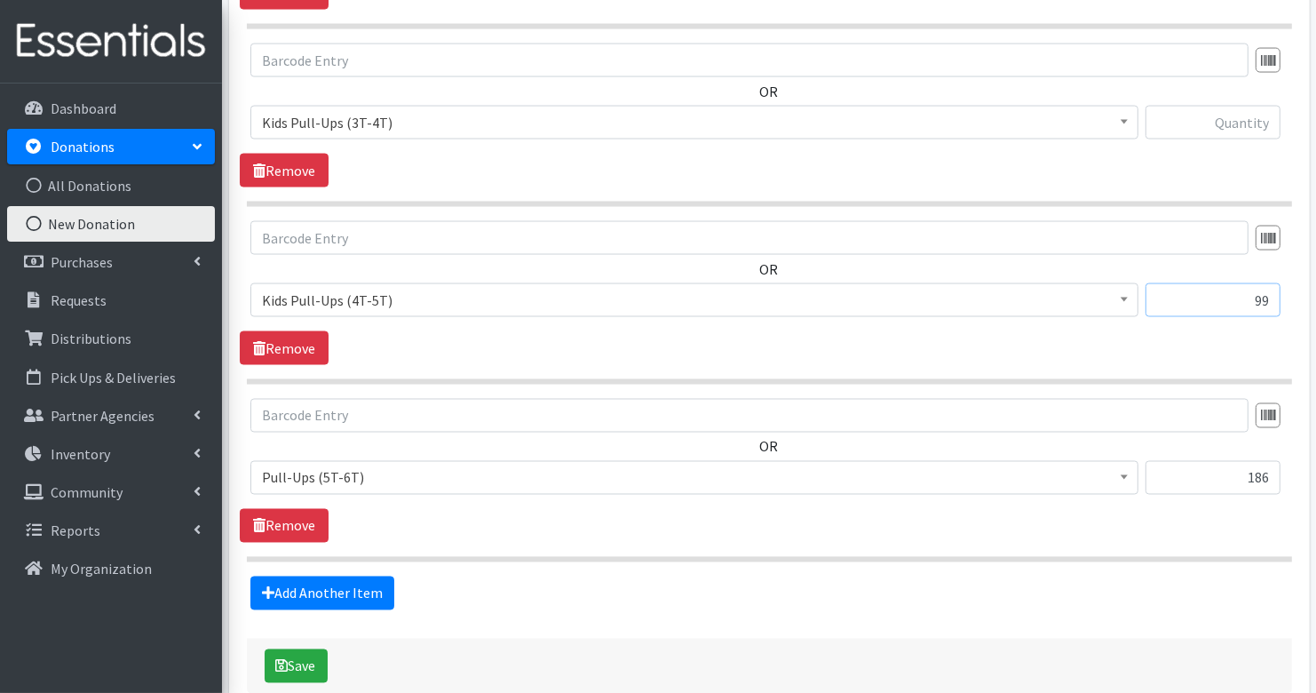
scroll to position [2556, 0]
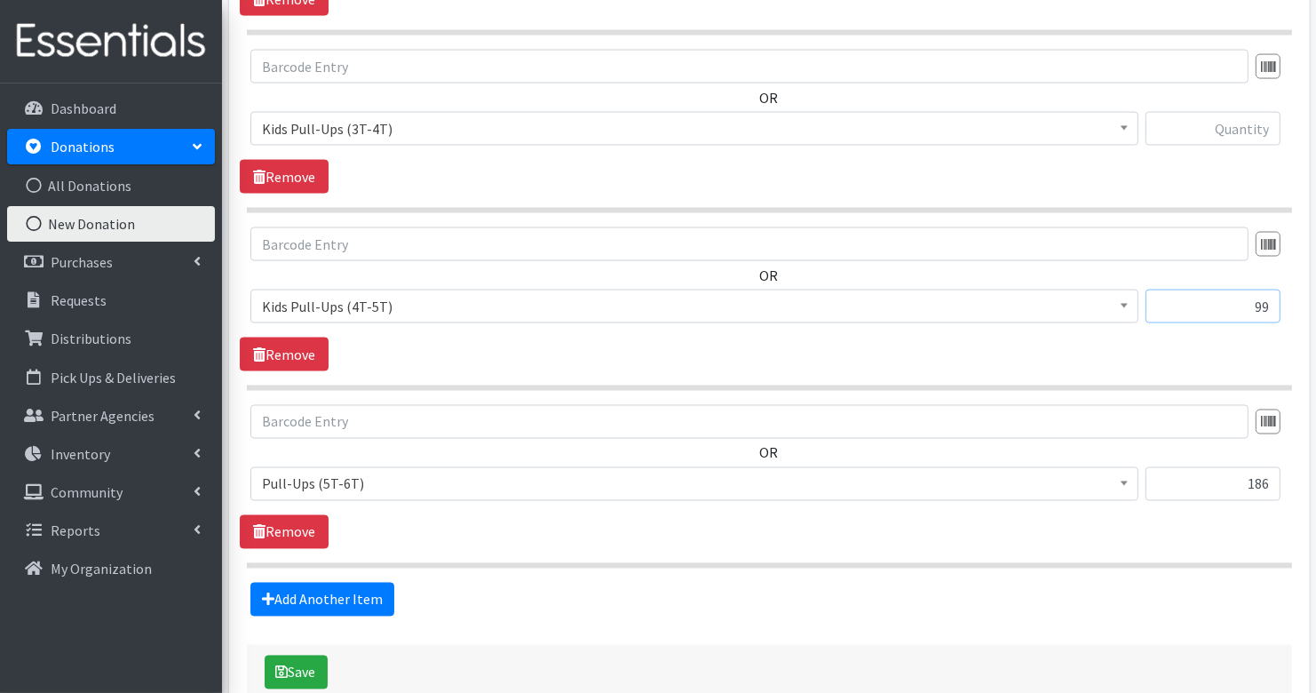
type input "99"
click at [1257, 115] on input "text" at bounding box center [1213, 129] width 135 height 34
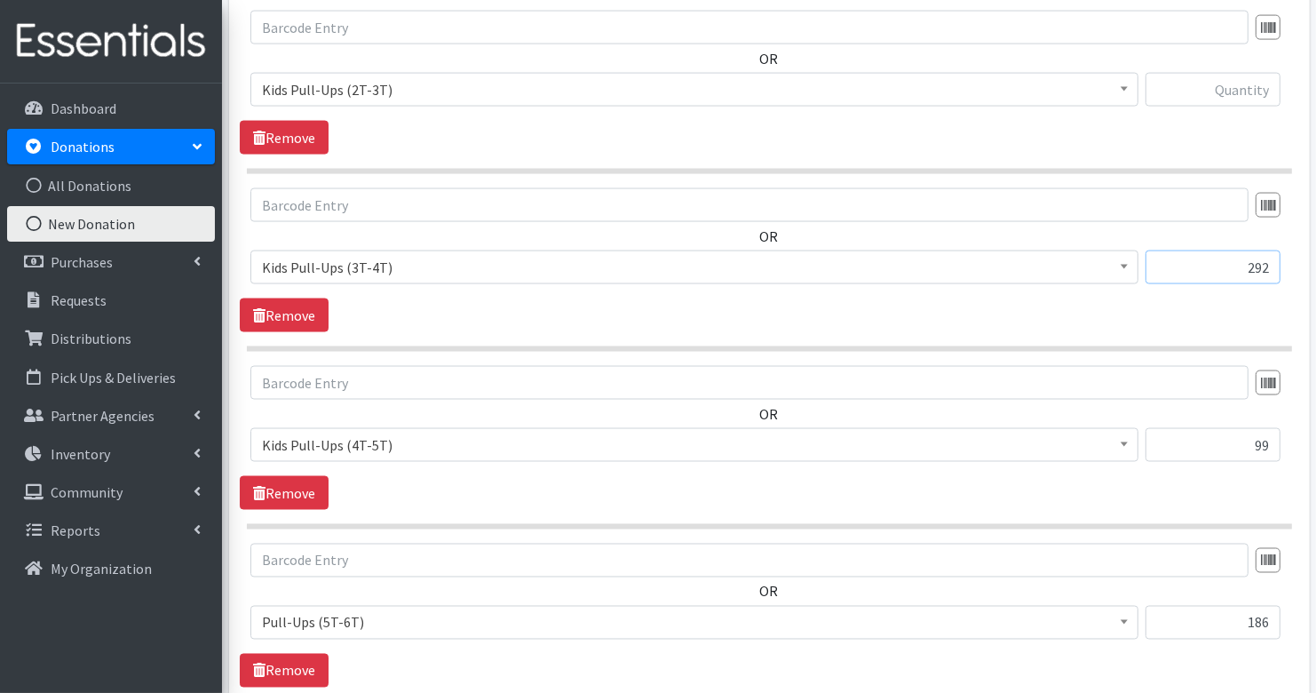
scroll to position [2368, 0]
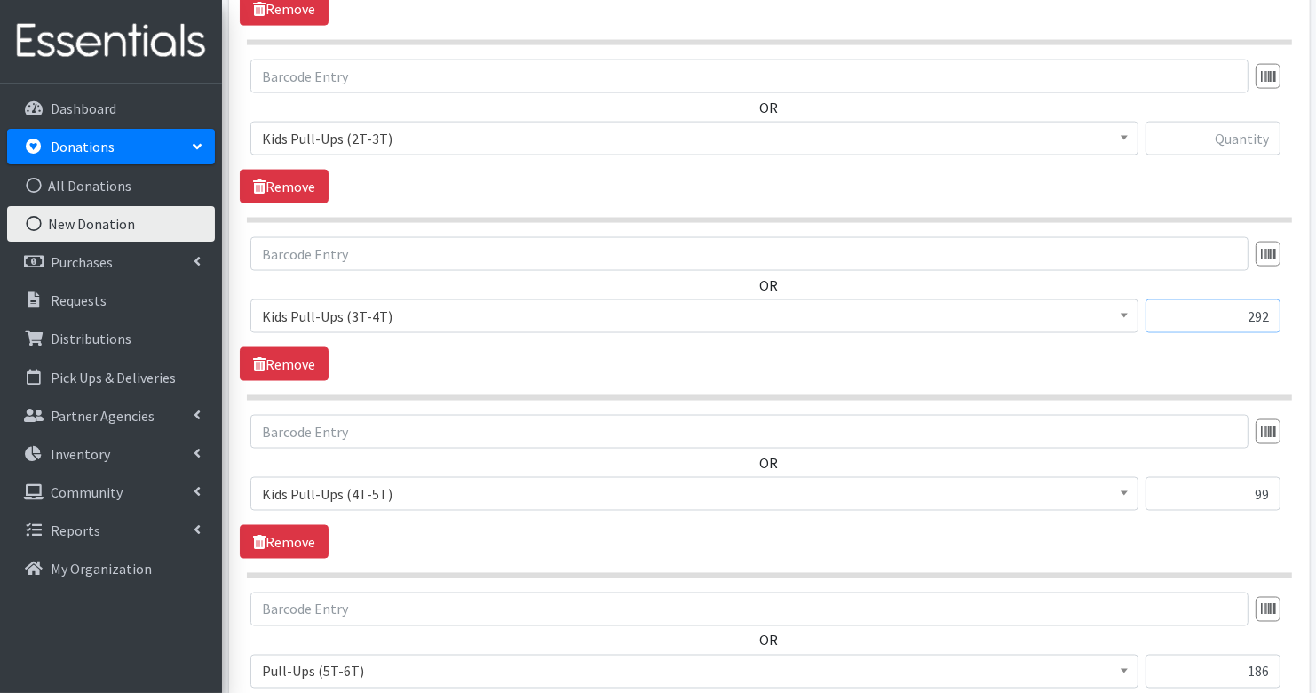
type input "292"
click at [1260, 122] on input "text" at bounding box center [1213, 139] width 135 height 34
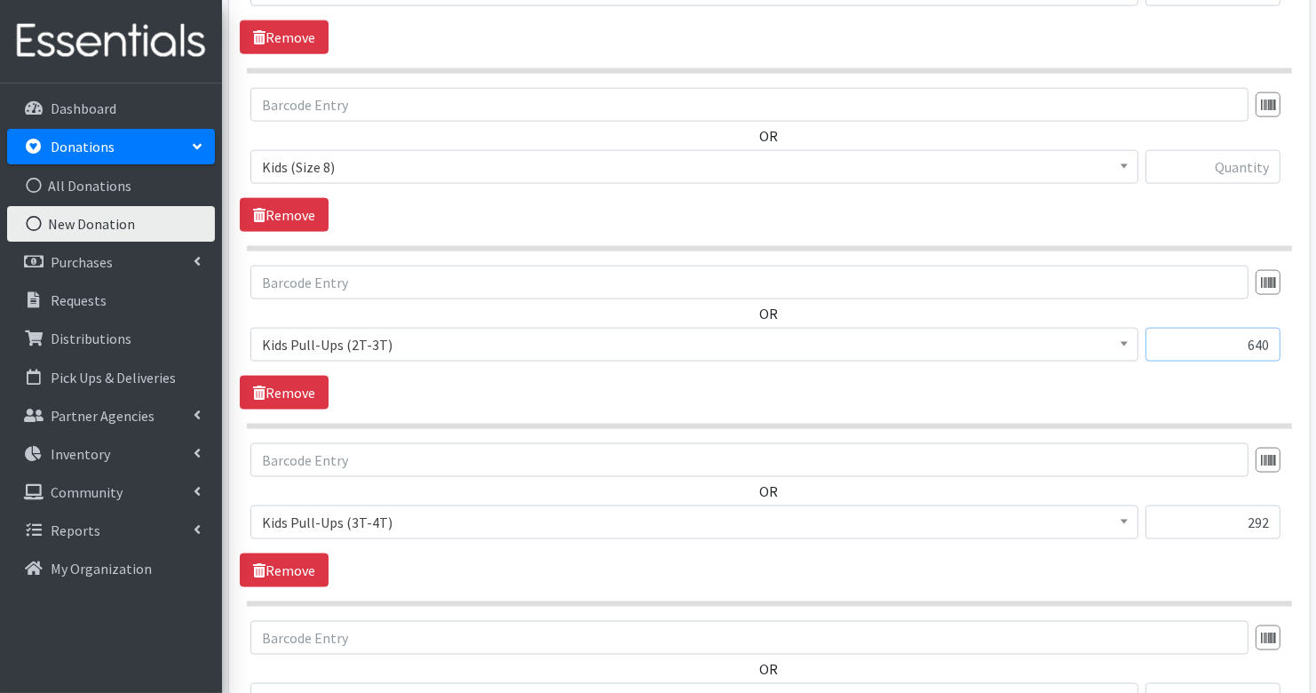
scroll to position [2153, 0]
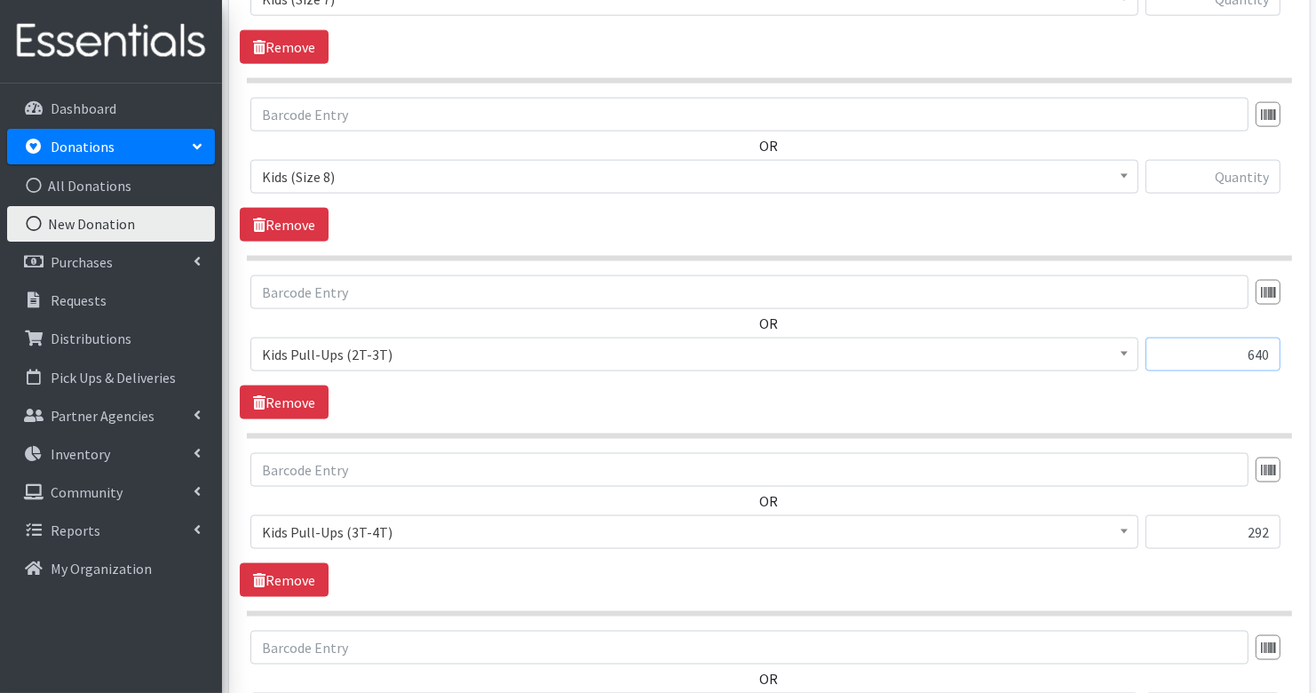
type input "640"
click at [1247, 172] on input "text" at bounding box center [1213, 177] width 135 height 34
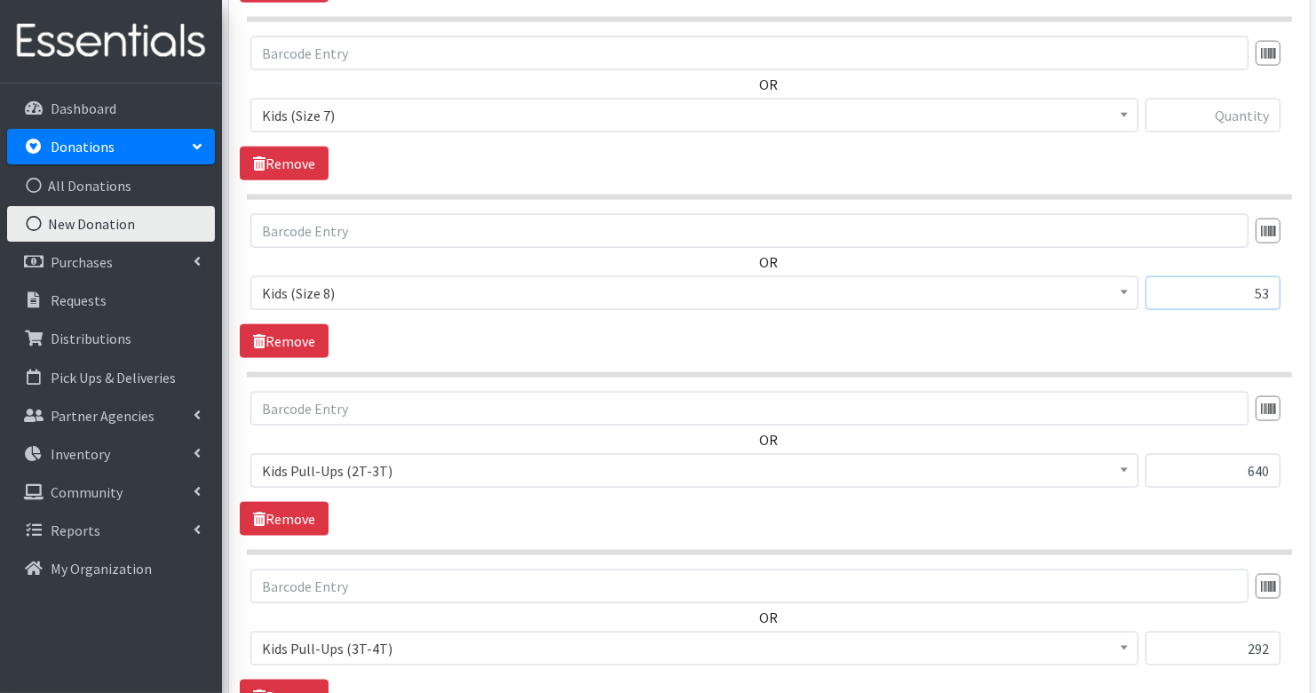
scroll to position [2008, 0]
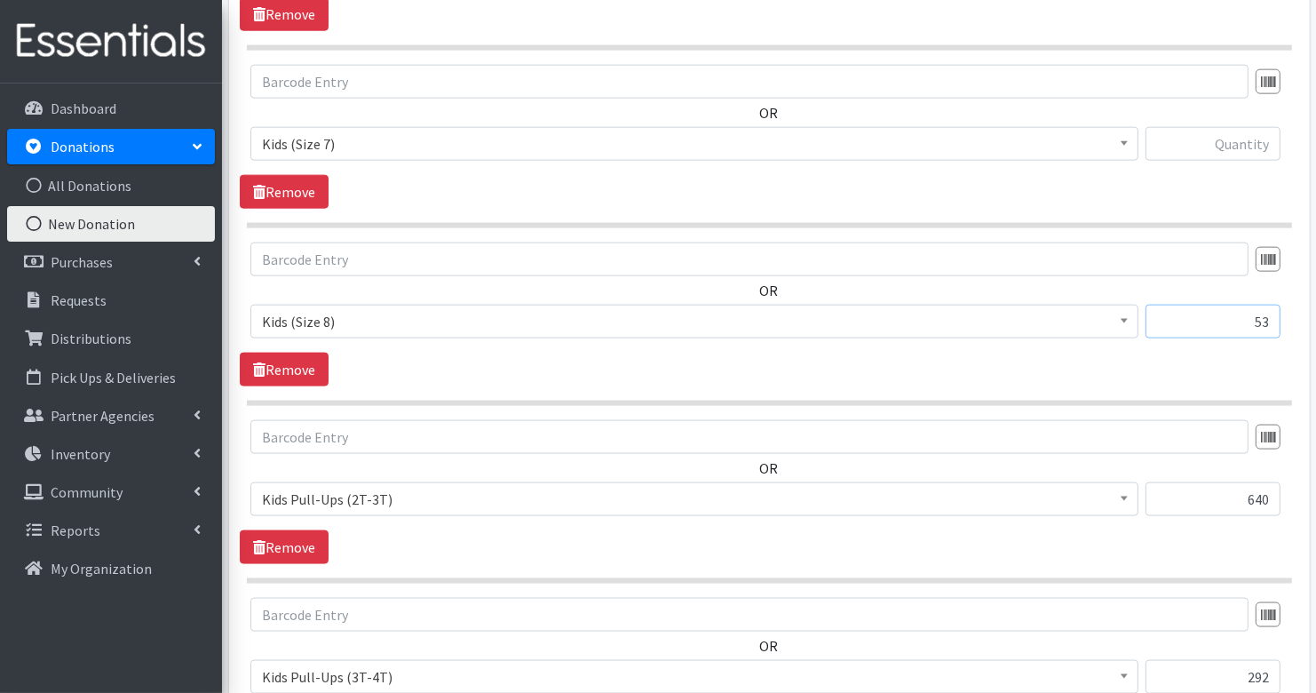
type input "53"
click at [1249, 127] on input "text" at bounding box center [1213, 144] width 135 height 34
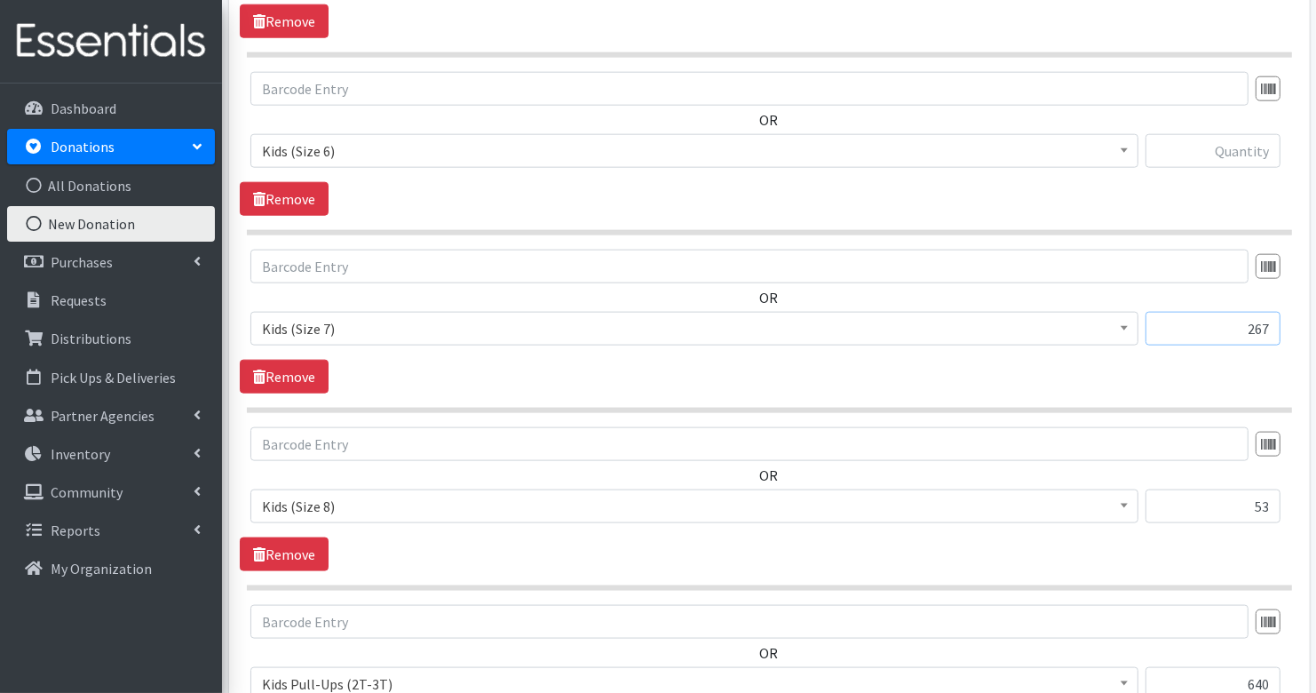
scroll to position [1774, 0]
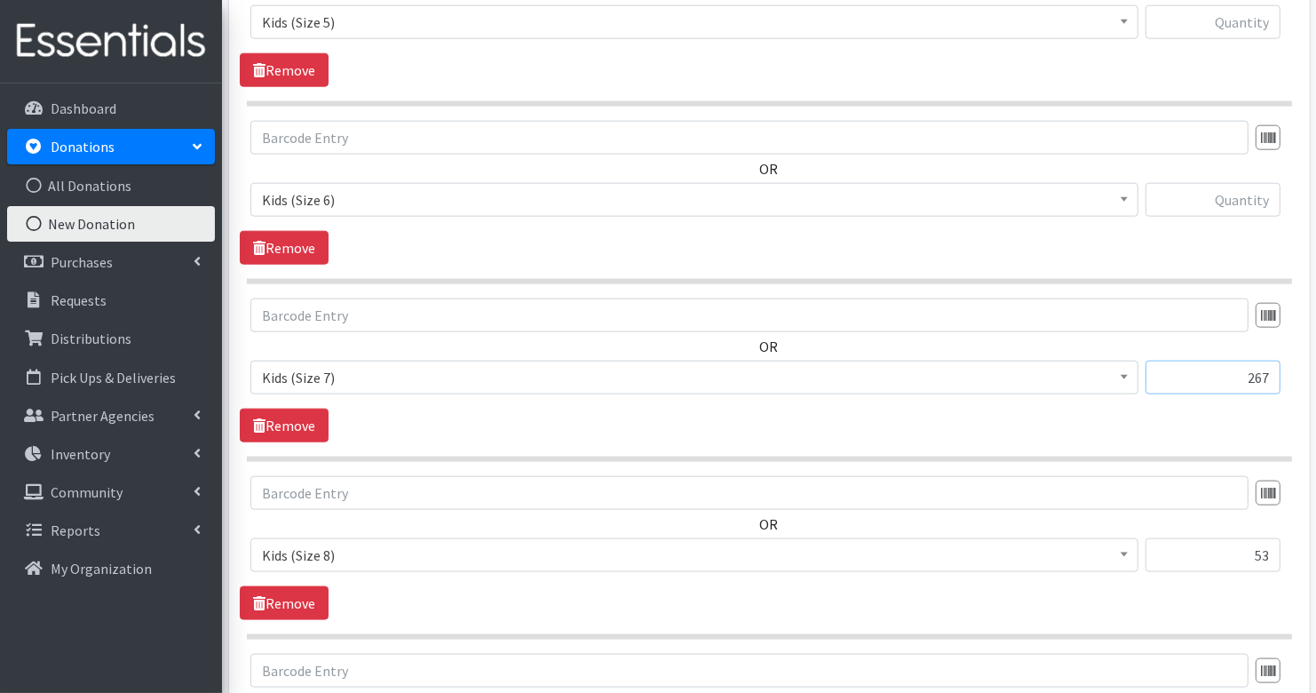
type input "267"
click at [1256, 189] on input "text" at bounding box center [1213, 200] width 135 height 34
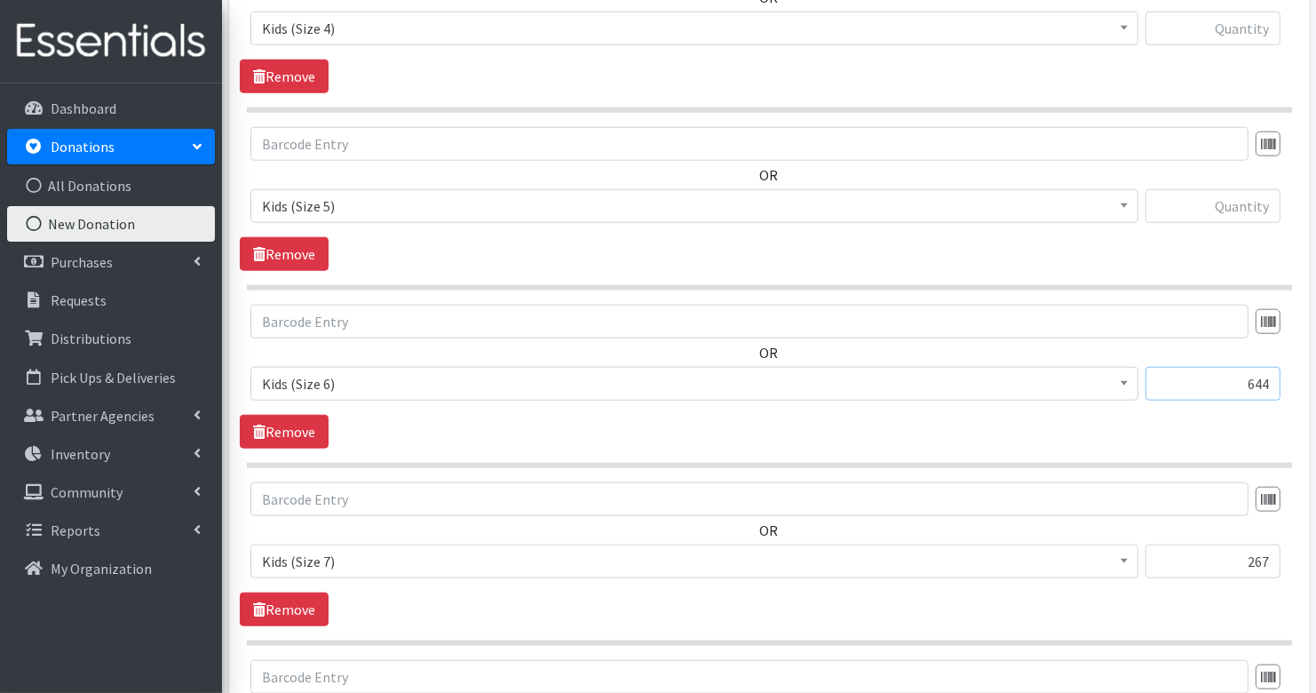
scroll to position [1574, 0]
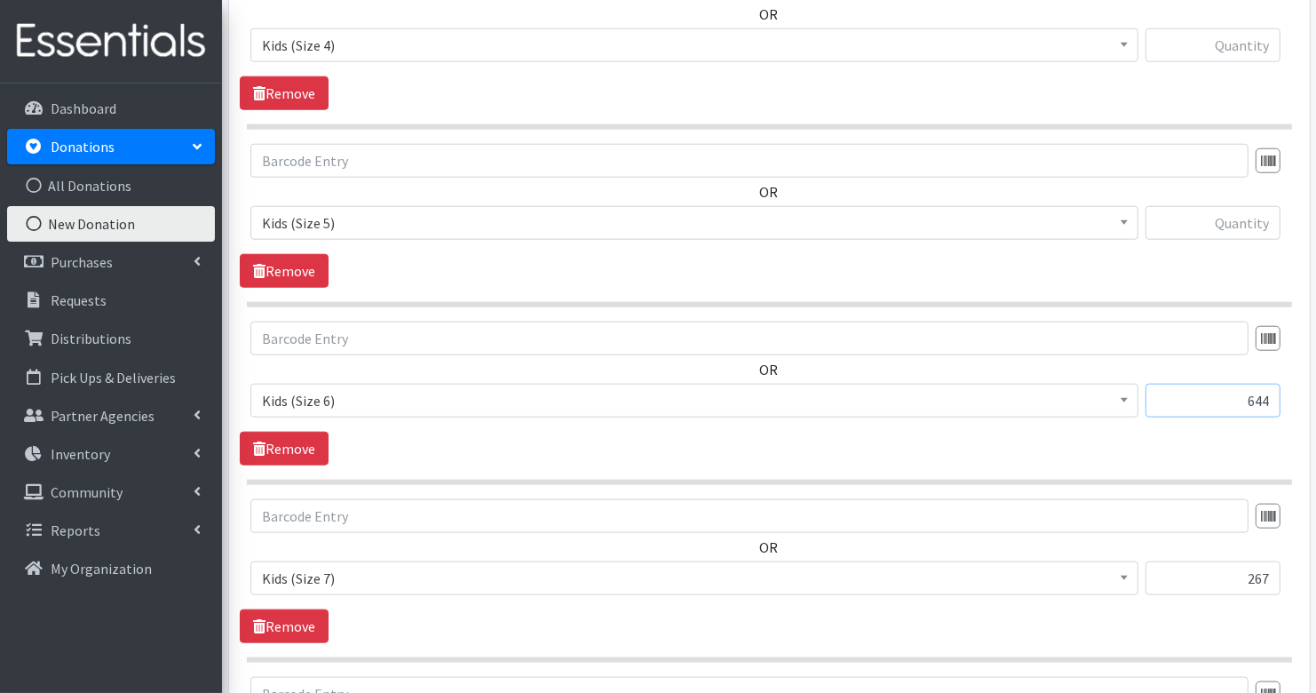
type input "644"
click at [1245, 210] on input "text" at bounding box center [1213, 223] width 135 height 34
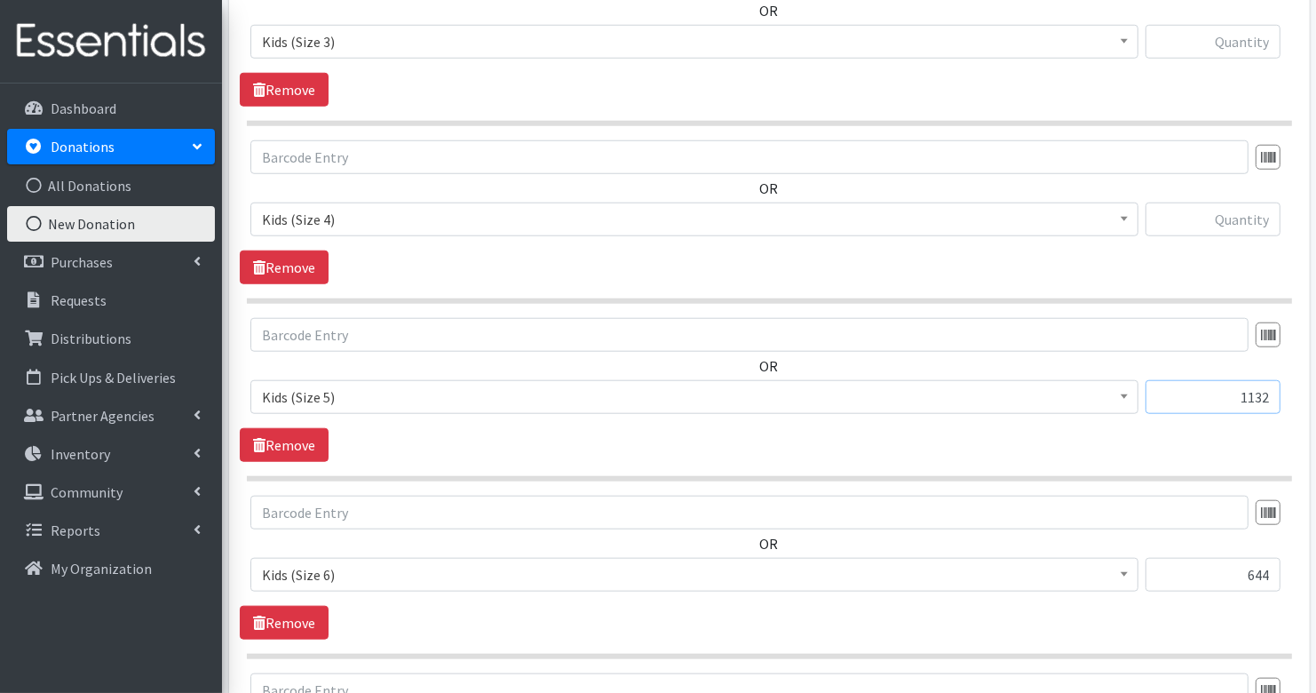
scroll to position [1338, 0]
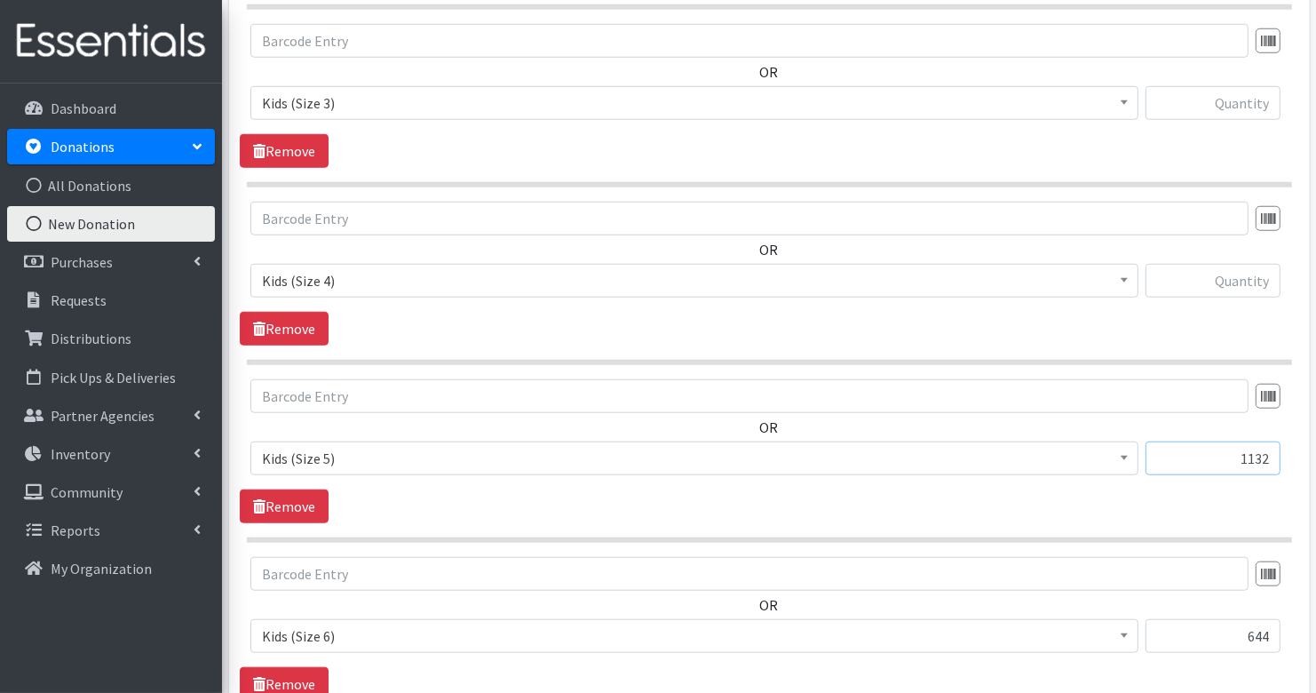
type input "1132"
click at [1256, 272] on input "text" at bounding box center [1213, 281] width 135 height 34
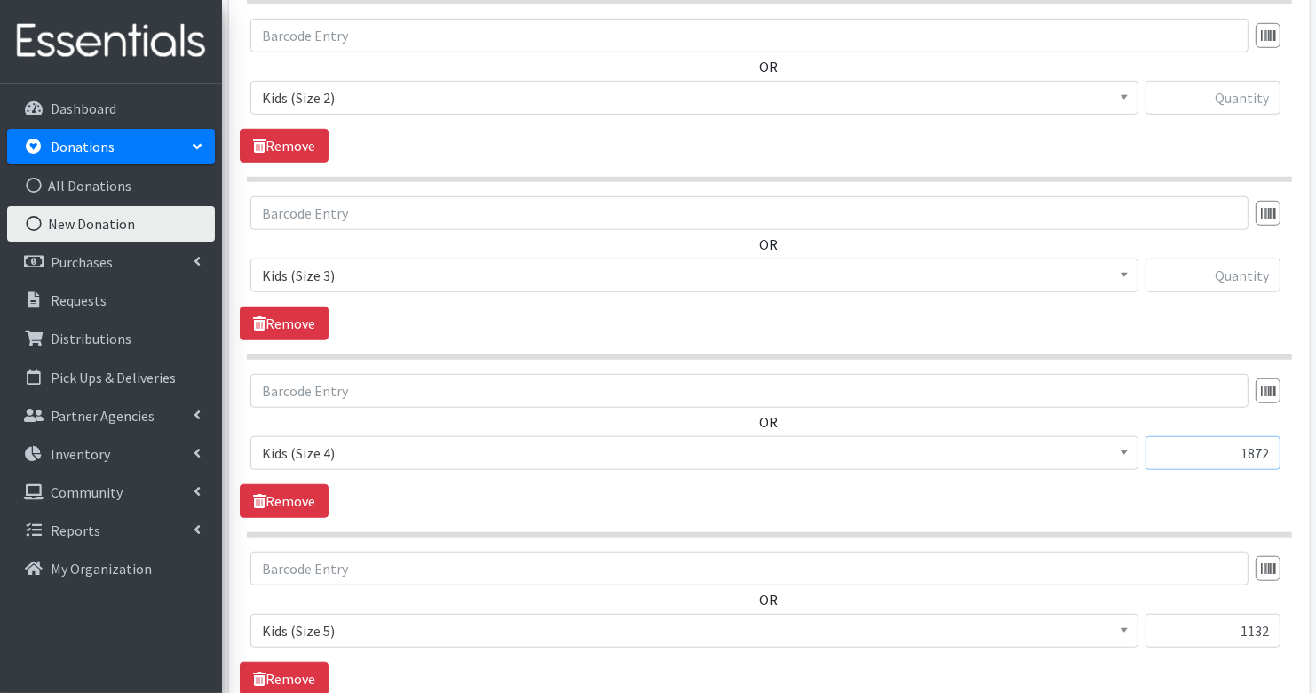
scroll to position [1137, 0]
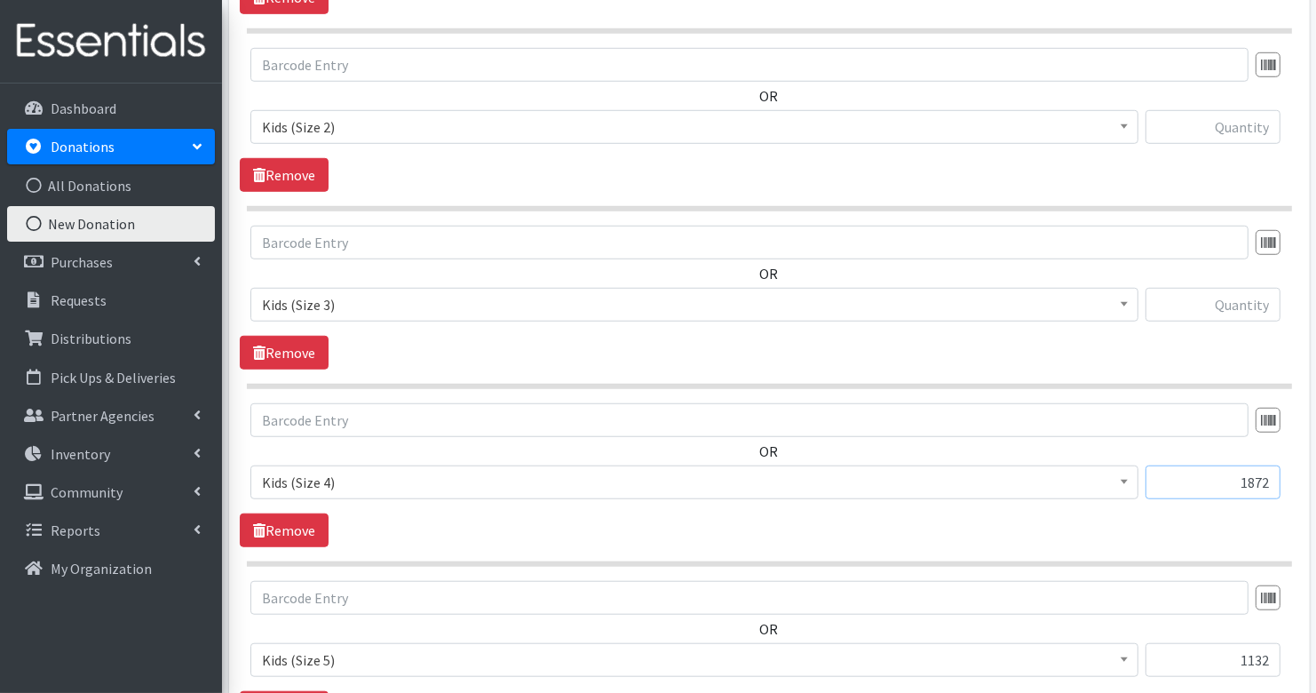
type input "1872"
click at [1241, 288] on input "text" at bounding box center [1213, 305] width 135 height 34
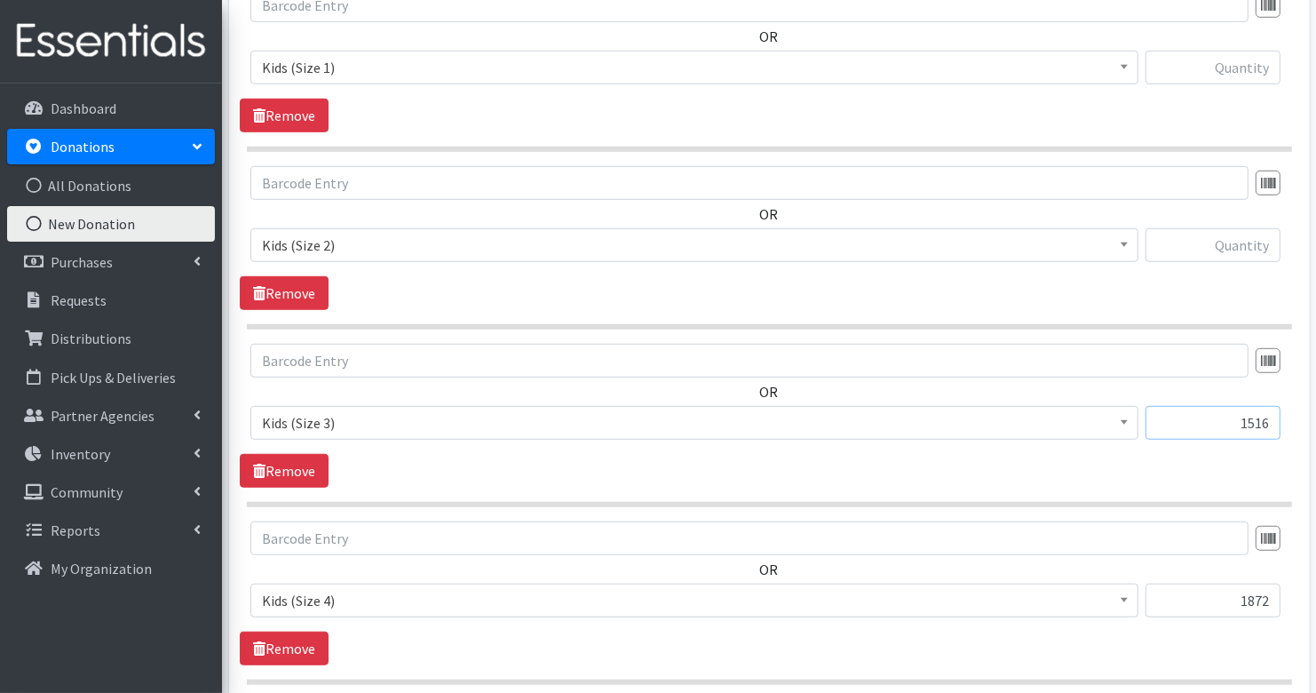
scroll to position [971, 0]
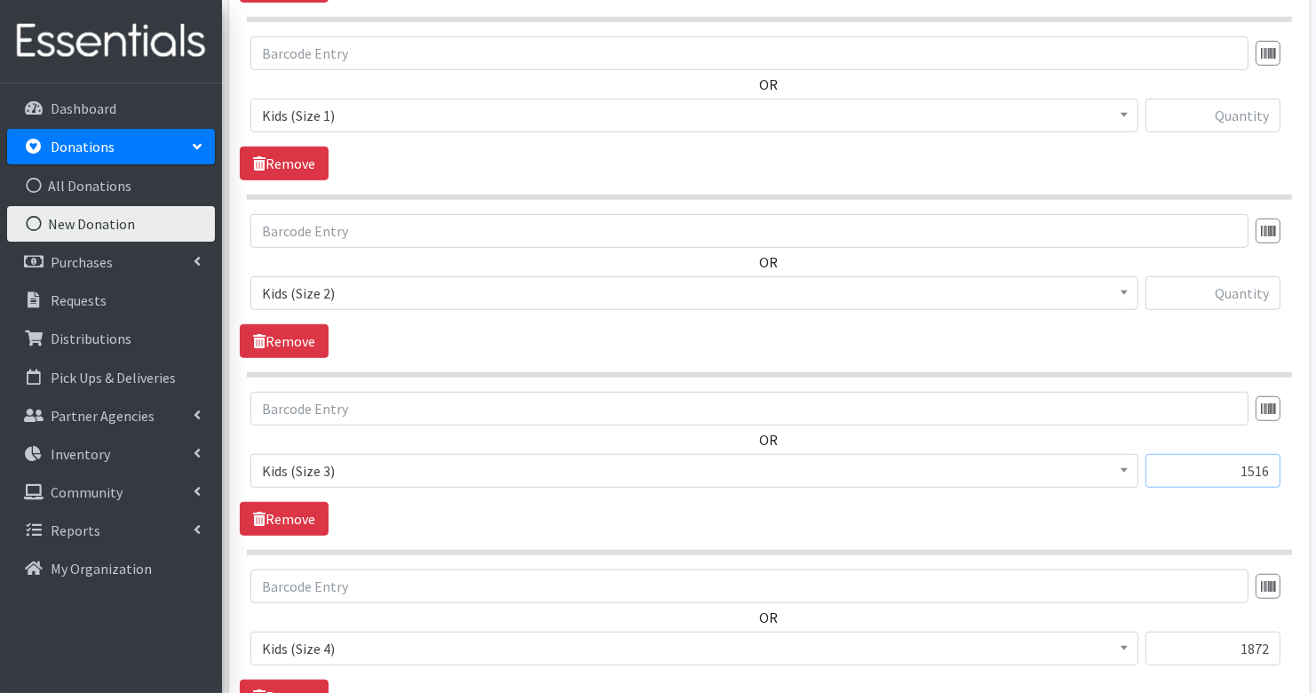
type input "1516"
click at [1253, 286] on input "text" at bounding box center [1213, 293] width 135 height 34
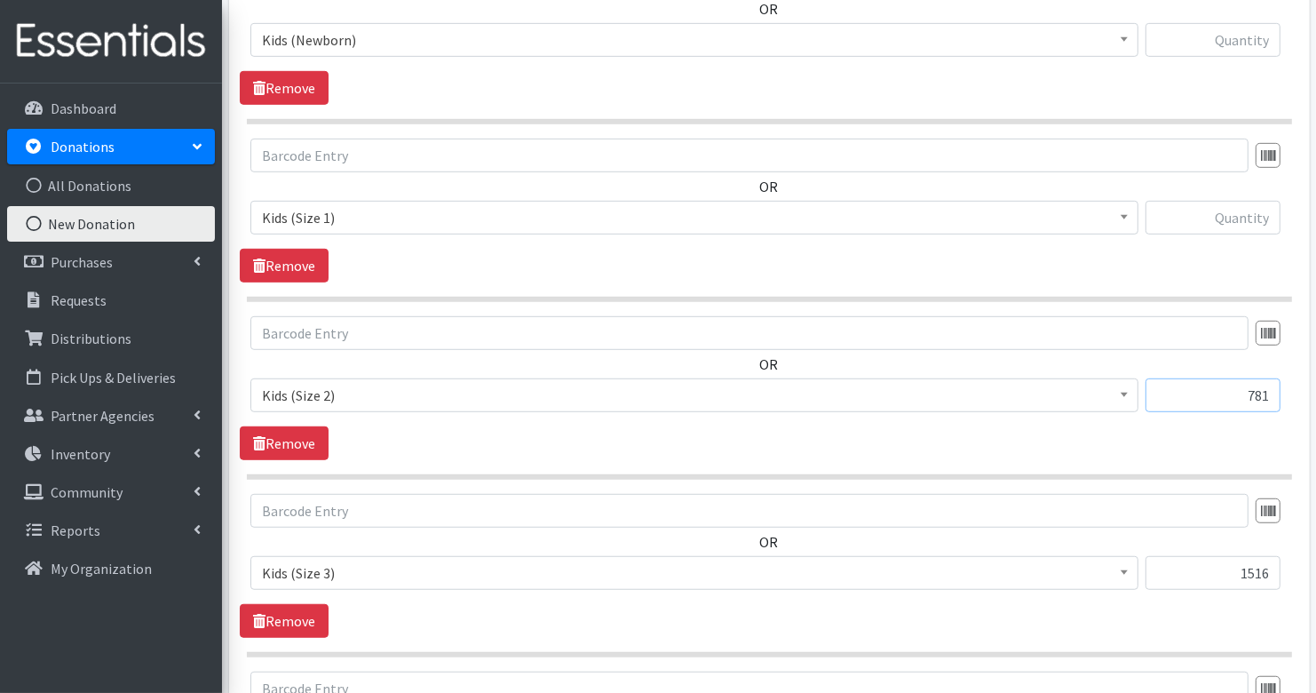
scroll to position [837, 0]
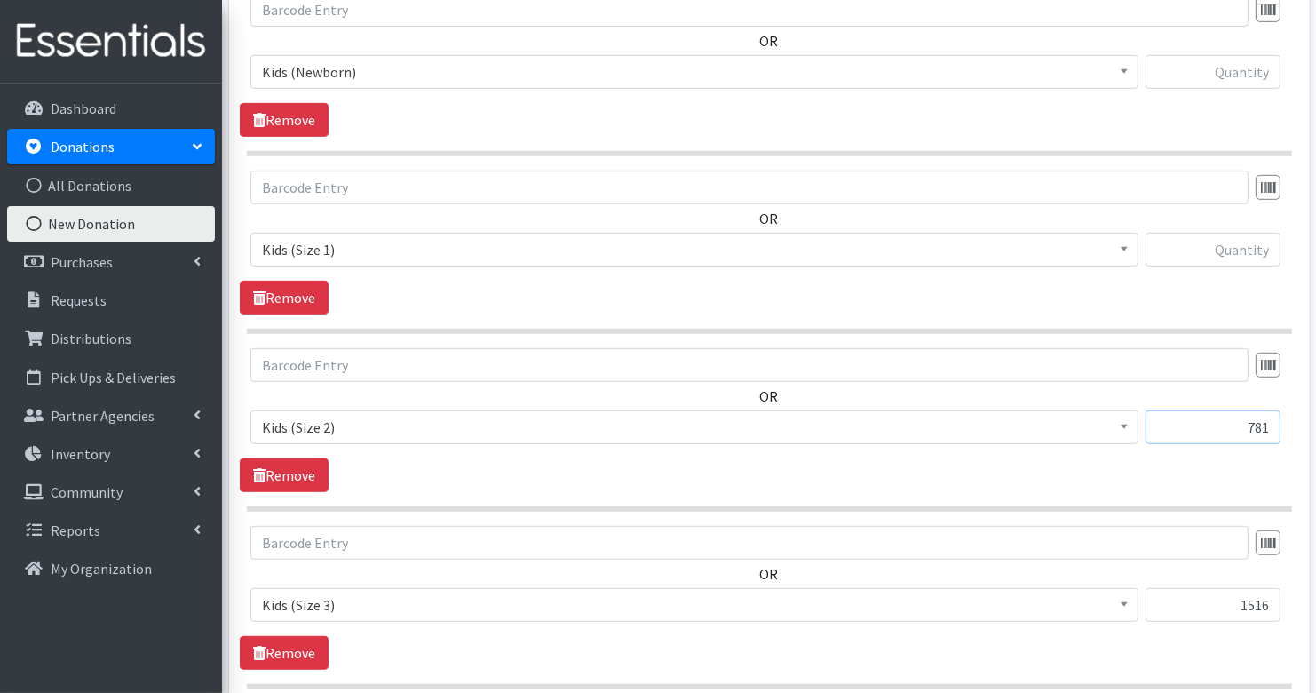
type input "781"
click at [1241, 244] on input "text" at bounding box center [1213, 250] width 135 height 34
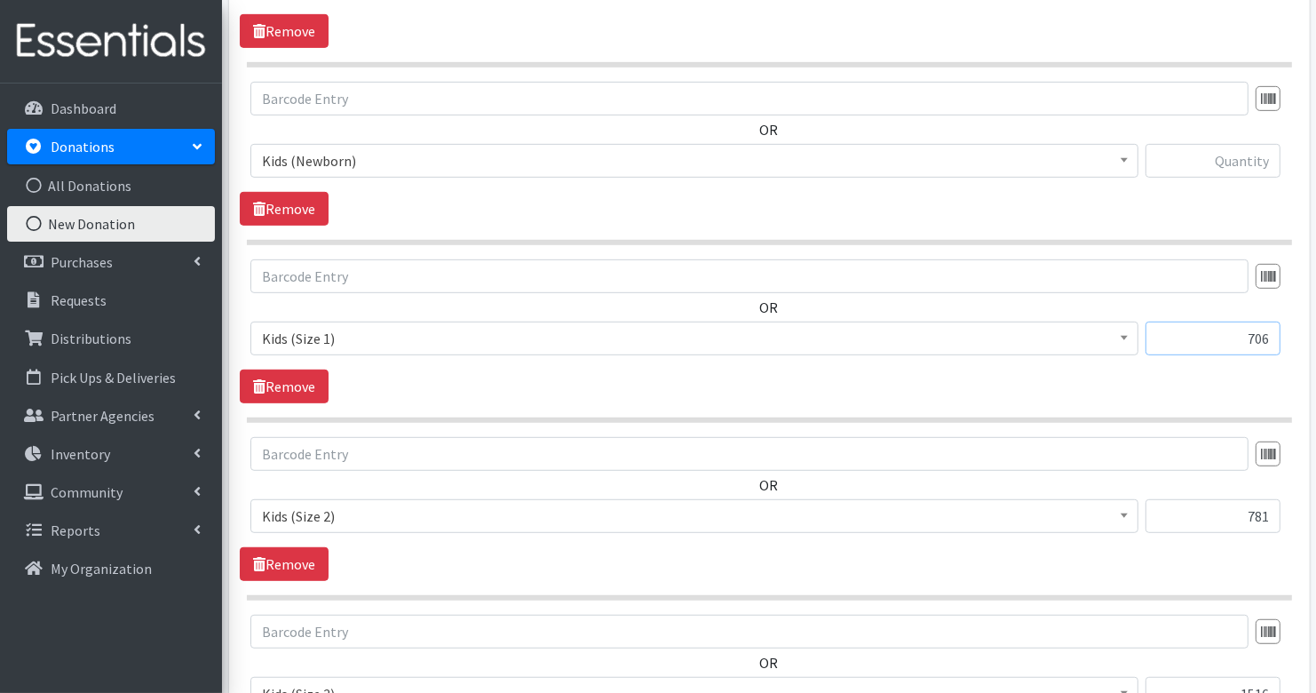
scroll to position [712, 0]
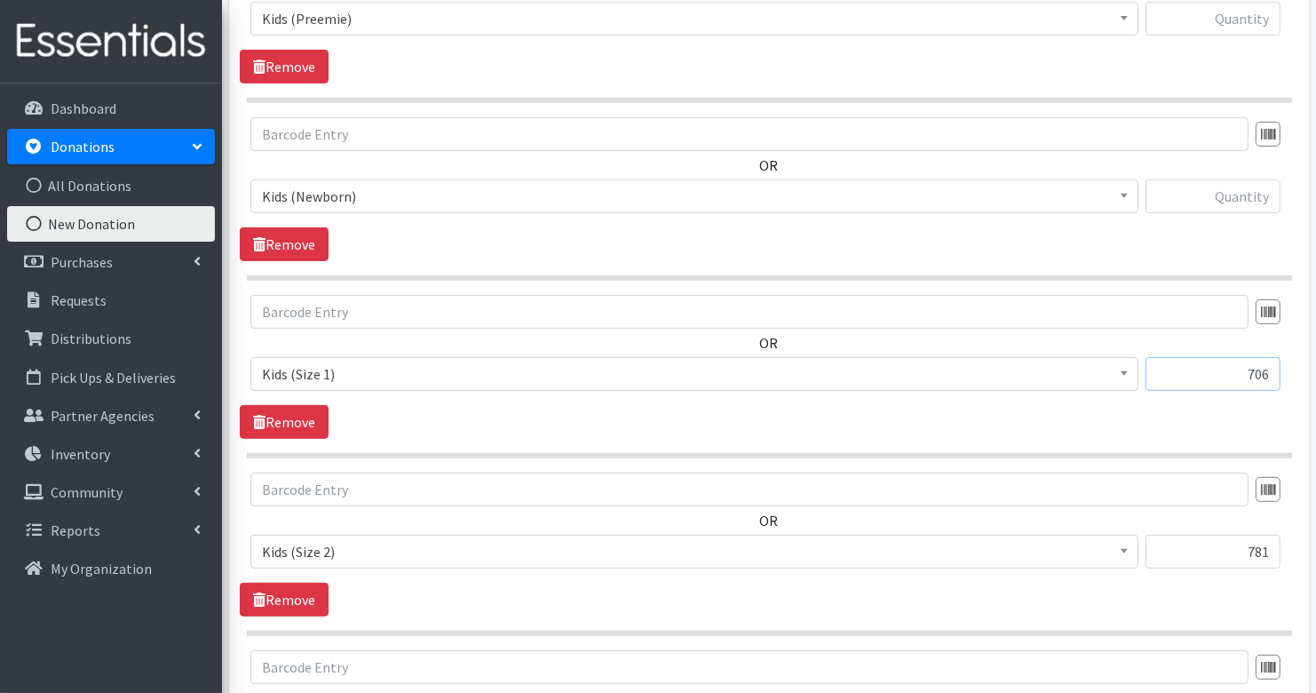
type input "706"
click at [1251, 192] on input "text" at bounding box center [1213, 196] width 135 height 34
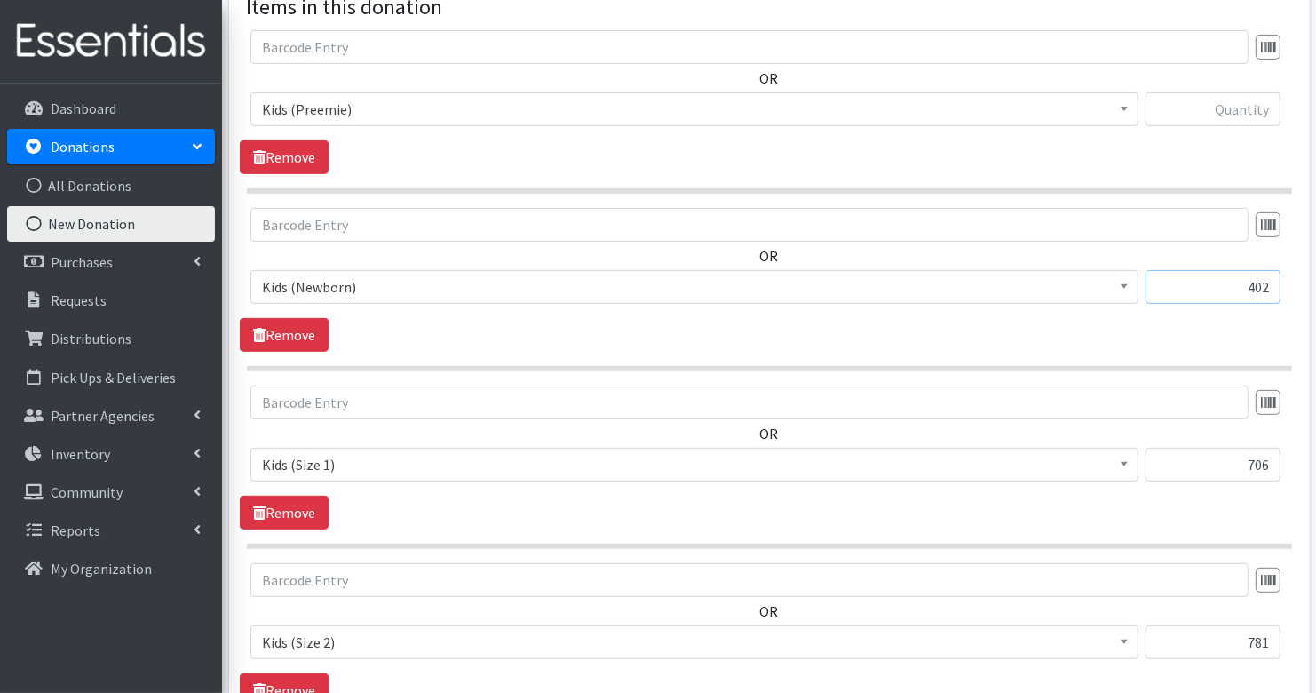
scroll to position [589, 0]
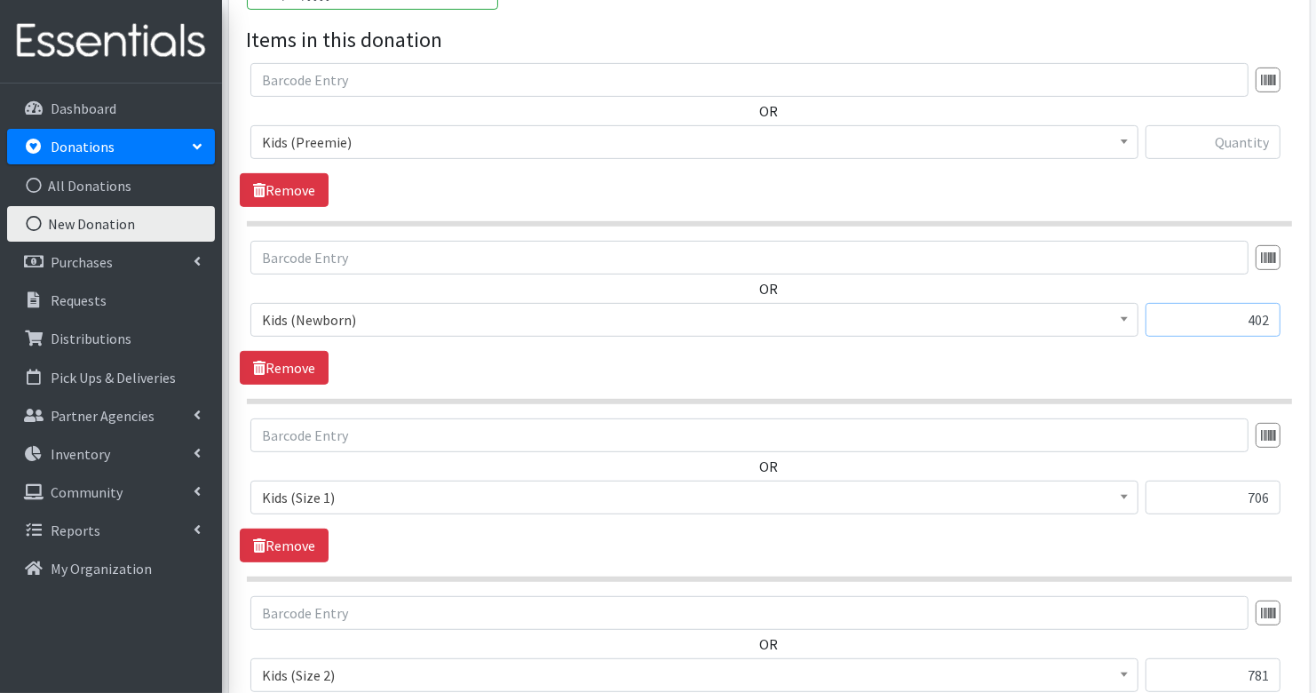
type input "402"
click at [1238, 140] on input "text" at bounding box center [1213, 142] width 135 height 34
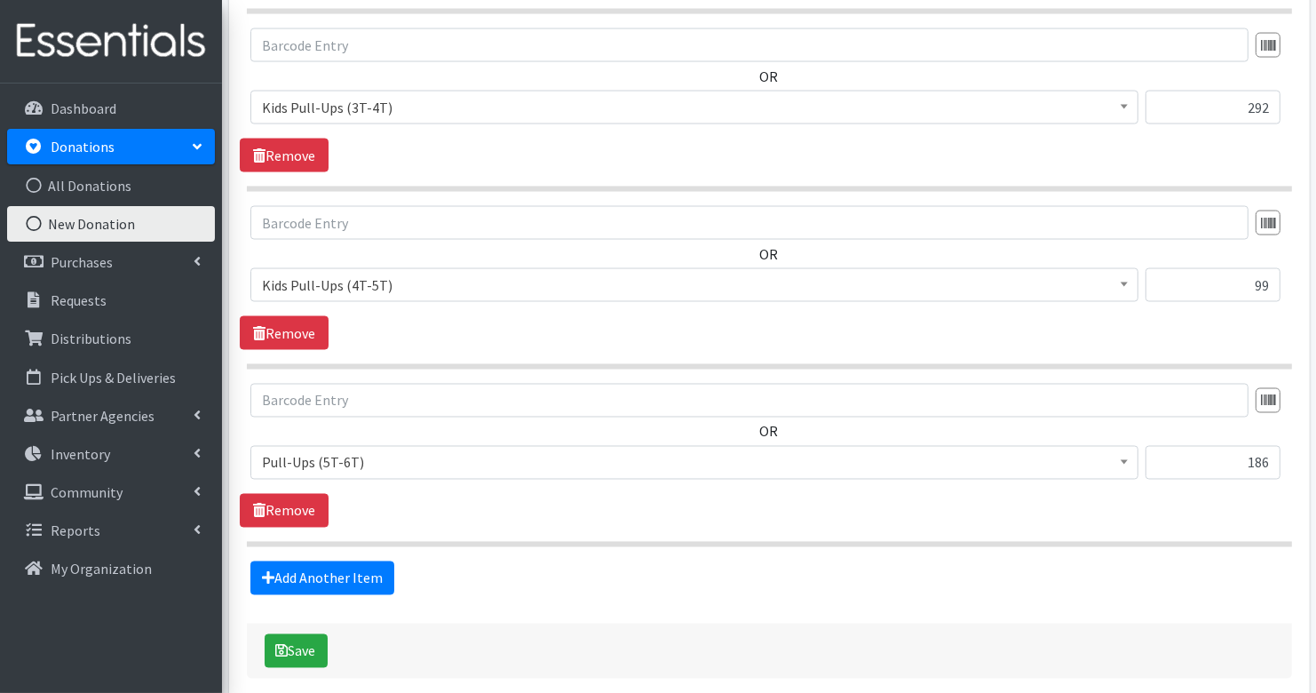
scroll to position [2641, 0]
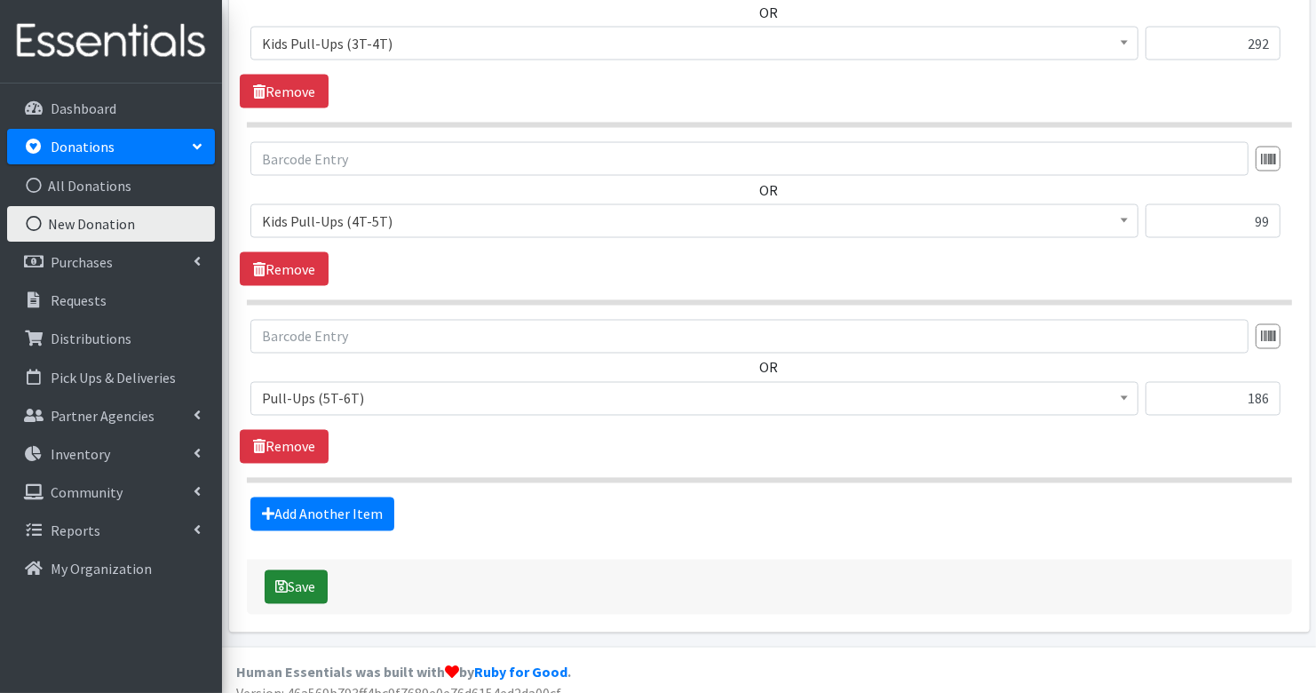
type input "23"
click at [292, 574] on button "Save" at bounding box center [296, 587] width 63 height 34
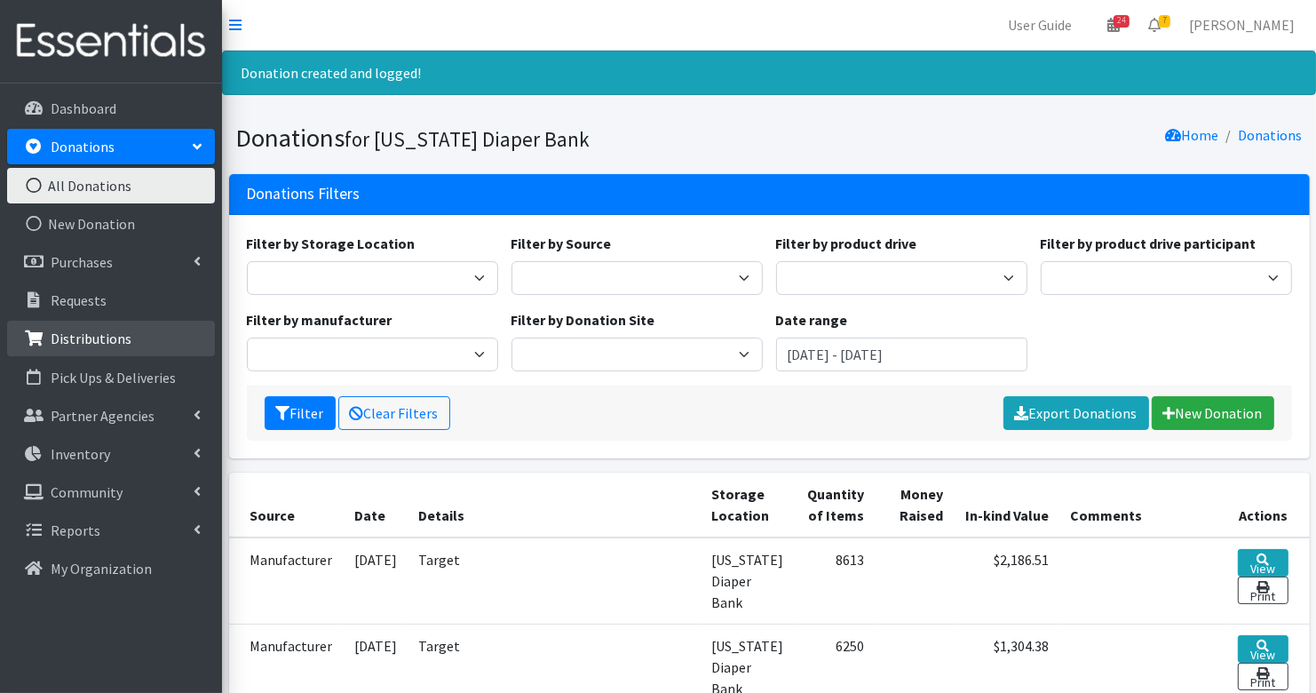
click at [100, 335] on p "Distributions" at bounding box center [91, 338] width 81 height 18
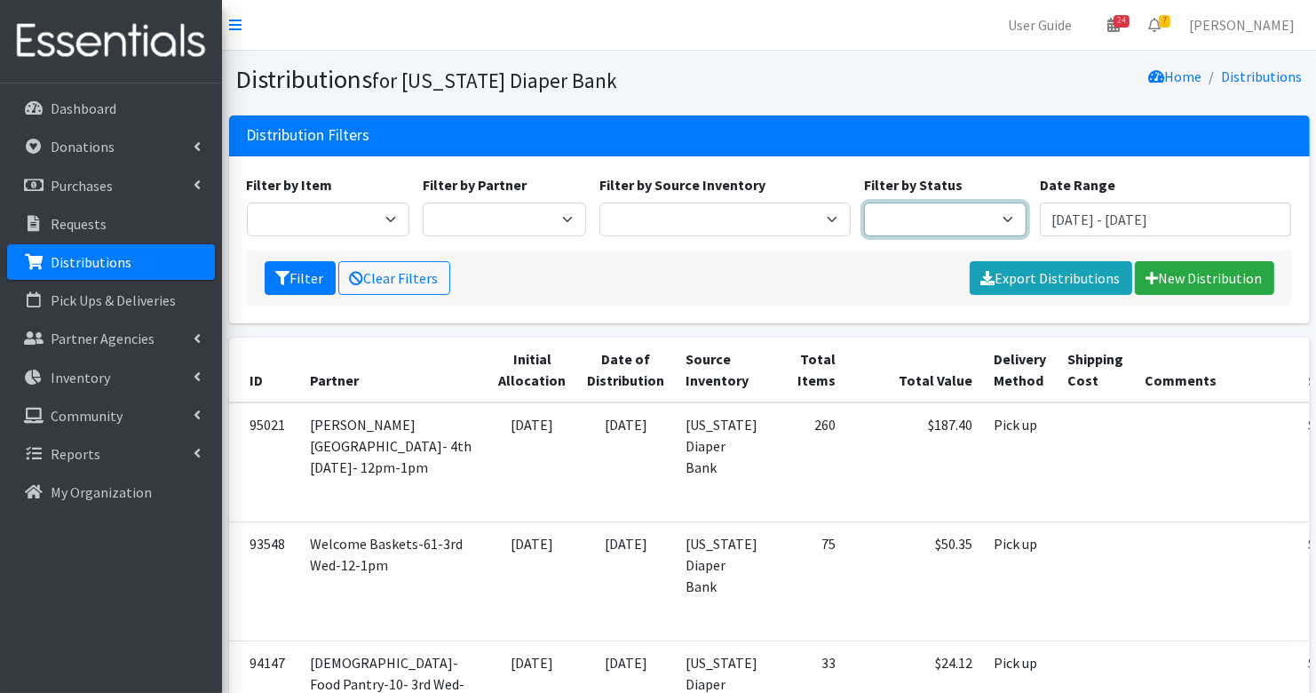
click at [956, 222] on select "Scheduled Complete" at bounding box center [945, 219] width 163 height 34
click at [1180, 278] on link "New Distribution" at bounding box center [1204, 278] width 139 height 34
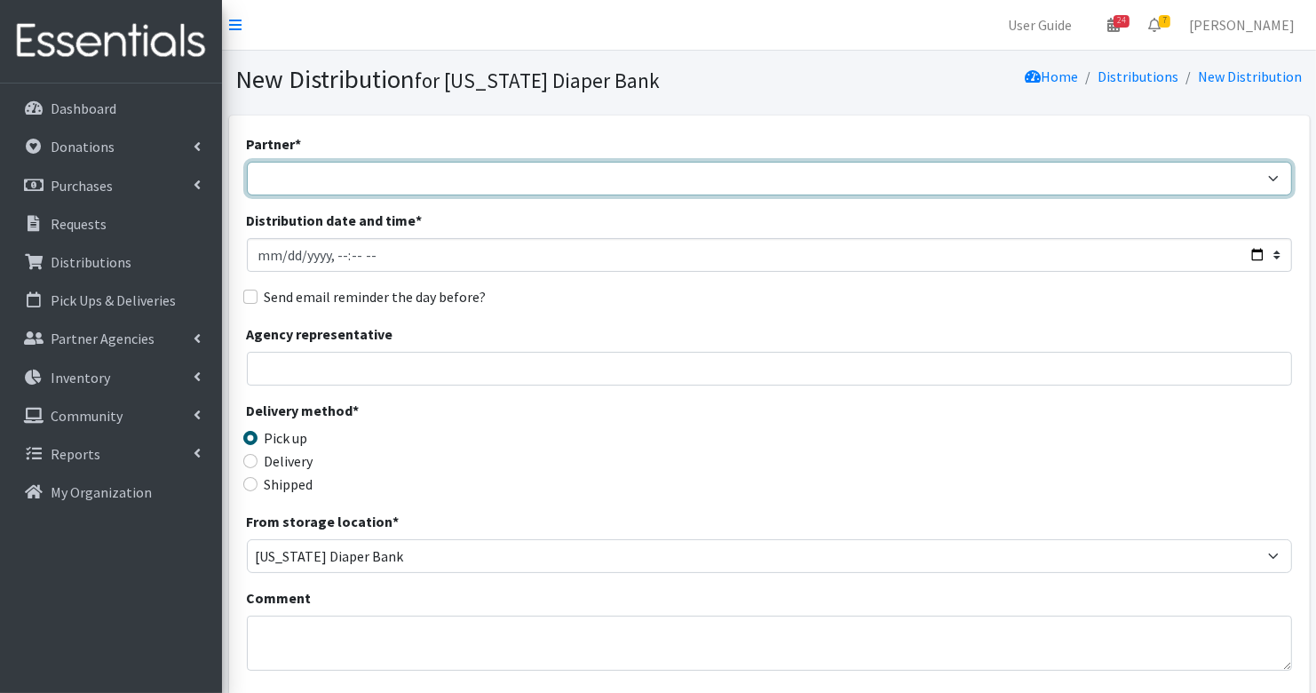
click at [310, 183] on select "ARC Boone and Hendricks County WIC Babies Basic Needs Northern Indiana Baby Ble…" at bounding box center [769, 179] width 1045 height 34
select select "5074"
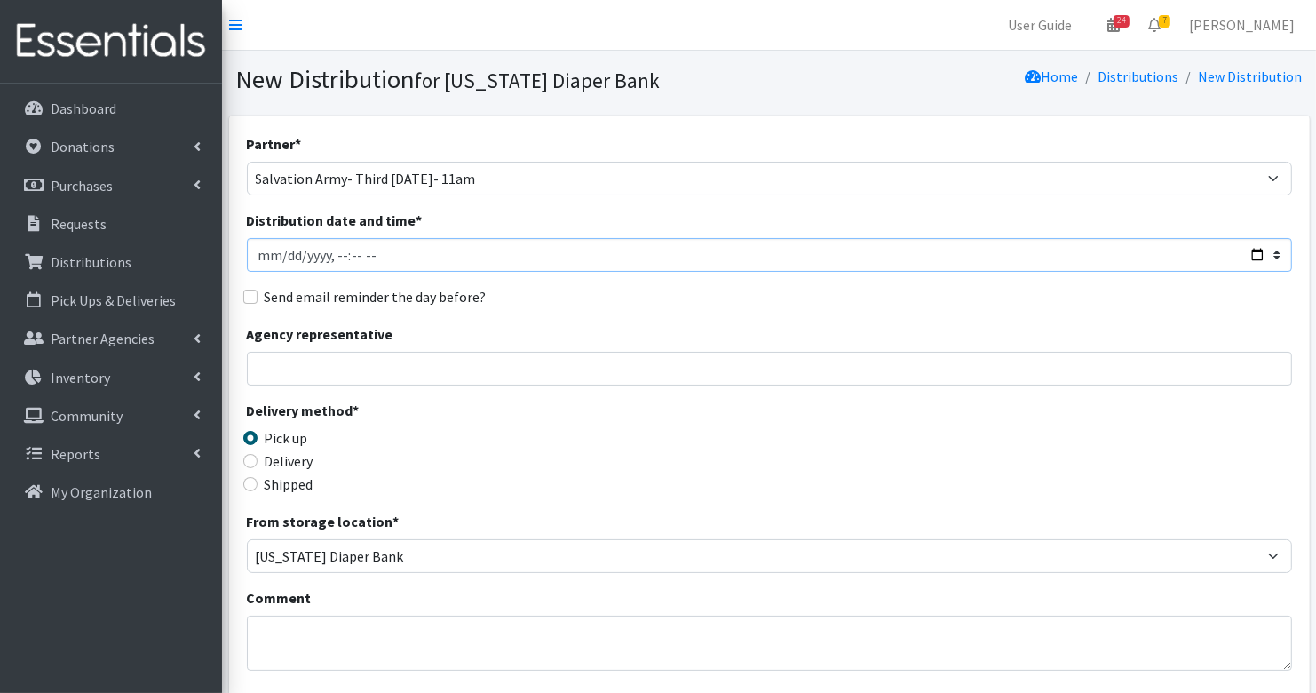
click at [286, 258] on input "Distribution date and time *" at bounding box center [769, 255] width 1045 height 34
click at [356, 252] on input "Distribution date and time *" at bounding box center [769, 255] width 1045 height 34
type input "2025-08-14T11:00"
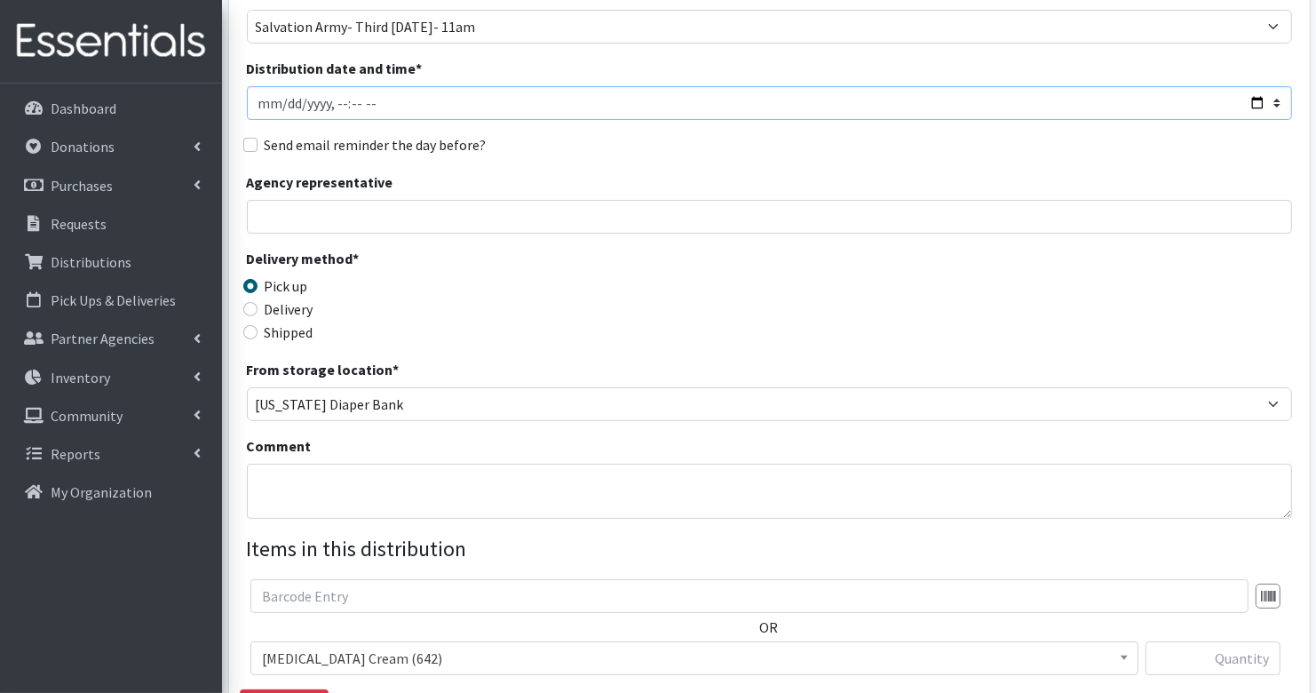
scroll to position [427, 0]
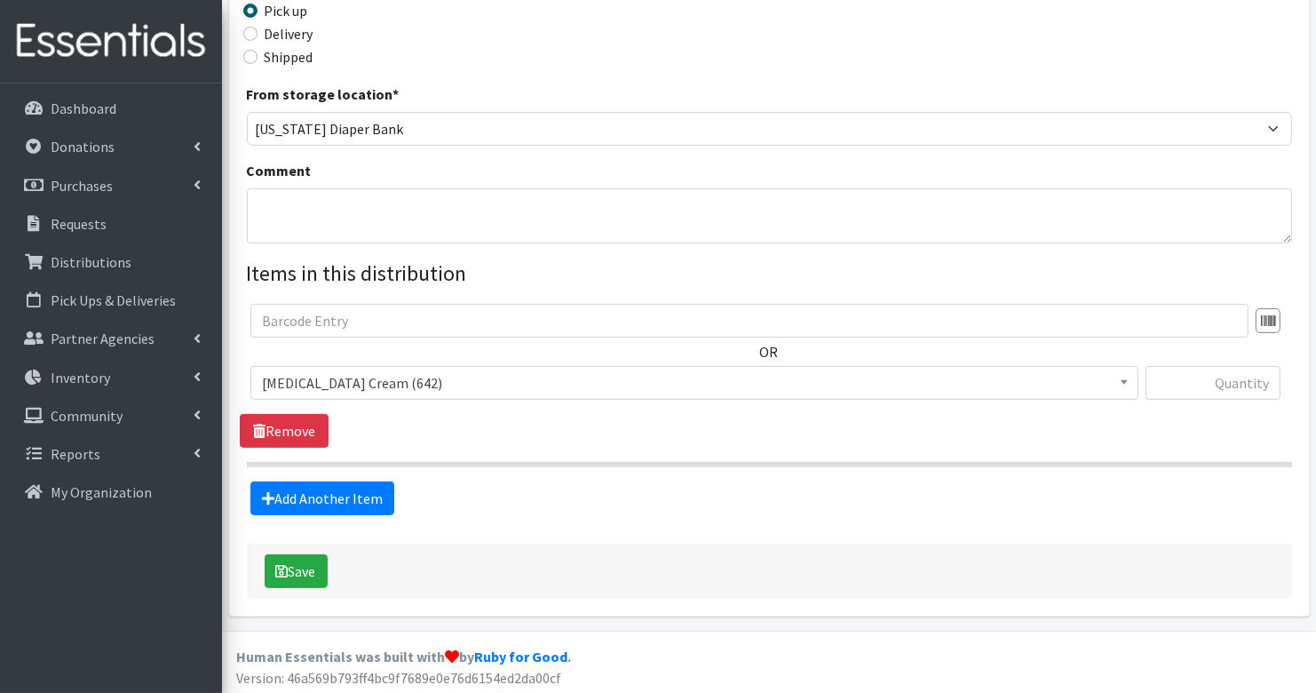
click at [311, 386] on span "Diaper Rash Cream (642)" at bounding box center [694, 382] width 865 height 25
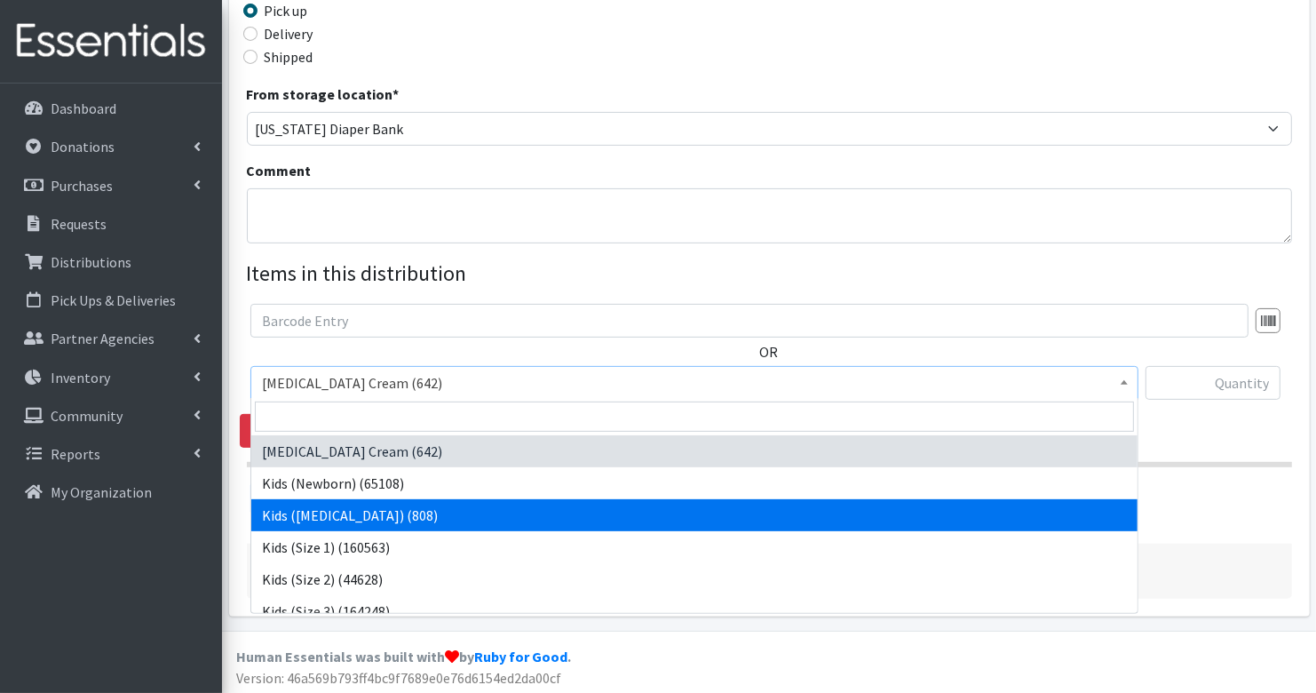
select select "3413"
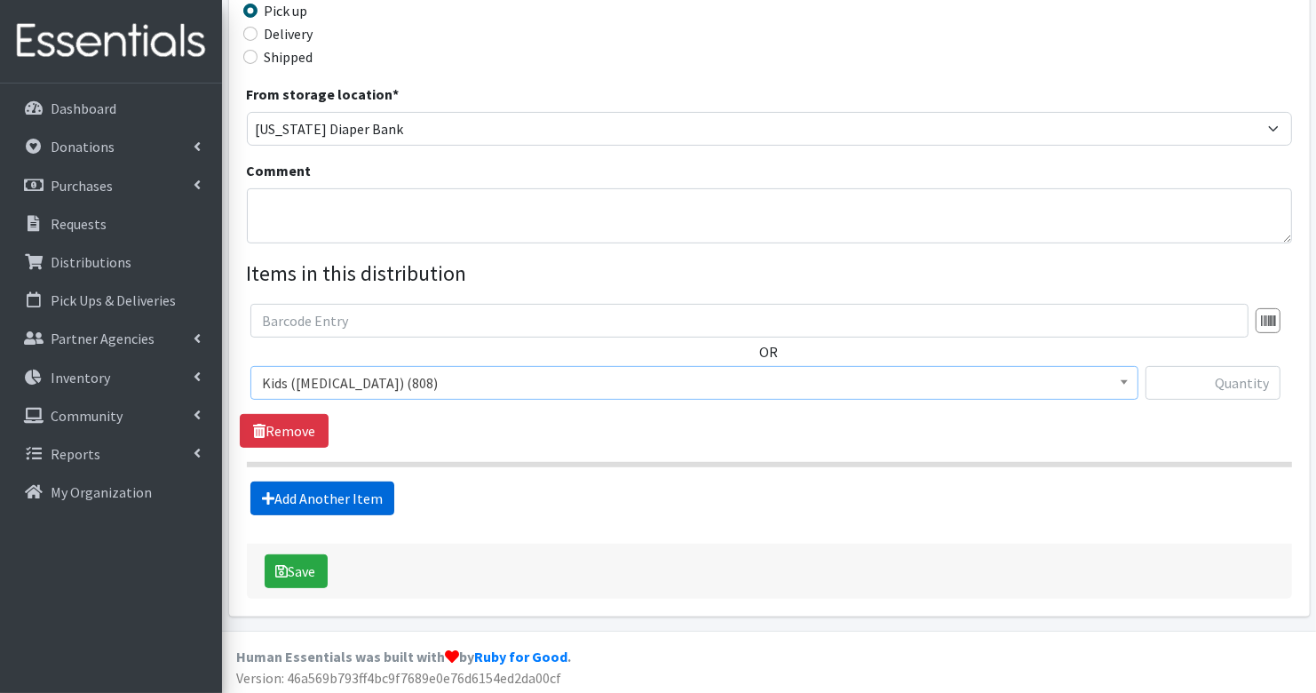
click at [318, 492] on link "Add Another Item" at bounding box center [322, 498] width 144 height 34
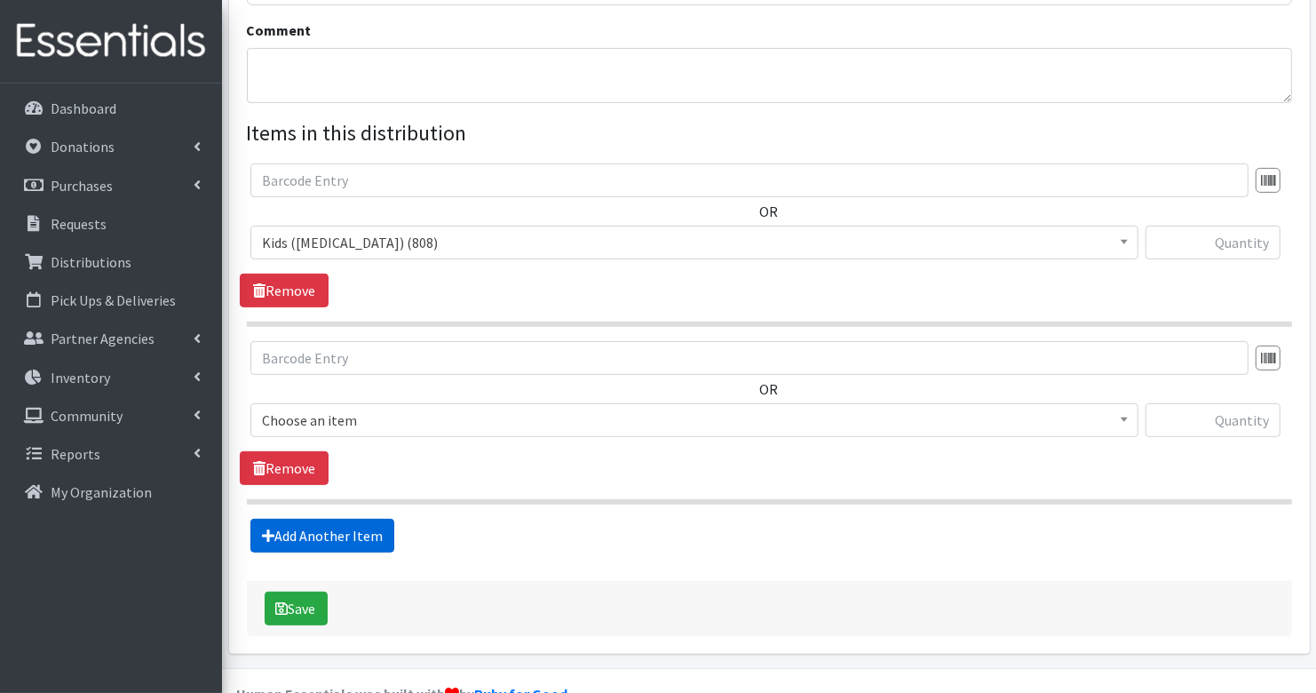
scroll to position [604, 0]
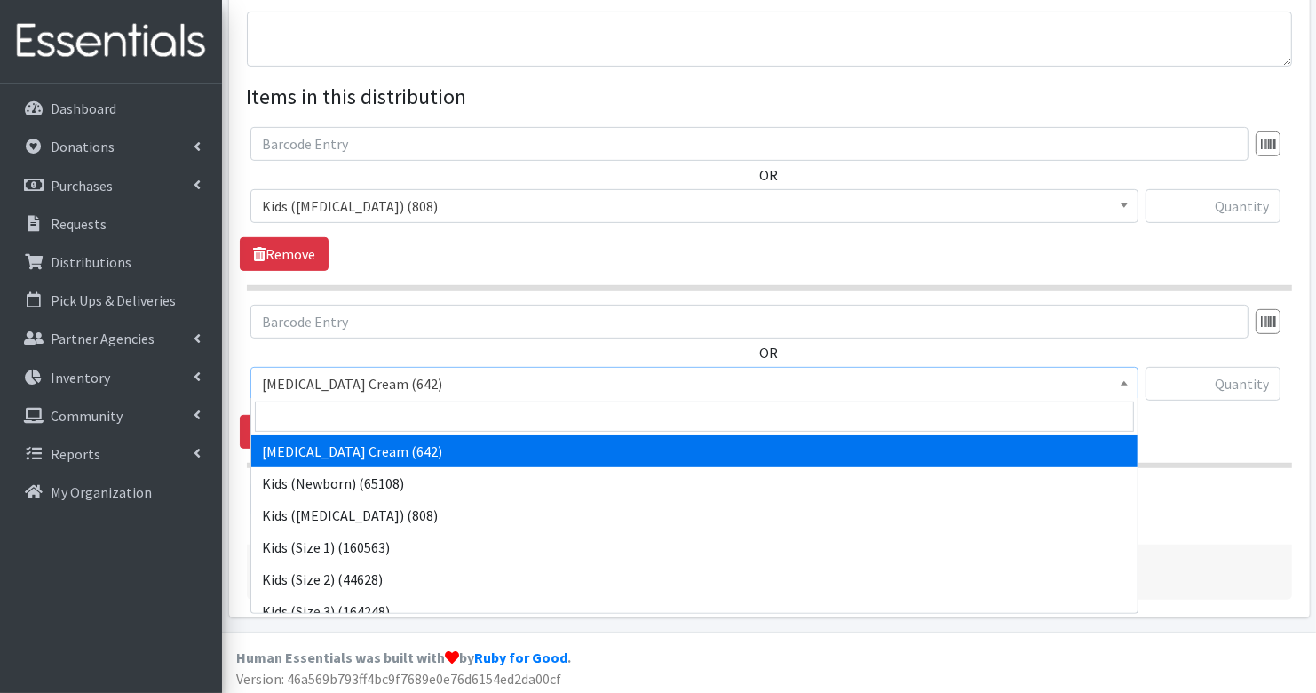
click at [298, 375] on span "[MEDICAL_DATA] Cream (642)" at bounding box center [694, 383] width 865 height 25
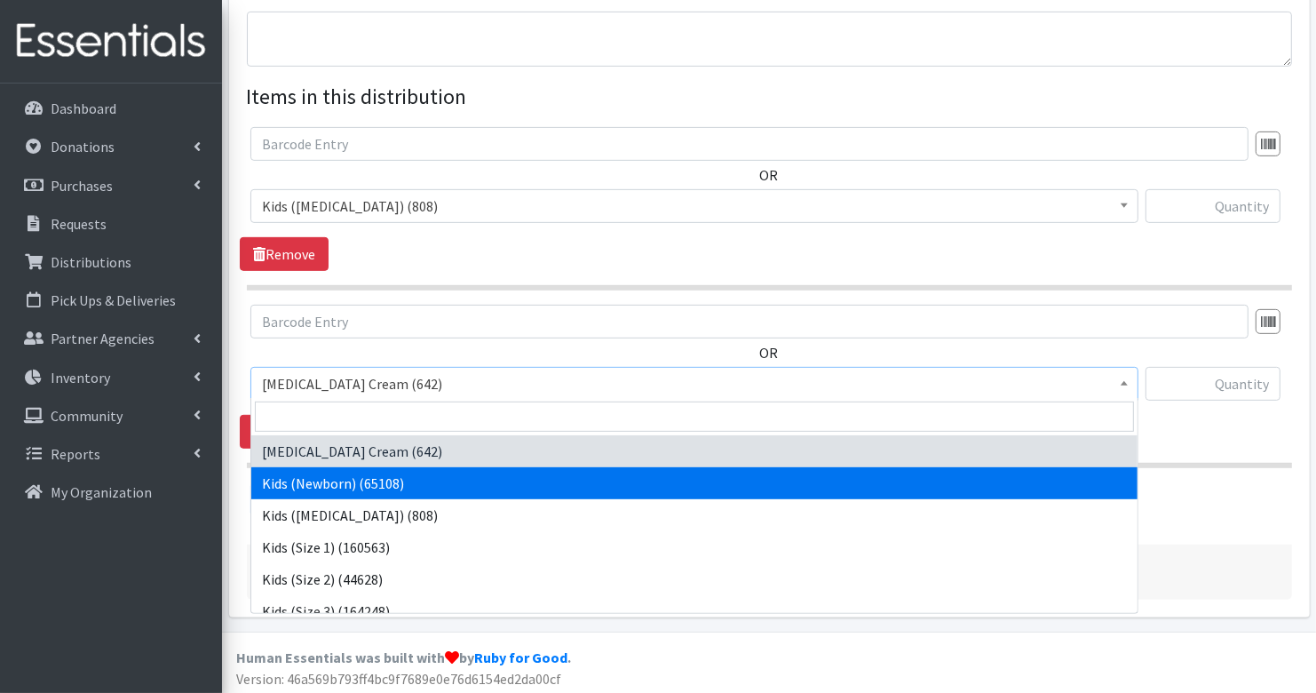
select select "3400"
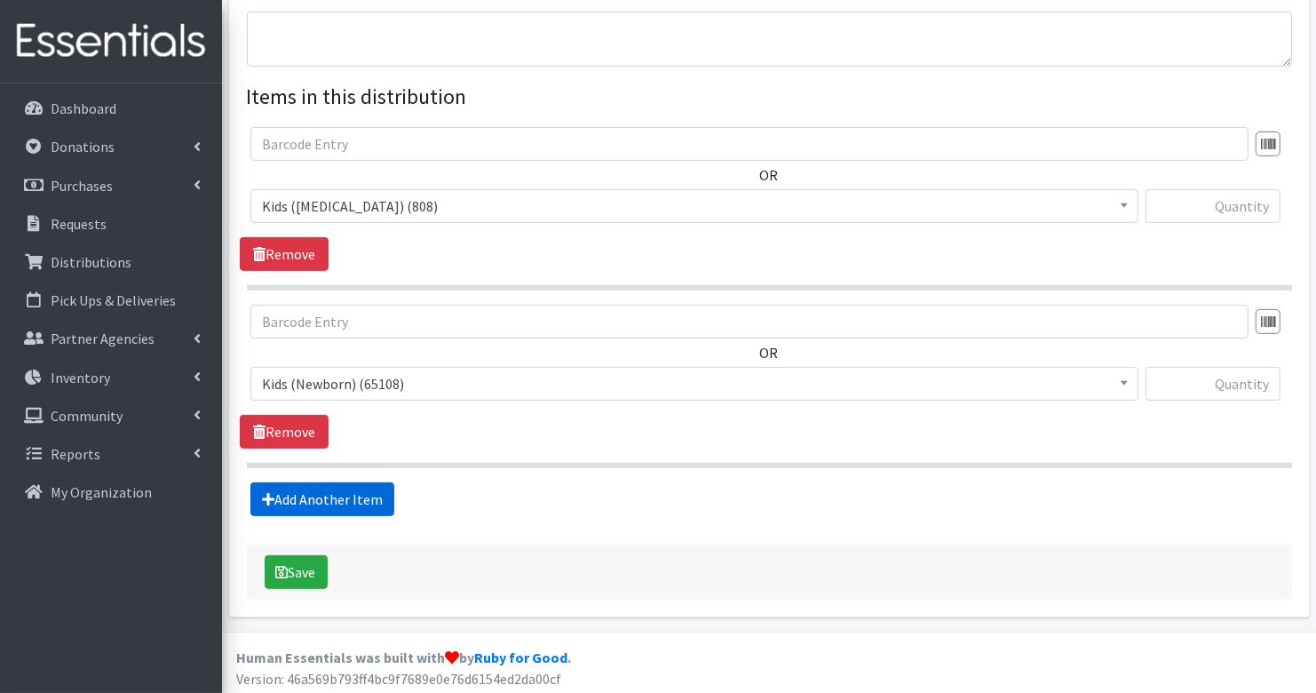
click at [310, 498] on link "Add Another Item" at bounding box center [322, 499] width 144 height 34
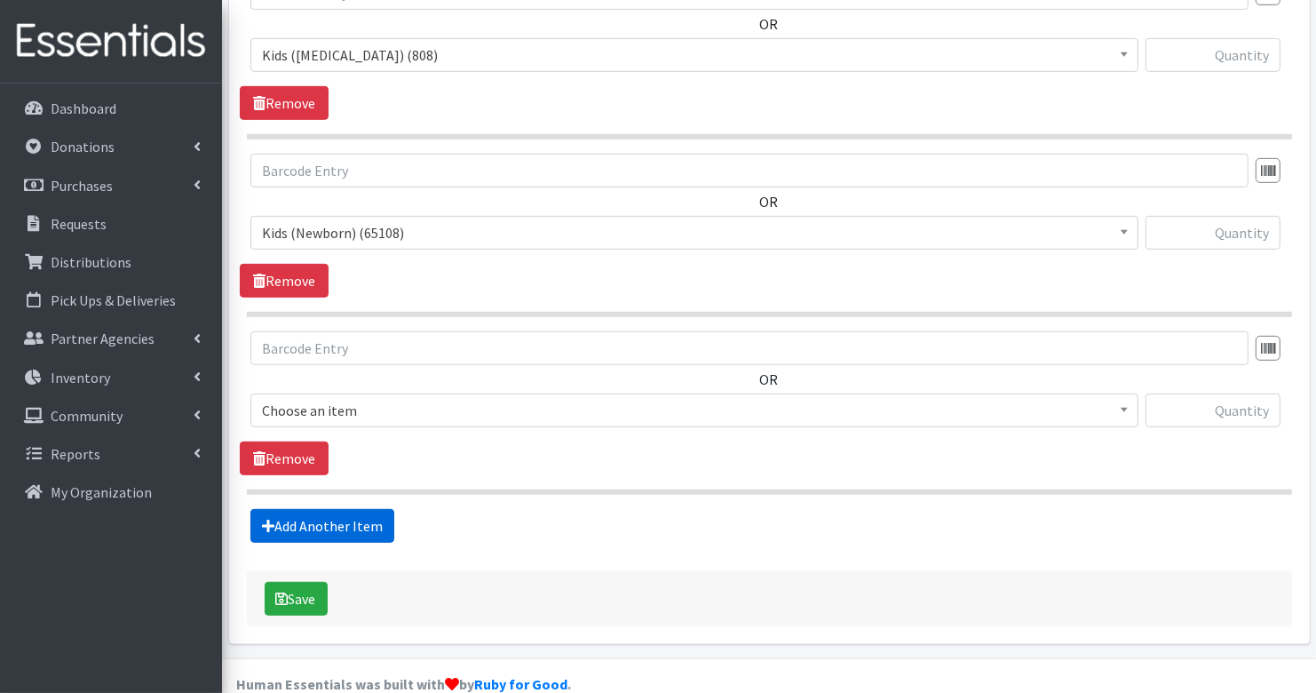
scroll to position [780, 0]
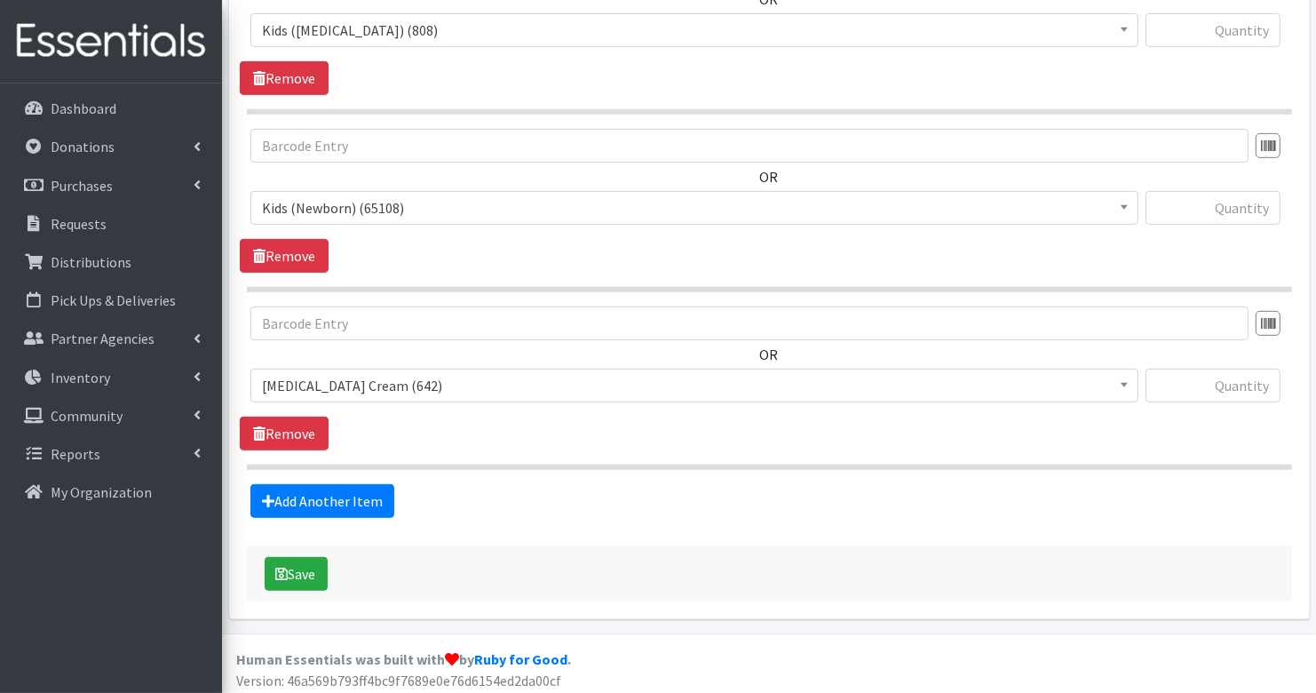
click at [318, 376] on span "[MEDICAL_DATA] Cream (642)" at bounding box center [694, 385] width 865 height 25
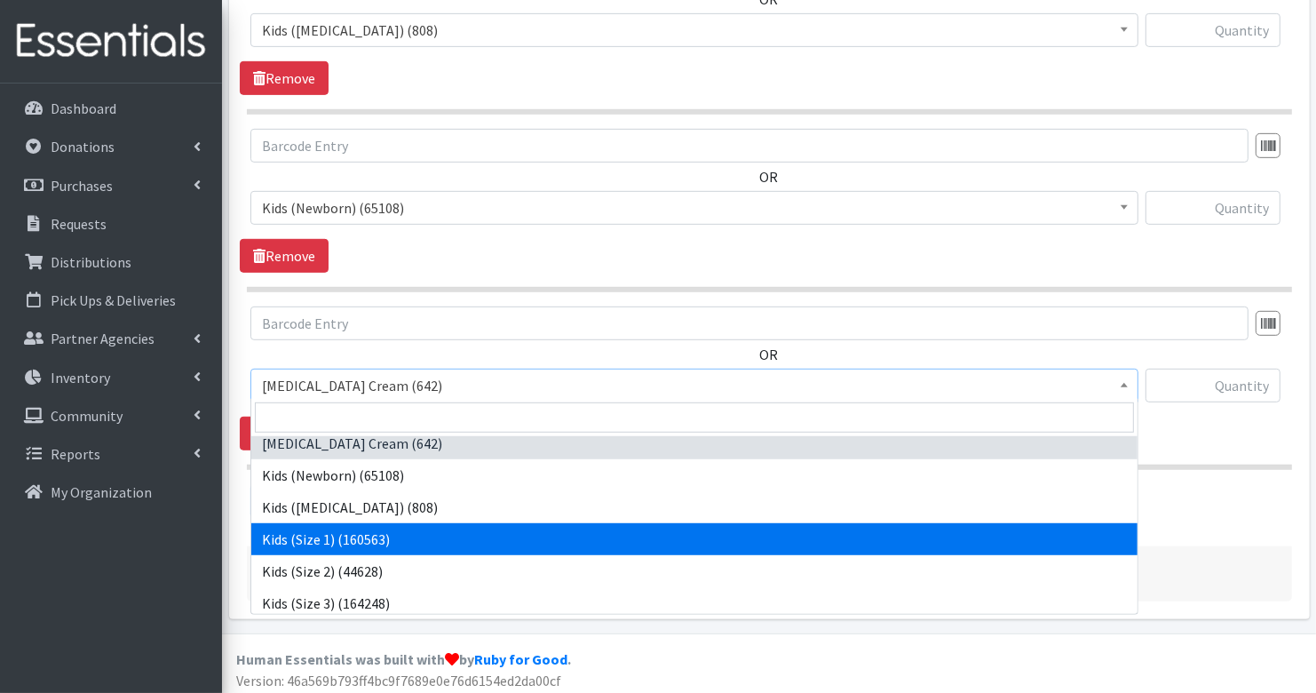
scroll to position [12, 0]
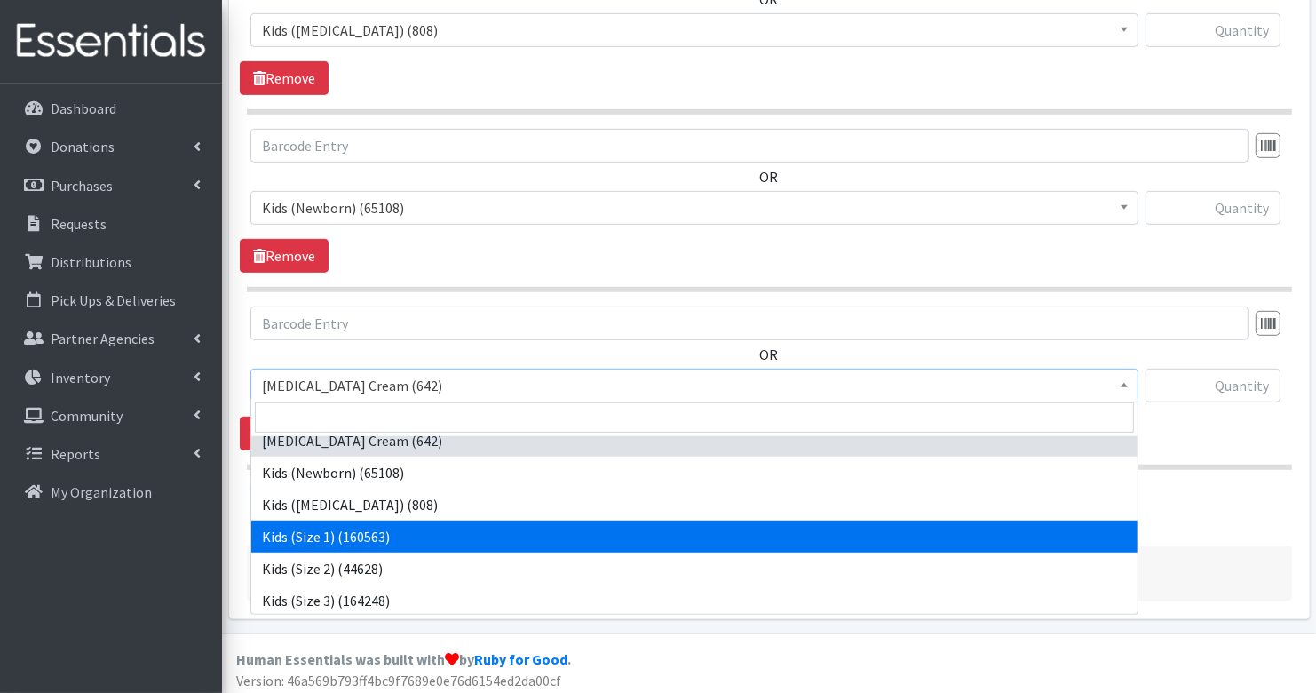
select select "3401"
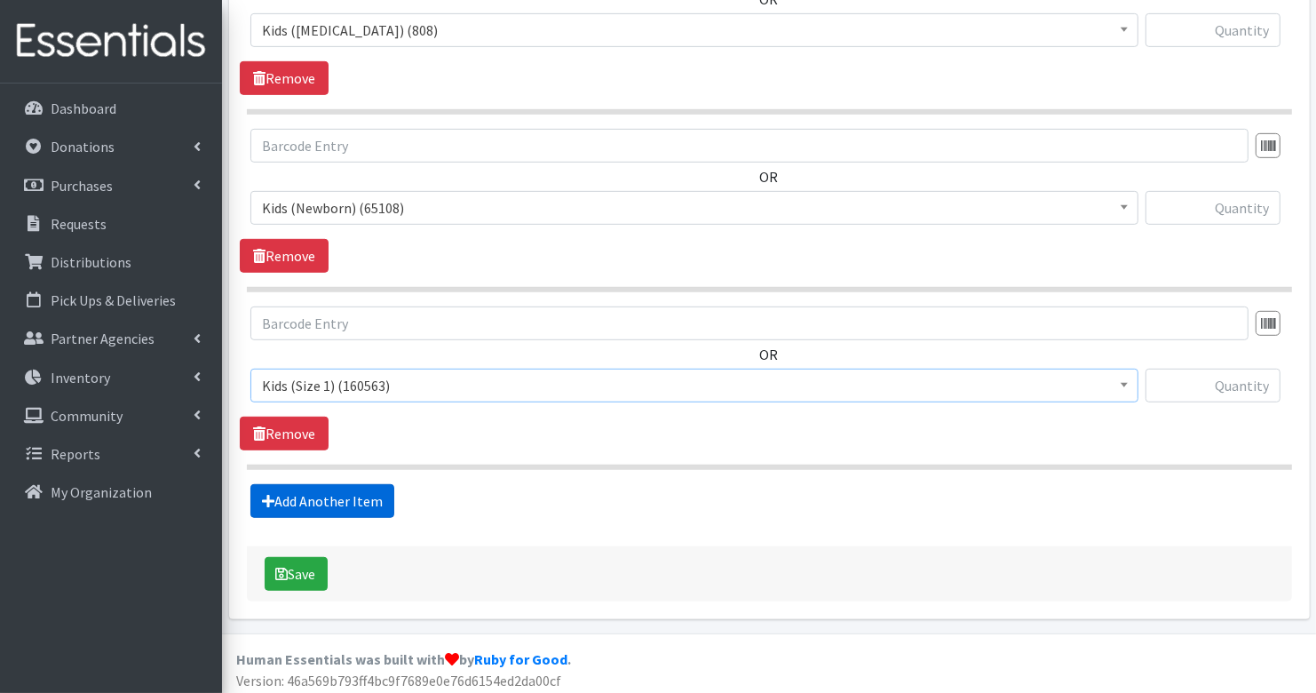
click at [328, 493] on link "Add Another Item" at bounding box center [322, 501] width 144 height 34
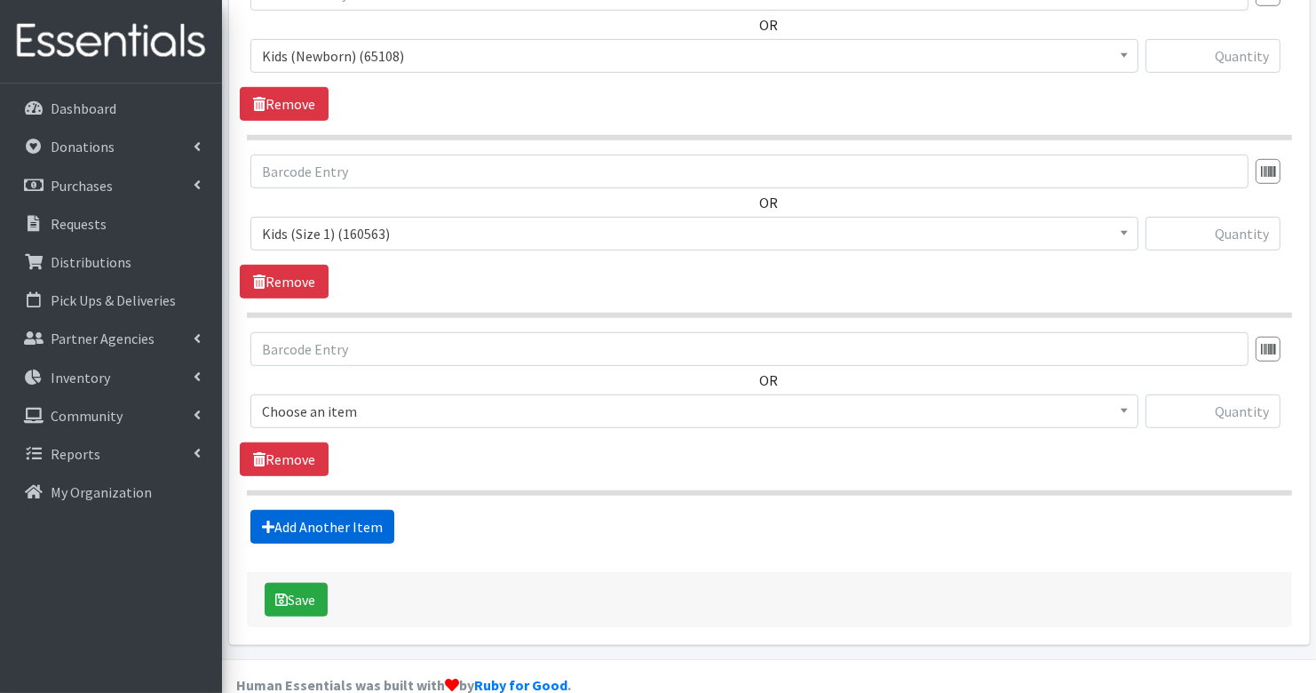
scroll to position [956, 0]
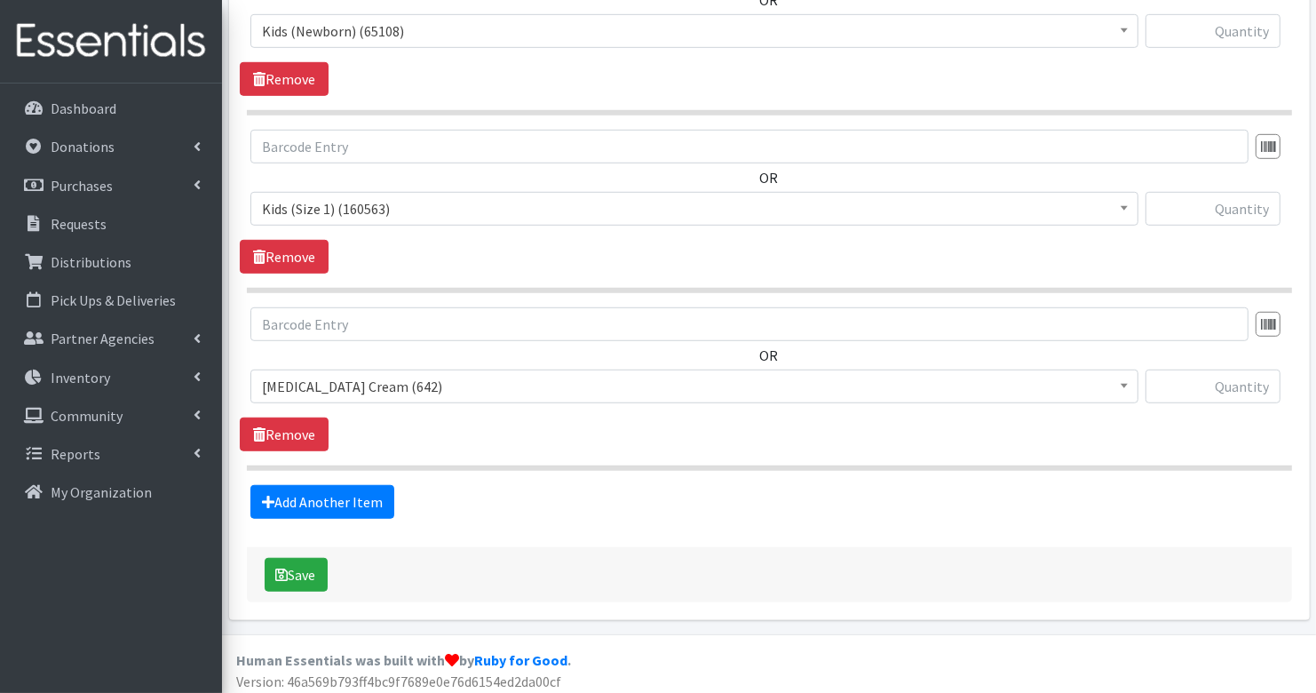
click at [327, 379] on span "Diaper Rash Cream (642)" at bounding box center [694, 386] width 865 height 25
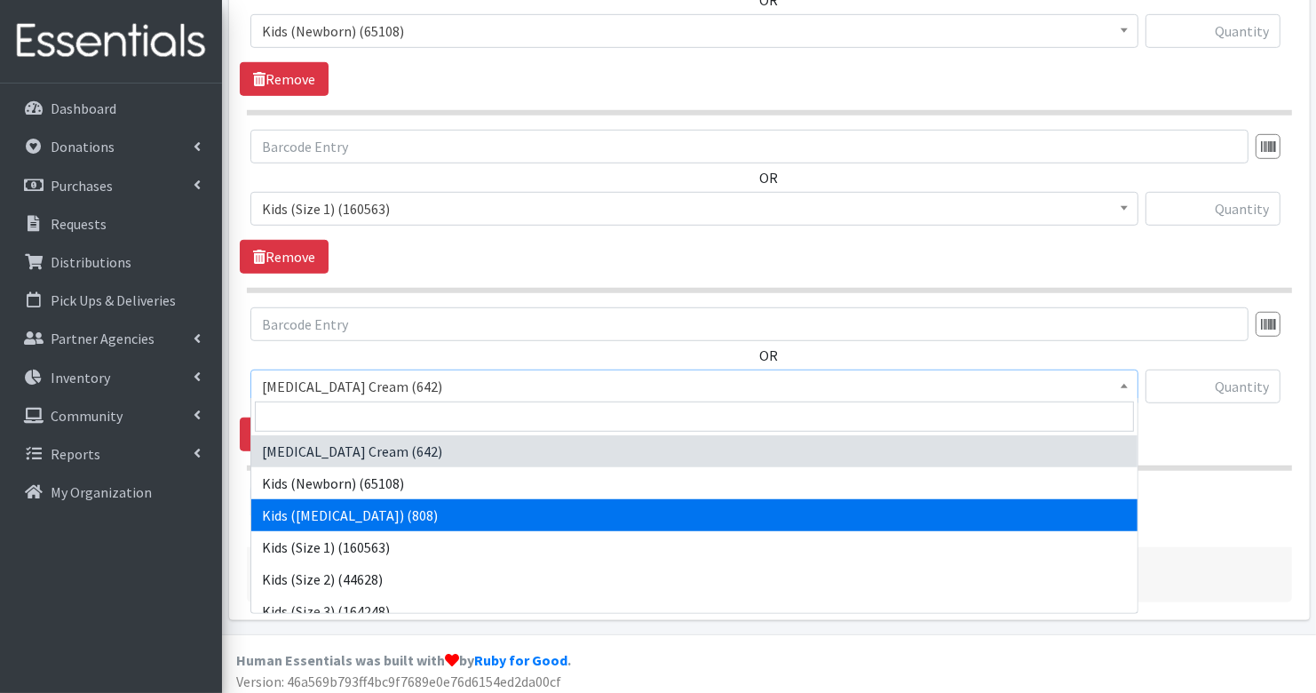
scroll to position [53, 0]
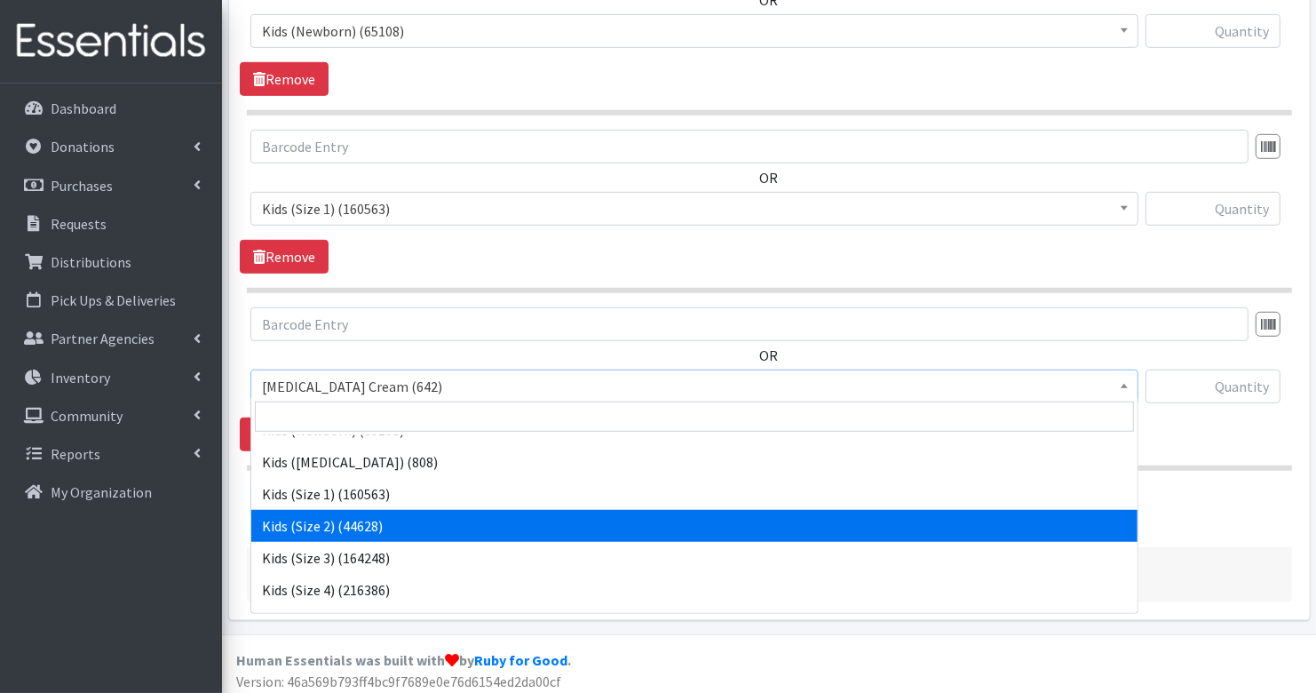
select select "3420"
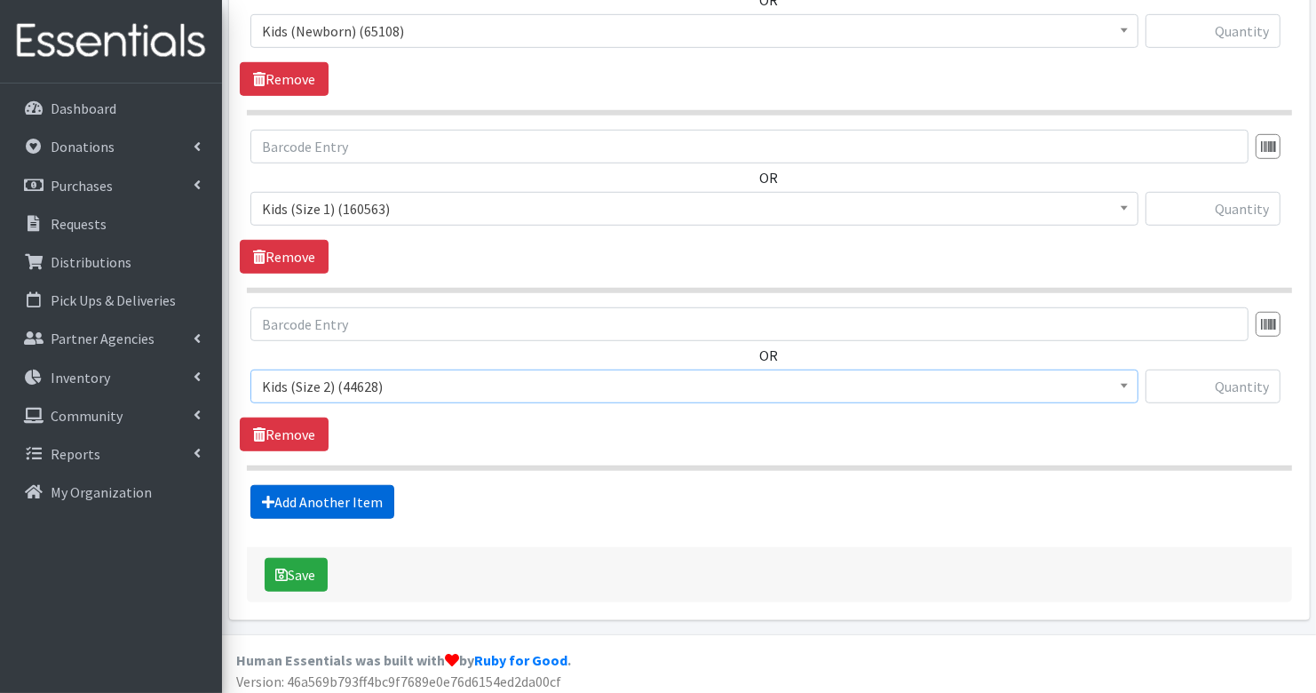
click at [331, 493] on link "Add Another Item" at bounding box center [322, 502] width 144 height 34
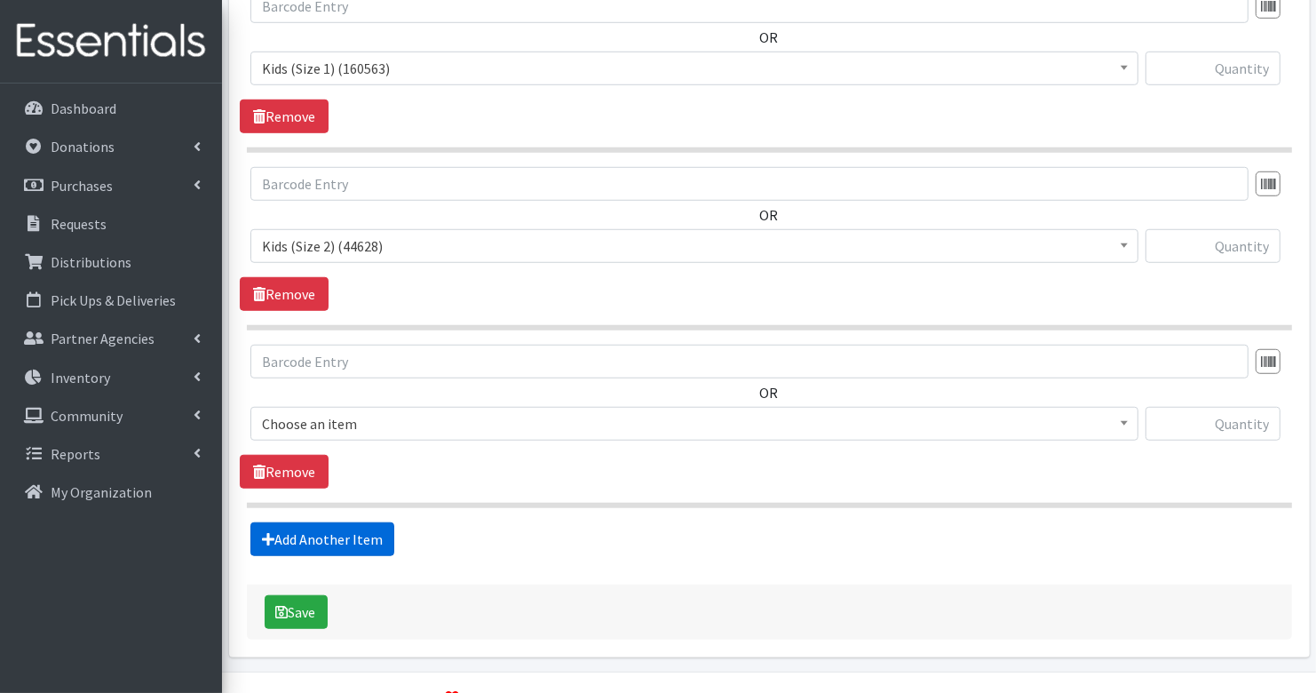
scroll to position [1132, 0]
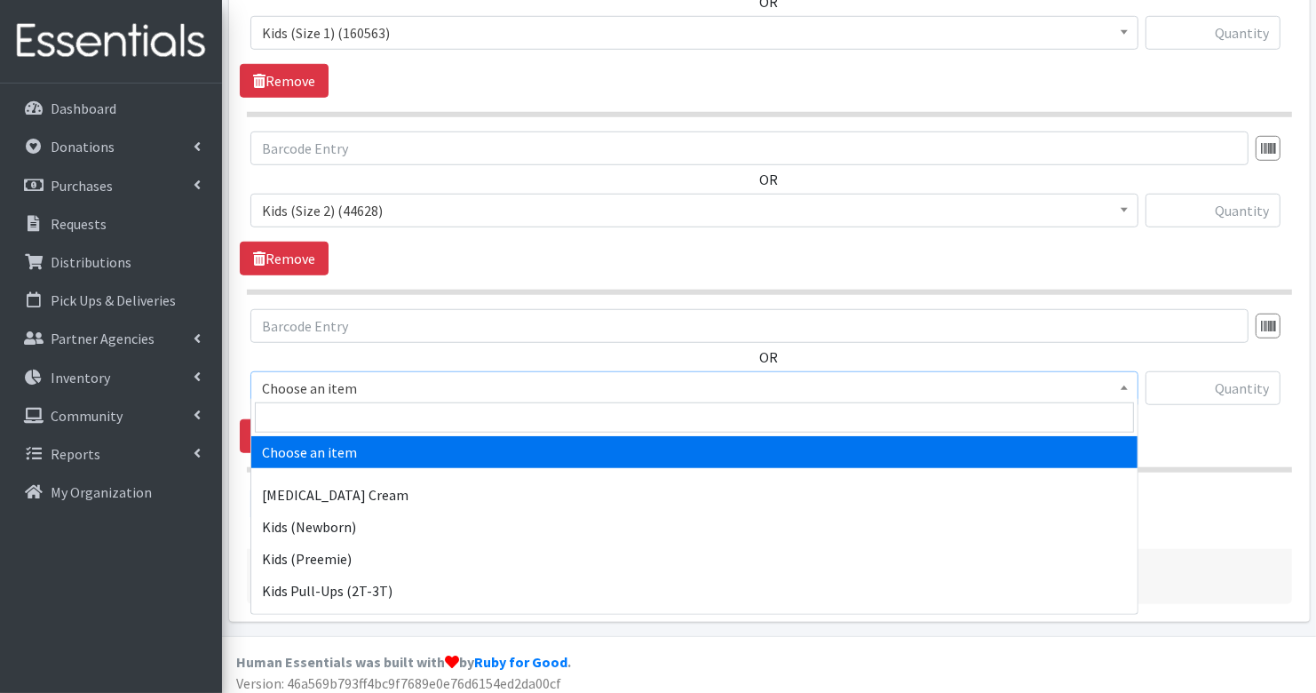
click at [385, 393] on span "Choose an item" at bounding box center [694, 388] width 865 height 25
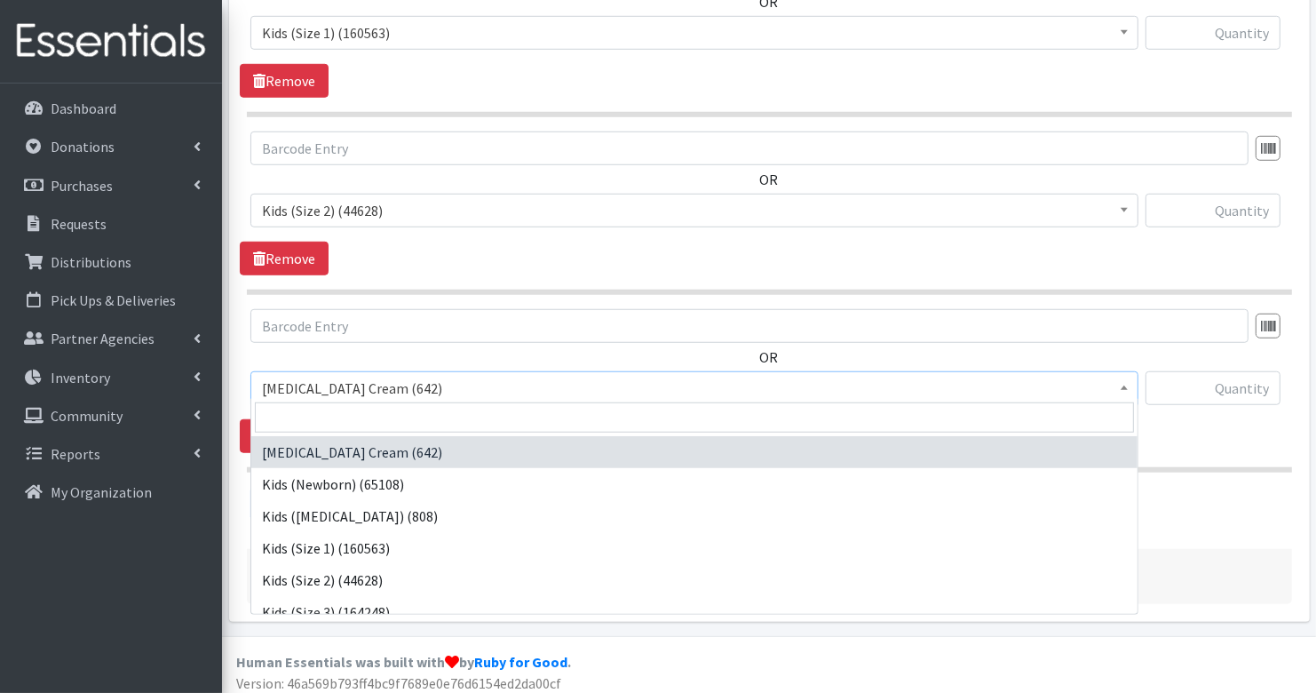
scroll to position [127, 0]
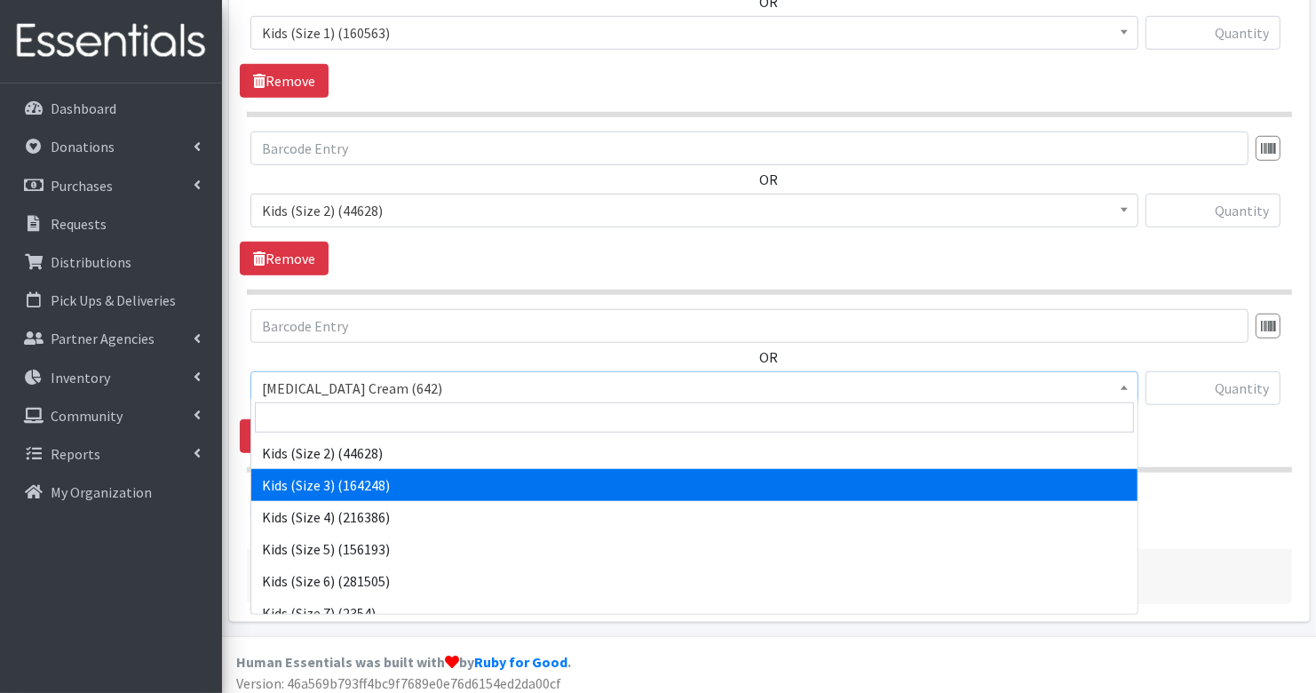
select select "3393"
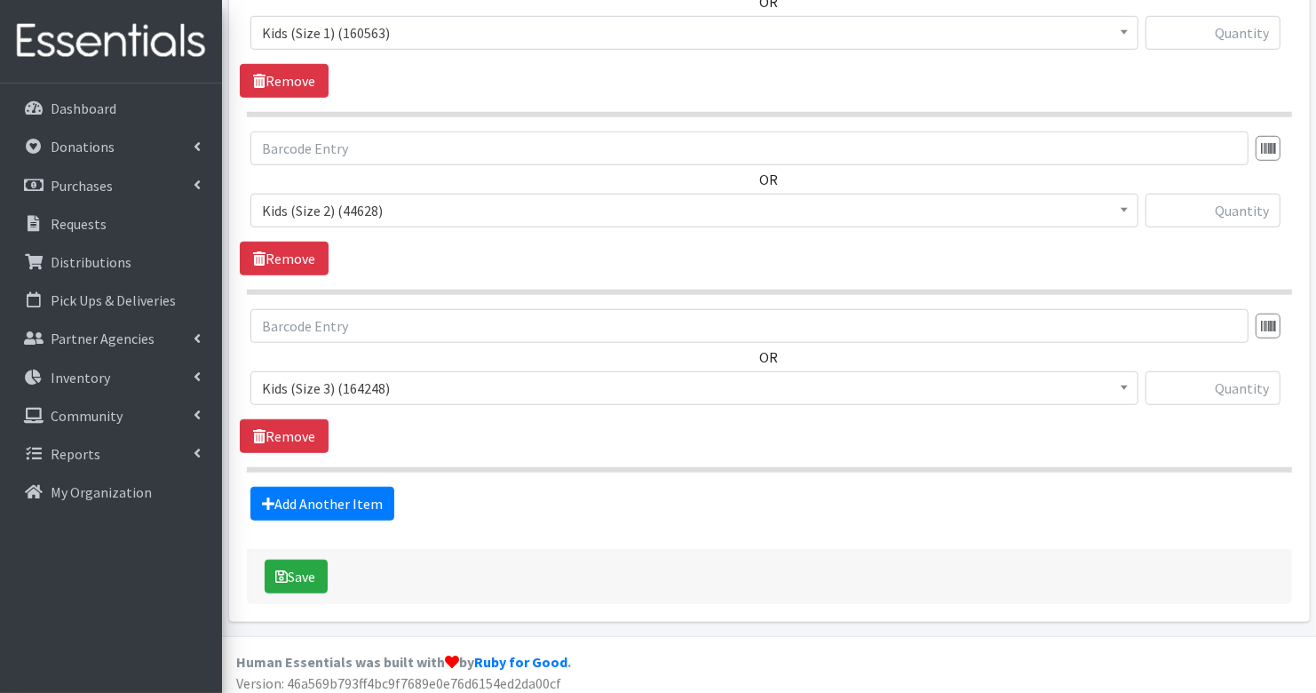
click at [378, 500] on link "Add Another Item" at bounding box center [322, 504] width 144 height 34
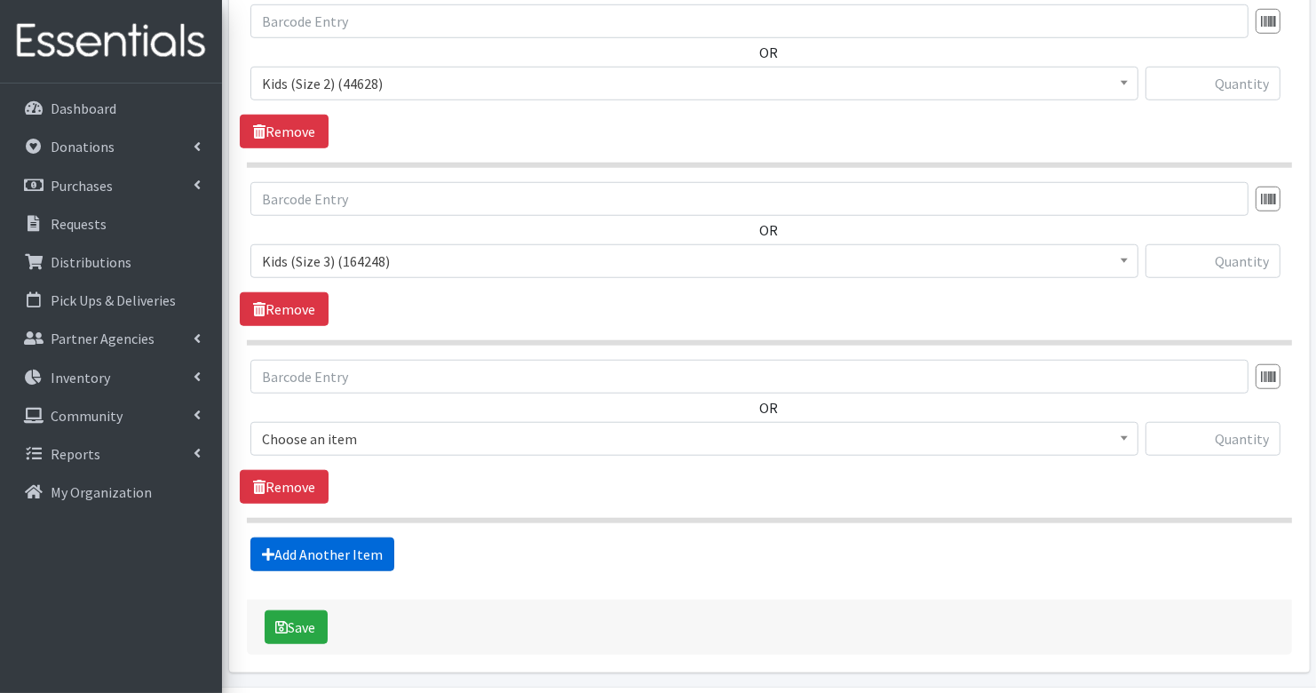
scroll to position [1309, 0]
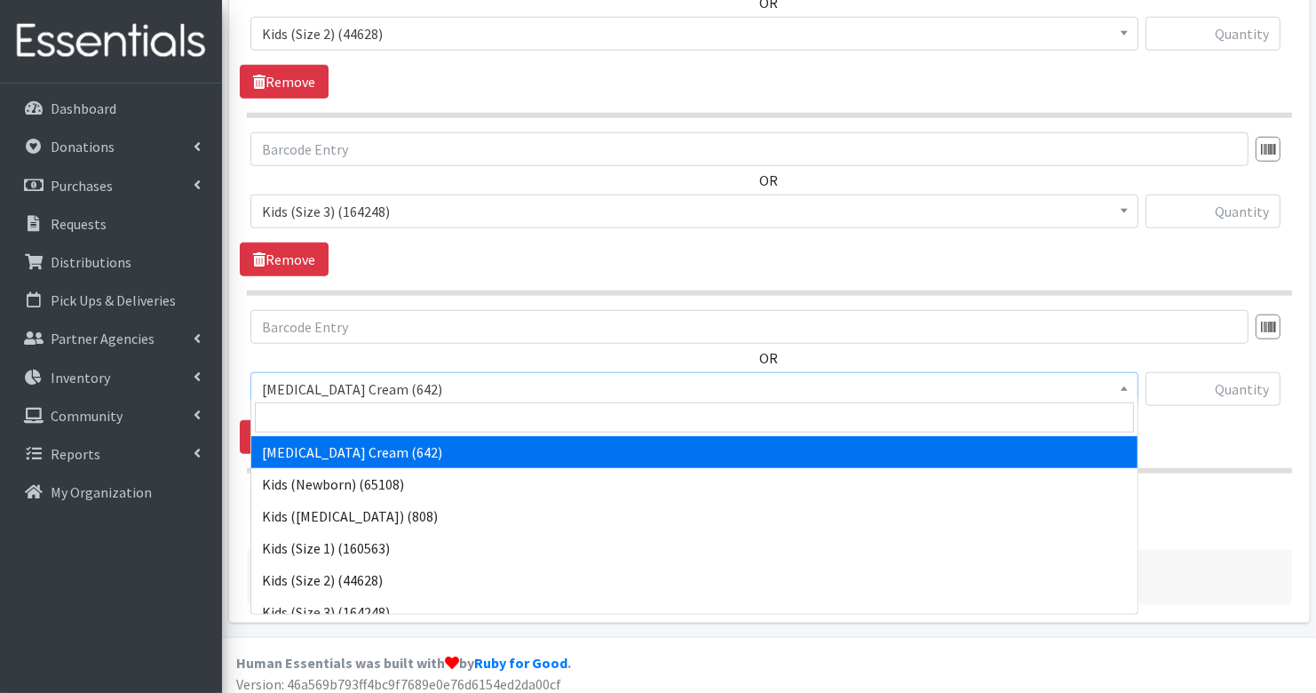
click at [367, 377] on span "Diaper Rash Cream (642)" at bounding box center [694, 389] width 865 height 25
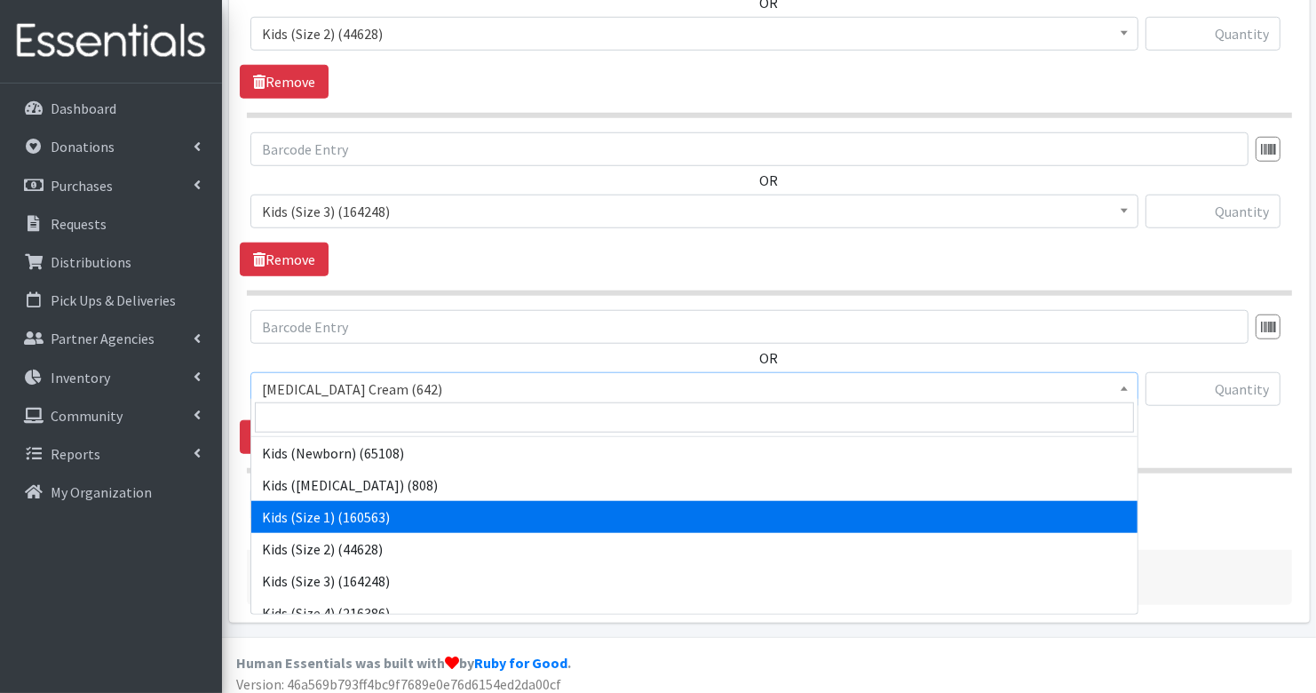
scroll to position [44, 0]
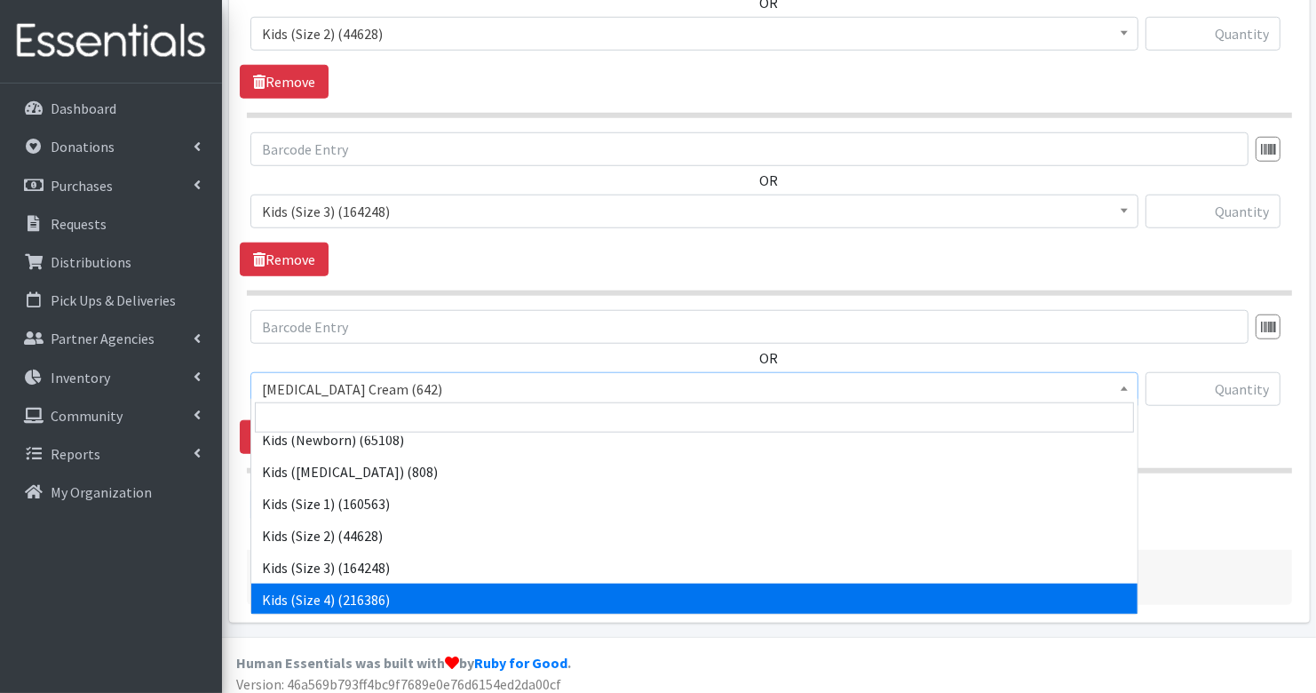
select select "3394"
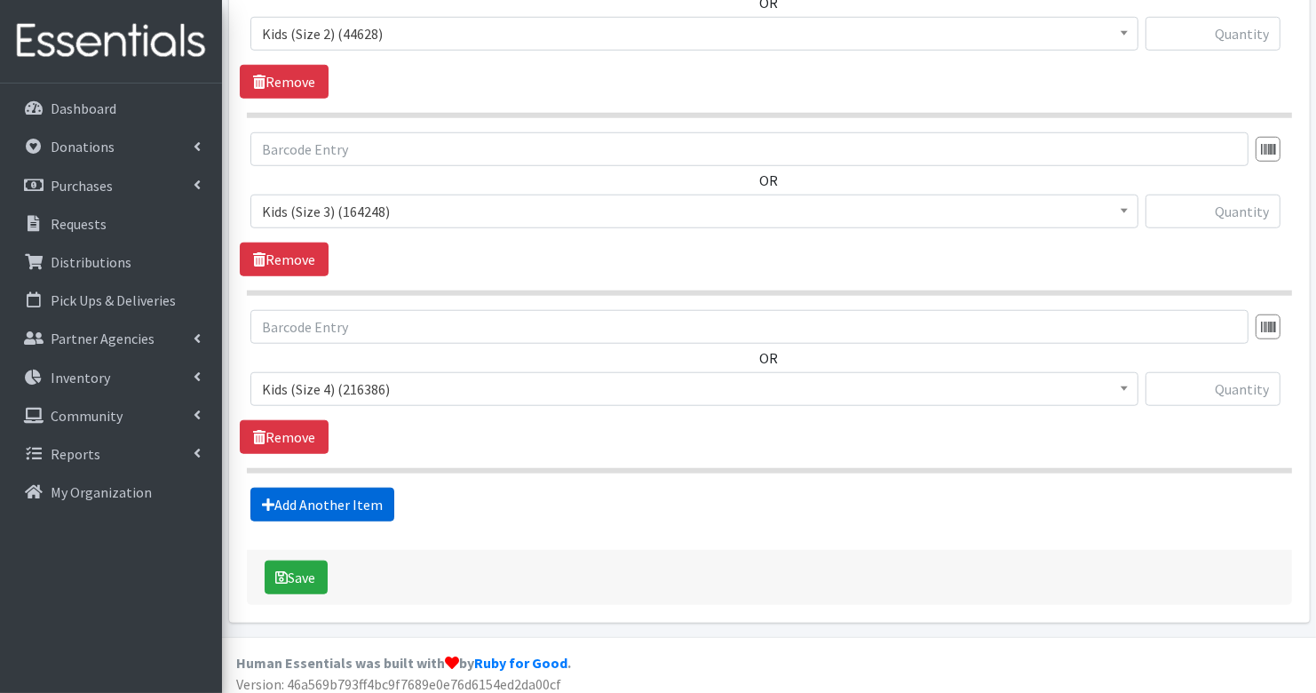
click at [348, 503] on link "Add Another Item" at bounding box center [322, 505] width 144 height 34
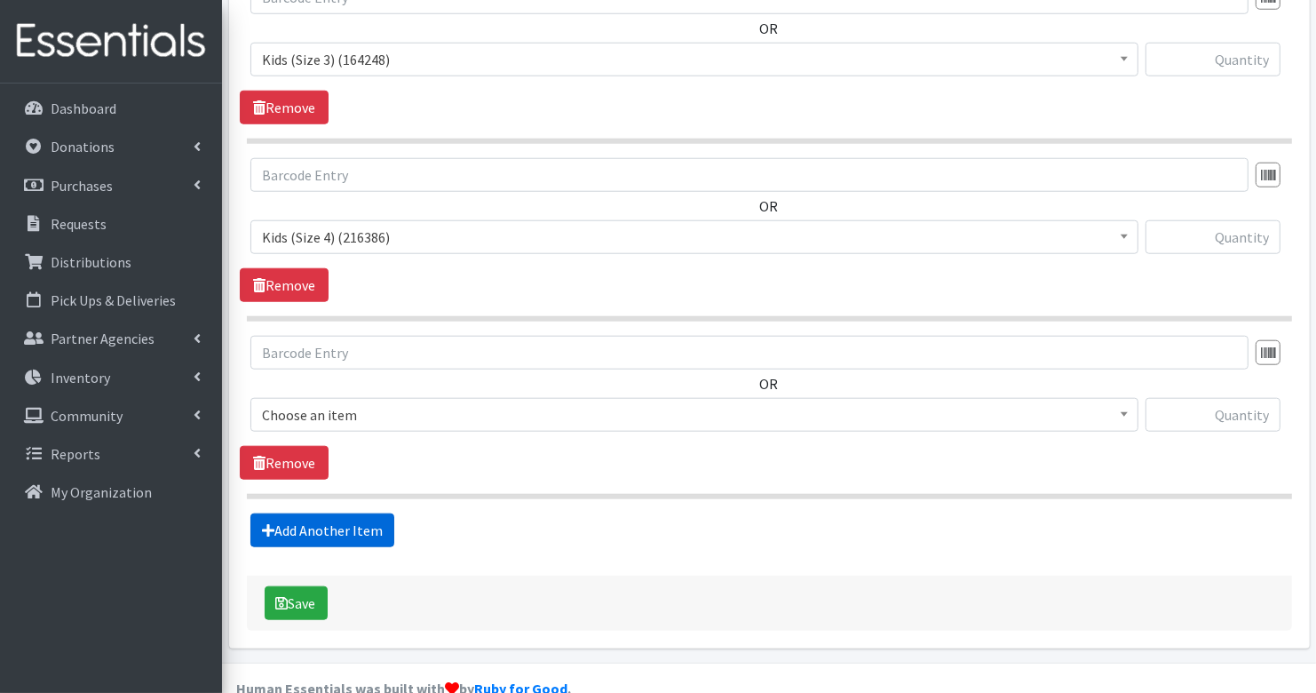
scroll to position [1485, 0]
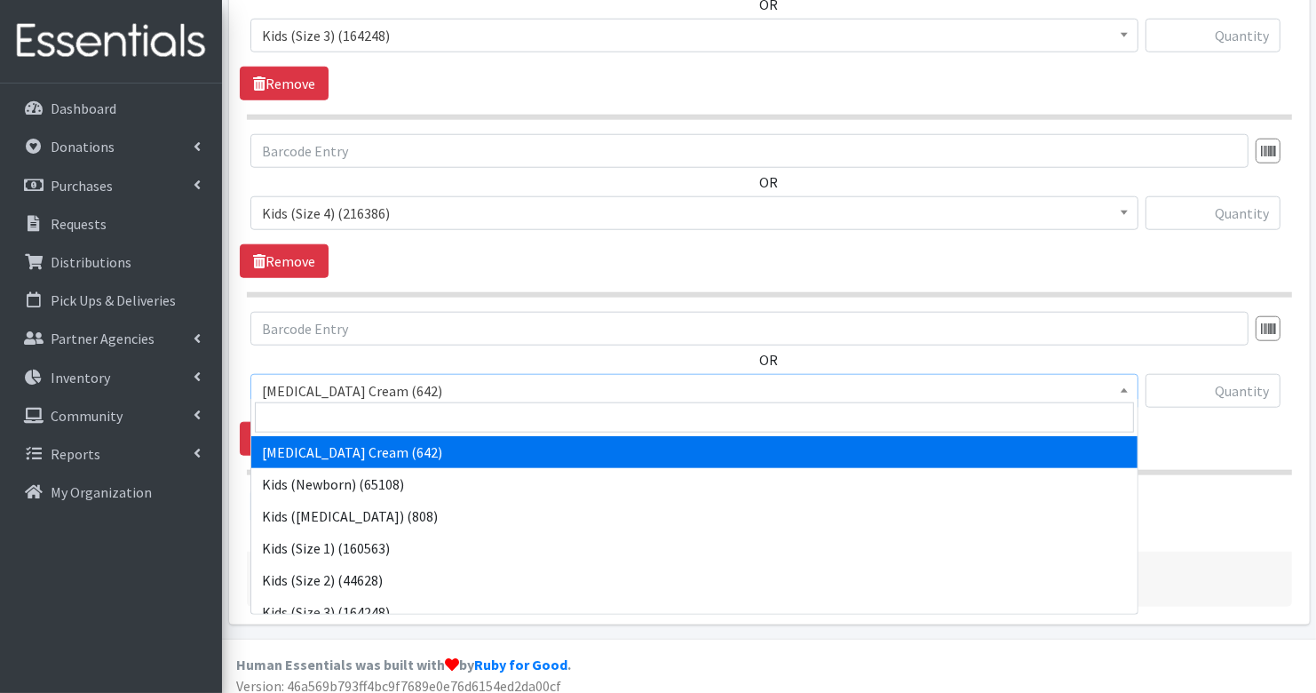
click at [373, 385] on span "Diaper Rash Cream (642)" at bounding box center [694, 390] width 865 height 25
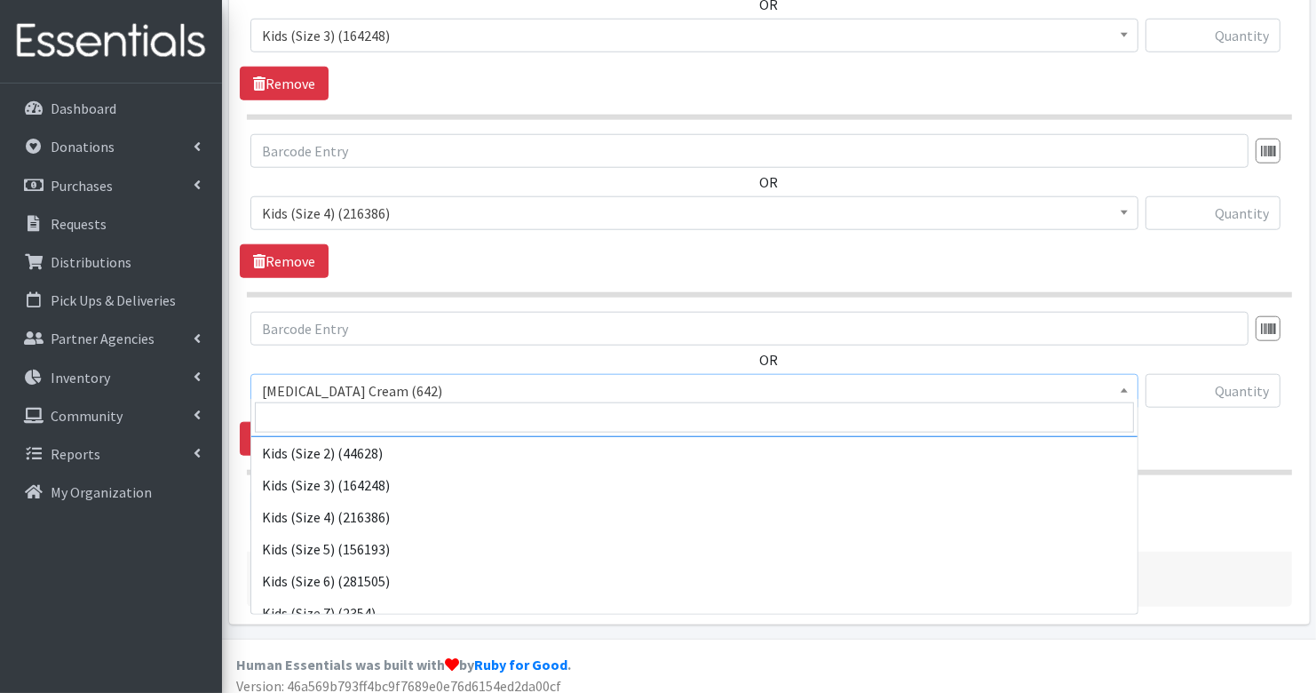
scroll to position [134, 0]
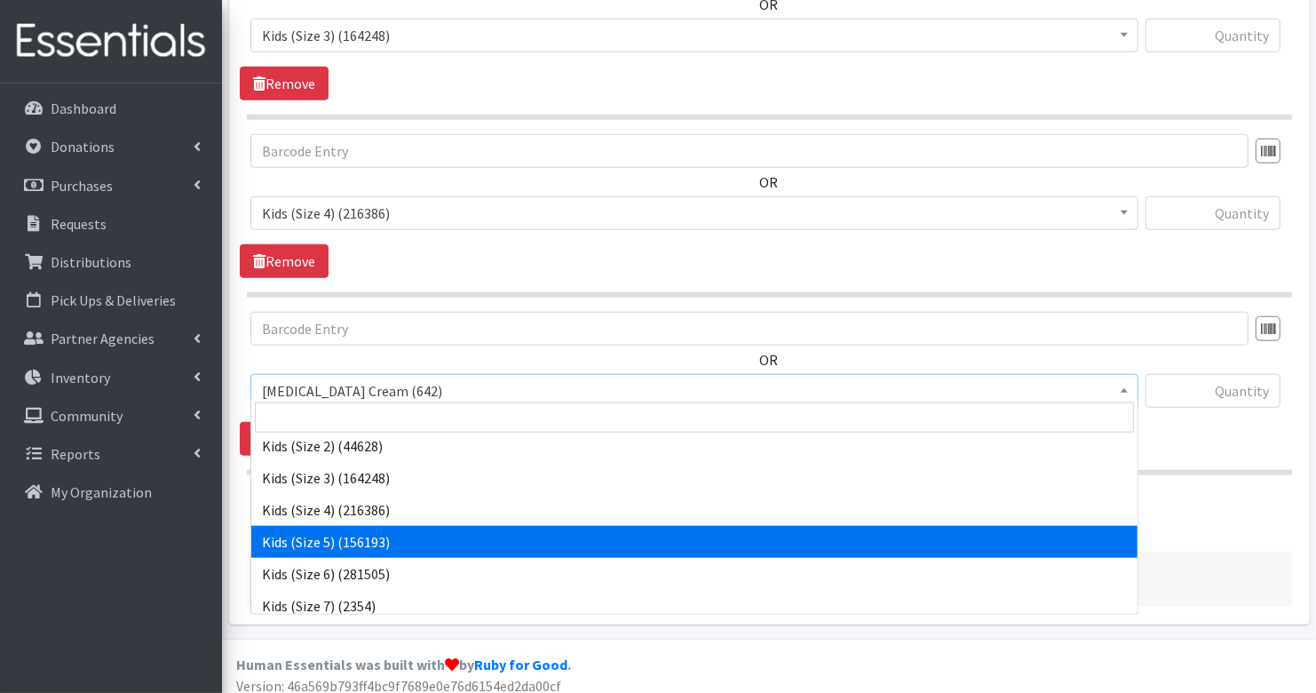
select select "3407"
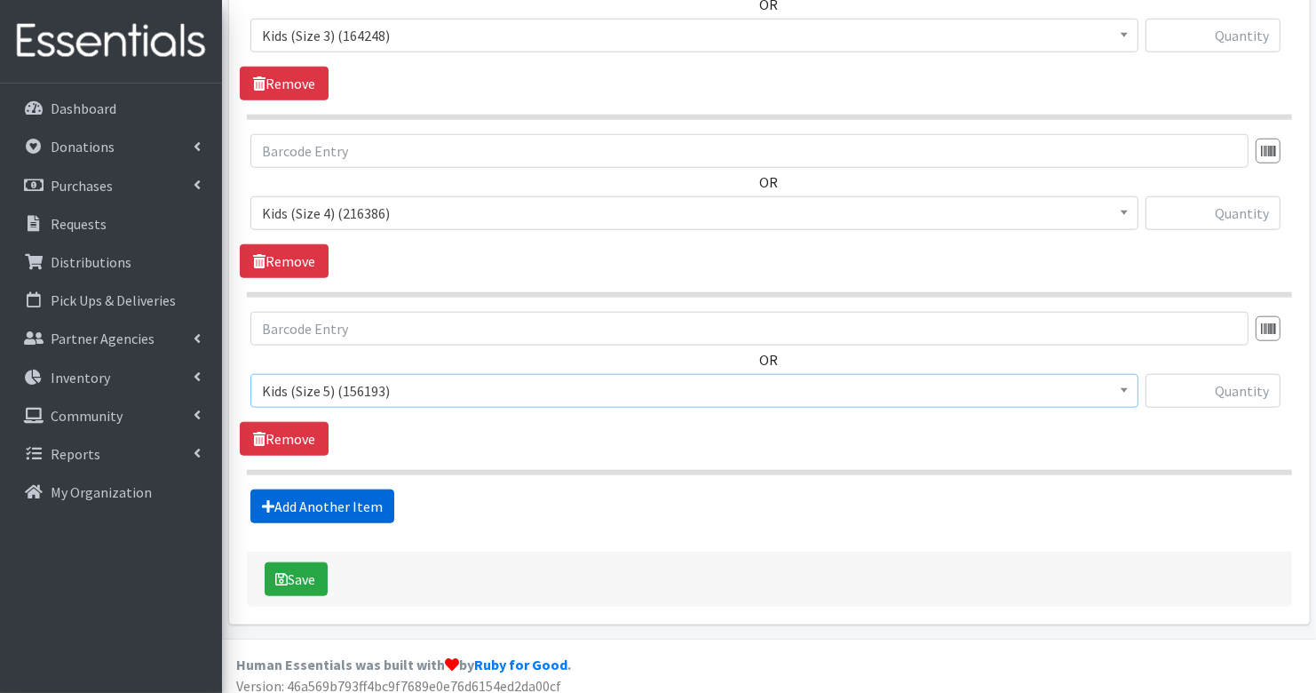
click at [352, 489] on link "Add Another Item" at bounding box center [322, 506] width 144 height 34
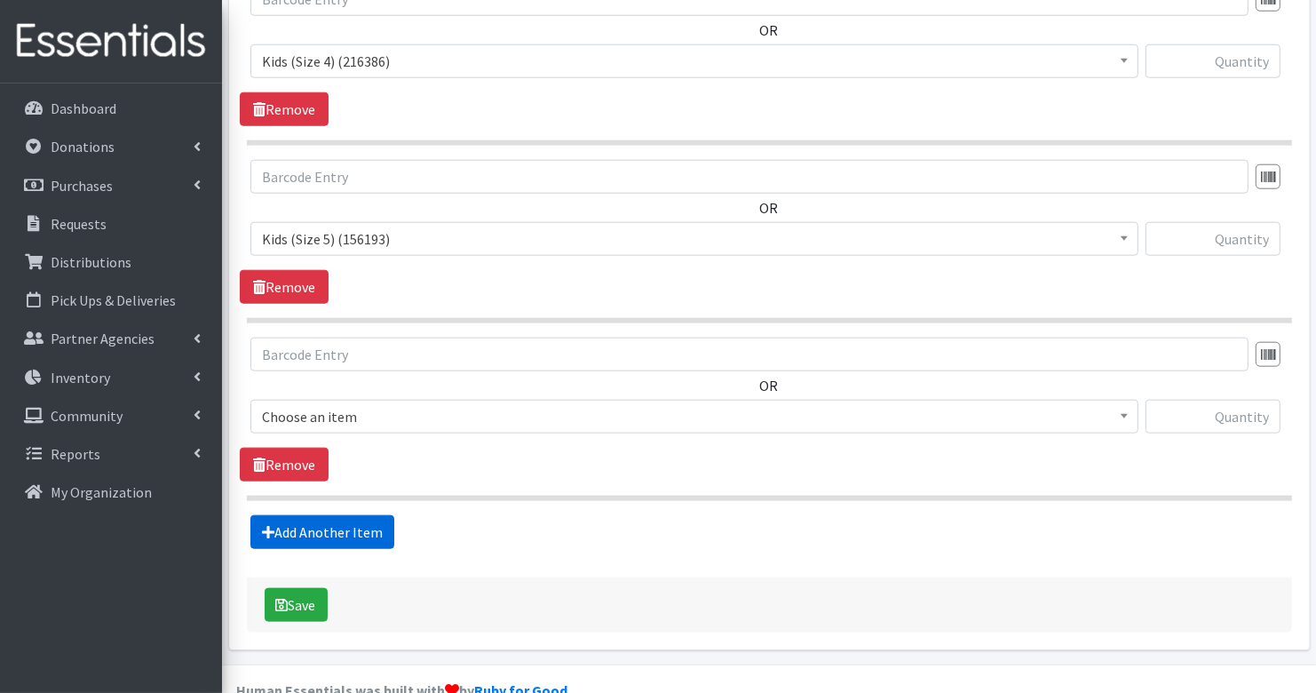
scroll to position [1661, 0]
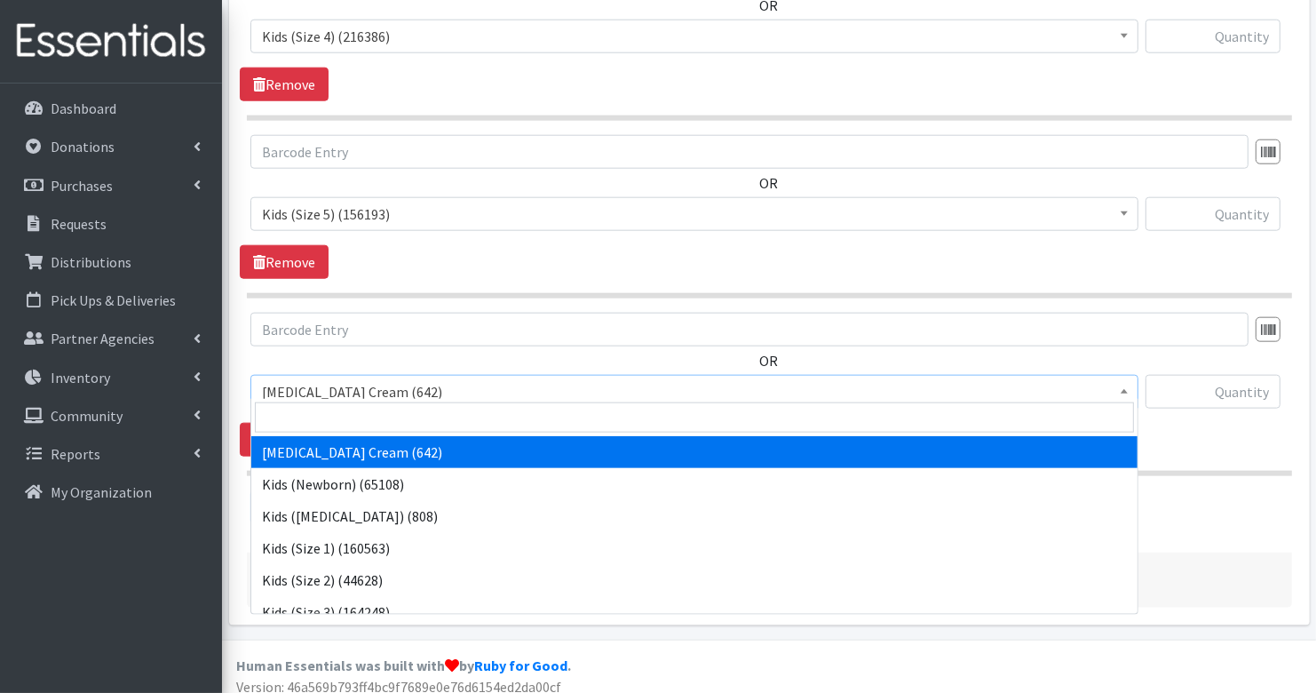
click at [376, 384] on span "[MEDICAL_DATA] Cream (642)" at bounding box center [694, 391] width 865 height 25
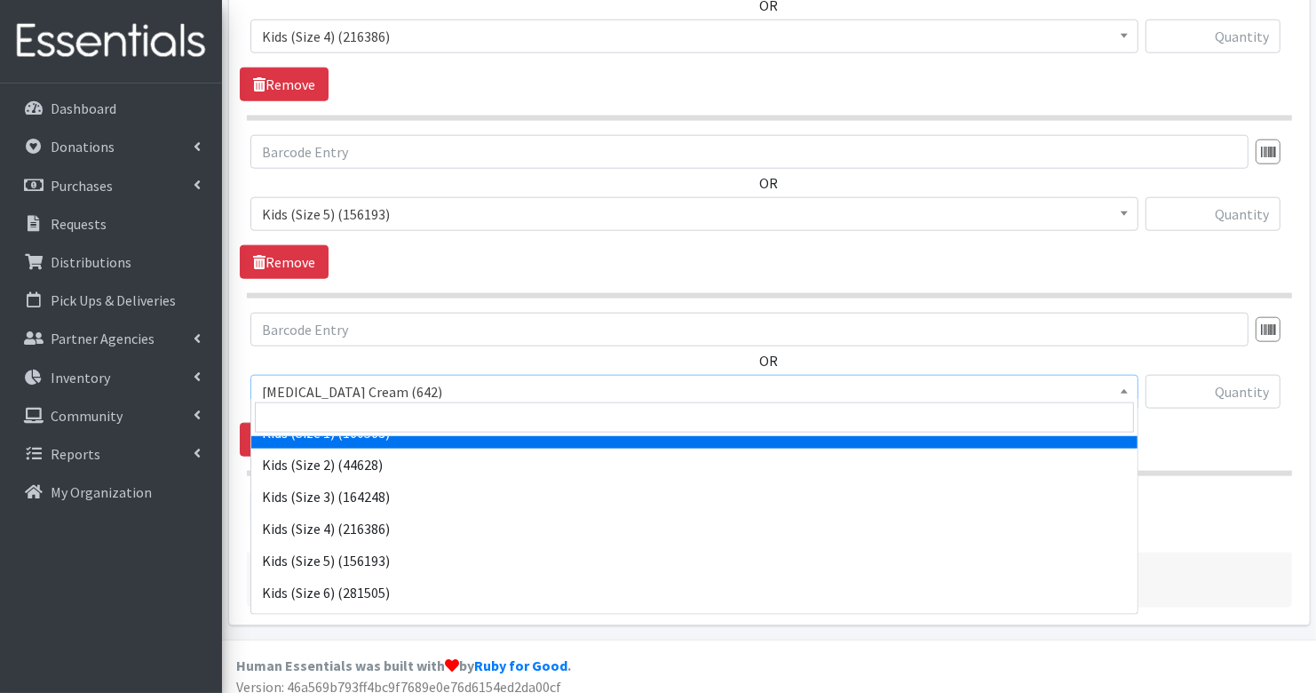
scroll to position [131, 0]
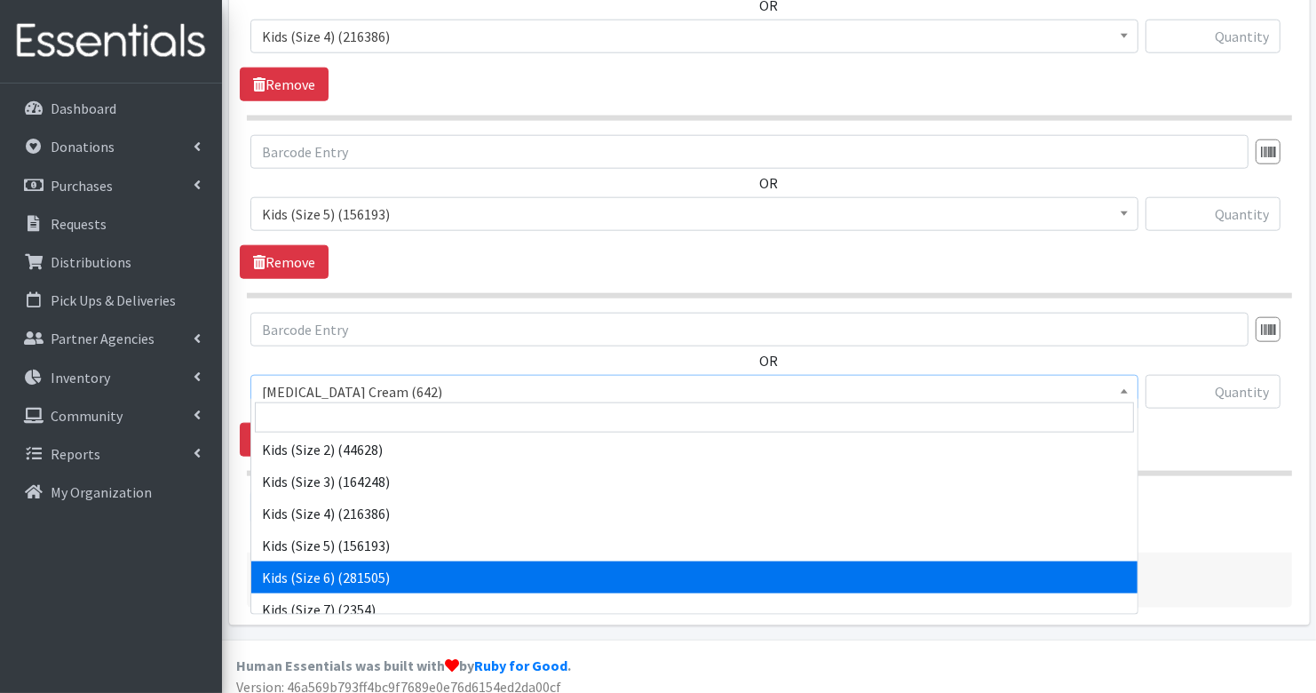
select select "3419"
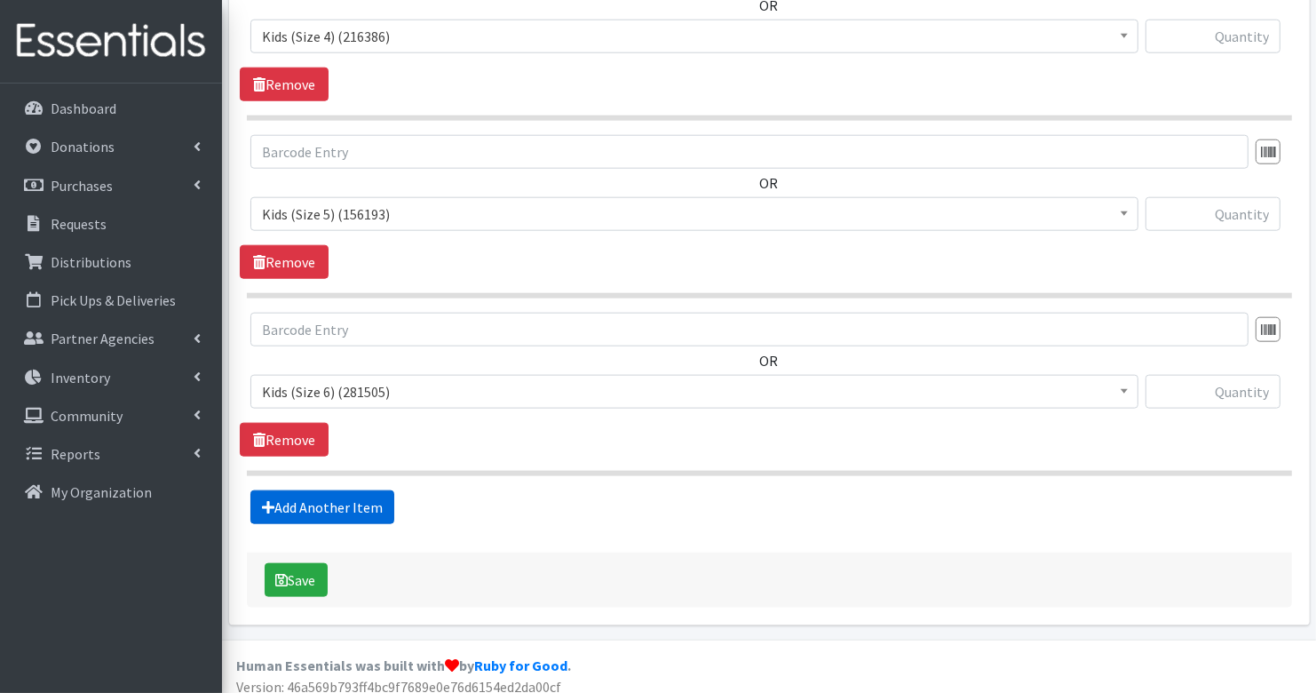
click at [340, 494] on link "Add Another Item" at bounding box center [322, 507] width 144 height 34
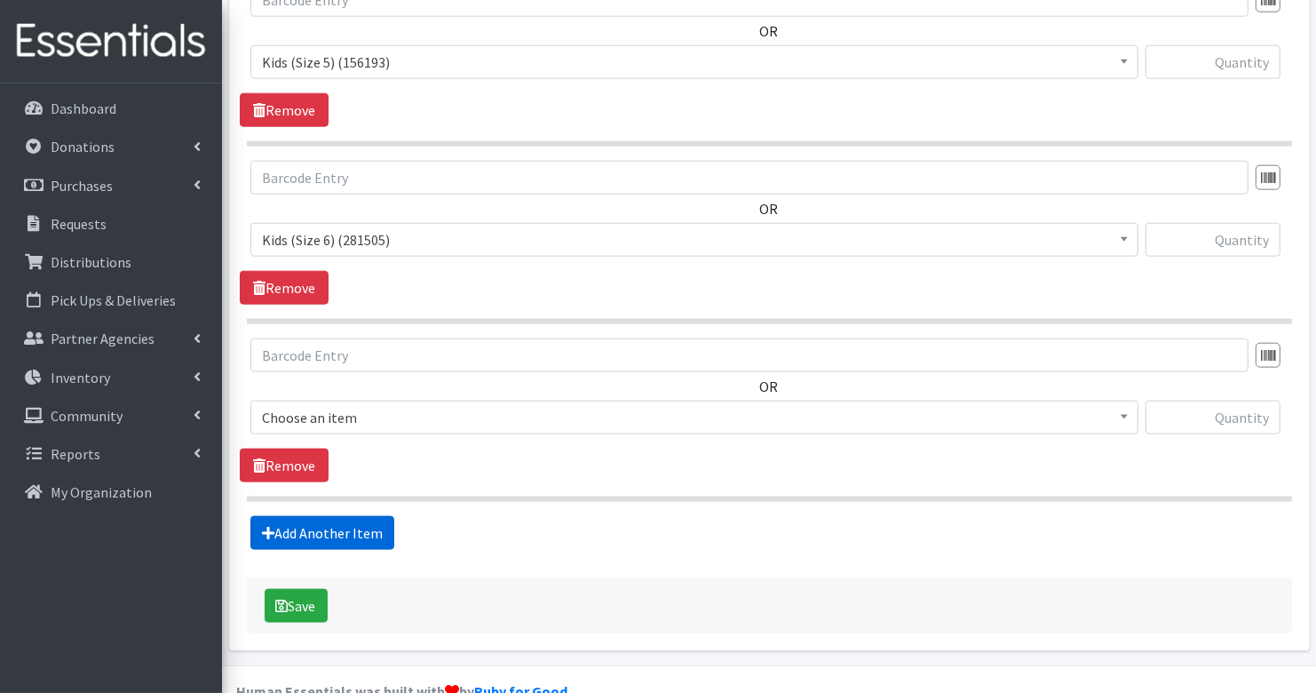
scroll to position [1838, 0]
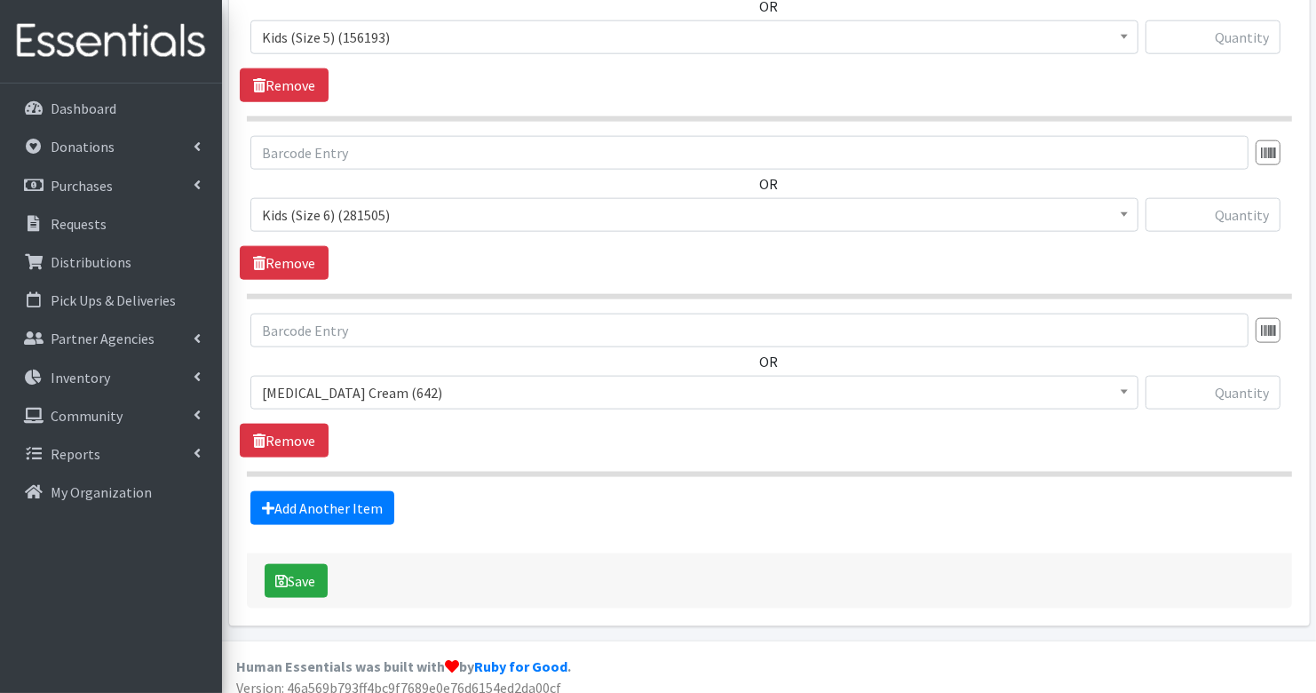
click at [433, 380] on span "[MEDICAL_DATA] Cream (642)" at bounding box center [694, 392] width 865 height 25
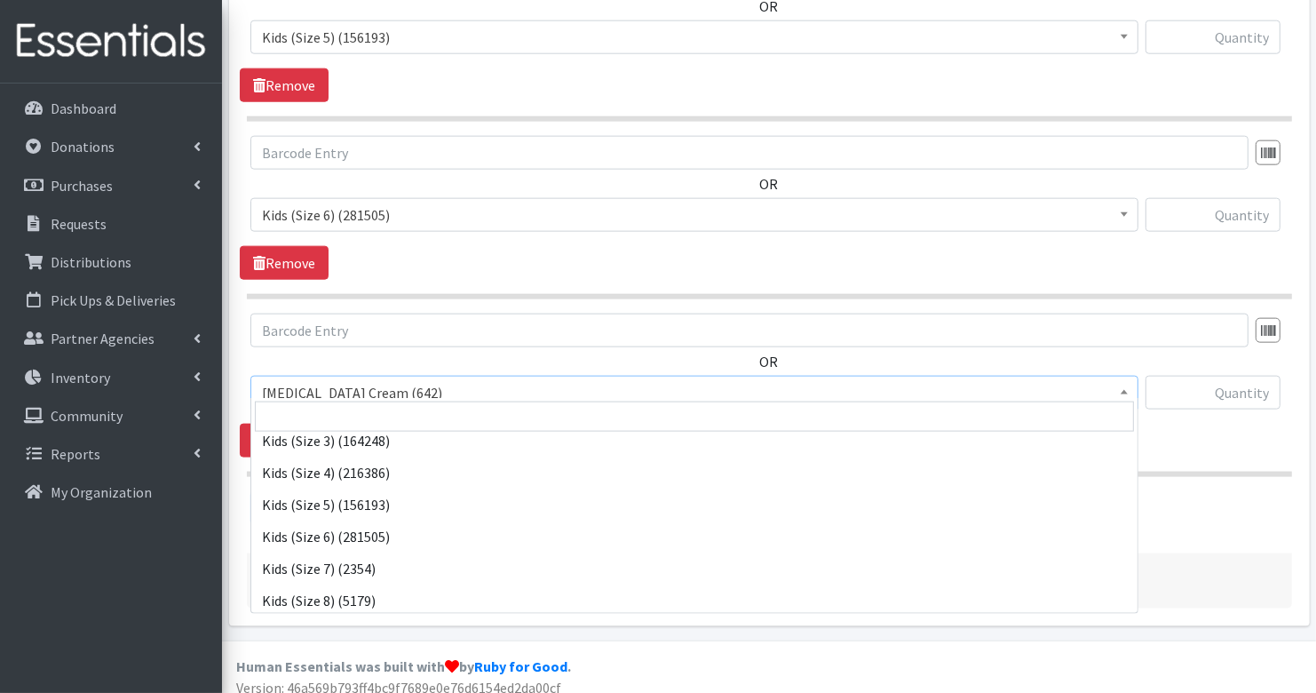
scroll to position [187, 0]
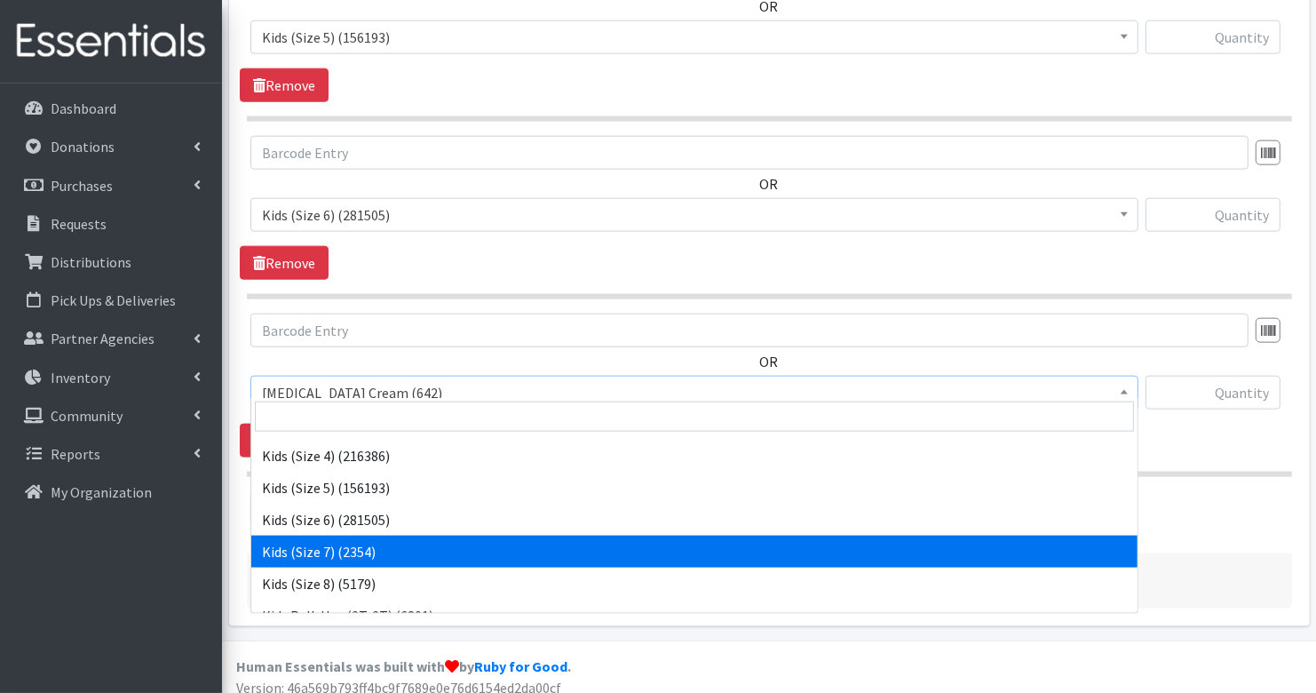
select select "7177"
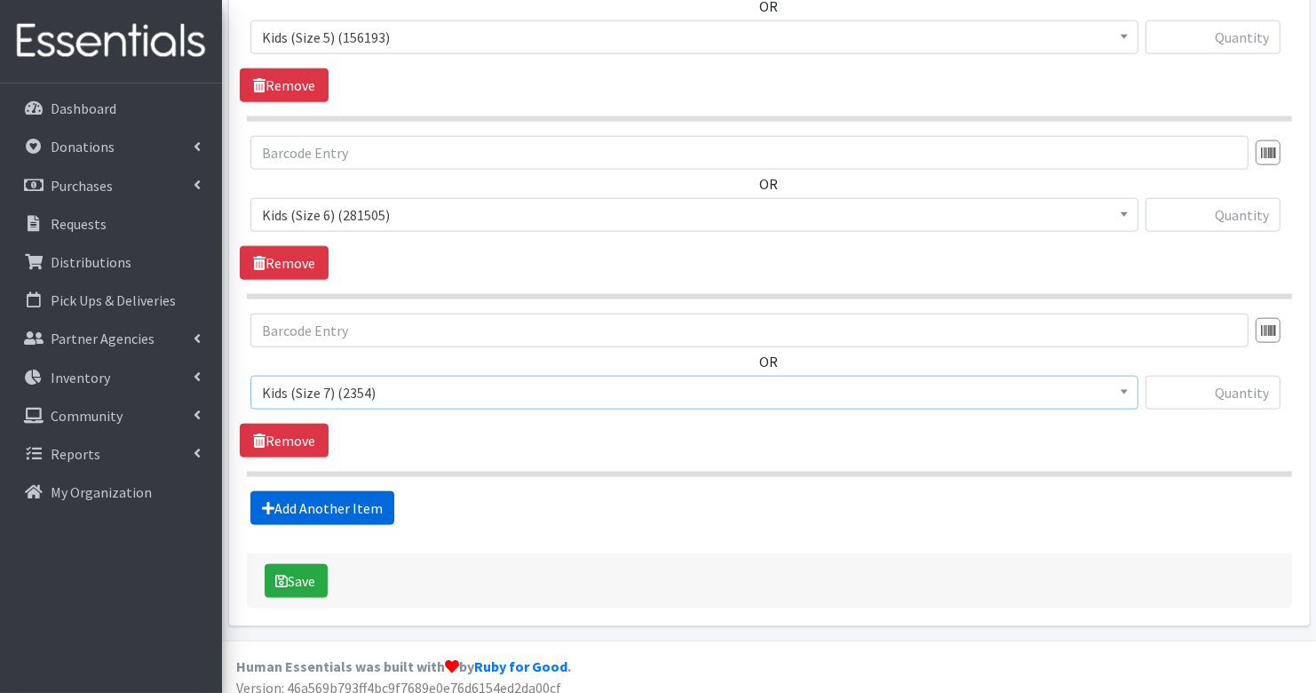
click at [345, 491] on link "Add Another Item" at bounding box center [322, 508] width 144 height 34
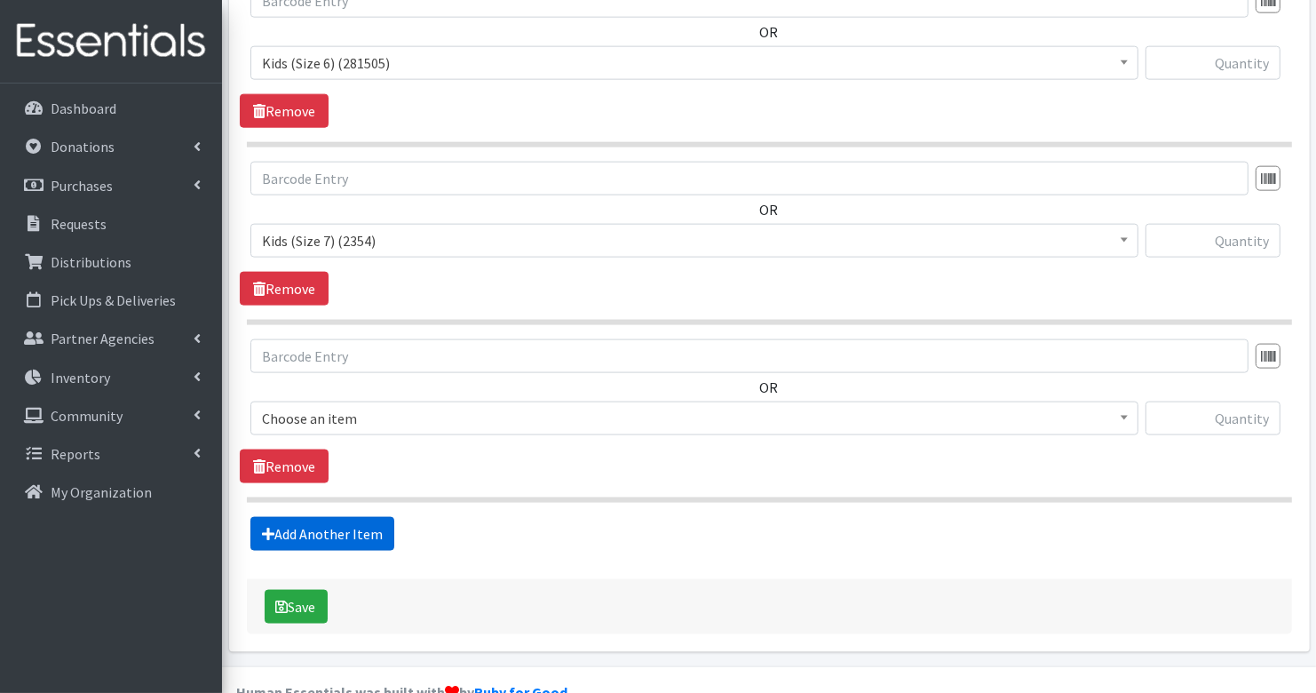
scroll to position [2014, 0]
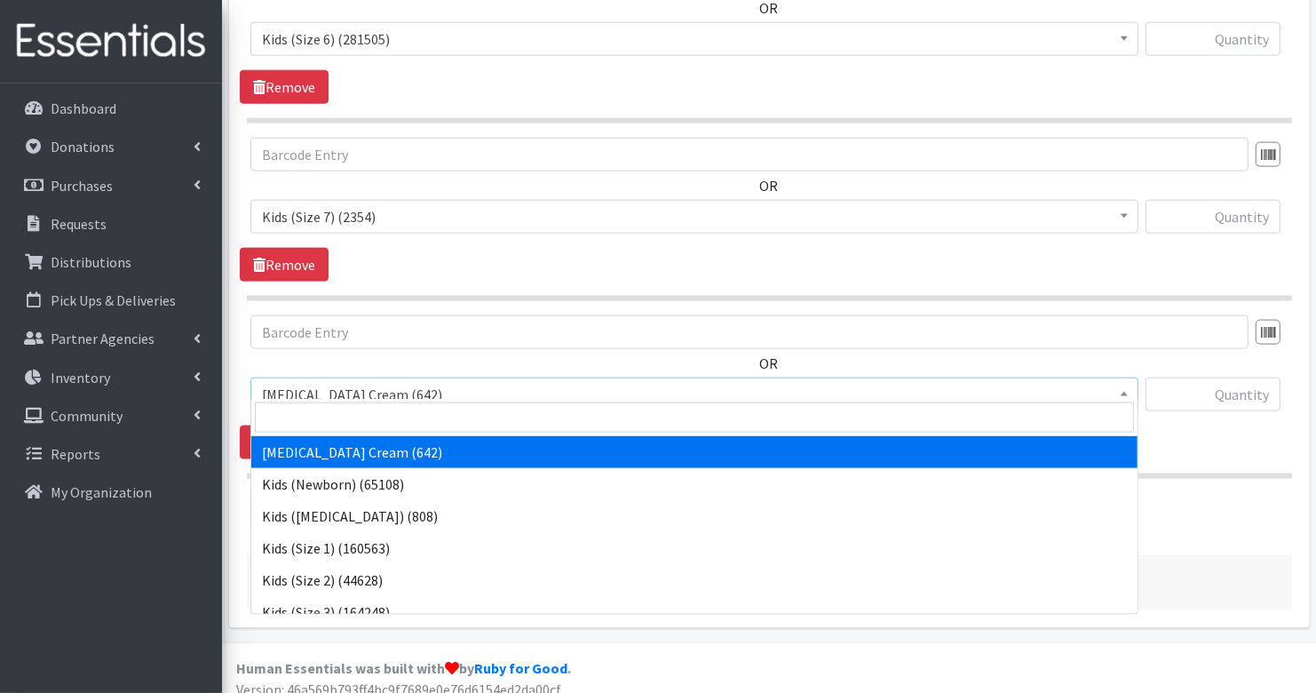
click at [386, 382] on span "[MEDICAL_DATA] Cream (642)" at bounding box center [694, 394] width 865 height 25
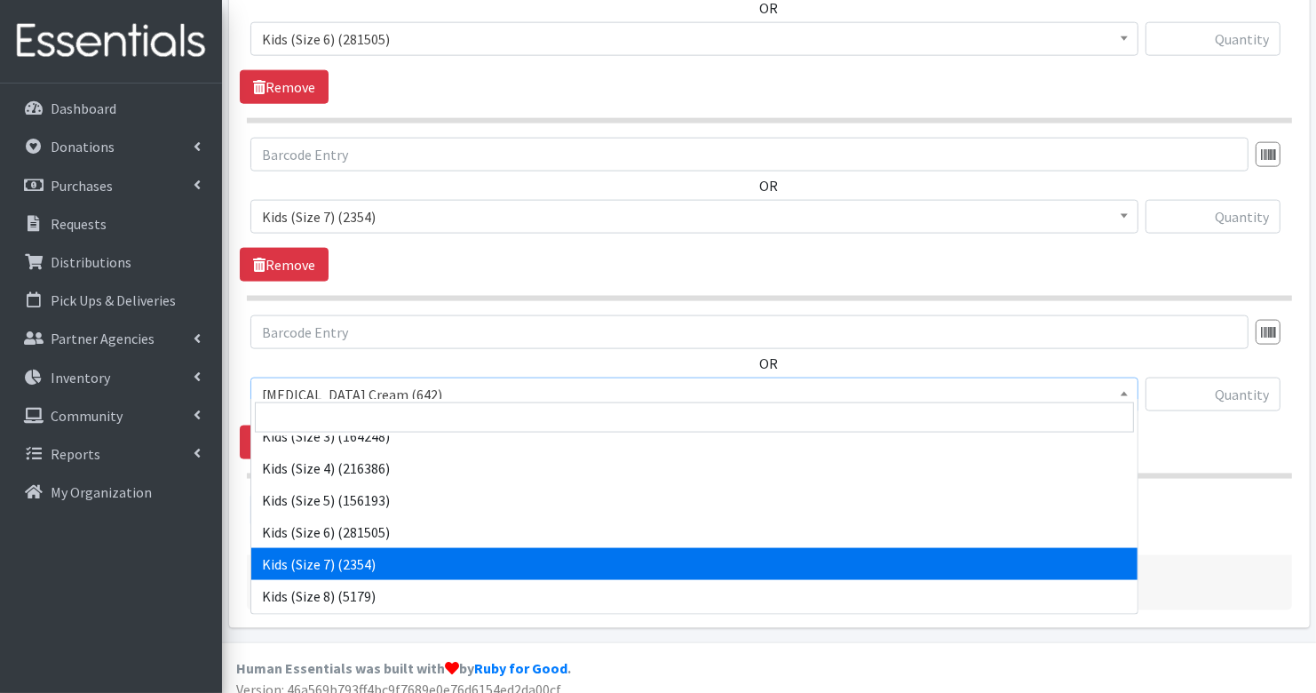
scroll to position [182, 0]
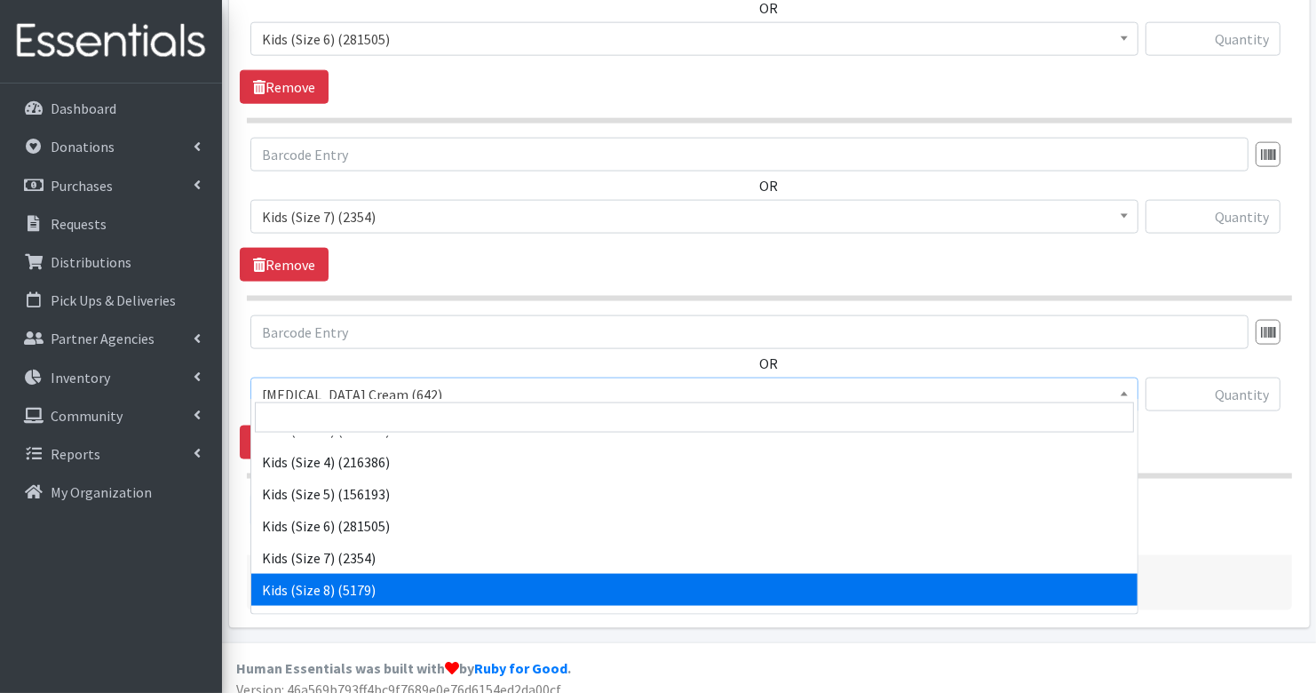
select select "14190"
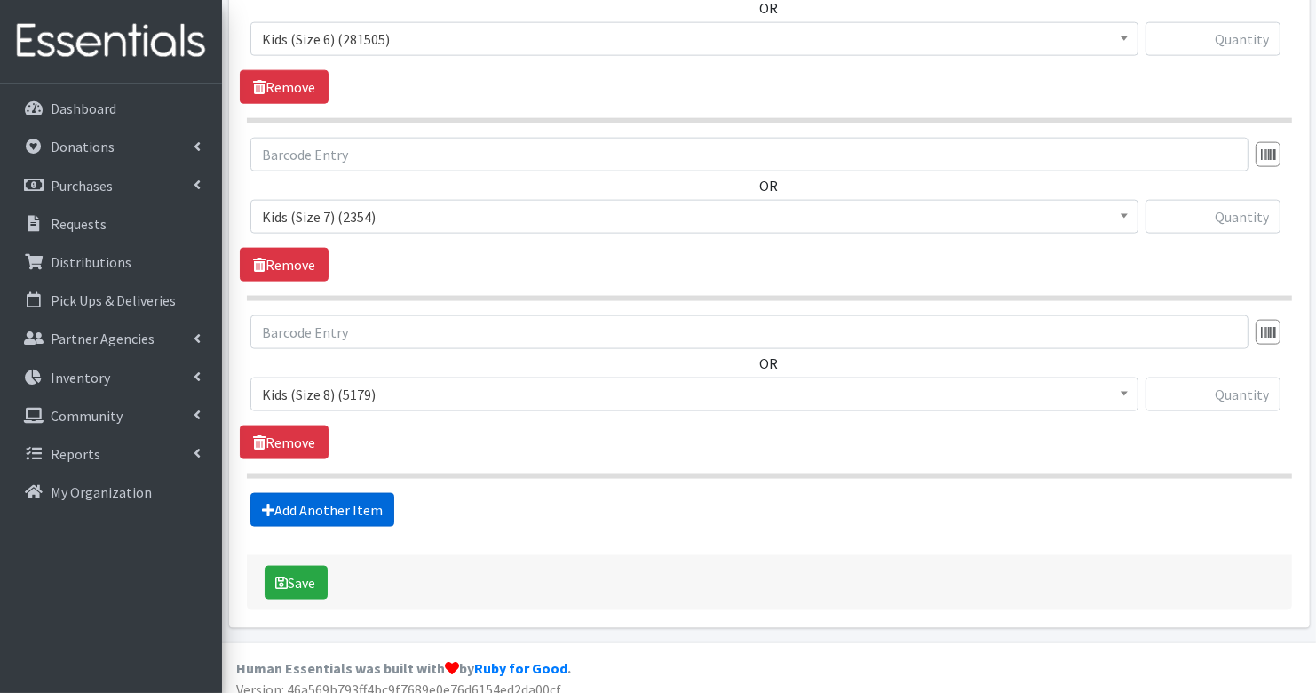
click at [322, 493] on link "Add Another Item" at bounding box center [322, 510] width 144 height 34
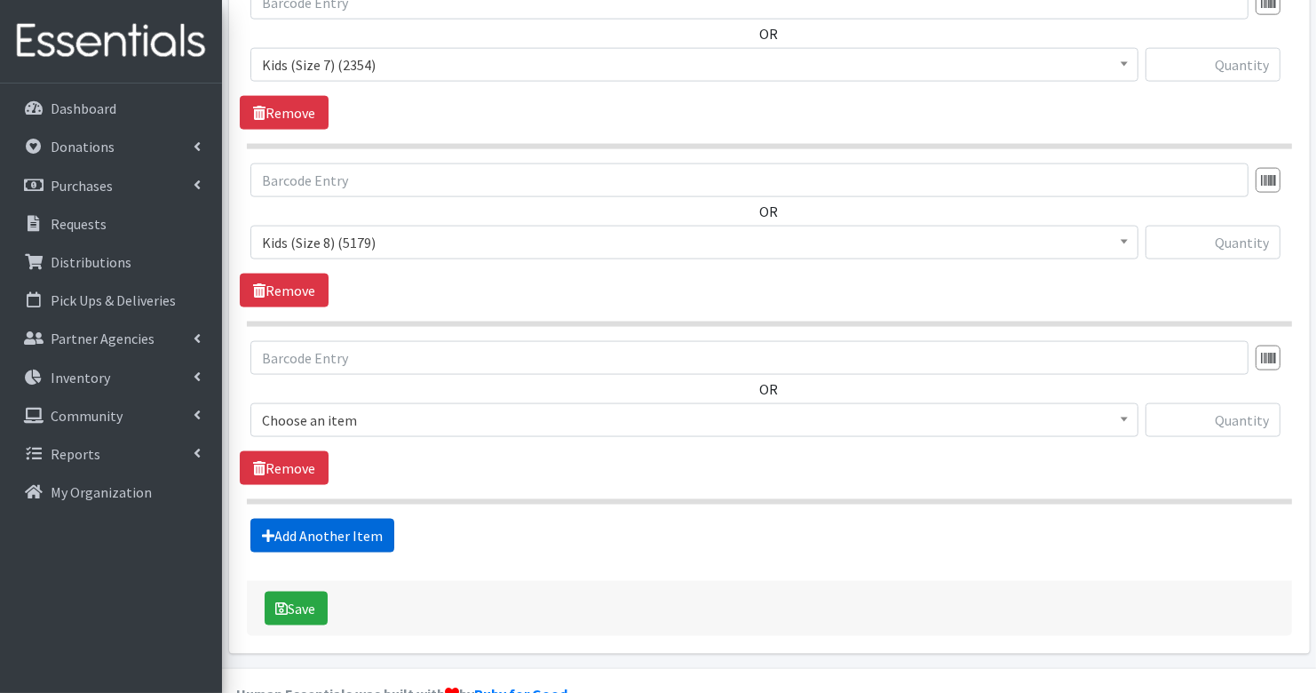
scroll to position [2191, 0]
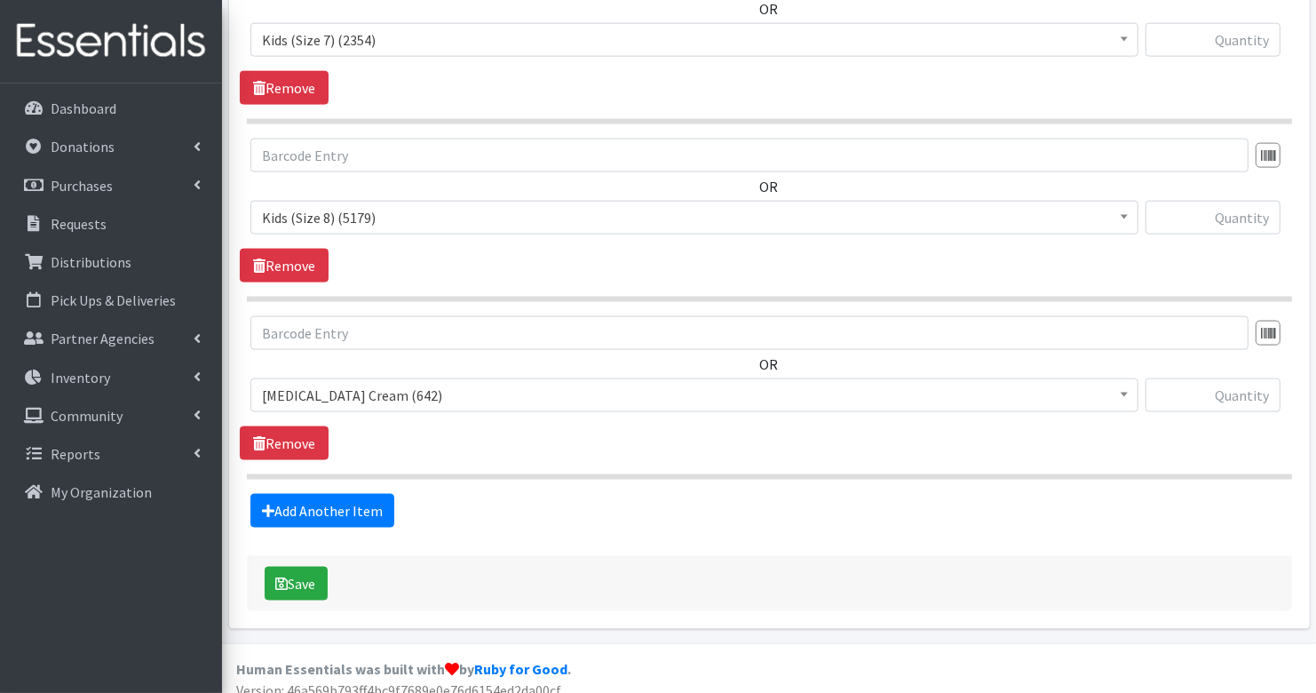
click at [362, 383] on span "Diaper Rash Cream (642)" at bounding box center [694, 395] width 865 height 25
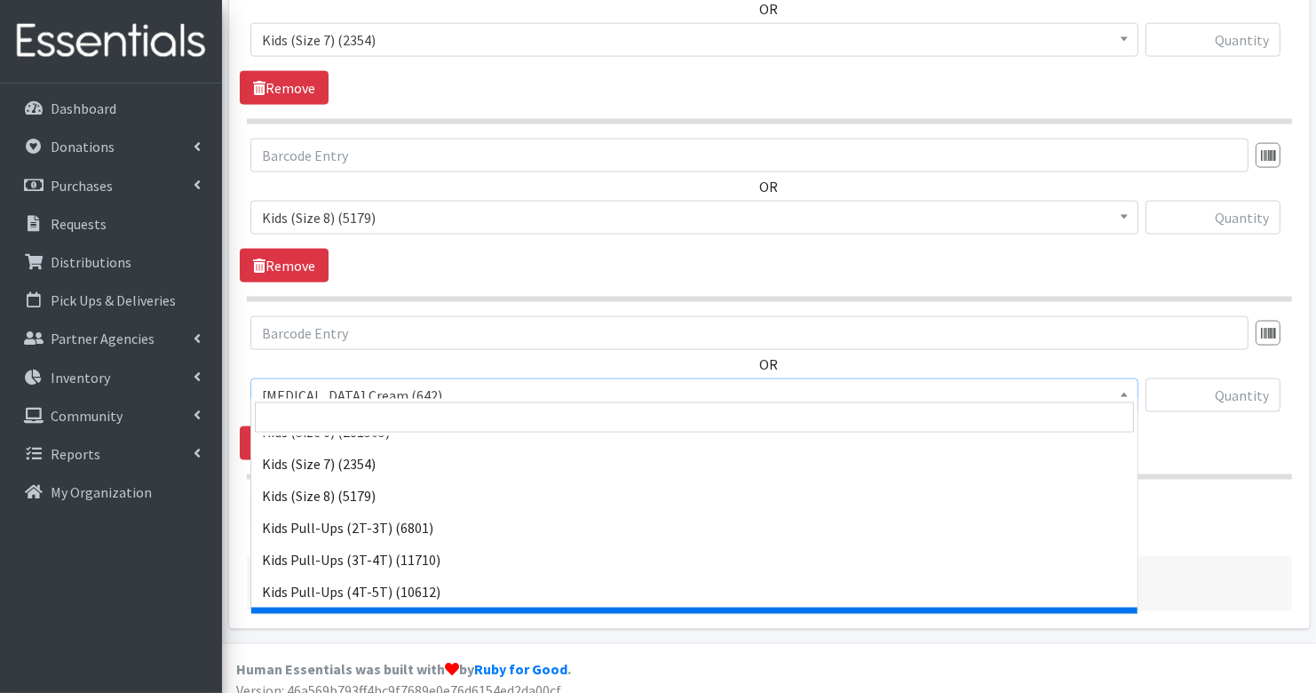
scroll to position [321, 0]
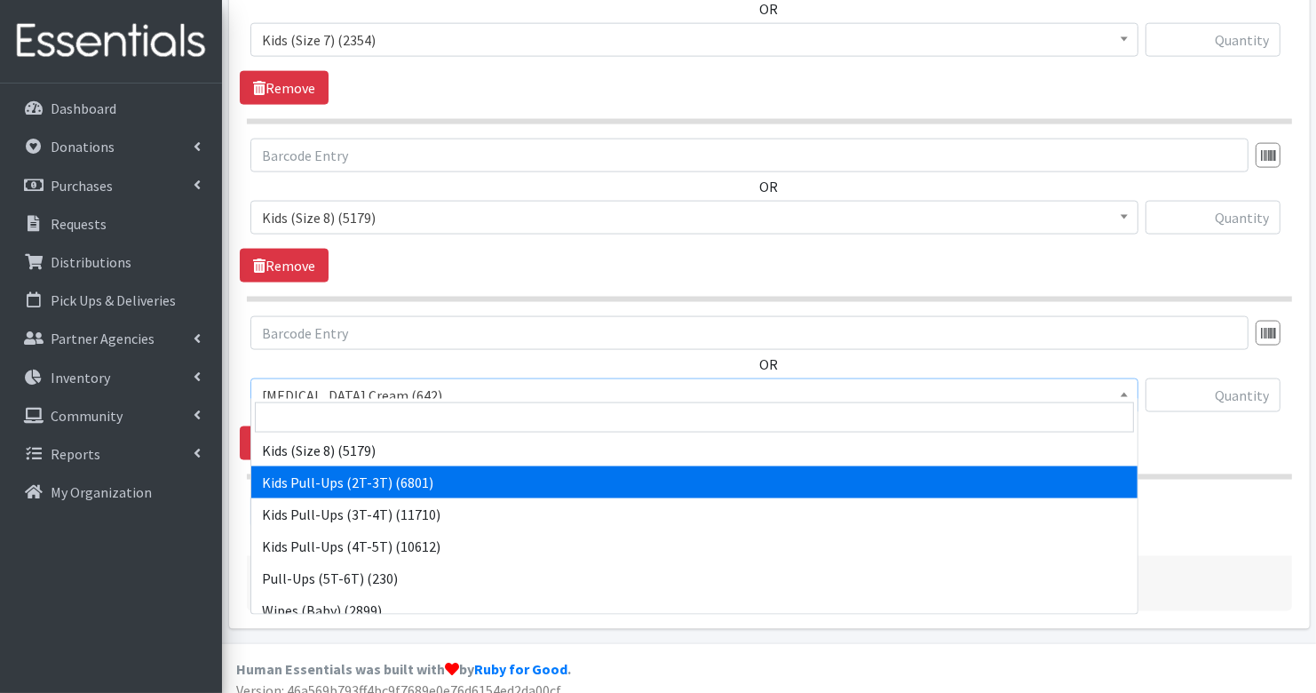
select select "3415"
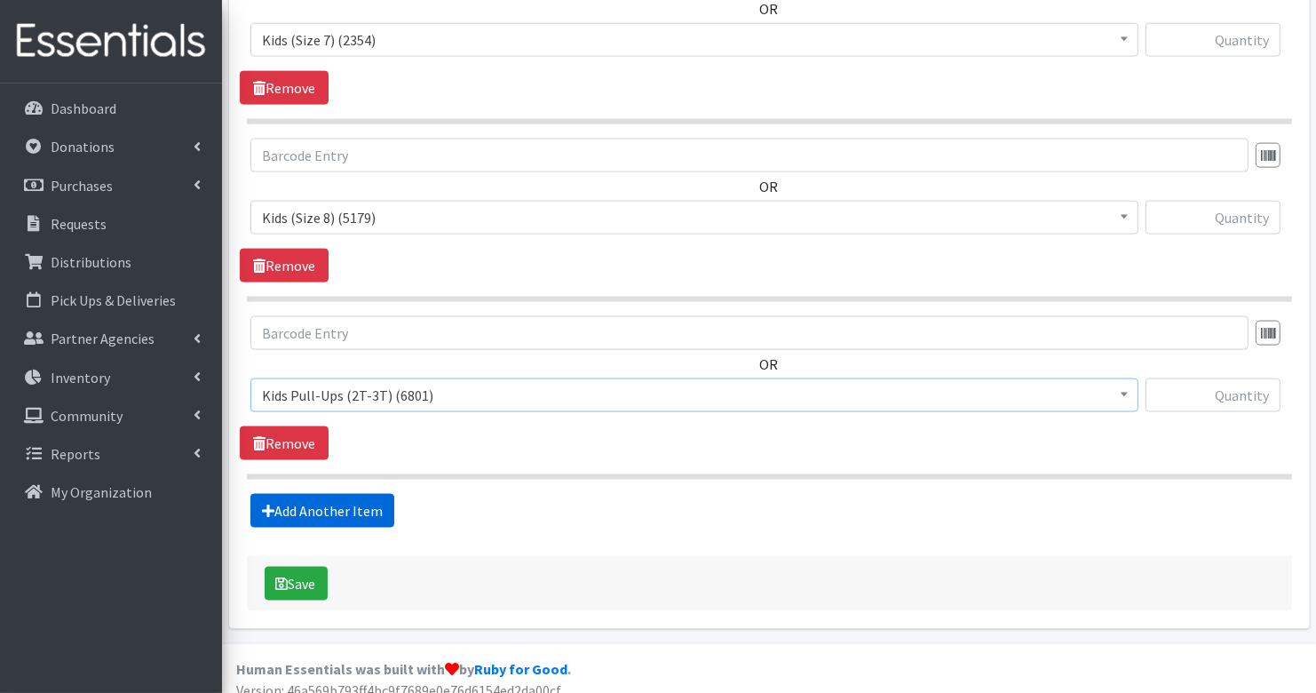
click at [380, 498] on link "Add Another Item" at bounding box center [322, 511] width 144 height 34
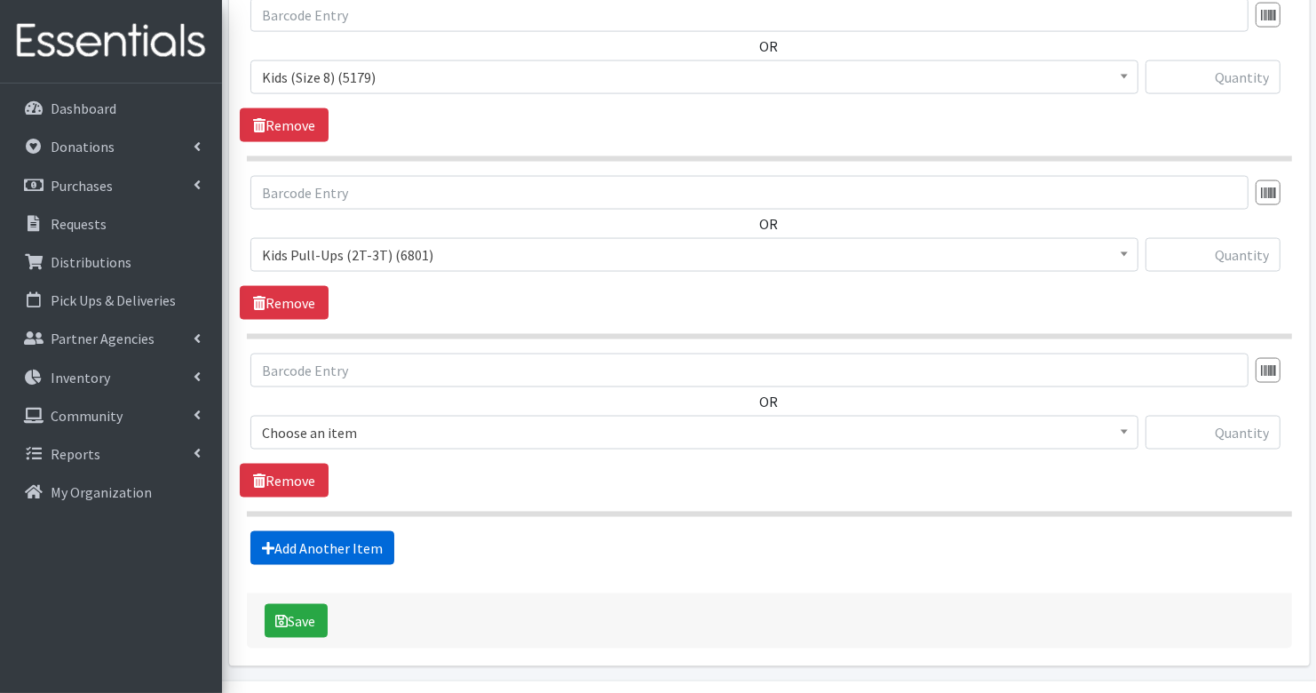
scroll to position [2367, 0]
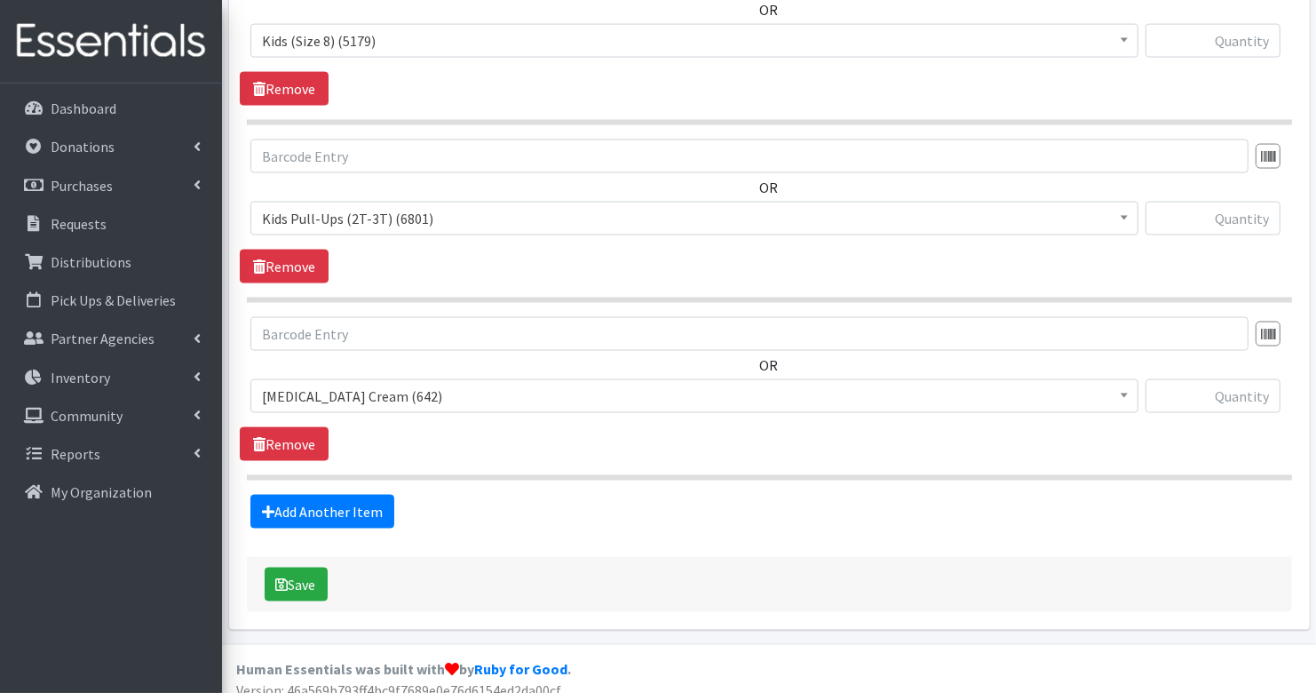
click at [385, 384] on span "Diaper Rash Cream (642)" at bounding box center [694, 396] width 865 height 25
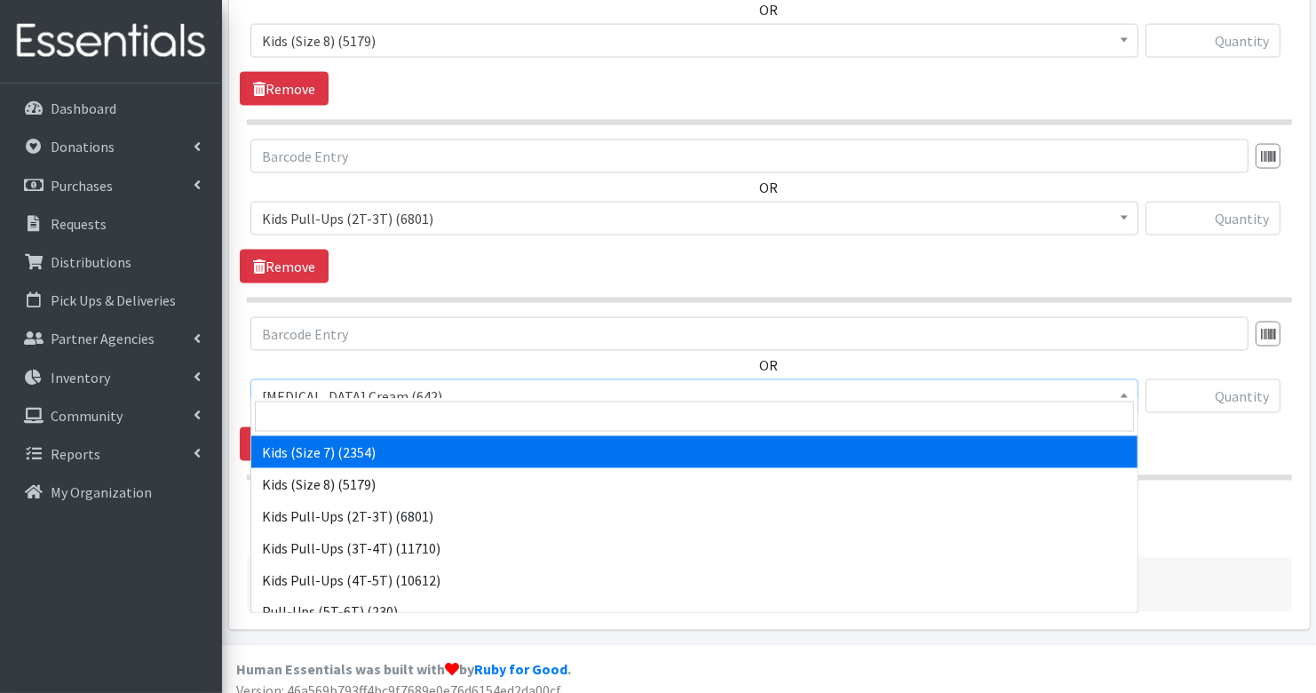
scroll to position [294, 0]
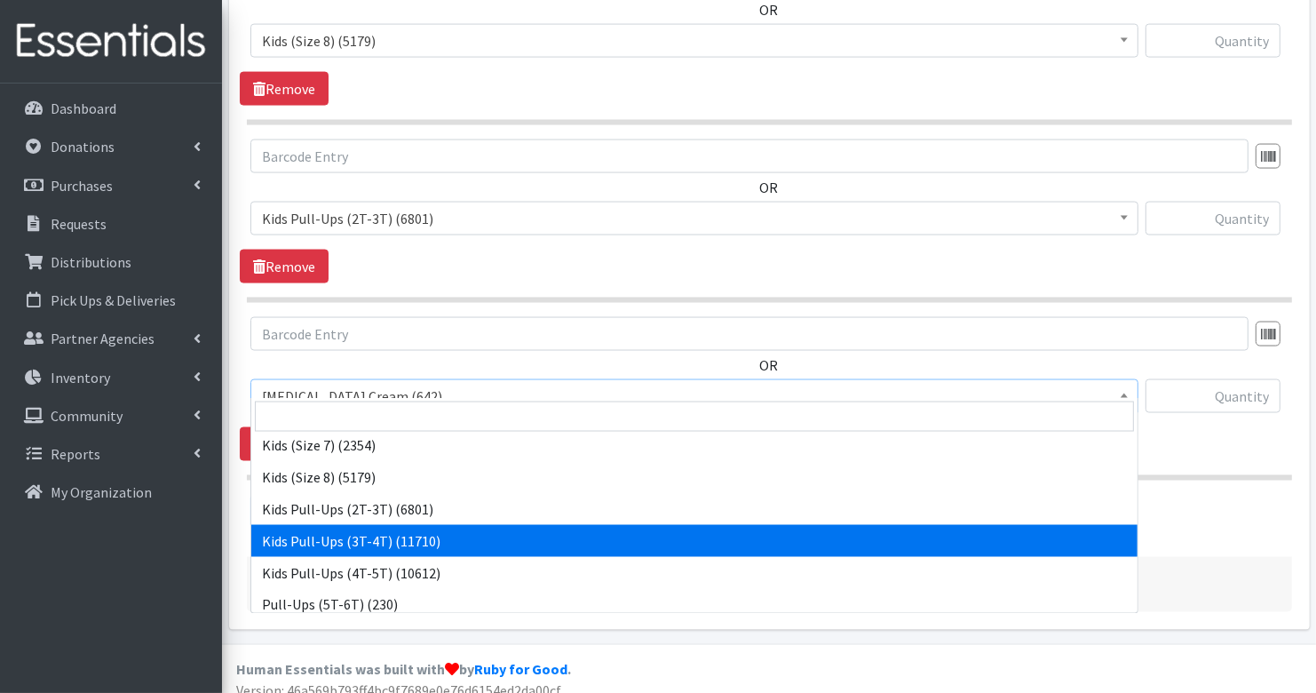
select select "3417"
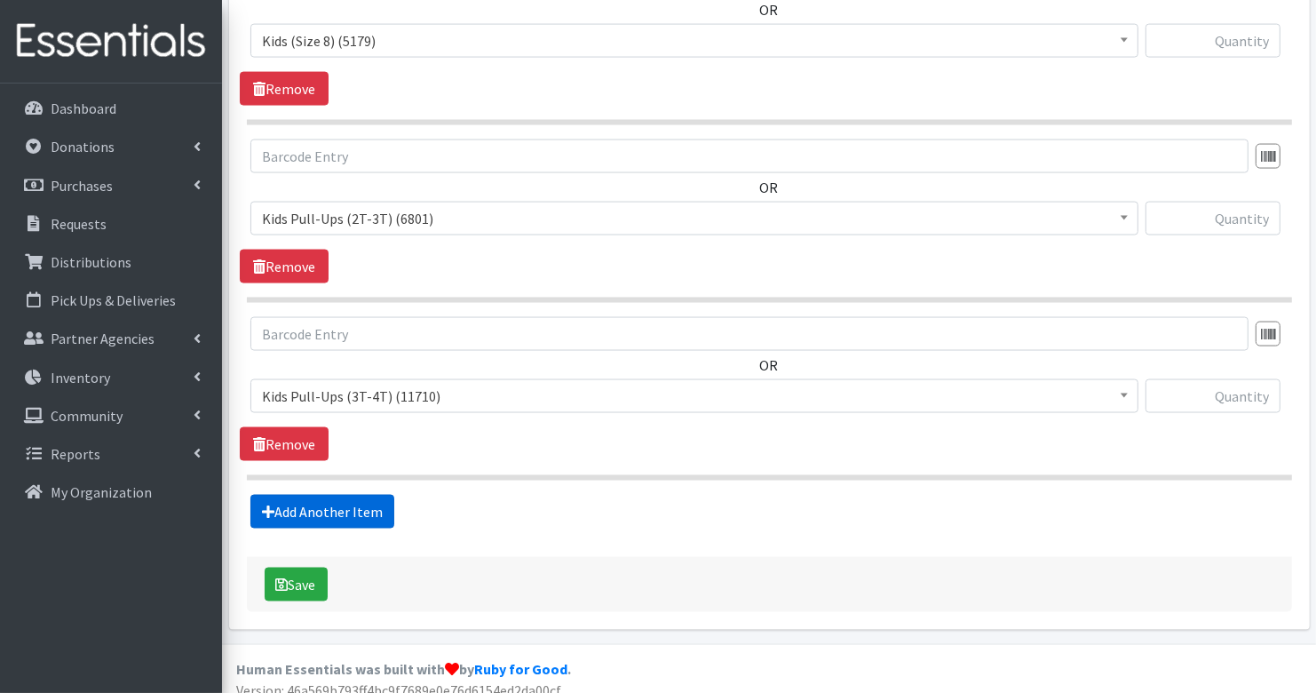
click at [365, 501] on link "Add Another Item" at bounding box center [322, 512] width 144 height 34
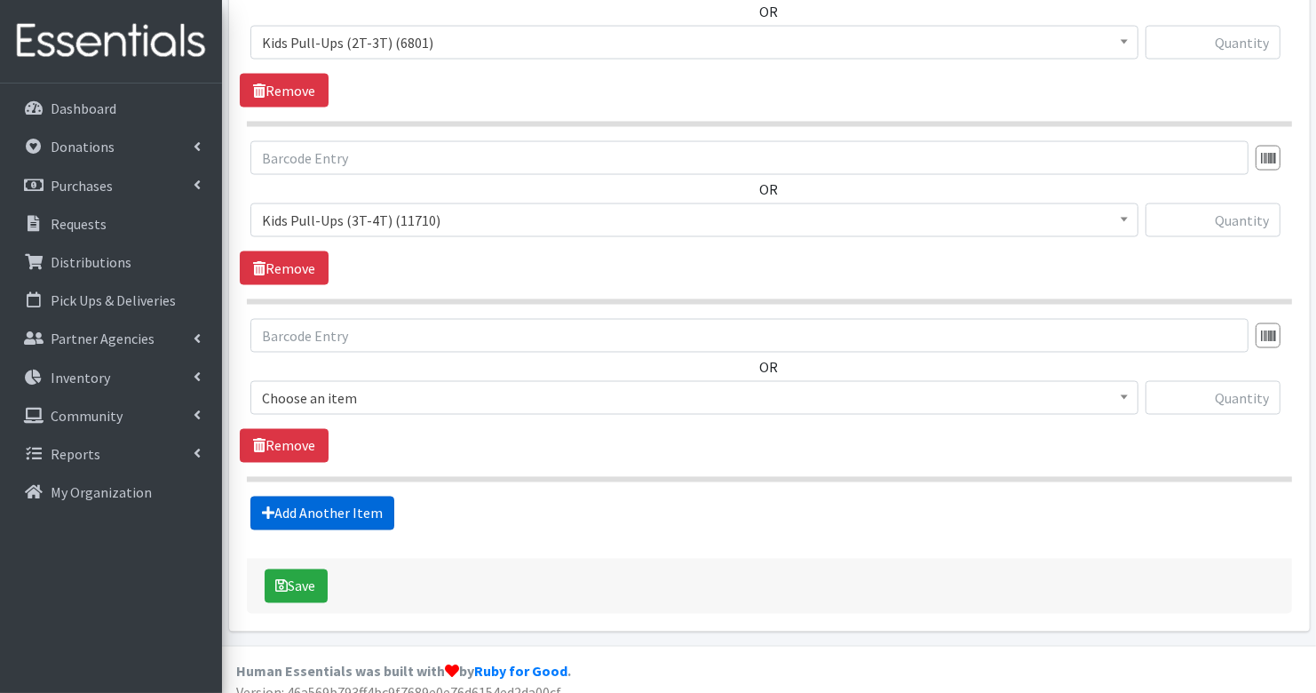
scroll to position [2544, 0]
click at [374, 385] on span "Diaper Rash Cream (642)" at bounding box center [694, 397] width 865 height 25
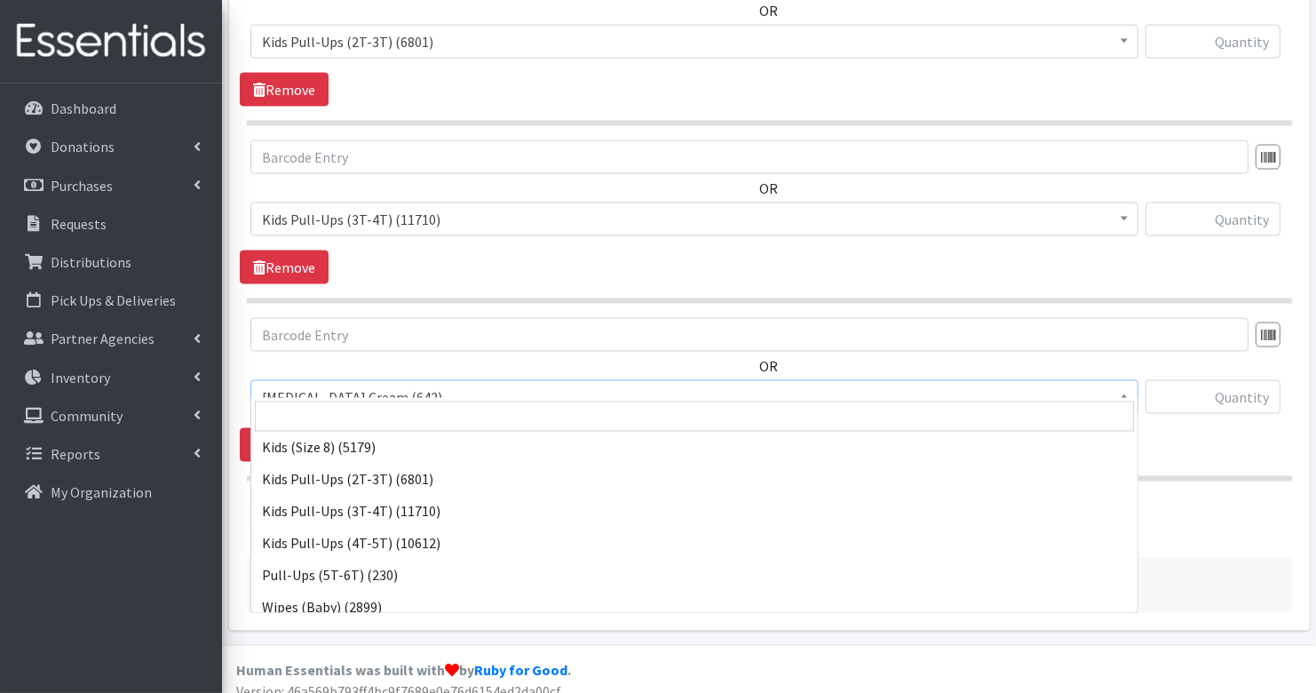
scroll to position [329, 0]
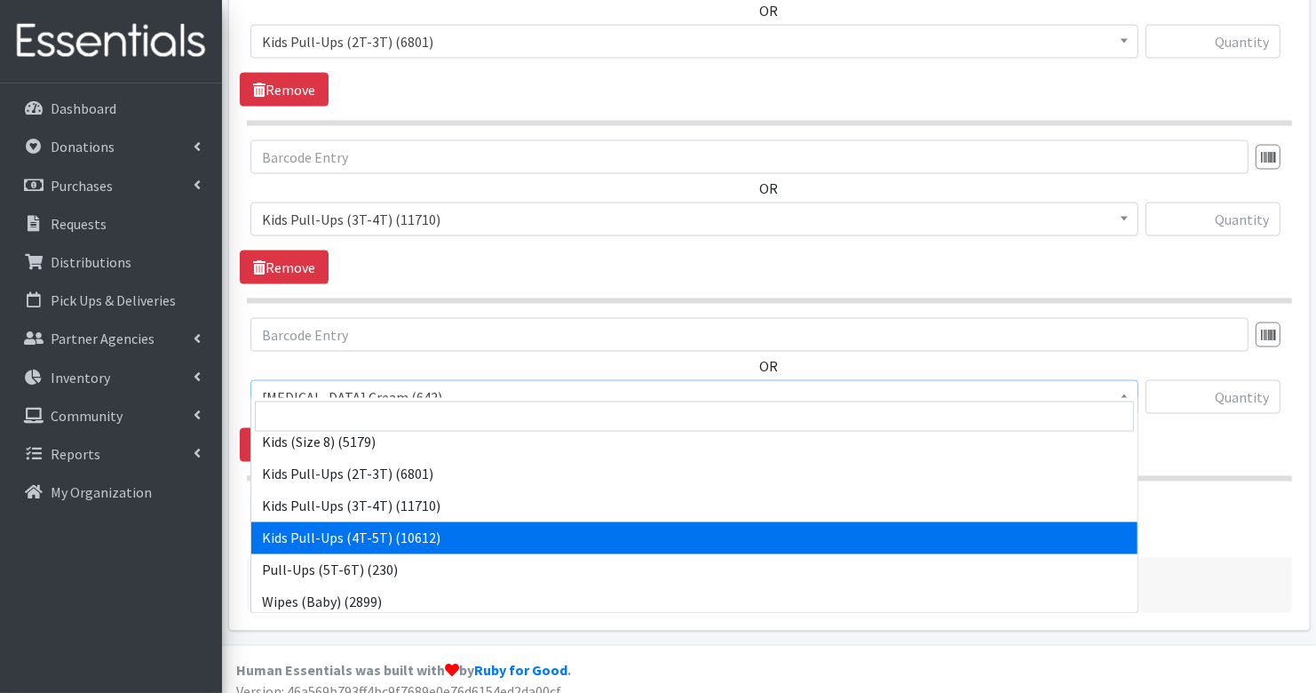
select select "3408"
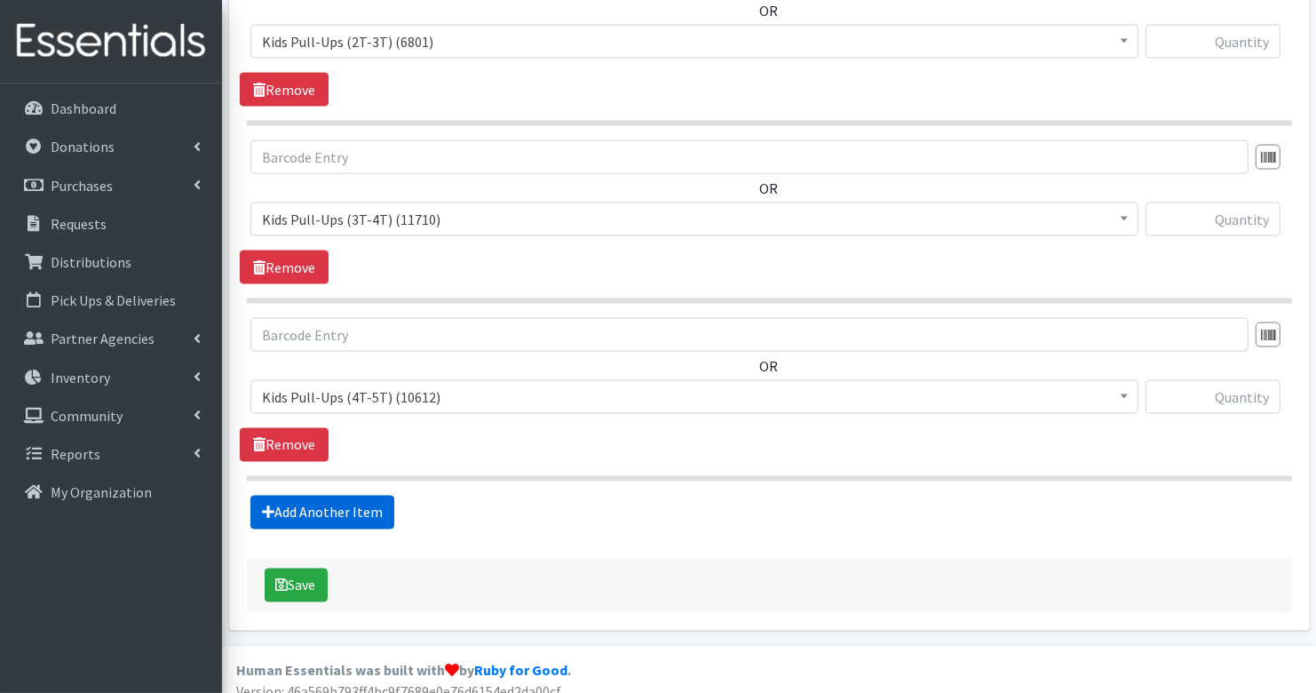
click at [371, 500] on link "Add Another Item" at bounding box center [322, 513] width 144 height 34
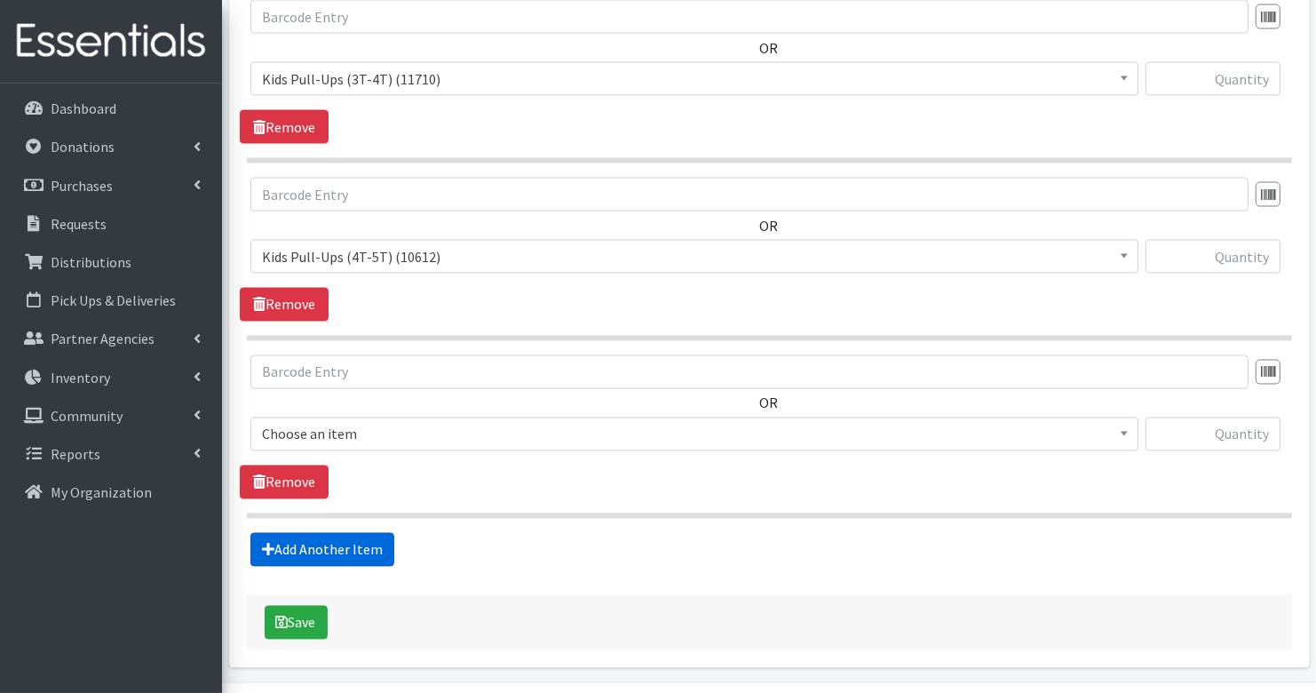
scroll to position [2720, 0]
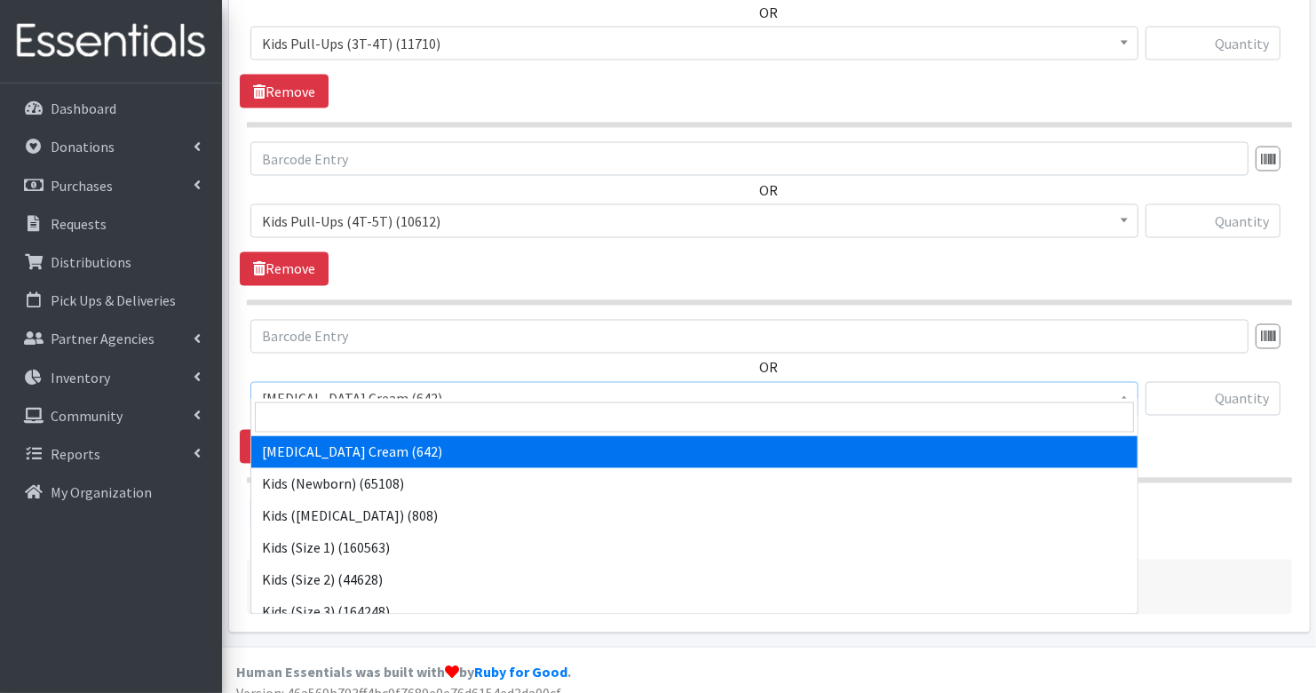
click at [393, 386] on span "Diaper Rash Cream (642)" at bounding box center [694, 398] width 865 height 25
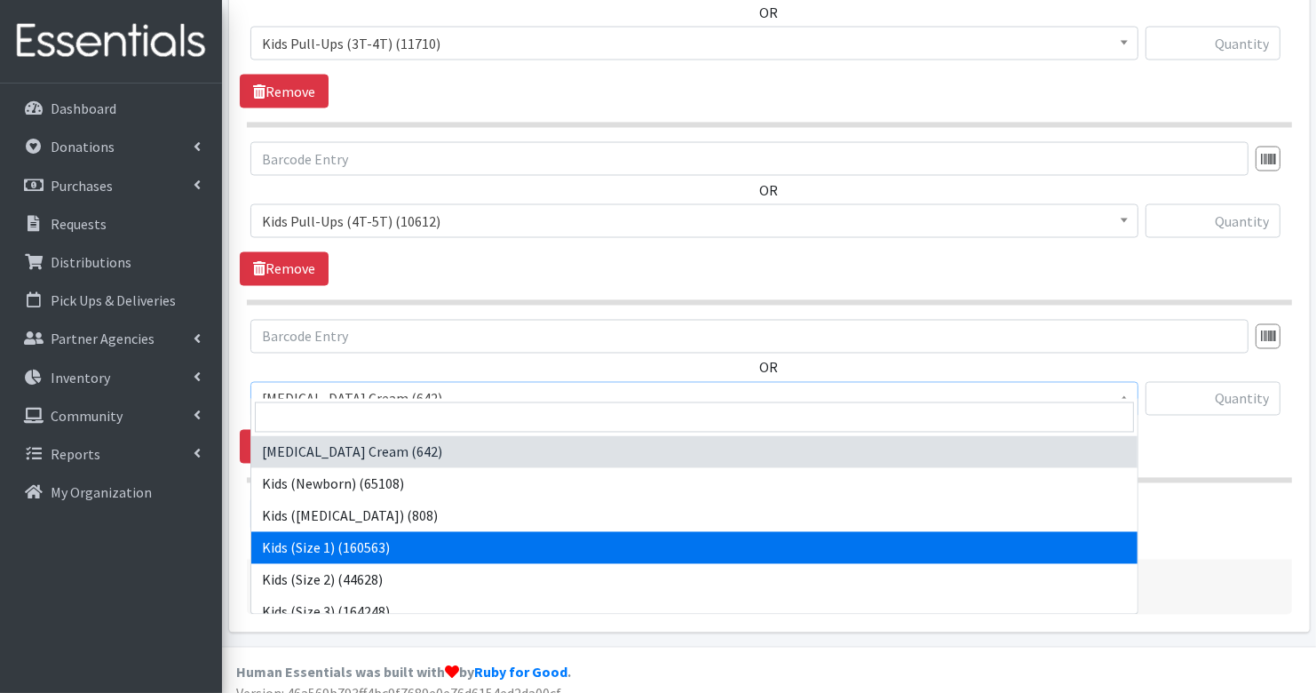
scroll to position [333, 0]
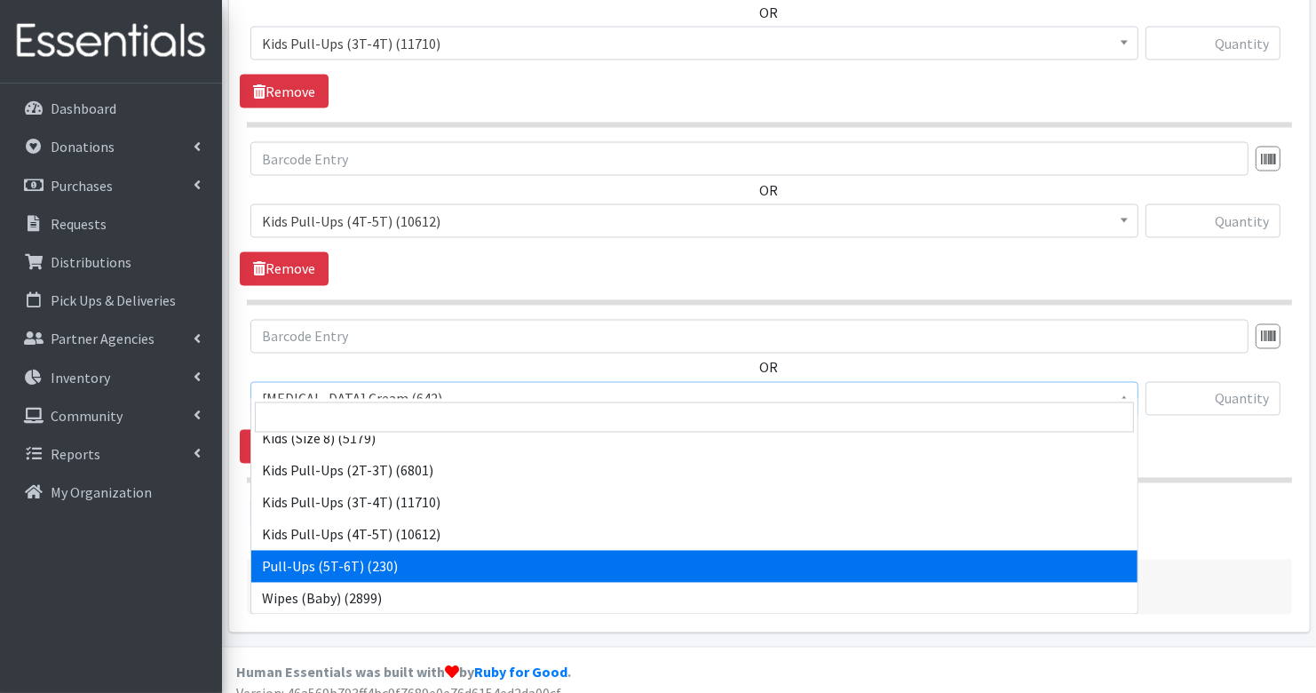
select select "15478"
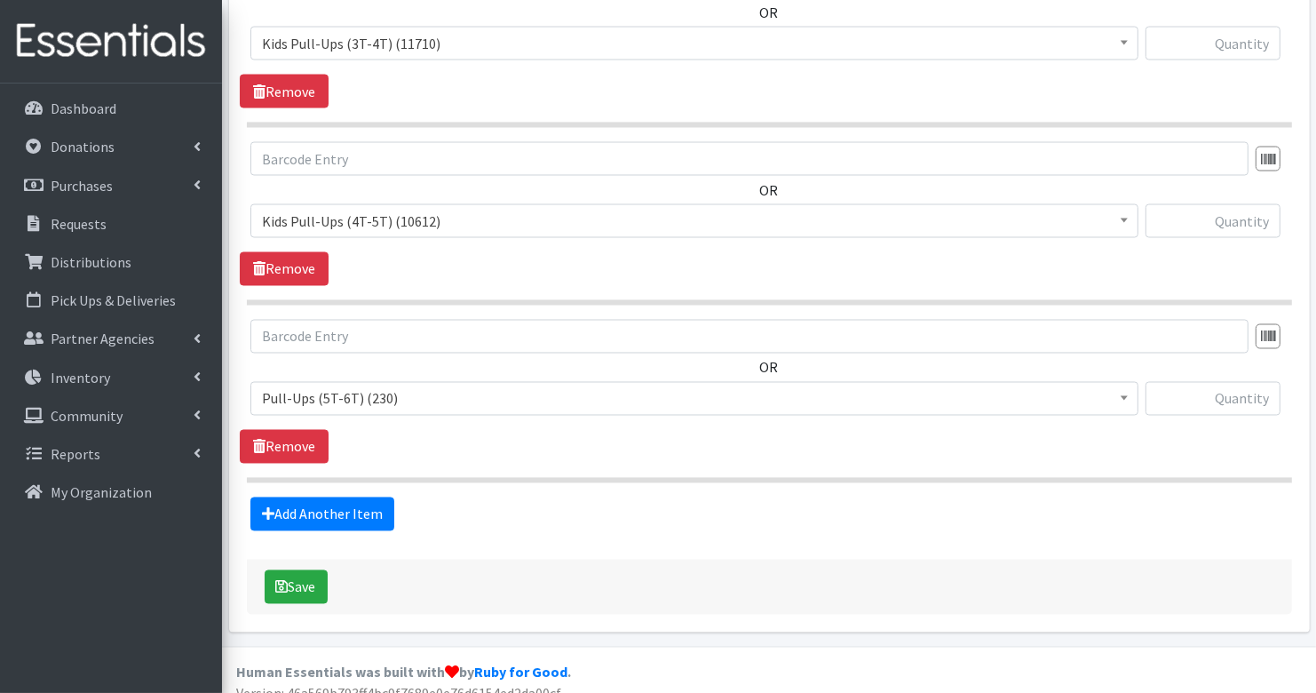
click at [1260, 363] on div "OR Diaper Rash Cream (642) Kids (Newborn) (65108) Kids (Preemie) (808) Kids (Si…" at bounding box center [769, 375] width 1059 height 110
click at [1260, 382] on input "text" at bounding box center [1213, 399] width 135 height 34
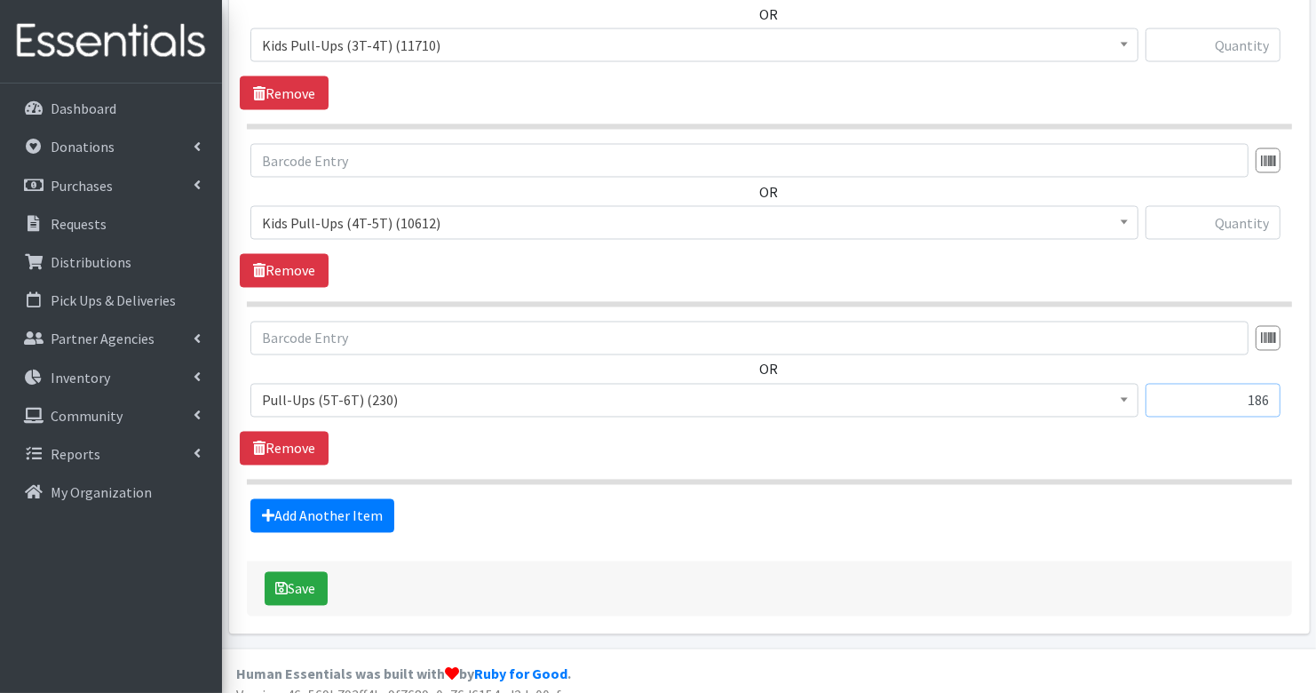
type input "186"
click at [1241, 216] on input "text" at bounding box center [1213, 223] width 135 height 34
type input "99"
click at [1237, 28] on input "text" at bounding box center [1213, 45] width 135 height 34
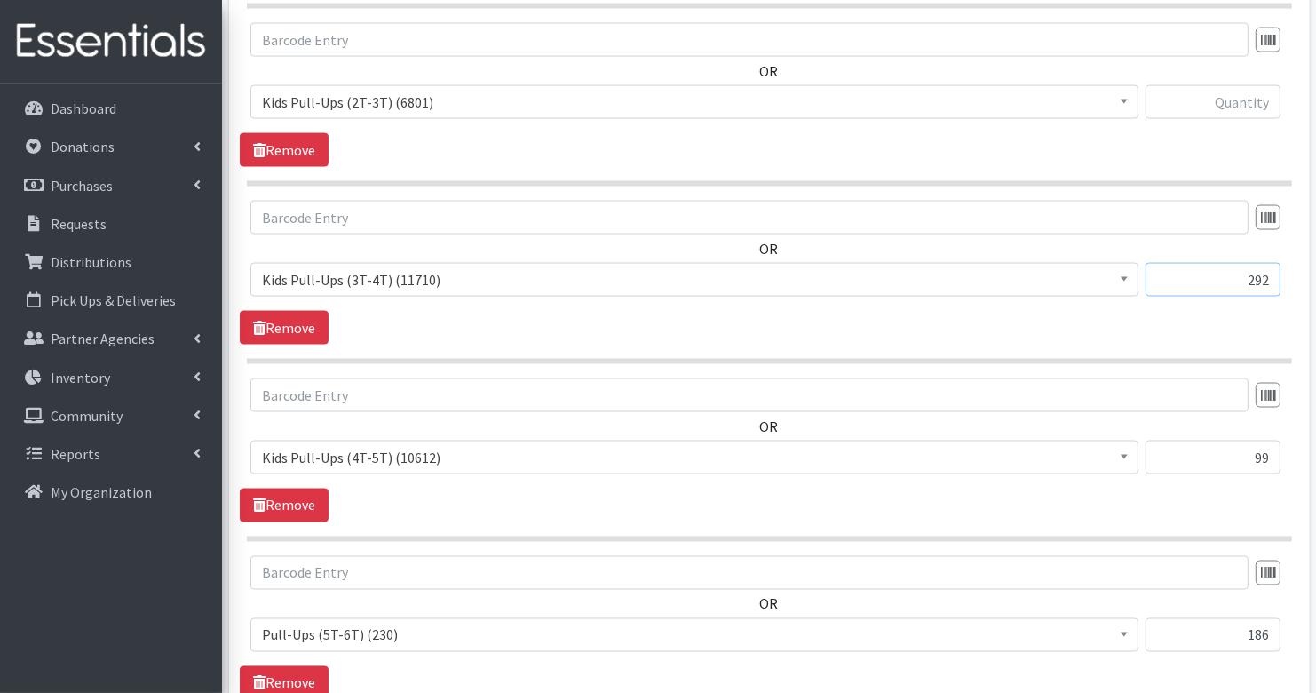
scroll to position [2461, 0]
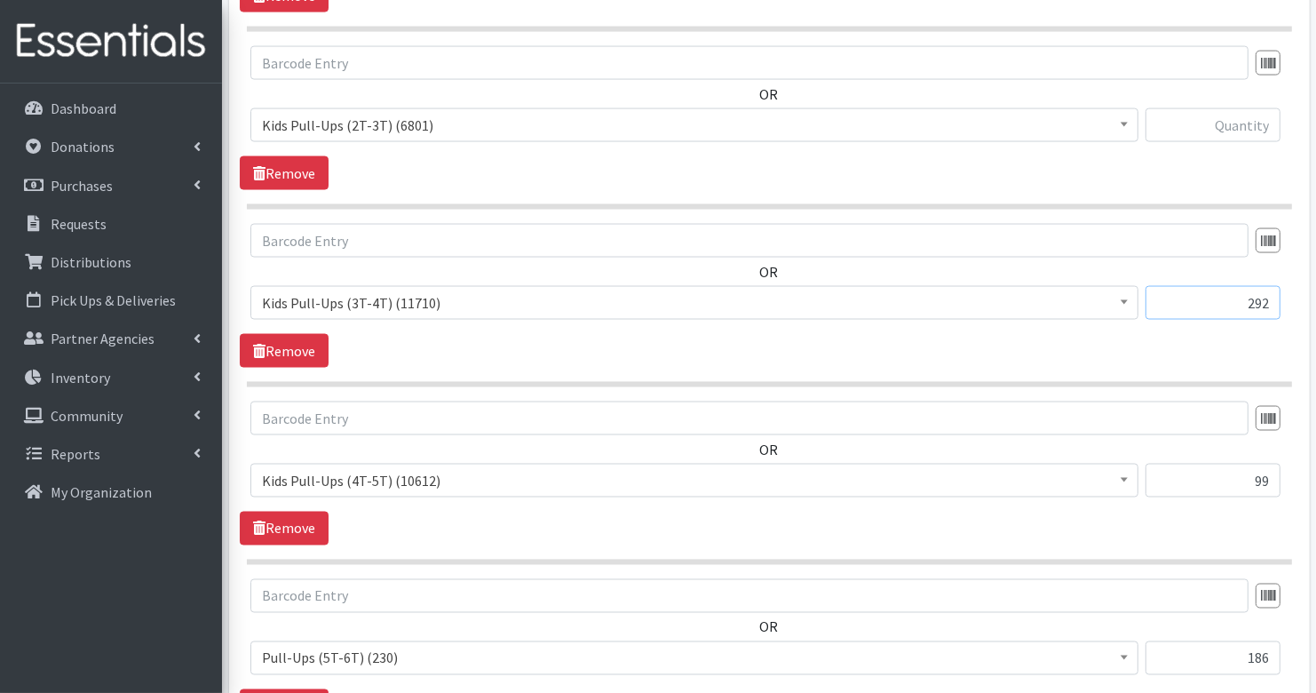
type input "292"
click at [1256, 115] on input "text" at bounding box center [1213, 125] width 135 height 34
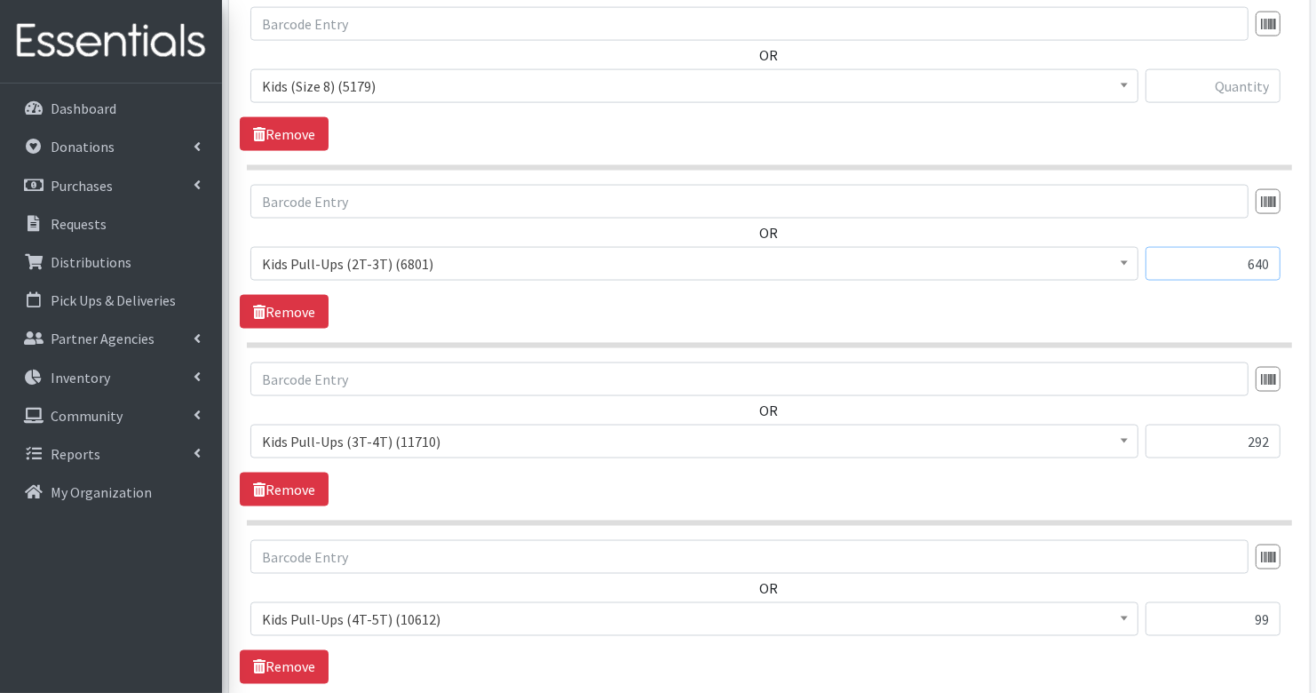
scroll to position [2311, 0]
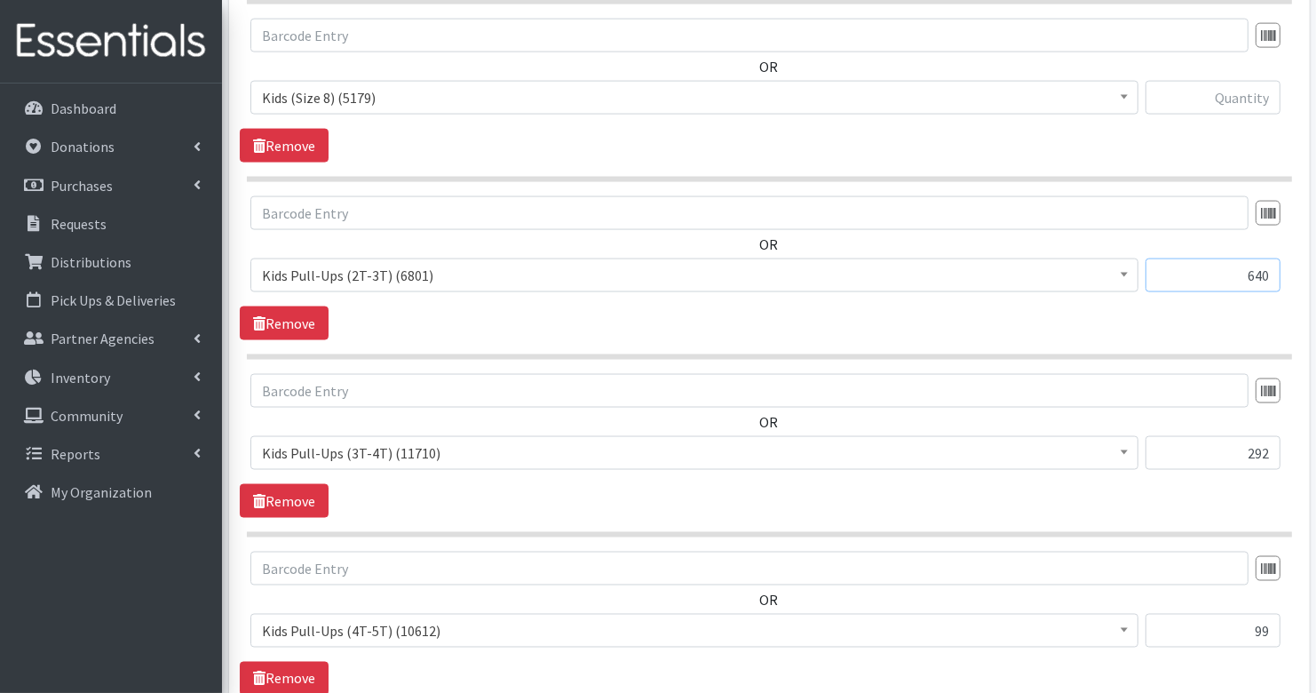
type input "640"
click at [1247, 87] on input "text" at bounding box center [1213, 98] width 135 height 34
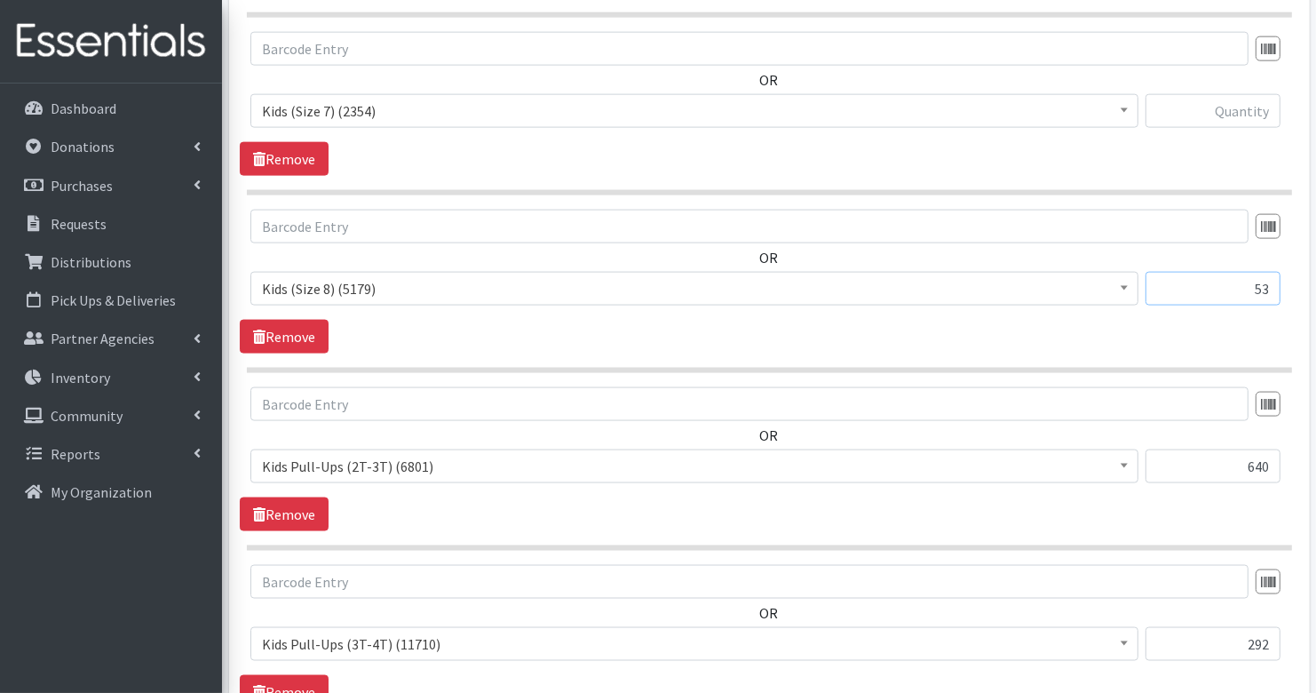
scroll to position [2106, 0]
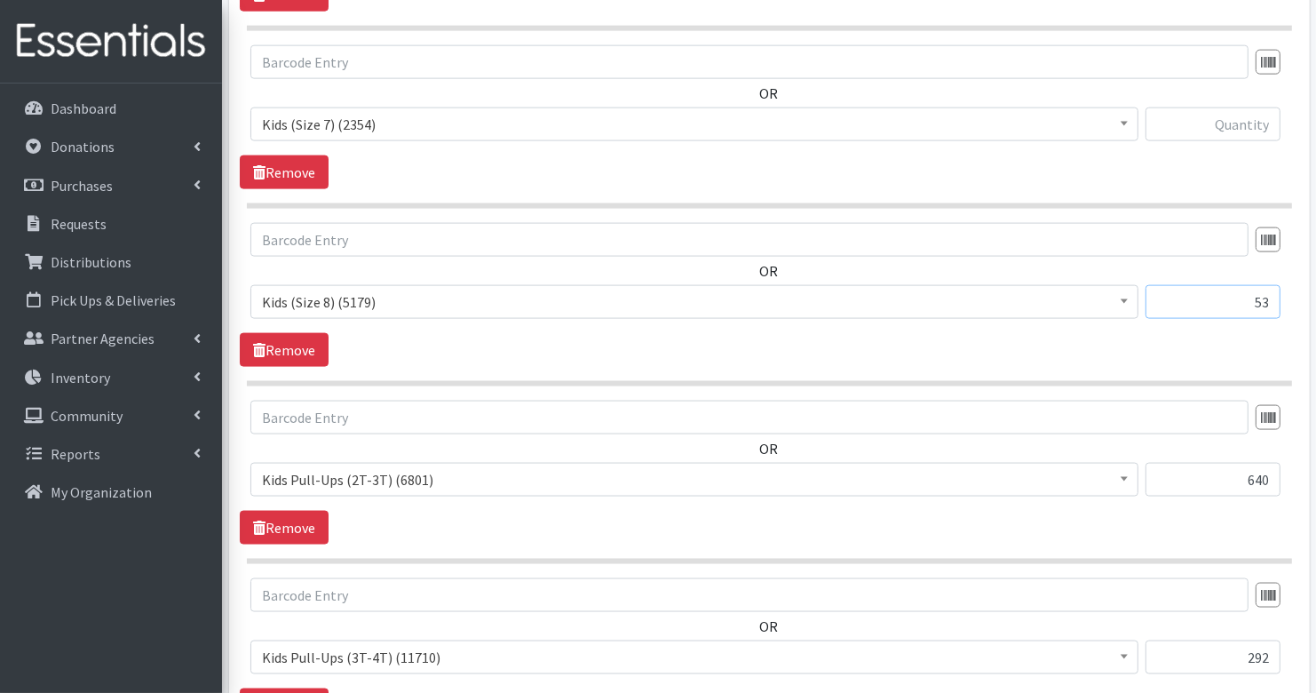
type input "53"
click at [1257, 119] on input "text" at bounding box center [1213, 124] width 135 height 34
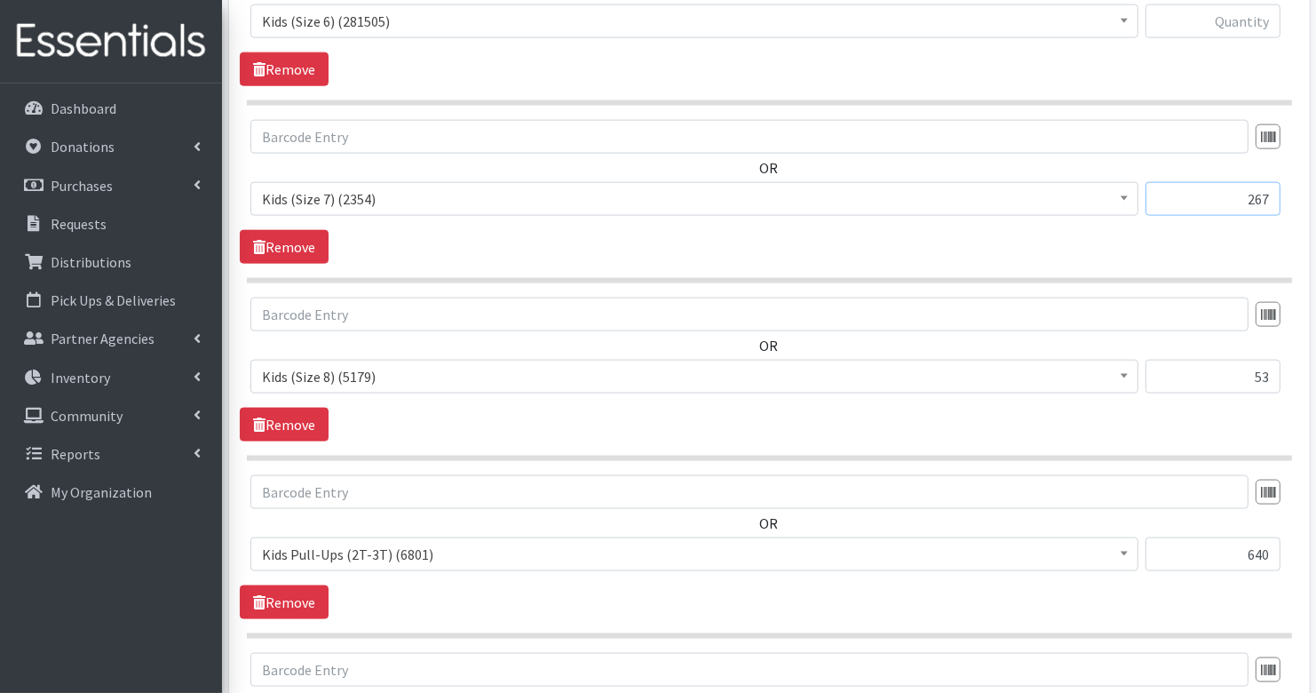
scroll to position [2004, 0]
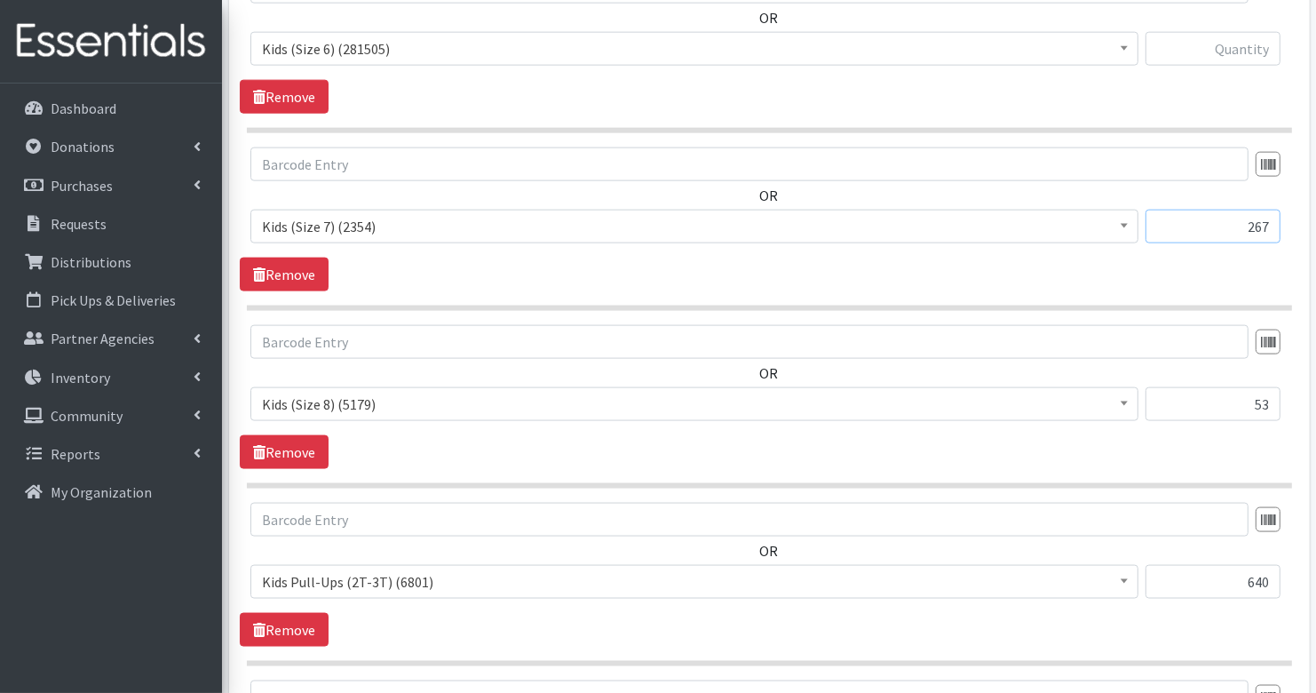
type input "267"
click at [1243, 42] on input "text" at bounding box center [1213, 49] width 135 height 34
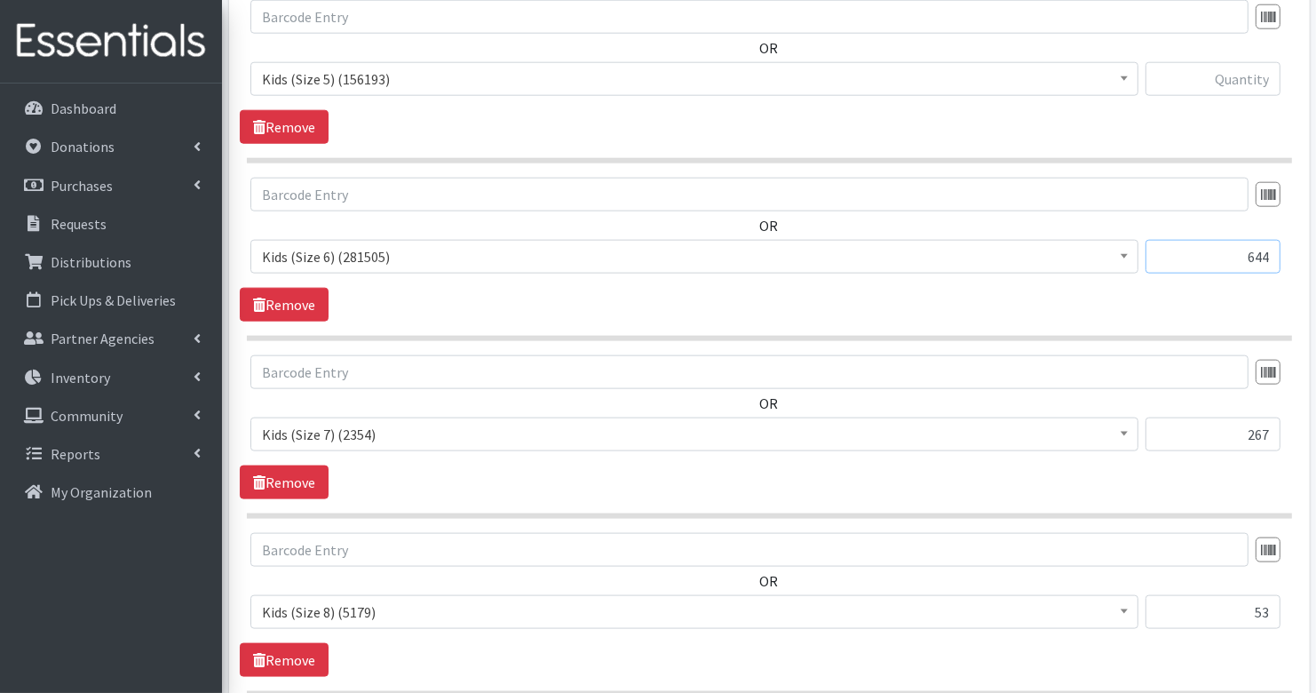
scroll to position [1768, 0]
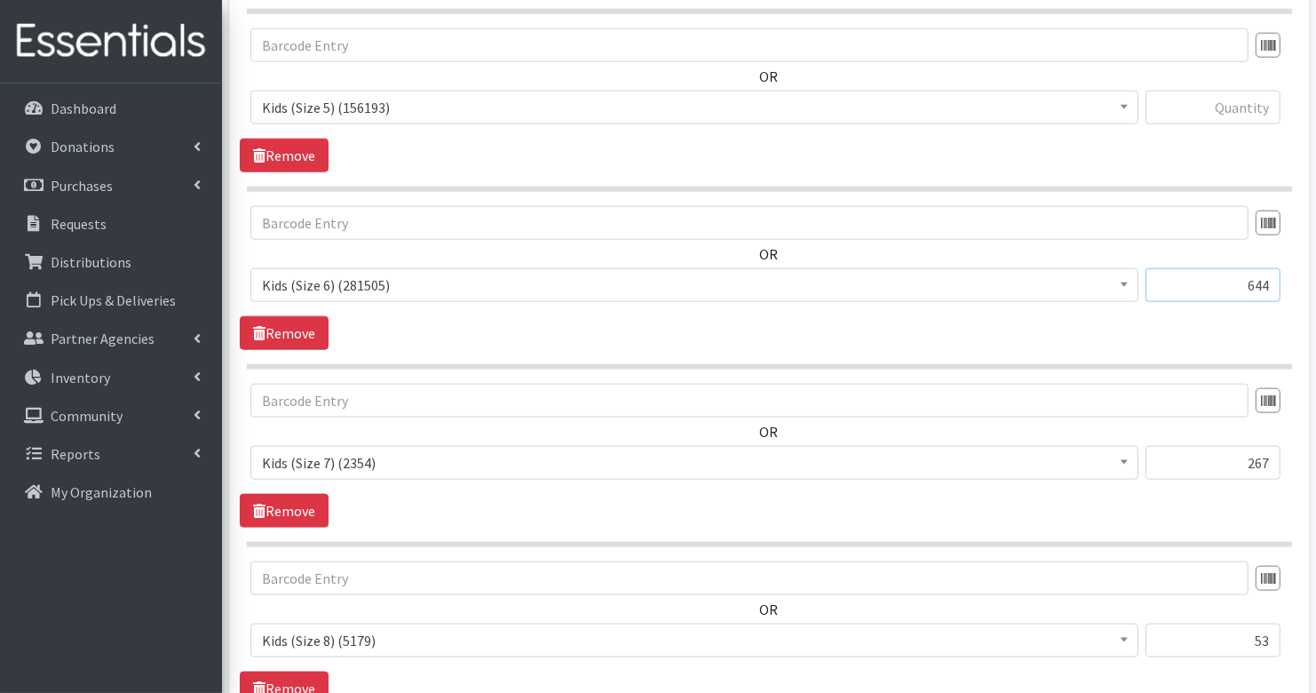
type input "644"
click at [1218, 103] on input "text" at bounding box center [1213, 108] width 135 height 34
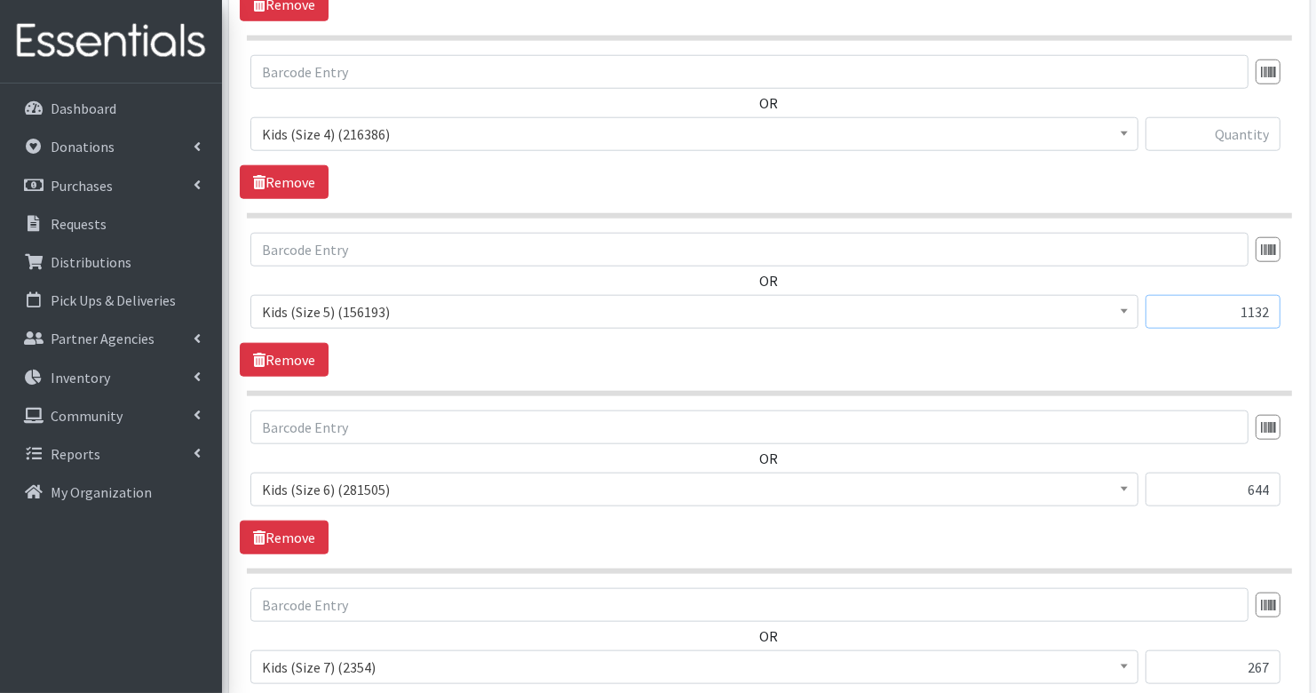
scroll to position [1476, 0]
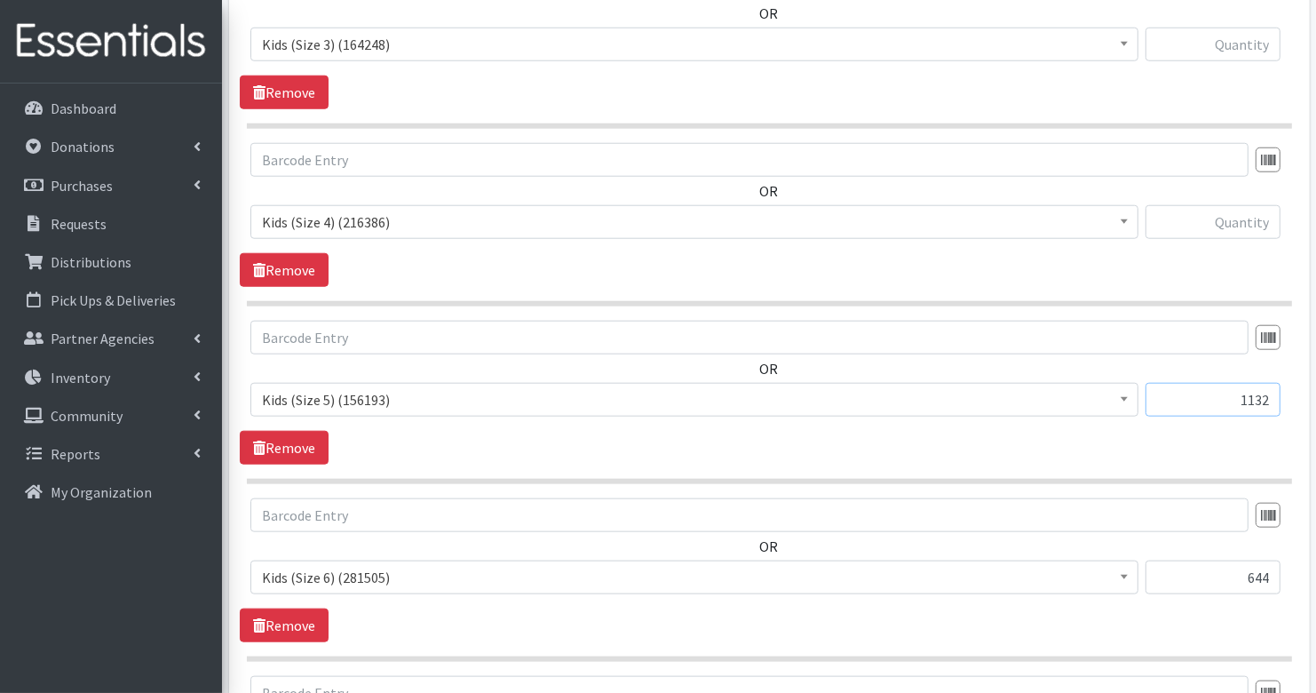
type input "1132"
click at [1251, 209] on input "text" at bounding box center [1213, 222] width 135 height 34
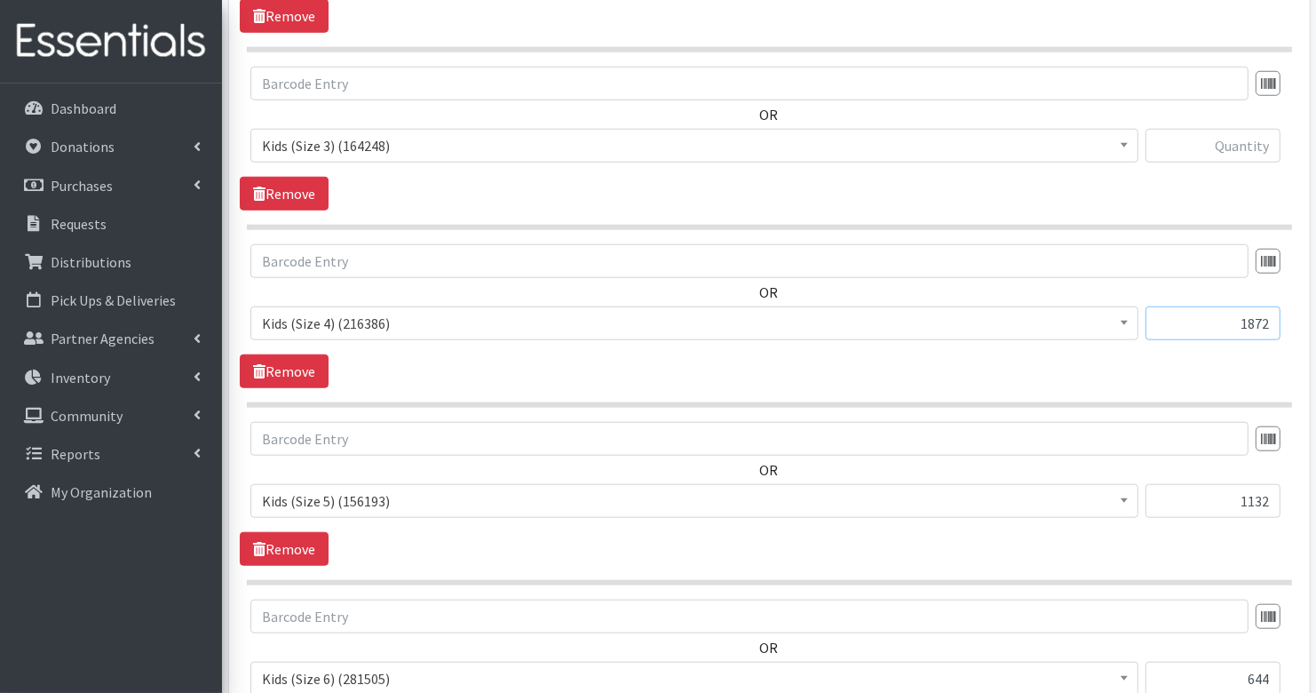
scroll to position [1335, 0]
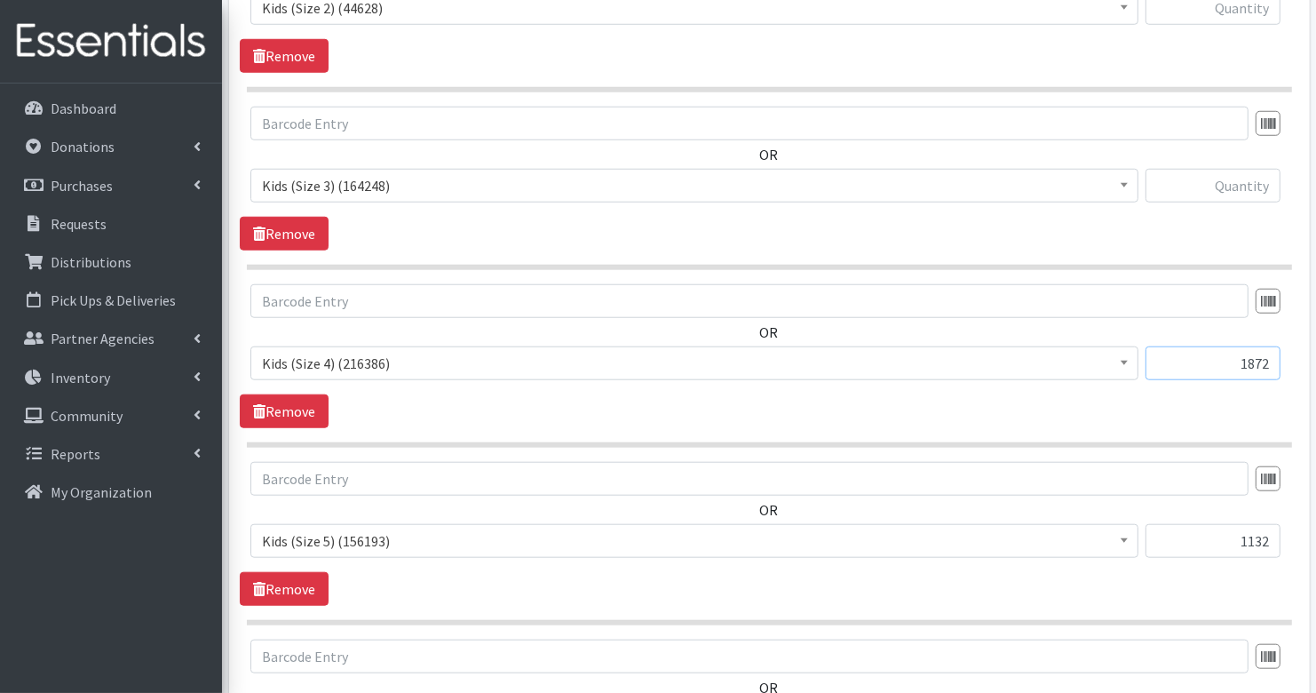
type input "1872"
click at [1251, 187] on input "text" at bounding box center [1213, 186] width 135 height 34
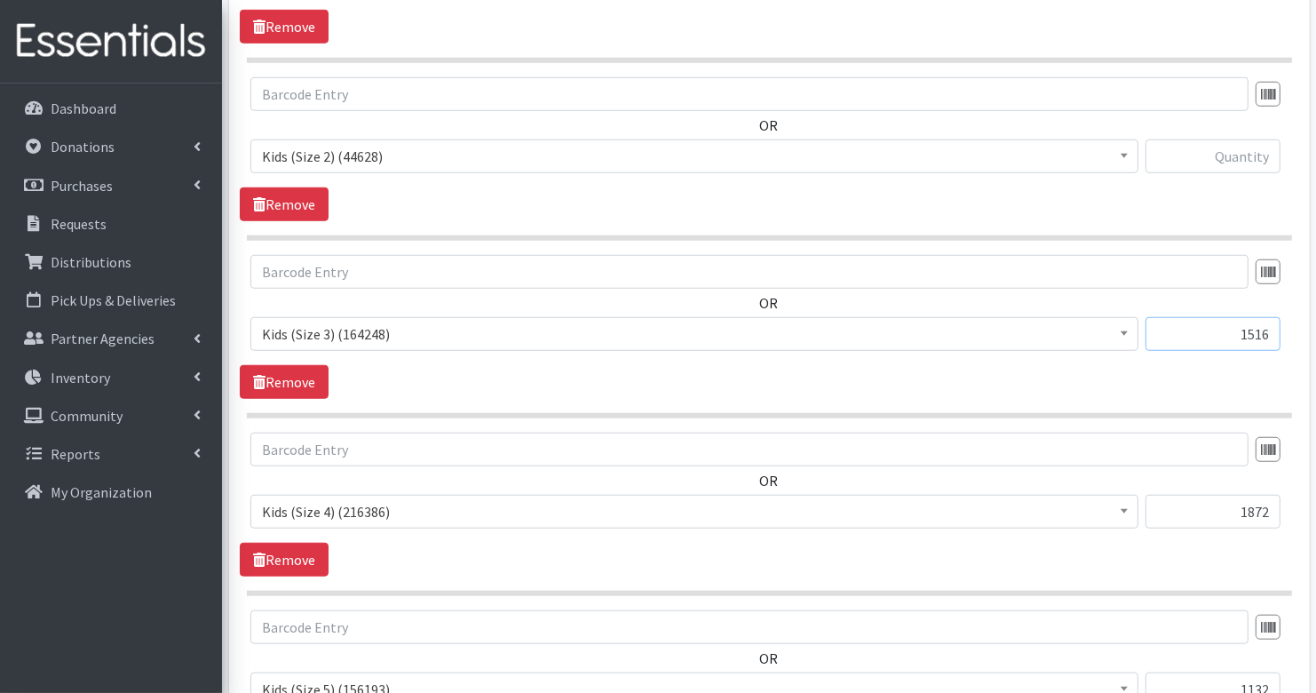
scroll to position [1139, 0]
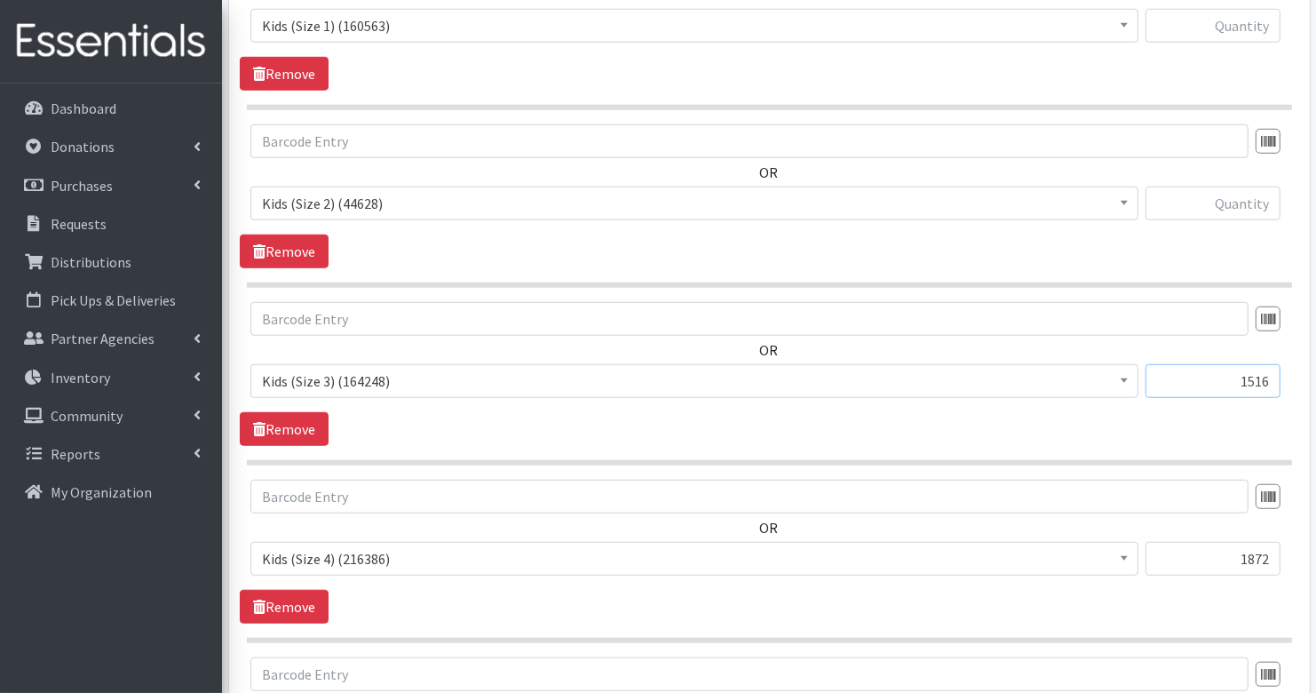
type input "1516"
click at [1262, 197] on input "text" at bounding box center [1213, 203] width 135 height 34
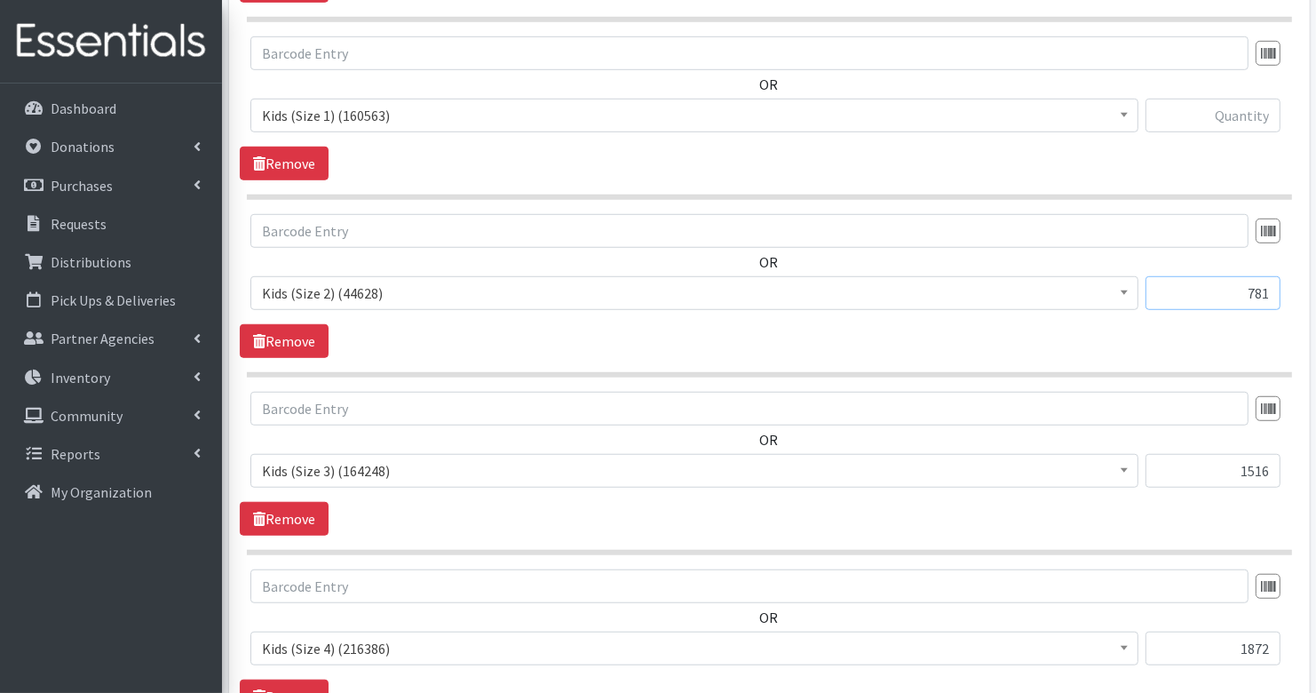
scroll to position [1023, 0]
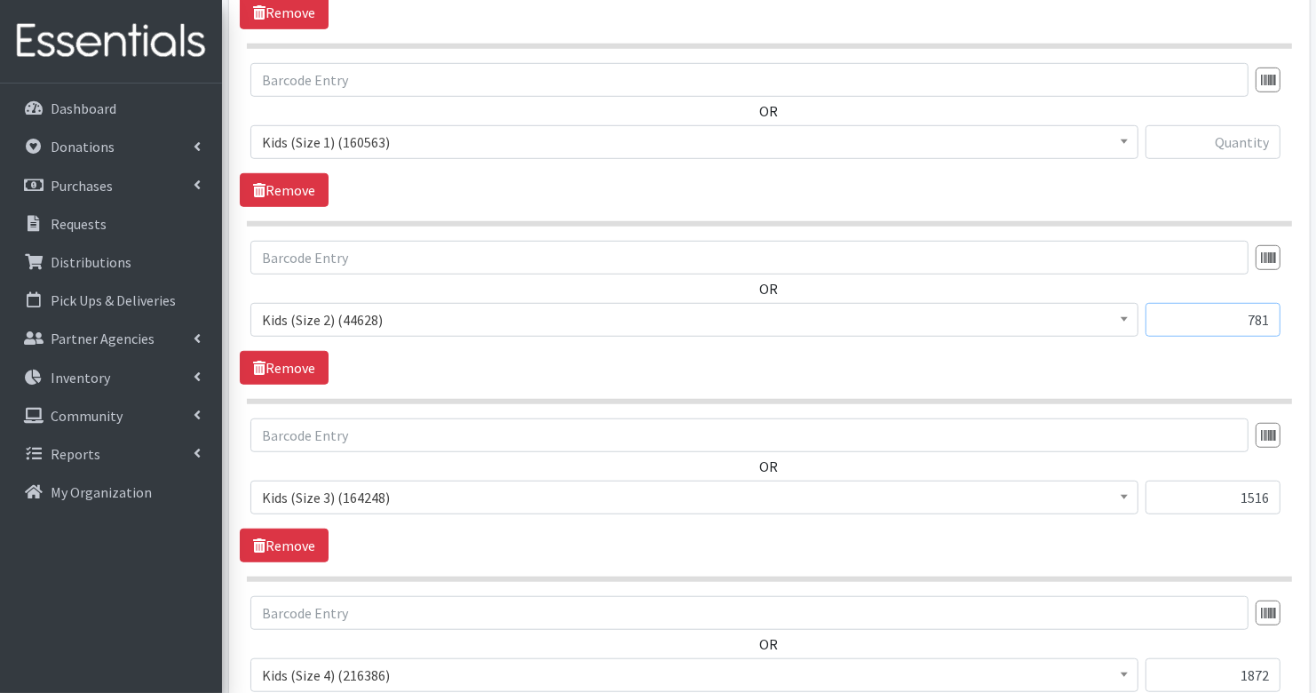
type input "781"
click at [1254, 143] on input "text" at bounding box center [1213, 142] width 135 height 34
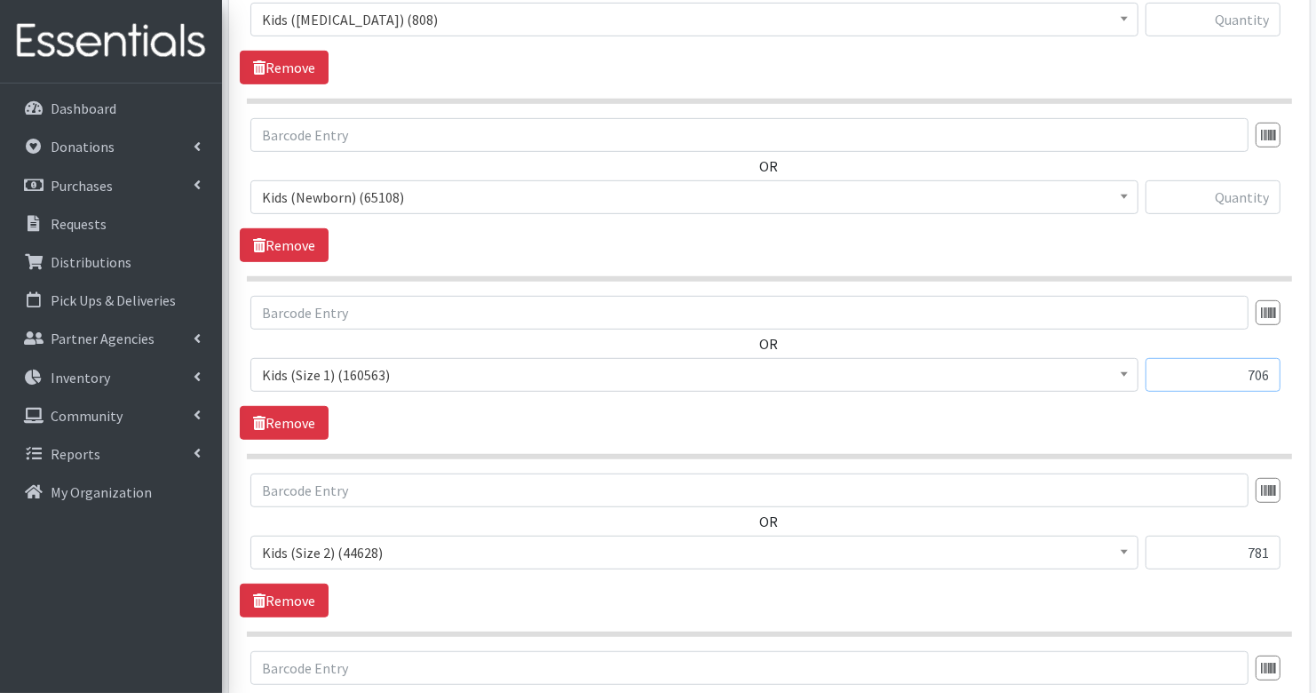
scroll to position [757, 0]
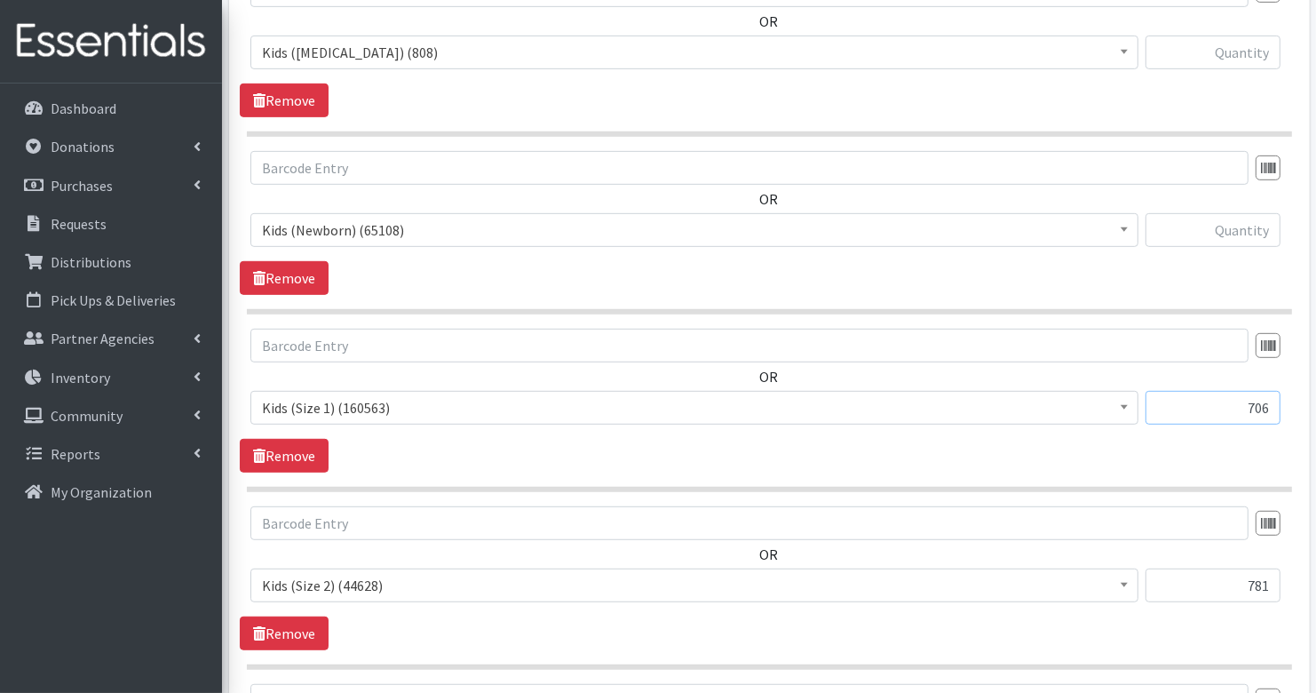
type input "706"
click at [1249, 223] on input "text" at bounding box center [1213, 230] width 135 height 34
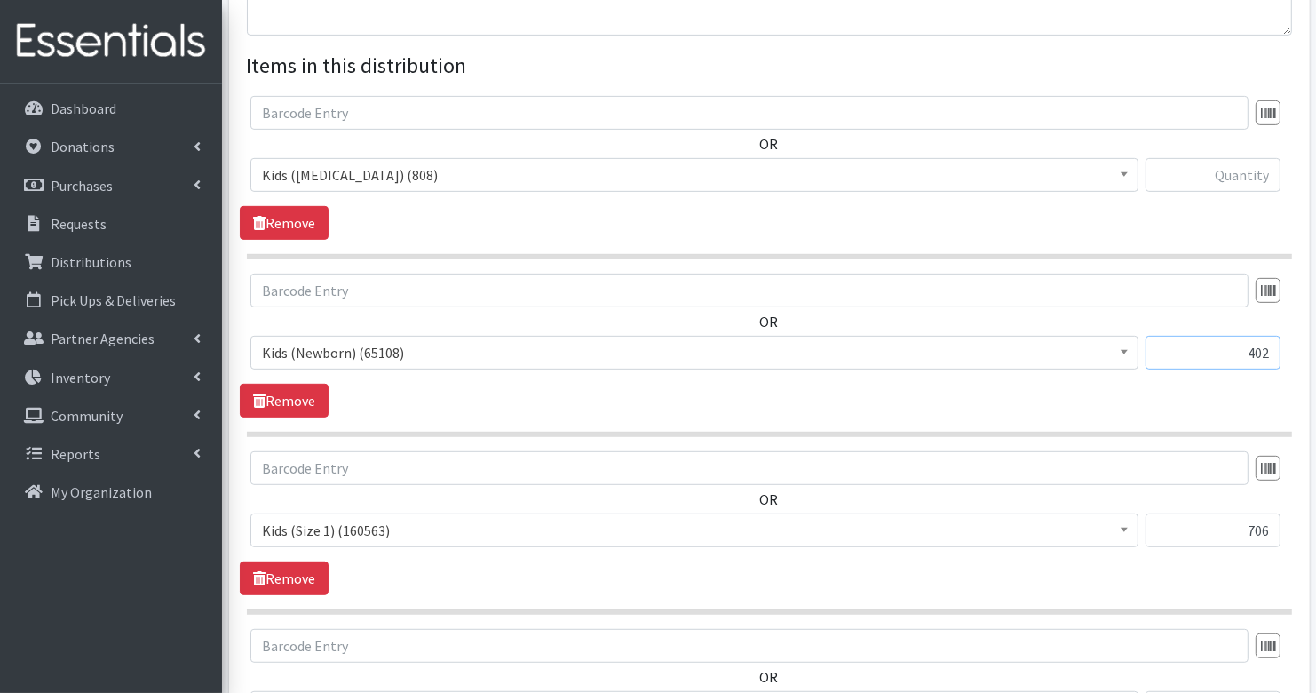
scroll to position [553, 0]
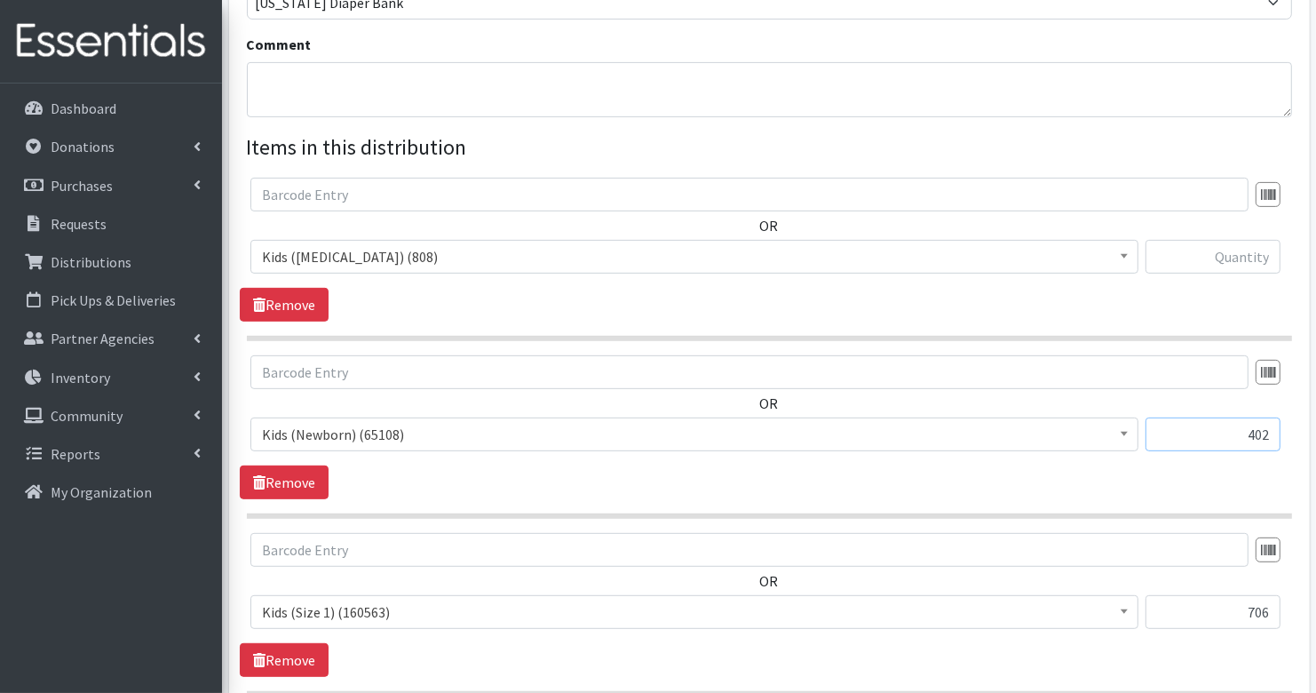
type input "402"
click at [1265, 265] on input "text" at bounding box center [1213, 257] width 135 height 34
click at [1221, 253] on input "text" at bounding box center [1213, 257] width 135 height 34
type input "23"
click at [1128, 221] on div "OR Diaper Rash Cream (642) Kids (Newborn) (65108) Kids (Preemie) (808) Kids (Si…" at bounding box center [769, 233] width 1059 height 110
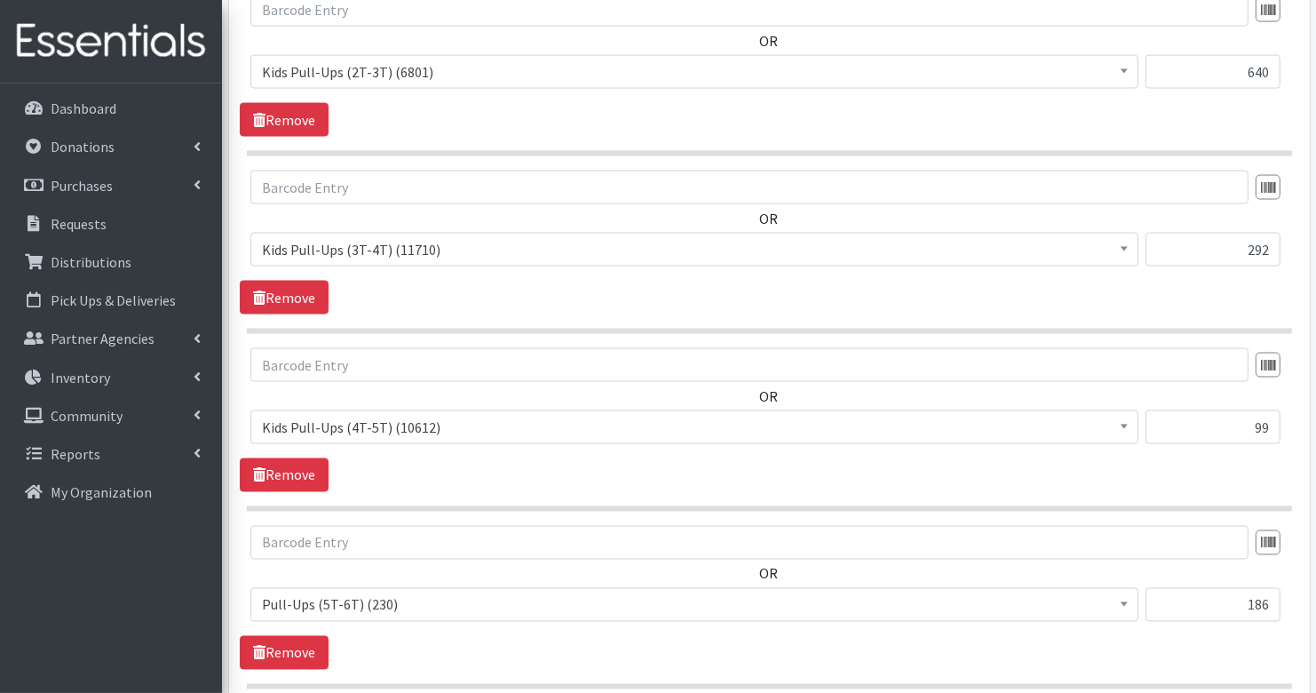
scroll to position [2720, 0]
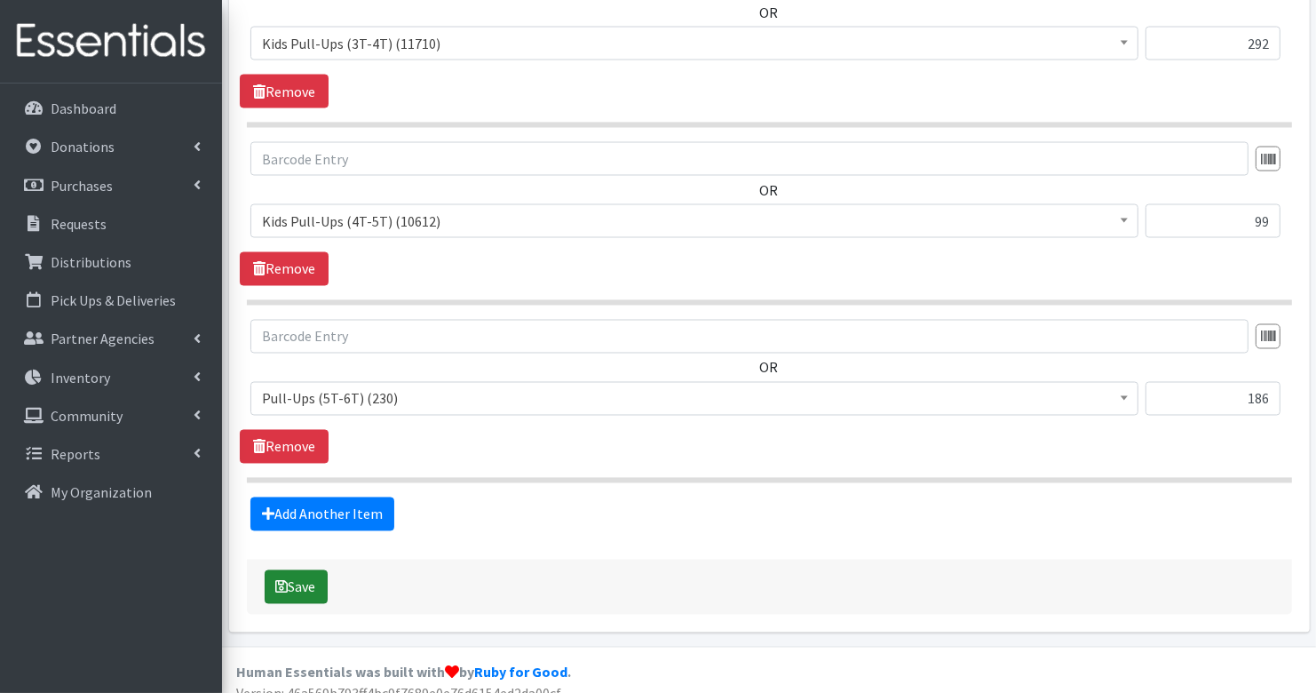
click at [306, 570] on button "Save" at bounding box center [296, 587] width 63 height 34
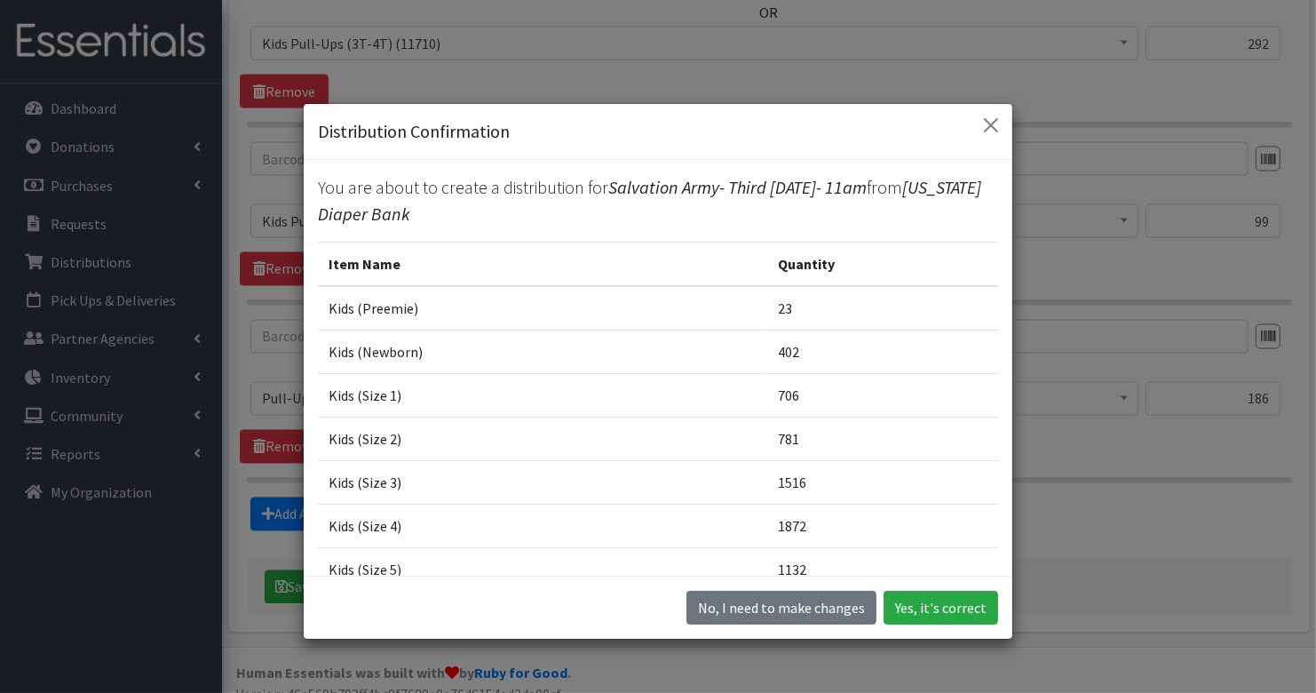
click at [999, 612] on div "No, I need to make changes Yes, it's correct" at bounding box center [658, 606] width 709 height 63
click at [970, 612] on button "Yes, it's correct" at bounding box center [941, 608] width 115 height 34
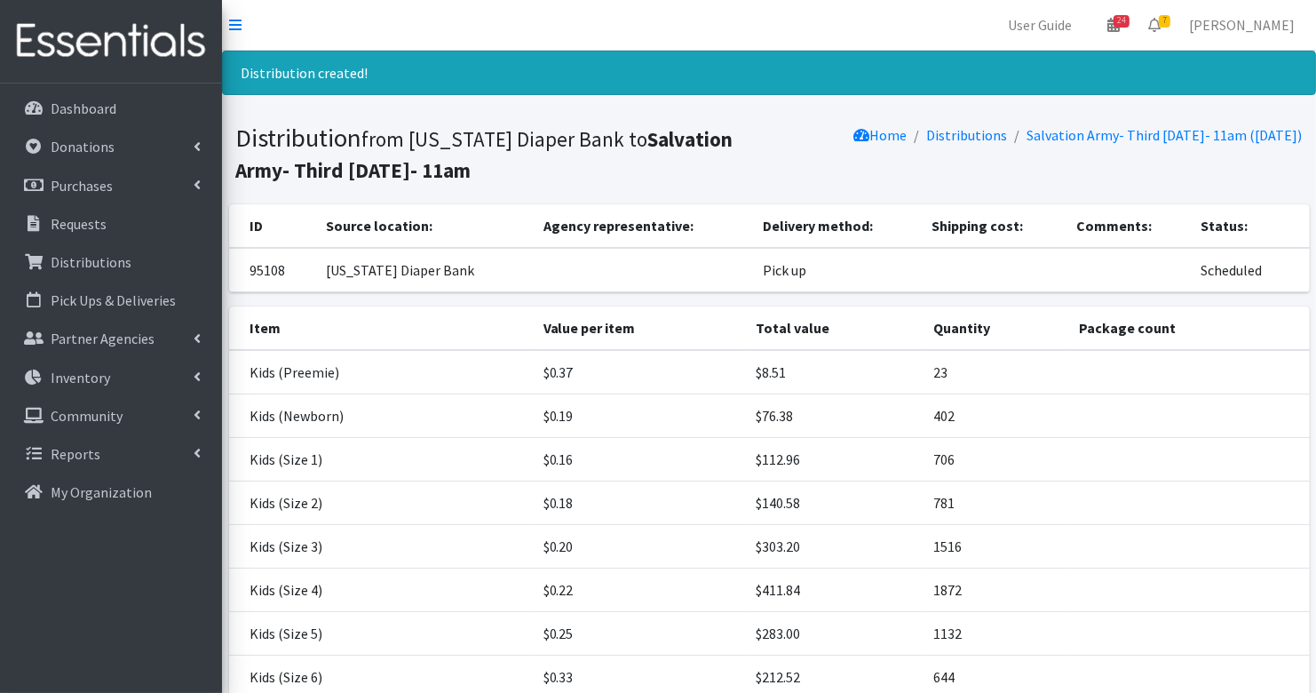
scroll to position [438, 0]
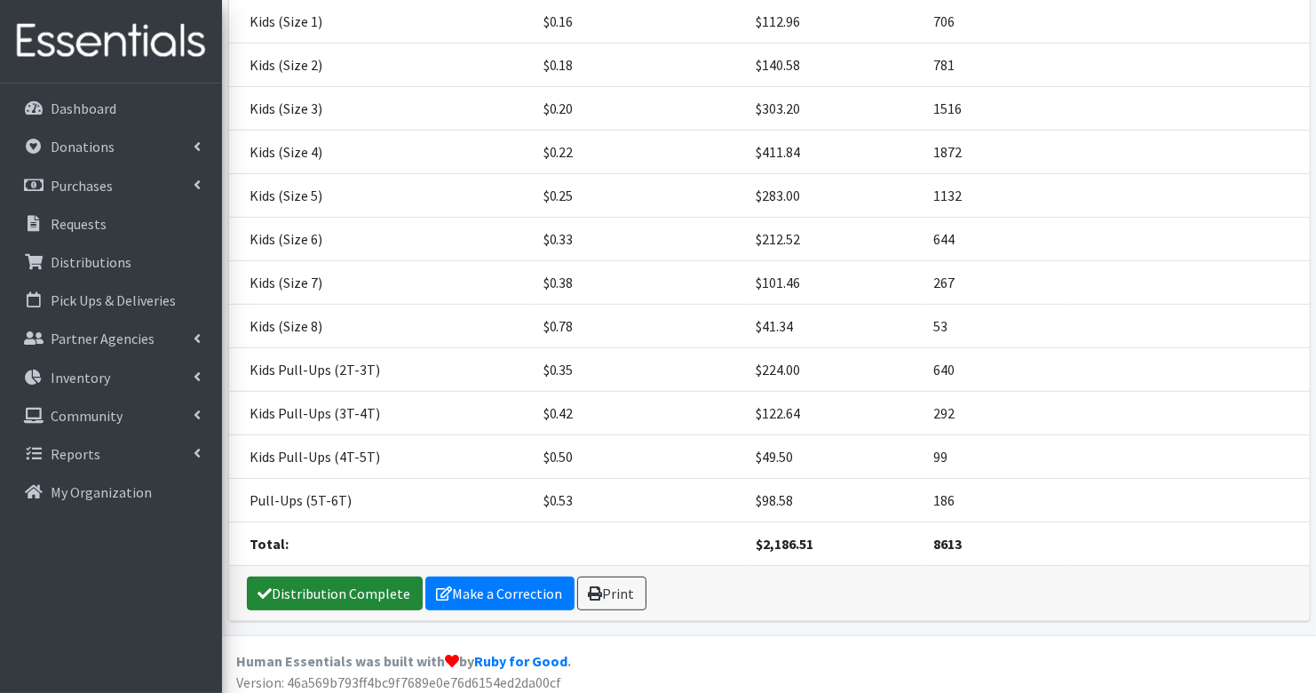
click at [326, 595] on link "Distribution Complete" at bounding box center [335, 593] width 176 height 34
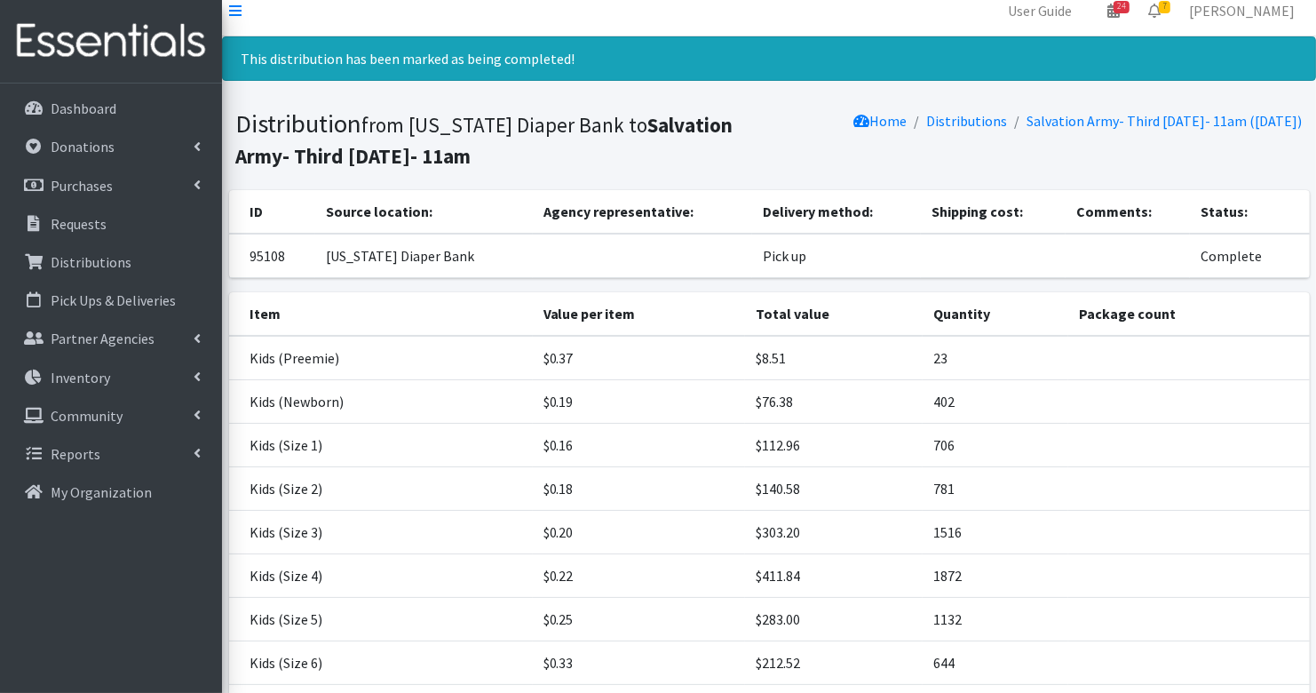
scroll to position [0, 0]
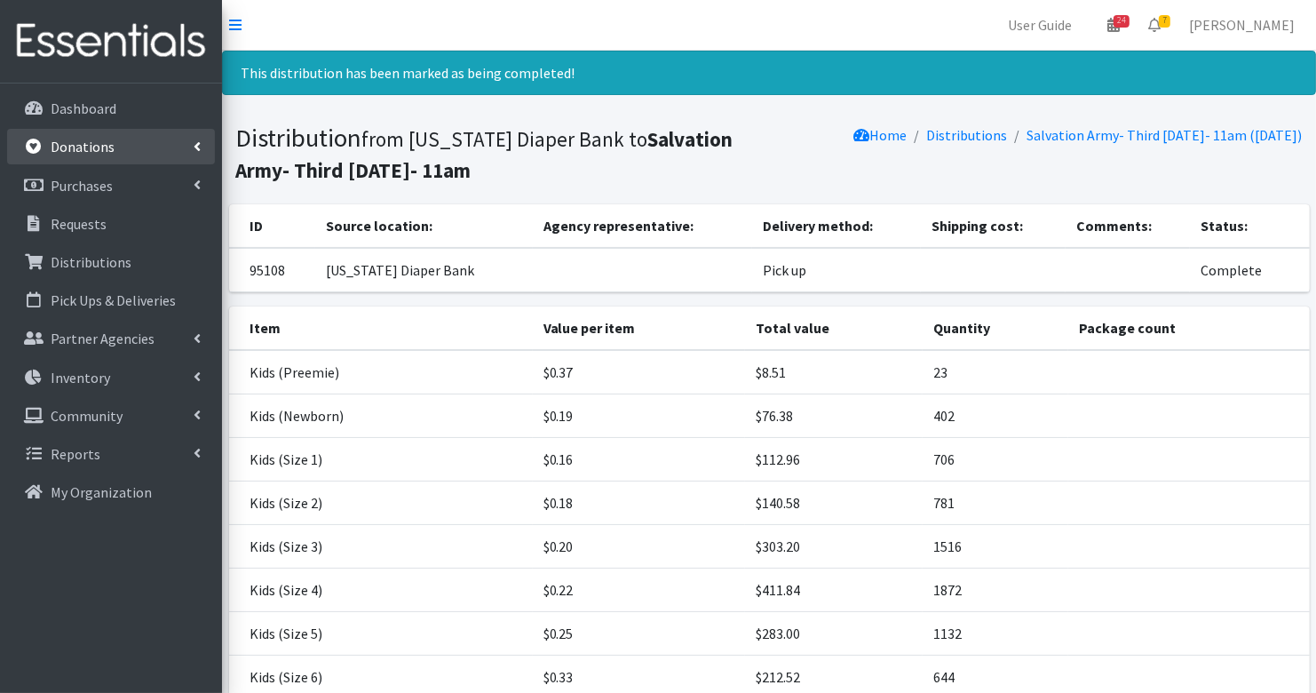
click at [93, 141] on p "Donations" at bounding box center [83, 147] width 64 height 18
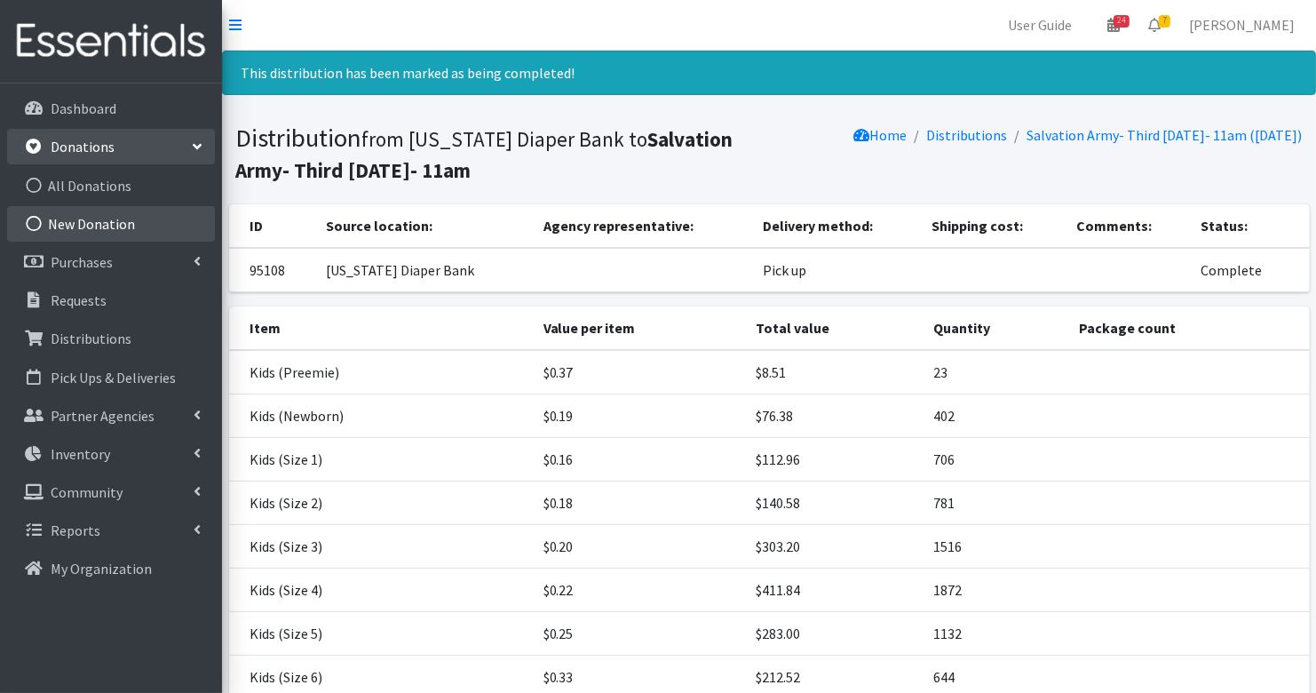
click at [126, 218] on link "New Donation" at bounding box center [111, 224] width 208 height 36
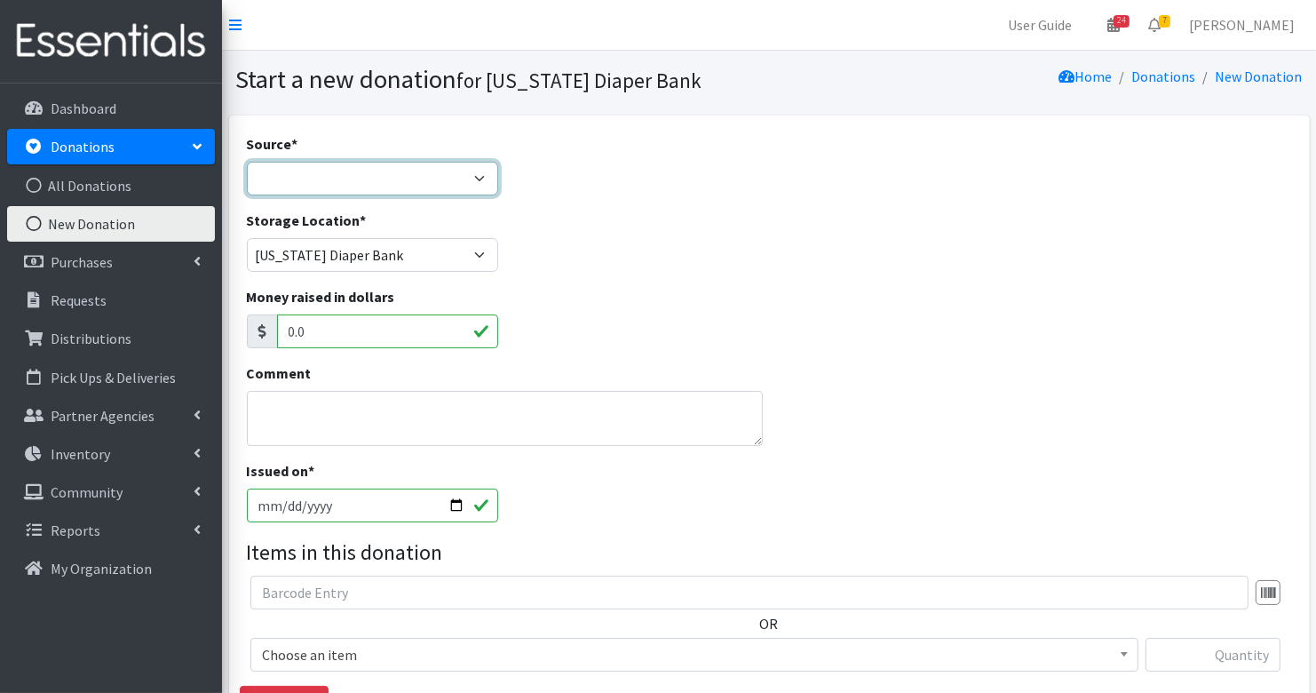
click at [435, 168] on select "Product Drive Manufacturer Donation Site Misc. Donation" at bounding box center [372, 179] width 251 height 34
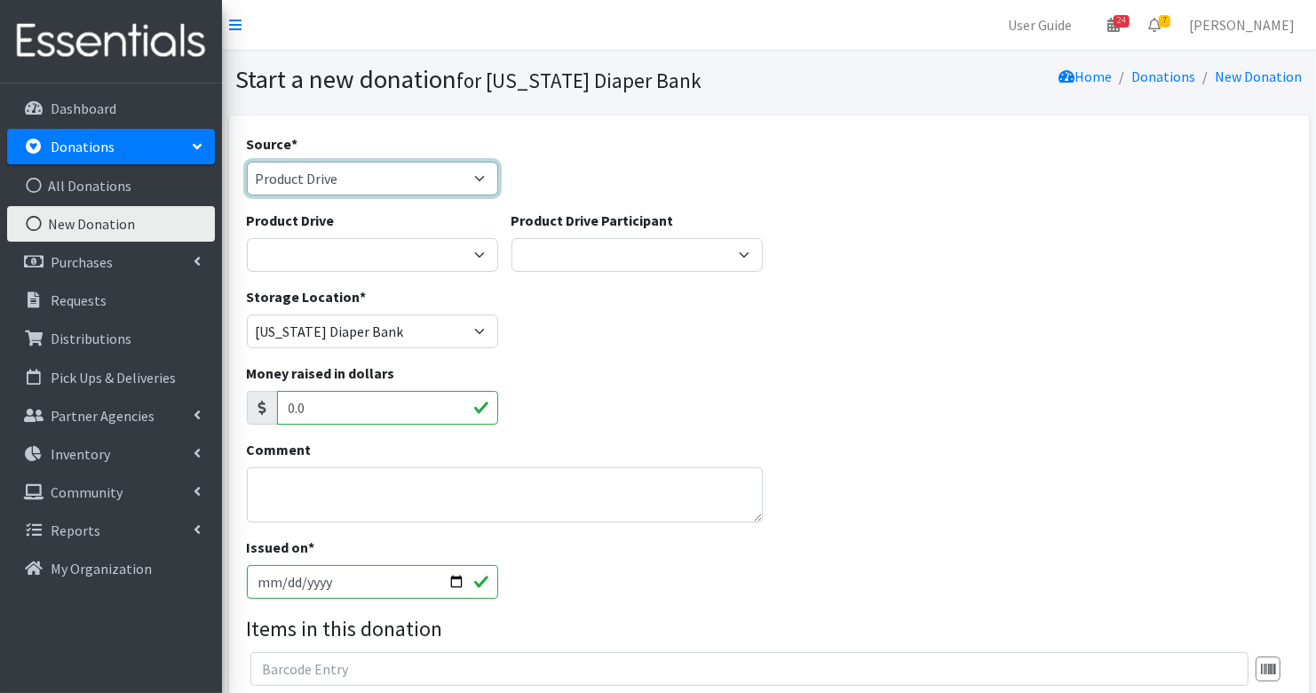
click at [409, 179] on select "Product Drive Manufacturer Donation Site Misc. Donation" at bounding box center [372, 179] width 251 height 34
select select "Manufacturer"
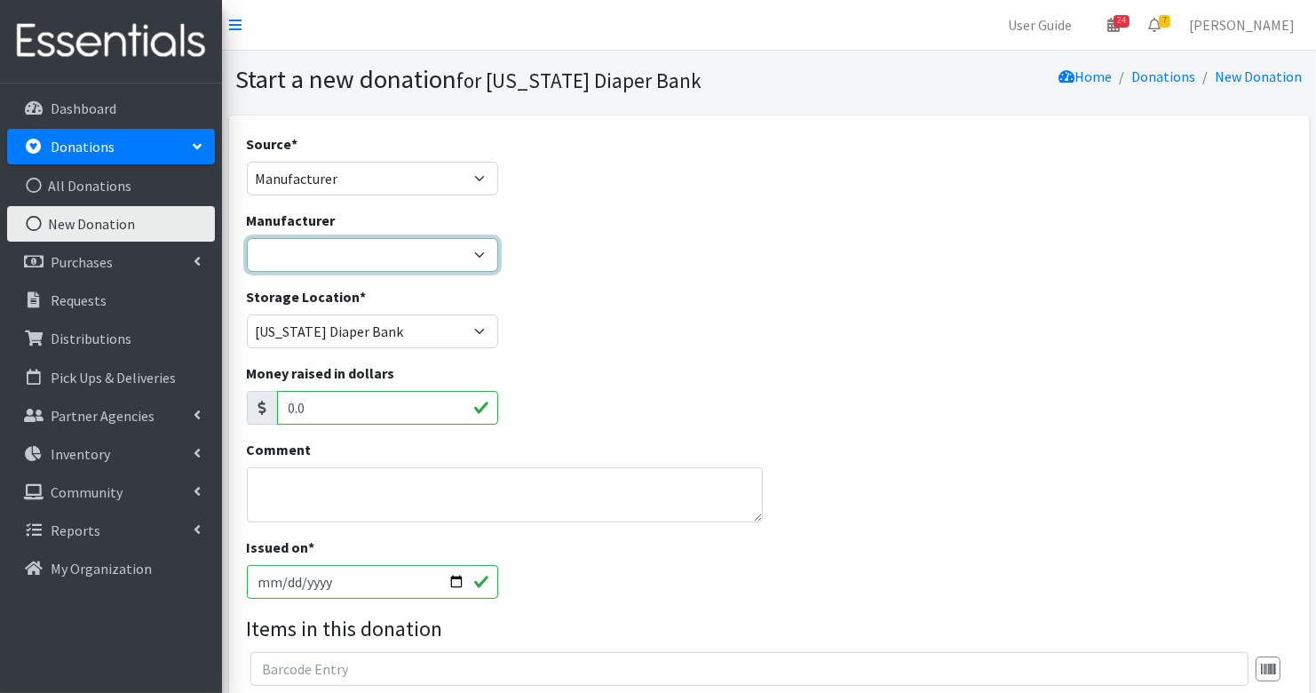
click at [412, 257] on select "Baby2Baby Huggies Target ---Create new Manufacturer---" at bounding box center [372, 255] width 251 height 34
select select "160"
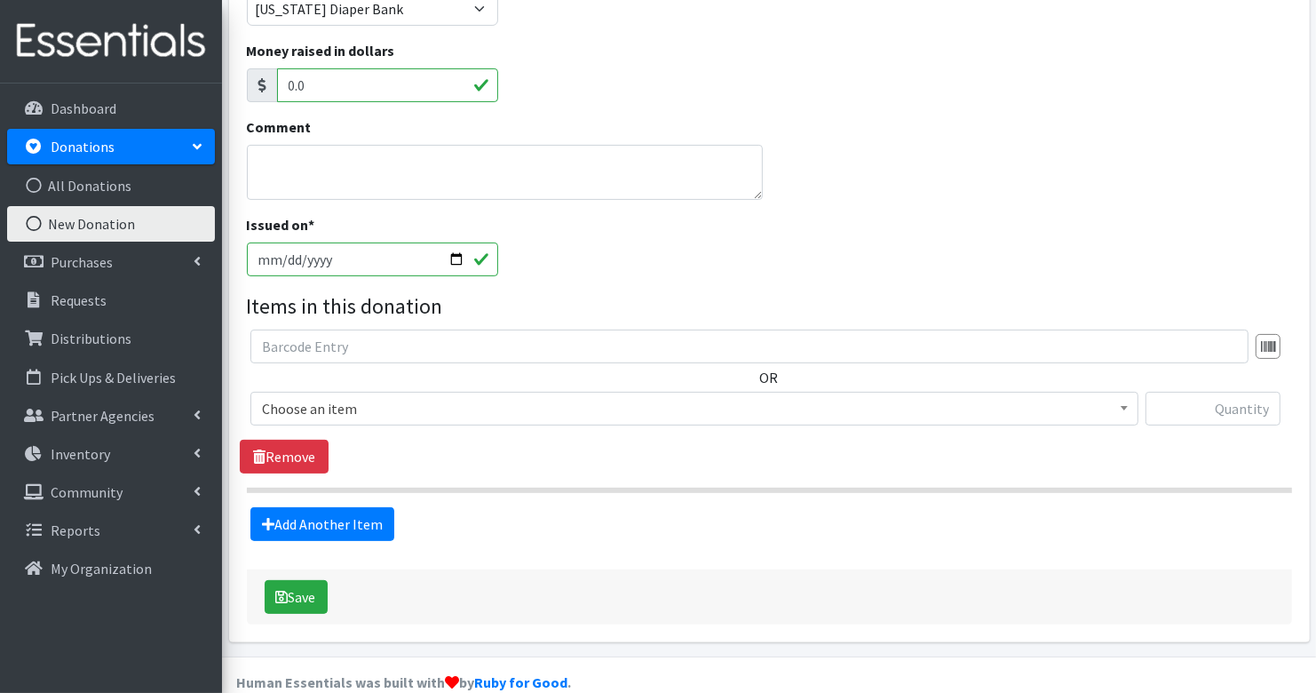
scroll to position [348, 0]
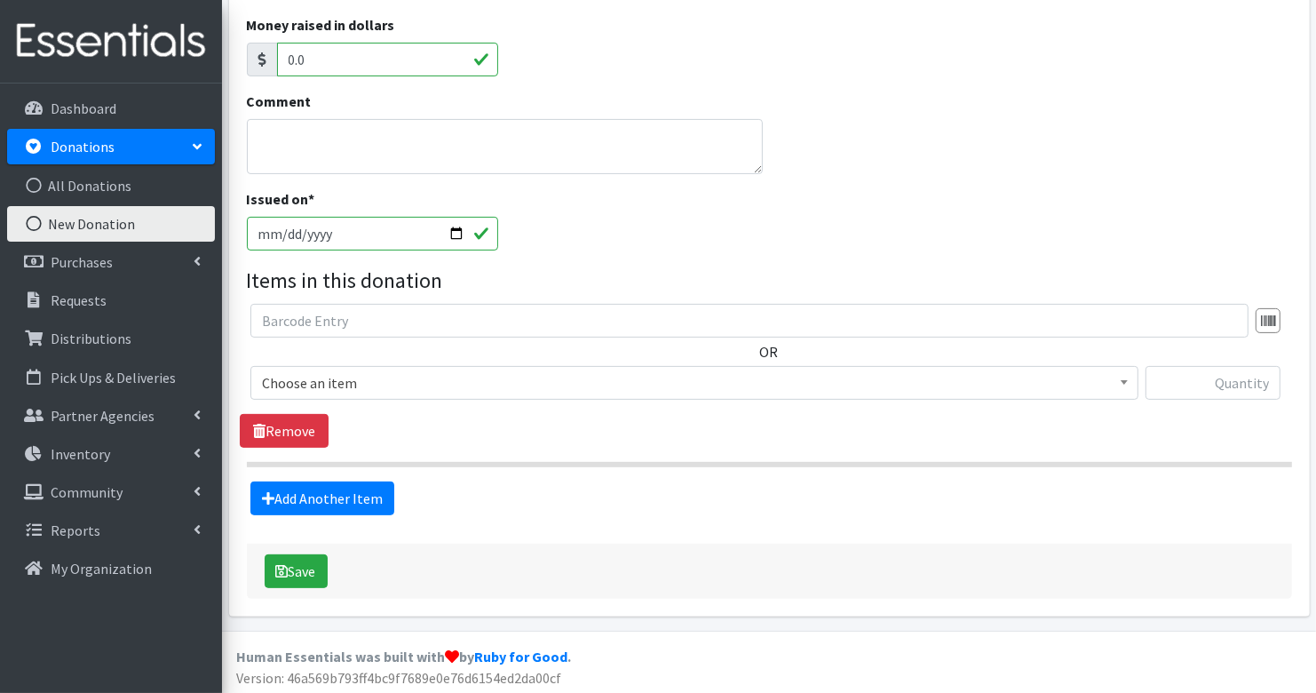
click at [278, 232] on input "[DATE]" at bounding box center [372, 234] width 251 height 34
type input "[DATE]"
click at [385, 377] on span "Choose an item" at bounding box center [694, 382] width 865 height 25
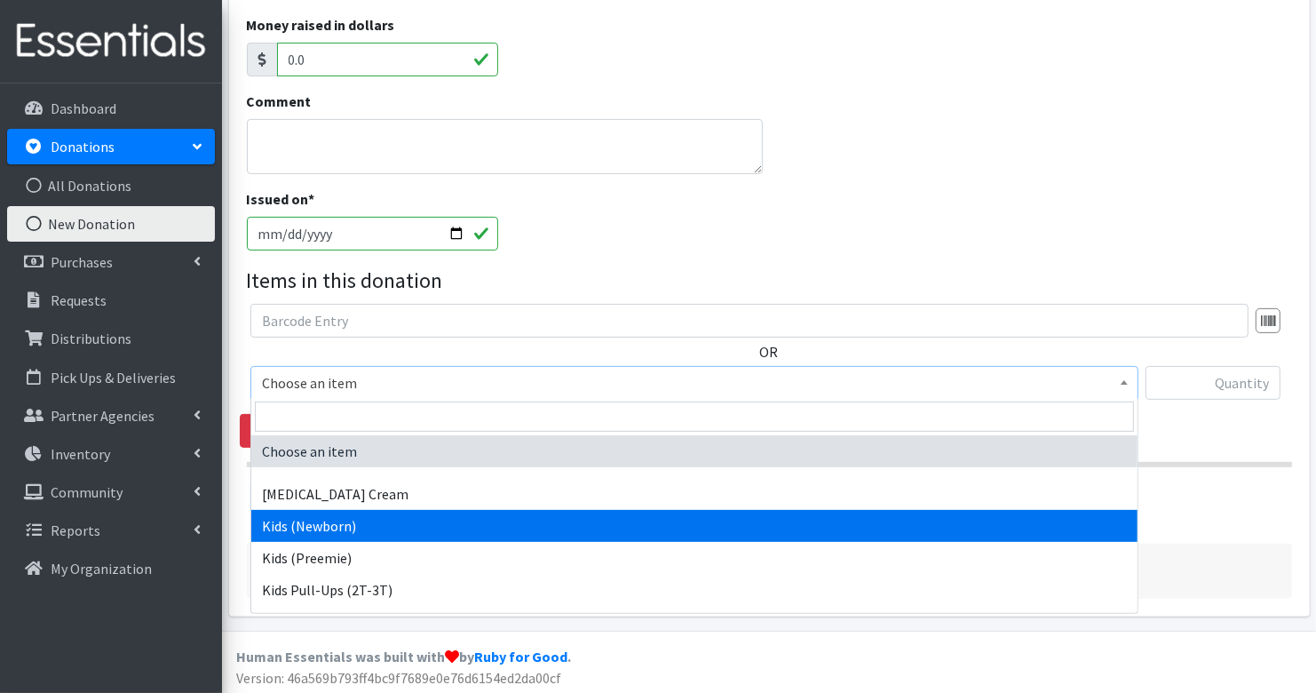
select select "3400"
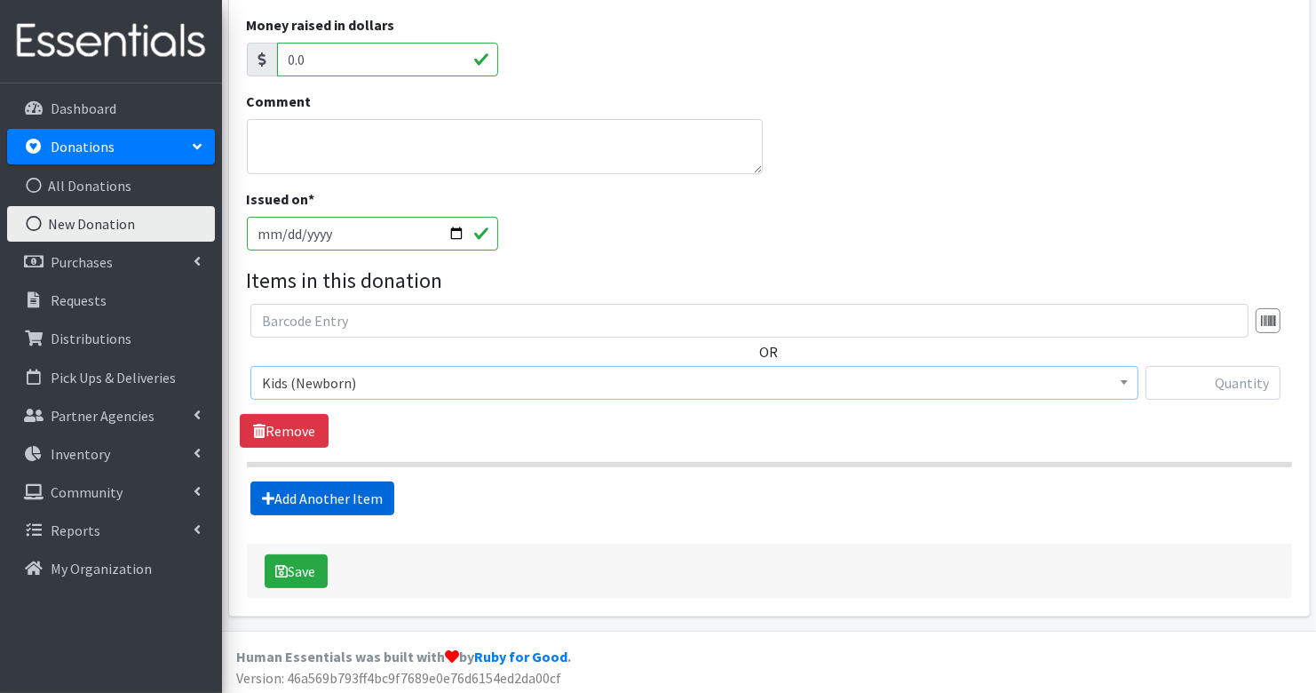
click at [334, 498] on link "Add Another Item" at bounding box center [322, 498] width 144 height 34
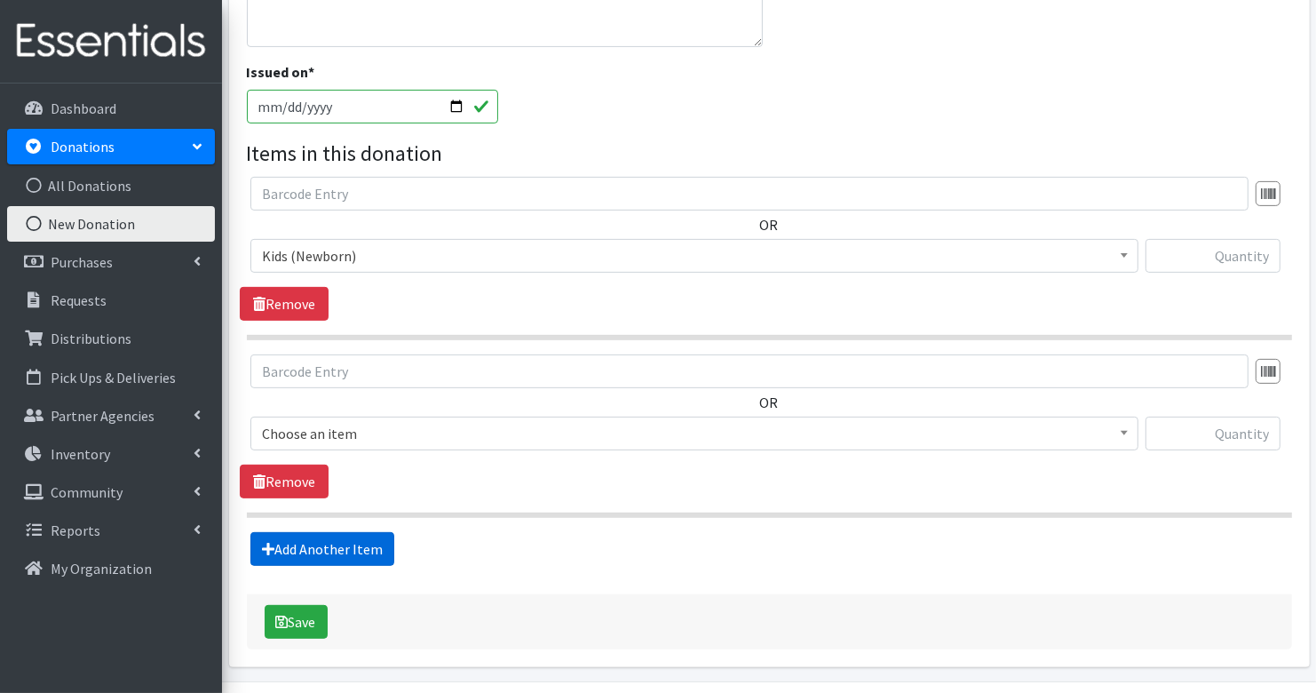
scroll to position [525, 0]
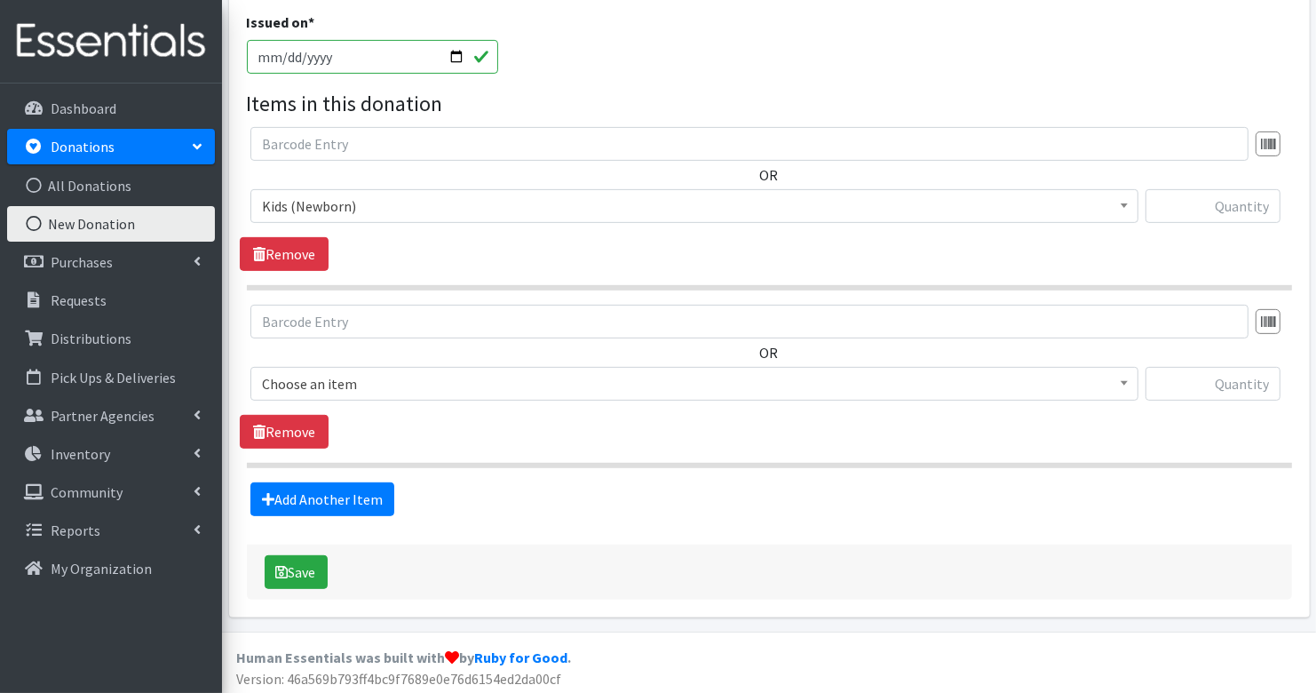
click at [377, 385] on span "Choose an item" at bounding box center [694, 383] width 865 height 25
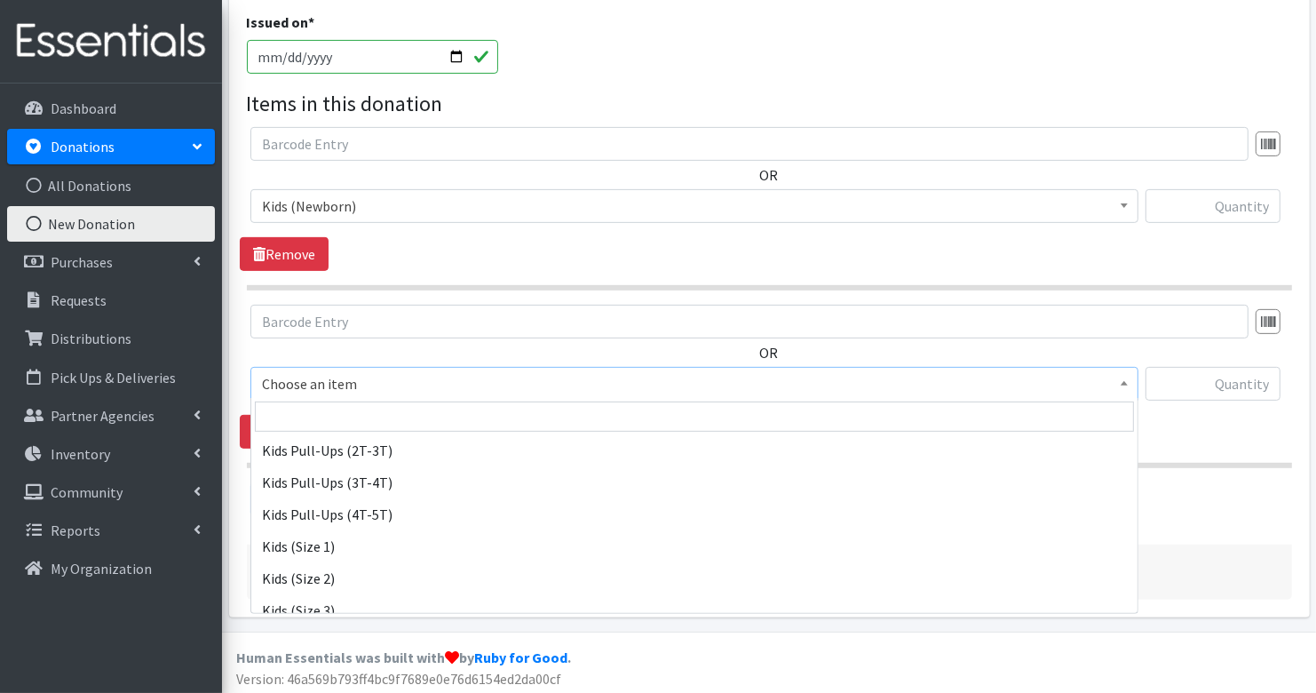
scroll to position [140, 0]
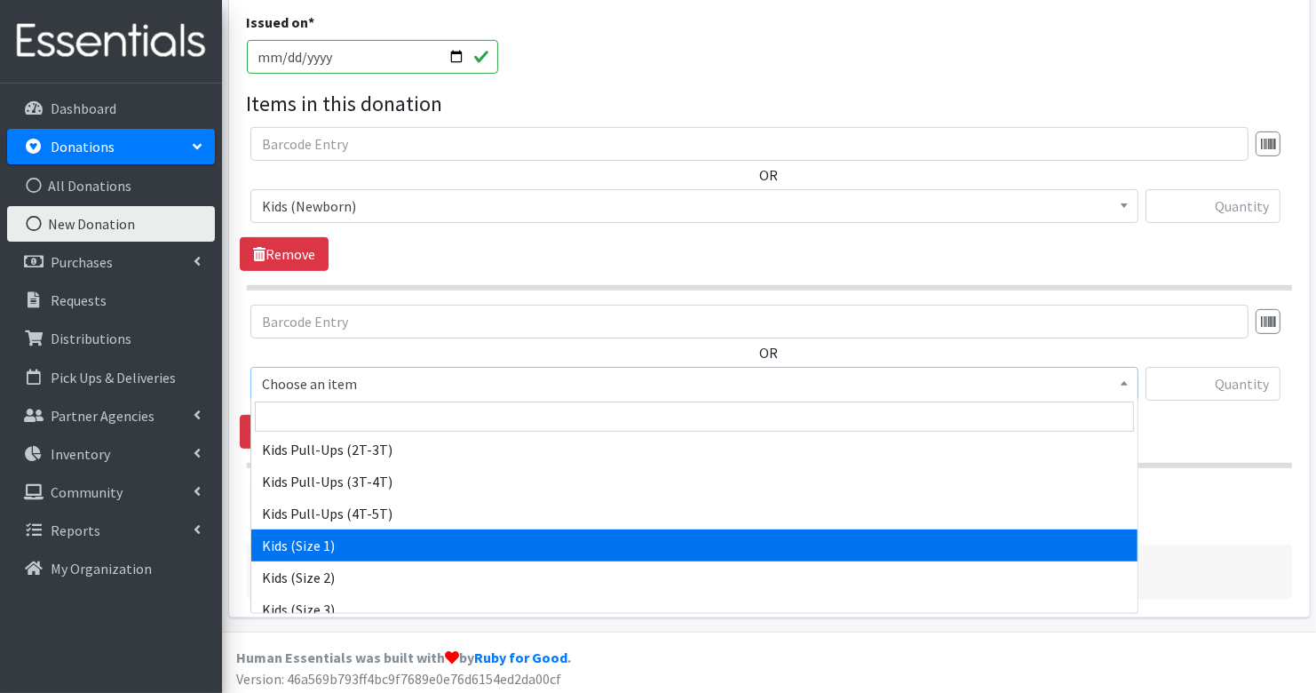
select select "3401"
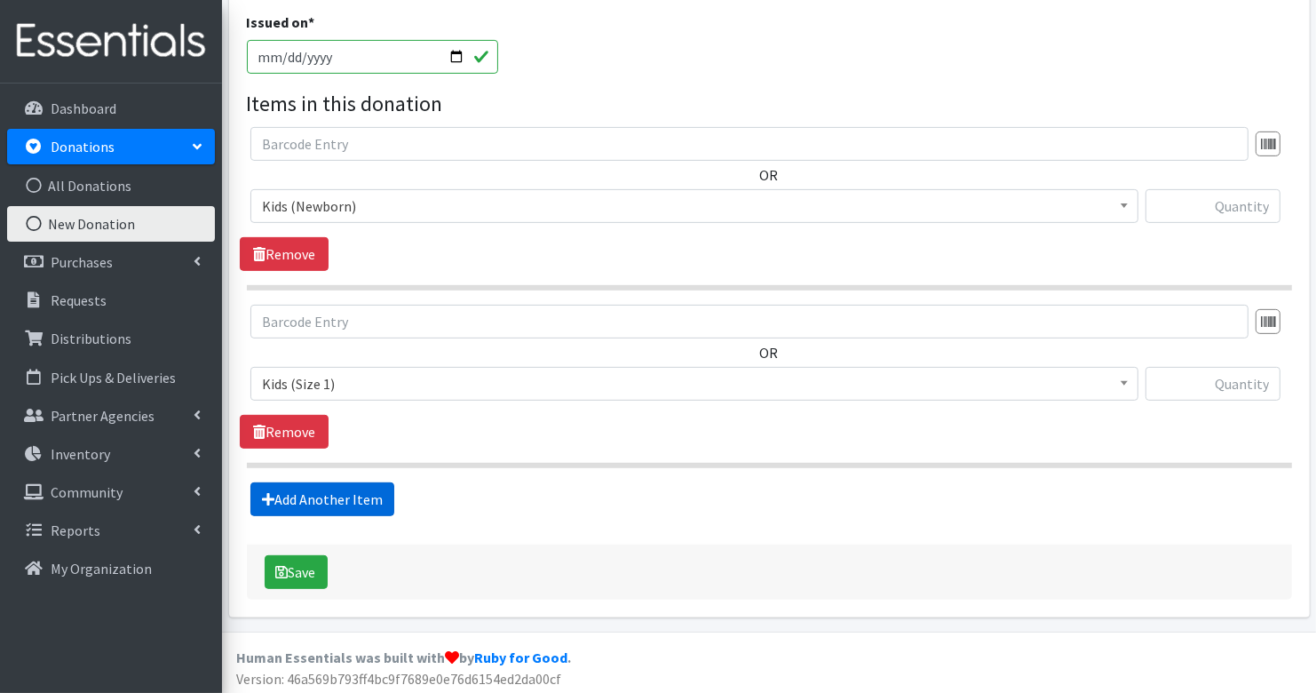
click at [363, 487] on link "Add Another Item" at bounding box center [322, 499] width 144 height 34
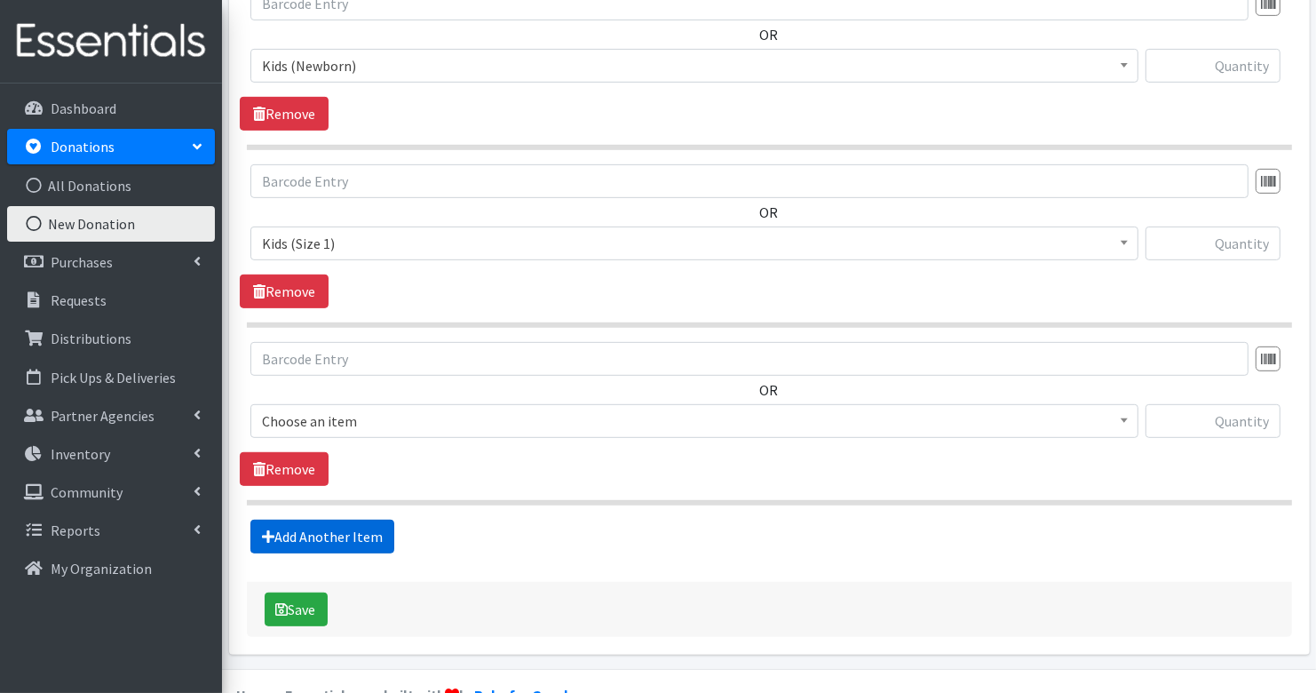
scroll to position [701, 0]
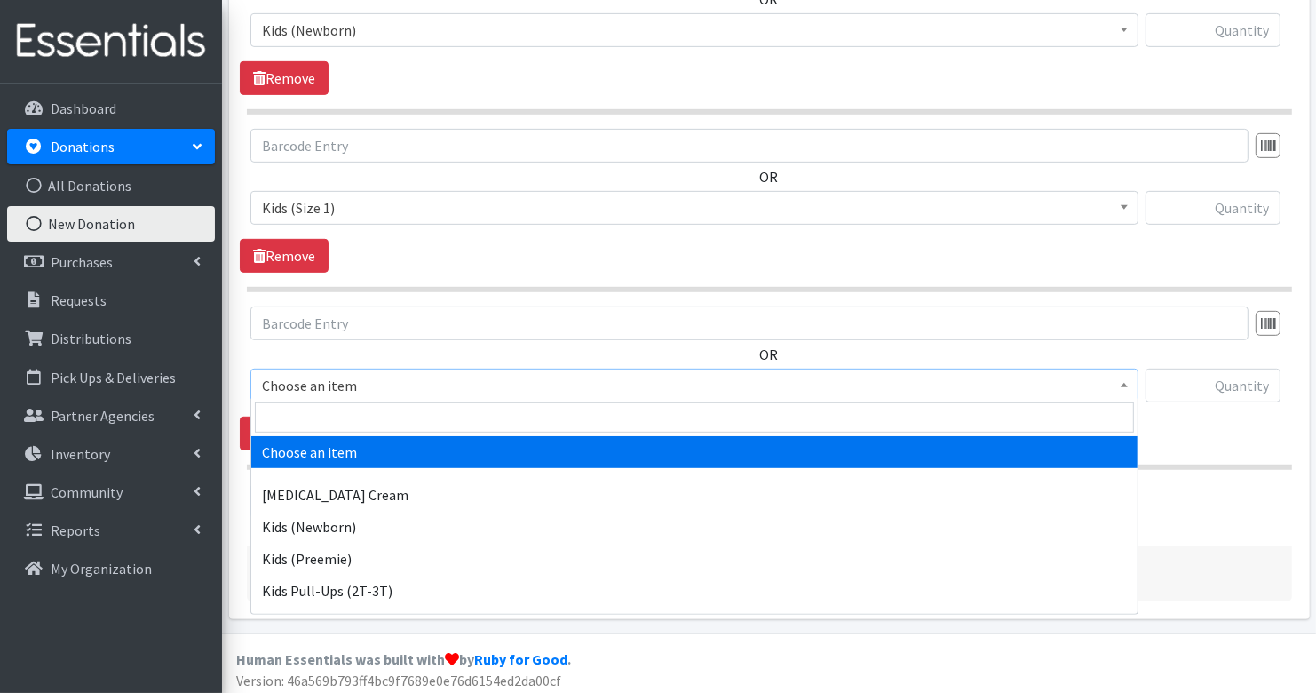
click at [387, 391] on span "Choose an item" at bounding box center [694, 385] width 865 height 25
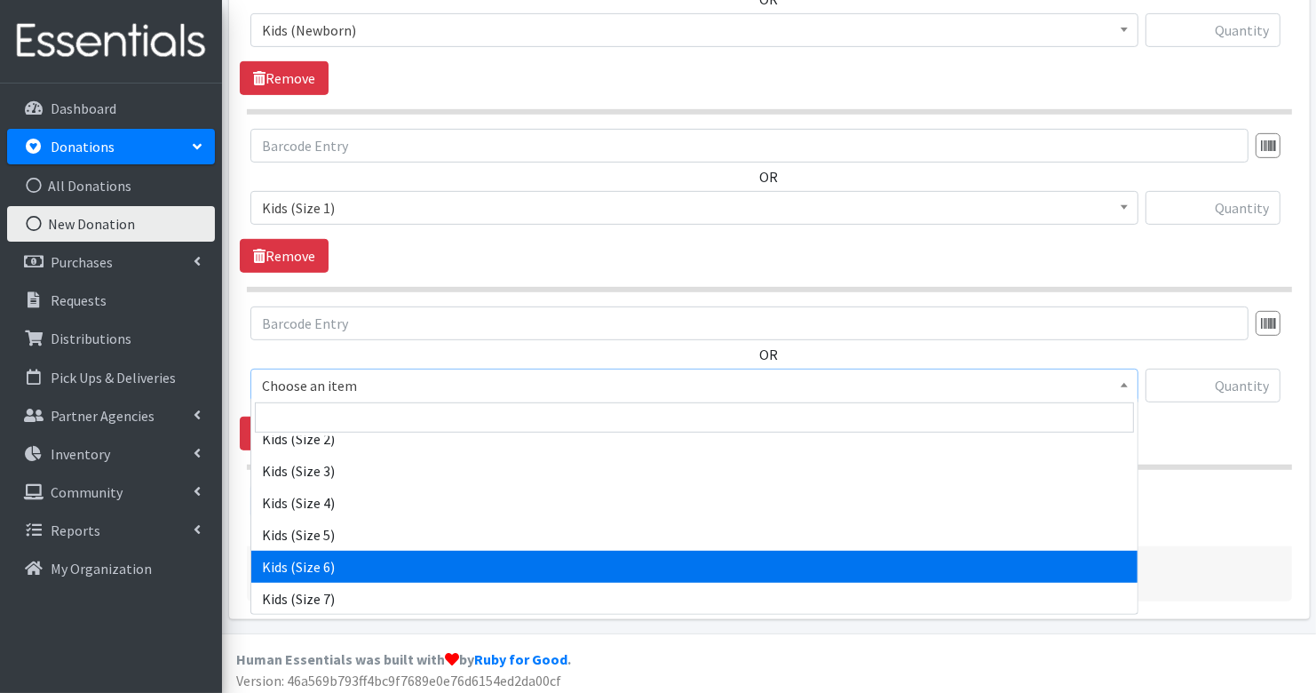
scroll to position [269, 0]
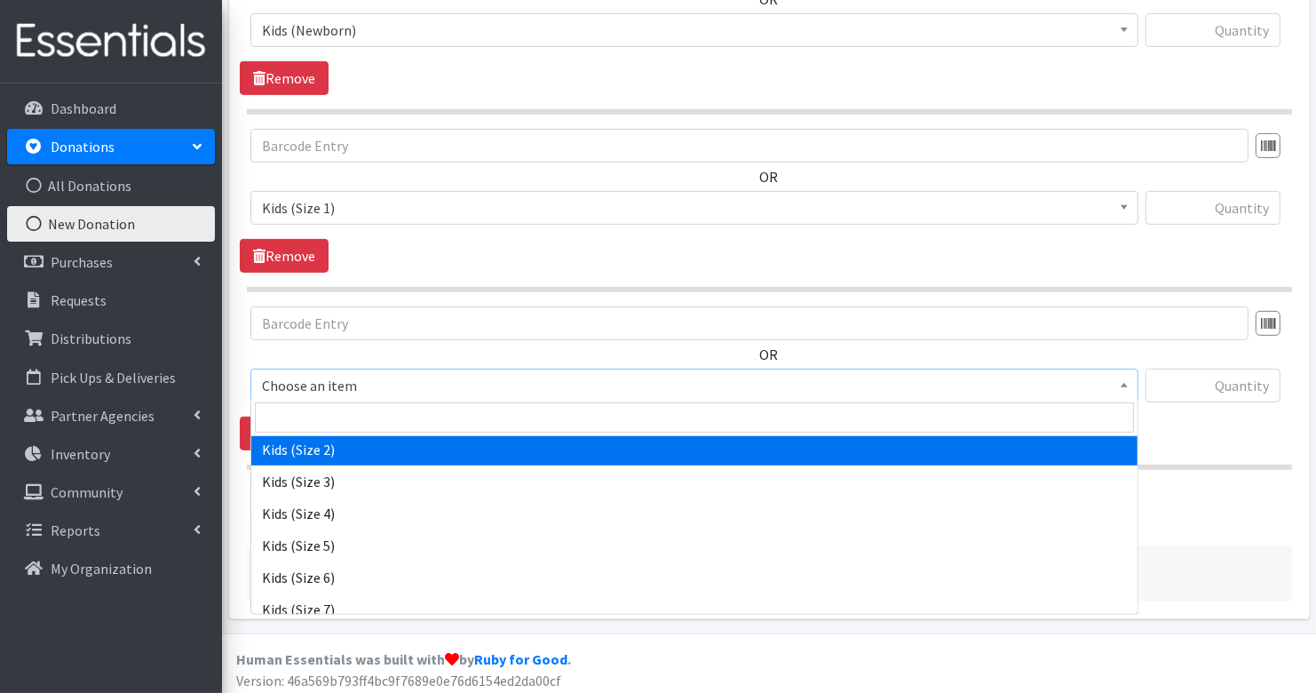
select select "3420"
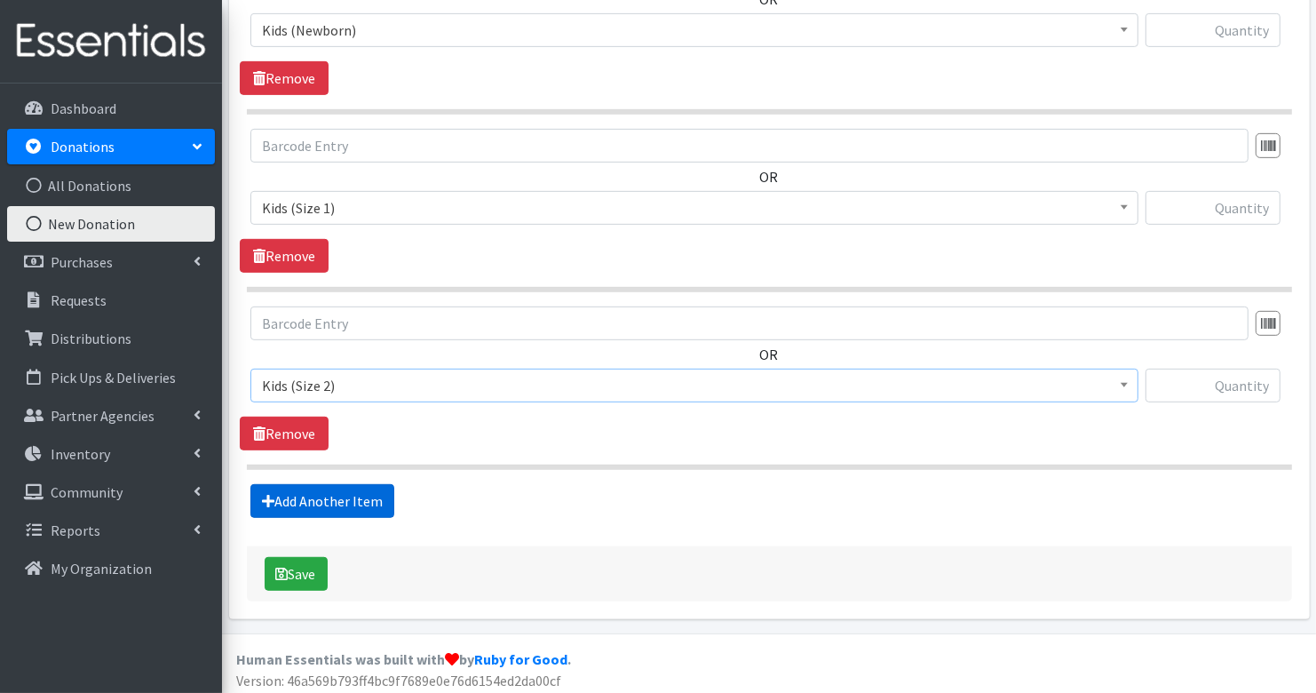
click at [343, 493] on link "Add Another Item" at bounding box center [322, 501] width 144 height 34
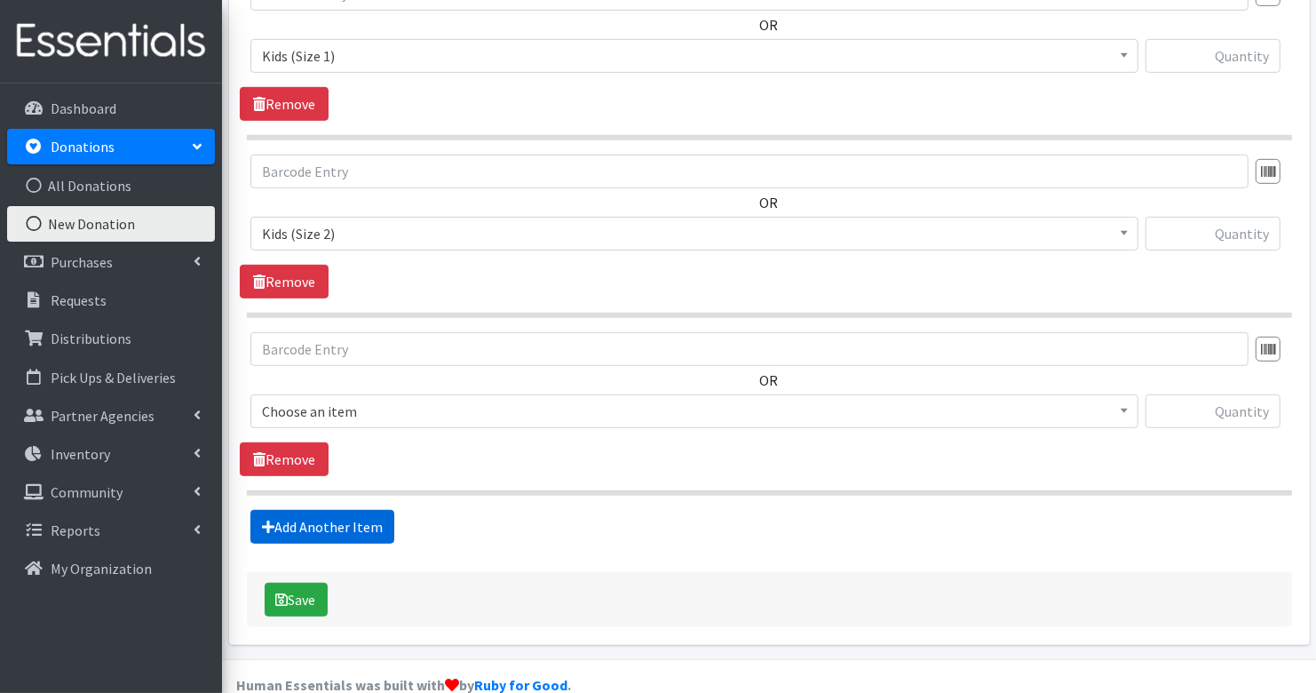
scroll to position [877, 0]
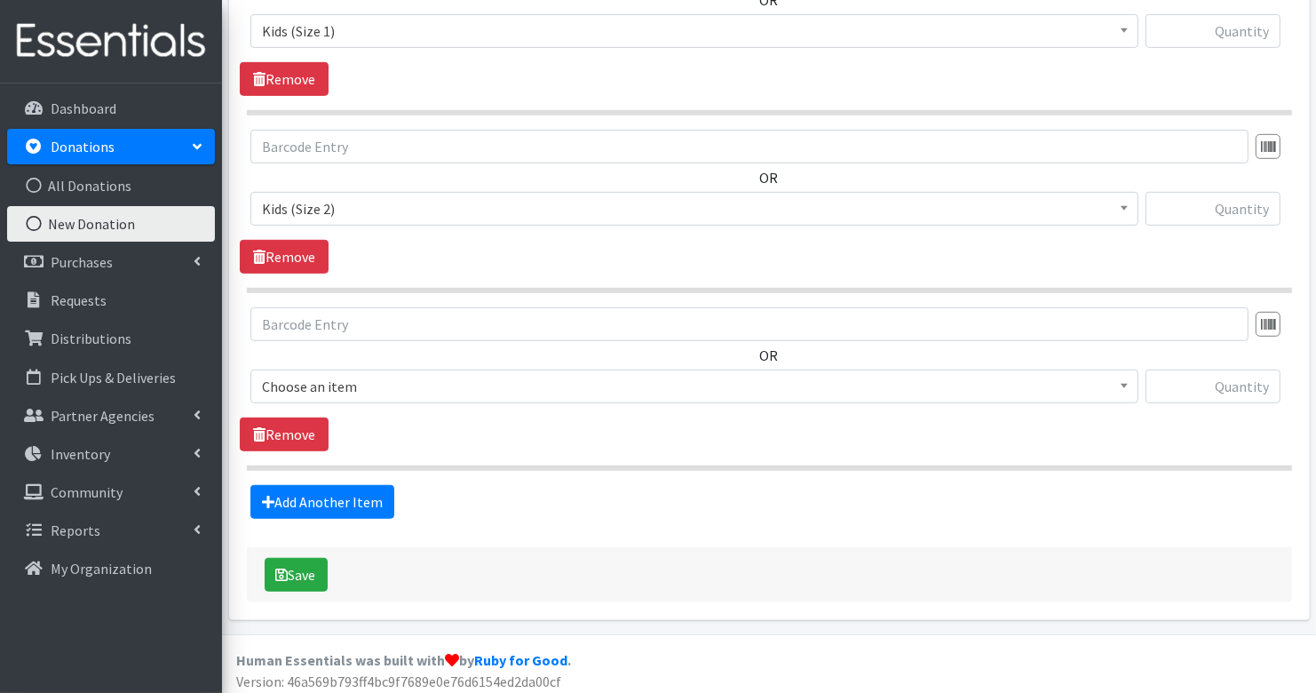
click at [349, 374] on span "Choose an item" at bounding box center [694, 386] width 865 height 25
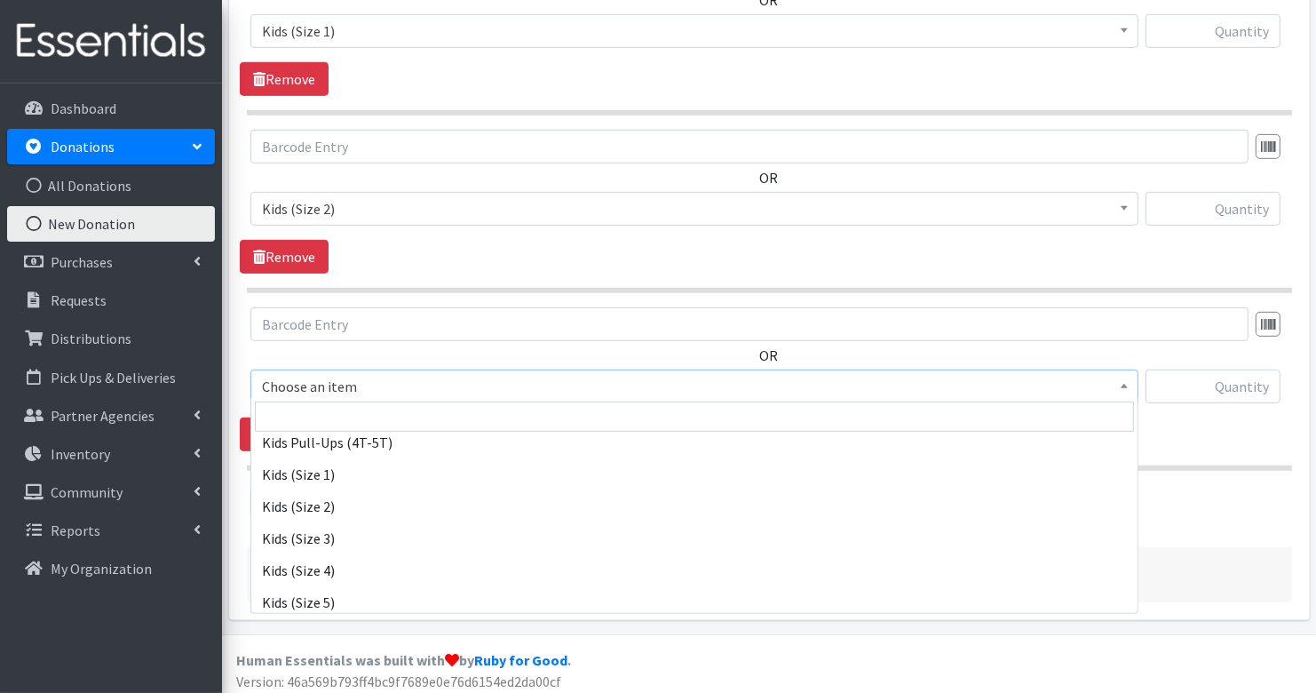
scroll to position [217, 0]
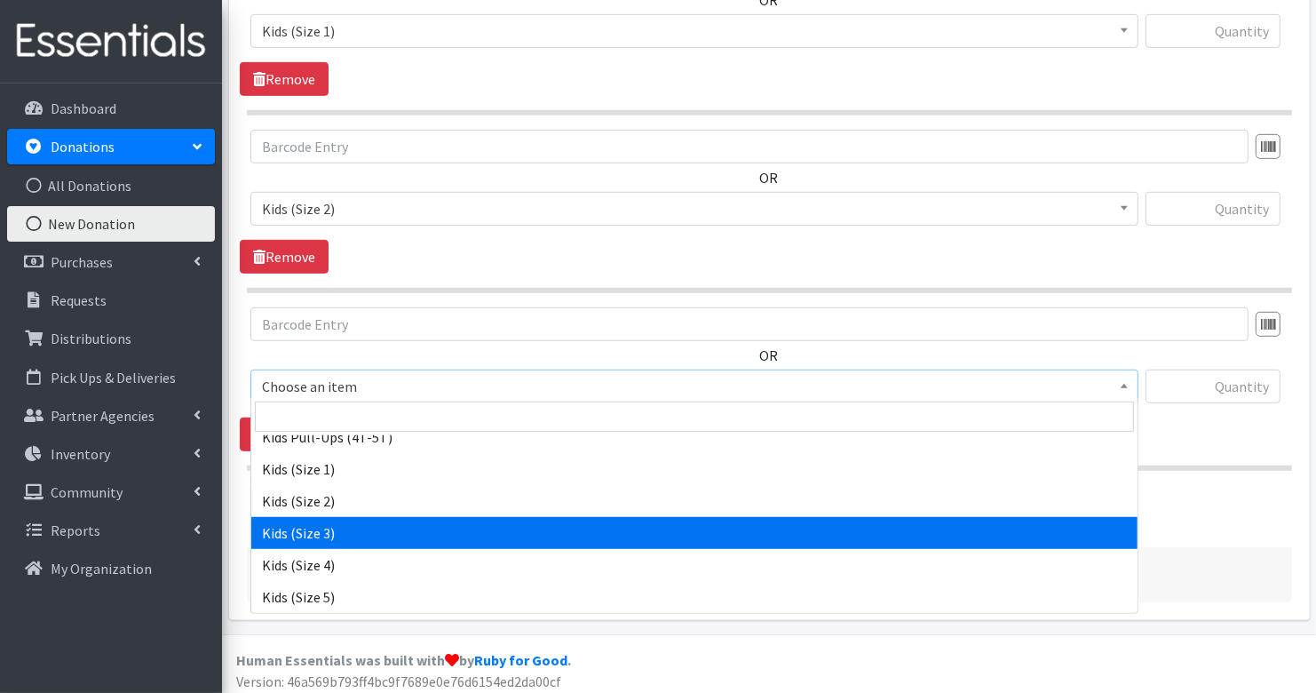
select select "3393"
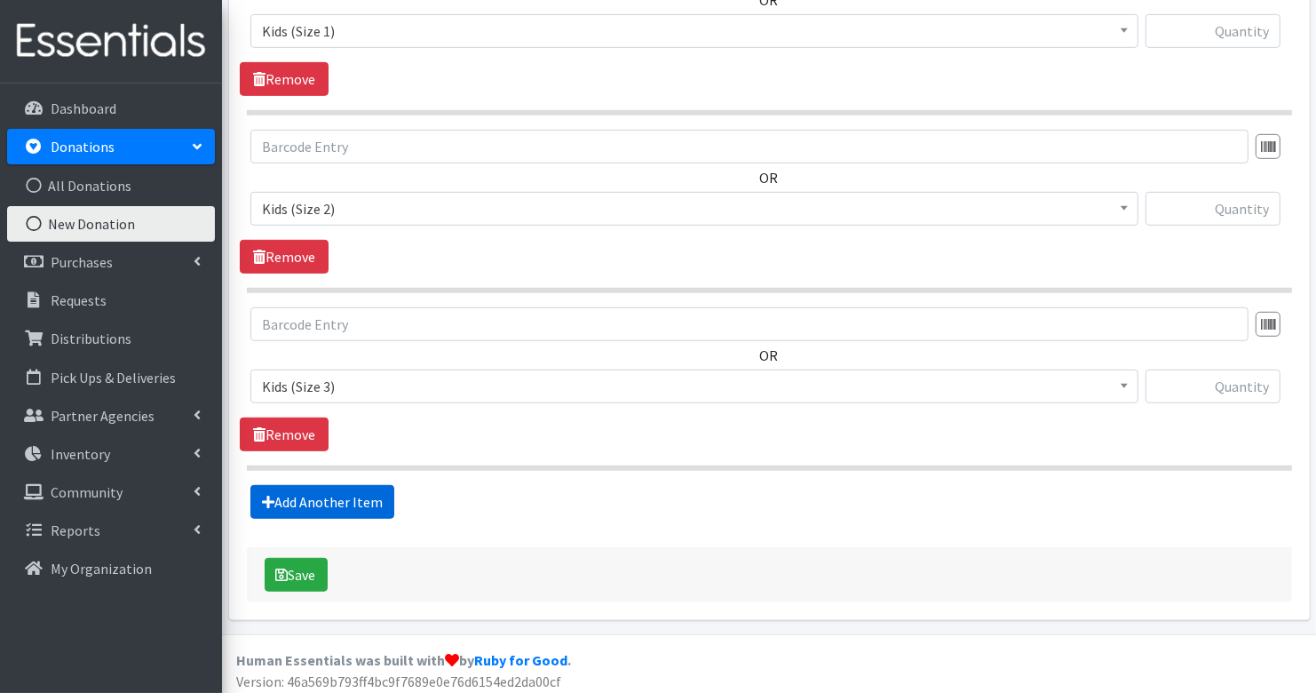
click at [361, 491] on link "Add Another Item" at bounding box center [322, 502] width 144 height 34
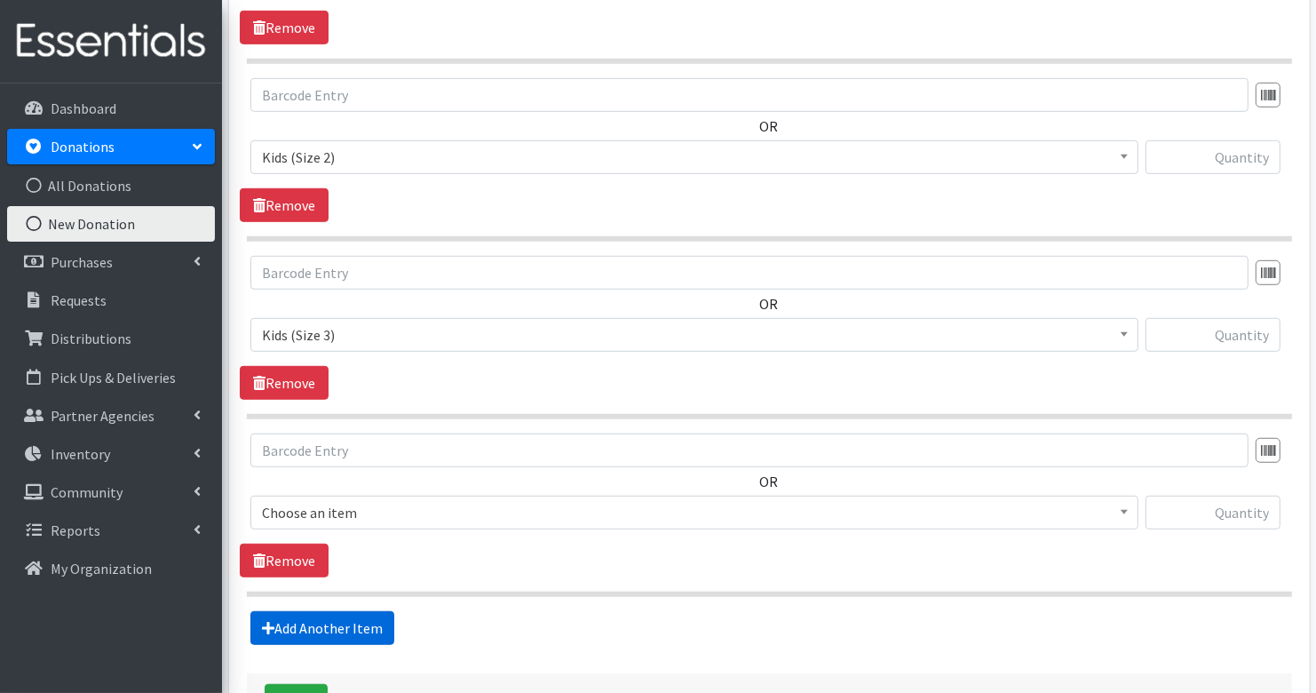
scroll to position [1053, 0]
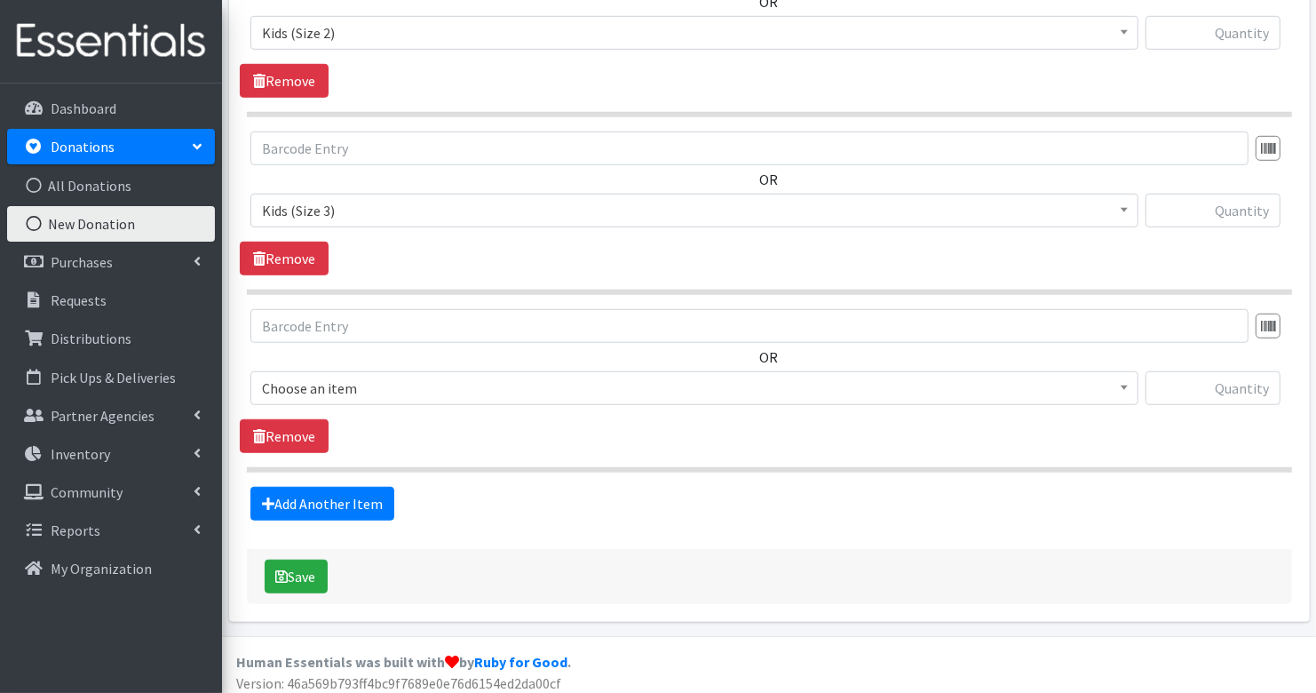
click at [351, 371] on span "Choose an item" at bounding box center [694, 388] width 888 height 34
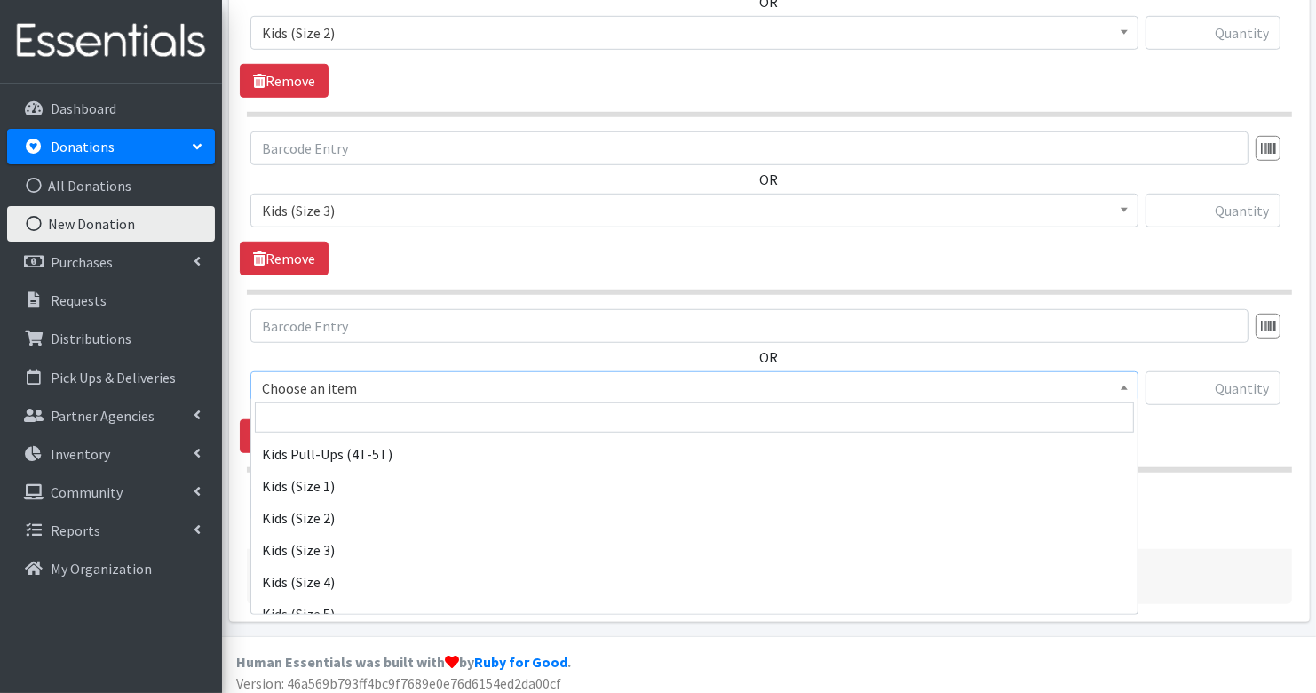
scroll to position [202, 0]
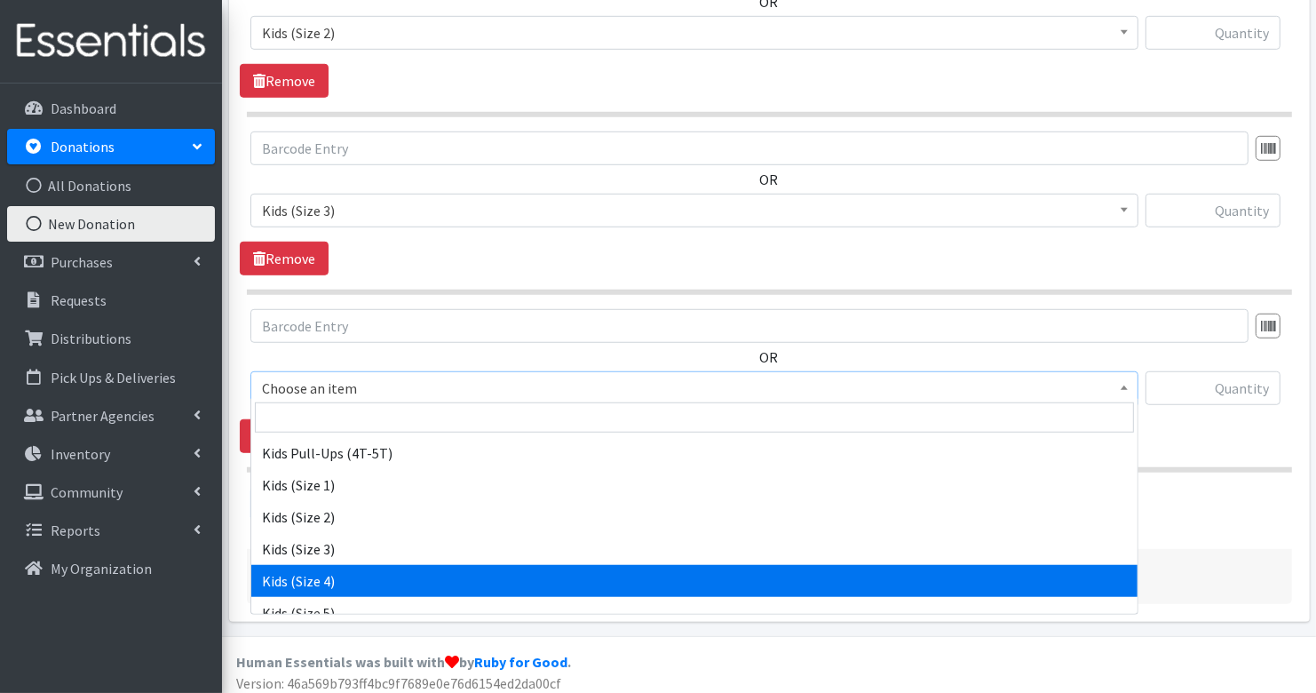
select select "3394"
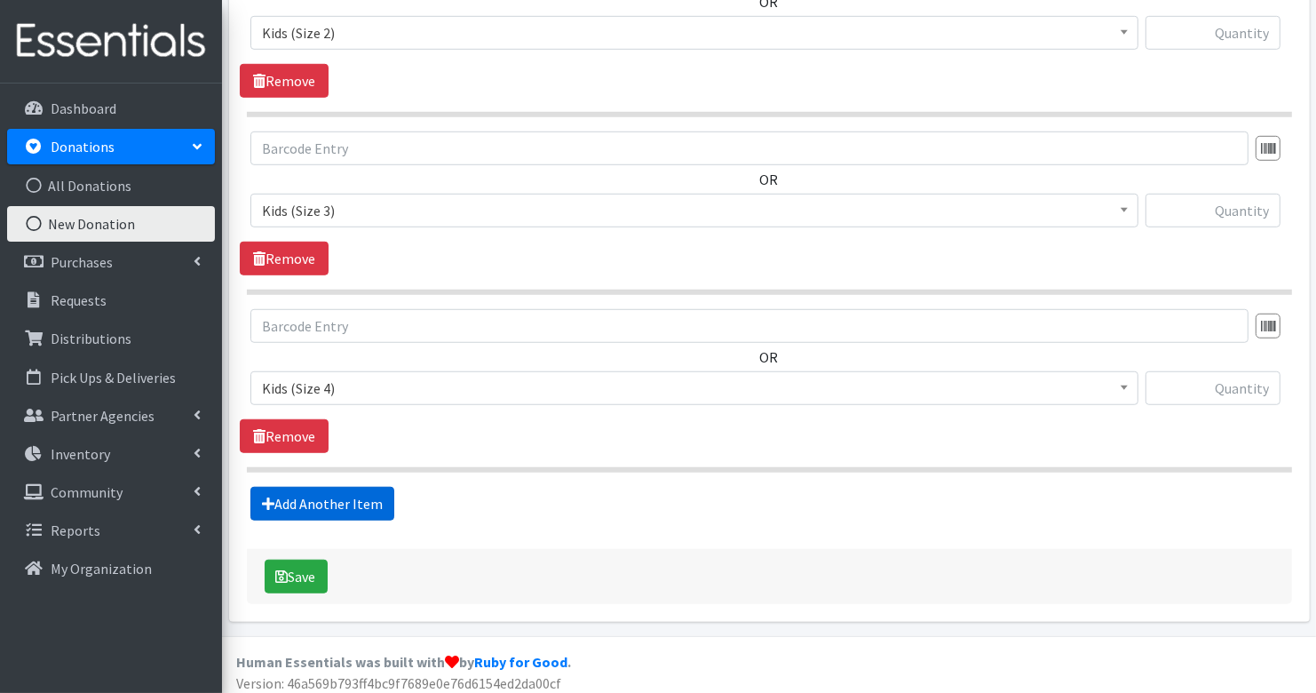
click at [357, 487] on link "Add Another Item" at bounding box center [322, 504] width 144 height 34
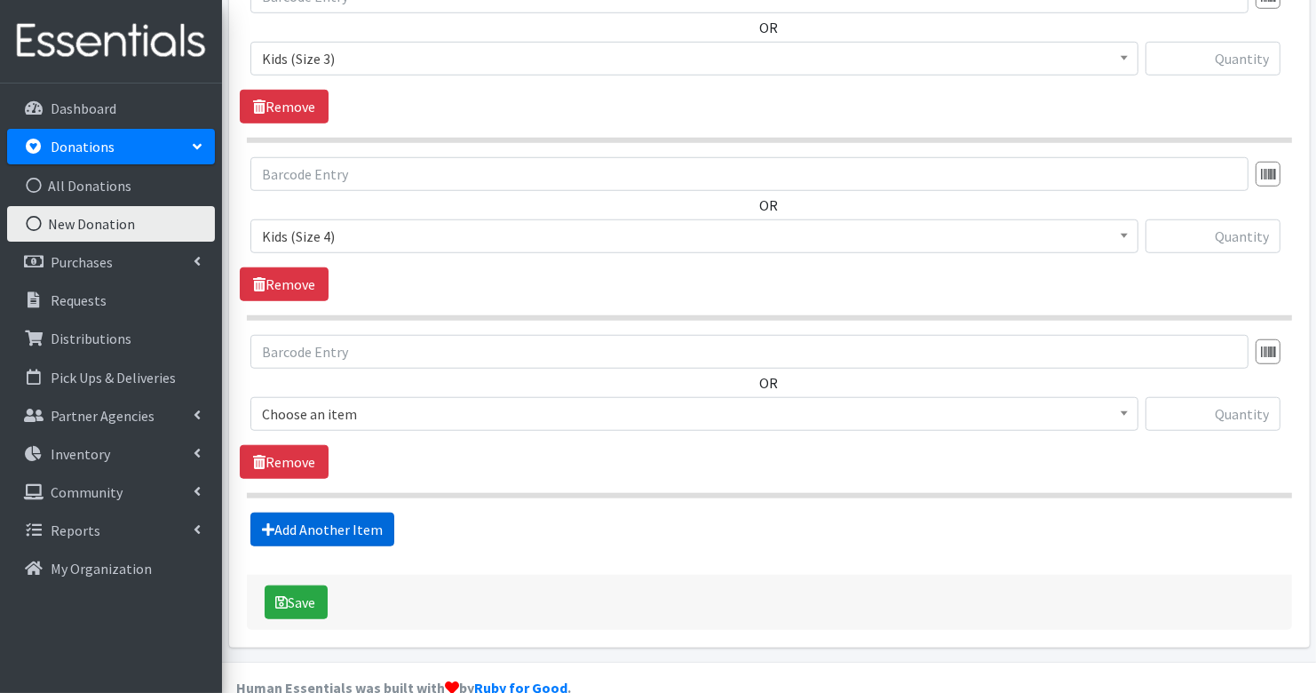
scroll to position [1230, 0]
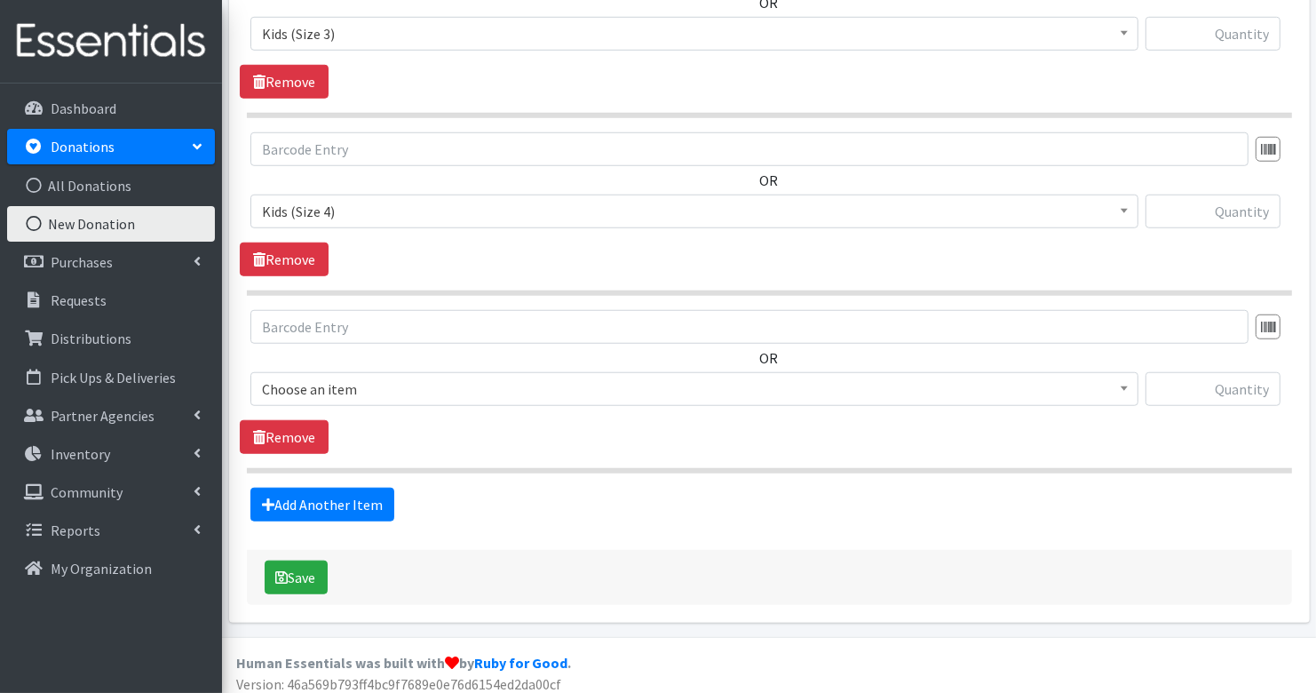
click at [354, 379] on span "Choose an item" at bounding box center [694, 389] width 865 height 25
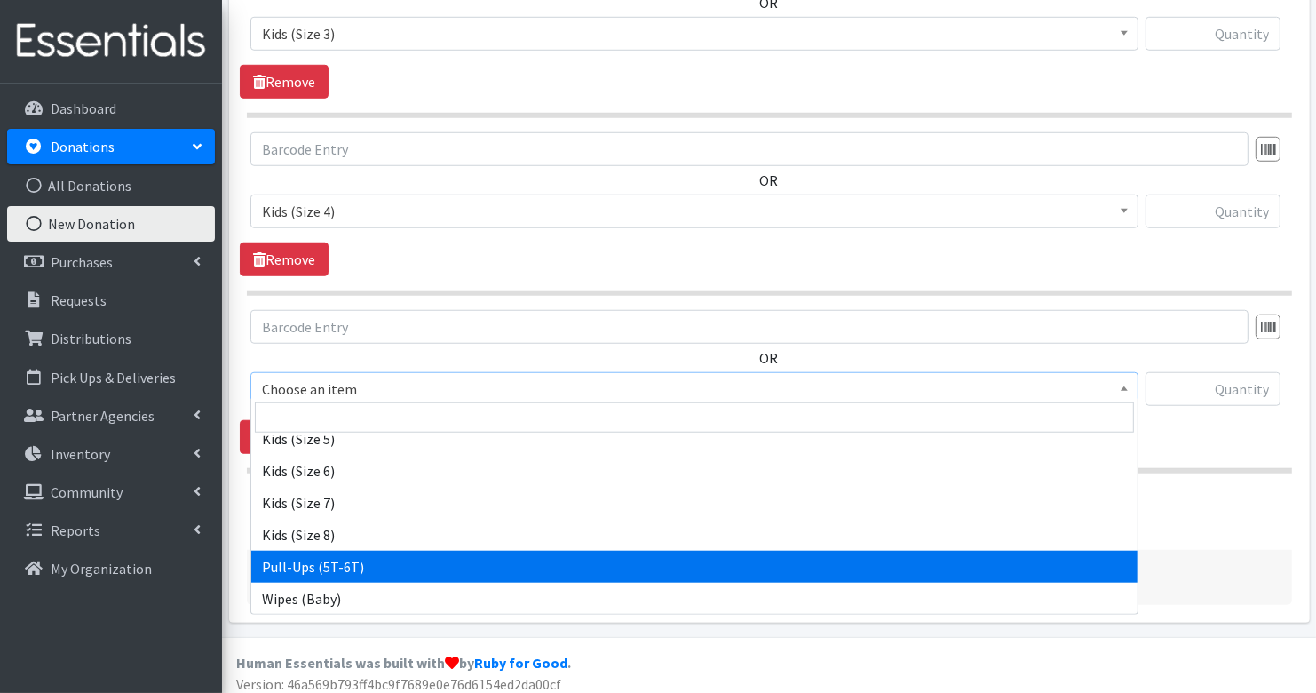
scroll to position [319, 0]
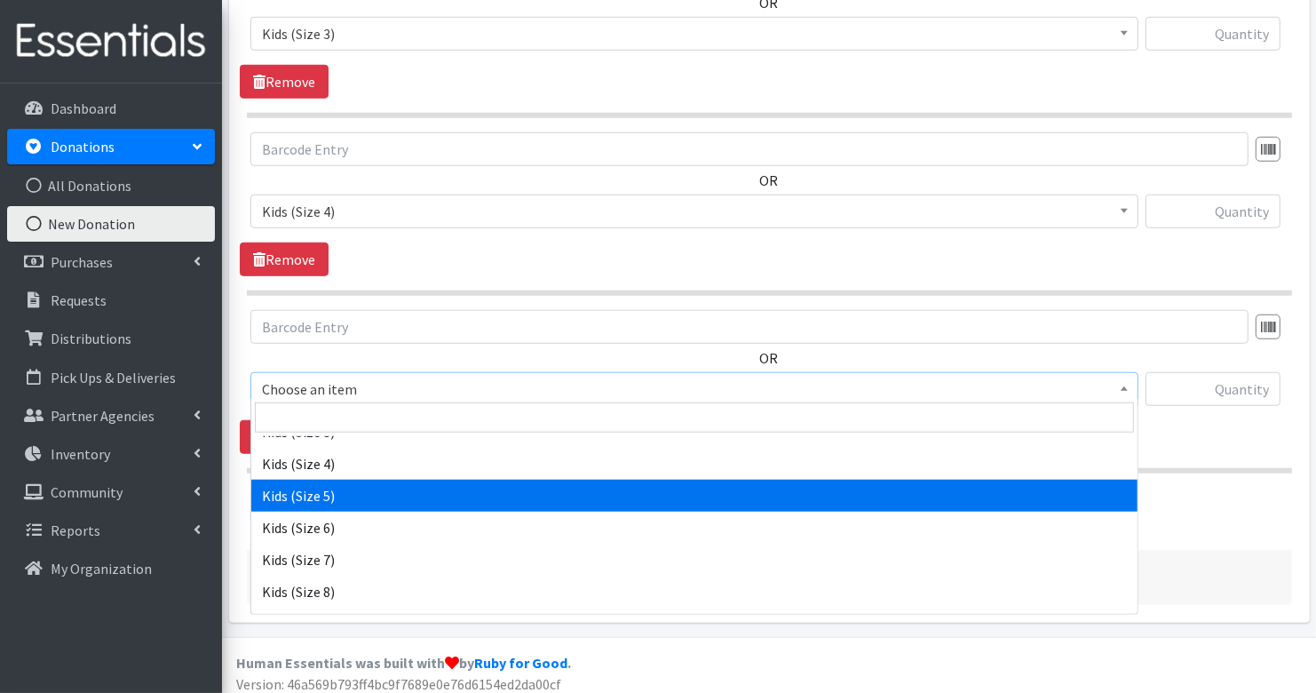
select select "3407"
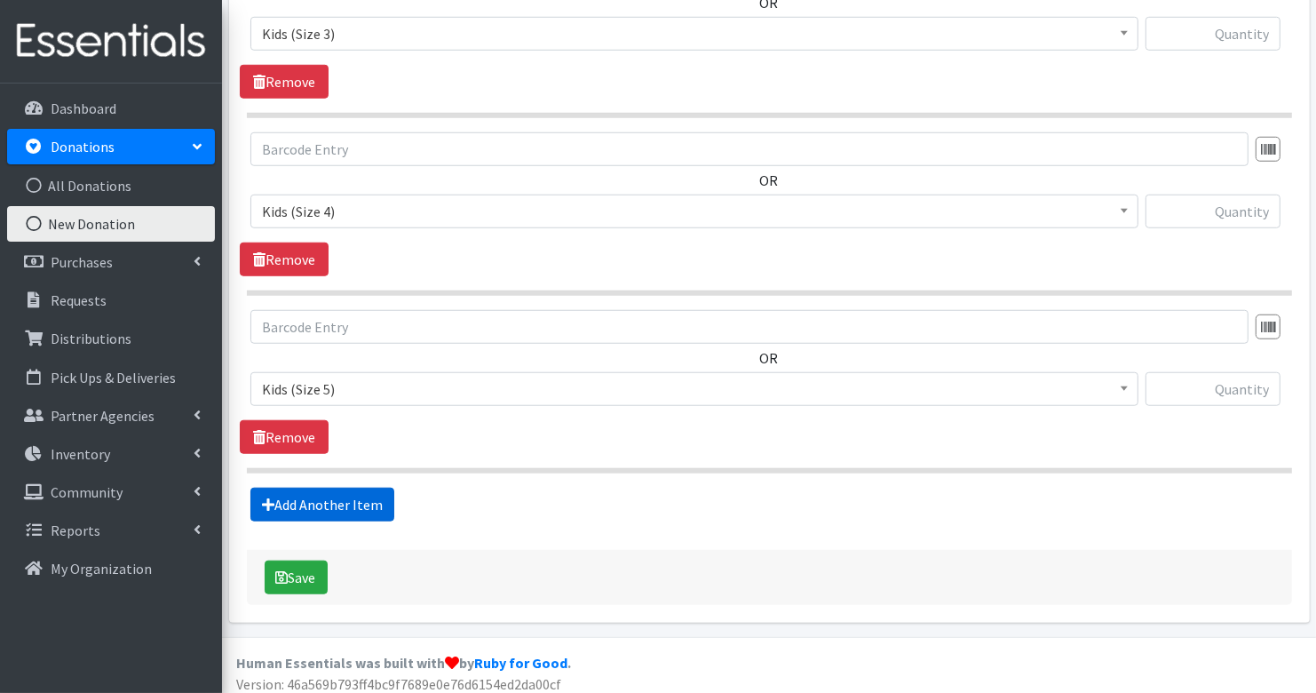
click at [330, 489] on link "Add Another Item" at bounding box center [322, 505] width 144 height 34
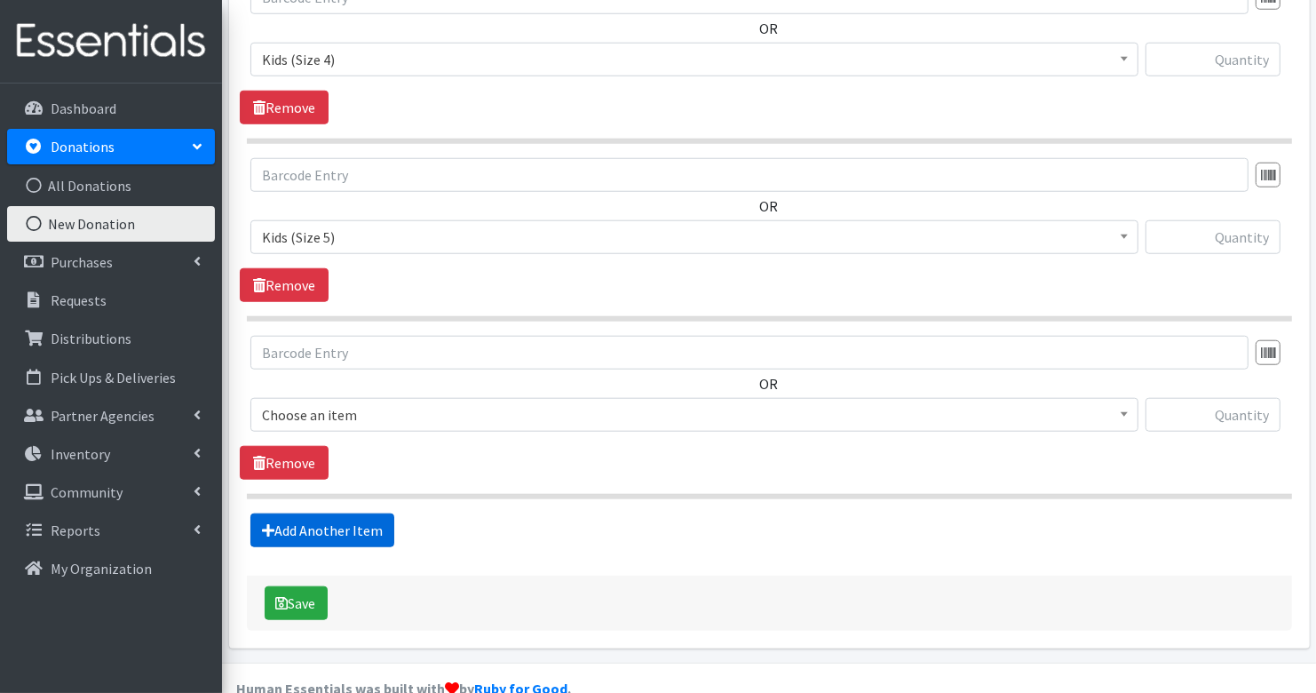
scroll to position [1406, 0]
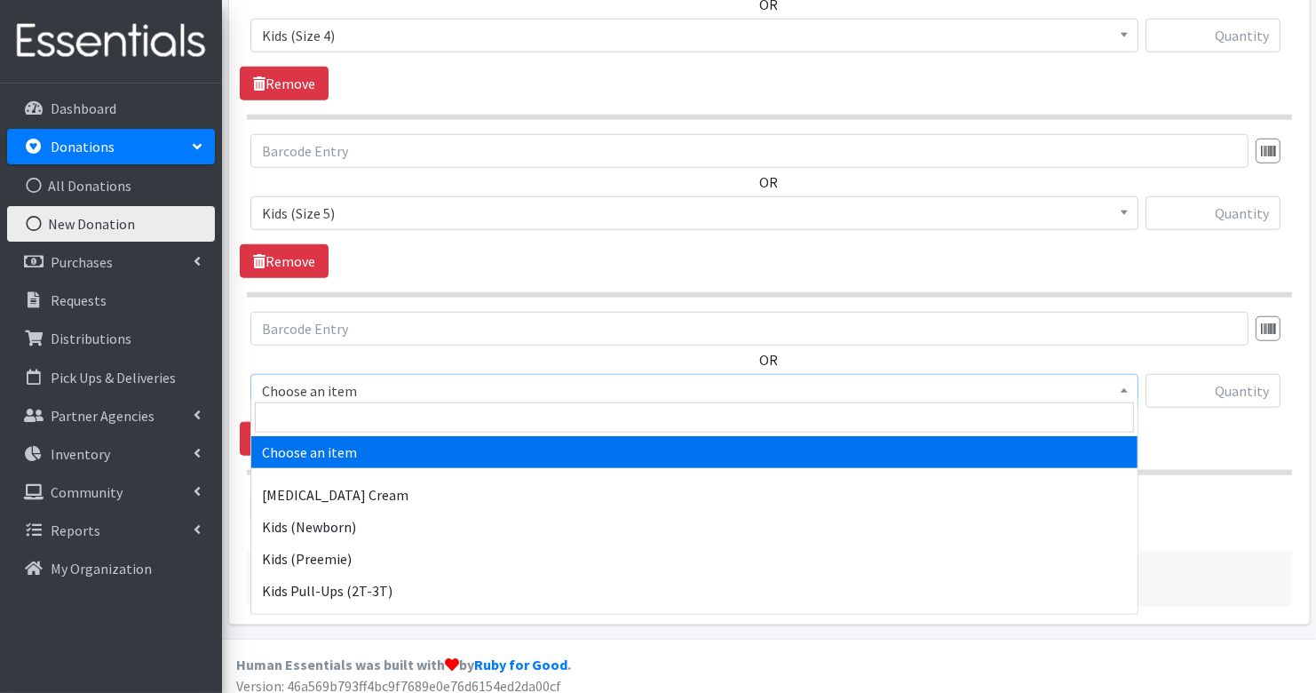
click at [340, 387] on span "Choose an item" at bounding box center [694, 390] width 865 height 25
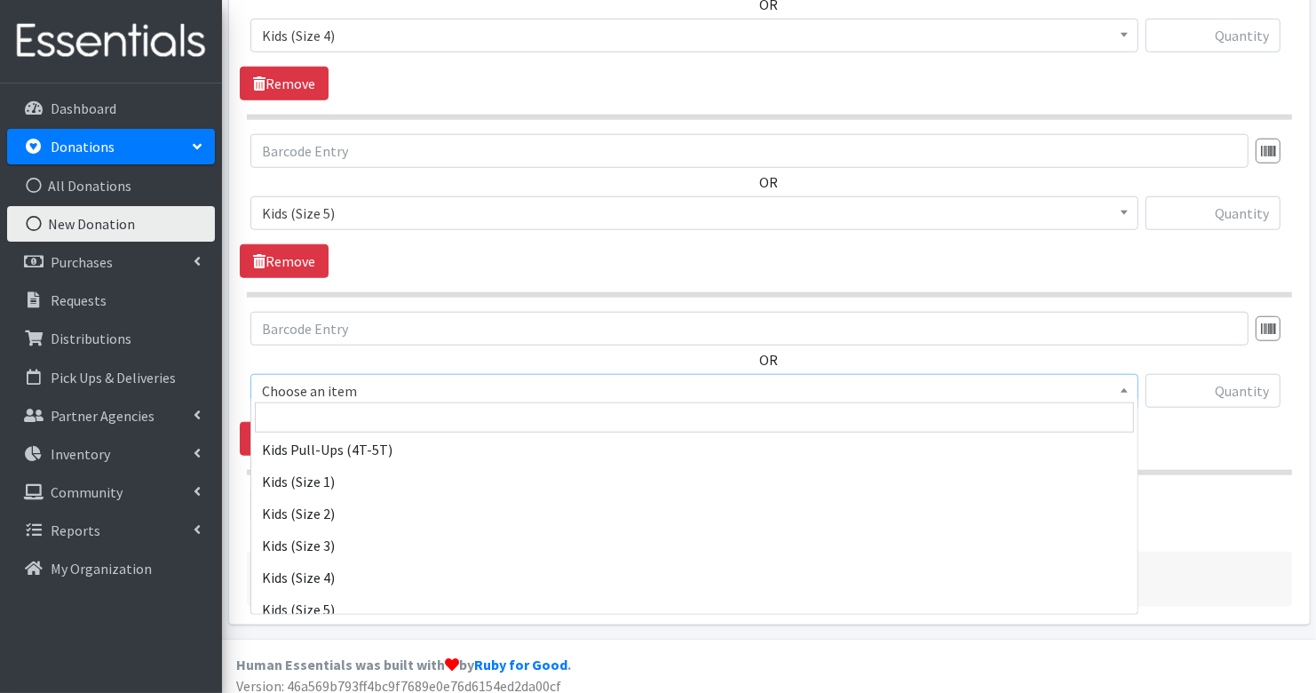
scroll to position [338, 0]
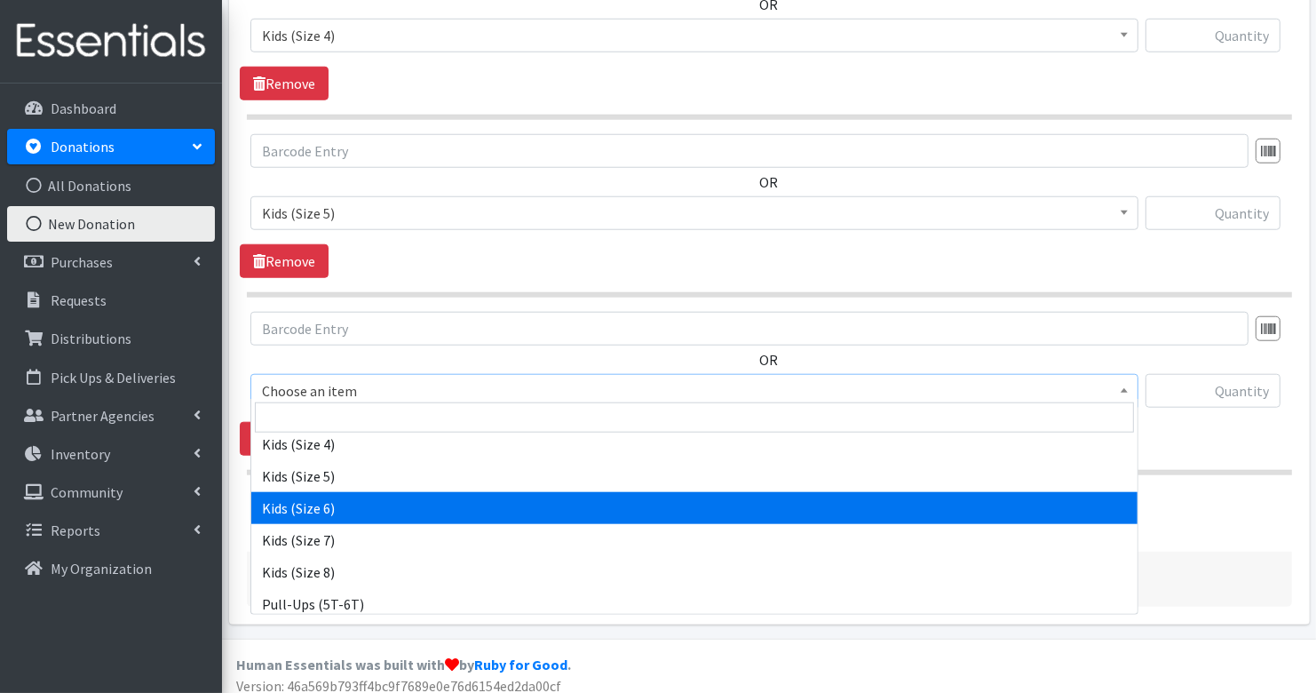
select select "3419"
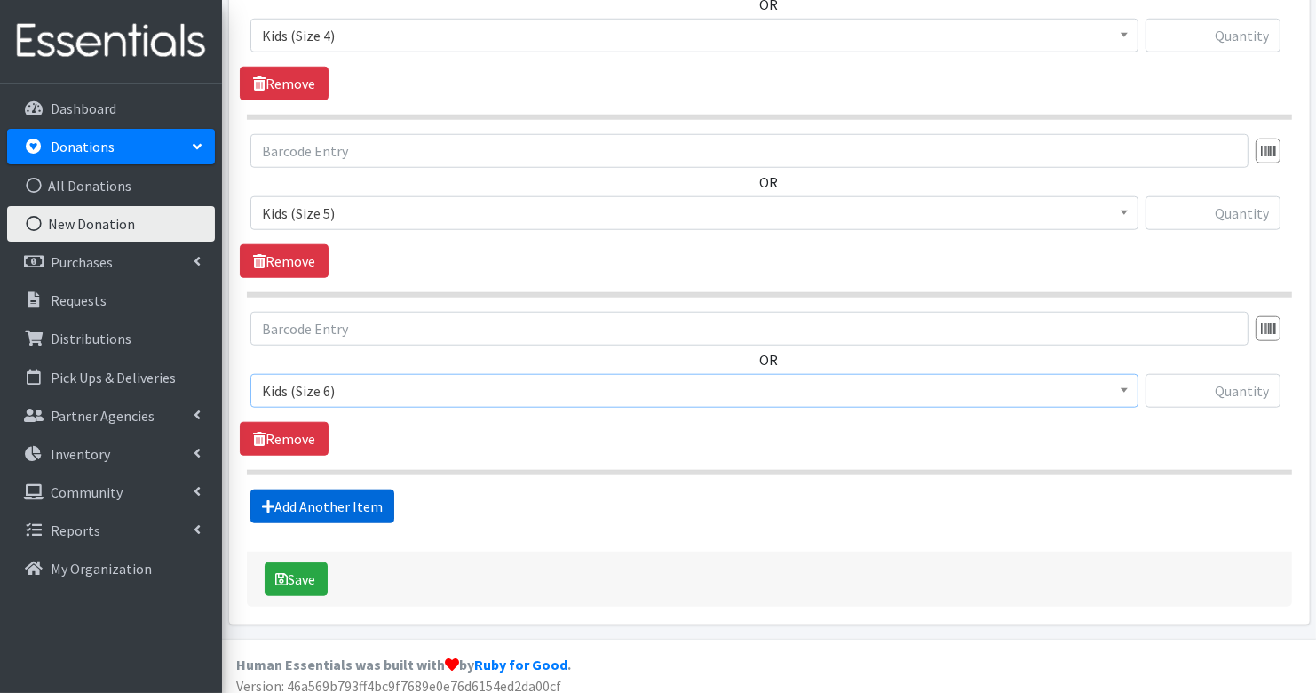
click at [377, 490] on link "Add Another Item" at bounding box center [322, 506] width 144 height 34
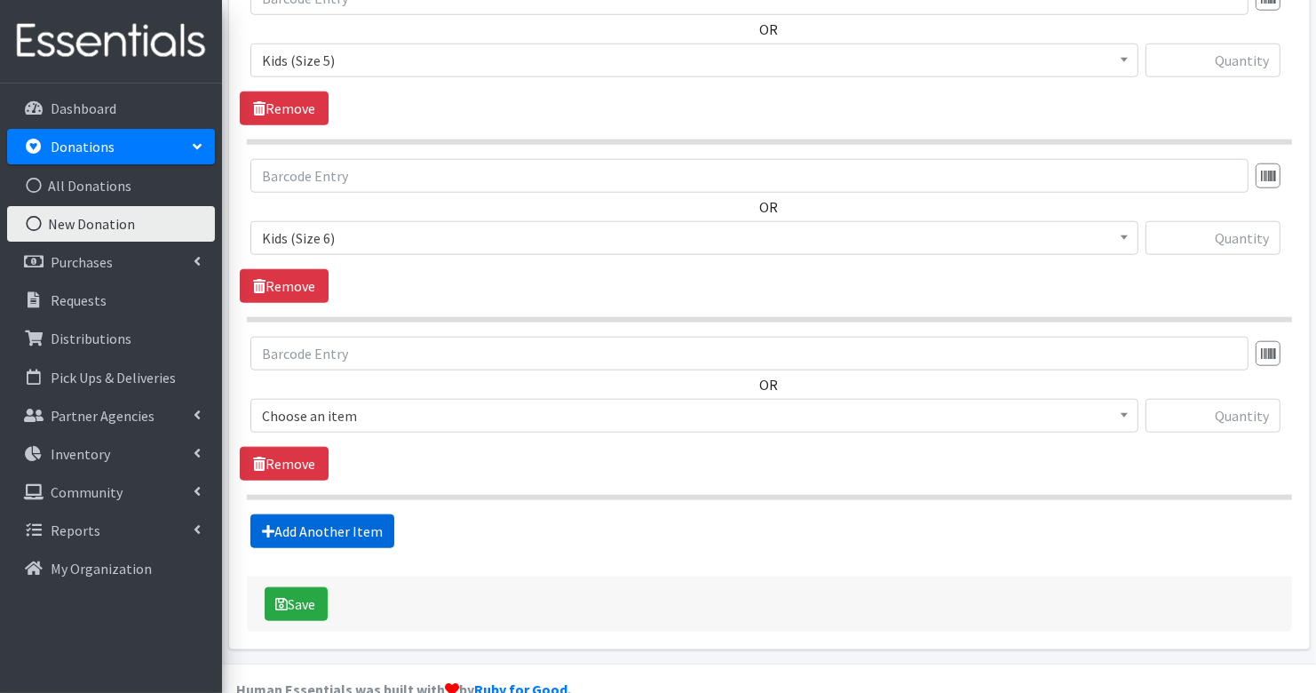
scroll to position [1582, 0]
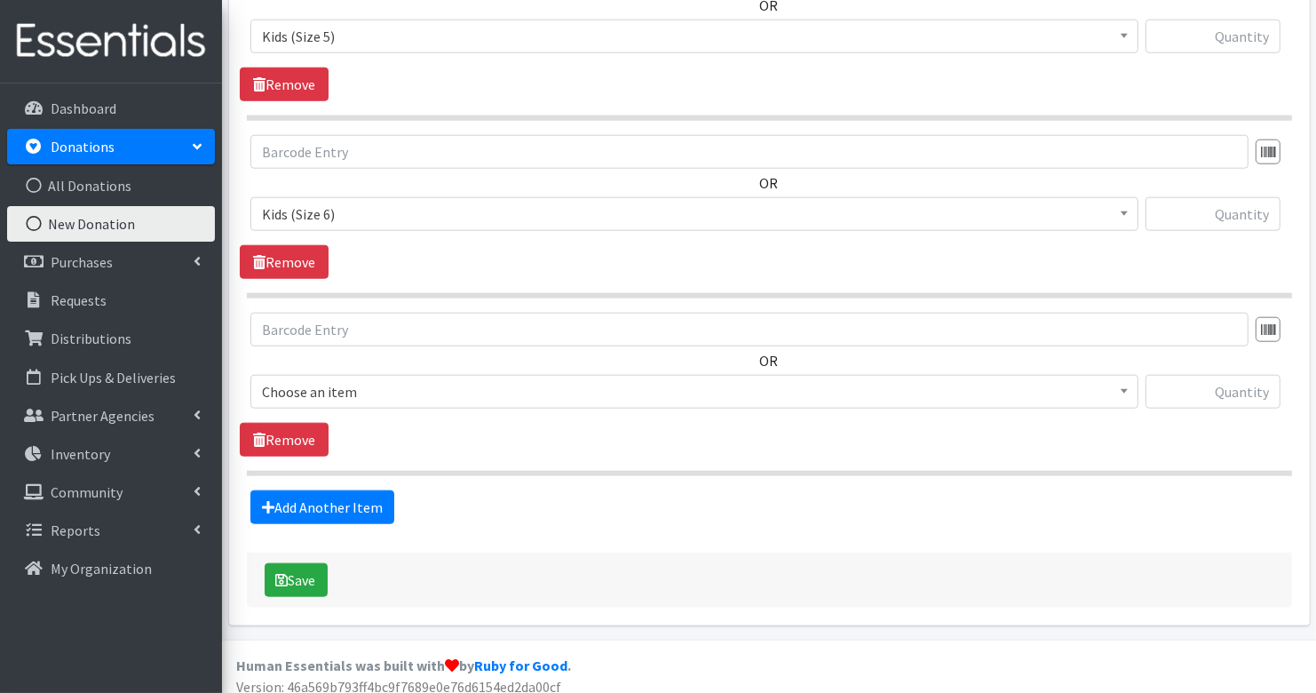
click at [386, 379] on span "Choose an item" at bounding box center [694, 391] width 865 height 25
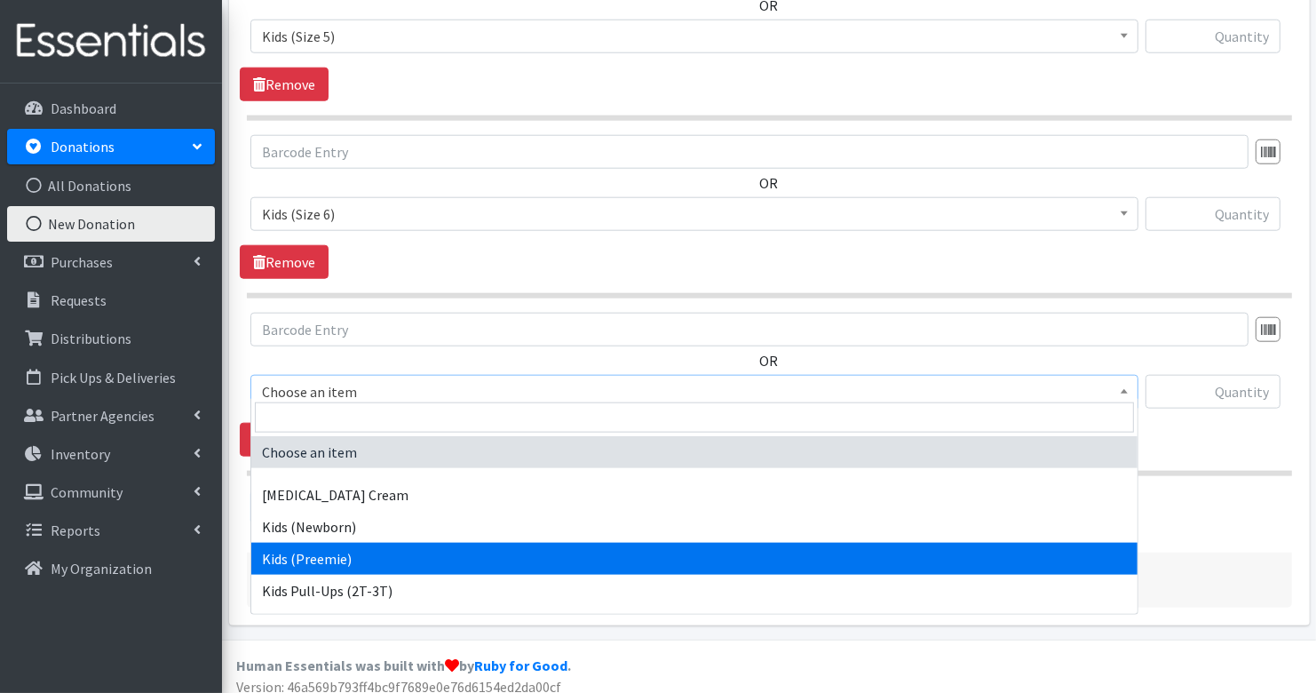
scroll to position [13, 0]
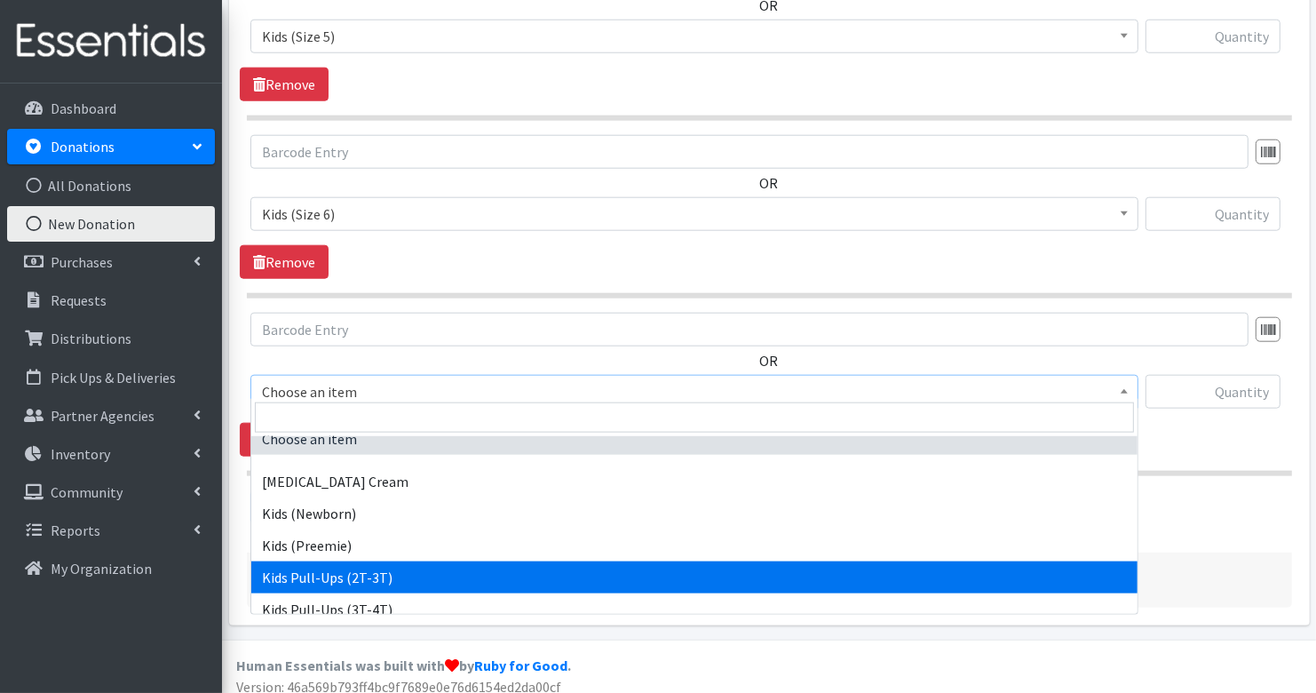
select select "3415"
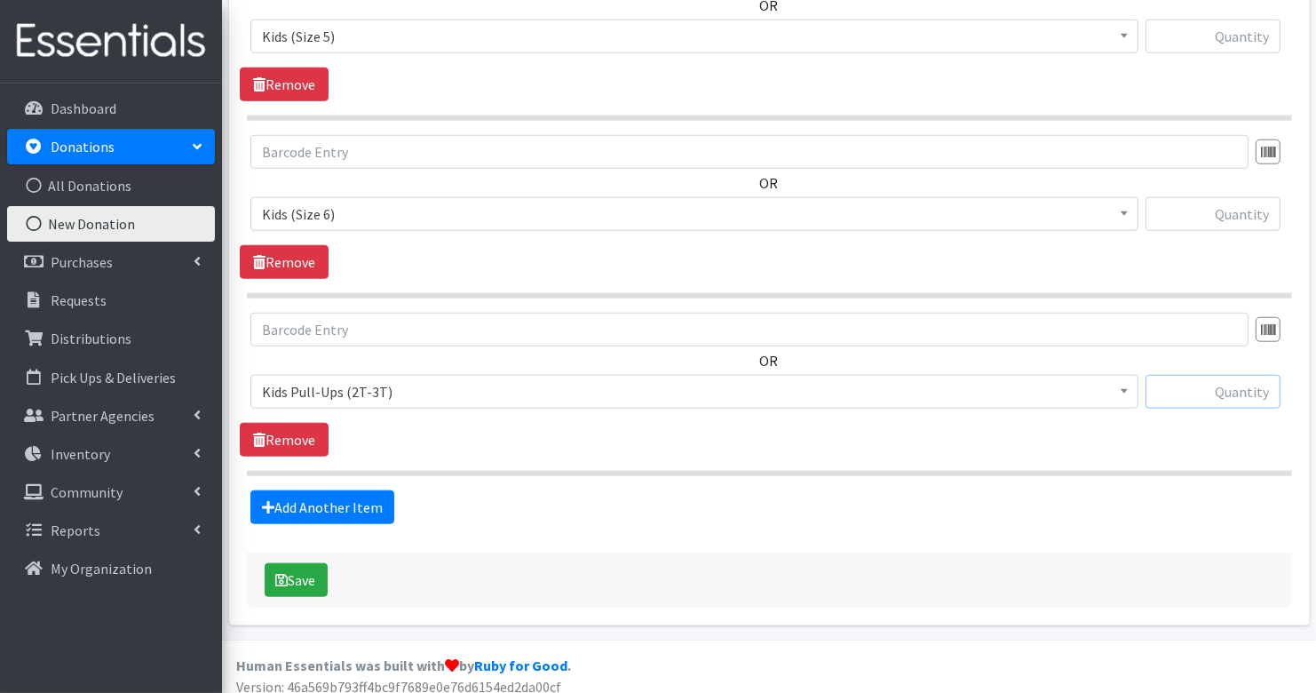
click at [1220, 381] on input "text" at bounding box center [1213, 392] width 135 height 34
type input "74"
click at [1225, 209] on input "text" at bounding box center [1213, 214] width 135 height 34
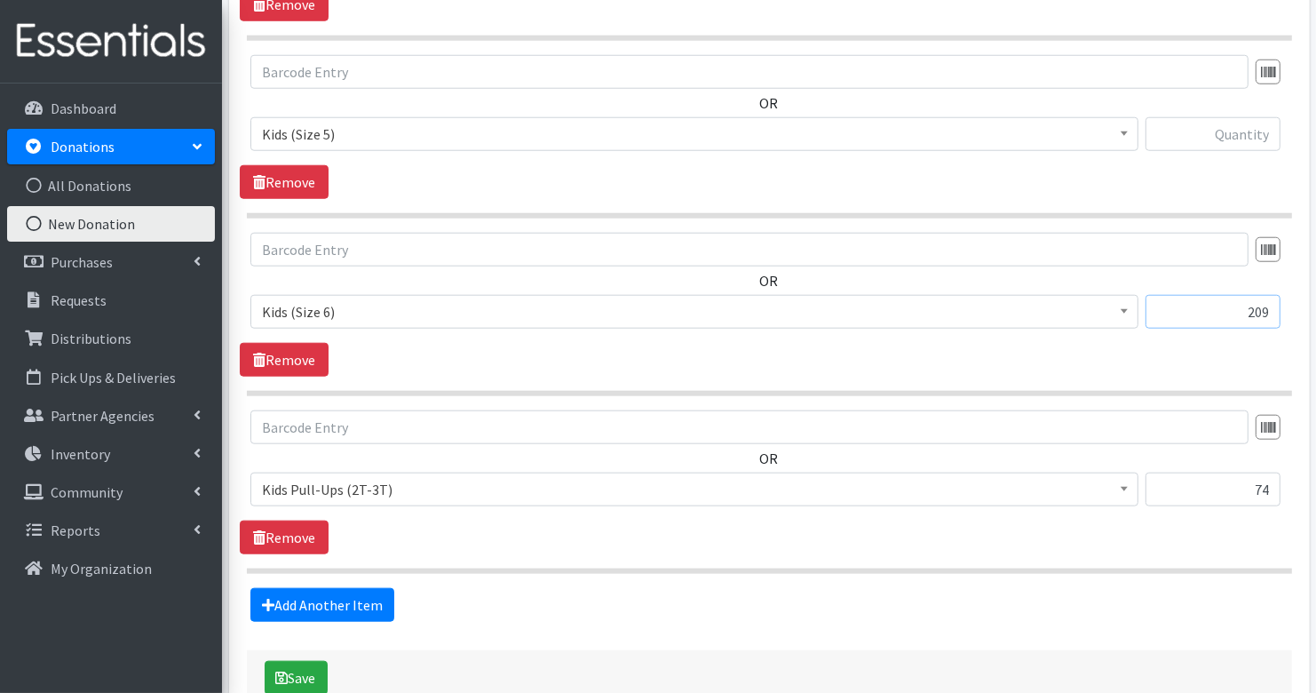
scroll to position [1449, 0]
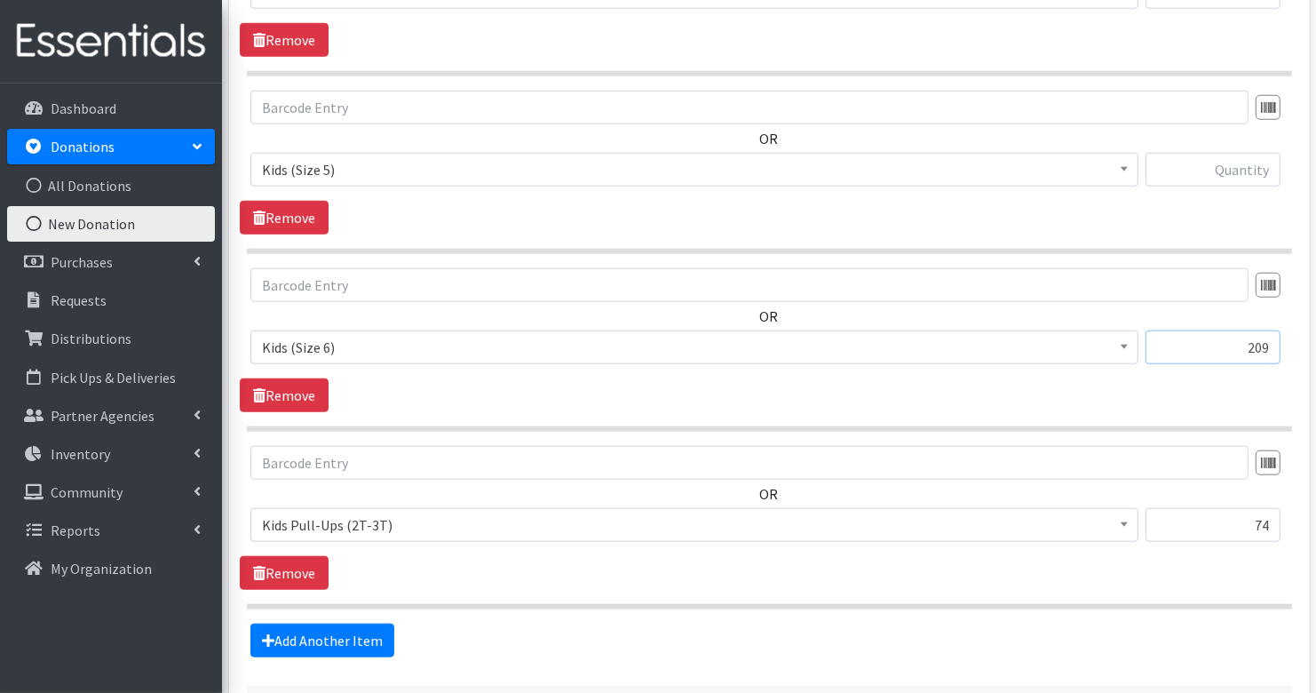
type input "209"
click at [1238, 156] on input "text" at bounding box center [1213, 170] width 135 height 34
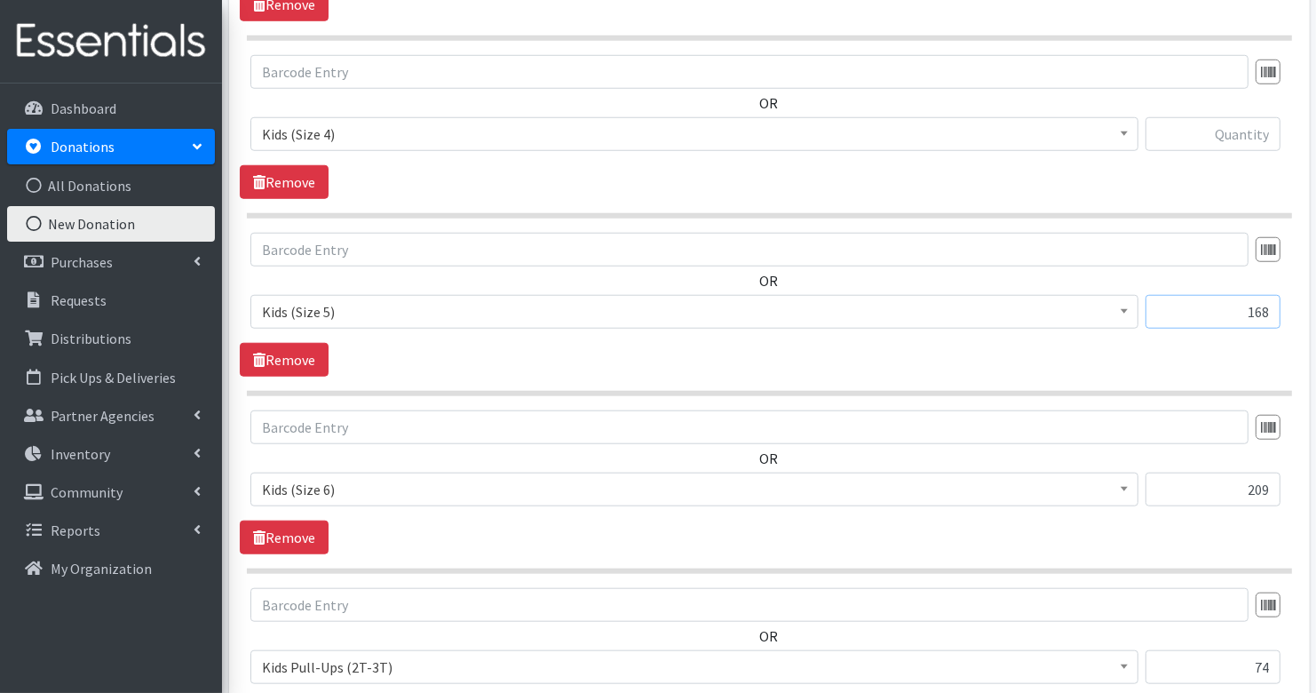
scroll to position [1277, 0]
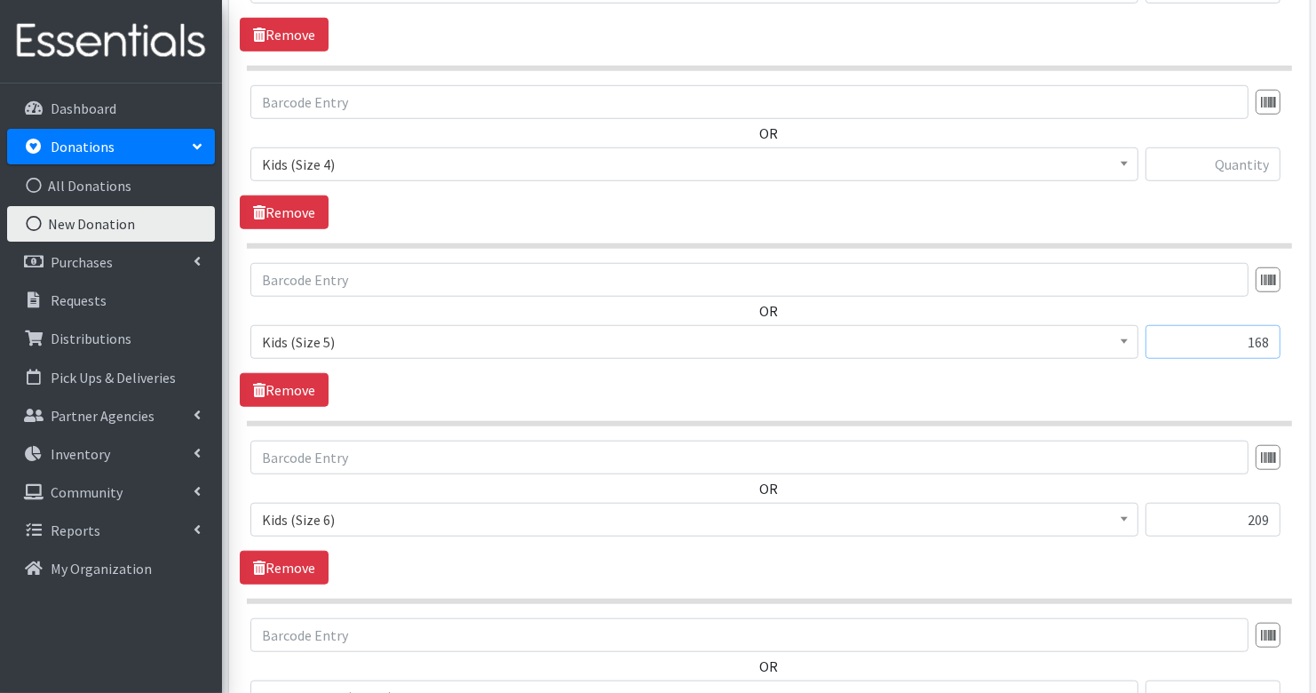
type input "168"
click at [1260, 170] on input "text" at bounding box center [1213, 164] width 135 height 34
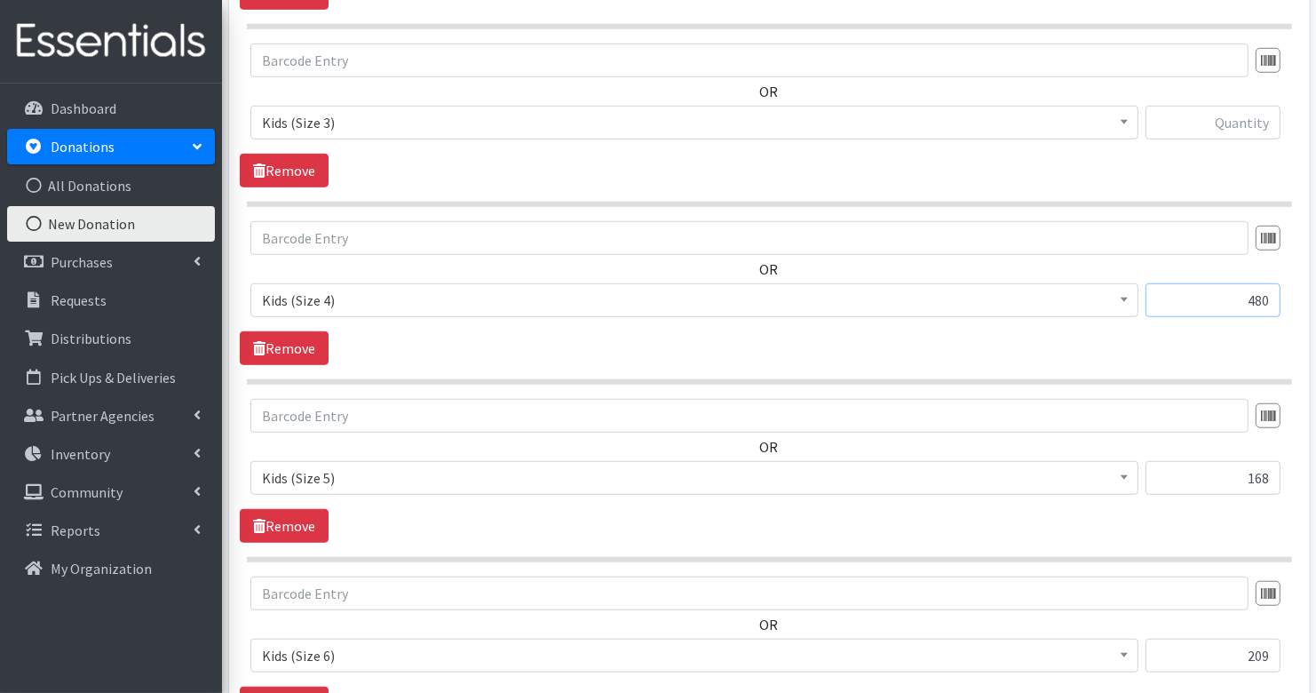
scroll to position [1120, 0]
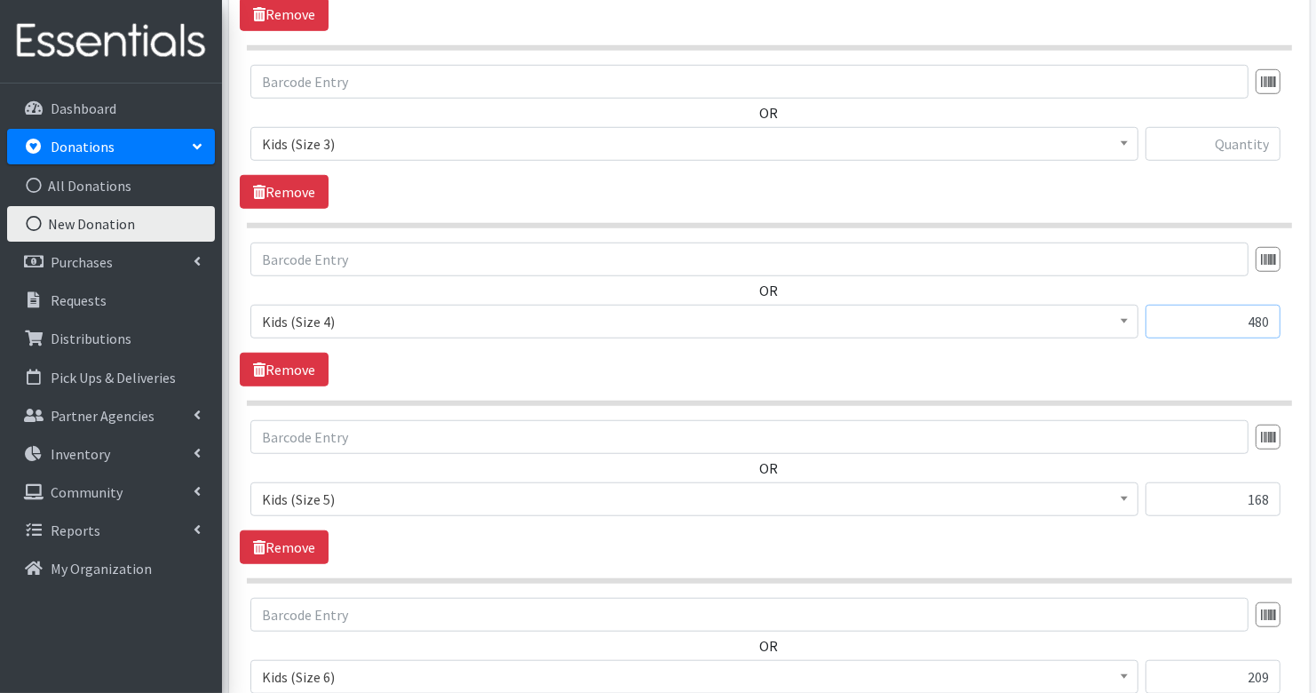
type input "480"
click at [1248, 139] on input "text" at bounding box center [1213, 144] width 135 height 34
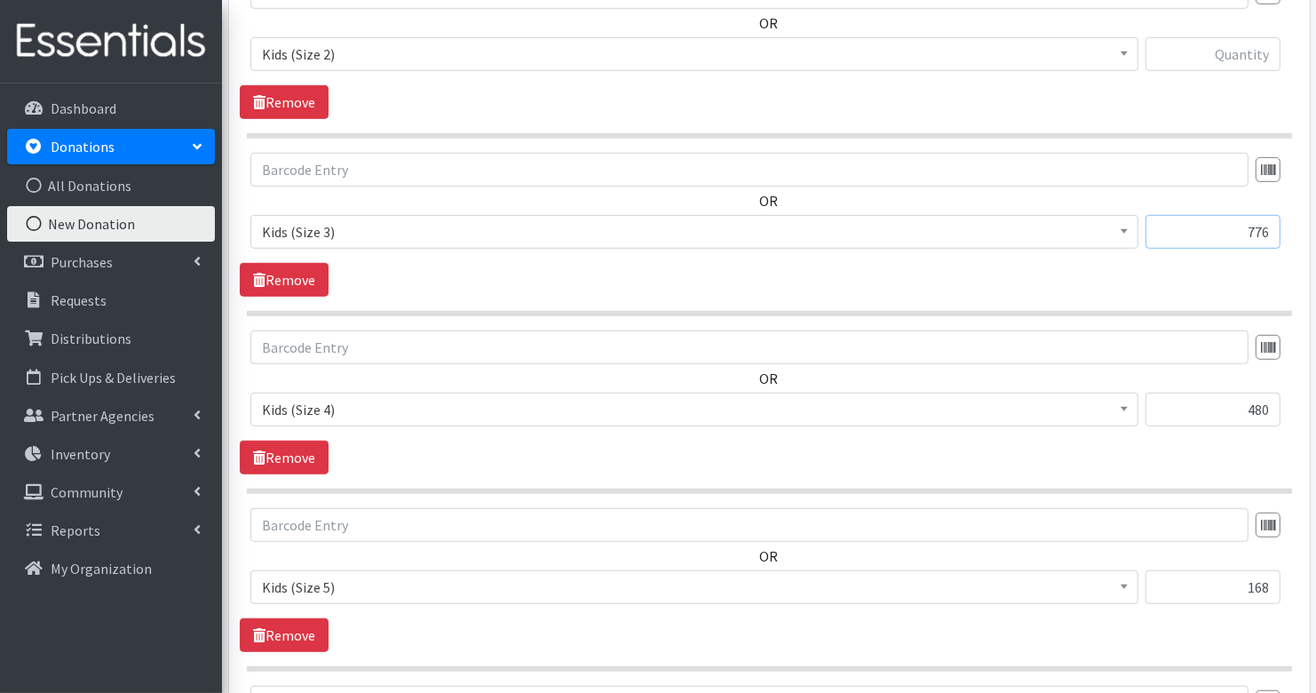
scroll to position [932, 0]
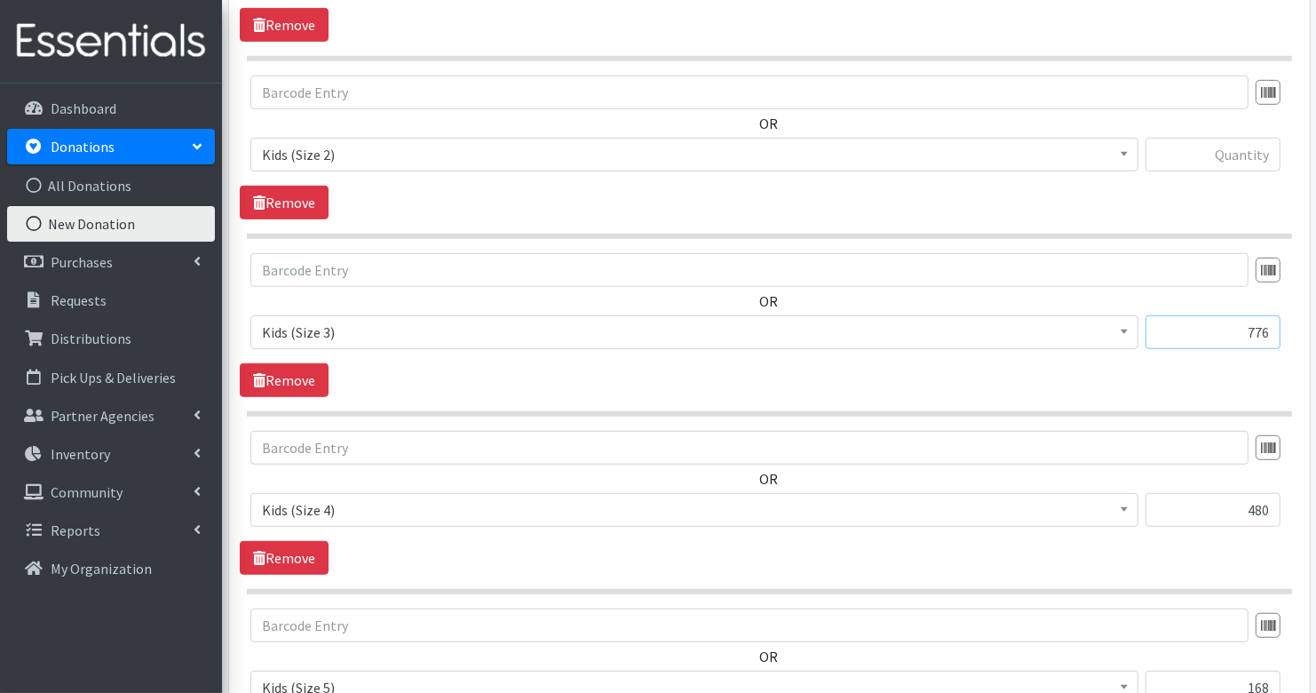
type input "776"
click at [1270, 138] on input "text" at bounding box center [1213, 155] width 135 height 34
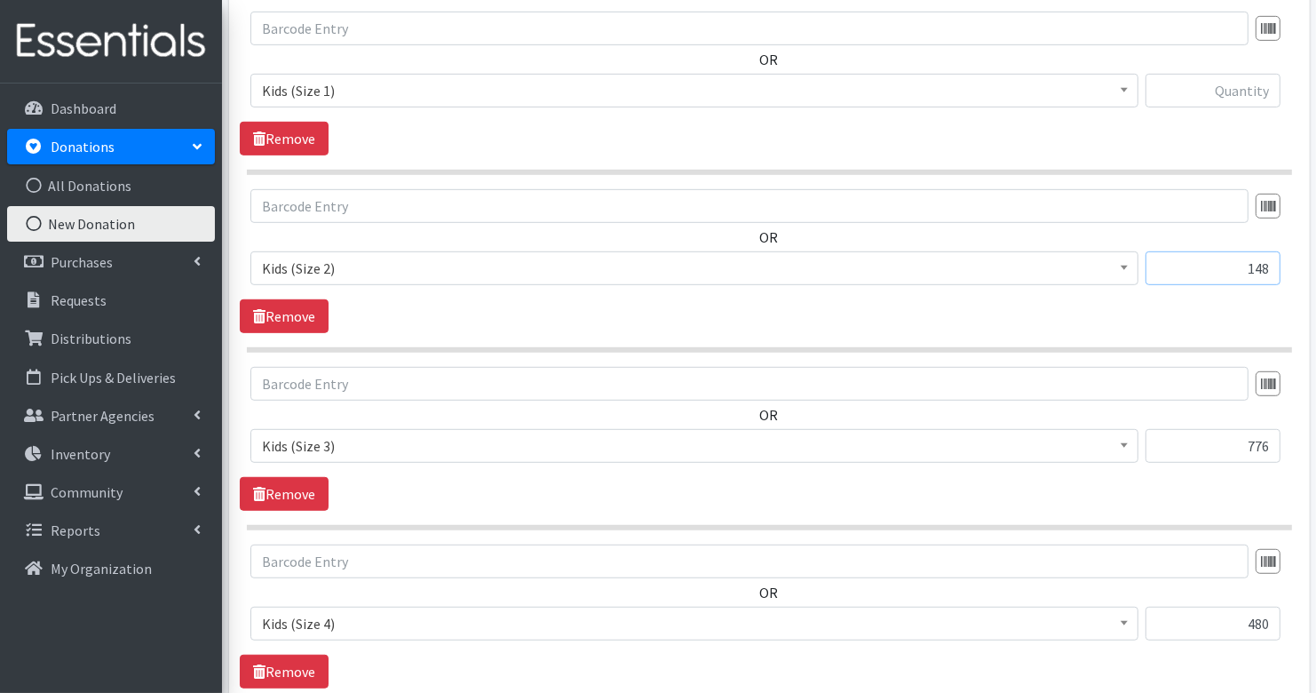
scroll to position [813, 0]
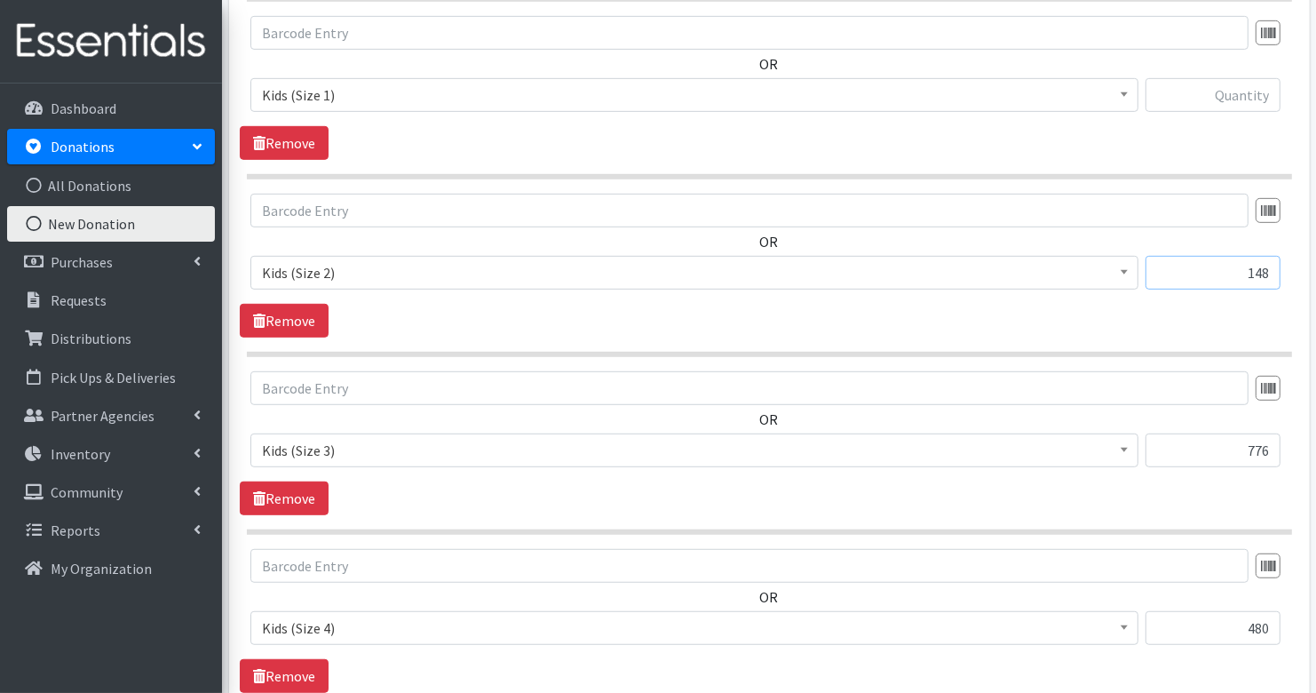
type input "148"
click at [1261, 108] on div at bounding box center [1213, 102] width 135 height 48
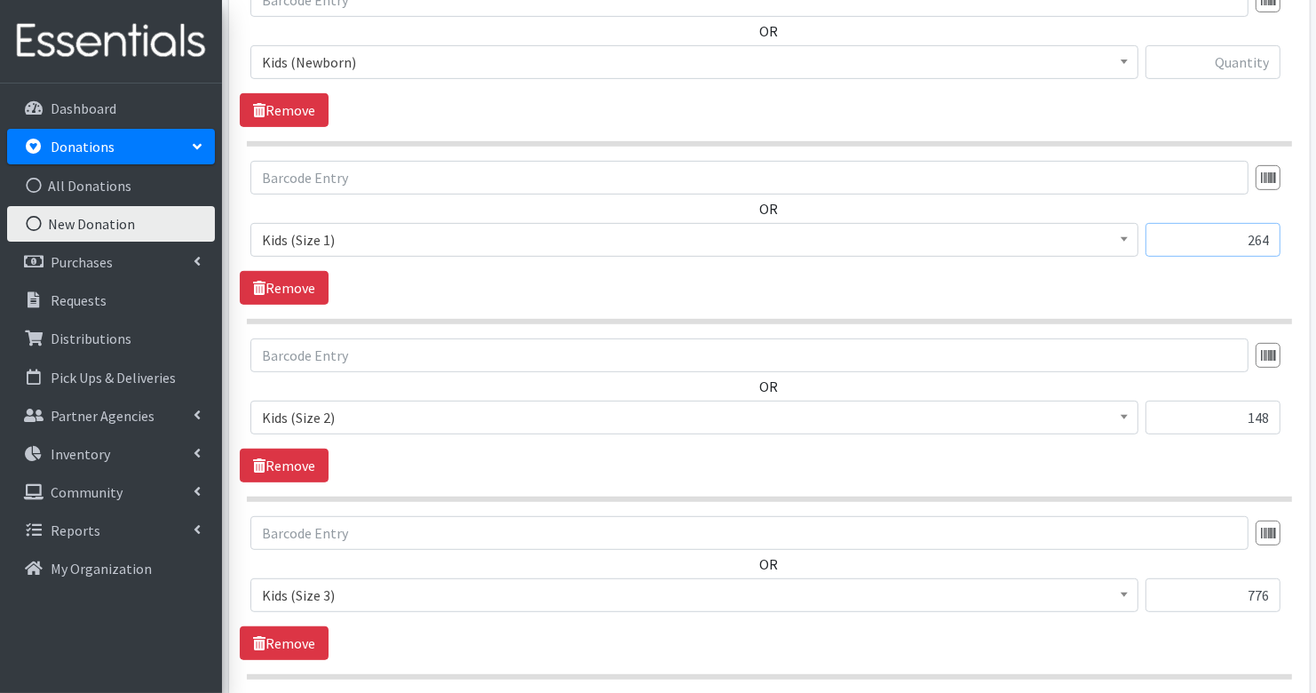
scroll to position [654, 0]
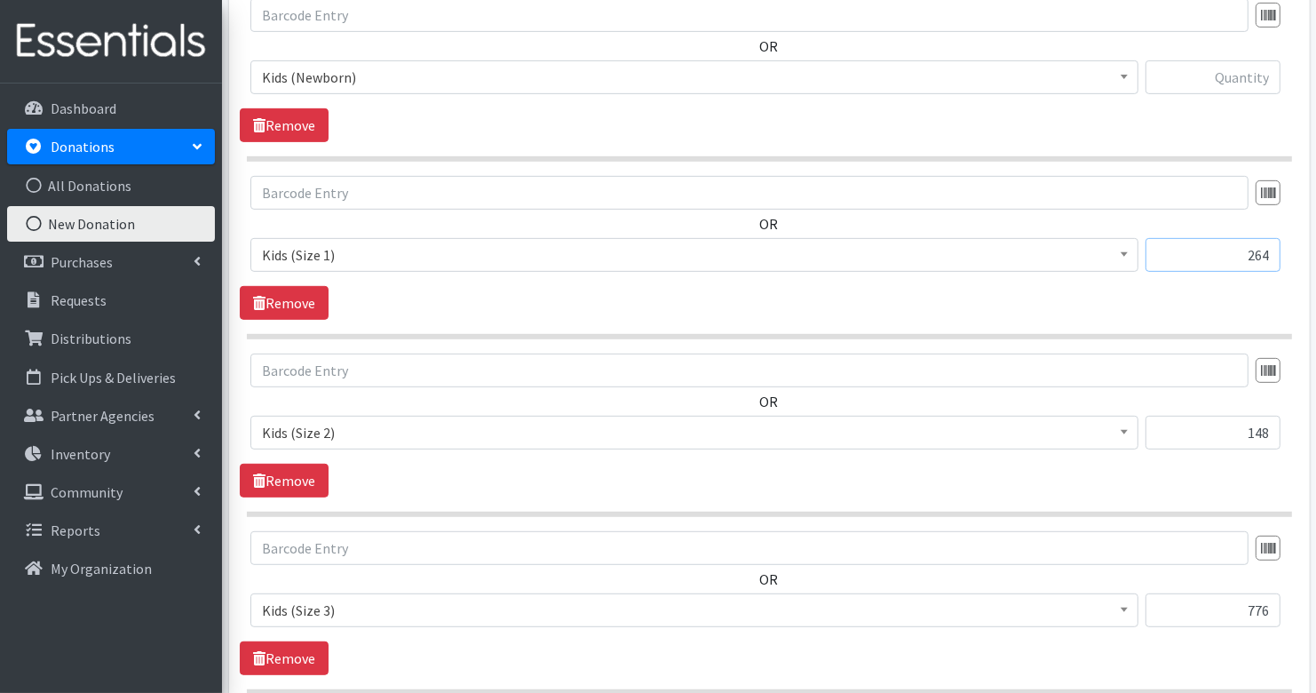
type input "264"
click at [1257, 75] on input "text" at bounding box center [1213, 77] width 135 height 34
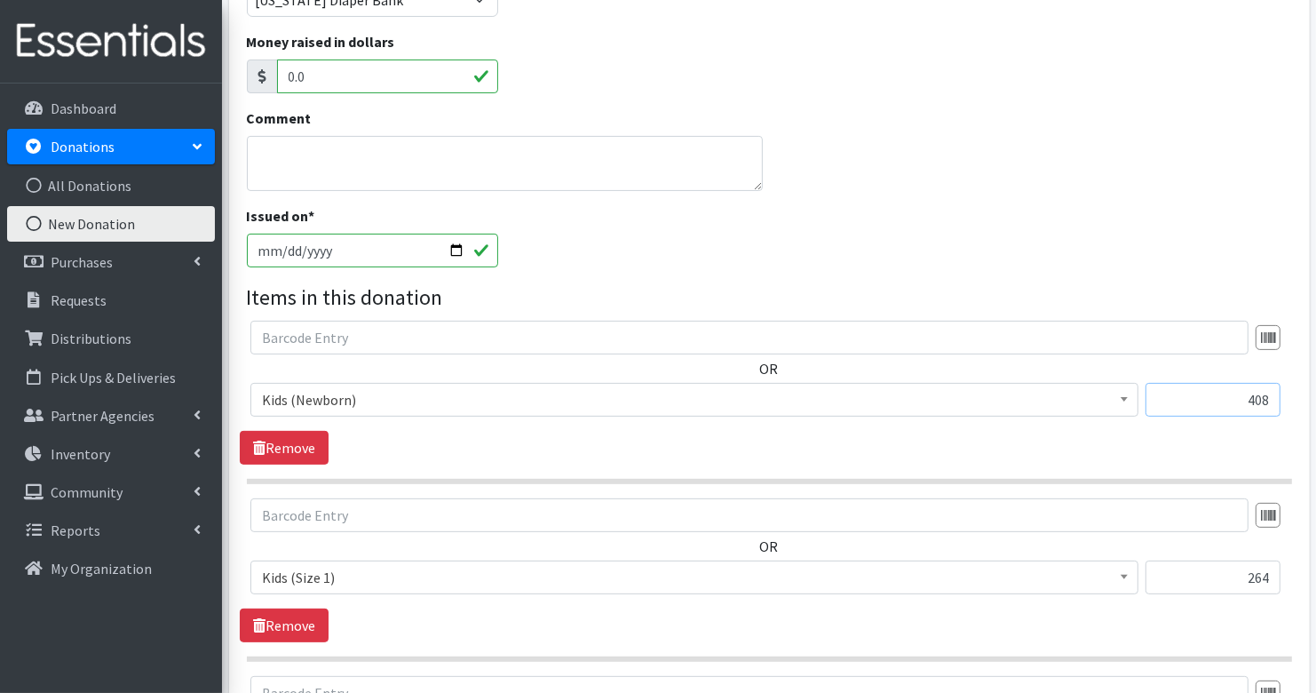
scroll to position [338, 0]
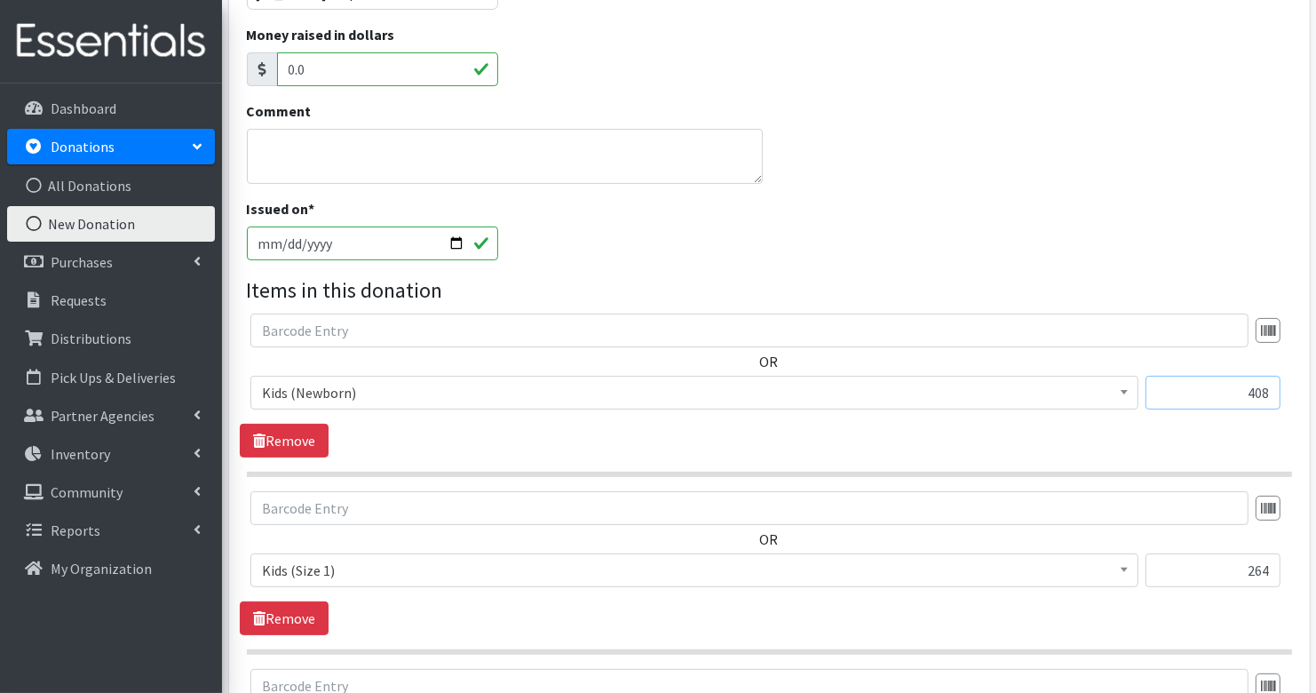
type input "408"
click at [496, 133] on textarea "Comment" at bounding box center [505, 156] width 516 height 55
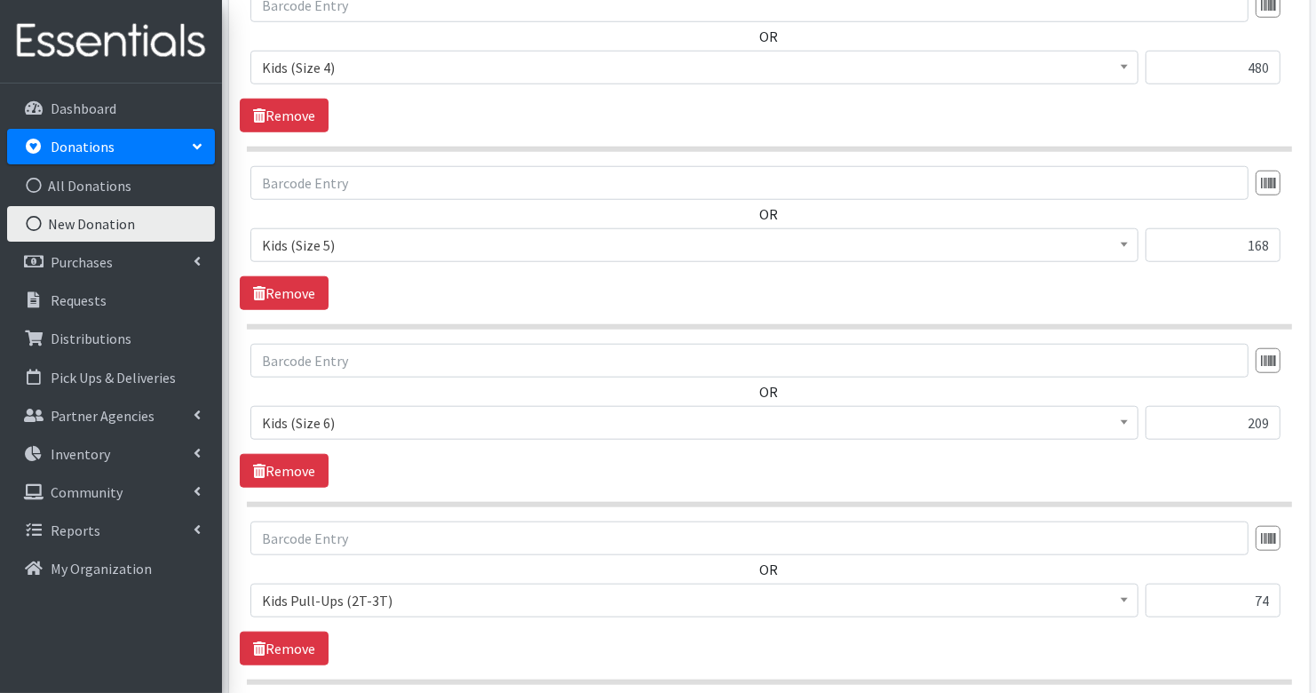
scroll to position [1582, 0]
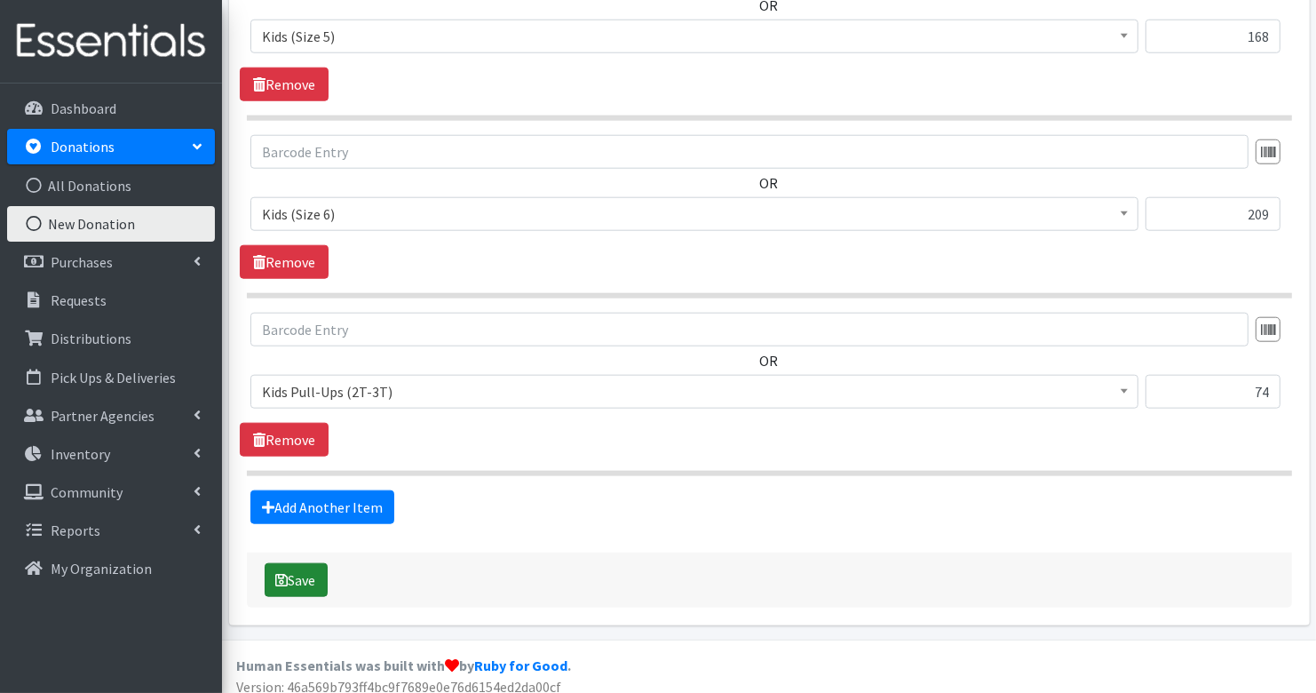
type textarea "Partner Stock up"
click at [319, 565] on button "Save" at bounding box center [296, 580] width 63 height 34
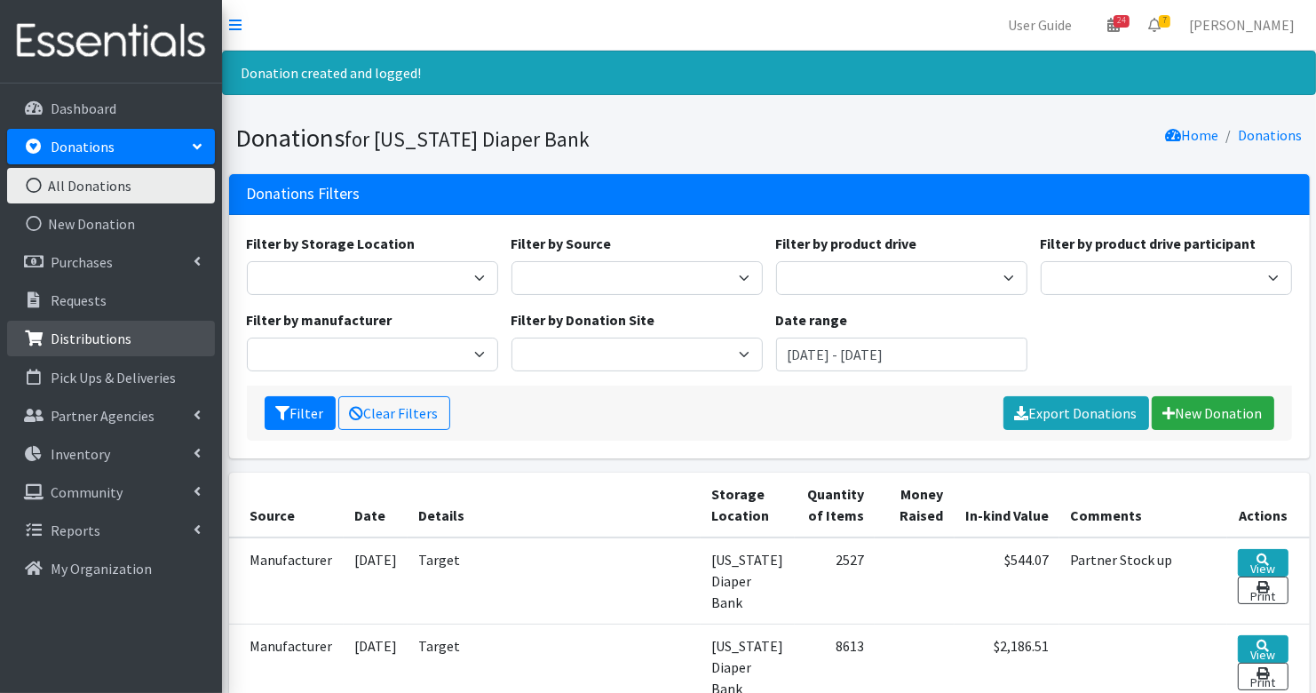
click at [83, 338] on p "Distributions" at bounding box center [91, 338] width 81 height 18
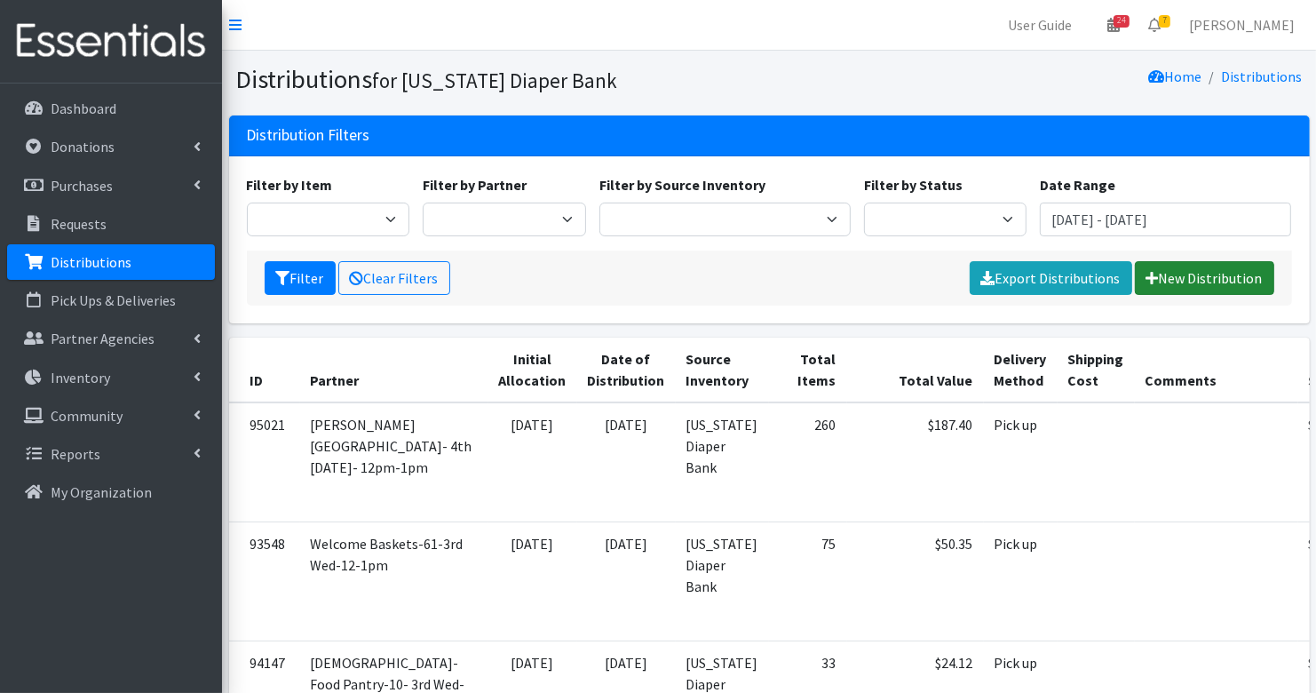
click at [1154, 274] on icon at bounding box center [1152, 278] width 12 height 14
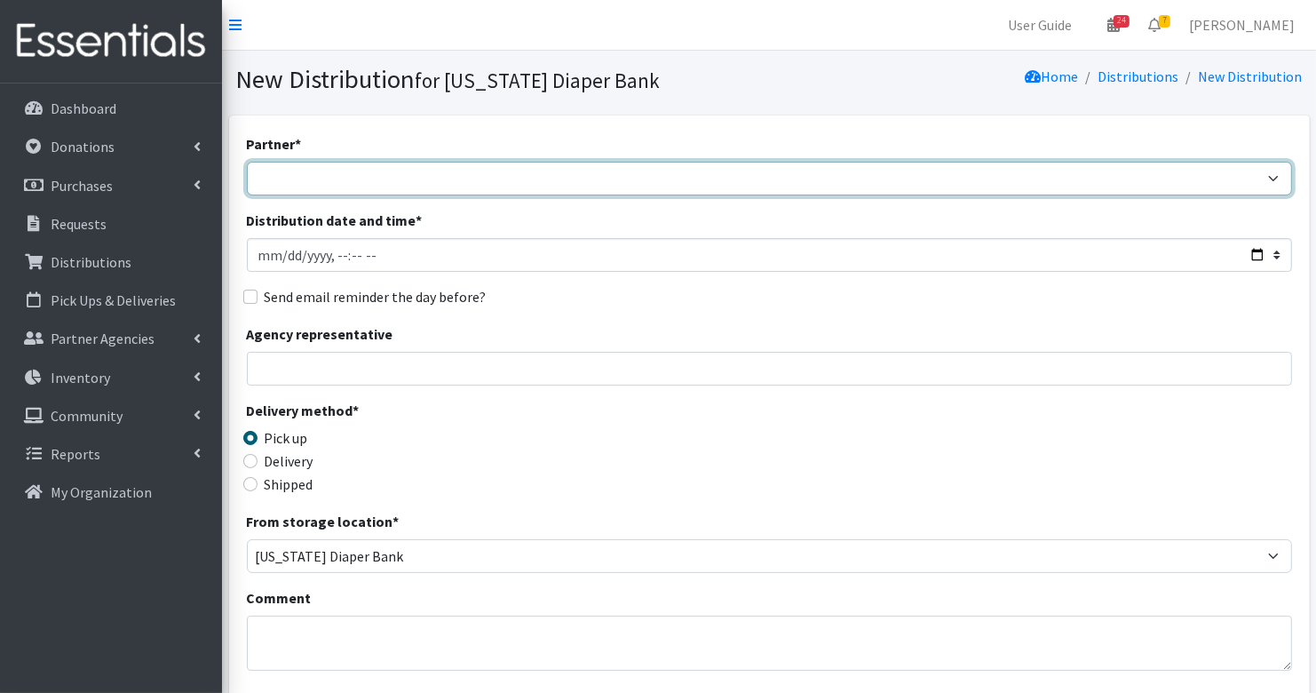
click at [443, 183] on select "ARC [PERSON_NAME] and [GEOGRAPHIC_DATA] [GEOGRAPHIC_DATA] Babies Basic Needs No…" at bounding box center [769, 179] width 1045 height 34
select select "3641"
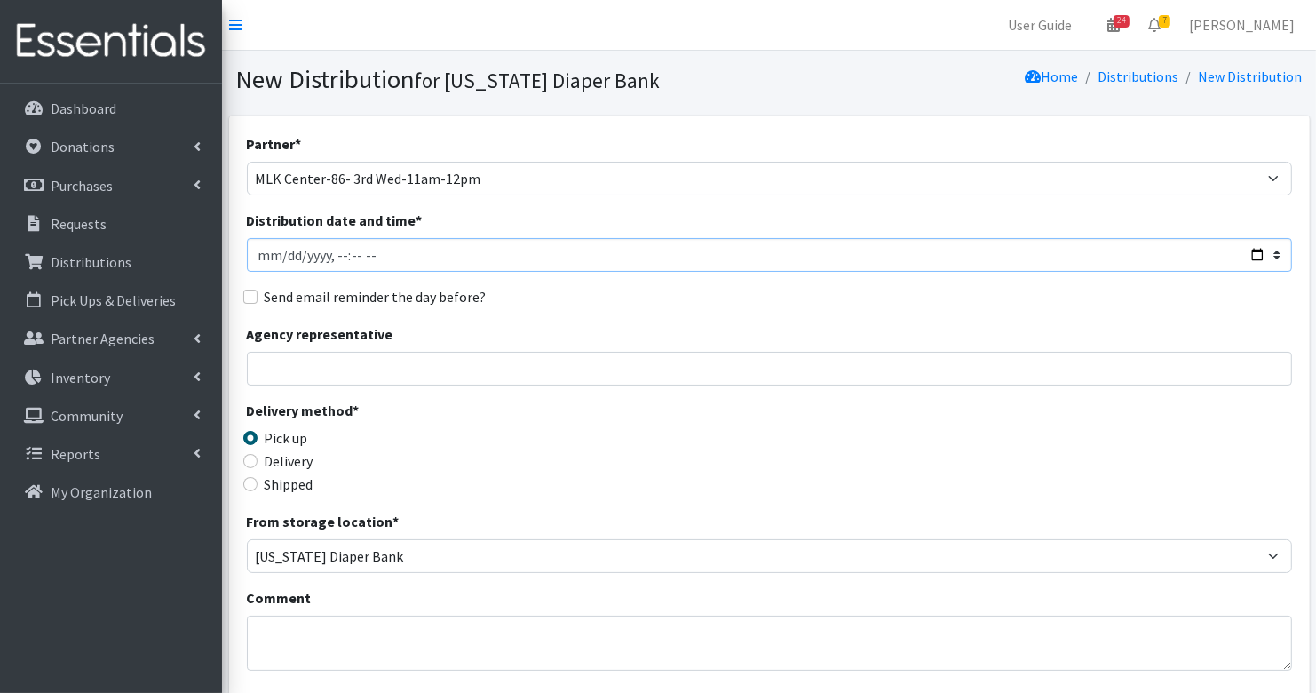
click at [285, 256] on input "Distribution date and time *" at bounding box center [769, 255] width 1045 height 34
click at [357, 254] on input "Distribution date and time *" at bounding box center [769, 255] width 1045 height 34
type input "[DATE]T11:00"
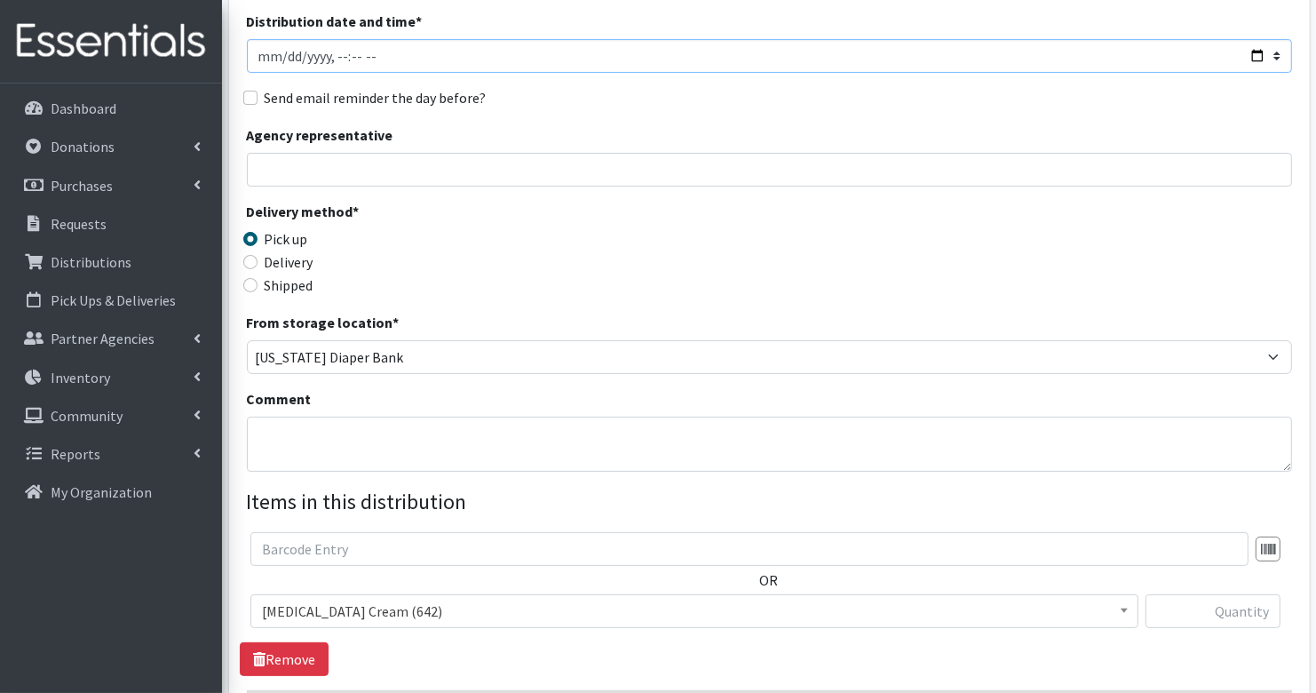
scroll to position [427, 0]
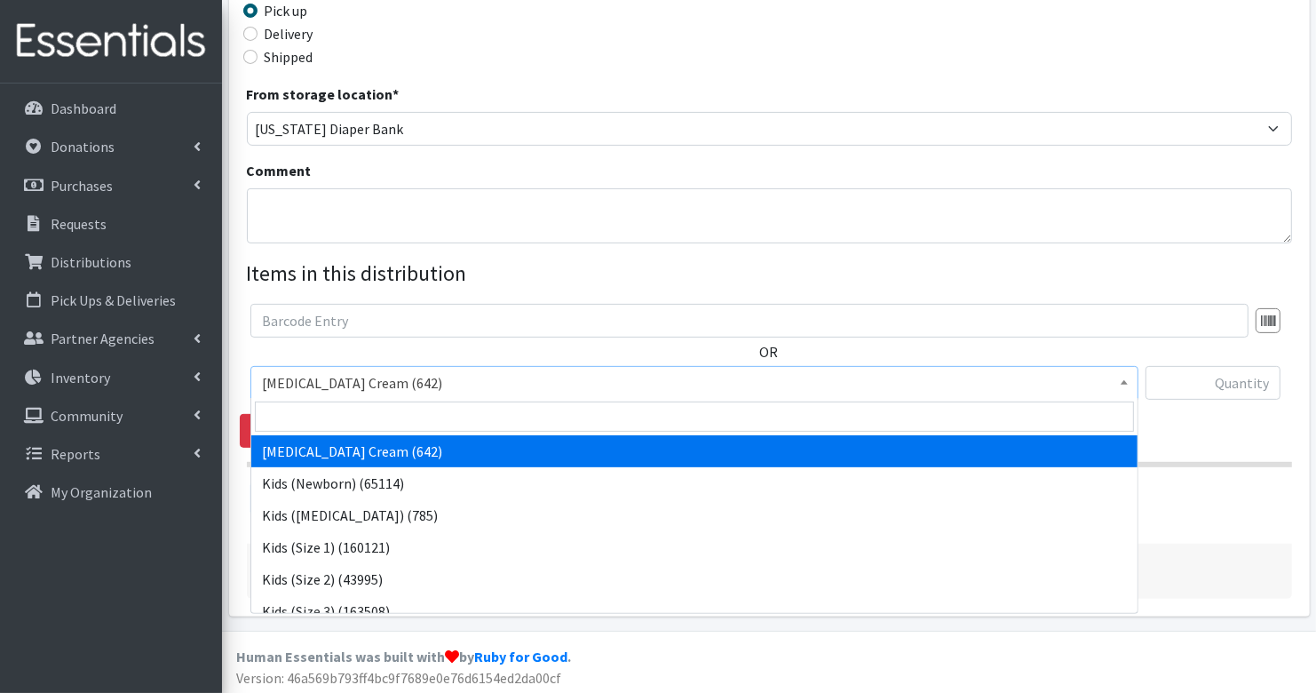
click at [324, 385] on span "[MEDICAL_DATA] Cream (642)" at bounding box center [694, 382] width 865 height 25
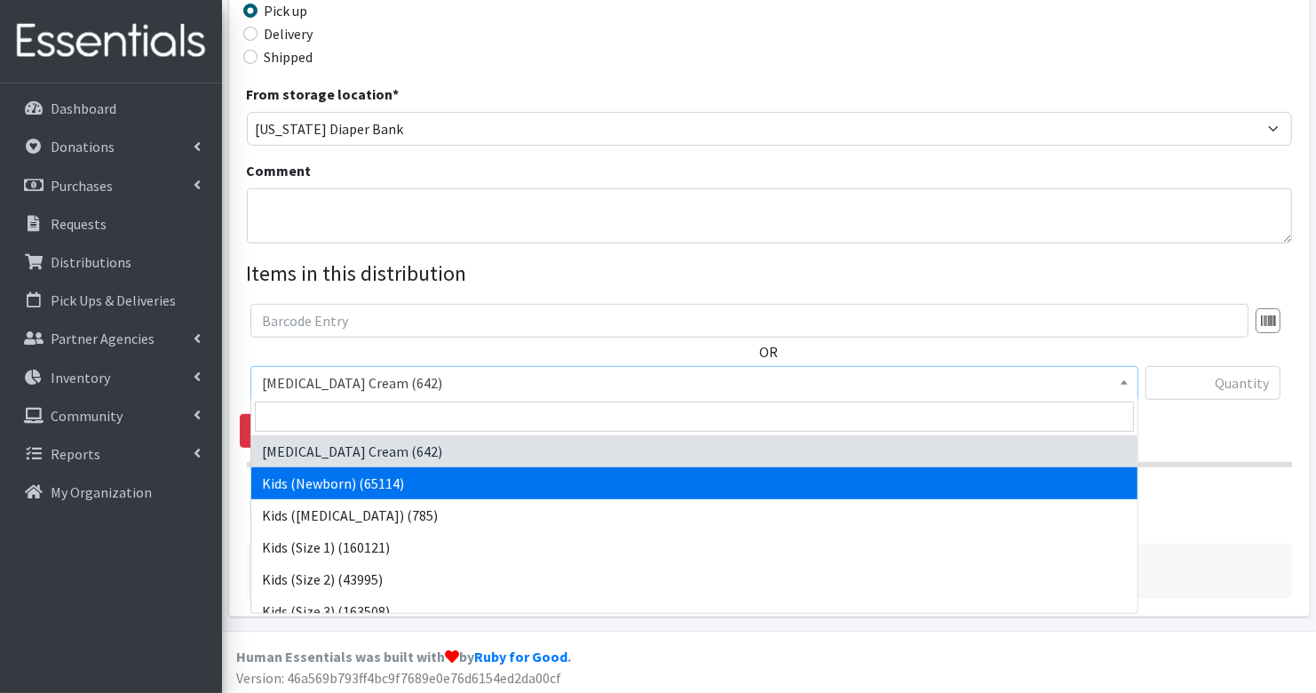
select select "3400"
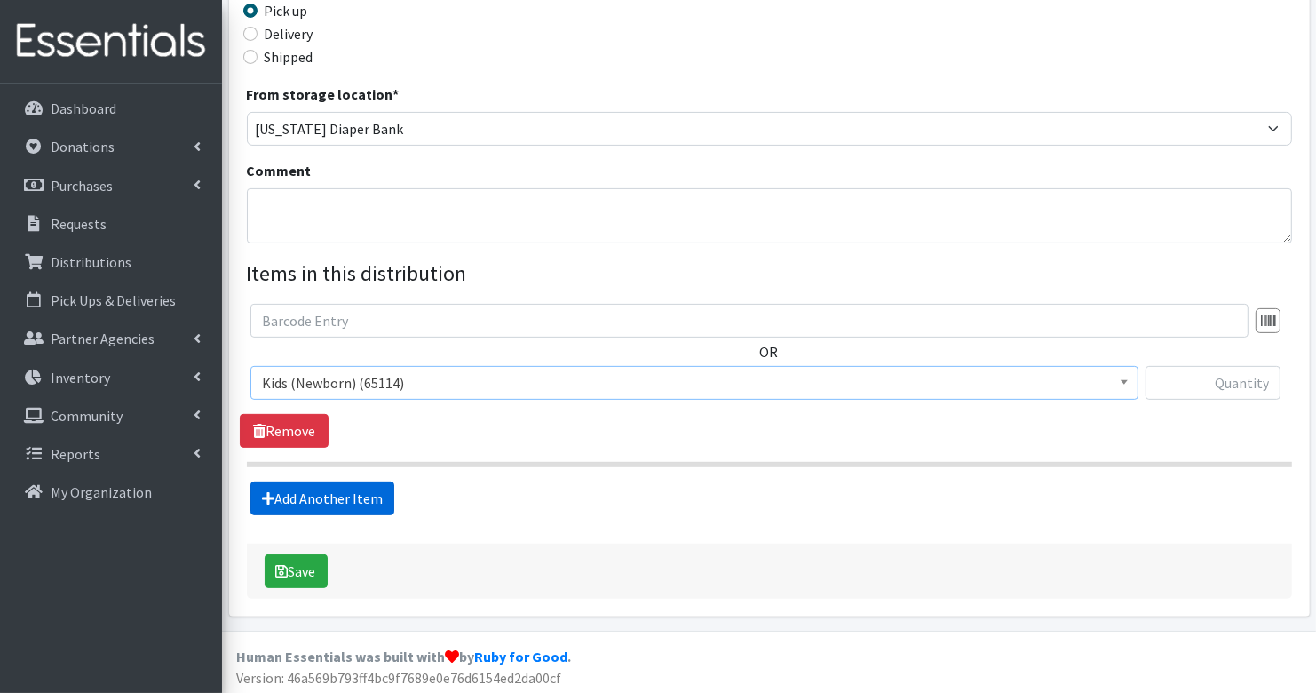
click at [334, 487] on link "Add Another Item" at bounding box center [322, 498] width 144 height 34
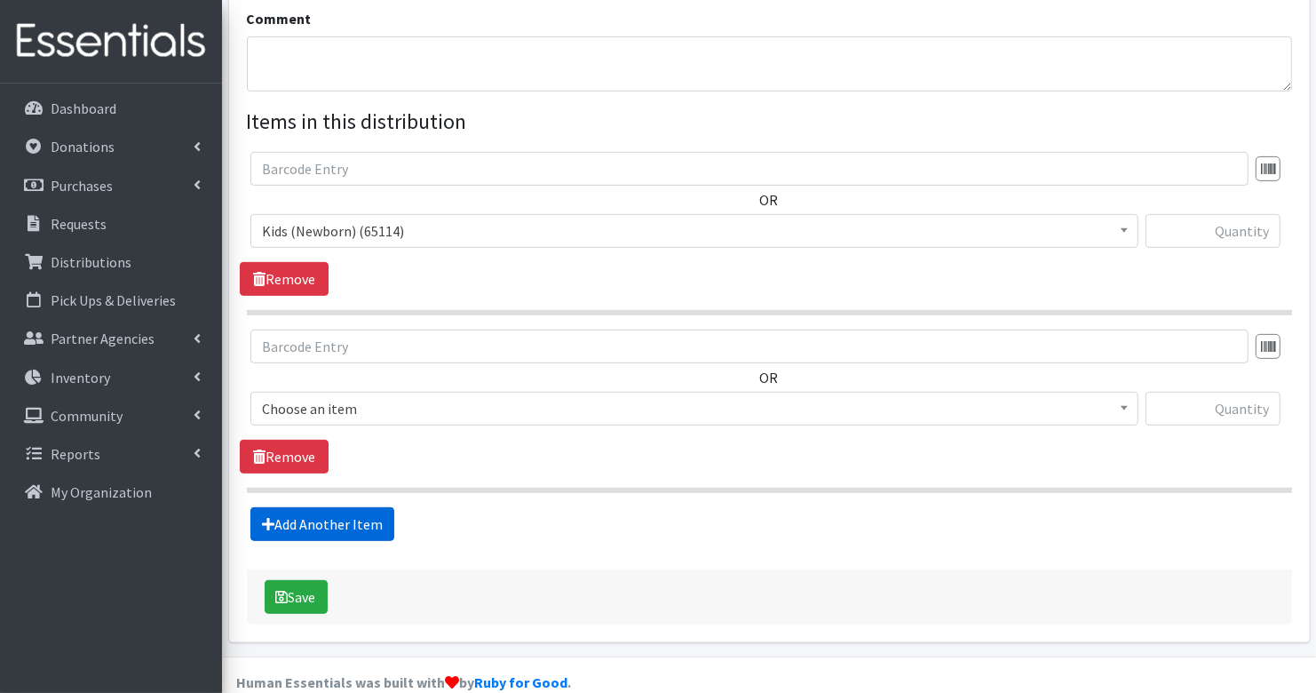
scroll to position [604, 0]
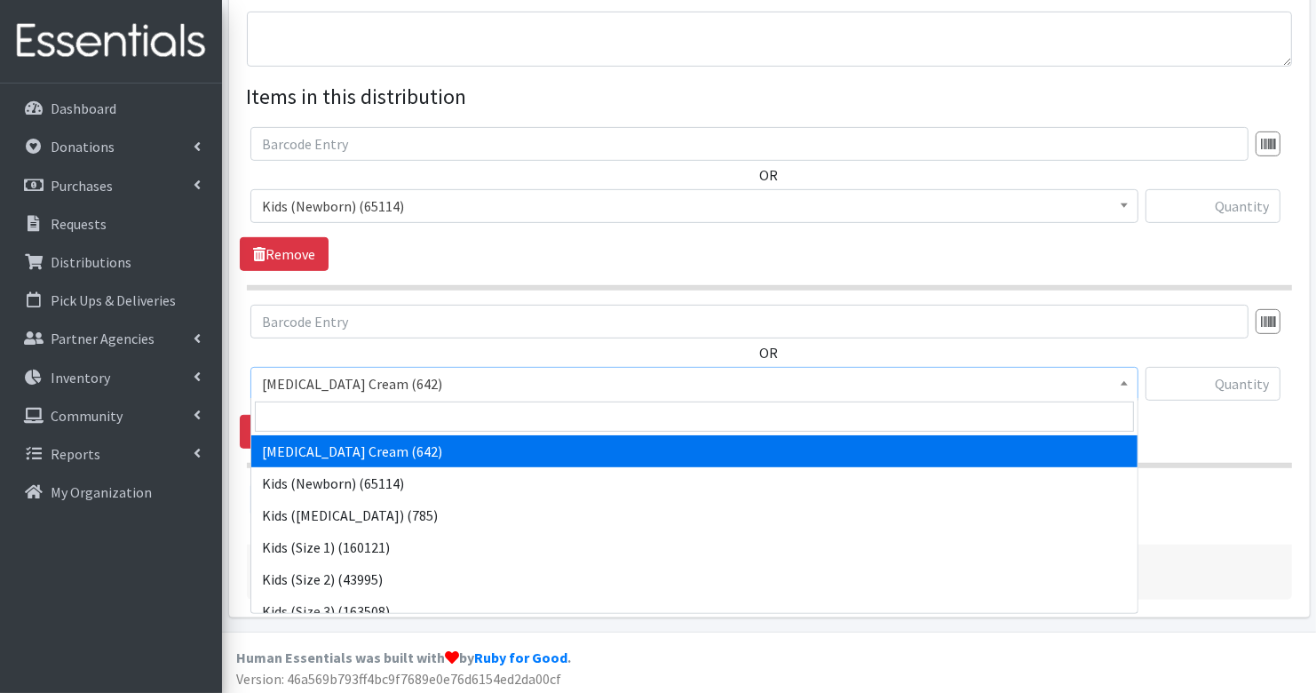
click at [350, 384] on span "[MEDICAL_DATA] Cream (642)" at bounding box center [694, 383] width 865 height 25
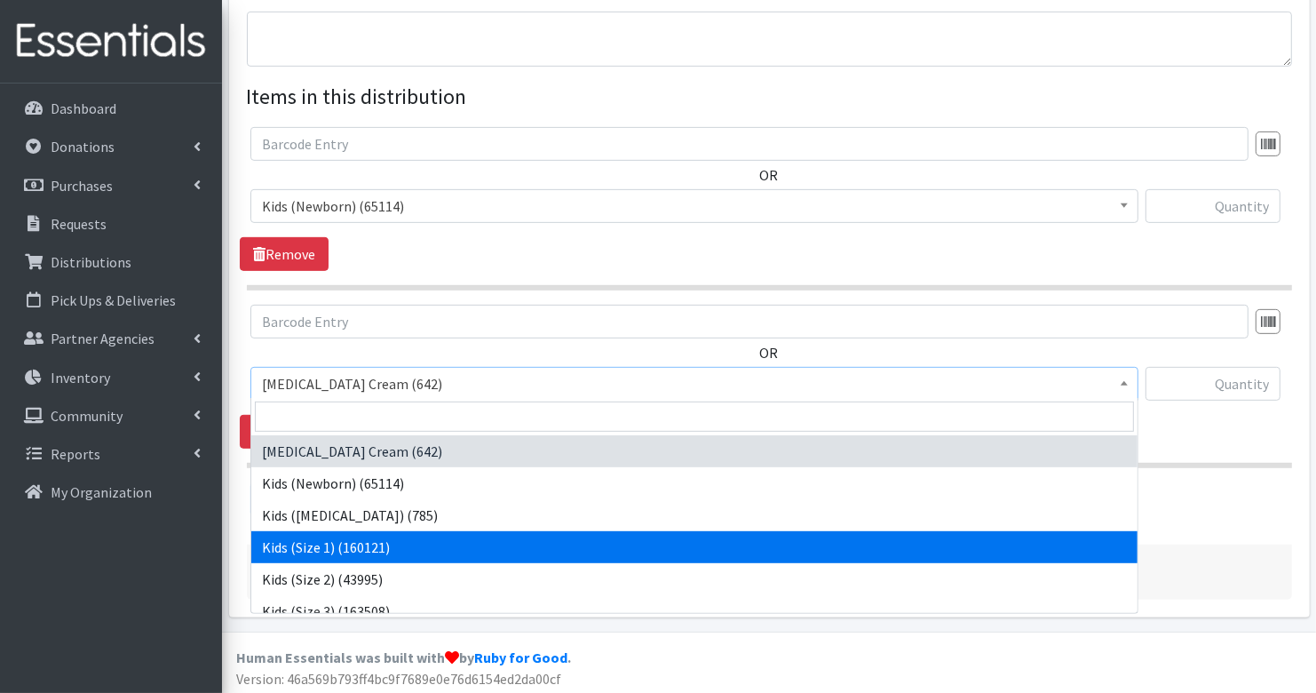
select select "3401"
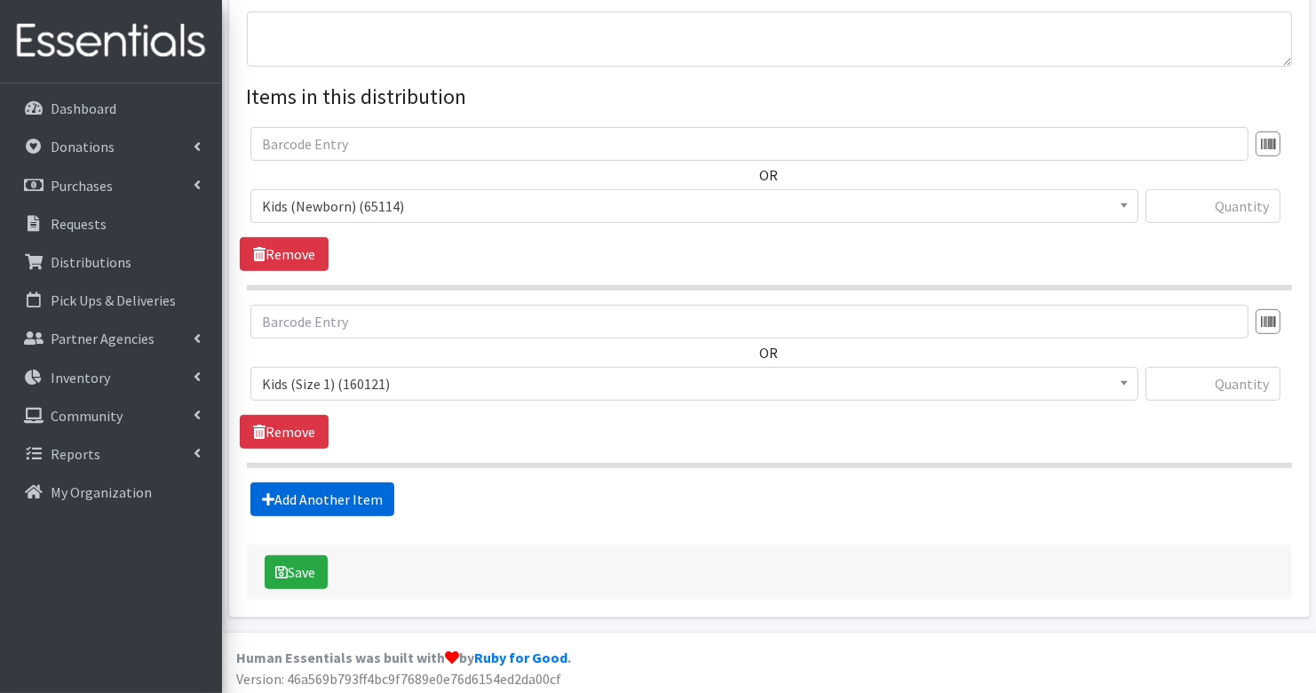
click at [342, 499] on link "Add Another Item" at bounding box center [322, 499] width 144 height 34
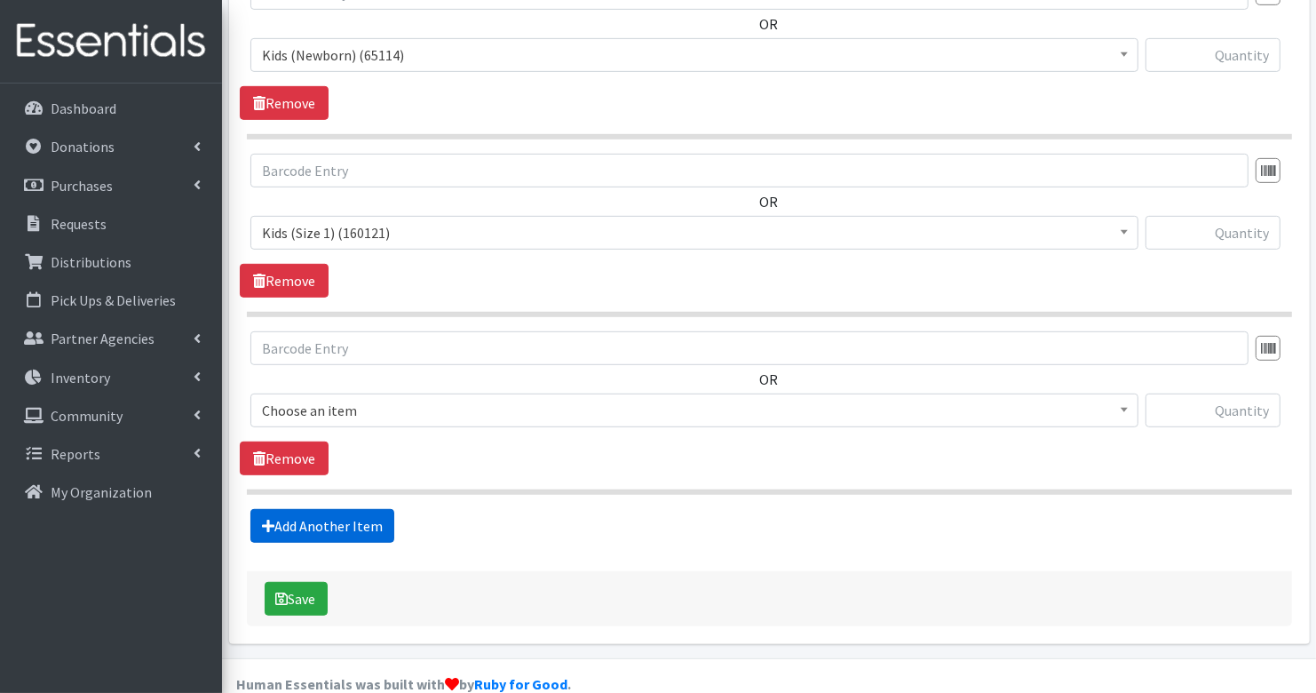
scroll to position [780, 0]
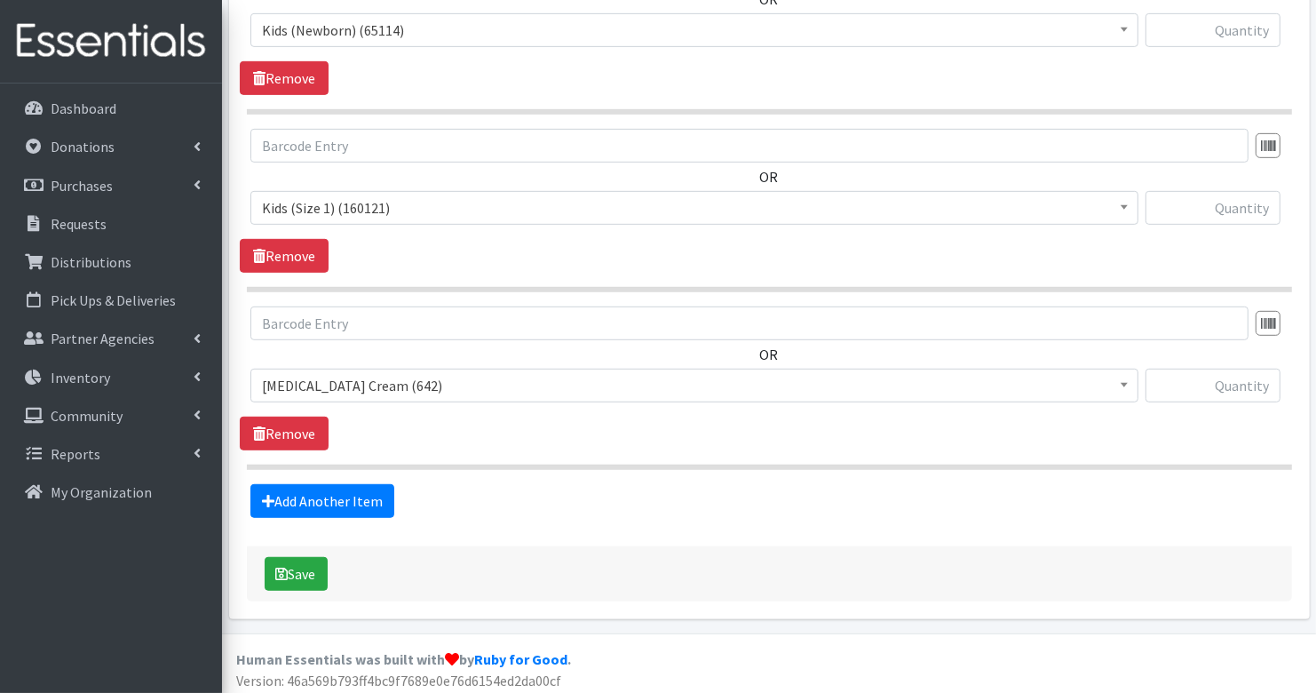
click at [365, 375] on span "[MEDICAL_DATA] Cream (642)" at bounding box center [694, 385] width 865 height 25
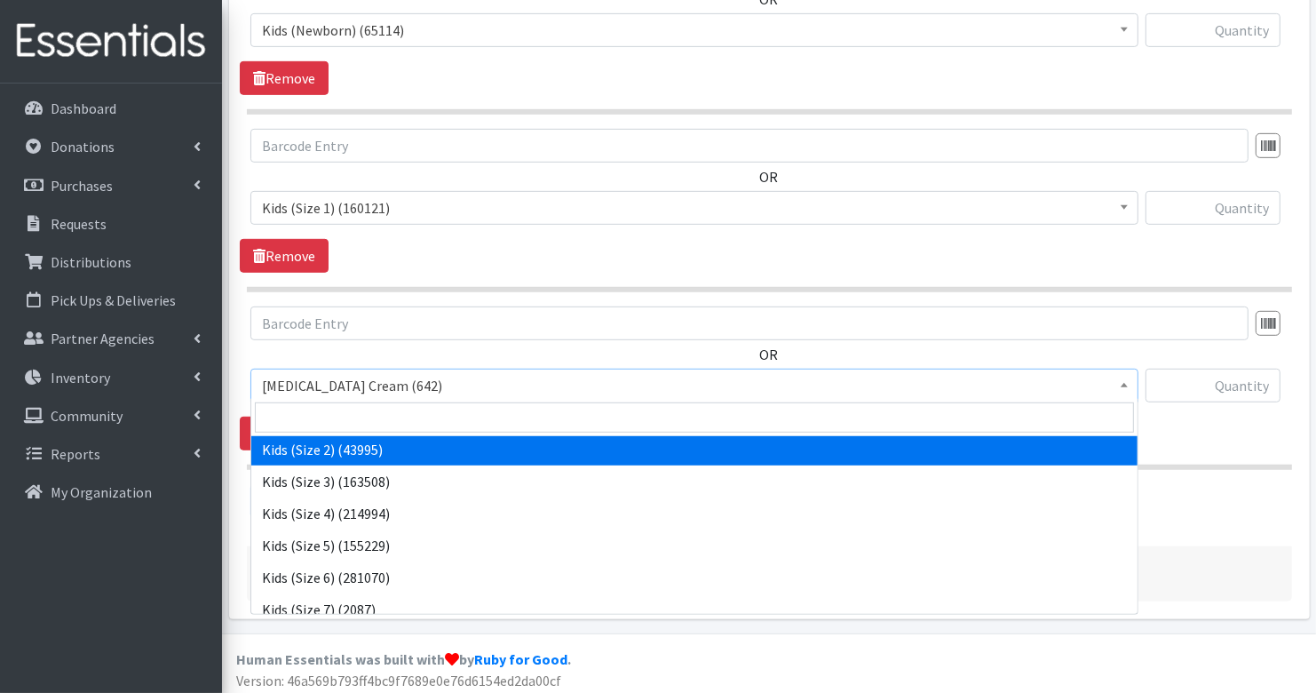
scroll to position [133, 0]
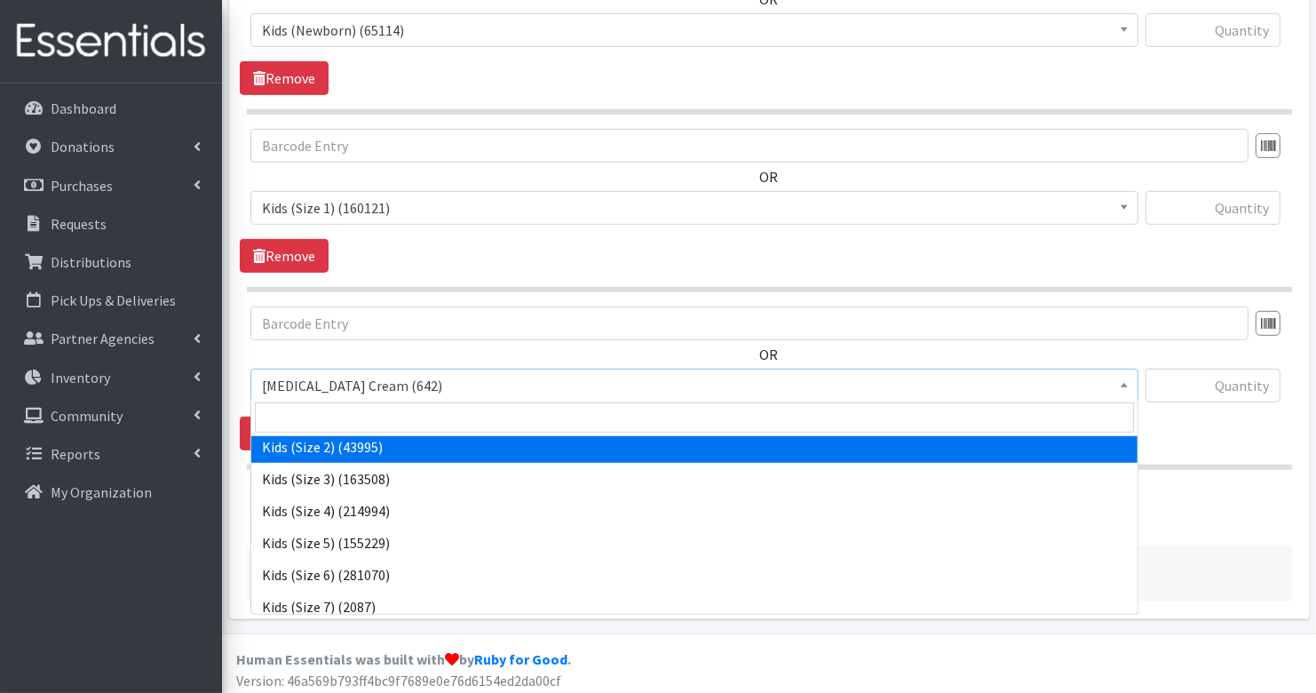
select select "3420"
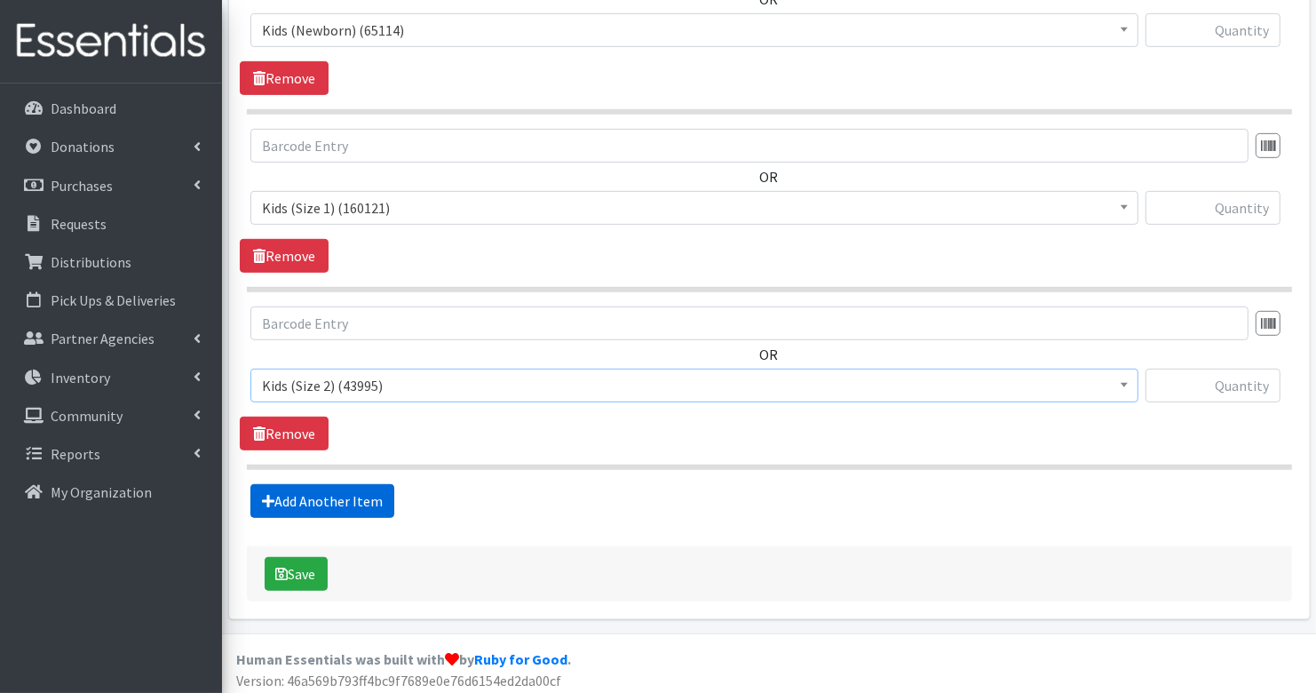
click at [368, 490] on link "Add Another Item" at bounding box center [322, 501] width 144 height 34
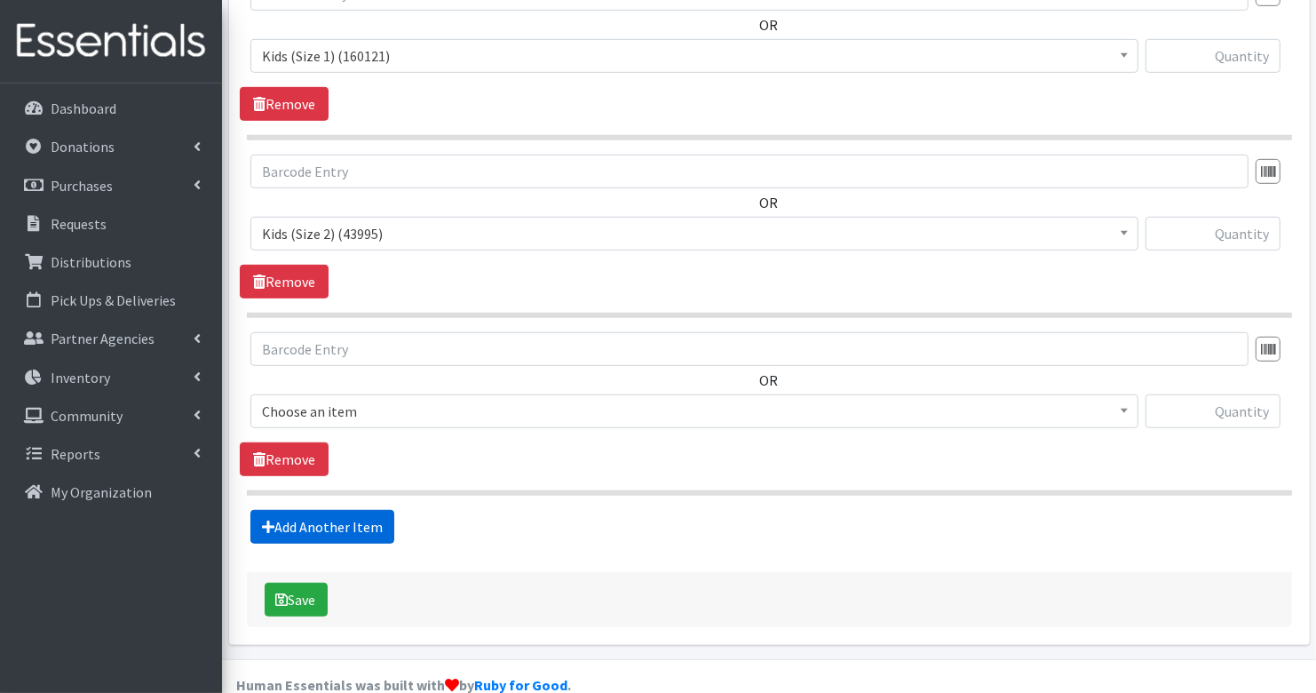
scroll to position [956, 0]
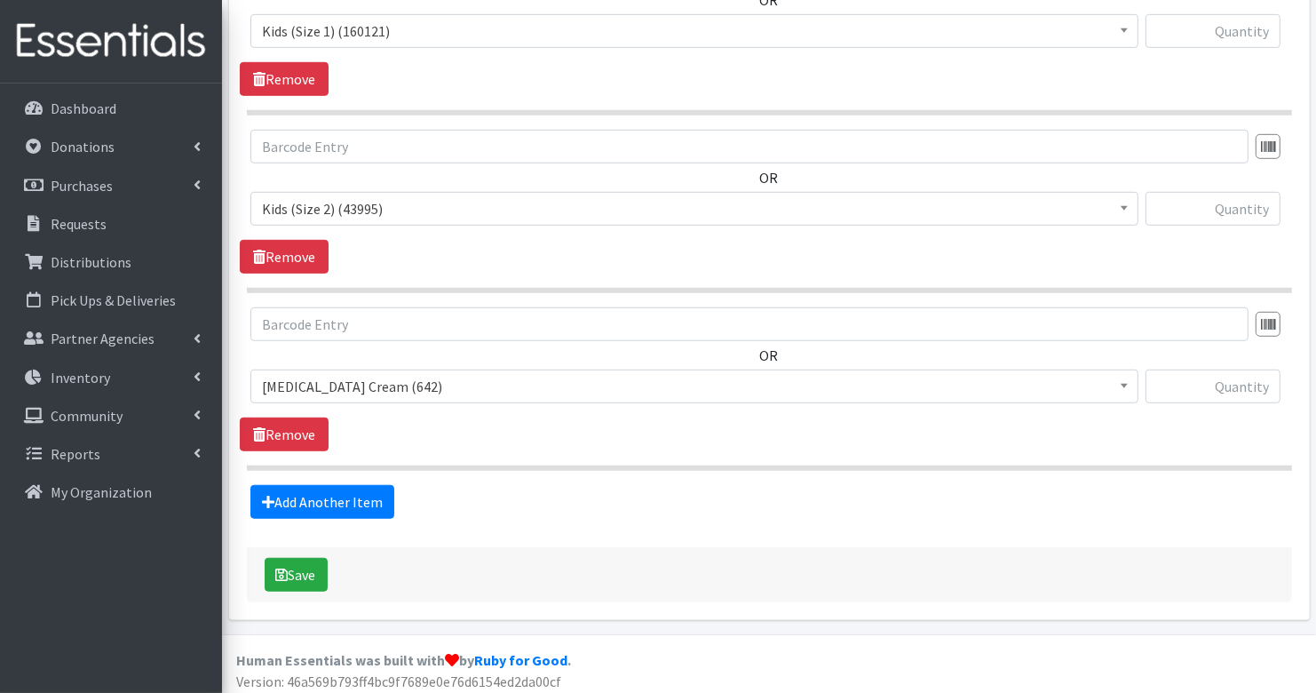
click at [361, 374] on span "[MEDICAL_DATA] Cream (642)" at bounding box center [694, 386] width 865 height 25
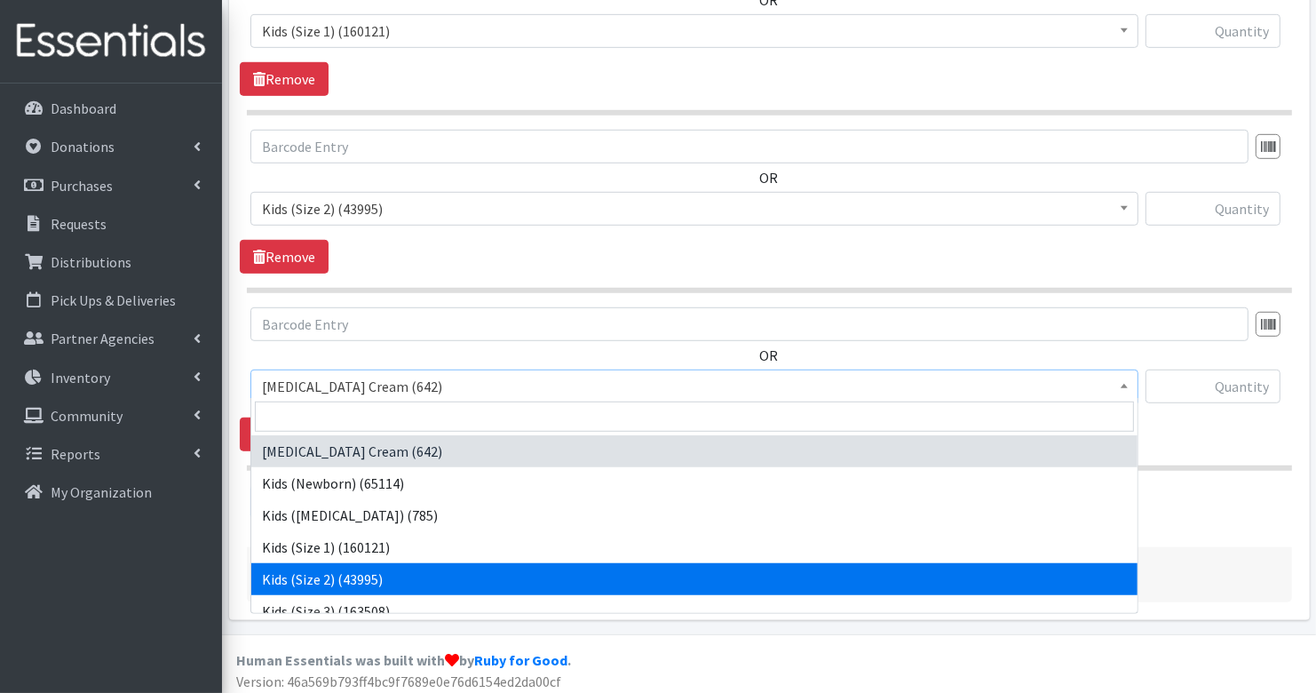
scroll to position [62, 0]
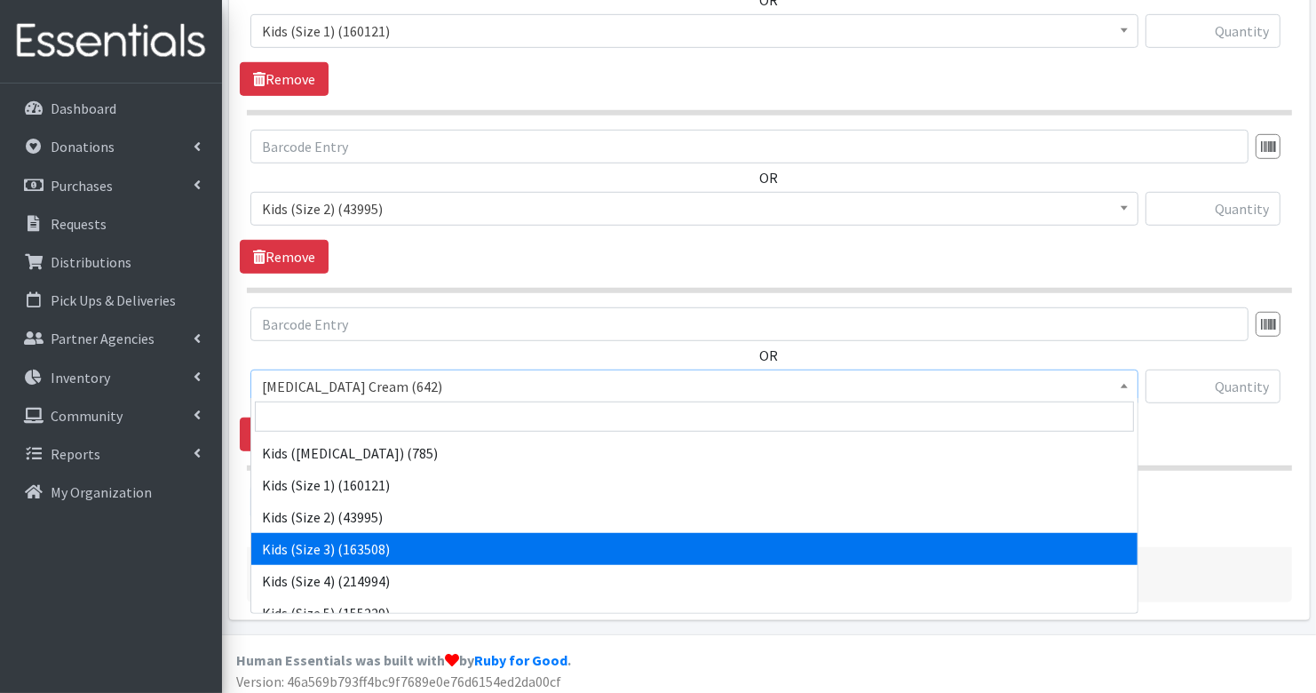
select select "3393"
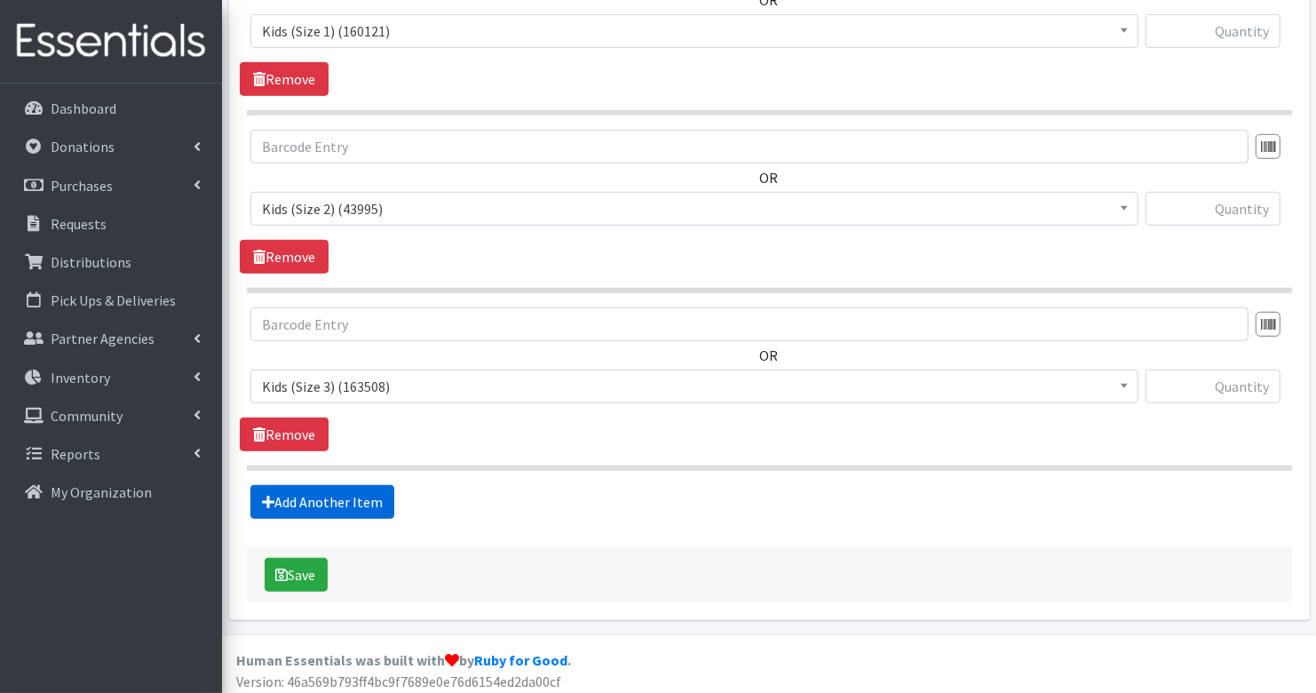
click at [344, 485] on link "Add Another Item" at bounding box center [322, 502] width 144 height 34
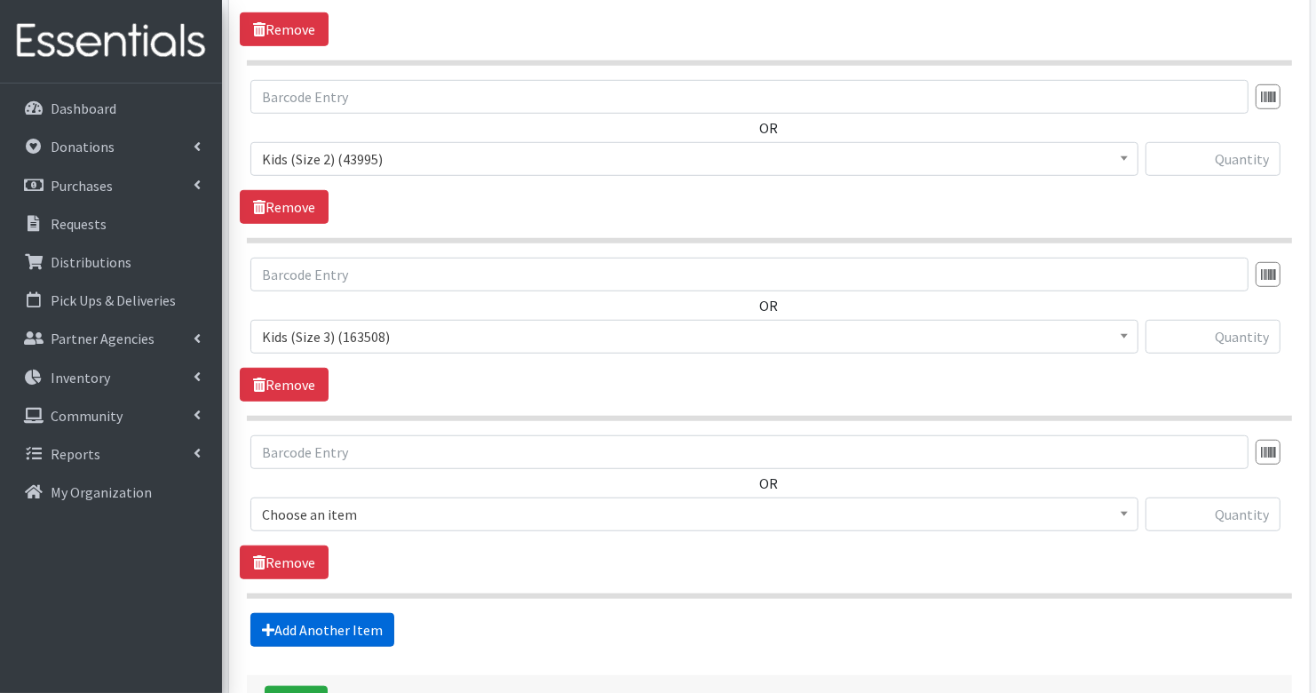
scroll to position [1132, 0]
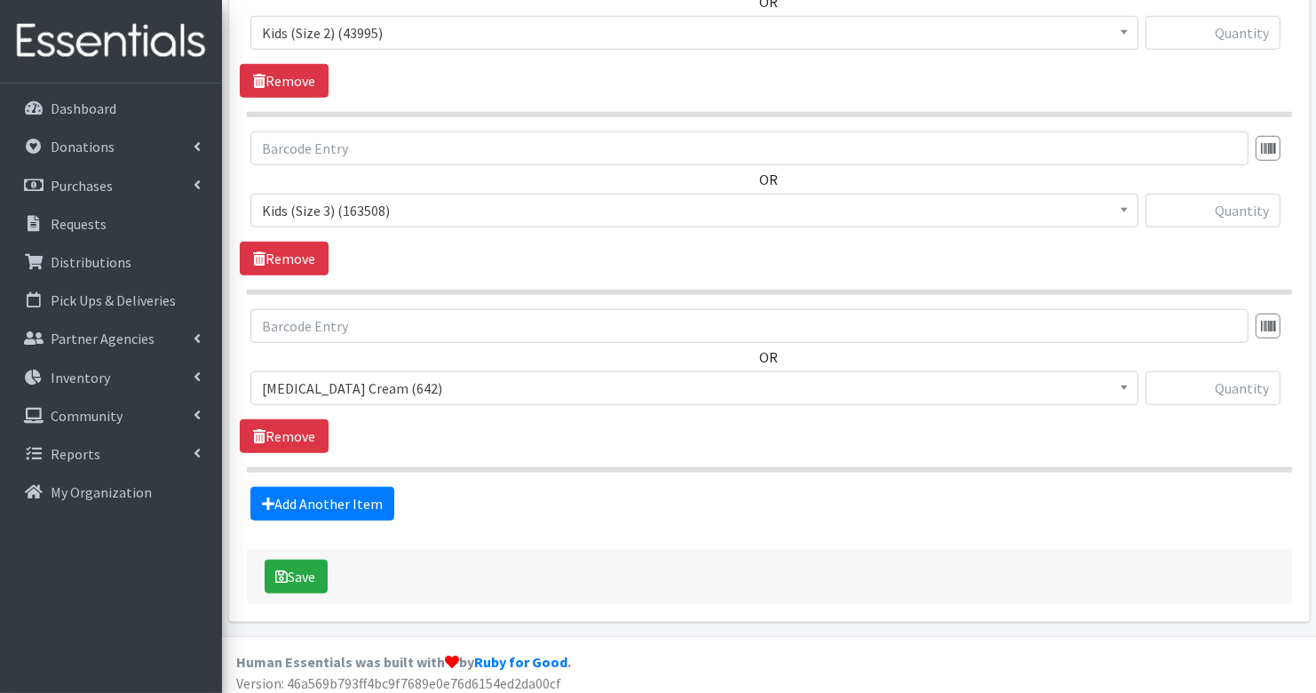
click at [331, 371] on span "[MEDICAL_DATA] Cream (642)" at bounding box center [694, 388] width 888 height 34
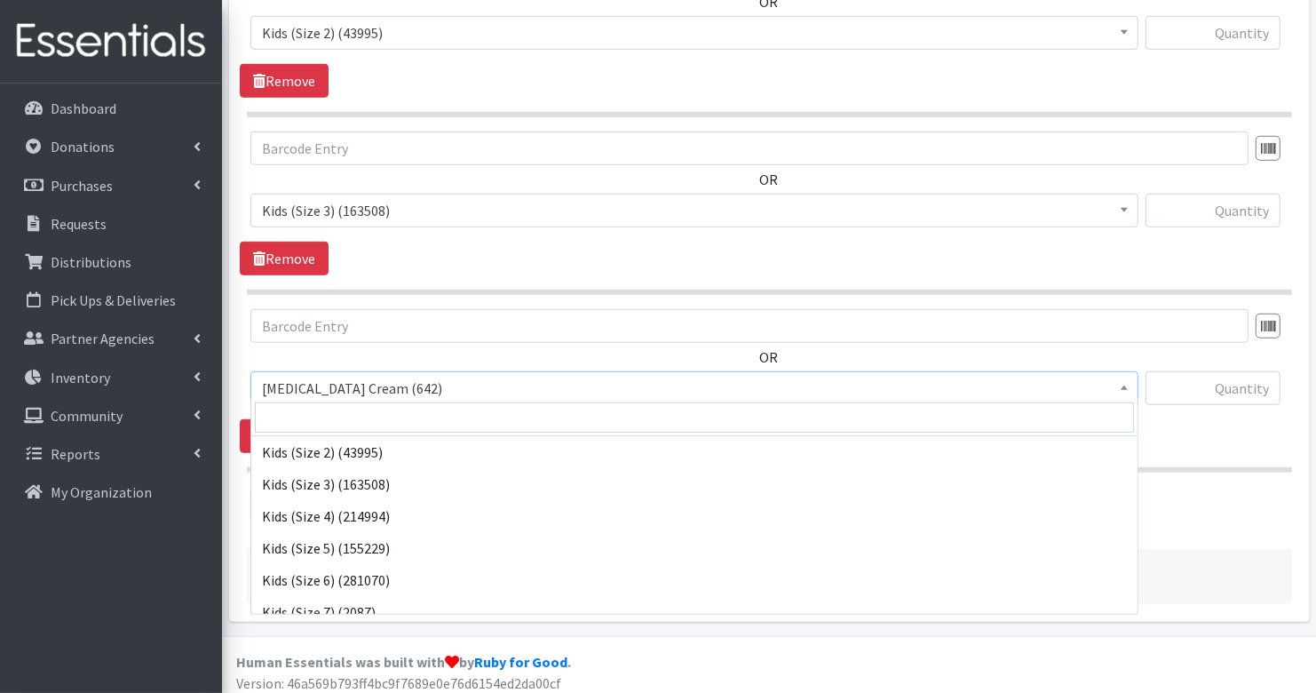
scroll to position [130, 0]
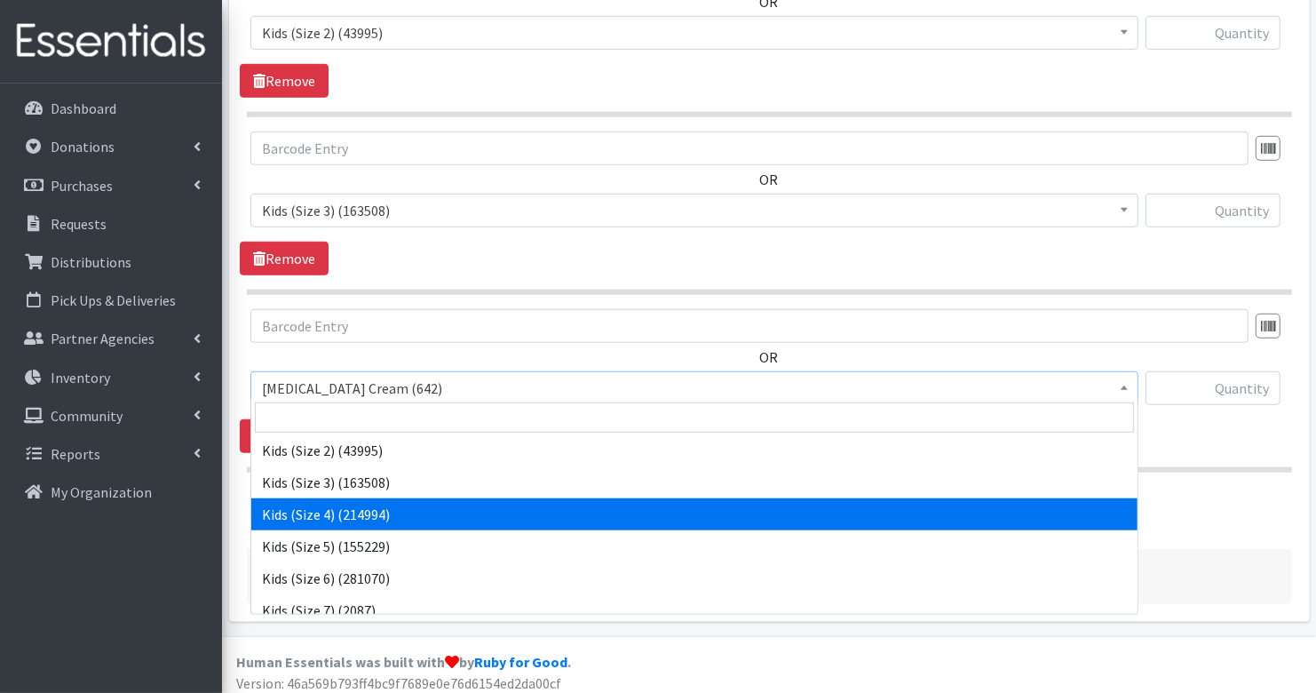
select select "3394"
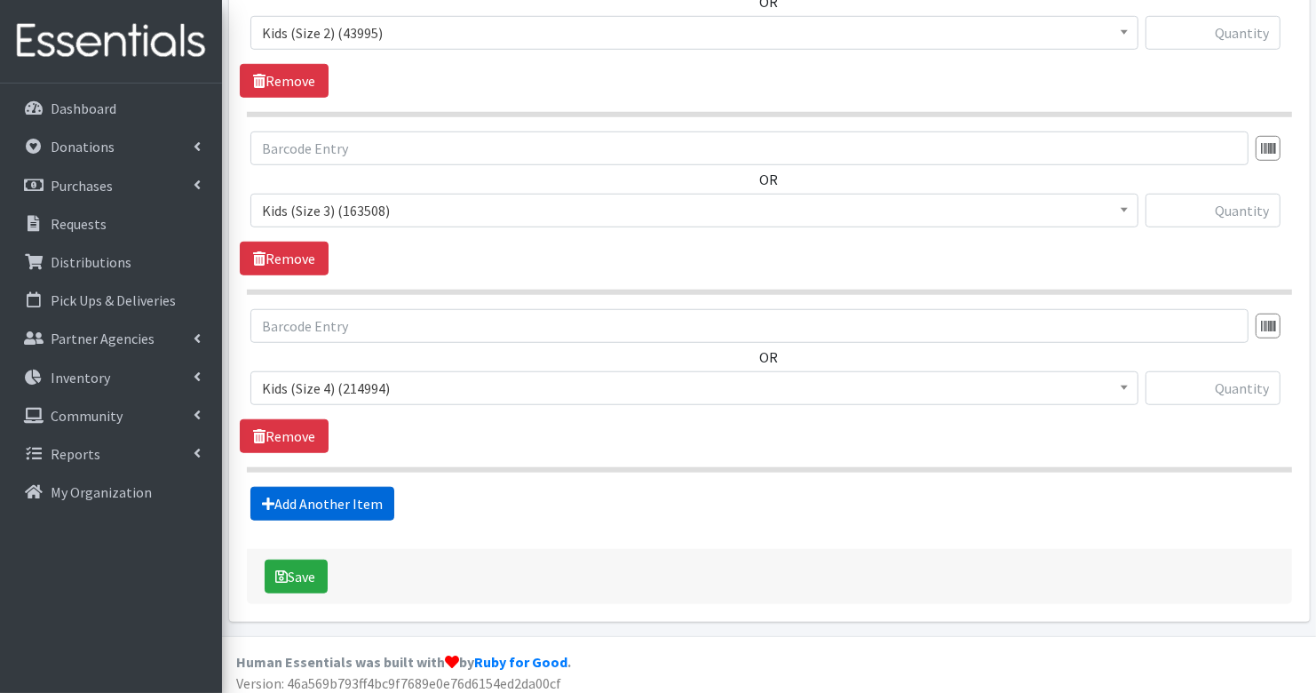
click at [366, 492] on link "Add Another Item" at bounding box center [322, 504] width 144 height 34
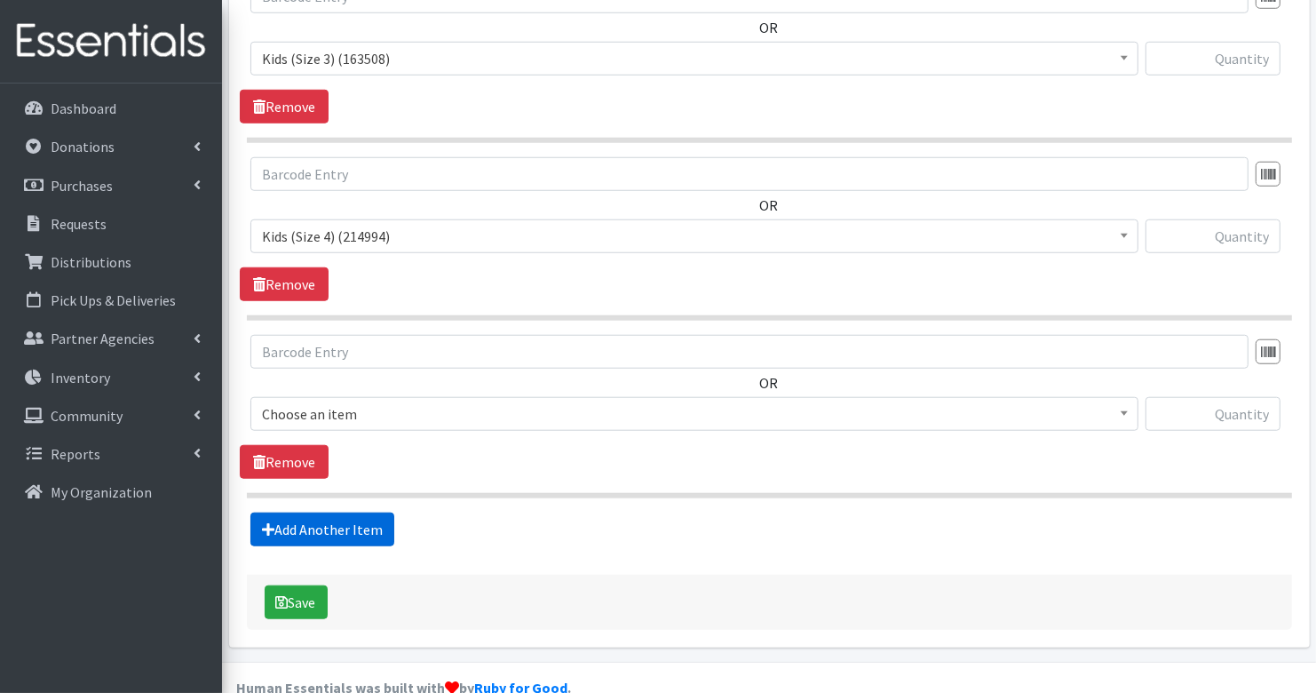
scroll to position [1309, 0]
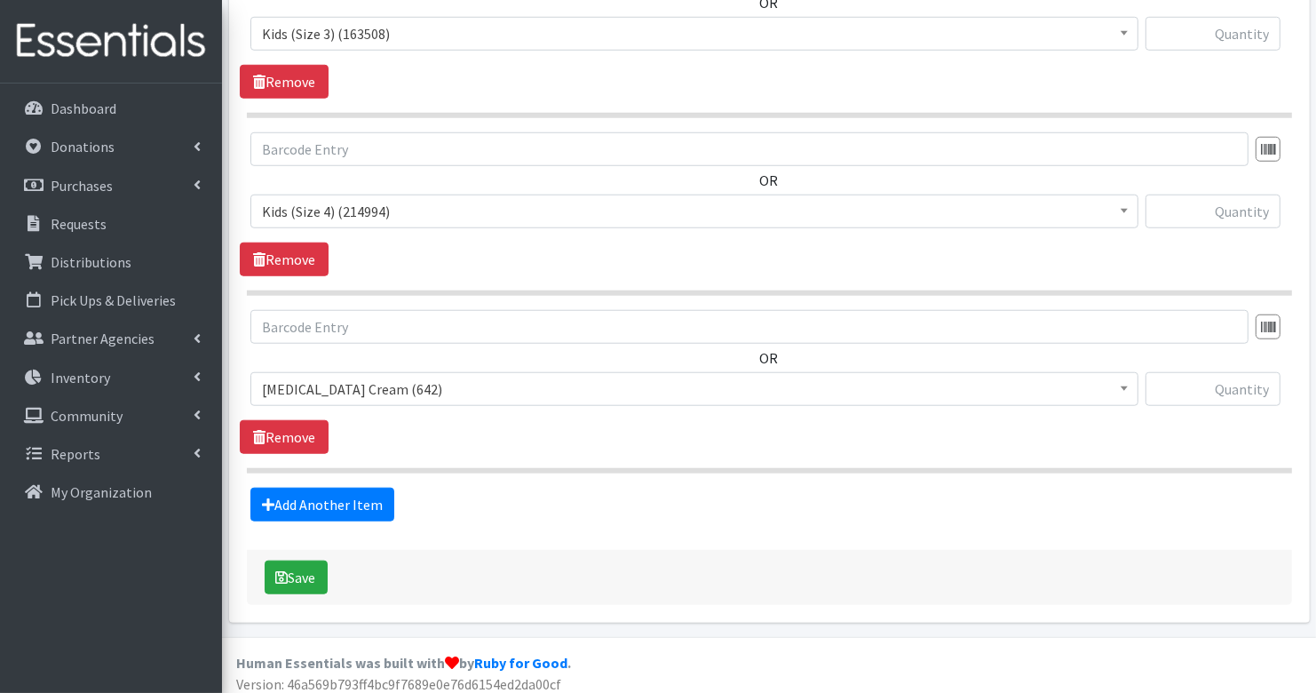
click at [369, 381] on span "[MEDICAL_DATA] Cream (642)" at bounding box center [694, 389] width 865 height 25
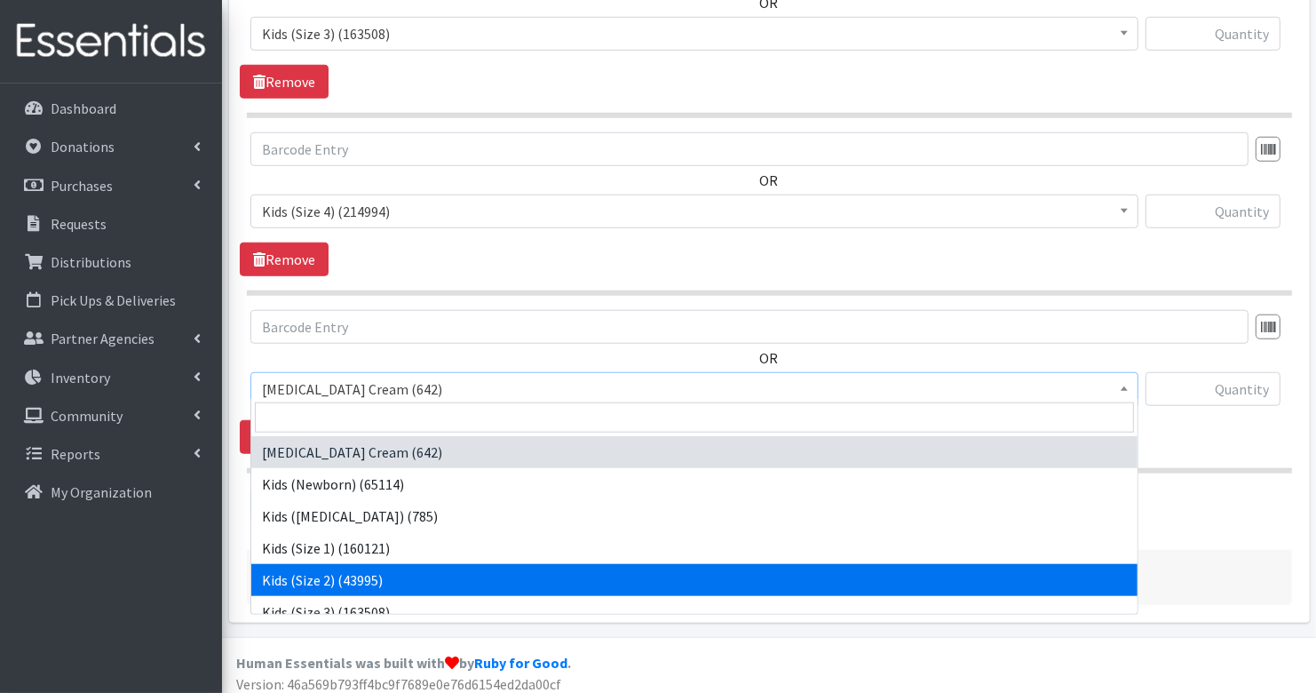
scroll to position [74, 0]
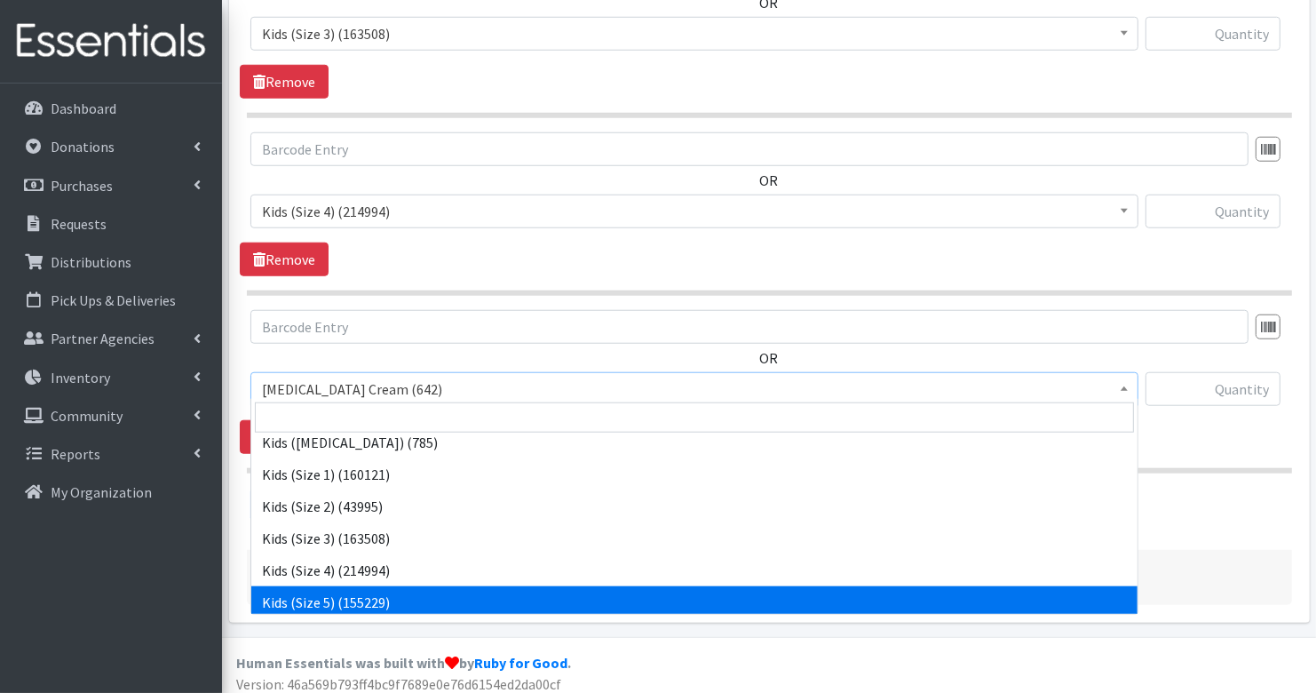
select select "3407"
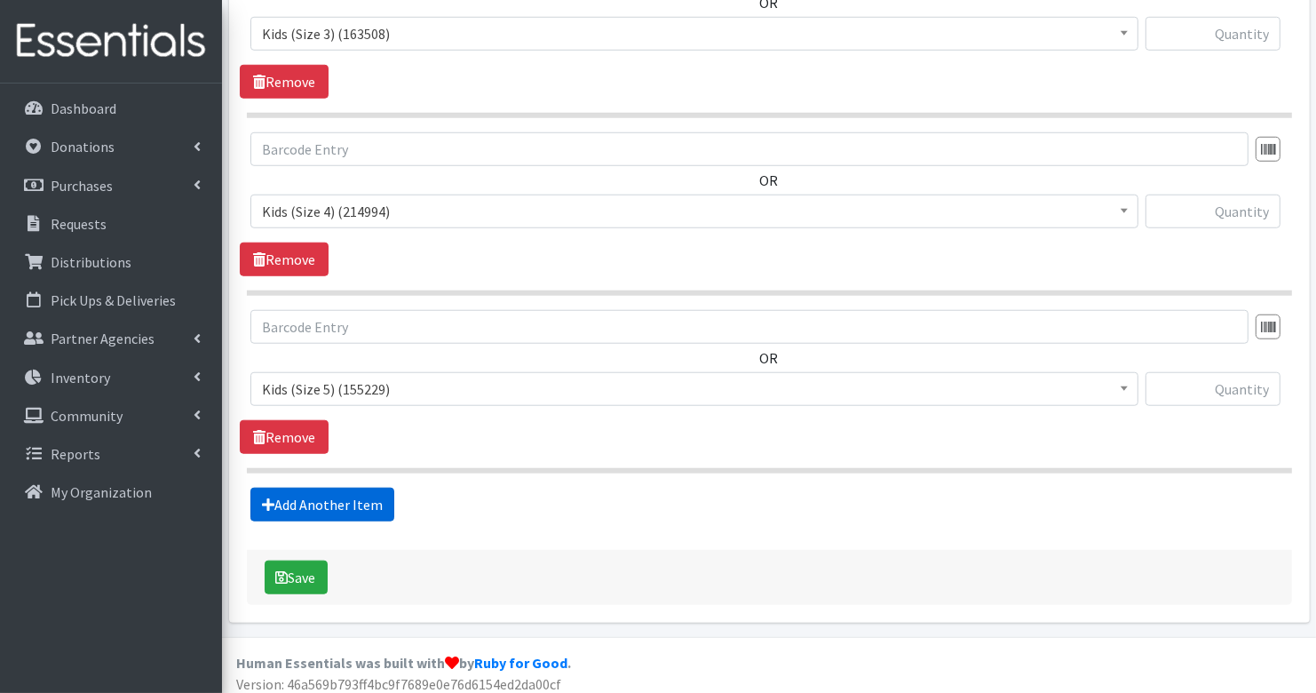
click at [353, 496] on link "Add Another Item" at bounding box center [322, 505] width 144 height 34
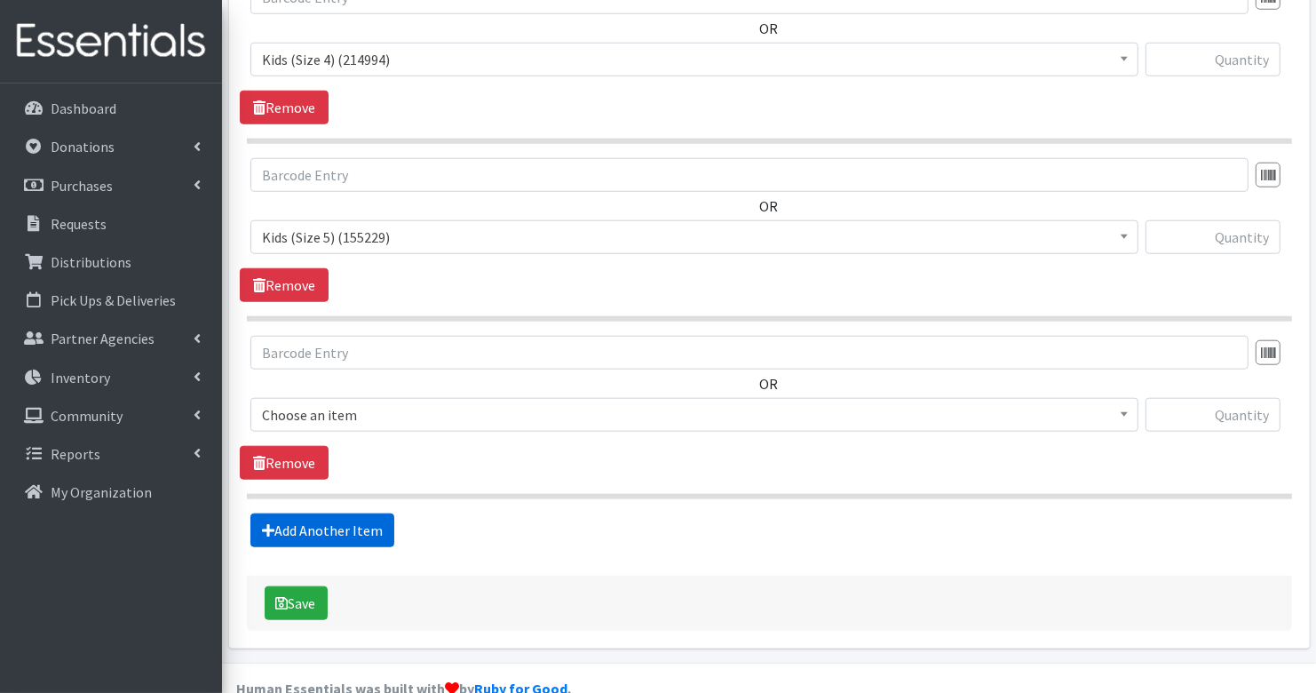
scroll to position [1485, 0]
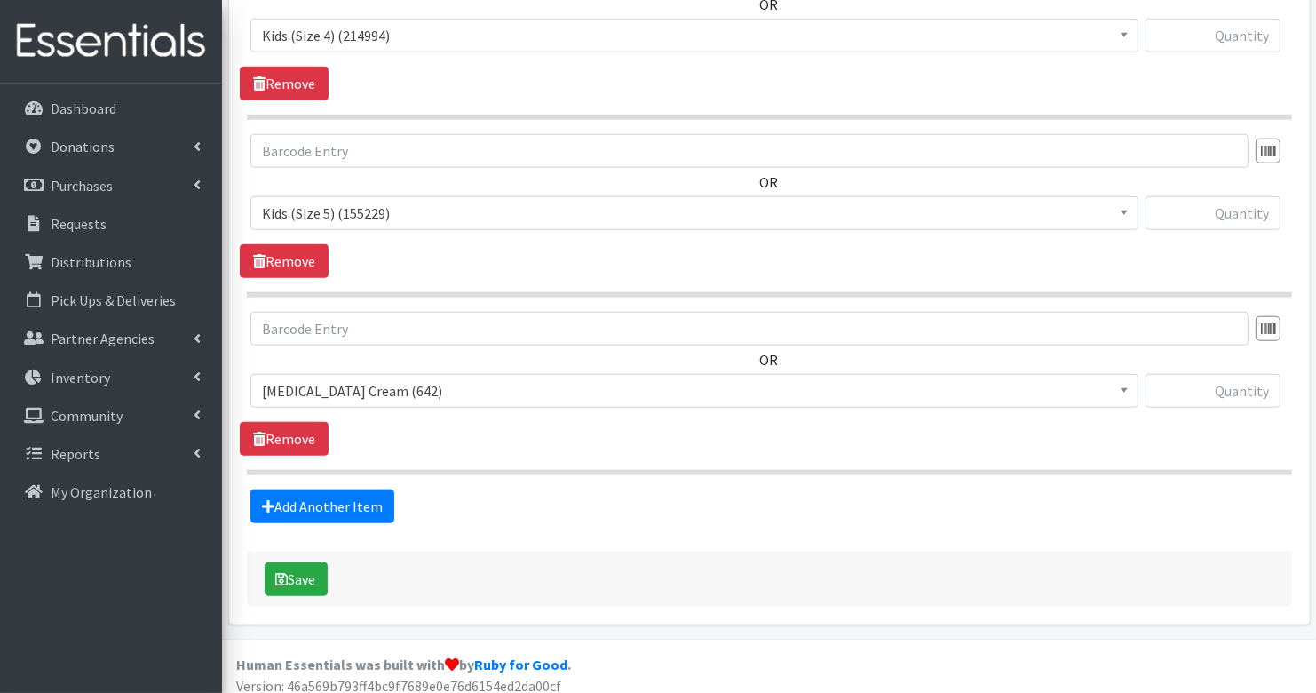
click at [389, 378] on span "[MEDICAL_DATA] Cream (642)" at bounding box center [694, 390] width 865 height 25
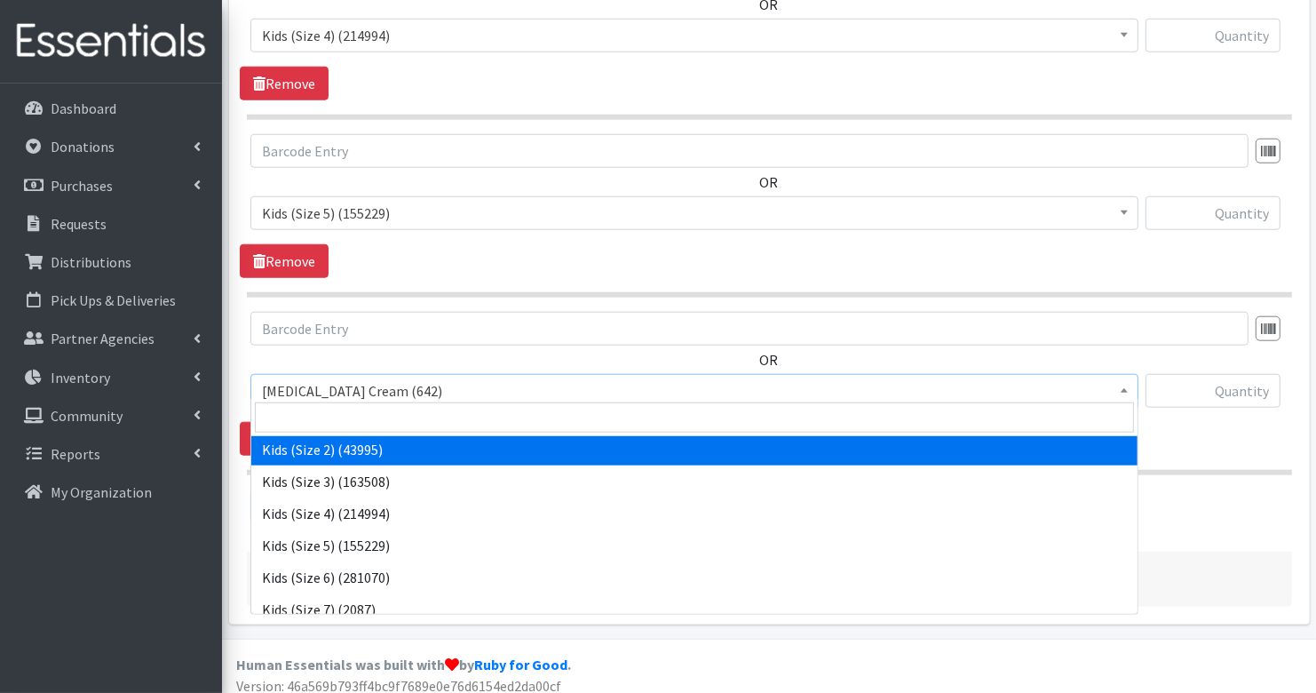
scroll to position [131, 0]
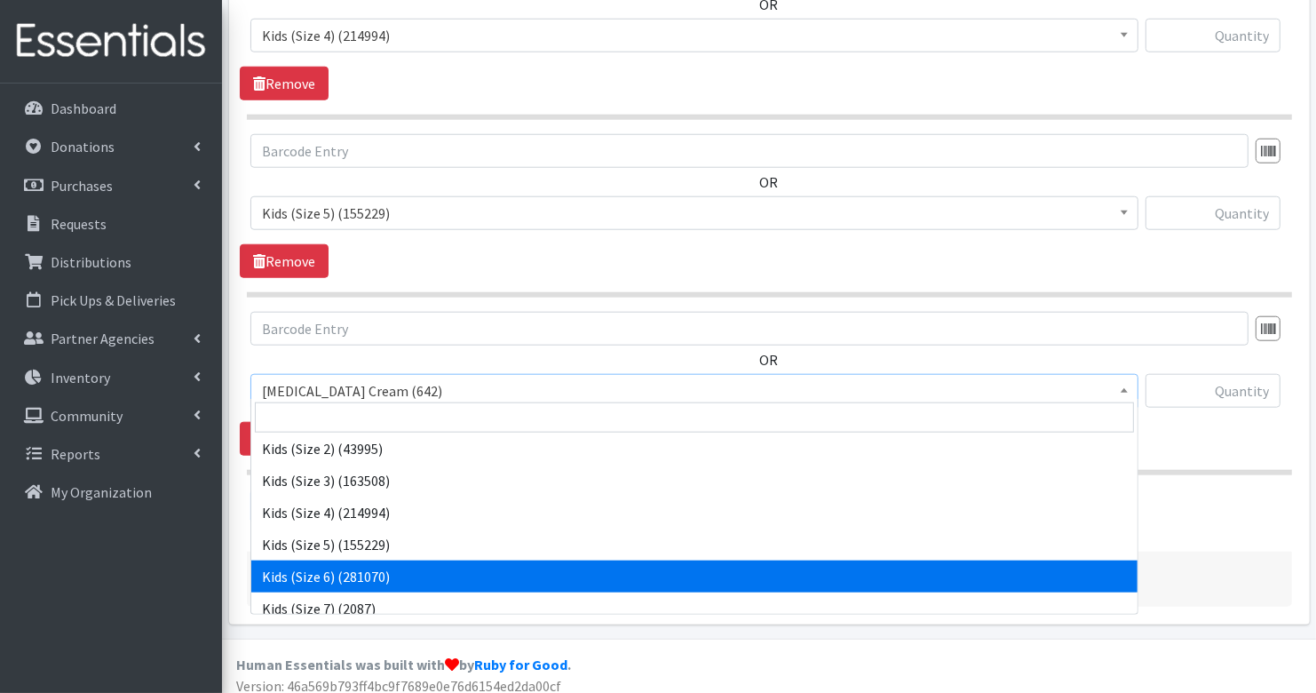
select select "3419"
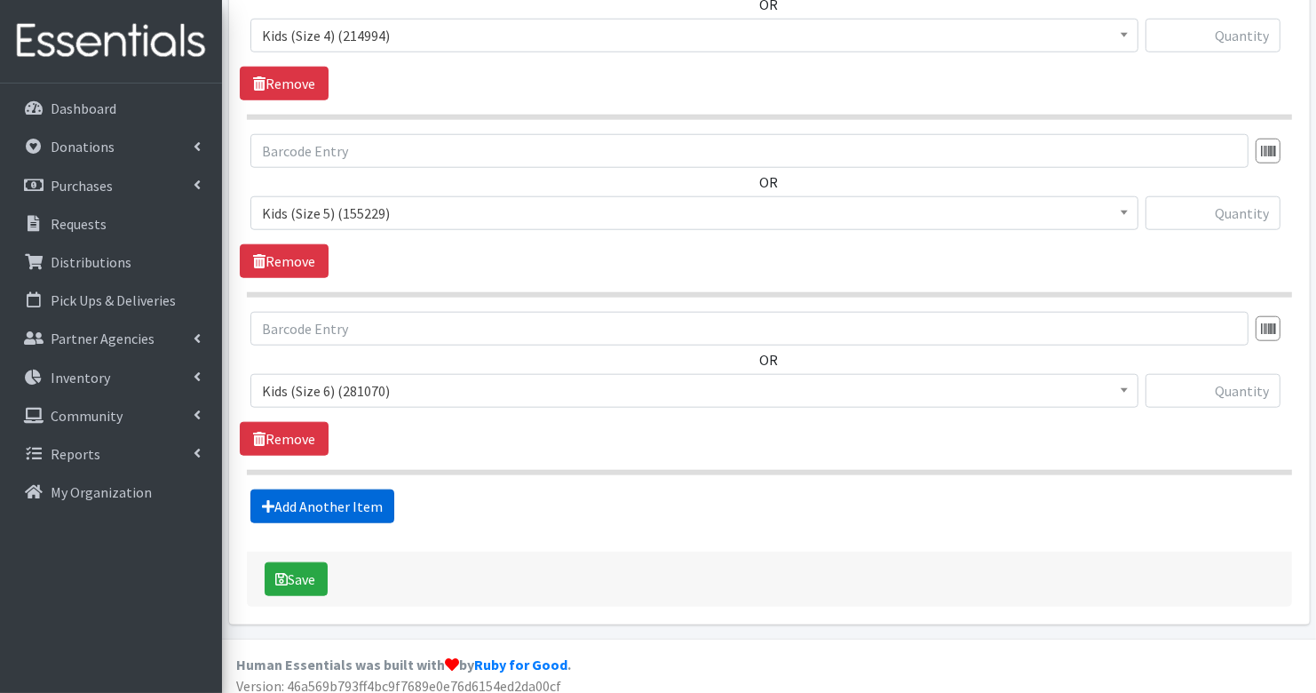
click at [337, 489] on link "Add Another Item" at bounding box center [322, 506] width 144 height 34
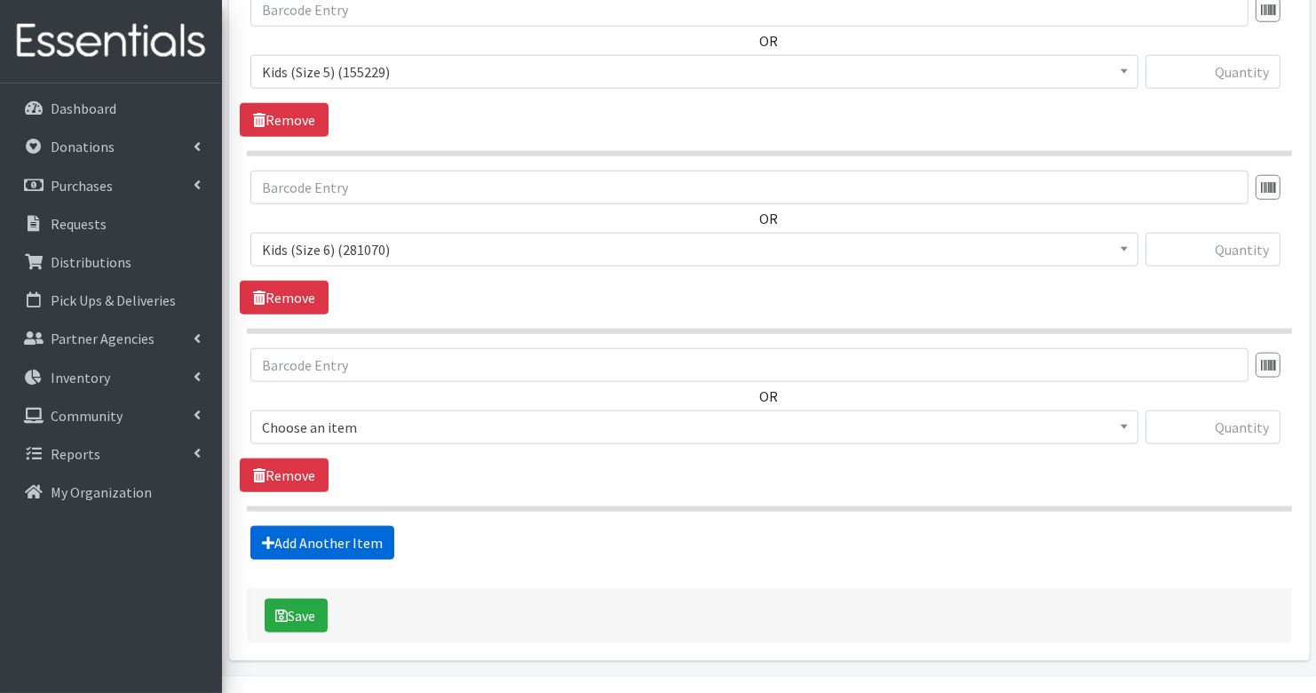
scroll to position [1661, 0]
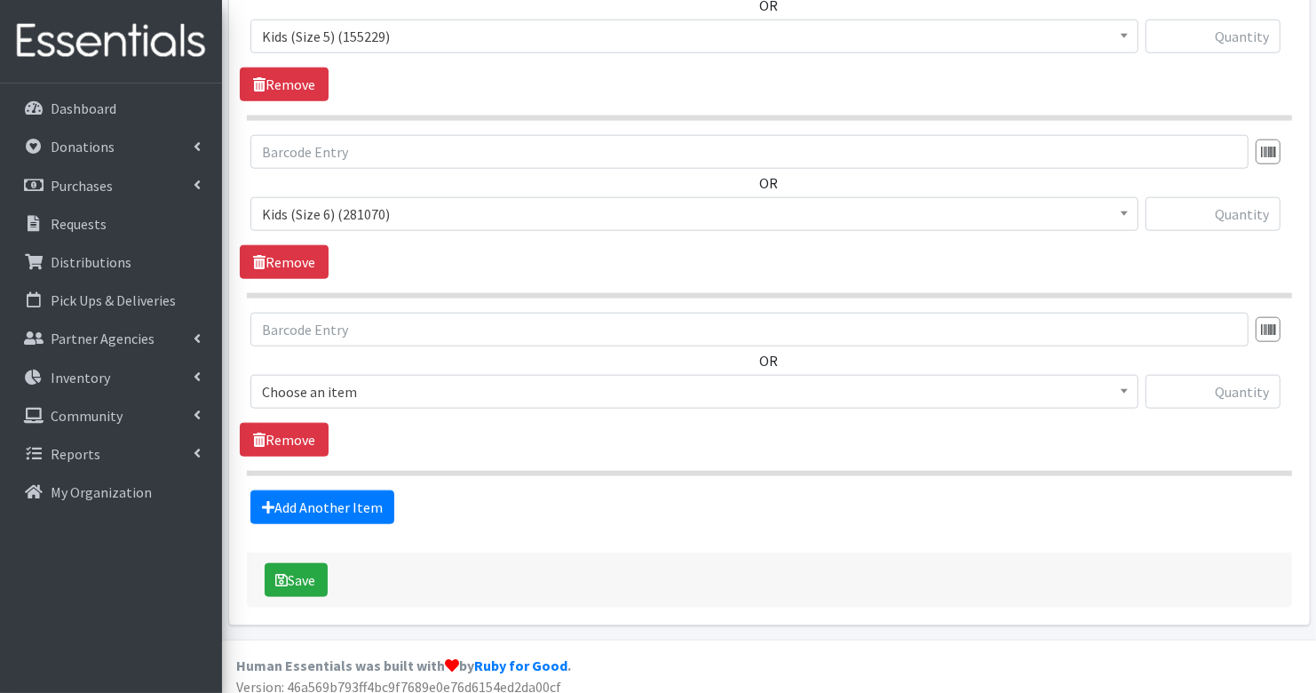
click at [359, 379] on span "Choose an item" at bounding box center [694, 391] width 865 height 25
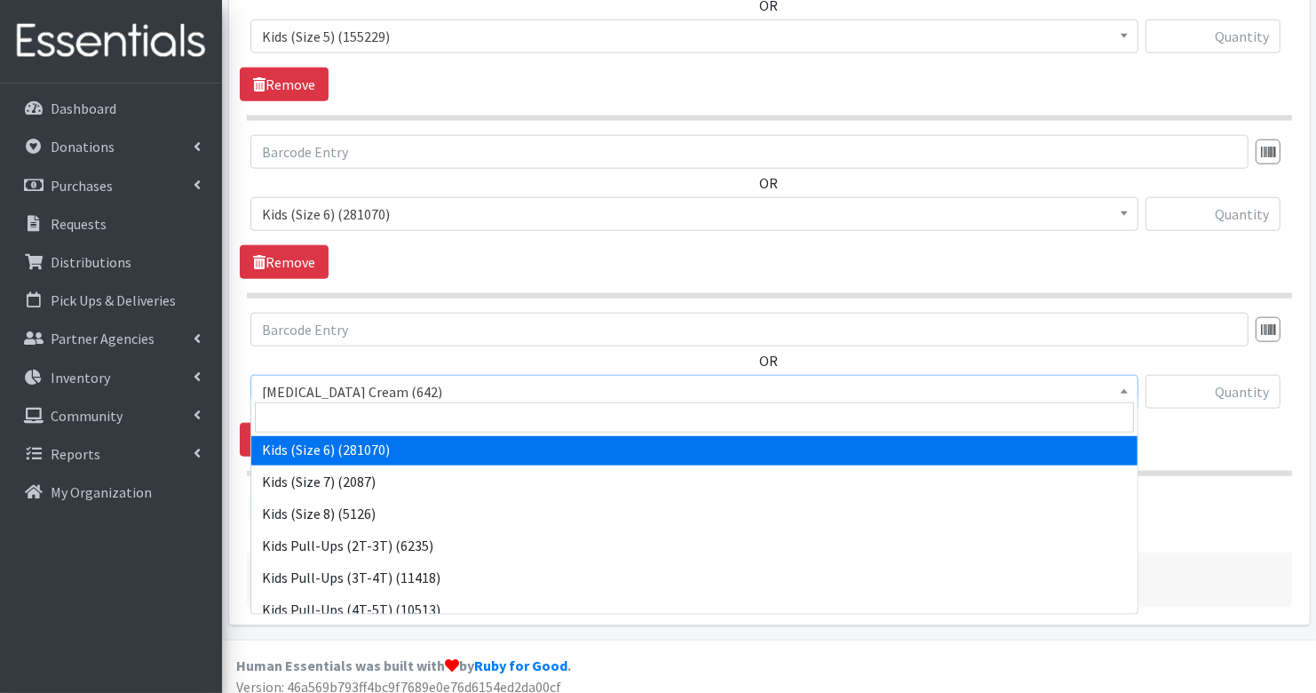
scroll to position [260, 0]
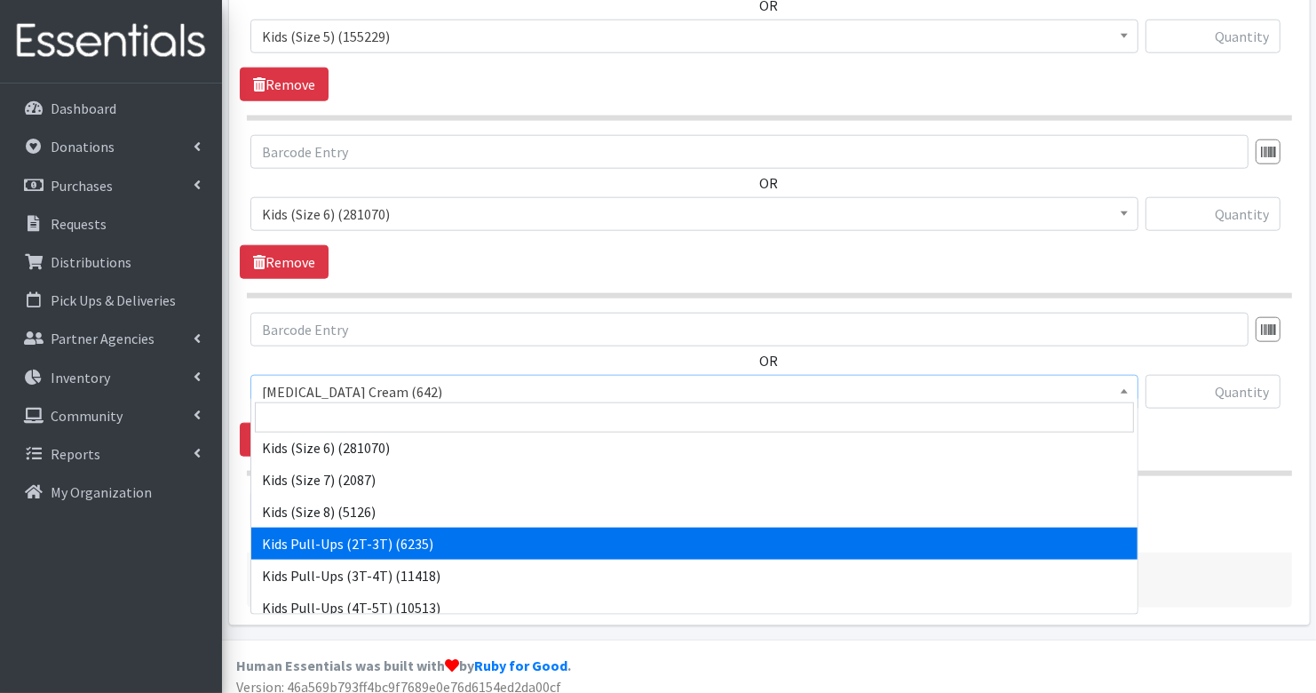
select select "3415"
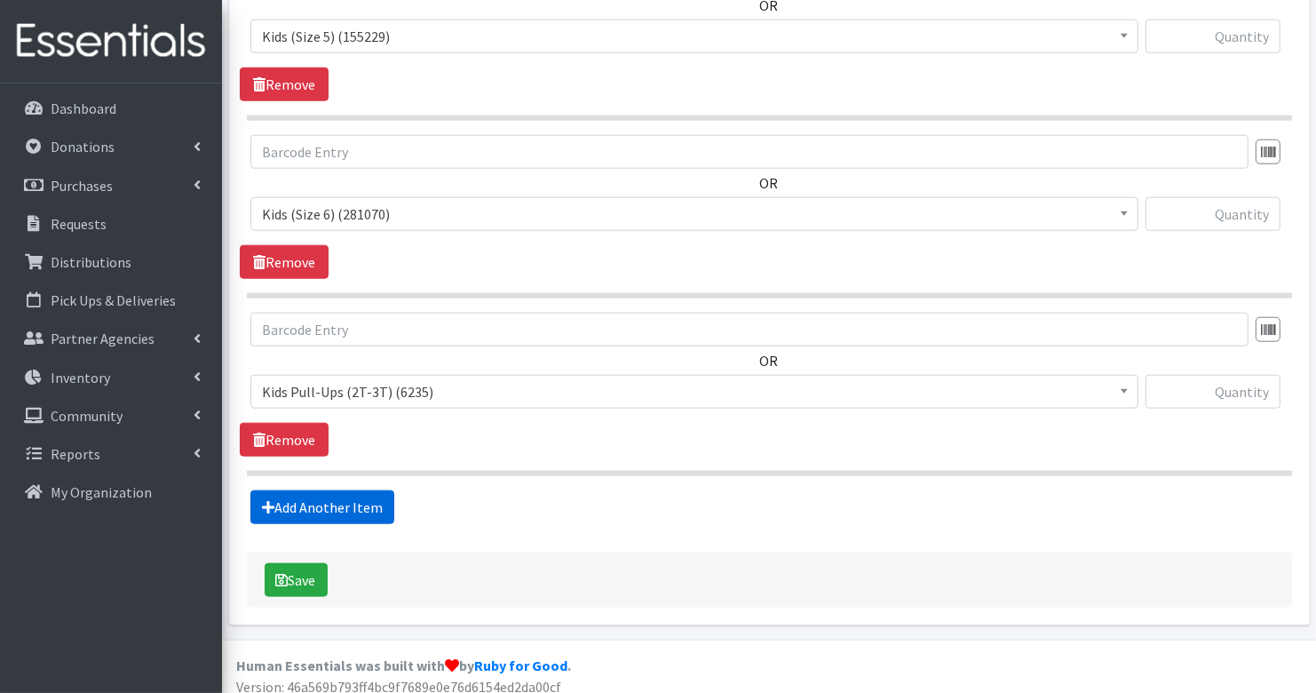
click at [345, 490] on link "Add Another Item" at bounding box center [322, 507] width 144 height 34
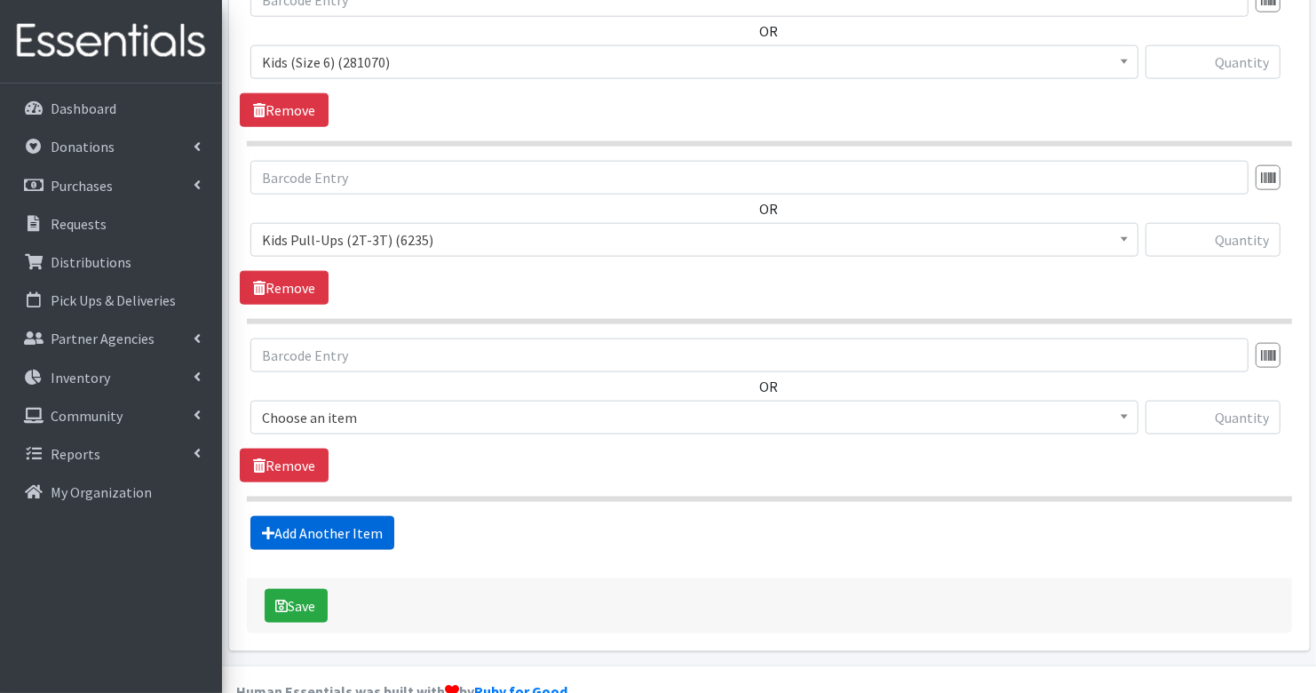
scroll to position [1838, 0]
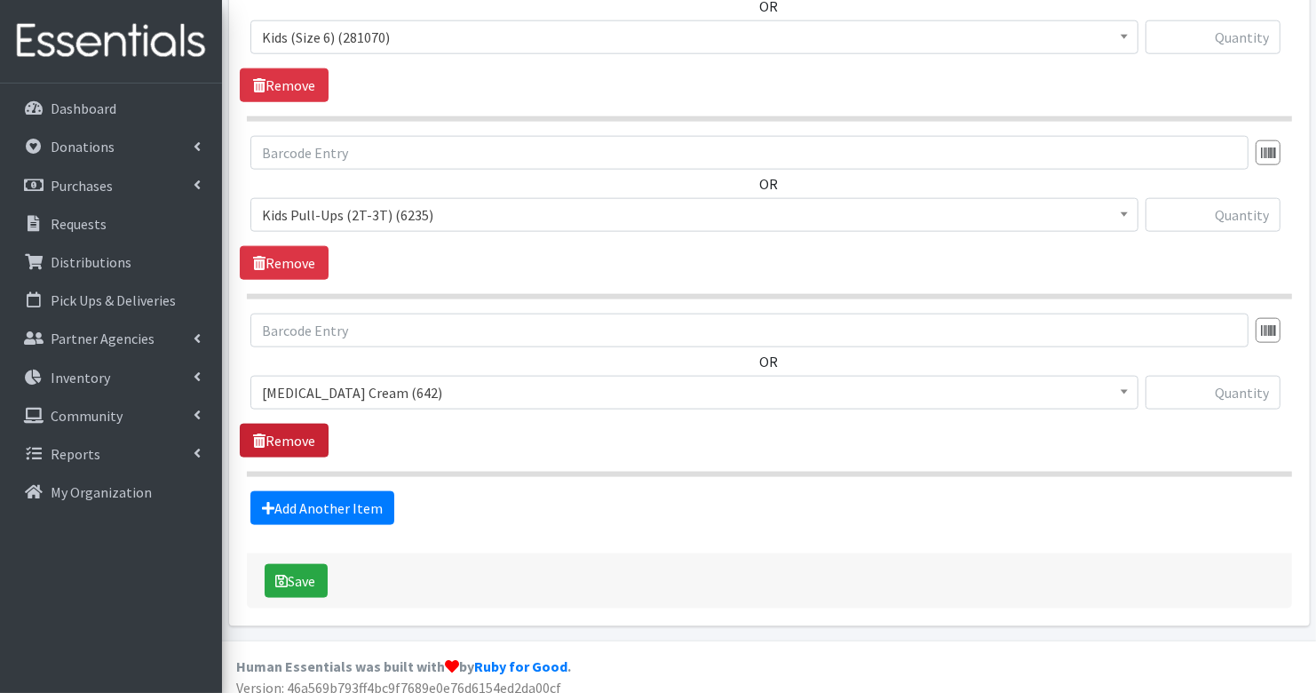
click at [301, 424] on link "Remove" at bounding box center [284, 441] width 89 height 34
click at [1233, 375] on input "text" at bounding box center [1213, 392] width 135 height 34
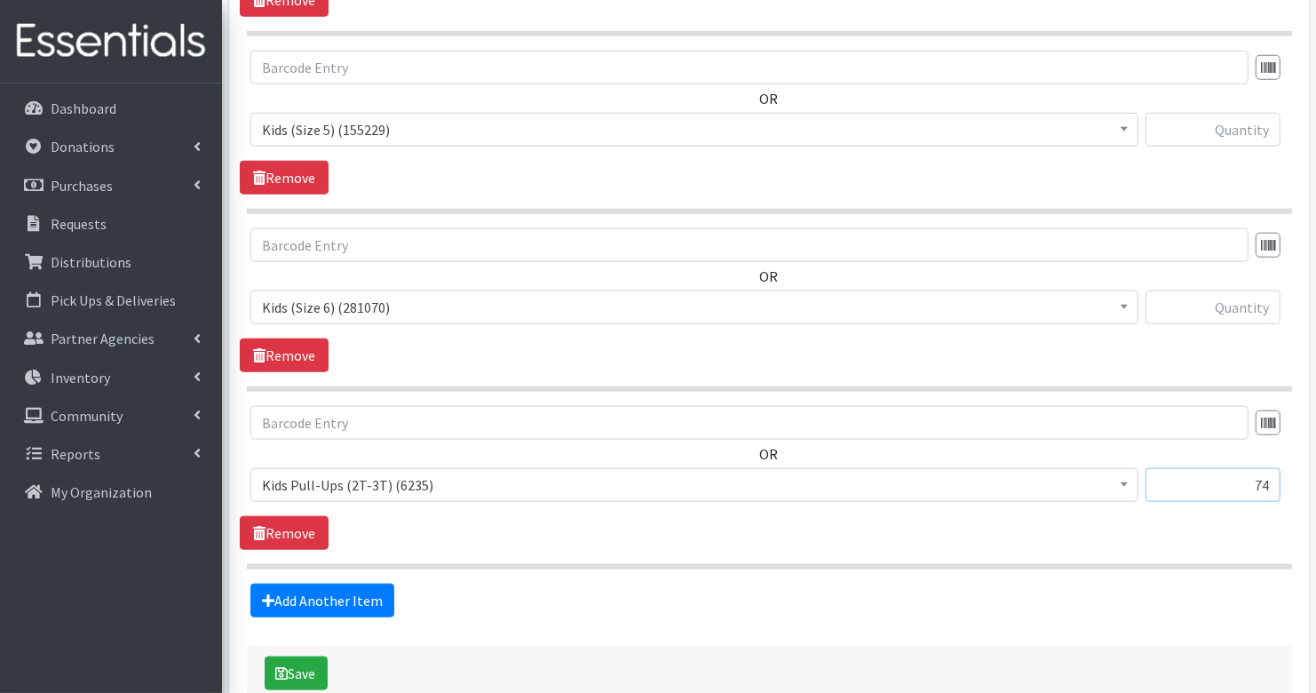
scroll to position [1564, 0]
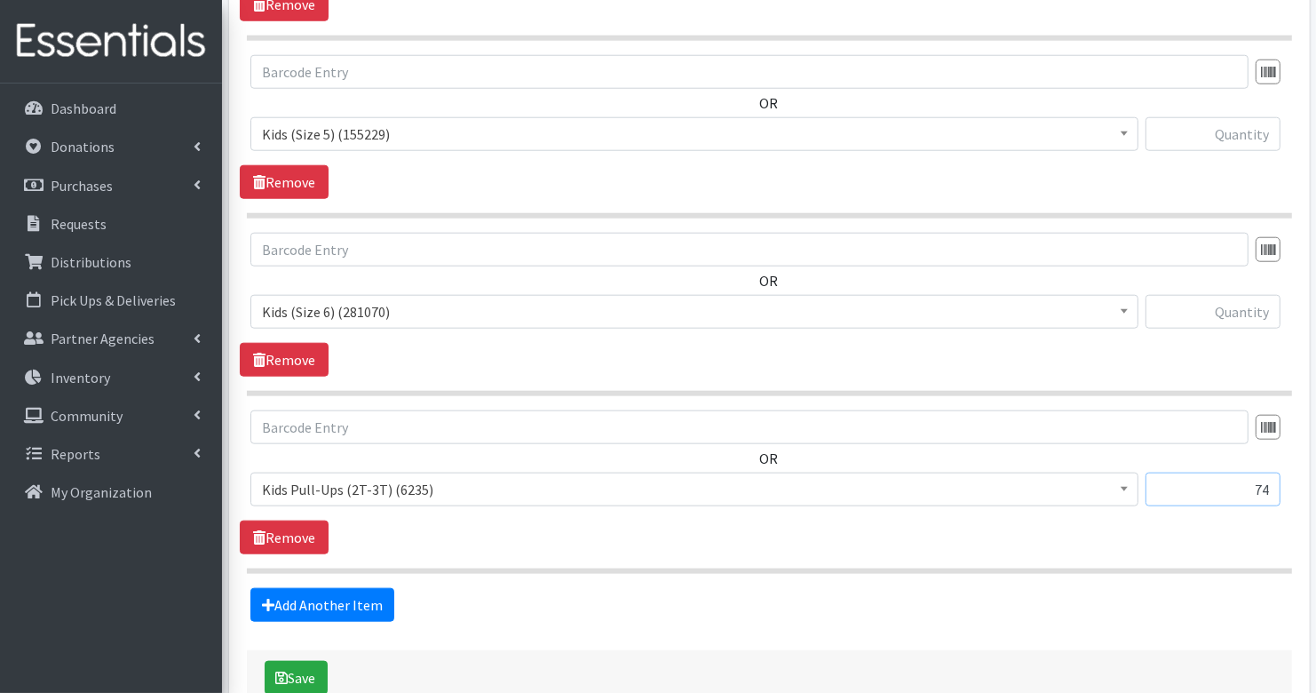
type input "74"
click at [1254, 303] on input "text" at bounding box center [1213, 312] width 135 height 34
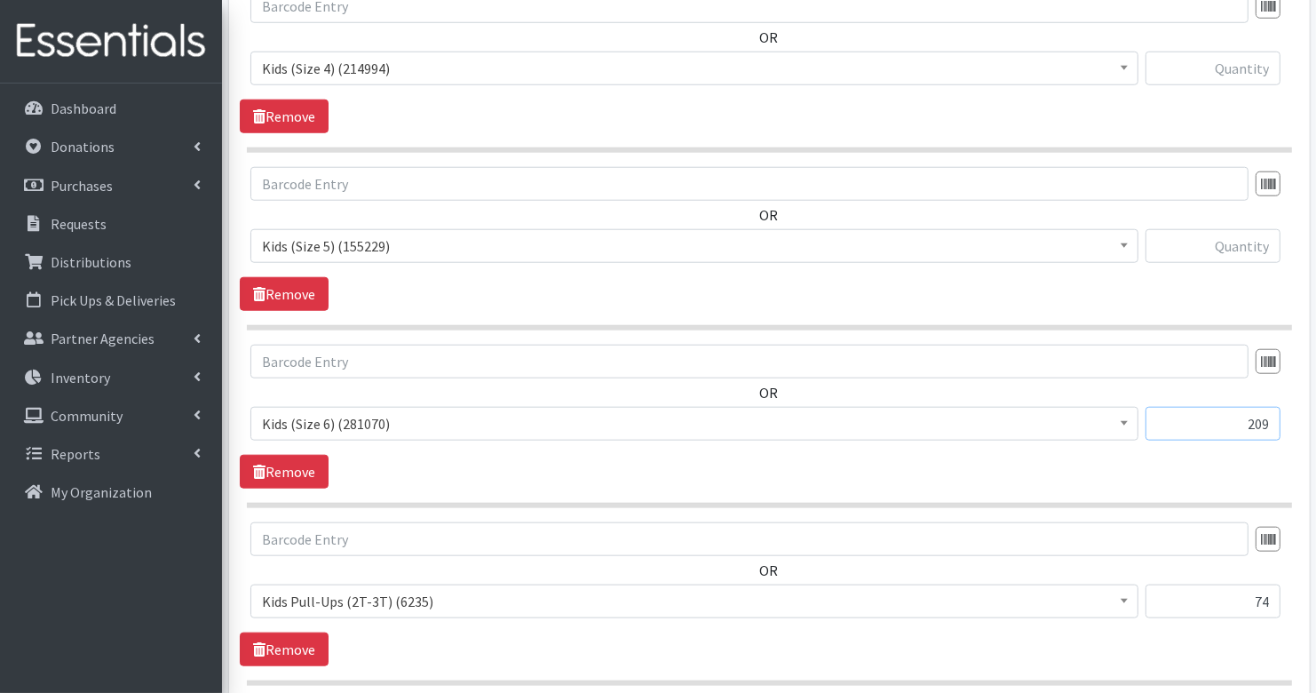
scroll to position [1419, 0]
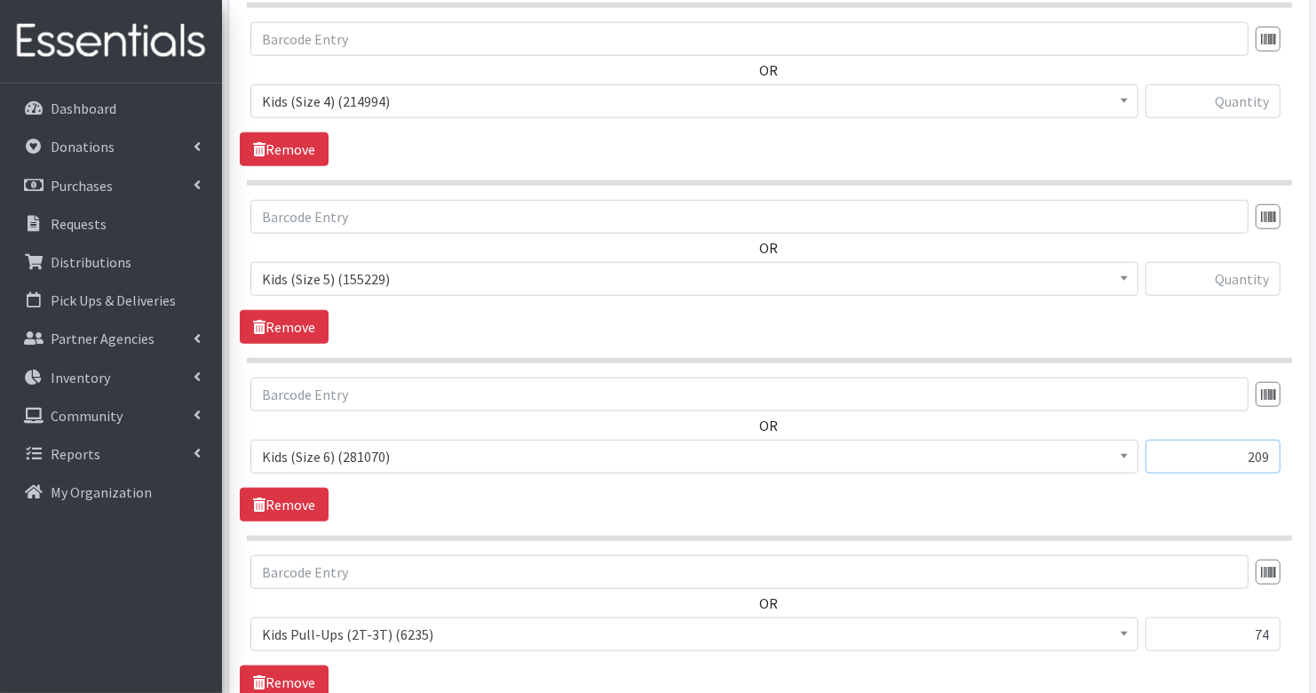
type input "209"
click at [1251, 276] on input "text" at bounding box center [1213, 279] width 135 height 34
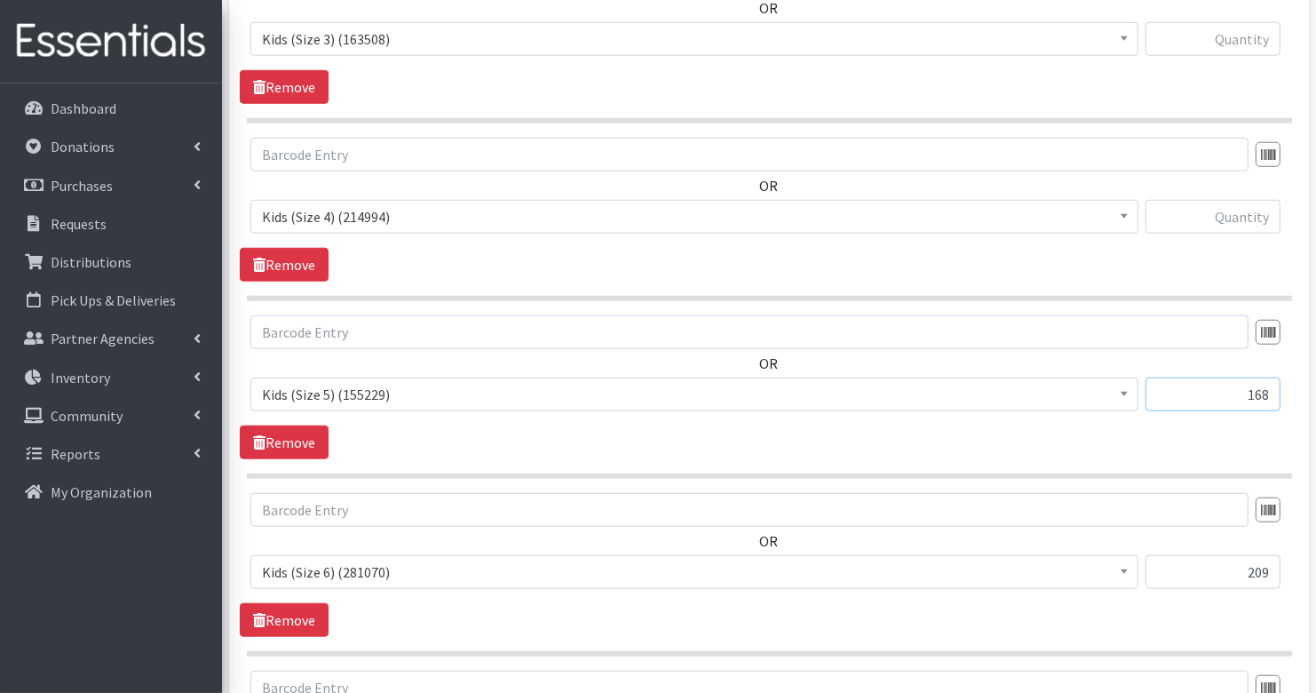
scroll to position [1276, 0]
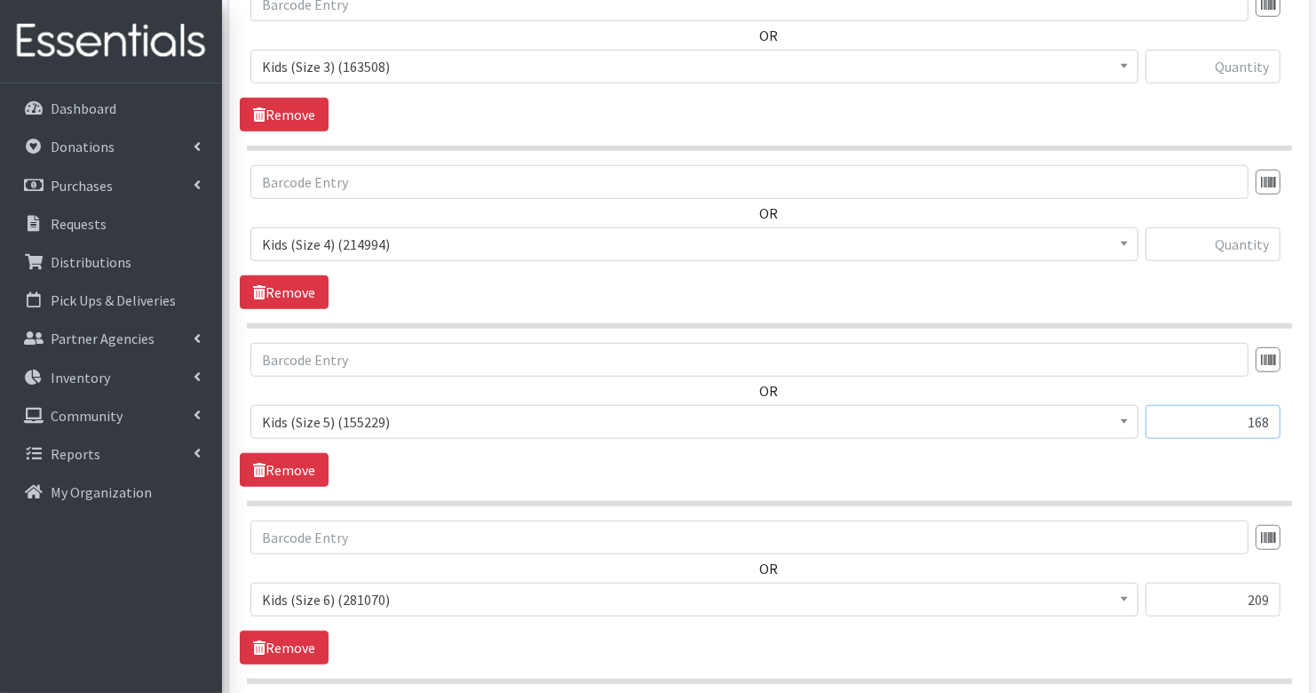
type input "168"
click at [1248, 245] on input "text" at bounding box center [1213, 244] width 135 height 34
type input "480"
click at [1263, 69] on input "text" at bounding box center [1213, 67] width 135 height 34
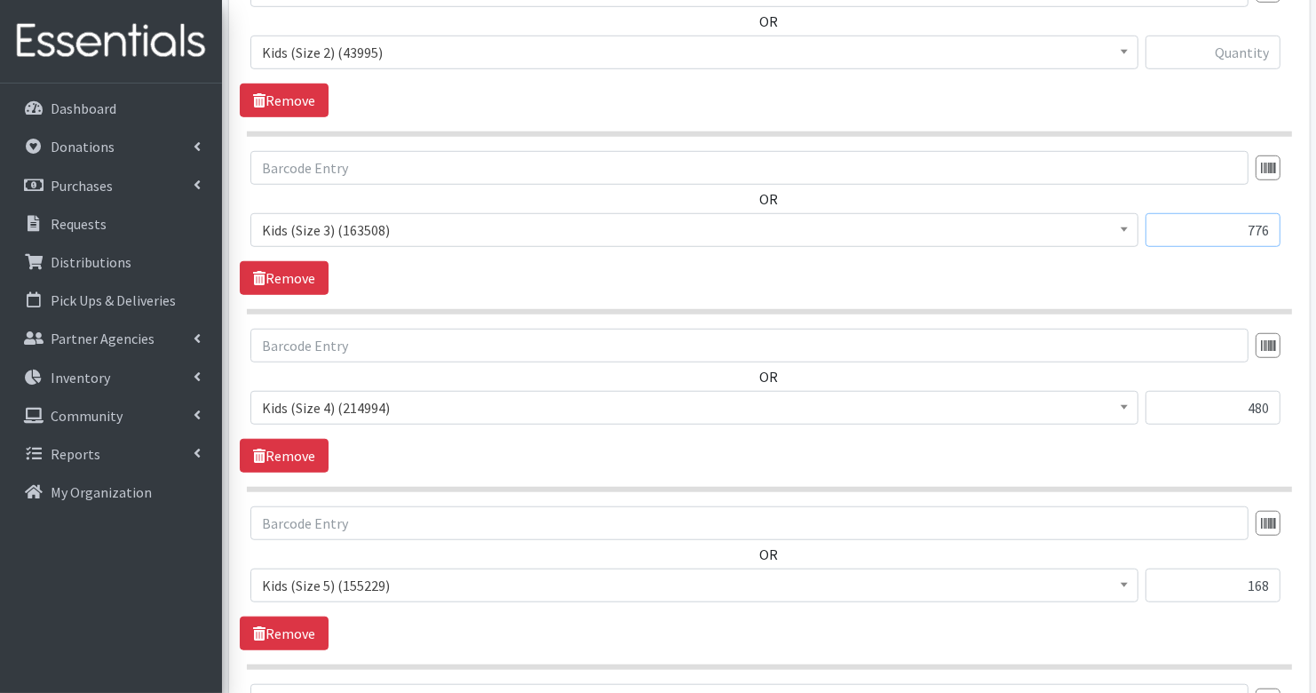
scroll to position [1106, 0]
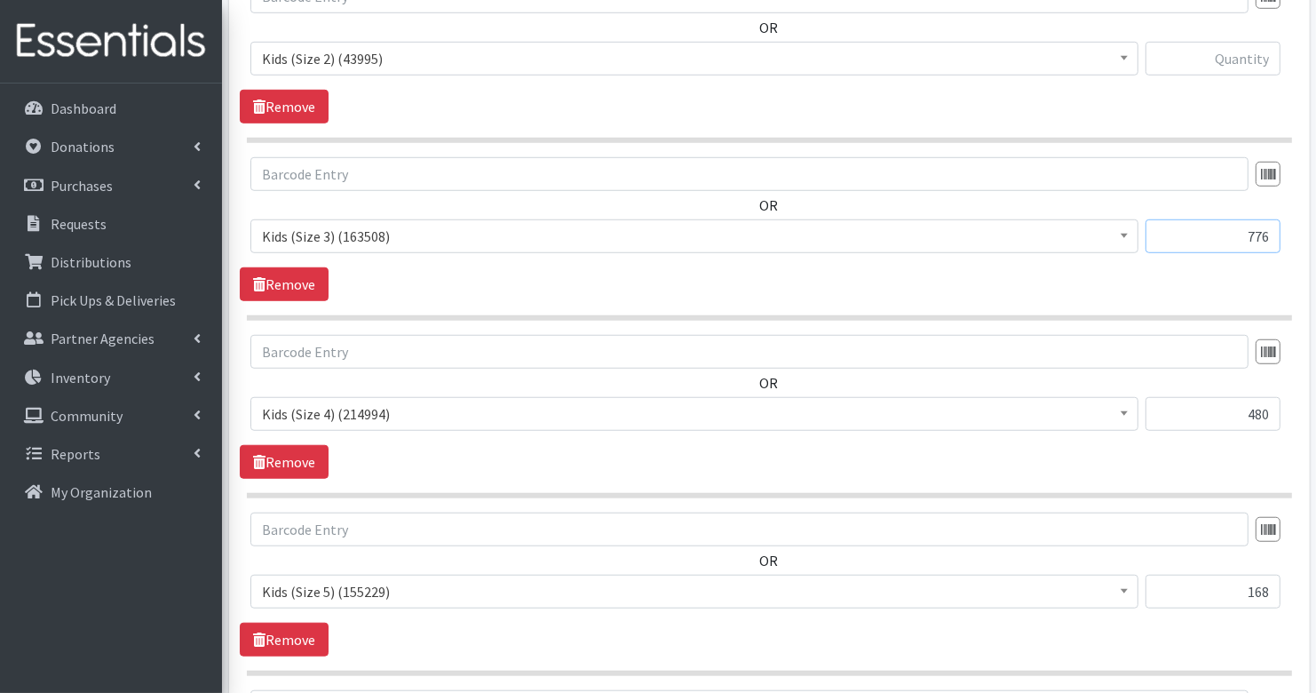
type input "776"
click at [1261, 52] on input "text" at bounding box center [1213, 59] width 135 height 34
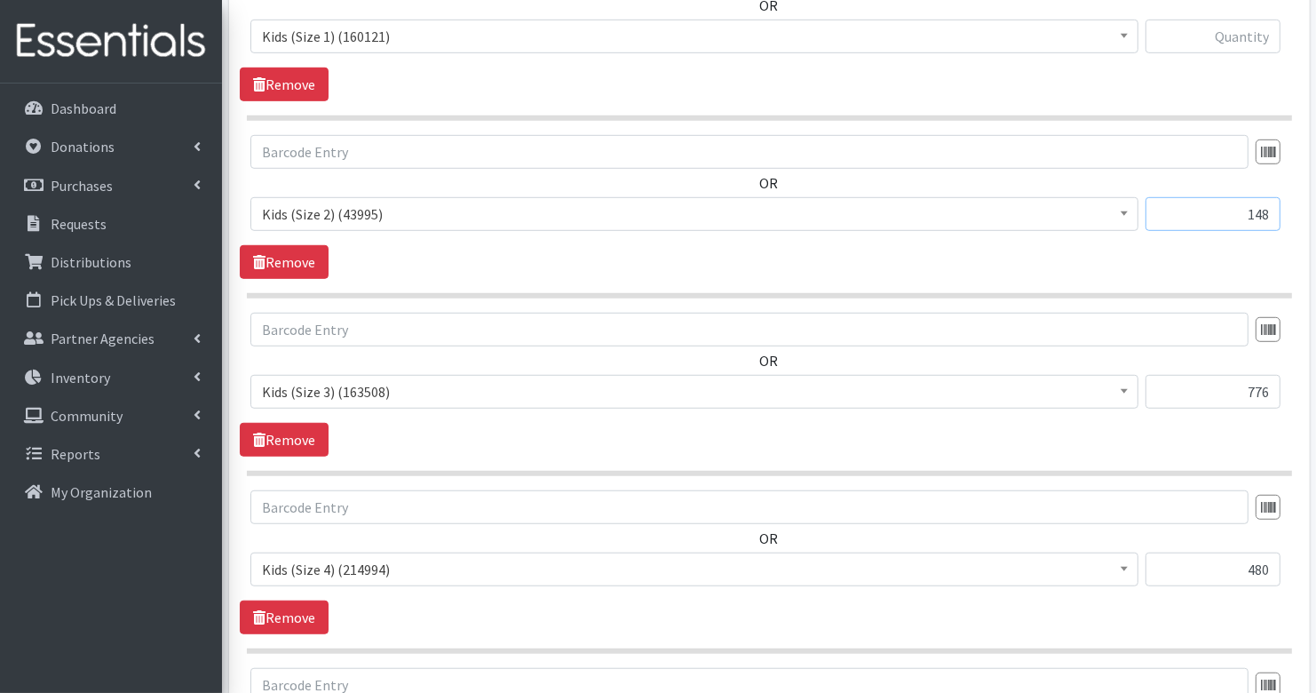
scroll to position [930, 0]
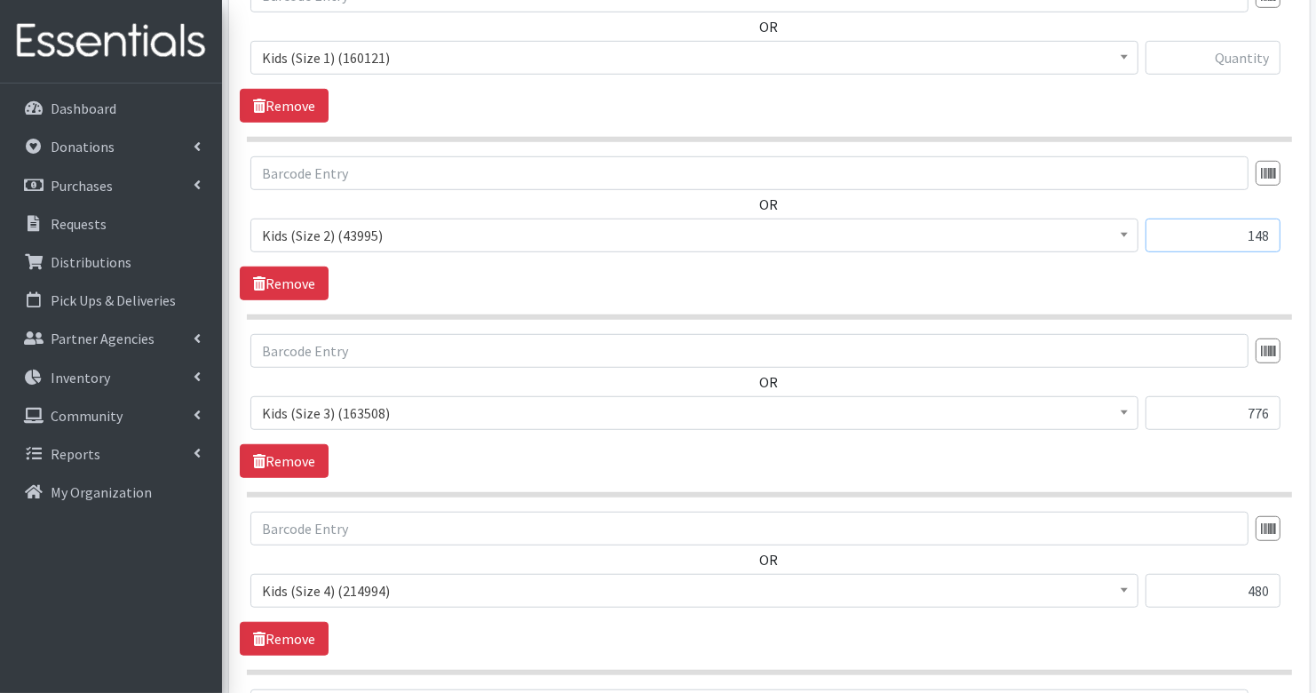
type input "148"
click at [1258, 49] on input "text" at bounding box center [1213, 58] width 135 height 34
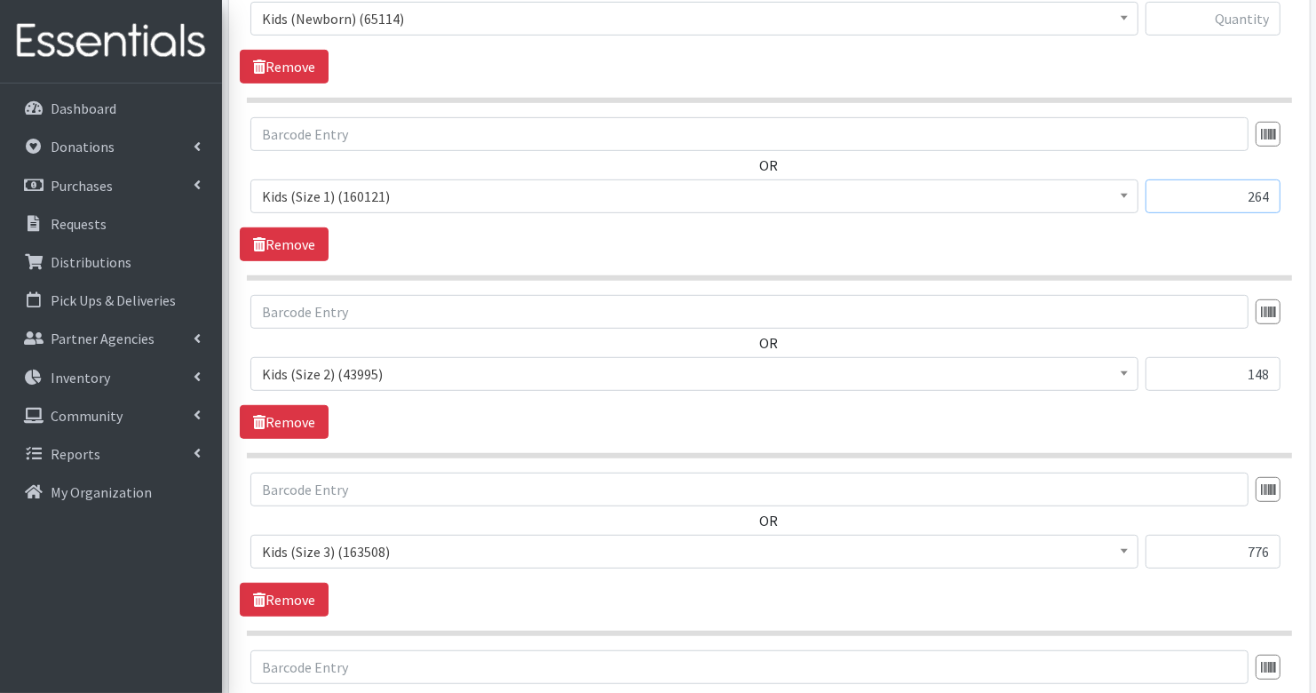
scroll to position [765, 0]
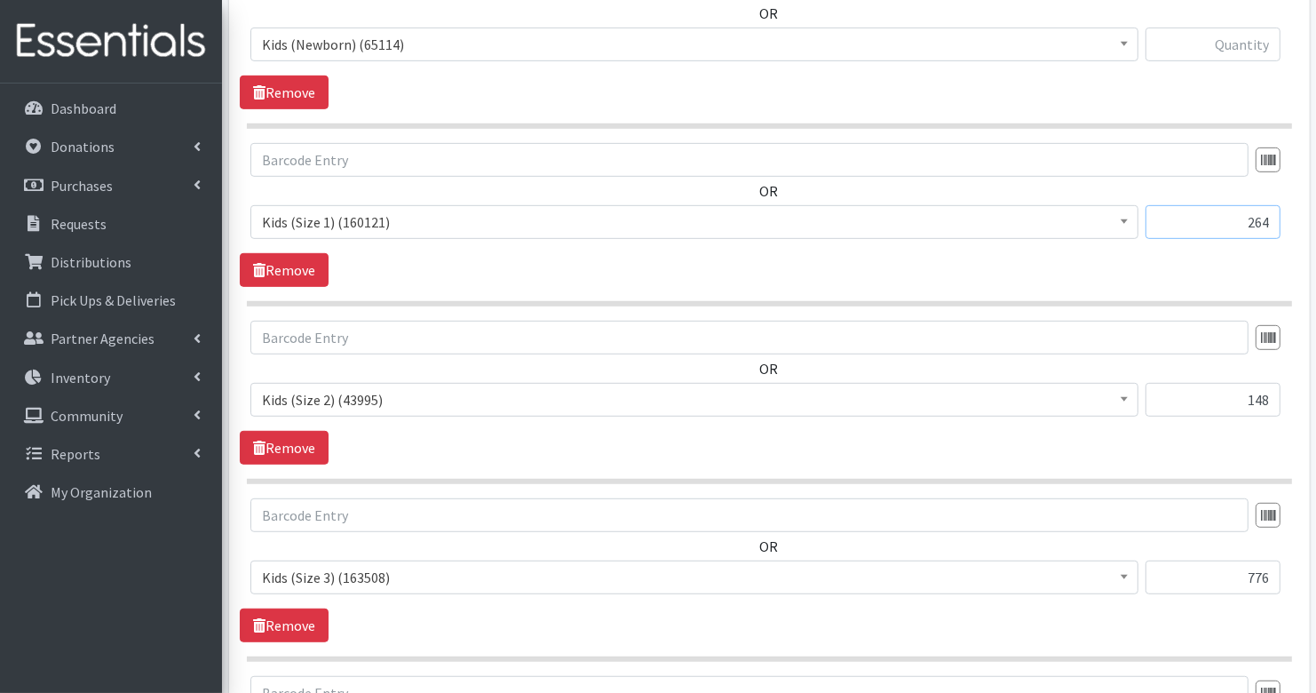
type input "264"
click at [1252, 41] on input "text" at bounding box center [1213, 45] width 135 height 34
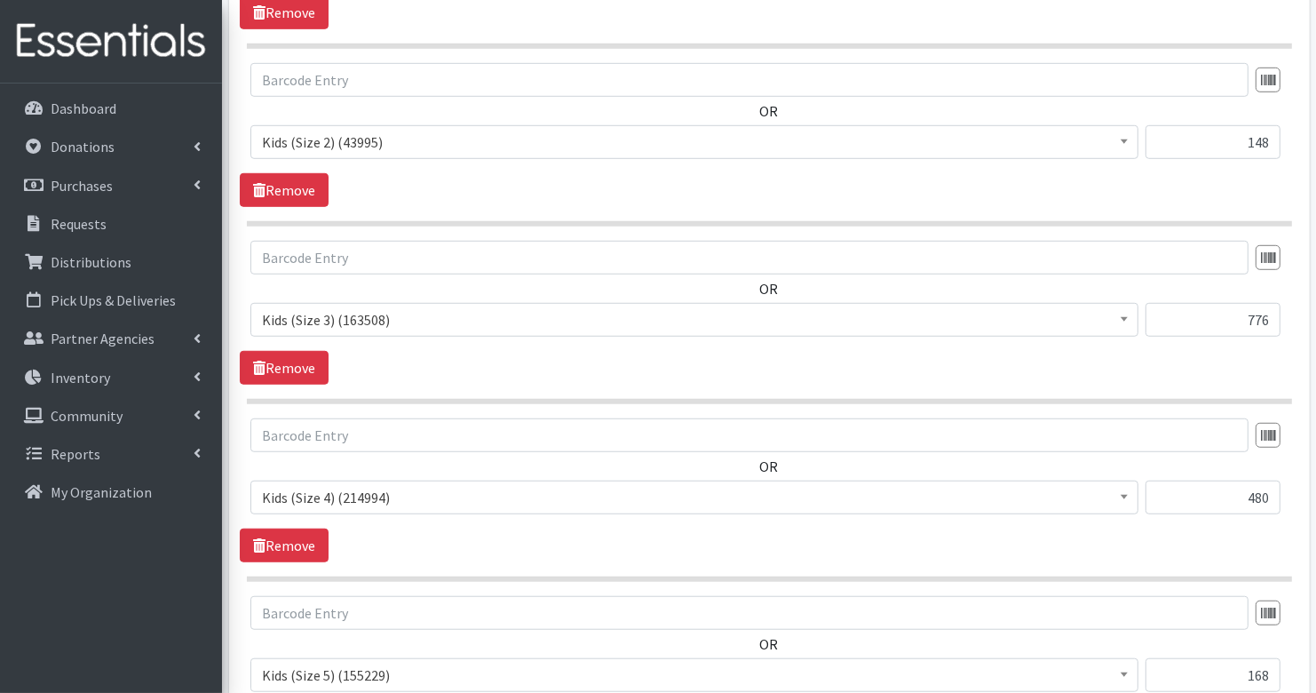
scroll to position [1661, 0]
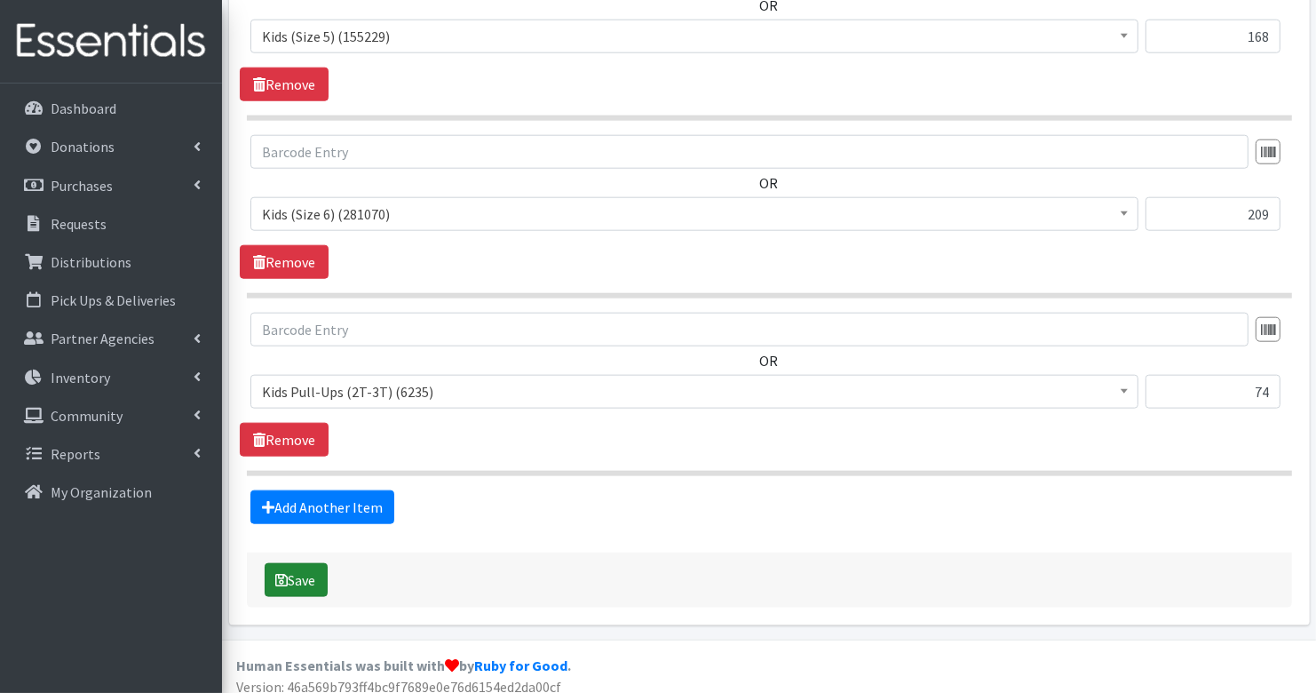
type input "408"
click at [291, 572] on button "Save" at bounding box center [296, 580] width 63 height 34
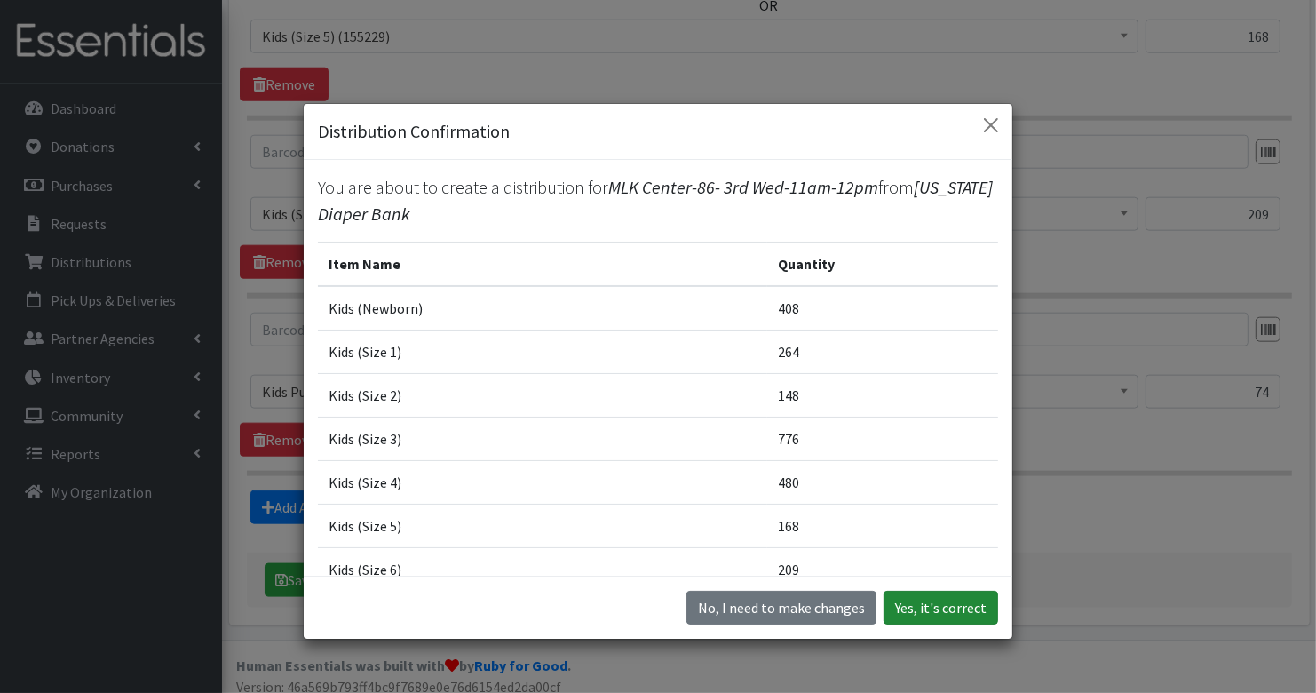
click at [932, 615] on button "Yes, it's correct" at bounding box center [941, 608] width 115 height 34
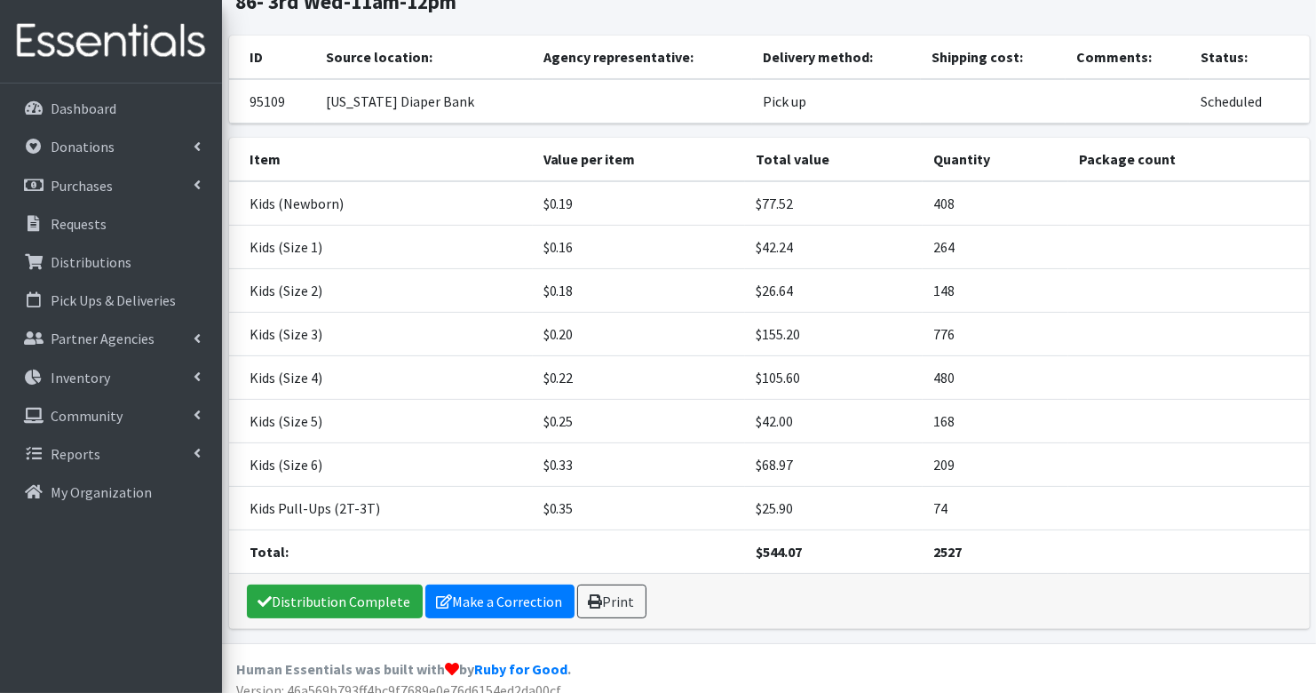
scroll to position [179, 0]
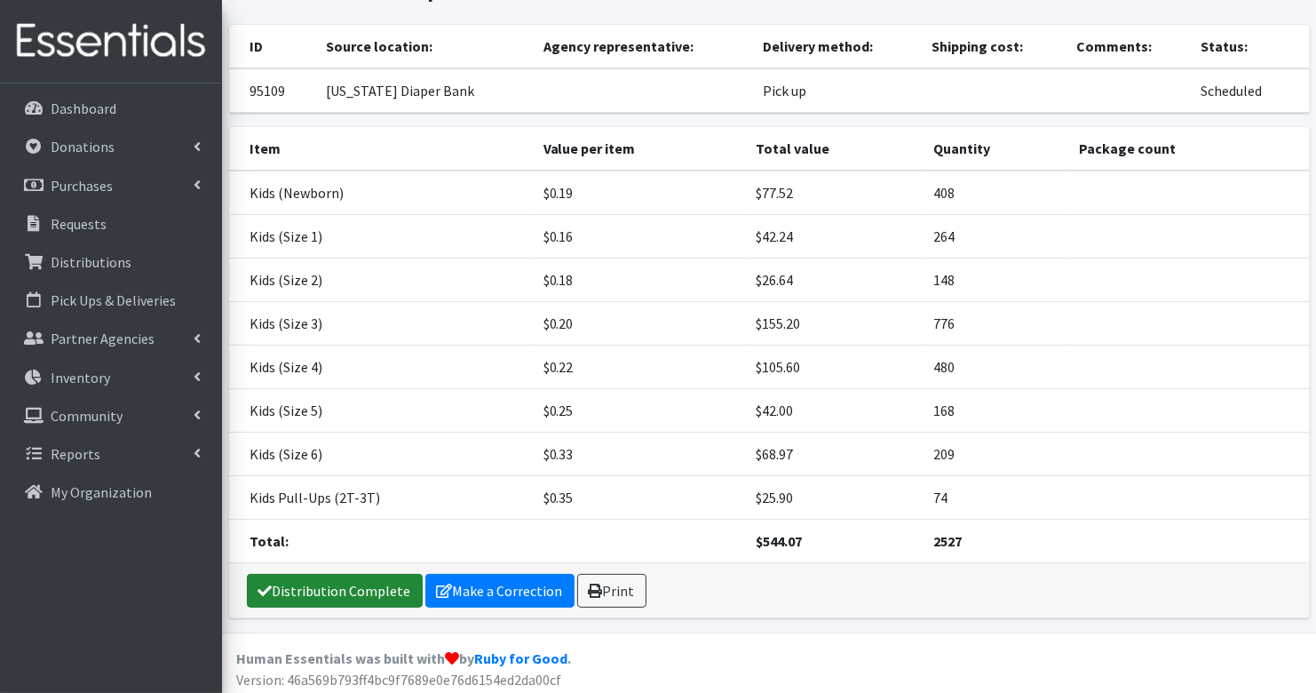
click at [369, 588] on link "Distribution Complete" at bounding box center [335, 591] width 176 height 34
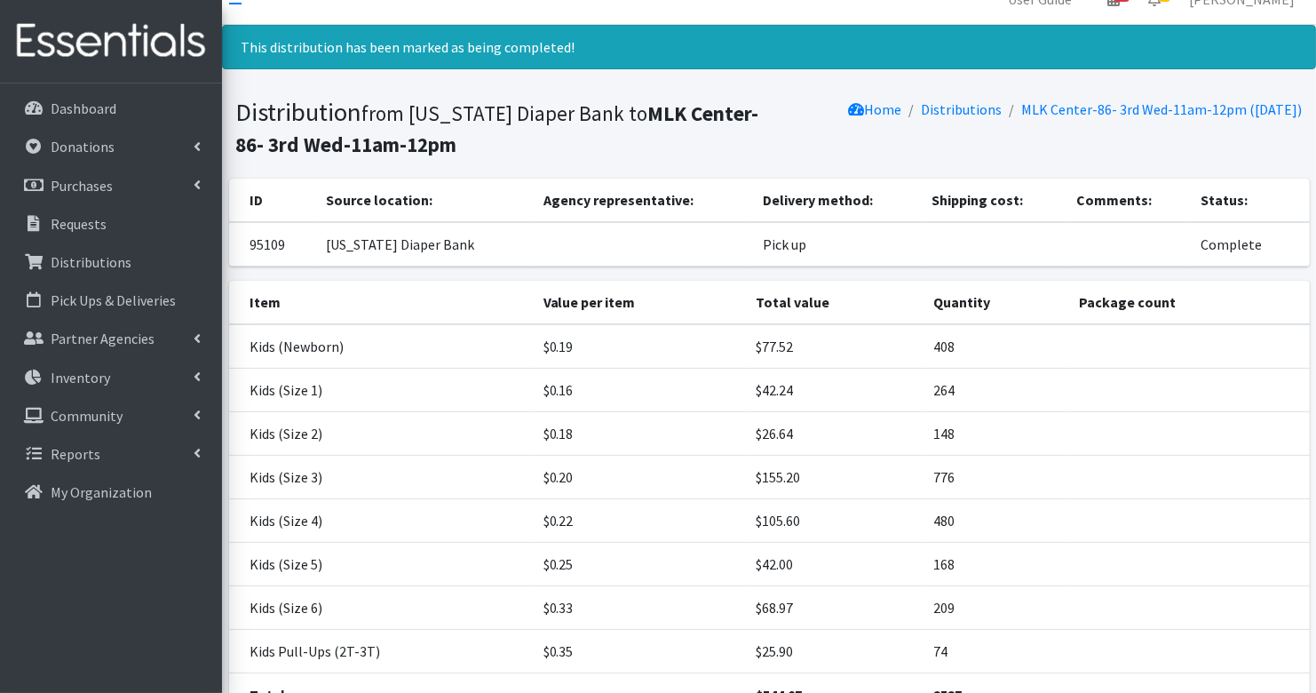
scroll to position [0, 0]
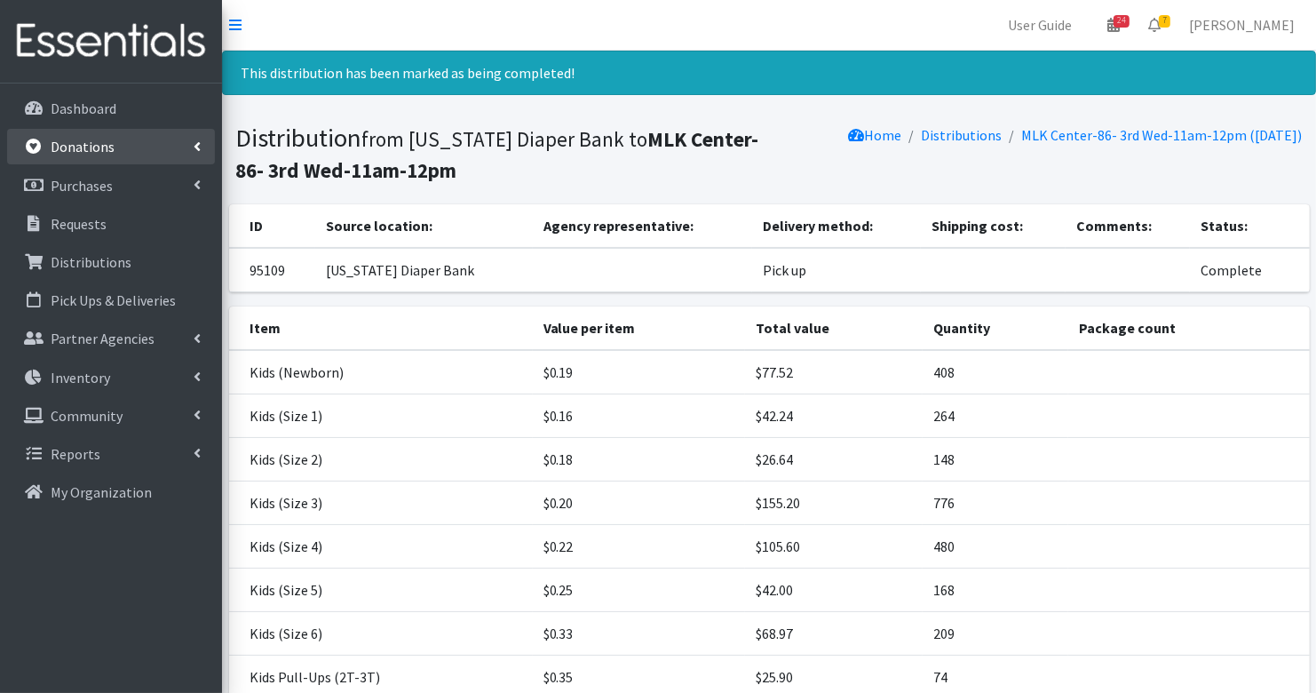
click at [79, 145] on p "Donations" at bounding box center [83, 147] width 64 height 18
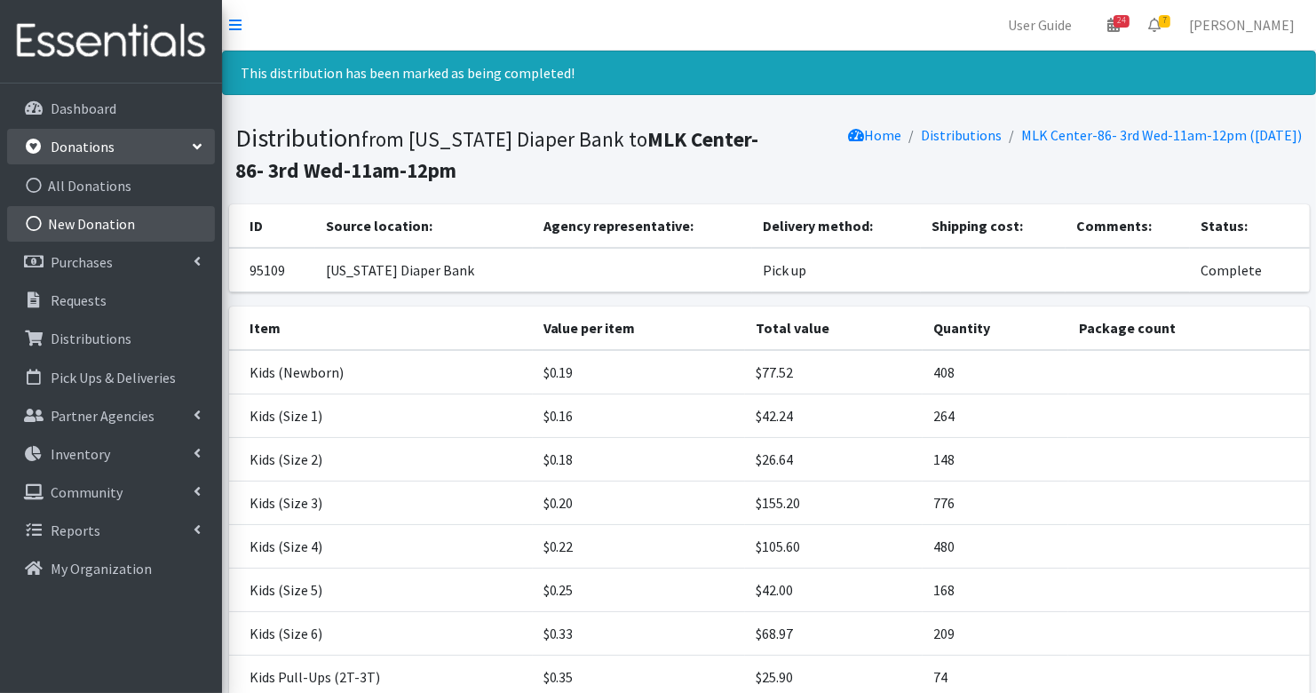
click at [98, 232] on link "New Donation" at bounding box center [111, 224] width 208 height 36
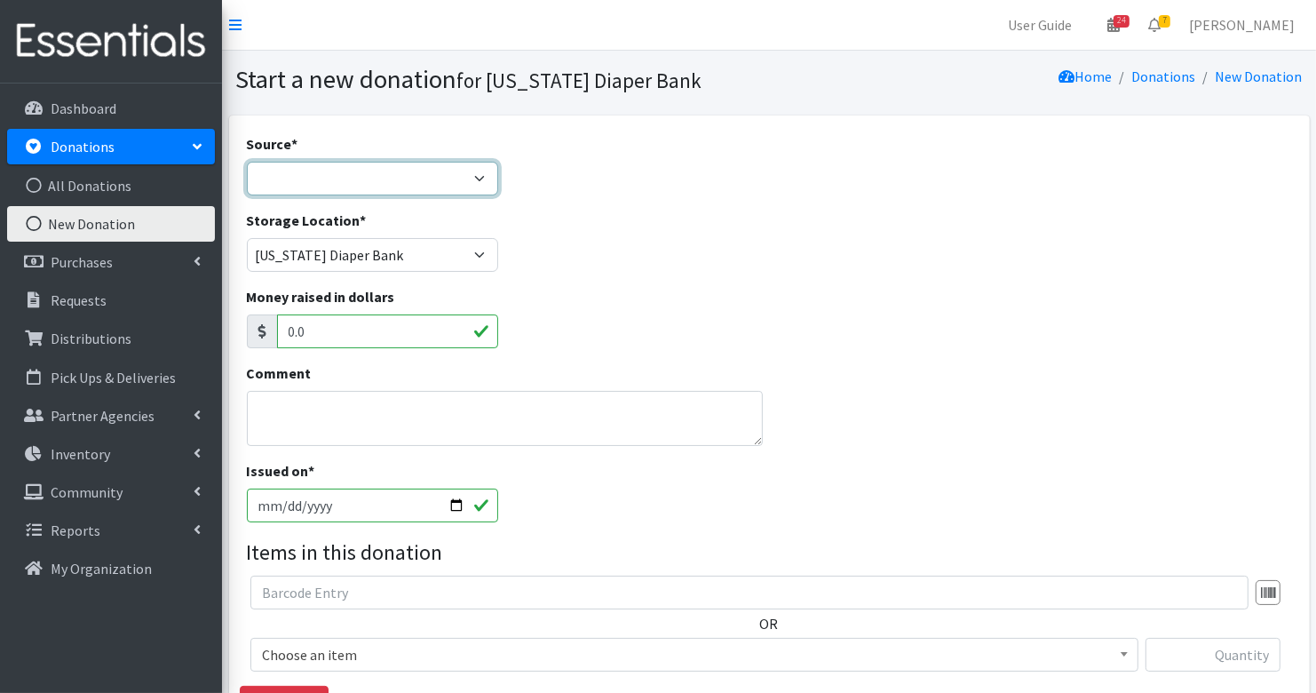
click at [340, 168] on select "Product Drive Manufacturer Donation Site Misc. Donation" at bounding box center [372, 179] width 251 height 34
select select "Manufacturer"
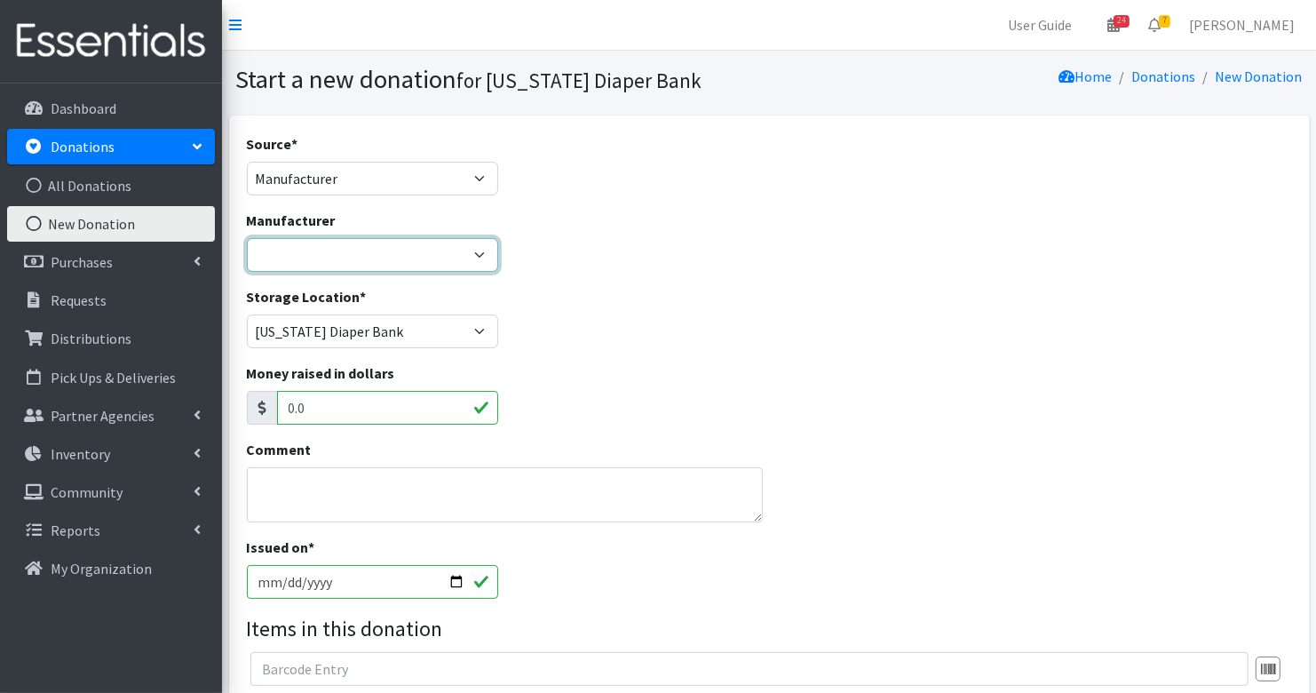
click at [345, 261] on select "Baby2Baby Huggies Target ---Create new Manufacturer---" at bounding box center [372, 255] width 251 height 34
select select "160"
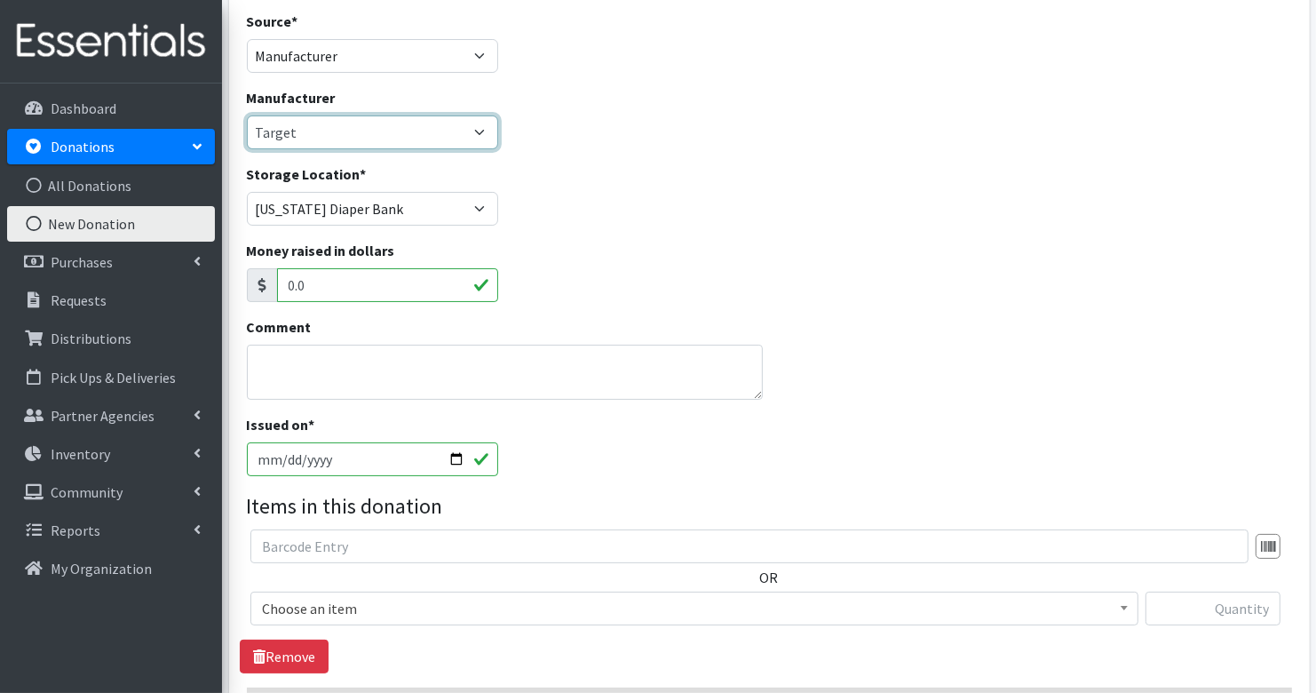
scroll to position [130, 0]
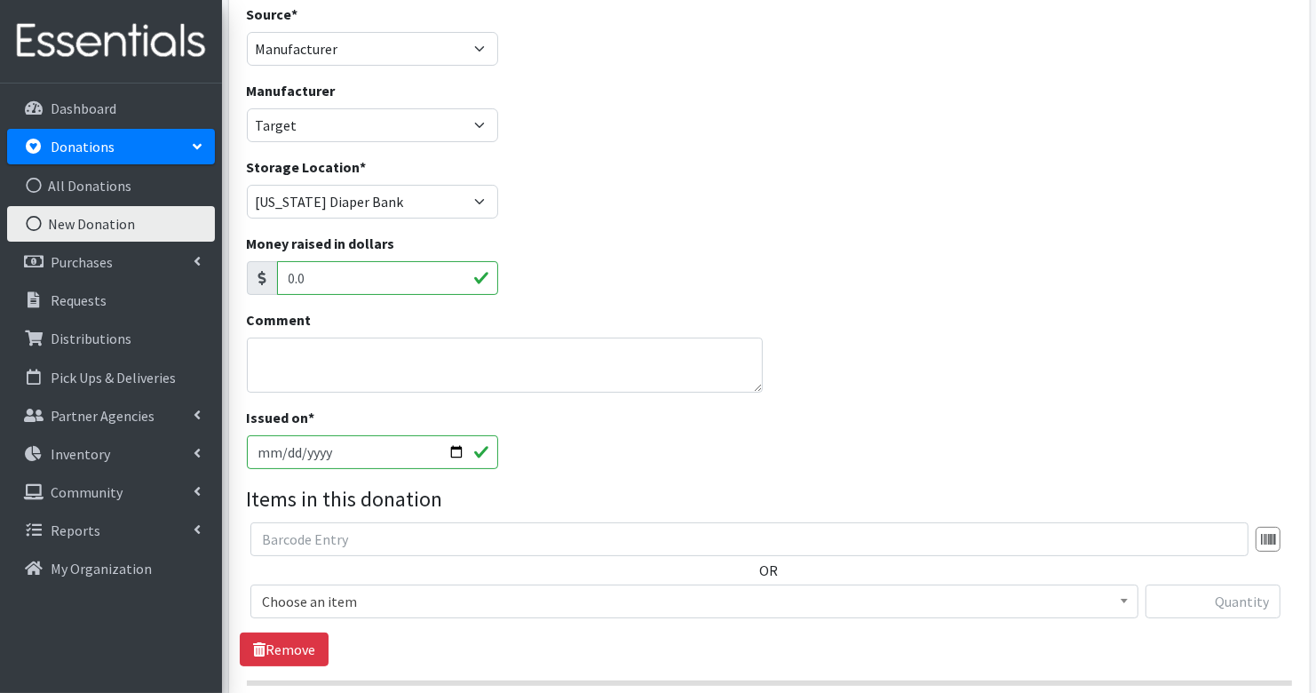
click at [281, 452] on input "[DATE]" at bounding box center [372, 452] width 251 height 34
type input "[DATE]"
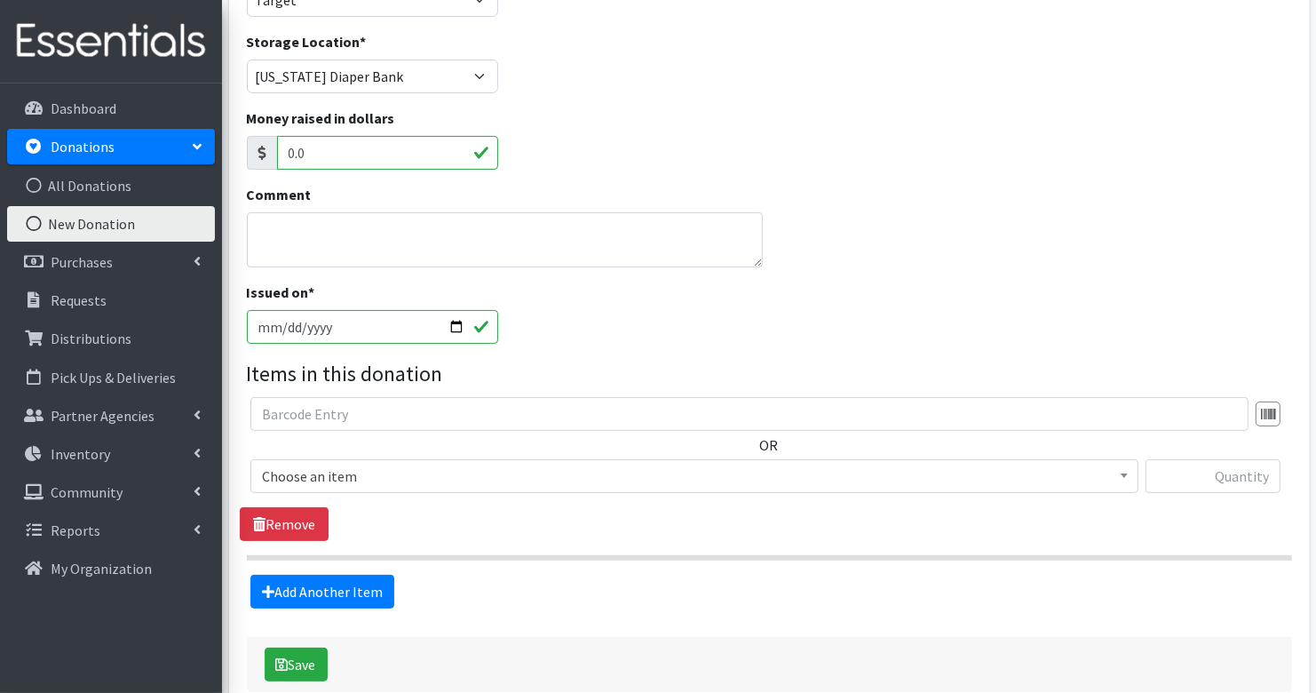
scroll to position [323, 0]
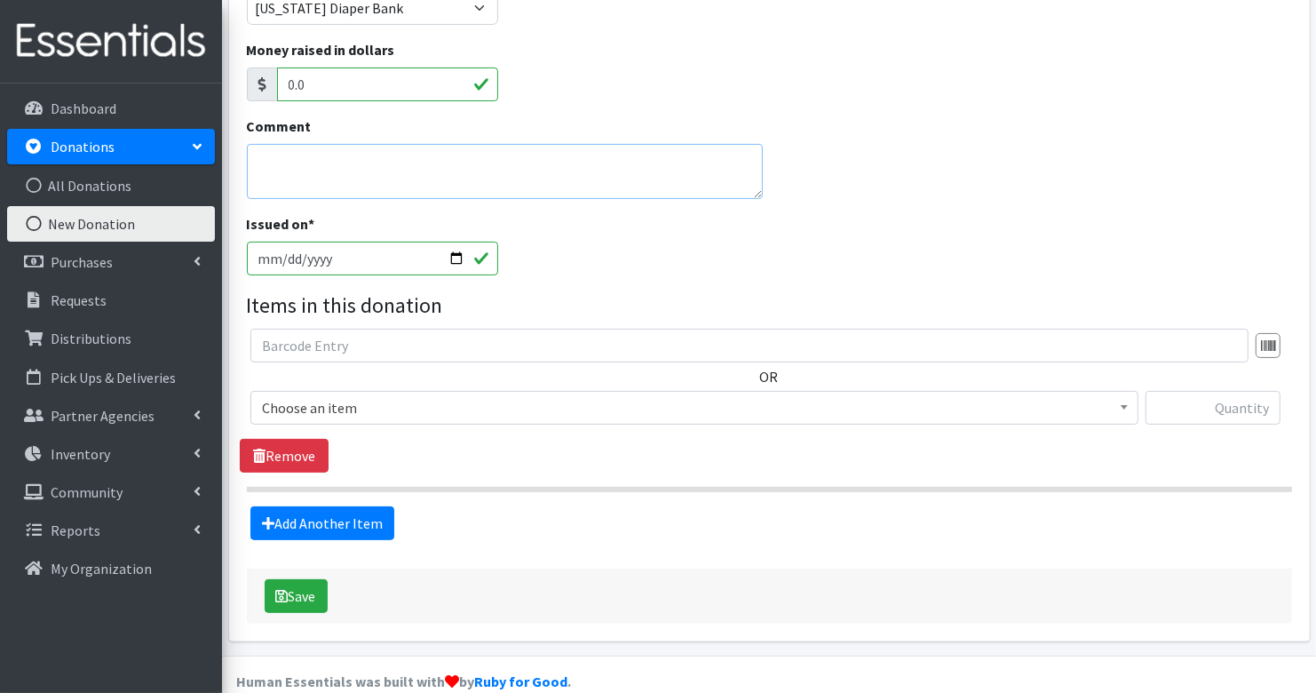
click at [334, 193] on textarea "Comment" at bounding box center [505, 171] width 516 height 55
type textarea "partner stock up"
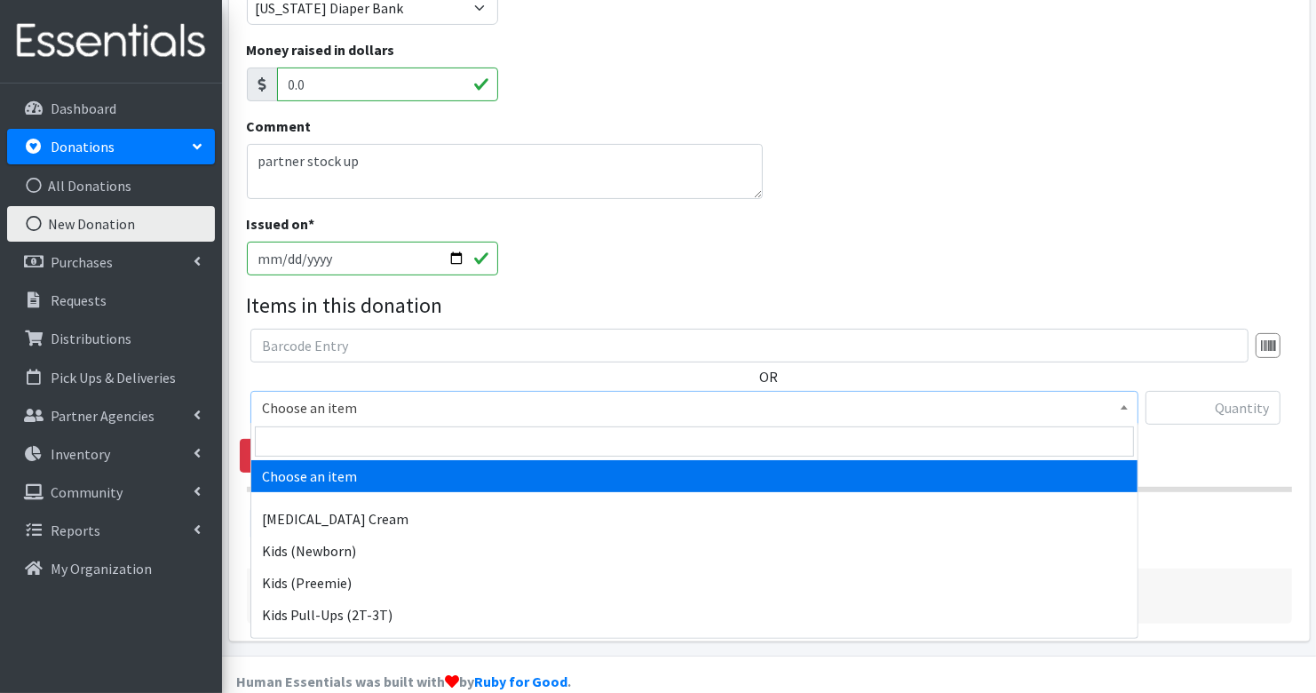
click at [394, 409] on span "Choose an item" at bounding box center [694, 407] width 865 height 25
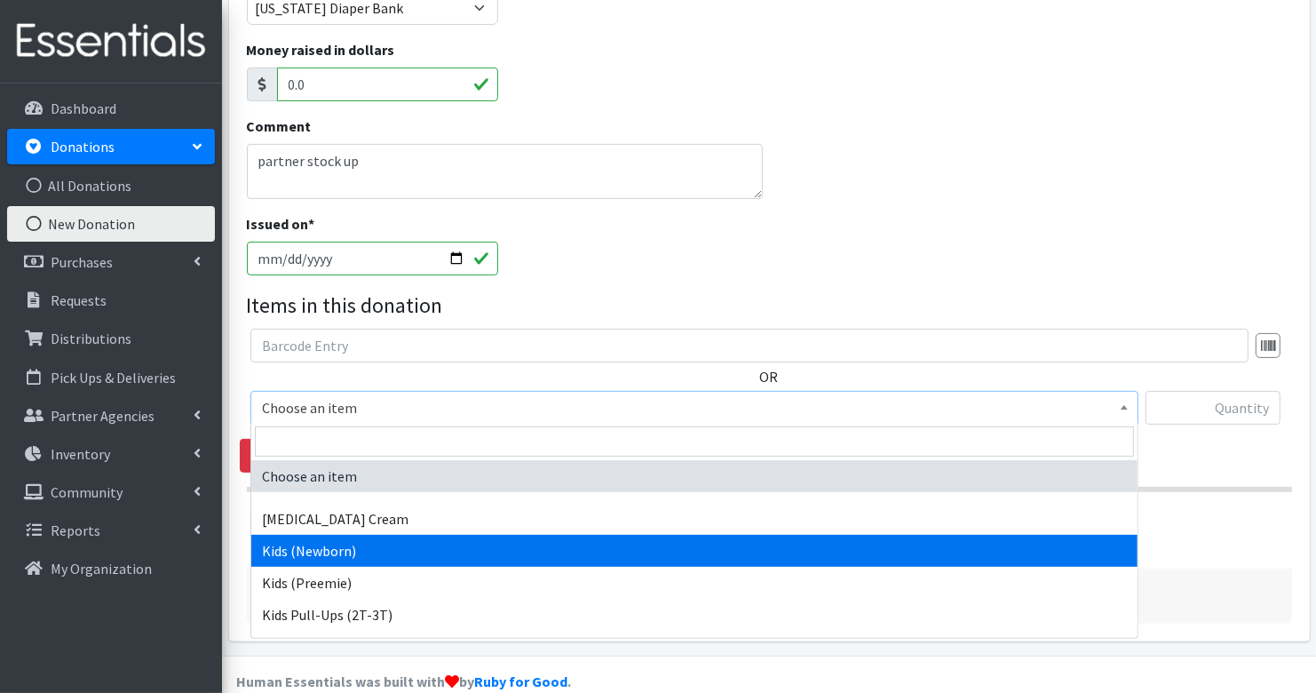
select select "3400"
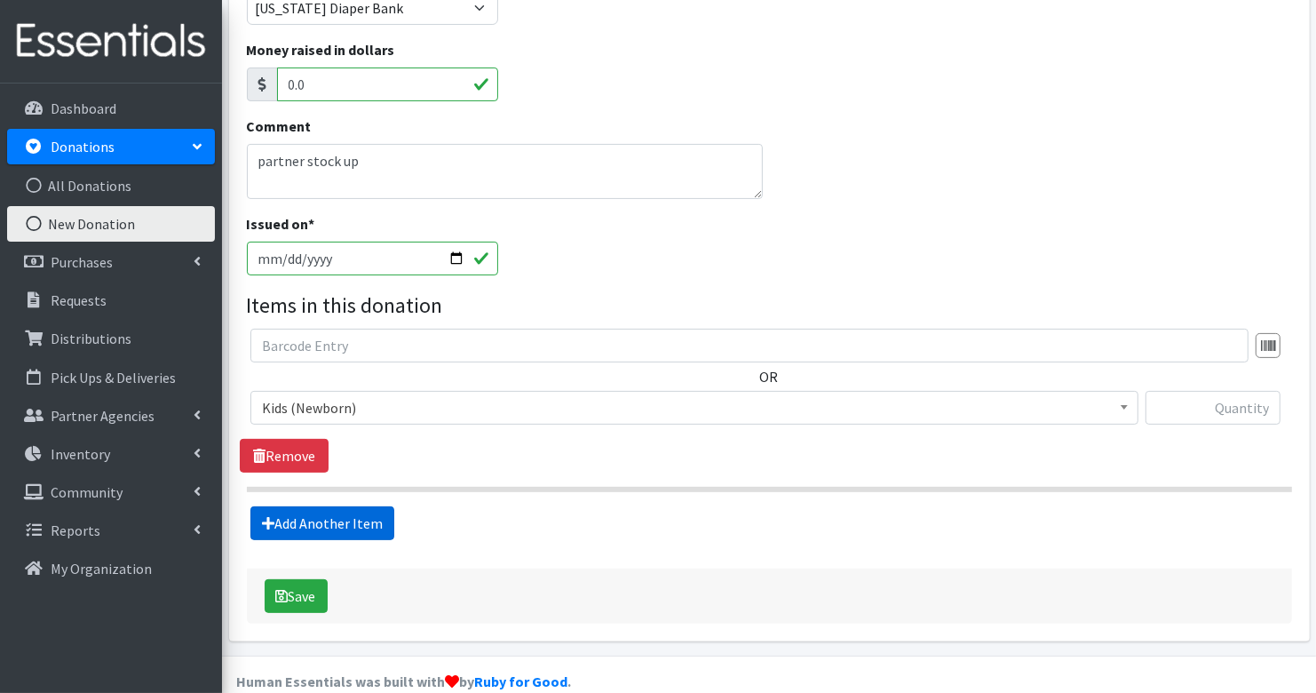
click at [331, 532] on link "Add Another Item" at bounding box center [322, 523] width 144 height 34
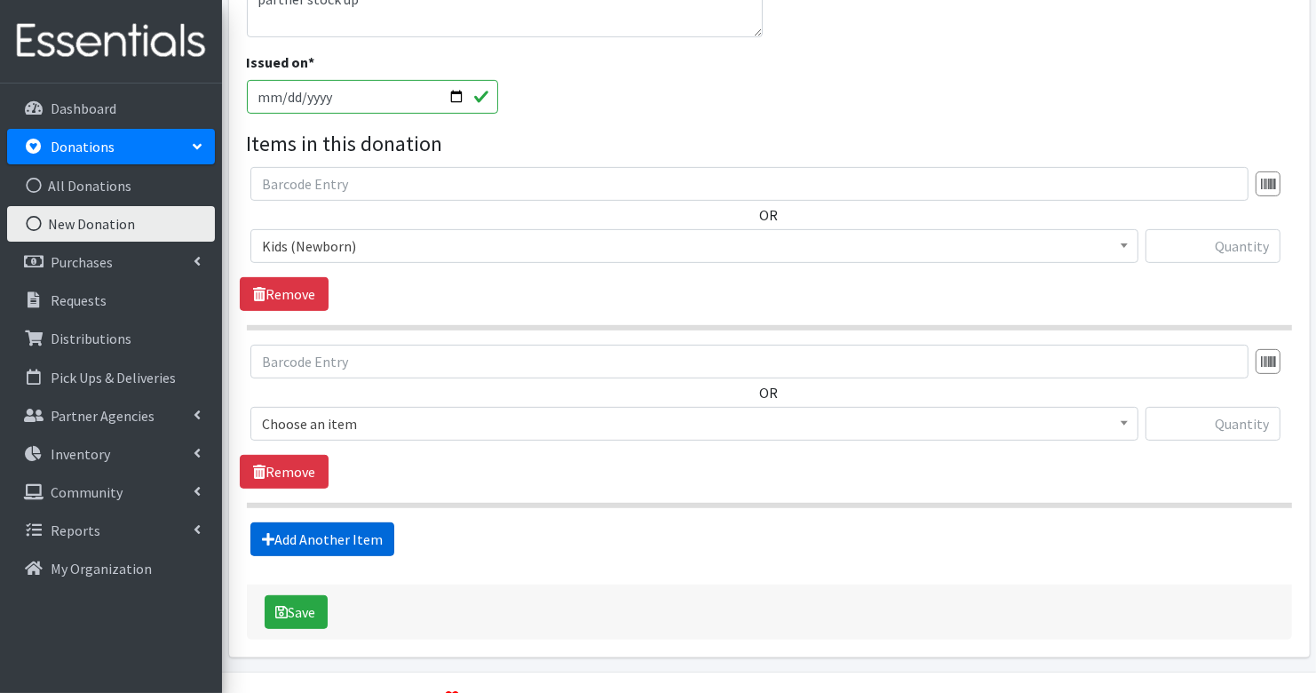
scroll to position [525, 0]
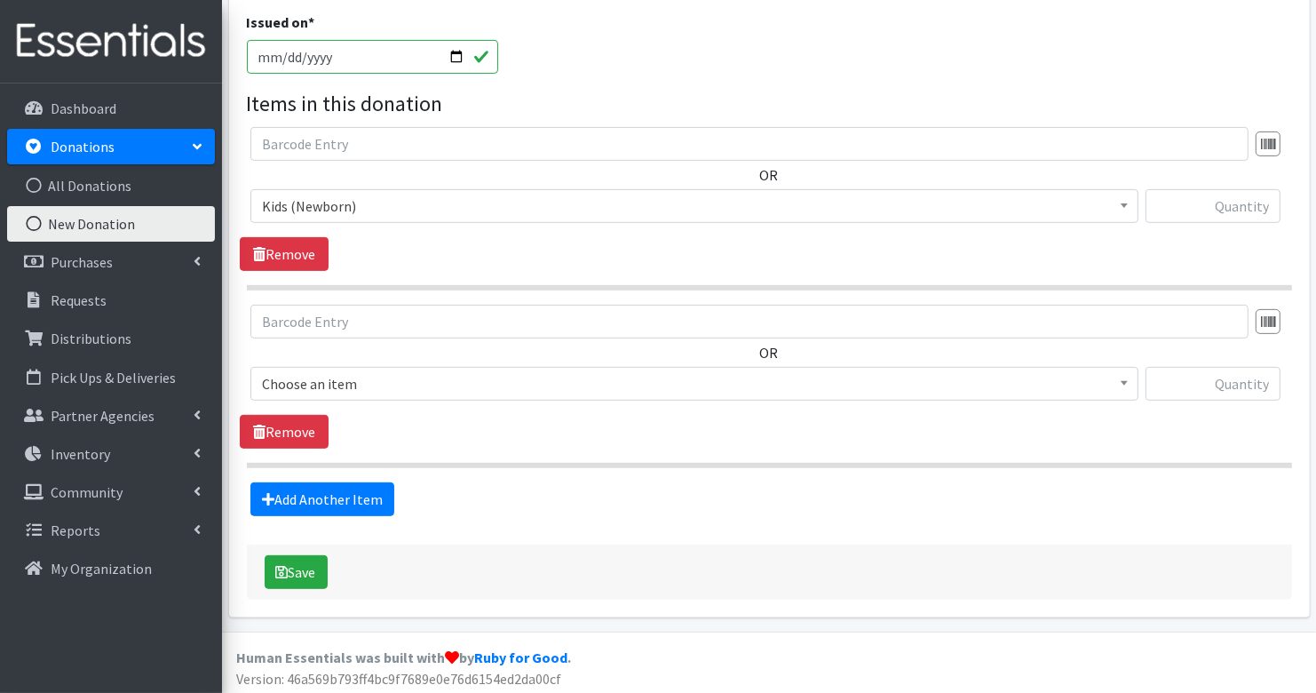
click at [334, 378] on span "Choose an item" at bounding box center [694, 383] width 865 height 25
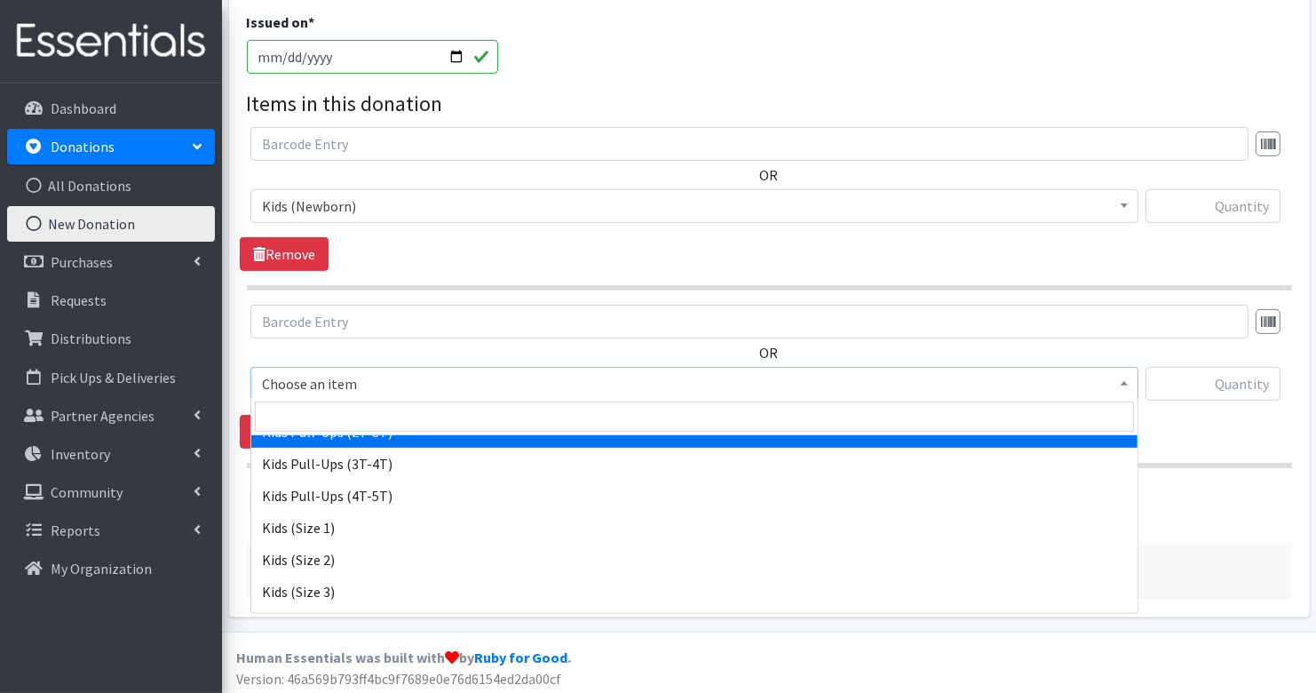
scroll to position [160, 0]
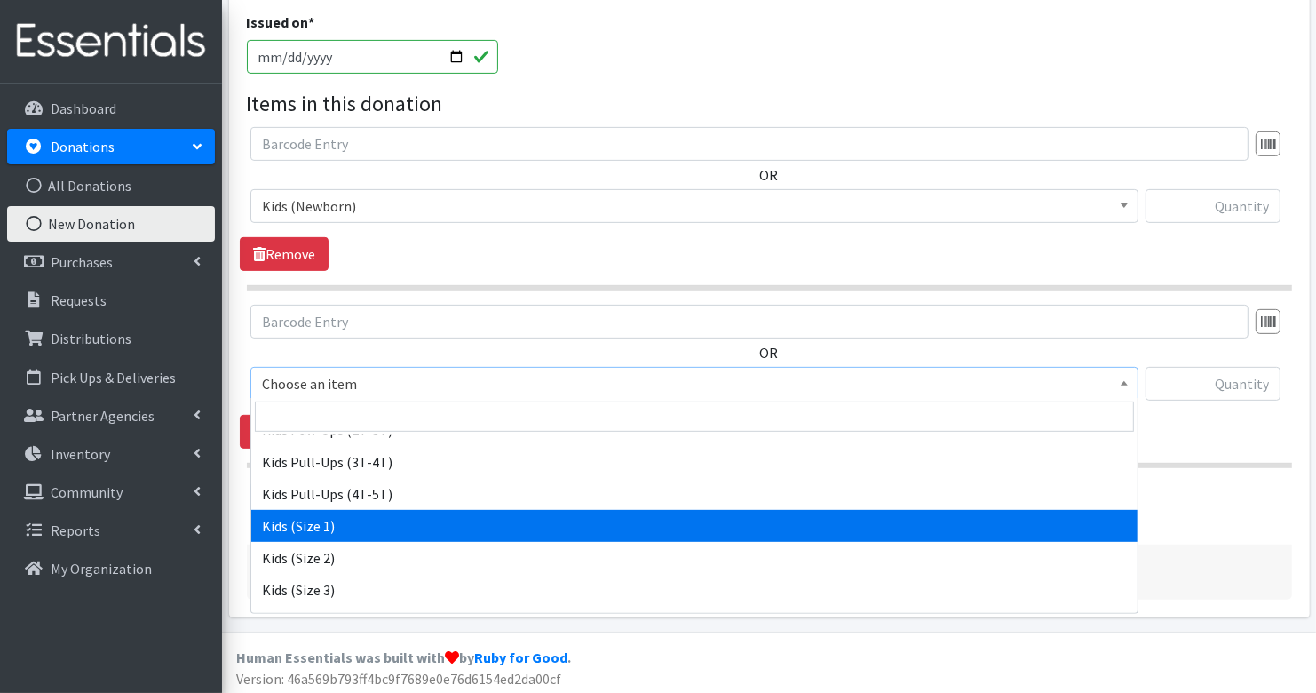
select select "3401"
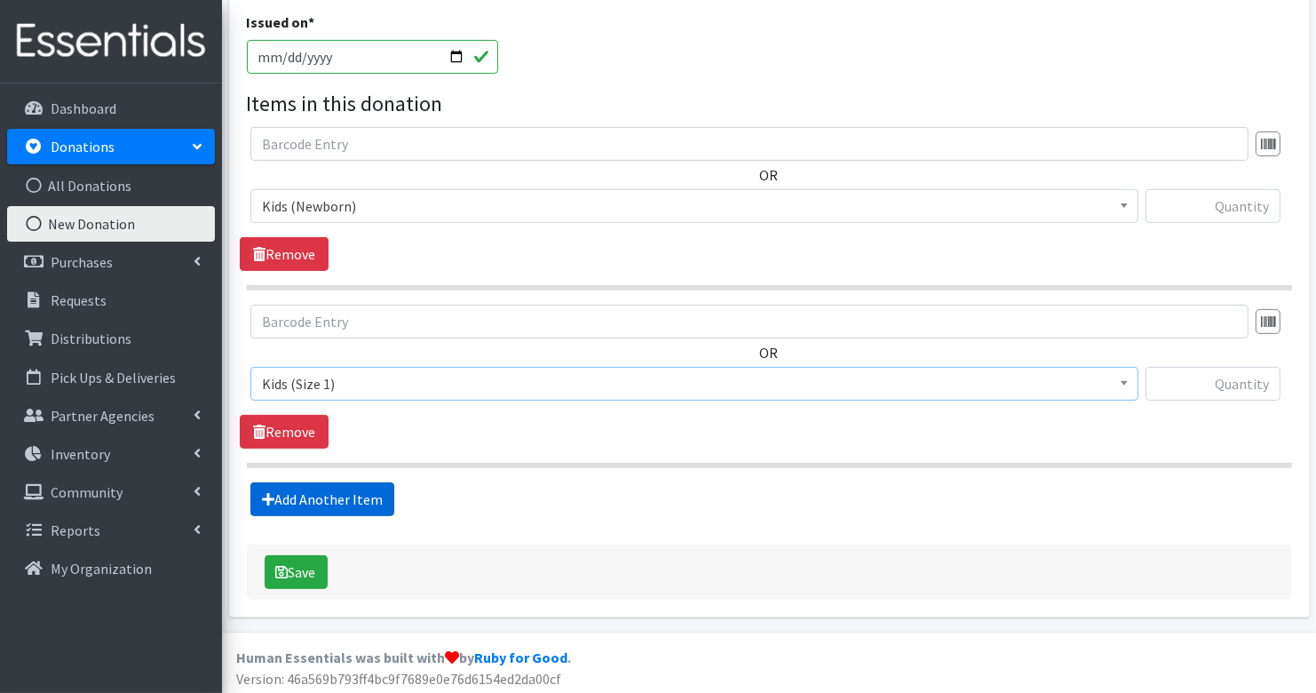
click at [349, 487] on link "Add Another Item" at bounding box center [322, 499] width 144 height 34
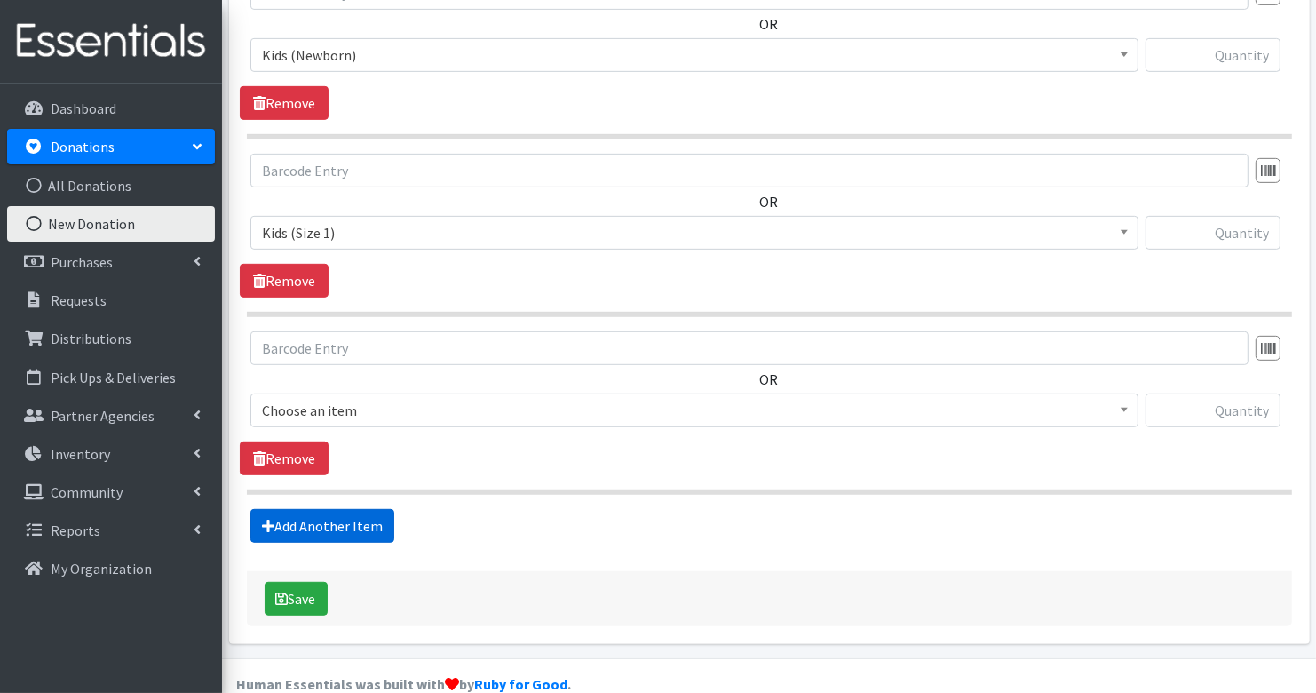
scroll to position [701, 0]
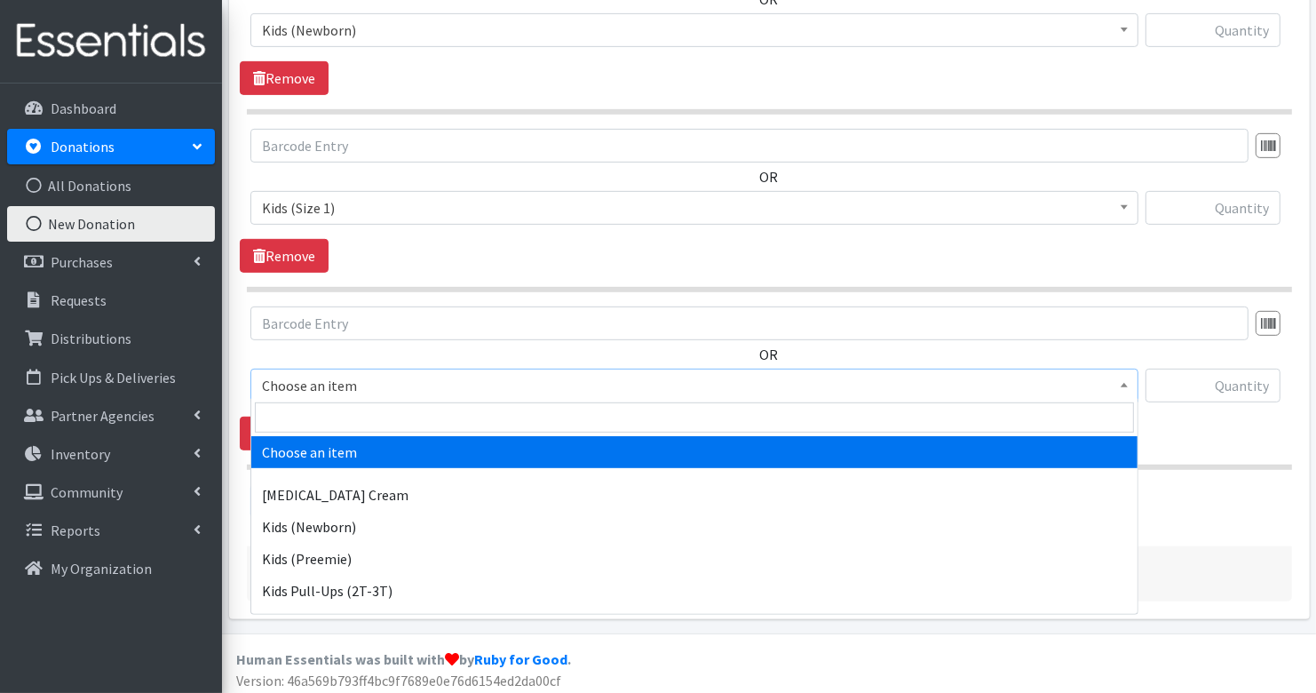
click at [341, 377] on span "Choose an item" at bounding box center [694, 385] width 865 height 25
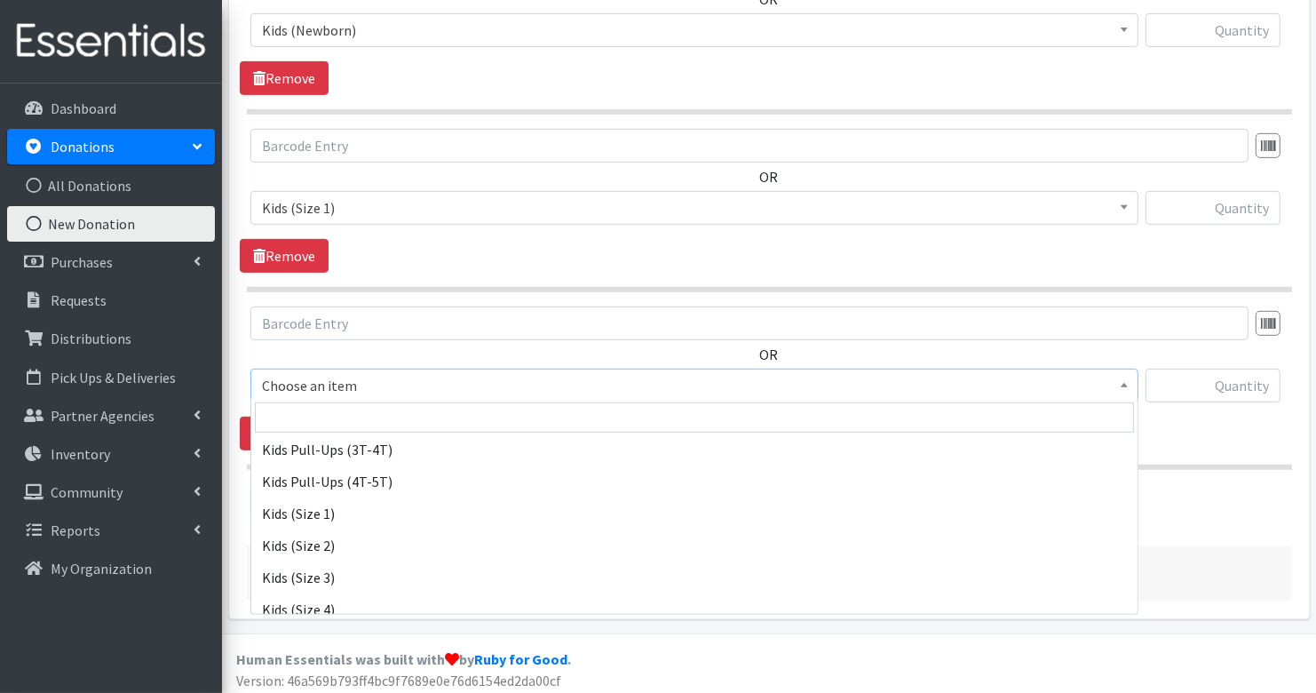
scroll to position [190, 0]
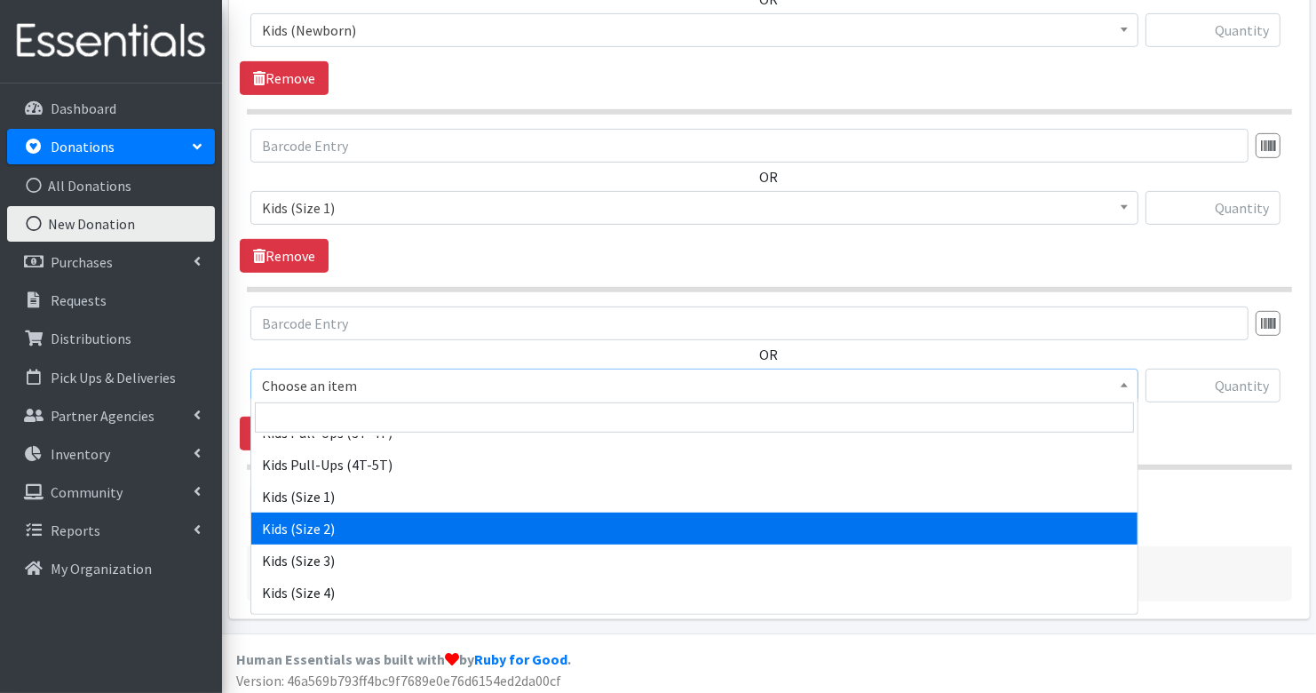
select select "3420"
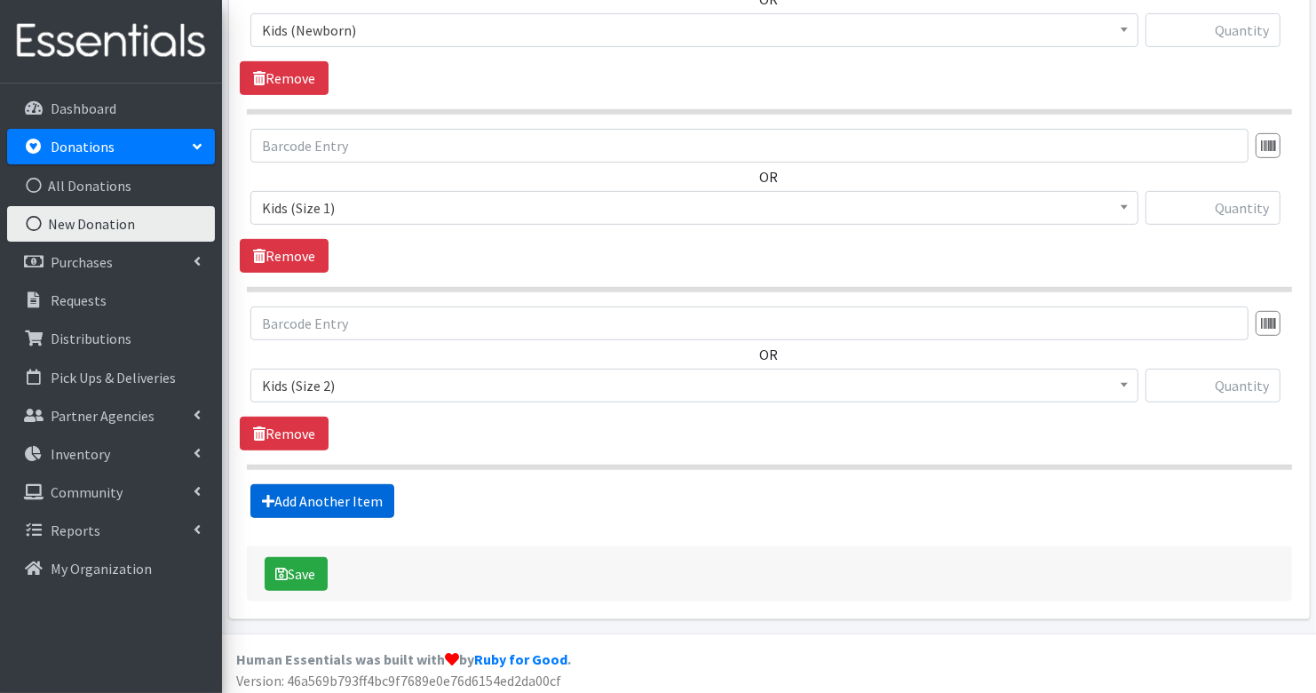
click at [365, 503] on link "Add Another Item" at bounding box center [322, 501] width 144 height 34
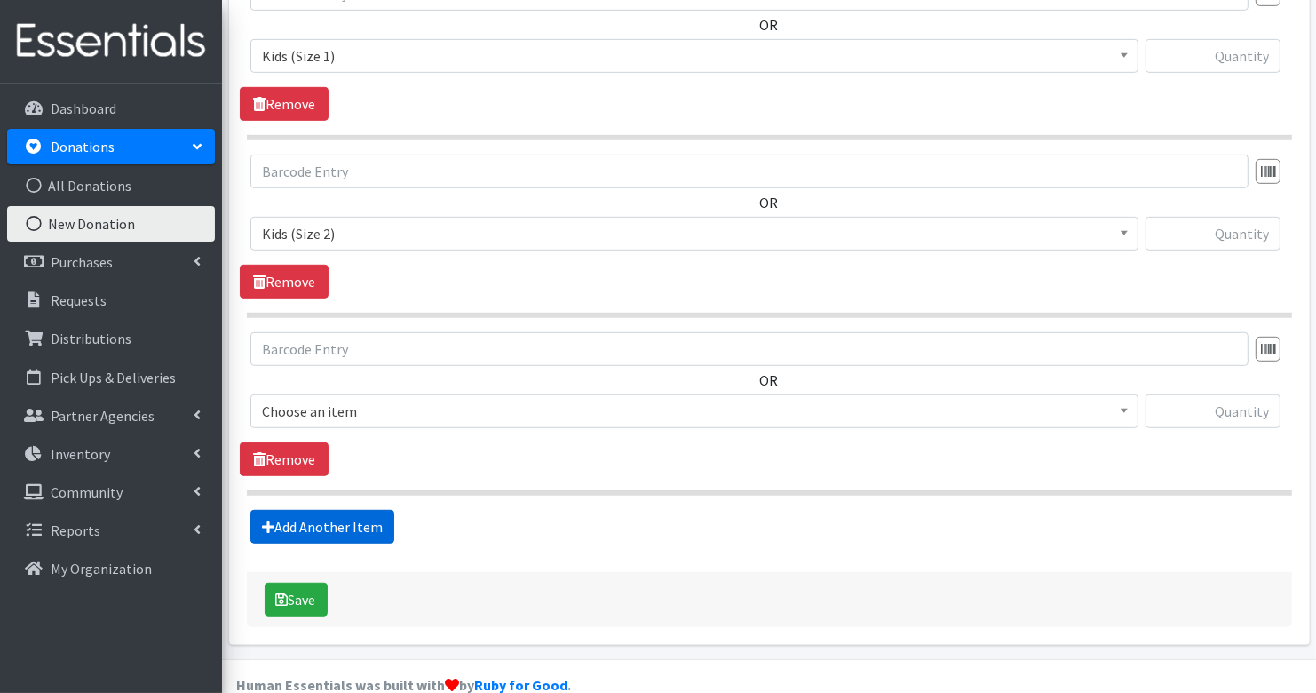
scroll to position [877, 0]
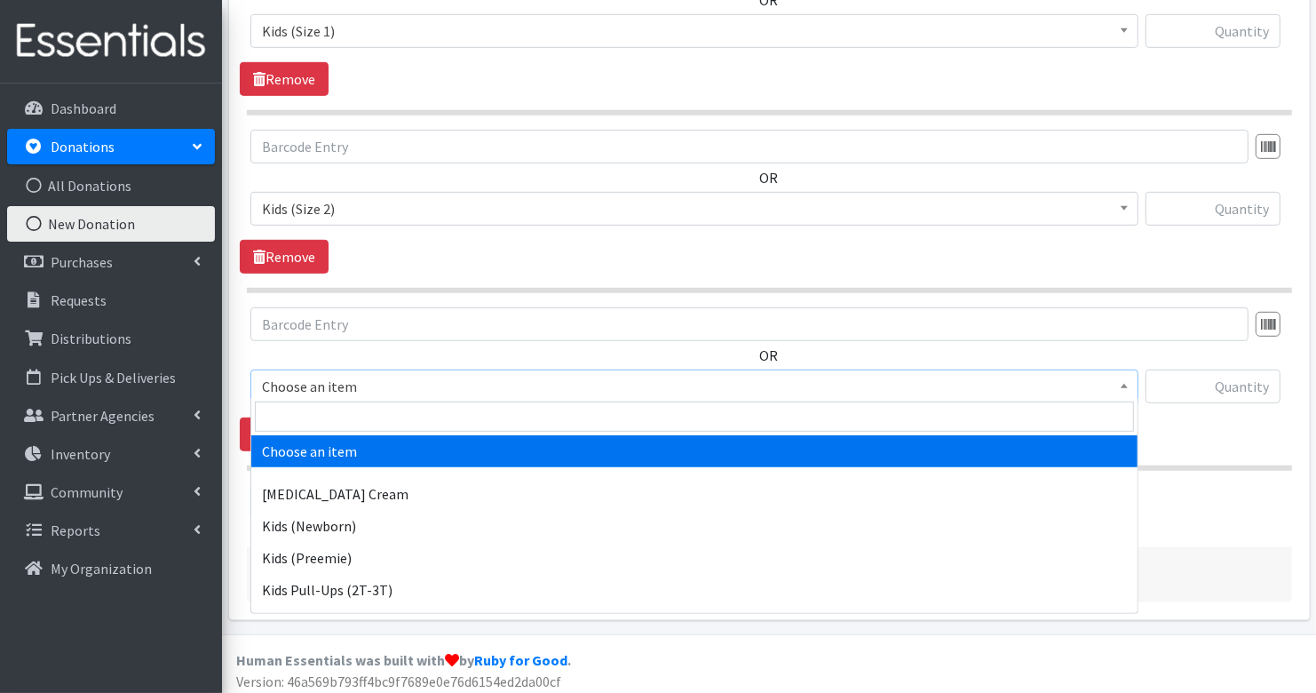
click at [370, 381] on span "Choose an item" at bounding box center [694, 386] width 865 height 25
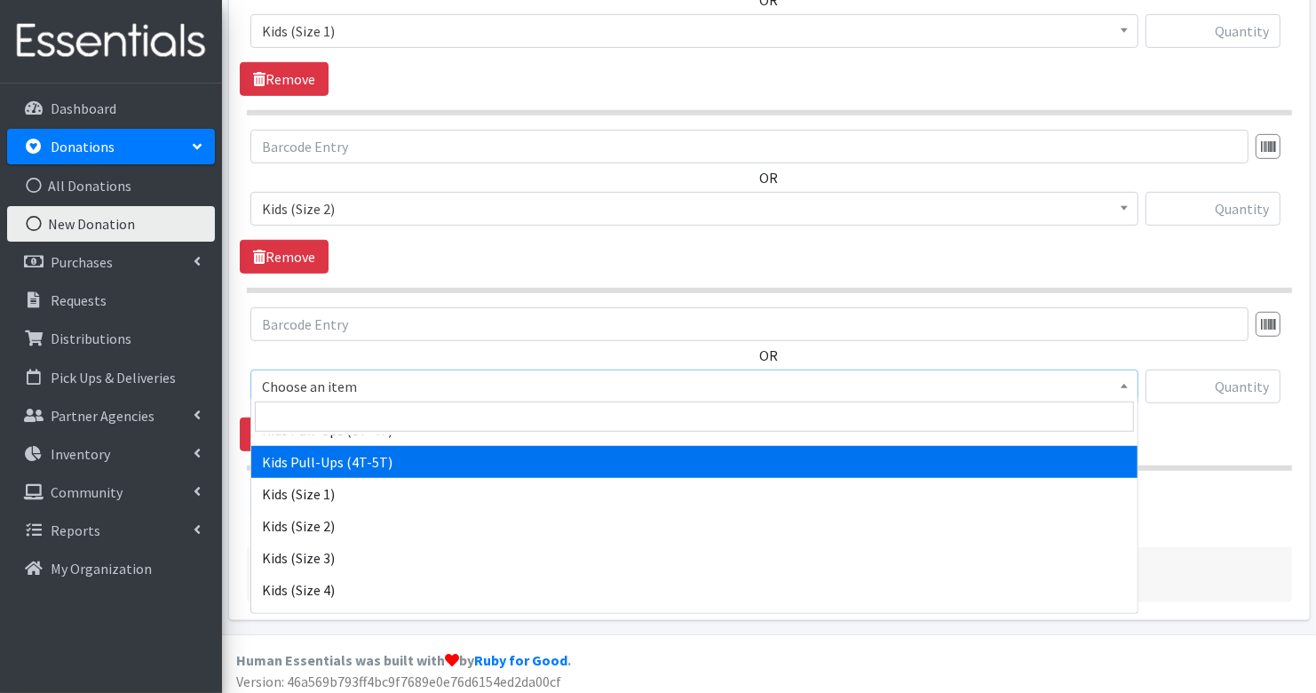
scroll to position [195, 0]
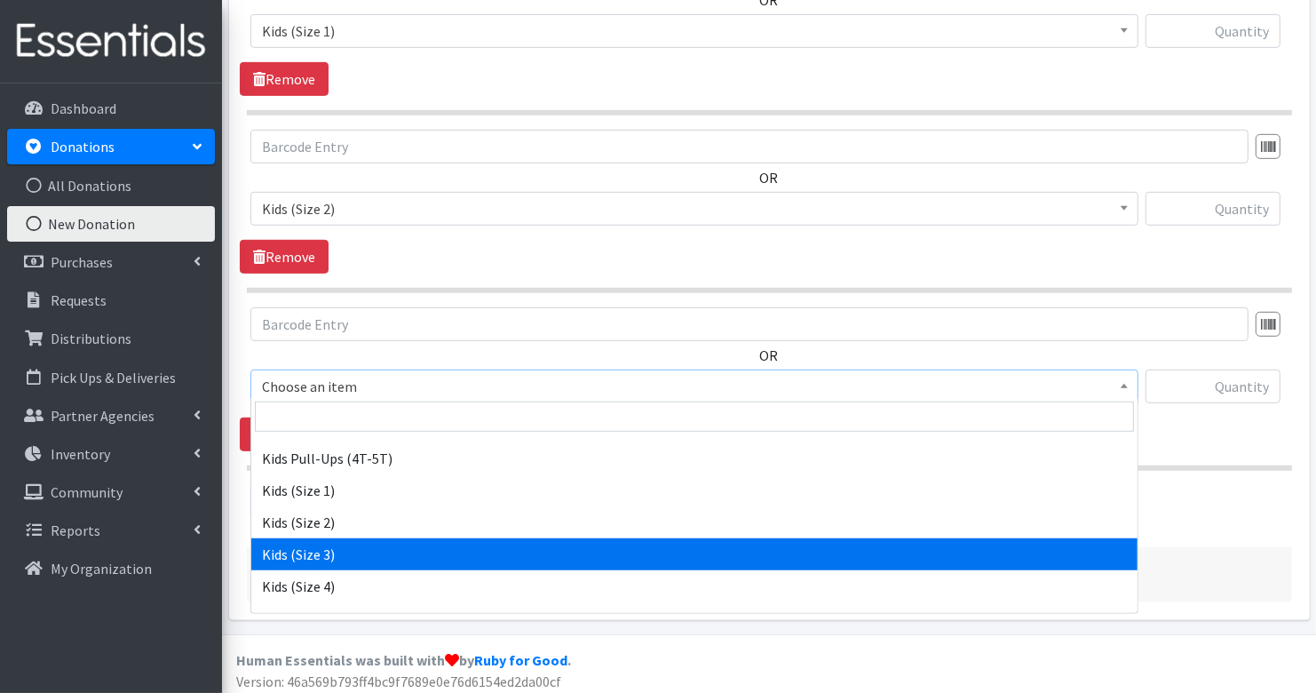
select select "3393"
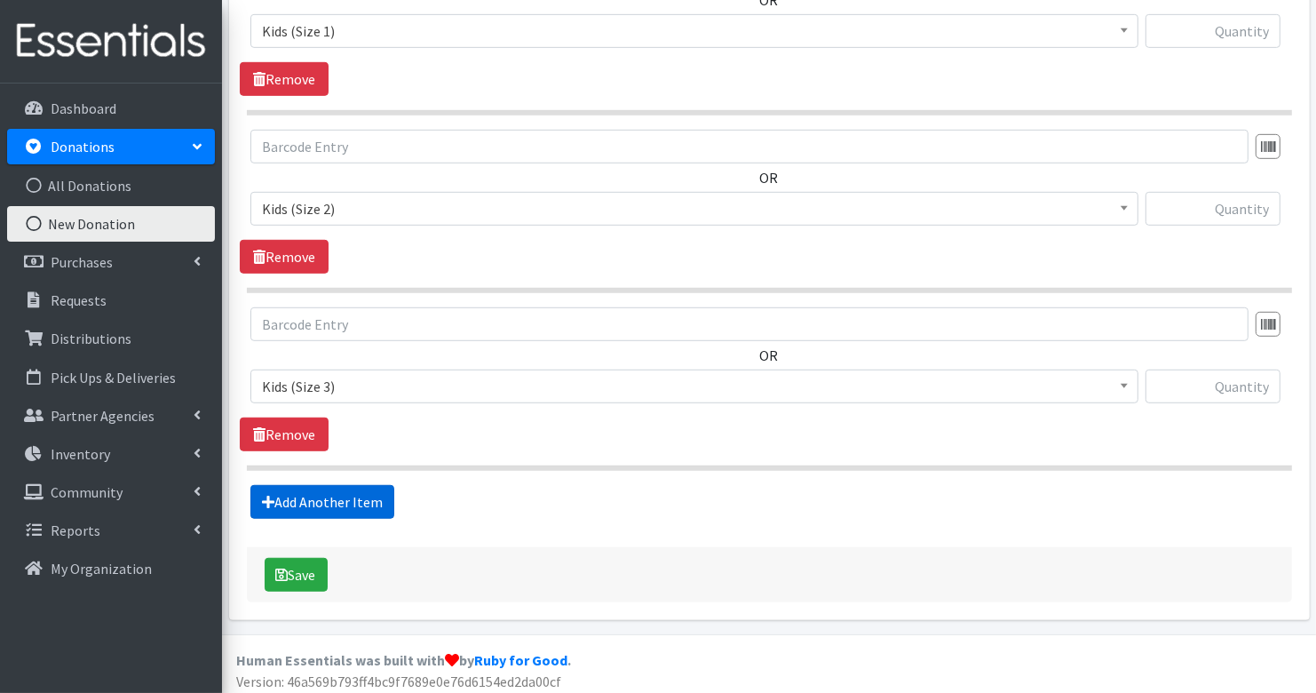
click at [309, 488] on link "Add Another Item" at bounding box center [322, 502] width 144 height 34
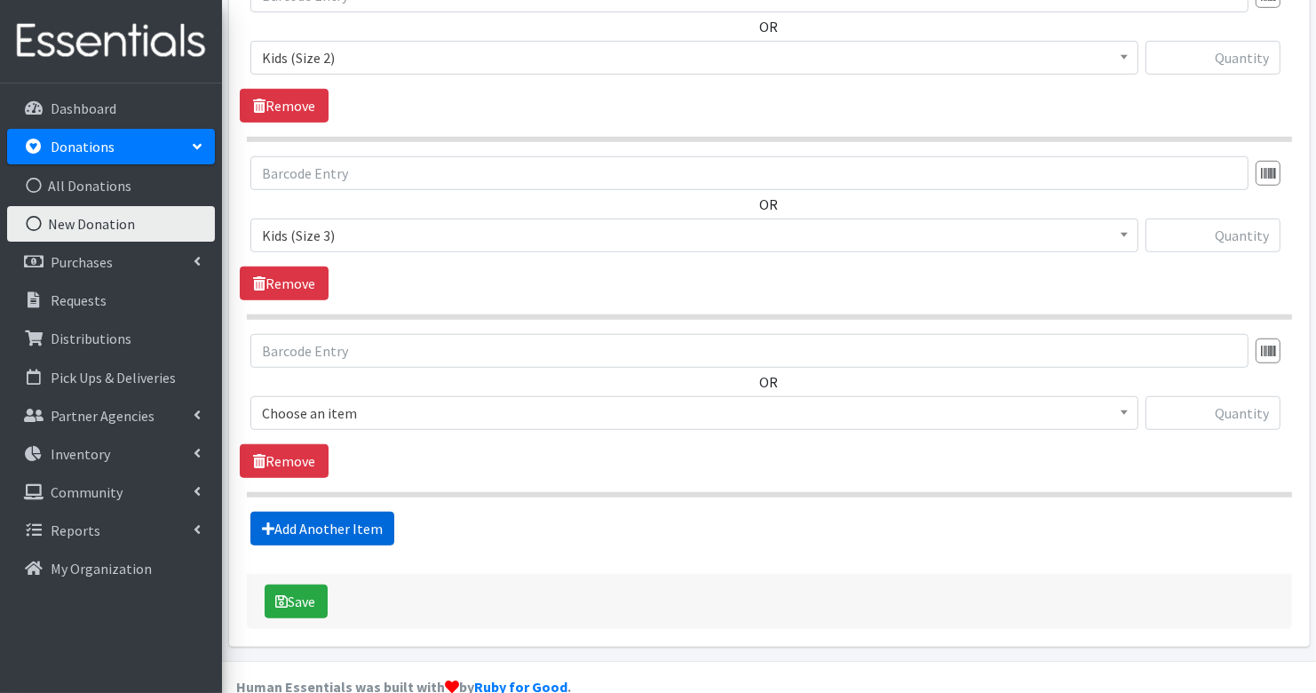
scroll to position [1053, 0]
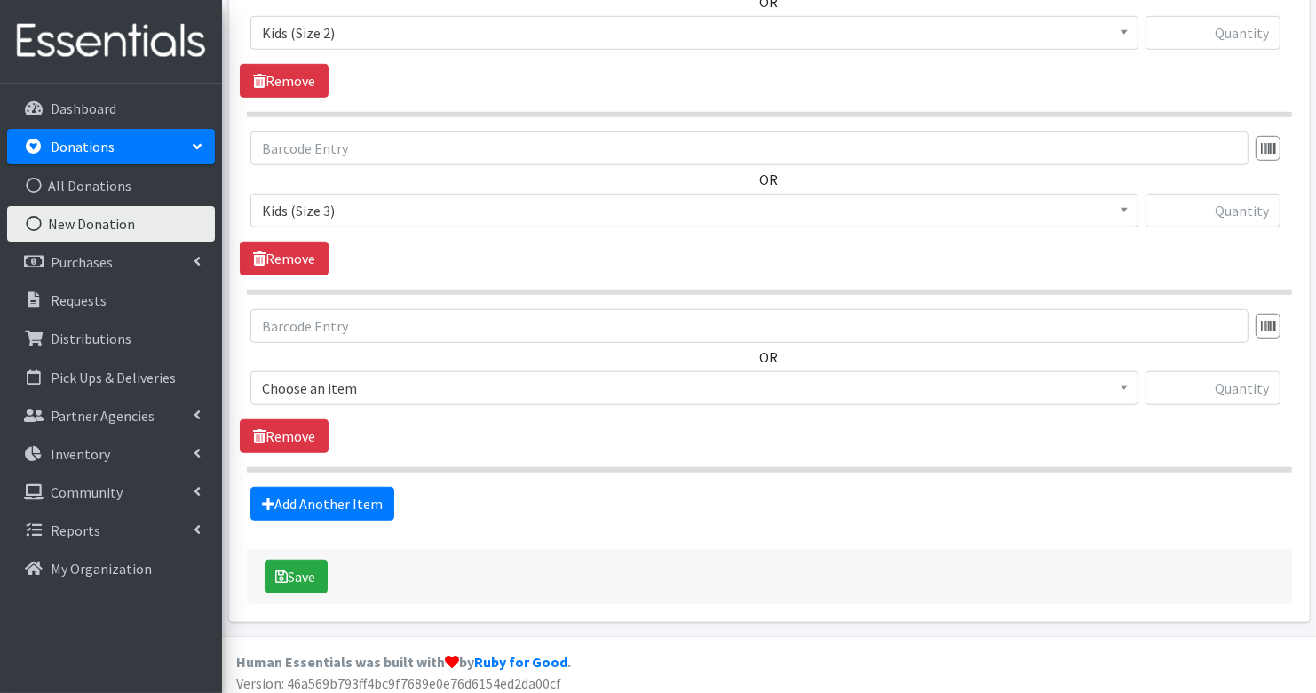
click at [313, 378] on span "Choose an item" at bounding box center [694, 388] width 865 height 25
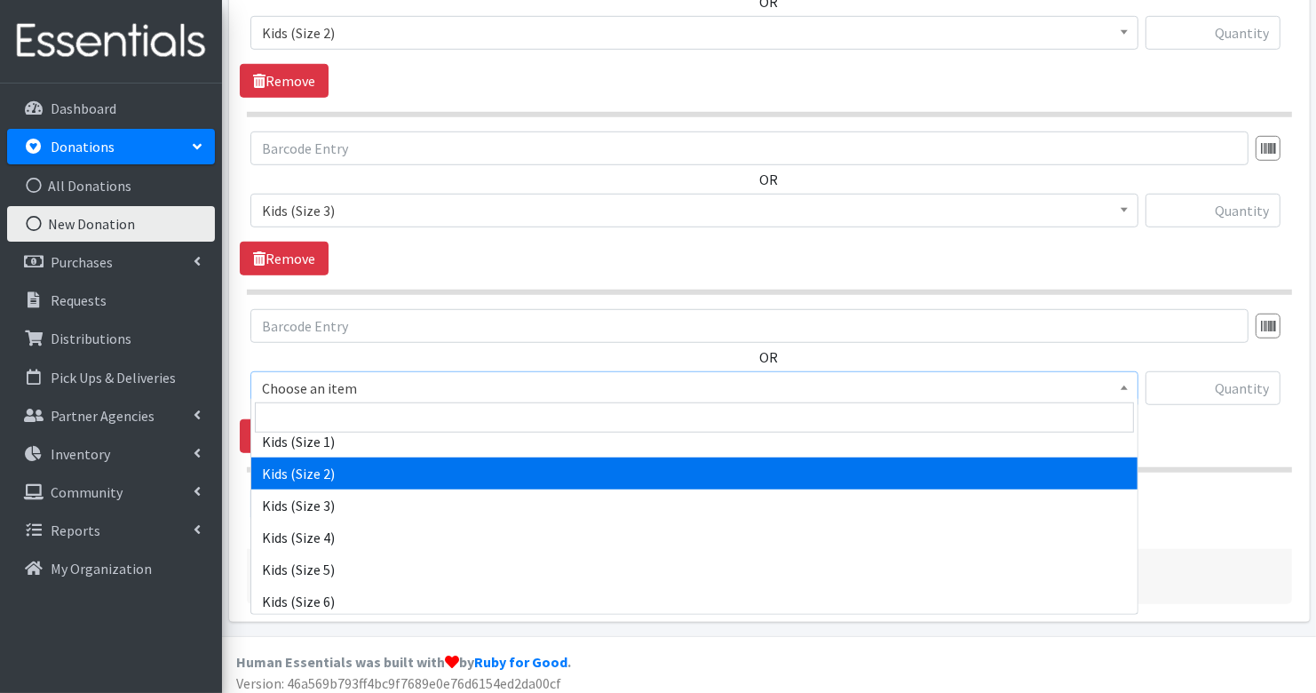
scroll to position [249, 0]
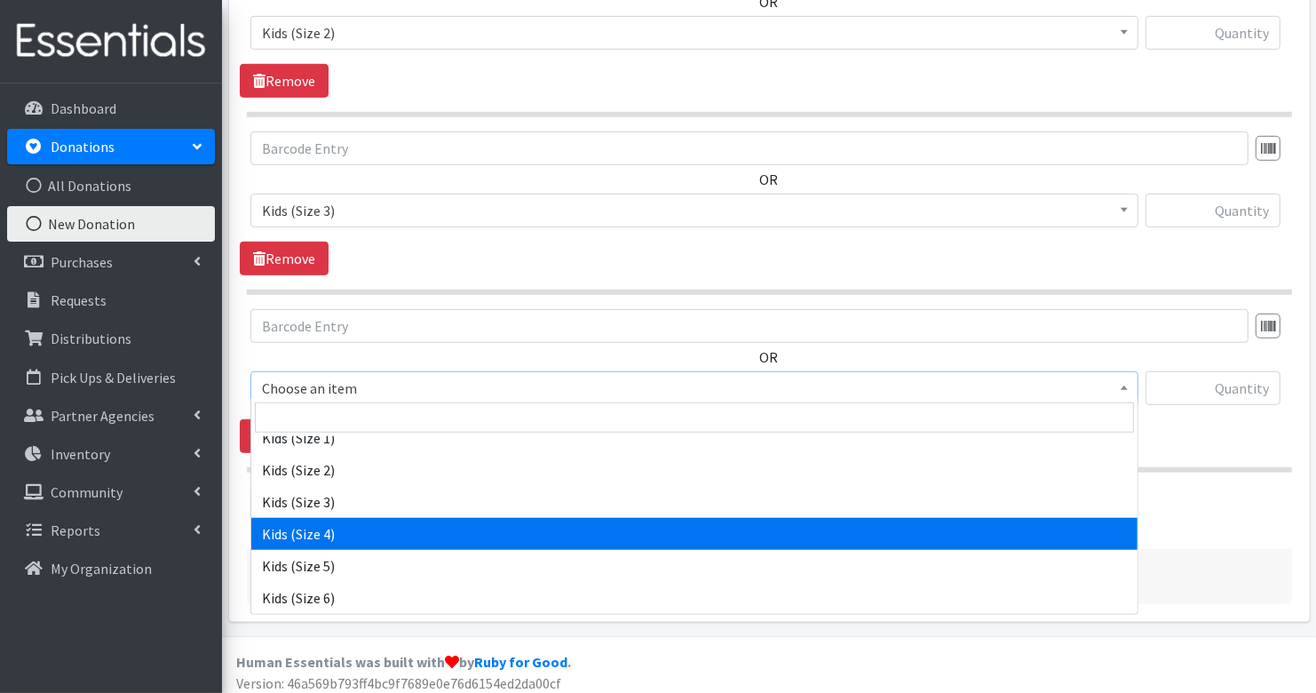
select select "3394"
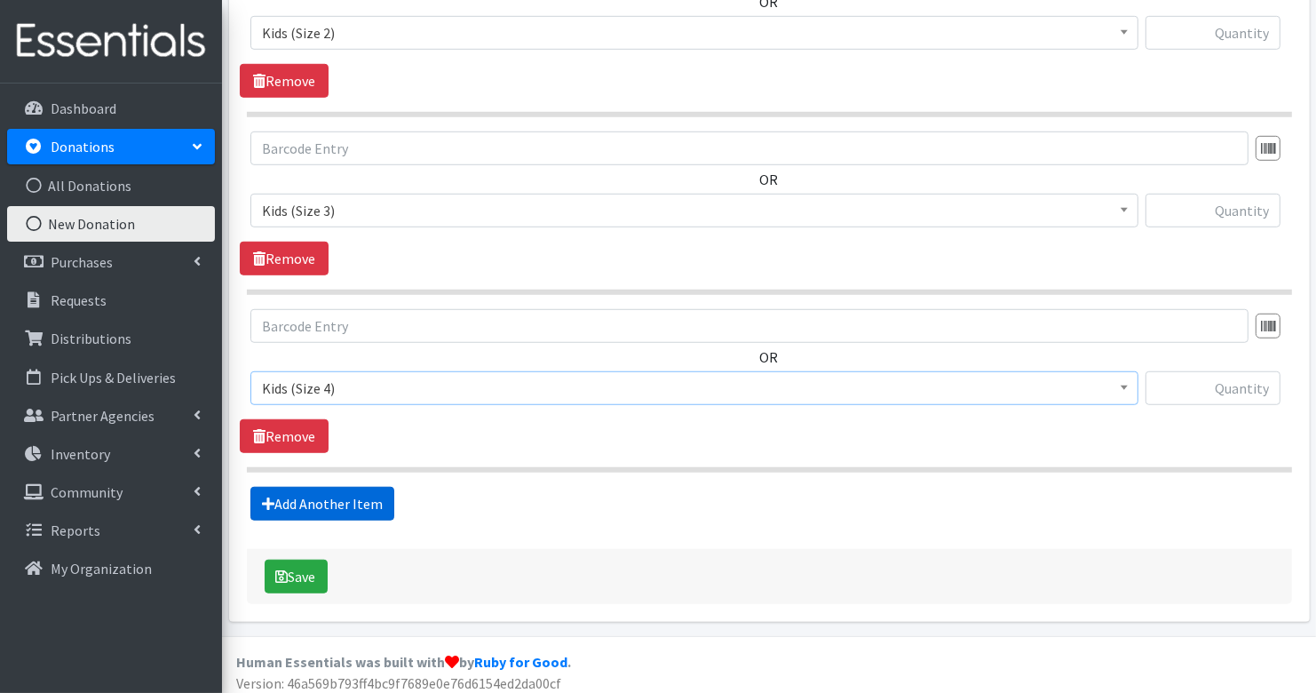
click at [321, 493] on link "Add Another Item" at bounding box center [322, 504] width 144 height 34
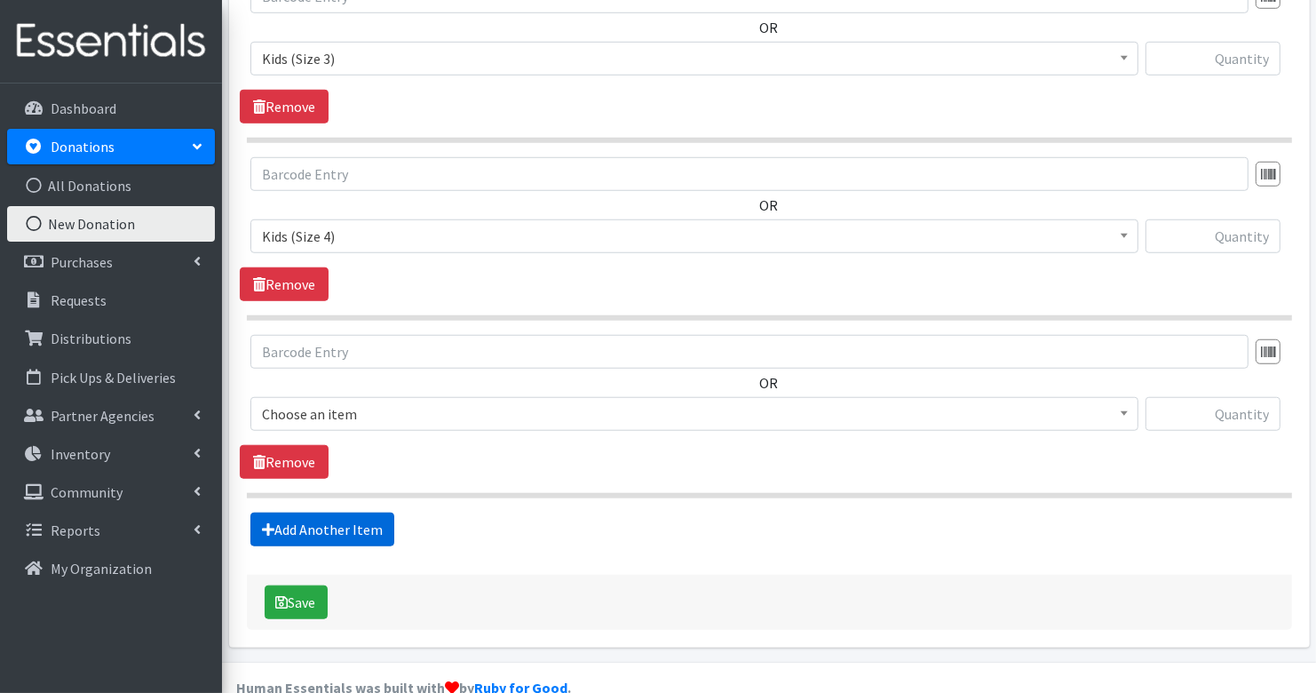
scroll to position [1230, 0]
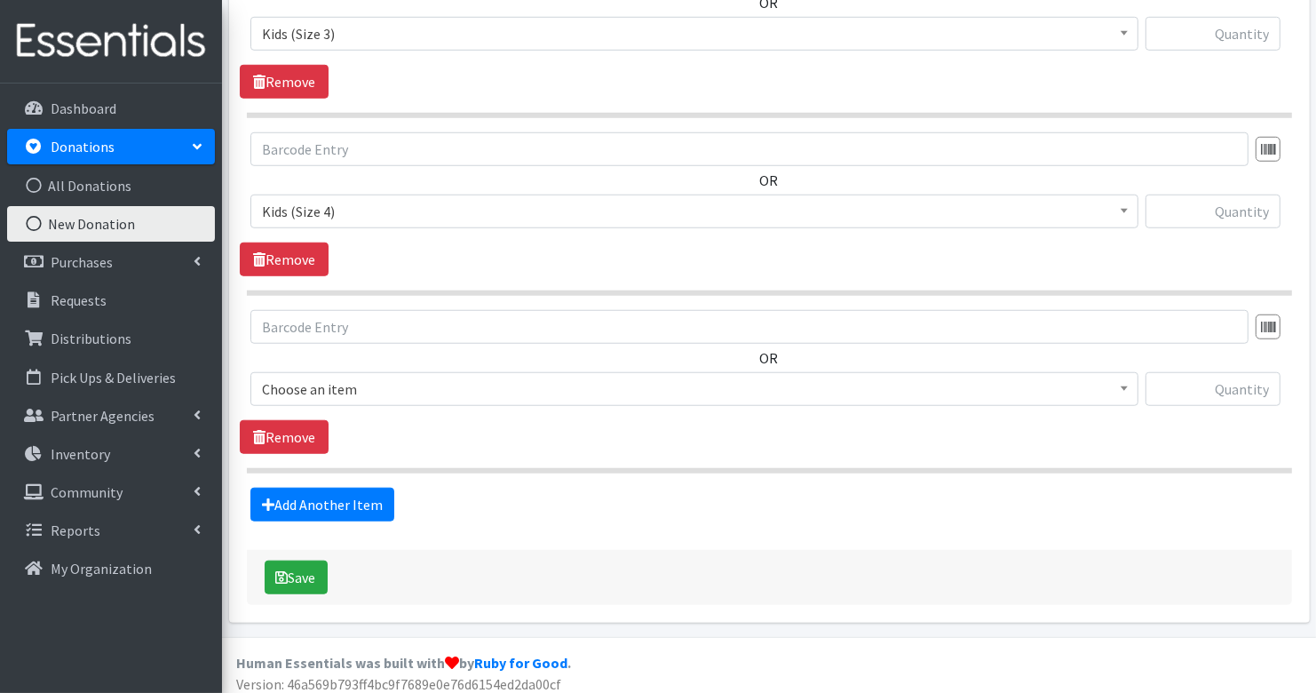
click at [304, 382] on span "Choose an item" at bounding box center [694, 389] width 865 height 25
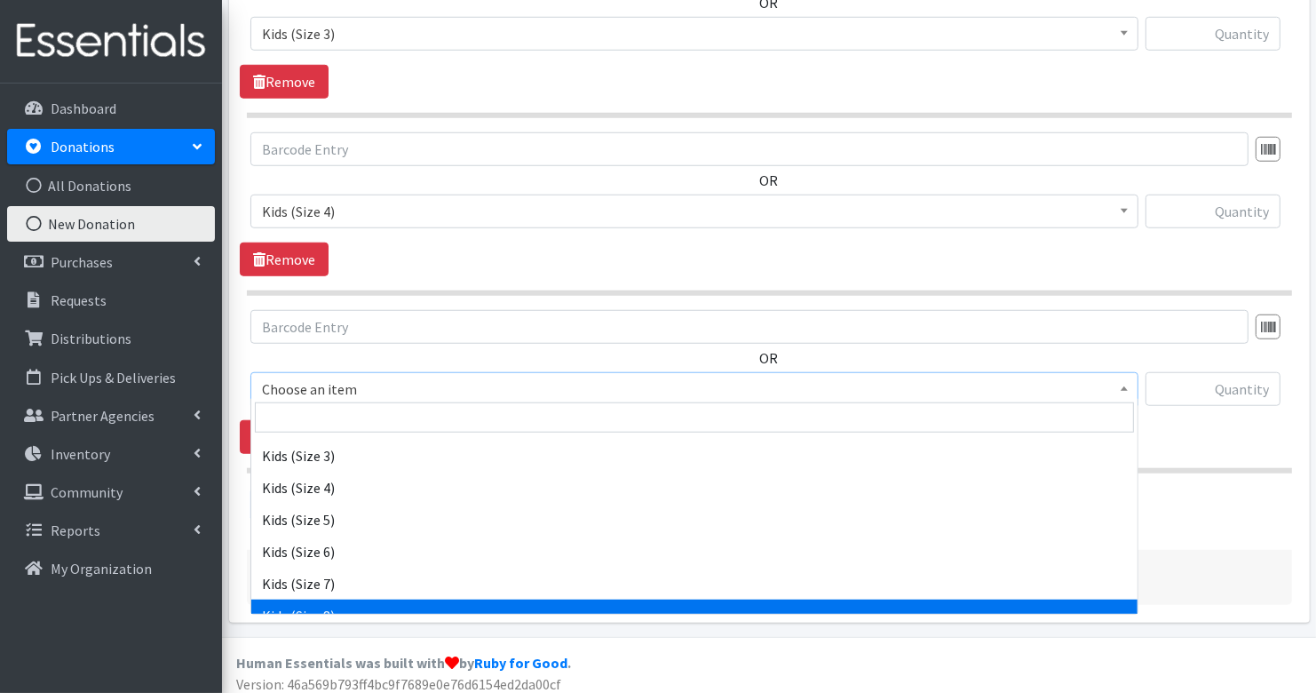
scroll to position [294, 0]
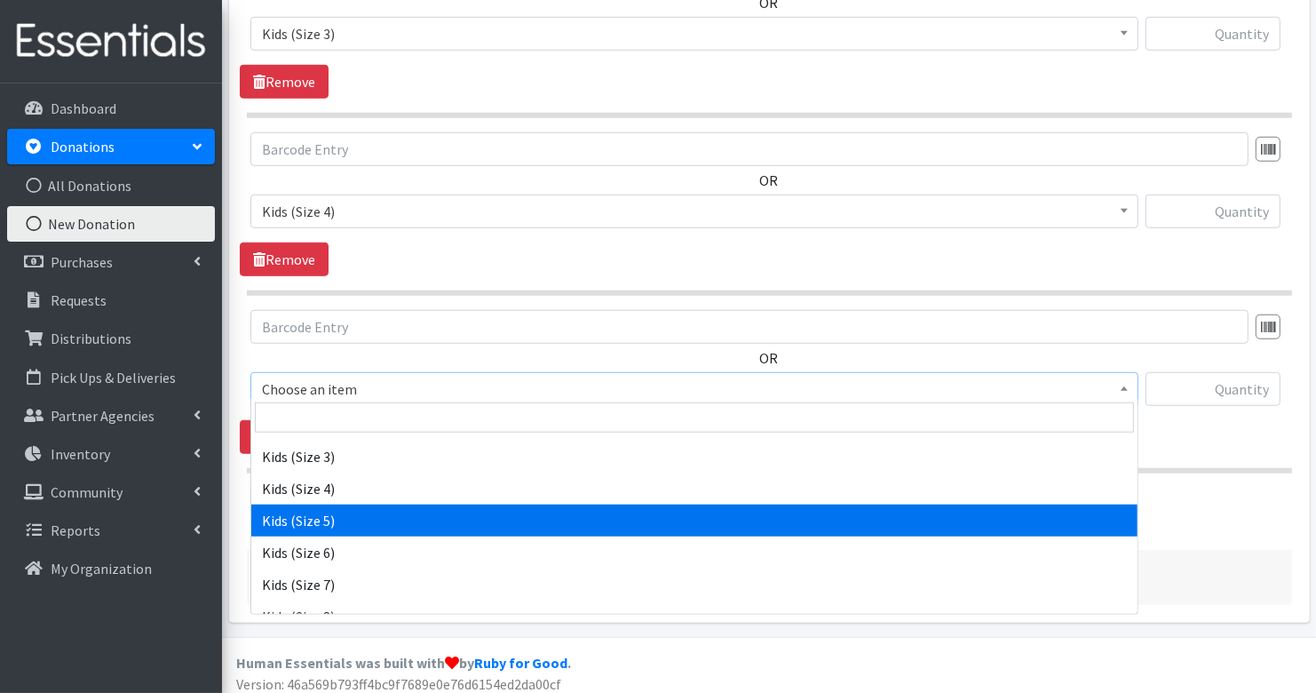
select select "3407"
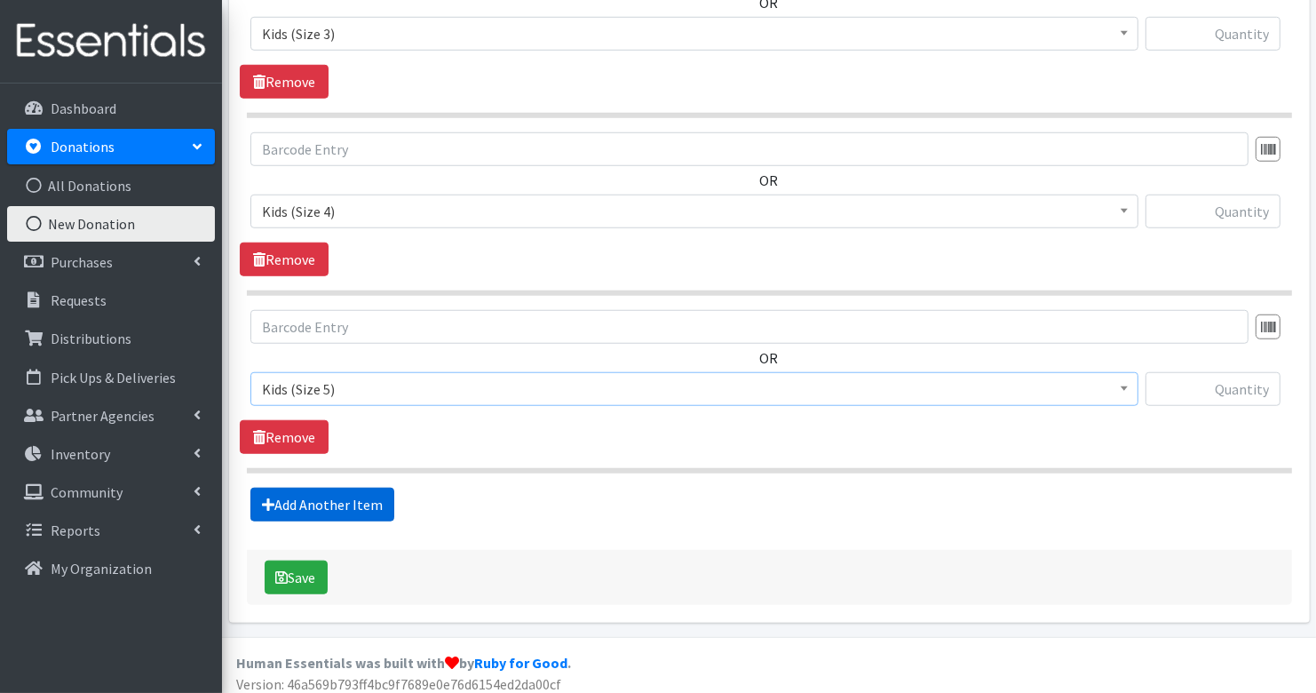
click at [308, 488] on link "Add Another Item" at bounding box center [322, 505] width 144 height 34
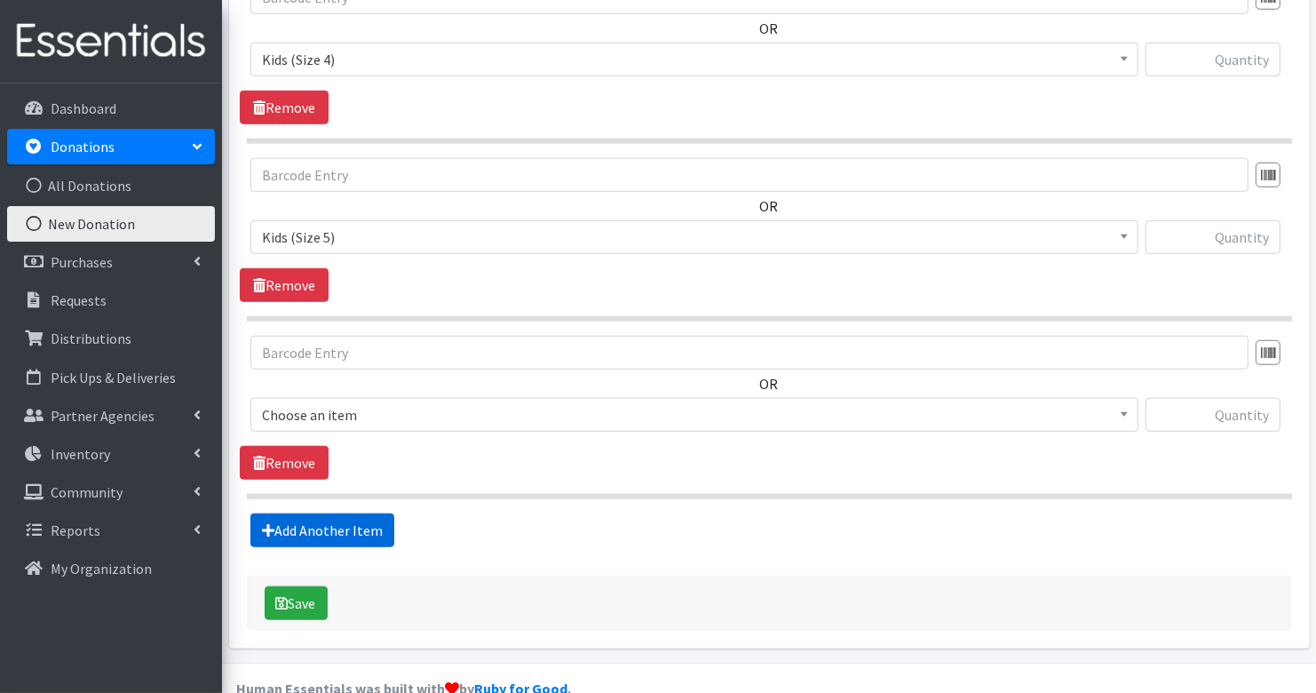
scroll to position [1406, 0]
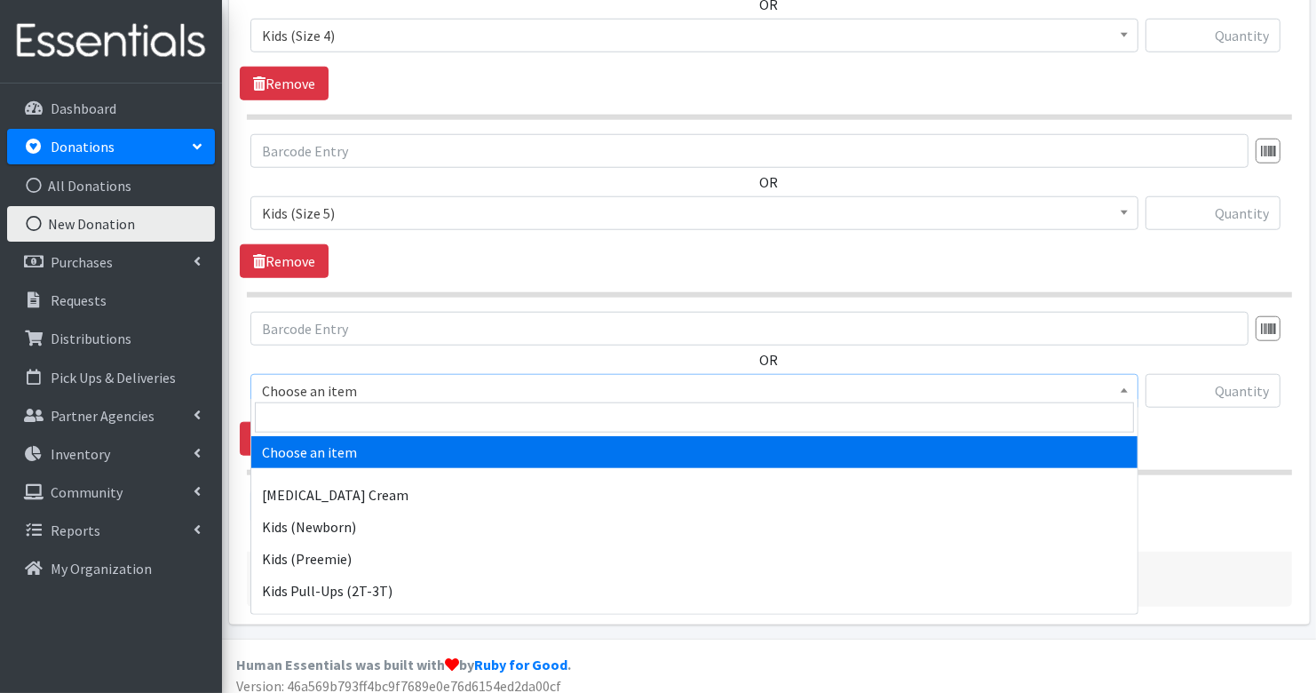
click at [367, 378] on span "Choose an item" at bounding box center [694, 390] width 865 height 25
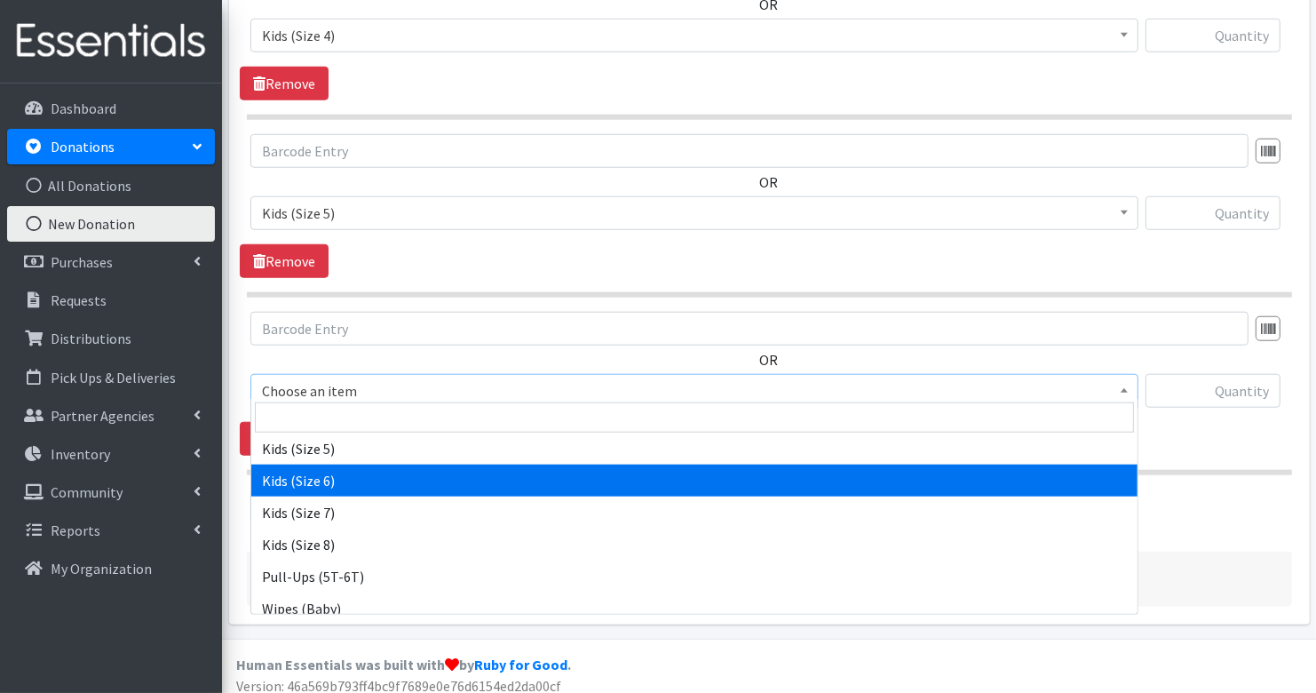
scroll to position [376, 0]
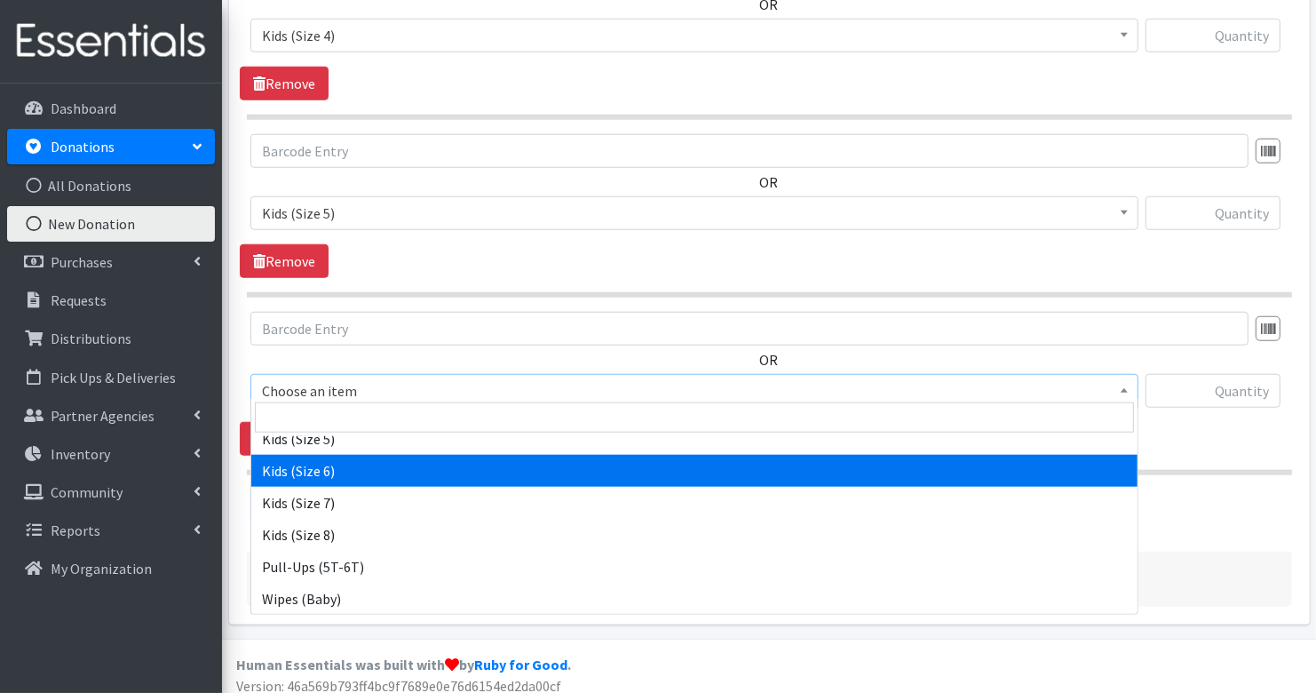
select select "3419"
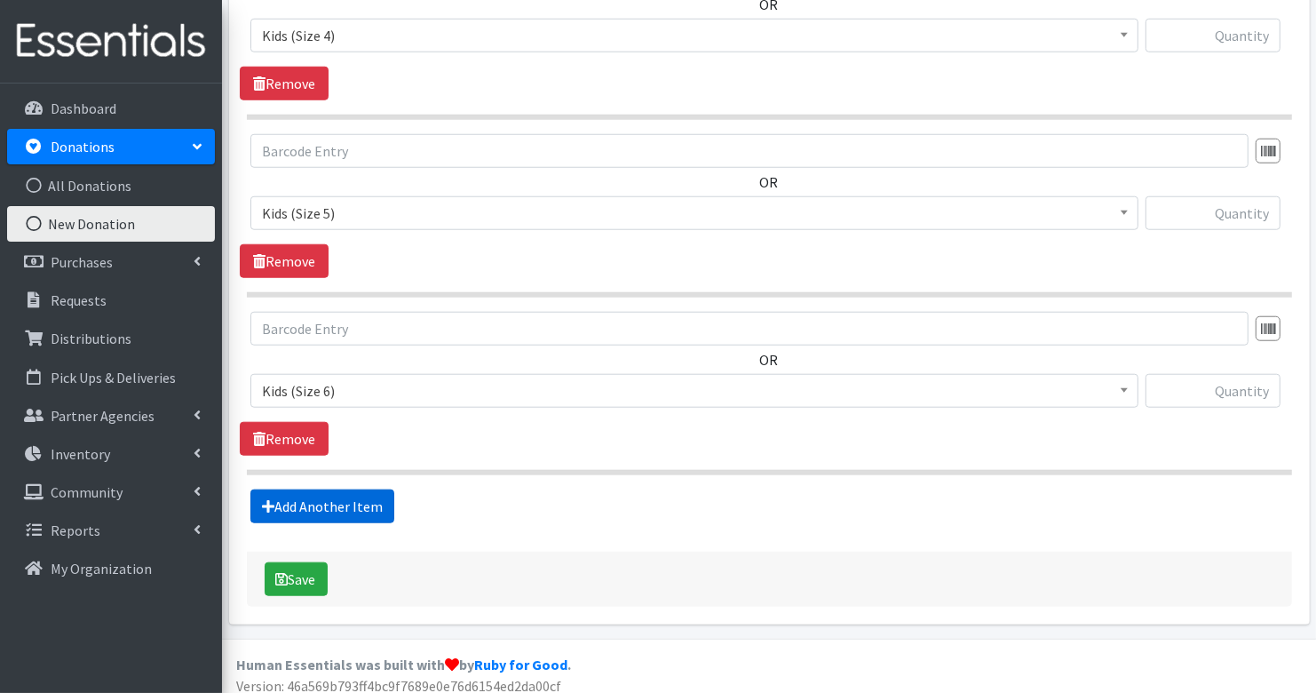
click at [348, 494] on link "Add Another Item" at bounding box center [322, 506] width 144 height 34
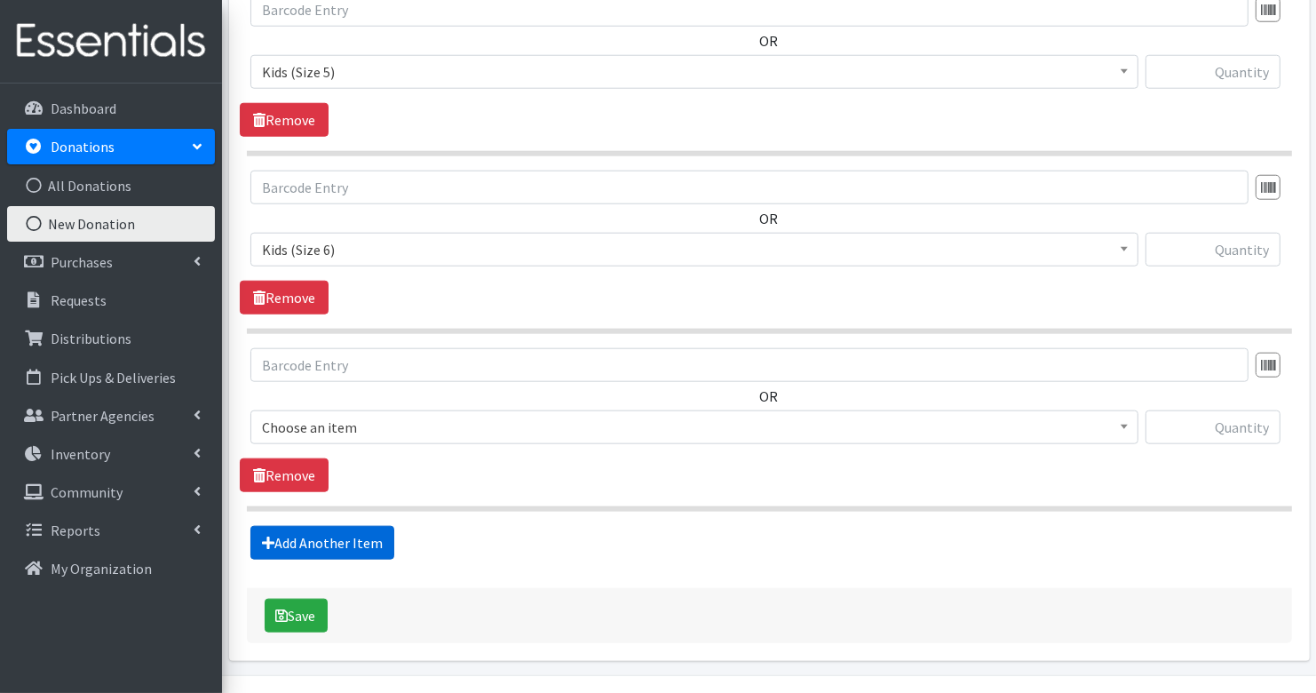
scroll to position [1582, 0]
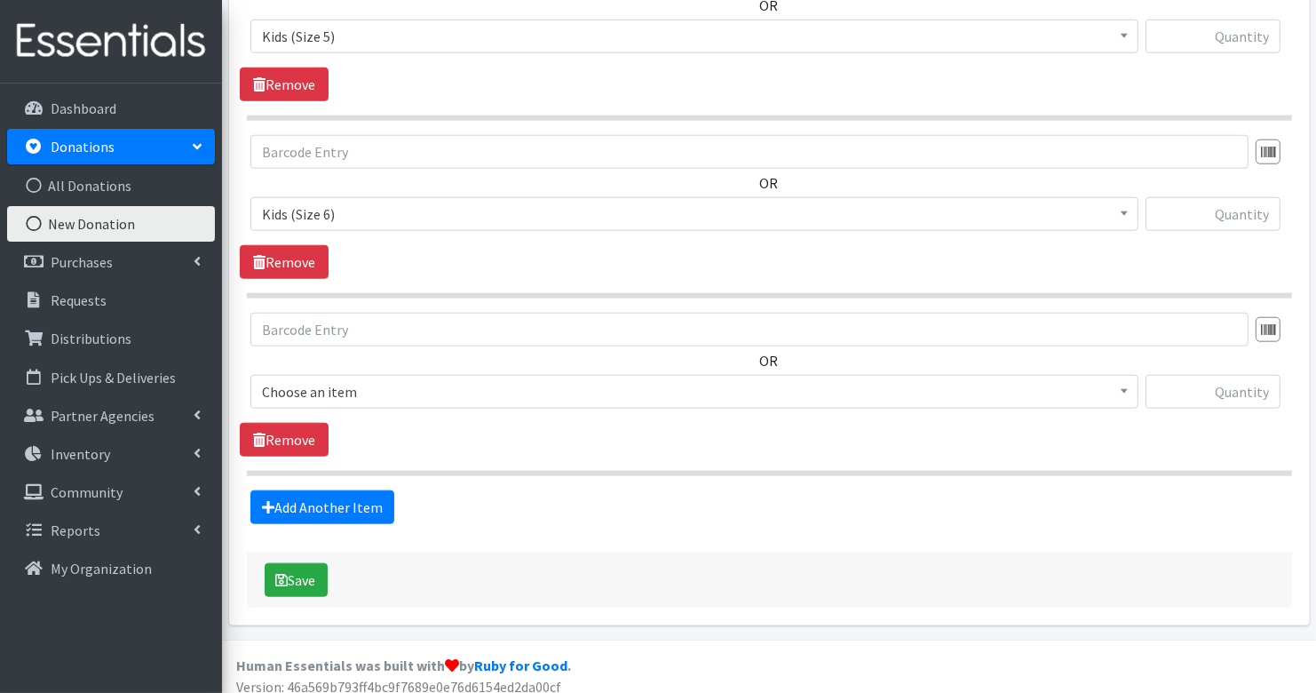
click at [361, 388] on span "Choose an item" at bounding box center [694, 391] width 865 height 25
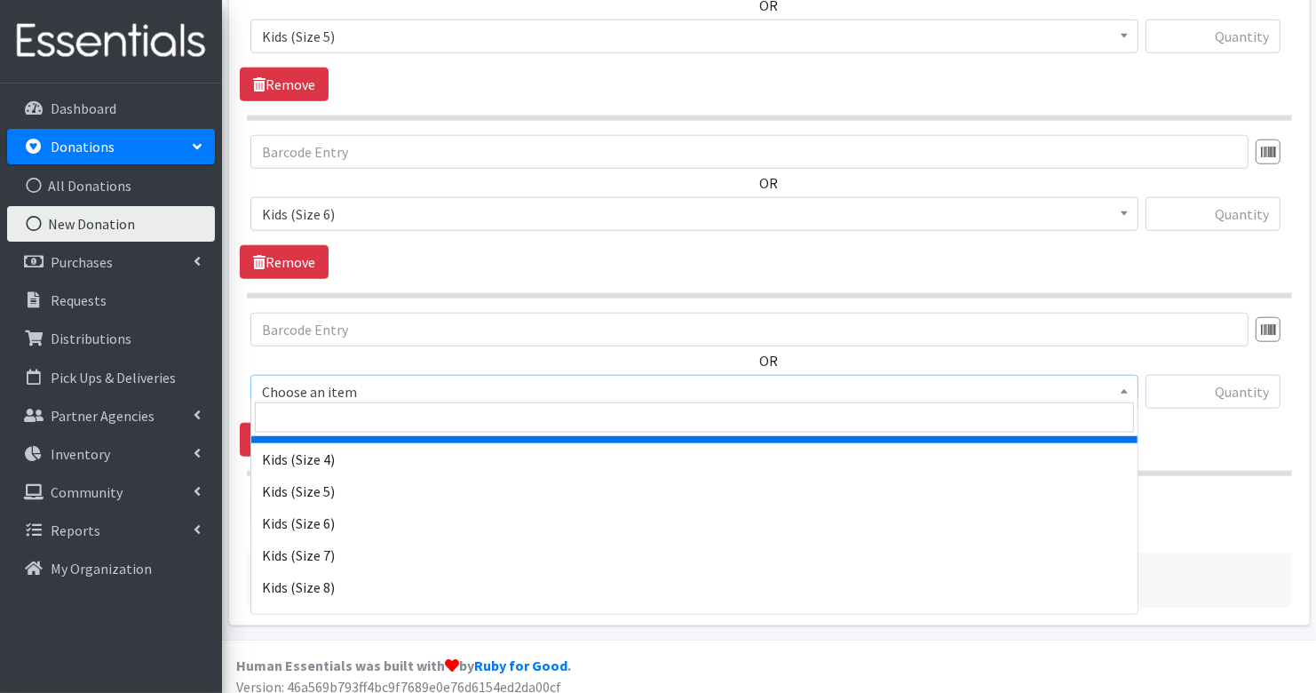
scroll to position [324, 0]
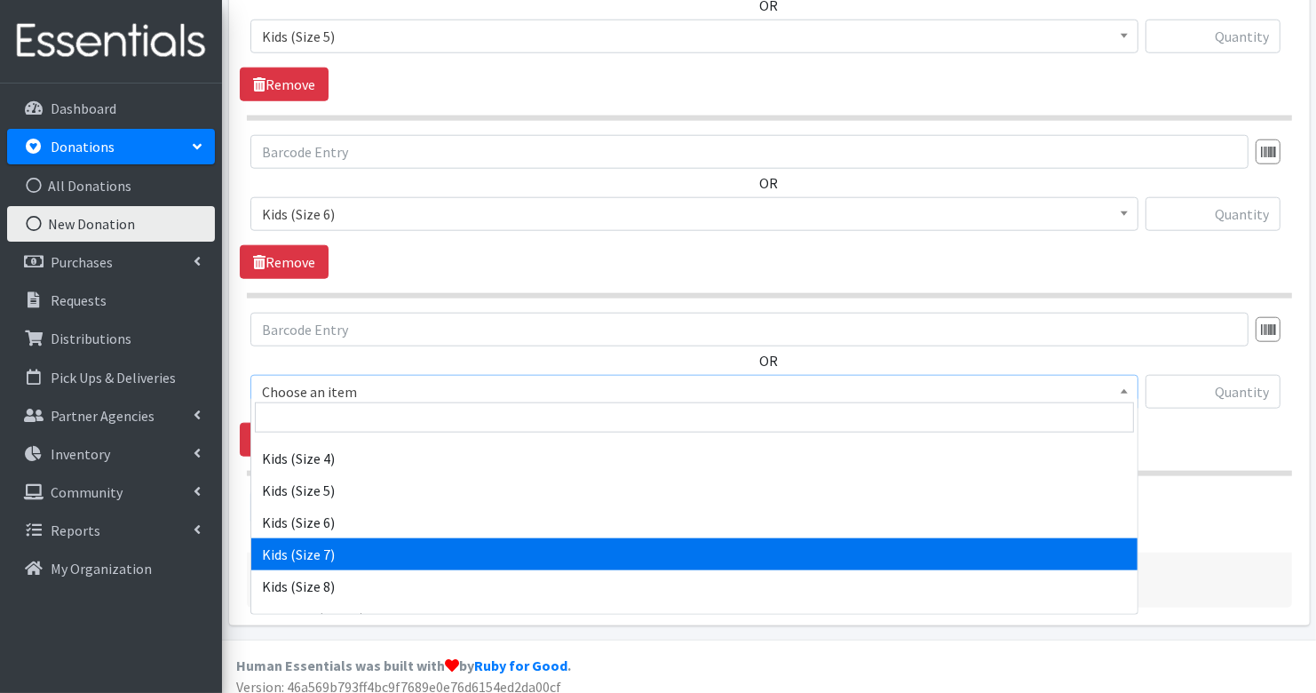
select select "7177"
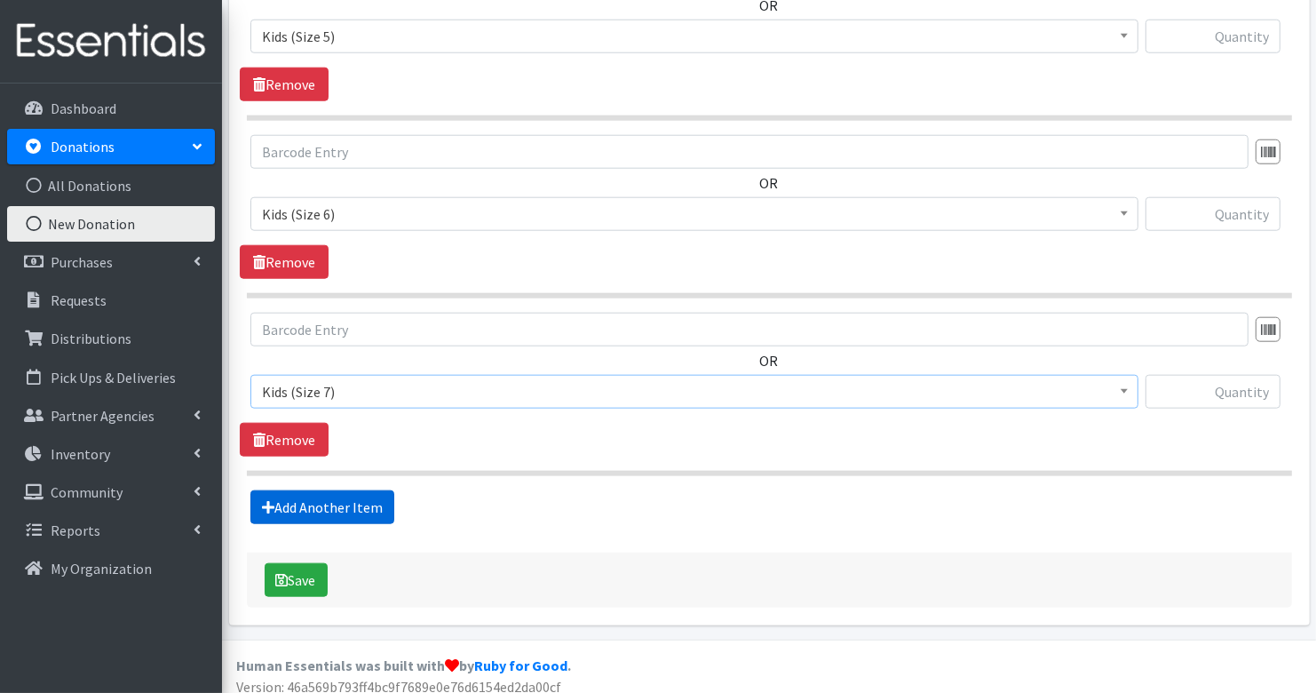
click at [382, 502] on link "Add Another Item" at bounding box center [322, 507] width 144 height 34
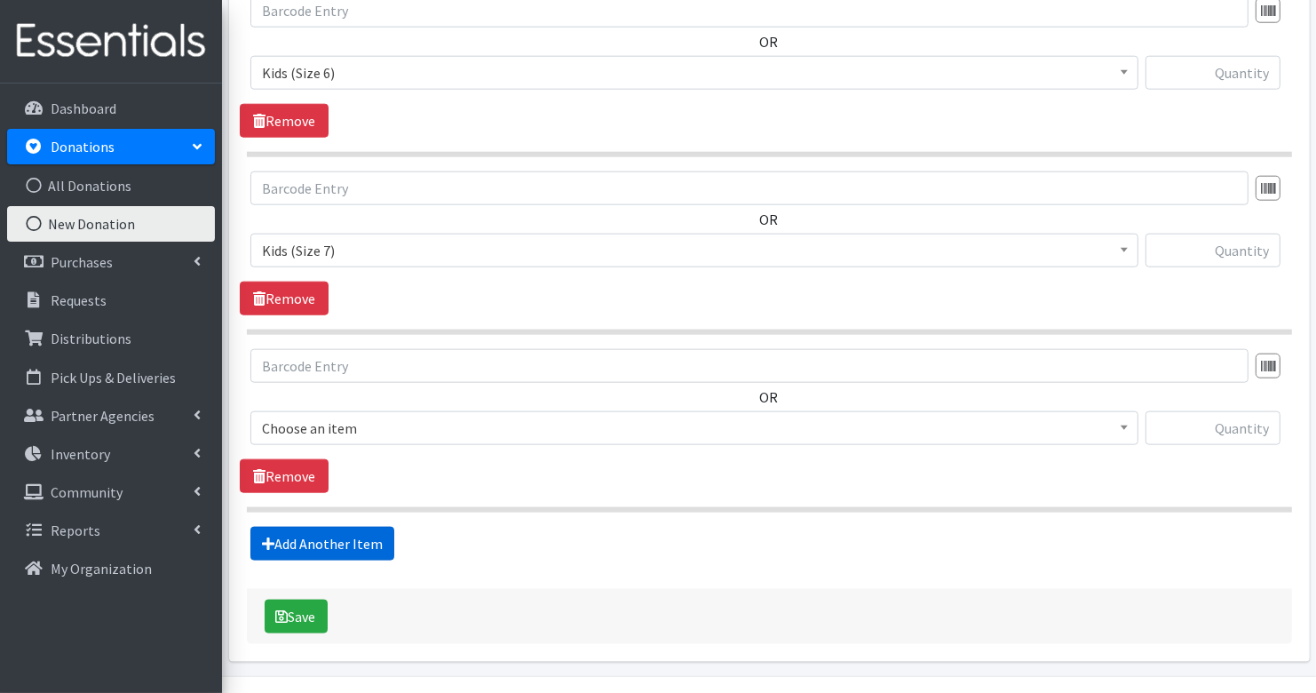
scroll to position [1759, 0]
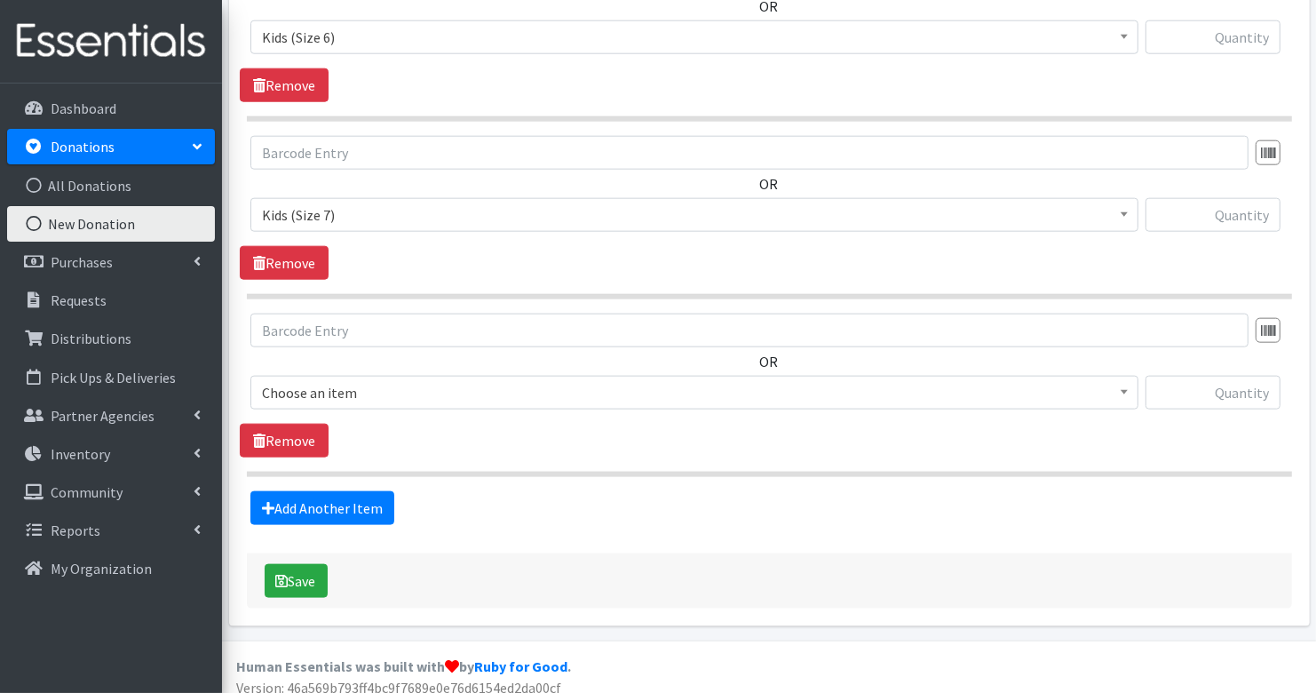
click at [353, 387] on span "Choose an item" at bounding box center [694, 392] width 865 height 25
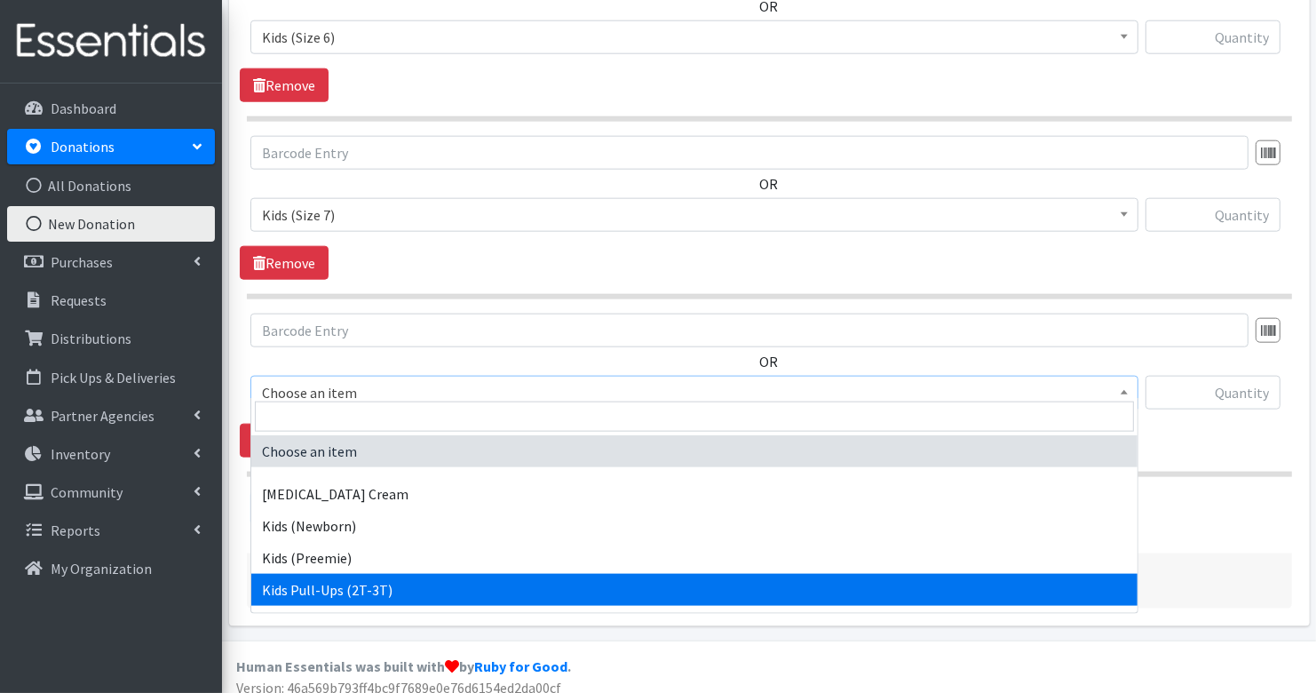
select select "3415"
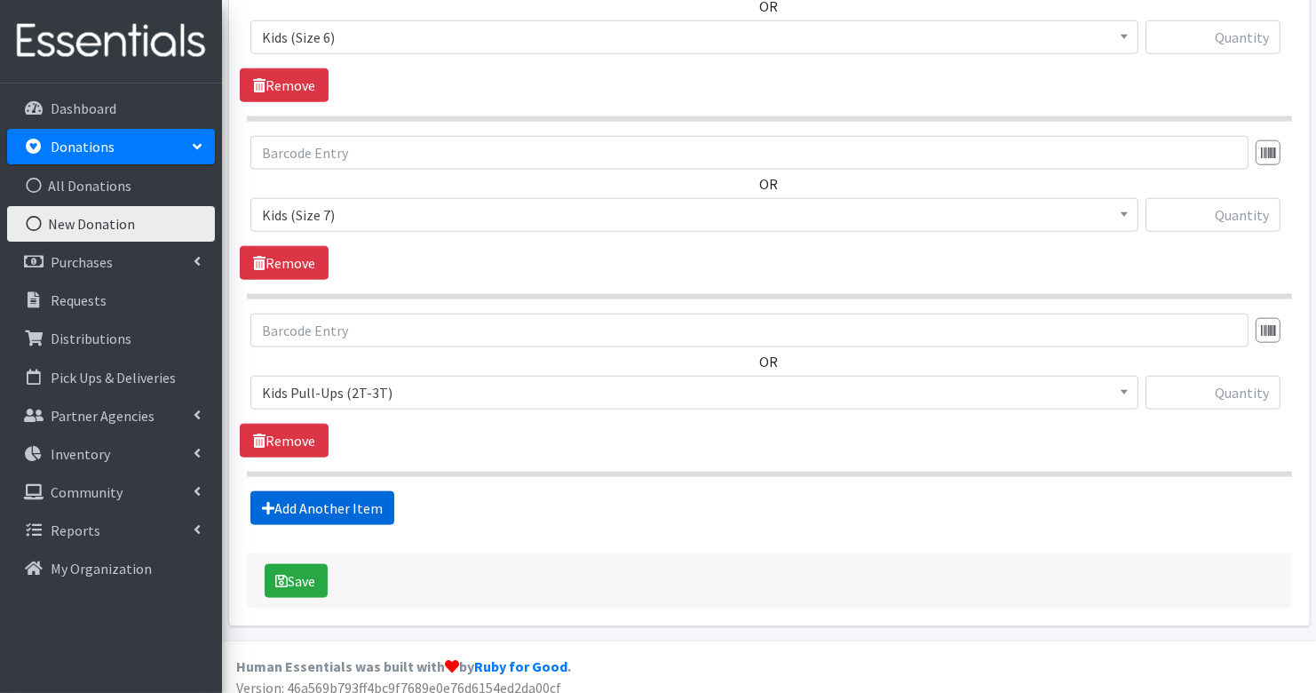
click at [372, 497] on link "Add Another Item" at bounding box center [322, 508] width 144 height 34
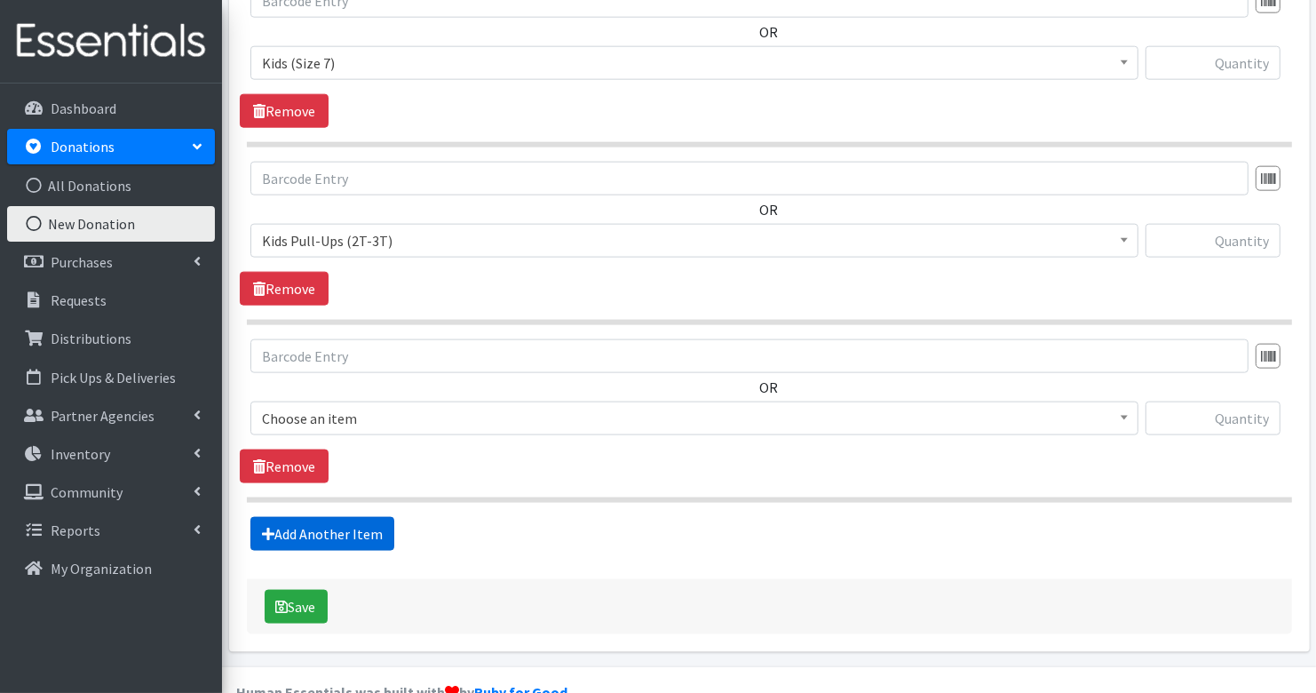
scroll to position [1936, 0]
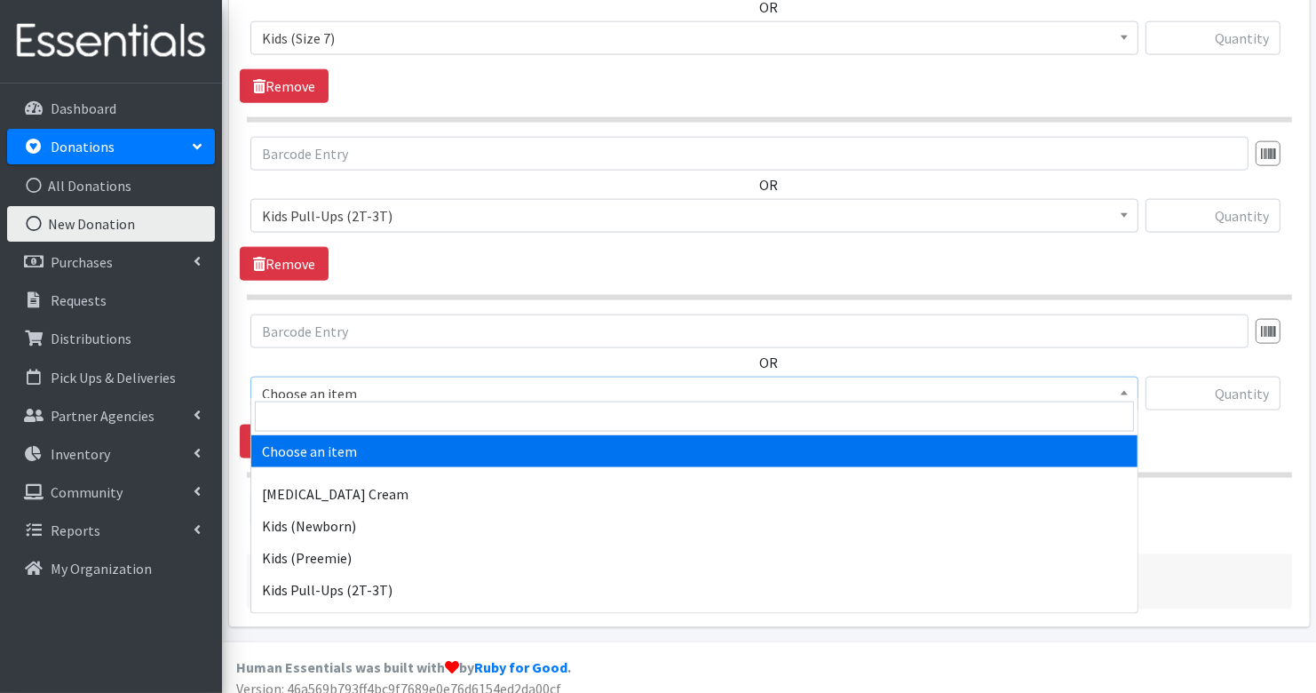
click at [369, 383] on span "Choose an item" at bounding box center [694, 393] width 865 height 25
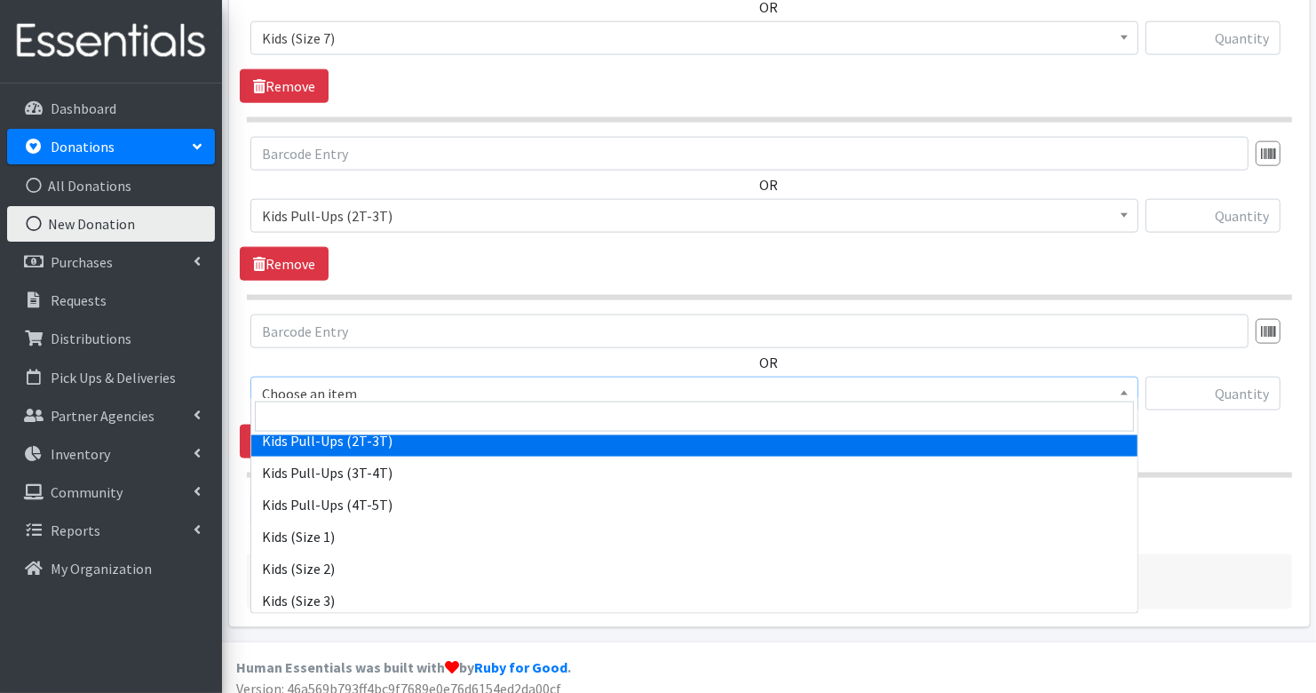
scroll to position [151, 0]
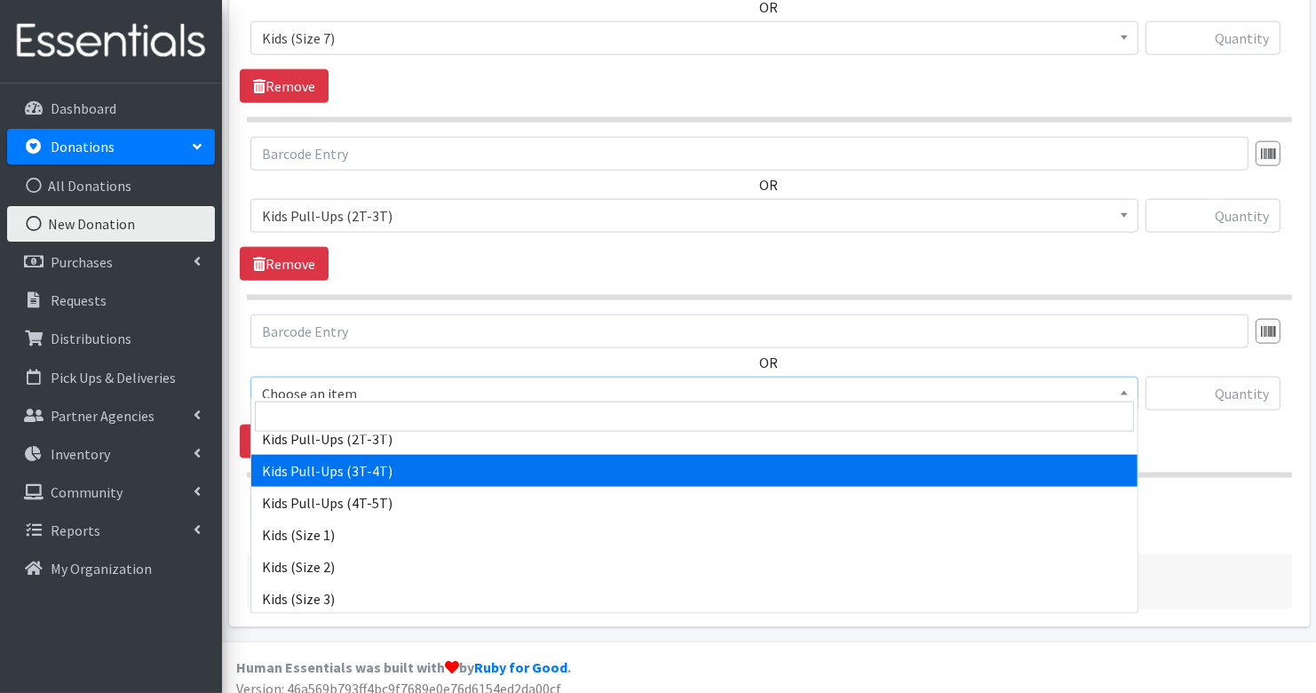
select select "3417"
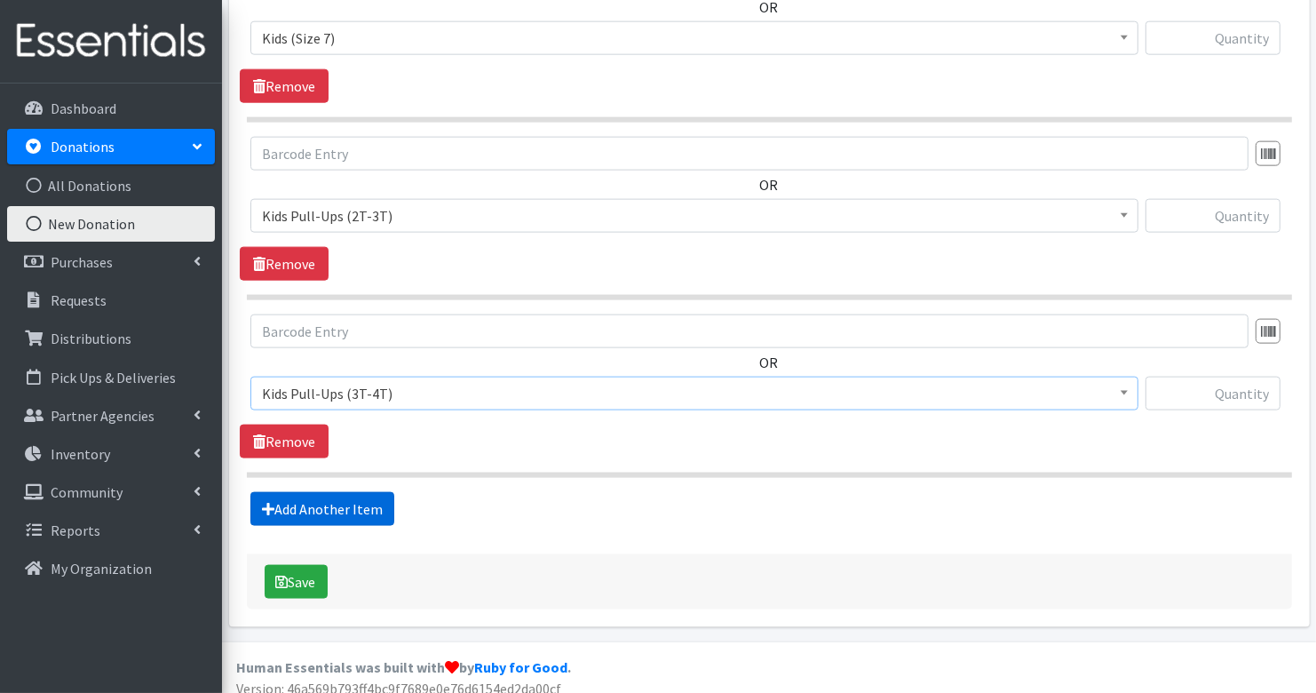
click at [358, 492] on link "Add Another Item" at bounding box center [322, 509] width 144 height 34
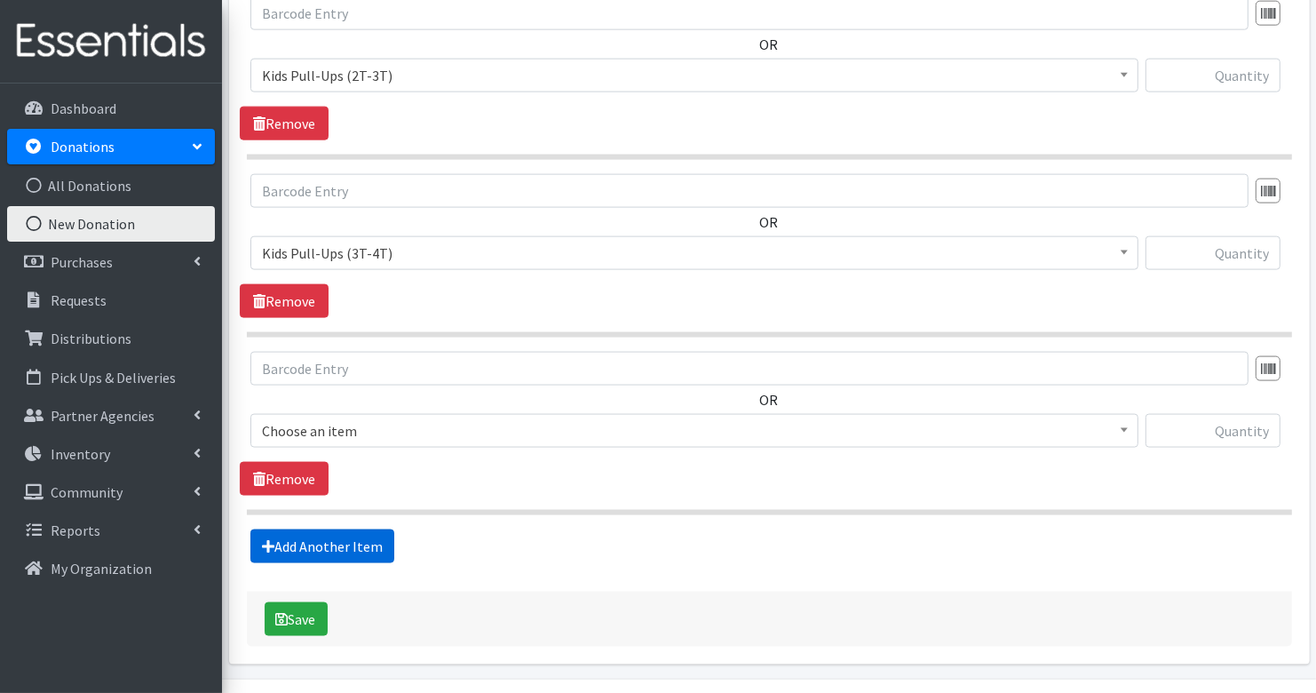
scroll to position [2112, 0]
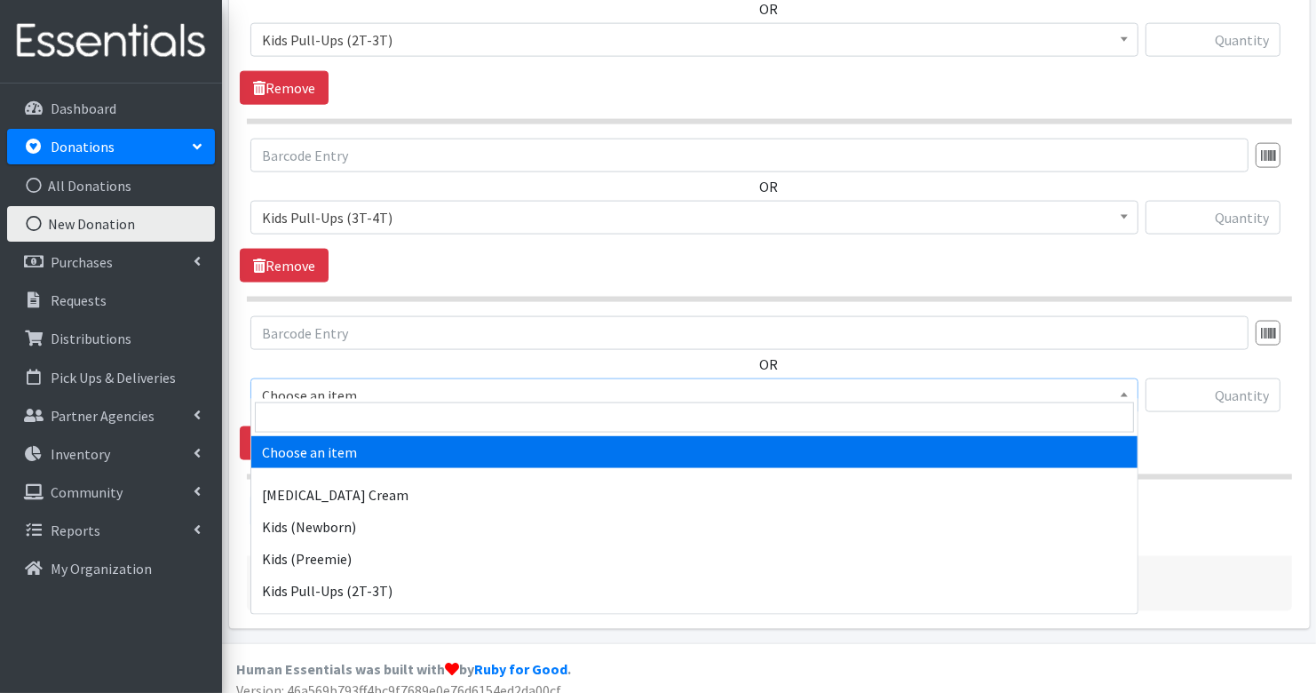
click at [368, 385] on span "Choose an item" at bounding box center [694, 395] width 865 height 25
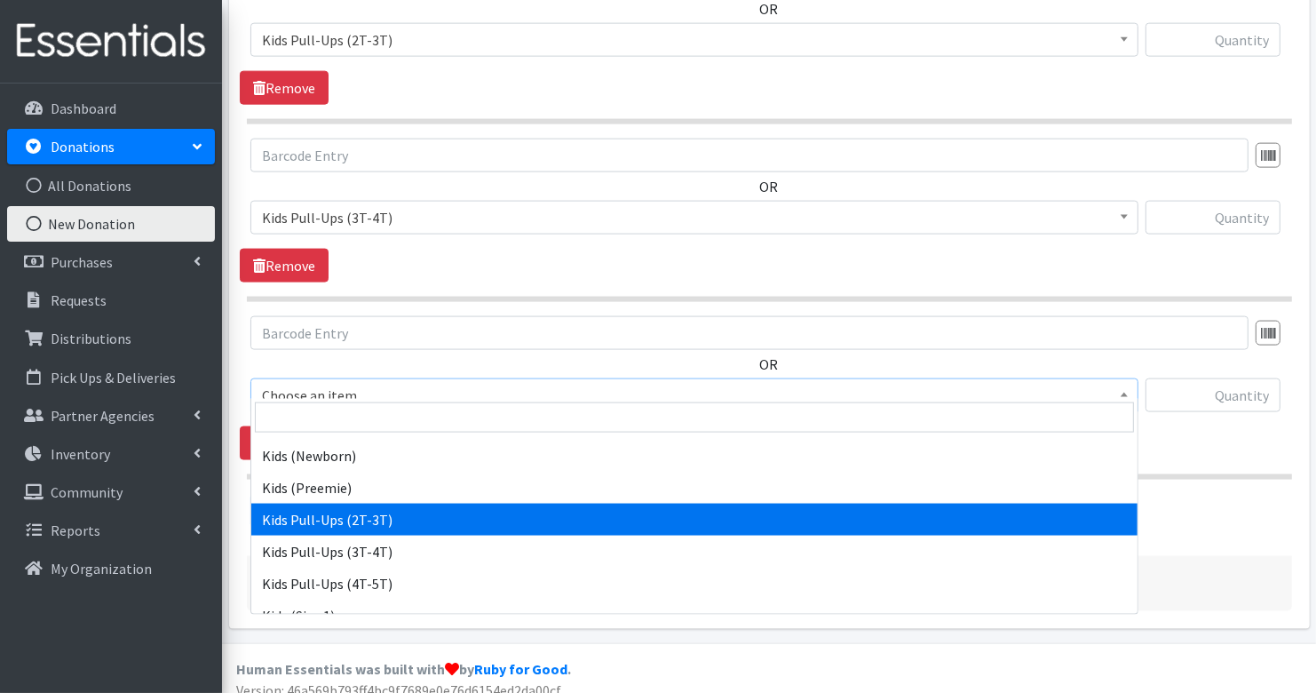
scroll to position [74, 0]
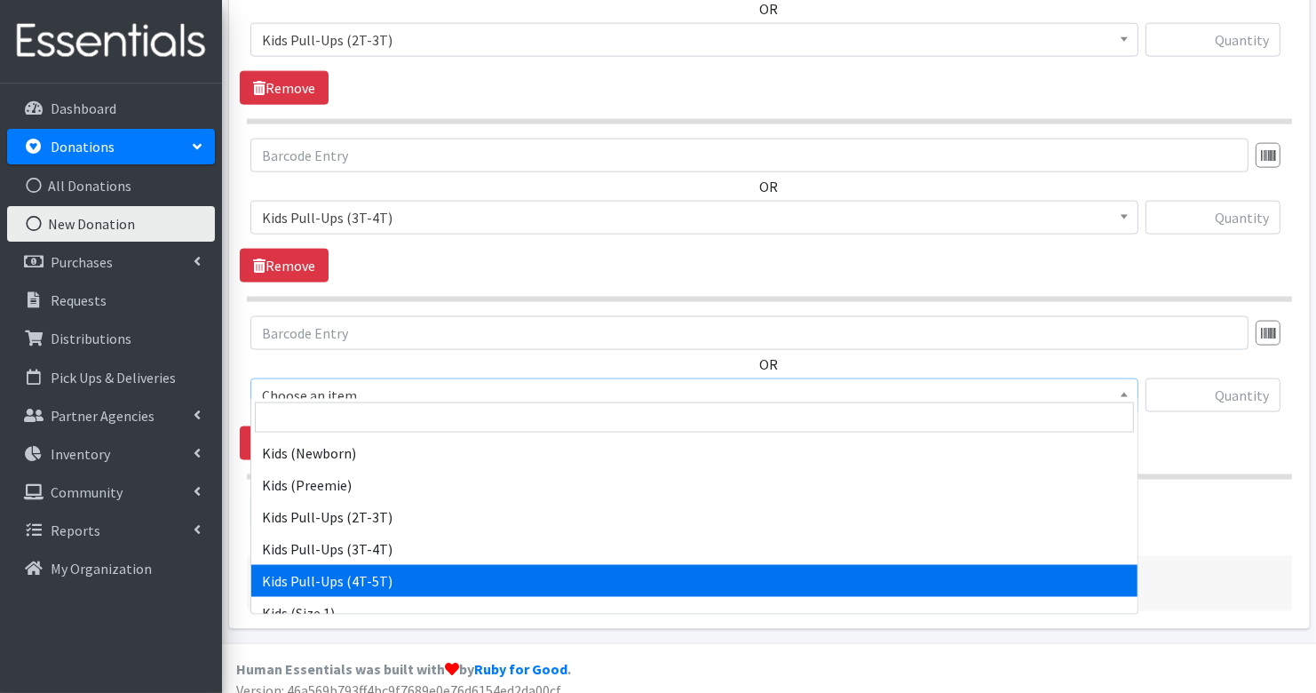
select select "3408"
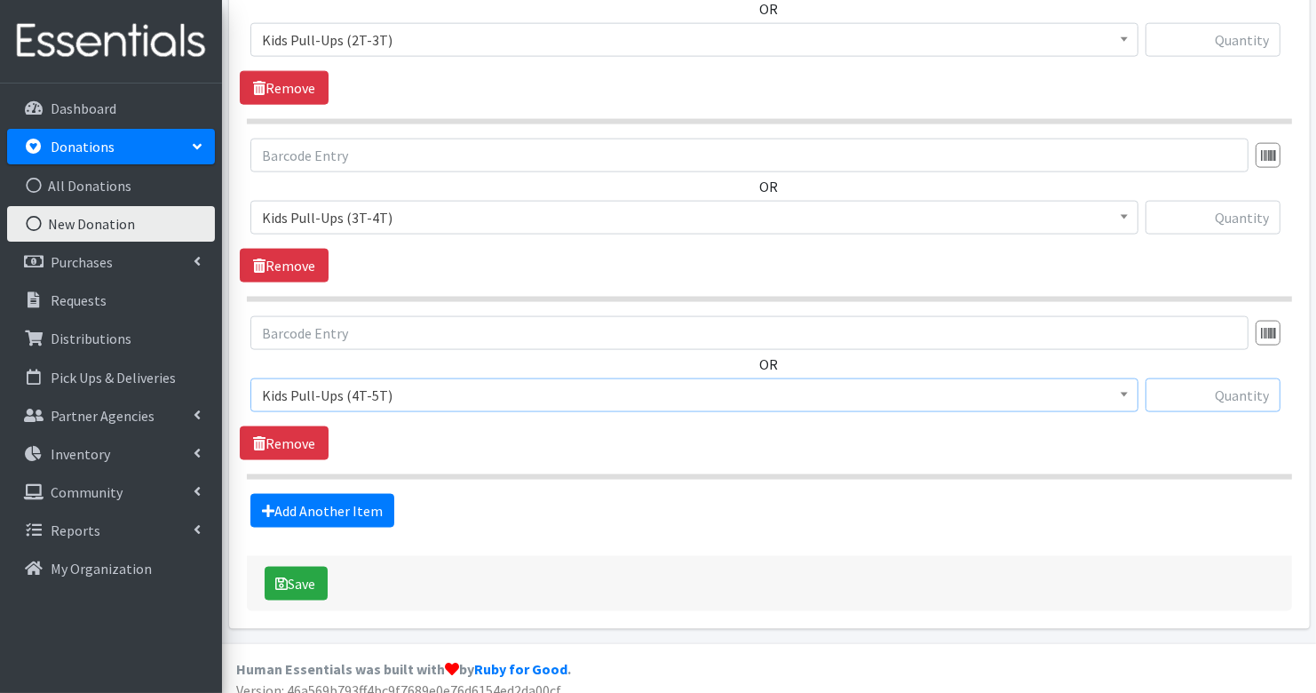
click at [1245, 389] on input "text" at bounding box center [1213, 395] width 135 height 34
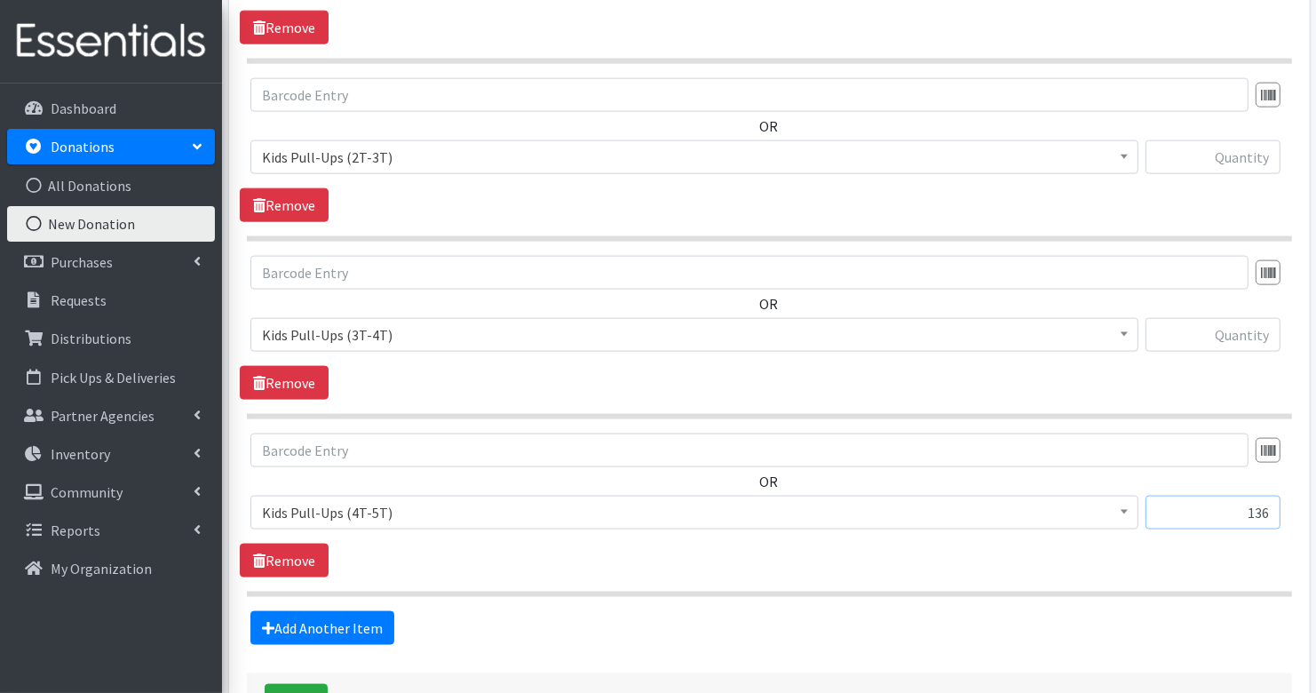
scroll to position [1972, 0]
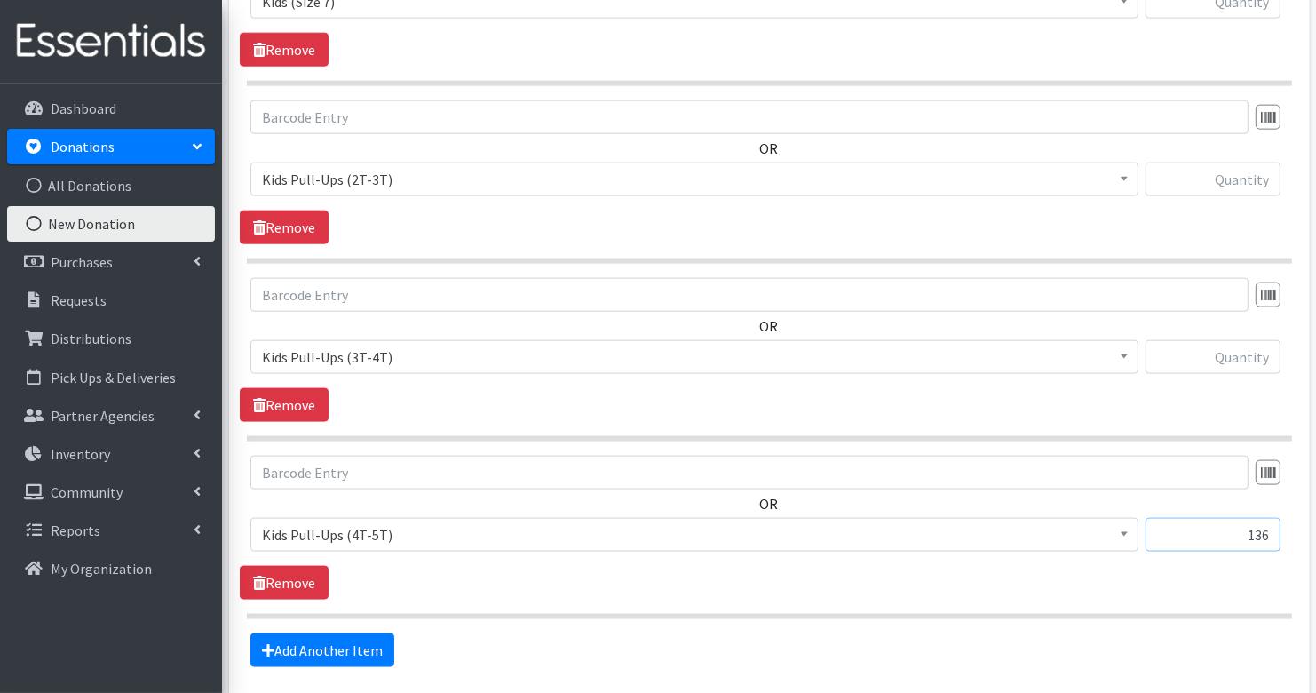
type input "136"
click at [1245, 352] on input "text" at bounding box center [1213, 357] width 135 height 34
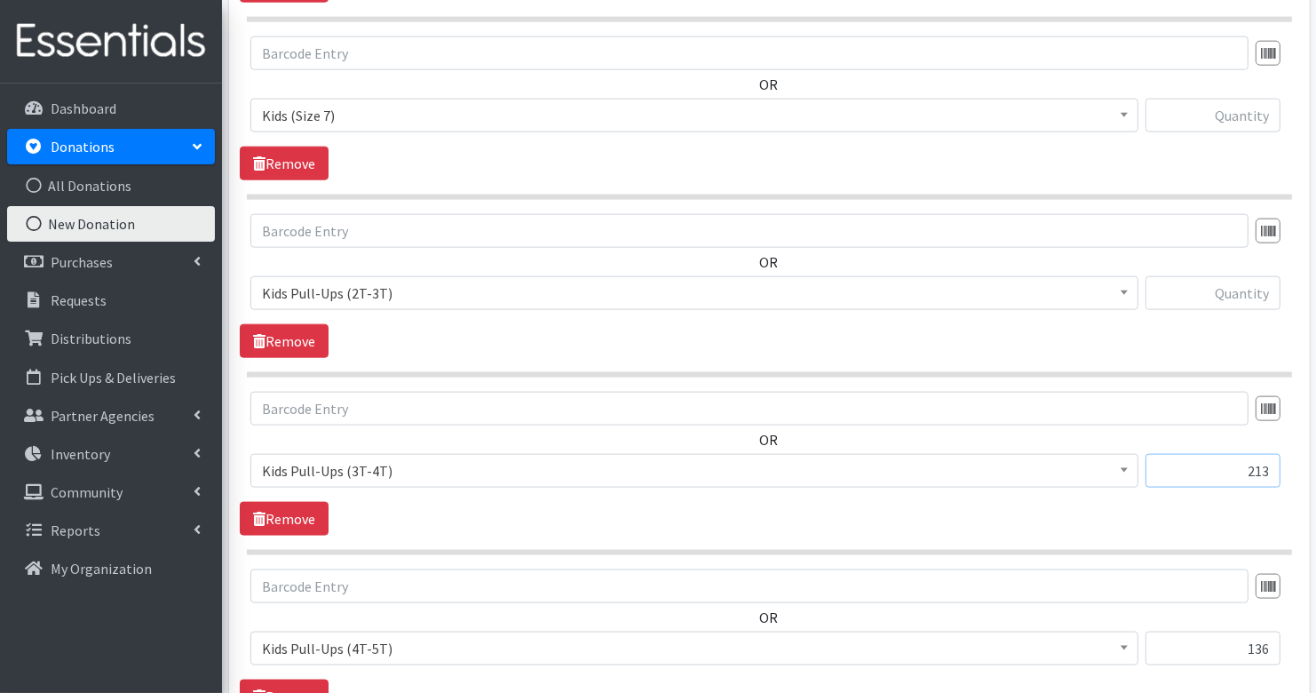
type input "213"
click at [1249, 278] on input "text" at bounding box center [1213, 293] width 135 height 34
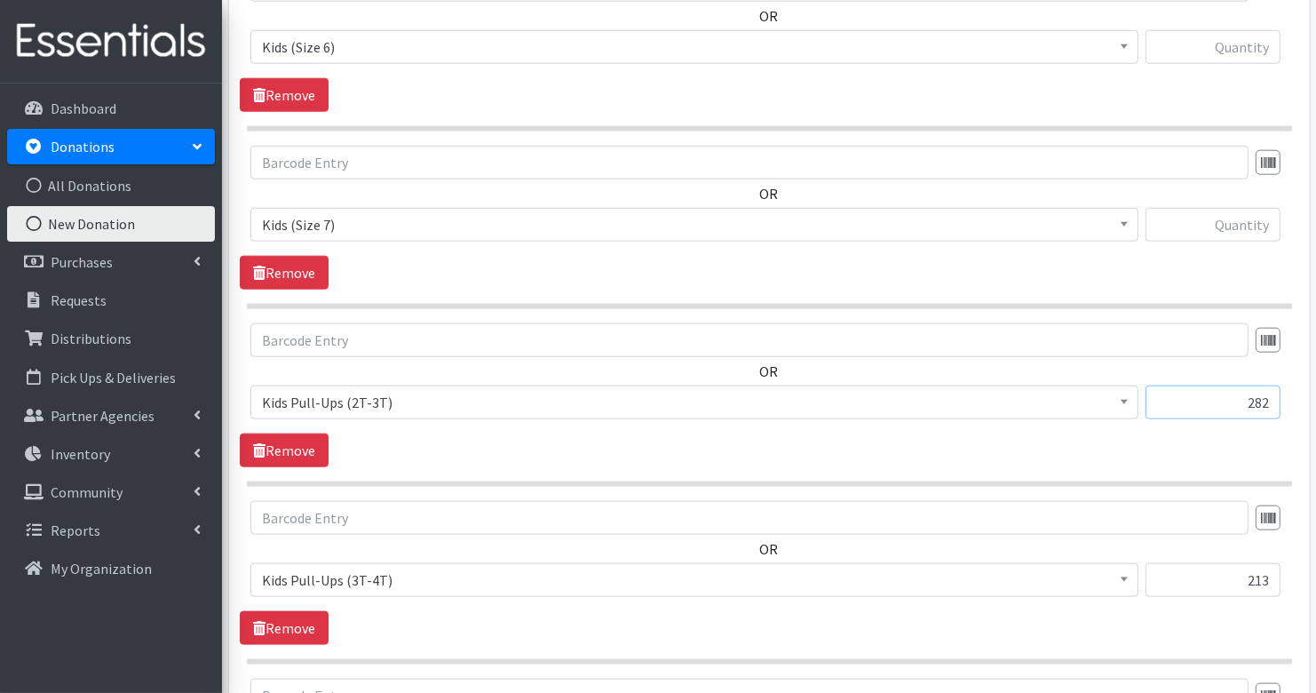
scroll to position [1743, 0]
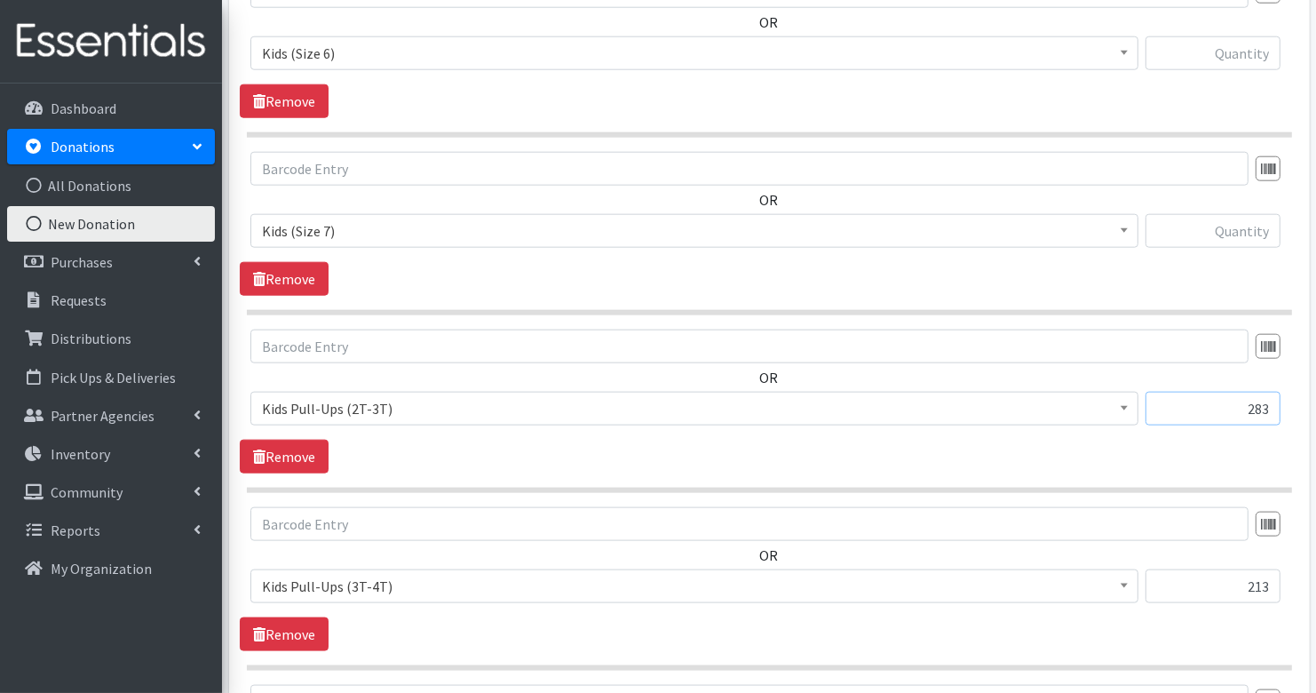
type input "283"
click at [1248, 226] on input "text" at bounding box center [1213, 231] width 135 height 34
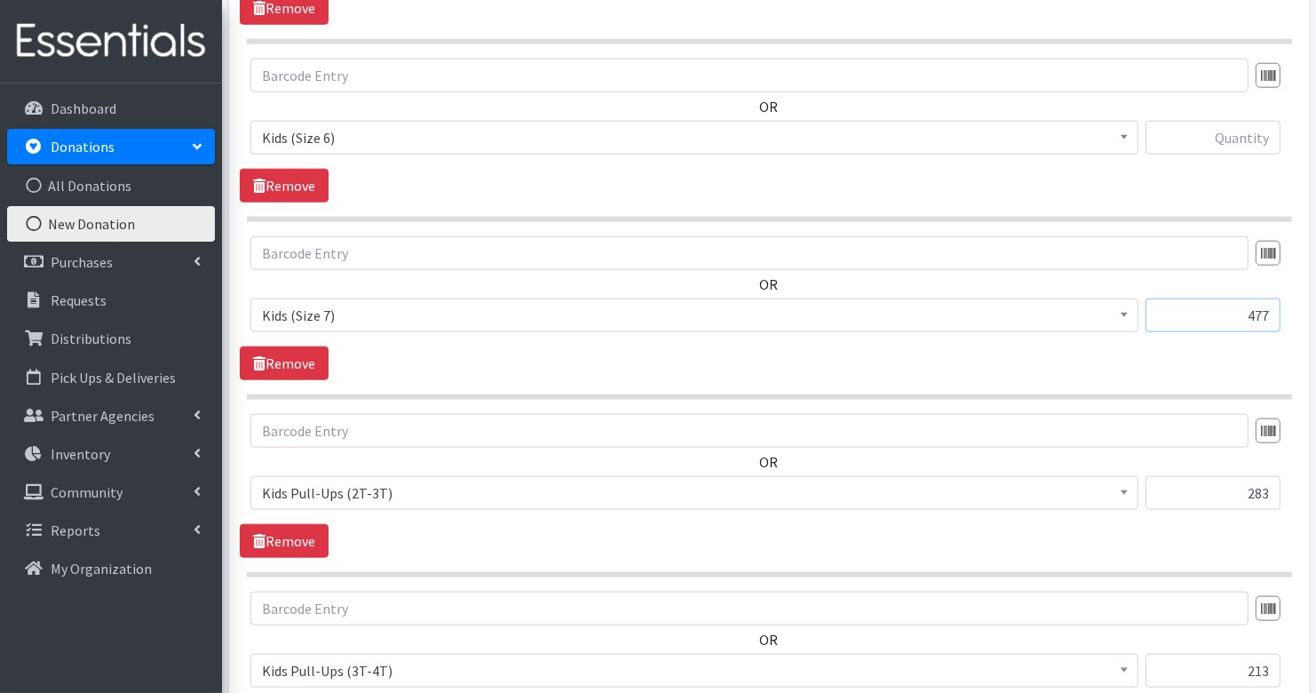
type input "477"
click at [1238, 132] on input "text" at bounding box center [1213, 138] width 135 height 34
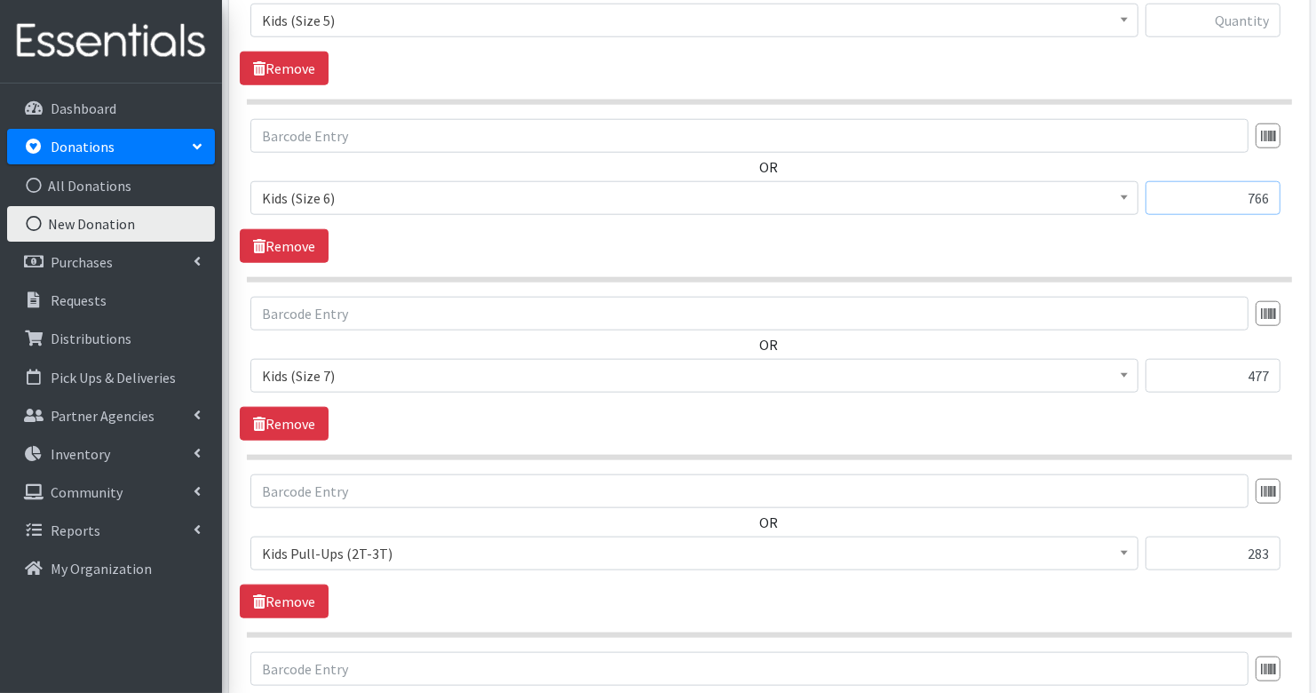
scroll to position [1508, 0]
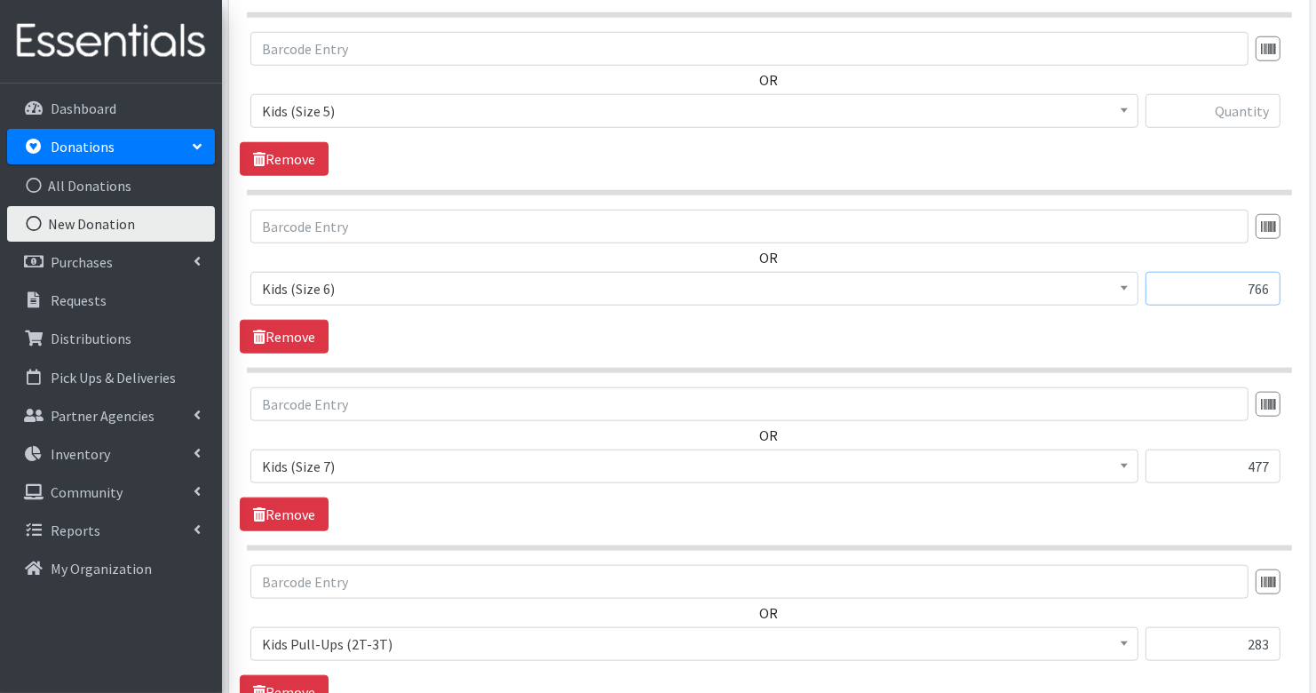
type input "766"
click at [1239, 103] on input "text" at bounding box center [1213, 111] width 135 height 34
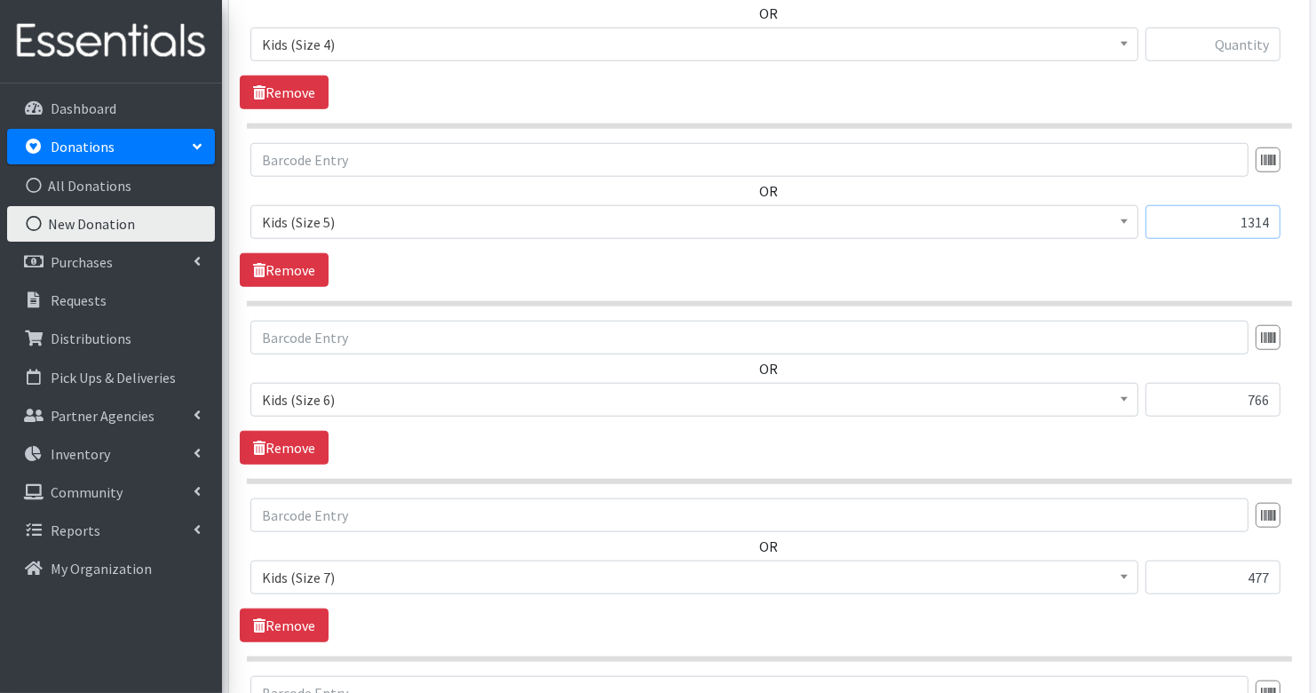
scroll to position [1343, 0]
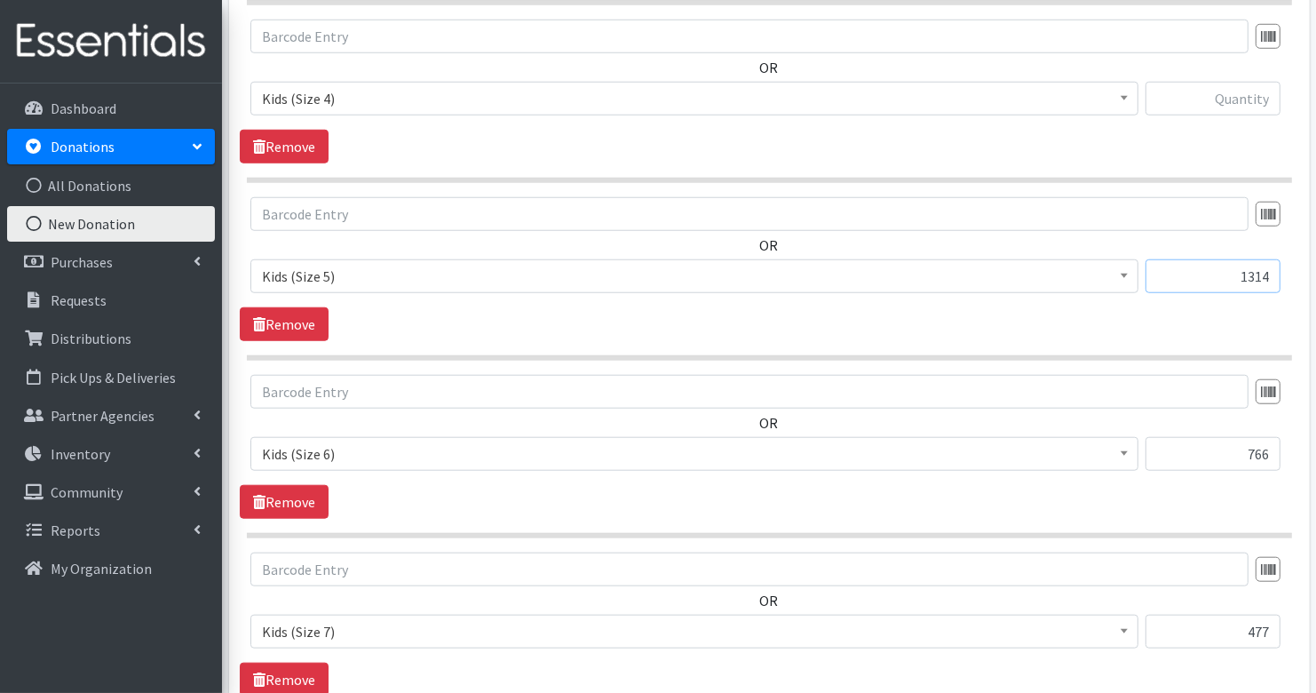
type input "1314"
click at [1250, 86] on input "text" at bounding box center [1213, 99] width 135 height 34
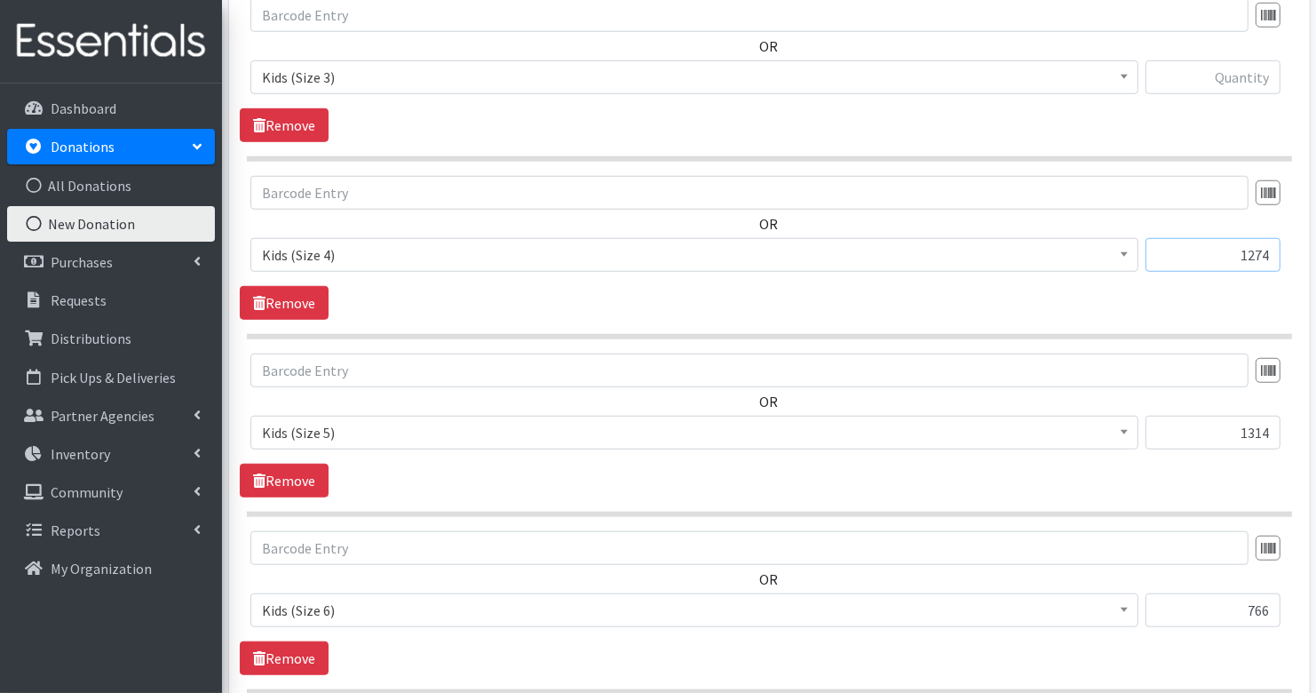
scroll to position [1179, 0]
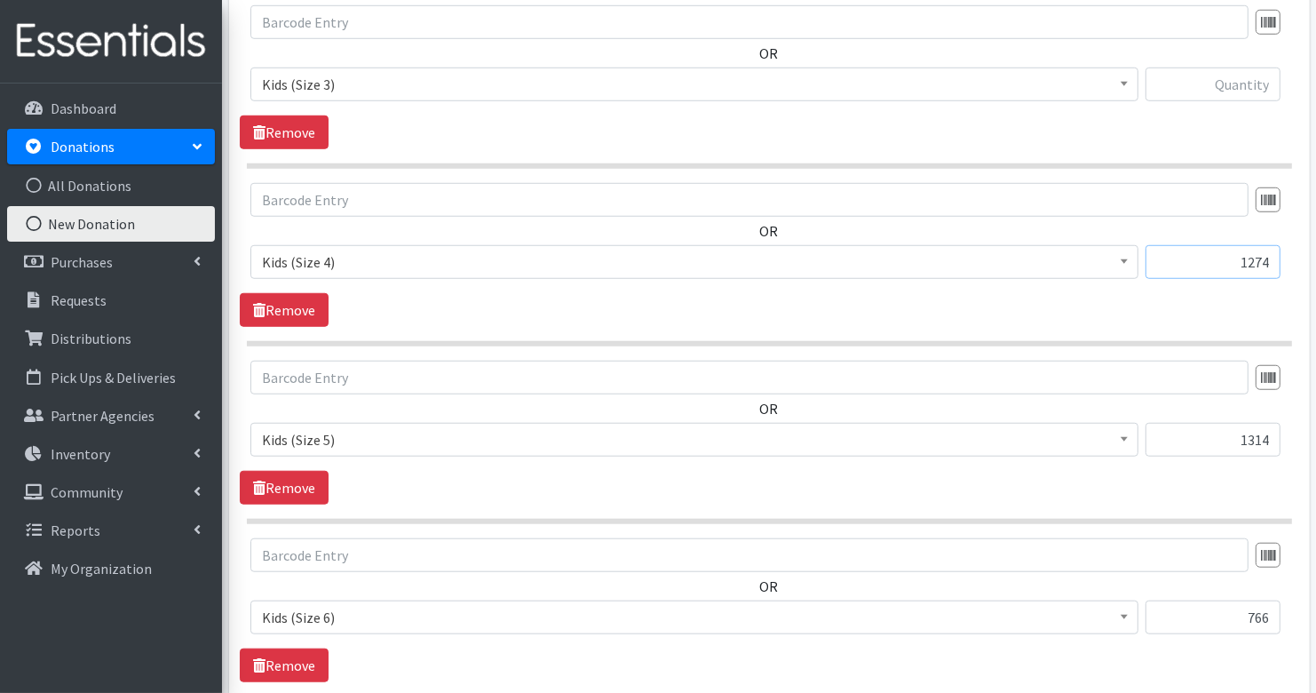
type input "1274"
click at [1238, 80] on input "text" at bounding box center [1213, 84] width 135 height 34
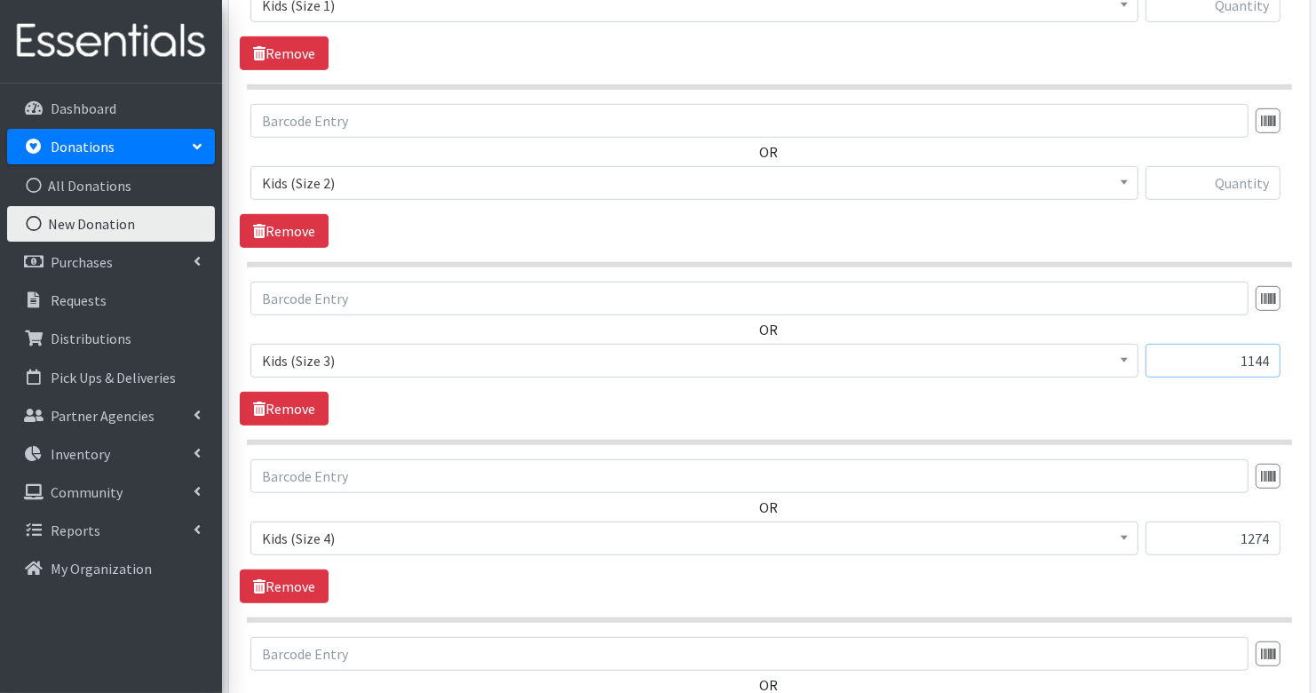
scroll to position [839, 0]
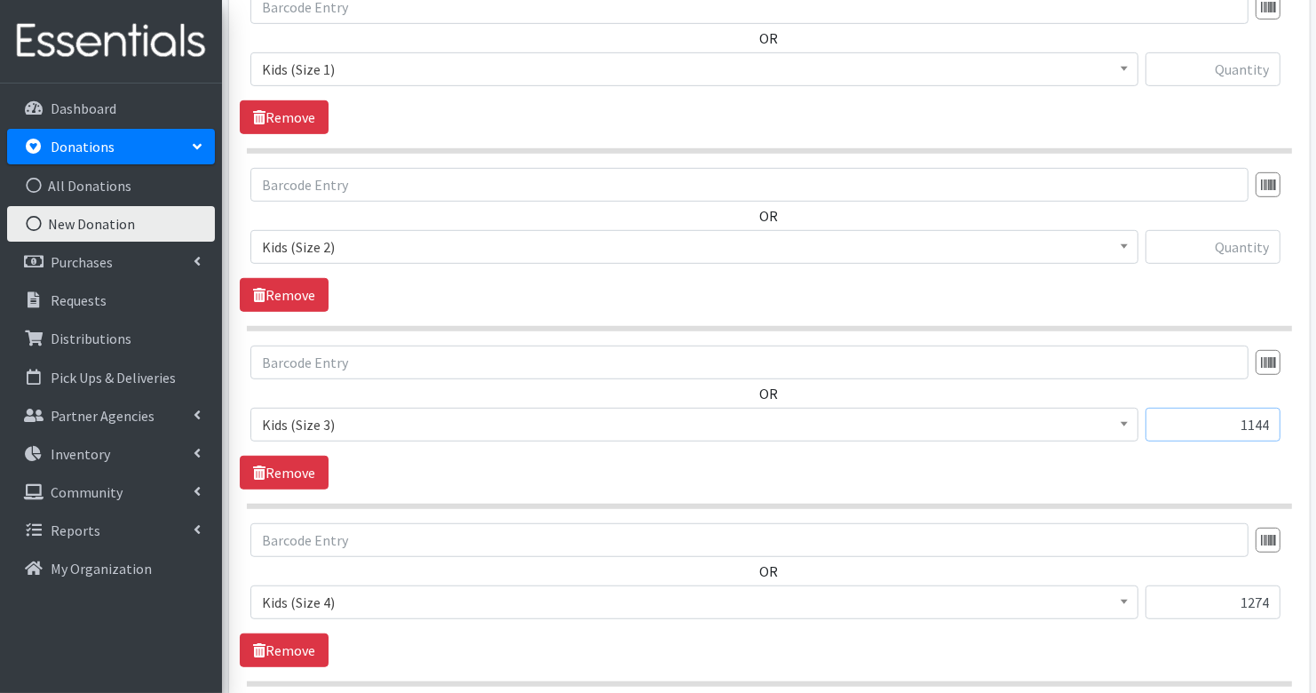
type input "1144"
click at [1234, 238] on input "text" at bounding box center [1213, 247] width 135 height 34
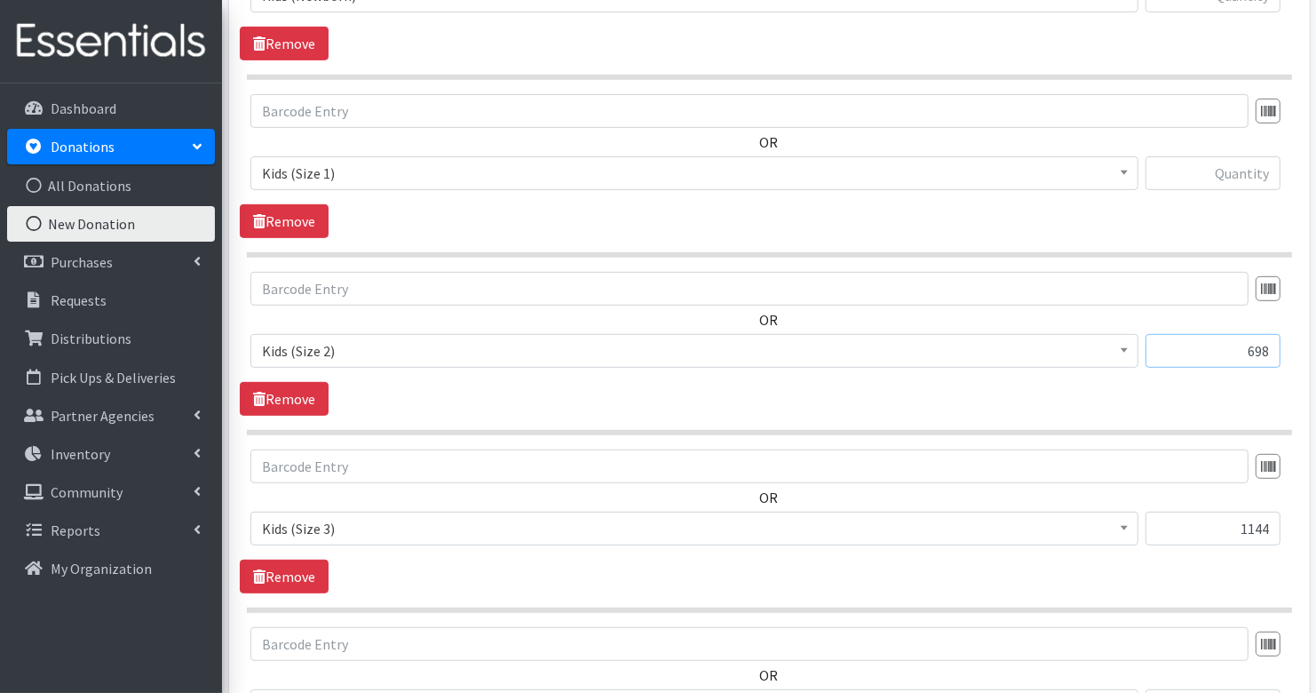
scroll to position [708, 0]
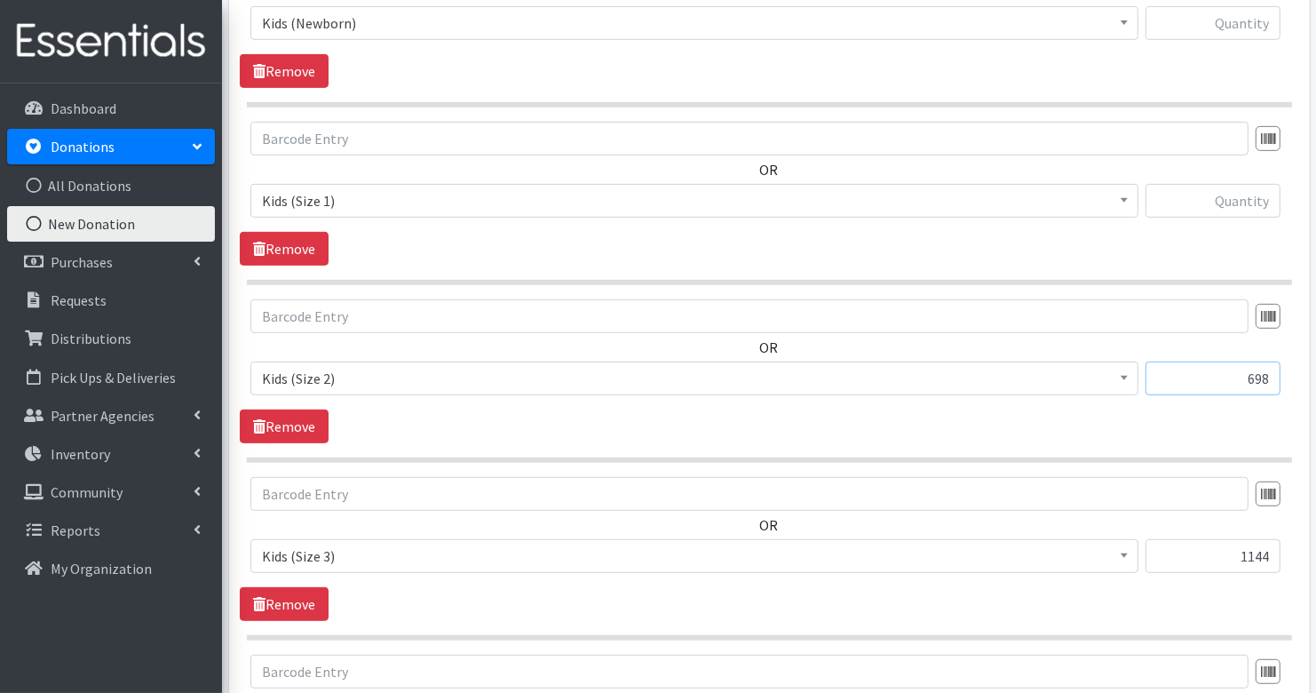
type input "698"
click at [1225, 195] on input "text" at bounding box center [1213, 201] width 135 height 34
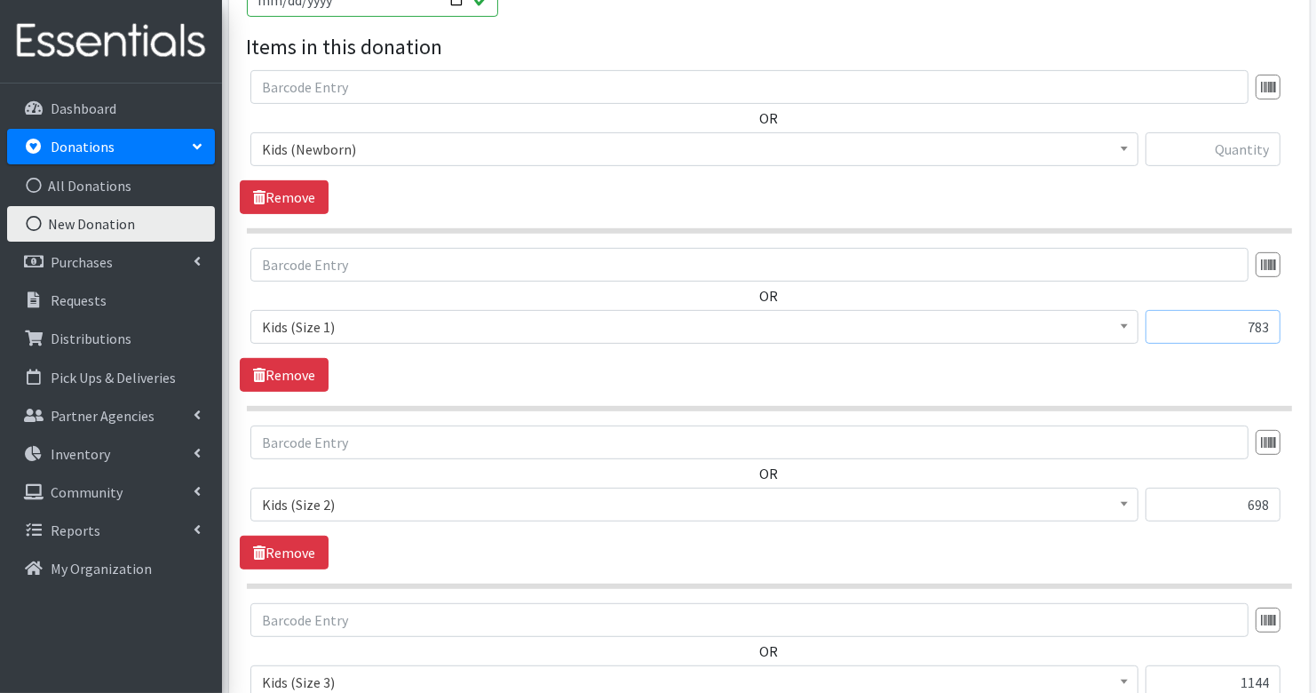
scroll to position [551, 0]
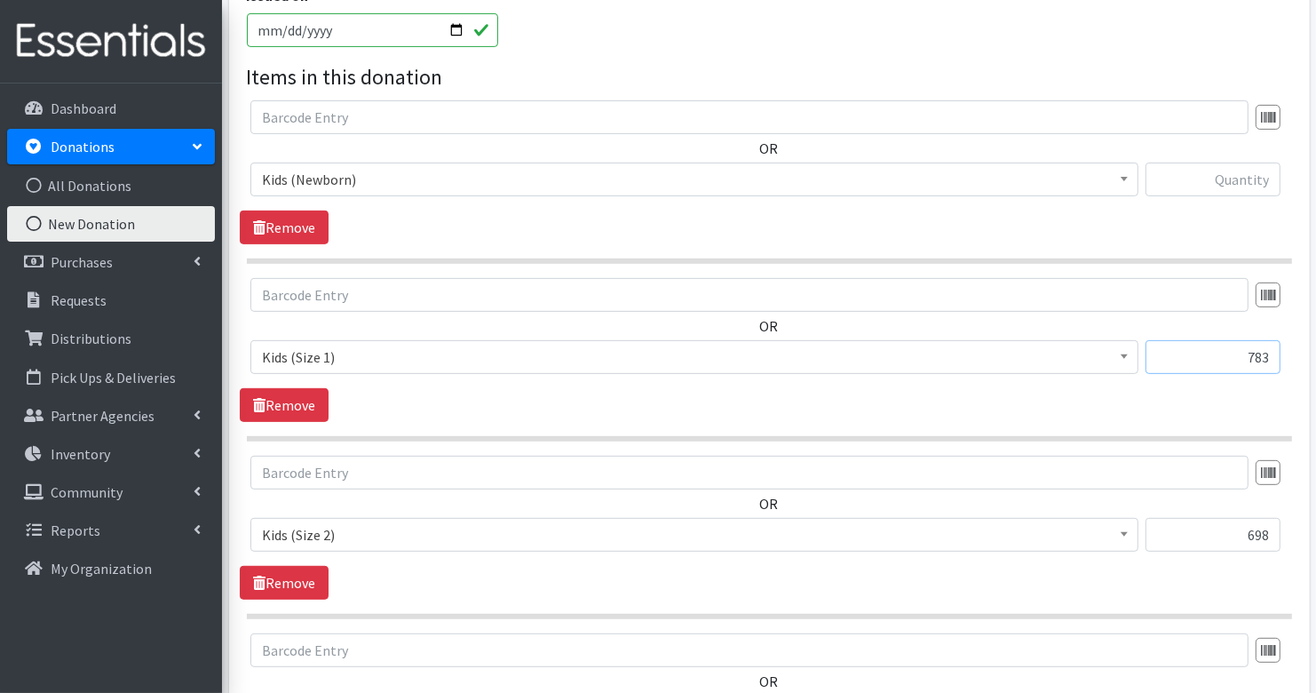
type input "783"
click at [1257, 178] on input "text" at bounding box center [1213, 180] width 135 height 34
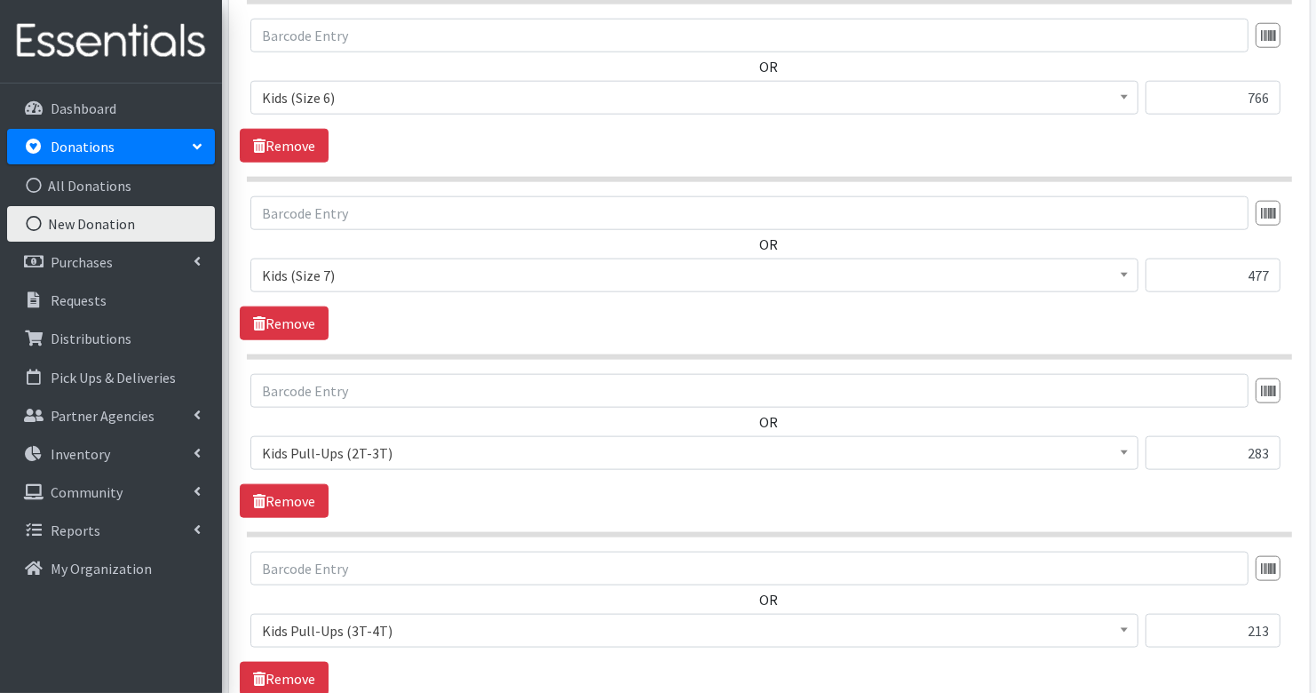
scroll to position [2112, 0]
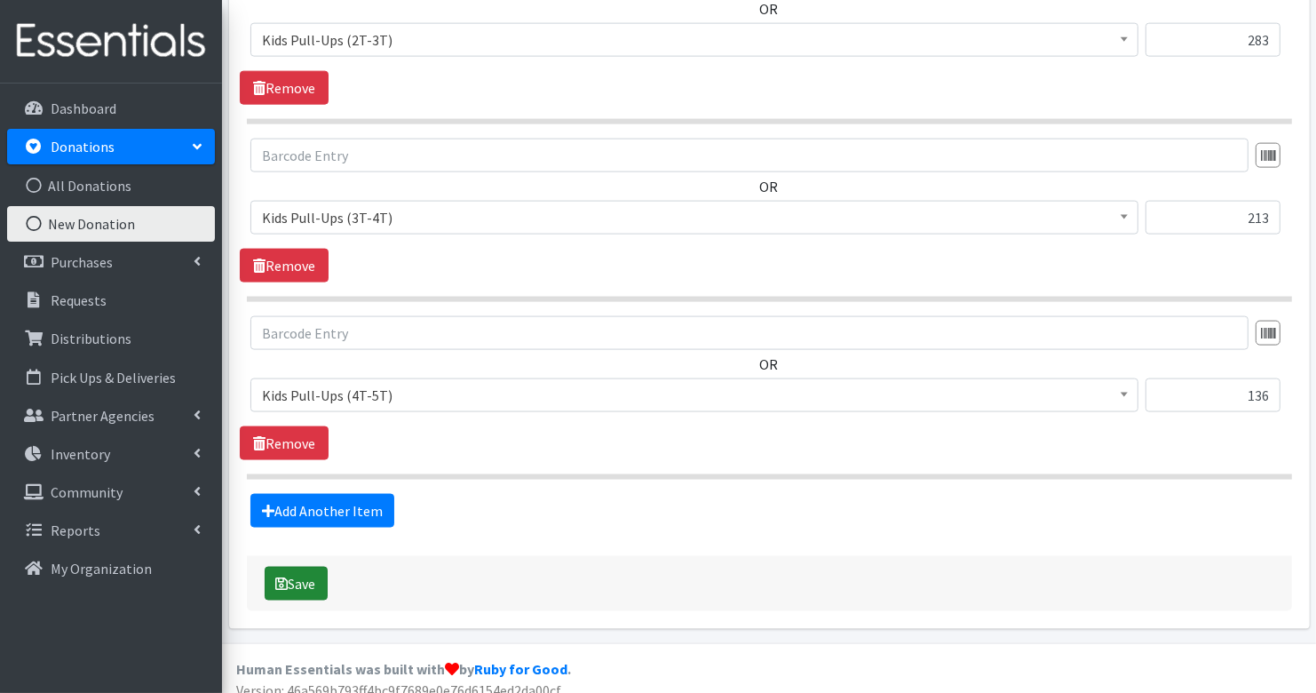
type input "180"
click at [314, 570] on button "Save" at bounding box center [296, 584] width 63 height 34
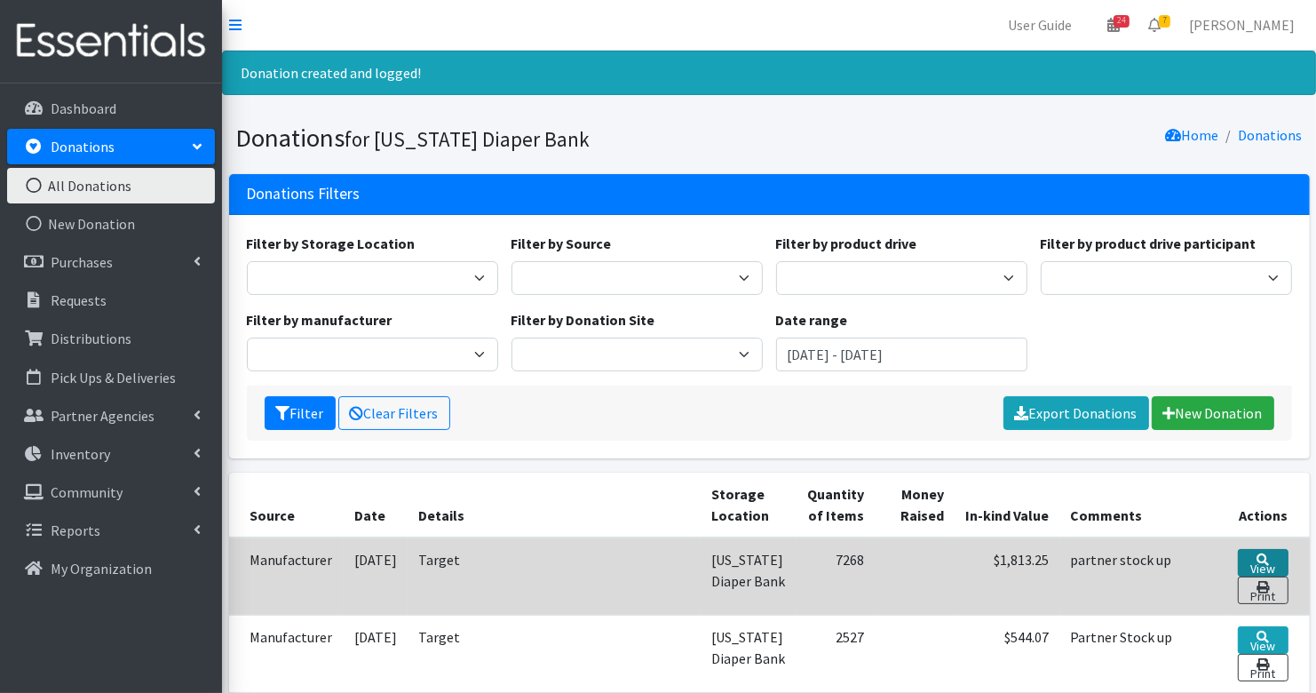
click at [1257, 557] on icon at bounding box center [1263, 559] width 12 height 12
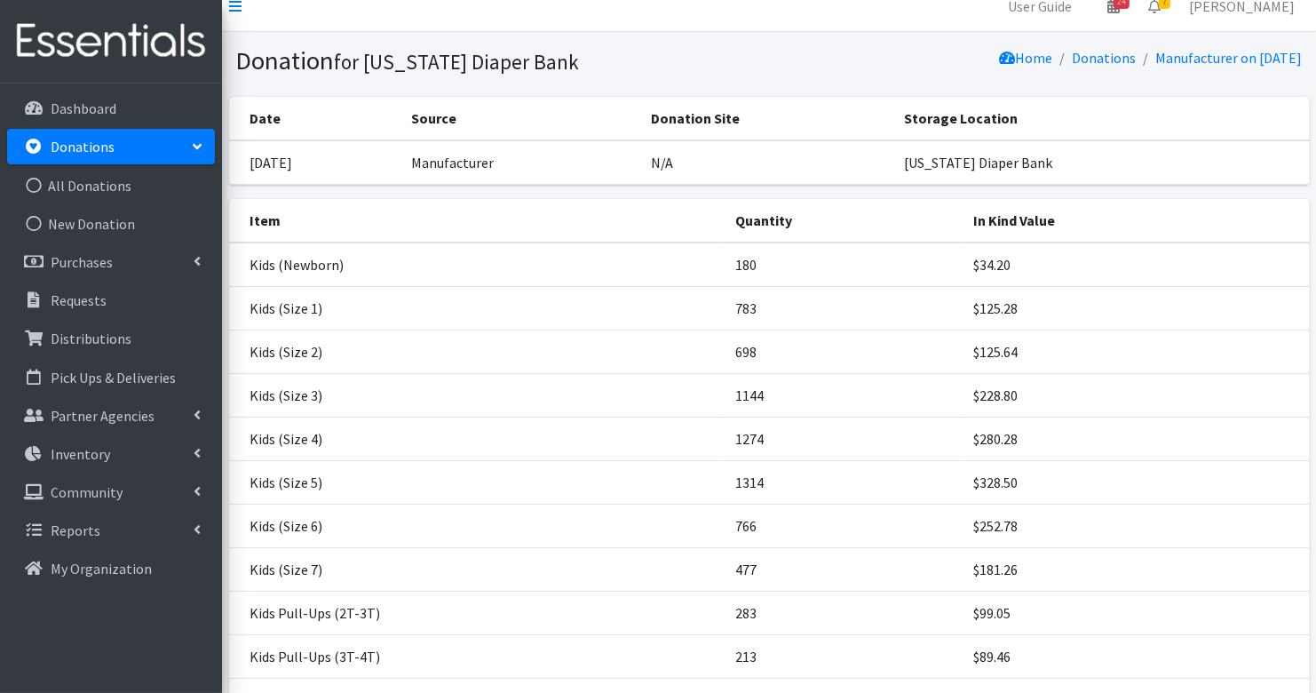
scroll to position [338, 0]
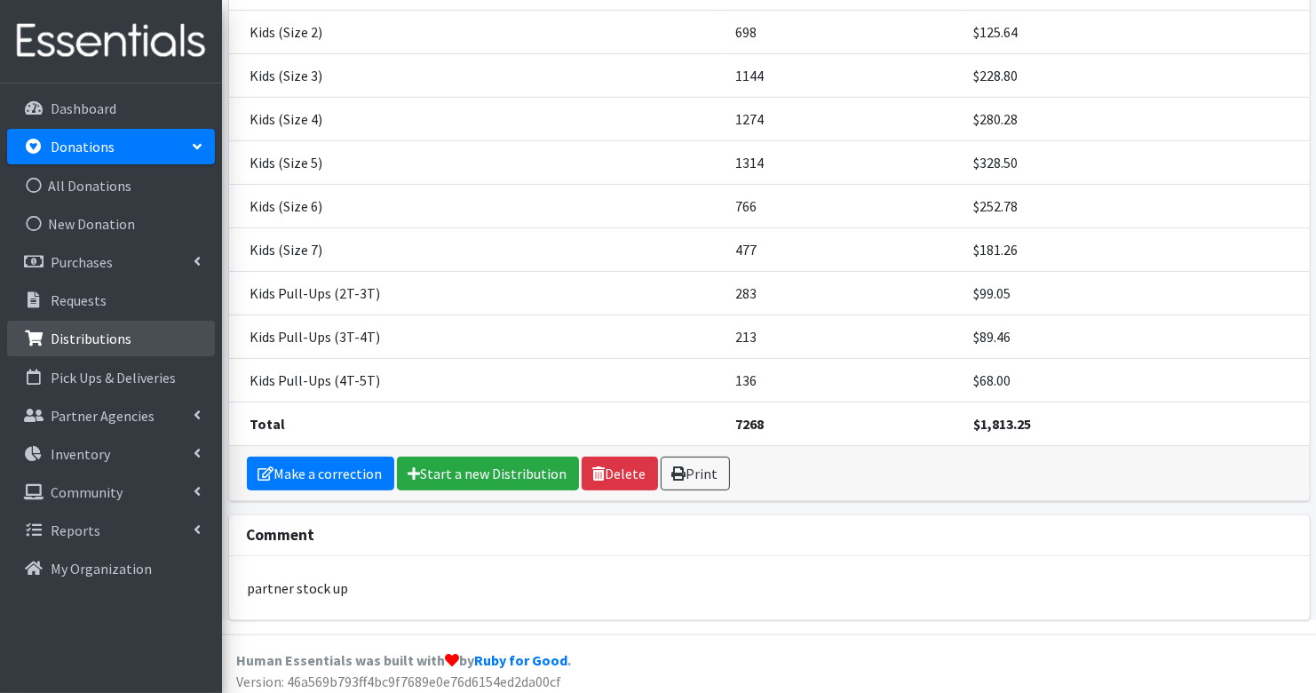
click at [68, 332] on p "Distributions" at bounding box center [91, 338] width 81 height 18
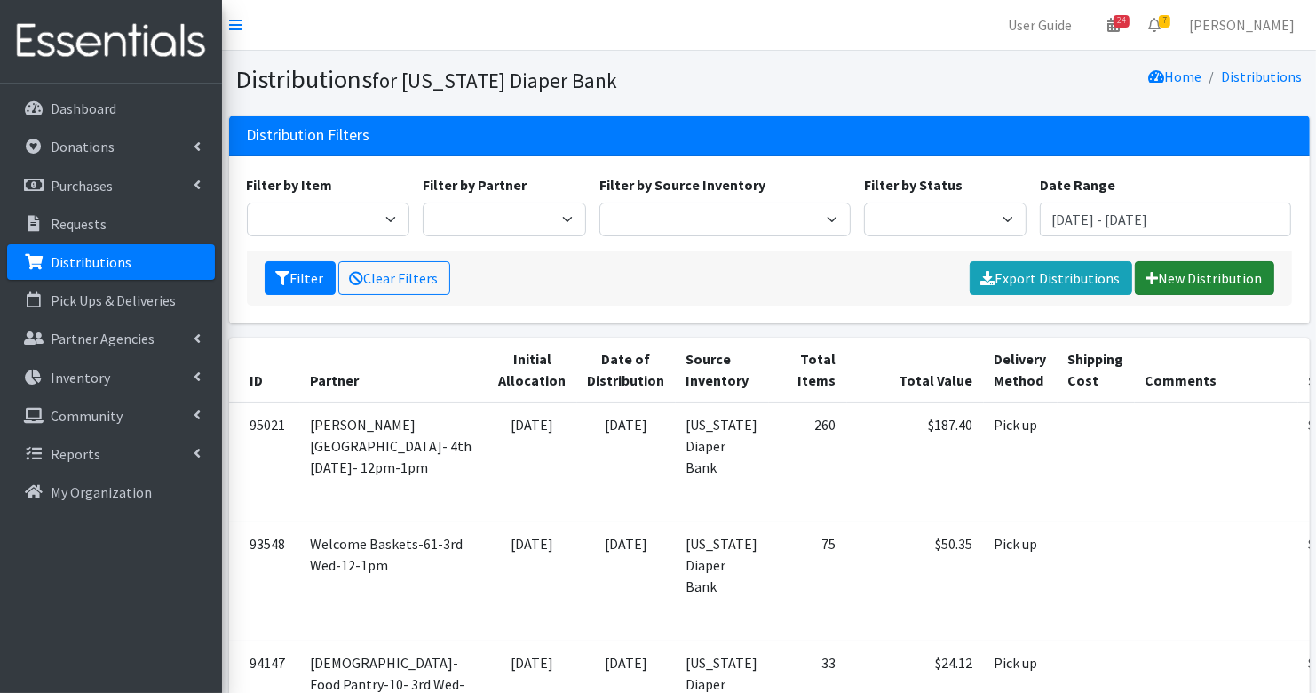
click at [1237, 277] on link "New Distribution" at bounding box center [1204, 278] width 139 height 34
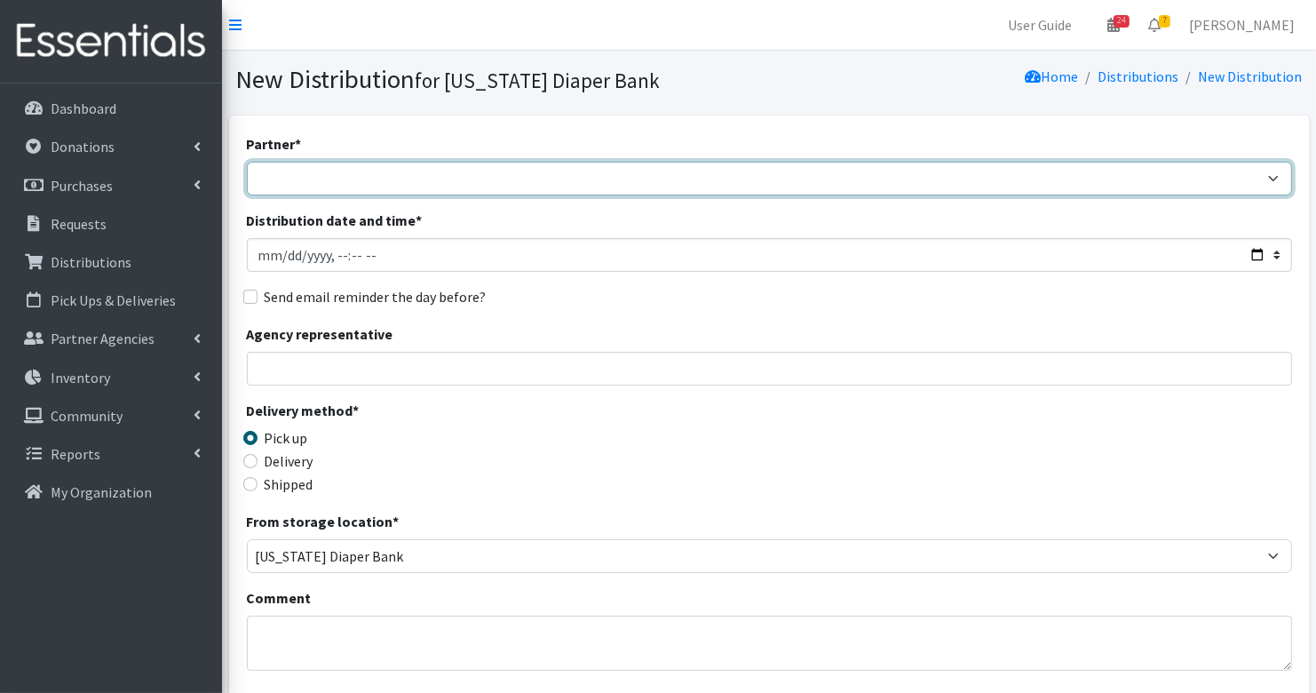
click at [517, 181] on select "ARC [PERSON_NAME] and [GEOGRAPHIC_DATA] [GEOGRAPHIC_DATA] Babies Basic Needs No…" at bounding box center [769, 179] width 1045 height 34
select select "1357"
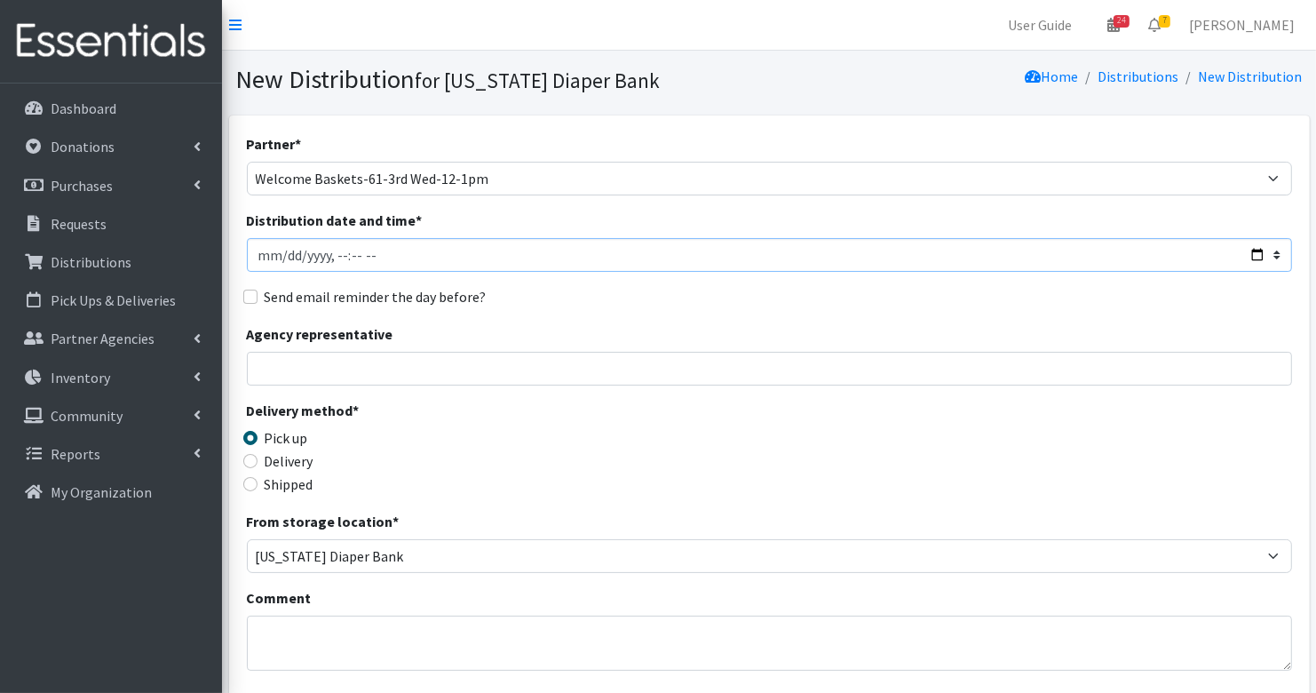
click at [284, 259] on input "Distribution date and time *" at bounding box center [769, 255] width 1045 height 34
click at [357, 259] on input "Distribution date and time *" at bounding box center [769, 255] width 1045 height 34
type input "[DATE]T11:00"
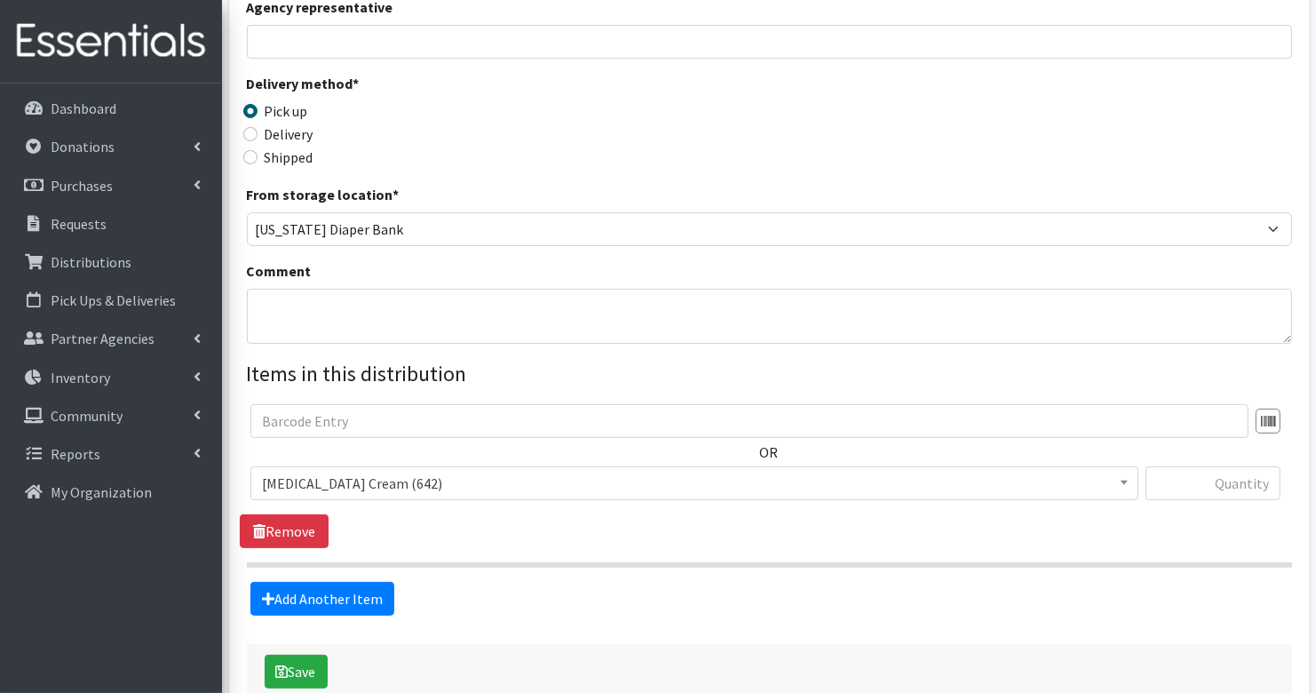
scroll to position [342, 0]
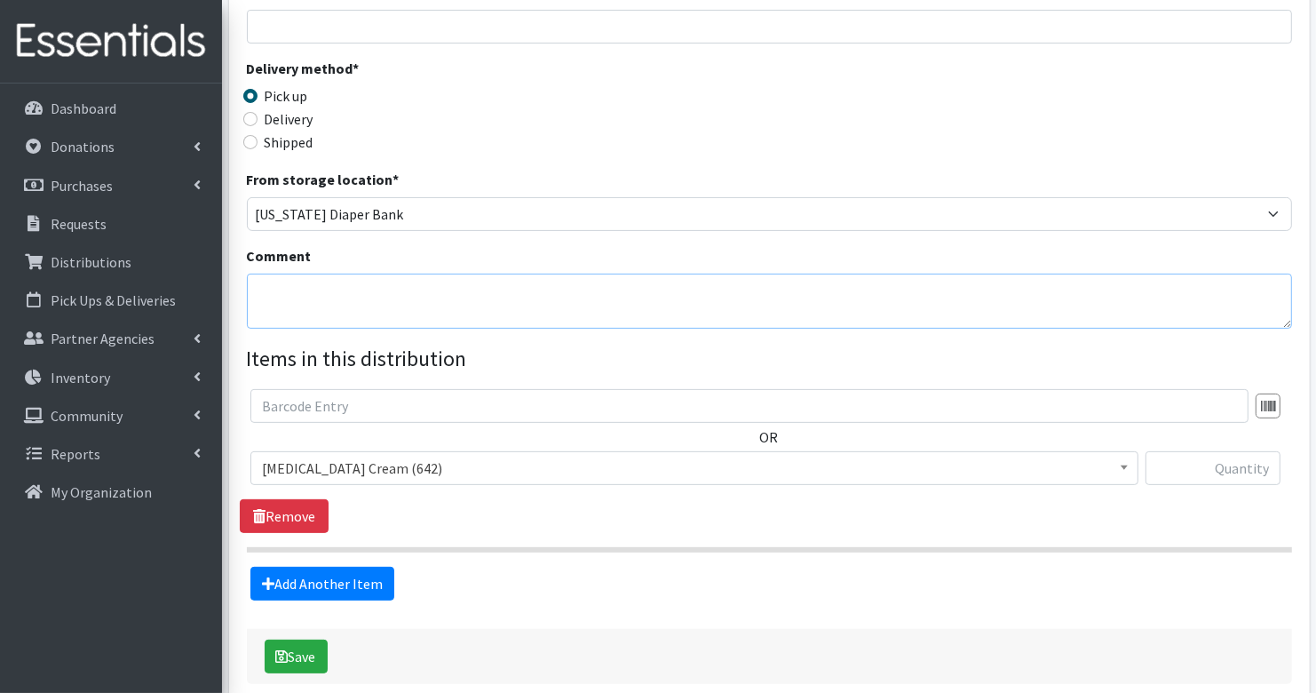
click at [299, 301] on textarea "Comment" at bounding box center [769, 301] width 1045 height 55
type textarea "O"
type textarea "Partner Stock up"
click at [401, 457] on span "[MEDICAL_DATA] Cream (642)" at bounding box center [694, 468] width 865 height 25
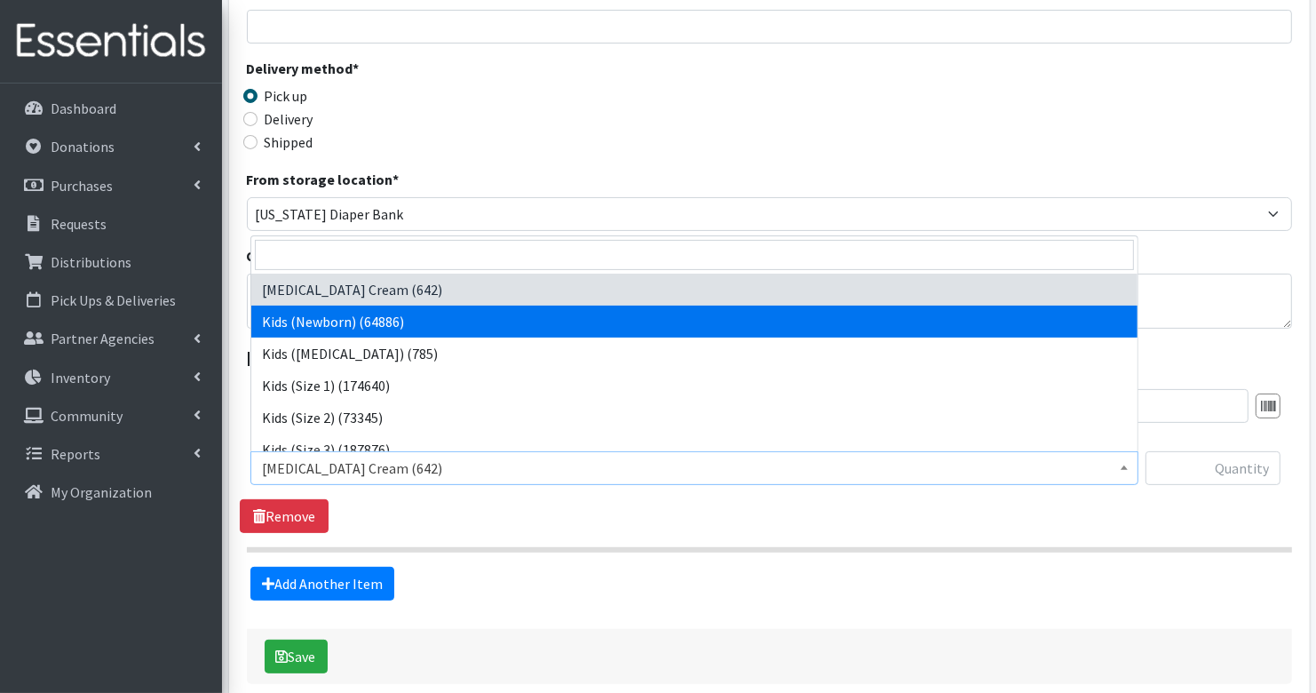
select select "3400"
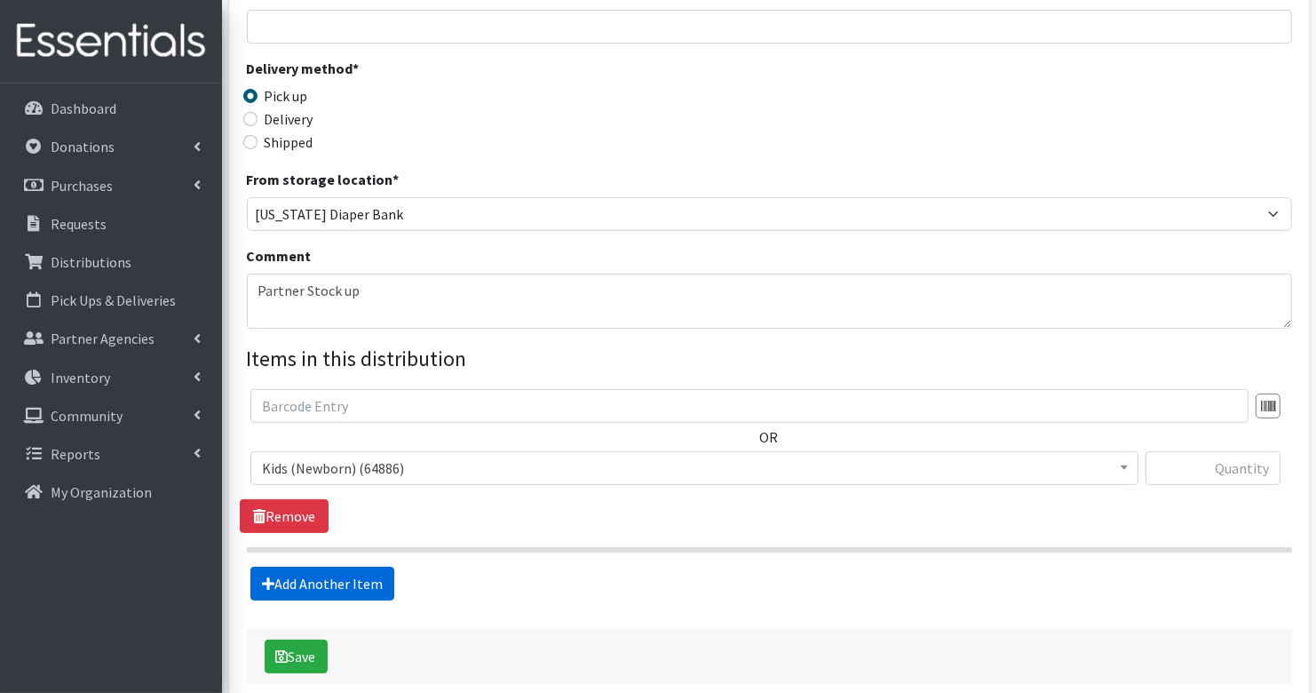
click at [363, 587] on link "Add Another Item" at bounding box center [322, 584] width 144 height 34
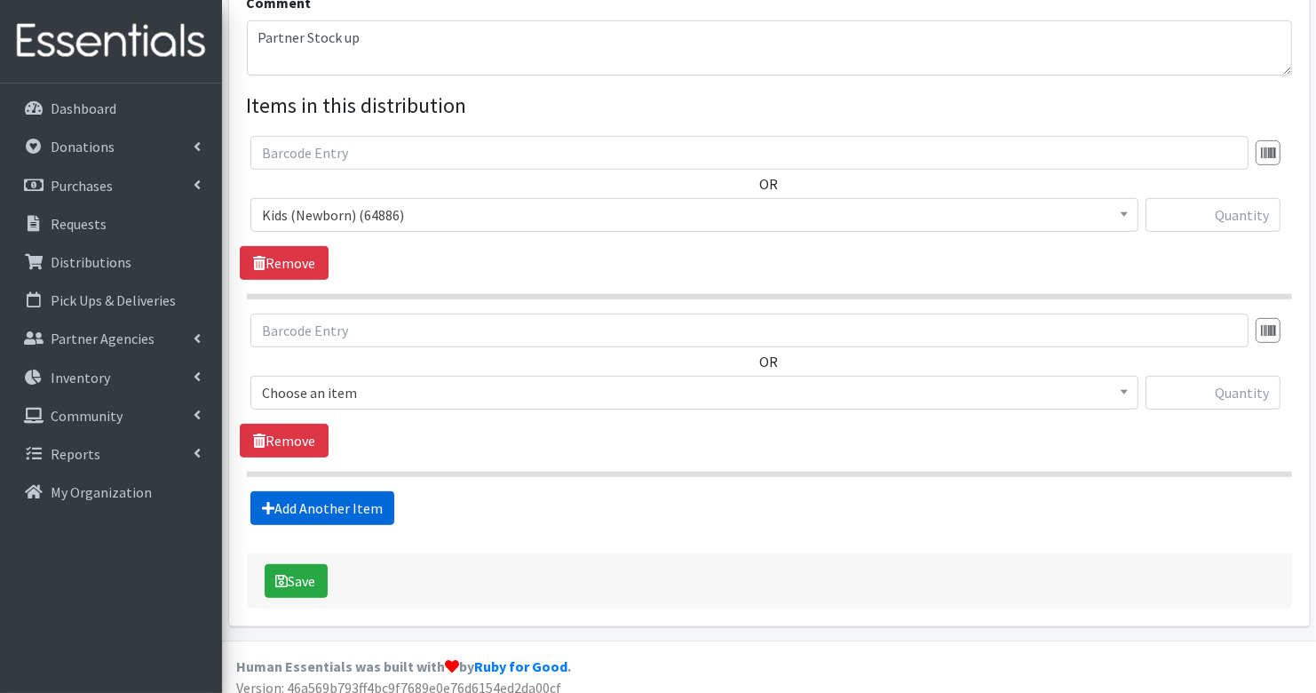
scroll to position [604, 0]
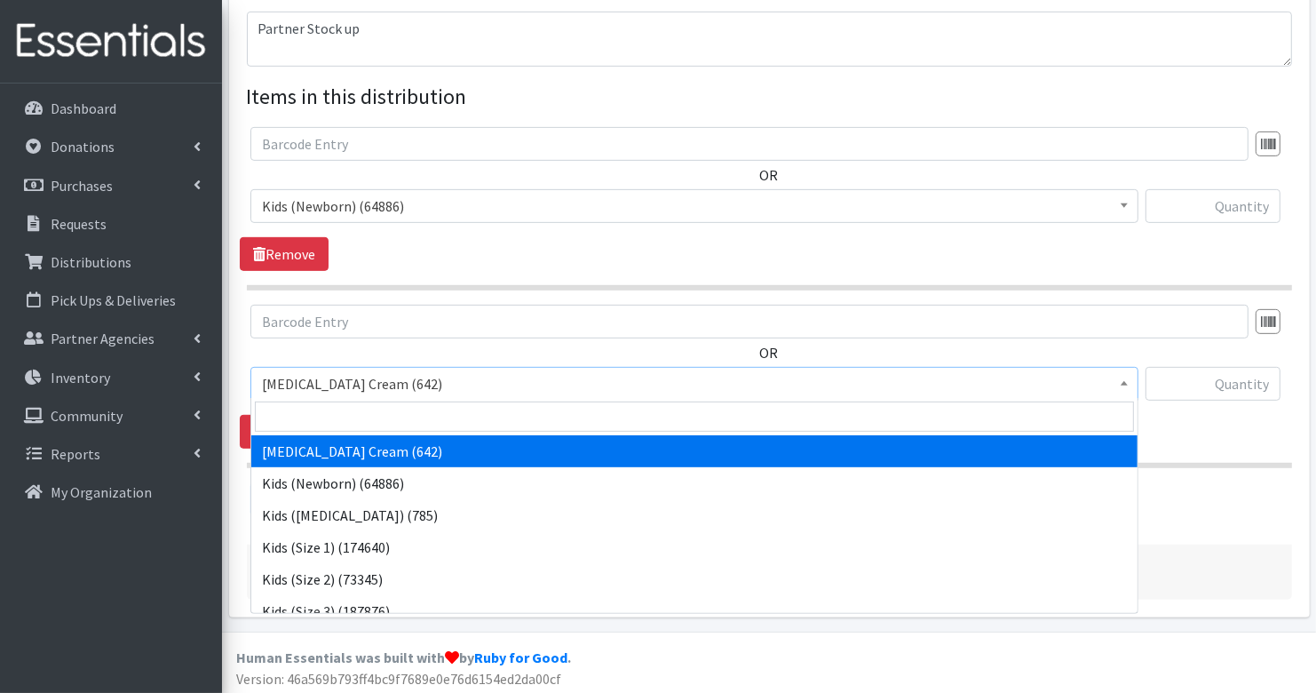
click at [369, 383] on span "[MEDICAL_DATA] Cream (642)" at bounding box center [694, 383] width 865 height 25
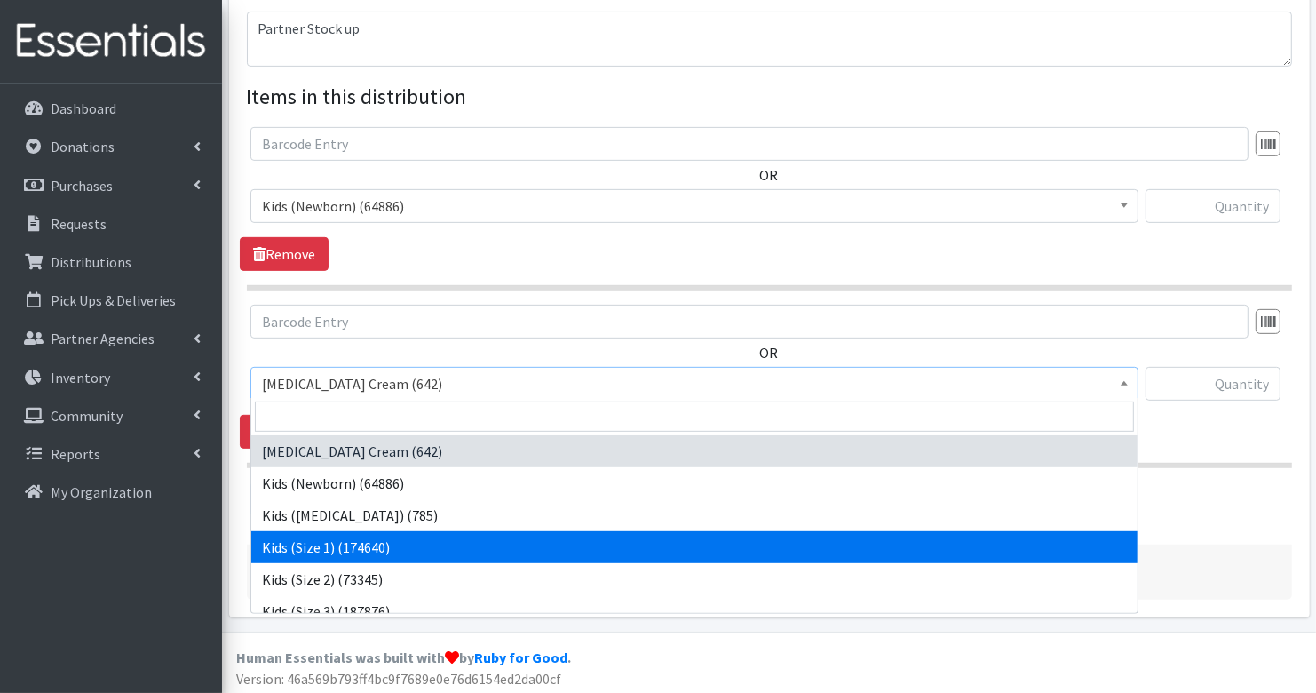
select select "3401"
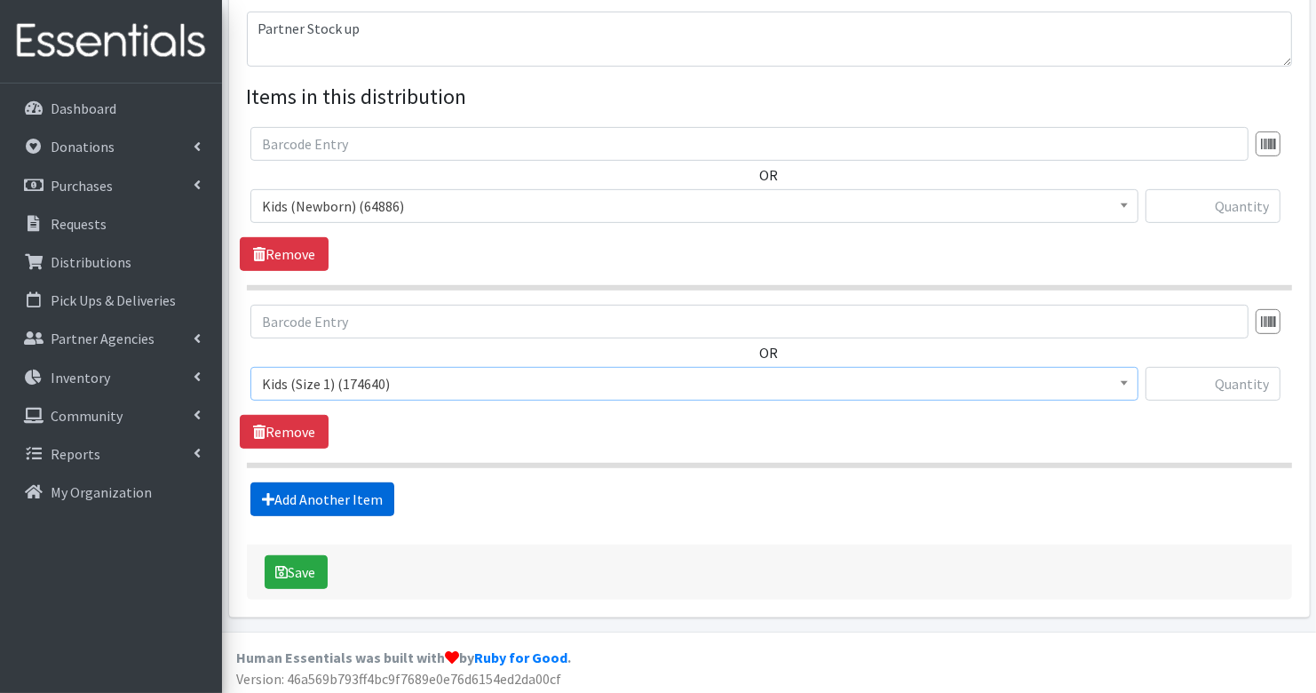
click at [374, 495] on link "Add Another Item" at bounding box center [322, 499] width 144 height 34
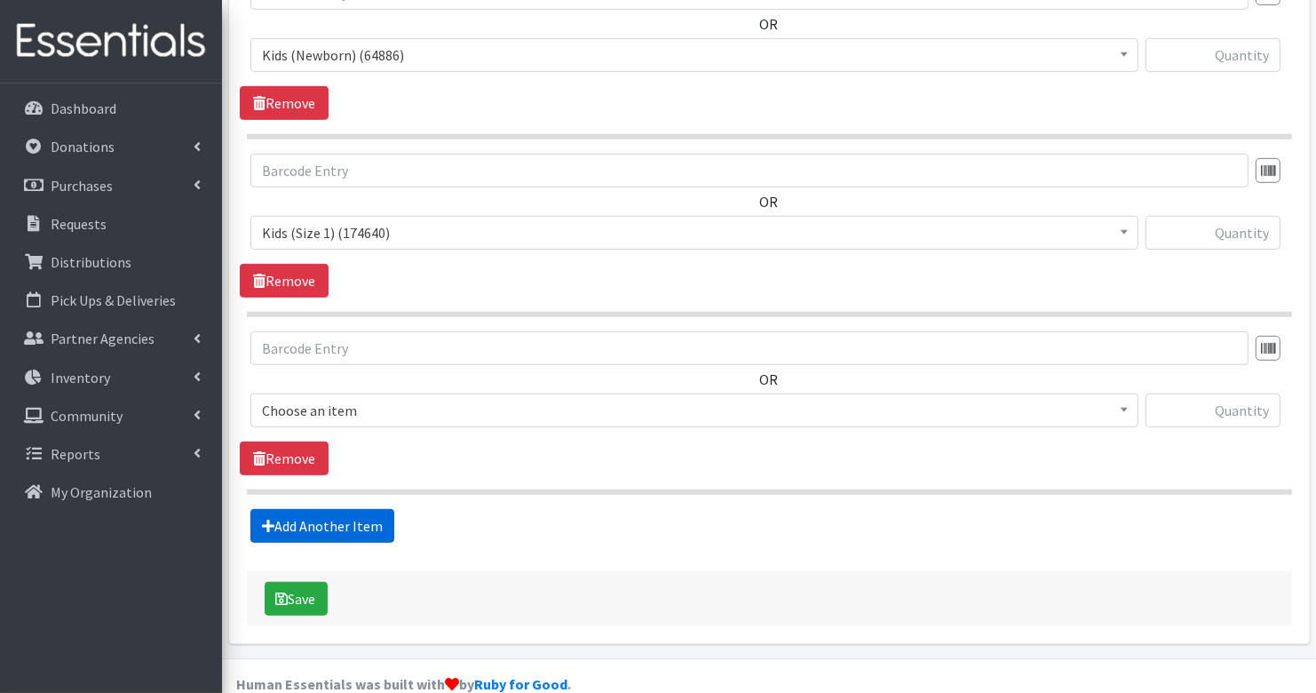
scroll to position [780, 0]
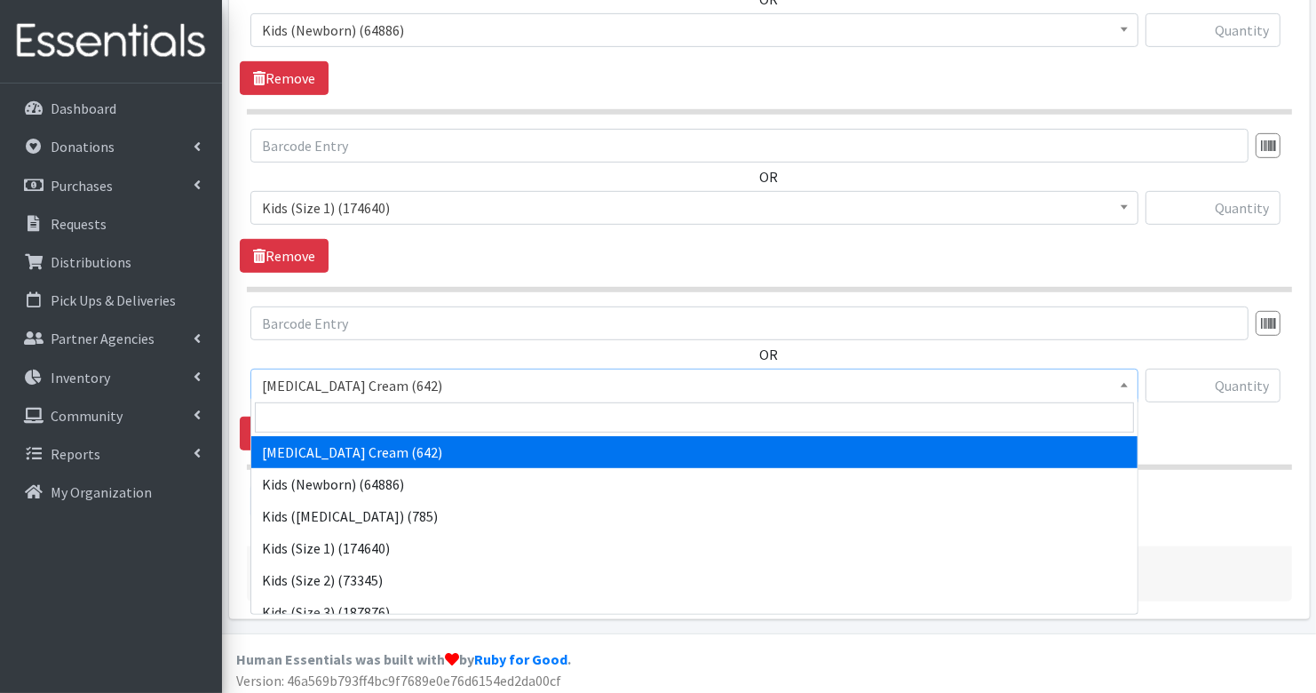
click at [336, 373] on span "[MEDICAL_DATA] Cream (642)" at bounding box center [694, 385] width 865 height 25
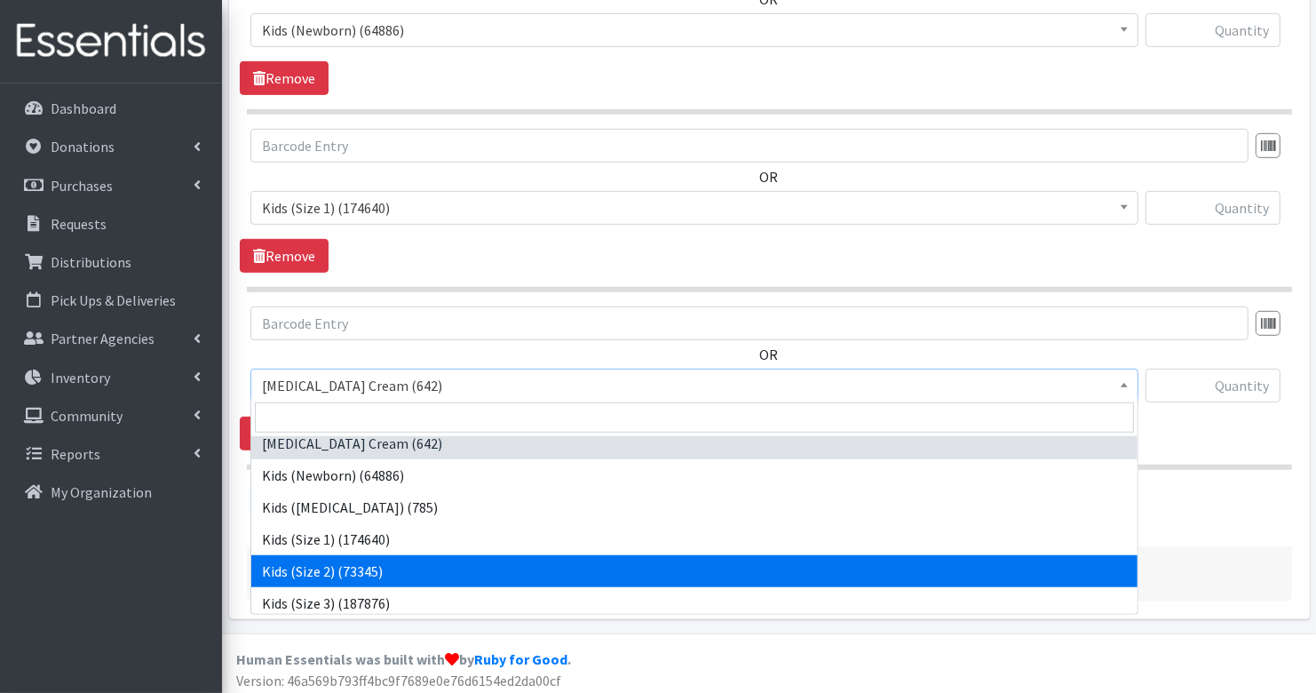
scroll to position [12, 0]
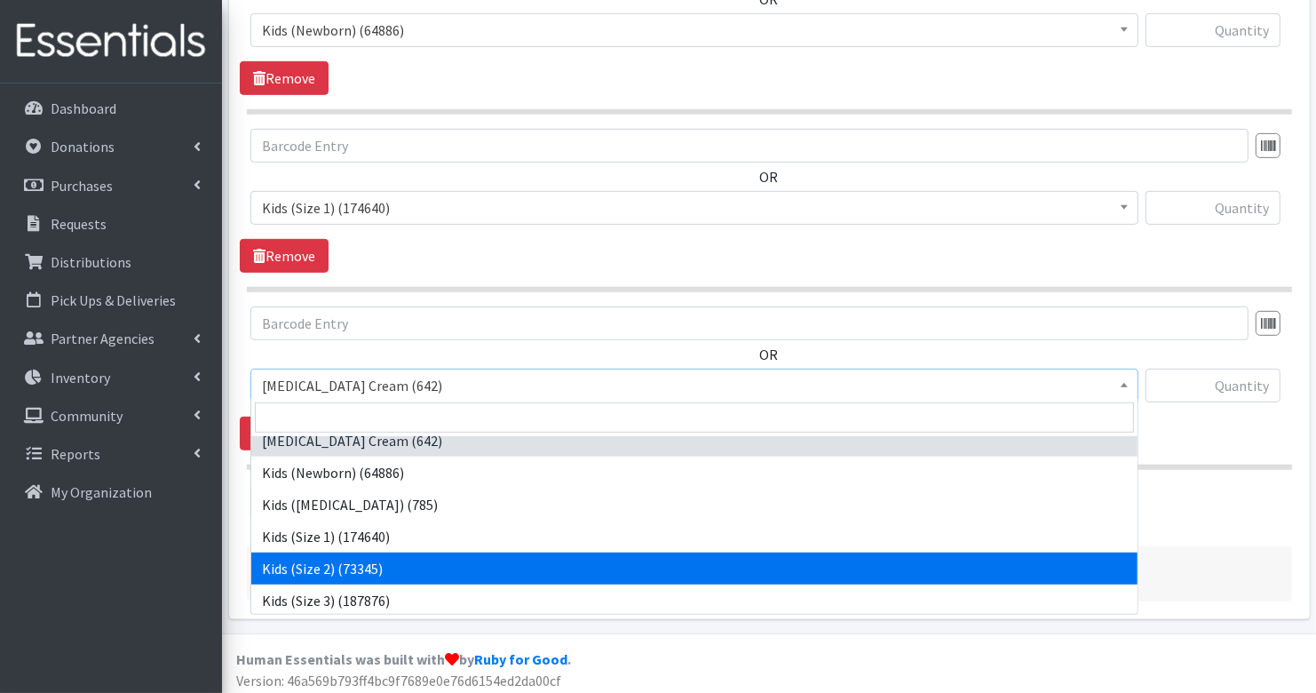
select select "3420"
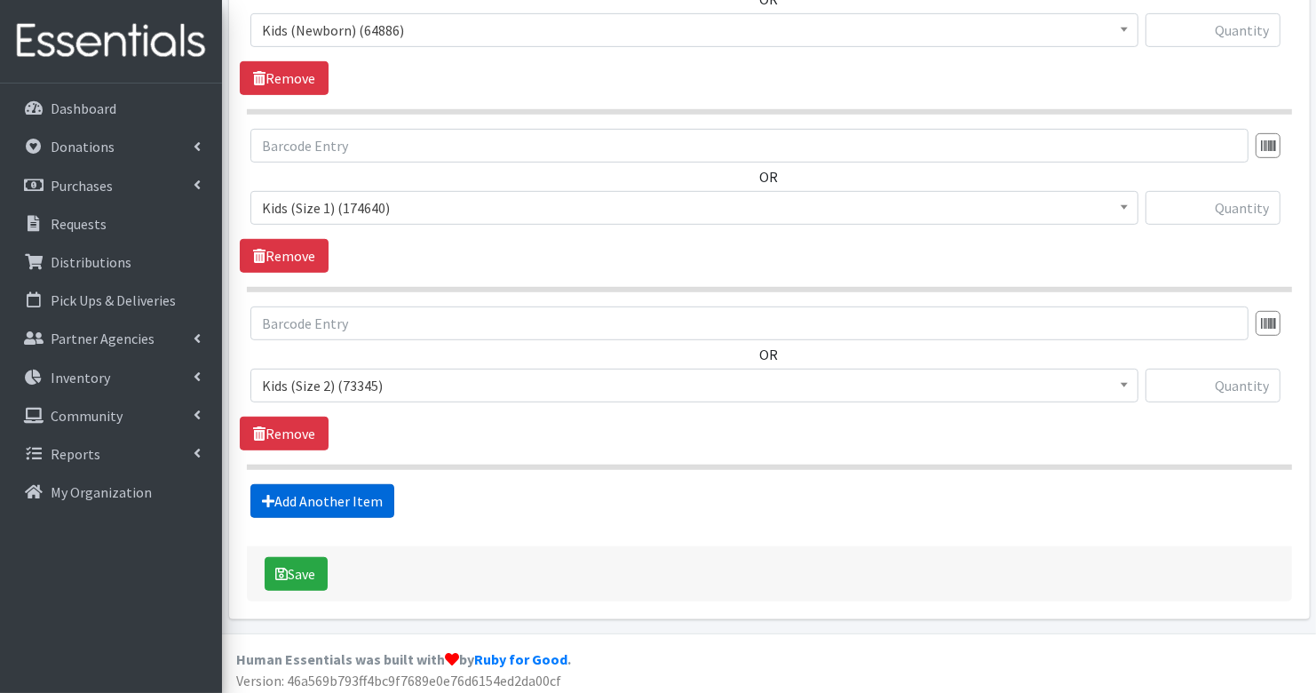
click at [375, 501] on link "Add Another Item" at bounding box center [322, 501] width 144 height 34
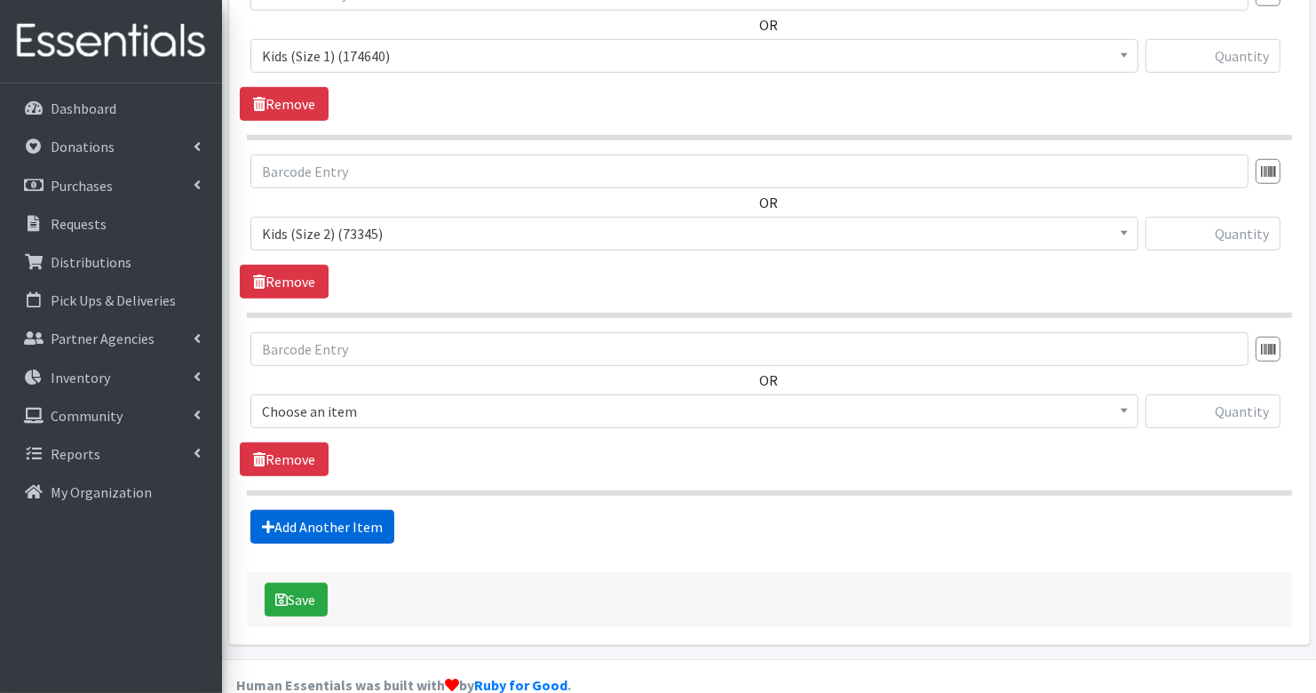
scroll to position [956, 0]
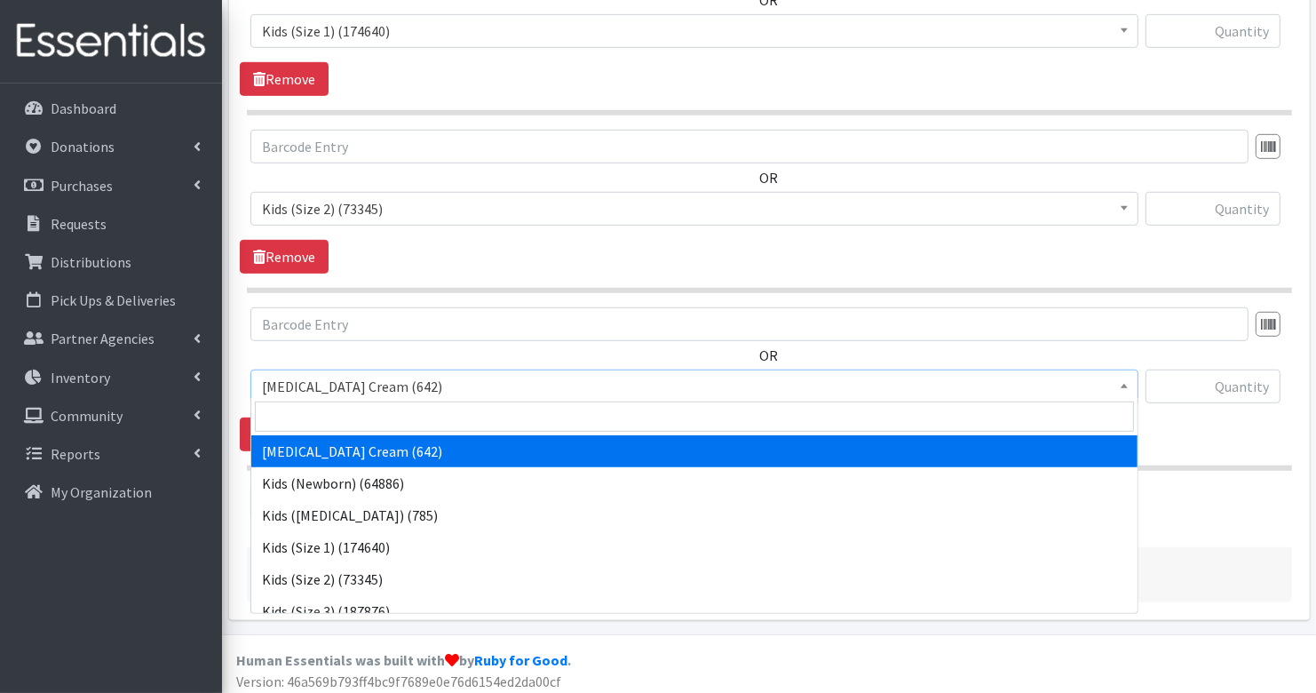
click at [363, 382] on span "[MEDICAL_DATA] Cream (642)" at bounding box center [694, 386] width 865 height 25
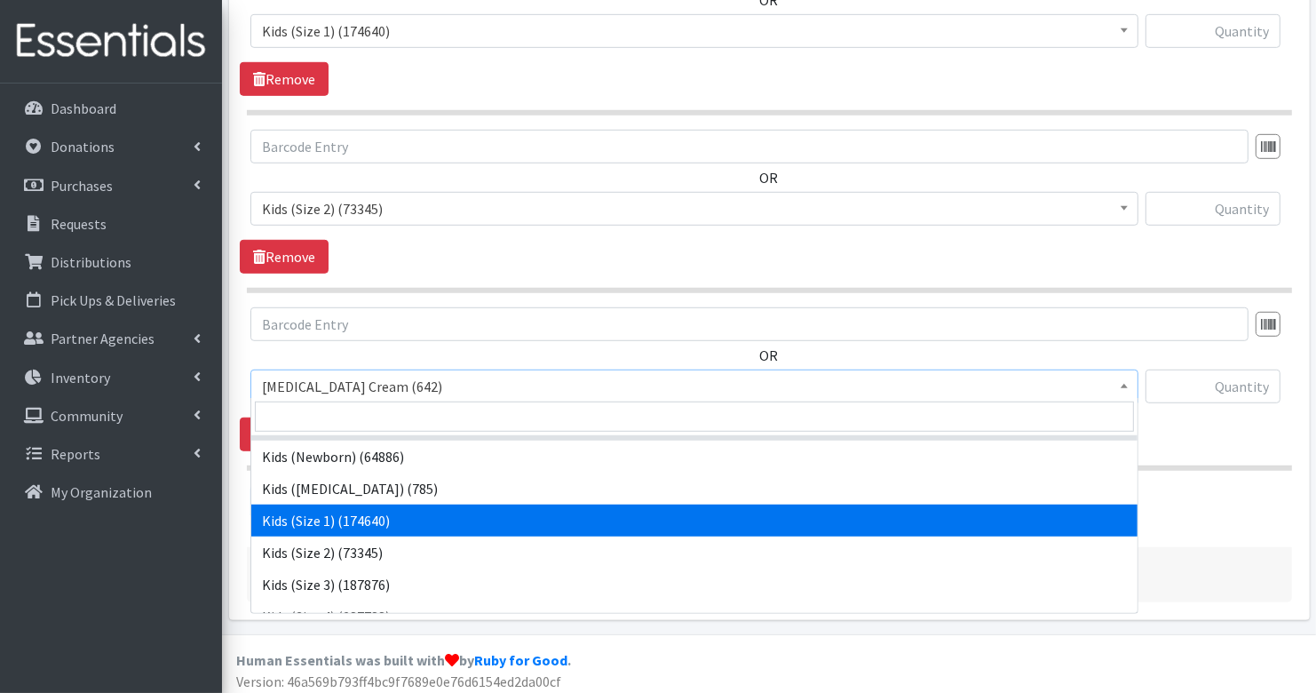
scroll to position [33, 0]
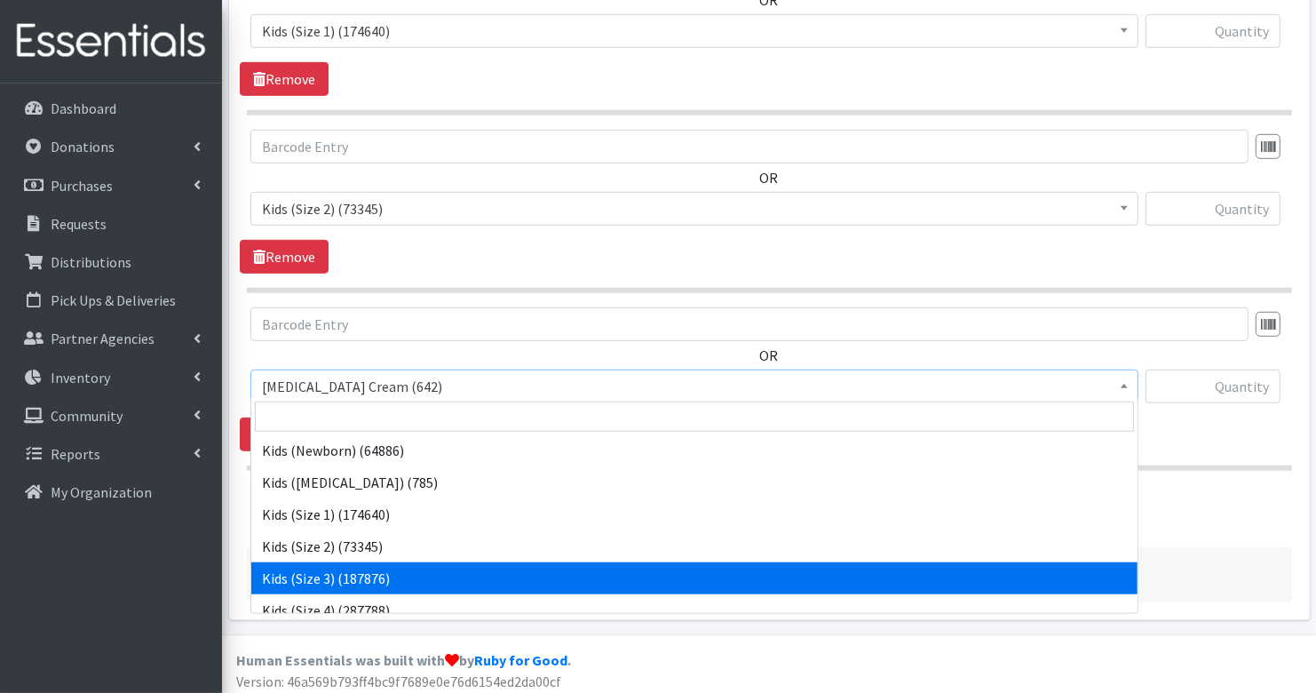
select select "3393"
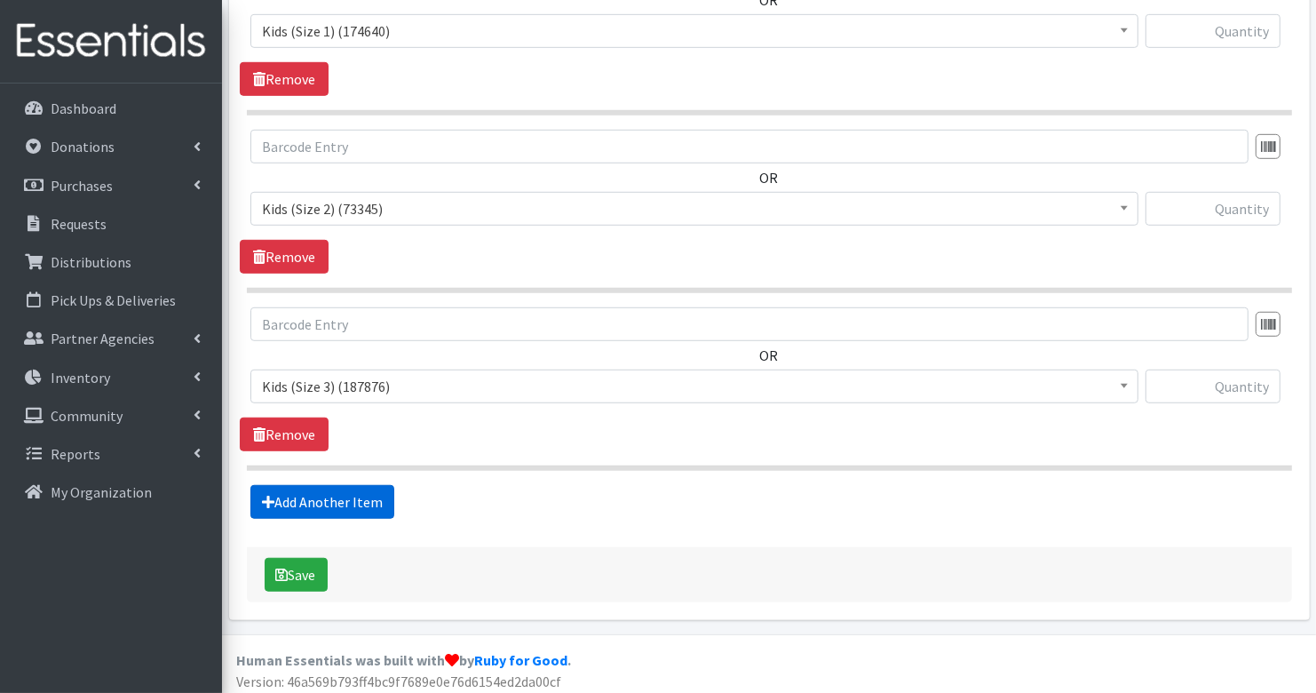
click at [385, 497] on link "Add Another Item" at bounding box center [322, 502] width 144 height 34
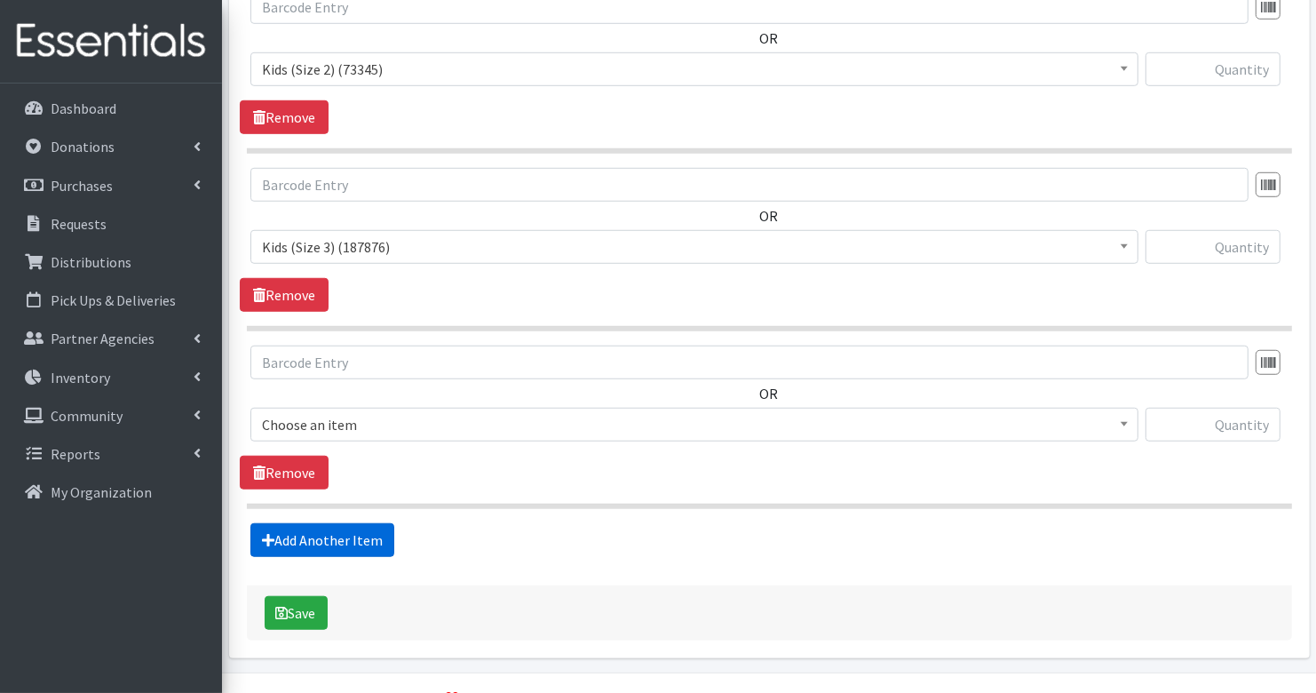
scroll to position [1132, 0]
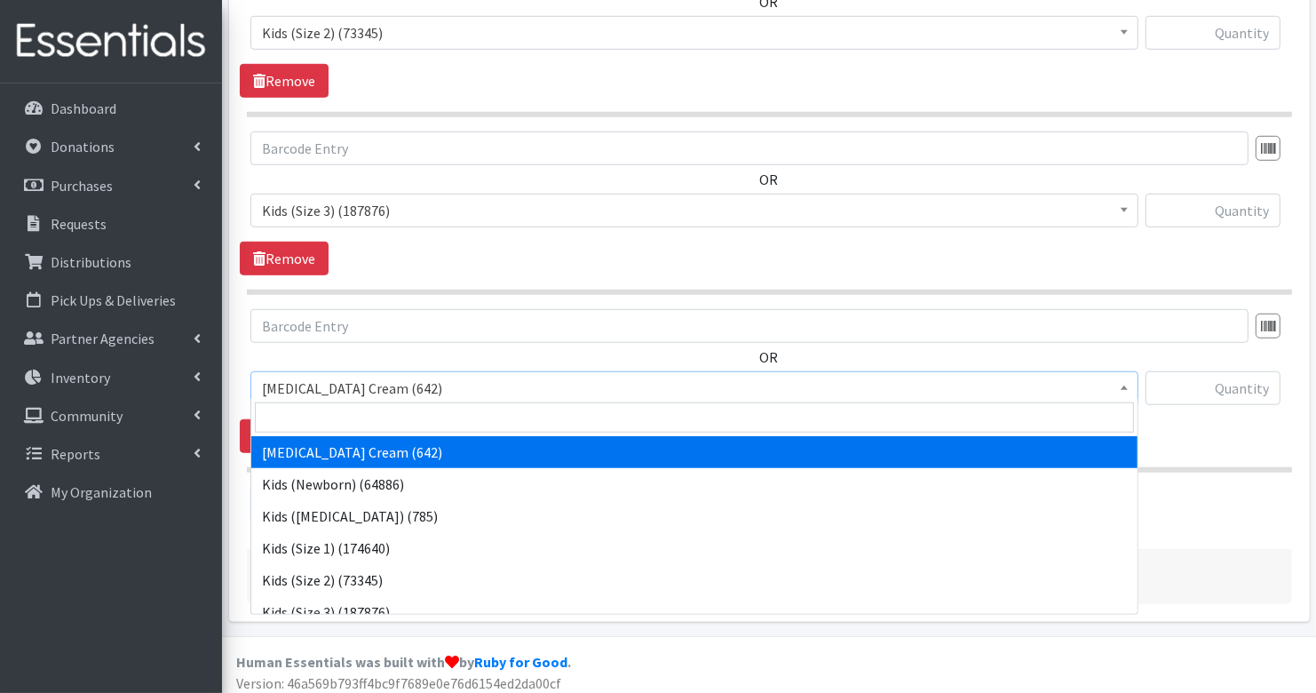
click at [391, 378] on span "[MEDICAL_DATA] Cream (642)" at bounding box center [694, 388] width 865 height 25
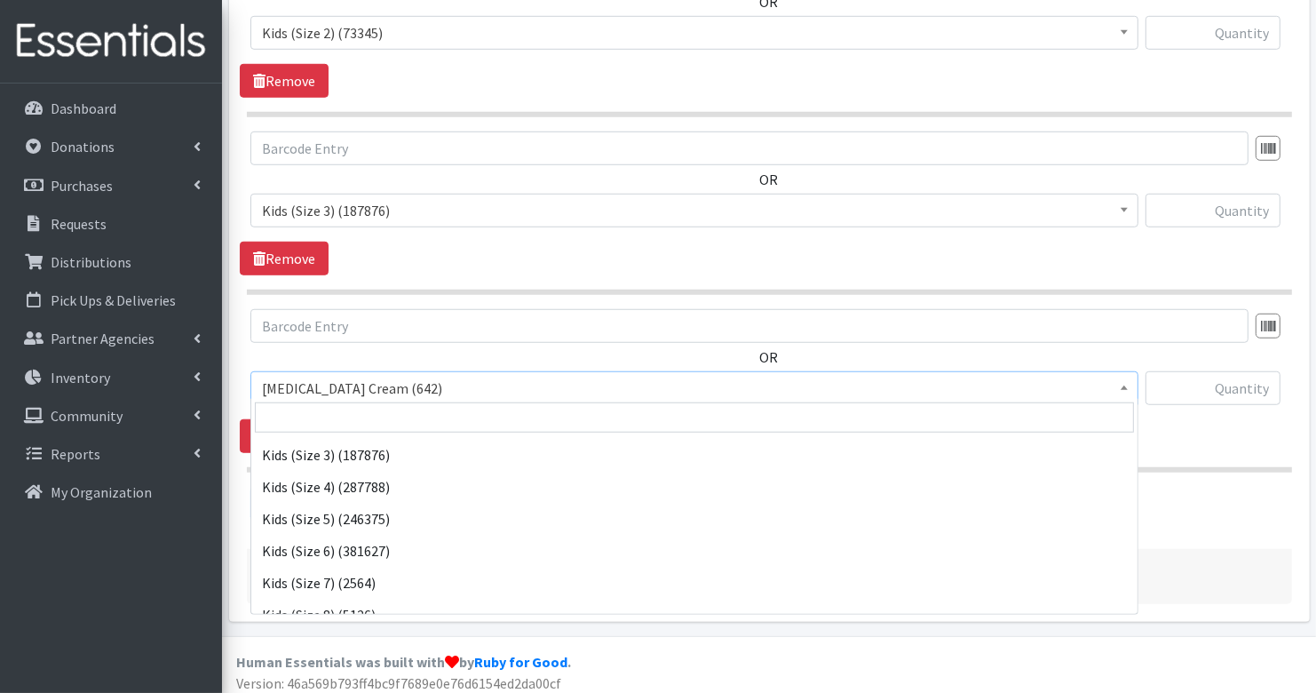
scroll to position [160, 0]
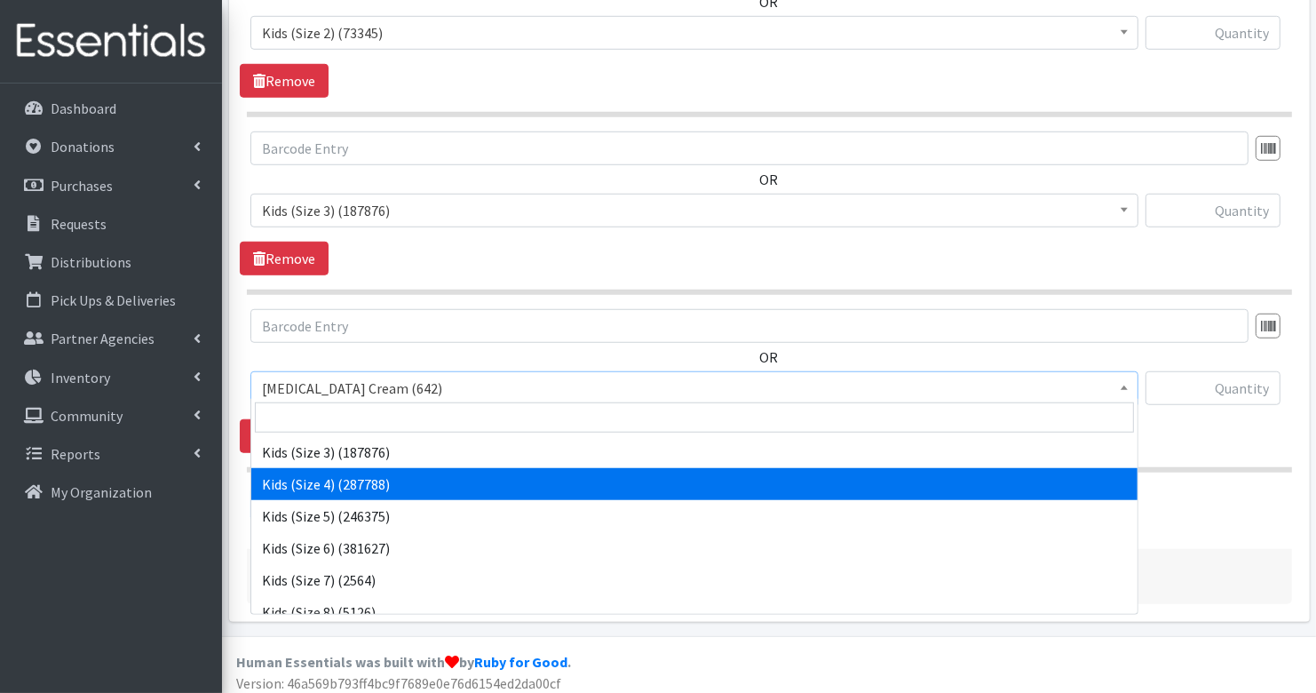
select select "3394"
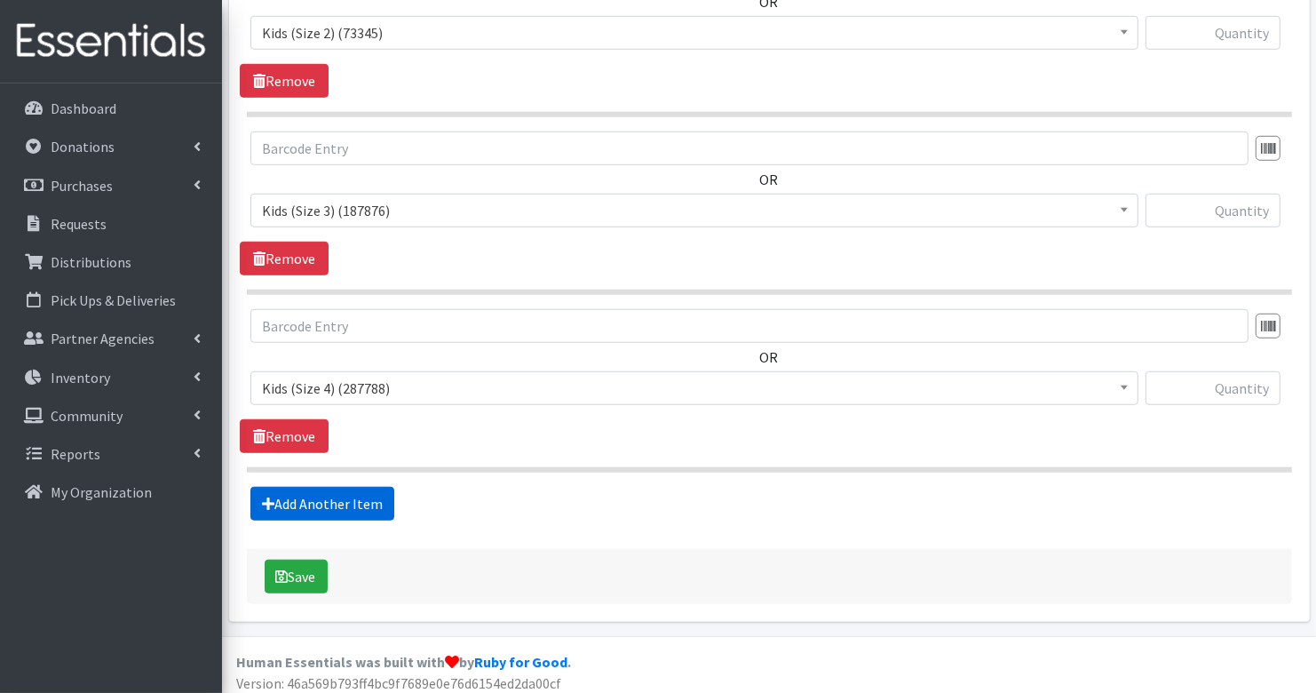
click at [360, 495] on link "Add Another Item" at bounding box center [322, 504] width 144 height 34
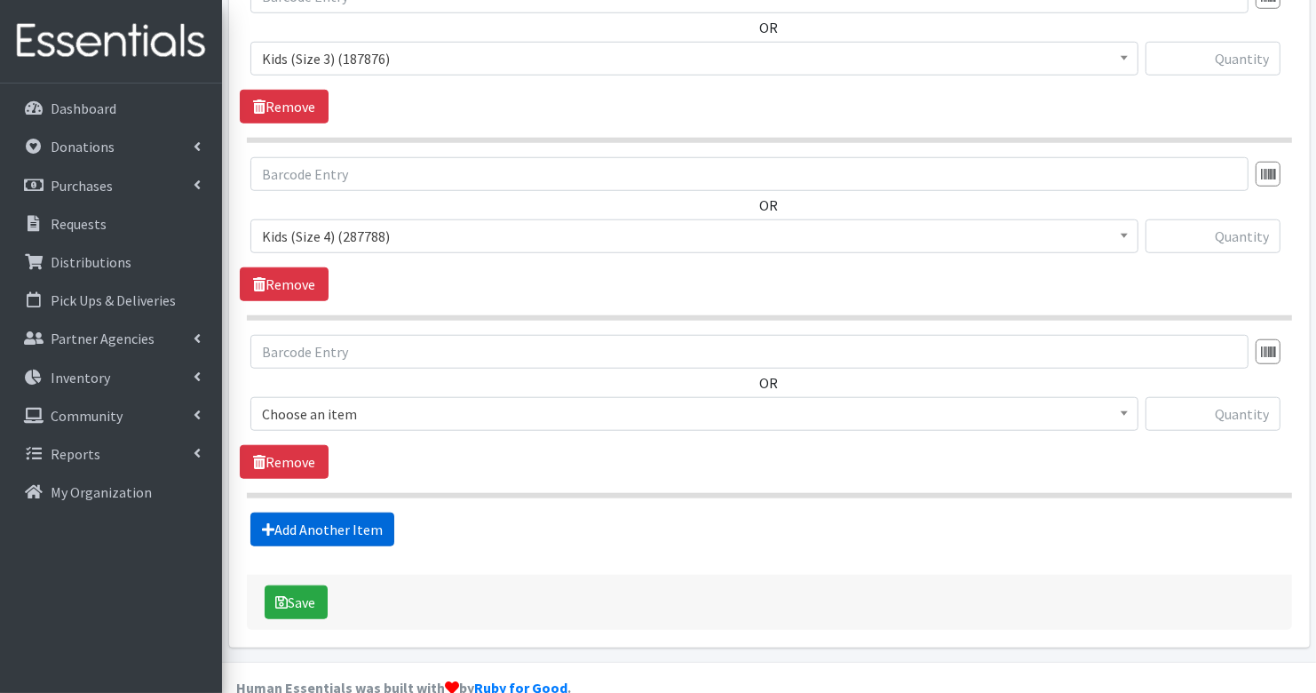
scroll to position [1309, 0]
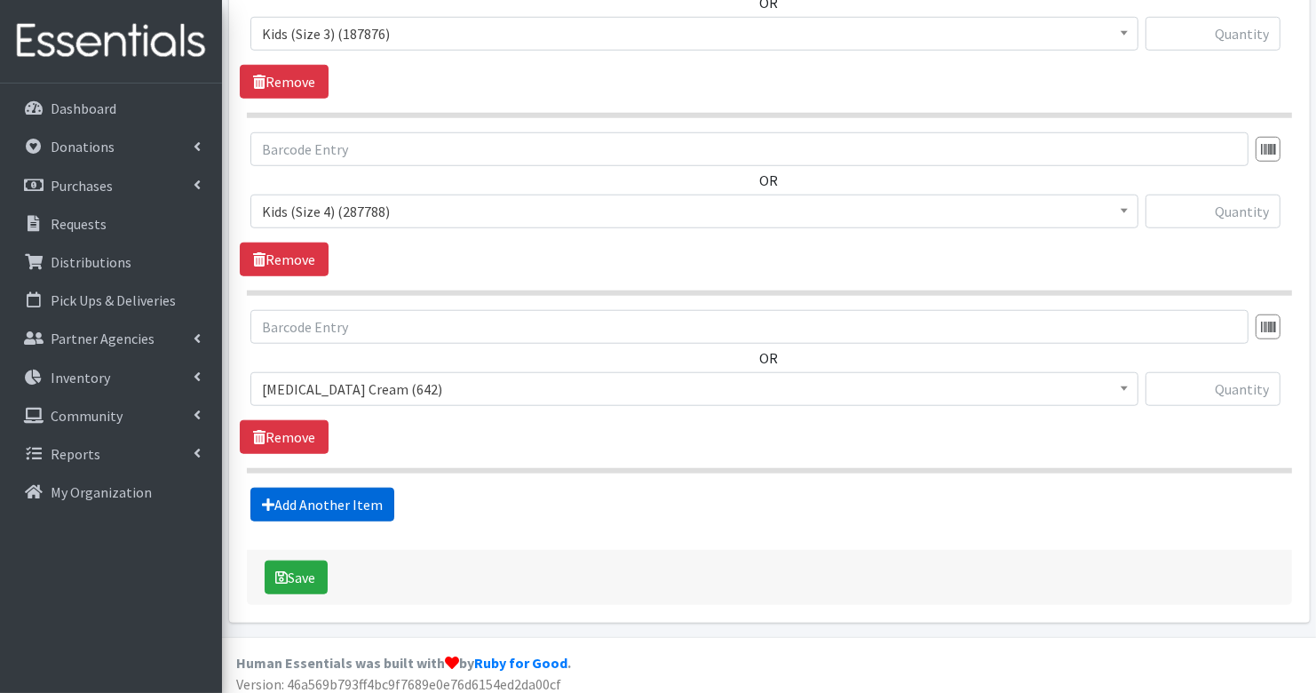
click at [364, 488] on link "Add Another Item" at bounding box center [322, 505] width 144 height 34
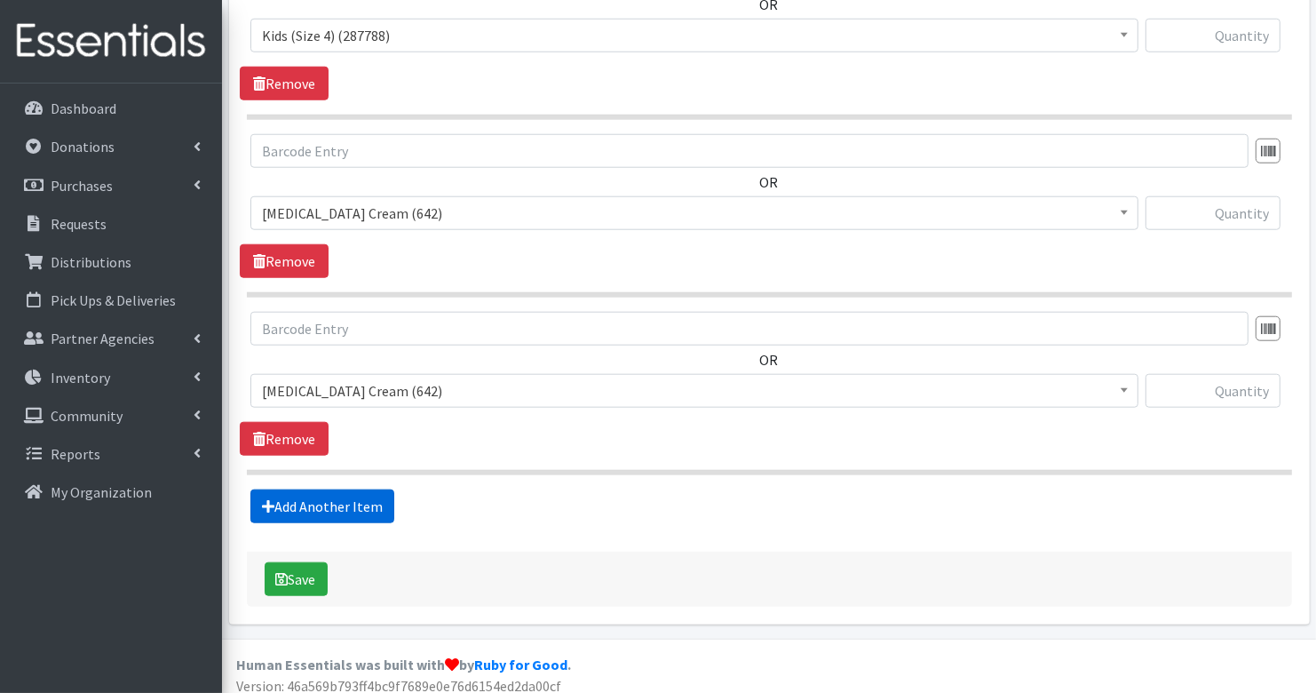
scroll to position [1434, 0]
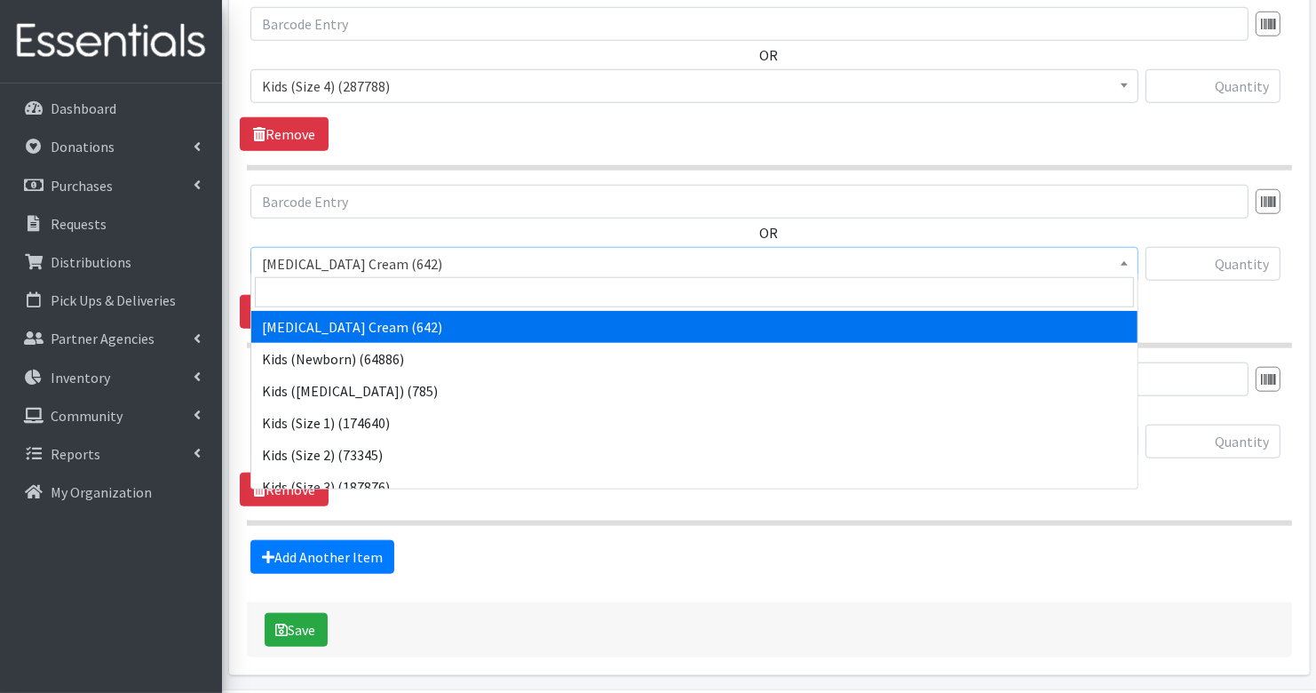
click at [363, 251] on span "[MEDICAL_DATA] Cream (642)" at bounding box center [694, 263] width 865 height 25
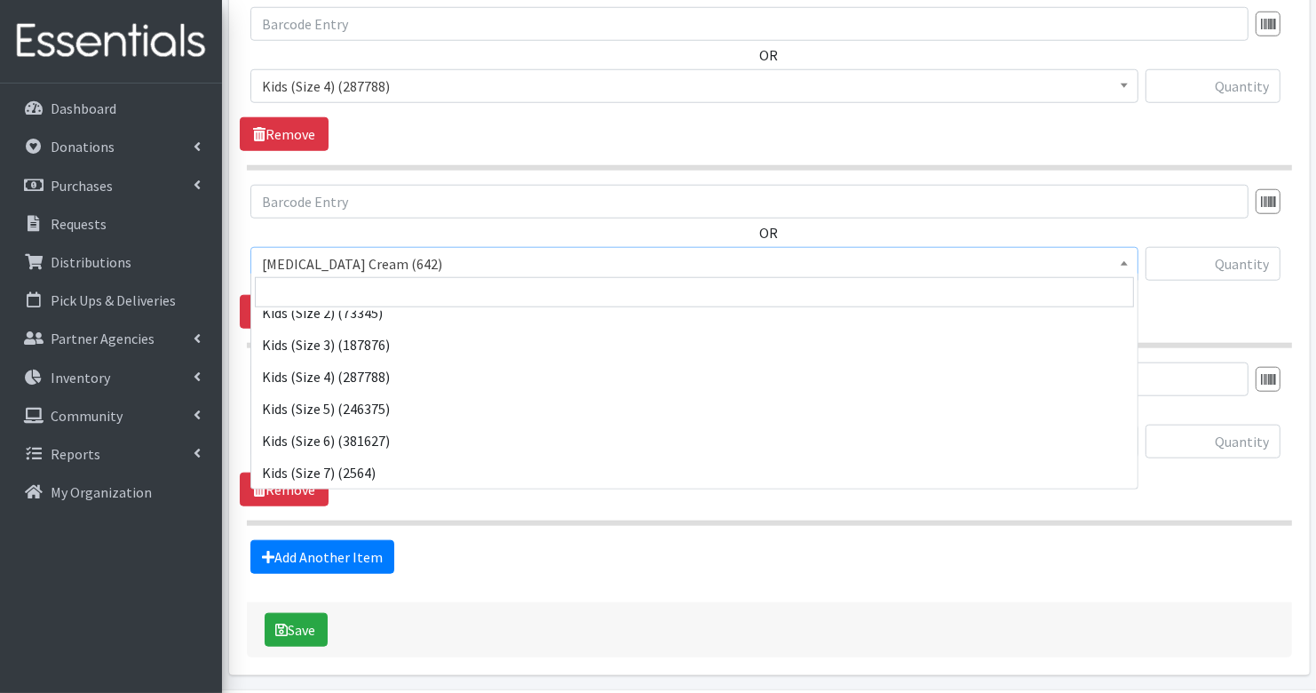
scroll to position [148, 0]
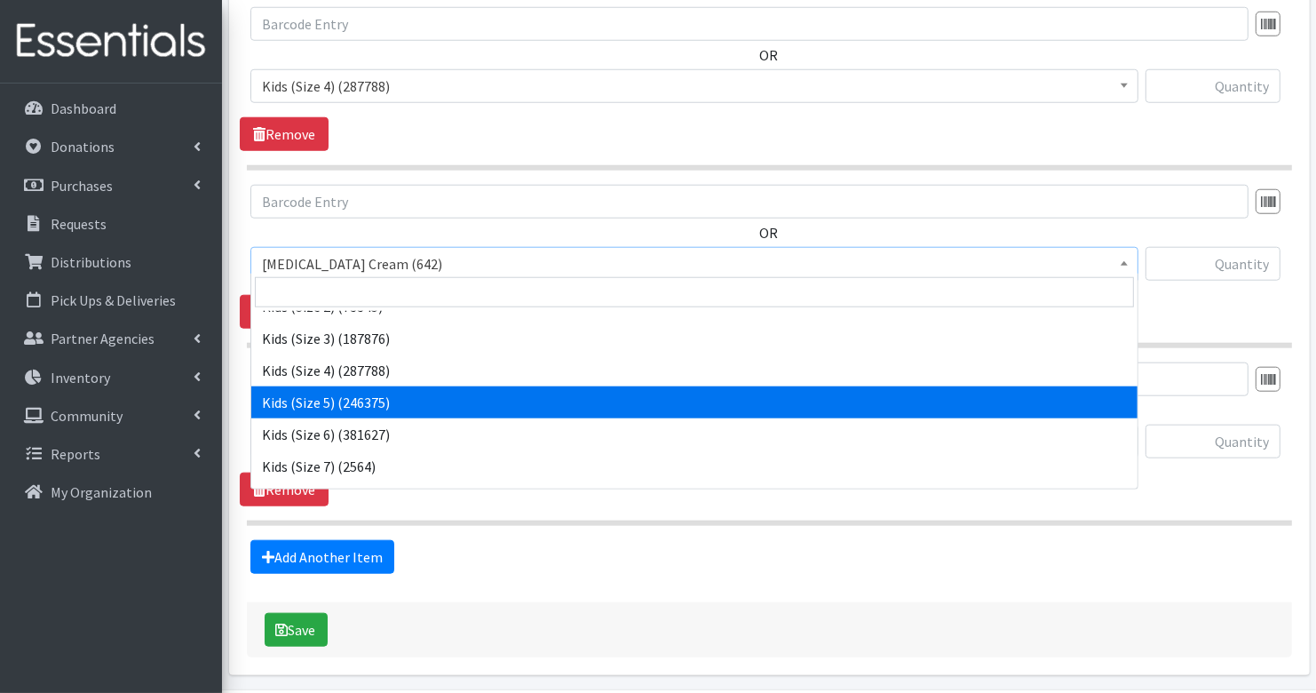
select select "3407"
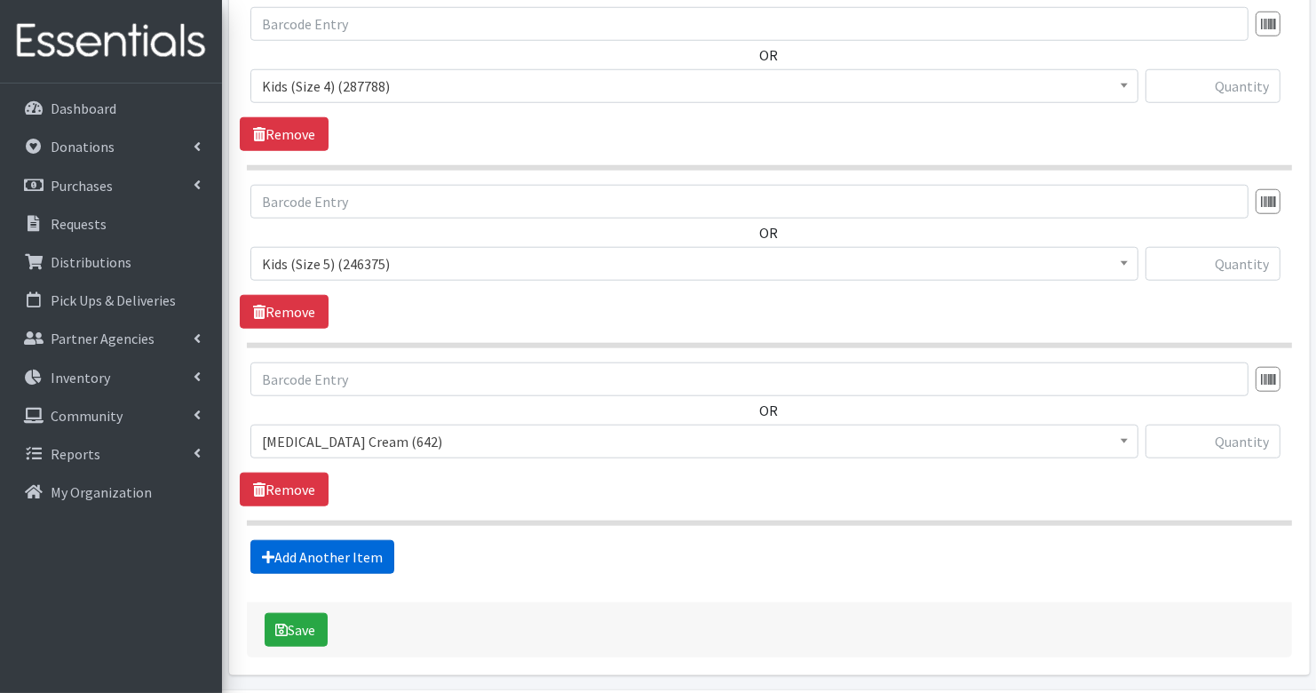
click at [348, 551] on link "Add Another Item" at bounding box center [322, 557] width 144 height 34
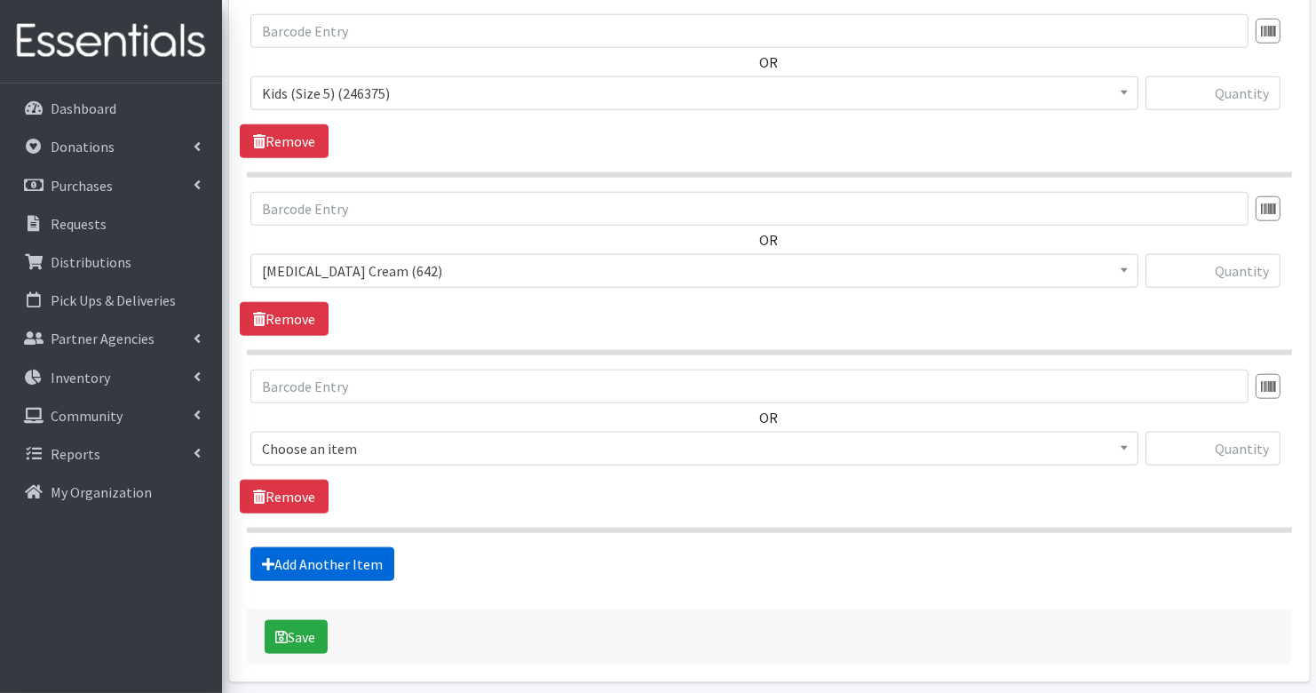
scroll to position [1661, 0]
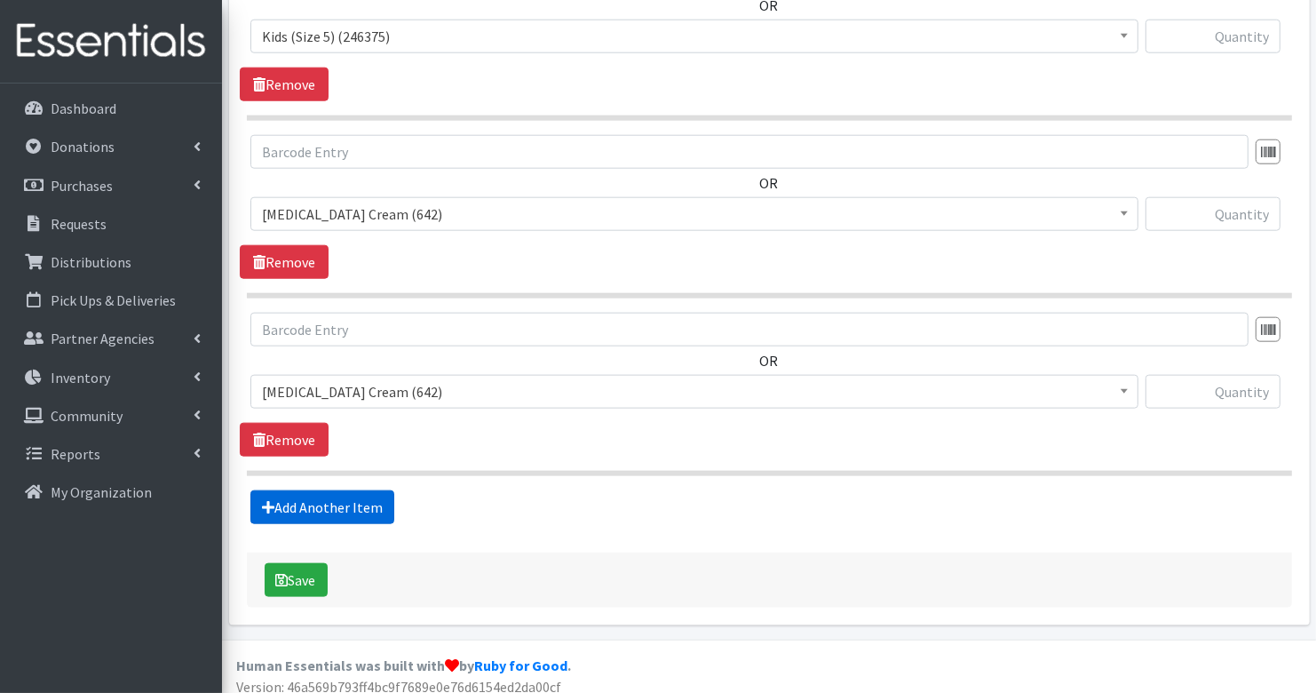
click at [349, 490] on link "Add Another Item" at bounding box center [322, 507] width 144 height 34
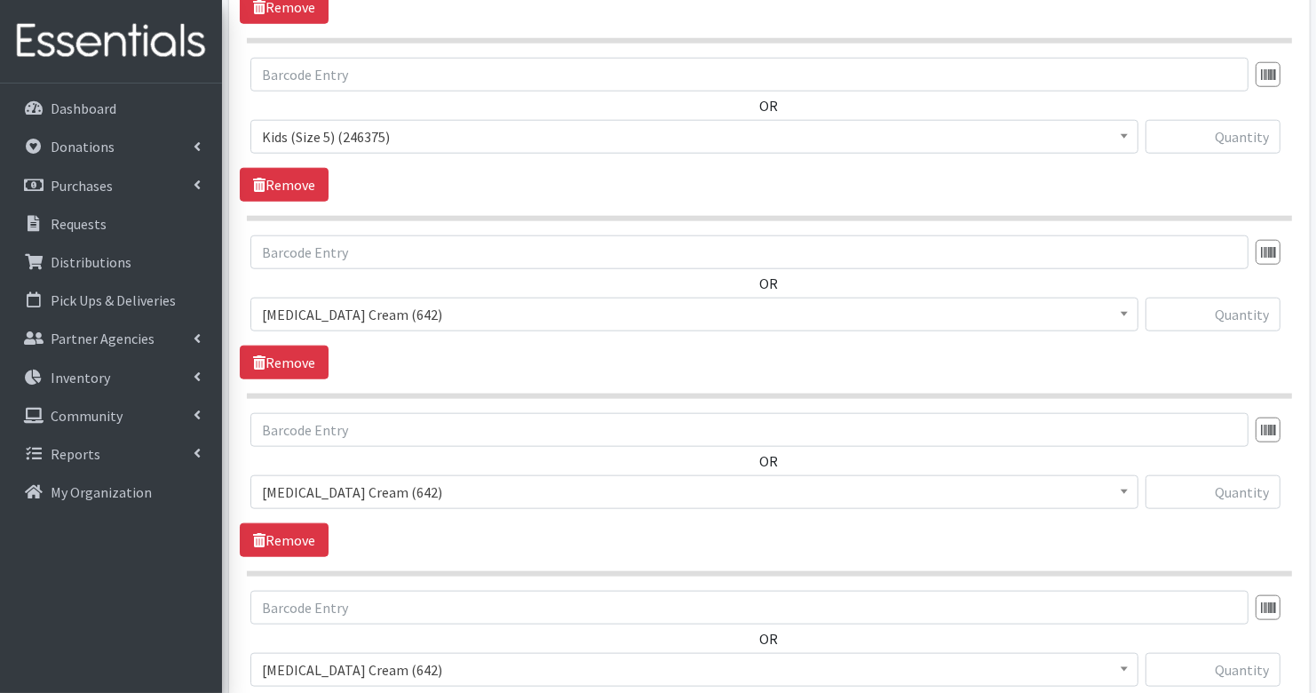
scroll to position [1564, 0]
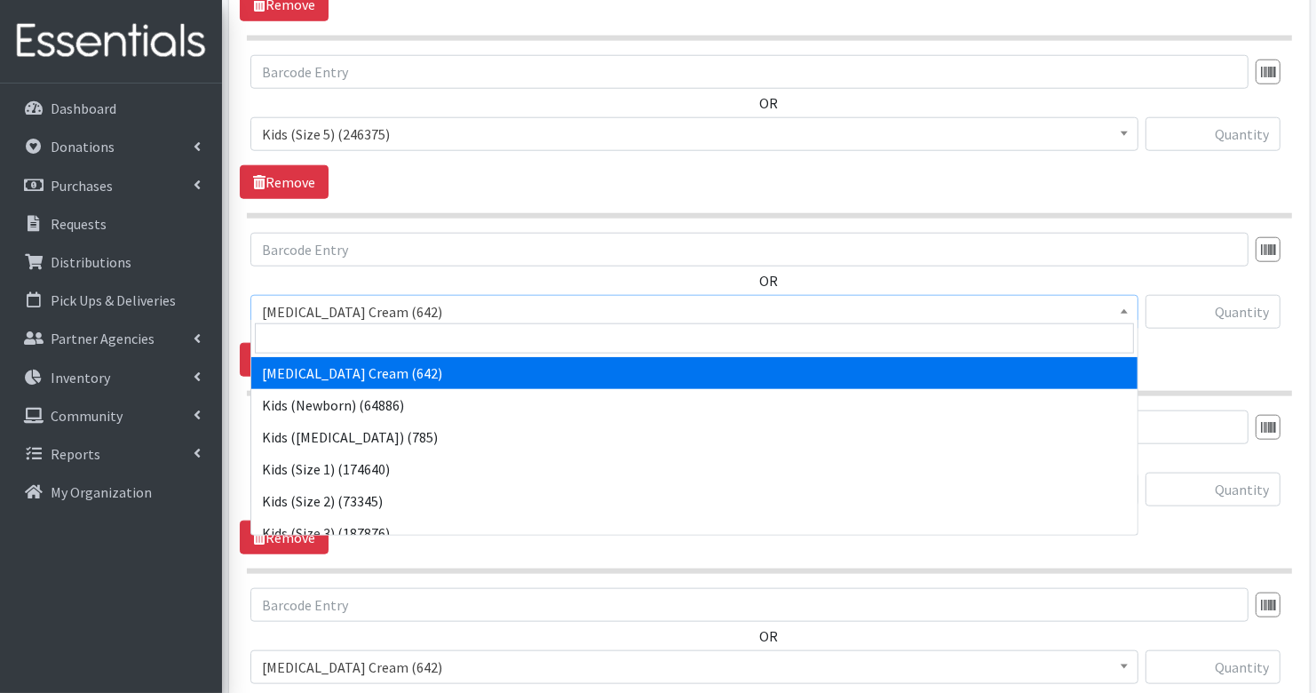
click at [418, 306] on span "Diaper Rash Cream (642)" at bounding box center [694, 311] width 865 height 25
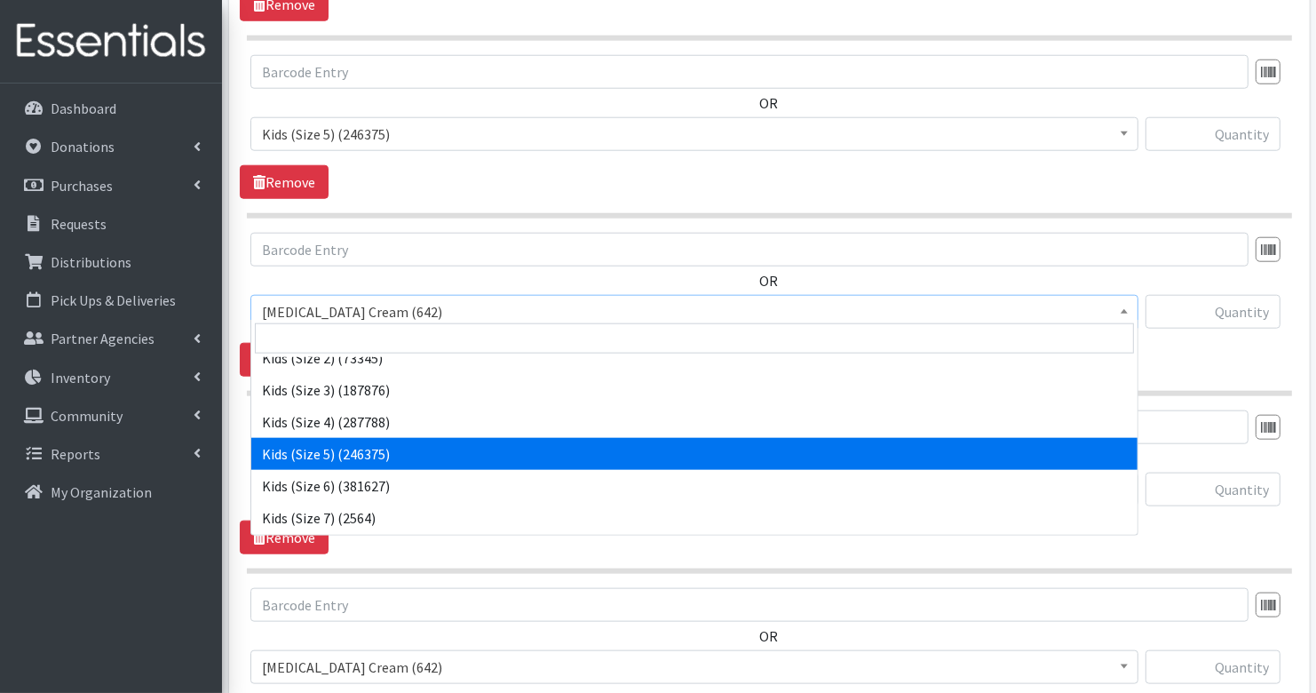
scroll to position [162, 0]
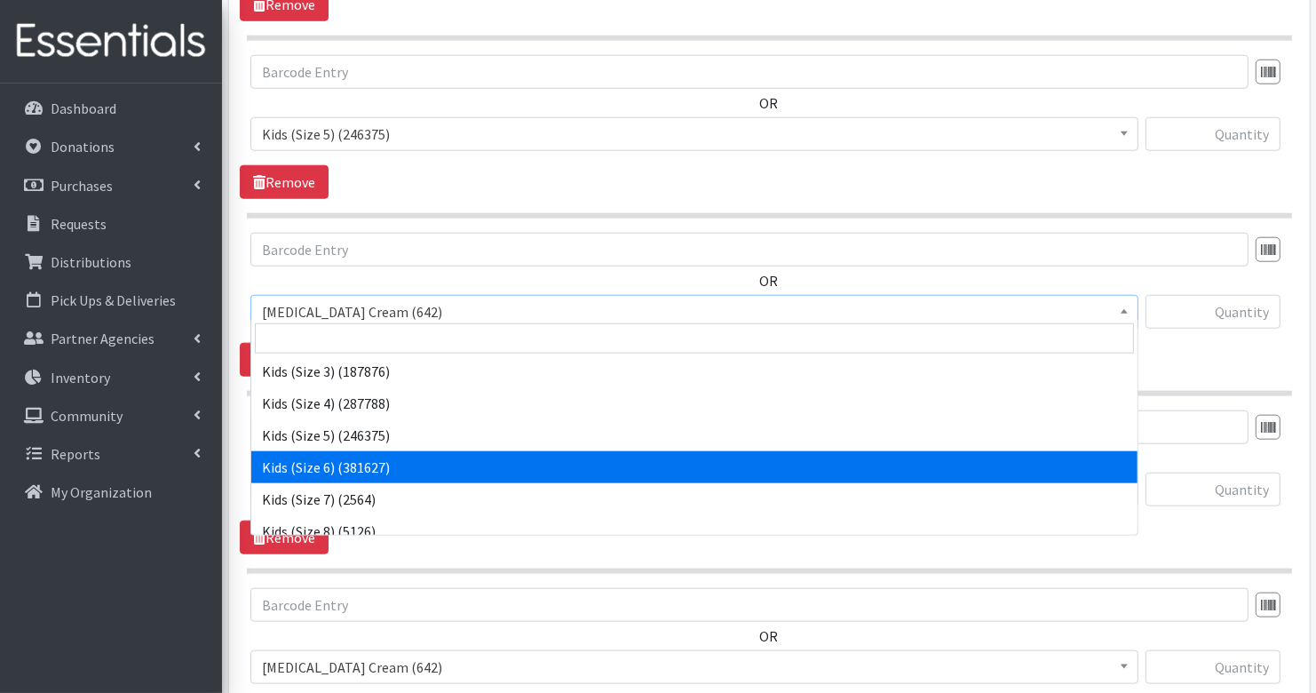
select select "3419"
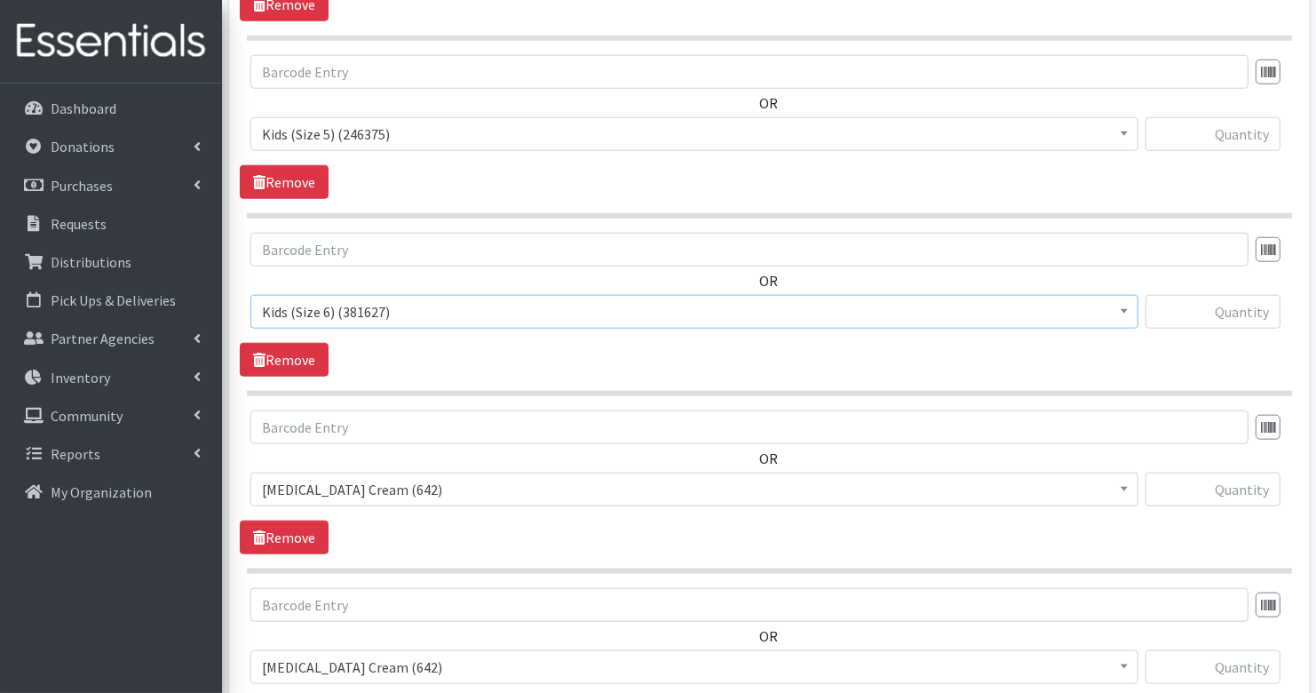
click at [407, 477] on span "Diaper Rash Cream (642)" at bounding box center [694, 489] width 865 height 25
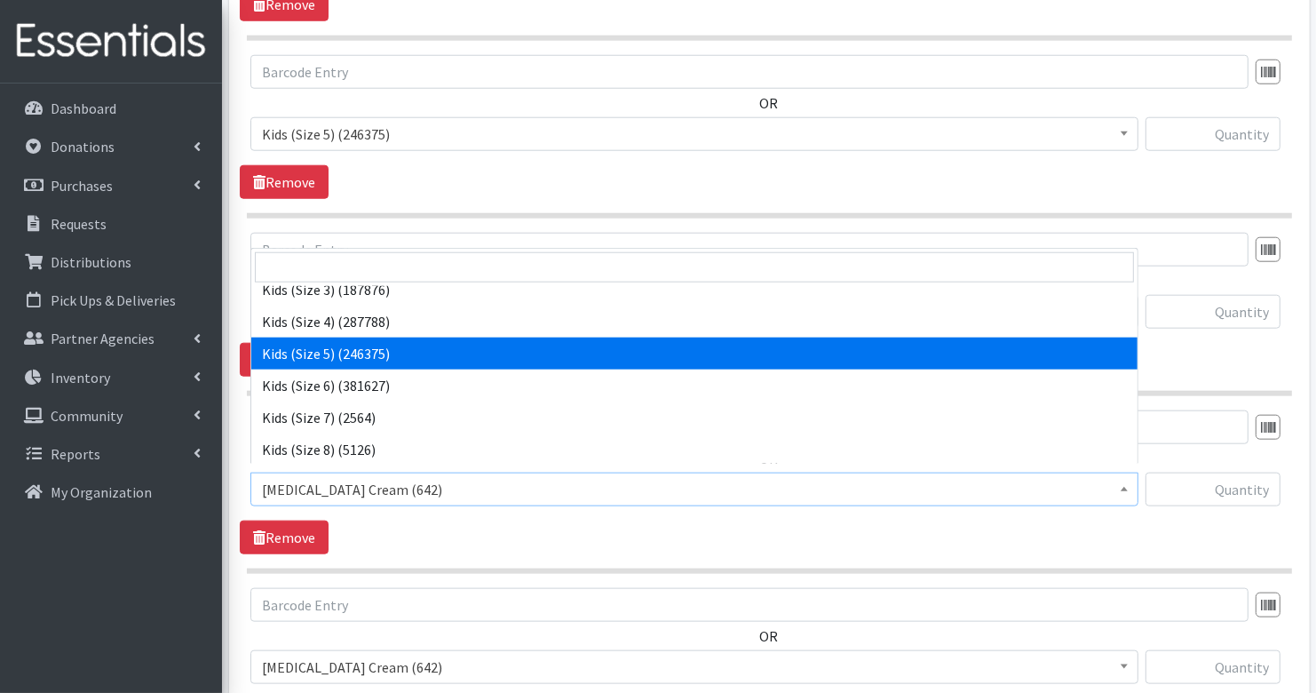
scroll to position [180, 0]
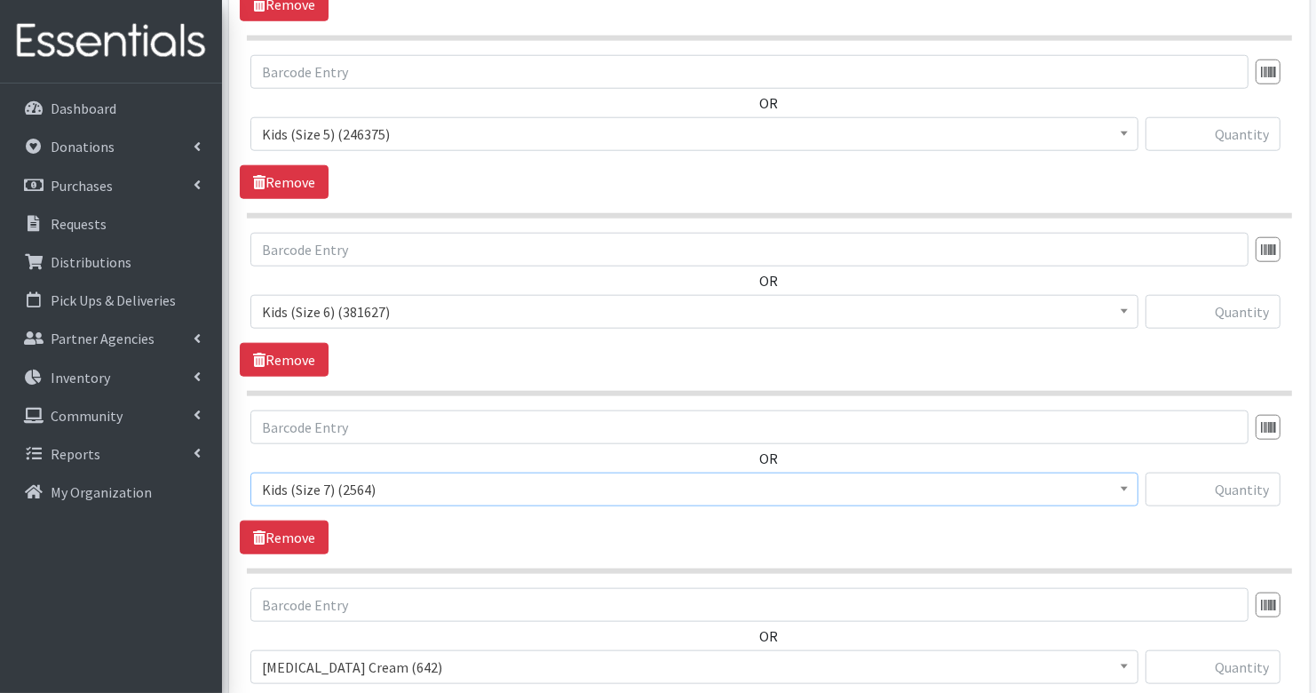
click at [404, 477] on span "Kids (Size 7) (2564)" at bounding box center [694, 489] width 865 height 25
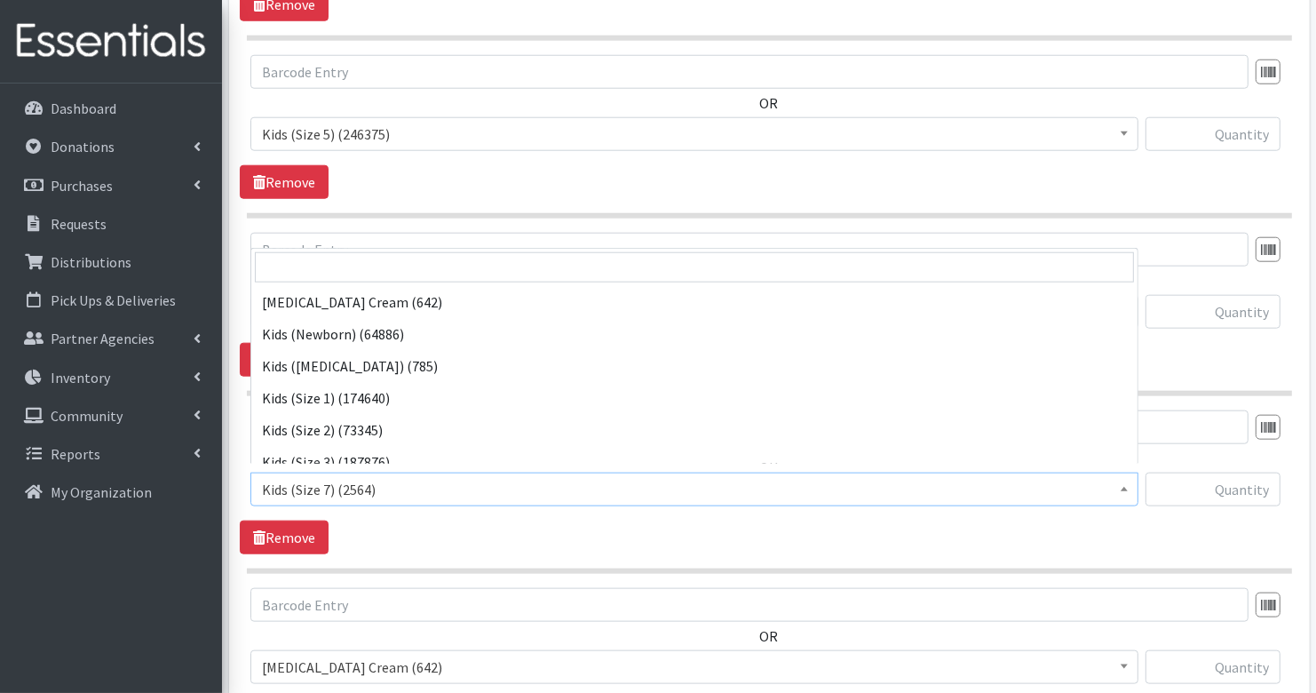
scroll to position [255, 0]
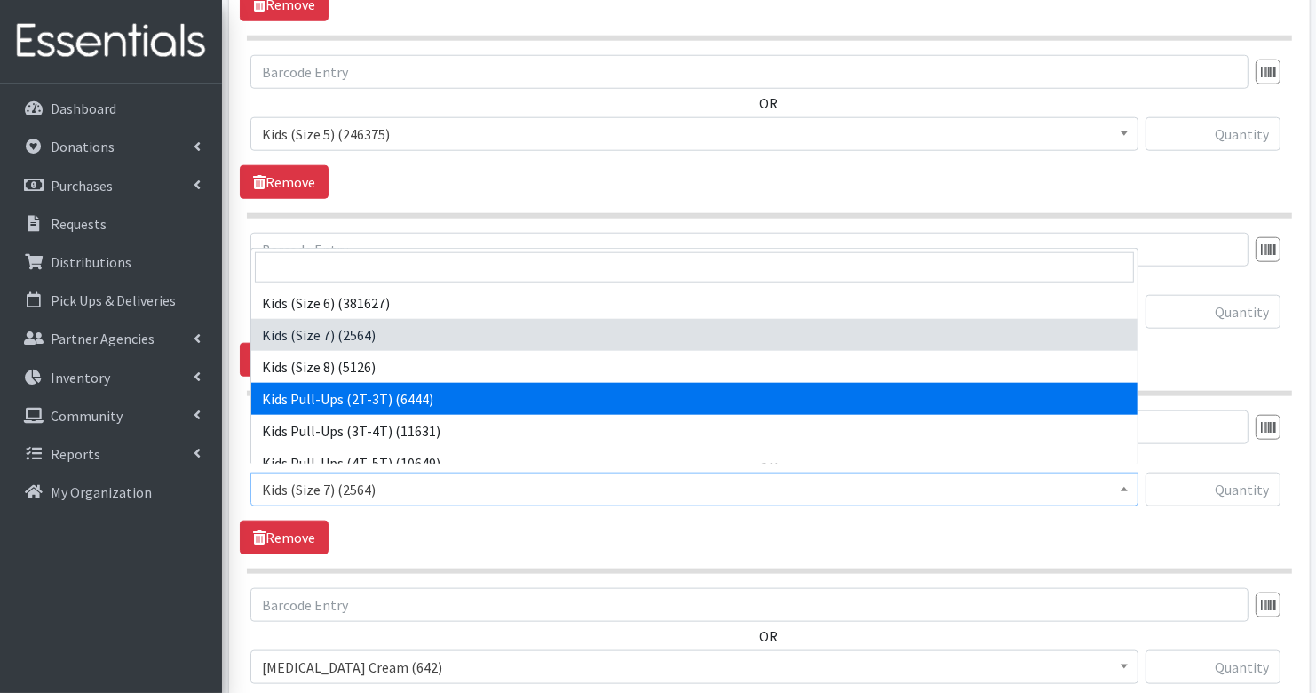
select select "3415"
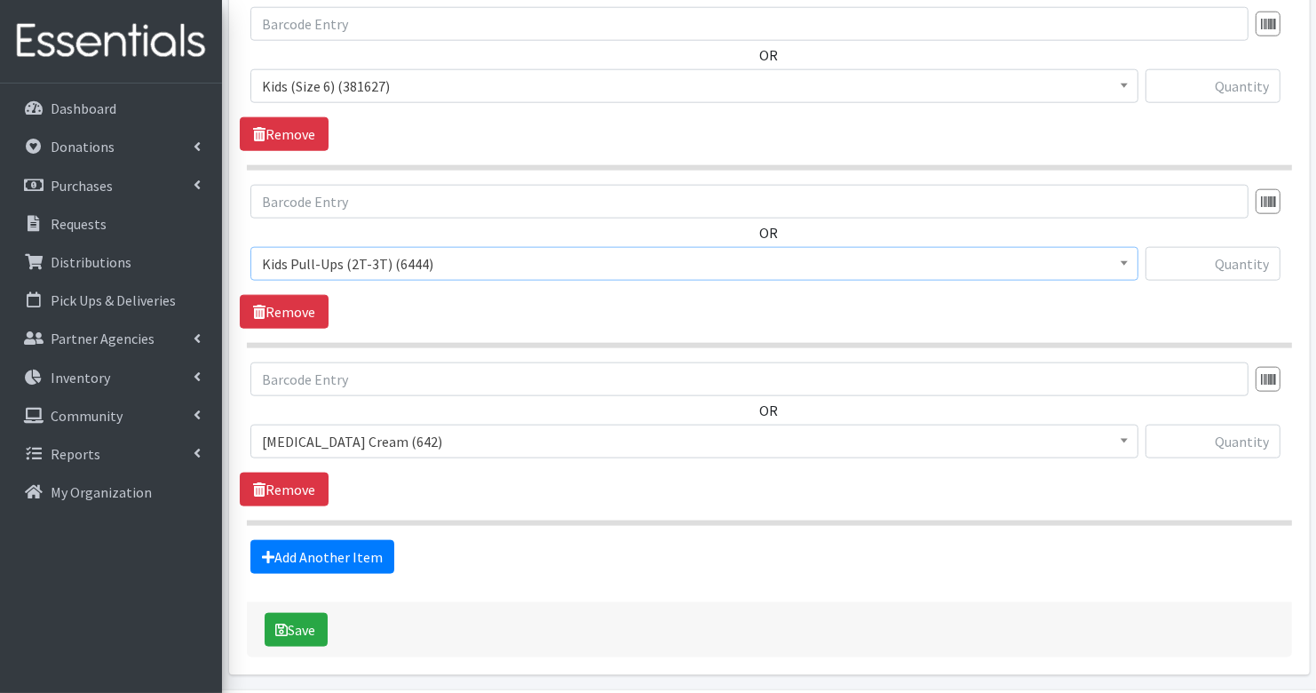
scroll to position [1815, 0]
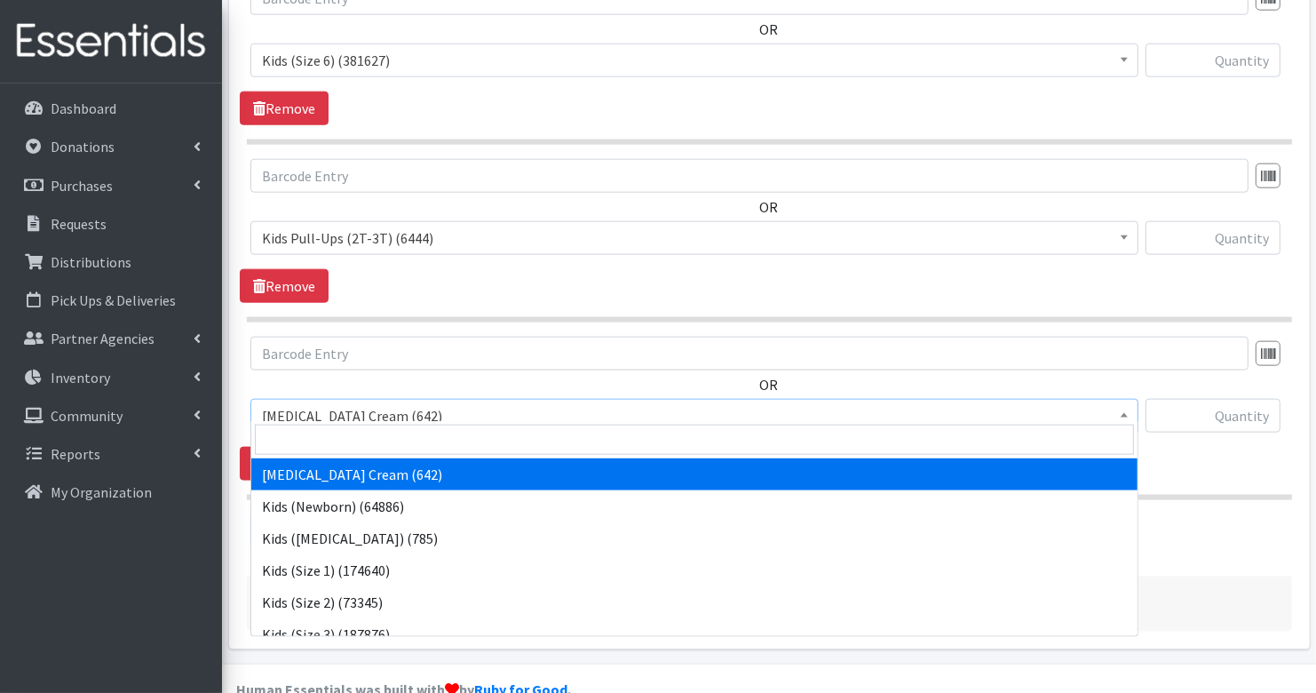
click at [564, 409] on span "Diaper Rash Cream (642)" at bounding box center [694, 415] width 865 height 25
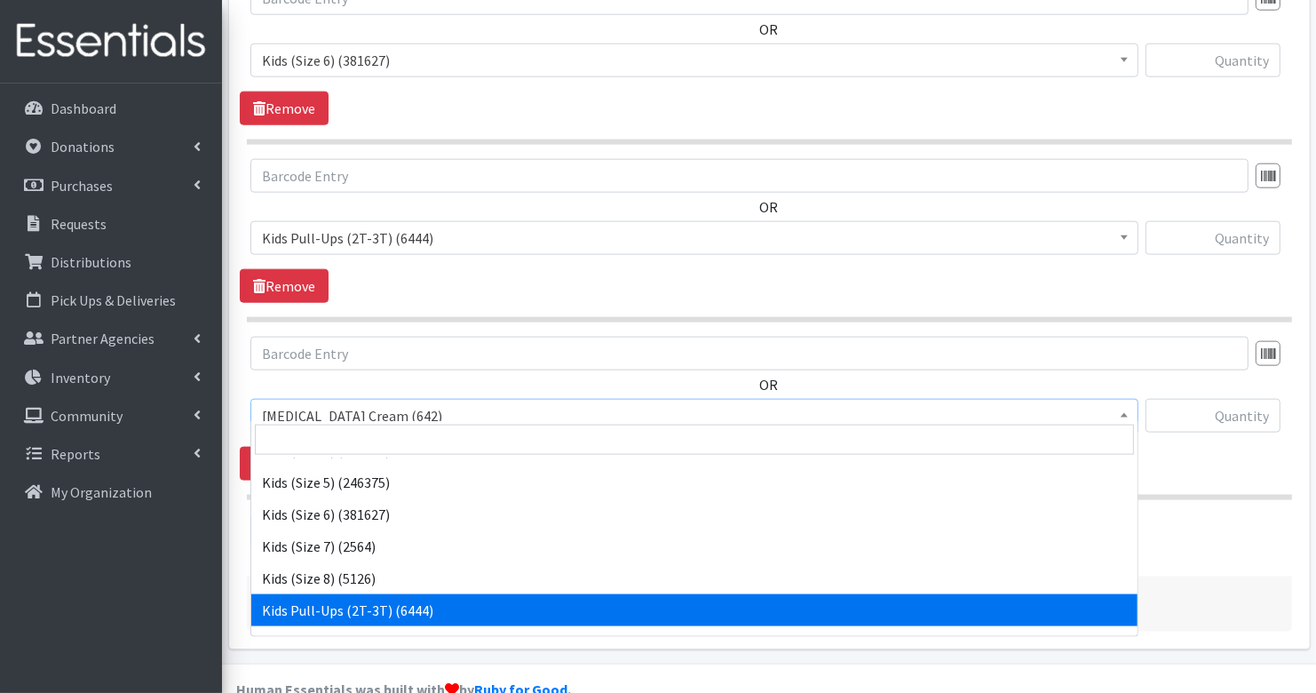
scroll to position [324, 0]
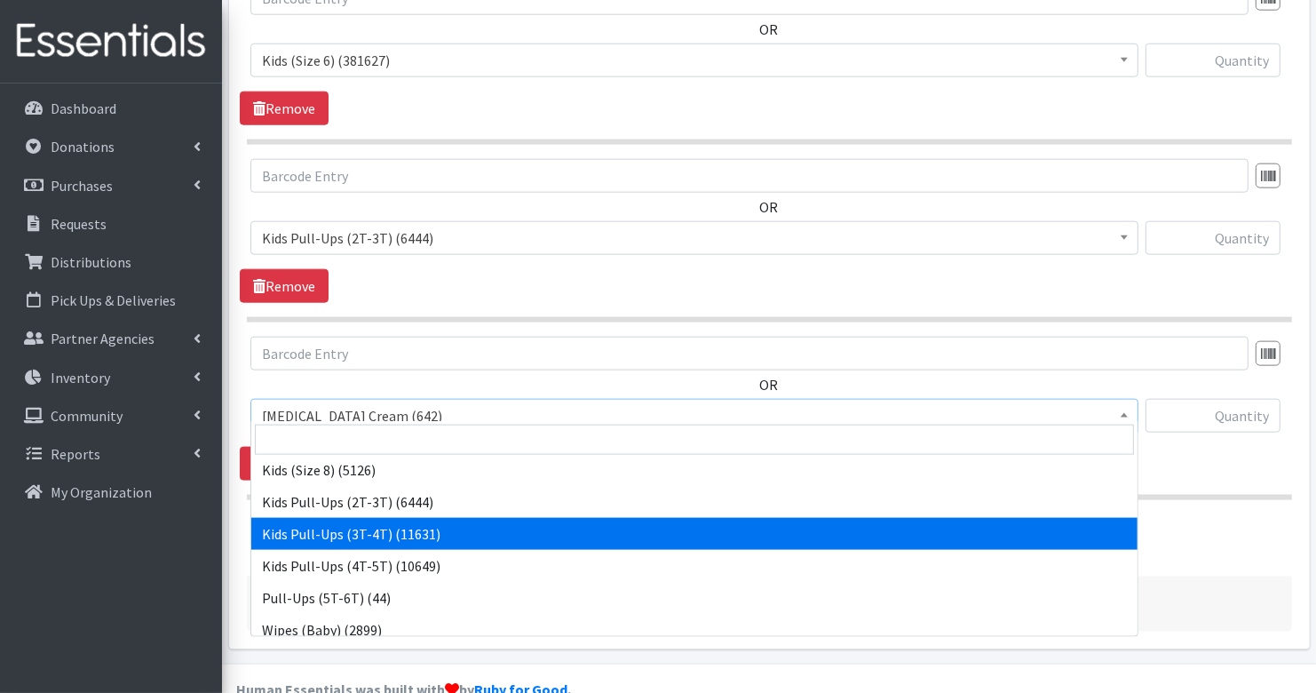
select select "3417"
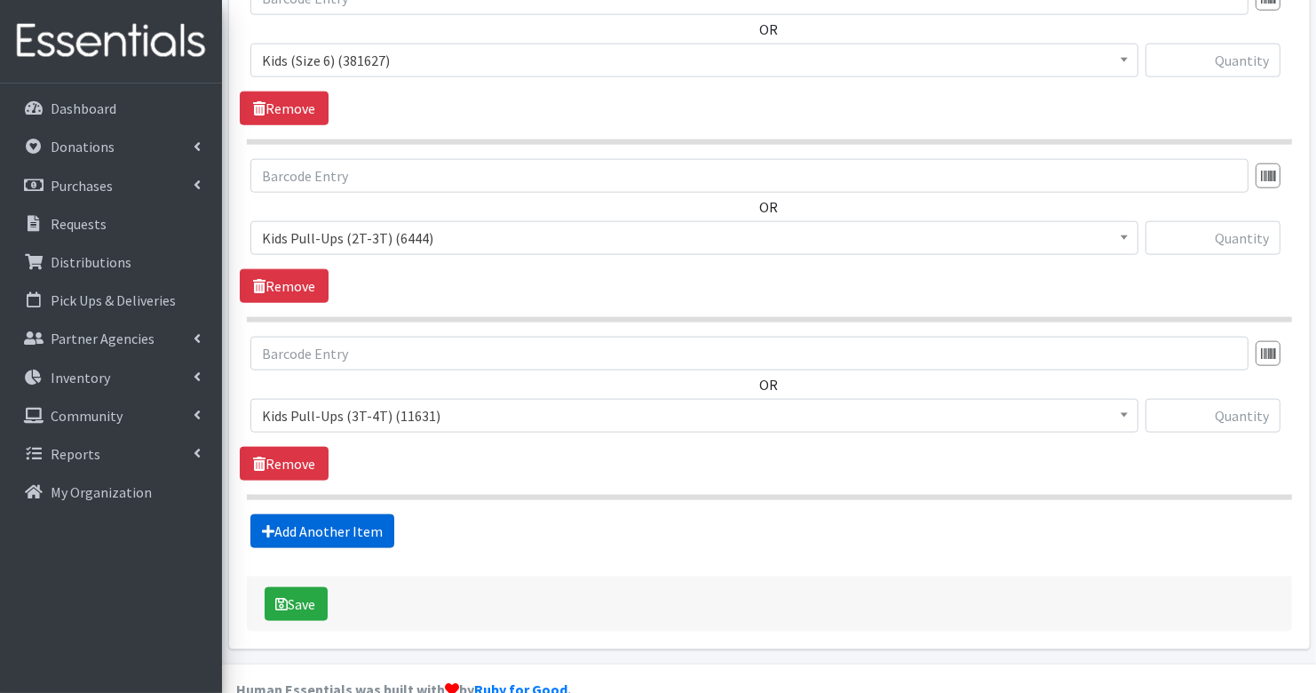
click at [375, 523] on link "Add Another Item" at bounding box center [322, 531] width 144 height 34
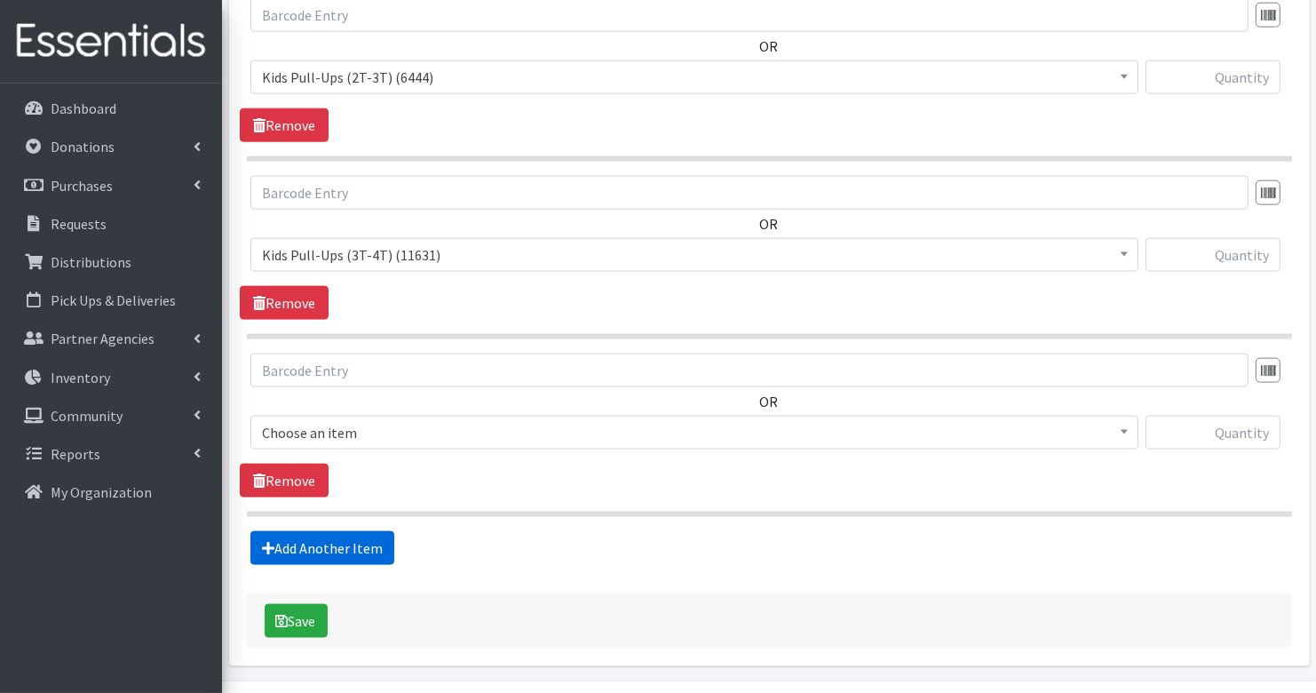
scroll to position [2014, 0]
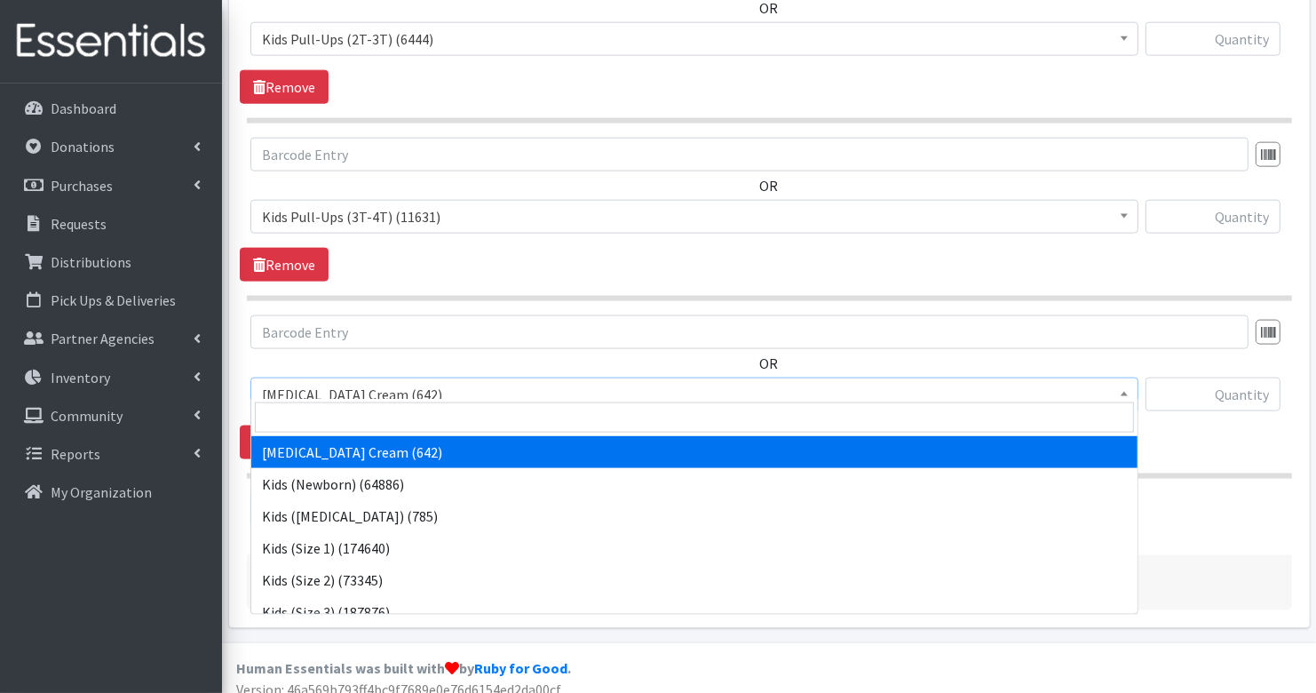
click at [414, 392] on span "Diaper Rash Cream (642)" at bounding box center [694, 394] width 865 height 25
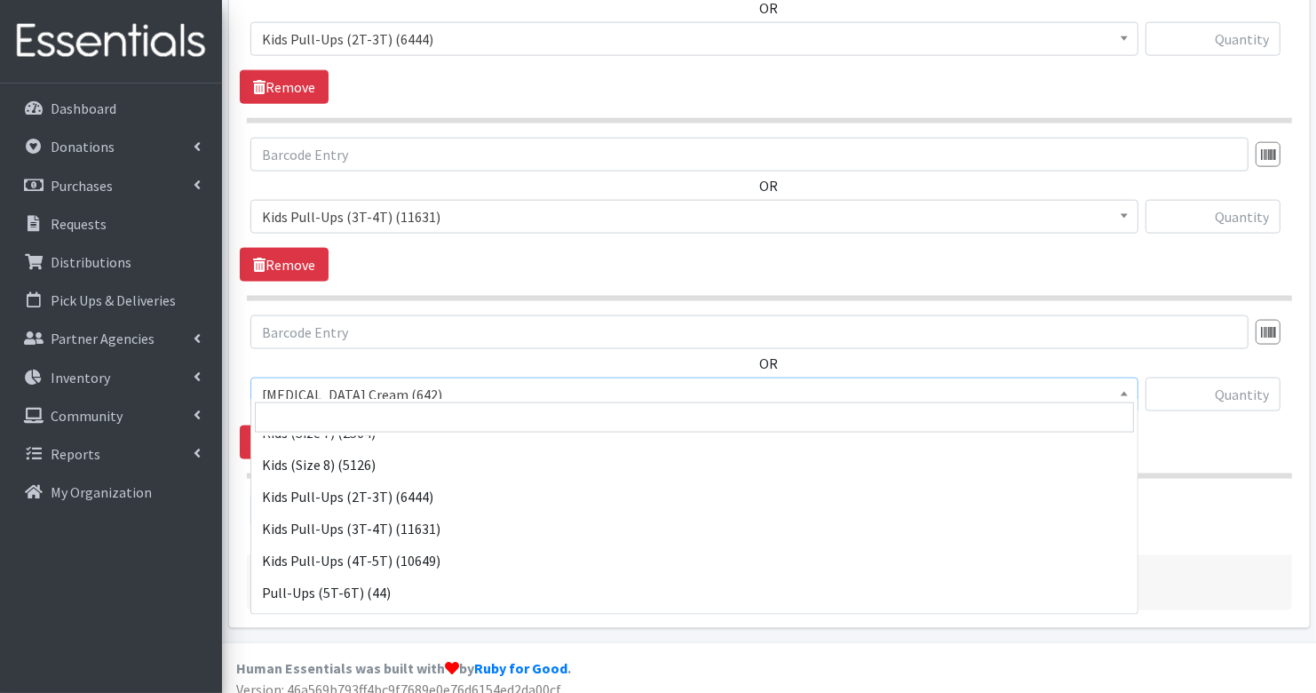
scroll to position [313, 0]
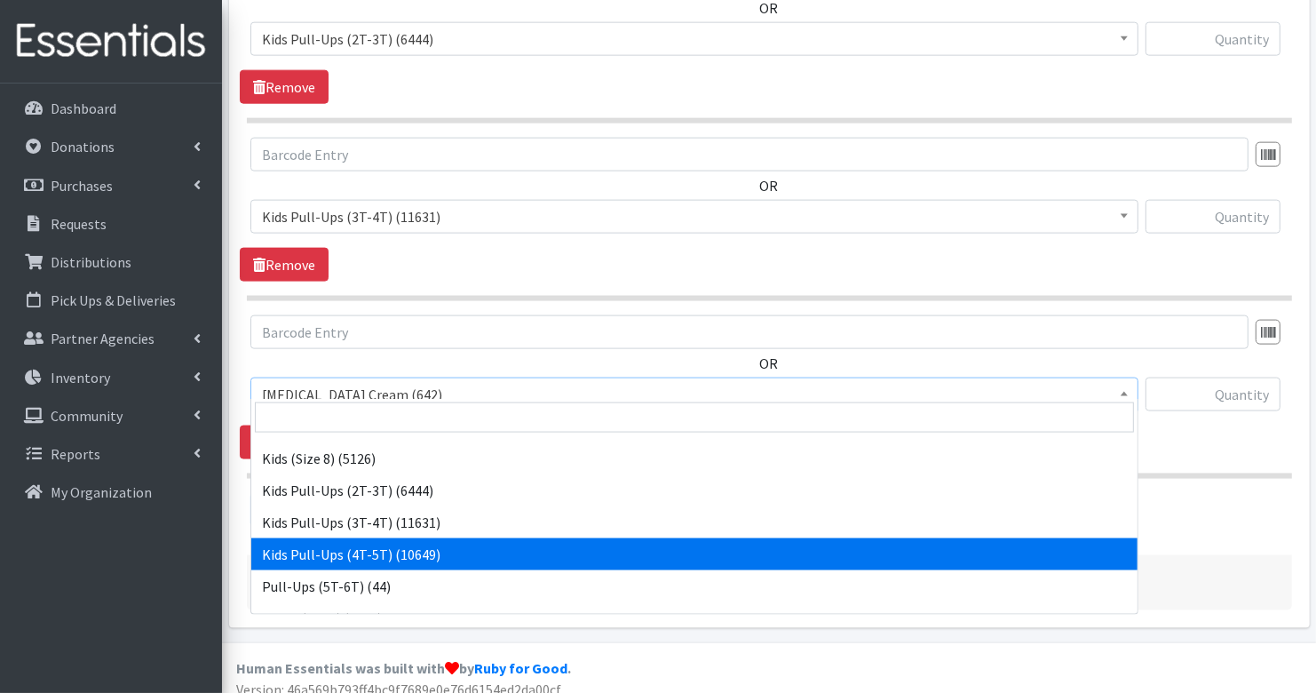
select select "3408"
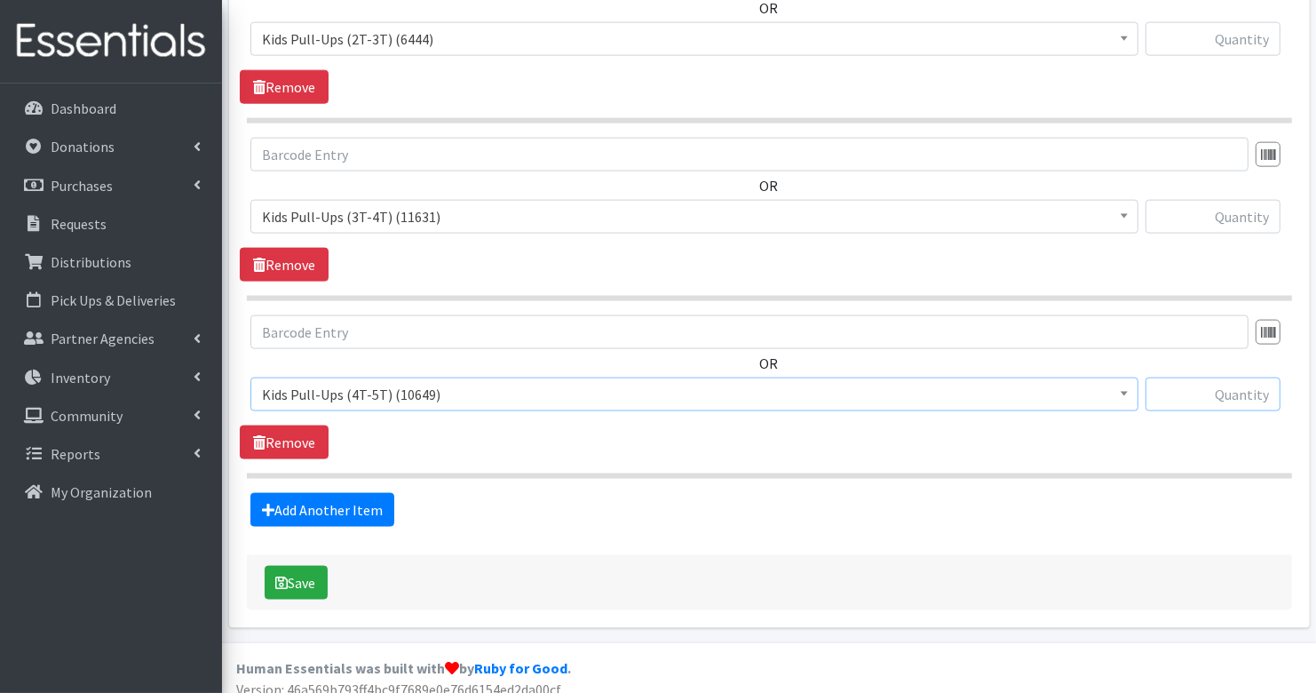
click at [1218, 377] on input "text" at bounding box center [1213, 394] width 135 height 34
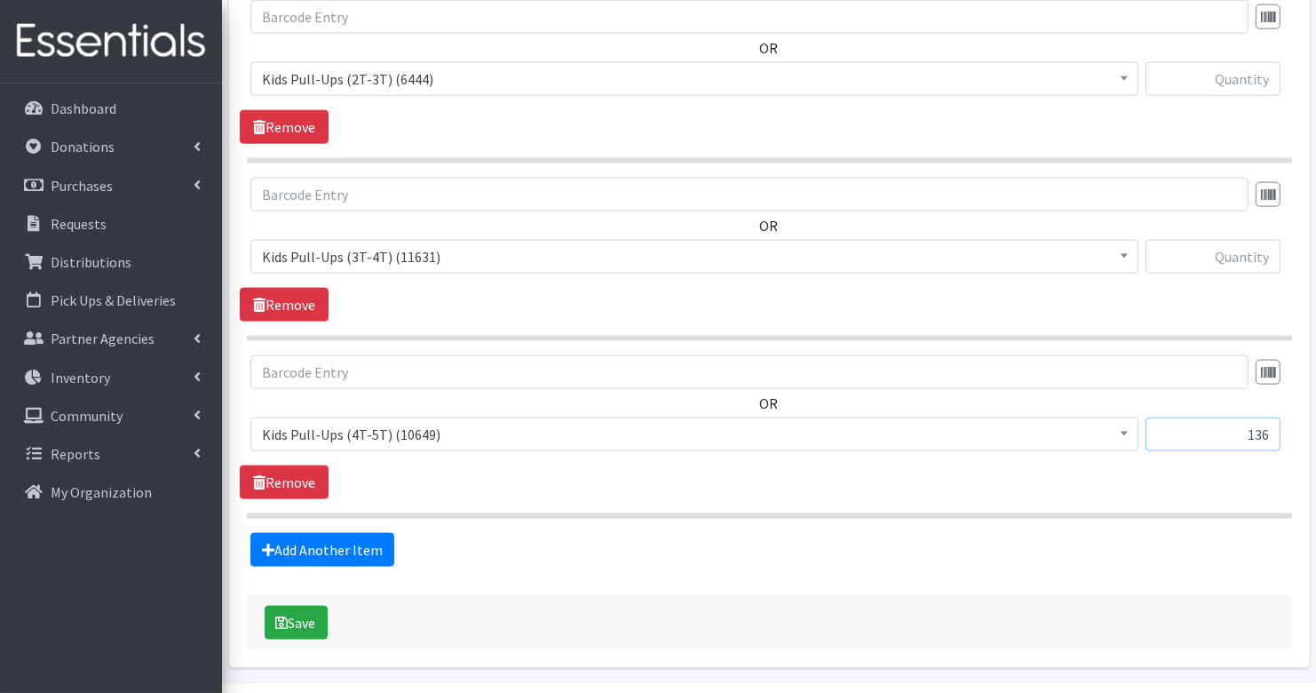
scroll to position [1964, 0]
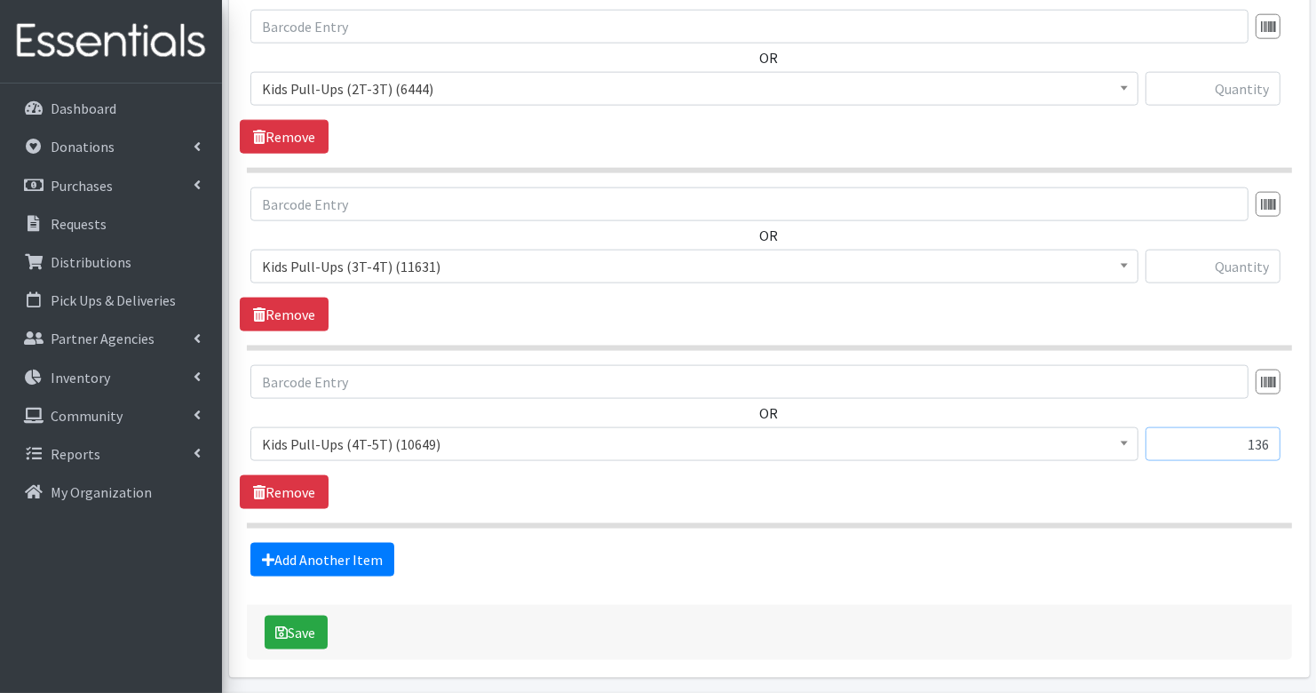
type input "136"
click at [1265, 253] on input "text" at bounding box center [1213, 267] width 135 height 34
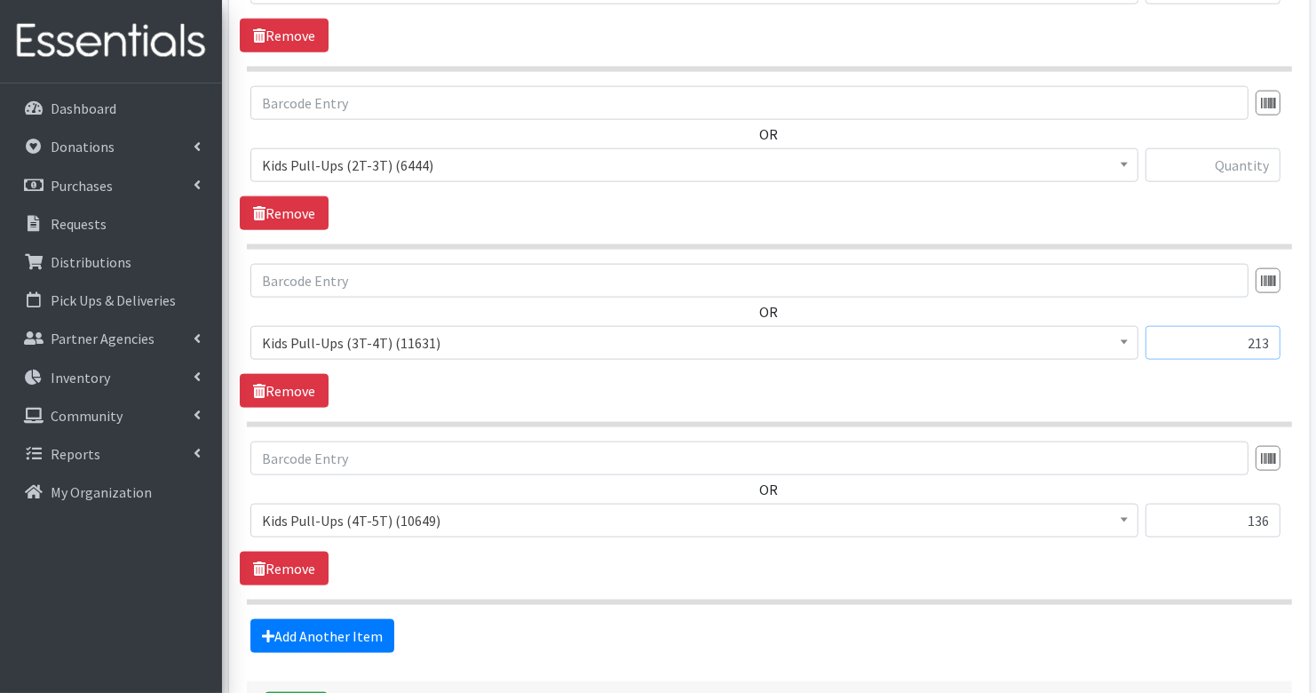
scroll to position [1863, 0]
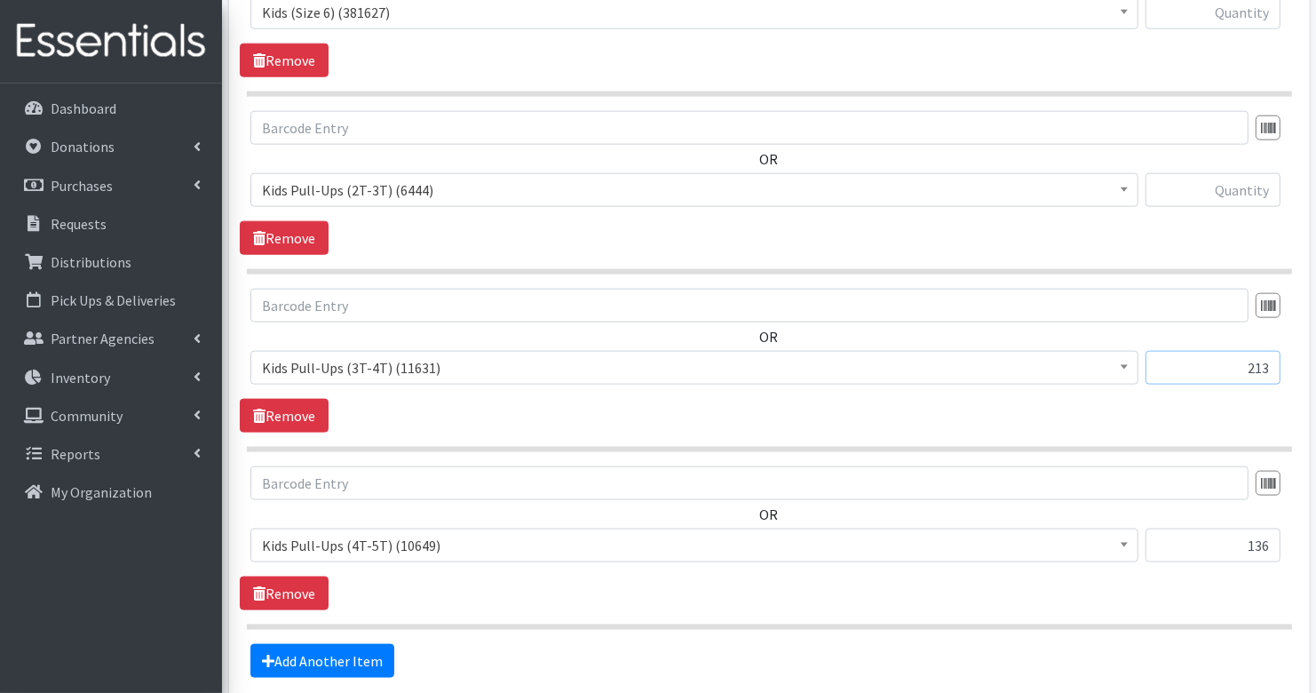
type input "213"
click at [1268, 182] on input "text" at bounding box center [1213, 190] width 135 height 34
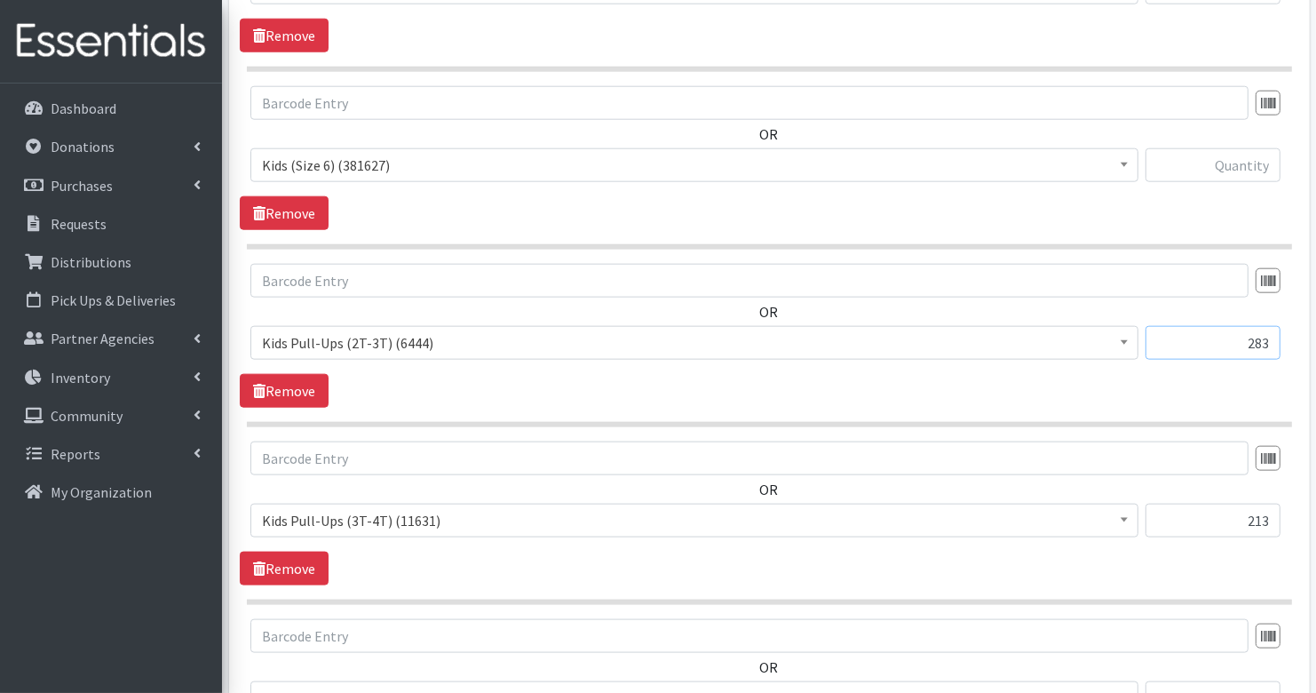
scroll to position [1700, 0]
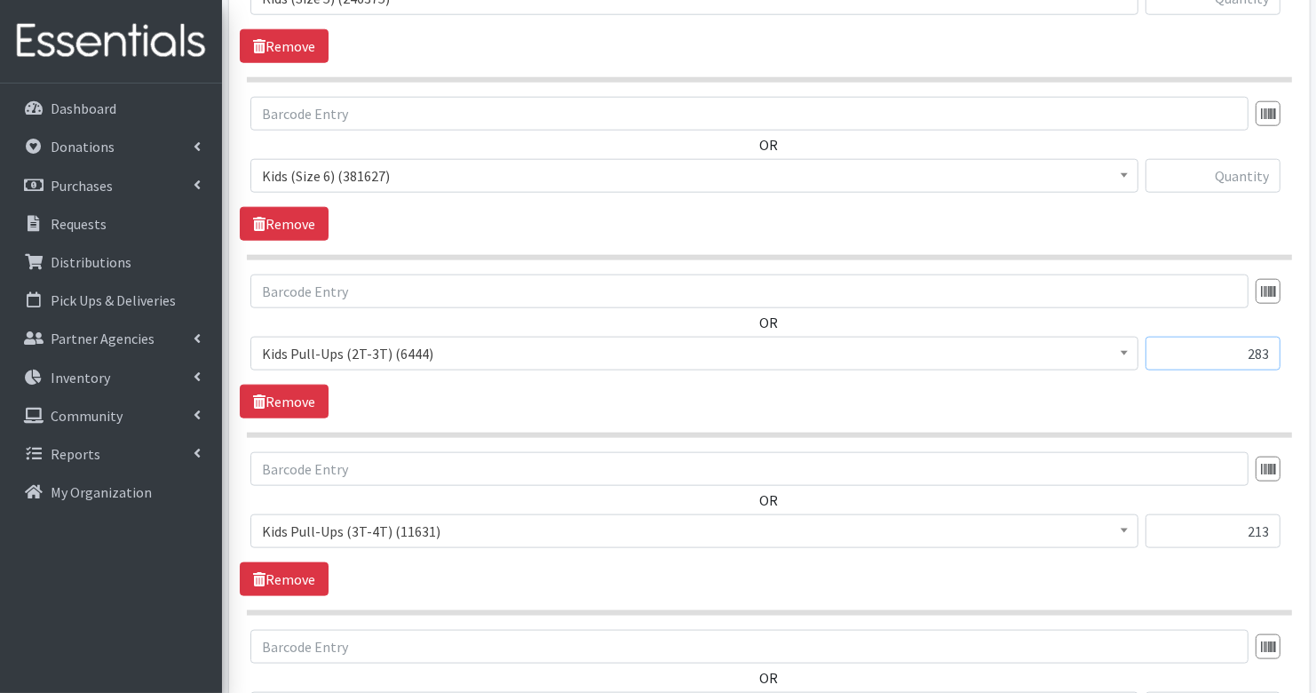
type input "283"
click at [1254, 173] on input "text" at bounding box center [1213, 176] width 135 height 34
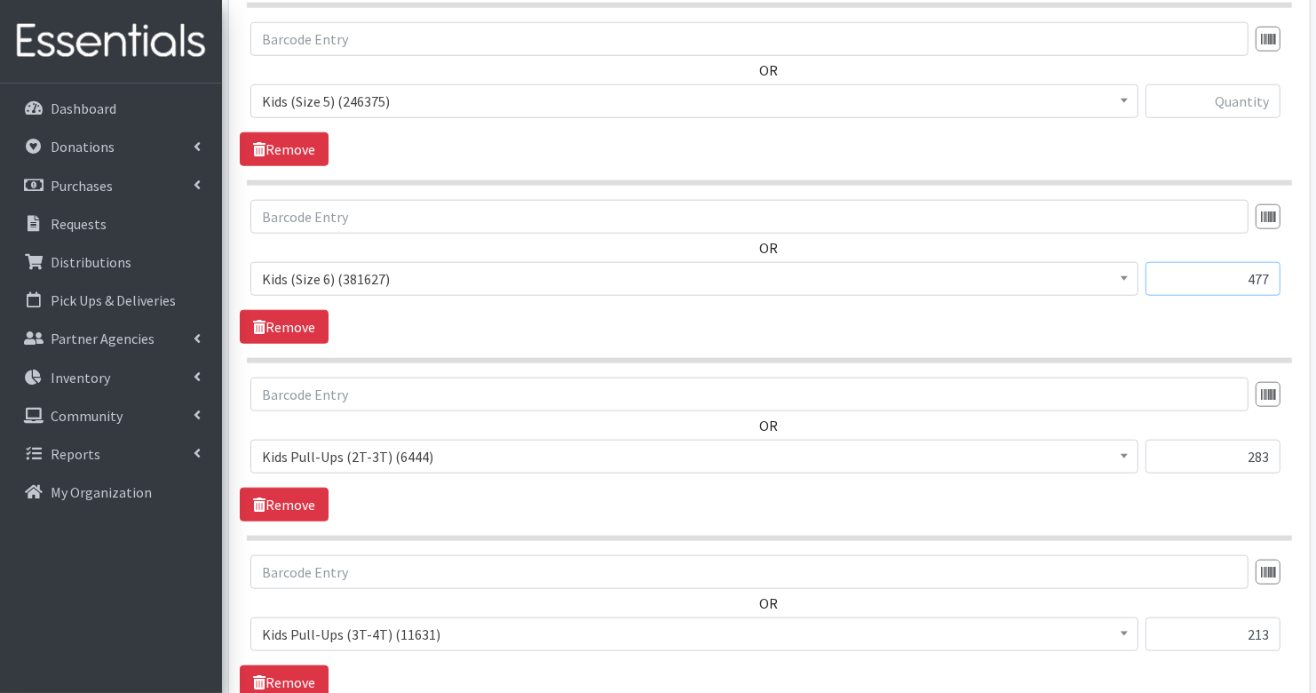
scroll to position [1596, 0]
type input "477"
click at [1262, 95] on input "text" at bounding box center [1213, 102] width 135 height 34
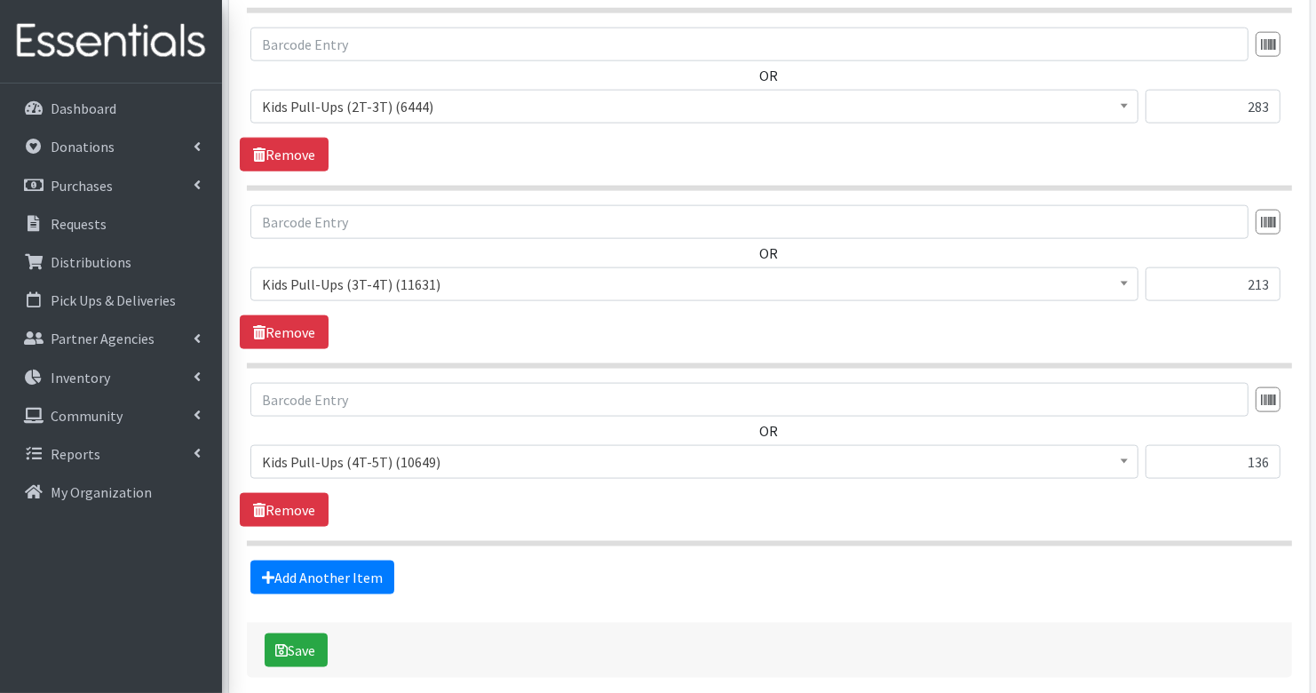
scroll to position [2014, 0]
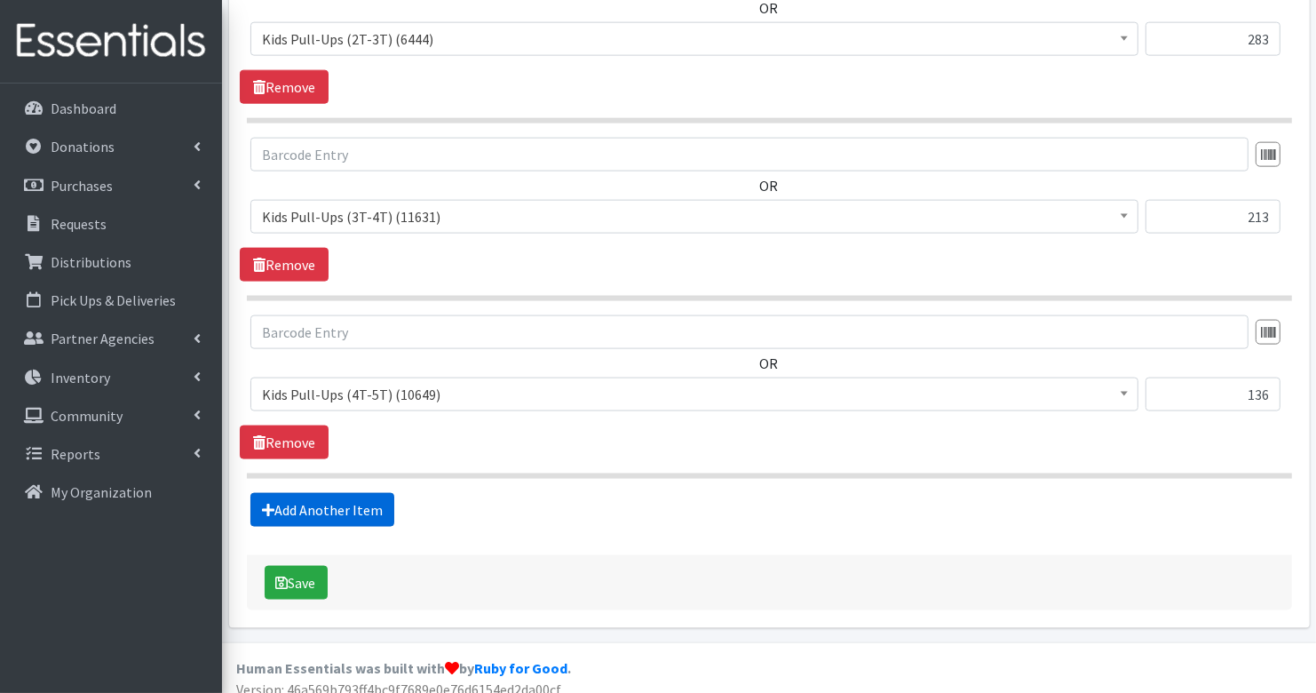
click at [287, 501] on link "Add Another Item" at bounding box center [322, 510] width 144 height 34
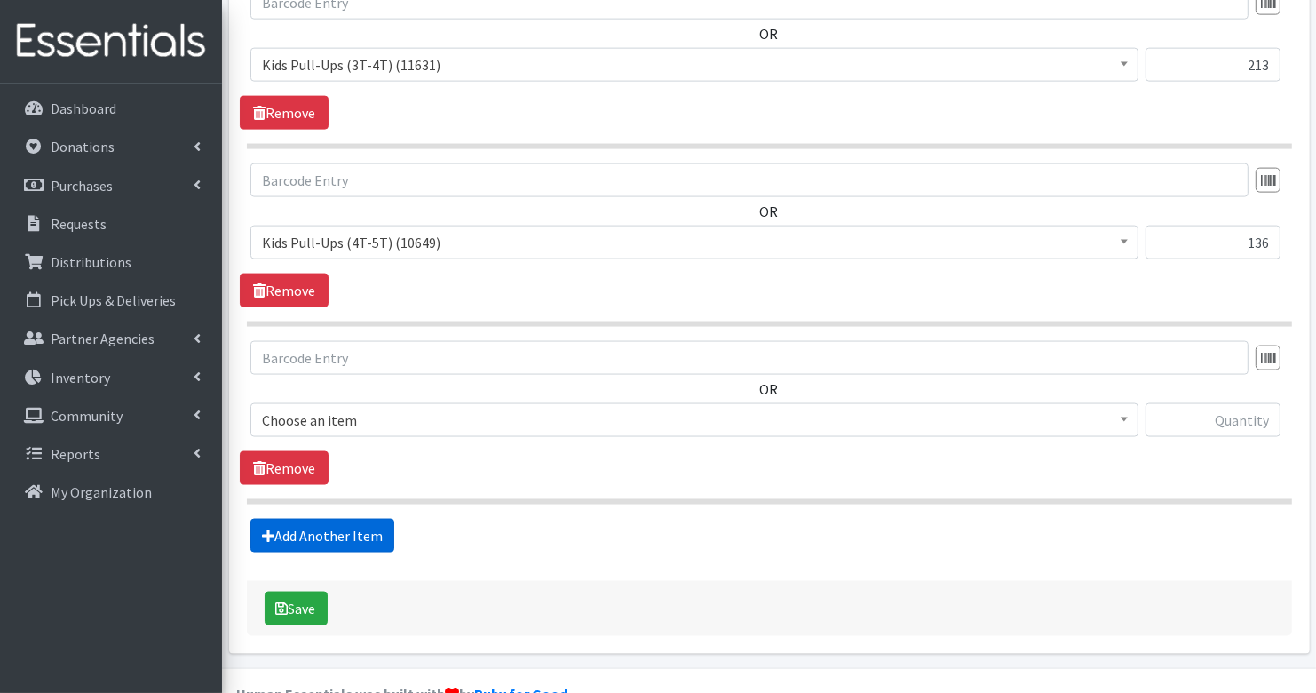
scroll to position [2191, 0]
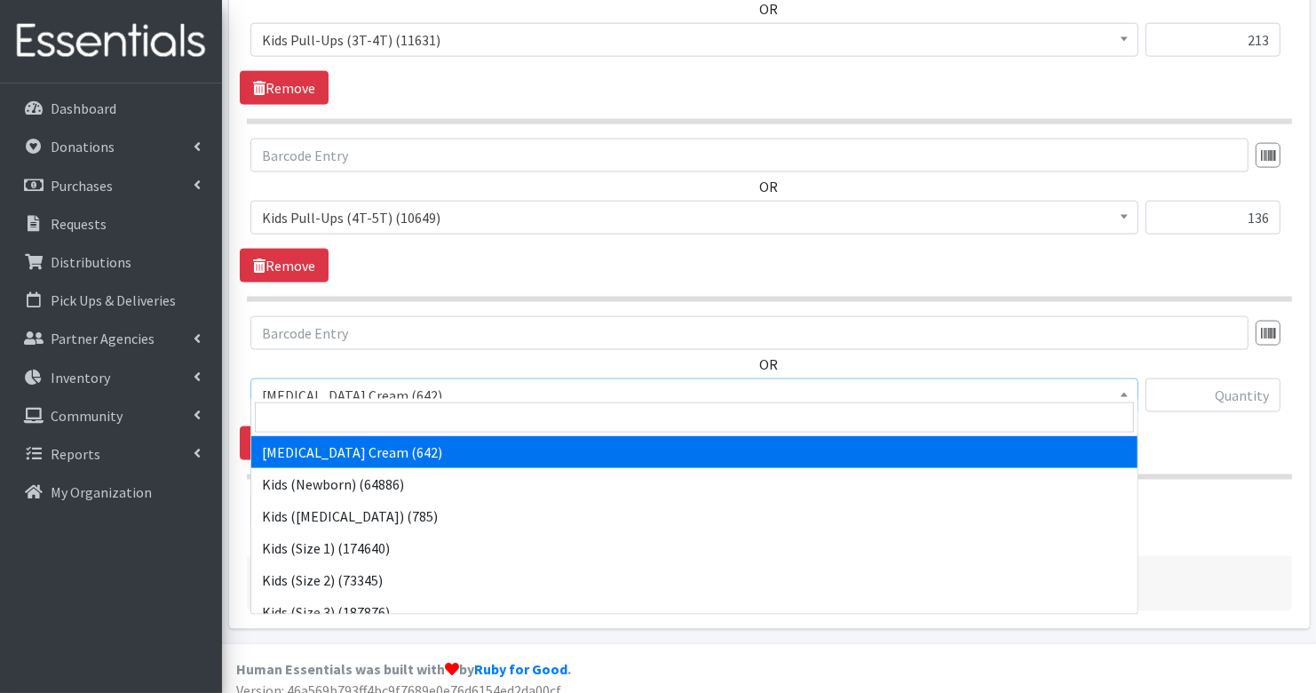
click at [774, 391] on span "Diaper Rash Cream (642)" at bounding box center [694, 395] width 865 height 25
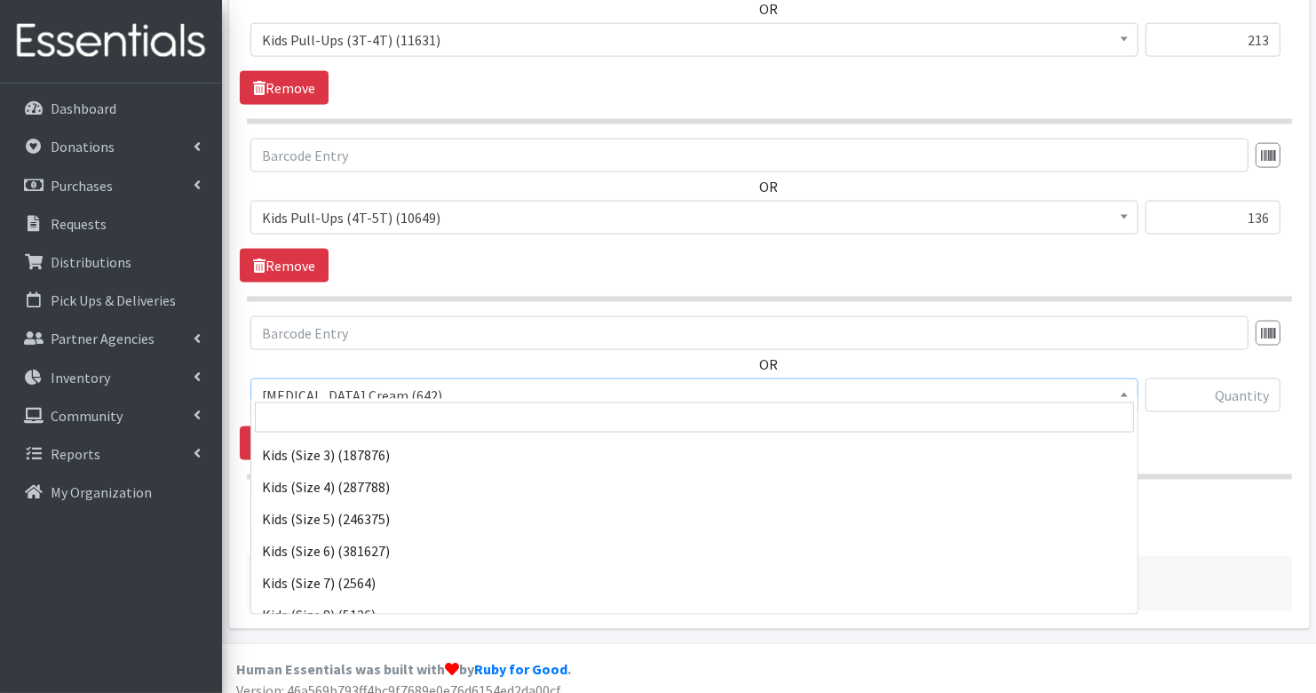
scroll to position [161, 0]
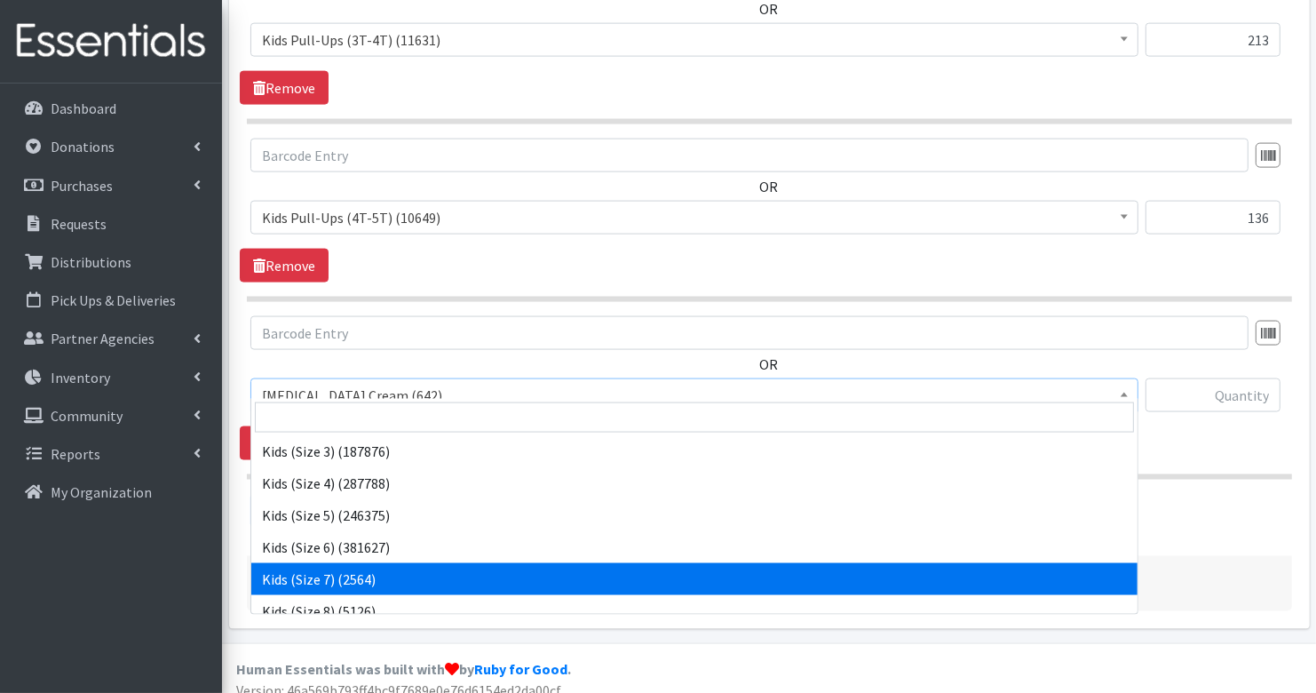
select select "7177"
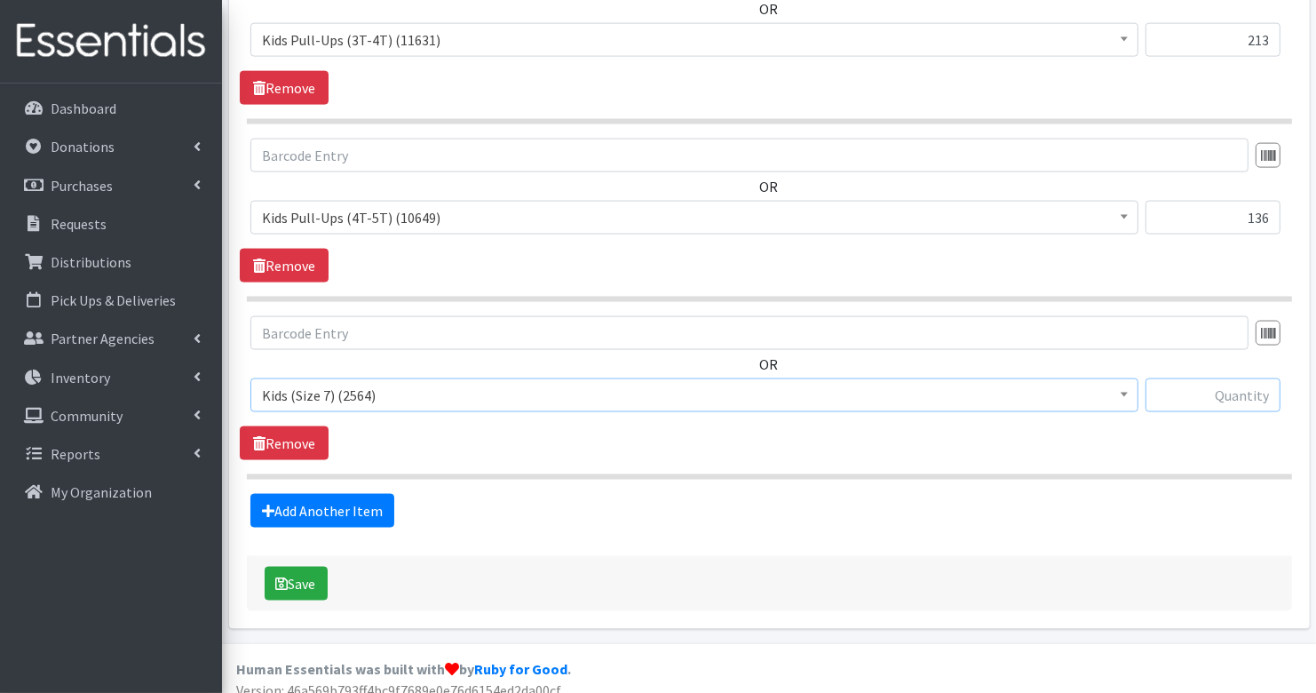
click at [1245, 378] on input "text" at bounding box center [1213, 395] width 135 height 34
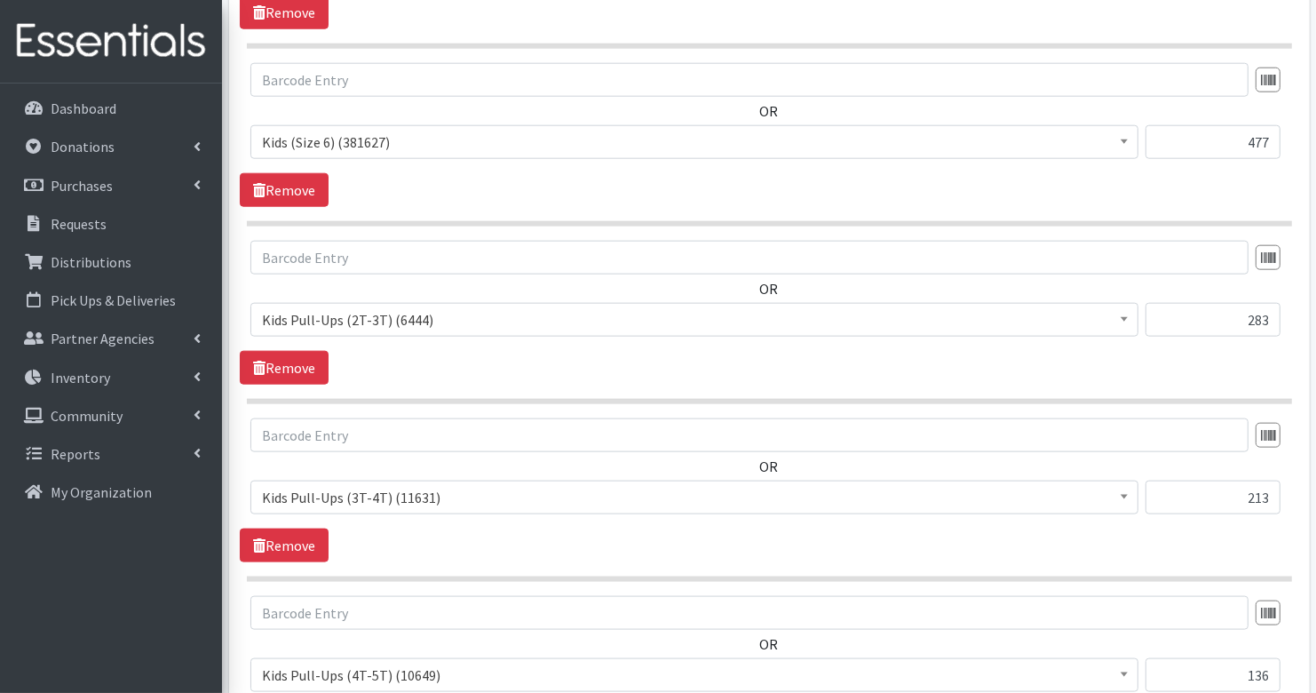
scroll to position [1733, 0]
type input "477"
click at [1231, 147] on input "477" at bounding box center [1213, 143] width 135 height 34
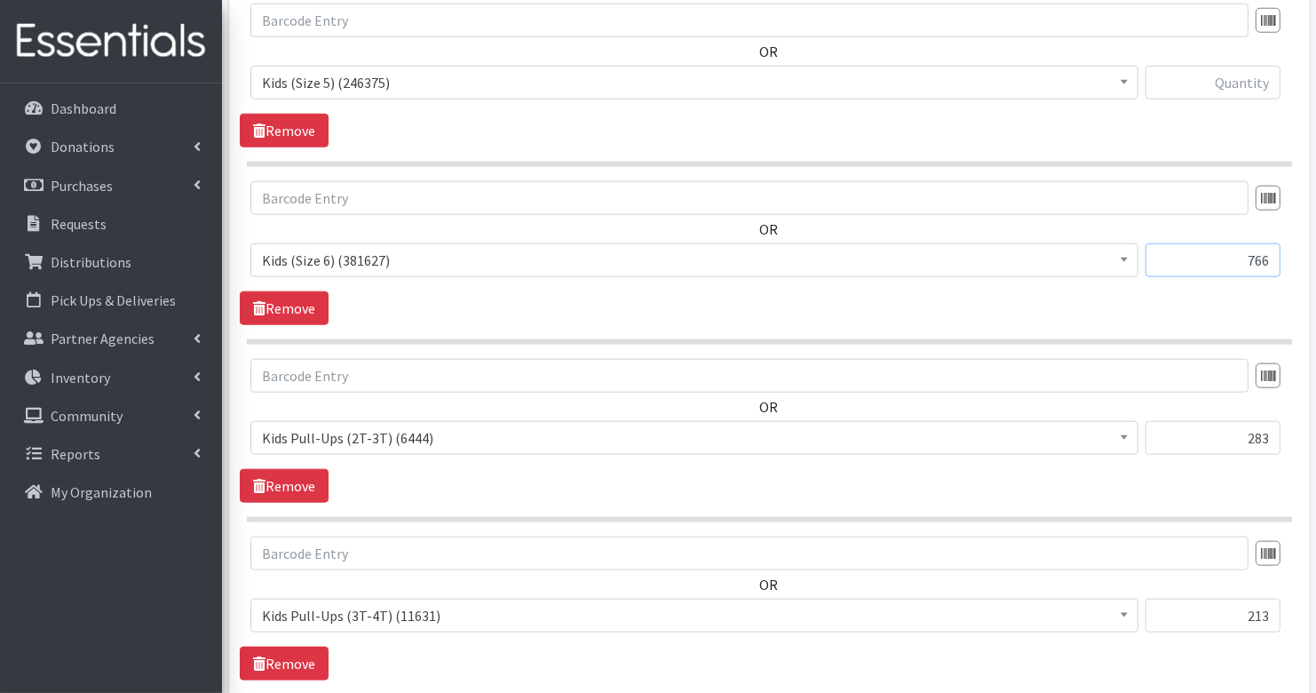
scroll to position [1545, 0]
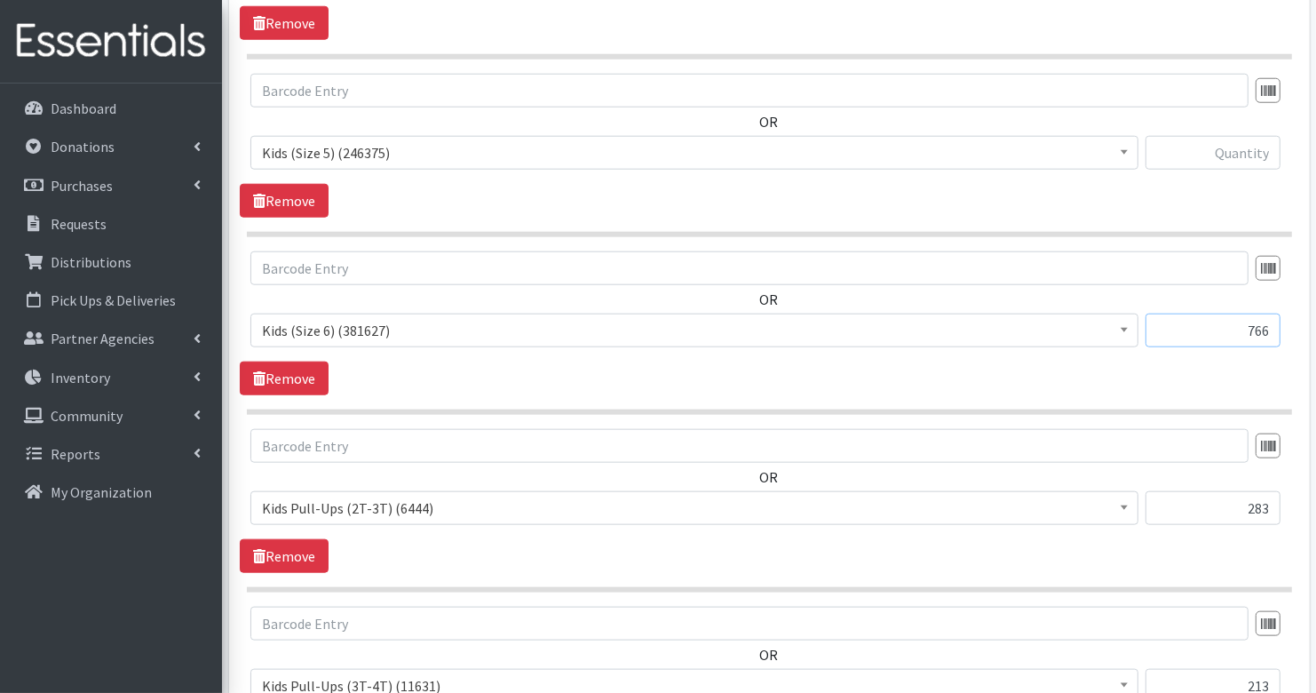
type input "766"
click at [1253, 158] on input "text" at bounding box center [1213, 153] width 135 height 34
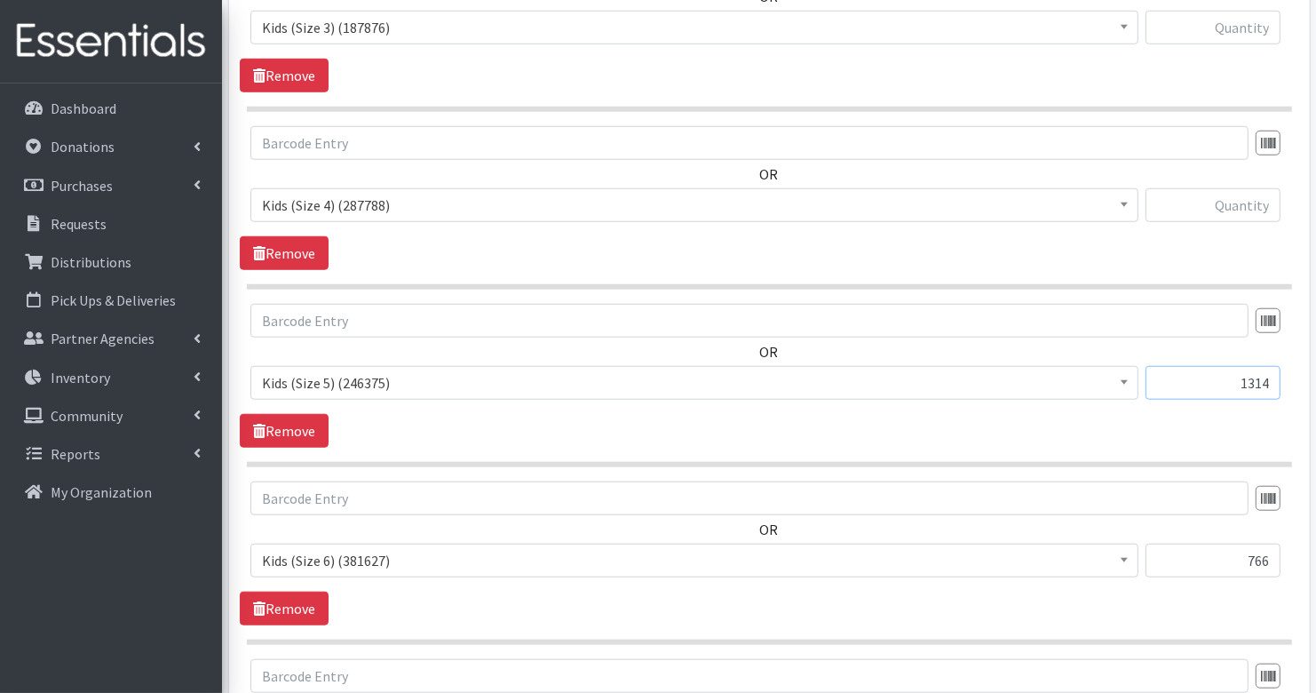
scroll to position [1294, 0]
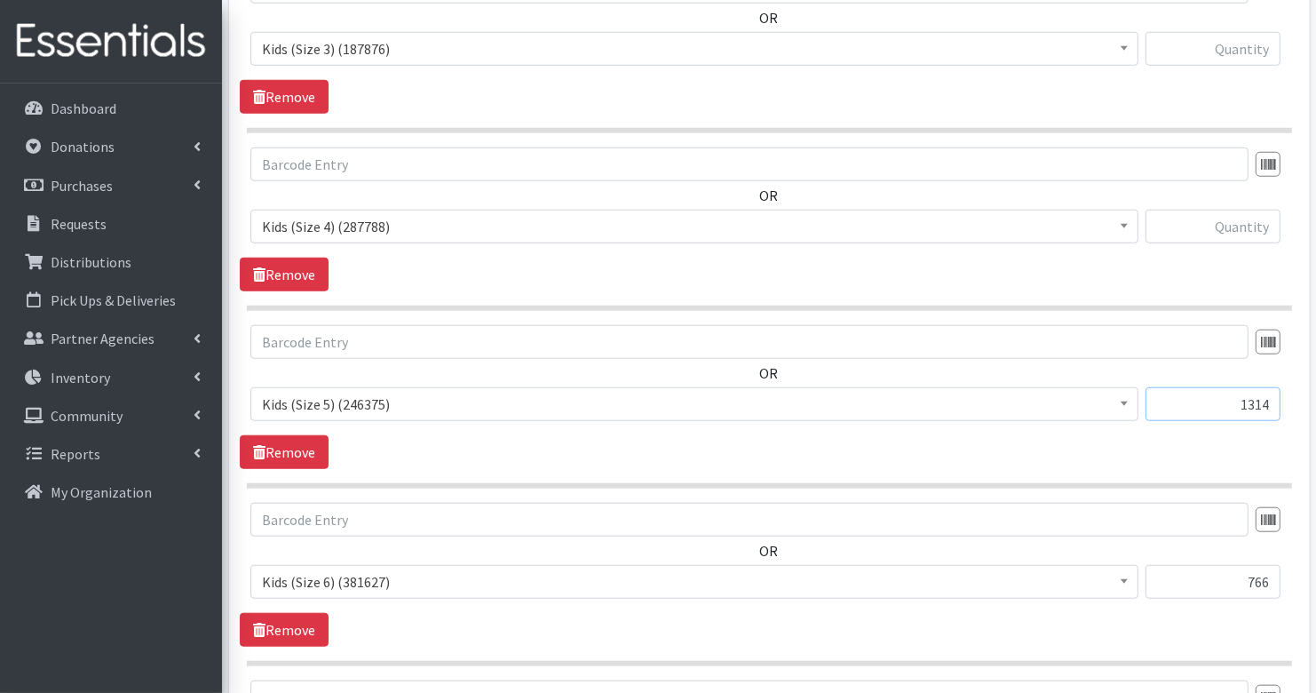
type input "1314"
click at [1259, 218] on input "text" at bounding box center [1213, 227] width 135 height 34
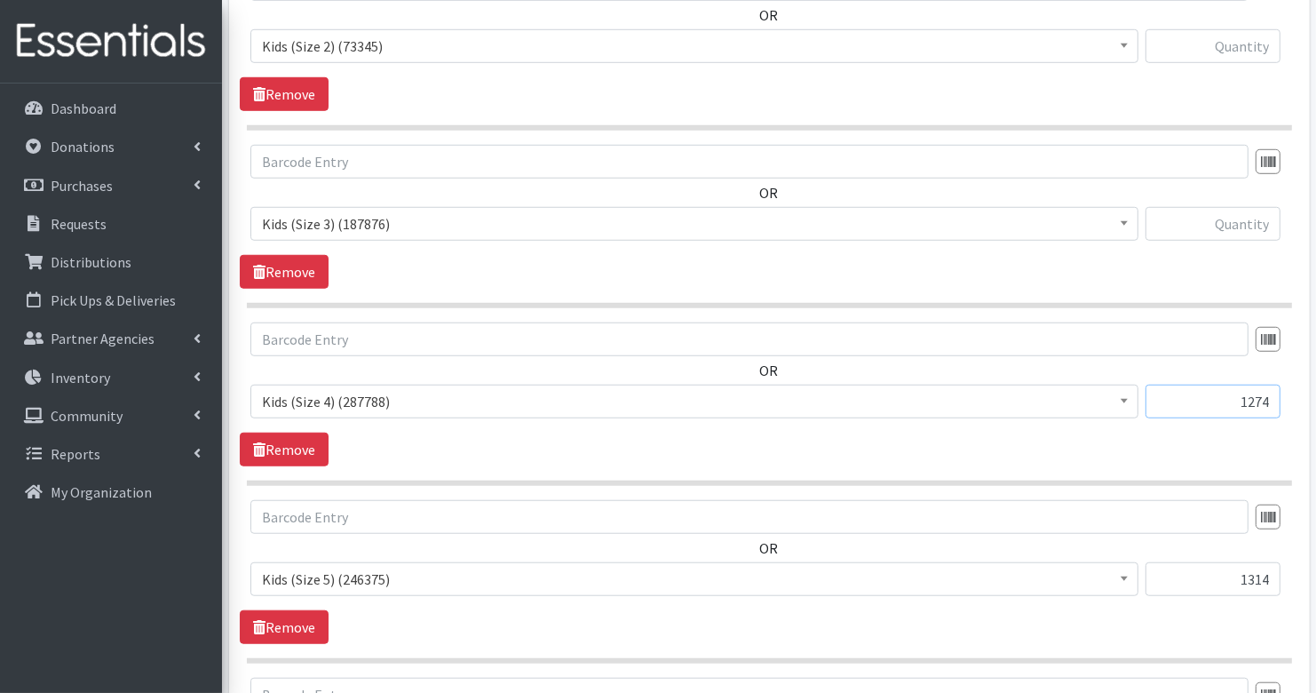
scroll to position [1081, 0]
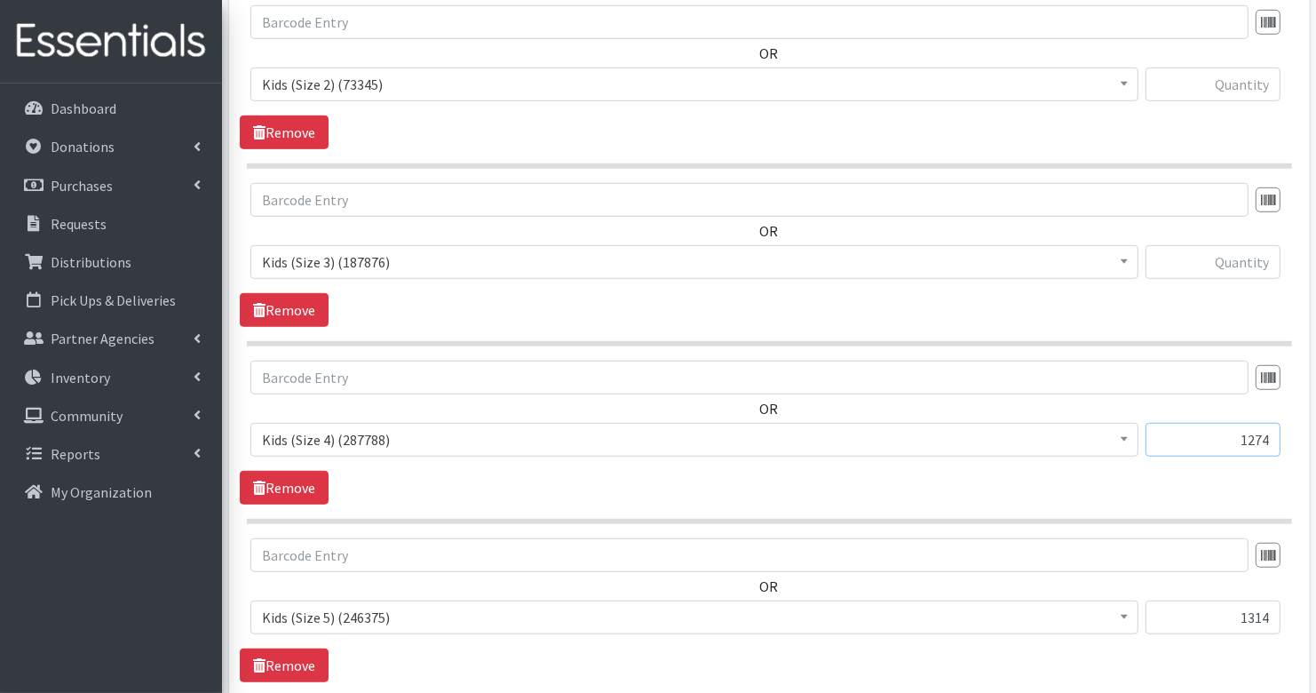
type input "1274"
click at [1258, 264] on input "text" at bounding box center [1213, 262] width 135 height 34
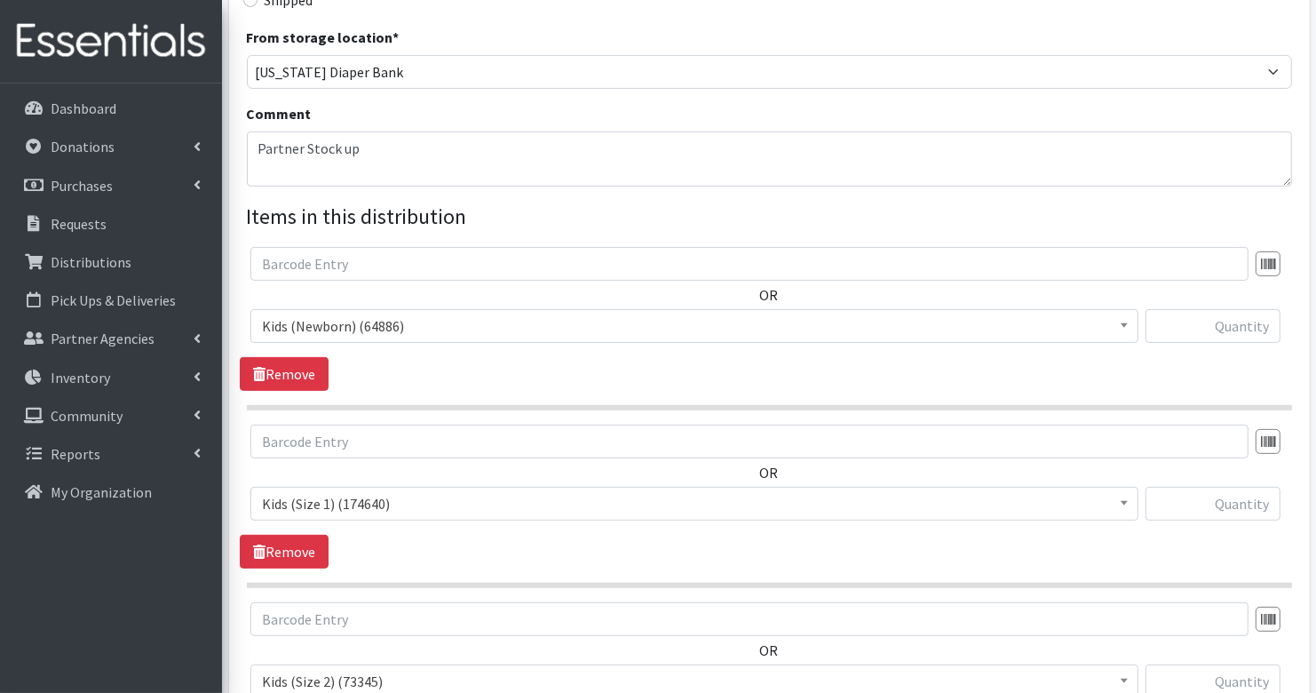
scroll to position [490, 0]
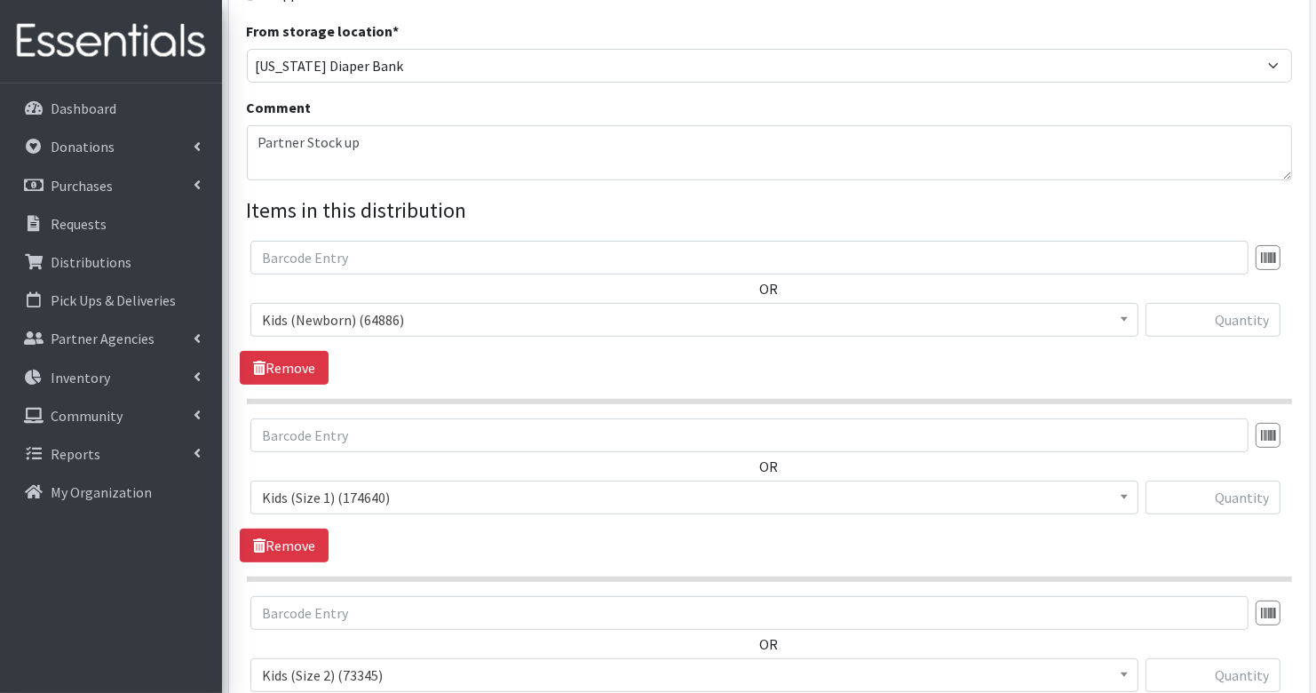
type input "11"
click at [1259, 319] on input "text" at bounding box center [1213, 320] width 135 height 34
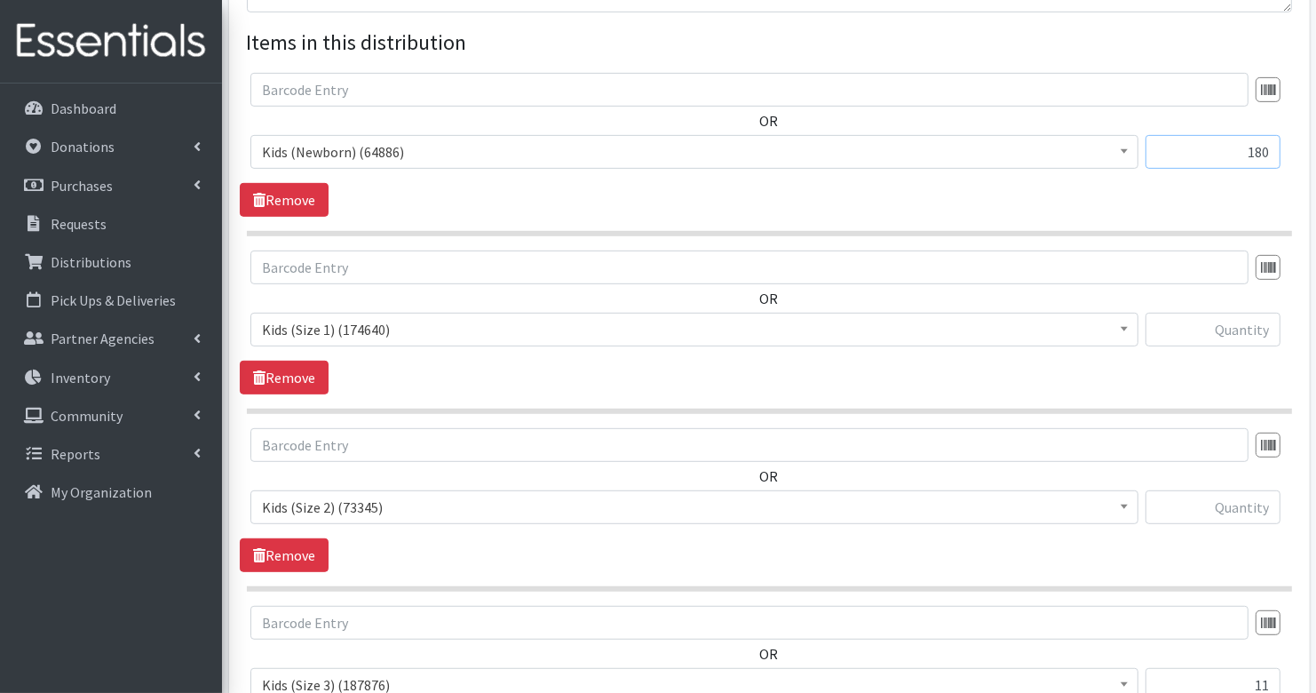
scroll to position [696, 0]
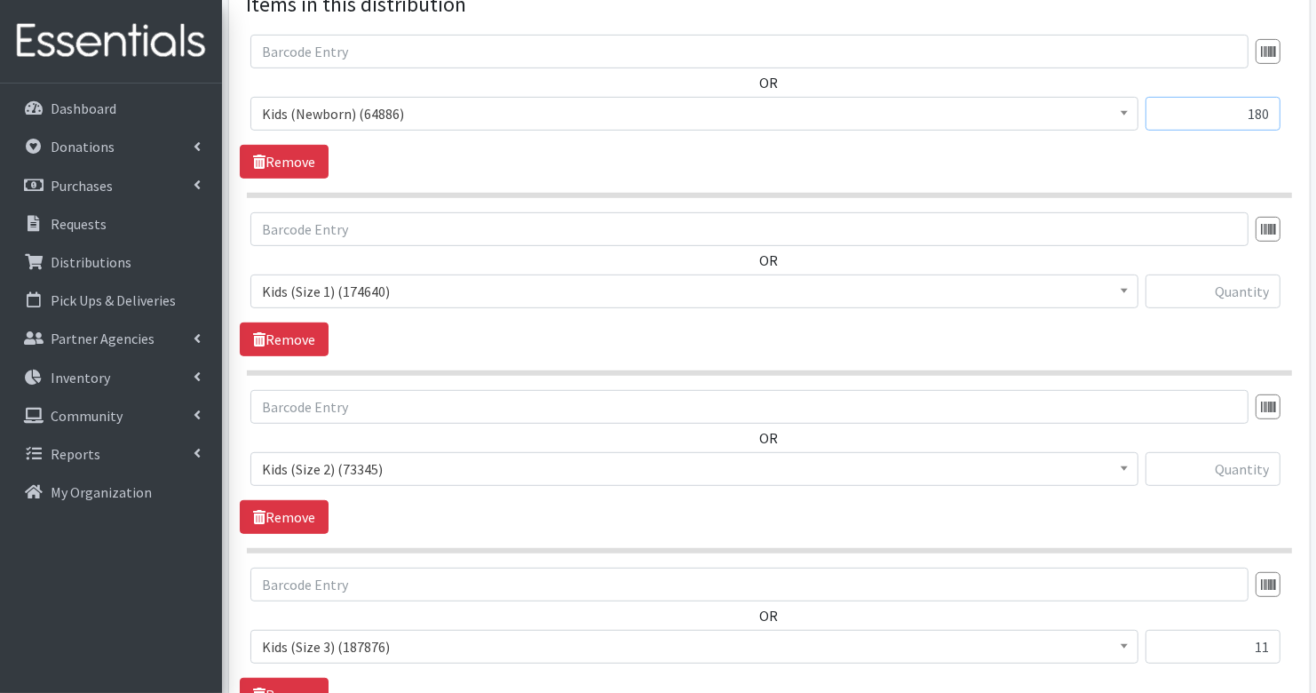
type input "180"
click at [1264, 278] on input "text" at bounding box center [1213, 291] width 135 height 34
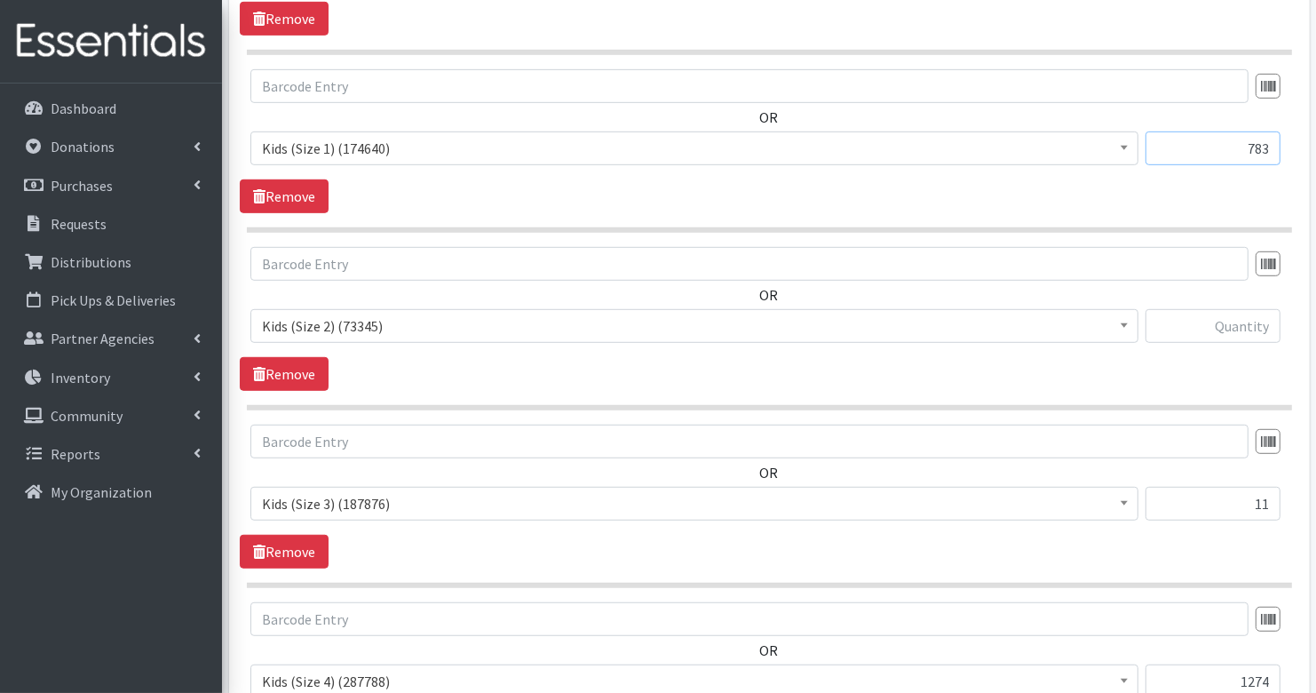
scroll to position [888, 0]
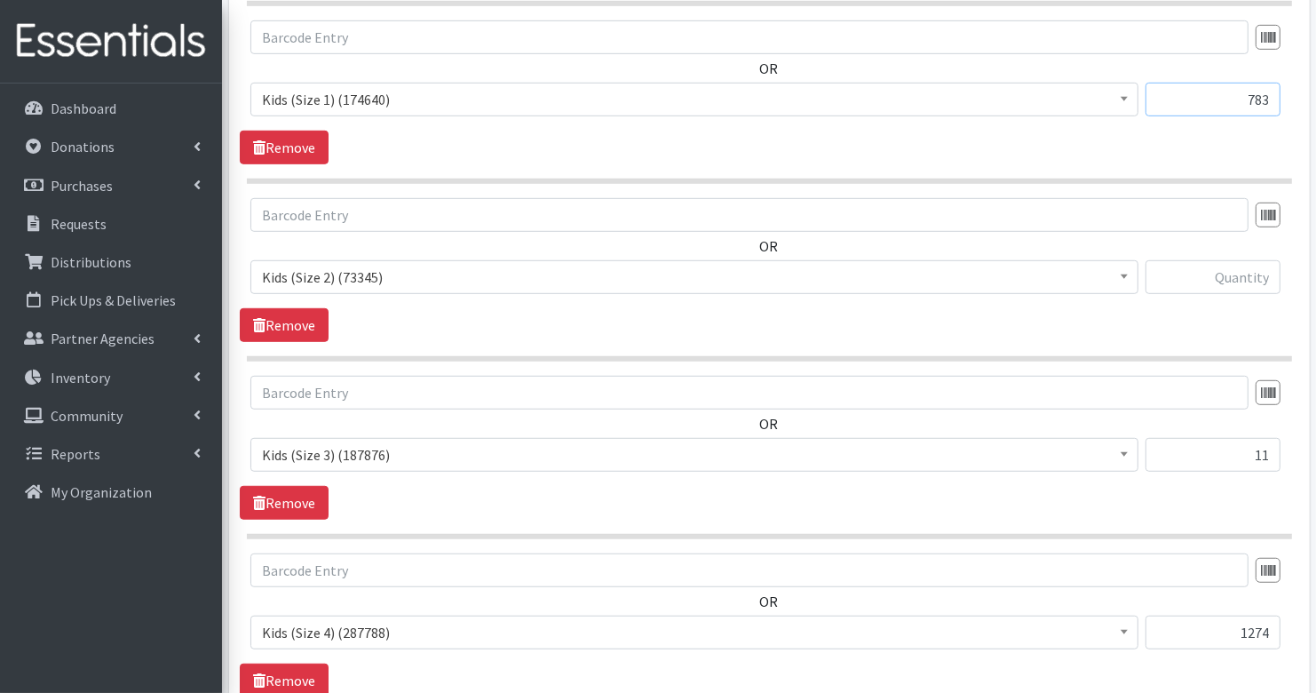
type input "783"
click at [1265, 276] on input "text" at bounding box center [1213, 277] width 135 height 34
type input "698"
click at [1265, 455] on input "11" at bounding box center [1213, 455] width 135 height 34
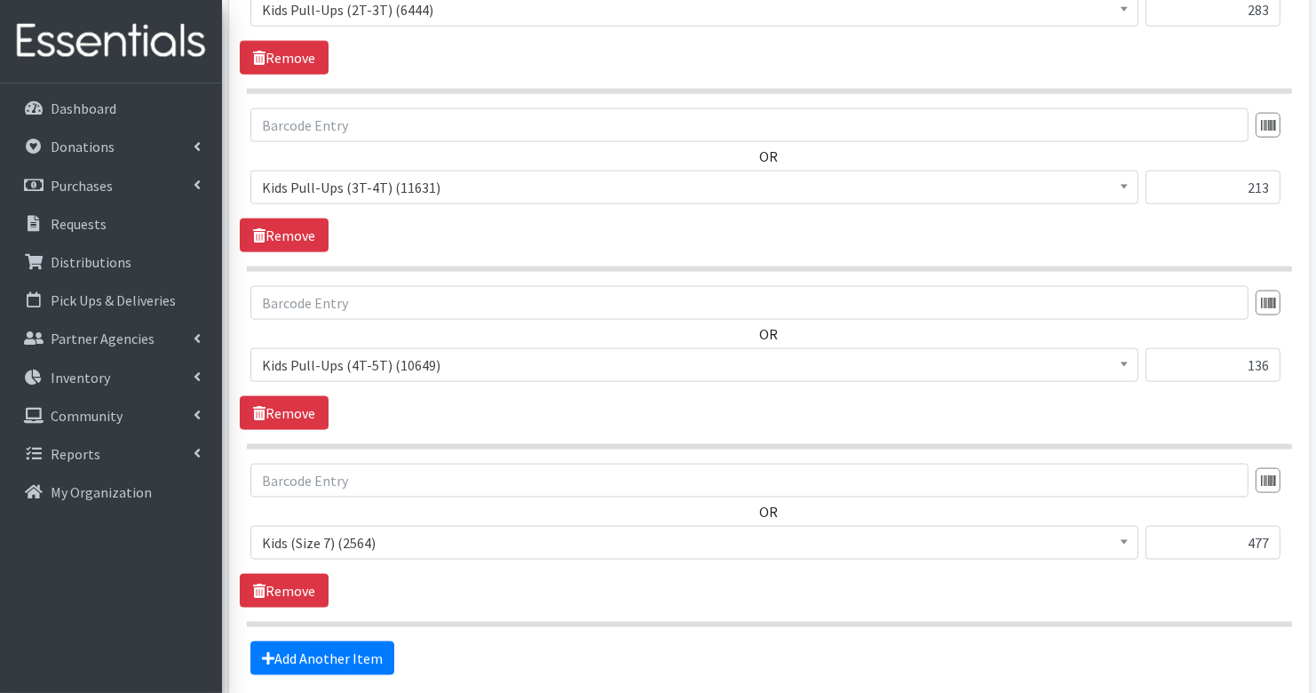
scroll to position [2191, 0]
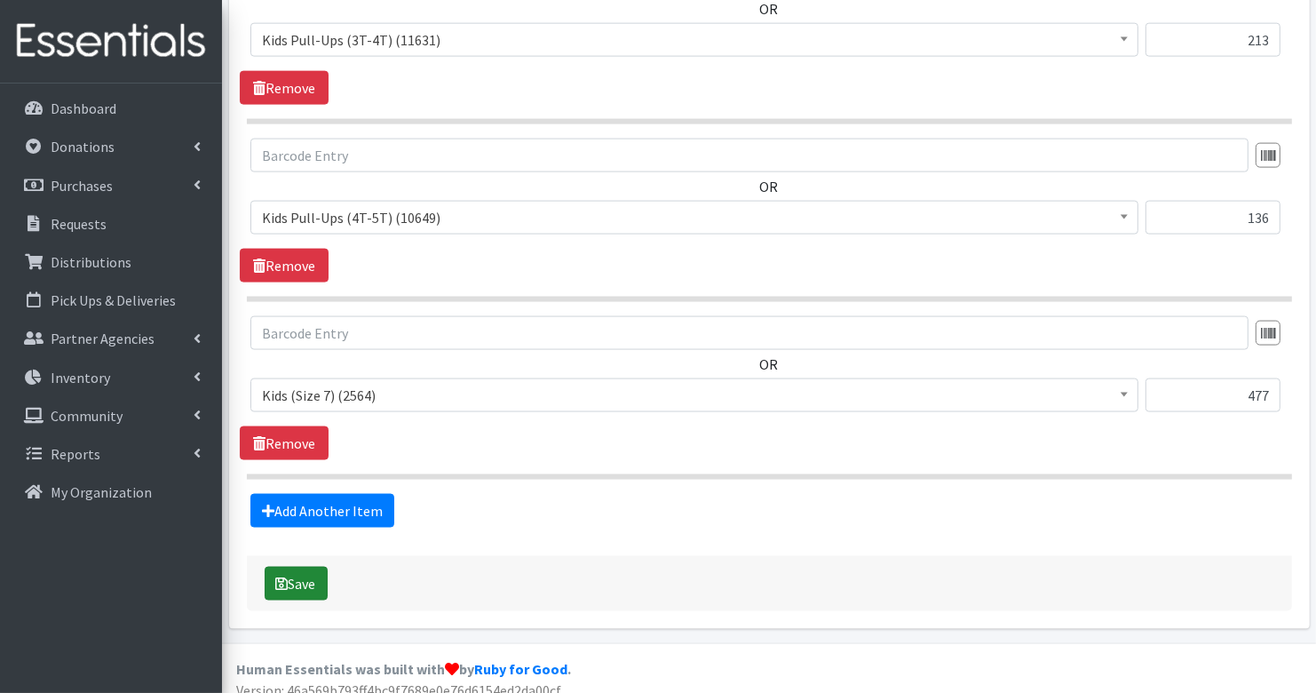
type input "1144"
click at [307, 569] on button "Save" at bounding box center [296, 584] width 63 height 34
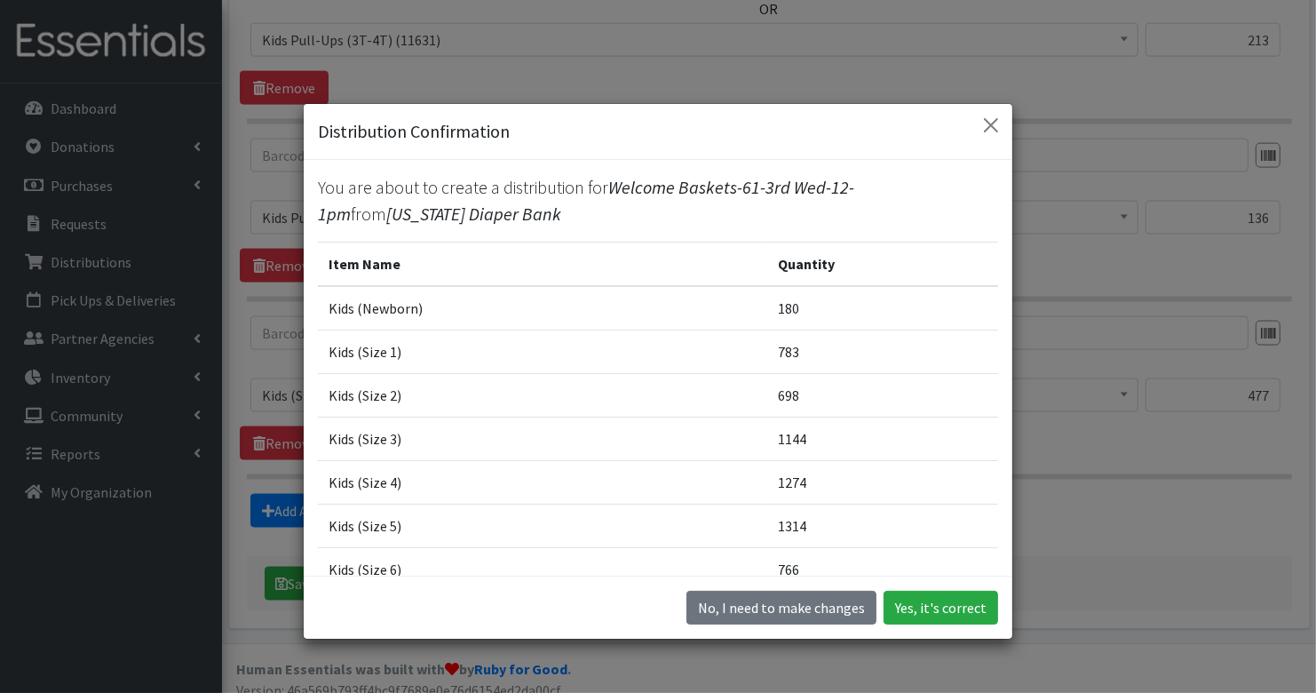
click at [933, 625] on div "No, I need to make changes Yes, it's correct" at bounding box center [658, 606] width 709 height 63
click at [933, 621] on button "Yes, it's correct" at bounding box center [941, 608] width 115 height 34
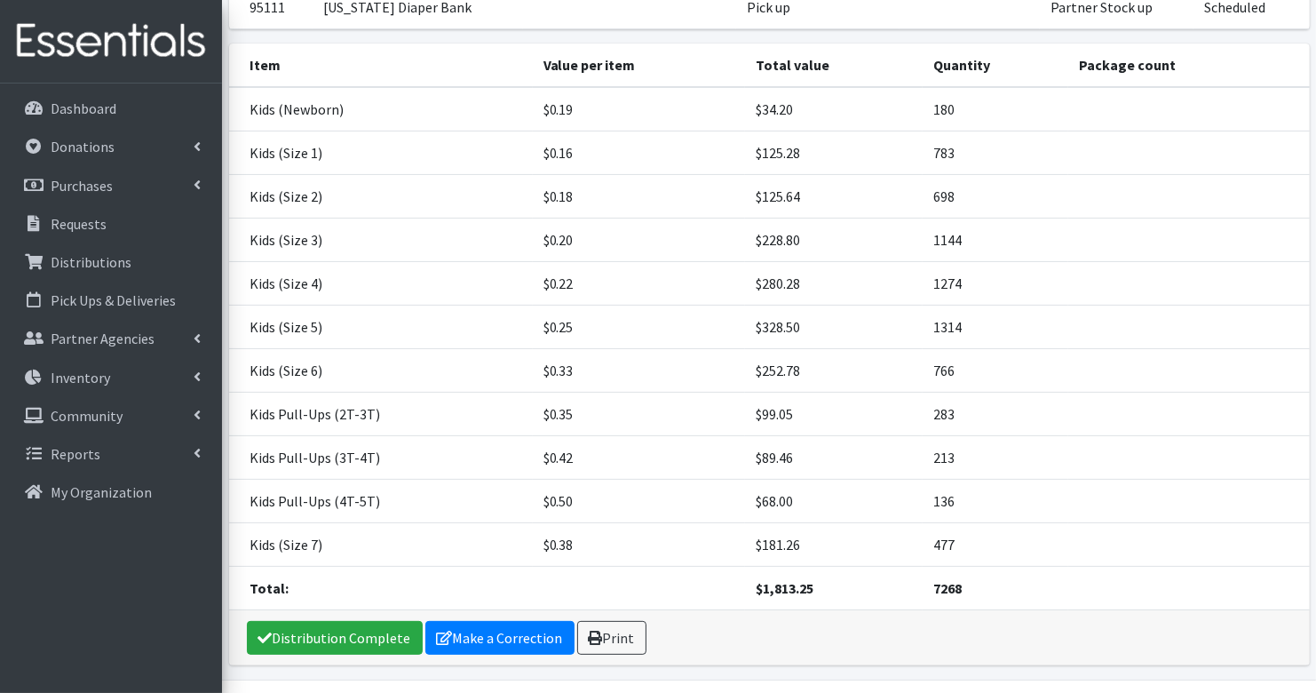
scroll to position [308, 0]
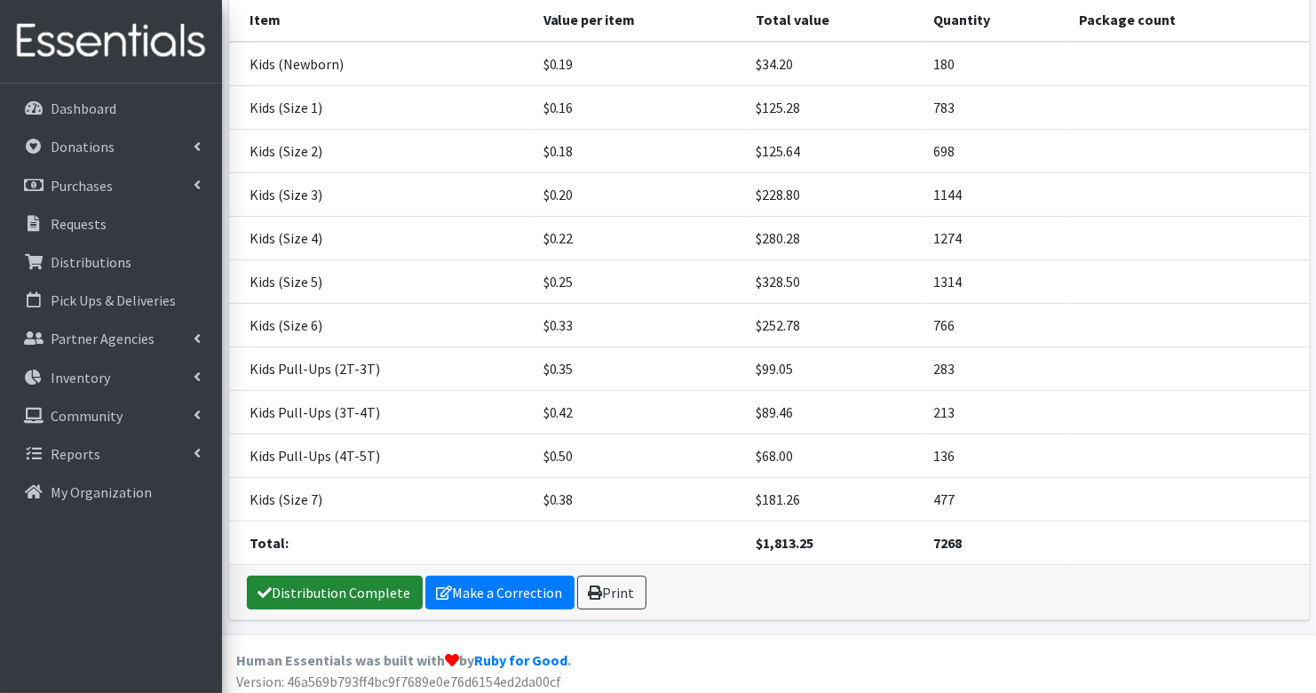
click at [337, 582] on link "Distribution Complete" at bounding box center [335, 592] width 176 height 34
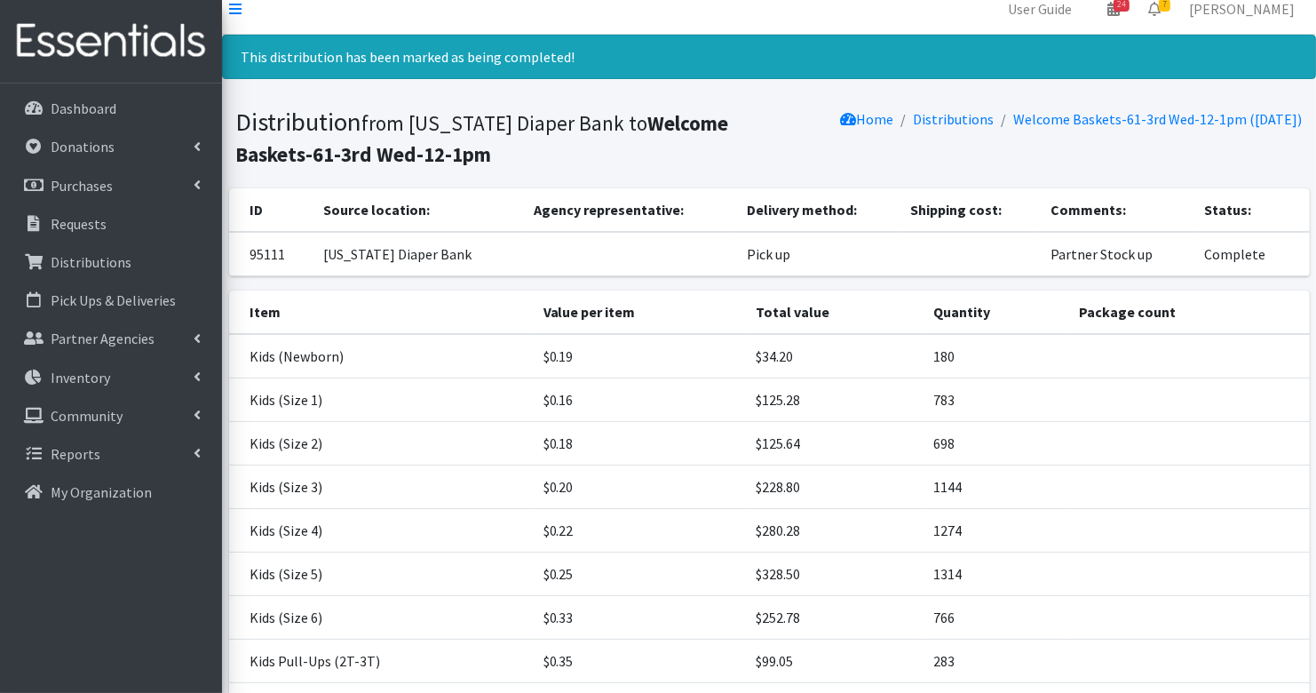
scroll to position [0, 0]
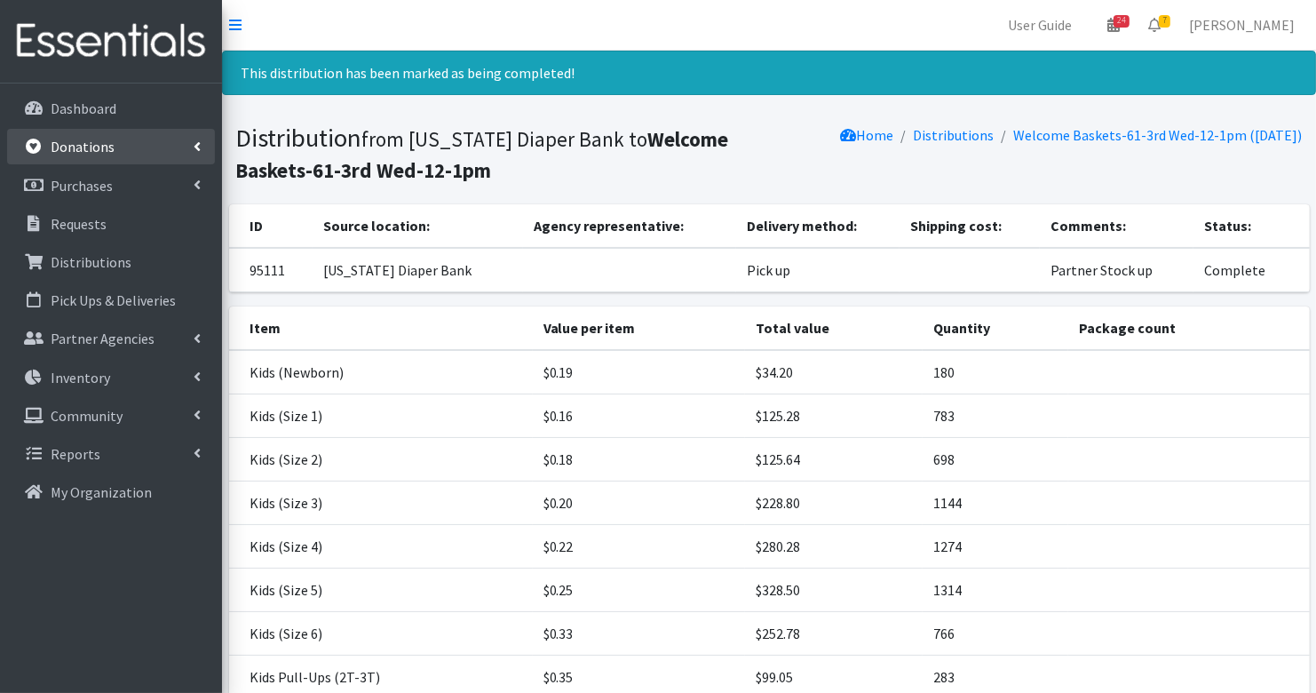
click at [82, 142] on p "Donations" at bounding box center [83, 147] width 64 height 18
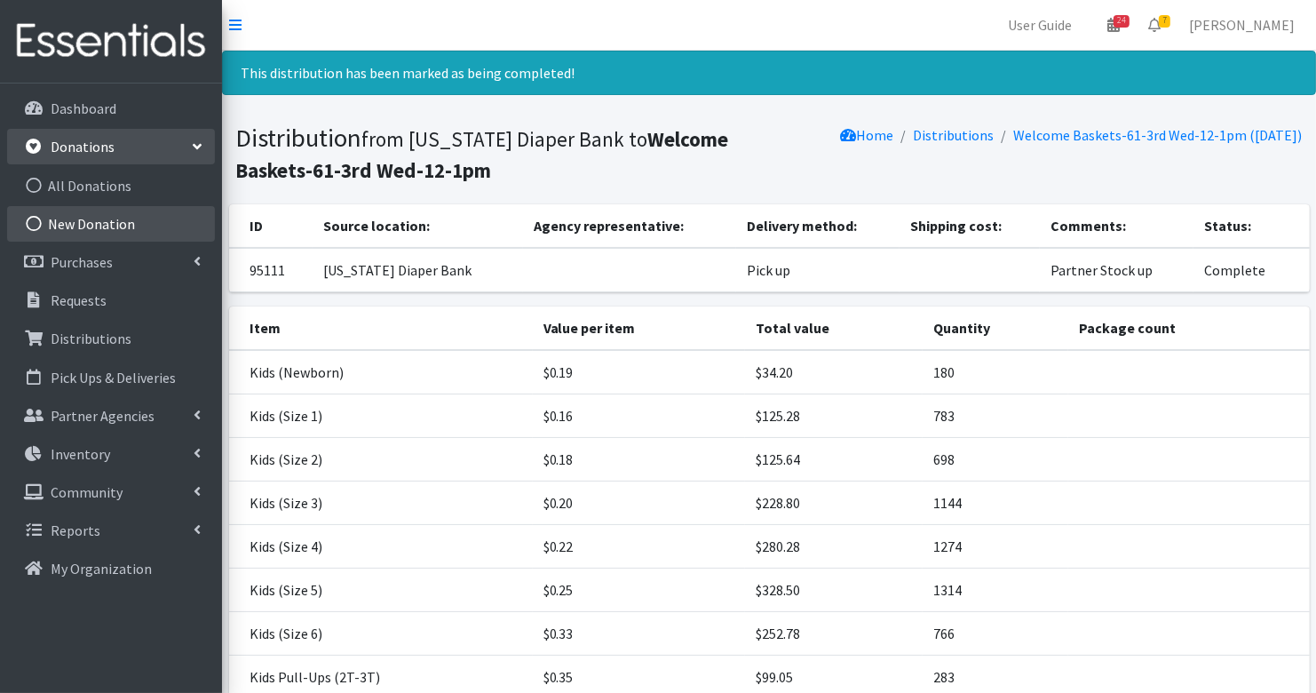
click at [91, 220] on link "New Donation" at bounding box center [111, 224] width 208 height 36
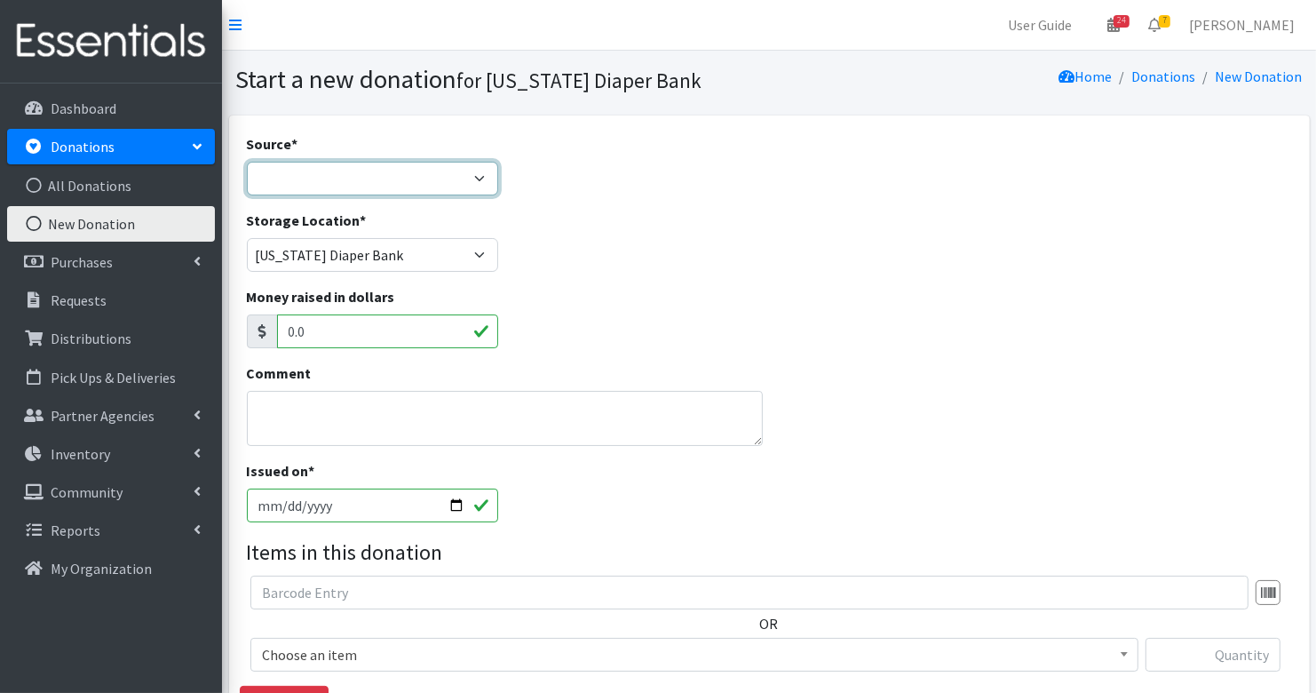
click at [355, 184] on select "Product Drive Manufacturer Donation Site Misc. Donation" at bounding box center [372, 179] width 251 height 34
select select "Manufacturer"
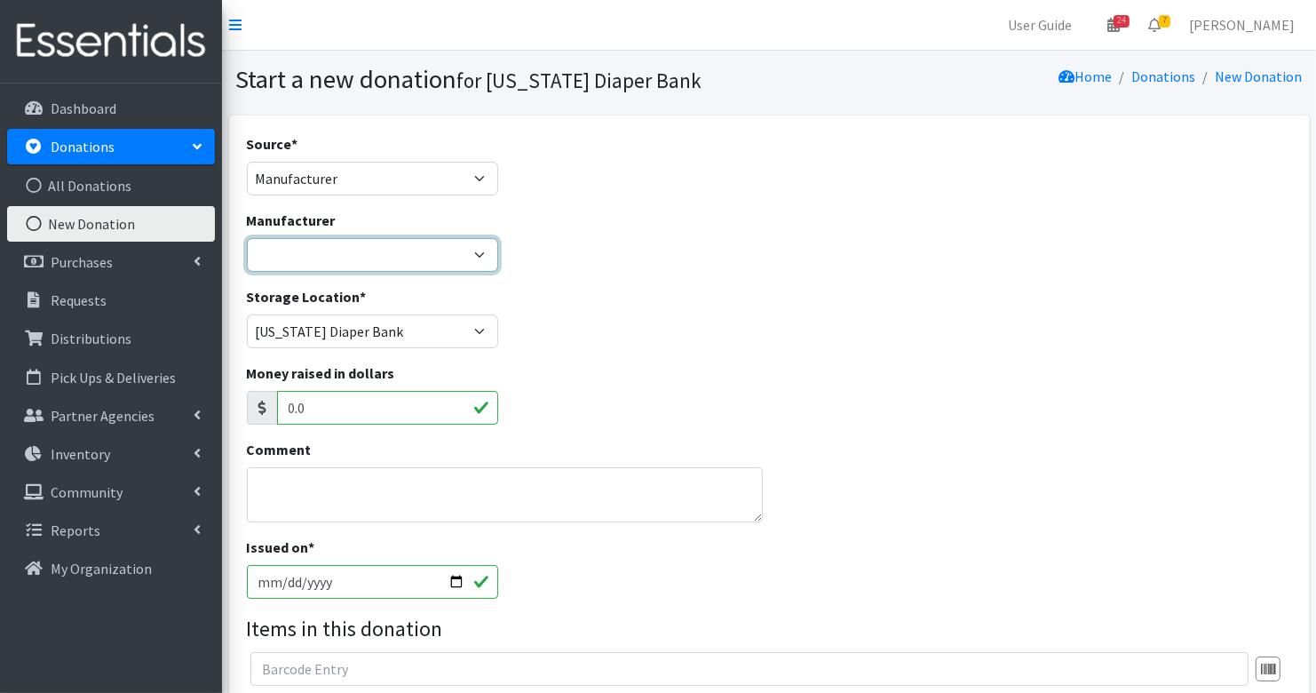
click at [372, 250] on select "Baby2Baby Huggies Target ---Create new Manufacturer---" at bounding box center [372, 255] width 251 height 34
select select "160"
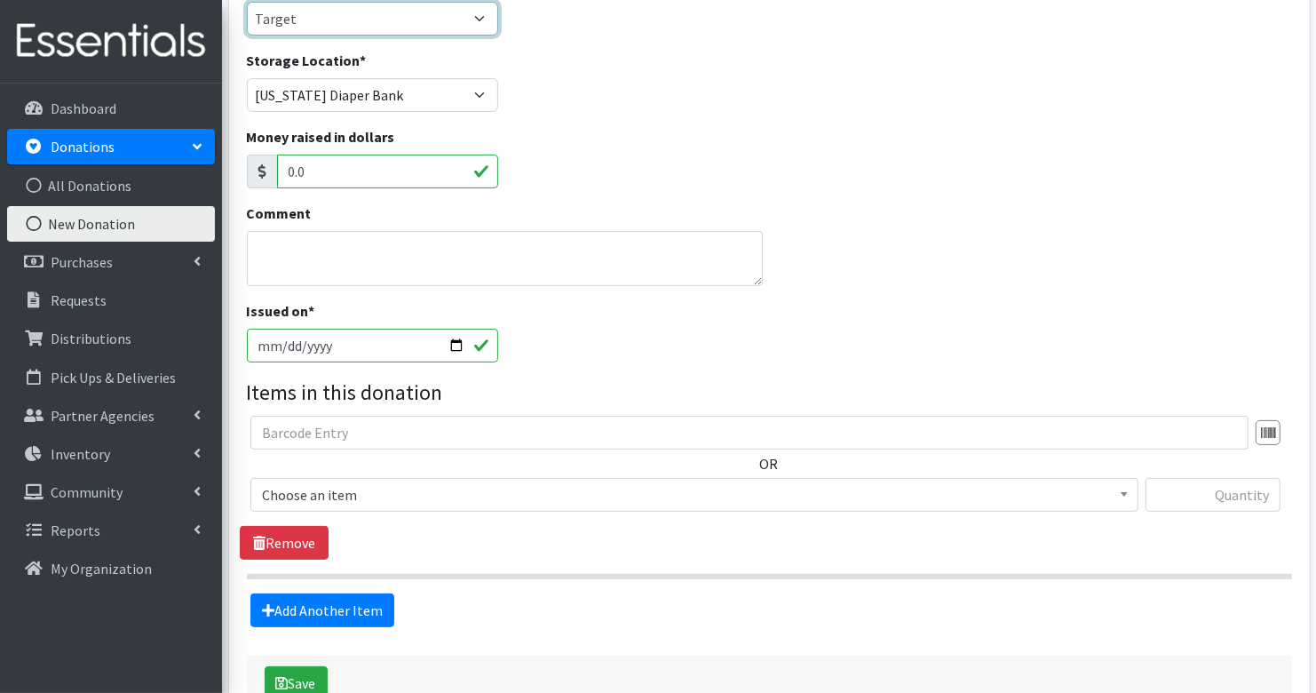
scroll to position [237, 0]
click at [276, 345] on input "2025-08-18" at bounding box center [372, 345] width 251 height 34
type input "2025-08-14"
click at [336, 444] on input "text" at bounding box center [749, 432] width 998 height 34
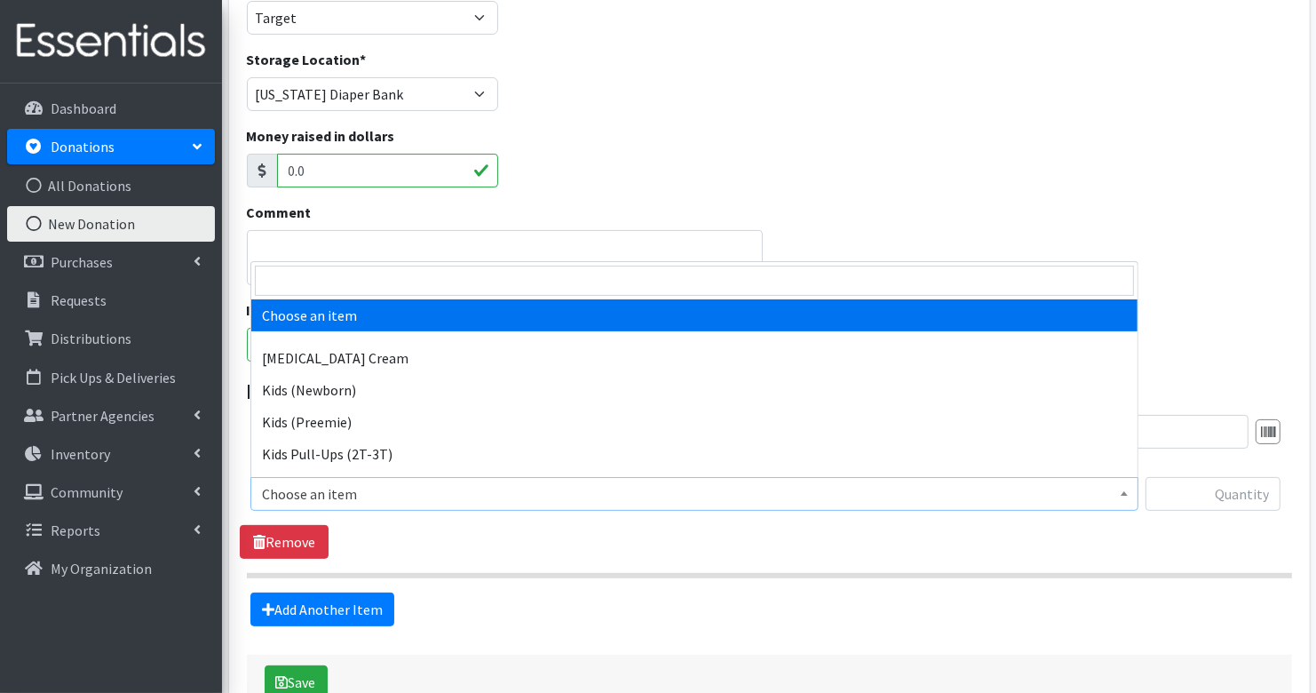
click at [376, 488] on span "Choose an item" at bounding box center [694, 493] width 865 height 25
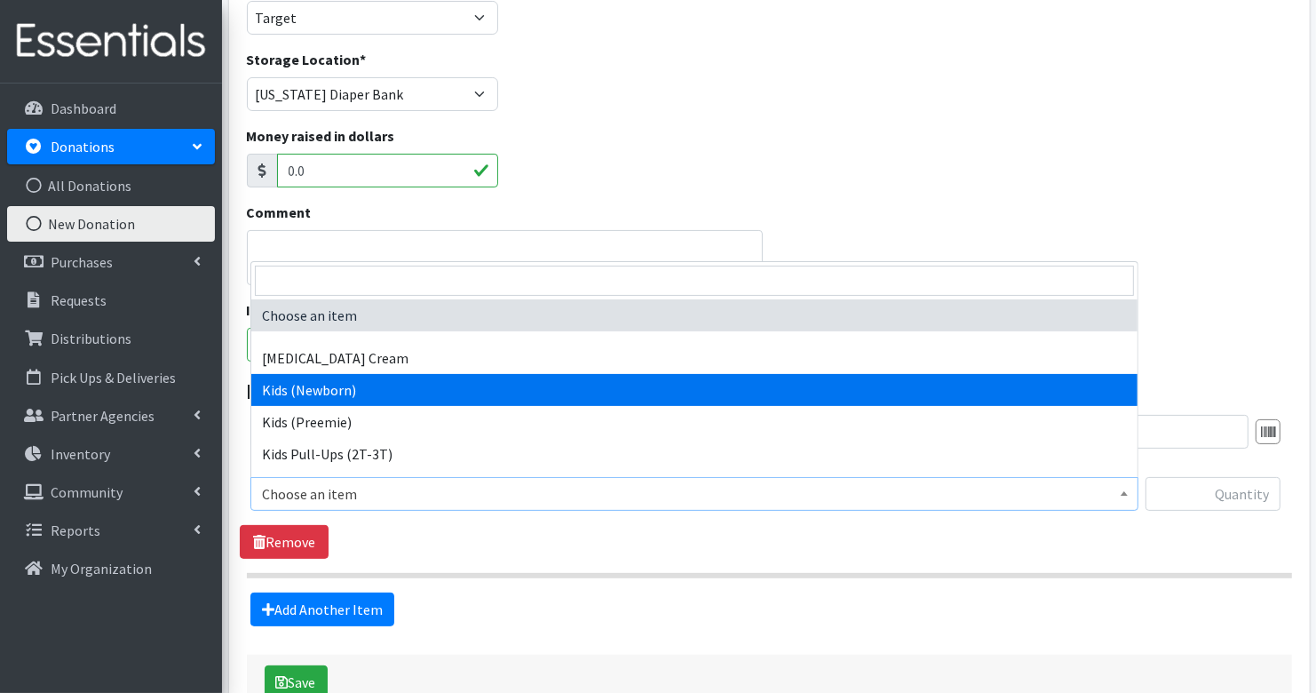
select select "3400"
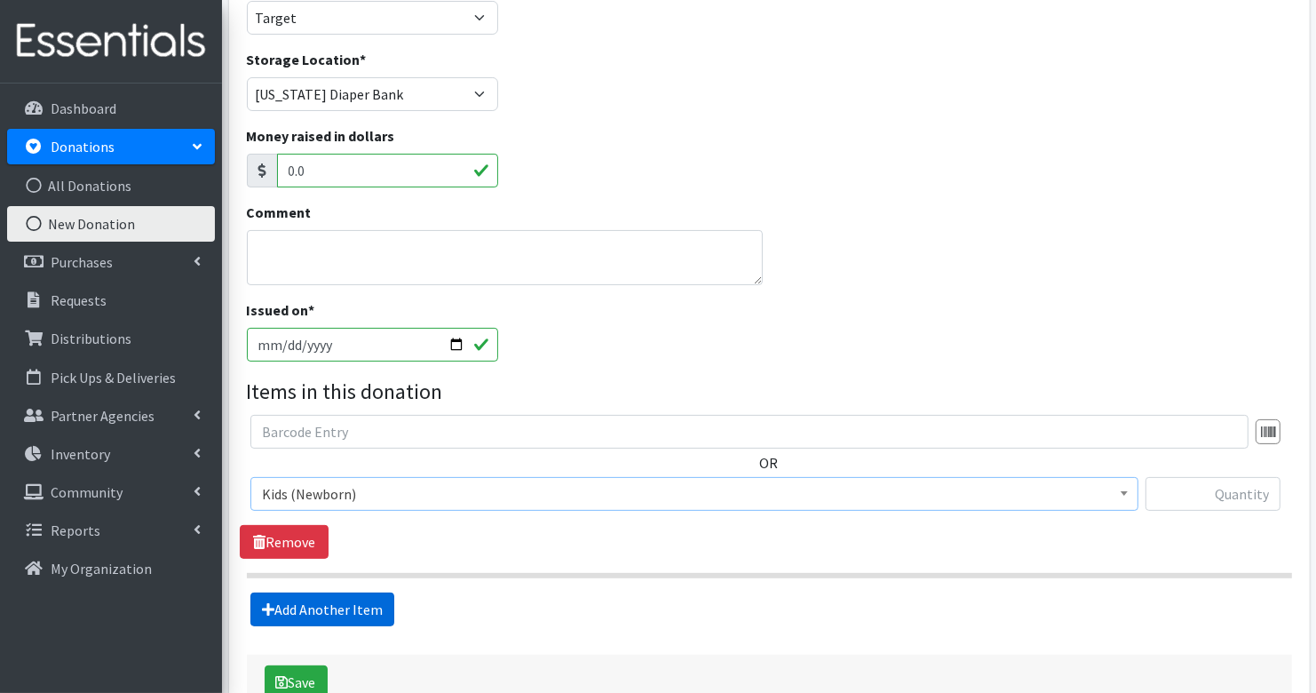
click at [335, 613] on link "Add Another Item" at bounding box center [322, 609] width 144 height 34
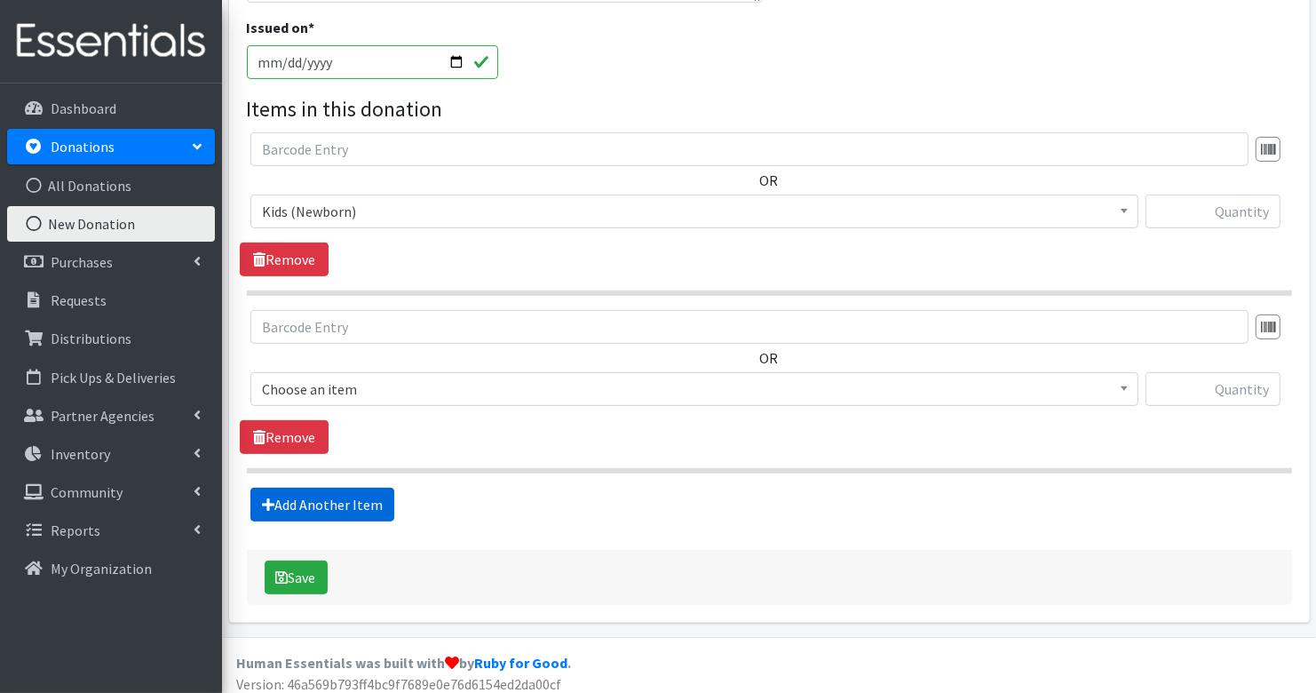
scroll to position [517, 0]
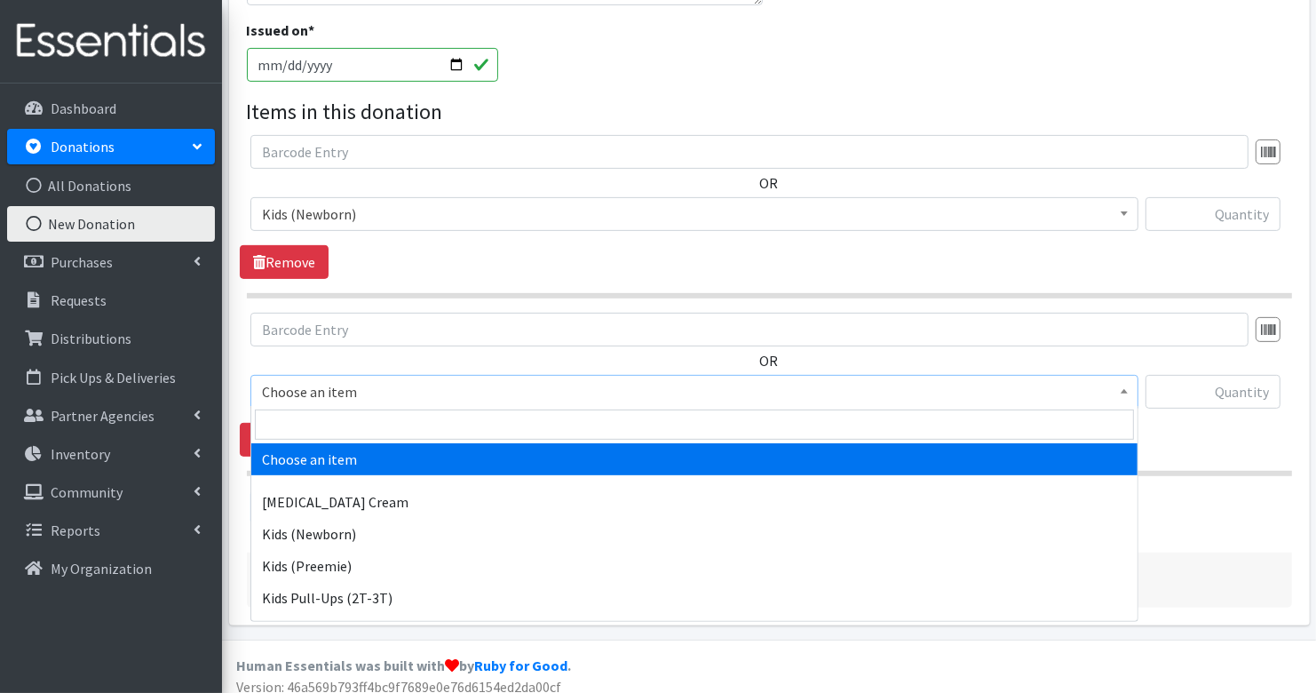
click at [302, 393] on span "Choose an item" at bounding box center [694, 391] width 865 height 25
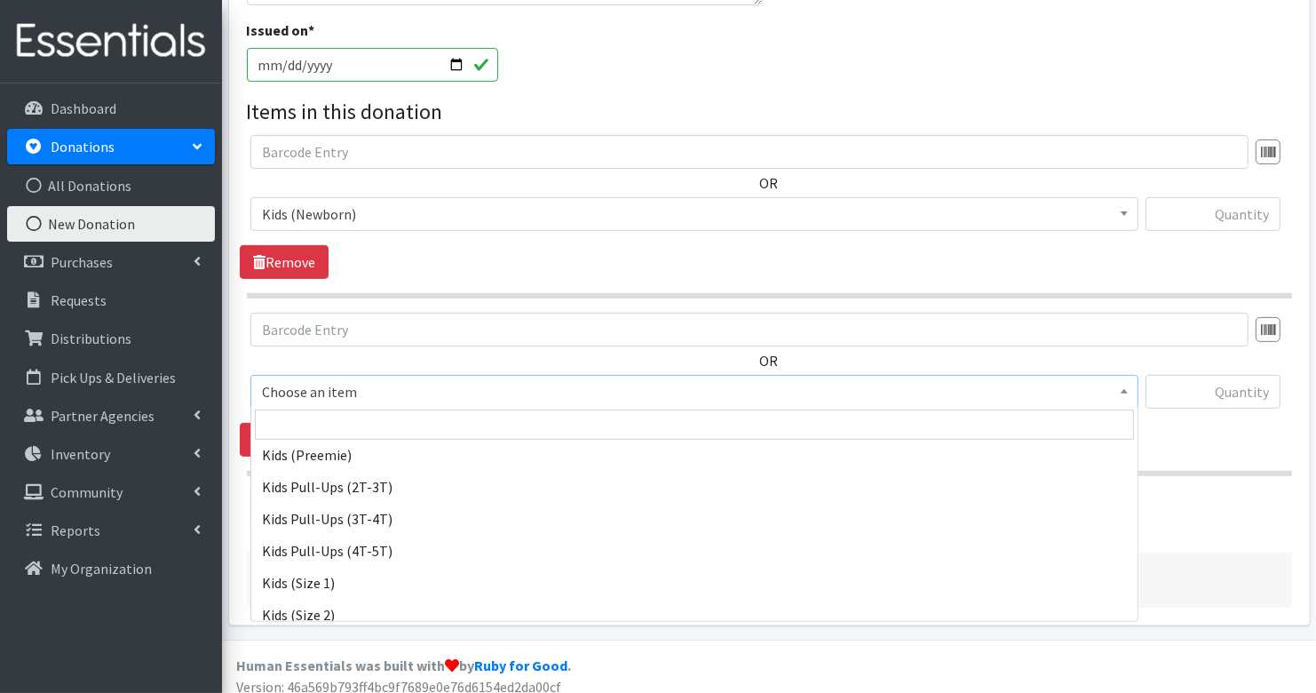
scroll to position [117, 0]
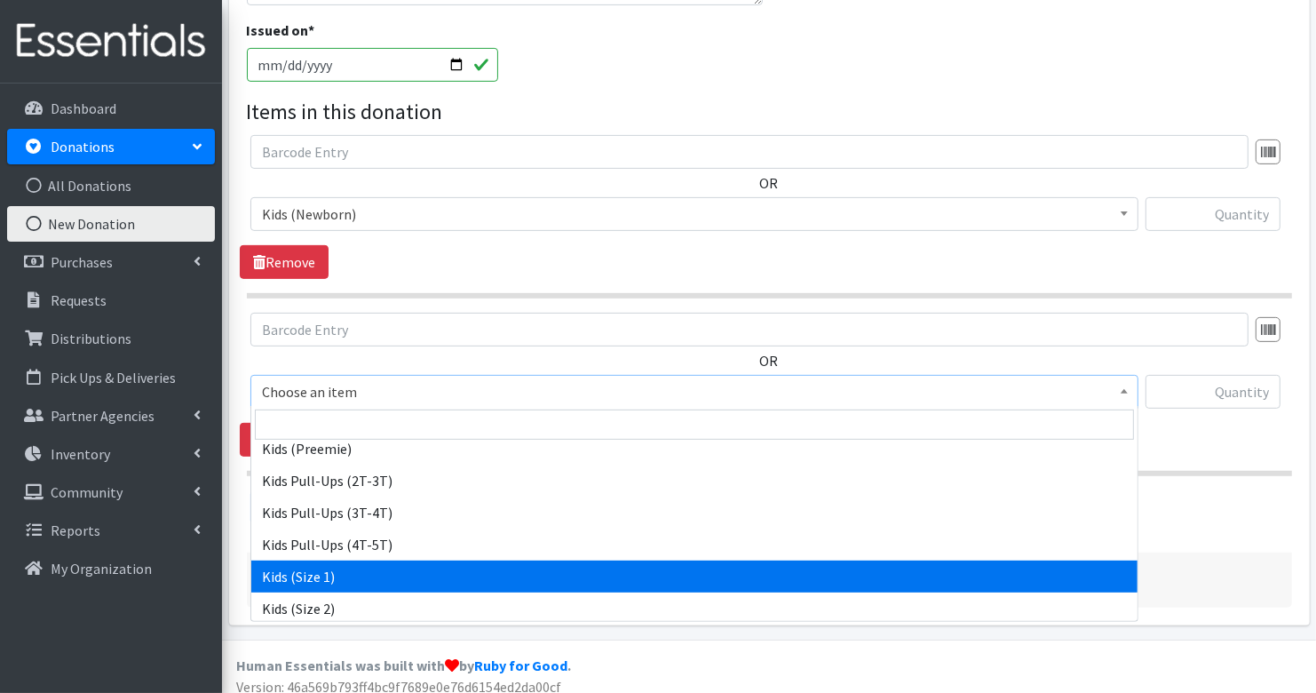
select select "3401"
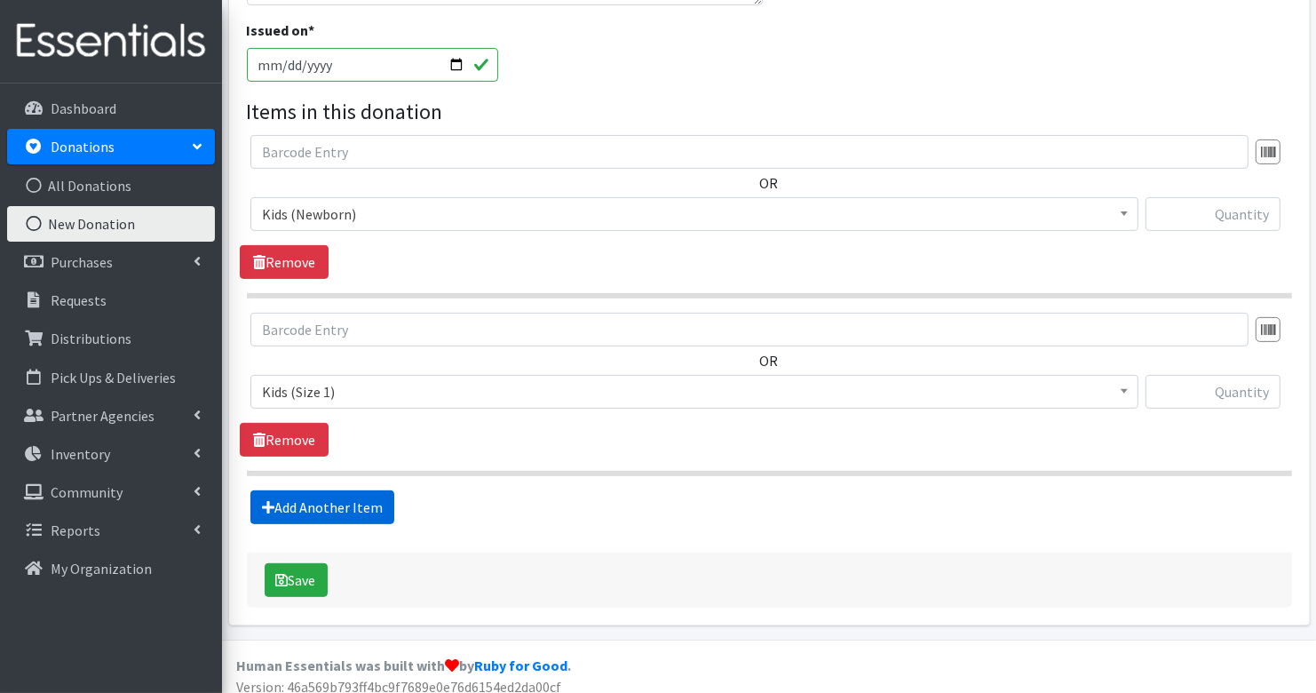
click at [315, 501] on link "Add Another Item" at bounding box center [322, 507] width 144 height 34
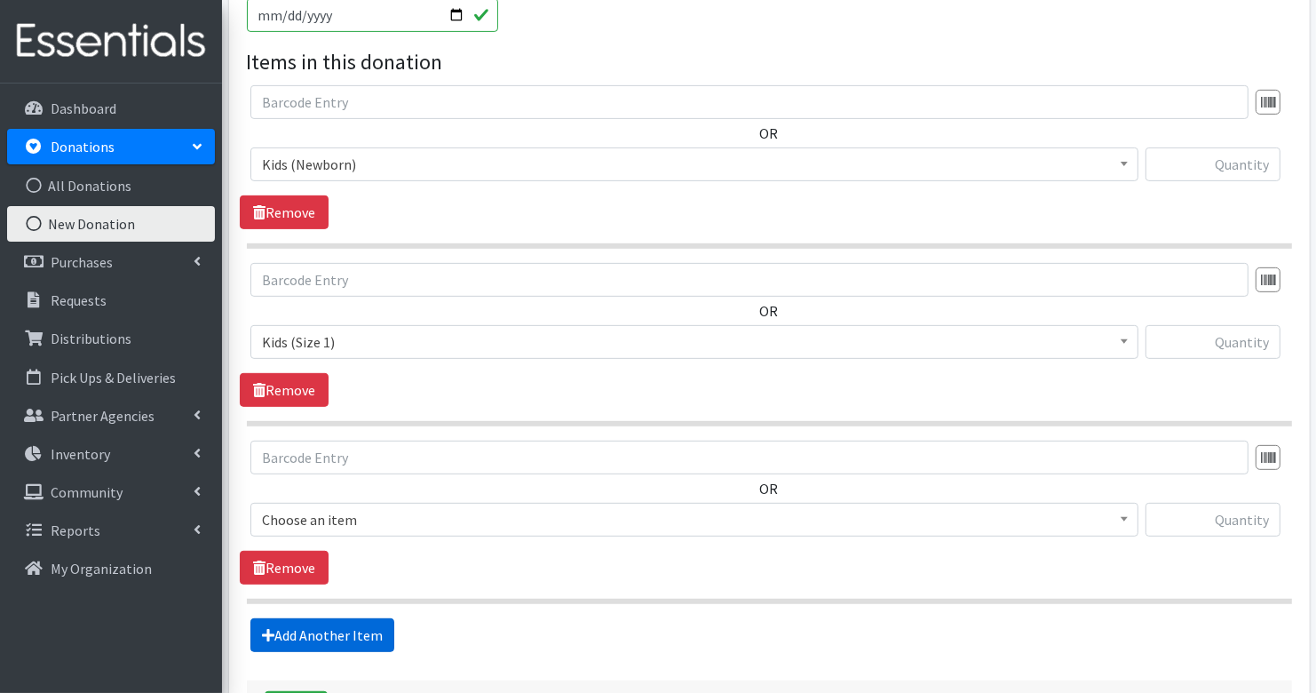
scroll to position [701, 0]
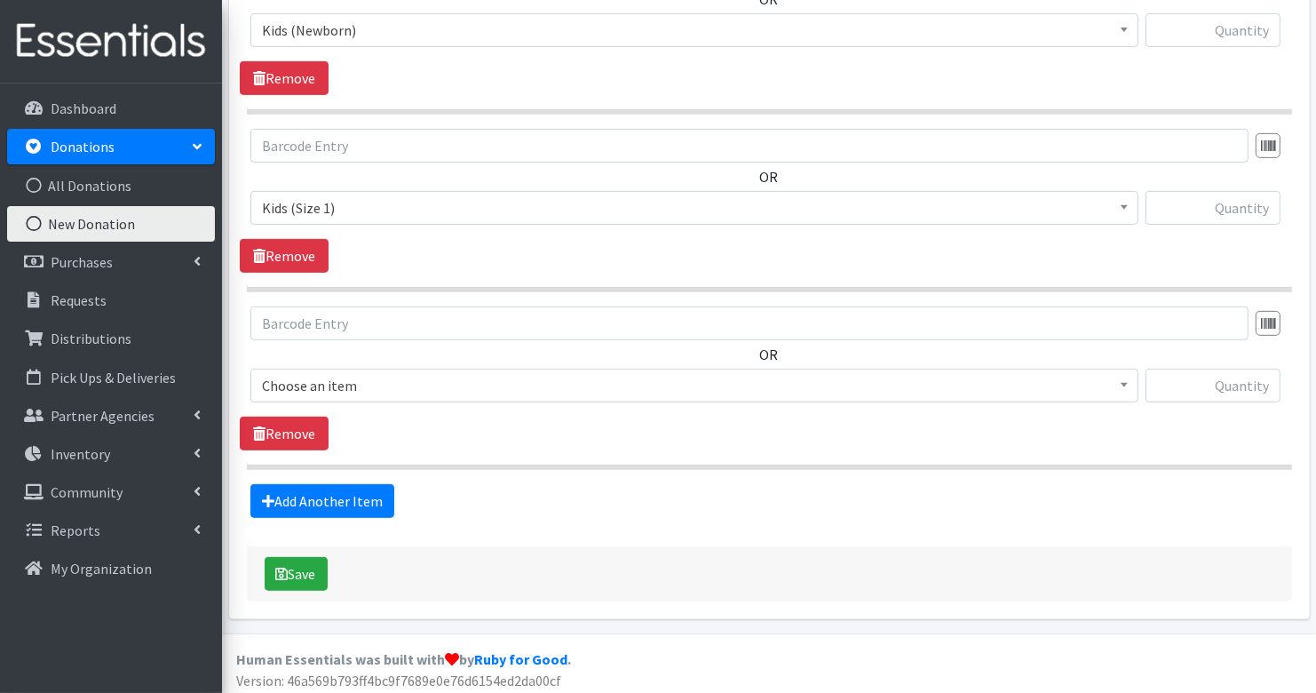
click at [338, 390] on span "Choose an item" at bounding box center [694, 385] width 865 height 25
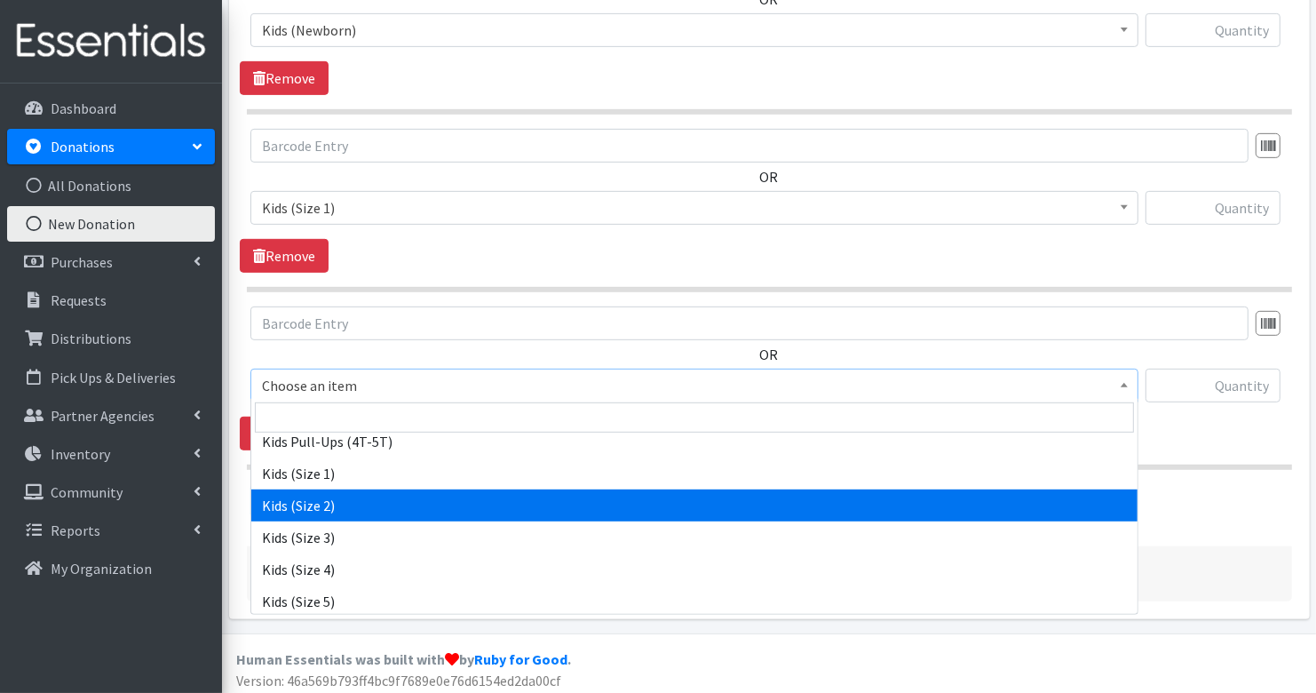
scroll to position [215, 0]
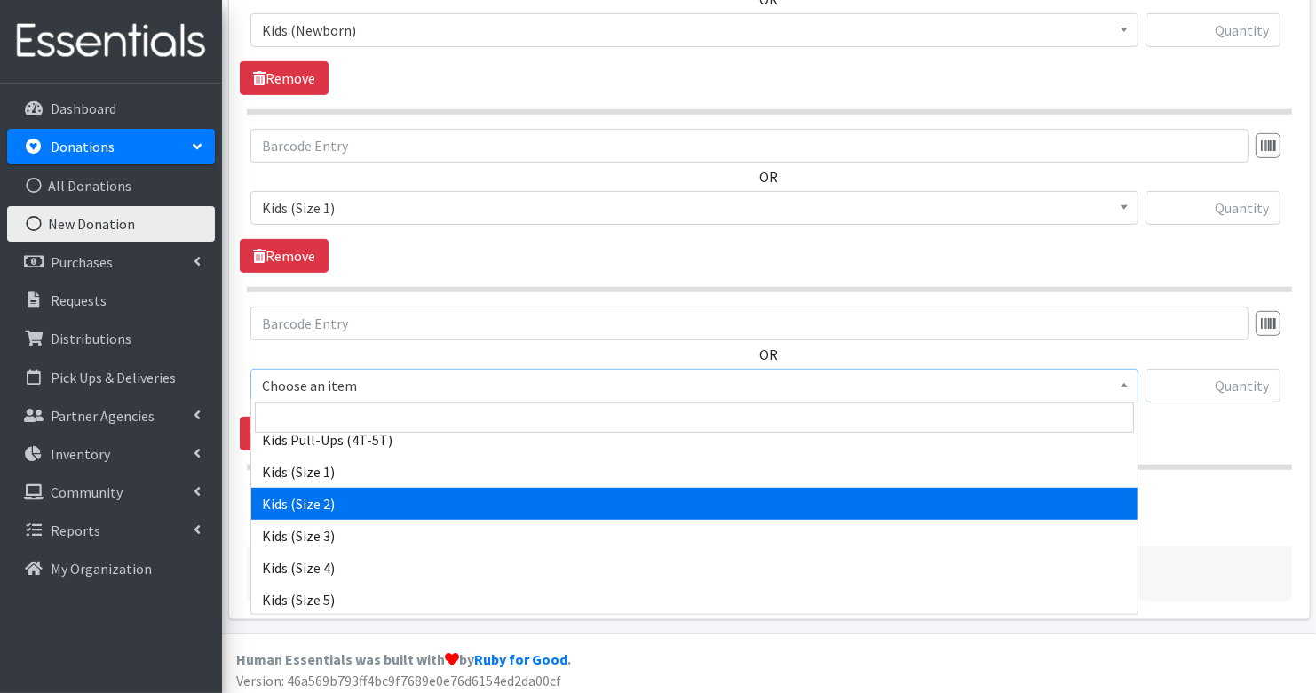
select select "3420"
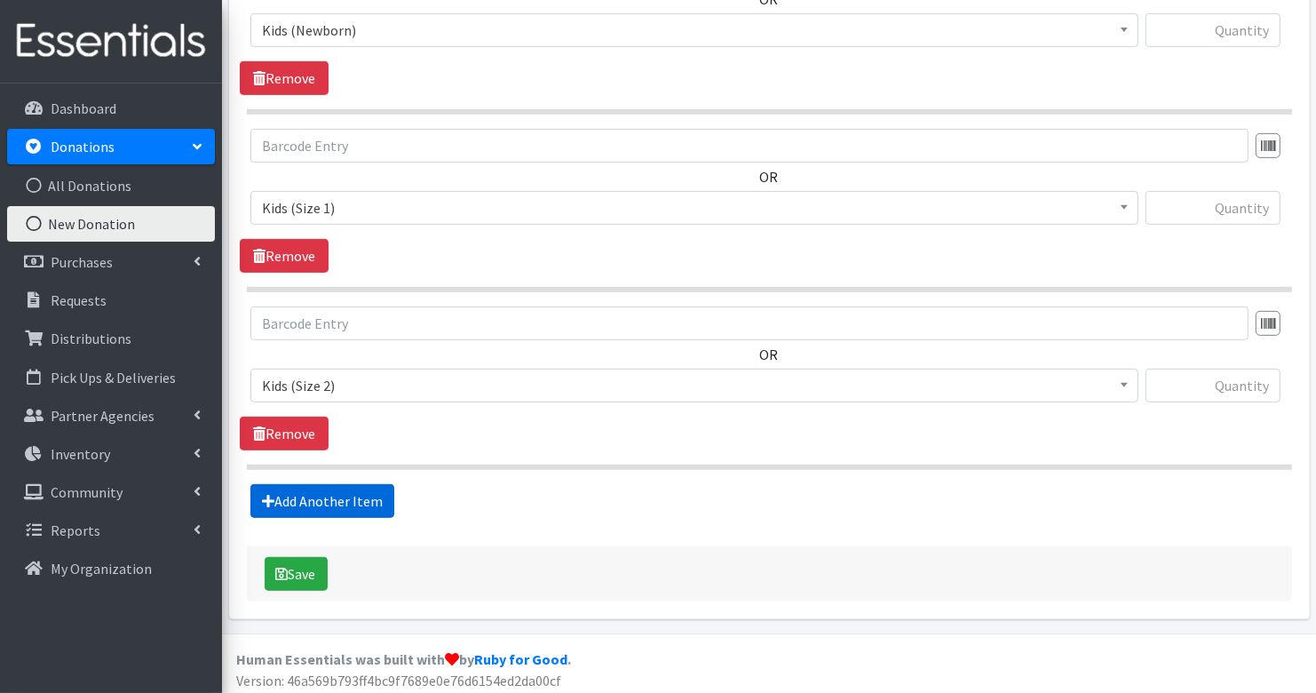
click at [363, 498] on link "Add Another Item" at bounding box center [322, 501] width 144 height 34
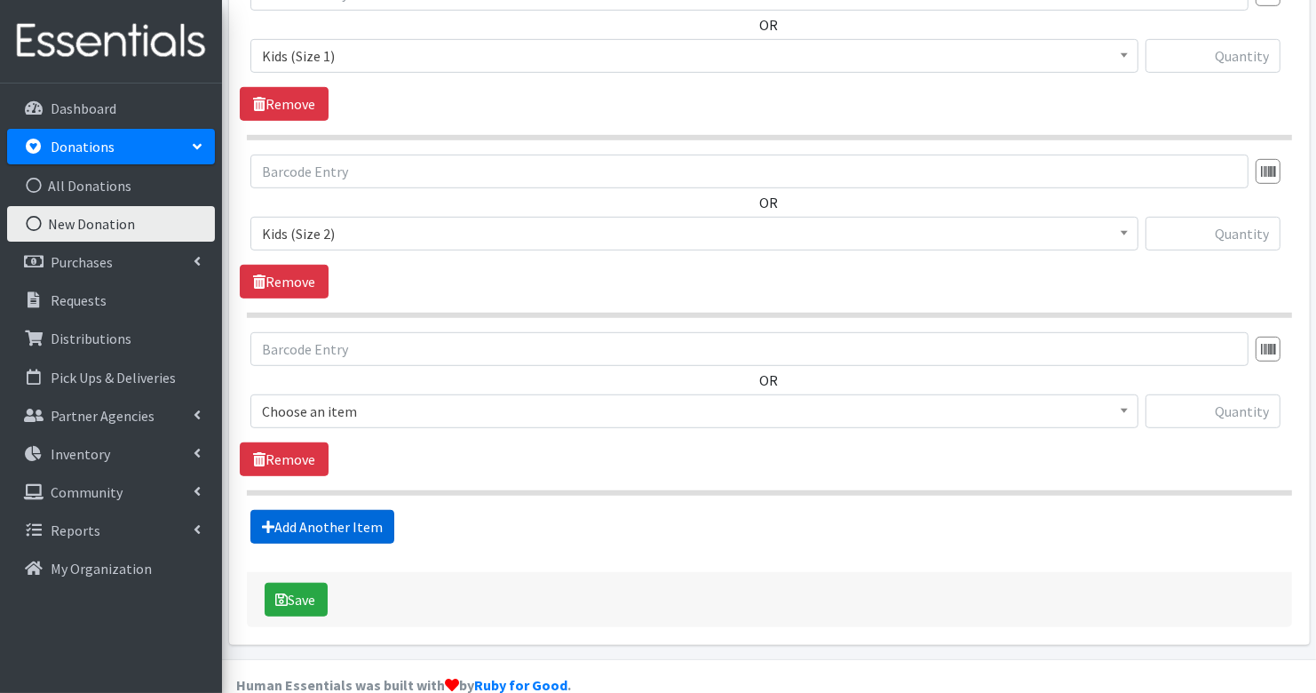
scroll to position [877, 0]
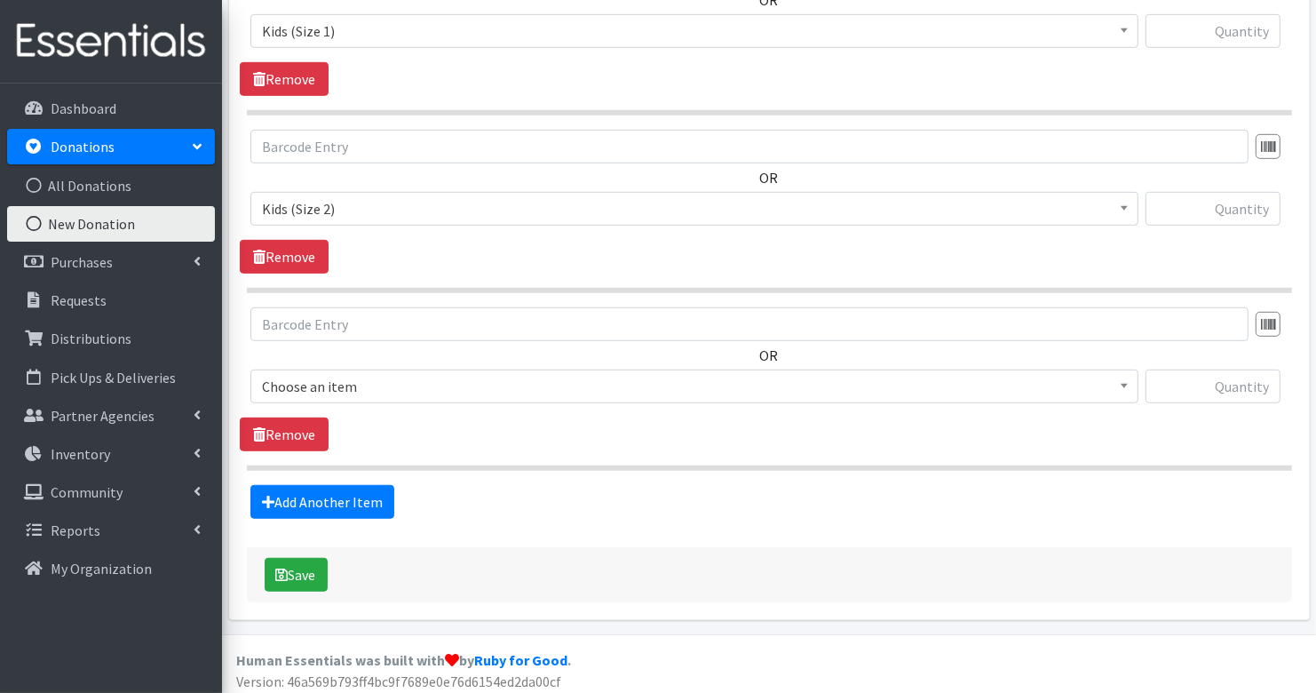
click at [407, 377] on span "Choose an item" at bounding box center [694, 386] width 865 height 25
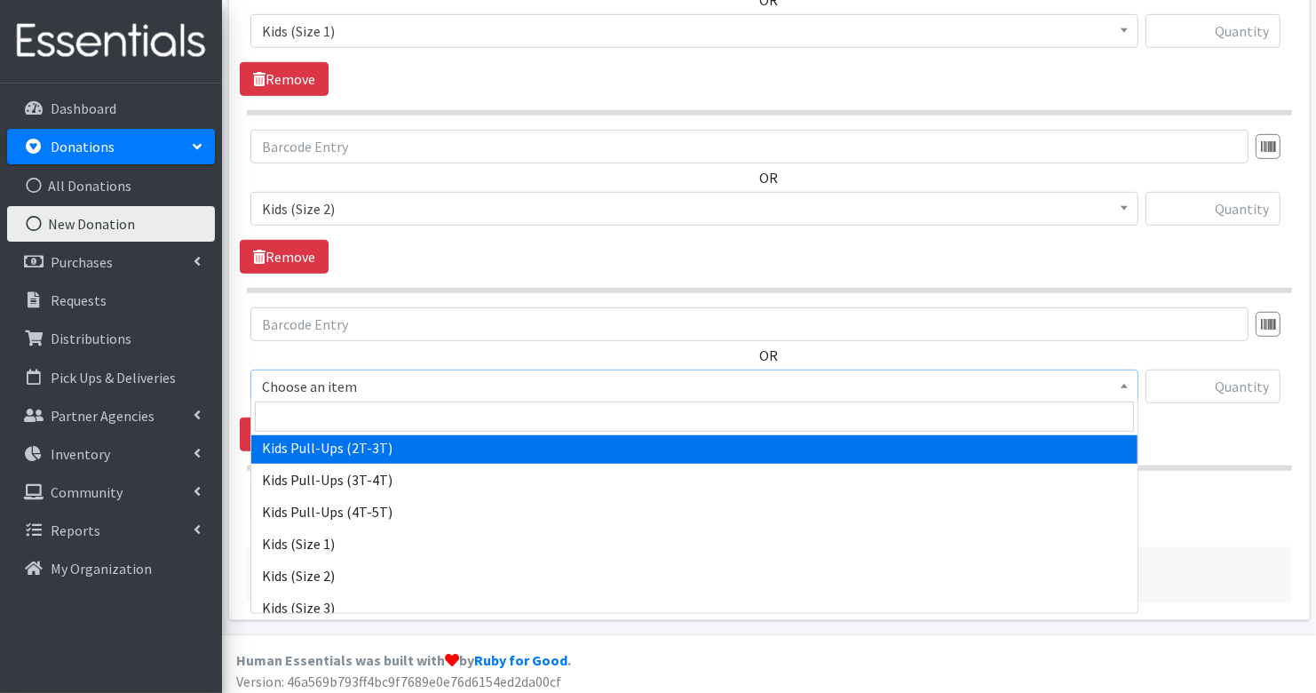
scroll to position [146, 0]
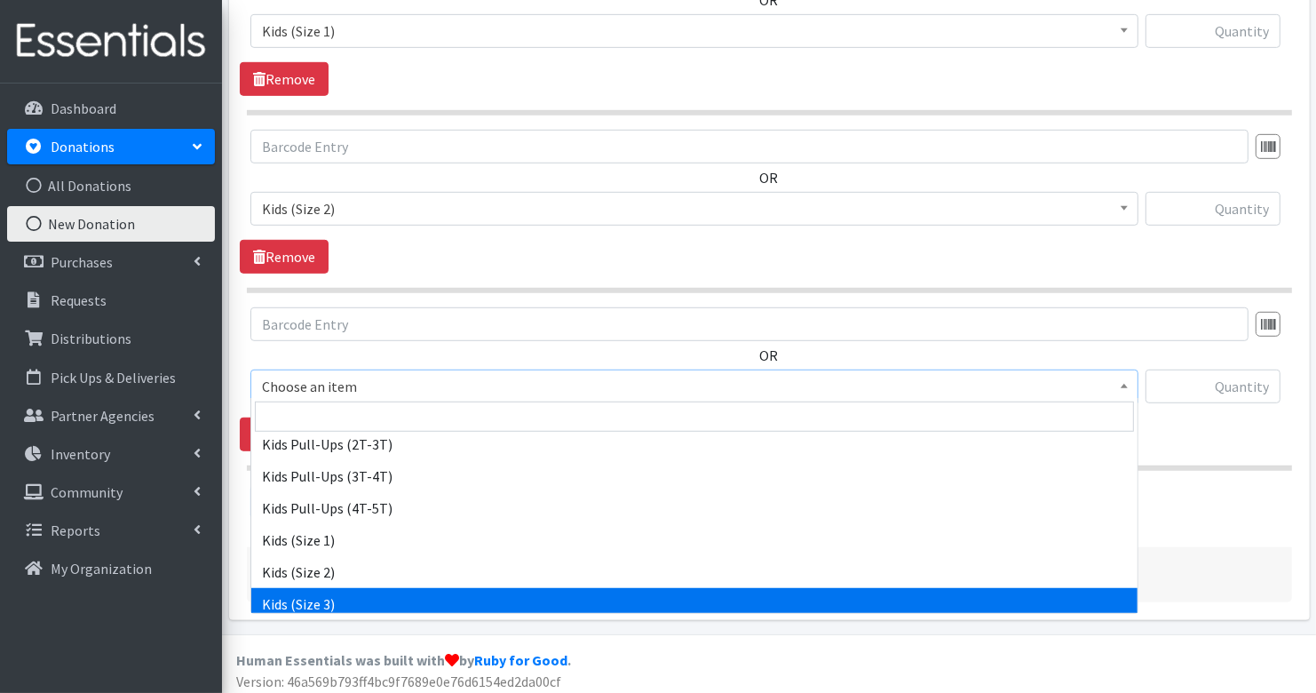
select select "3393"
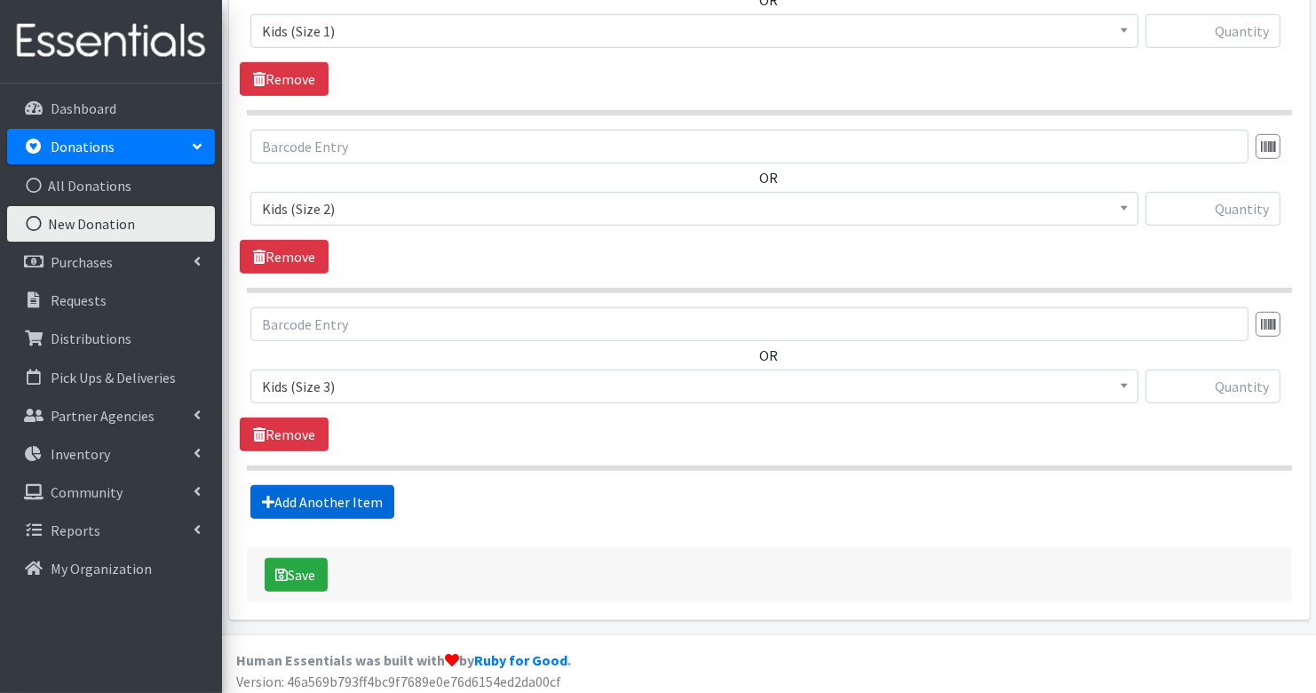
click at [365, 491] on link "Add Another Item" at bounding box center [322, 502] width 144 height 34
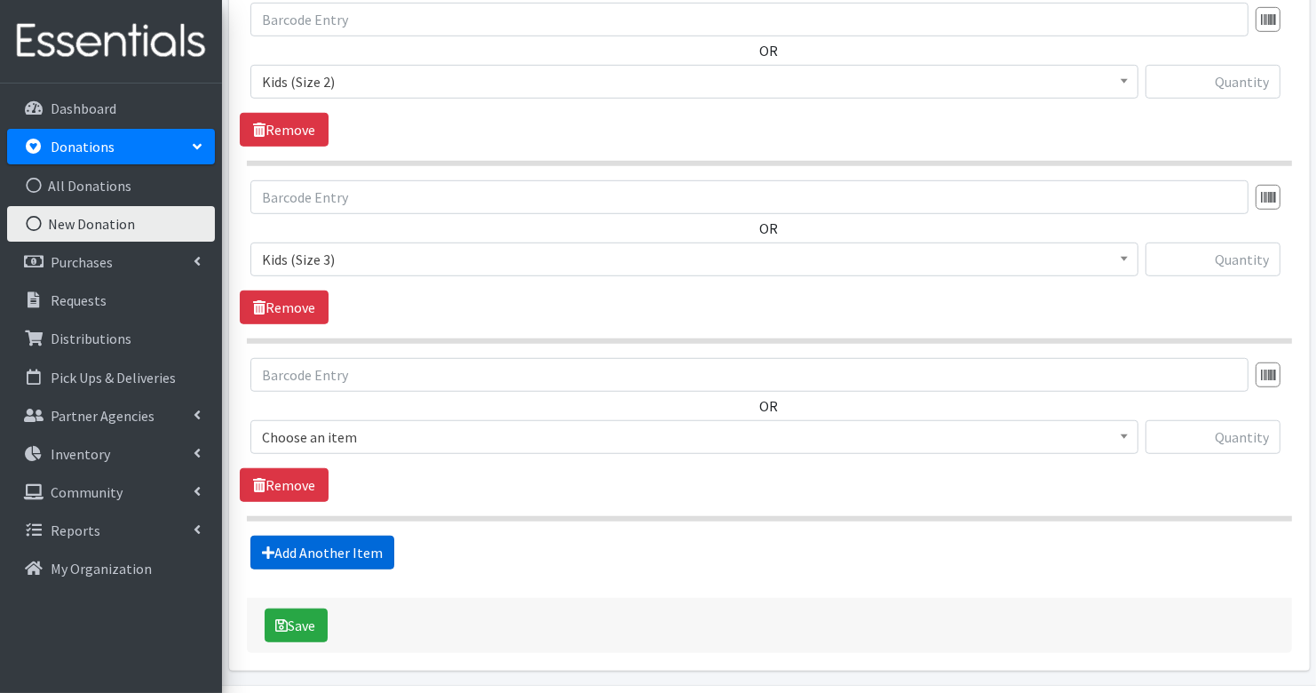
scroll to position [1053, 0]
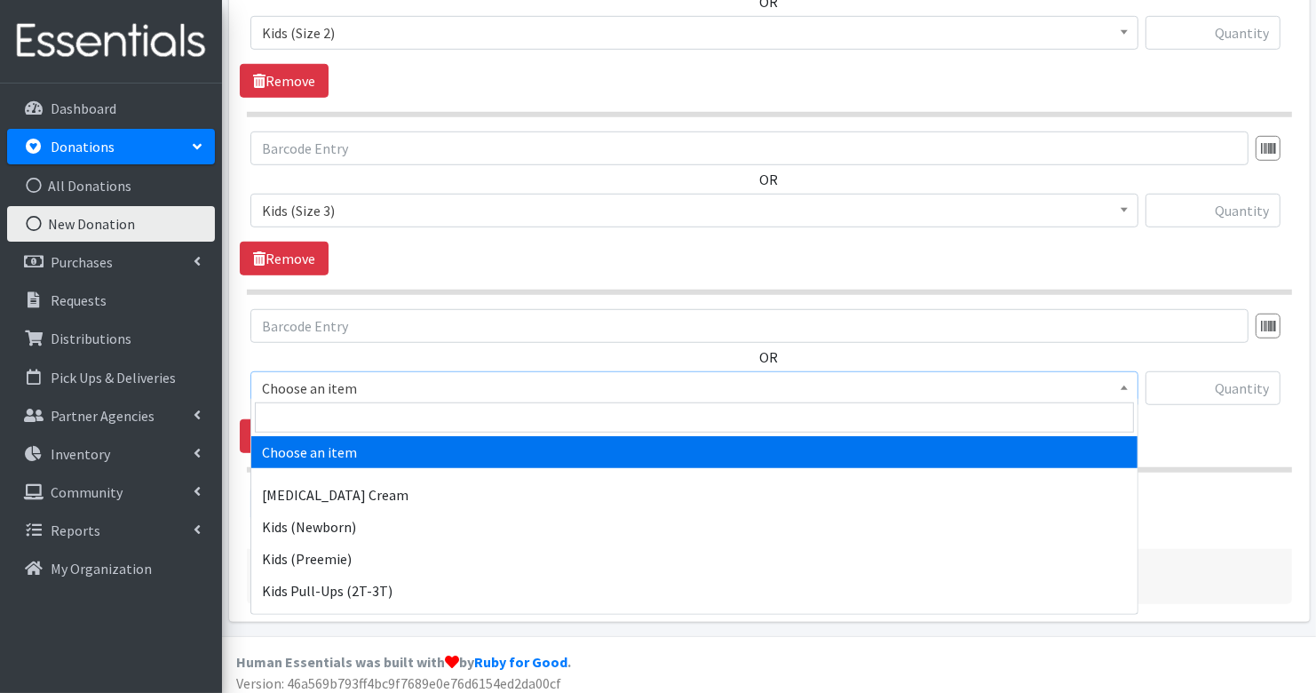
click at [378, 371] on span "Choose an item" at bounding box center [694, 388] width 888 height 34
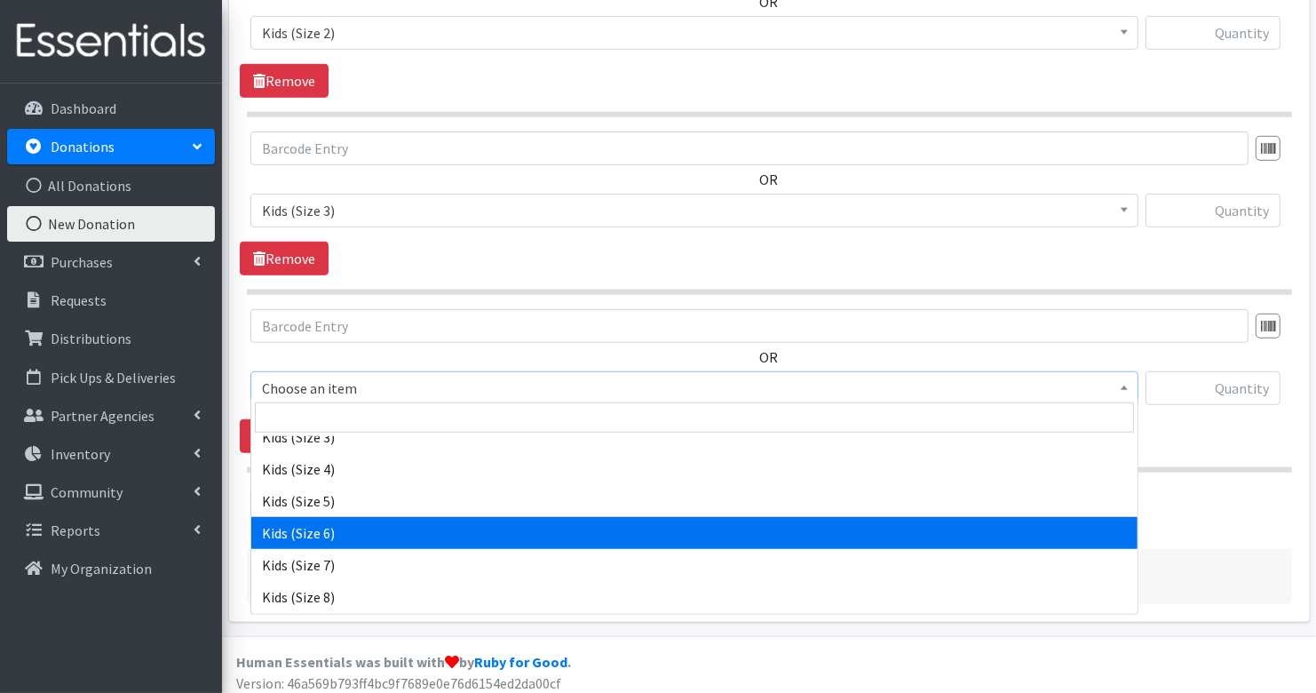
scroll to position [308, 0]
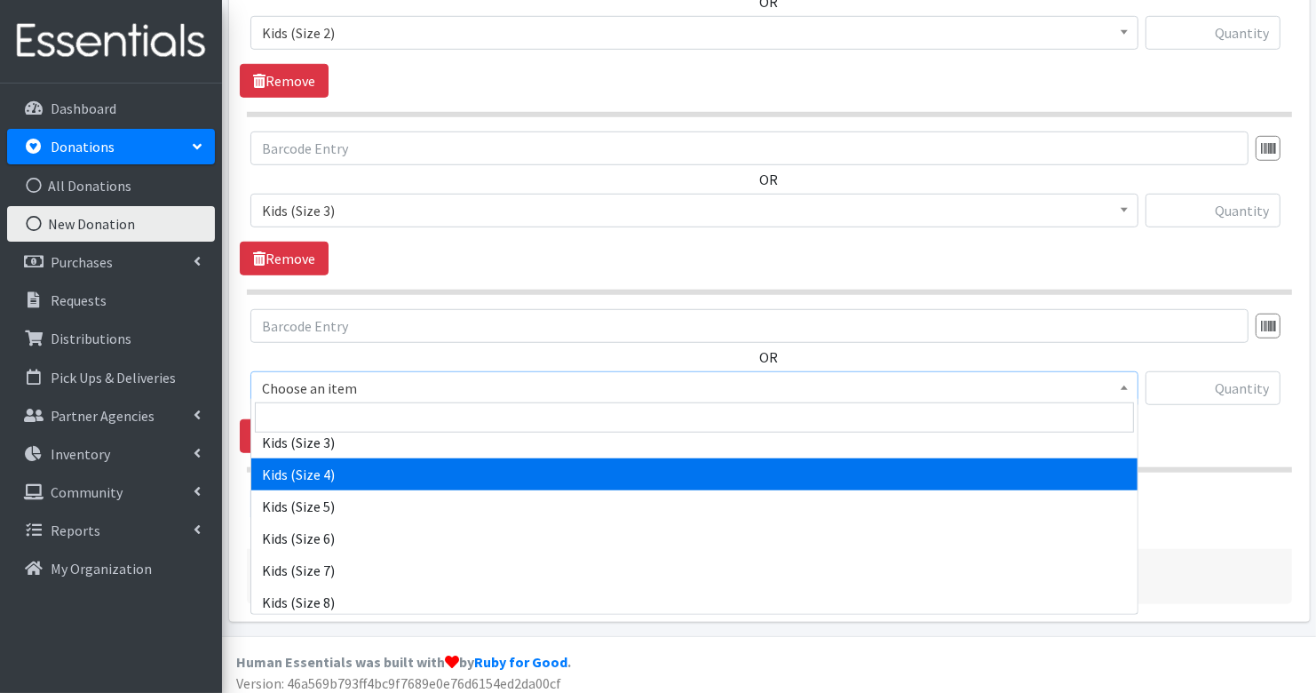
select select "3394"
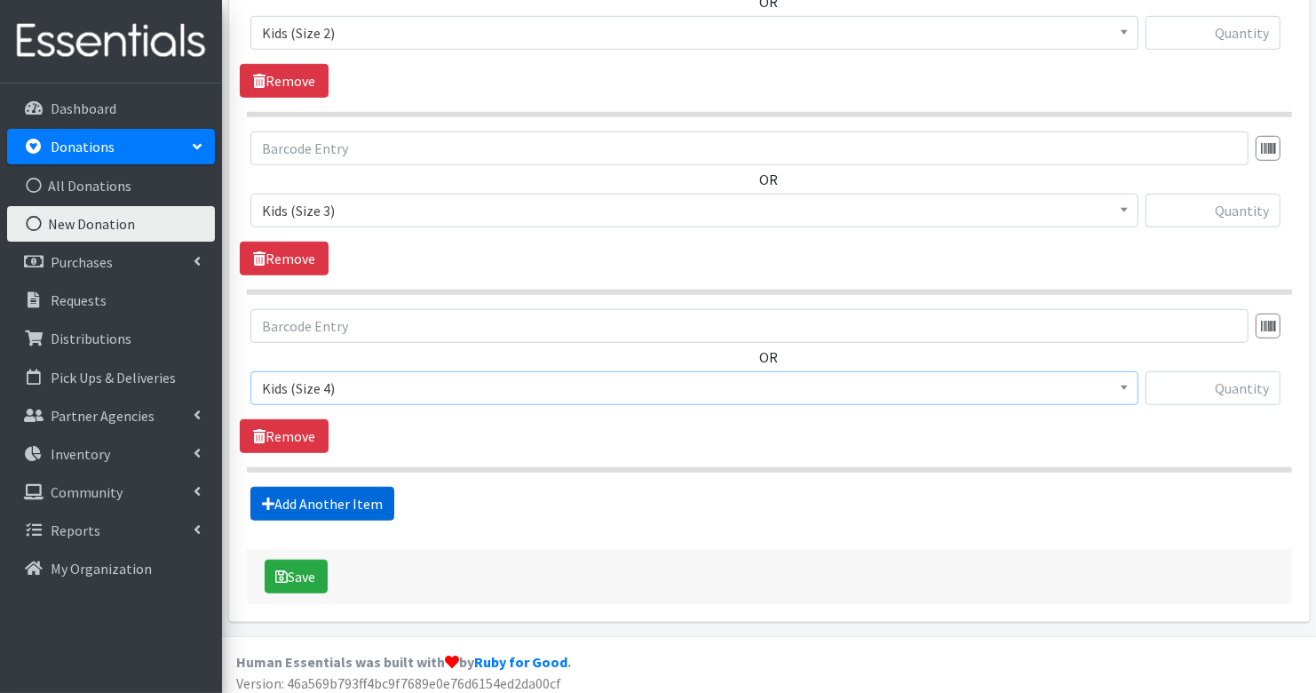
click at [365, 491] on link "Add Another Item" at bounding box center [322, 504] width 144 height 34
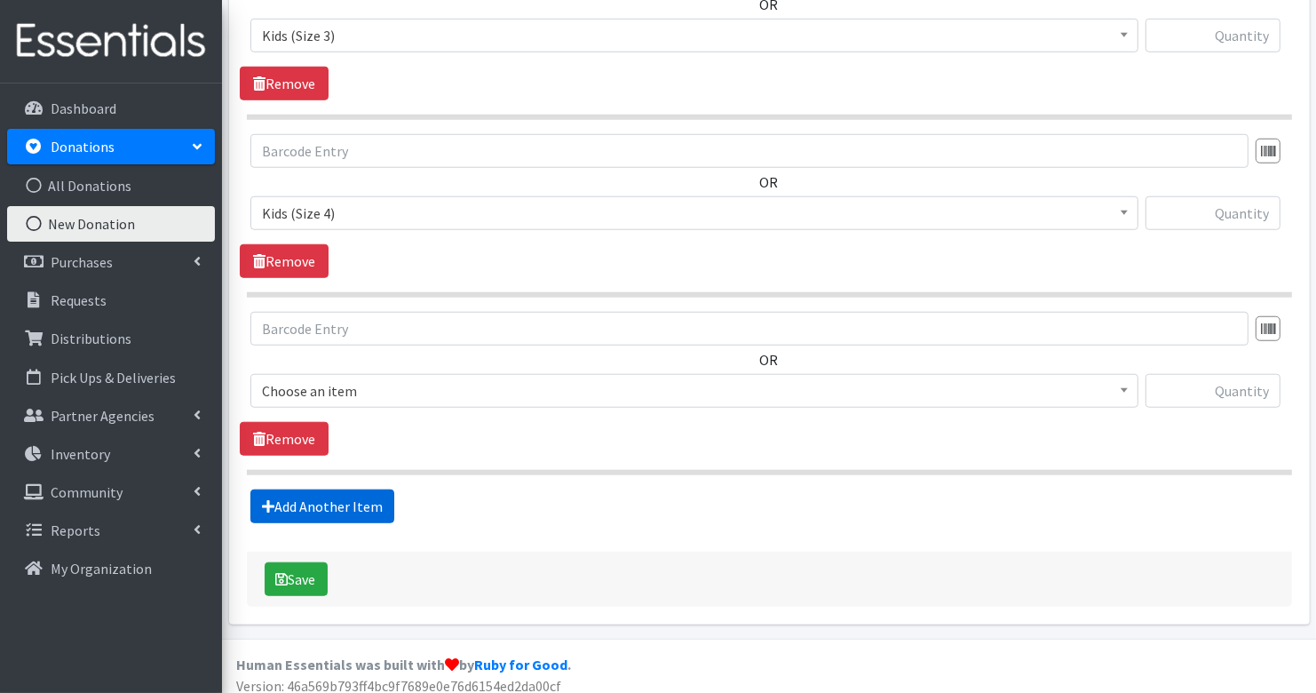
scroll to position [1226, 0]
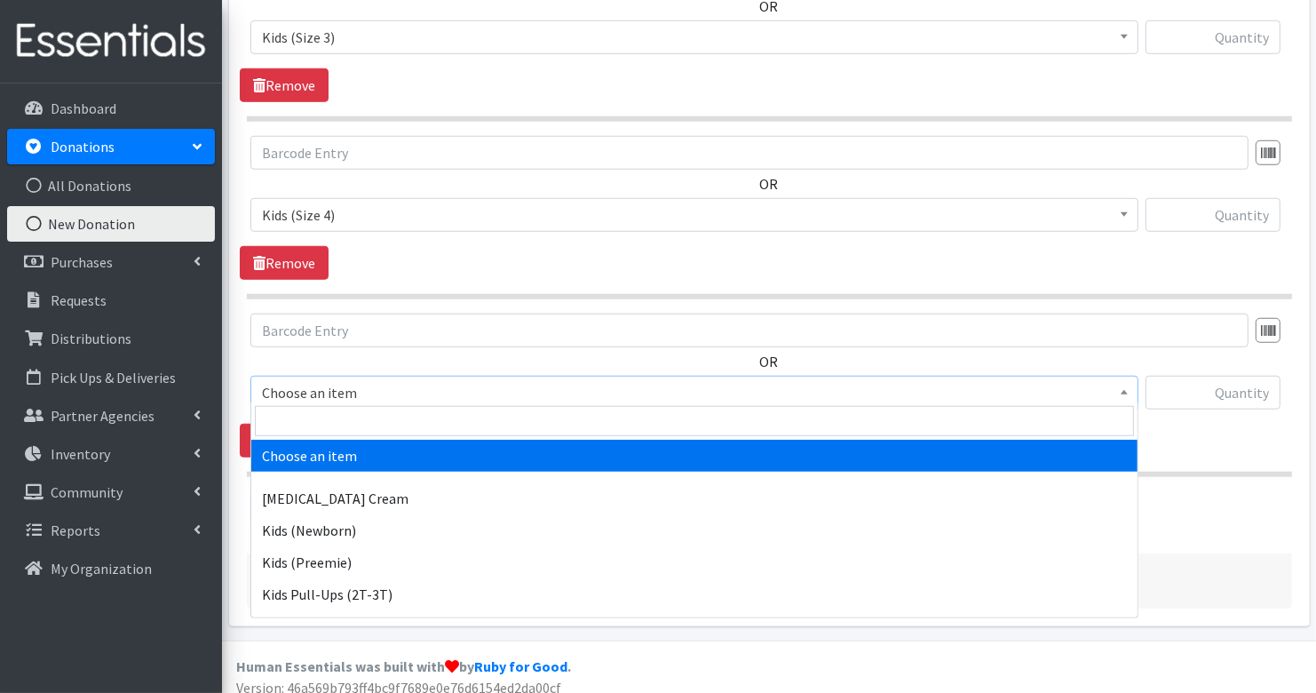
click at [368, 387] on span "Choose an item" at bounding box center [694, 392] width 865 height 25
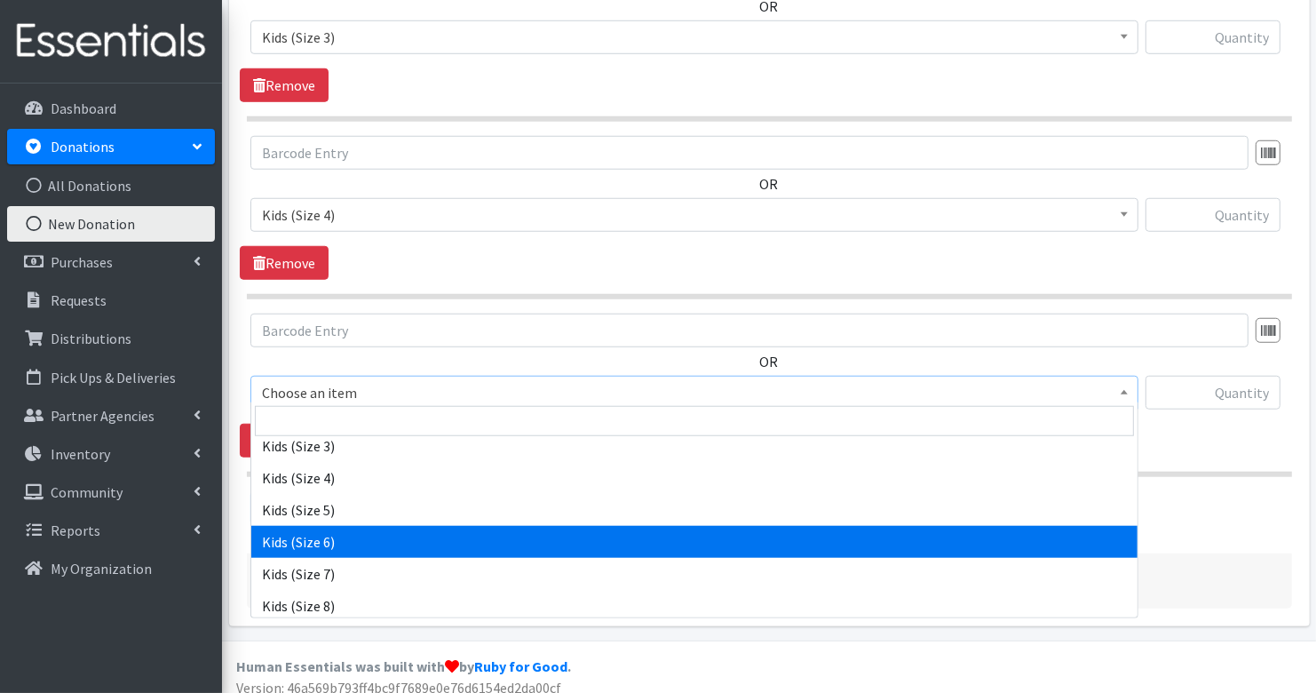
scroll to position [307, 0]
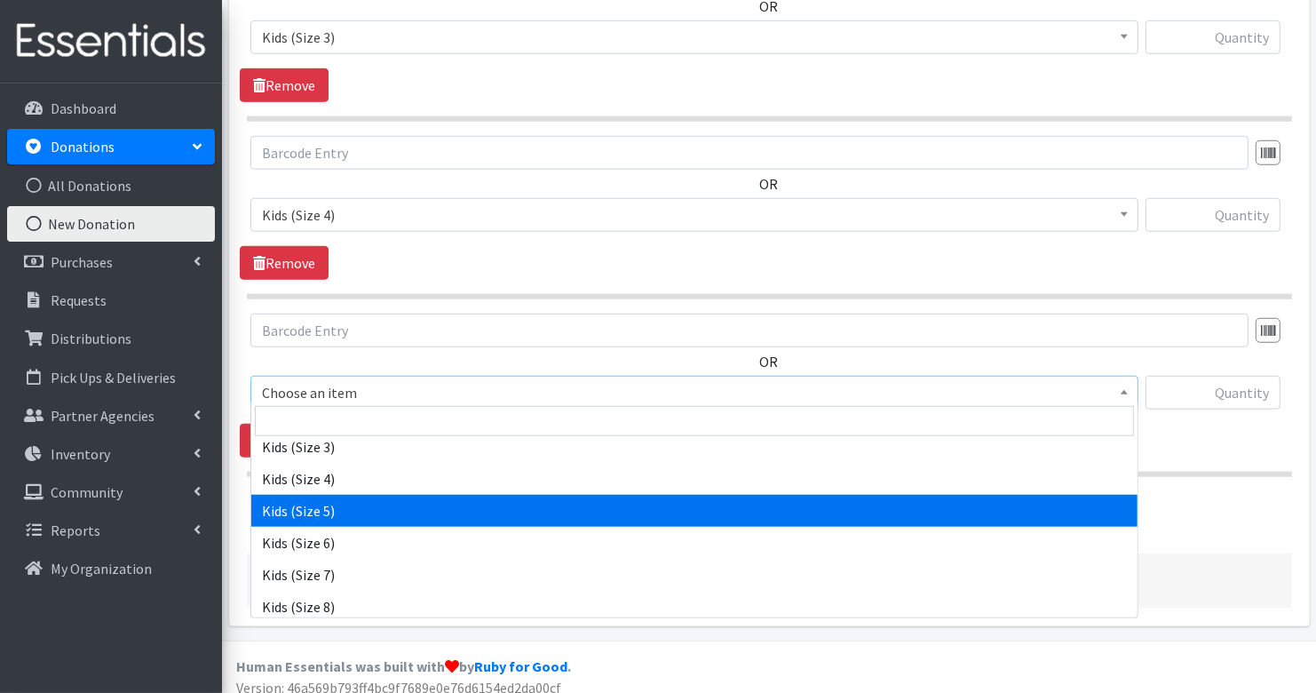
select select "3407"
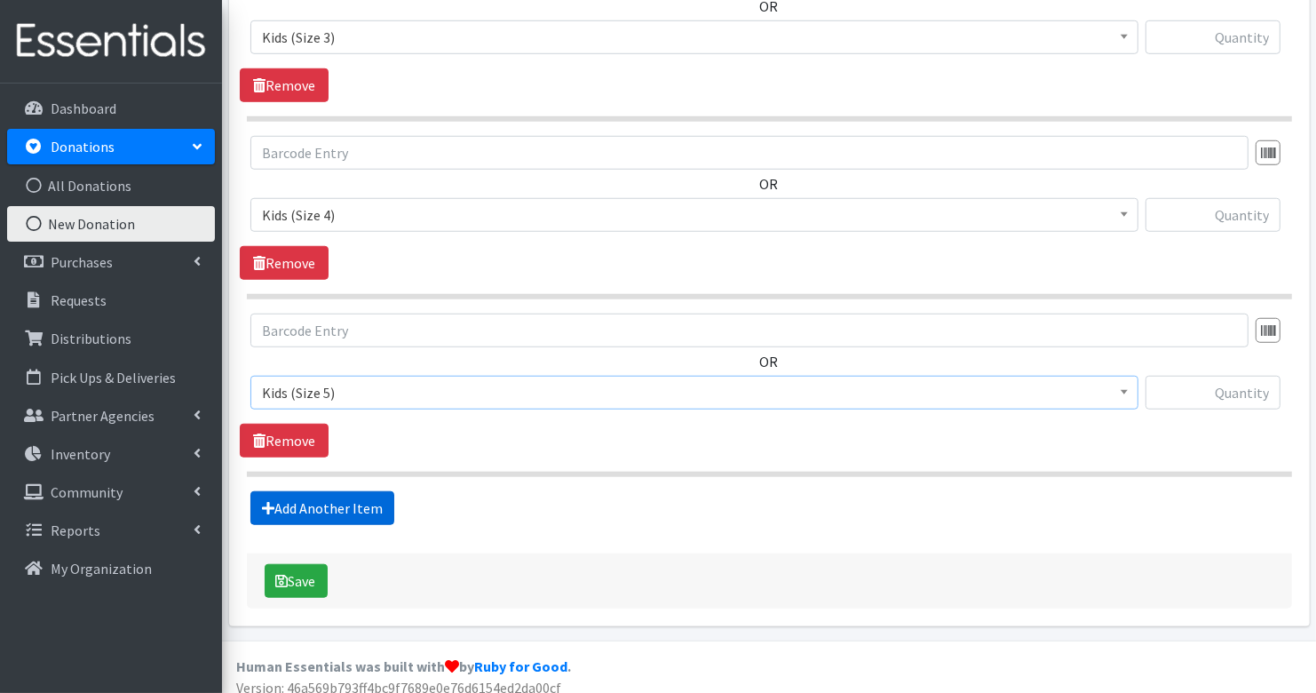
click at [367, 511] on link "Add Another Item" at bounding box center [322, 508] width 144 height 34
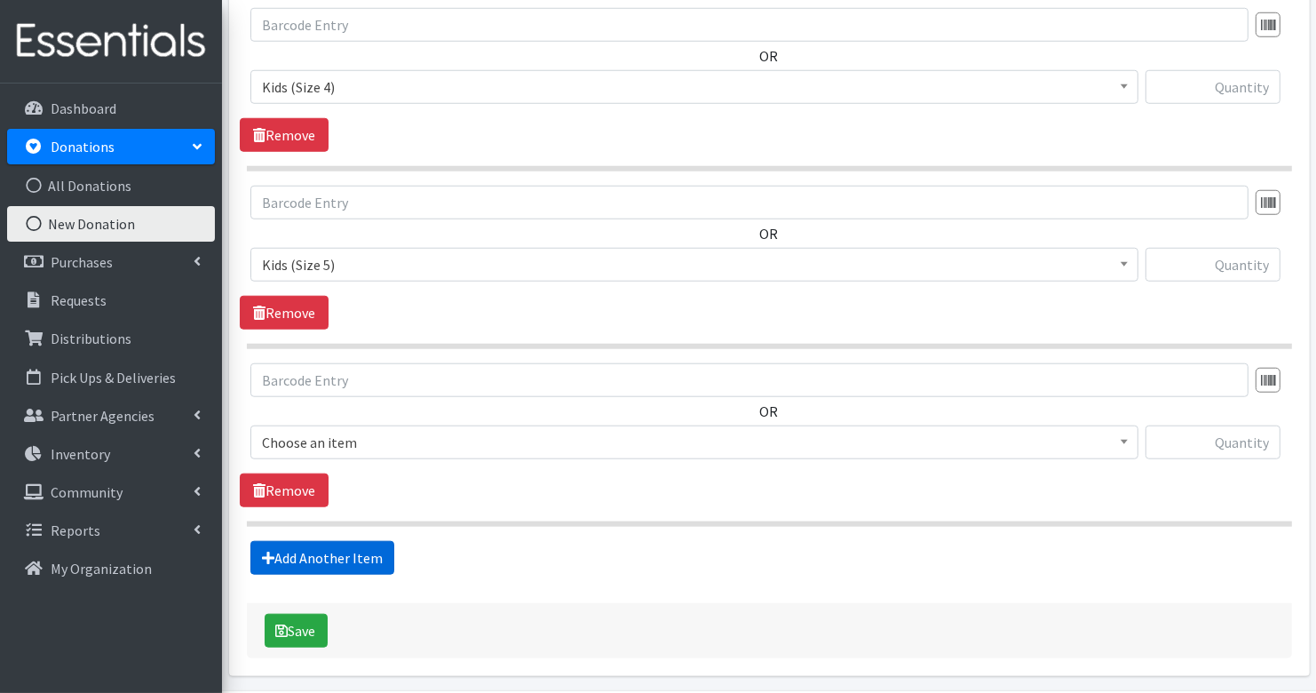
scroll to position [1406, 0]
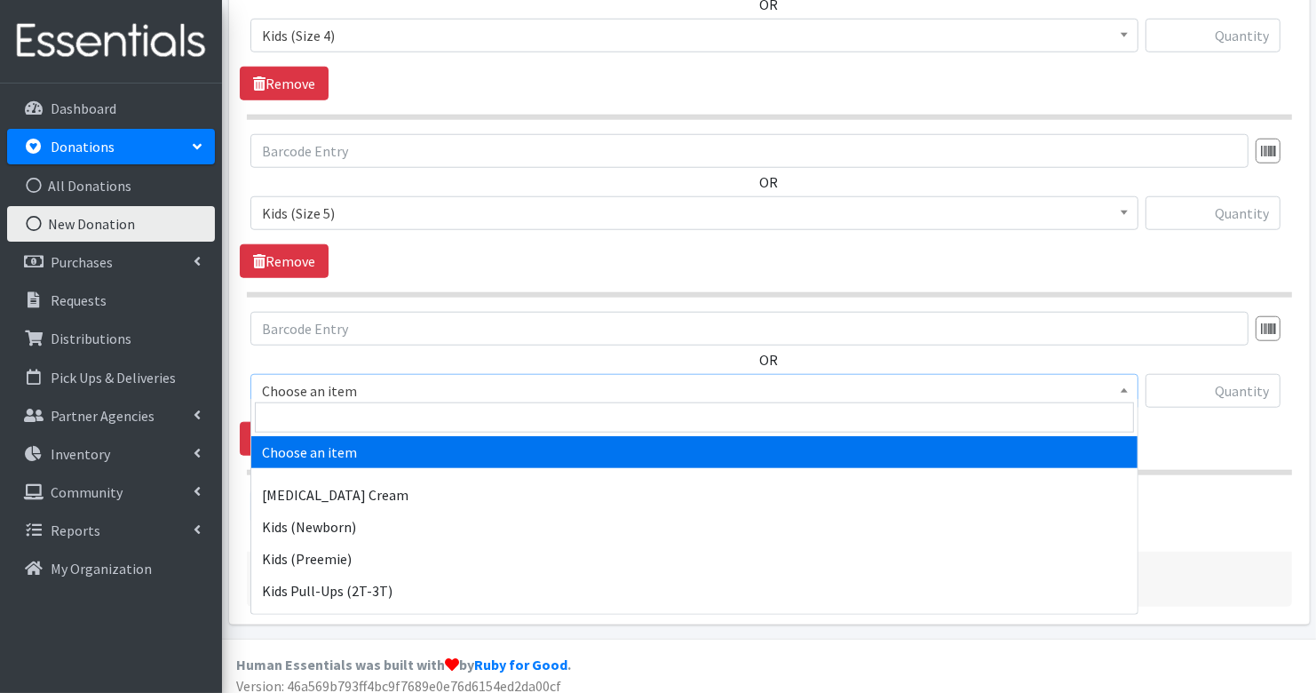
click at [400, 378] on span "Choose an item" at bounding box center [694, 390] width 865 height 25
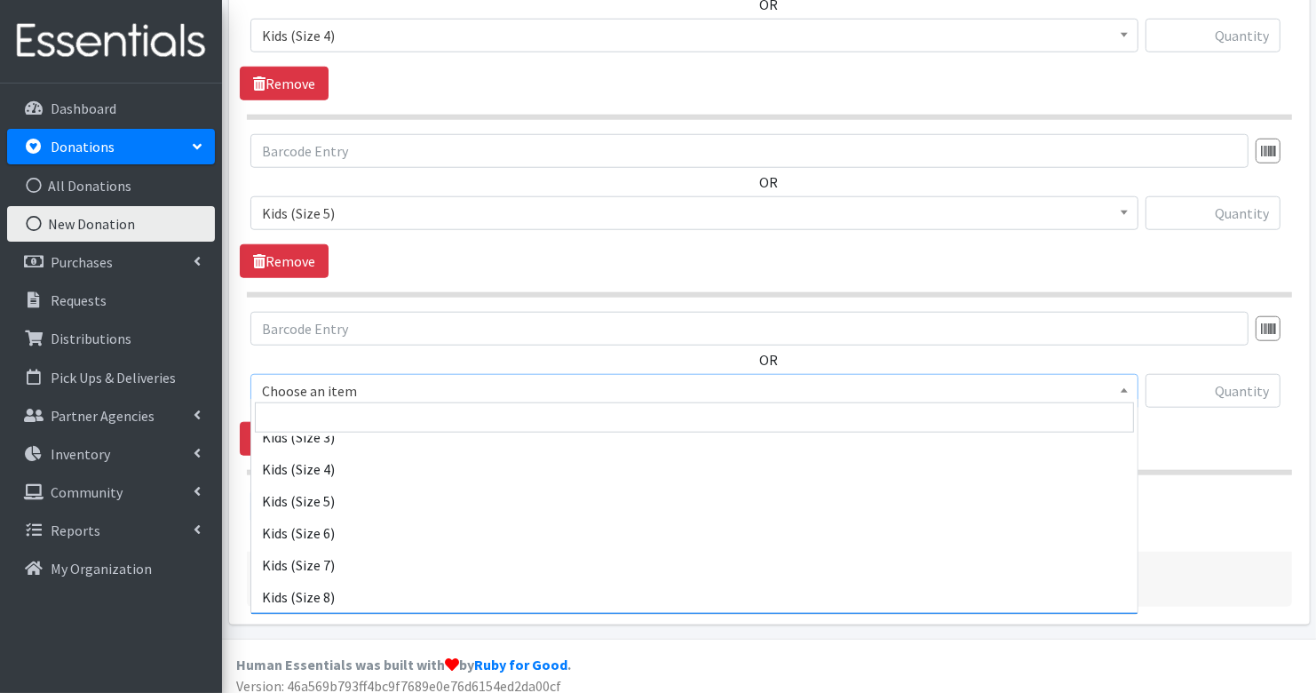
scroll to position [376, 0]
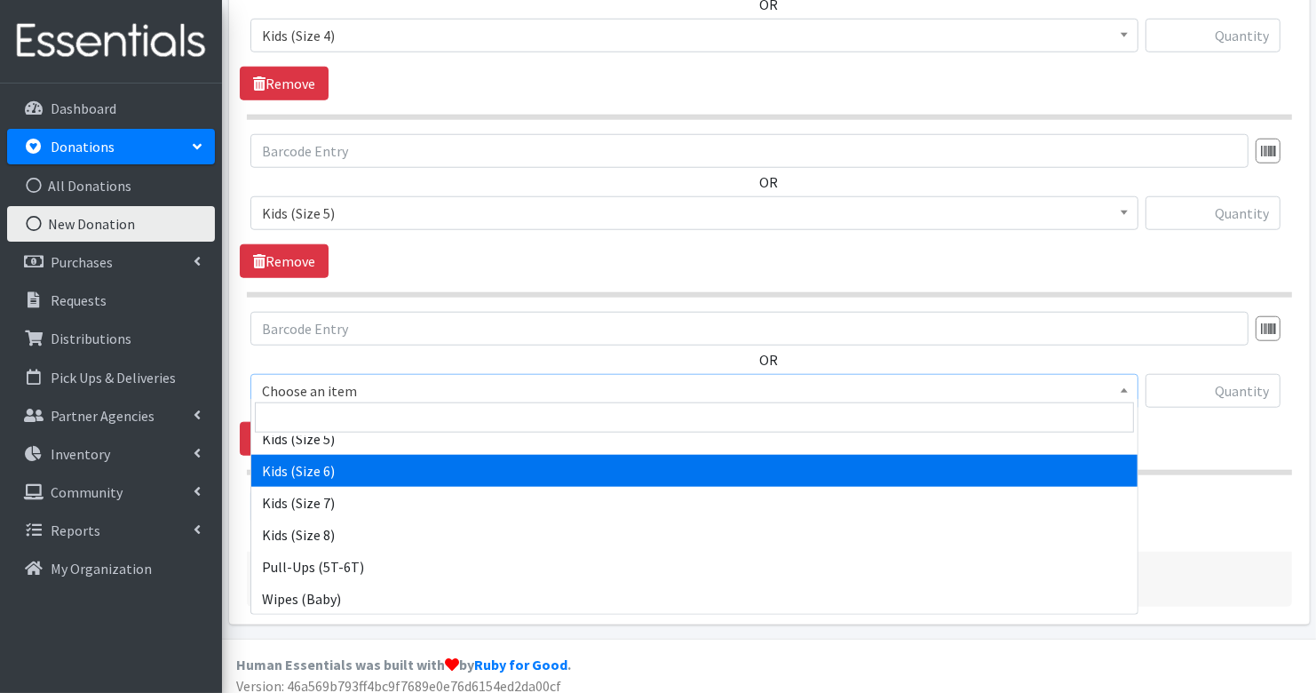
select select "3419"
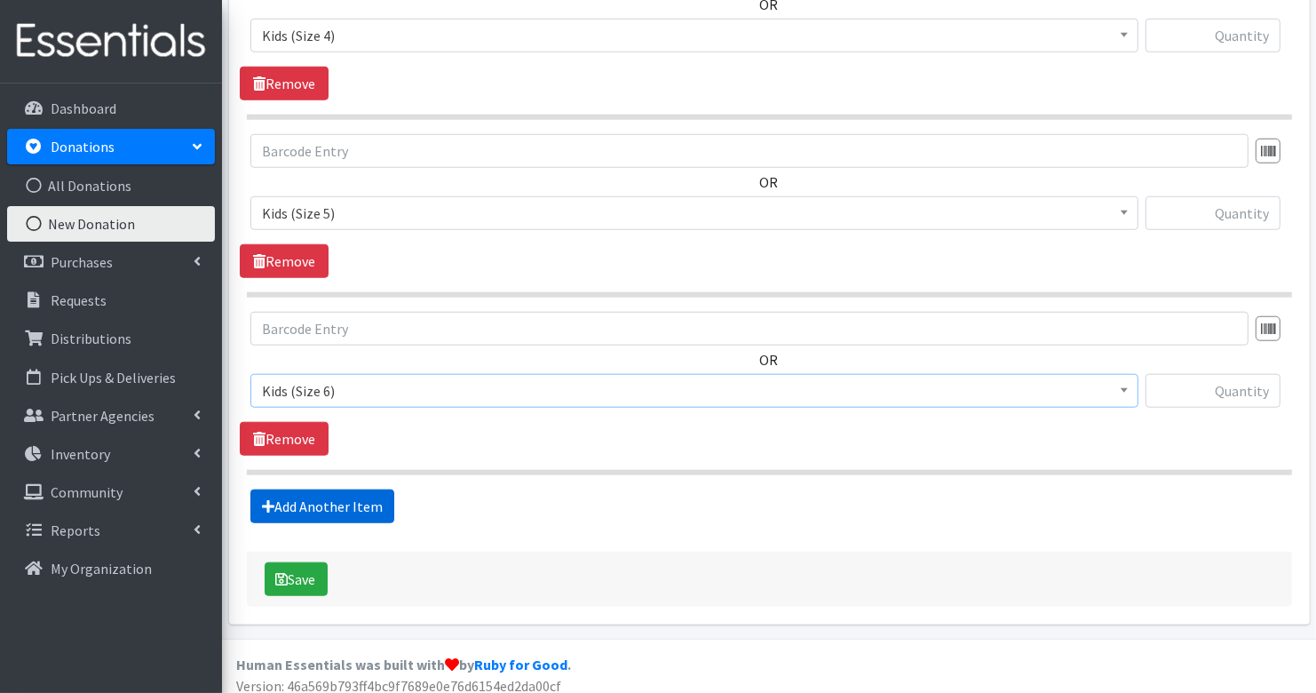
click at [327, 489] on link "Add Another Item" at bounding box center [322, 506] width 144 height 34
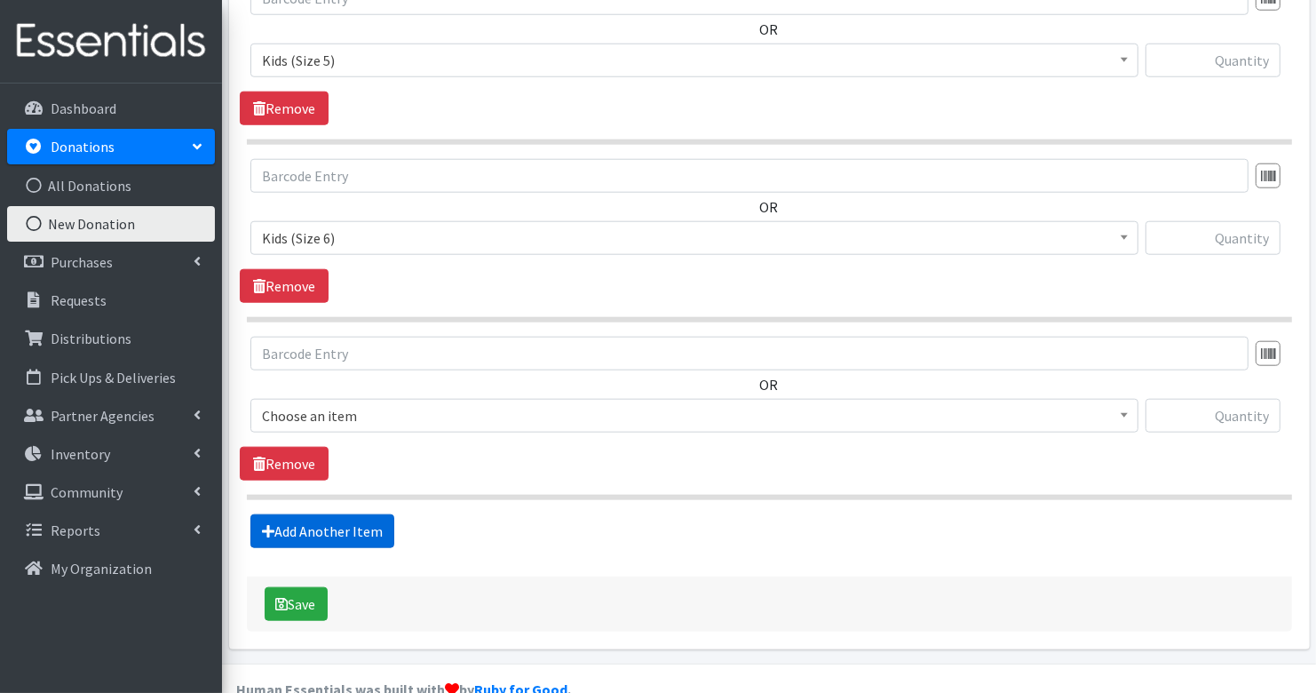
scroll to position [1582, 0]
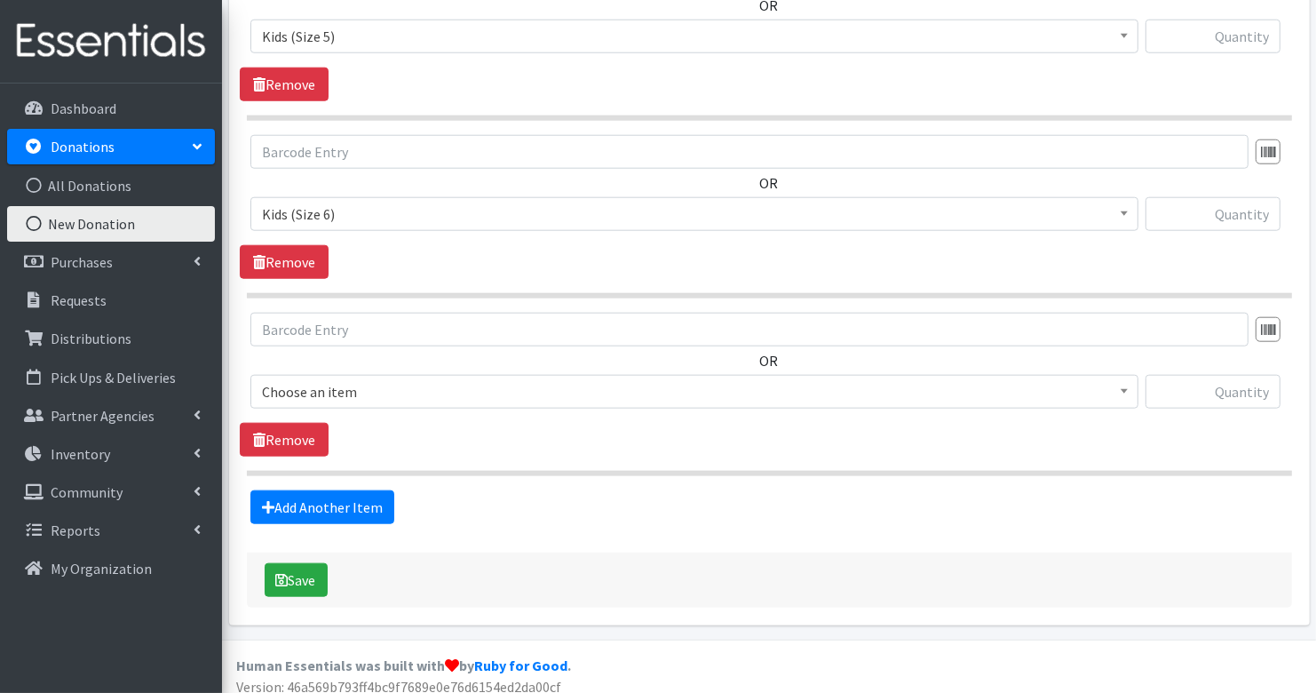
click at [359, 379] on span "Choose an item" at bounding box center [694, 391] width 865 height 25
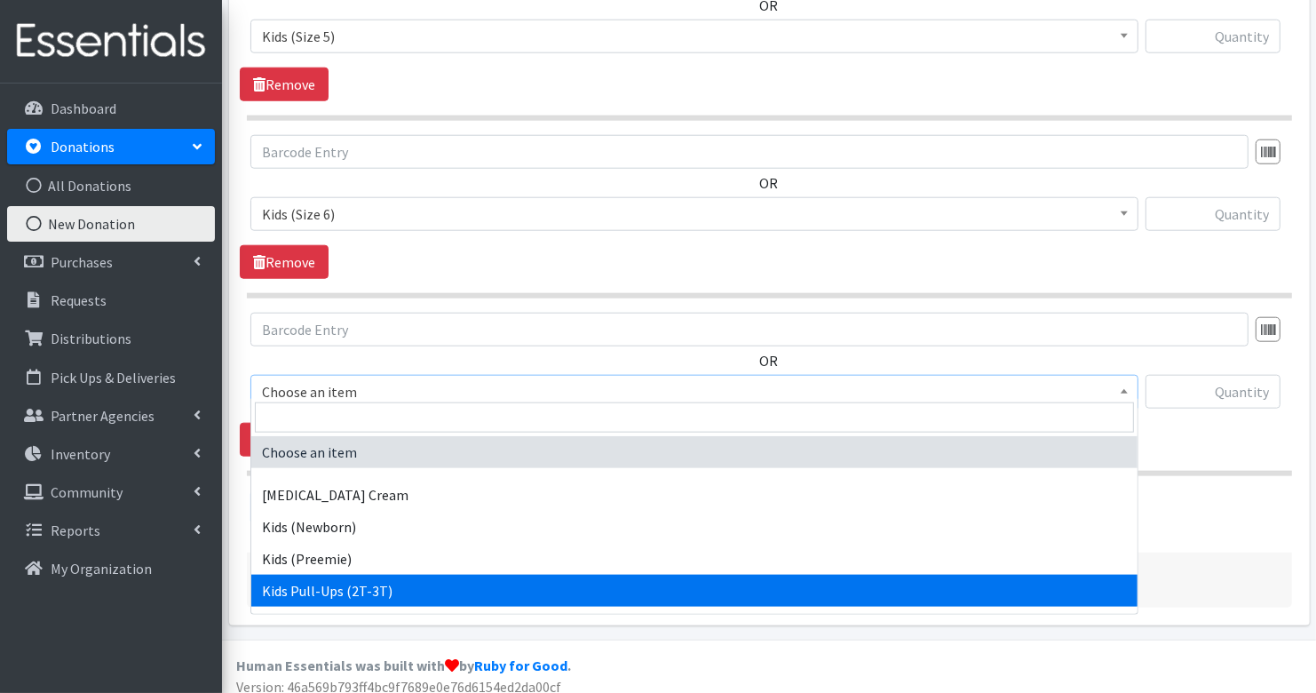
select select "3415"
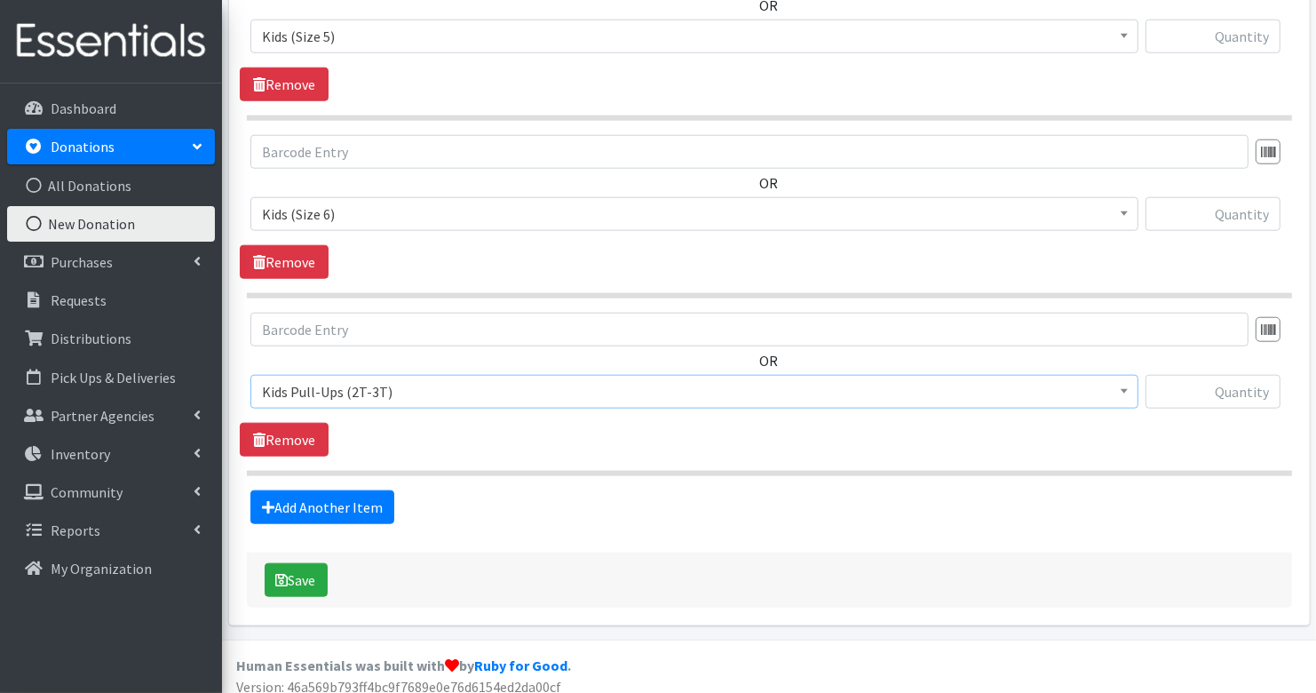
click at [350, 500] on link "Add Another Item" at bounding box center [322, 507] width 144 height 34
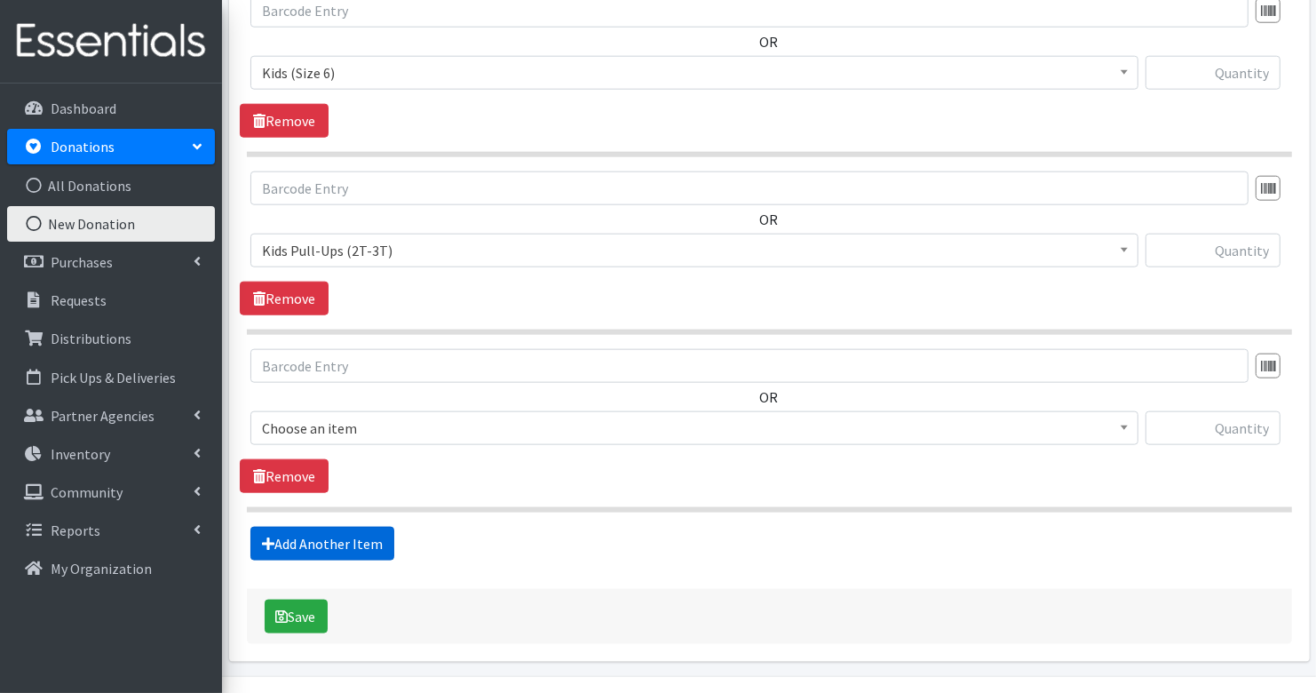
scroll to position [1759, 0]
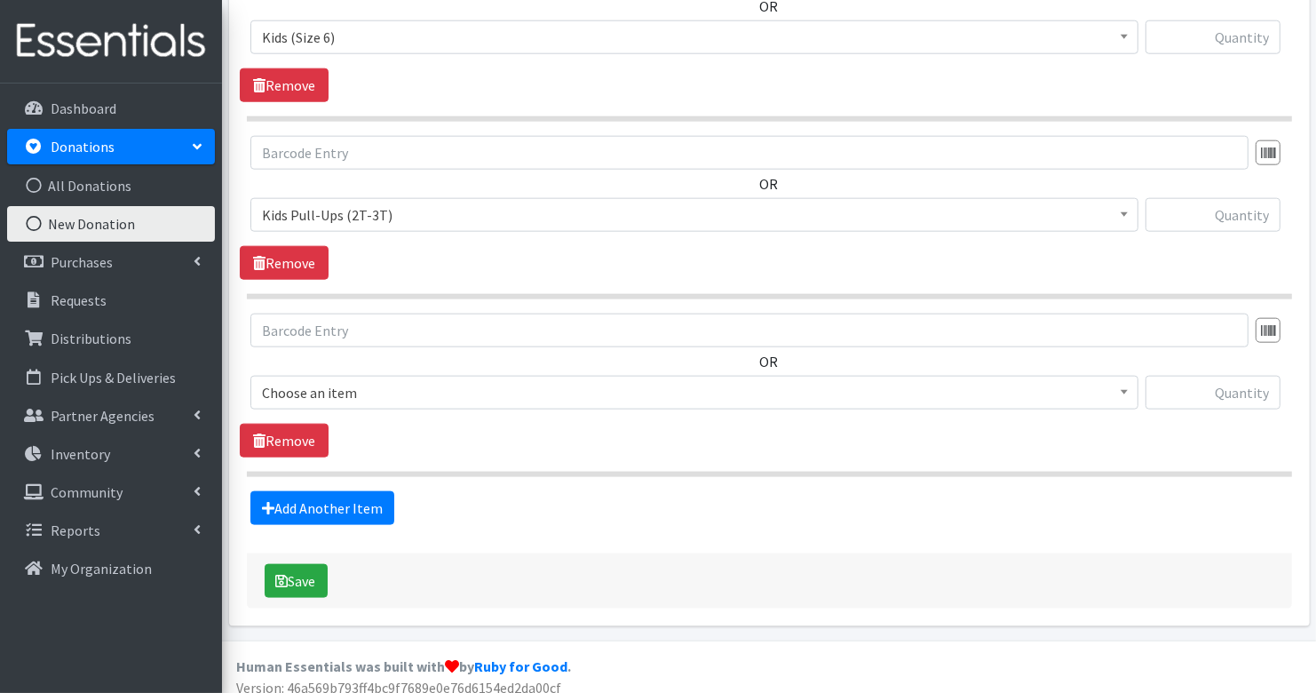
click at [410, 362] on div "OR Choose an item Diaper Rash Cream Kids (Newborn) Kids (Preemie) Kids Pull-Ups…" at bounding box center [769, 368] width 1059 height 110
click at [425, 380] on span "Choose an item" at bounding box center [694, 392] width 865 height 25
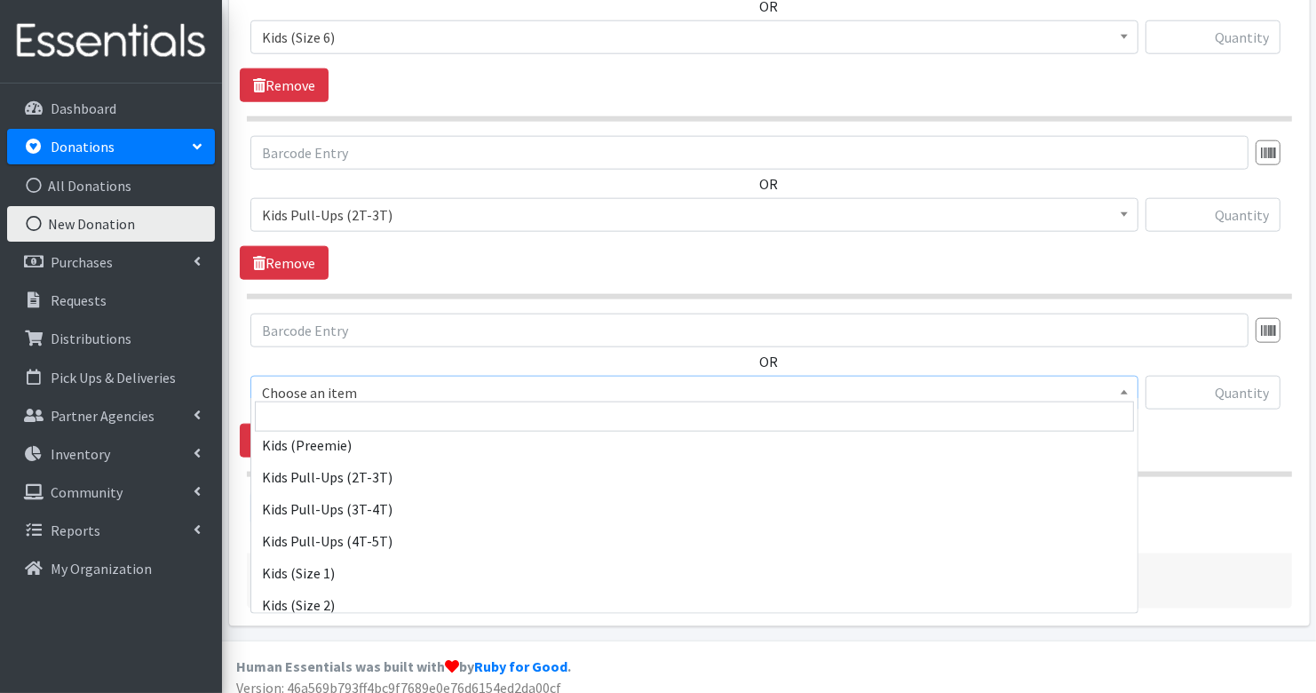
scroll to position [108, 0]
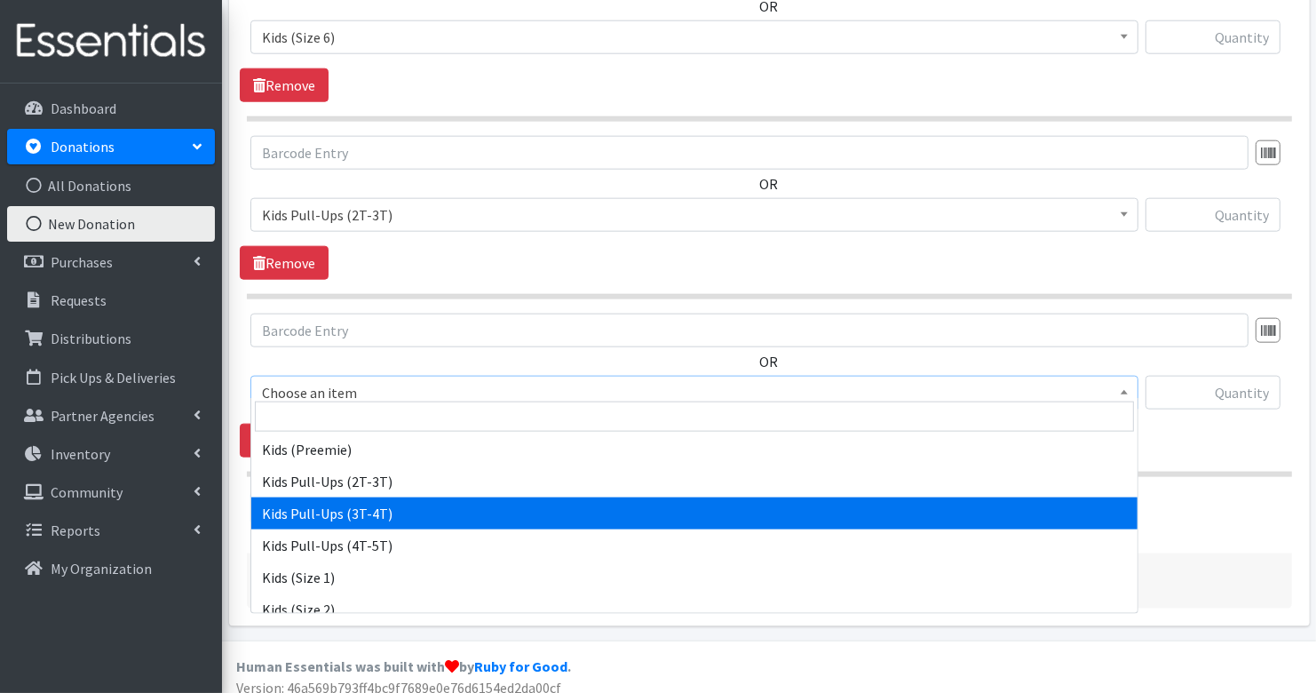
select select "3417"
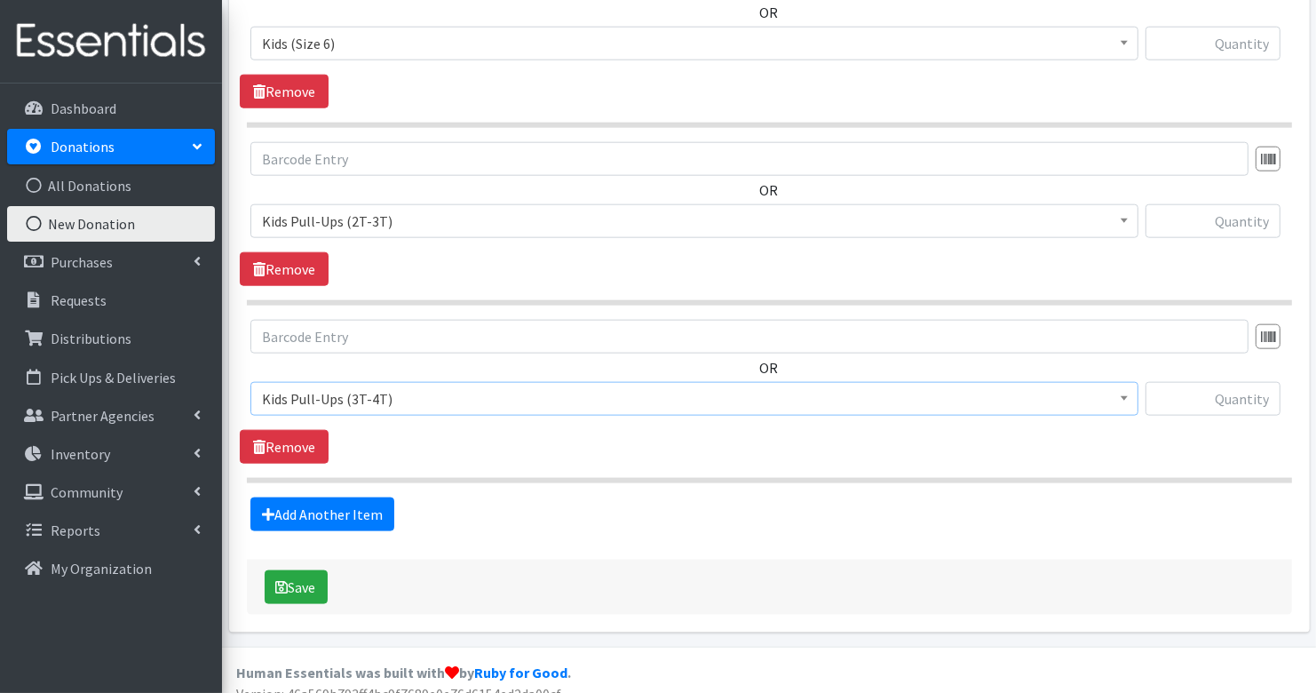
scroll to position [1750, 0]
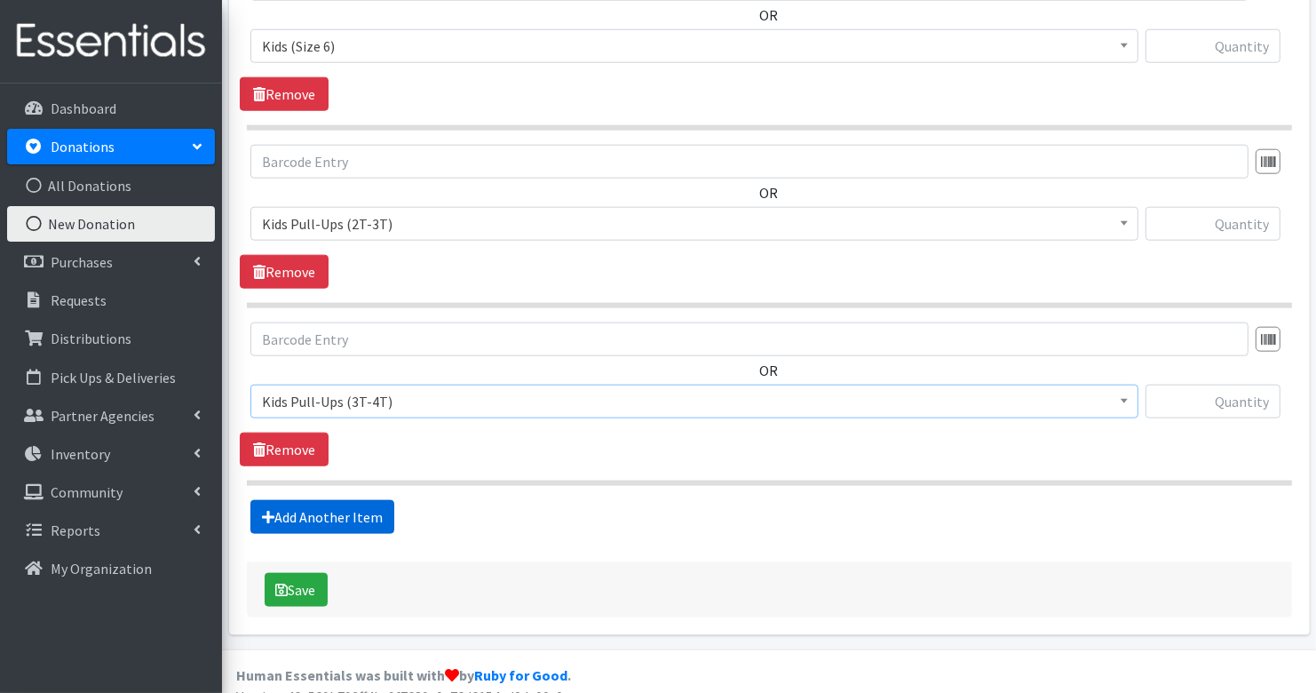
click at [305, 504] on link "Add Another Item" at bounding box center [322, 517] width 144 height 34
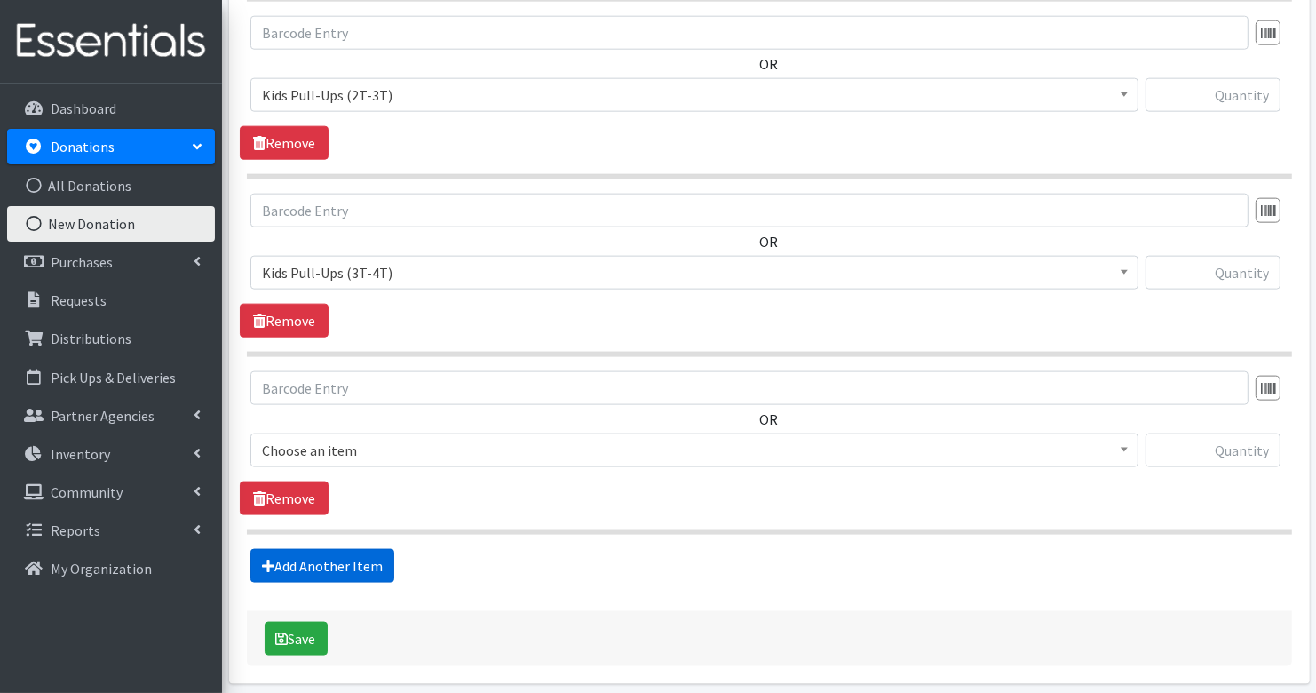
scroll to position [1936, 0]
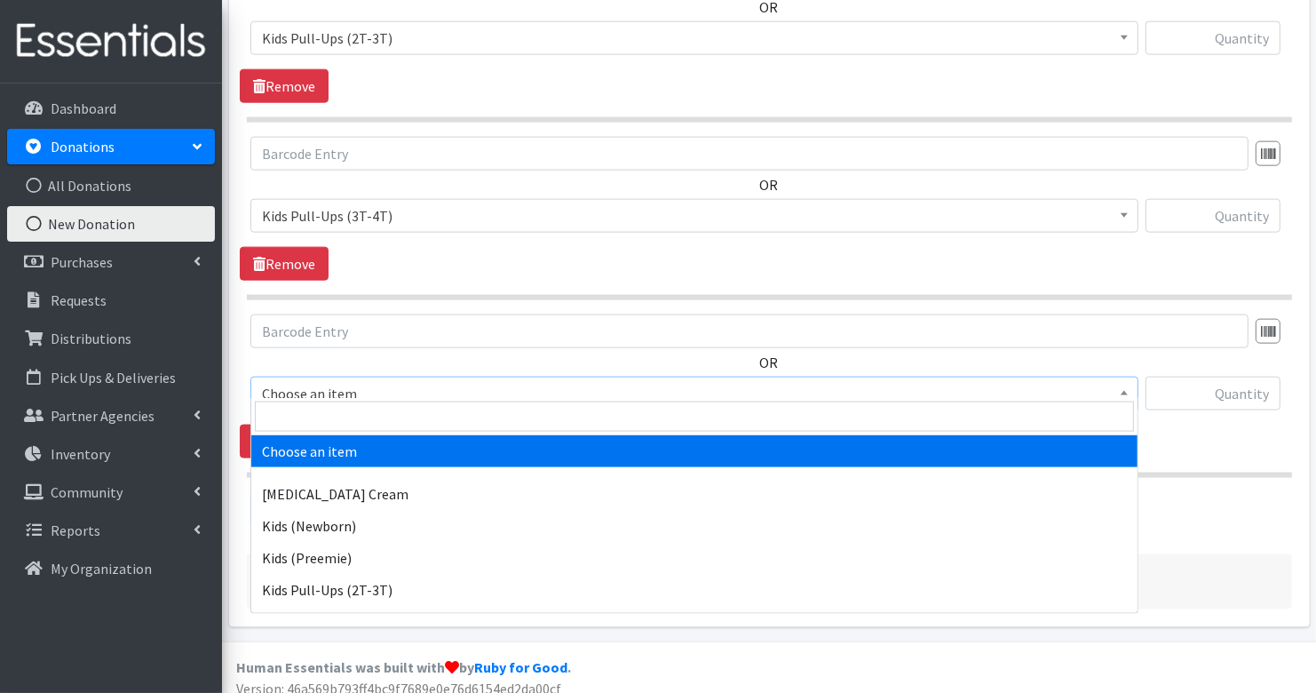
click at [349, 381] on span "Choose an item" at bounding box center [694, 393] width 865 height 25
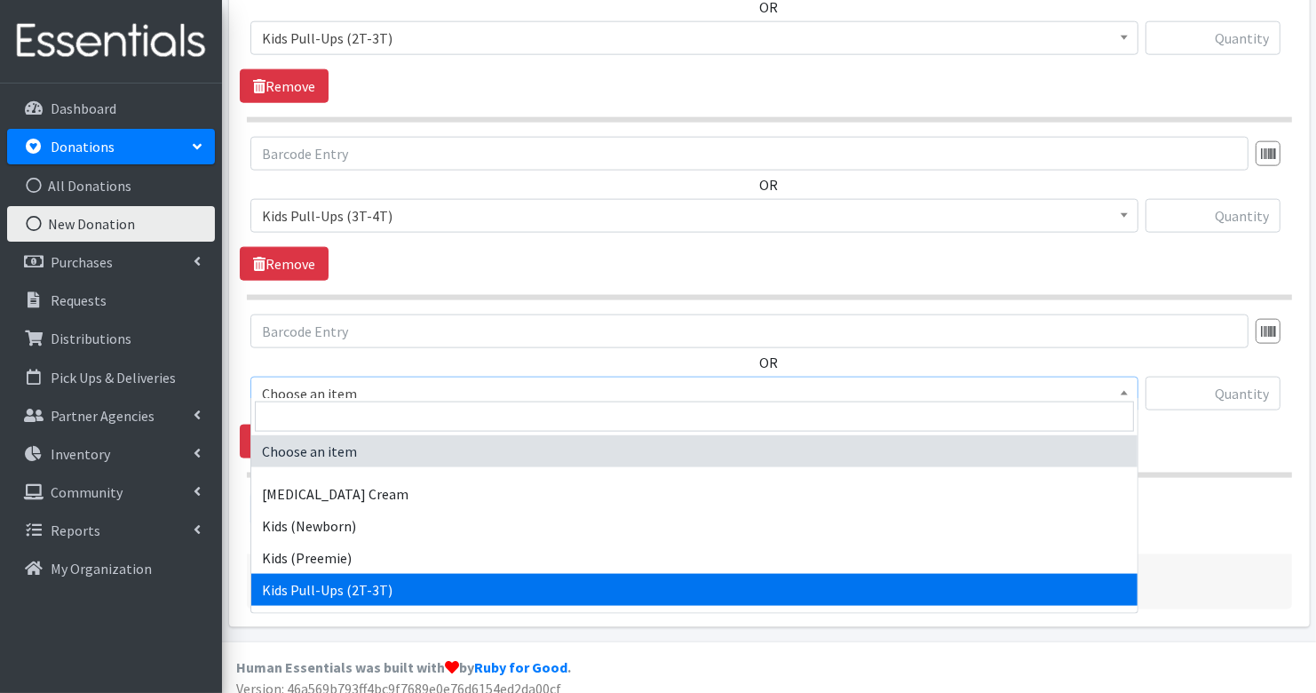
scroll to position [75, 0]
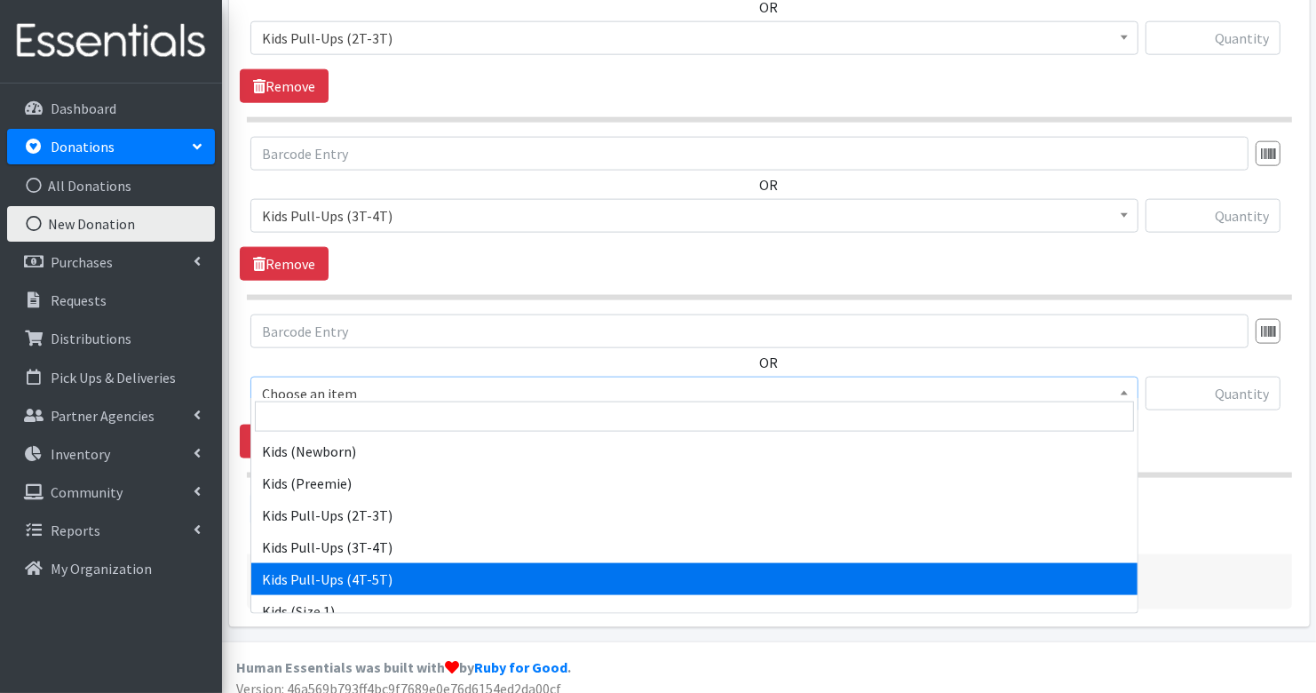
select select "3408"
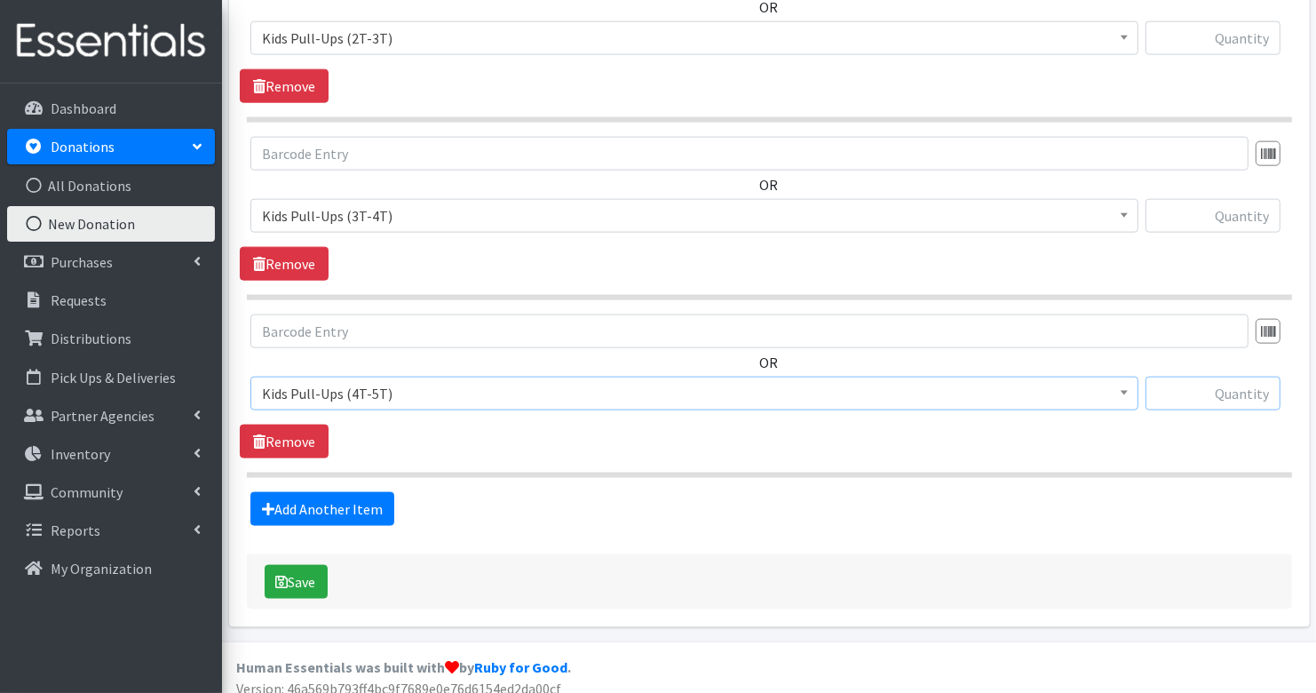
click at [1225, 385] on input "text" at bounding box center [1213, 394] width 135 height 34
type input "46"
click at [1241, 218] on input "text" at bounding box center [1213, 216] width 135 height 34
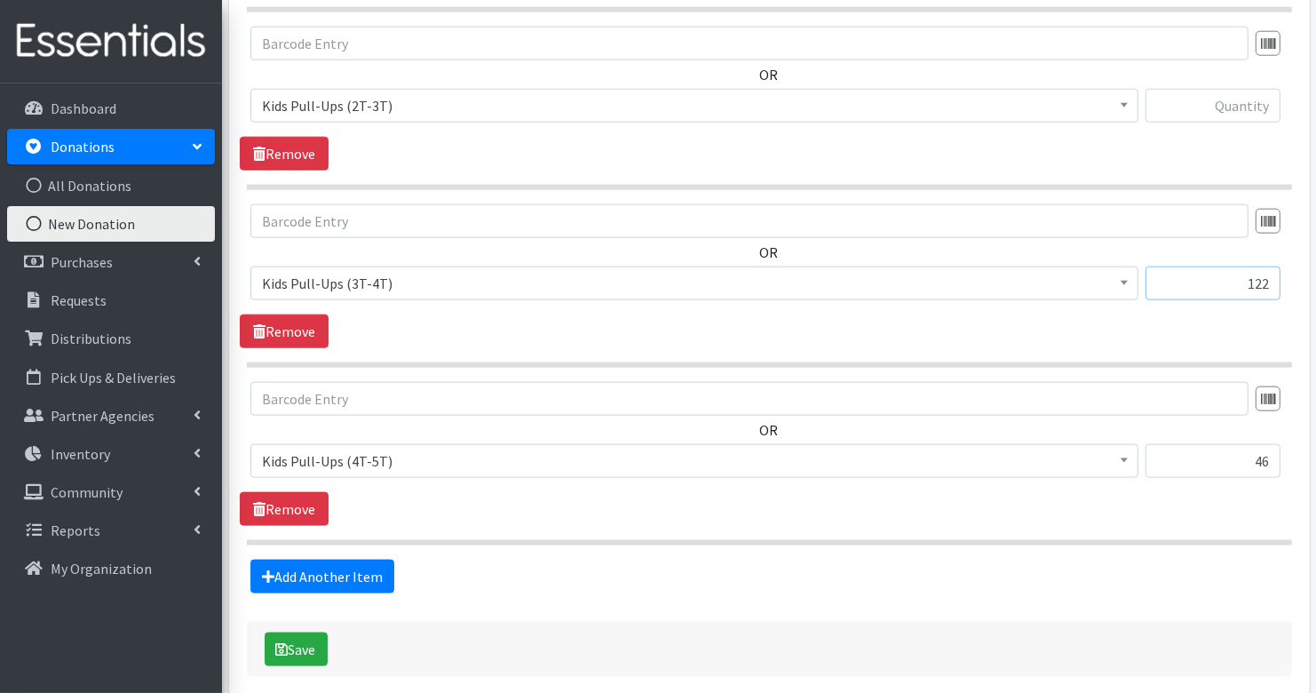
scroll to position [1860, 0]
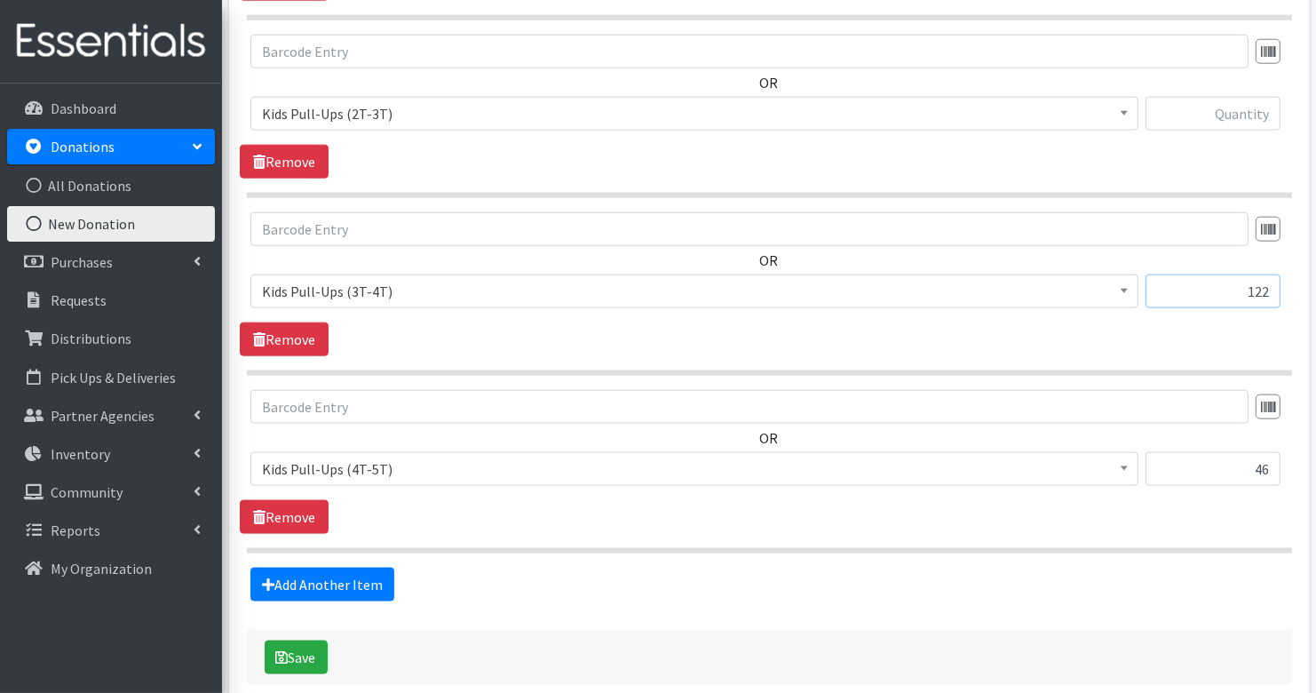
type input "122"
click at [1264, 107] on input "text" at bounding box center [1213, 114] width 135 height 34
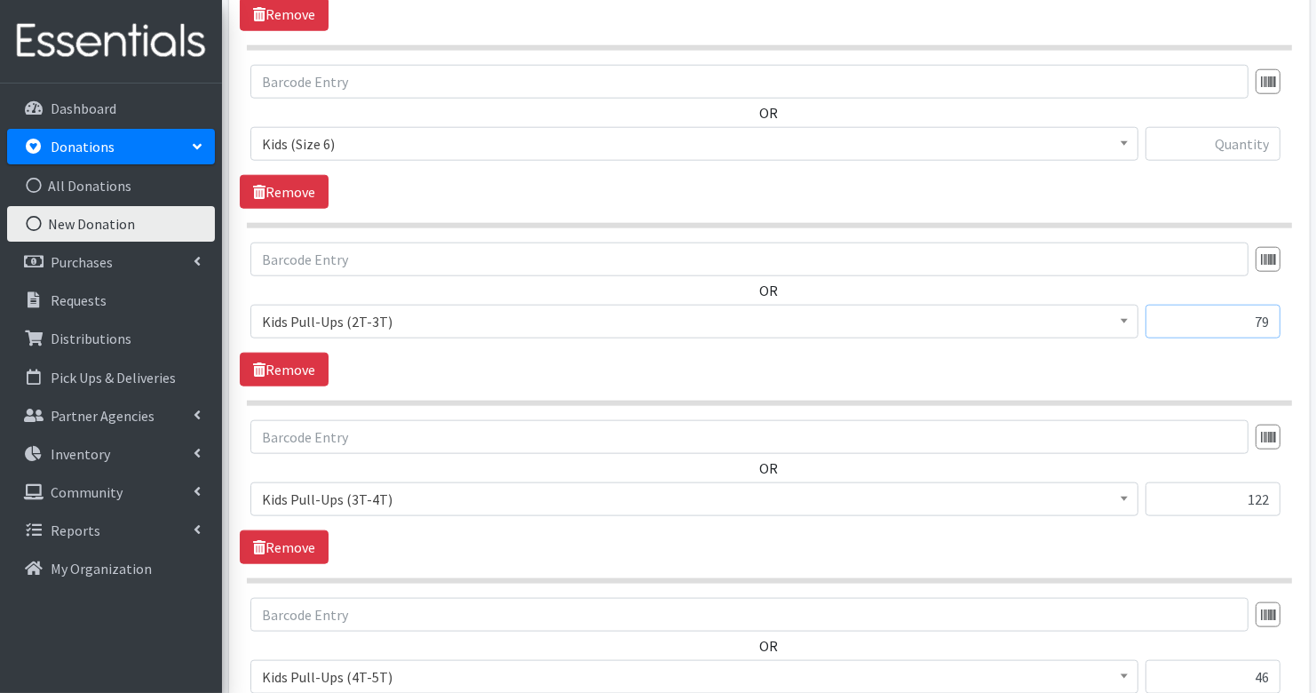
scroll to position [1639, 0]
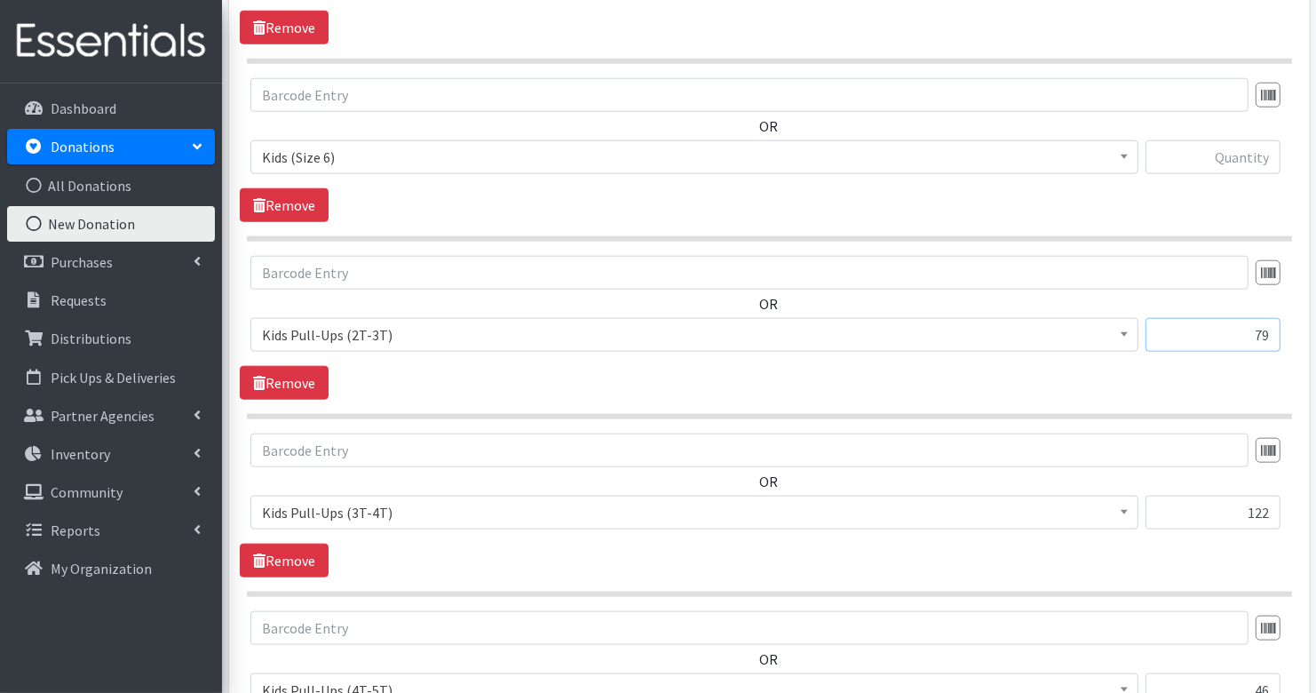
type input "79"
click at [1244, 143] on input "text" at bounding box center [1213, 157] width 135 height 34
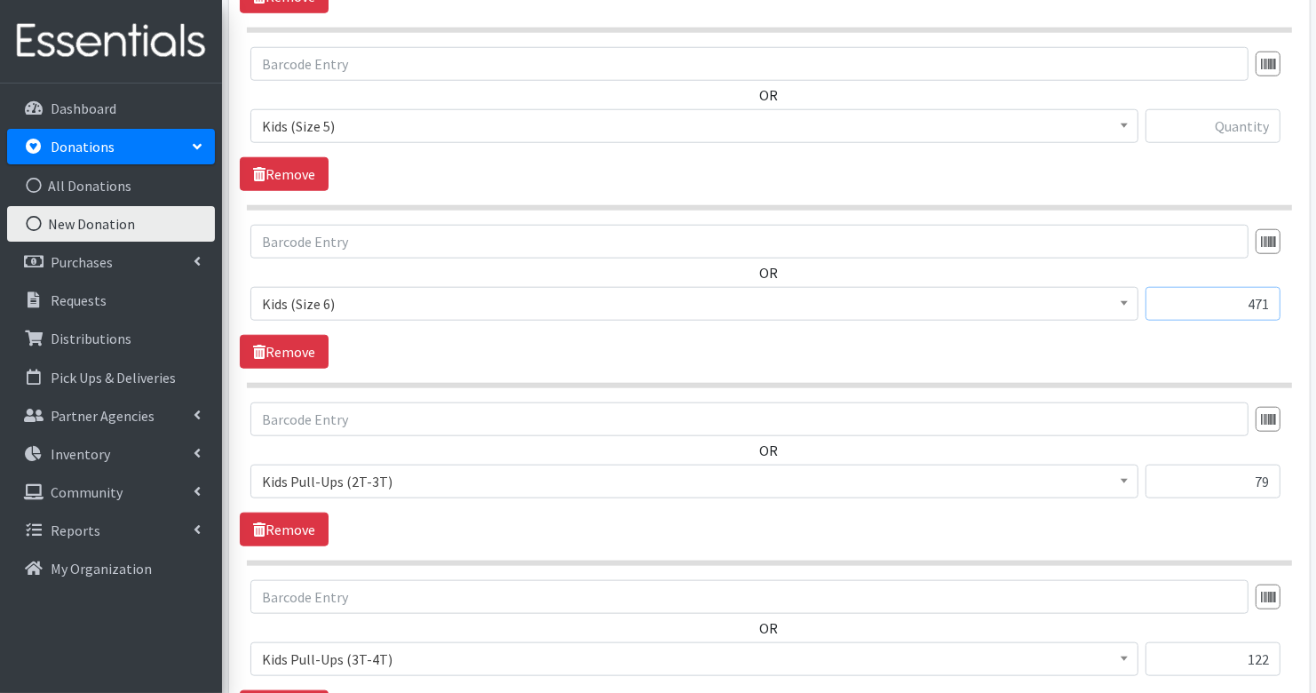
scroll to position [1478, 0]
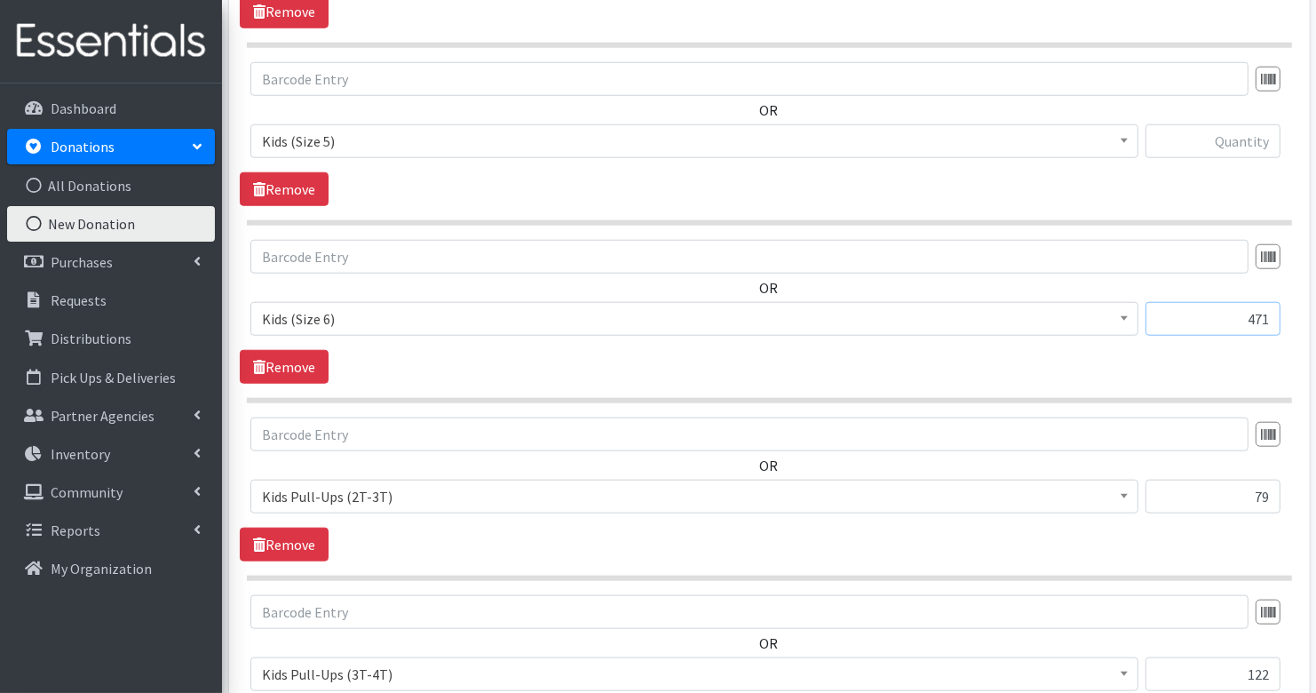
type input "471"
click at [1265, 151] on div at bounding box center [1213, 148] width 135 height 48
click at [1262, 136] on input "text" at bounding box center [1213, 141] width 135 height 34
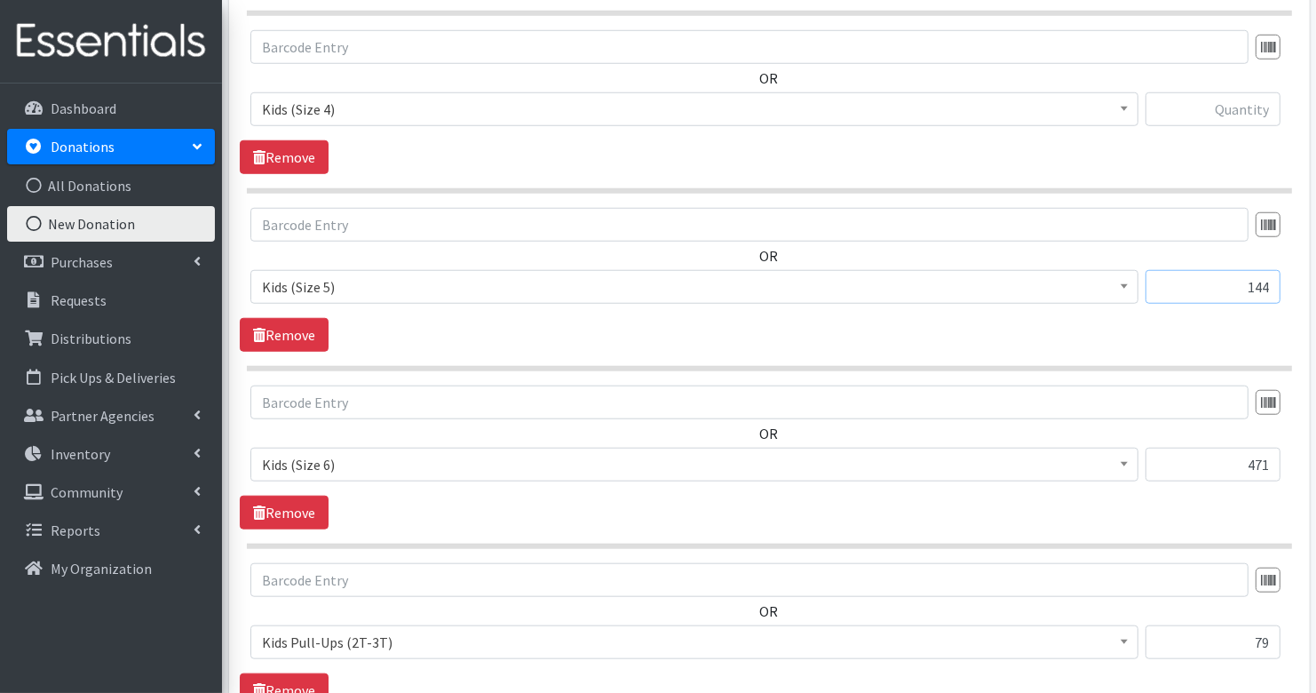
scroll to position [1290, 0]
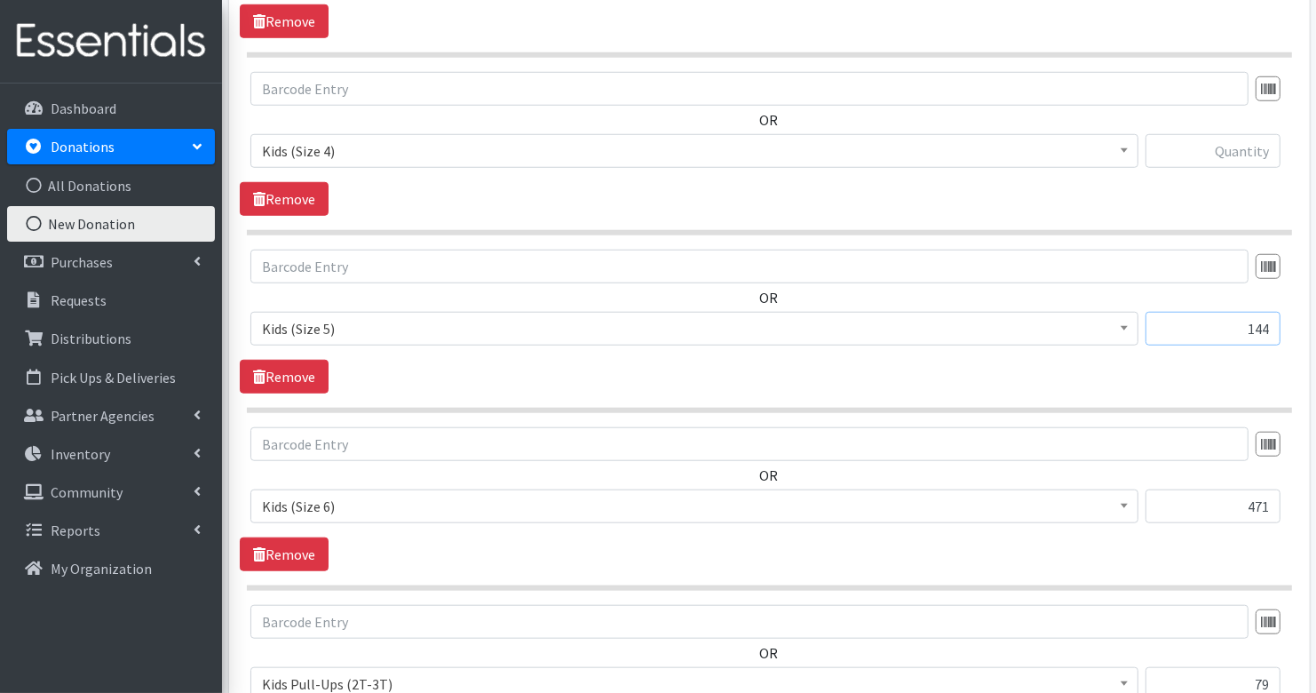
type input "144"
click at [1260, 147] on input "text" at bounding box center [1213, 151] width 135 height 34
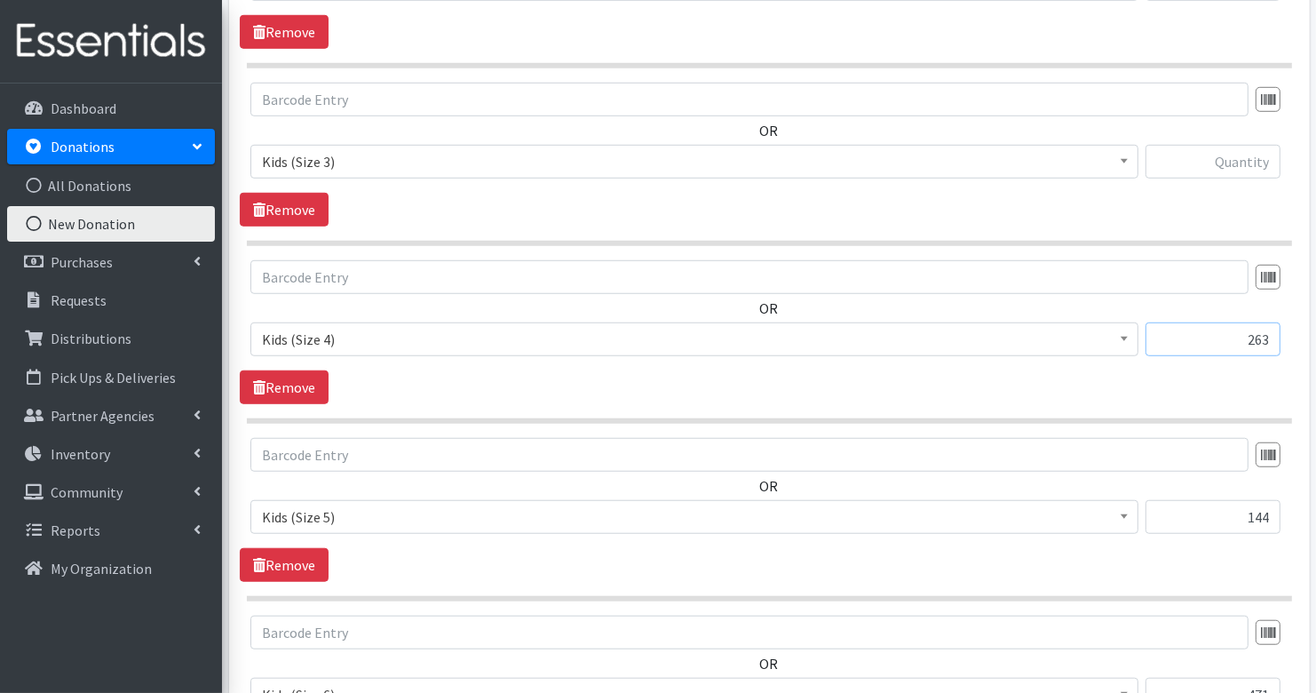
scroll to position [1082, 0]
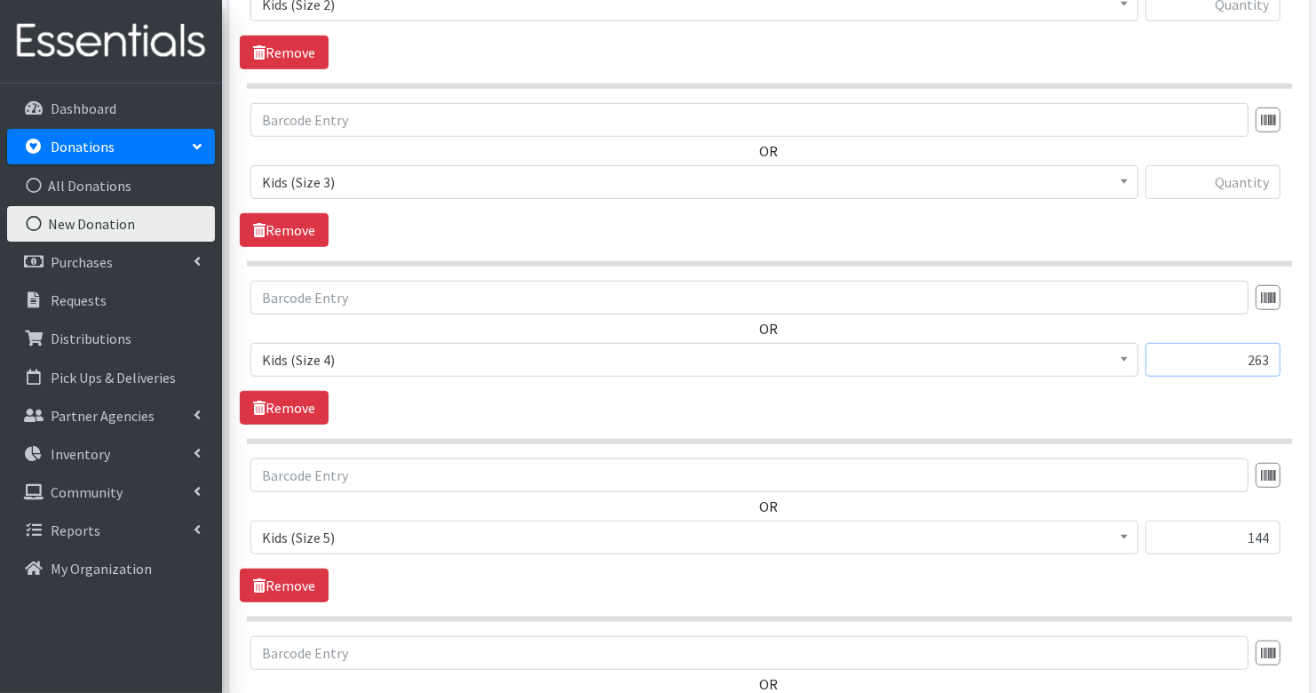
type input "263"
click at [1268, 186] on input "text" at bounding box center [1213, 182] width 135 height 34
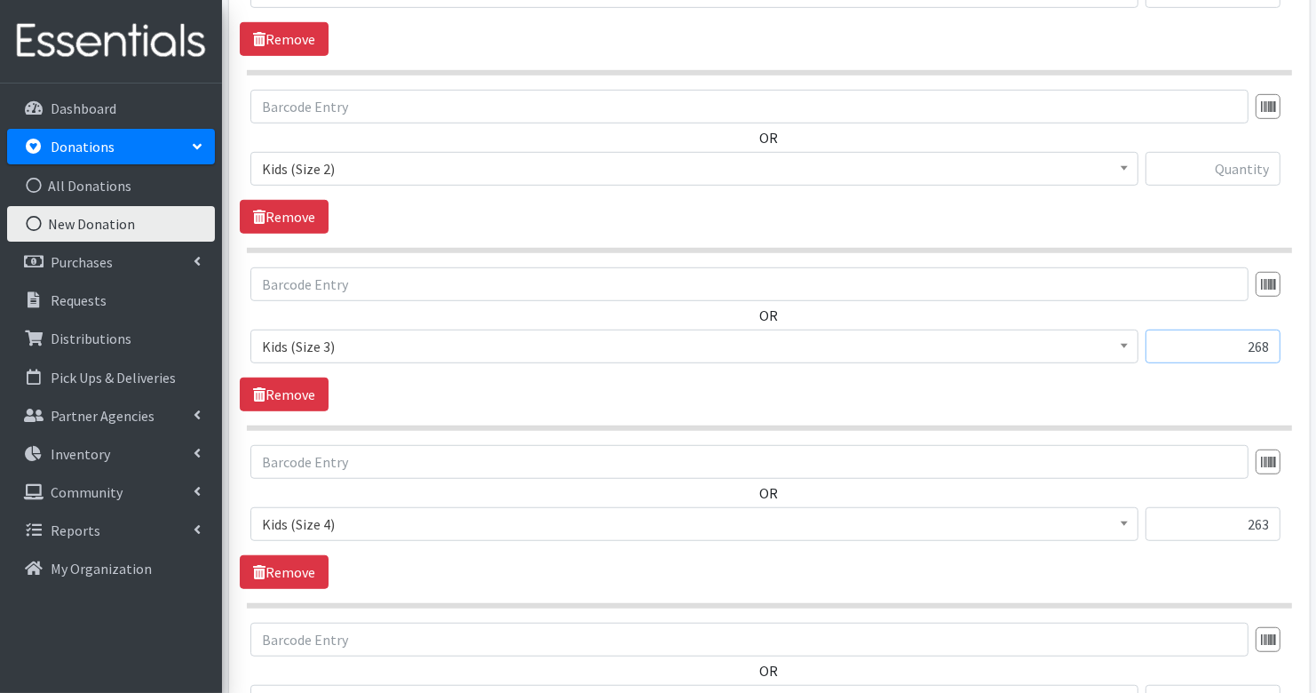
scroll to position [897, 0]
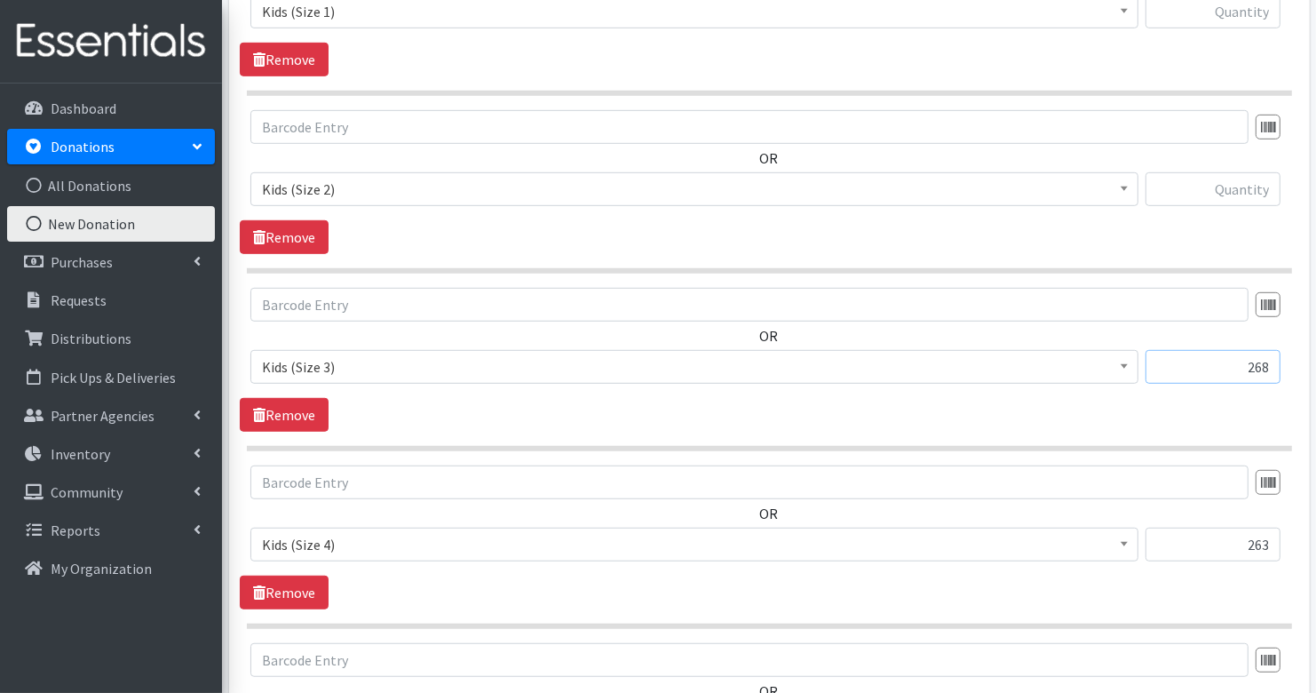
type input "268"
click at [1258, 183] on input "text" at bounding box center [1213, 189] width 135 height 34
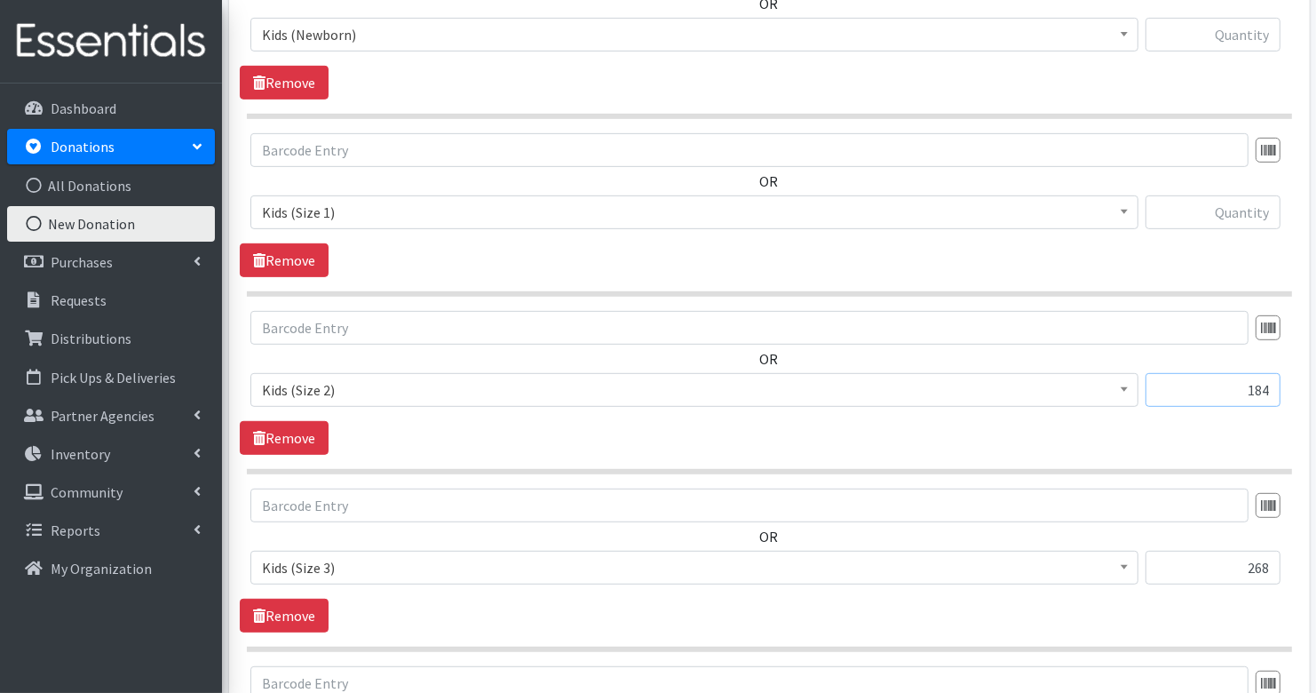
scroll to position [663, 0]
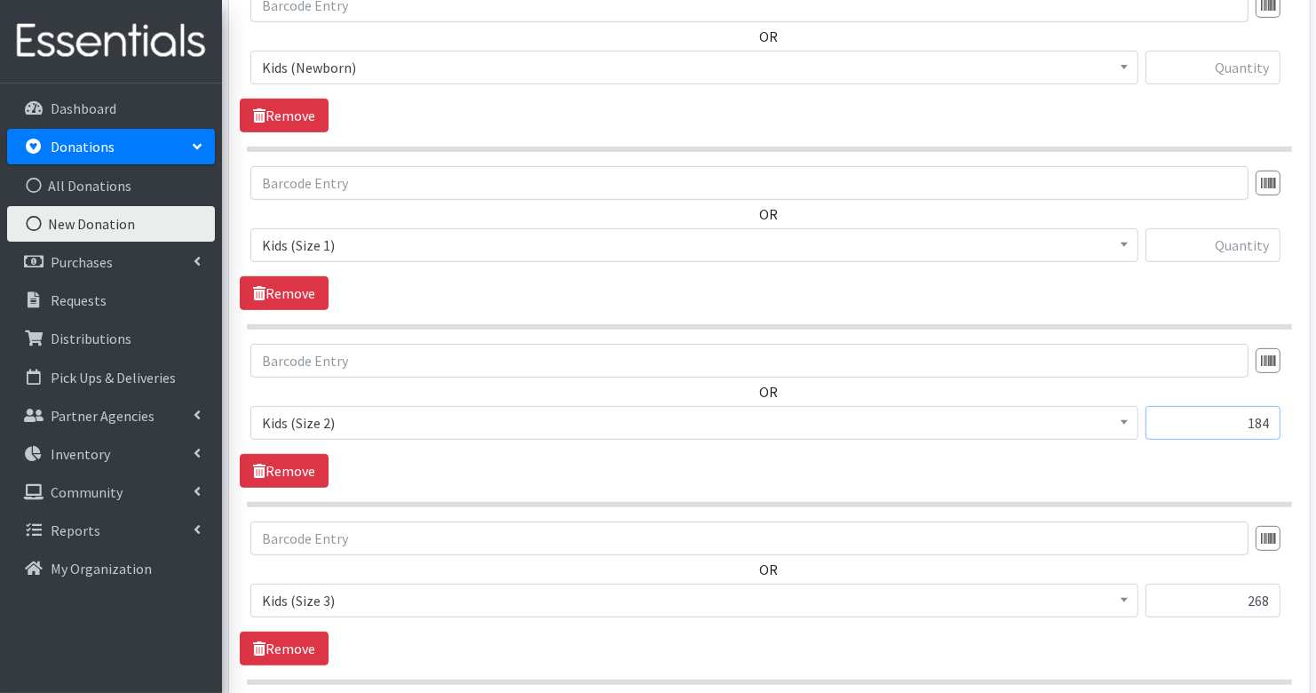
type input "184"
click at [1250, 241] on input "text" at bounding box center [1213, 245] width 135 height 34
type input "168"
click at [1242, 68] on input "text" at bounding box center [1213, 68] width 135 height 34
click at [1244, 75] on input "text" at bounding box center [1213, 68] width 135 height 34
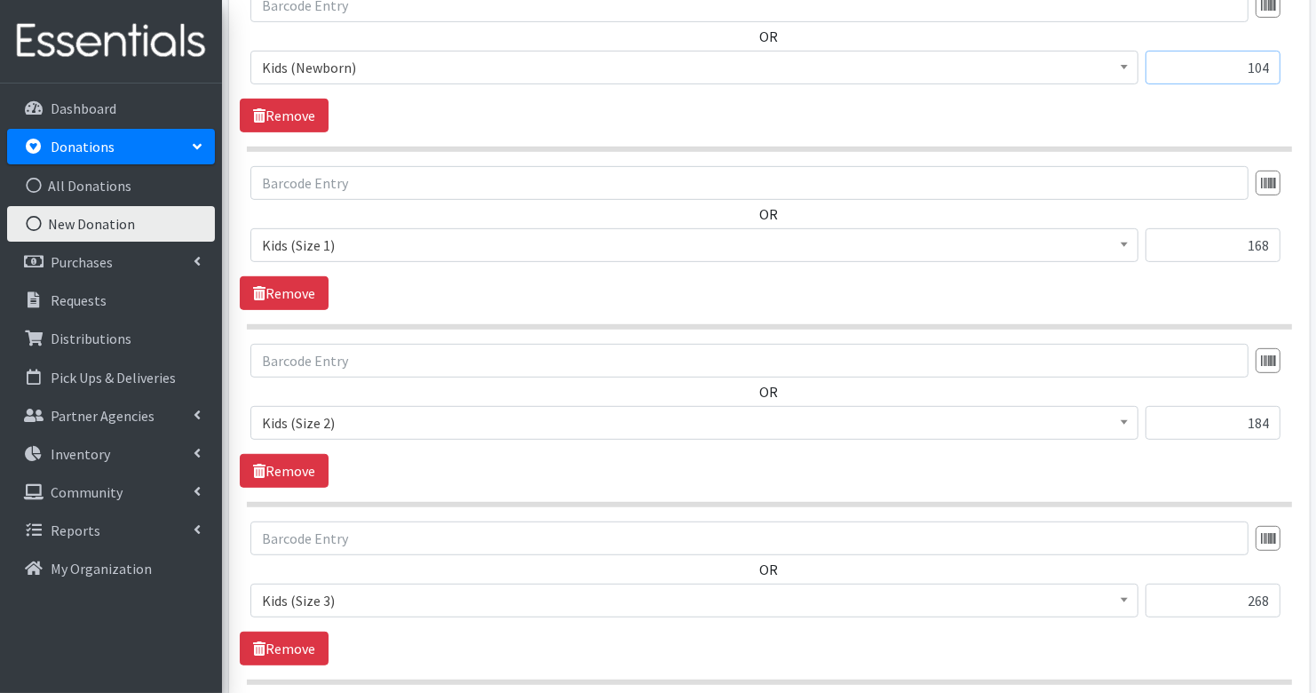
type input "104"
click at [1002, 187] on input "text" at bounding box center [749, 183] width 998 height 34
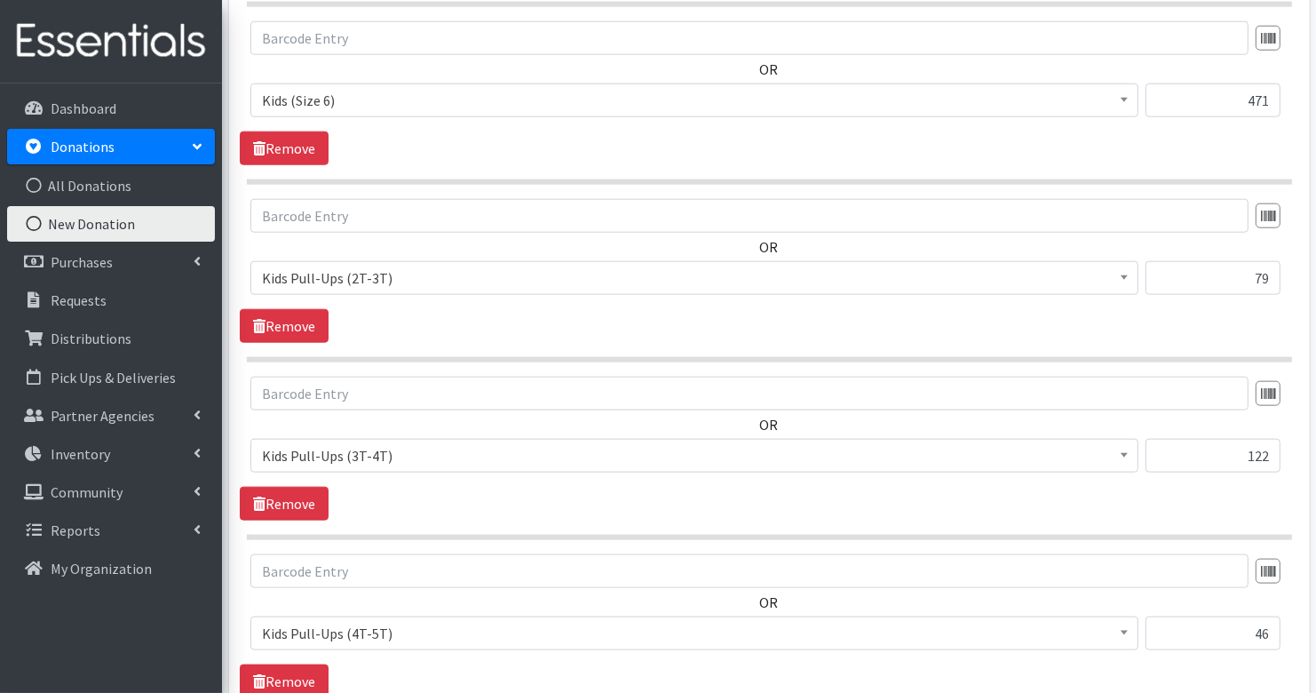
scroll to position [1936, 0]
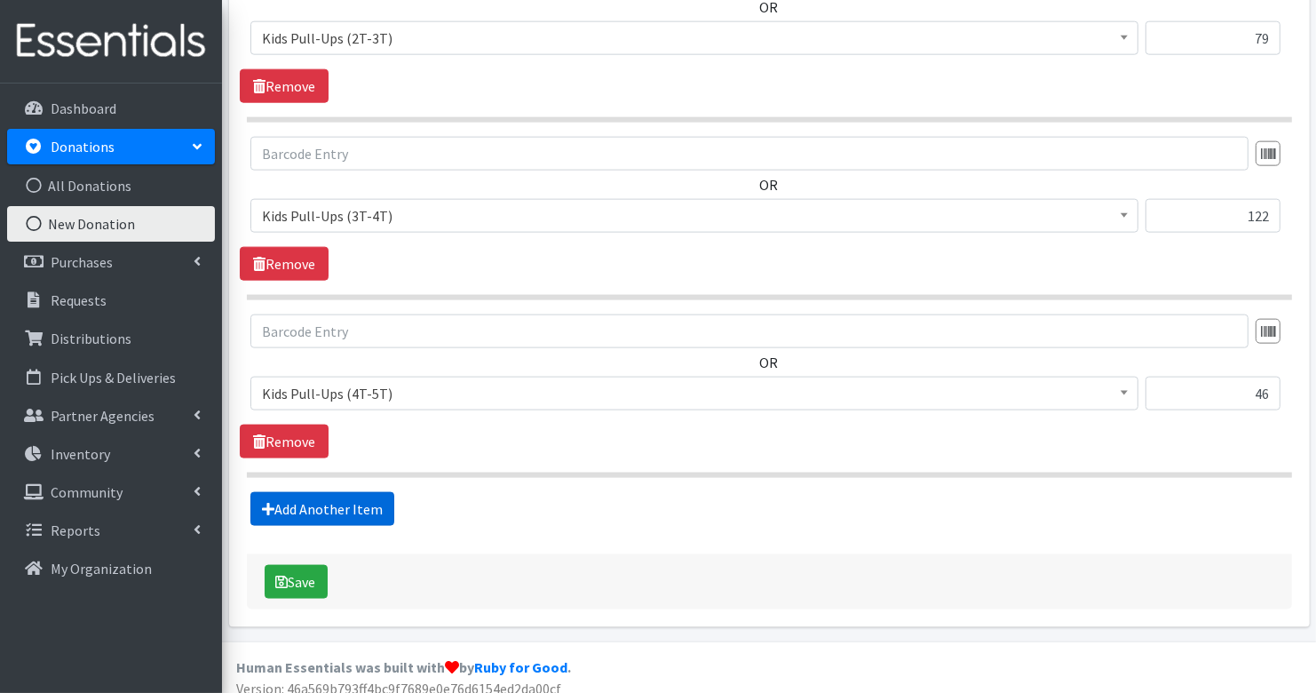
click at [292, 496] on link "Add Another Item" at bounding box center [322, 509] width 144 height 34
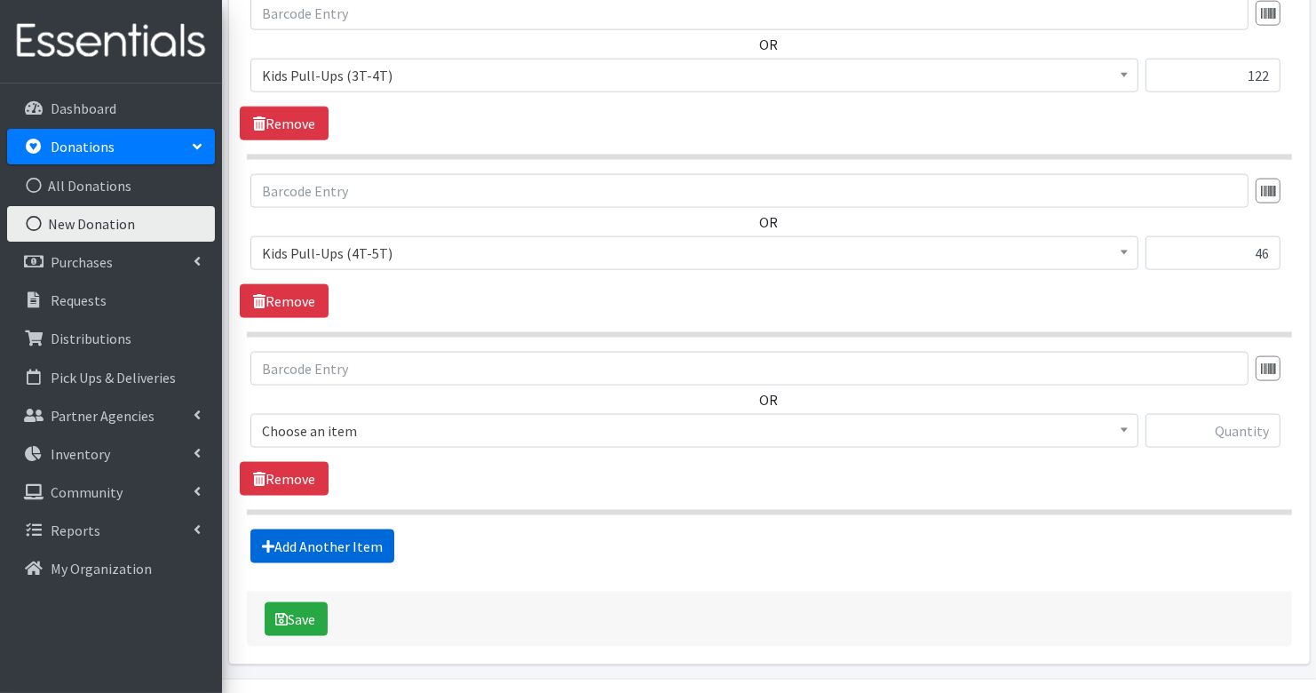
scroll to position [2112, 0]
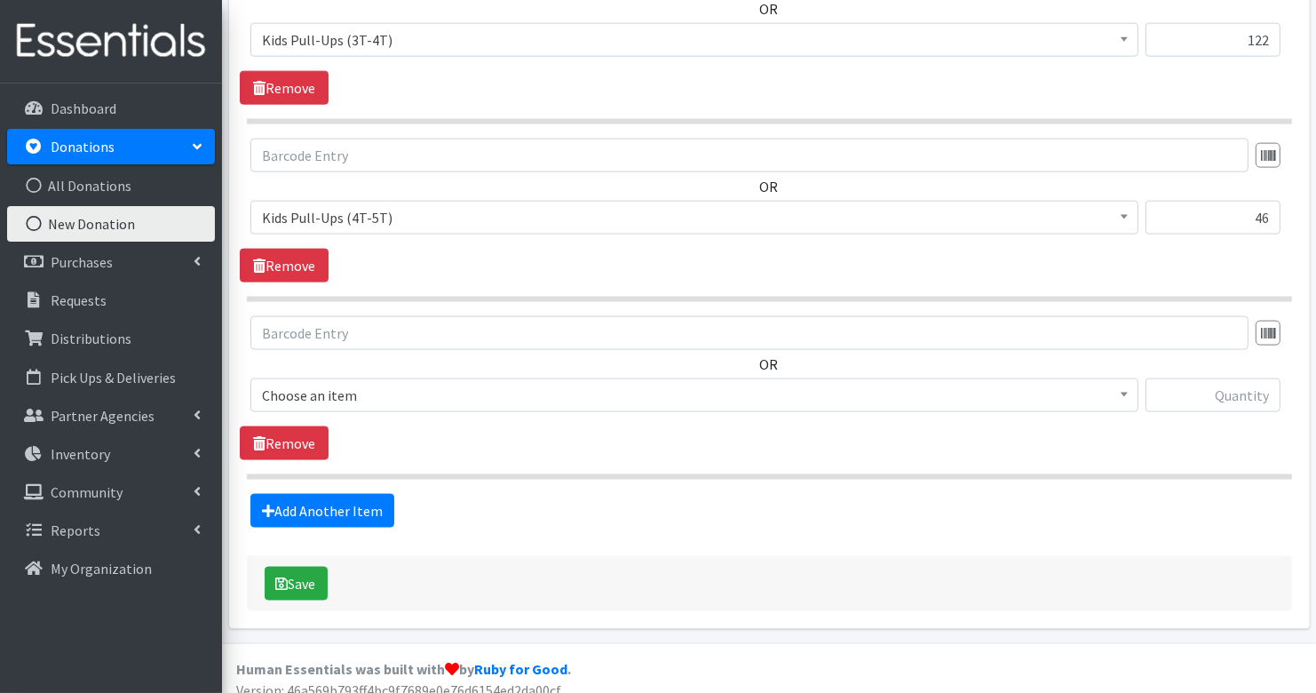
click at [369, 385] on span "Choose an item" at bounding box center [694, 395] width 865 height 25
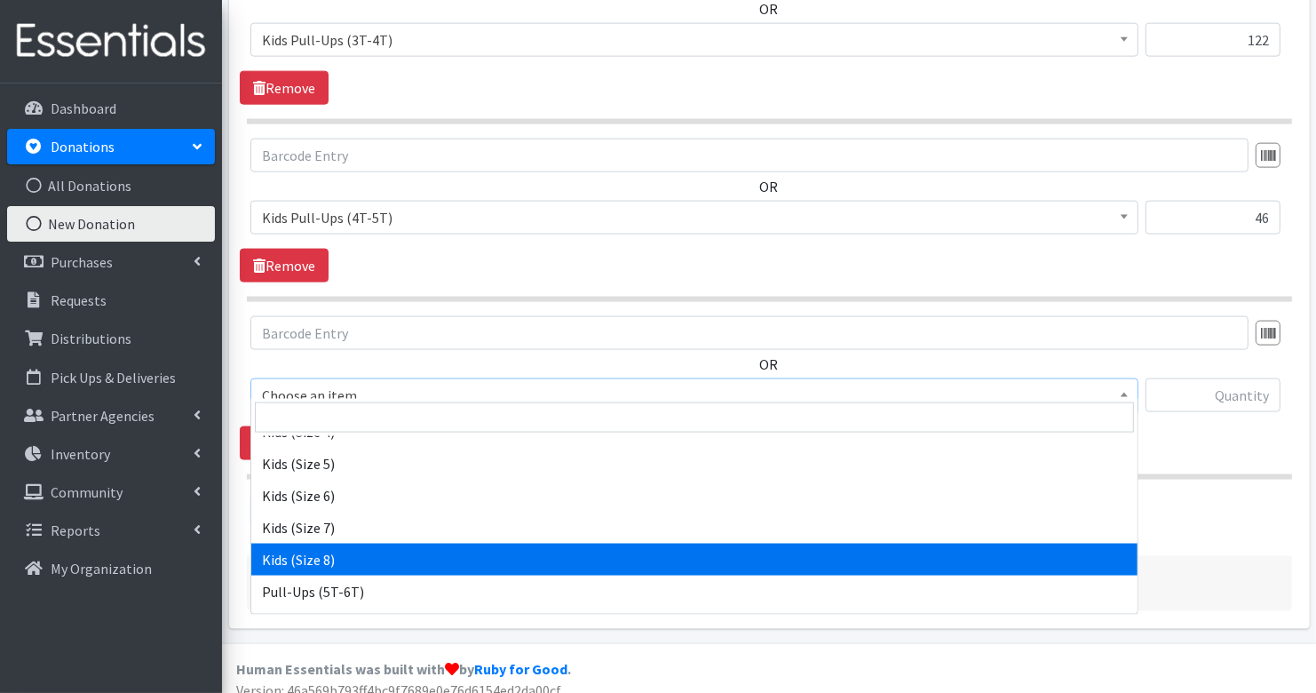
scroll to position [376, 0]
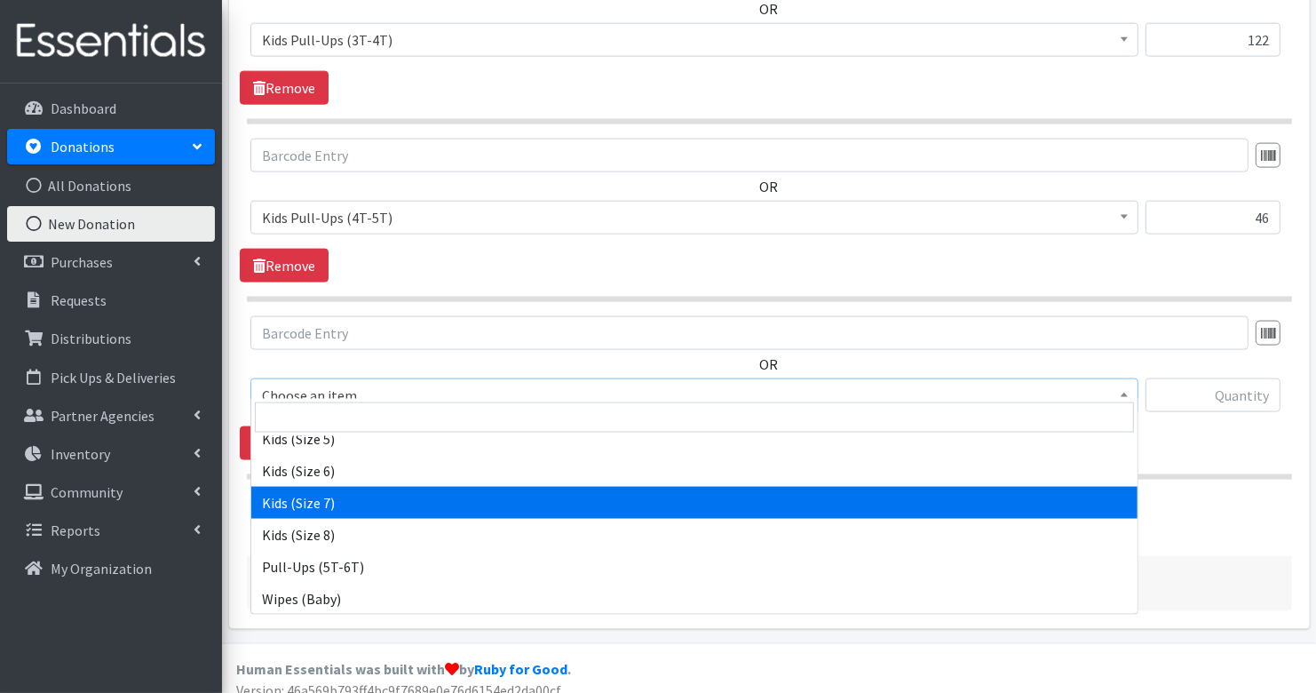
select select "7177"
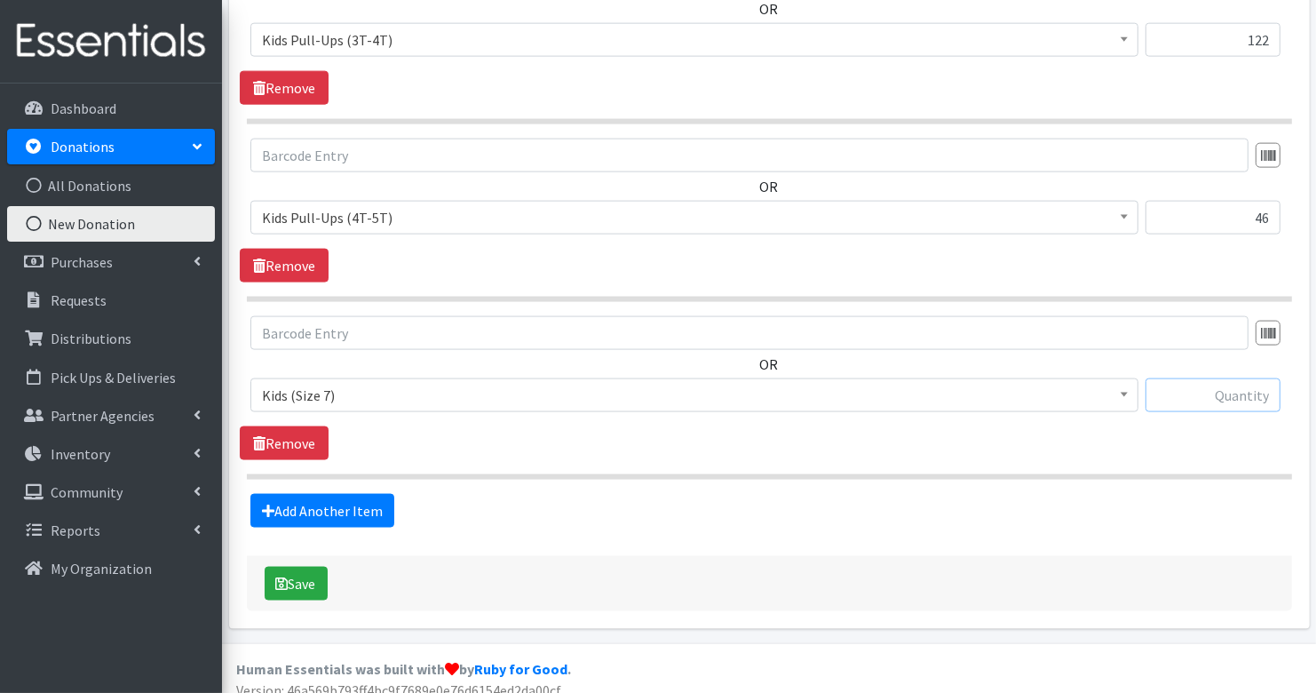
click at [1246, 381] on input "text" at bounding box center [1213, 395] width 135 height 34
type input "108"
click at [307, 571] on button "Save" at bounding box center [296, 584] width 63 height 34
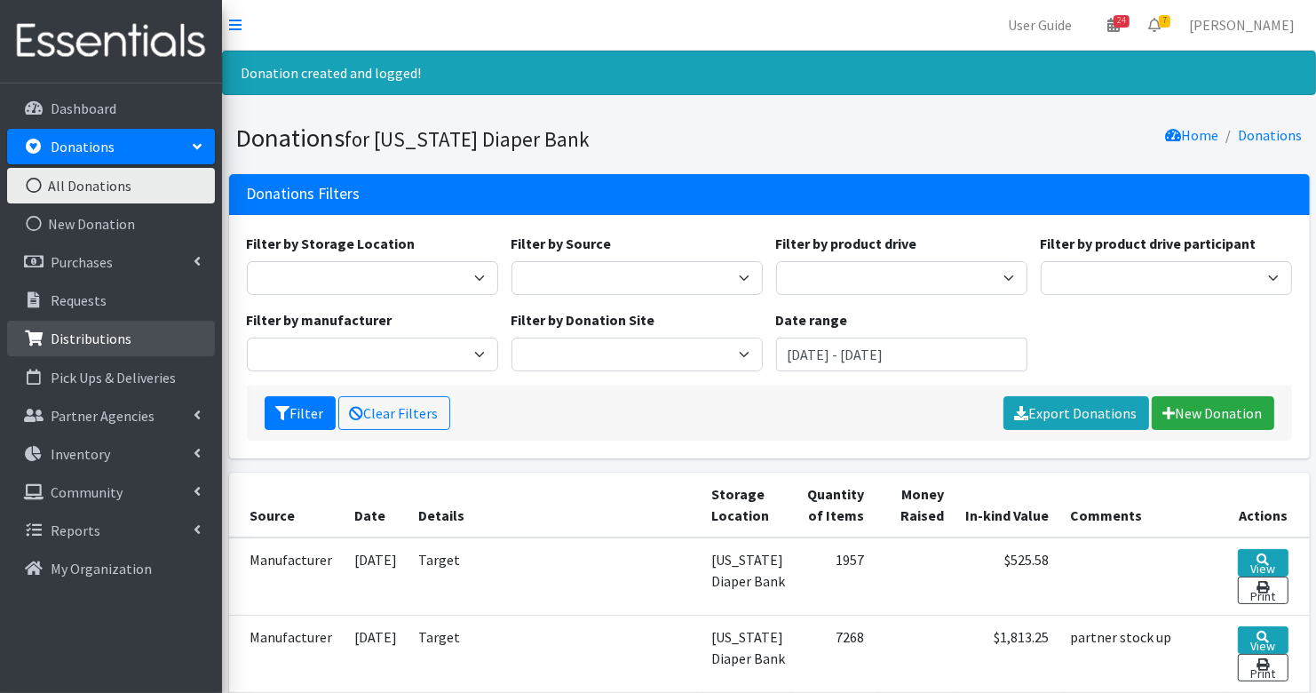
click at [106, 339] on p "Distributions" at bounding box center [91, 338] width 81 height 18
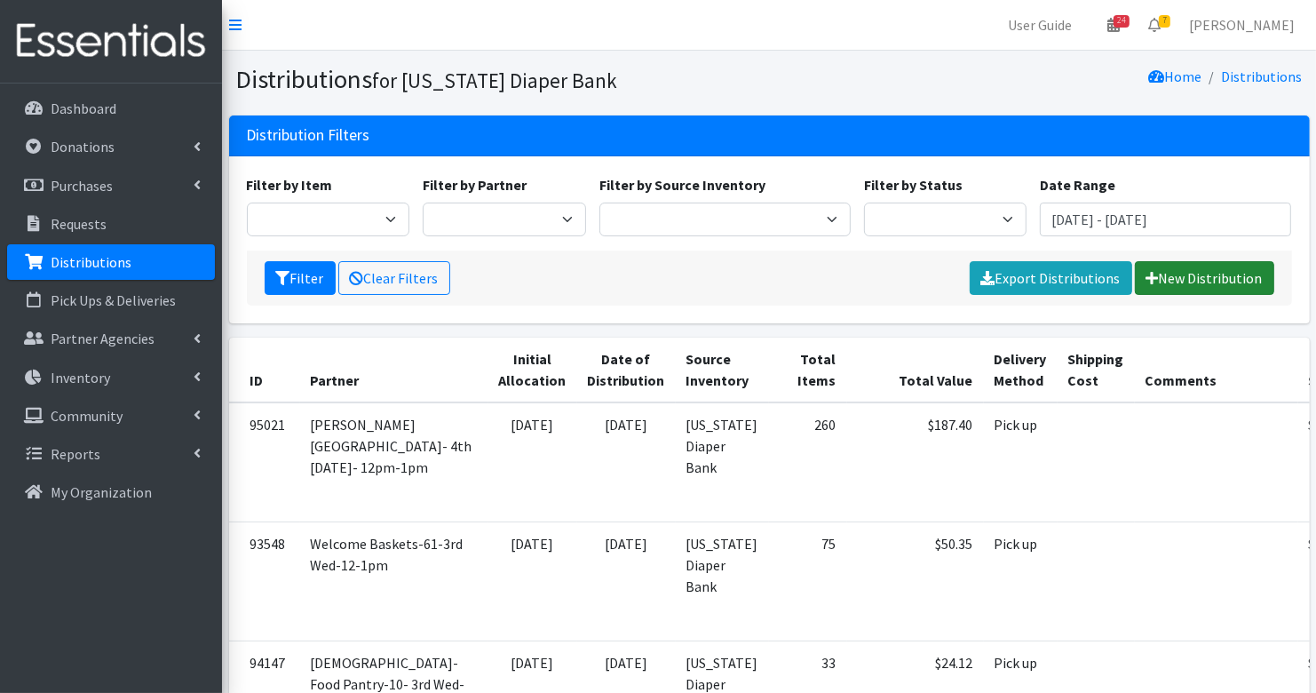
click at [1221, 269] on link "New Distribution" at bounding box center [1204, 278] width 139 height 34
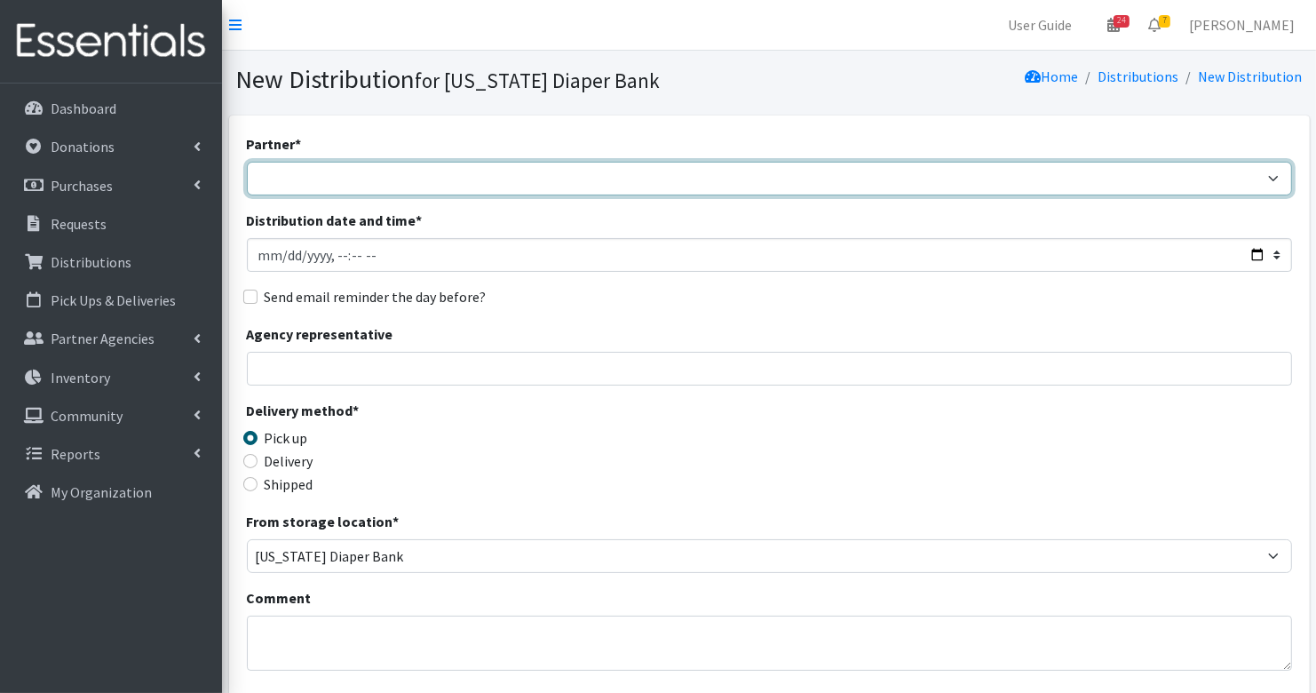
click at [785, 170] on select "ARC [PERSON_NAME] and [GEOGRAPHIC_DATA] [GEOGRAPHIC_DATA] Babies Basic Needs No…" at bounding box center [769, 179] width 1045 height 34
select select "1348"
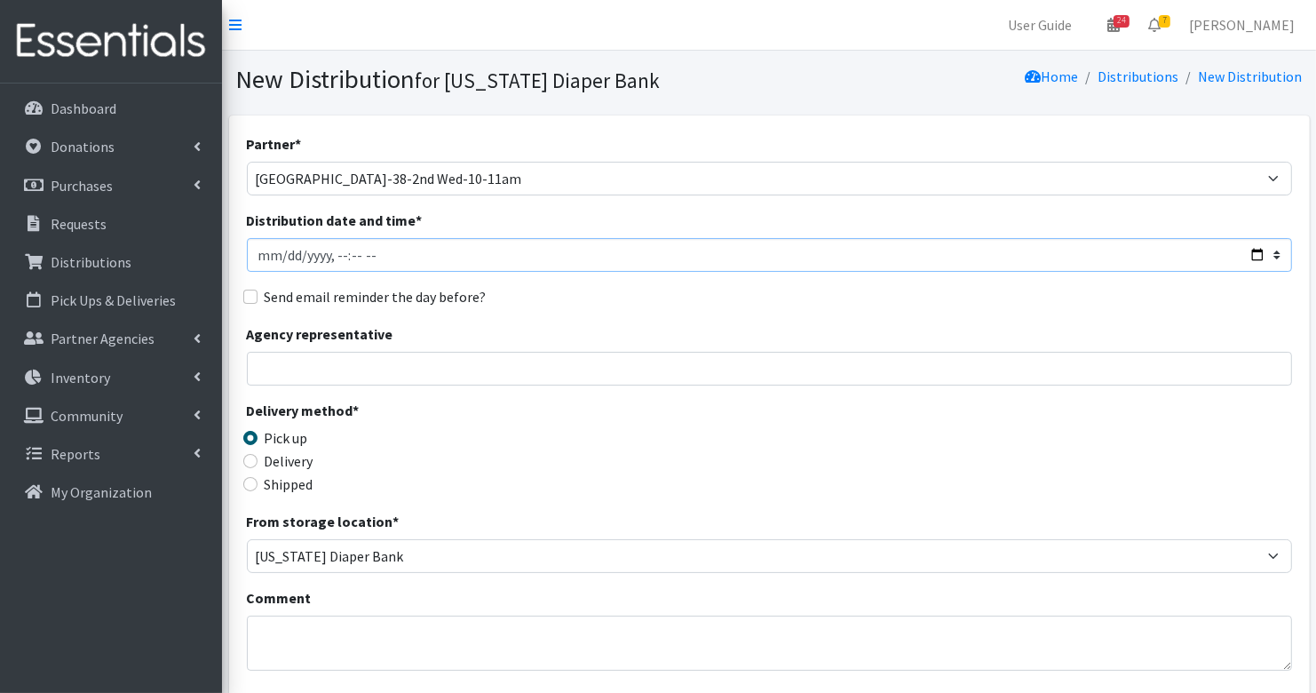
click at [286, 250] on input "Distribution date and time *" at bounding box center [769, 255] width 1045 height 34
type input "[DATE]T23:59"
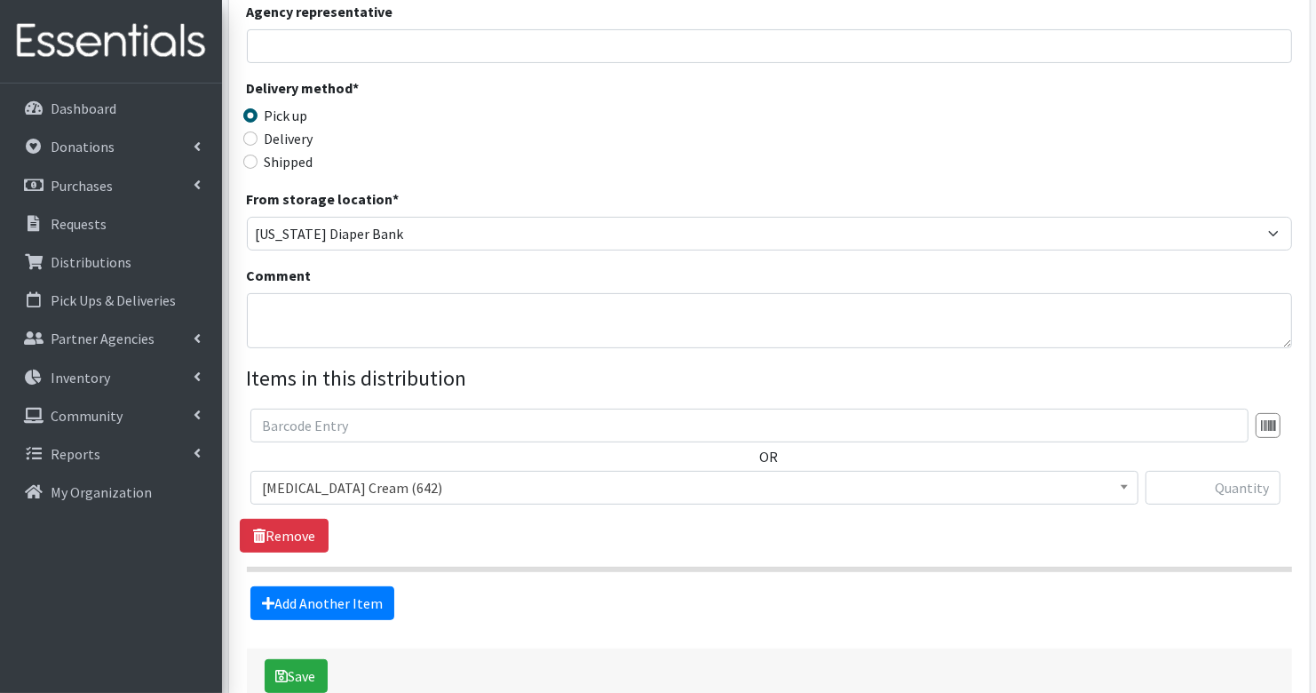
scroll to position [320, 0]
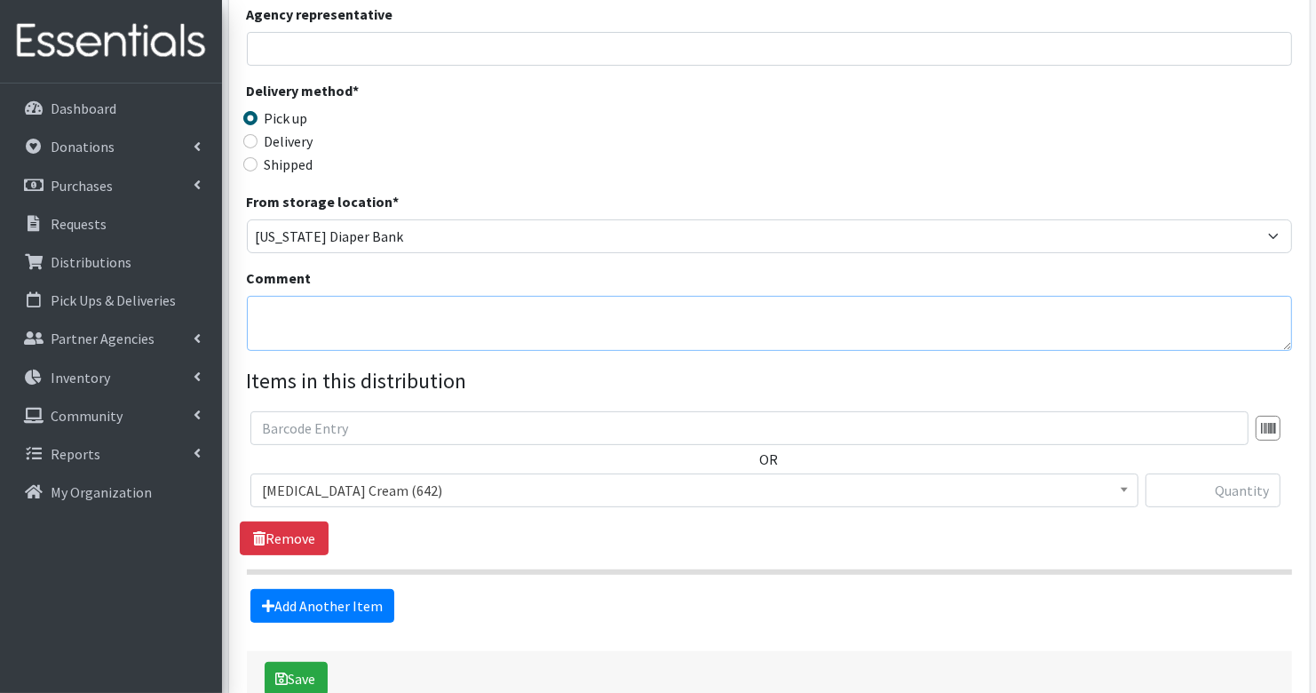
click at [359, 300] on textarea "Comment" at bounding box center [769, 323] width 1045 height 55
type textarea "Partner stock up"
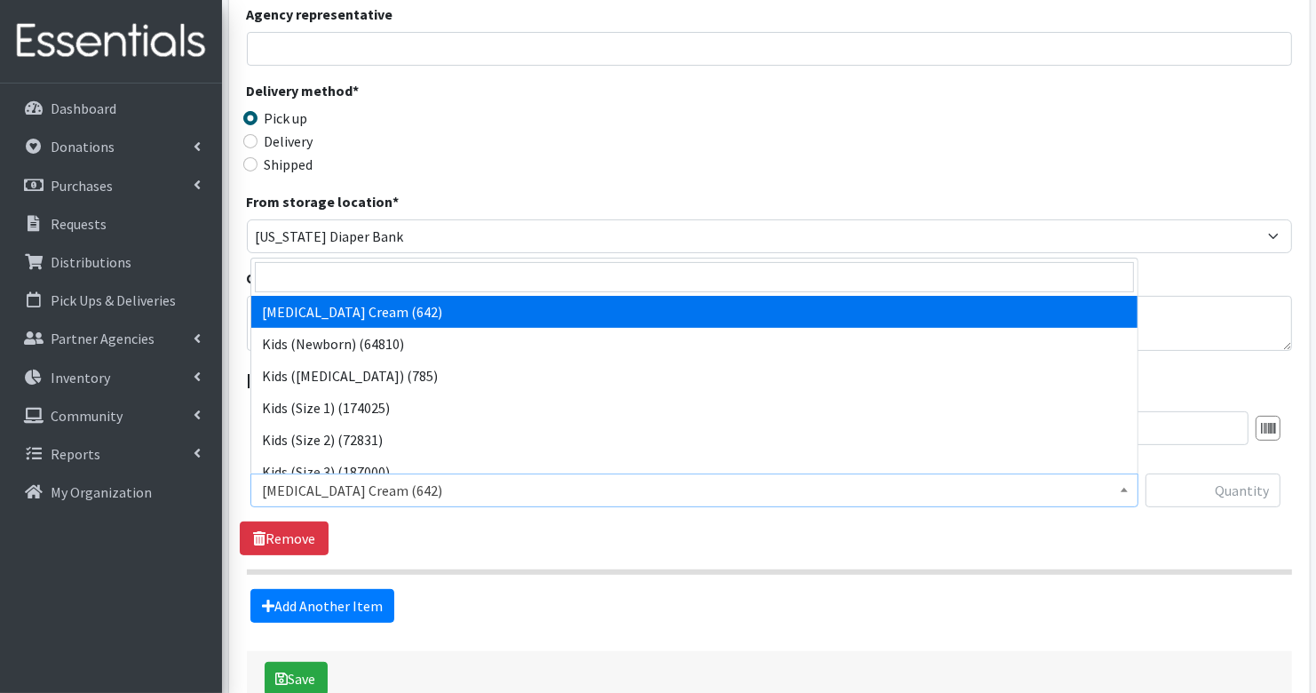
click at [410, 488] on span "[MEDICAL_DATA] Cream (642)" at bounding box center [694, 490] width 865 height 25
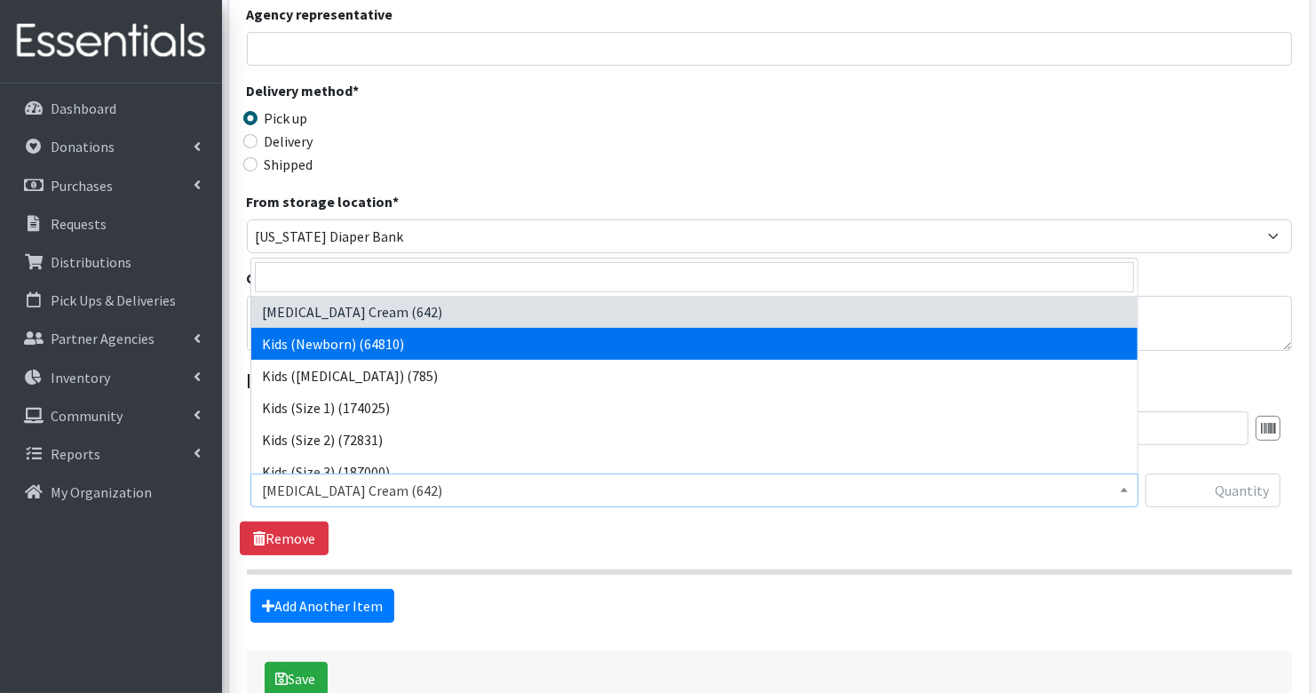
select select "3400"
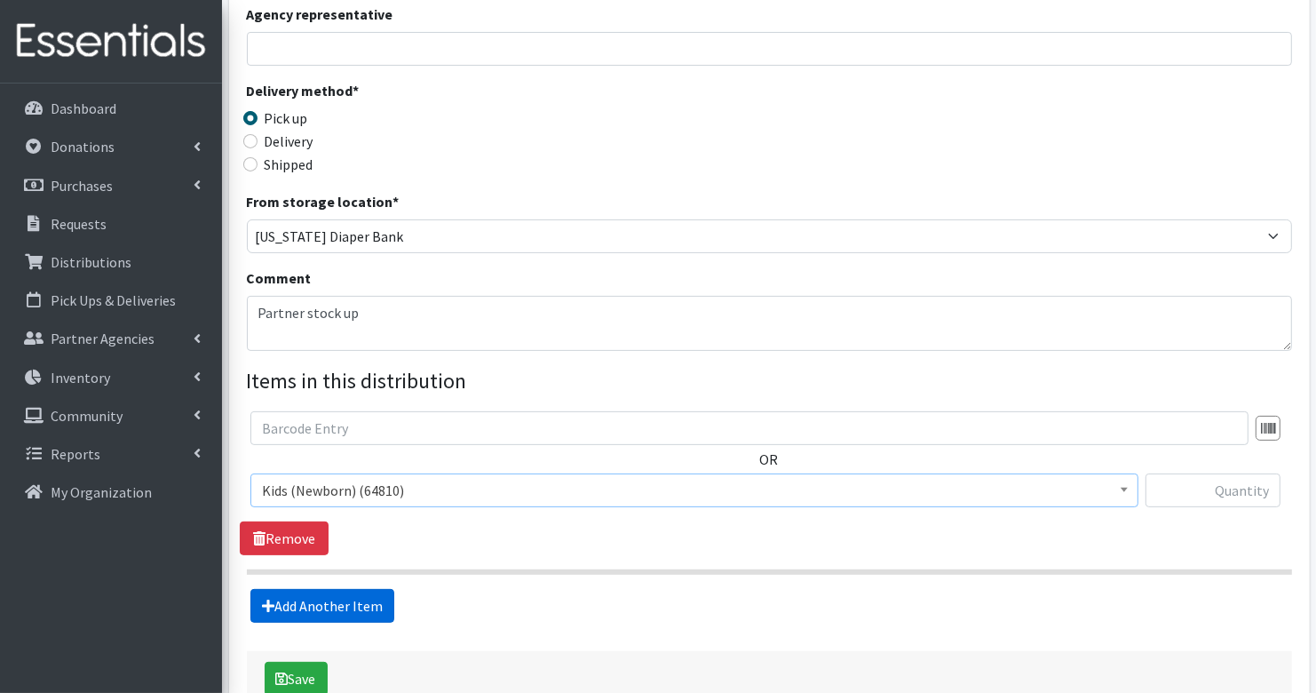
click at [300, 603] on link "Add Another Item" at bounding box center [322, 606] width 144 height 34
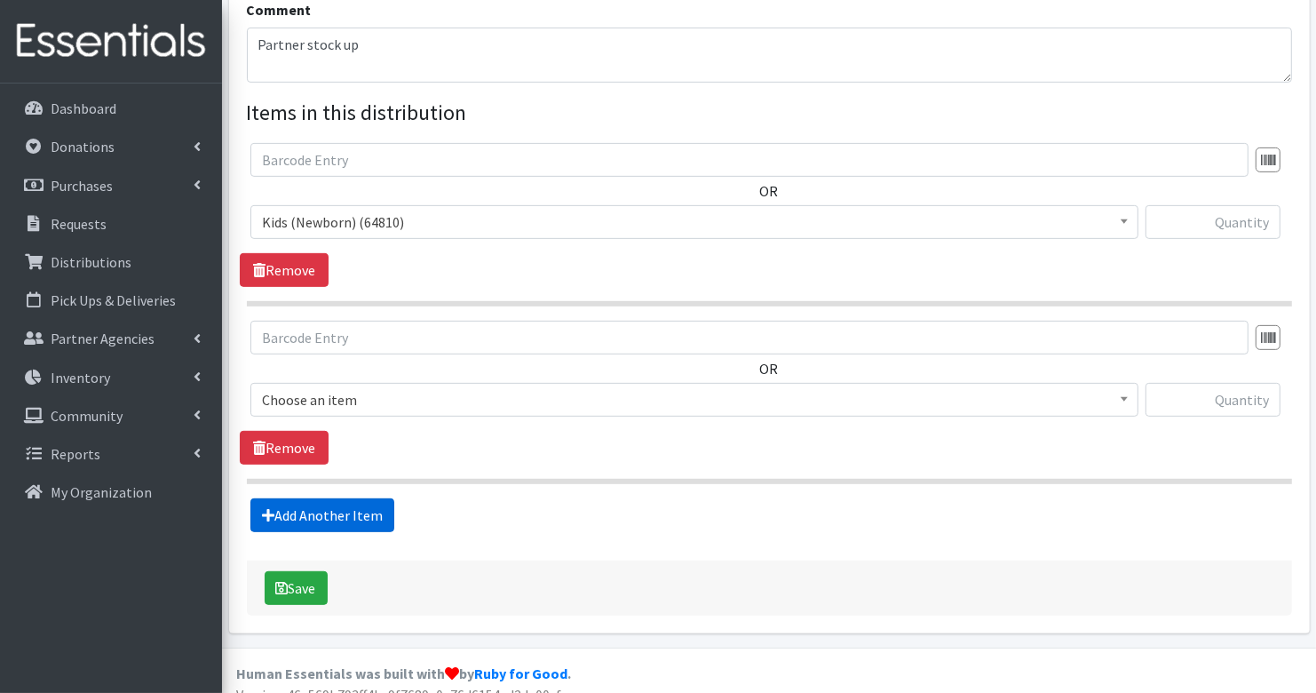
scroll to position [604, 0]
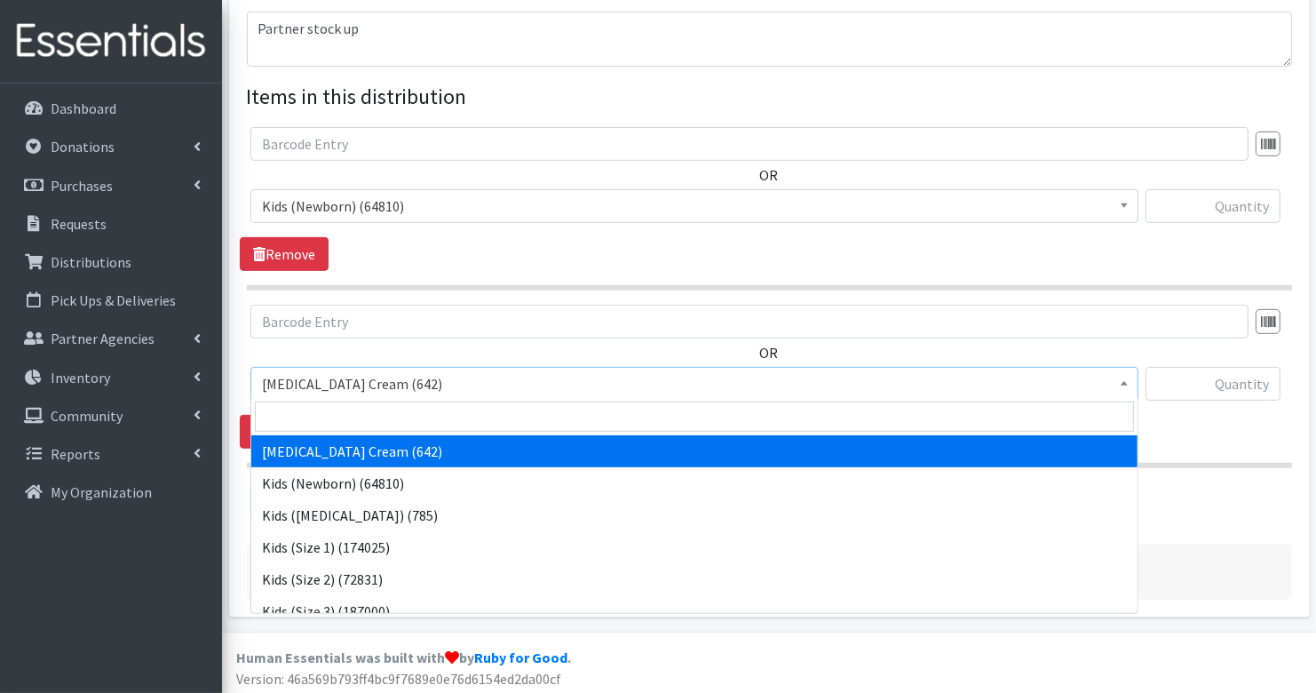
click at [393, 385] on span "[MEDICAL_DATA] Cream (642)" at bounding box center [694, 383] width 865 height 25
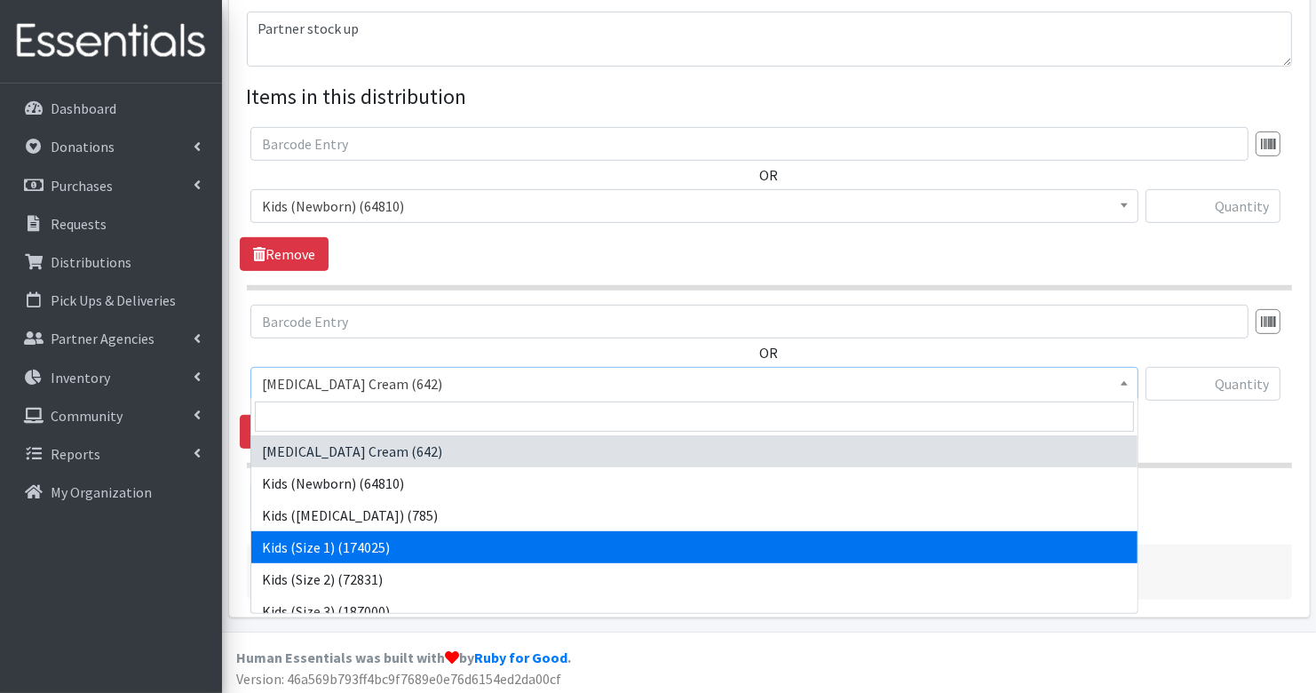
select select "3401"
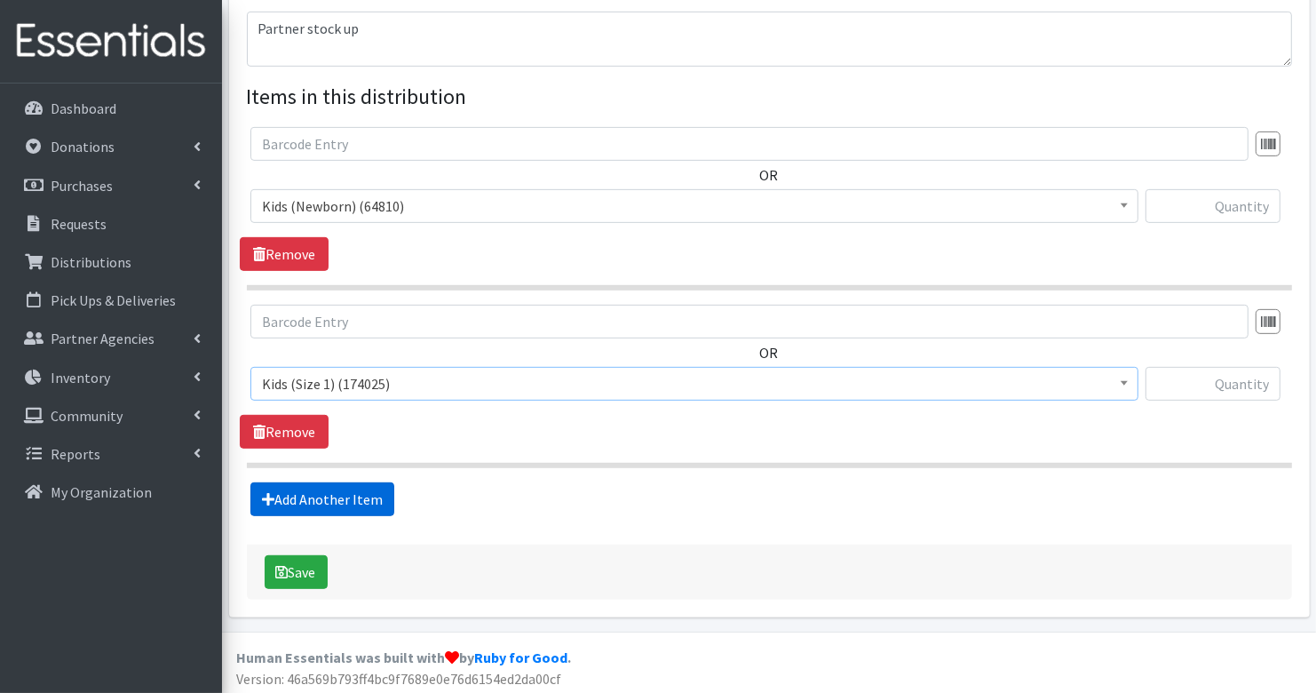
click at [366, 489] on link "Add Another Item" at bounding box center [322, 499] width 144 height 34
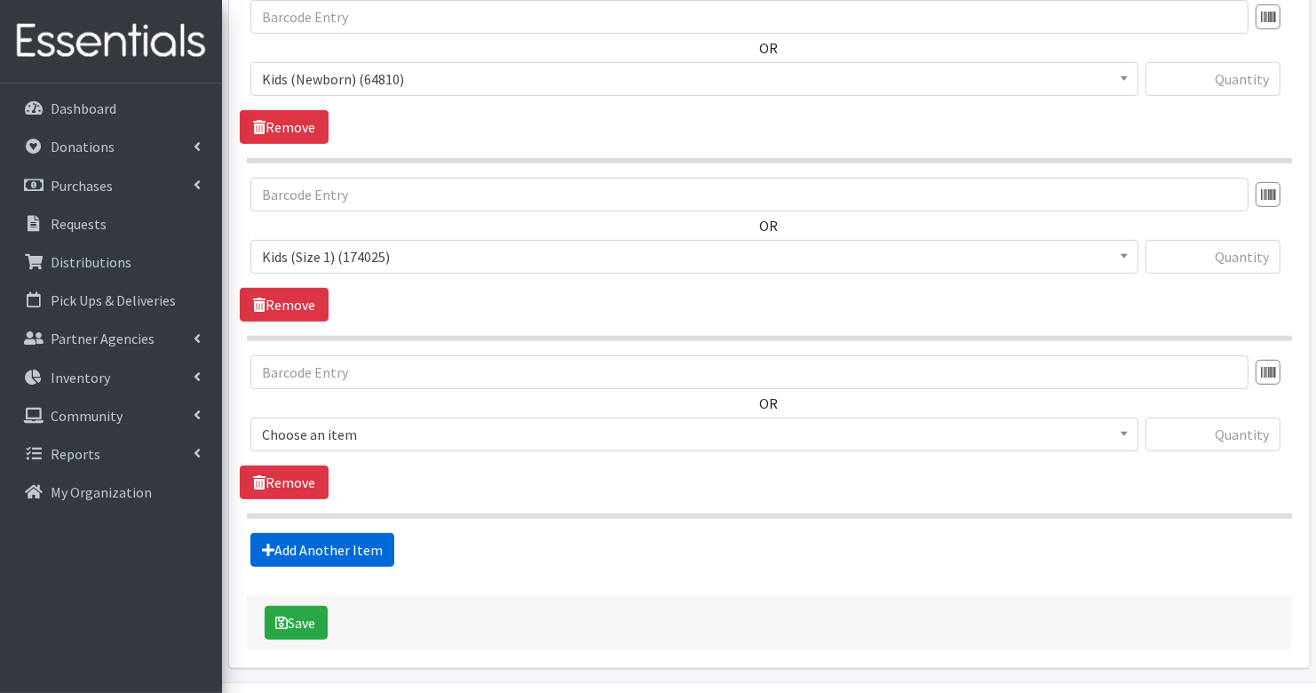
scroll to position [780, 0]
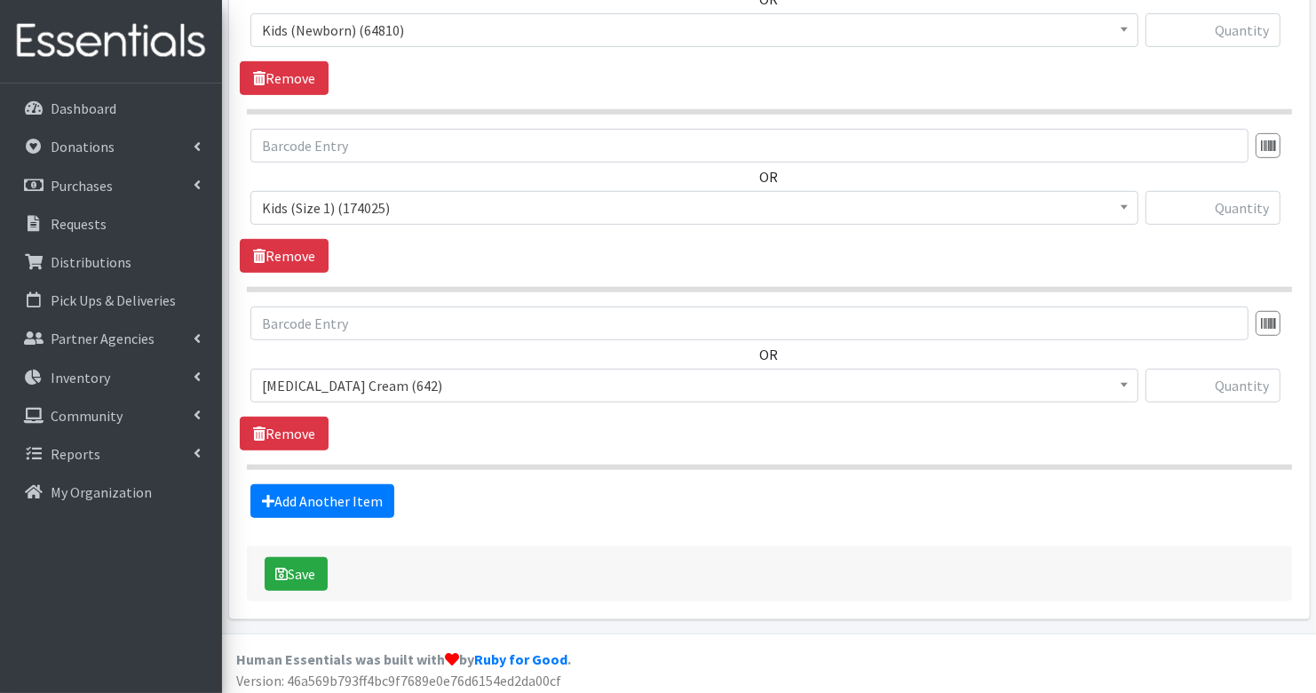
click at [395, 384] on span "[MEDICAL_DATA] Cream (642)" at bounding box center [694, 385] width 865 height 25
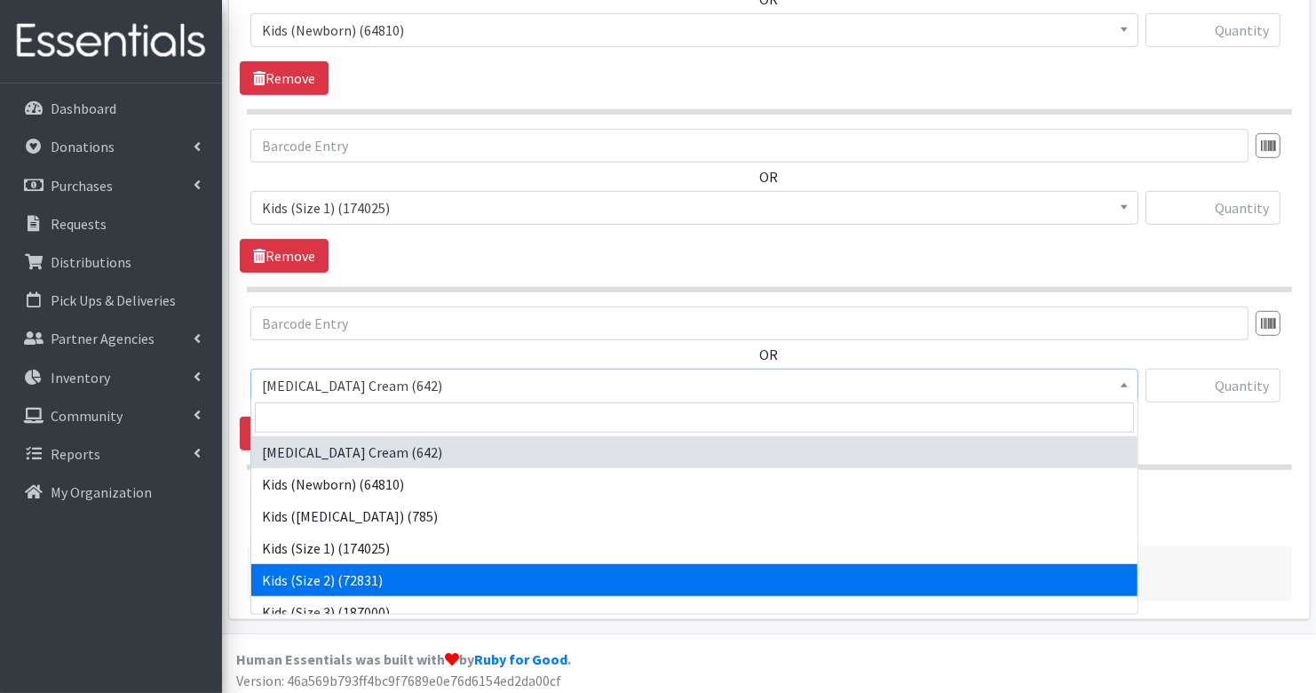
select select "3420"
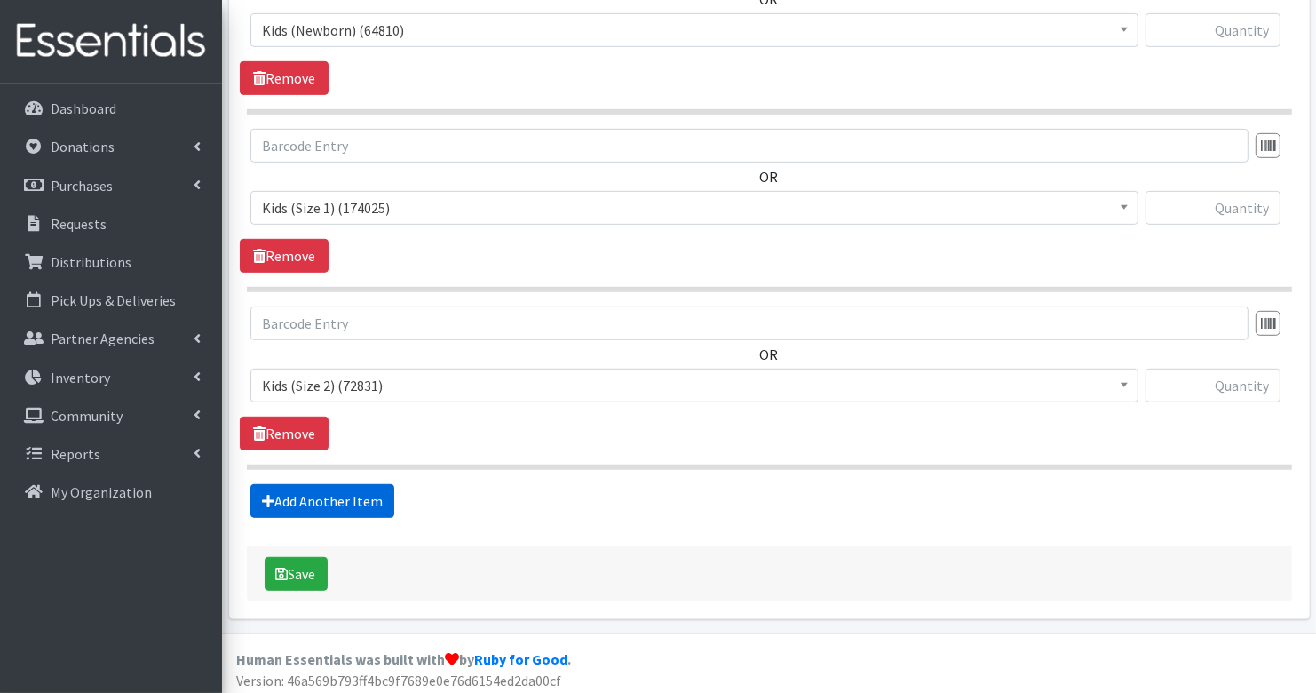
click at [322, 487] on link "Add Another Item" at bounding box center [322, 501] width 144 height 34
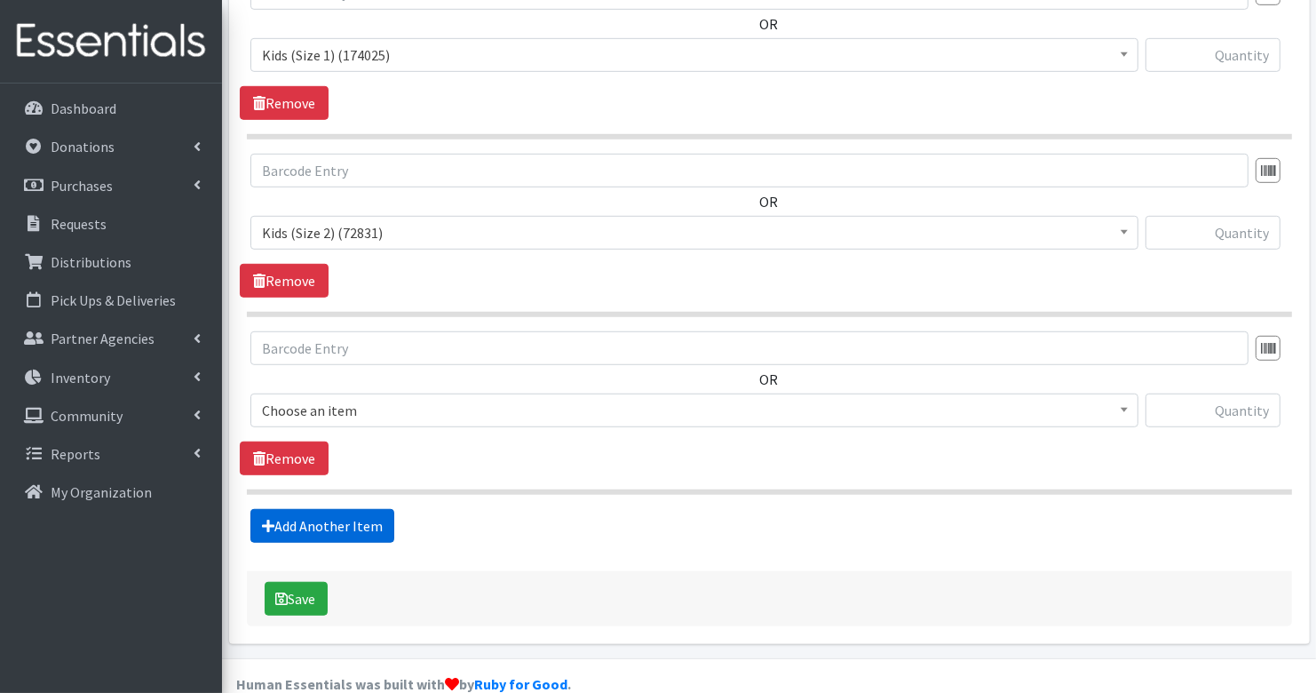
scroll to position [956, 0]
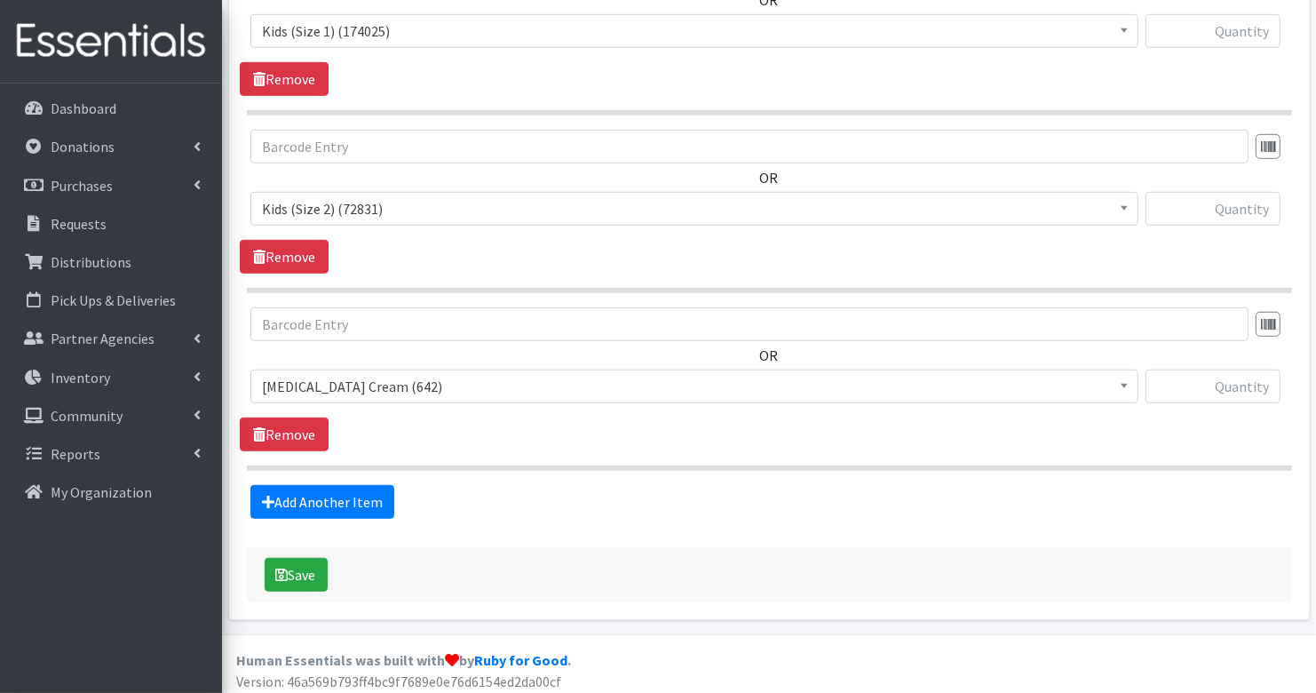
click at [393, 381] on span "[MEDICAL_DATA] Cream (642)" at bounding box center [694, 386] width 865 height 25
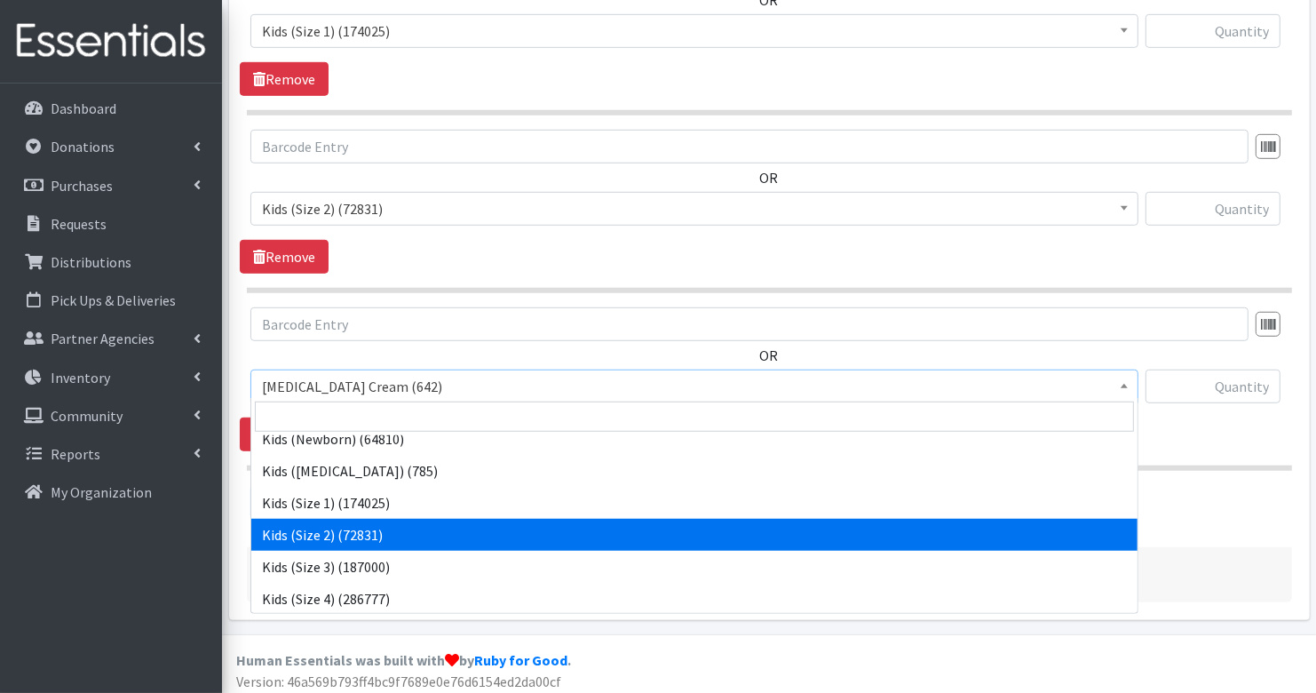
scroll to position [46, 0]
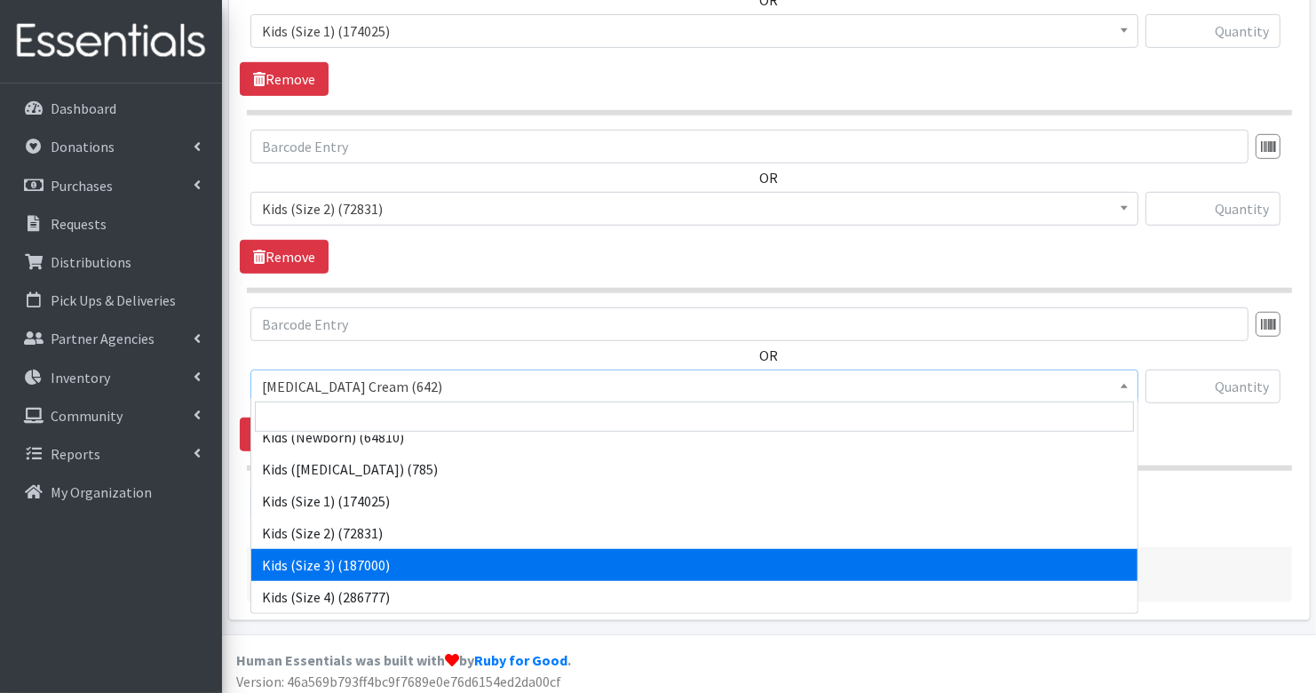
select select "3393"
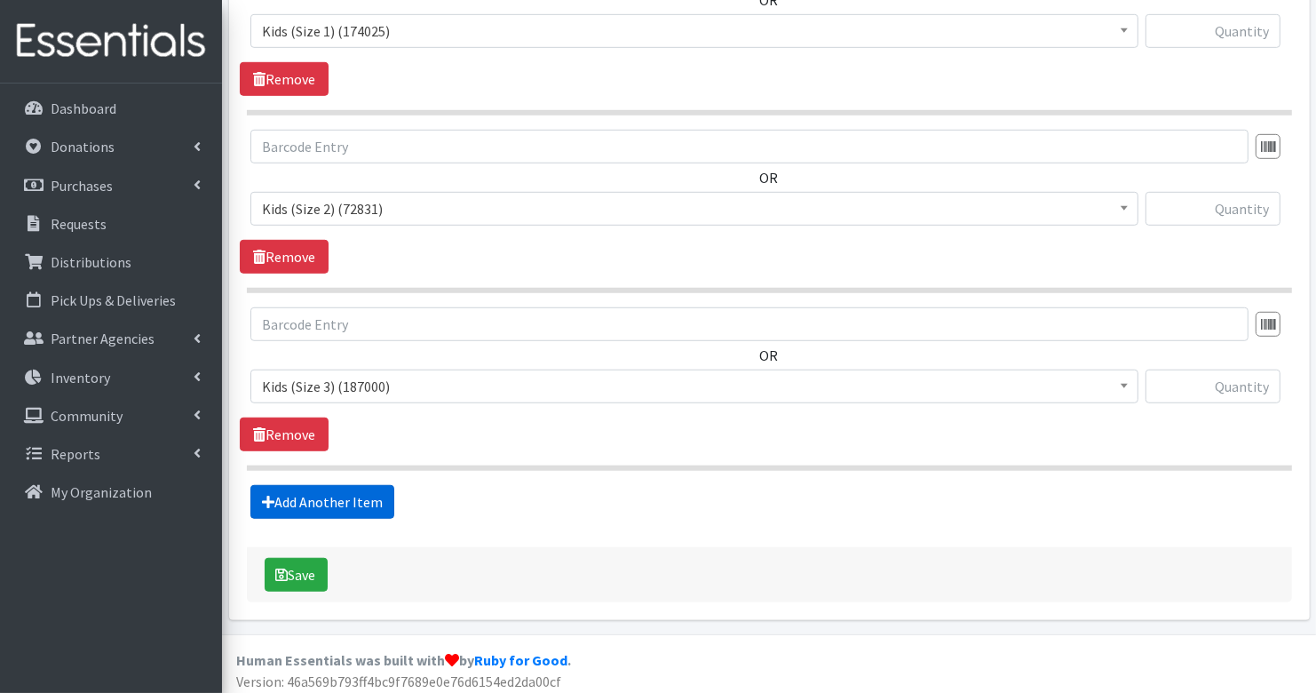
click at [356, 497] on link "Add Another Item" at bounding box center [322, 502] width 144 height 34
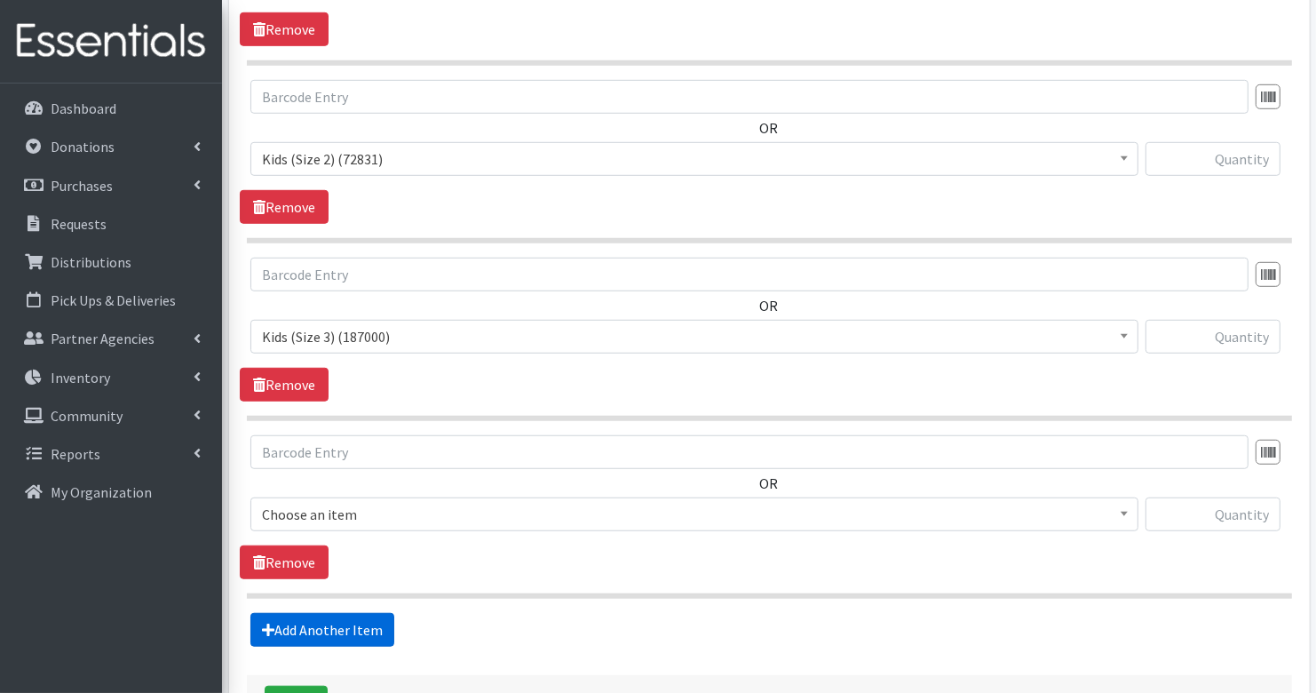
scroll to position [1132, 0]
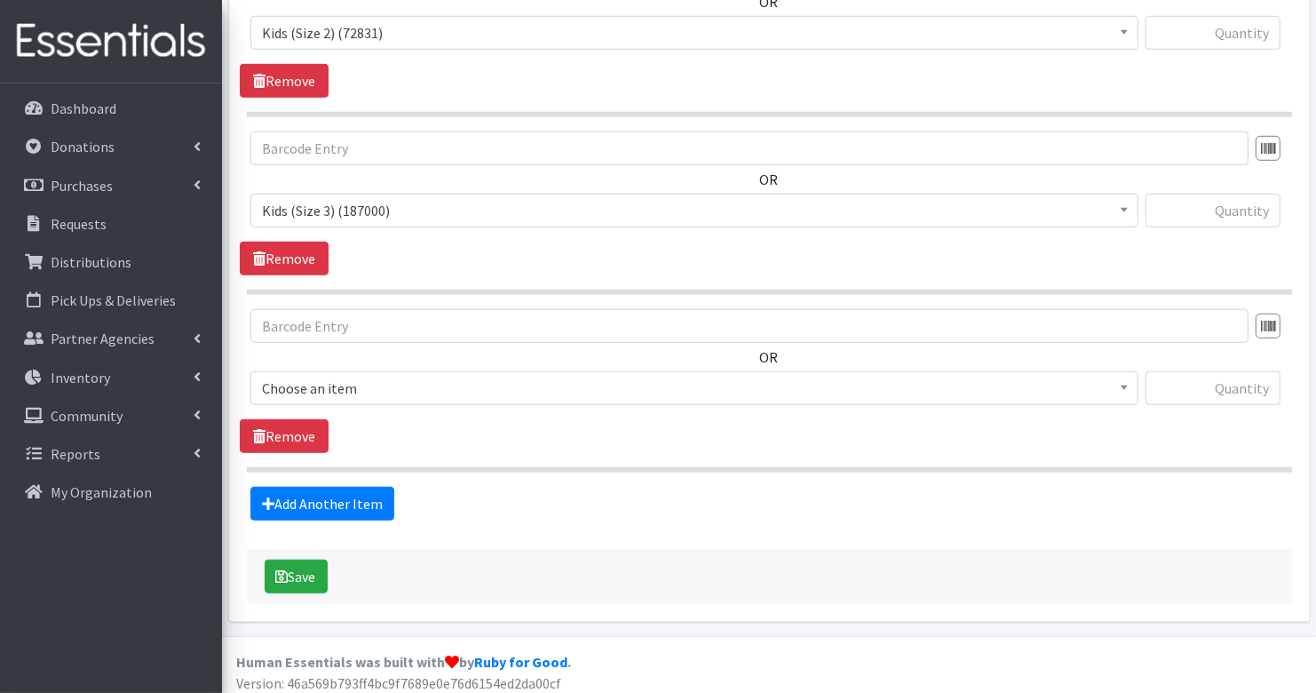
click at [377, 376] on span "Choose an item" at bounding box center [694, 388] width 865 height 25
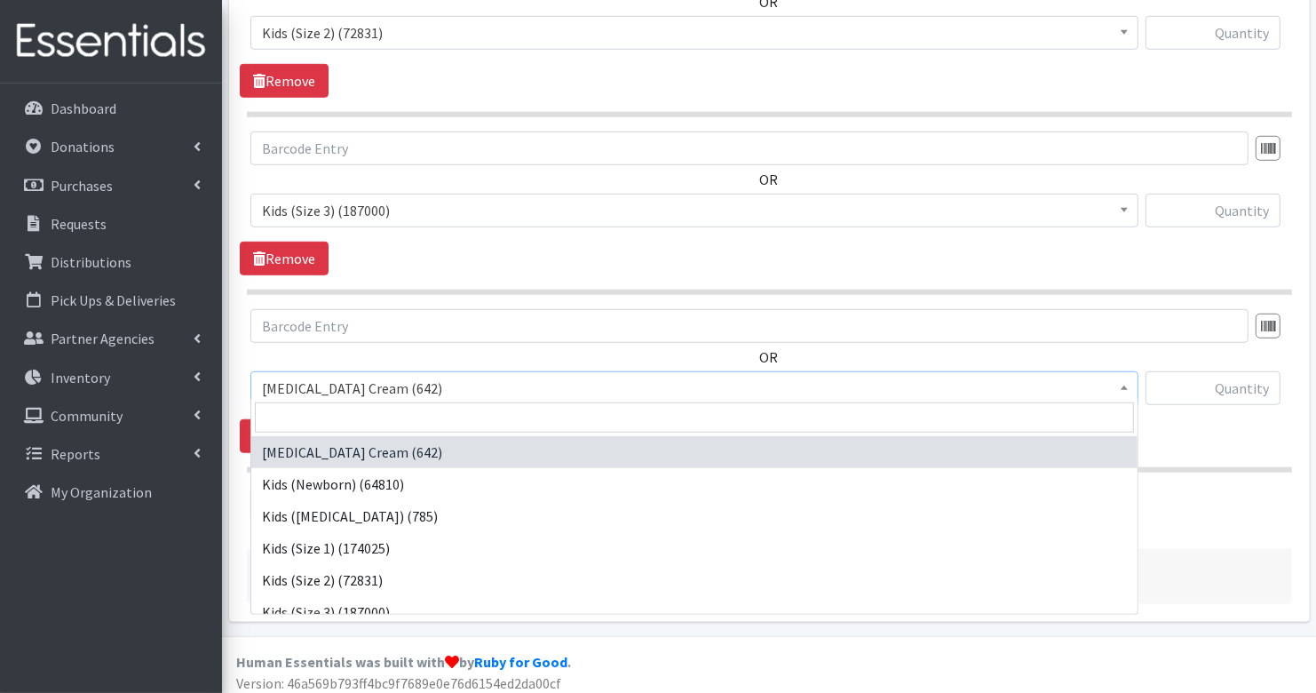
scroll to position [75, 0]
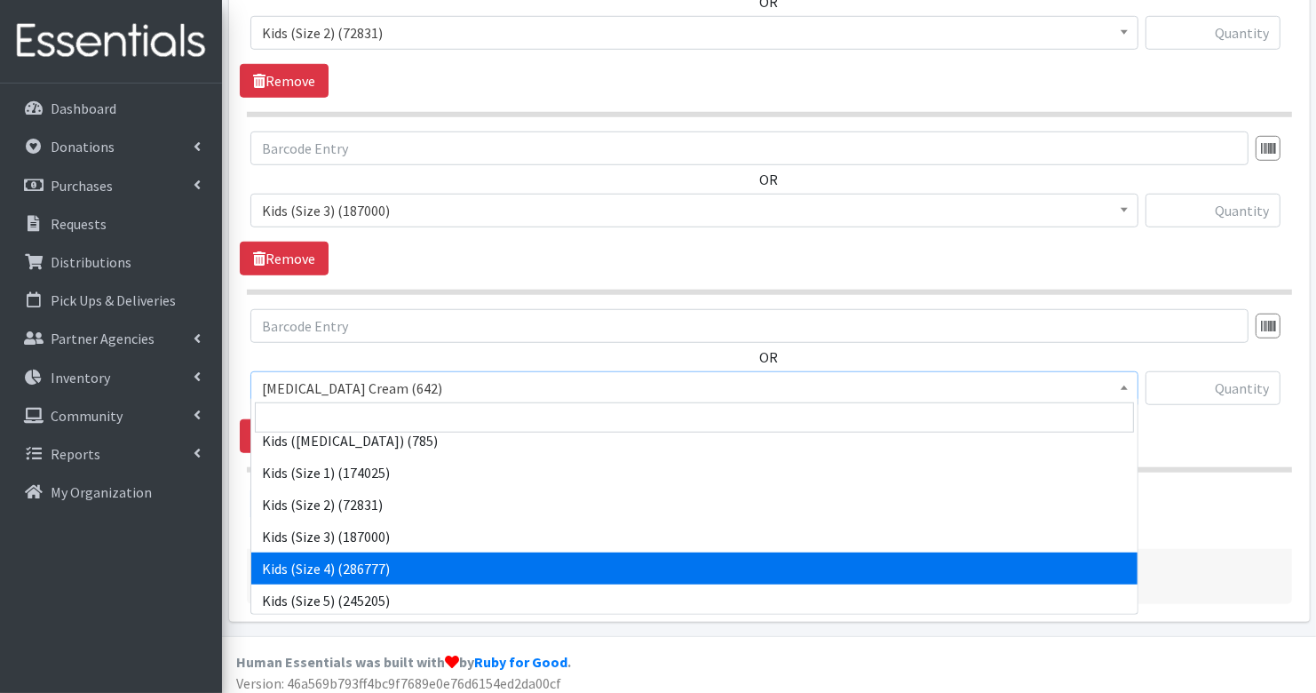
select select "3394"
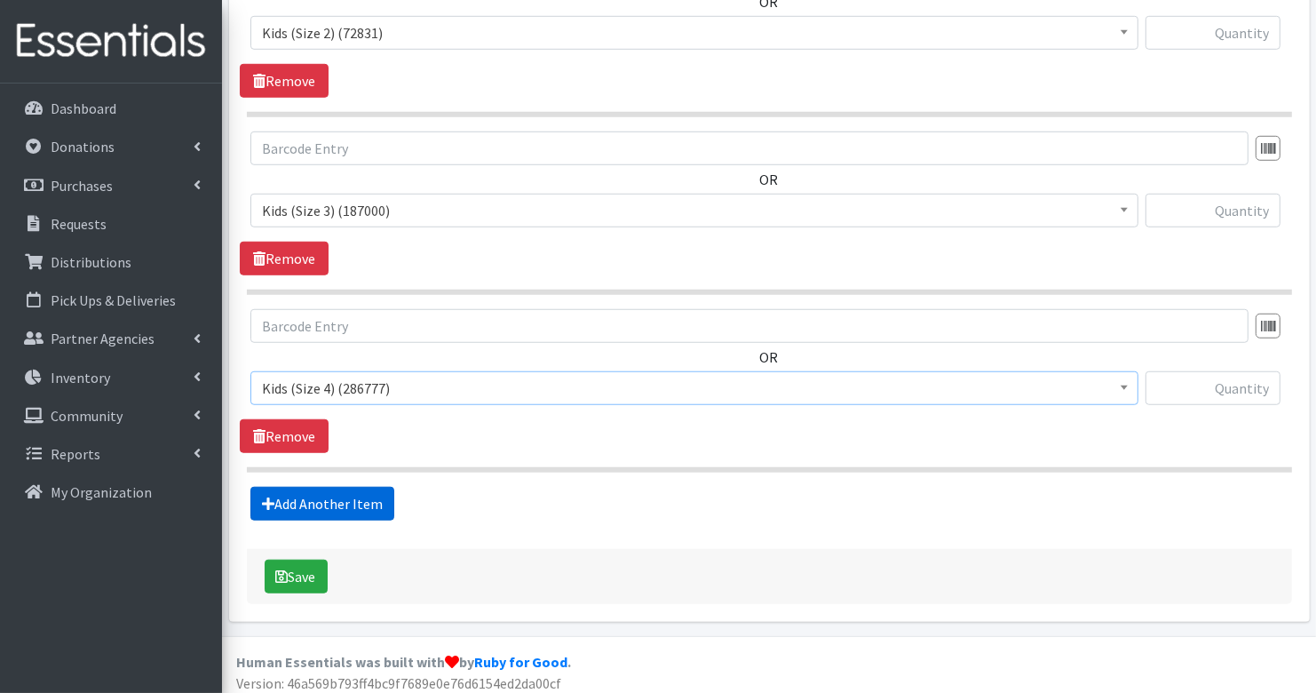
click at [332, 501] on link "Add Another Item" at bounding box center [322, 504] width 144 height 34
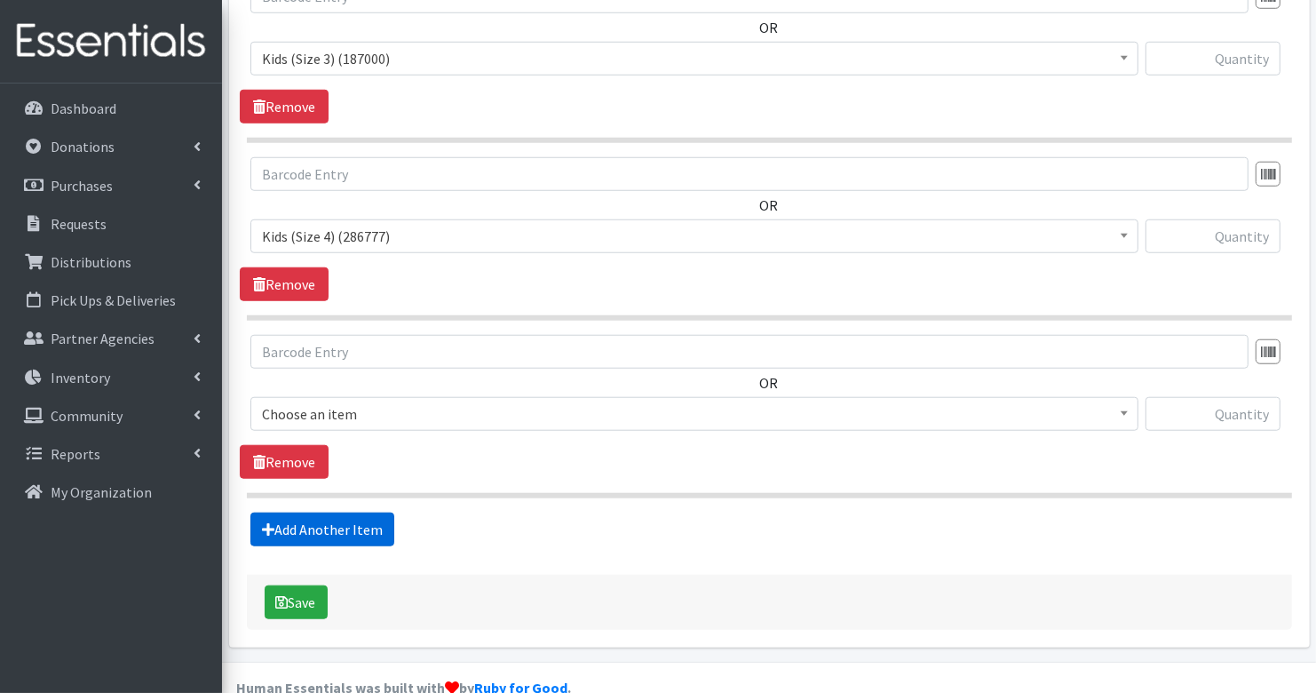
scroll to position [1309, 0]
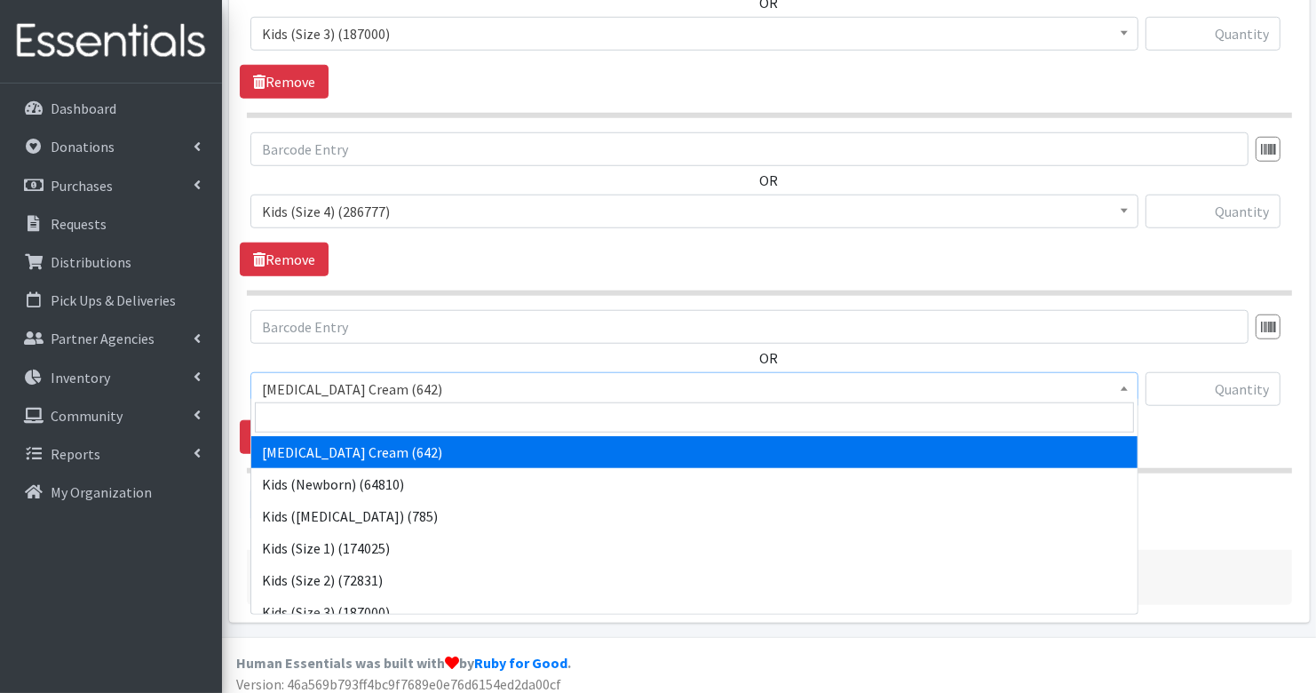
click at [384, 378] on span "[MEDICAL_DATA] Cream (642)" at bounding box center [694, 389] width 865 height 25
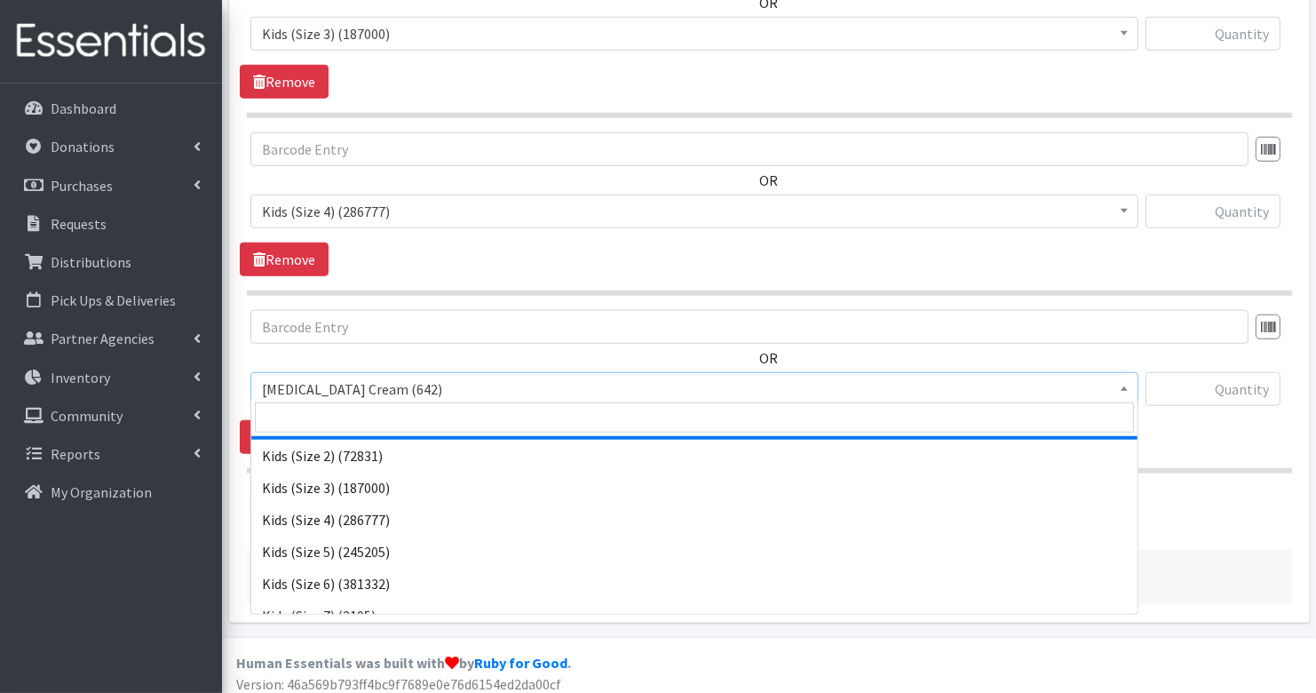
scroll to position [131, 0]
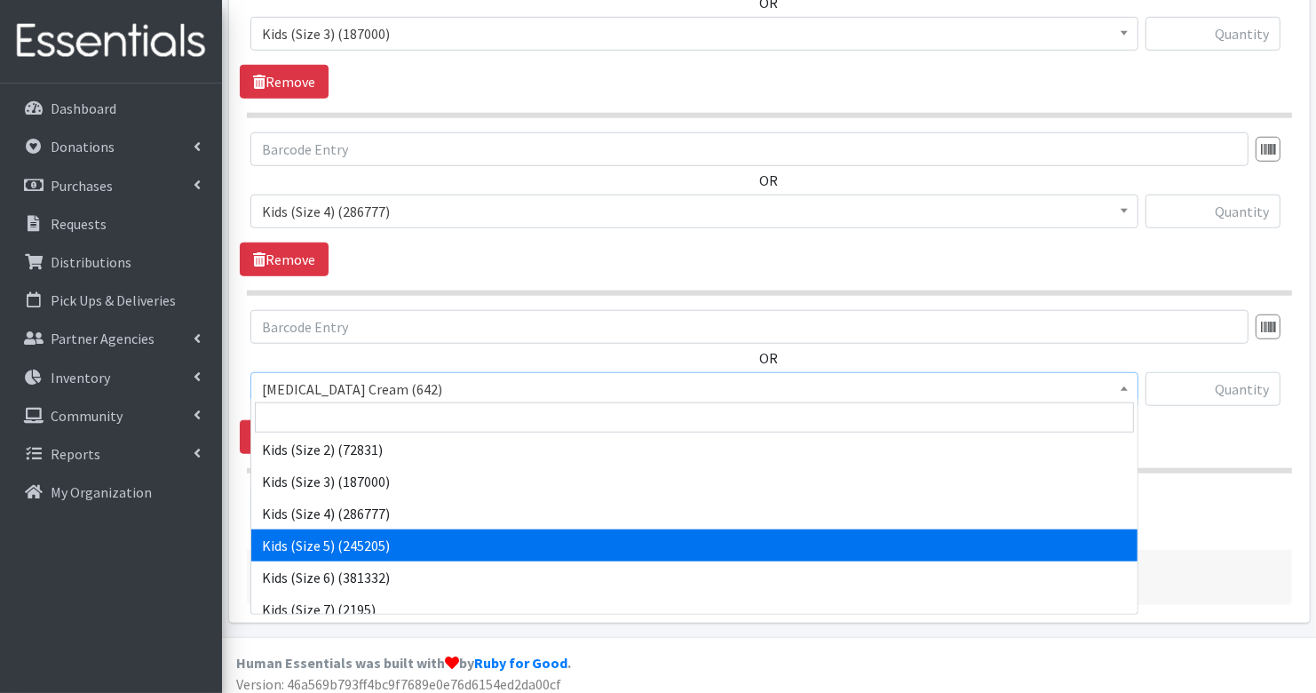
select select "3407"
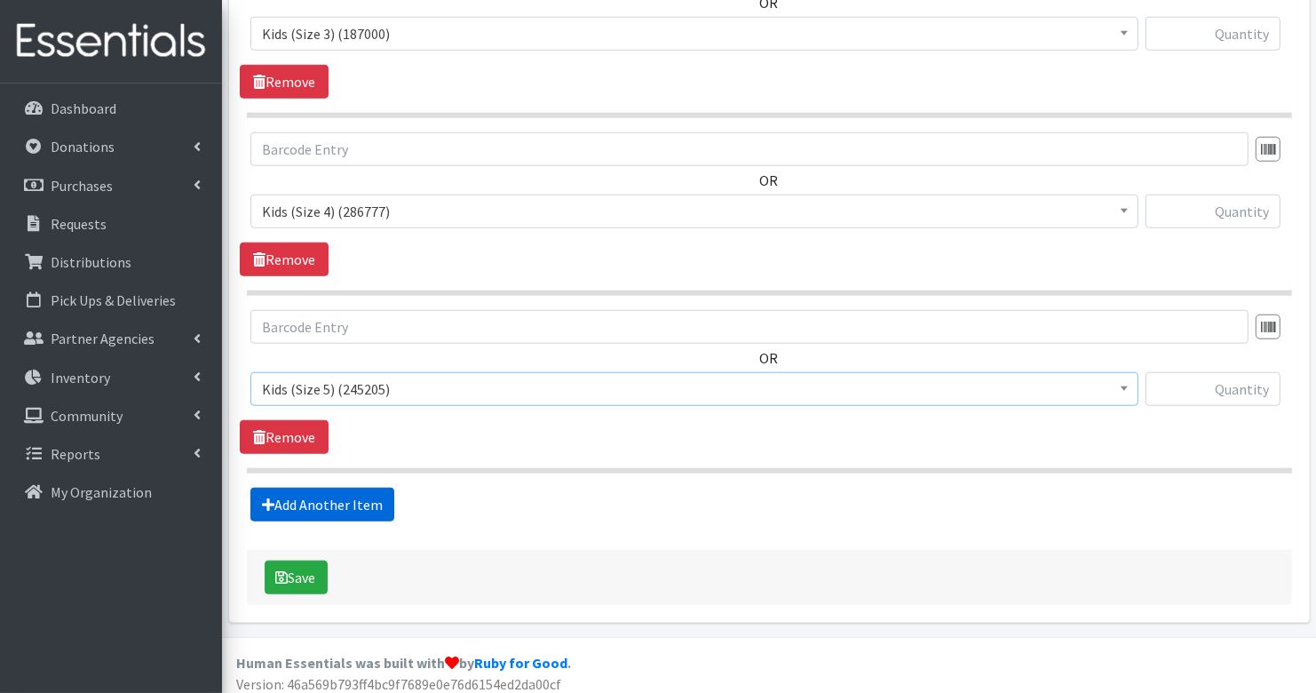
click at [321, 493] on link "Add Another Item" at bounding box center [322, 505] width 144 height 34
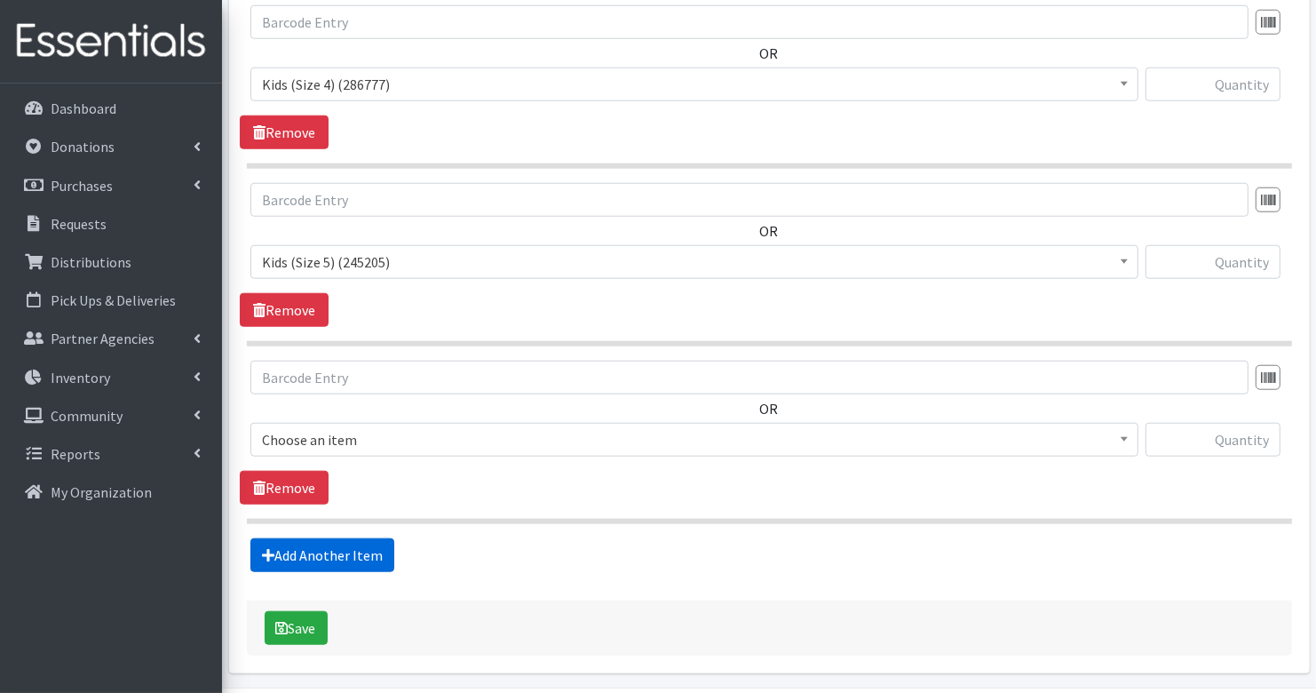
scroll to position [1485, 0]
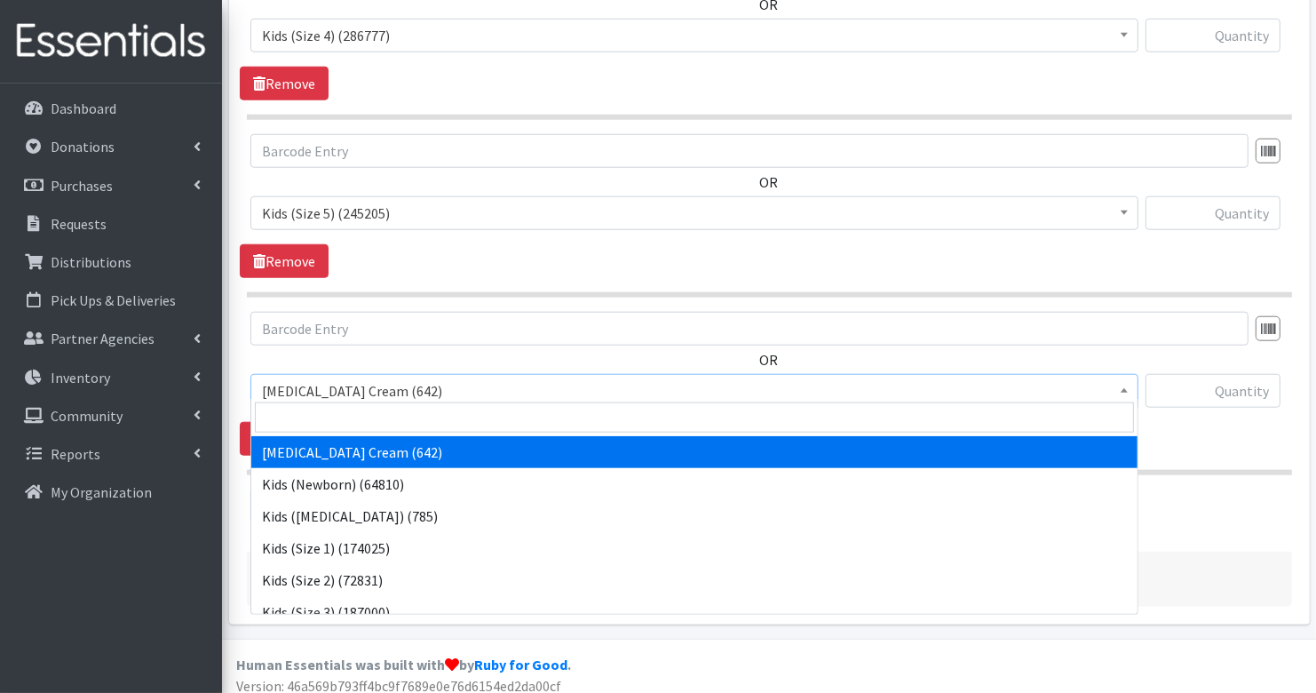
click at [377, 380] on span "[MEDICAL_DATA] Cream (642)" at bounding box center [694, 390] width 865 height 25
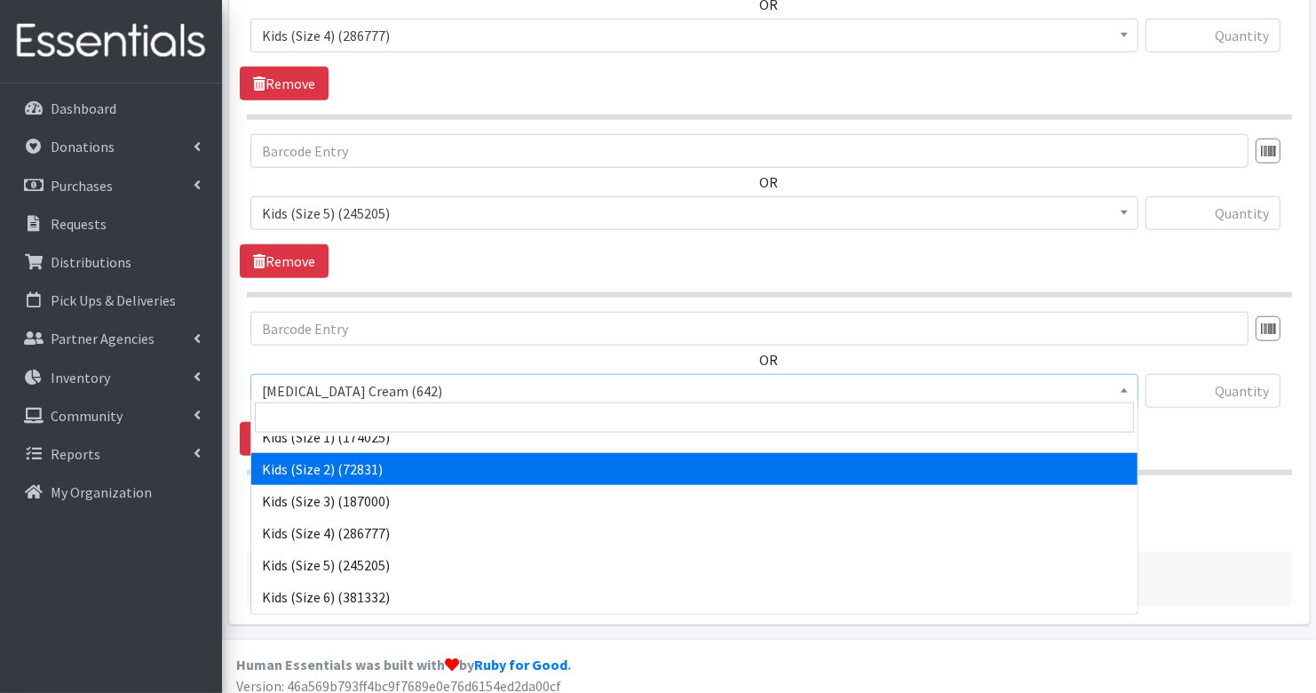
scroll to position [112, 0]
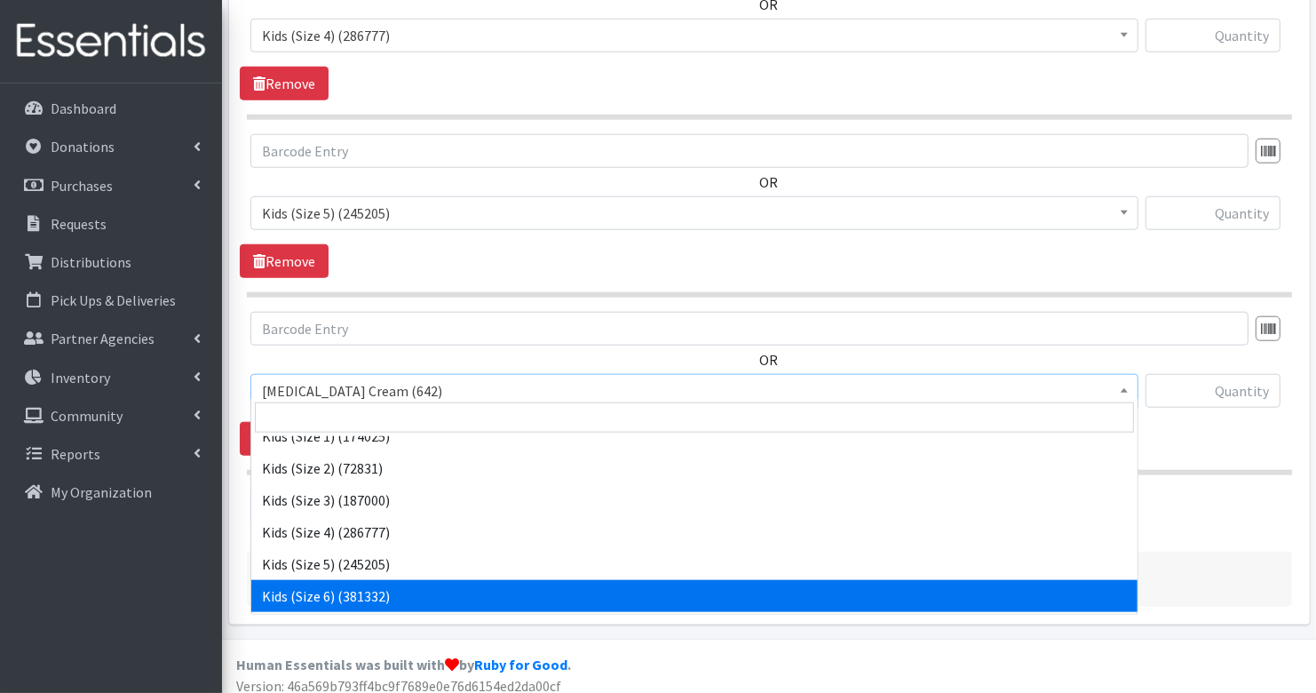
select select "3419"
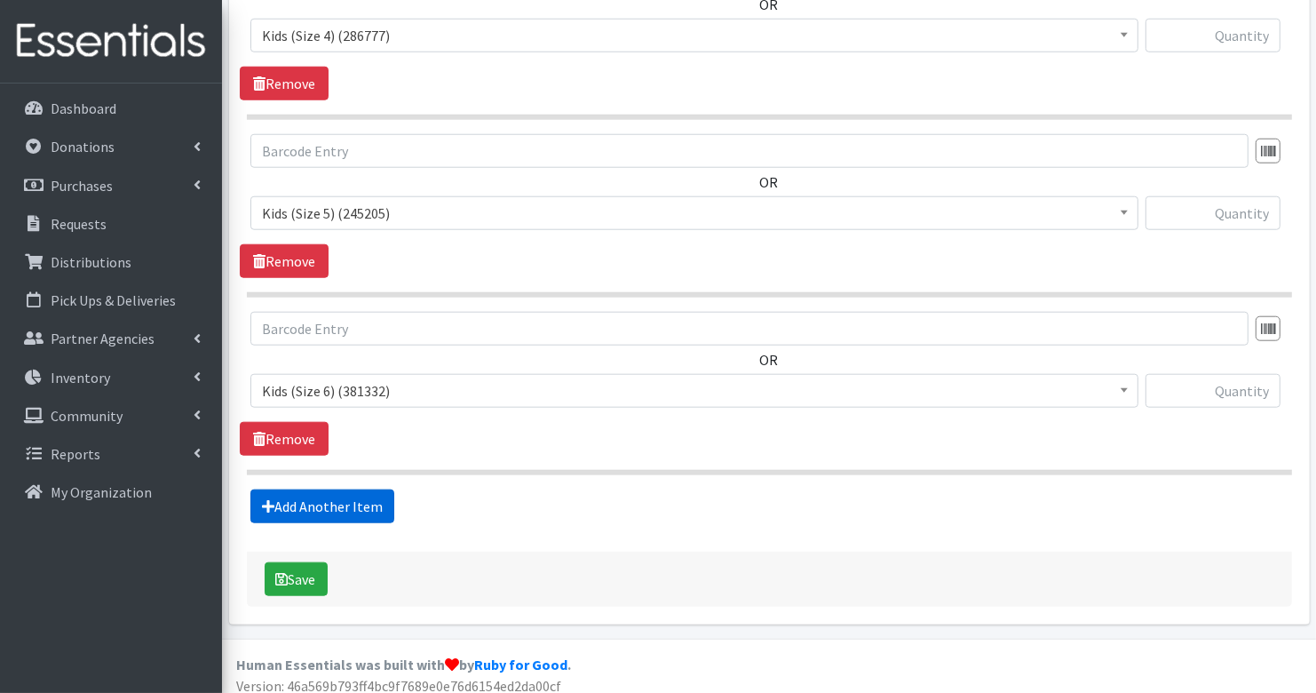
click at [336, 489] on link "Add Another Item" at bounding box center [322, 506] width 144 height 34
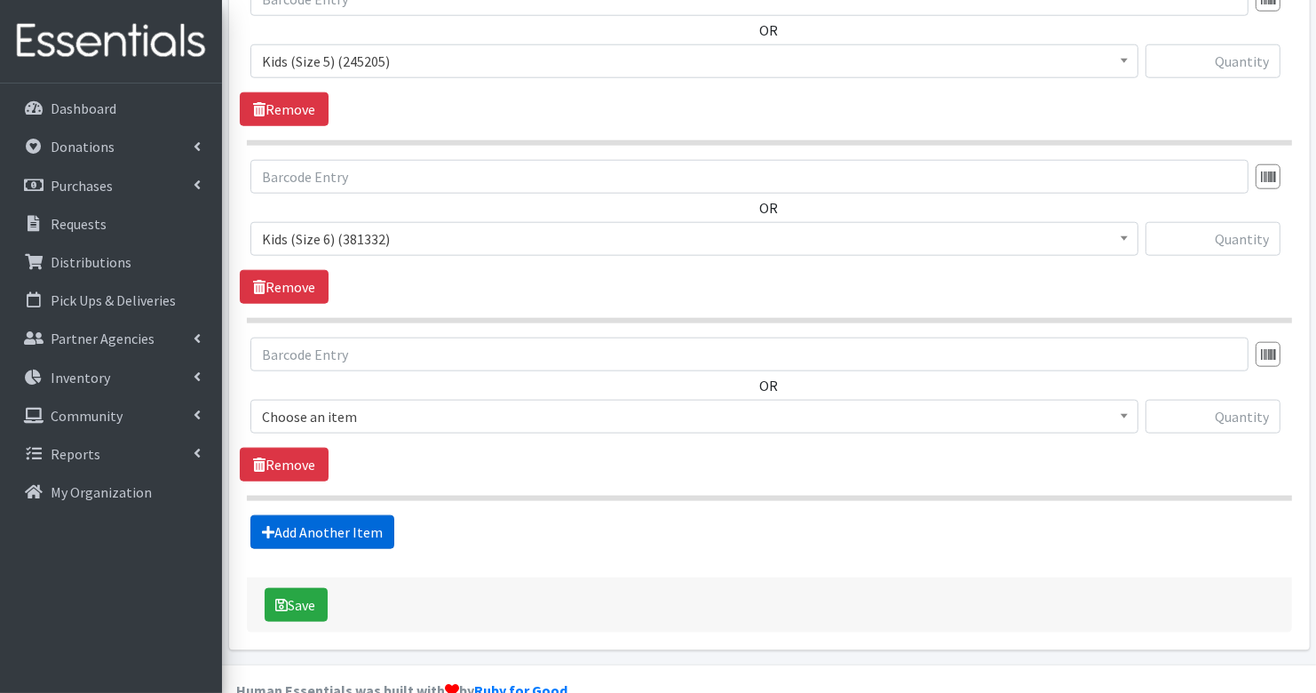
scroll to position [1661, 0]
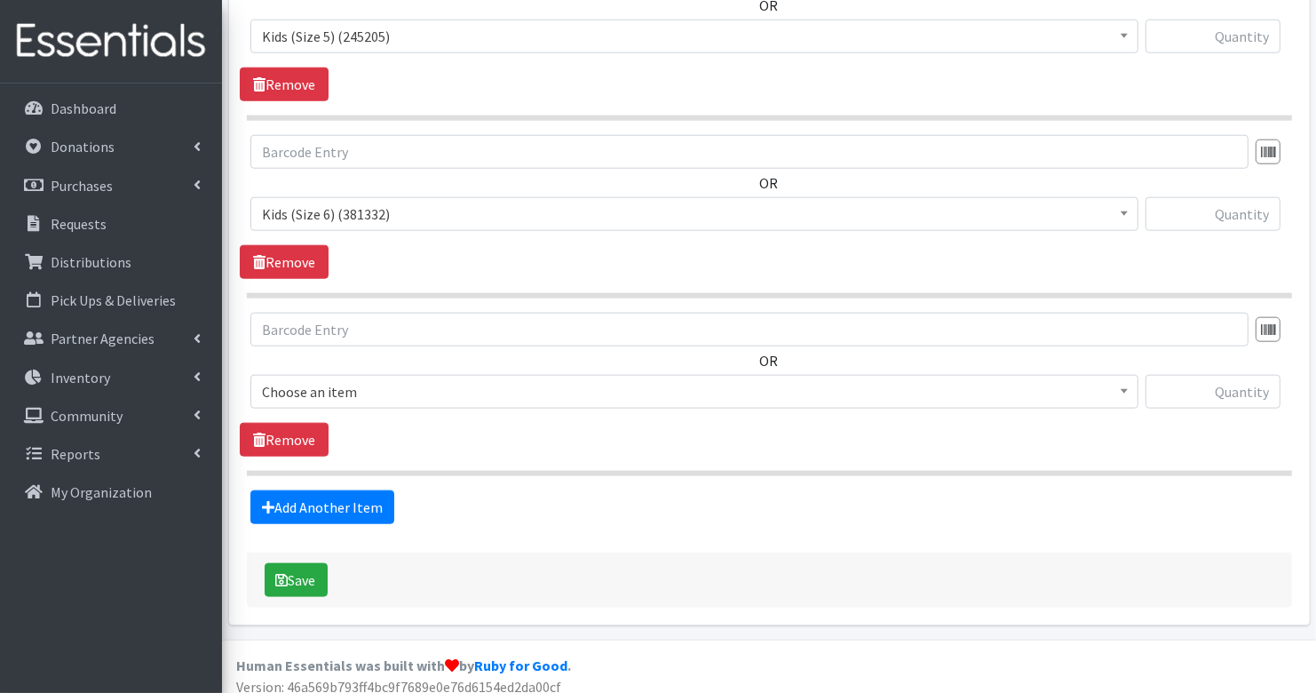
click at [349, 379] on span "Choose an item" at bounding box center [694, 391] width 865 height 25
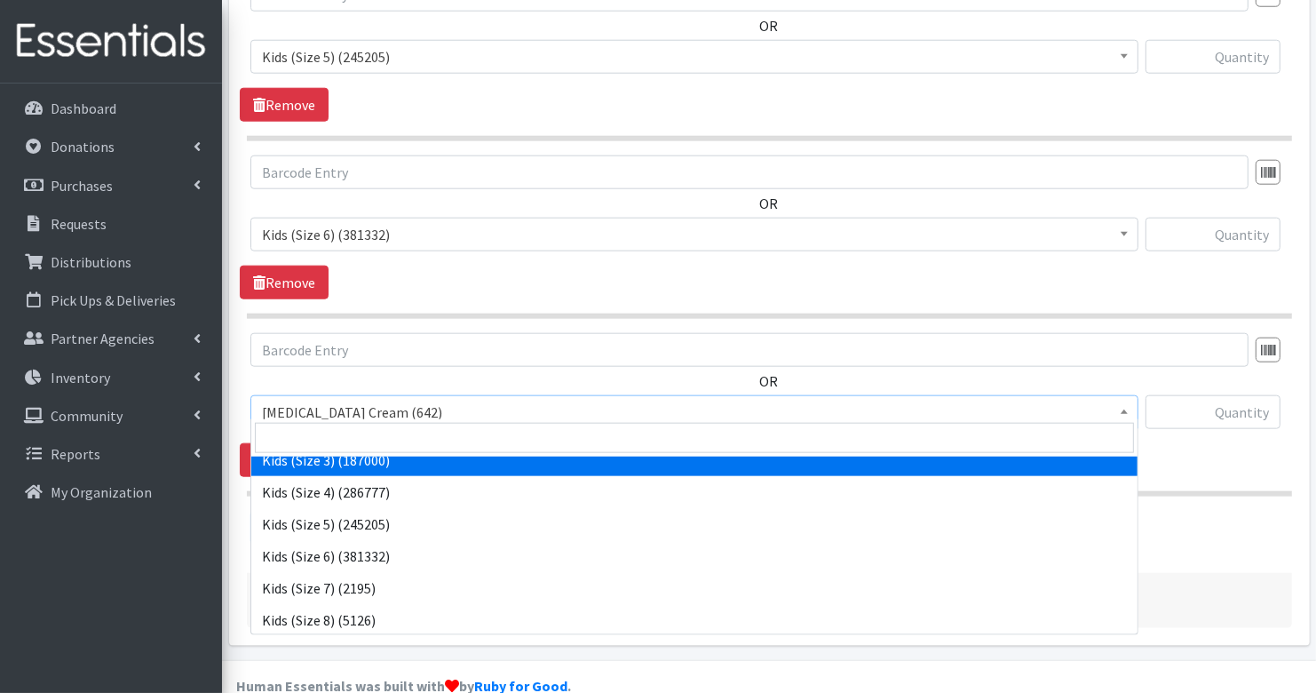
scroll to position [173, 0]
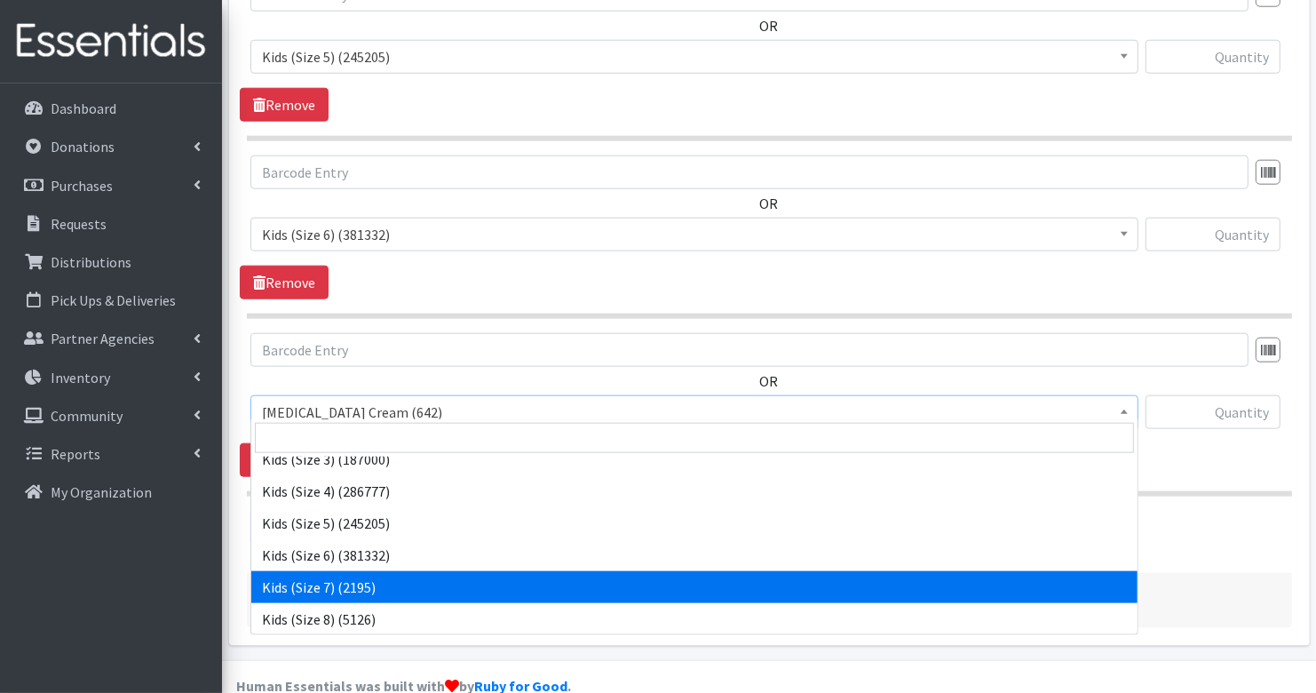
select select "7177"
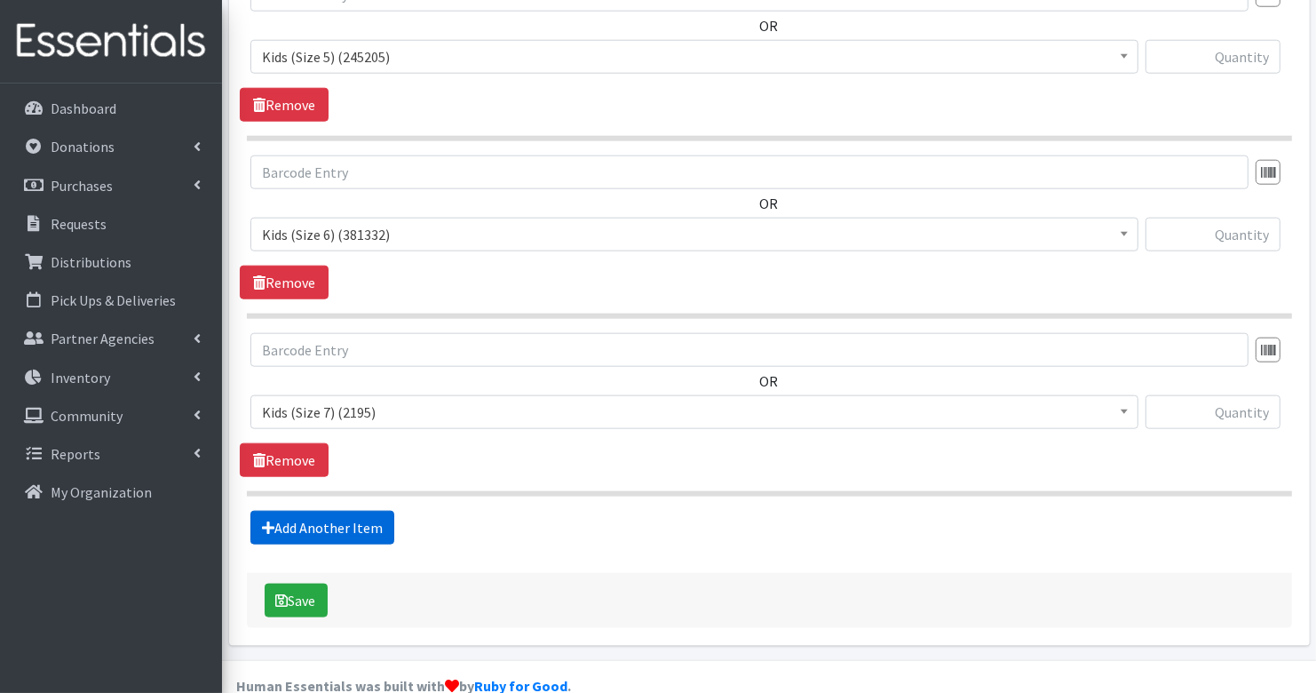
click at [361, 511] on link "Add Another Item" at bounding box center [322, 528] width 144 height 34
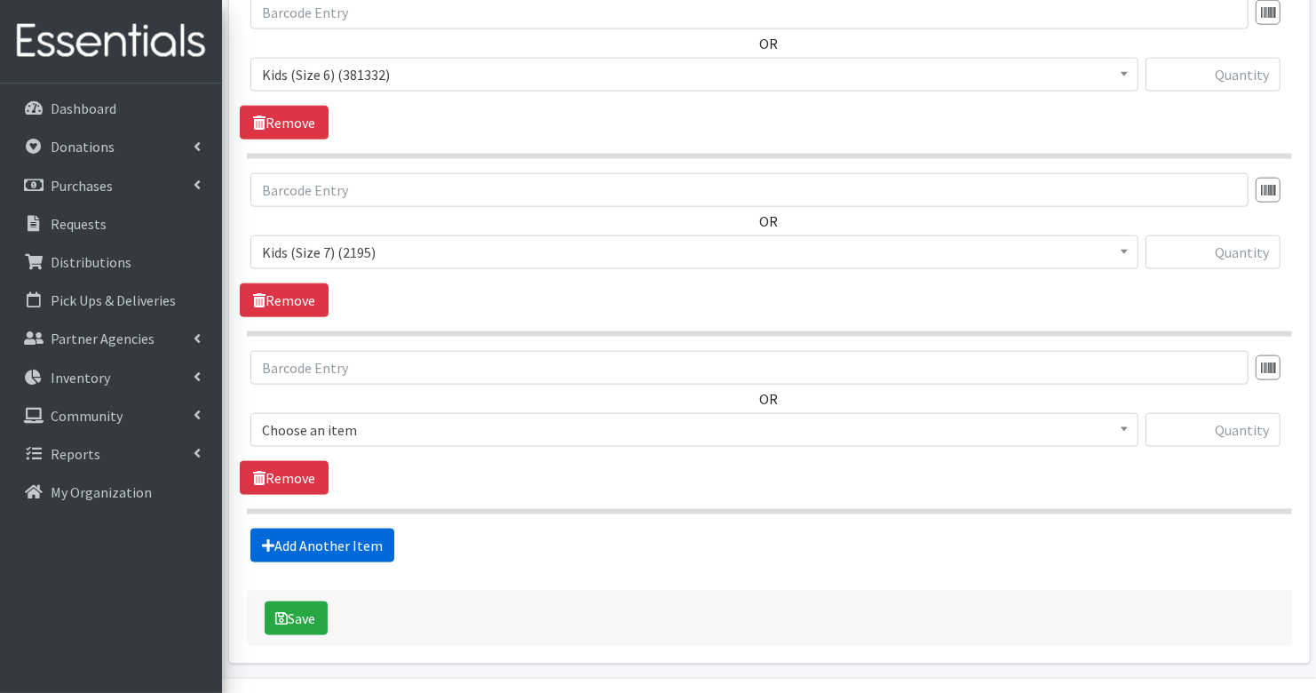
scroll to position [1838, 0]
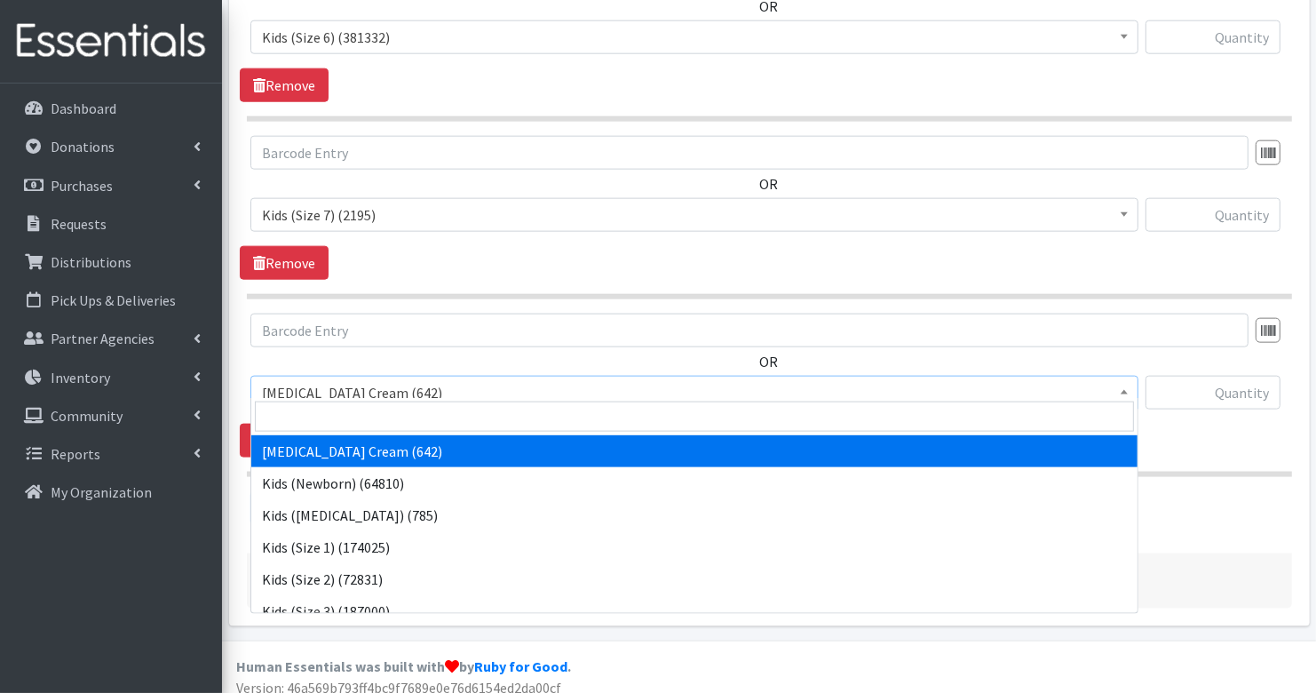
click at [464, 381] on span "[MEDICAL_DATA] Cream (642)" at bounding box center [694, 392] width 865 height 25
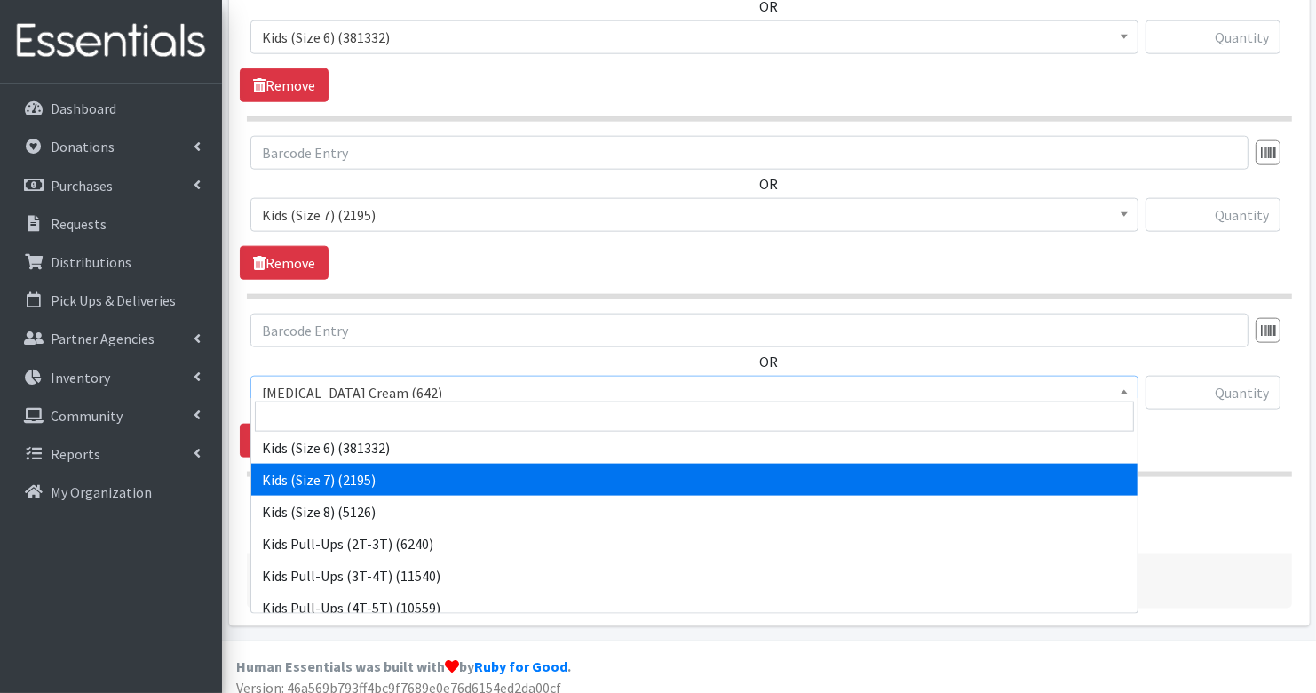
scroll to position [275, 0]
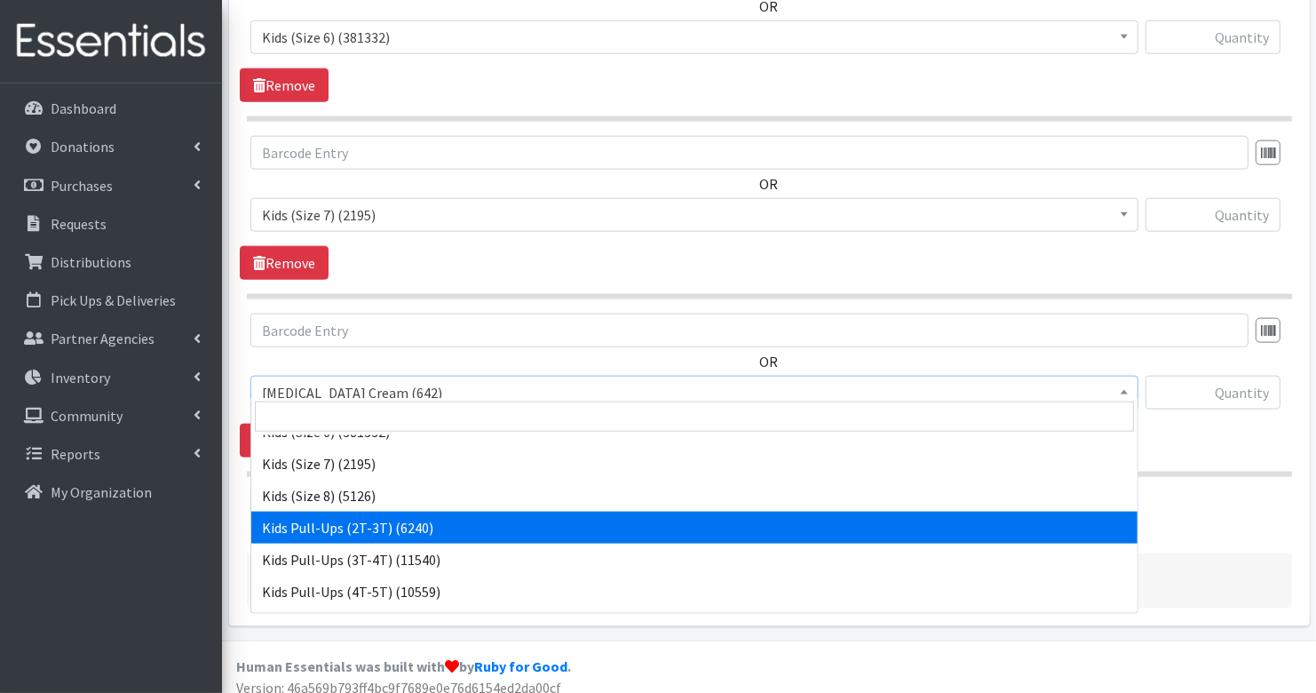
select select "3415"
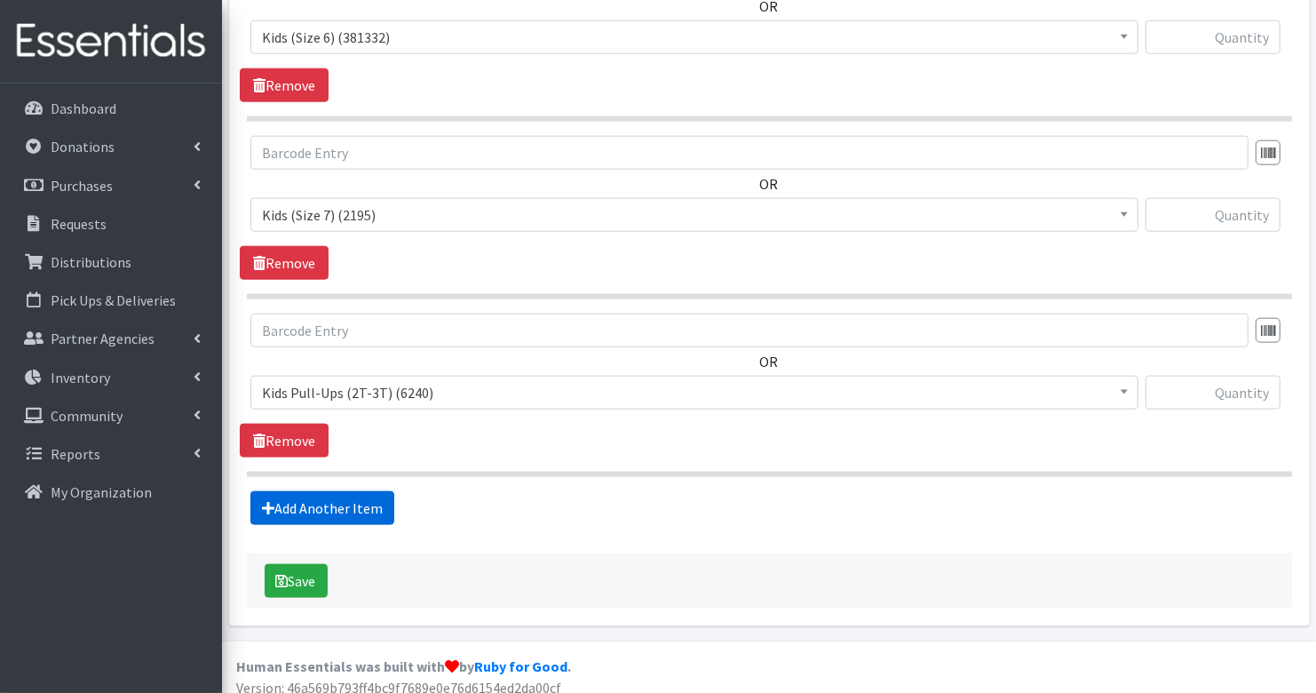
click at [350, 491] on link "Add Another Item" at bounding box center [322, 508] width 144 height 34
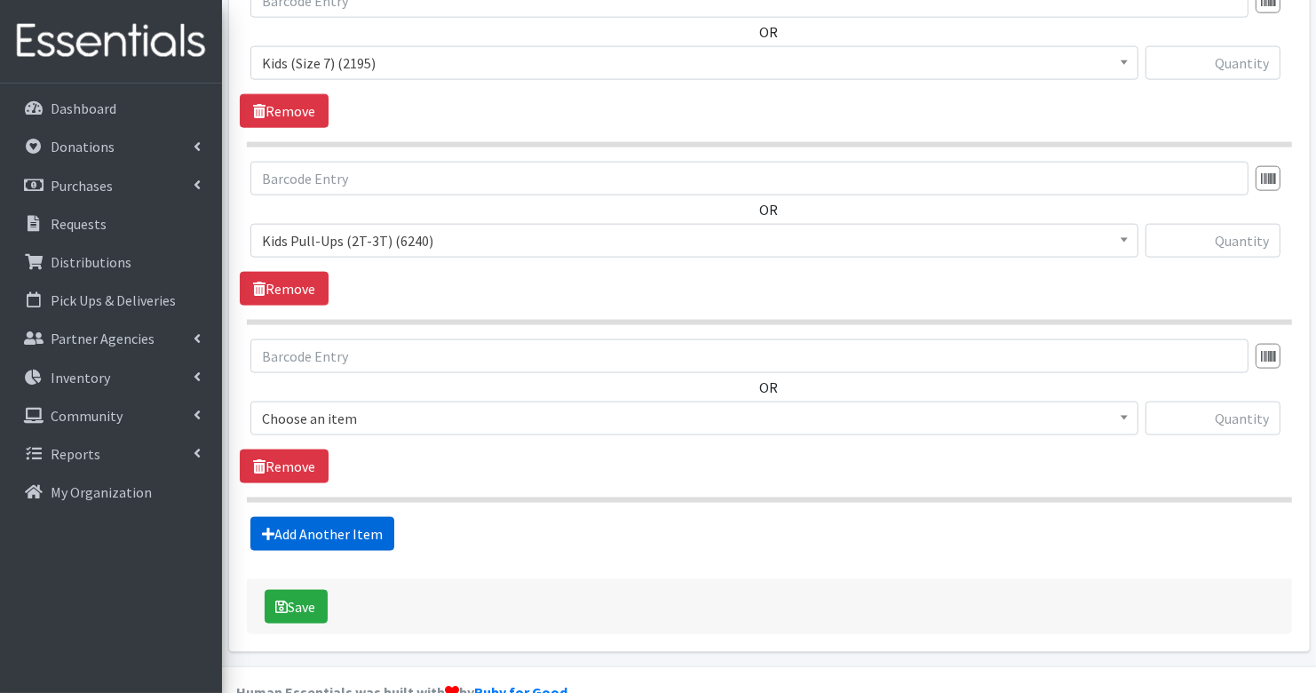
scroll to position [2014, 0]
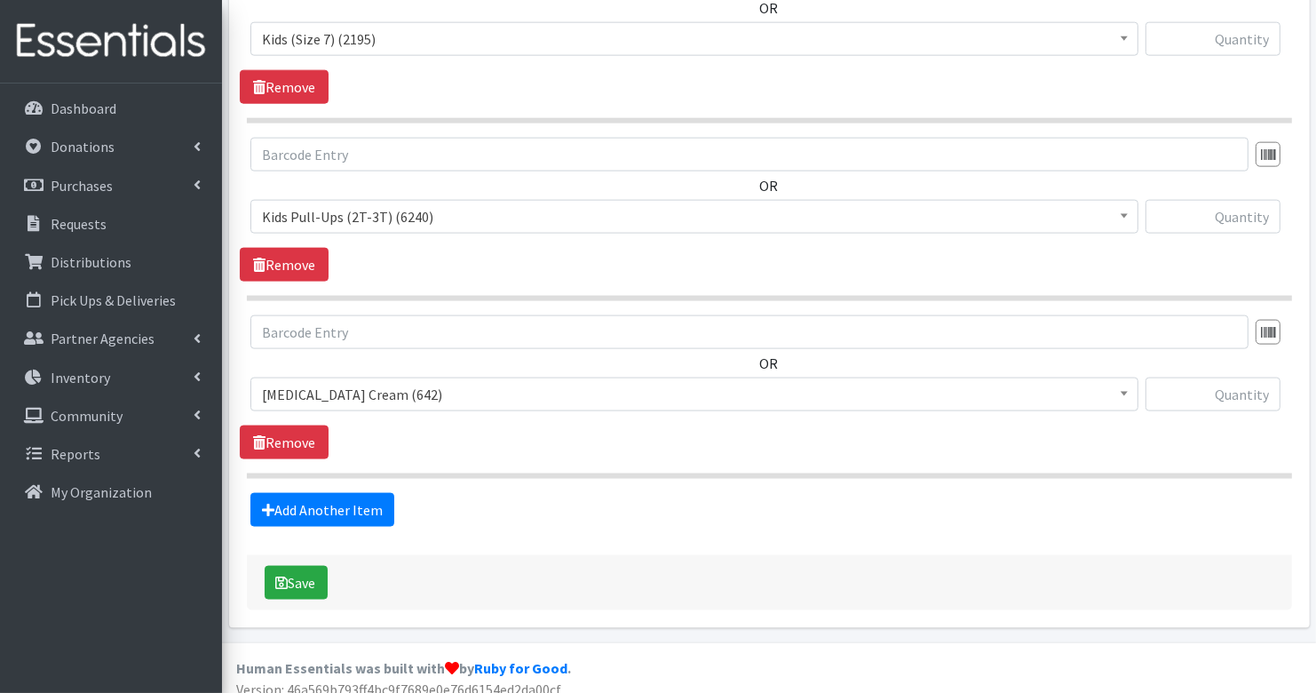
click at [401, 389] on span "[MEDICAL_DATA] Cream (642)" at bounding box center [694, 394] width 865 height 25
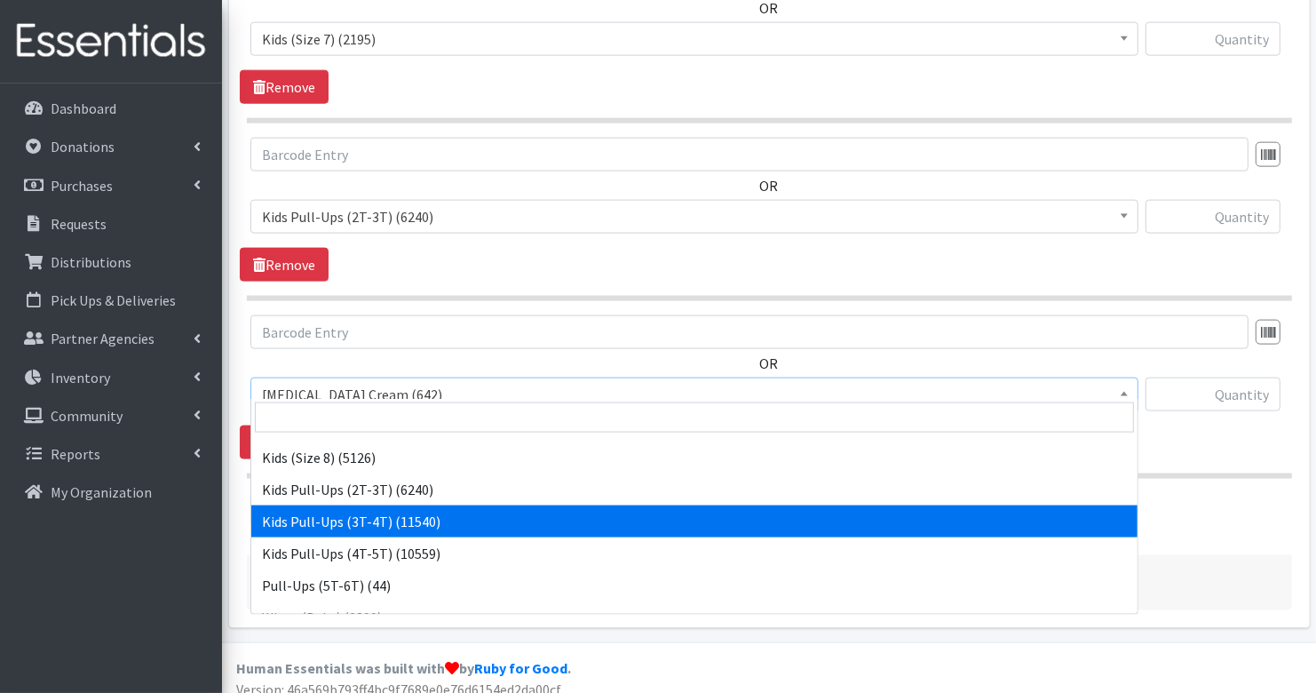
scroll to position [333, 0]
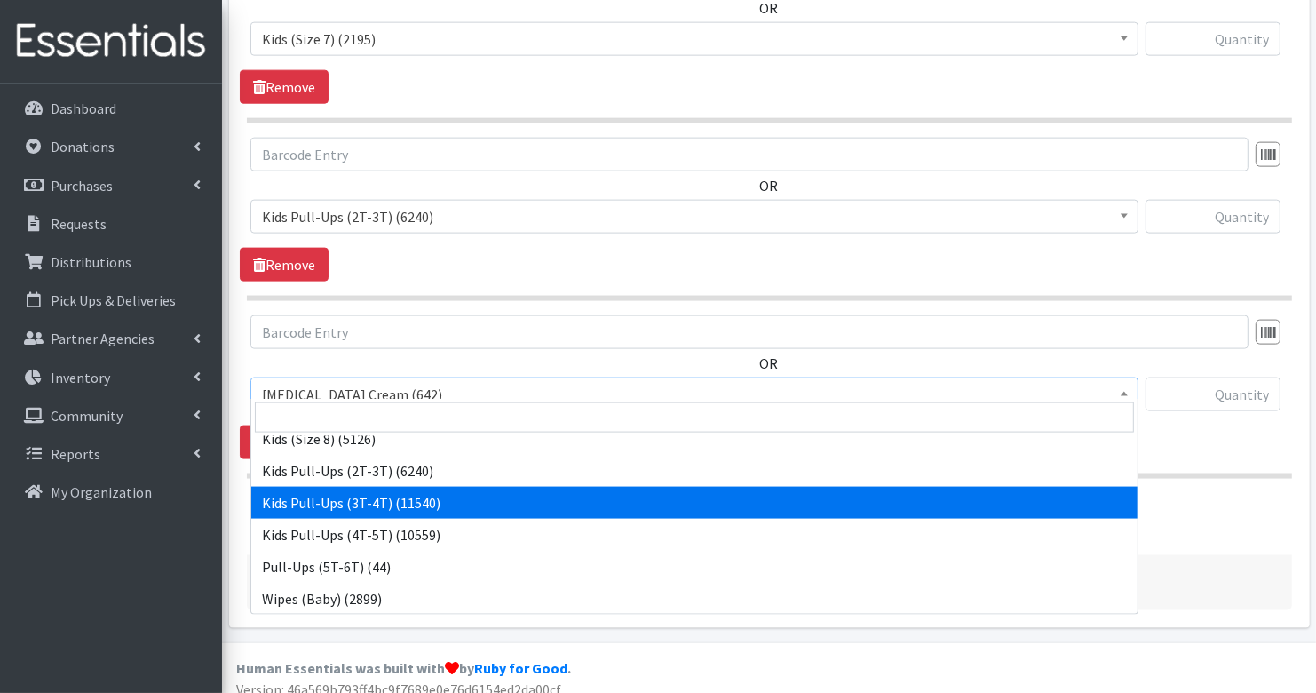
select select "3417"
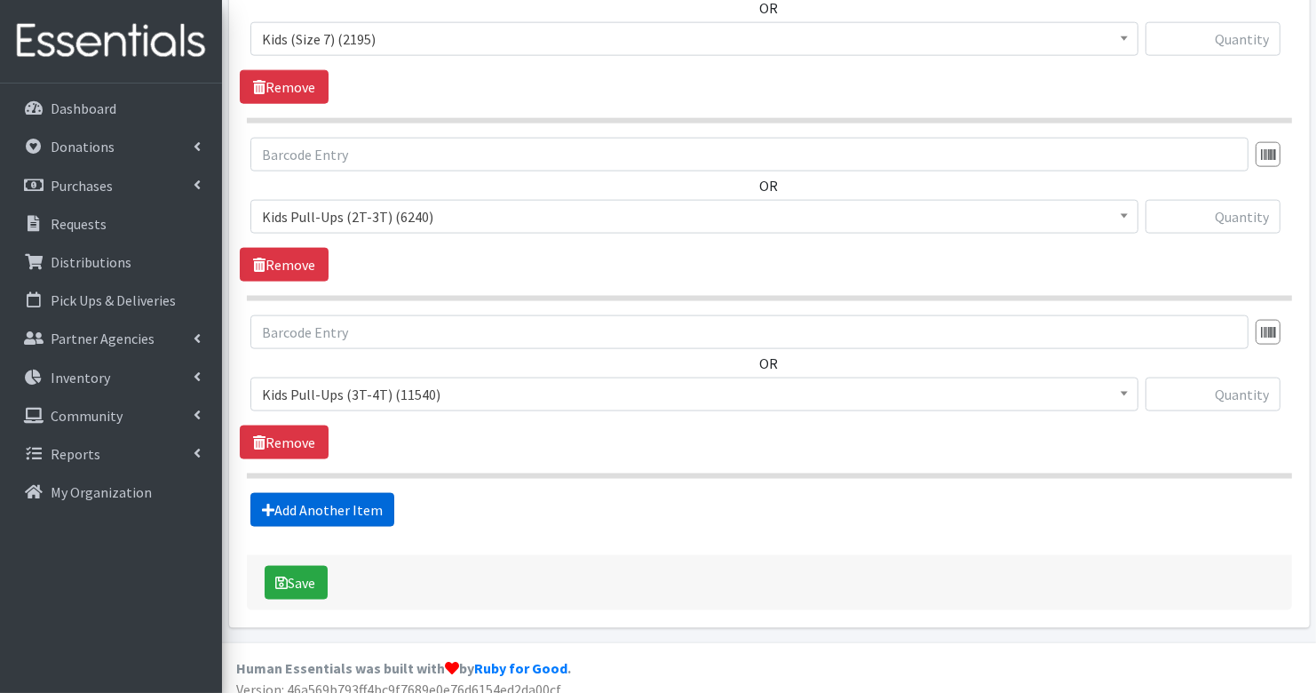
click at [361, 493] on link "Add Another Item" at bounding box center [322, 510] width 144 height 34
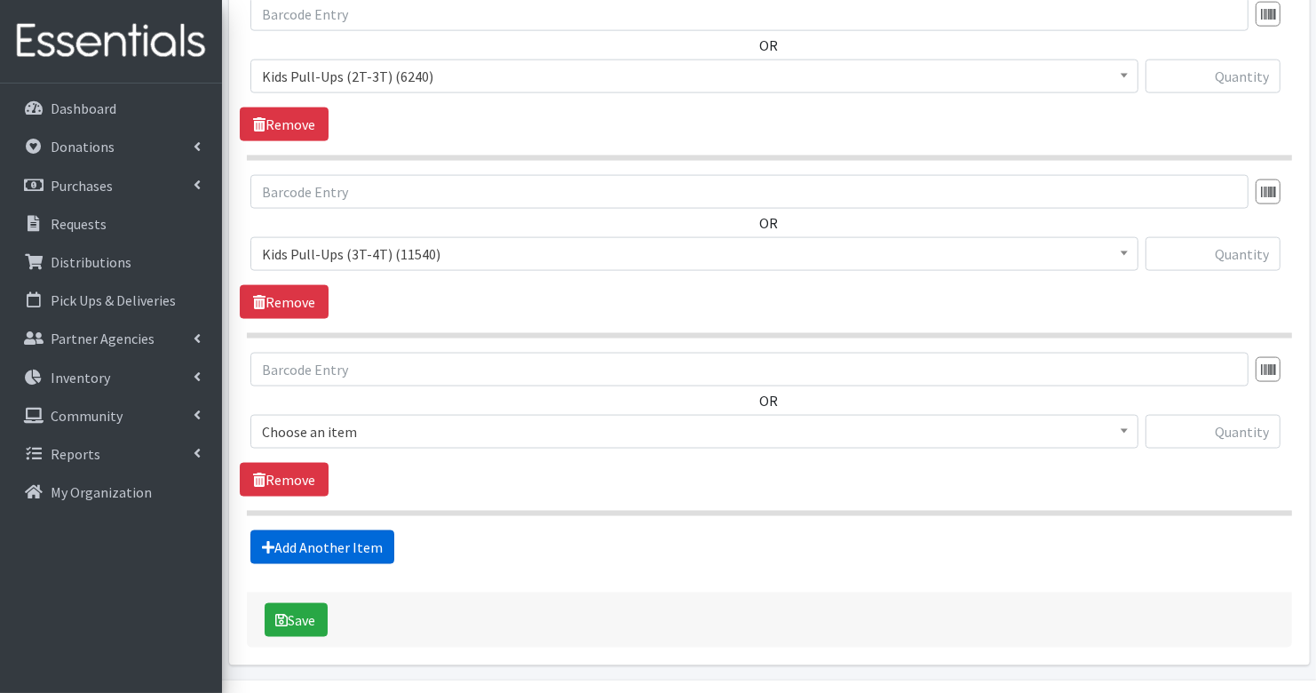
scroll to position [2191, 0]
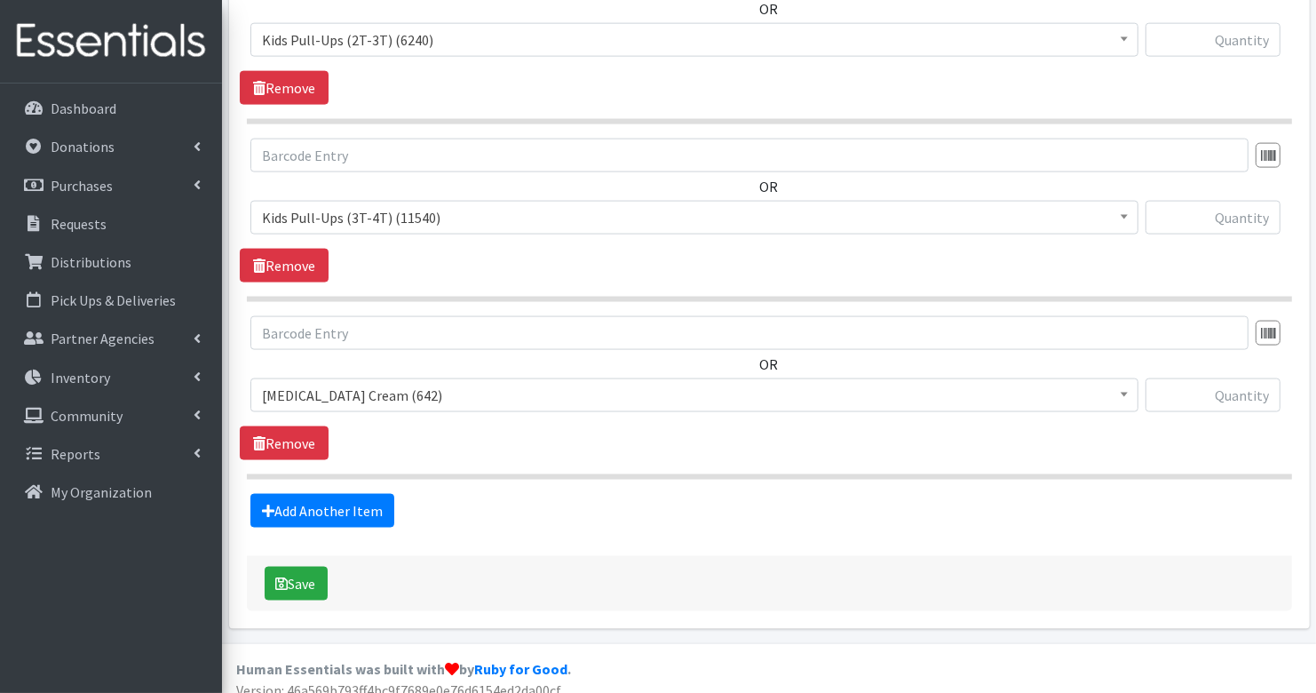
click at [406, 385] on span "[MEDICAL_DATA] Cream (642)" at bounding box center [694, 395] width 865 height 25
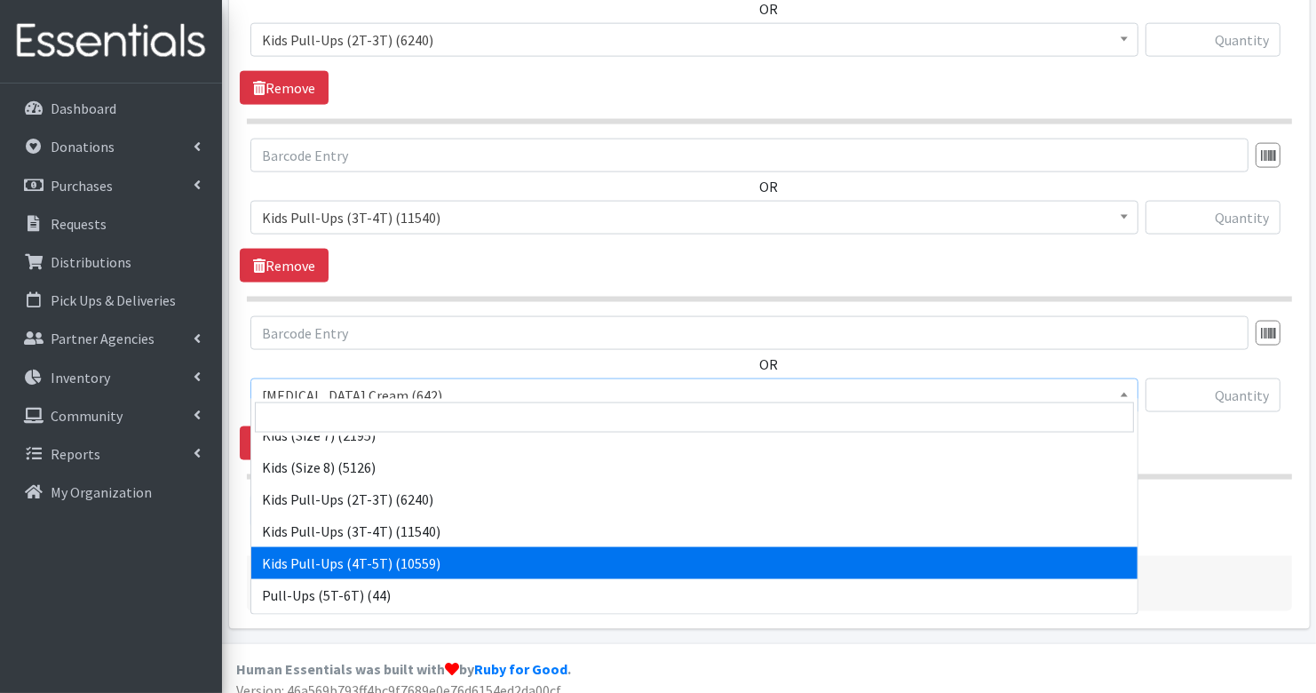
scroll to position [334, 0]
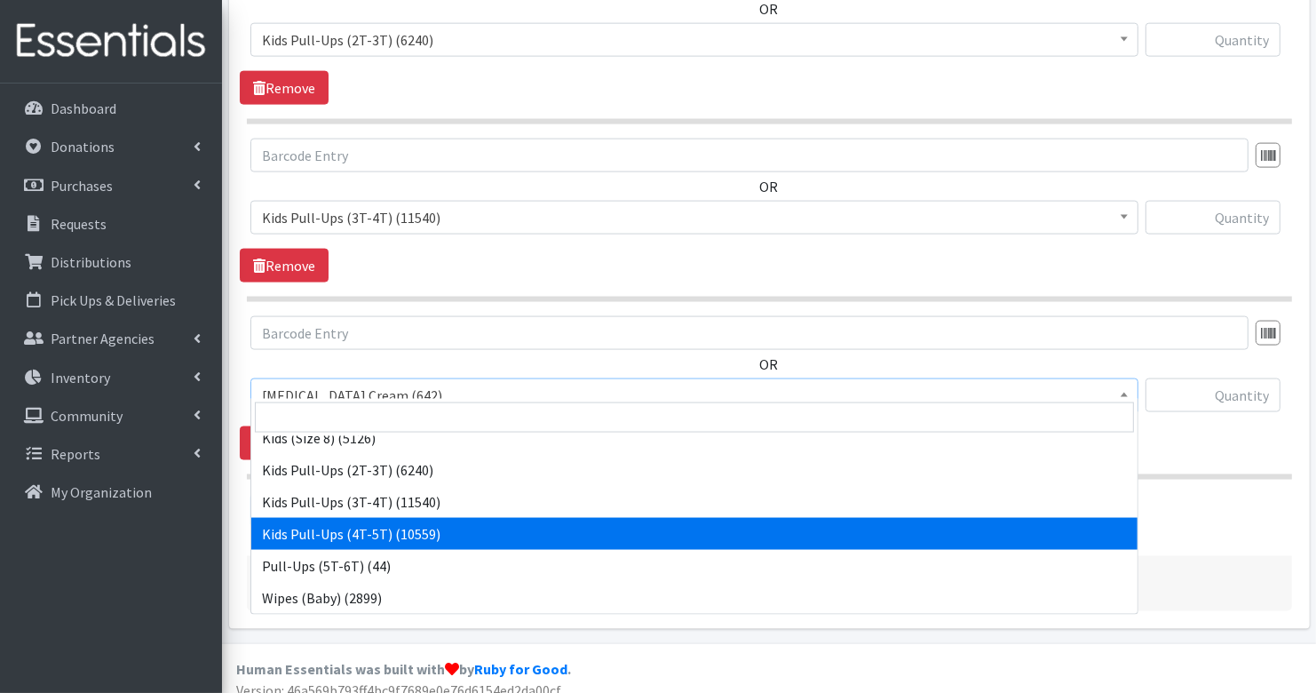
select select "3408"
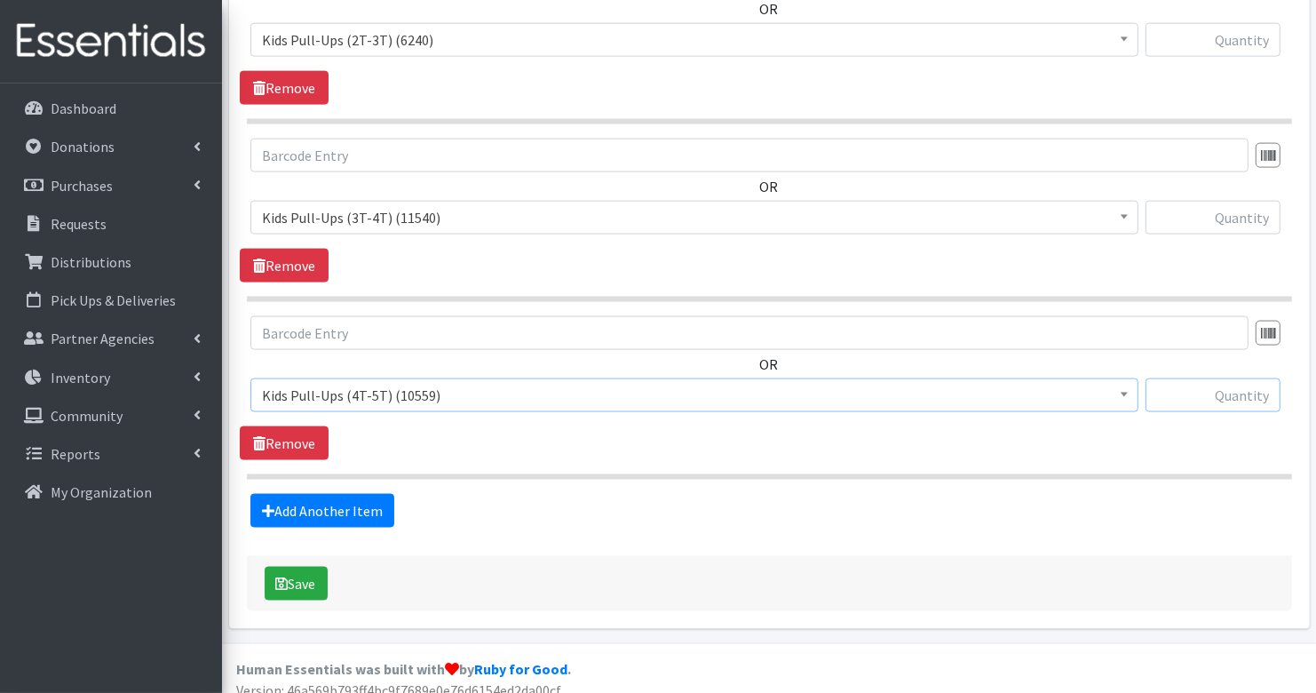
click at [1239, 380] on input "text" at bounding box center [1213, 395] width 135 height 34
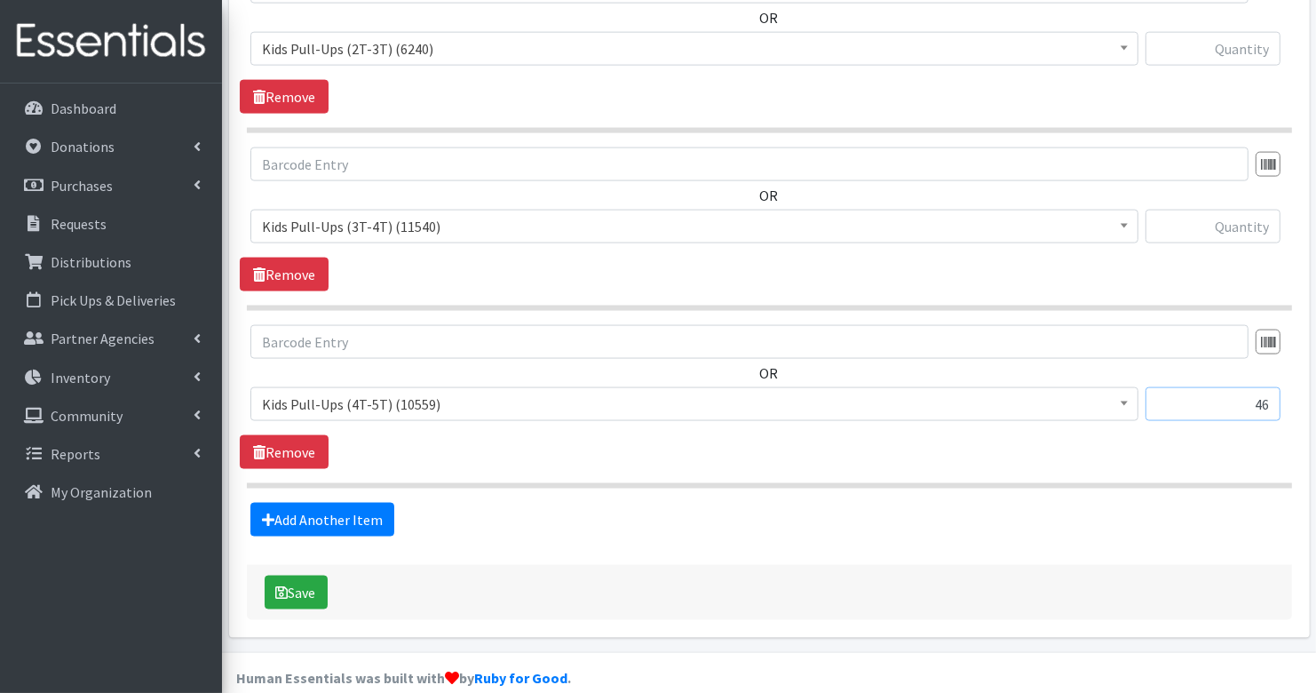
type input "46"
click at [1244, 215] on input "text" at bounding box center [1213, 227] width 135 height 34
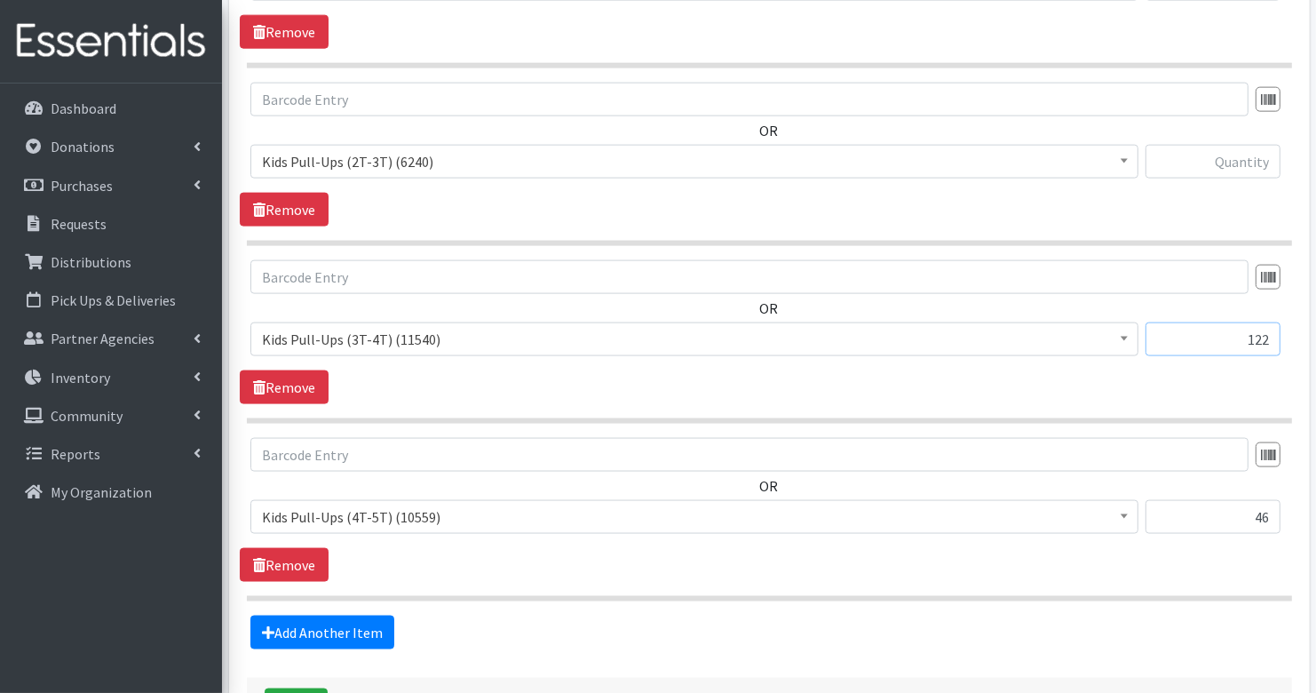
scroll to position [2002, 0]
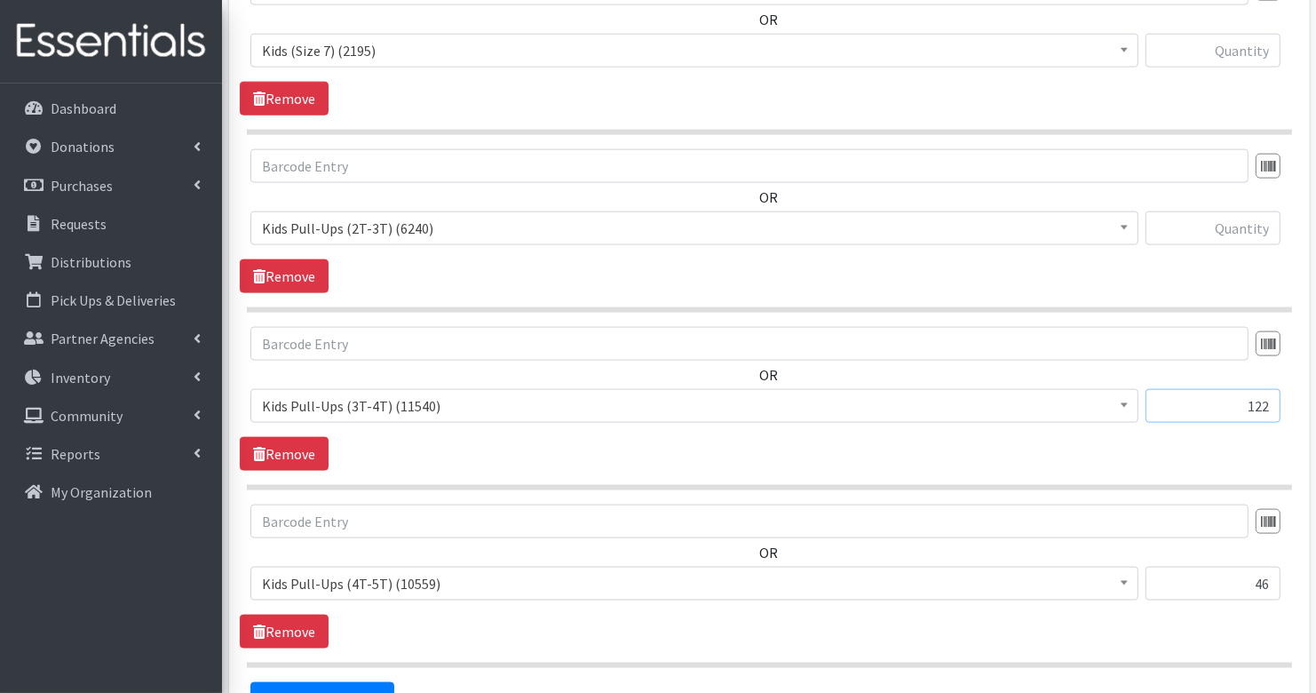
type input "122"
click at [1250, 217] on input "text" at bounding box center [1213, 228] width 135 height 34
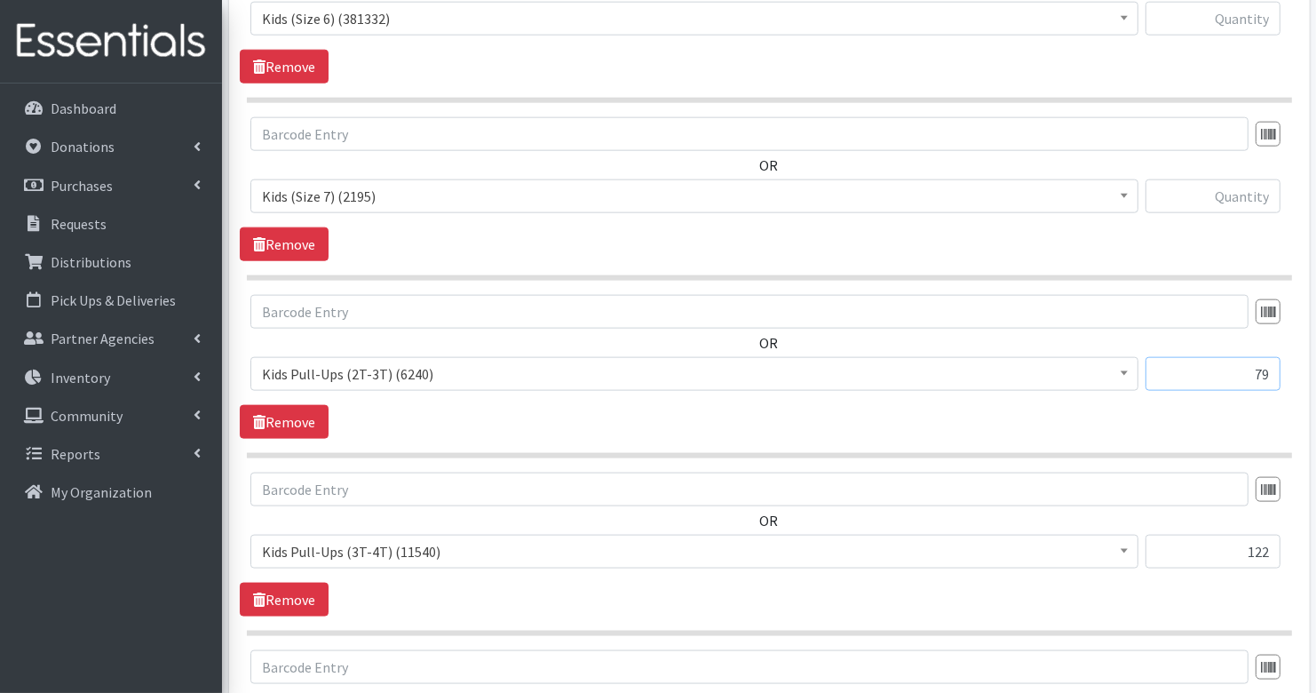
scroll to position [1802, 0]
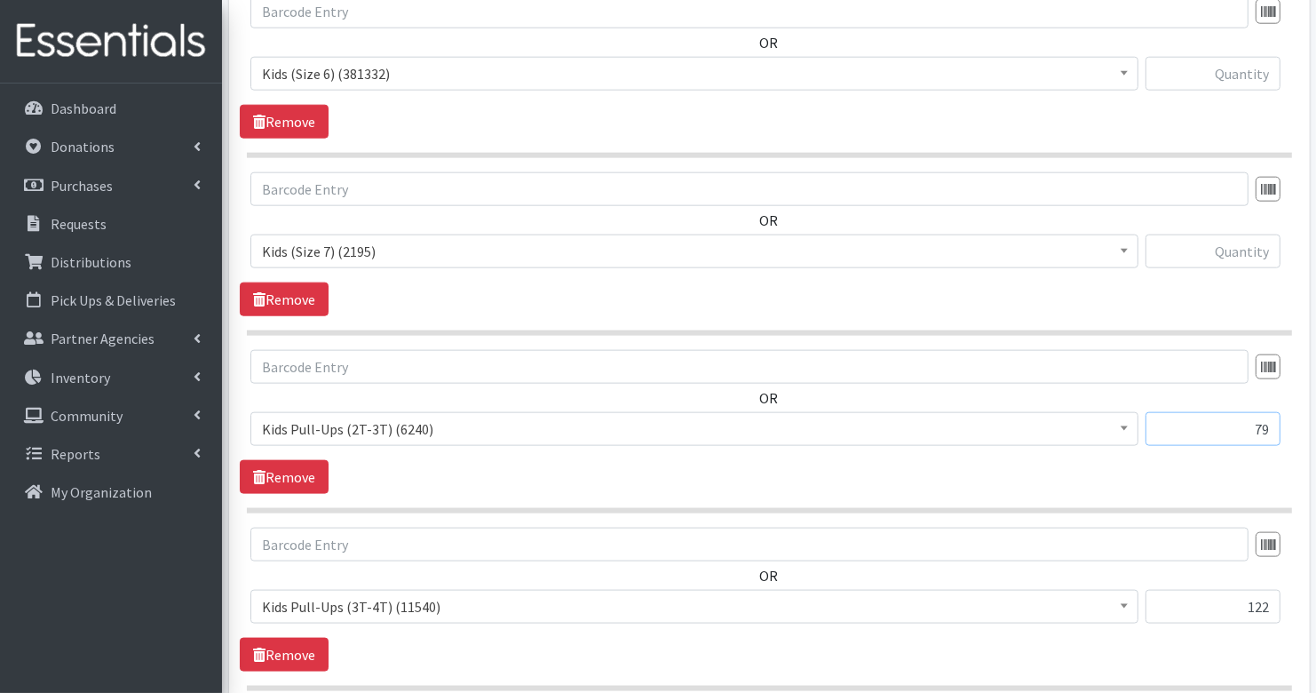
type input "79"
click at [1260, 237] on input "text" at bounding box center [1213, 251] width 135 height 34
type input "108"
click at [1262, 71] on input "text" at bounding box center [1213, 74] width 135 height 34
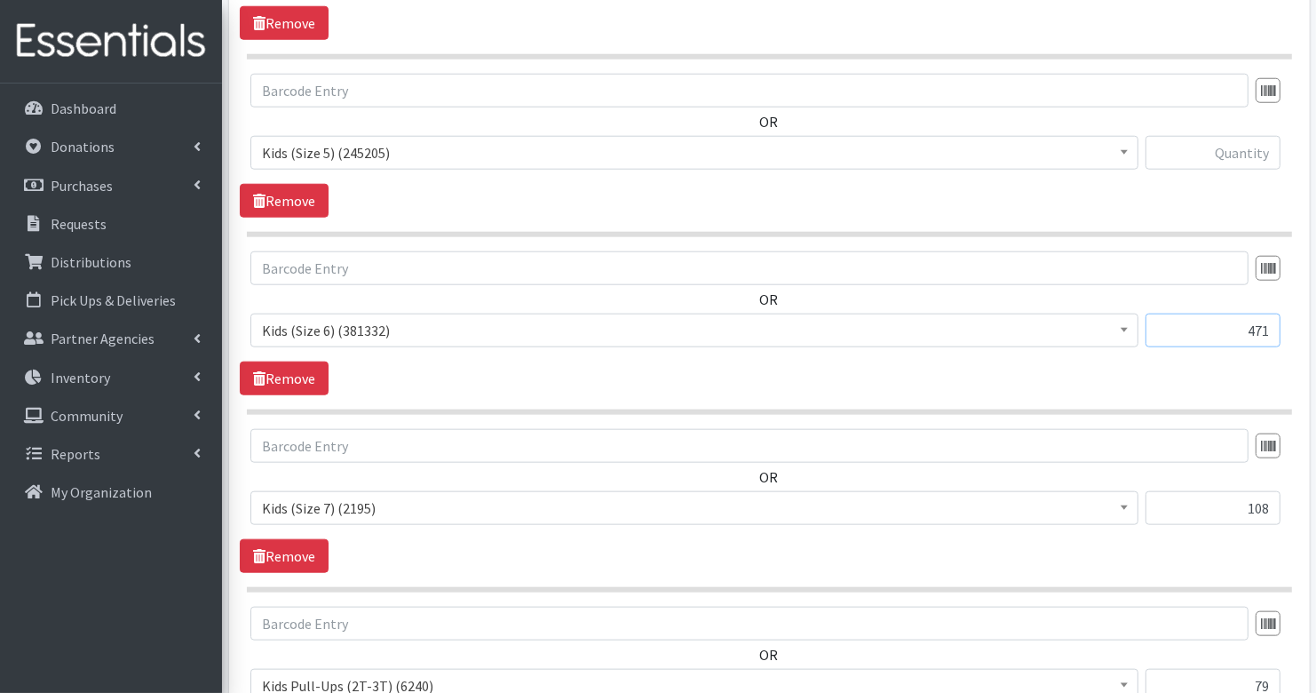
scroll to position [1546, 0]
type input "471"
click at [1245, 139] on input "text" at bounding box center [1213, 152] width 135 height 34
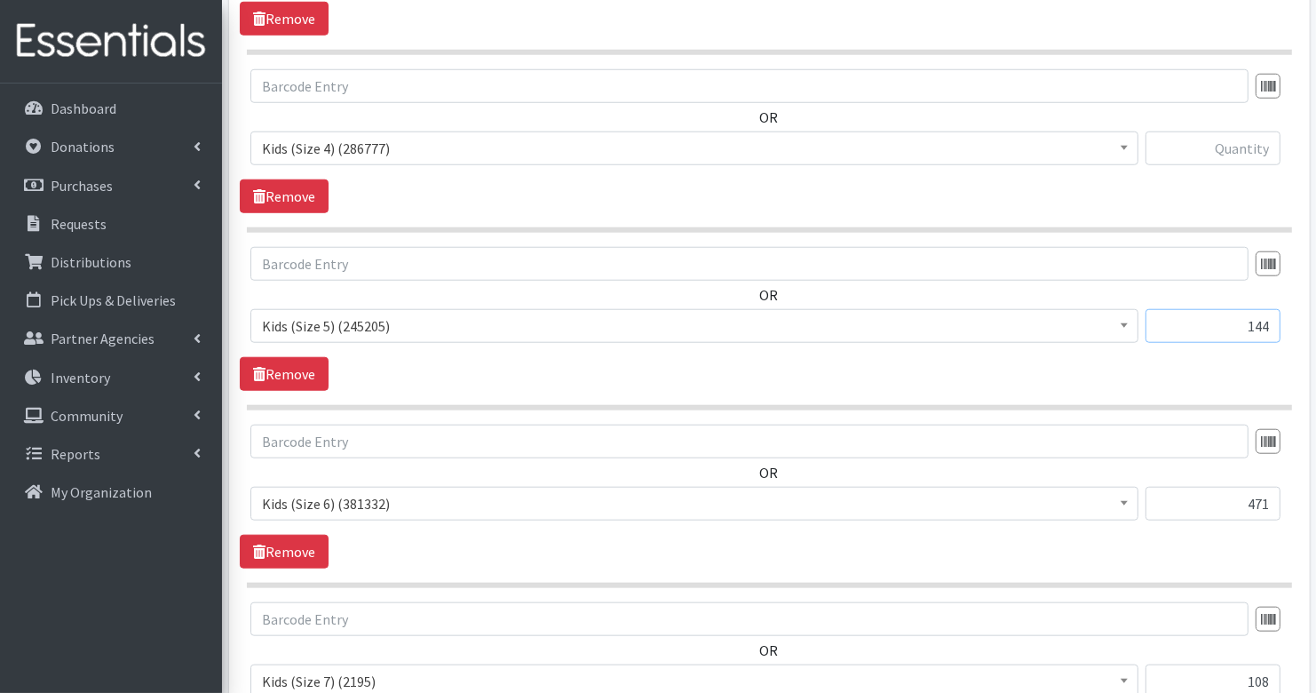
scroll to position [1366, 0]
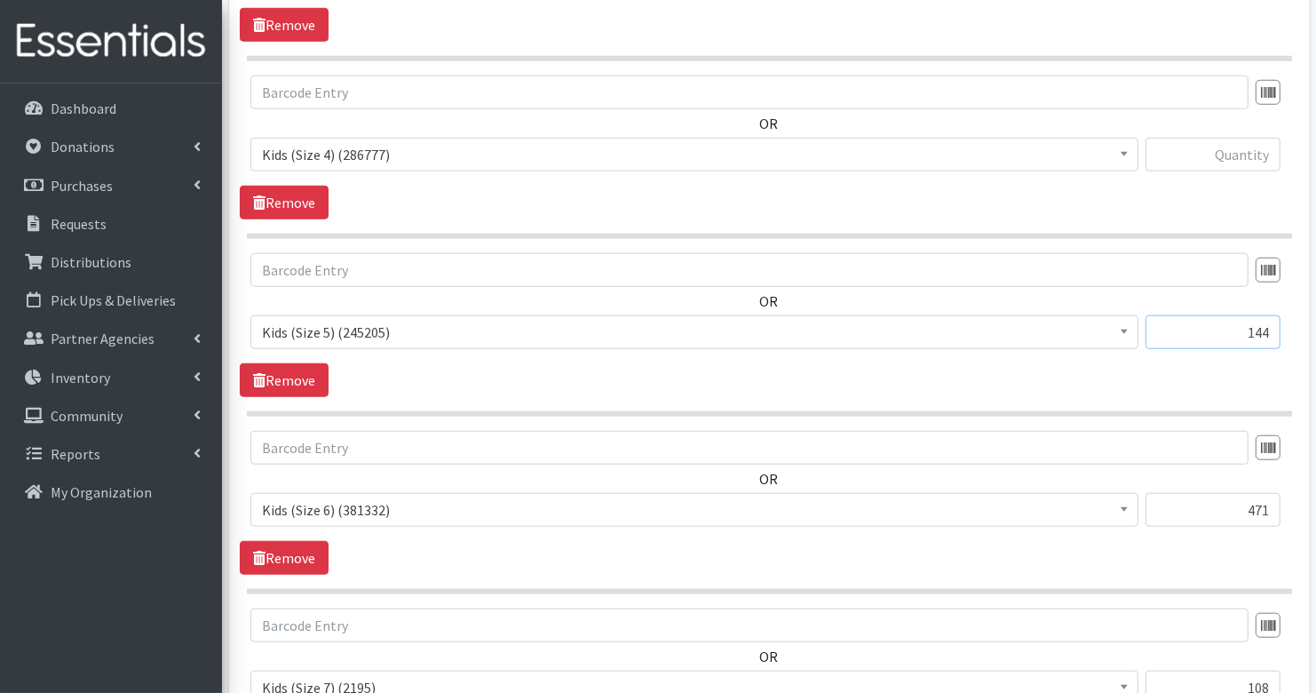
type input "144"
click at [1247, 138] on input "text" at bounding box center [1213, 155] width 135 height 34
click at [1253, 138] on input "text" at bounding box center [1213, 155] width 135 height 34
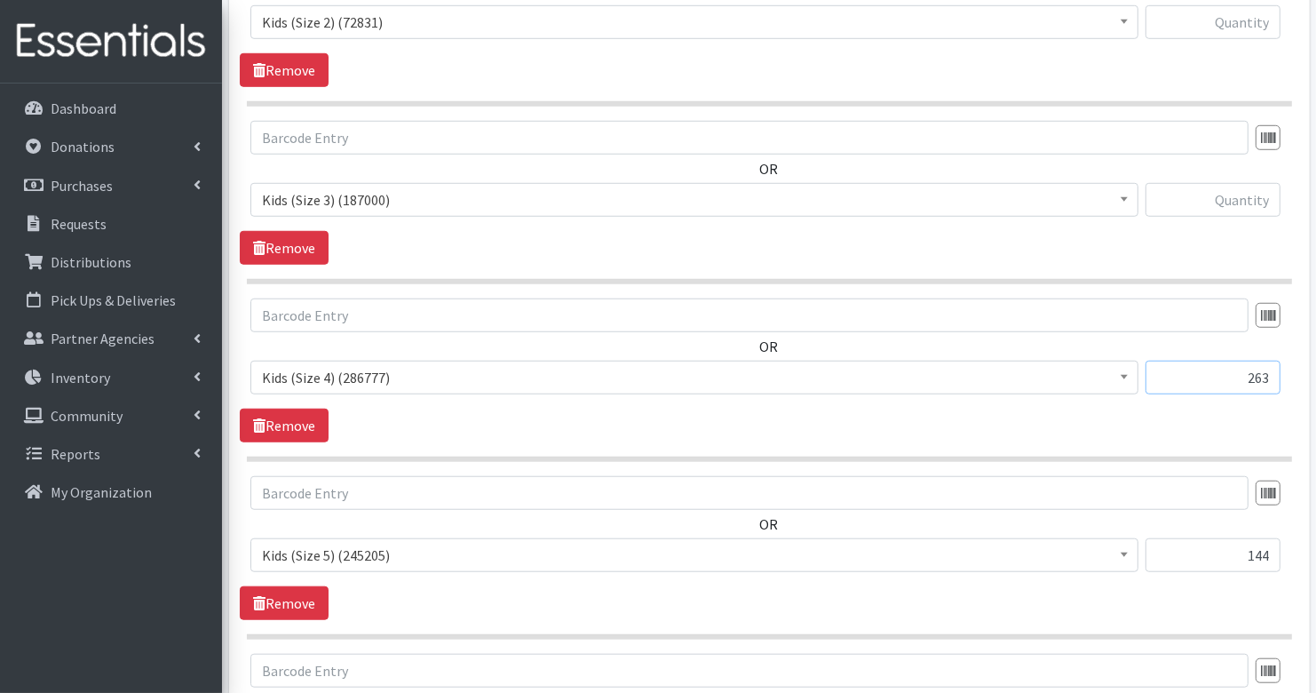
type input "263"
click at [1240, 200] on input "text" at bounding box center [1213, 200] width 135 height 34
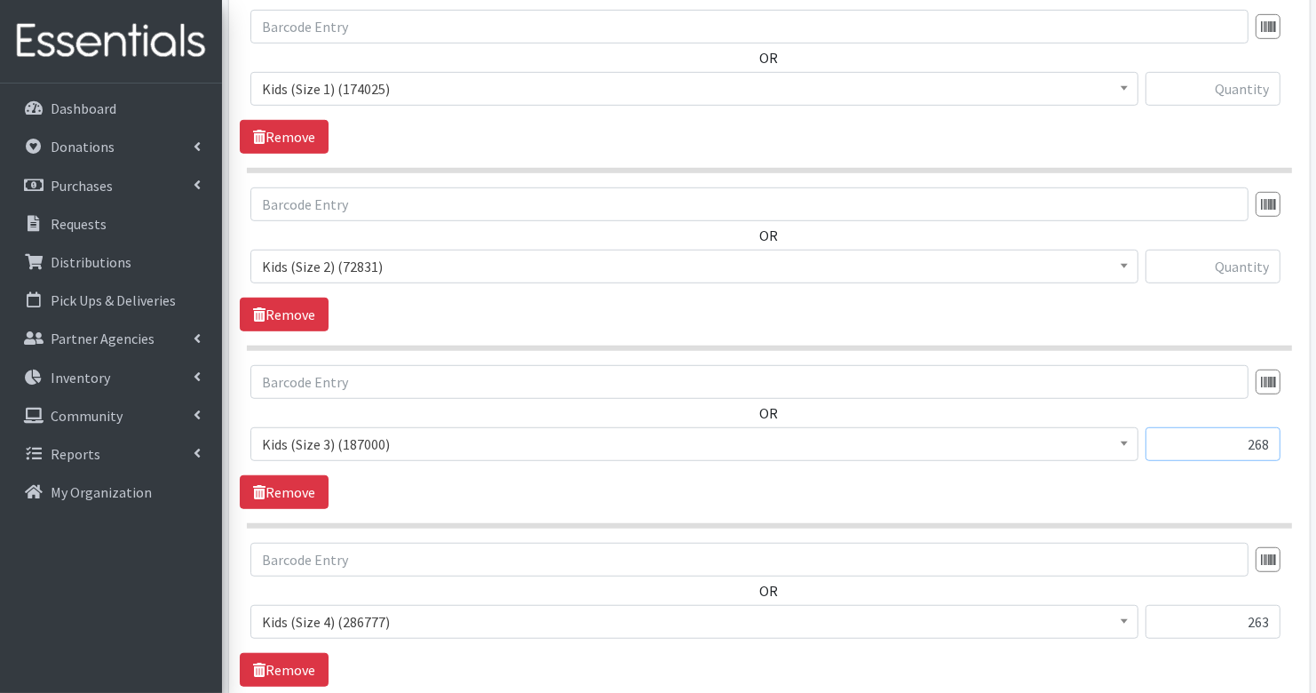
scroll to position [853, 0]
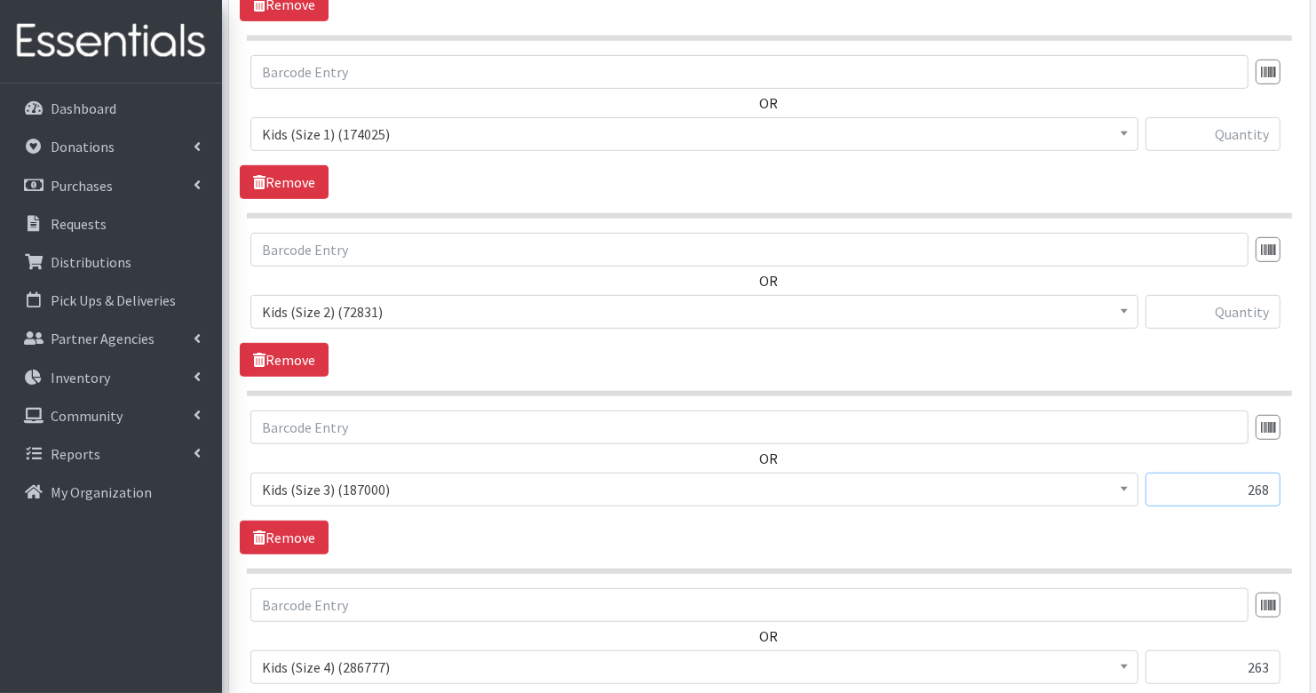
type input "268"
click at [1248, 315] on input "text" at bounding box center [1213, 312] width 135 height 34
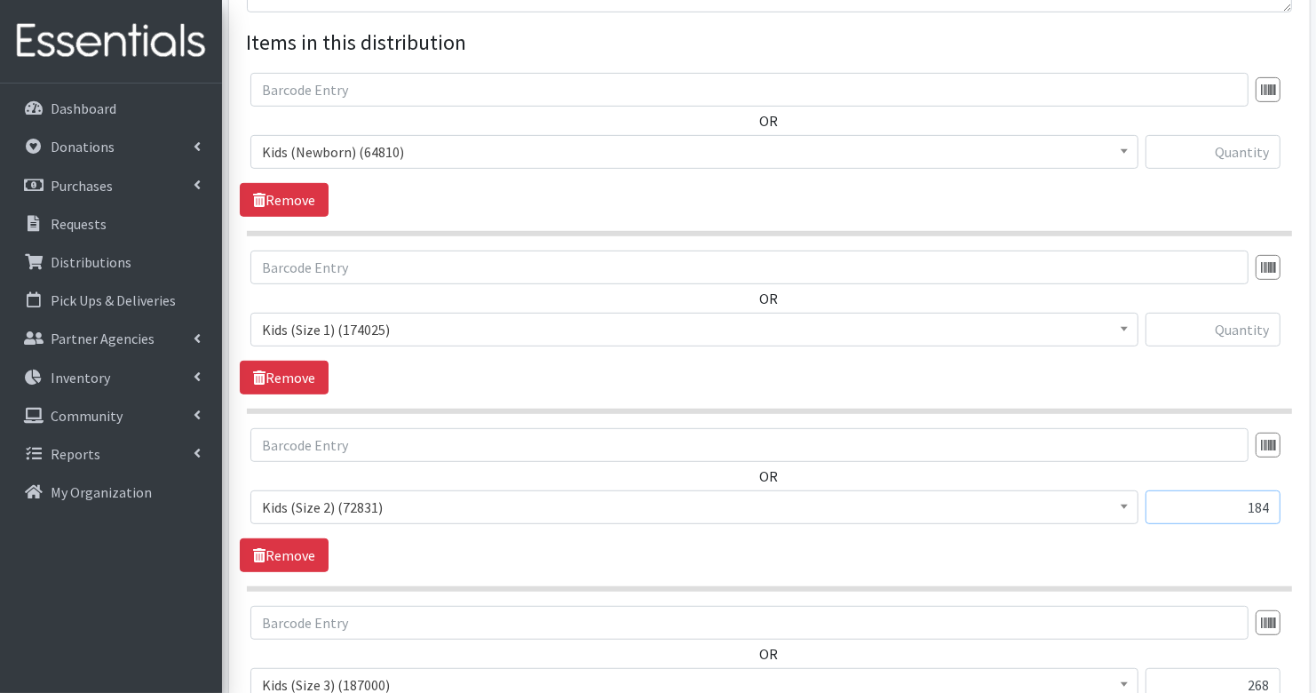
scroll to position [620, 0]
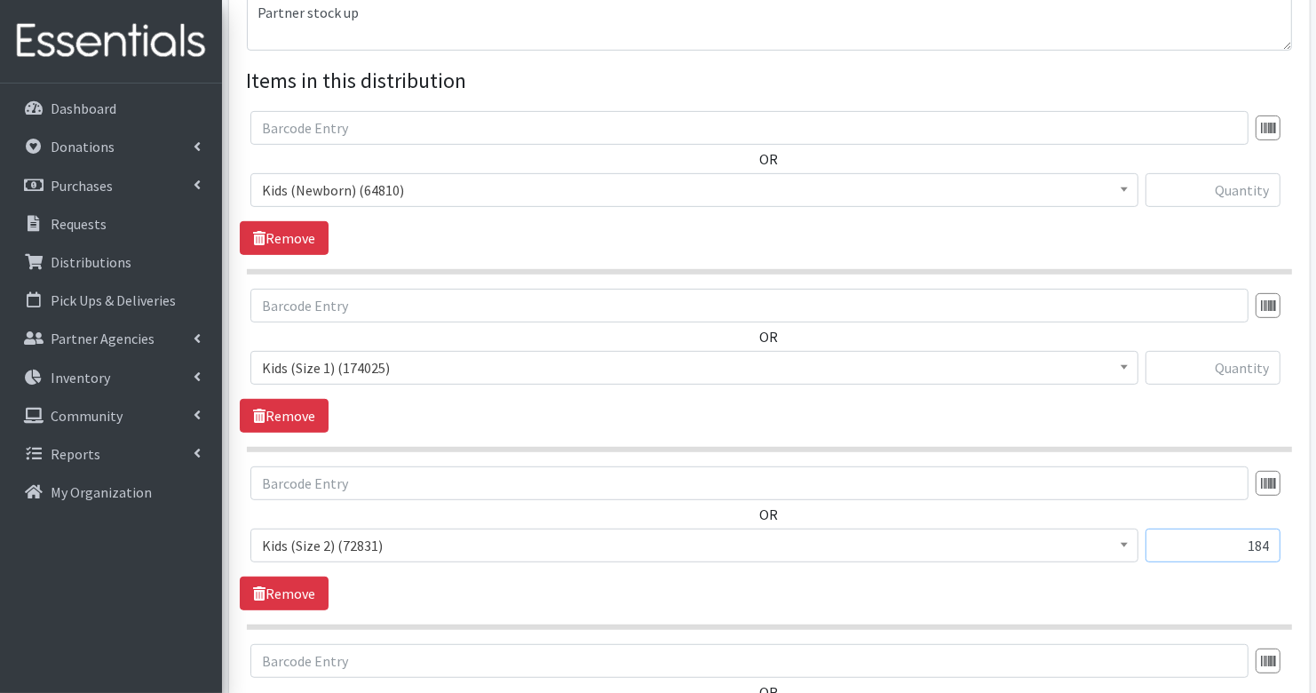
type input "184"
click at [1259, 372] on input "text" at bounding box center [1213, 368] width 135 height 34
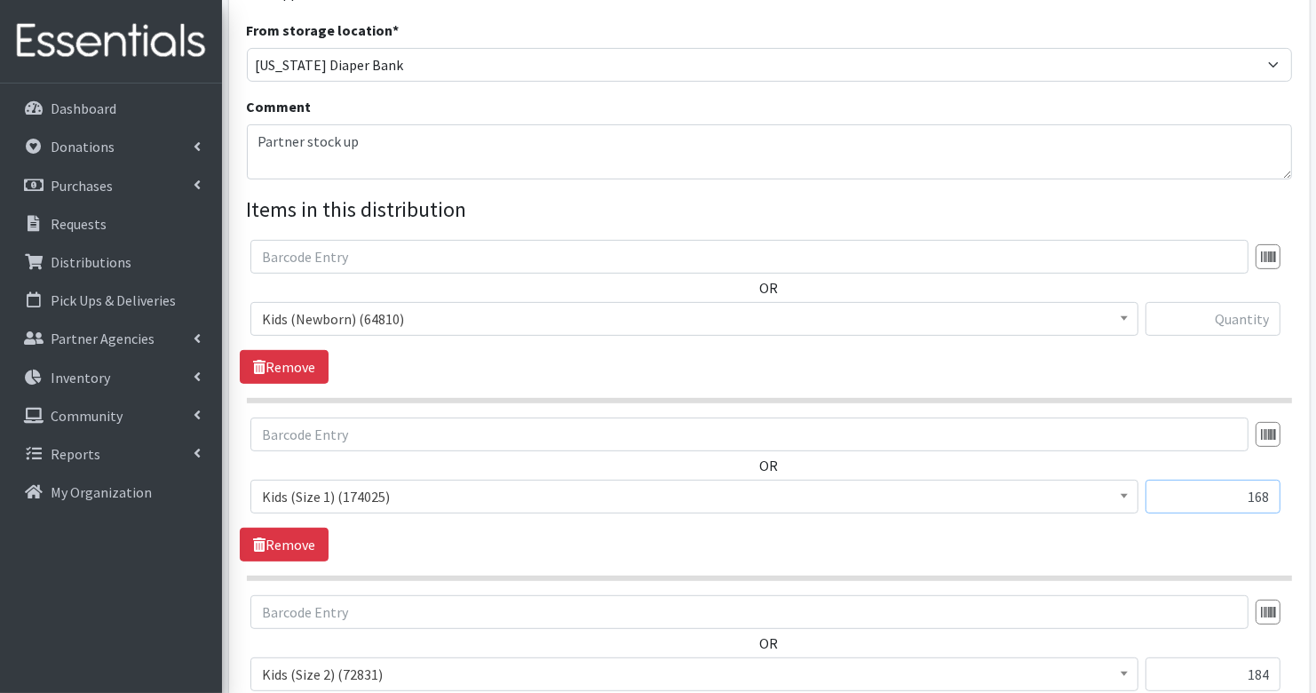
scroll to position [484, 0]
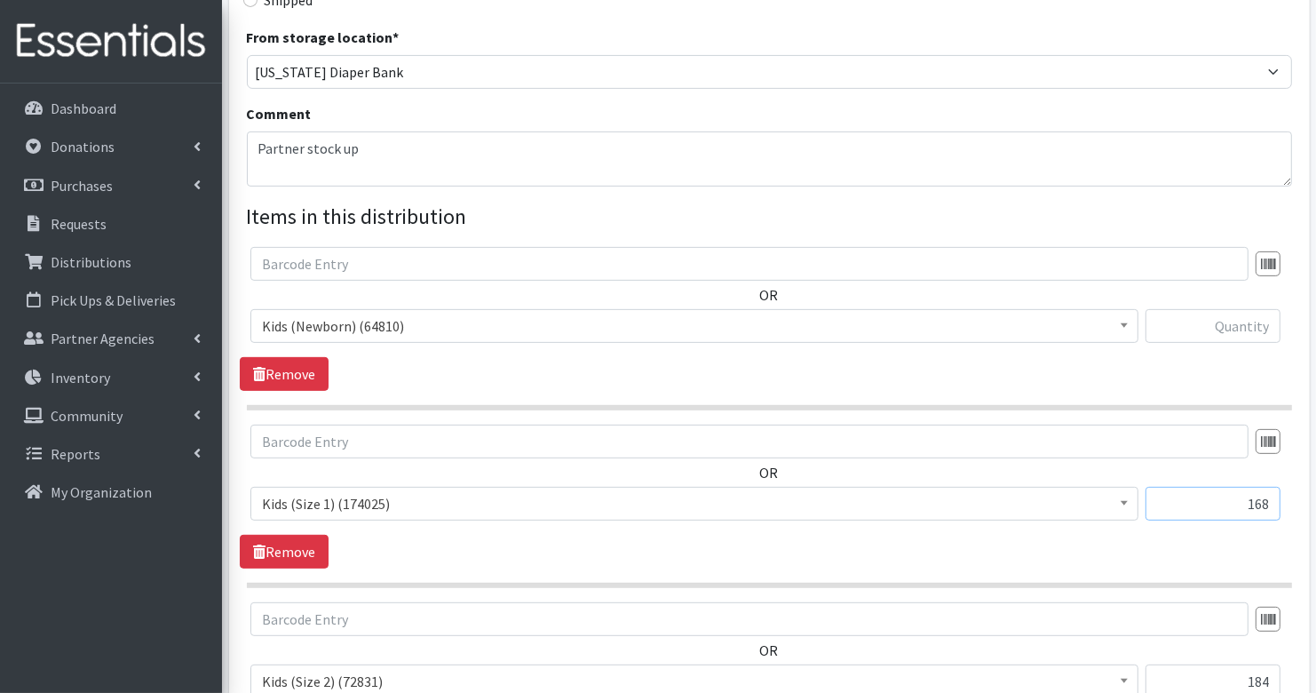
type input "168"
click at [1226, 322] on input "text" at bounding box center [1213, 326] width 135 height 34
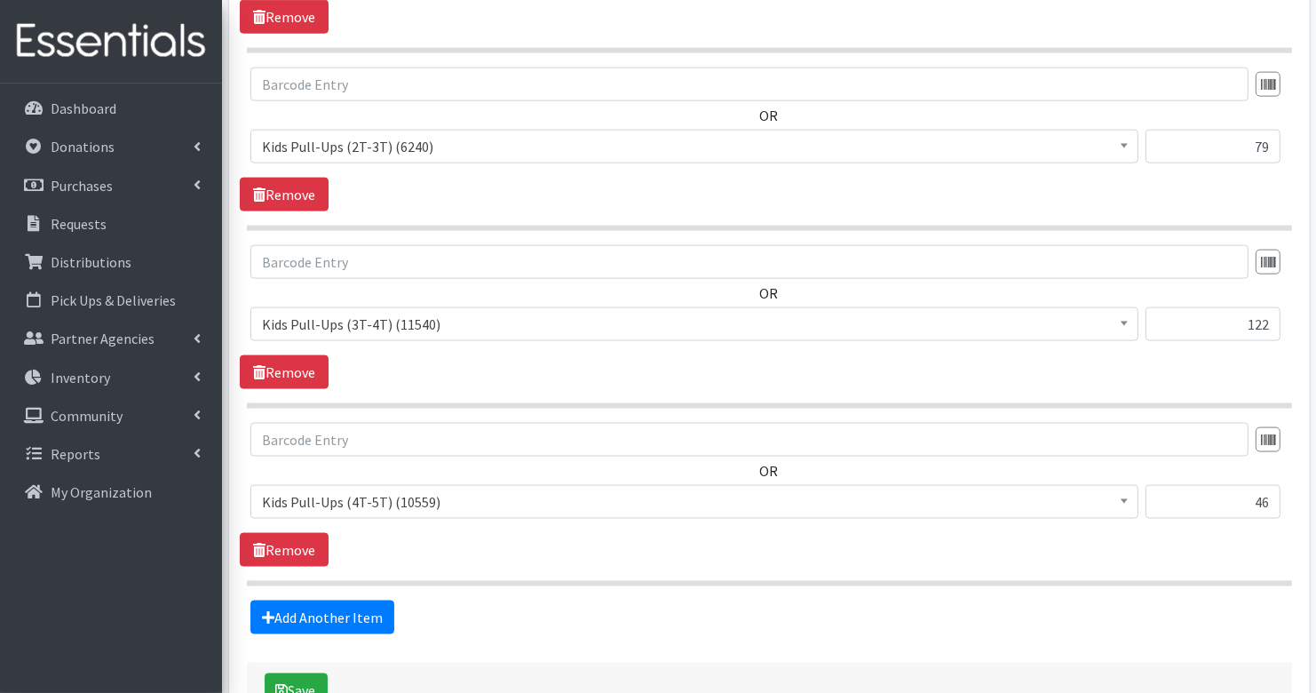
scroll to position [2191, 0]
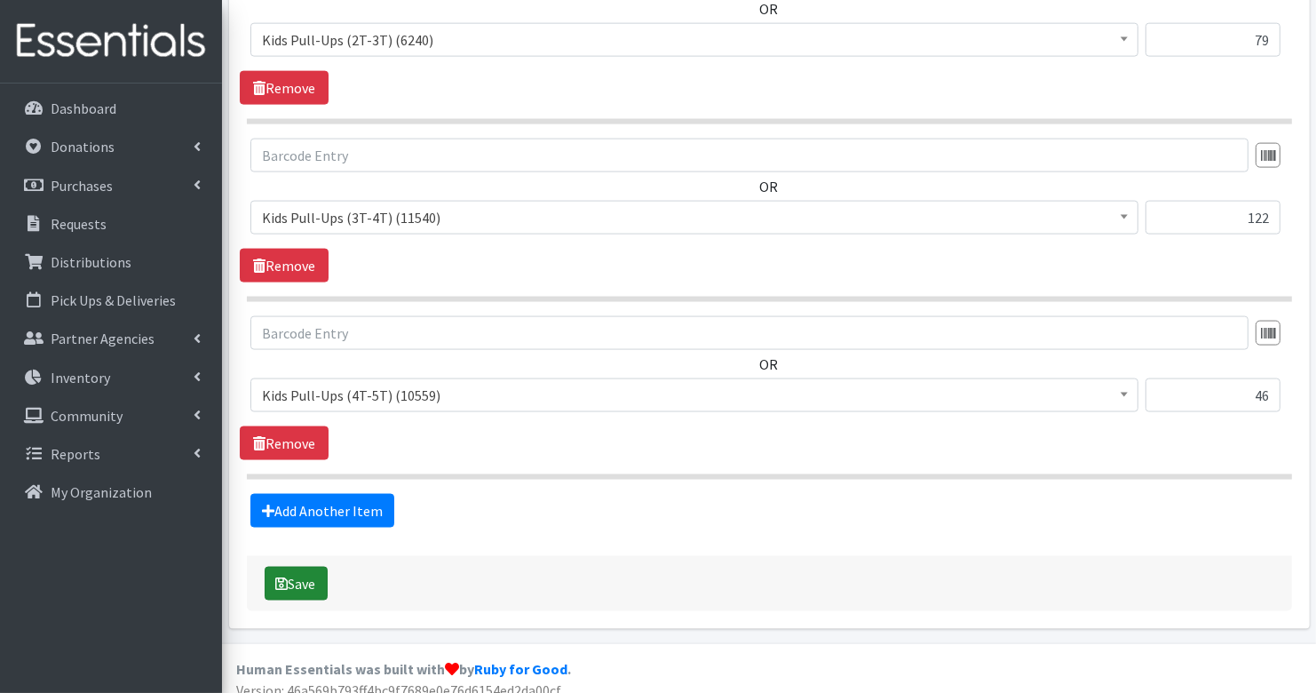
type input "104"
click at [297, 571] on button "Save" at bounding box center [296, 584] width 63 height 34
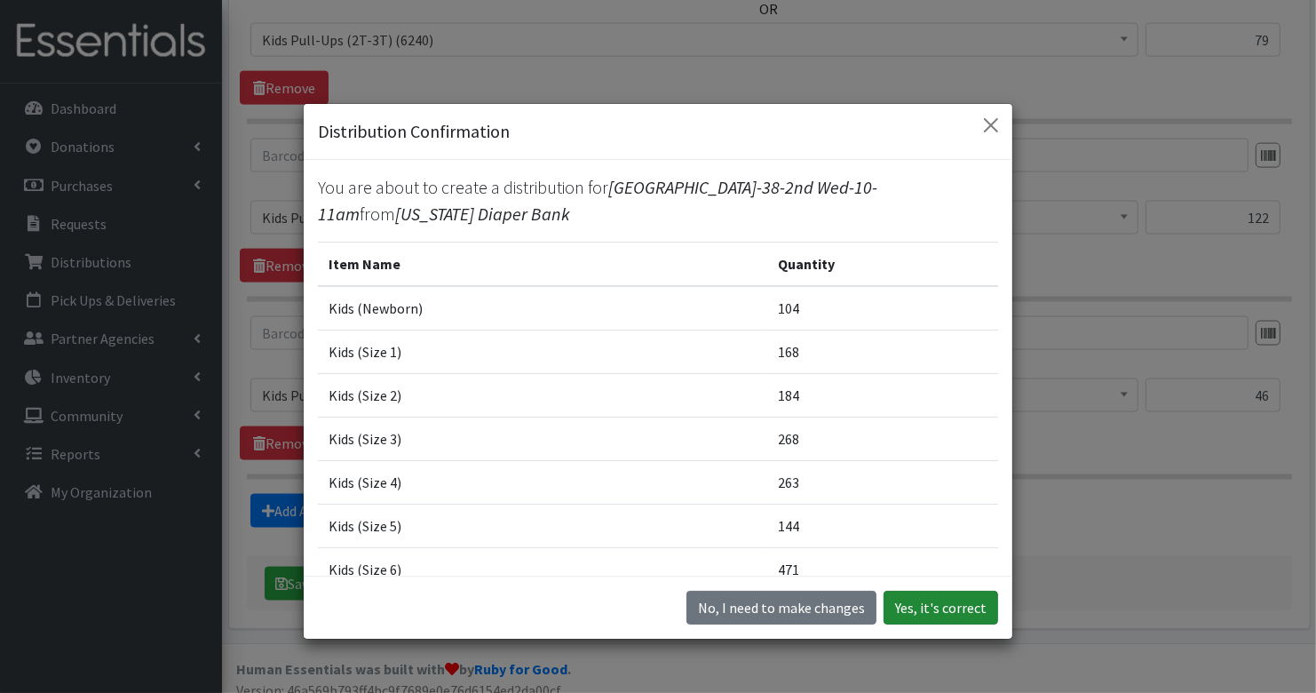
click at [941, 618] on button "Yes, it's correct" at bounding box center [941, 608] width 115 height 34
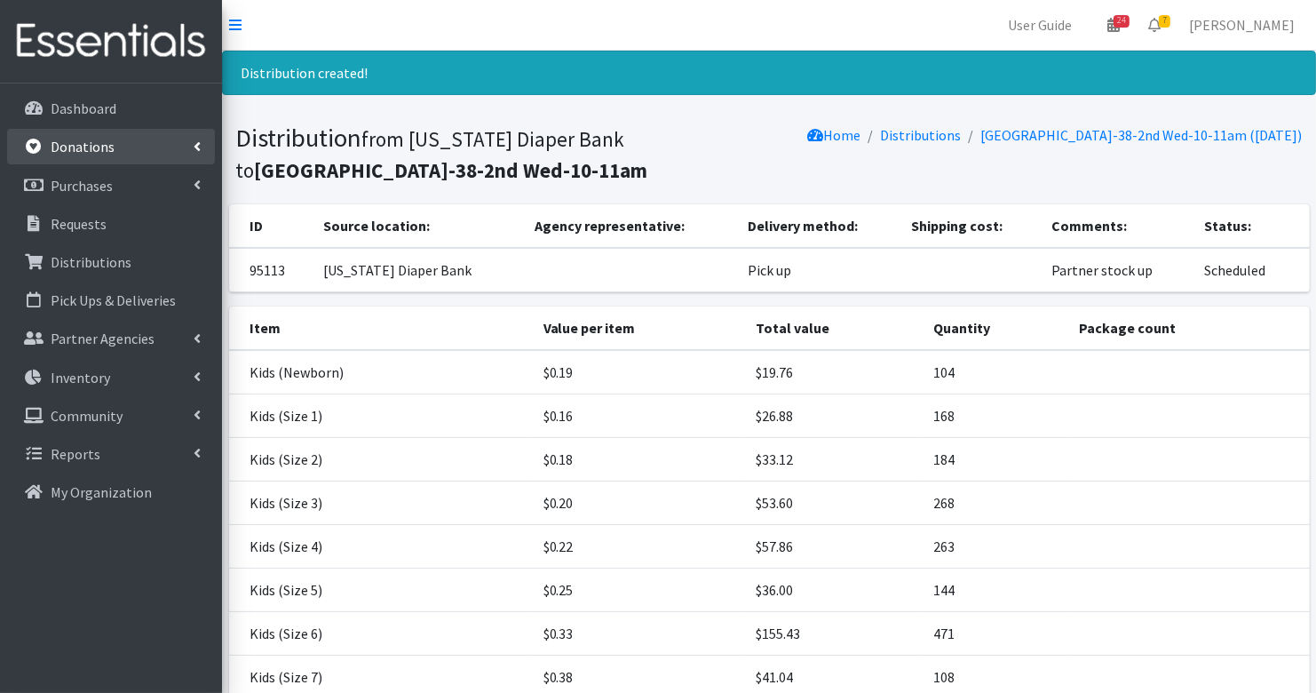
click at [85, 159] on link "Donations" at bounding box center [111, 147] width 208 height 36
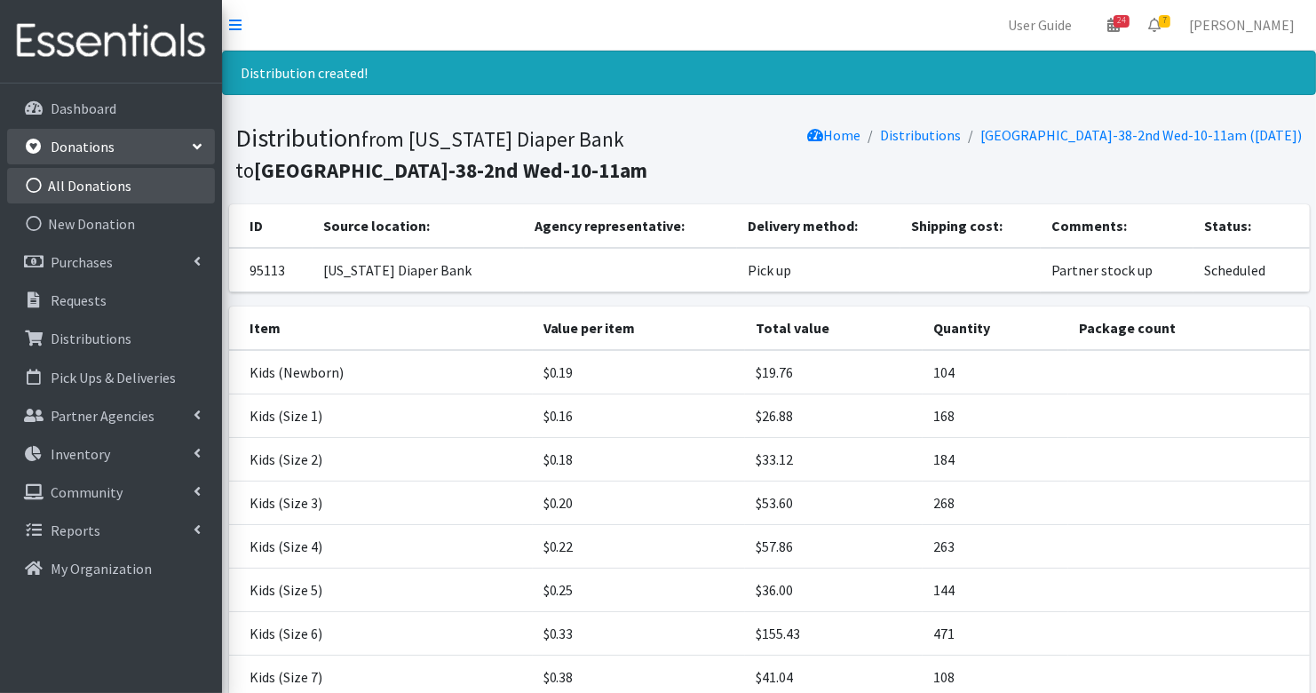
click at [96, 189] on link "All Donations" at bounding box center [111, 186] width 208 height 36
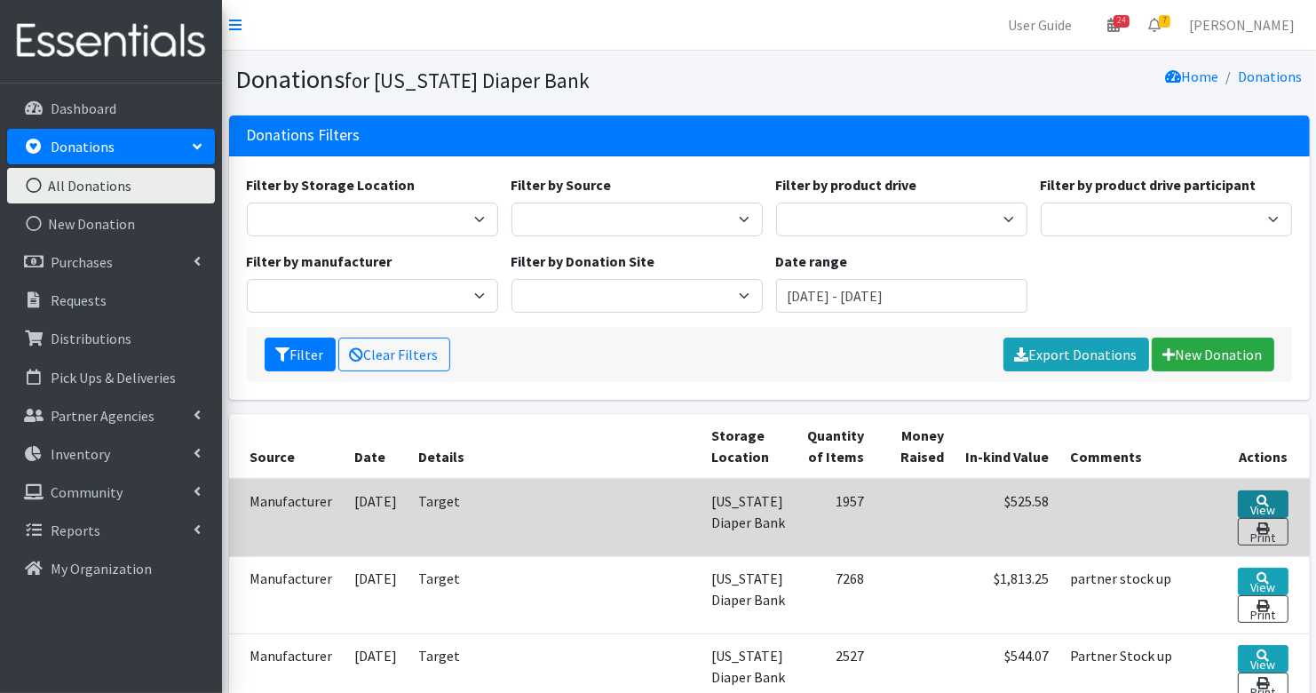
click at [1268, 503] on link "View" at bounding box center [1263, 504] width 51 height 28
